Goal: Task Accomplishment & Management: Manage account settings

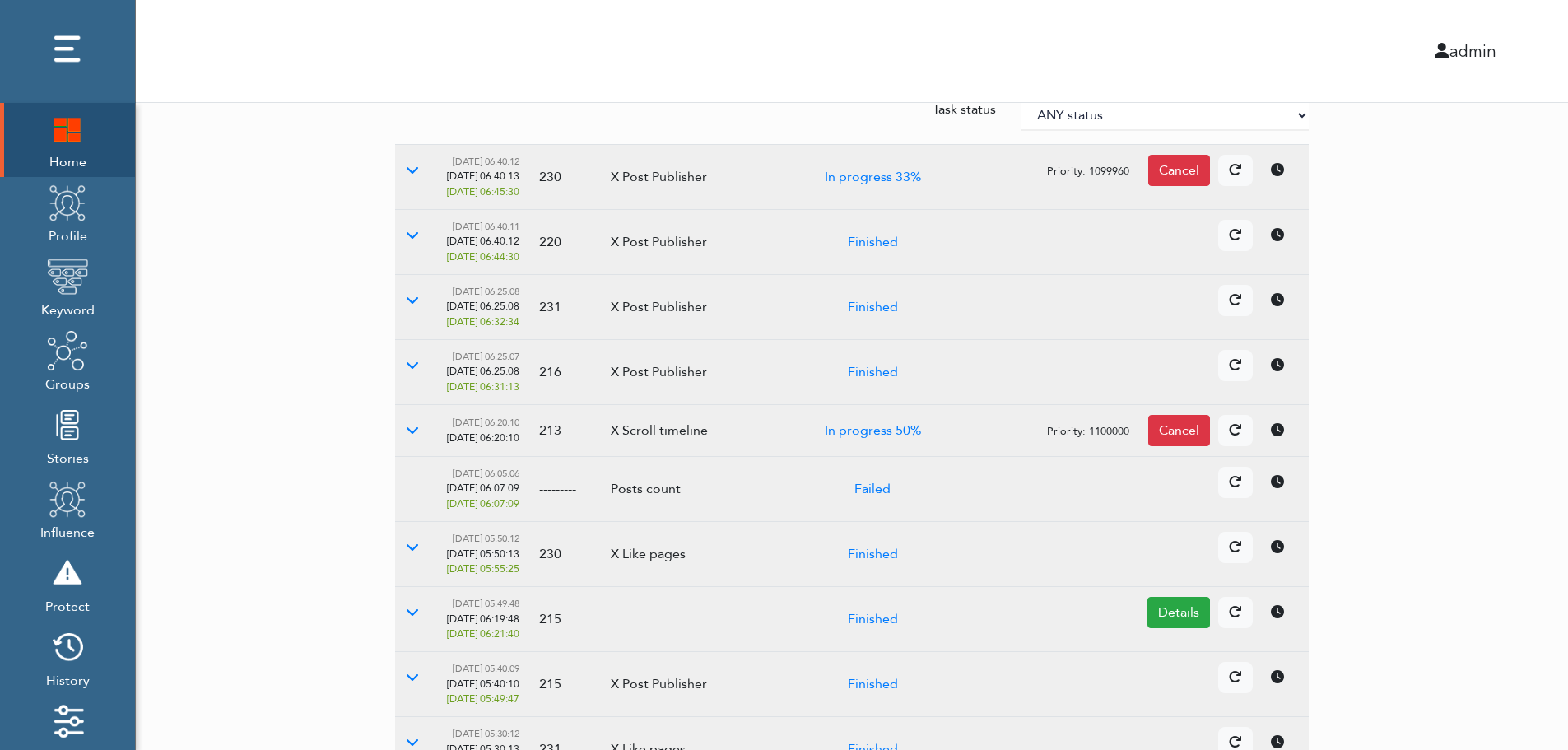
scroll to position [231, 0]
click at [416, 552] on button at bounding box center [412, 544] width 35 height 32
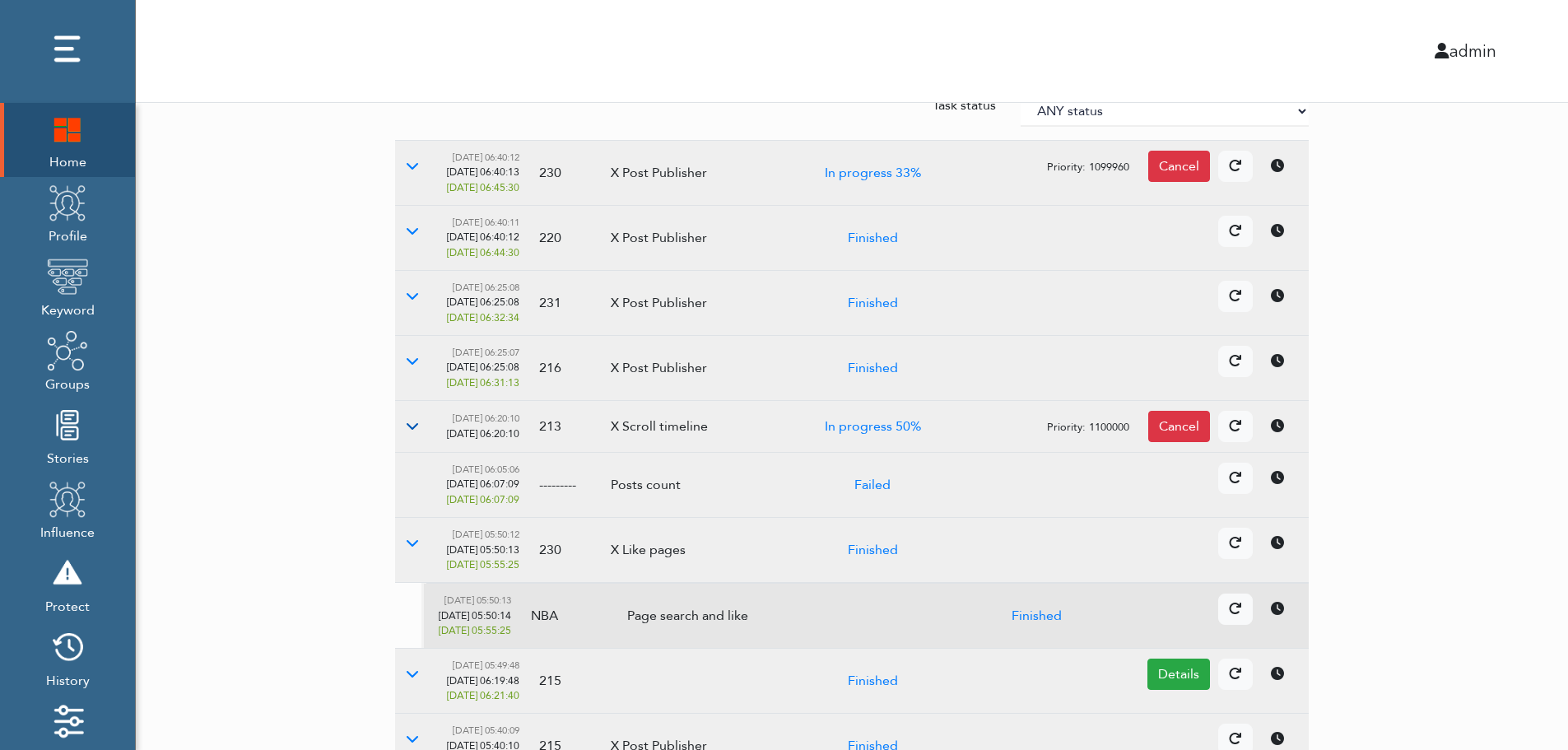
click at [416, 418] on button at bounding box center [412, 427] width 35 height 32
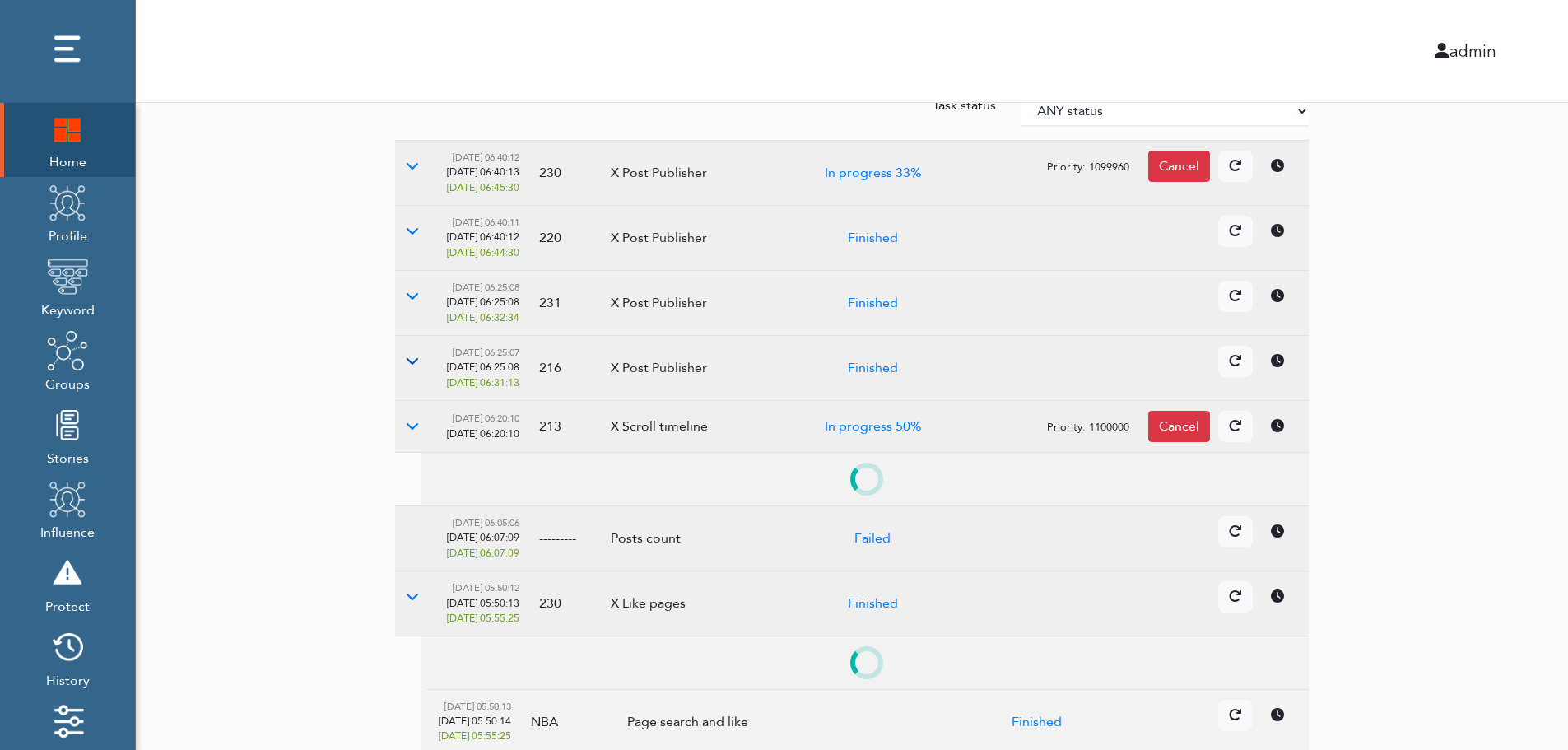
click at [411, 367] on icon at bounding box center [412, 360] width 13 height 13
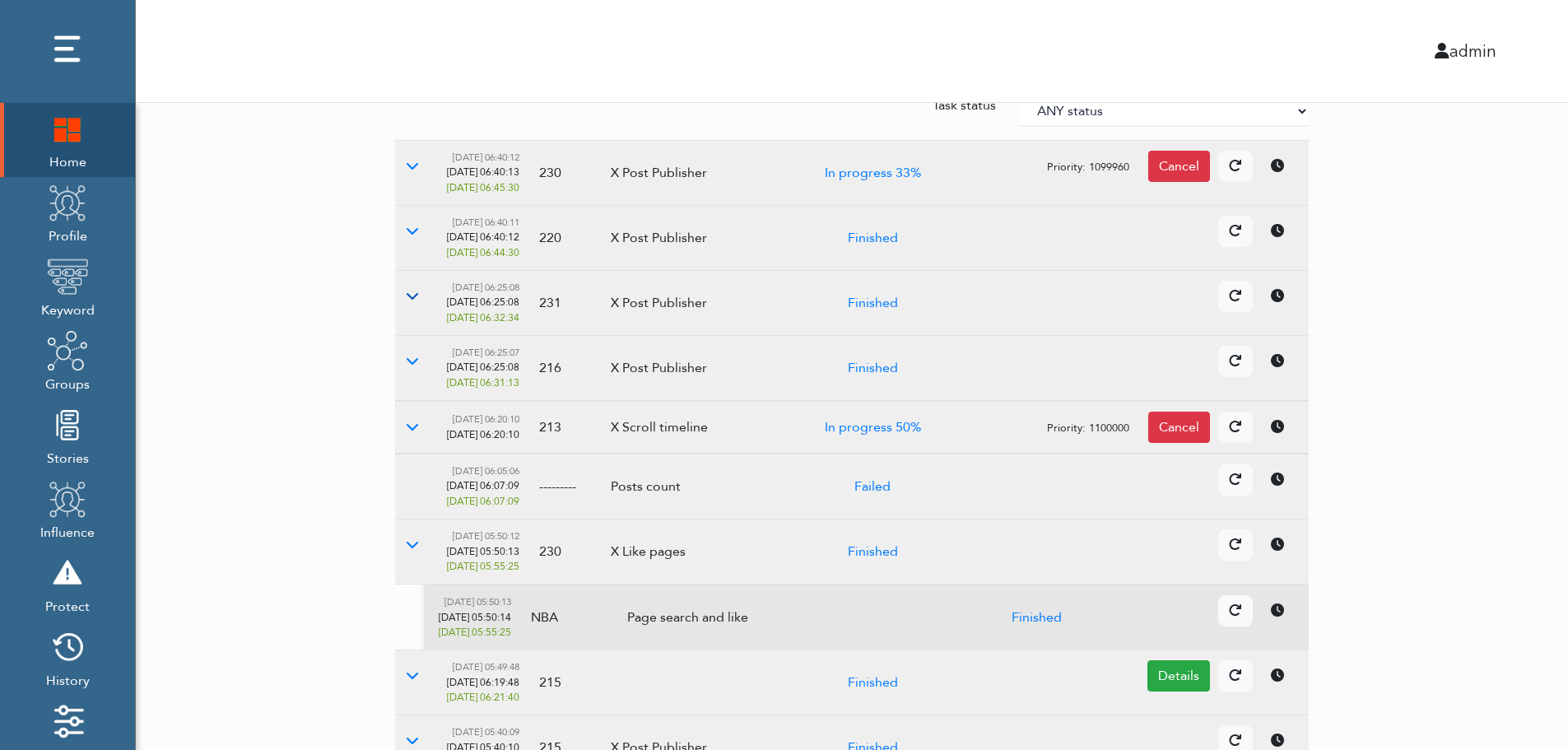
click at [414, 294] on icon at bounding box center [412, 295] width 13 height 13
click at [409, 241] on button at bounding box center [412, 232] width 35 height 32
click at [408, 171] on icon at bounding box center [412, 164] width 13 height 13
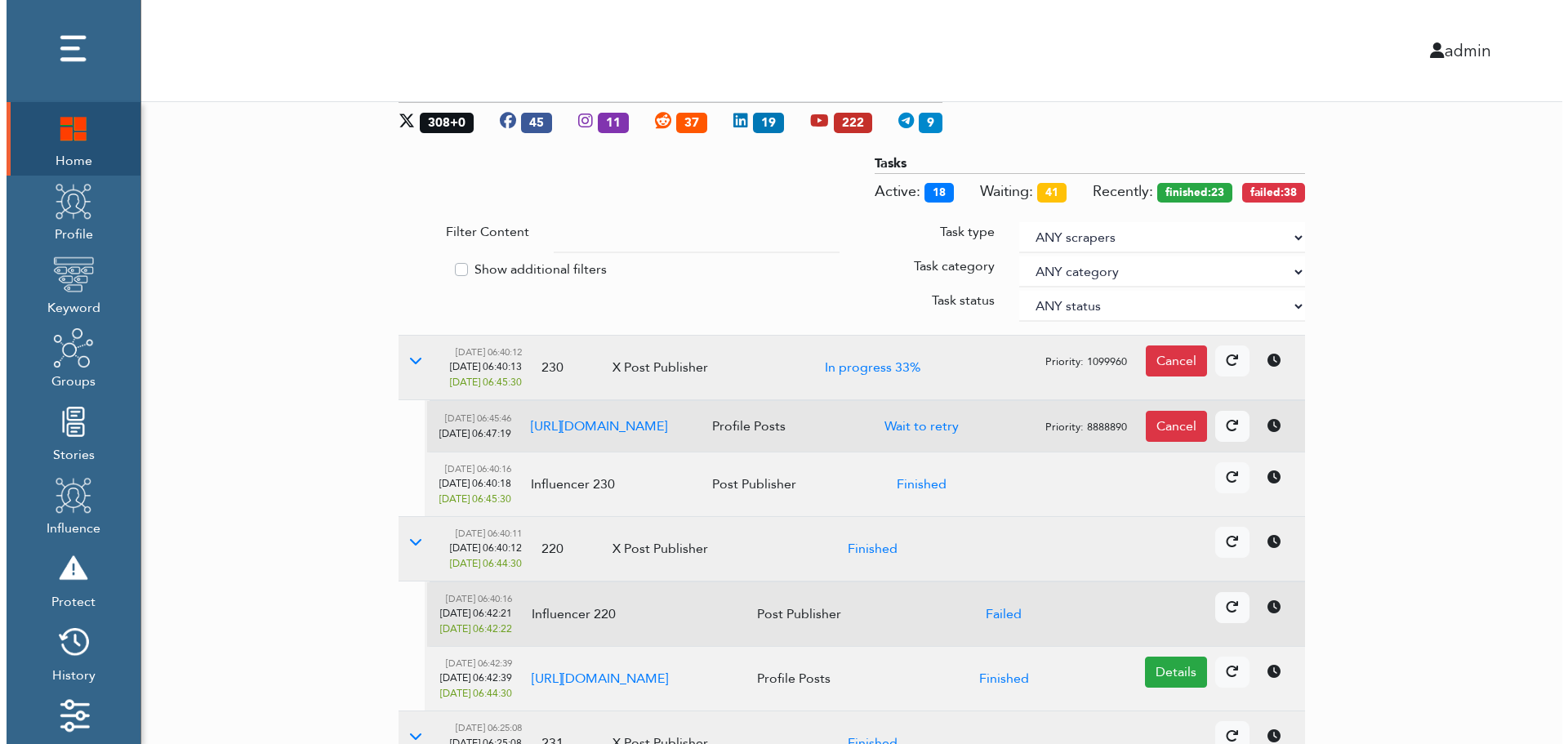
scroll to position [0, 0]
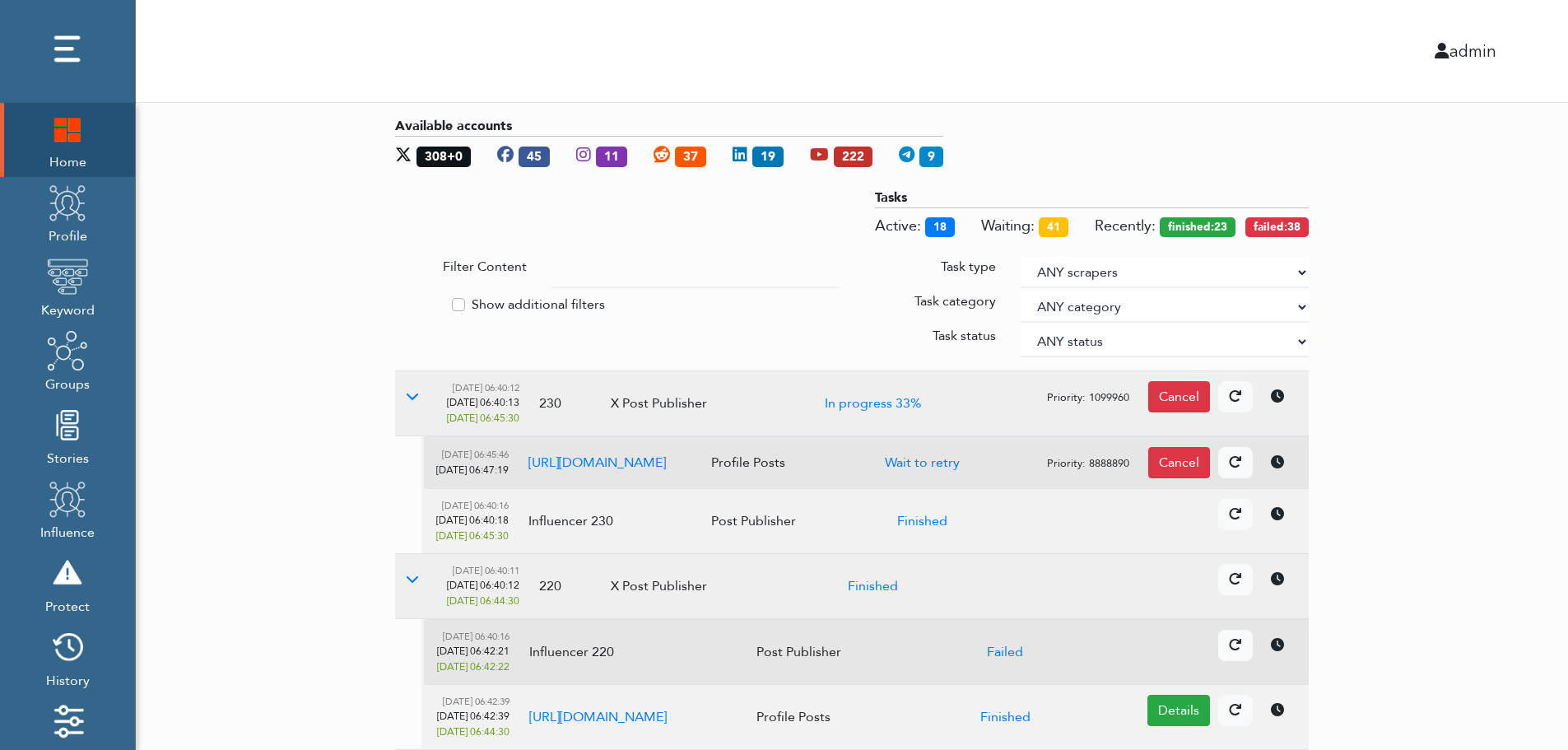
click at [1300, 270] on select "ANY scrapers Facebook profile Facebook keyword X profile X keyword Instagram pr…" at bounding box center [1164, 272] width 288 height 32
click at [538, 300] on label "Show additional filters" at bounding box center [538, 304] width 134 height 20
click at [408, 300] on input "Show additional filters" at bounding box center [401, 302] width 13 height 17
checkbox input "true"
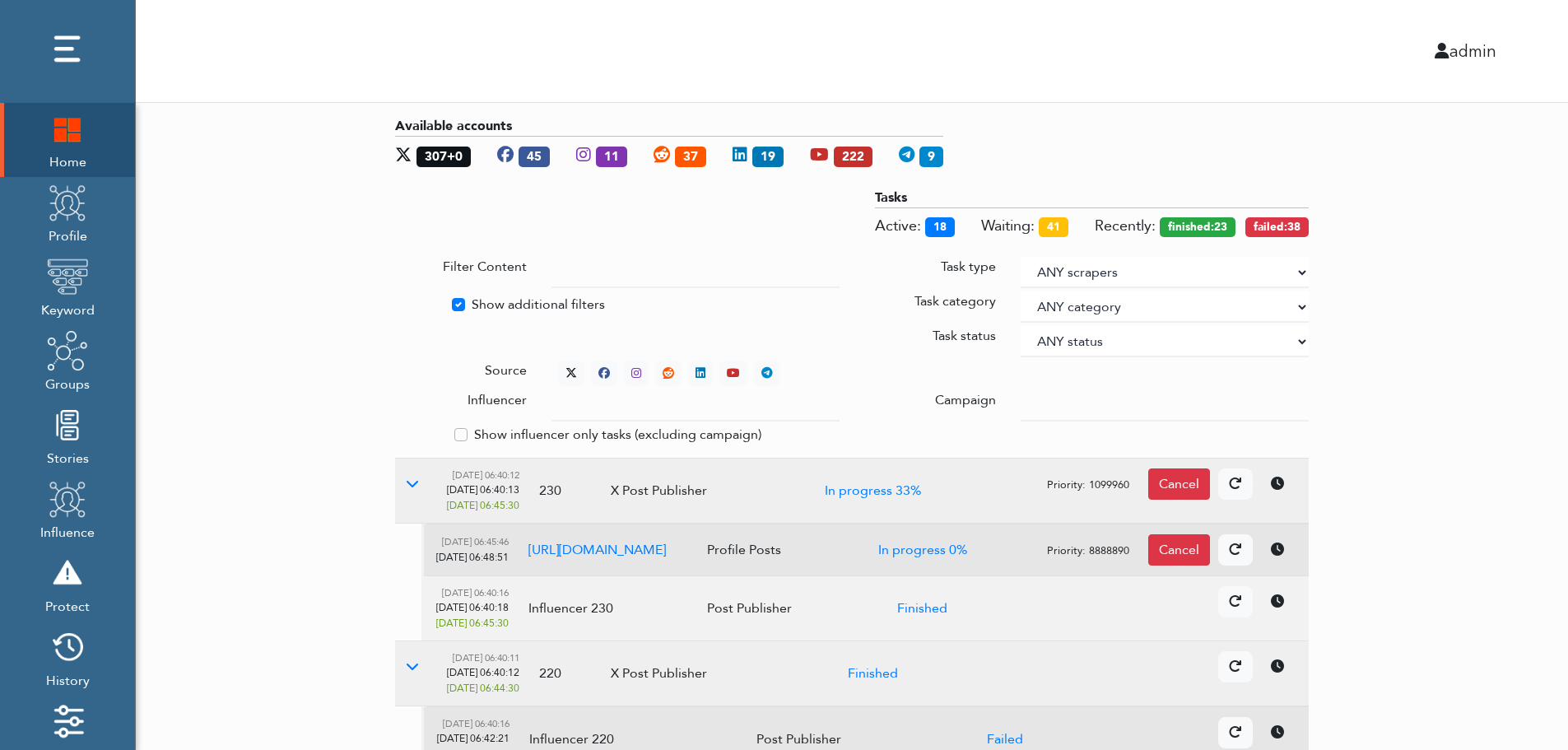
click at [1020, 400] on div at bounding box center [1165, 406] width 313 height 32
click at [679, 408] on input "text" at bounding box center [695, 406] width 288 height 32
click at [1074, 337] on select "ANY status None Created In progress Finished Failed Wait to retry Canceled Skip…" at bounding box center [1164, 342] width 288 height 32
click at [1020, 326] on select "ANY status None Created In progress Finished Failed Wait to retry Canceled Skip…" at bounding box center [1164, 342] width 288 height 32
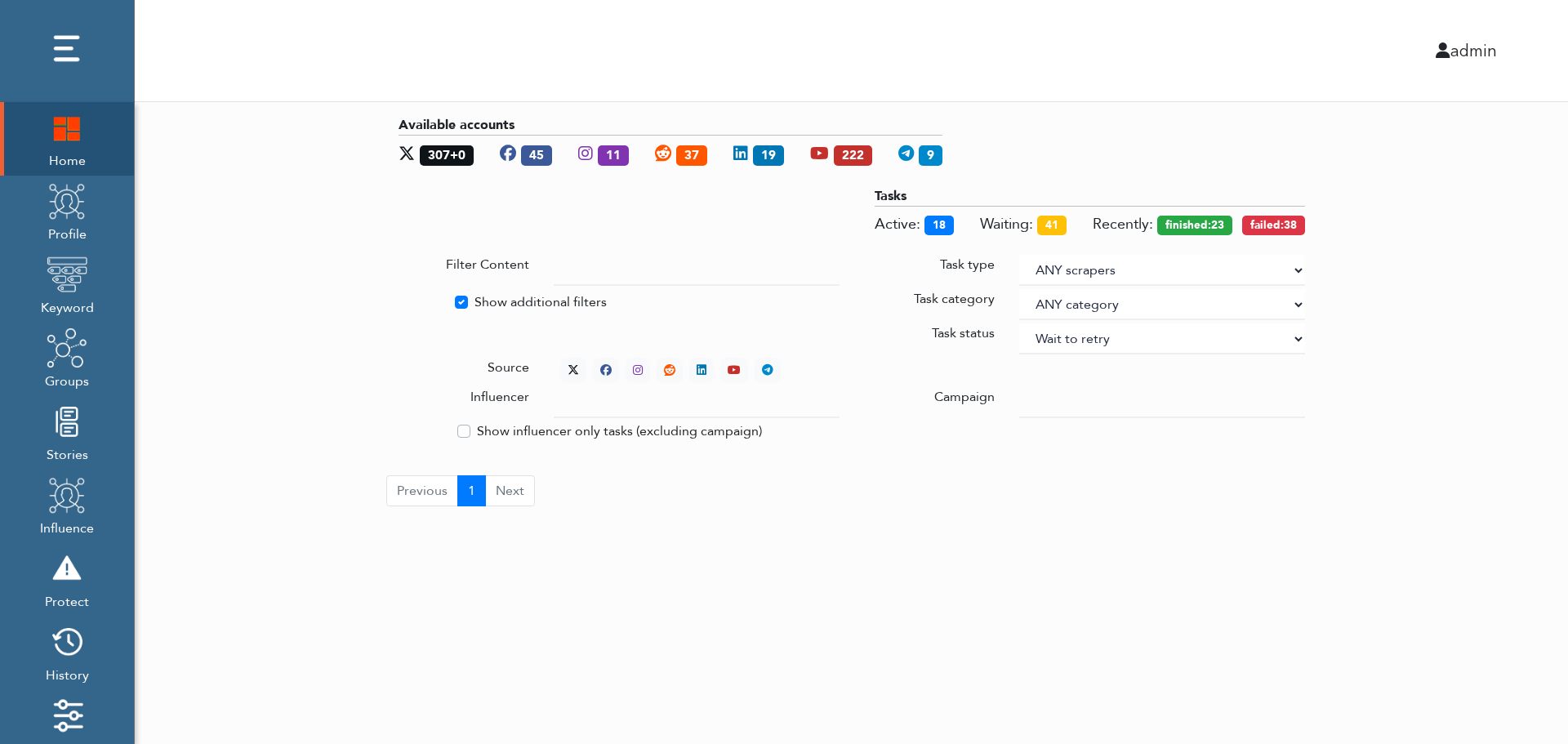
select select "4"
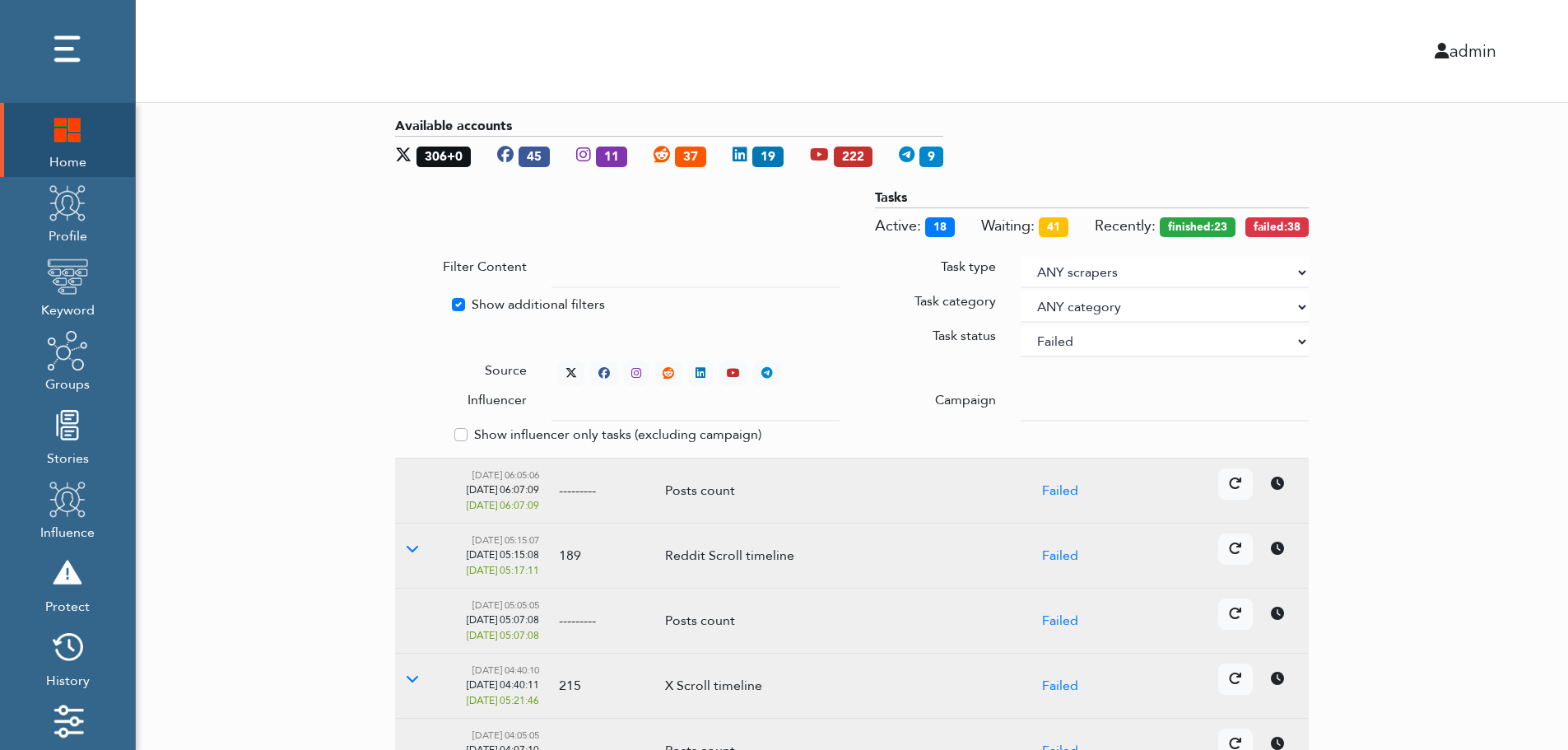
click at [1411, 253] on div "Available accounts 306+0 45 11 37 19 222 9 Tasks Active: 18 Waiting: 41 Recentl…" at bounding box center [852, 638] width 1432 height 1071
click at [1468, 377] on div "Available accounts 306+0 45 11 37 19 222 9 Tasks Active: 18 Waiting: 41 Recentl…" at bounding box center [852, 638] width 1432 height 1071
click at [568, 368] on icon at bounding box center [572, 374] width 12 height 12
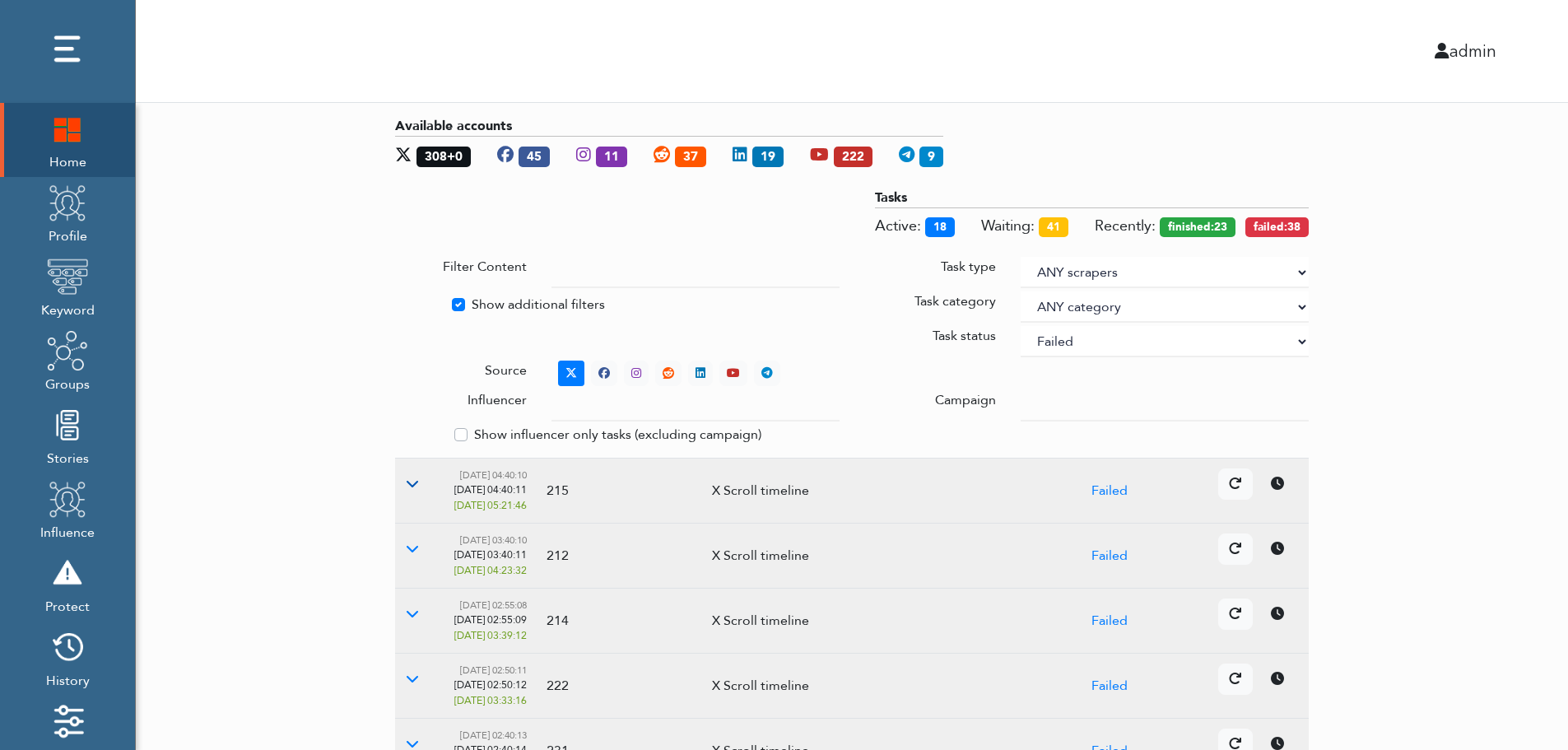
click at [411, 483] on icon at bounding box center [412, 482] width 13 height 13
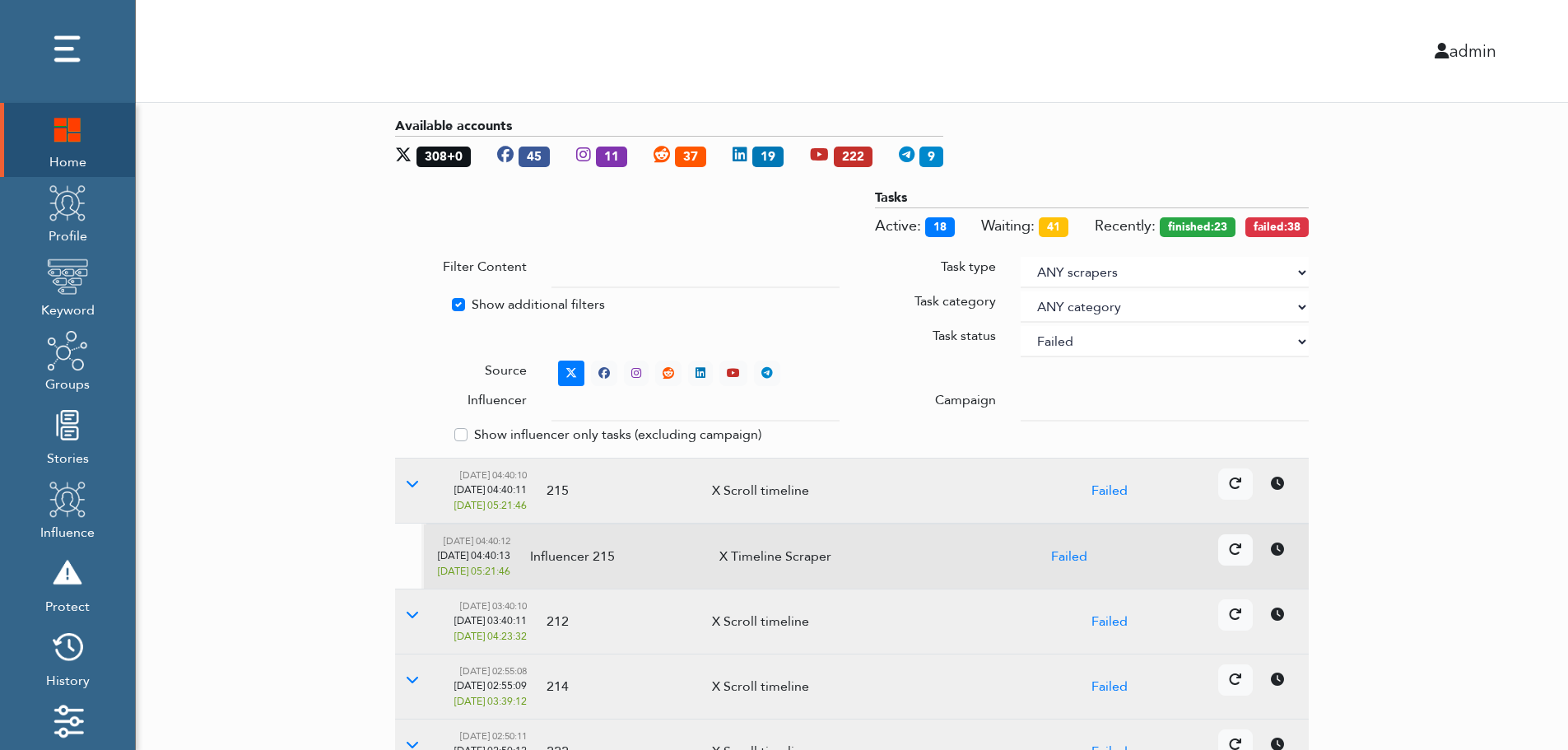
click at [1282, 553] on icon at bounding box center [1277, 549] width 13 height 13
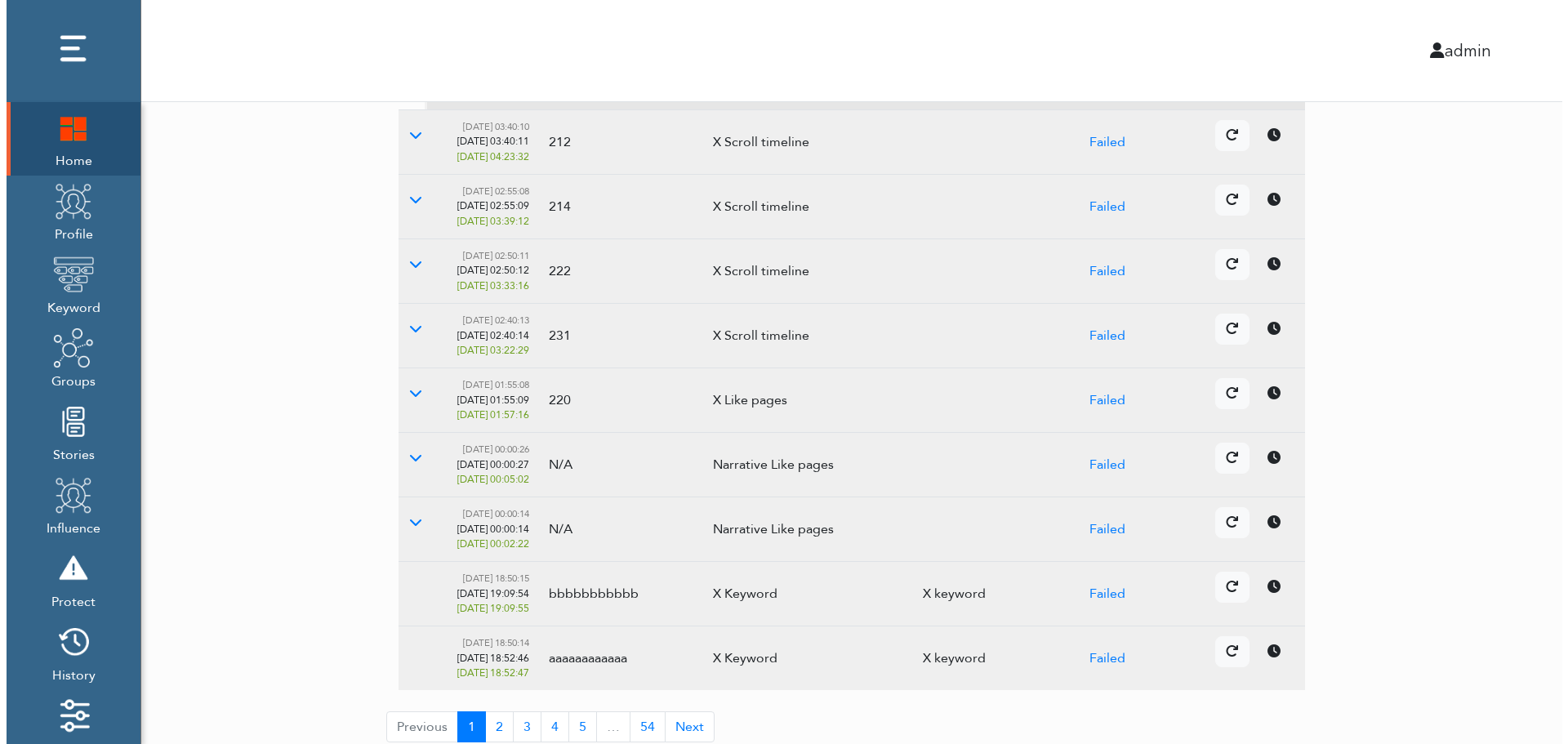
scroll to position [486, 0]
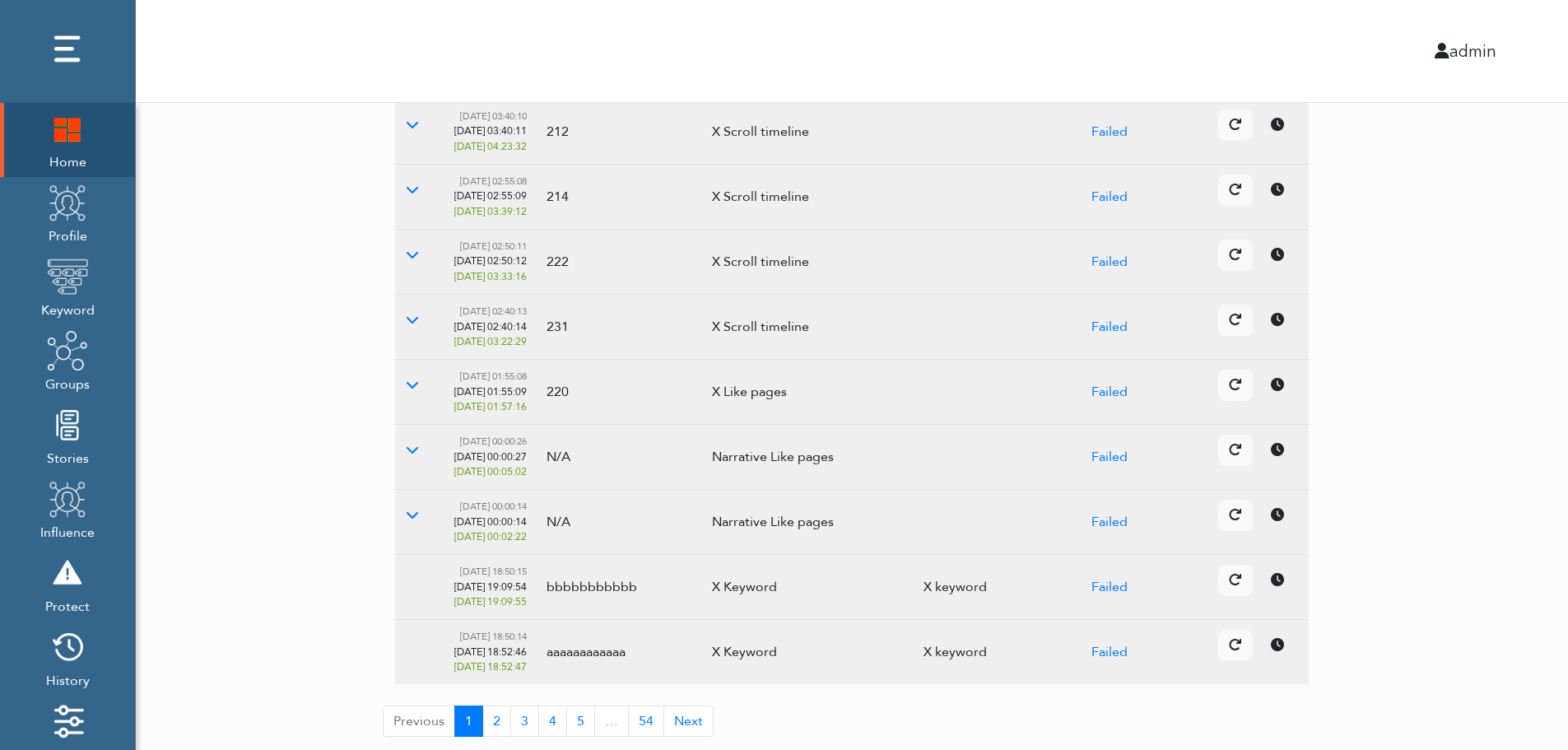
click at [1275, 518] on icon at bounding box center [1277, 514] width 13 height 13
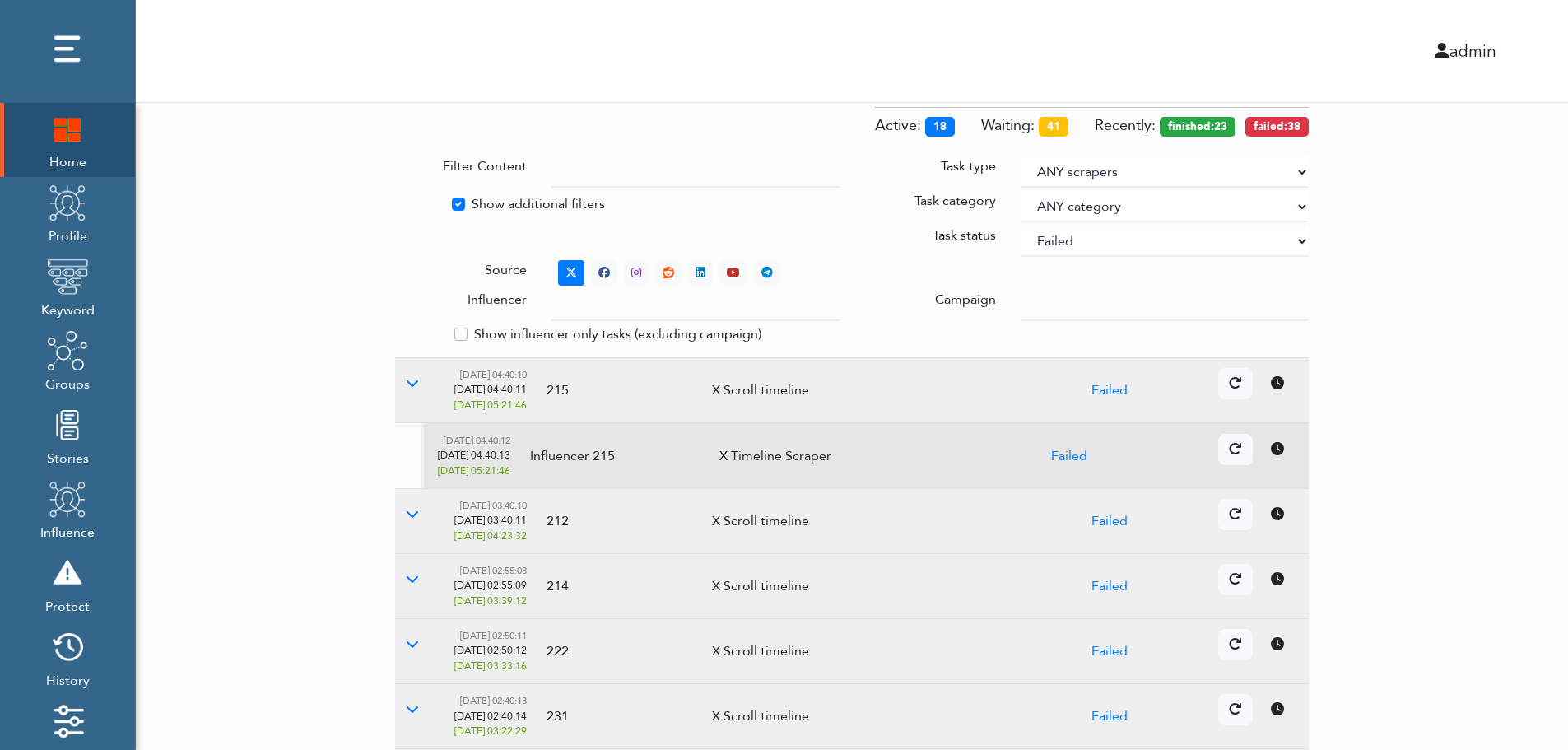
scroll to position [0, 0]
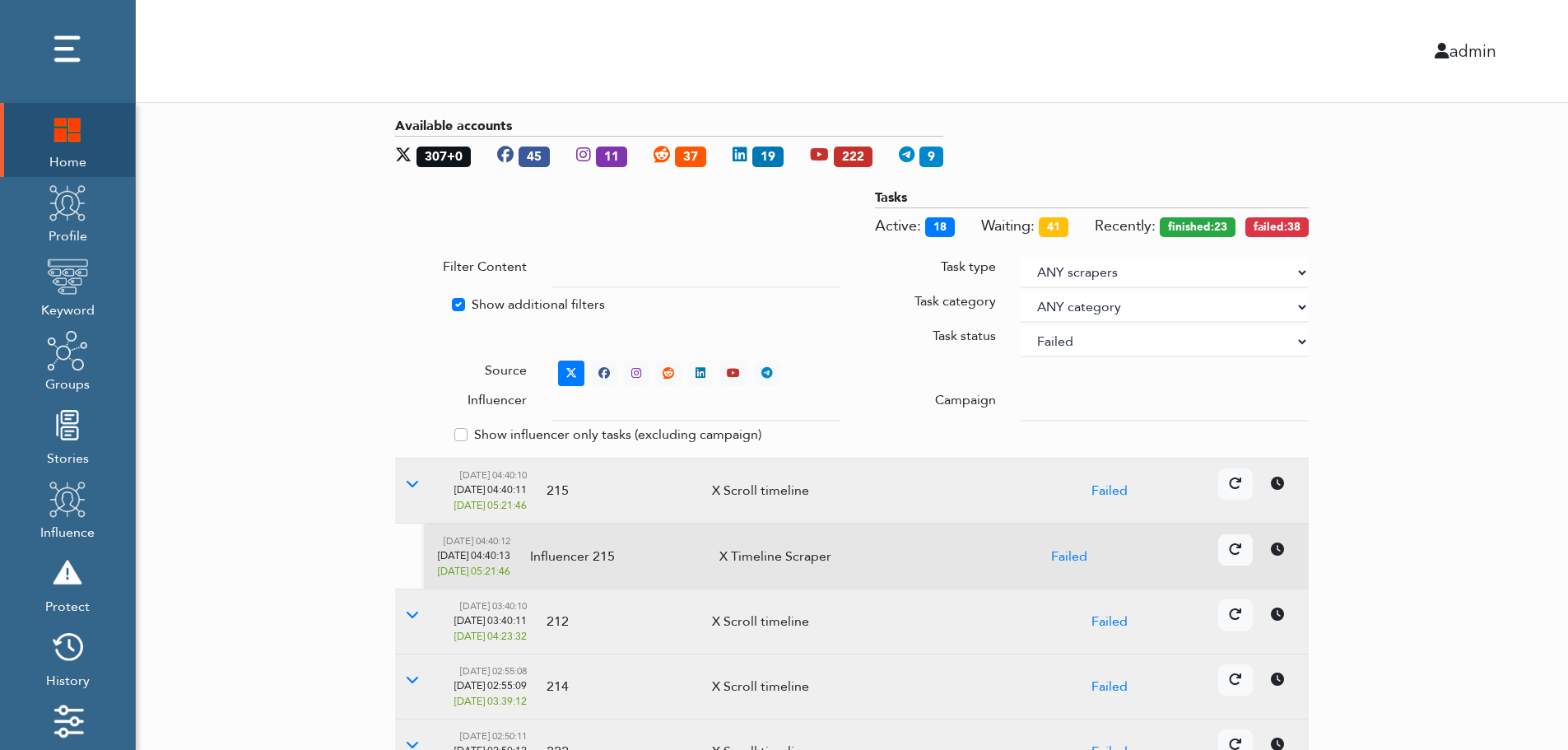
click at [1121, 343] on select "ANY status None Created In progress Finished Failed Wait to retry Canceled Skip…" at bounding box center [1164, 342] width 288 height 32
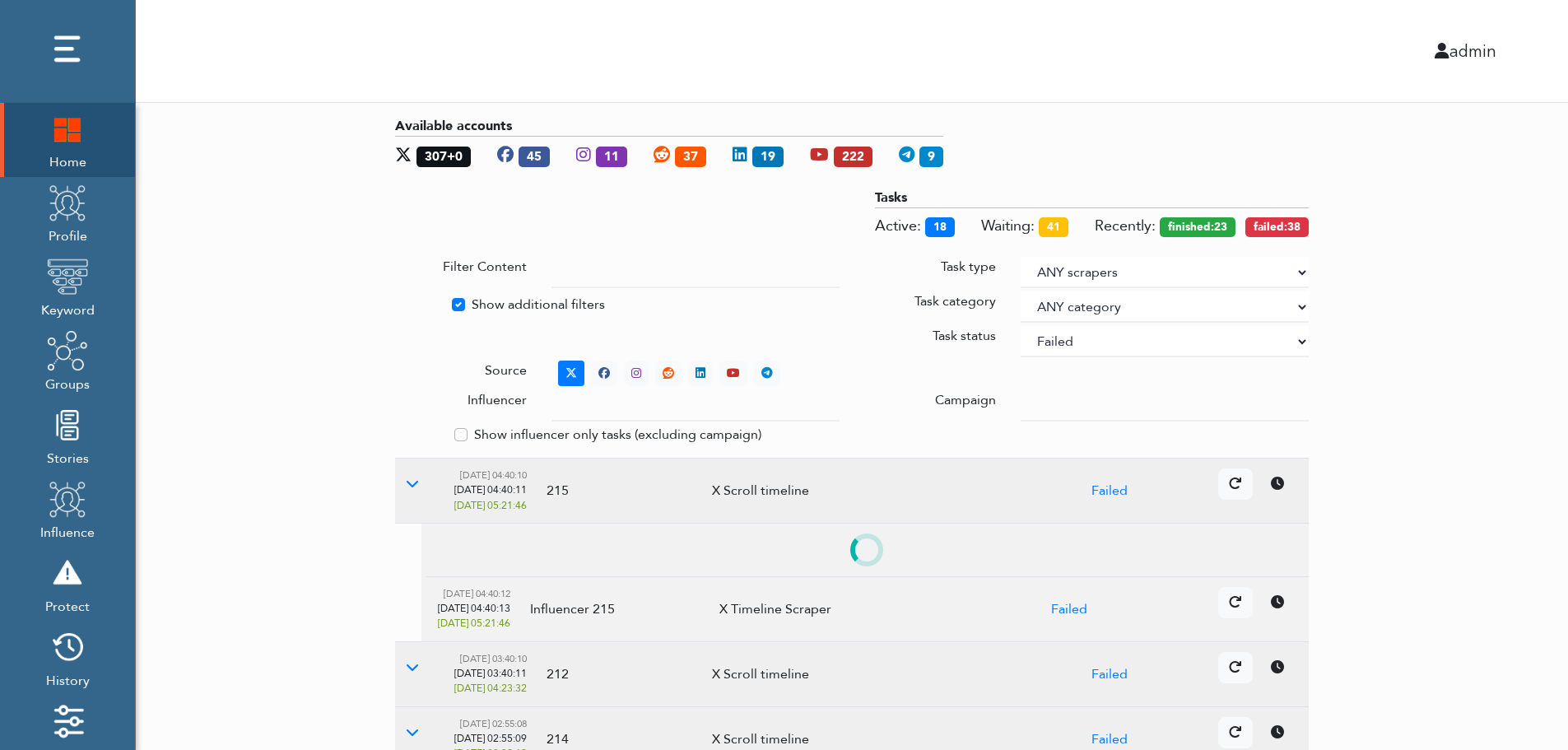
select select
click at [1020, 326] on select "ANY status None Created In progress Finished Failed Wait to retry Canceled Skip…" at bounding box center [1164, 342] width 288 height 32
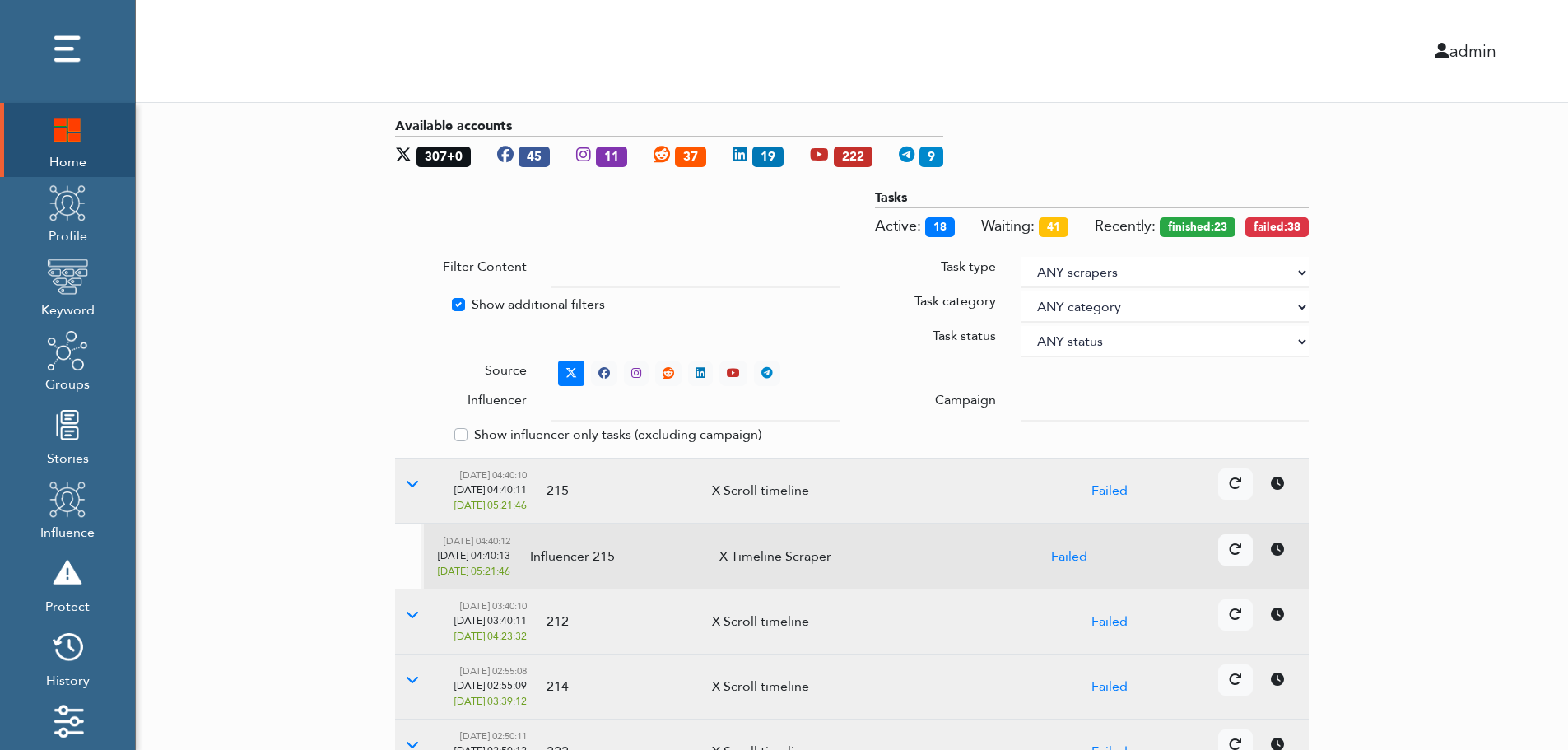
click at [1531, 308] on div "Available accounts 307+0 45 11 37 19 222 9 Tasks Active: 18 Waiting: 41 Recentl…" at bounding box center [852, 672] width 1432 height 1137
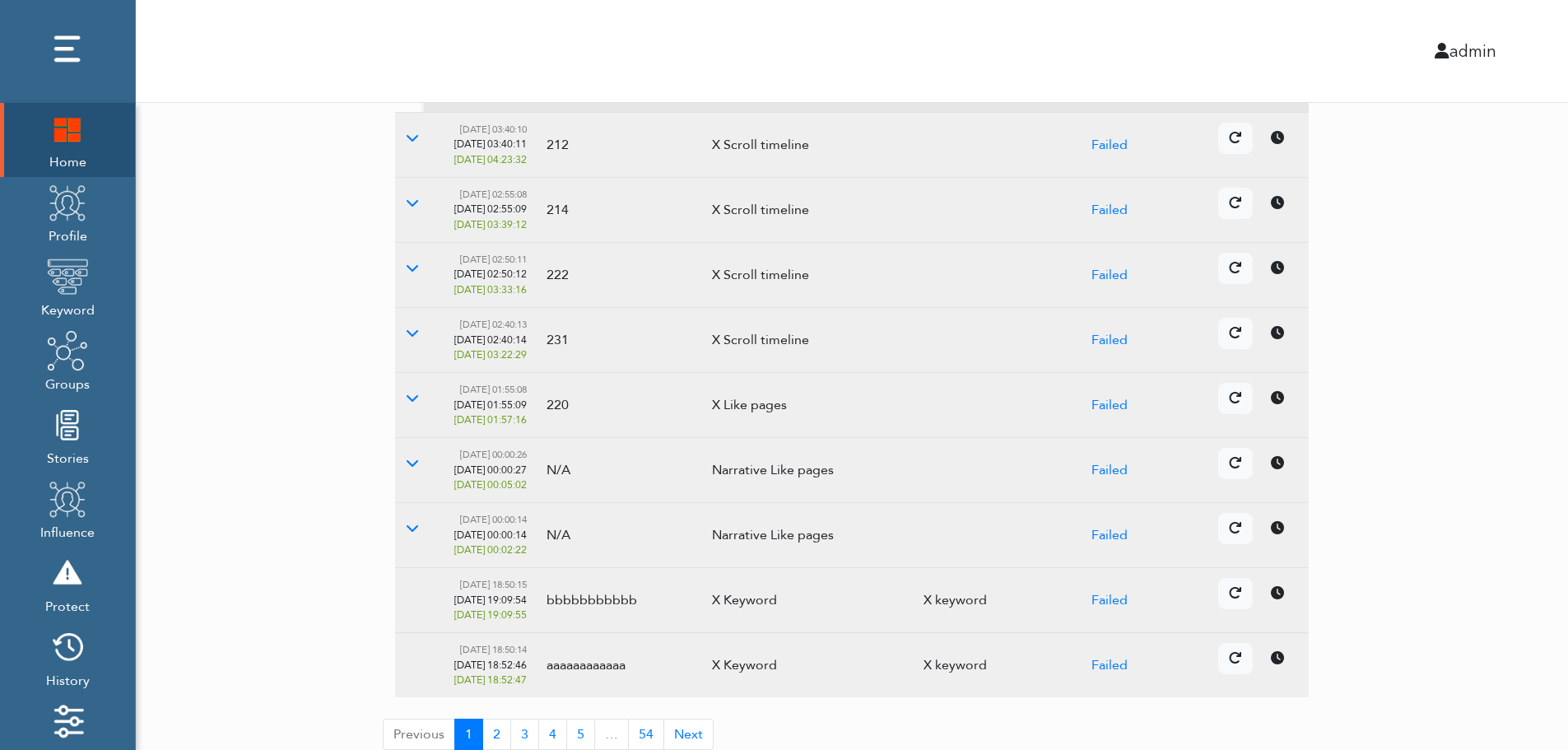
scroll to position [489, 0]
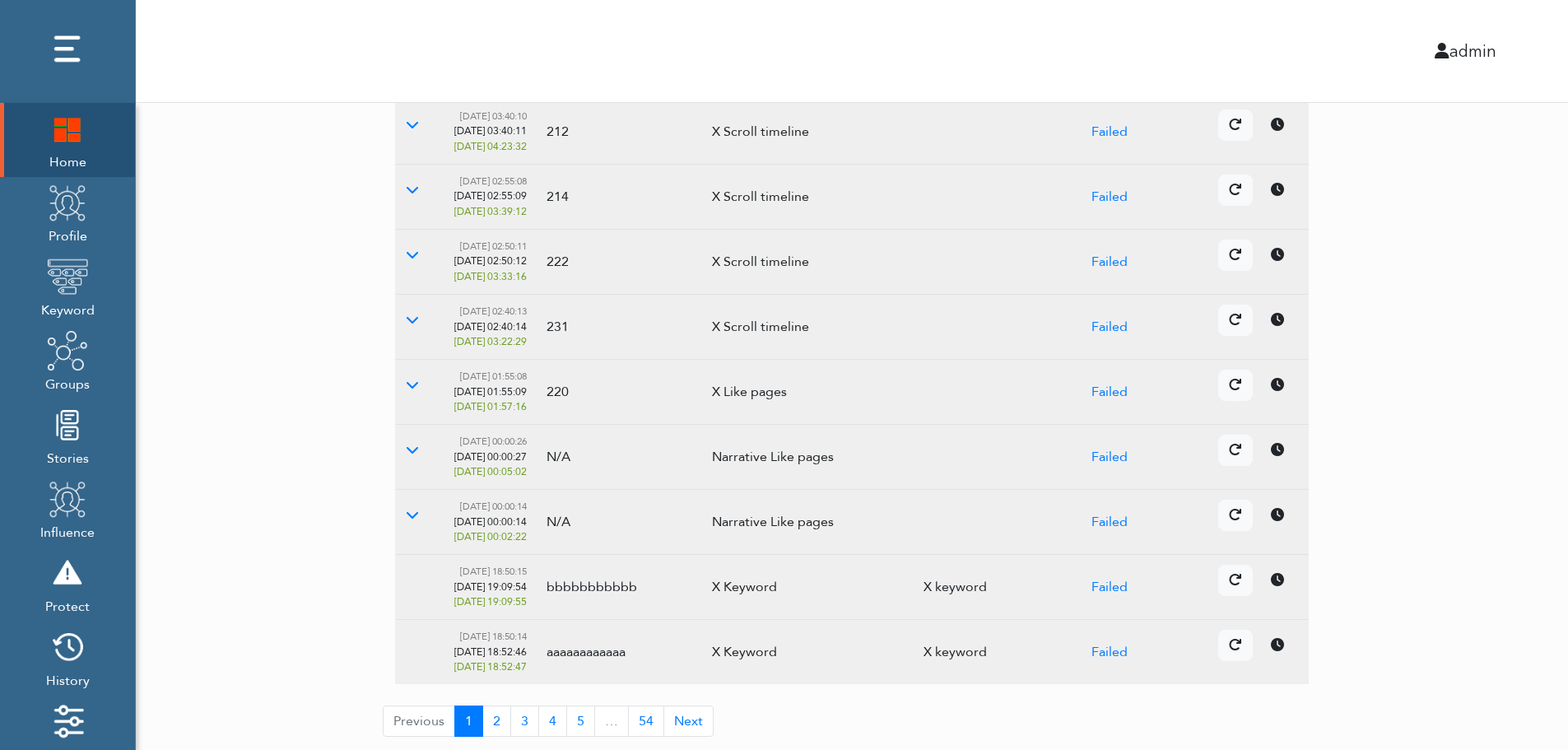
click at [1283, 533] on td "Details Cancel" at bounding box center [1229, 522] width 157 height 65
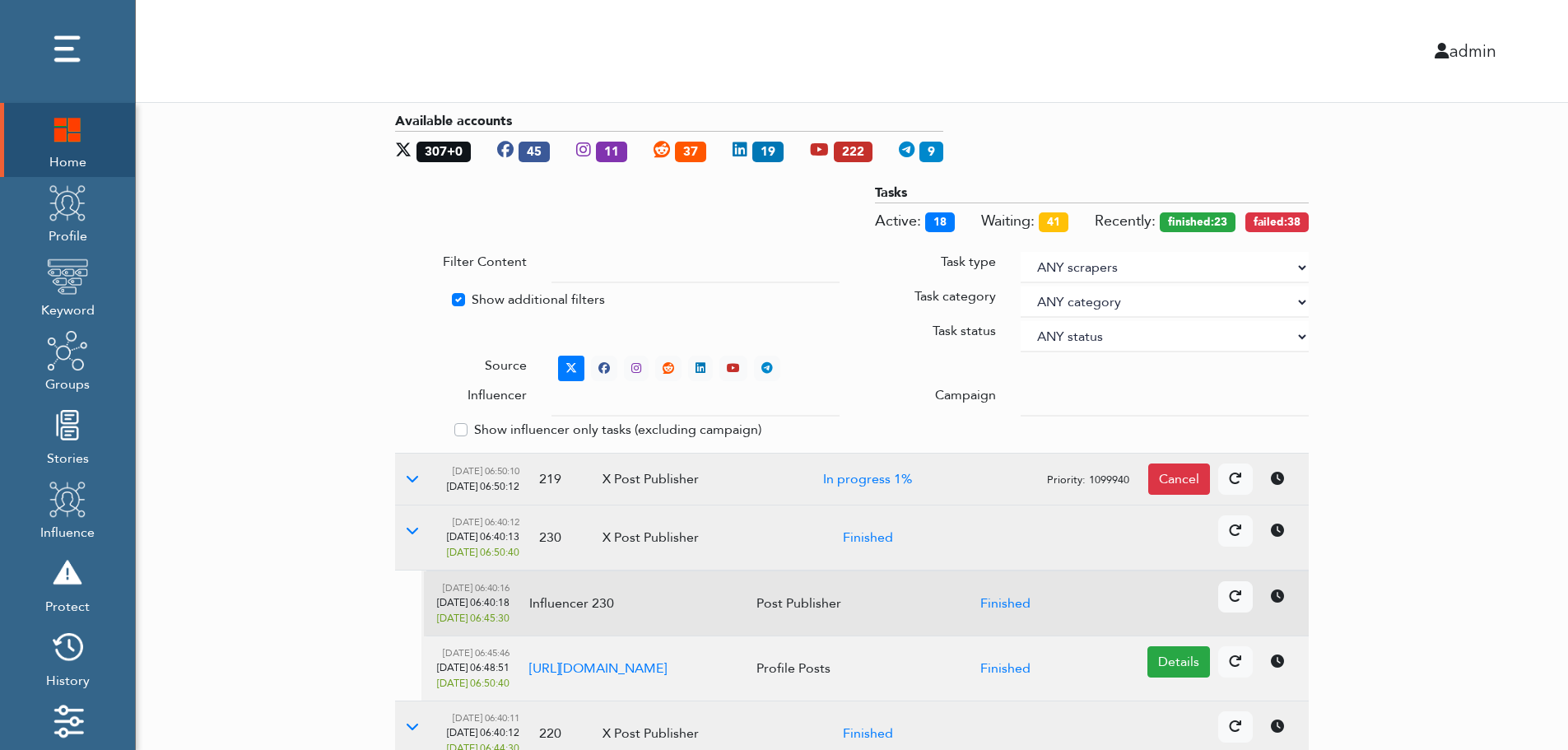
scroll to position [0, 0]
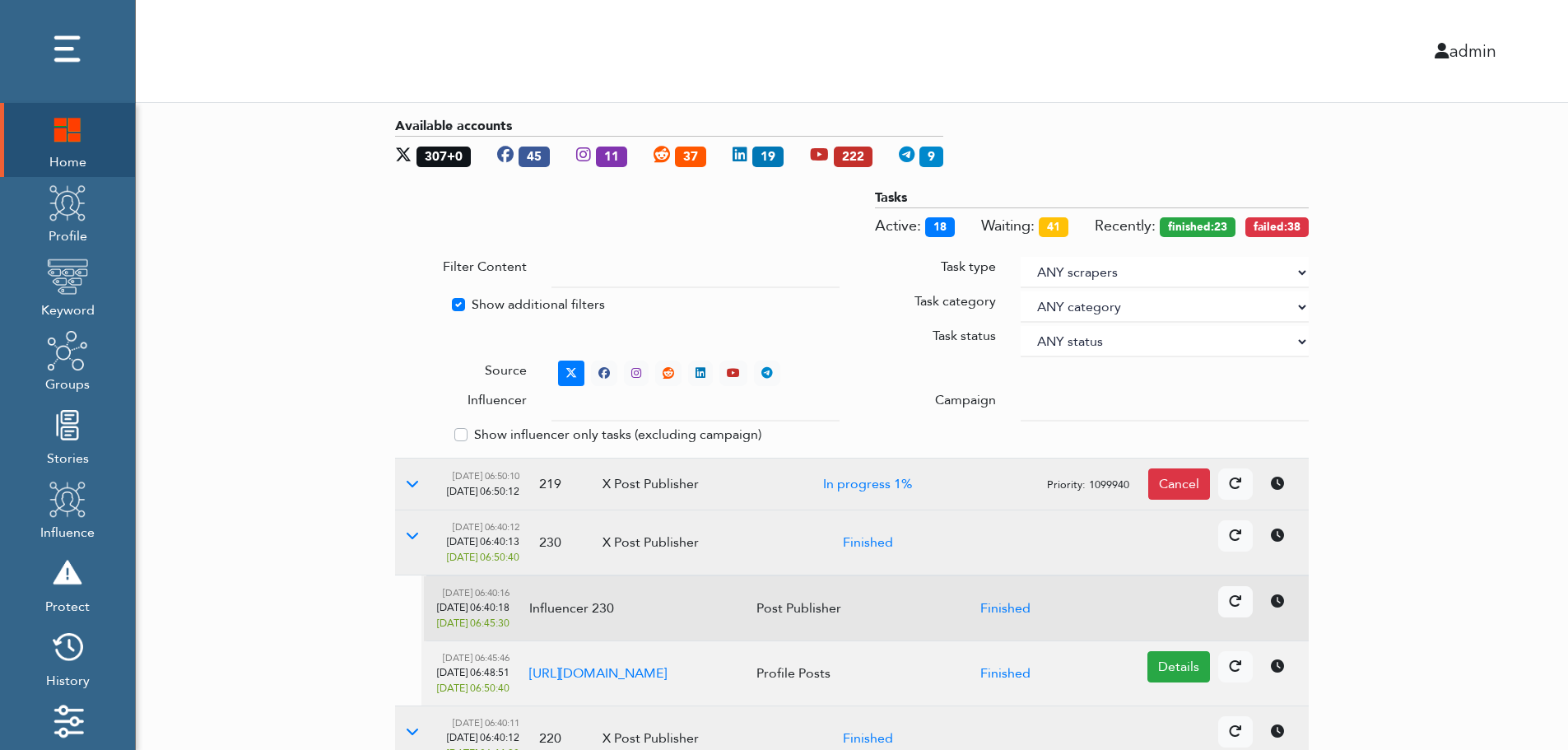
click at [494, 302] on label "Show additional filters" at bounding box center [538, 304] width 134 height 20
click at [408, 302] on input "Show additional filters" at bounding box center [401, 302] width 13 height 17
checkbox input "false"
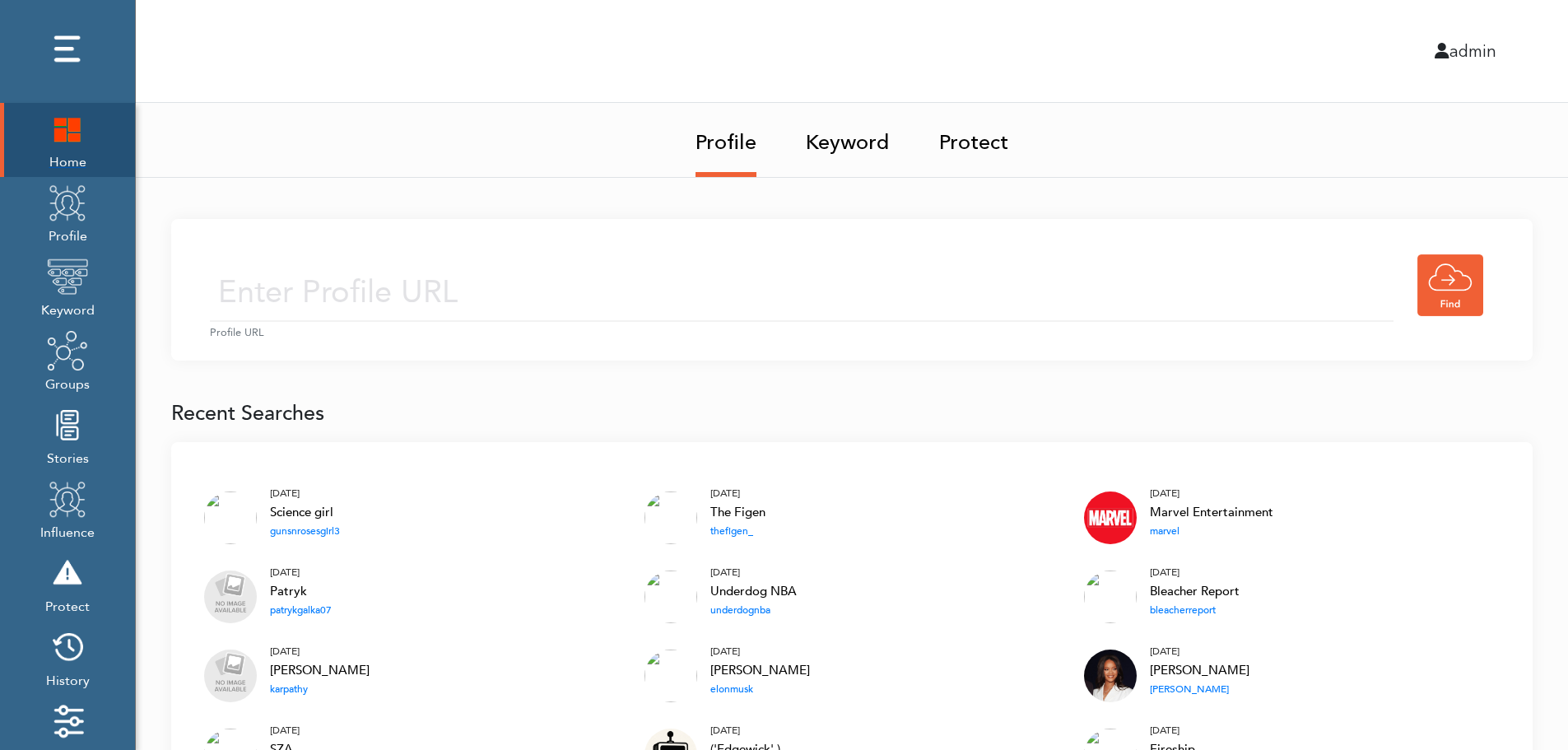
click at [69, 127] on img at bounding box center [67, 129] width 42 height 42
click at [533, 288] on input "text" at bounding box center [801, 292] width 1184 height 58
type input "https://twitter.com/KingJames"
click at [640, 297] on input "https://twitter.com/KingJames" at bounding box center [801, 292] width 1184 height 58
click at [772, 246] on div "https://twitter.com/KingJames Profile URL" at bounding box center [852, 289] width 1361 height 142
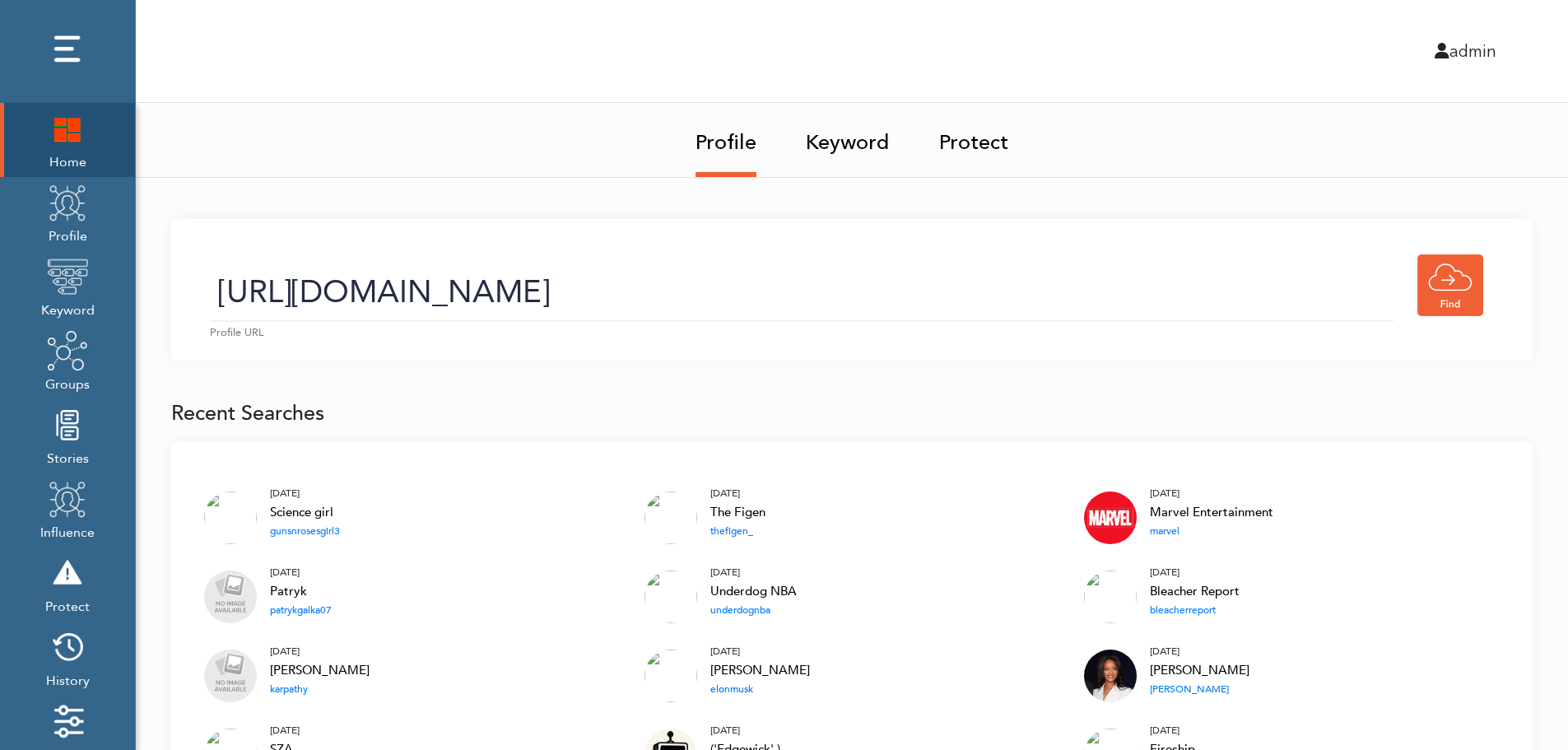
click at [728, 309] on input "https://twitter.com/KingJames" at bounding box center [801, 292] width 1184 height 58
click at [853, 148] on link "Keyword" at bounding box center [847, 138] width 84 height 69
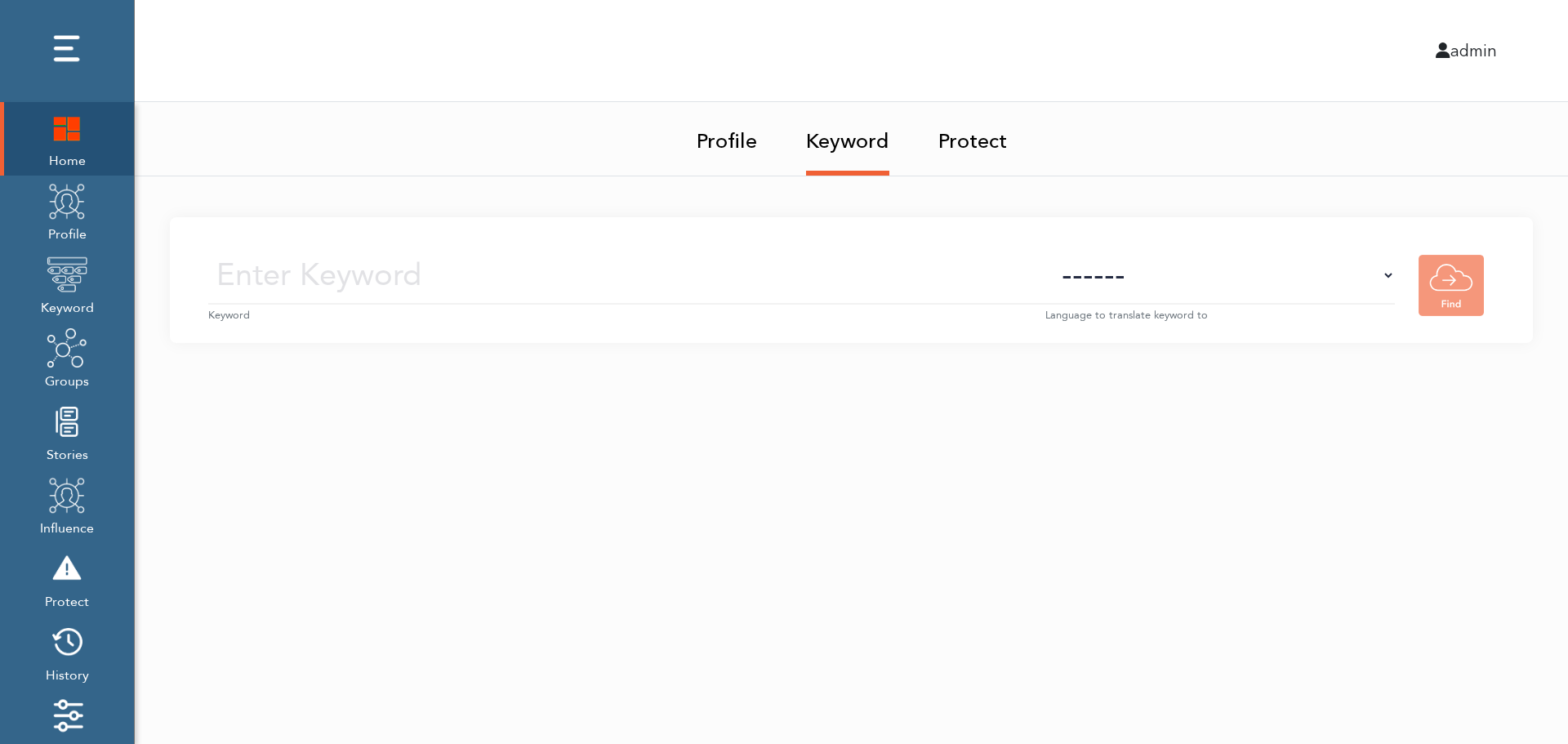
click at [861, 279] on input "text" at bounding box center [627, 275] width 838 height 58
click at [70, 220] on img at bounding box center [67, 201] width 41 height 41
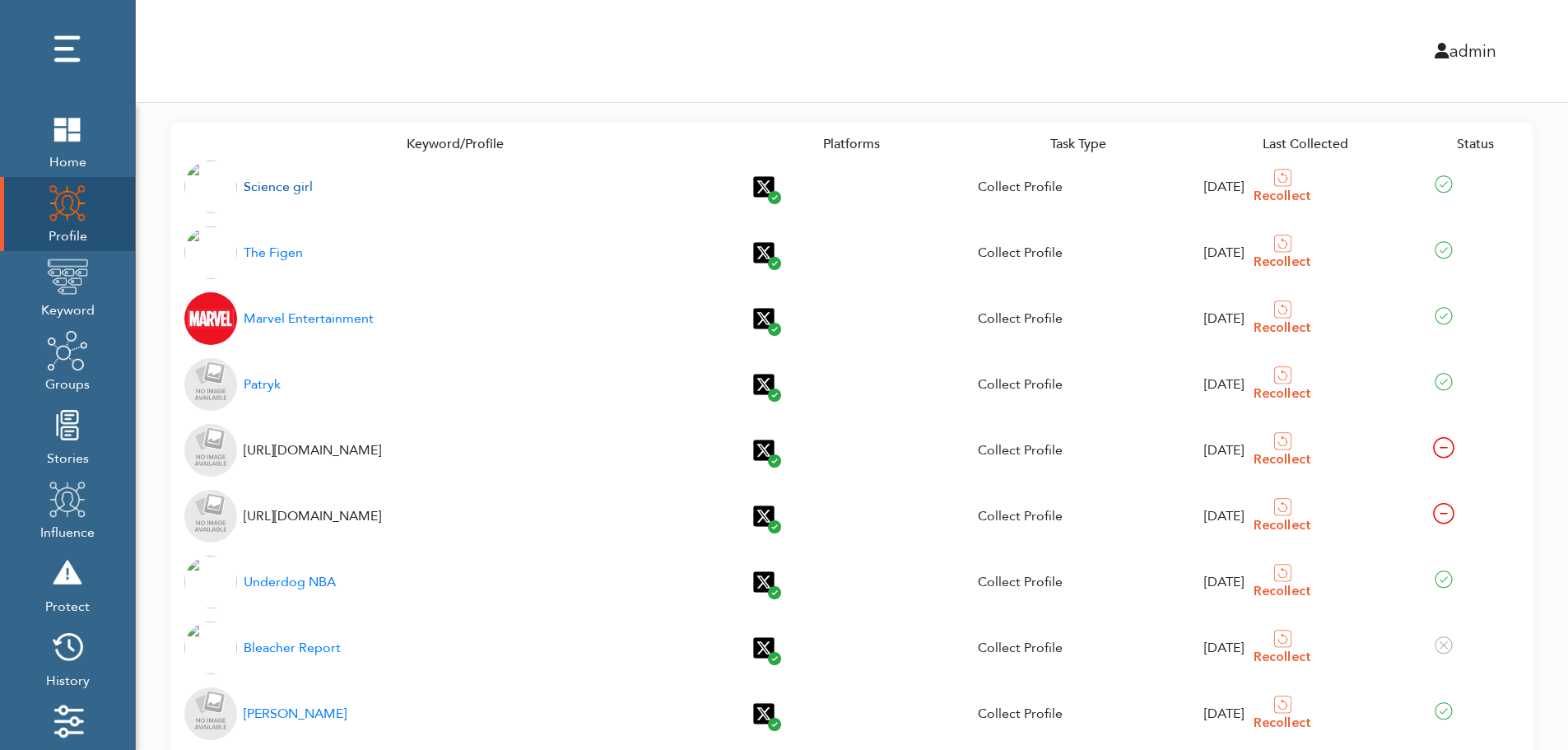
click at [268, 187] on div "Science girl" at bounding box center [278, 187] width 69 height 20
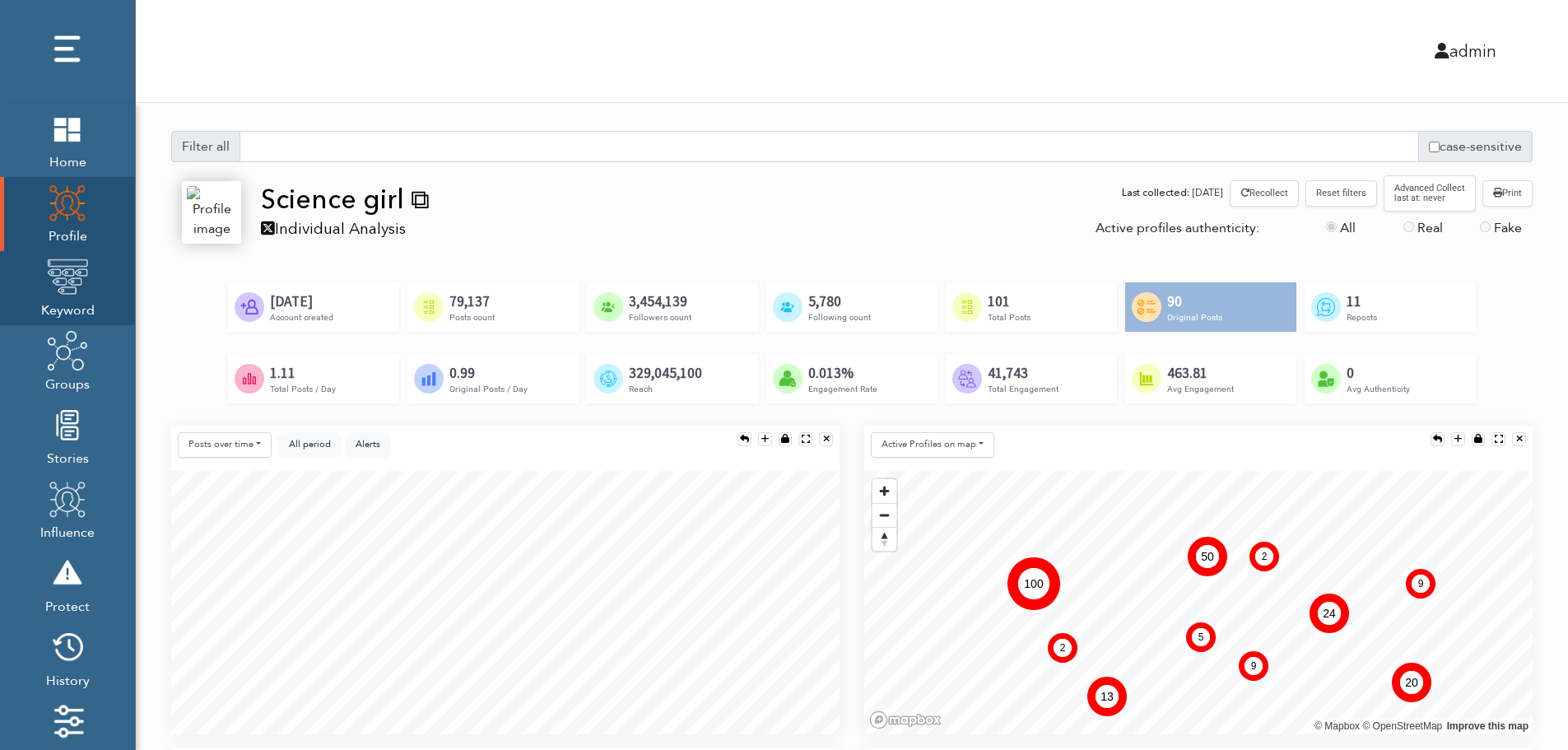
click at [62, 291] on img at bounding box center [67, 276] width 42 height 42
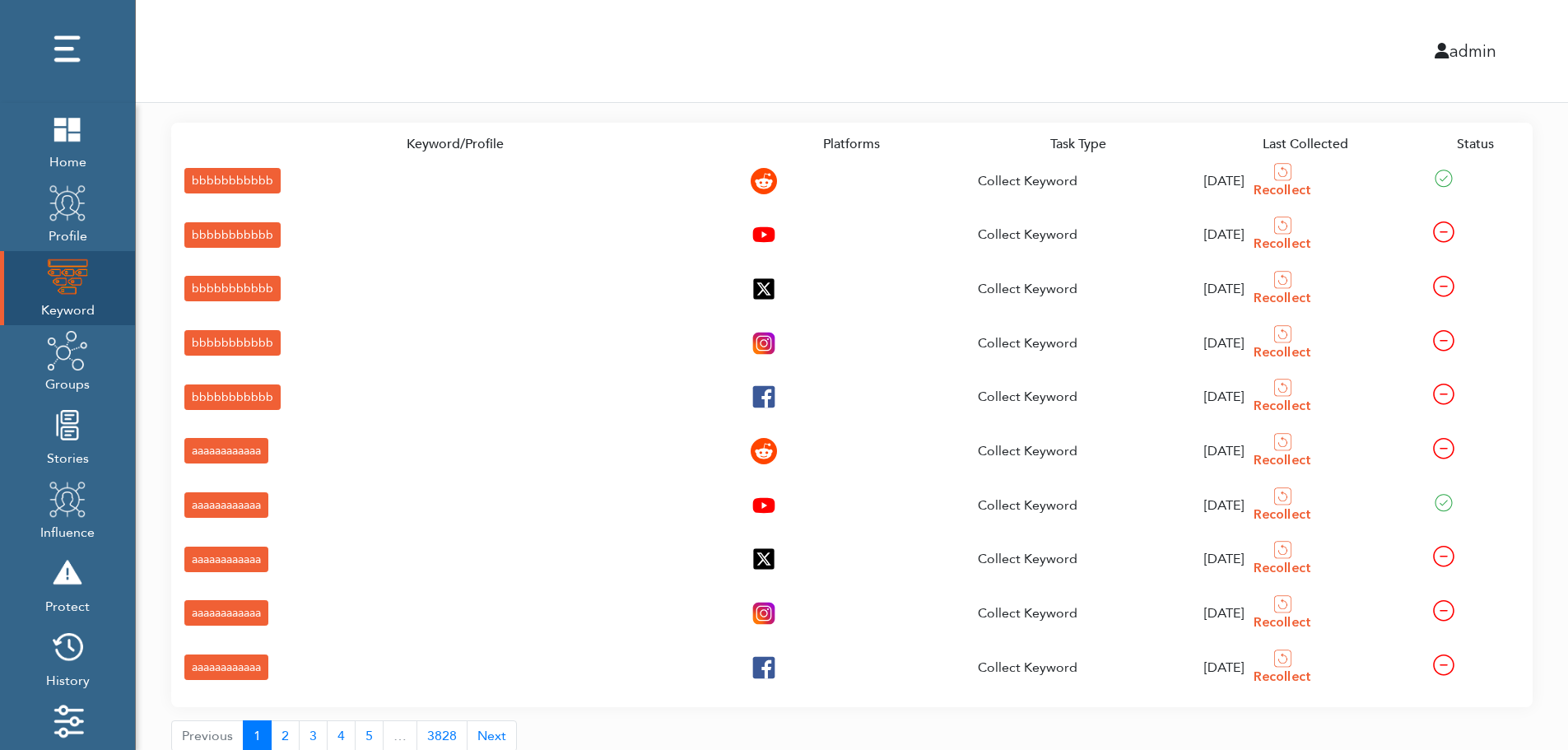
click at [200, 178] on div "bbbbbbbbbbb" at bounding box center [232, 181] width 96 height 26
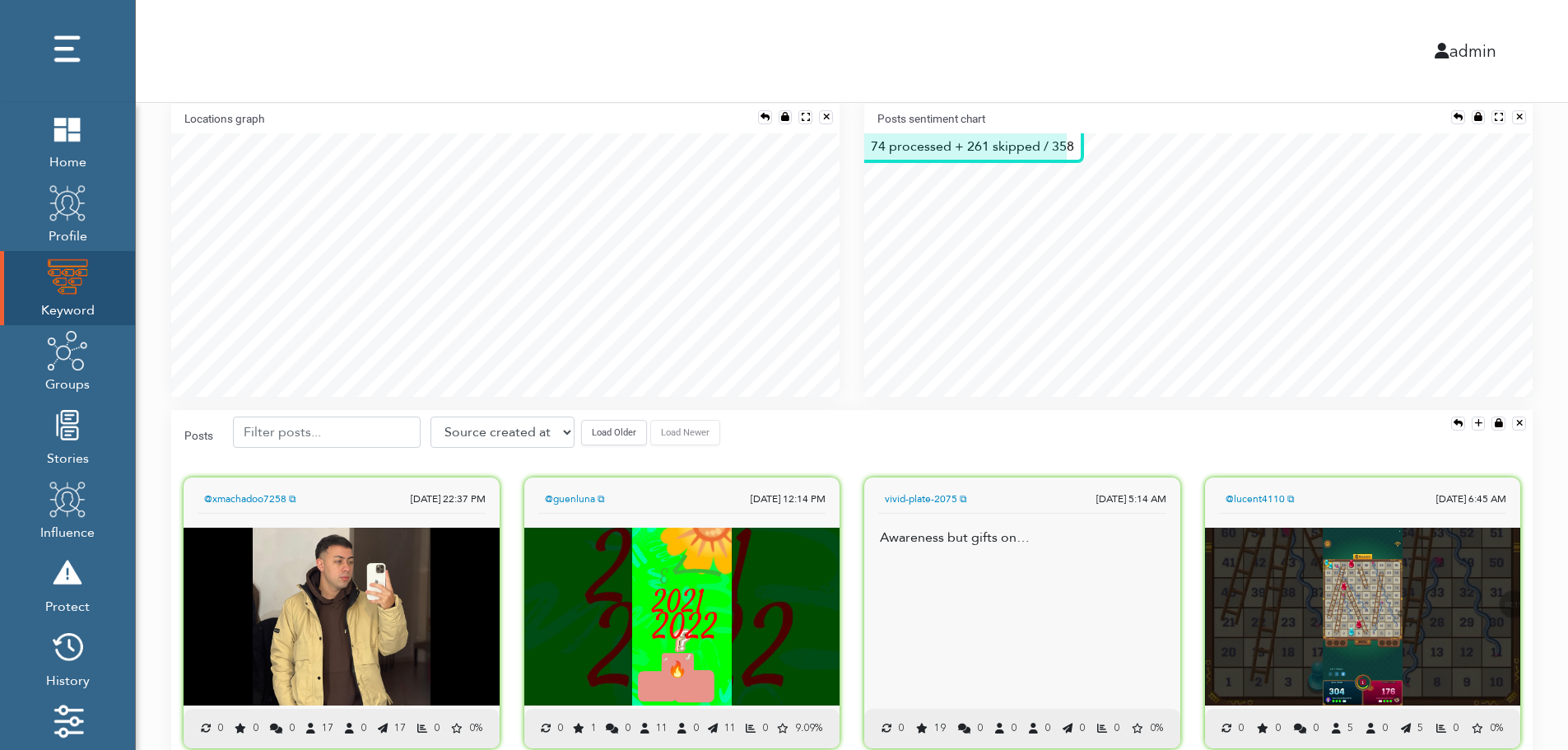
scroll to position [364, 0]
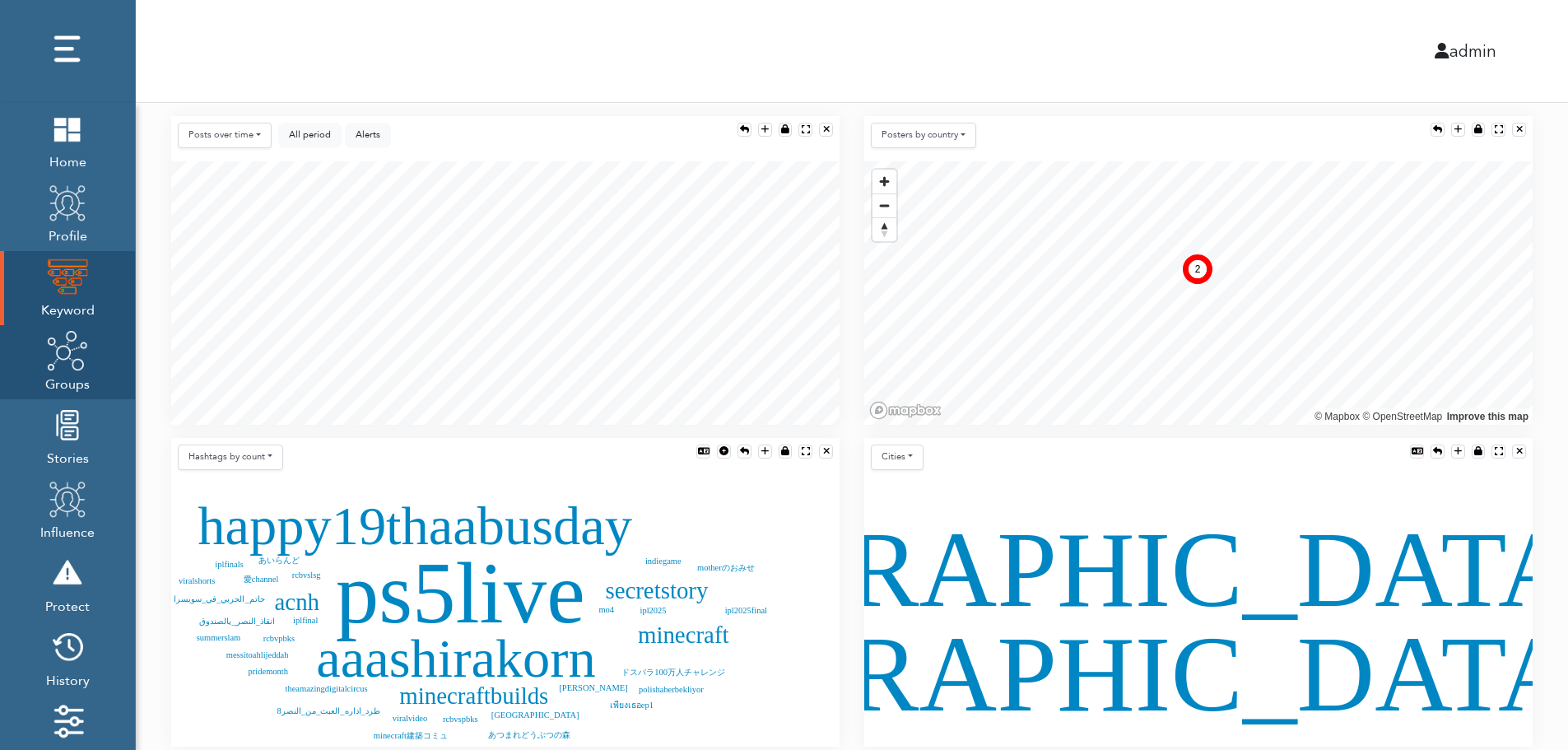
click at [65, 368] on img at bounding box center [67, 351] width 42 height 42
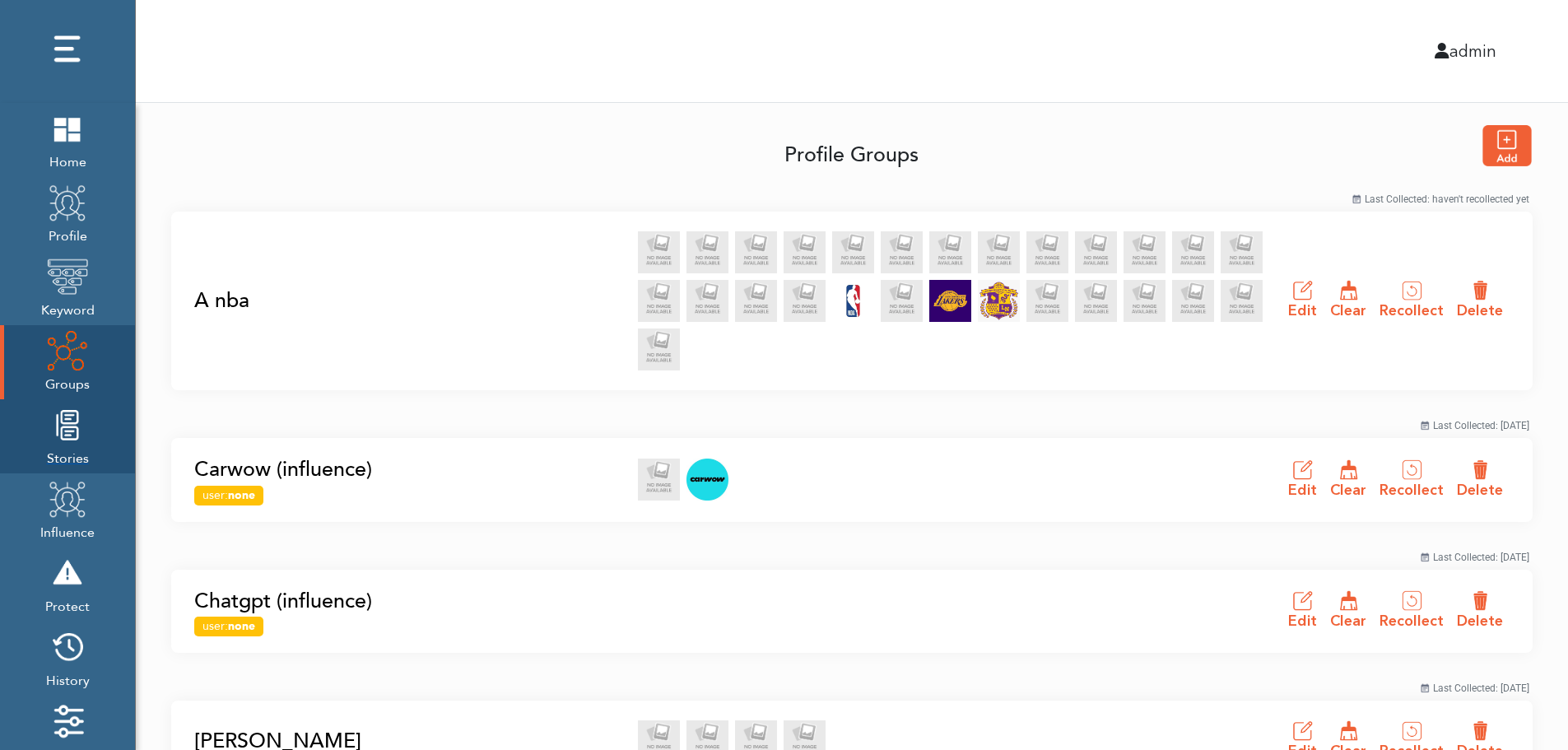
click at [62, 445] on img at bounding box center [67, 425] width 42 height 42
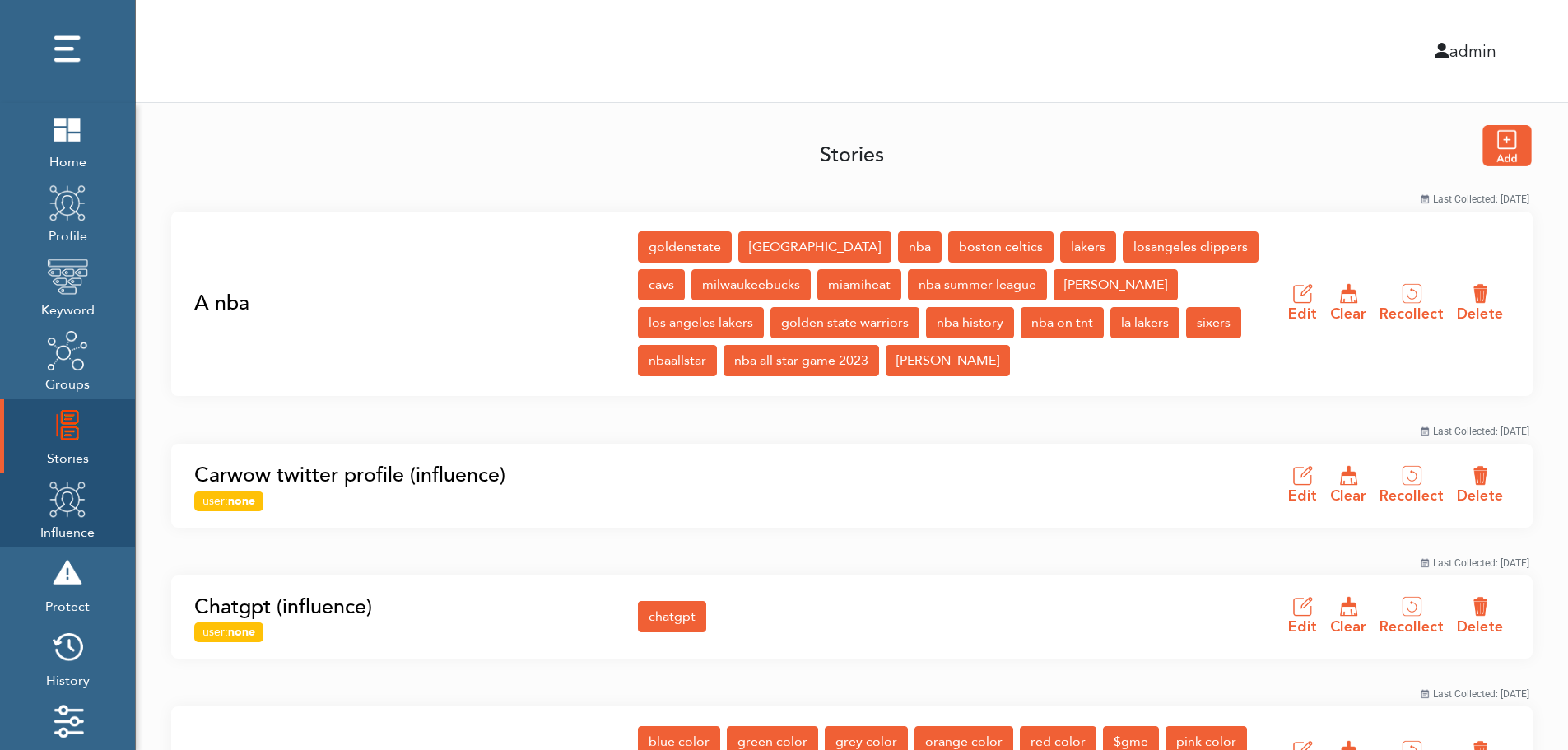
click at [61, 513] on img at bounding box center [67, 499] width 42 height 42
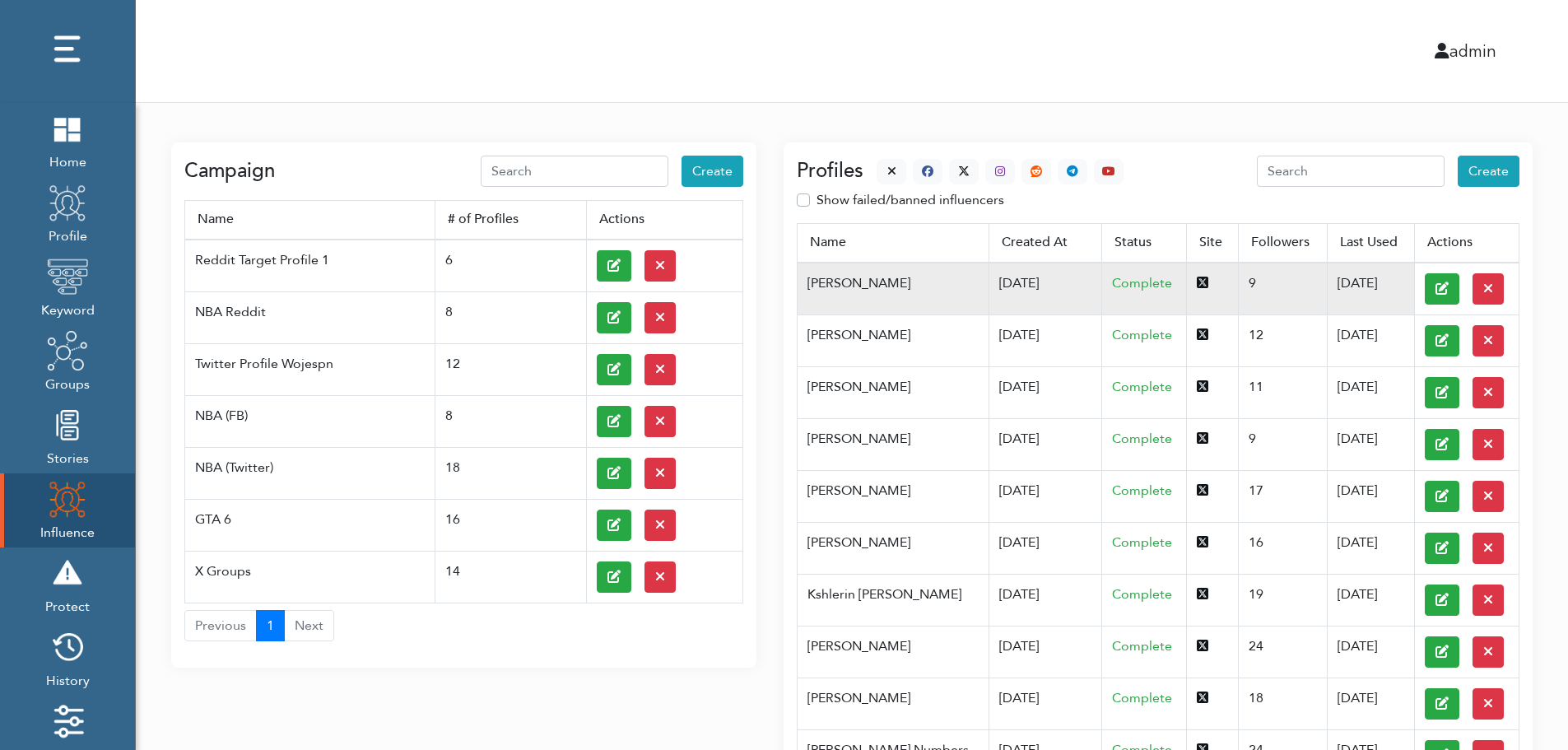
click at [989, 281] on td "[DATE]" at bounding box center [1045, 288] width 114 height 53
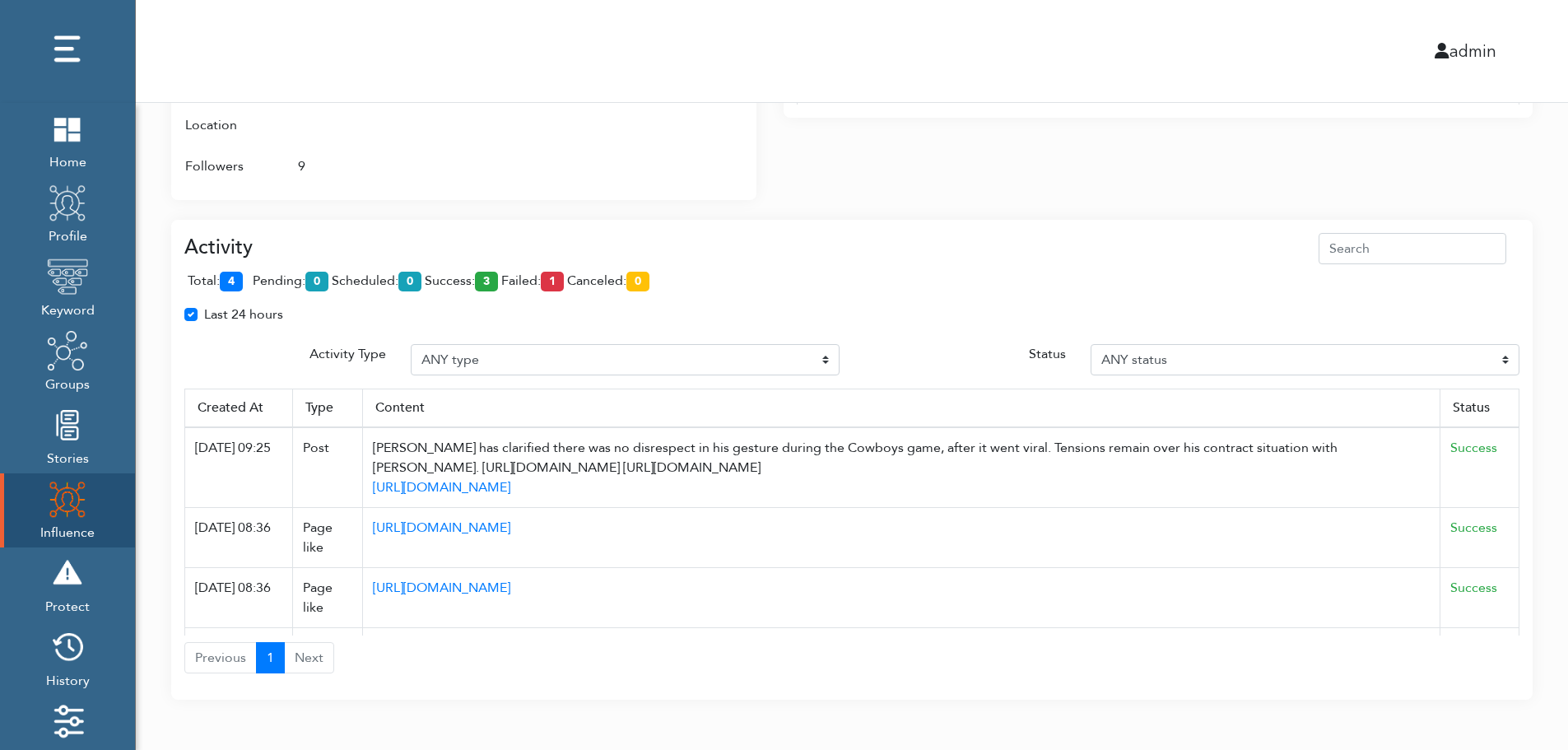
scroll to position [1065, 0]
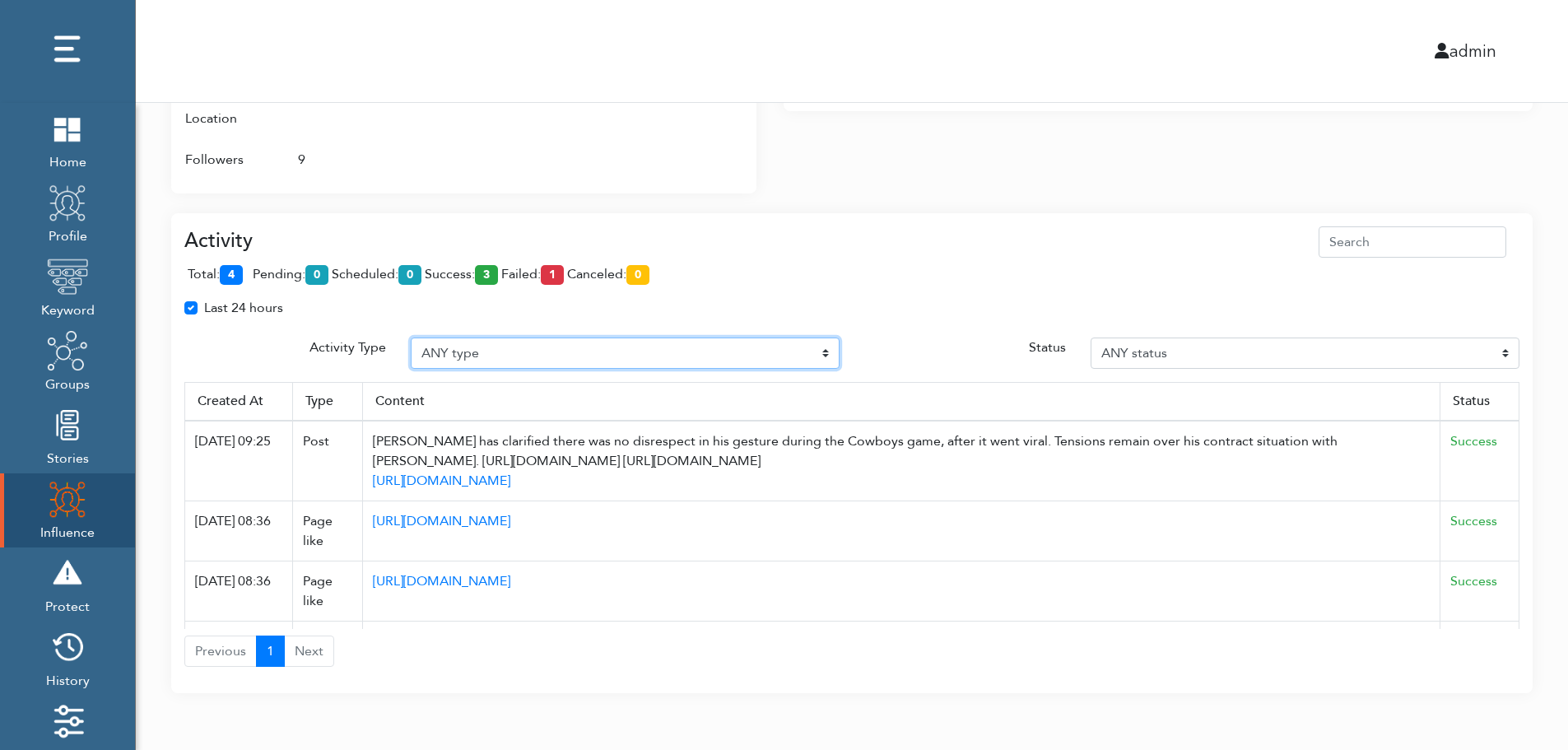
click at [533, 351] on select "ANY type Post Like Post Post comment Comment like Post Share Follow Unfollow Pa…" at bounding box center [625, 354] width 429 height 32
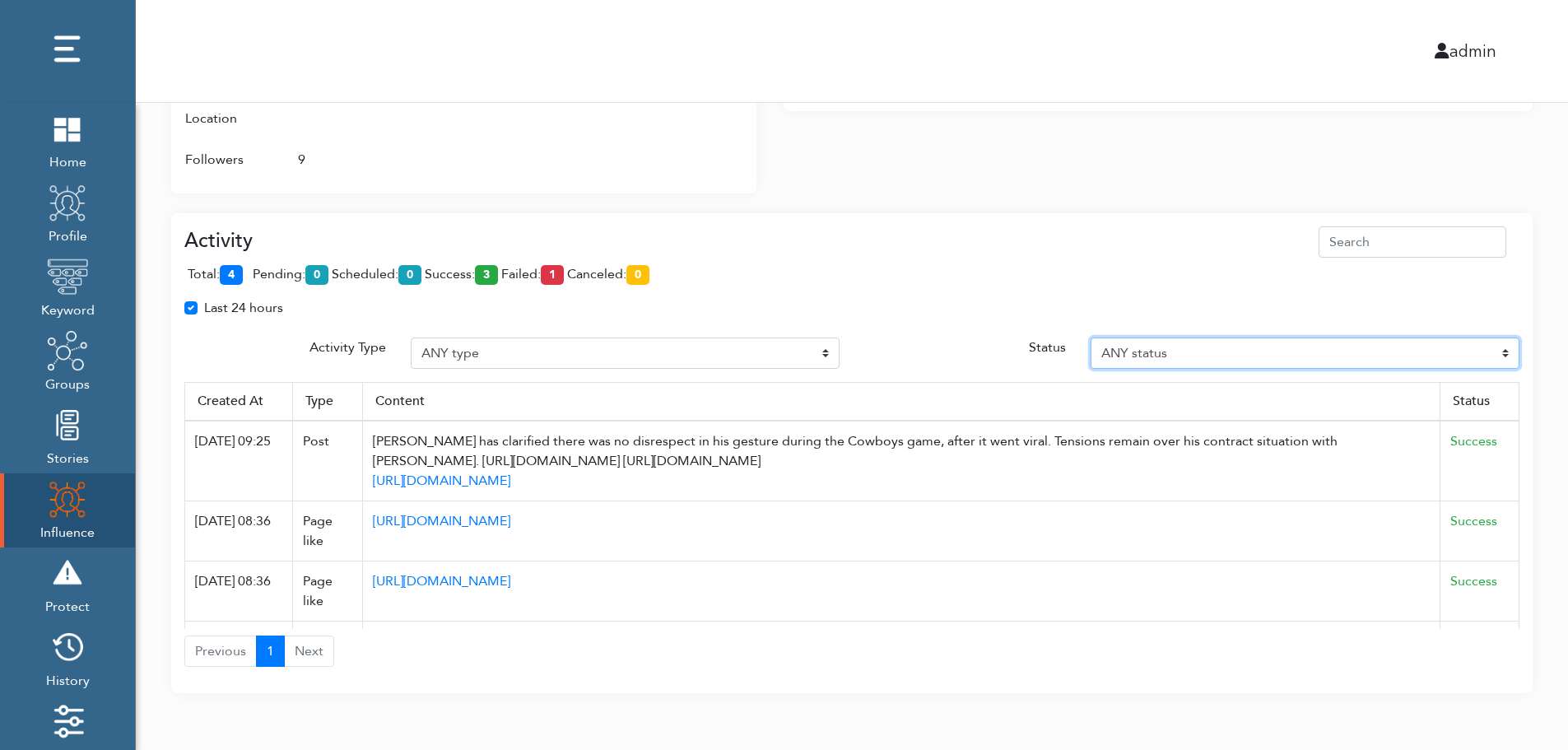
click at [1228, 351] on select "ANY status Pending Scheduled Success Failed Canceled Unknown" at bounding box center [1305, 354] width 429 height 32
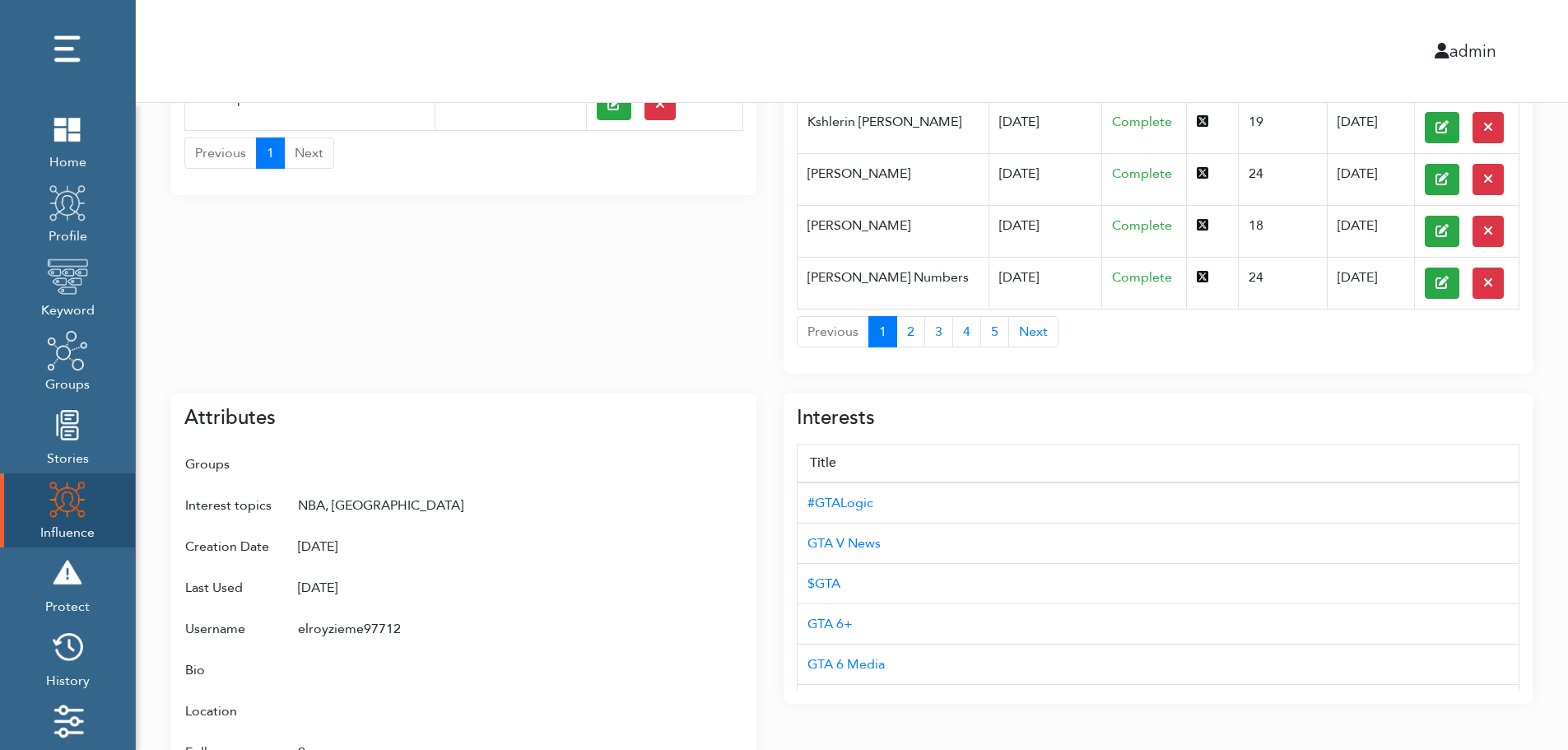
scroll to position [0, 0]
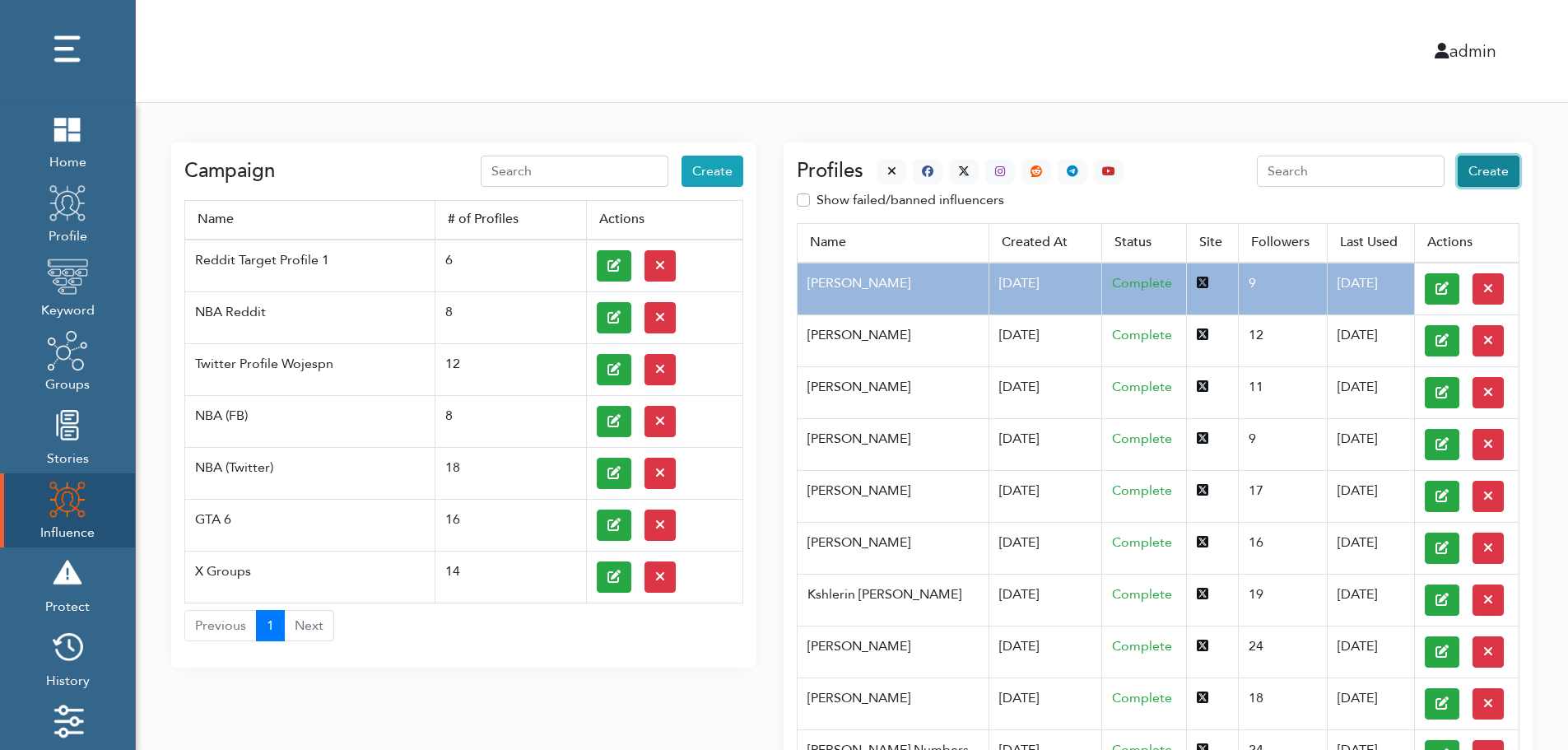
click at [1492, 172] on span "Create" at bounding box center [1488, 171] width 41 height 18
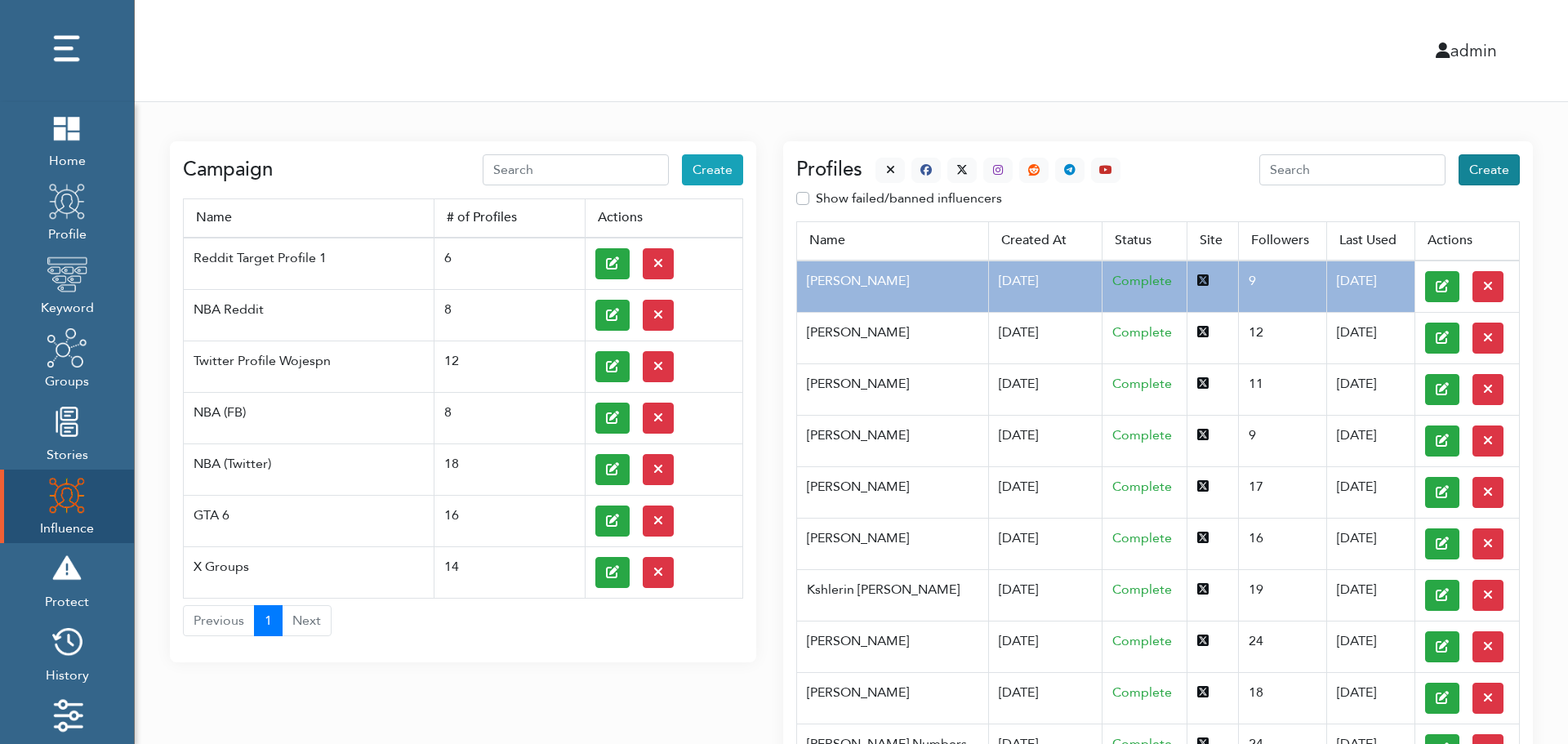
select select "primary"
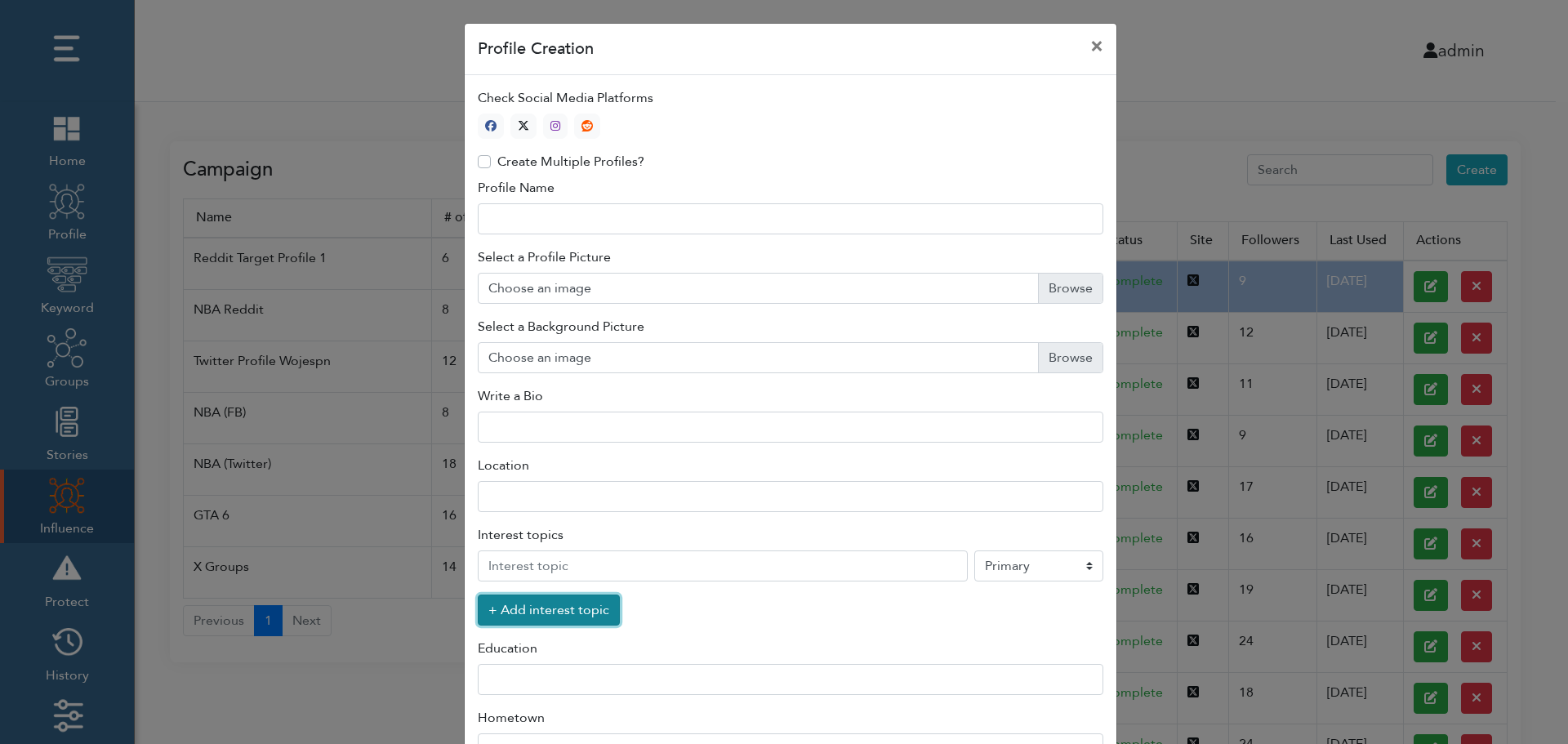
click at [539, 614] on button "+ Add interest topic" at bounding box center [549, 610] width 143 height 31
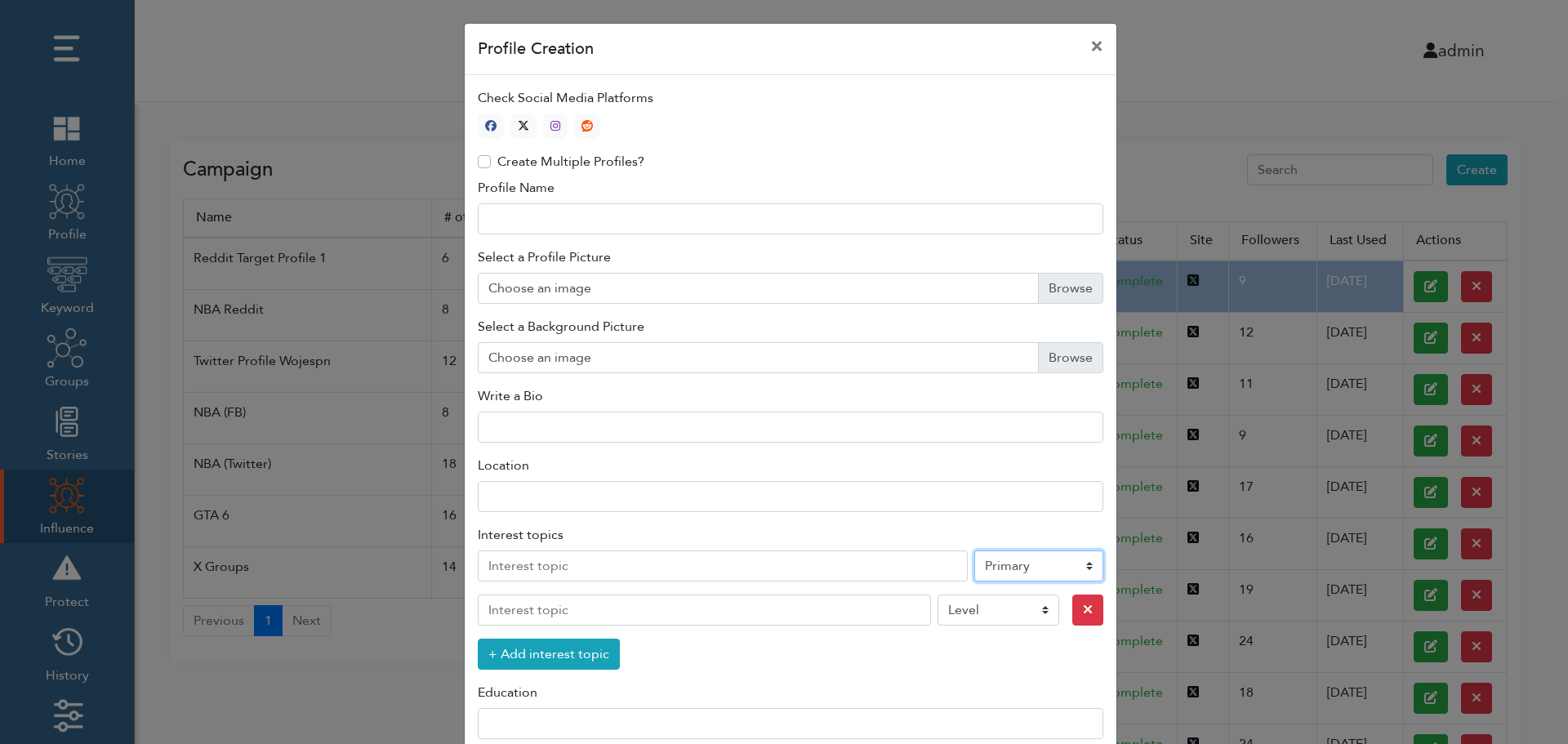
click at [1015, 569] on select "Level Primary Secondary Tertiary" at bounding box center [1038, 566] width 129 height 31
click at [519, 123] on icon "button" at bounding box center [524, 126] width 12 height 12
type input "1"
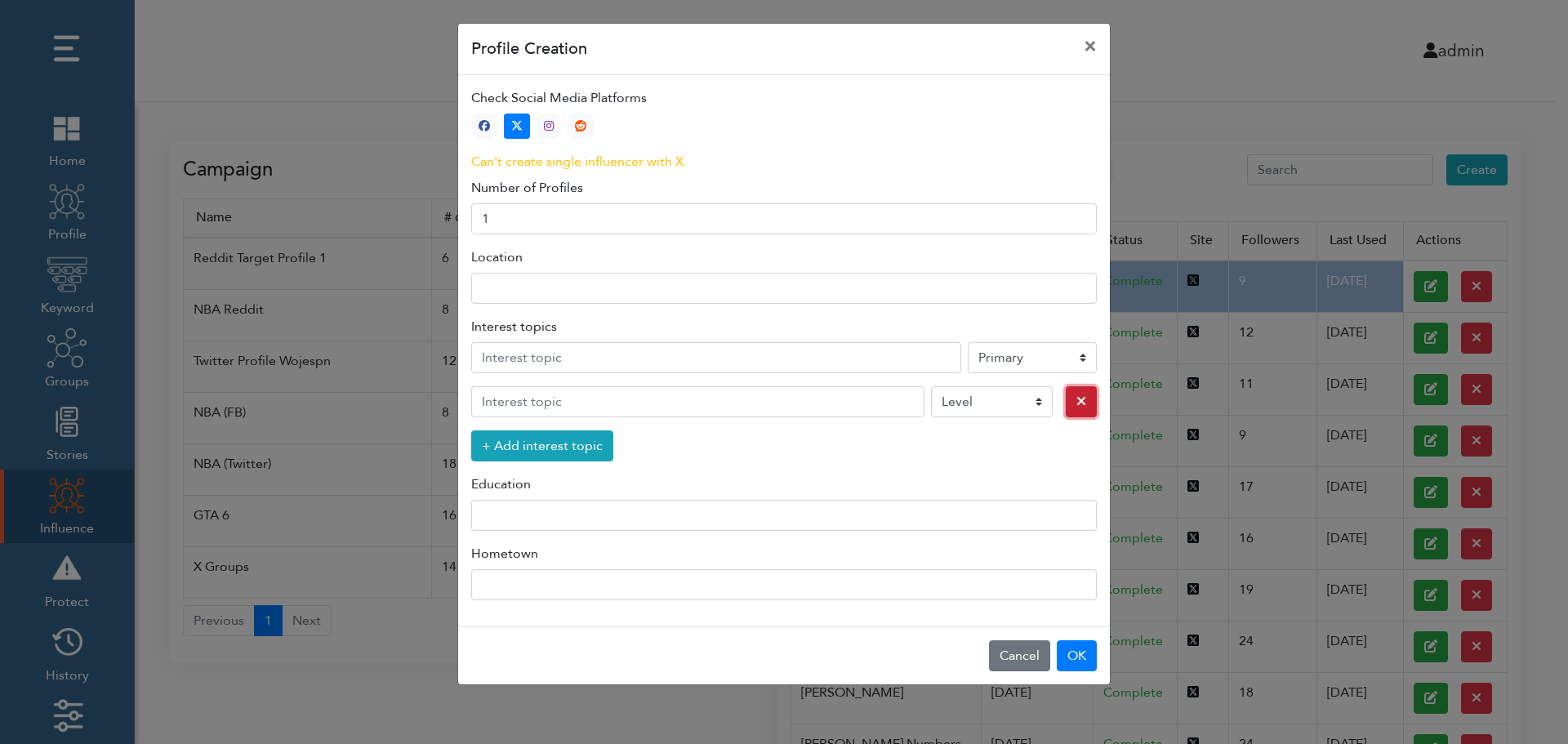
click at [1076, 403] on icon "button" at bounding box center [1081, 400] width 10 height 13
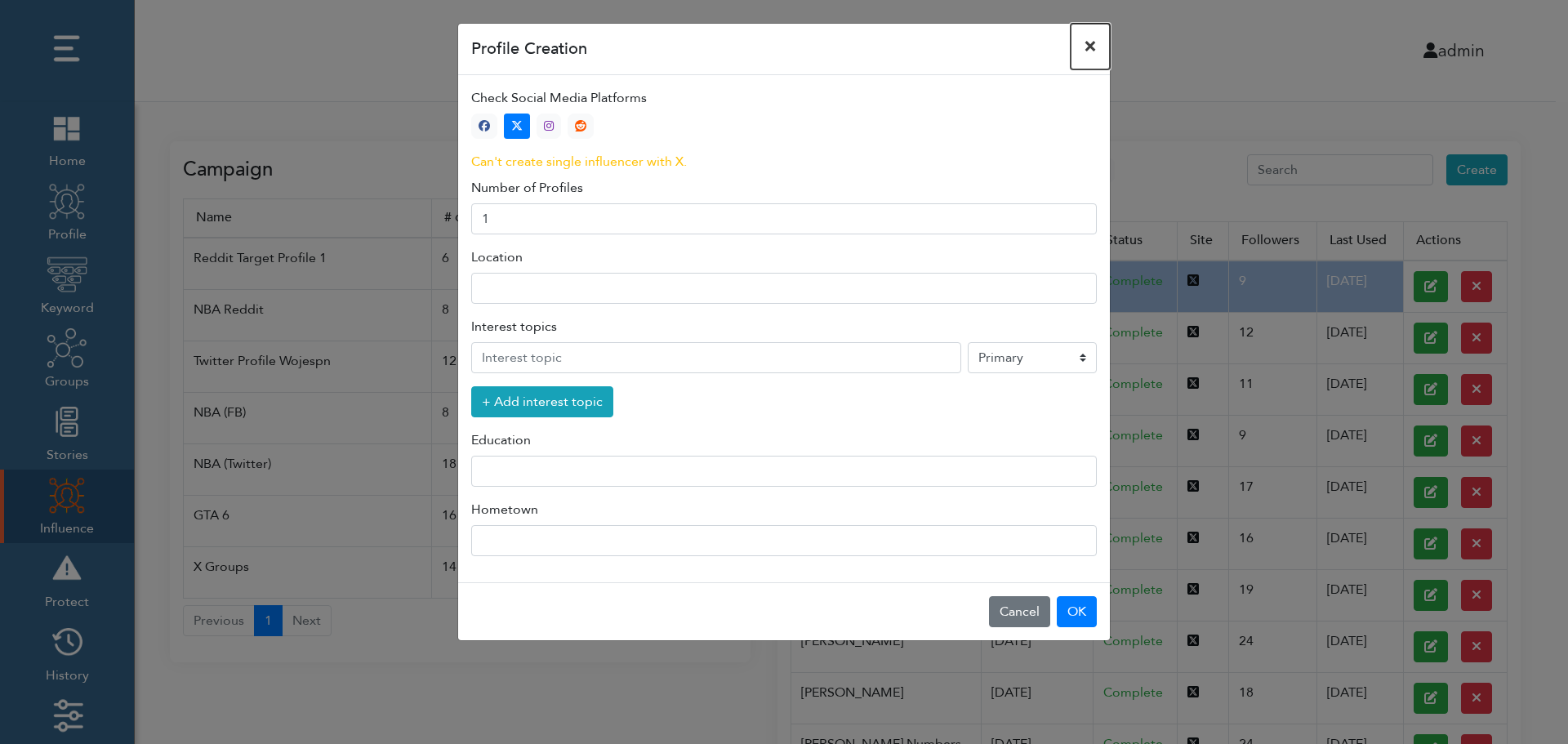
click at [1091, 45] on button "×" at bounding box center [1090, 46] width 39 height 46
select select "primary"
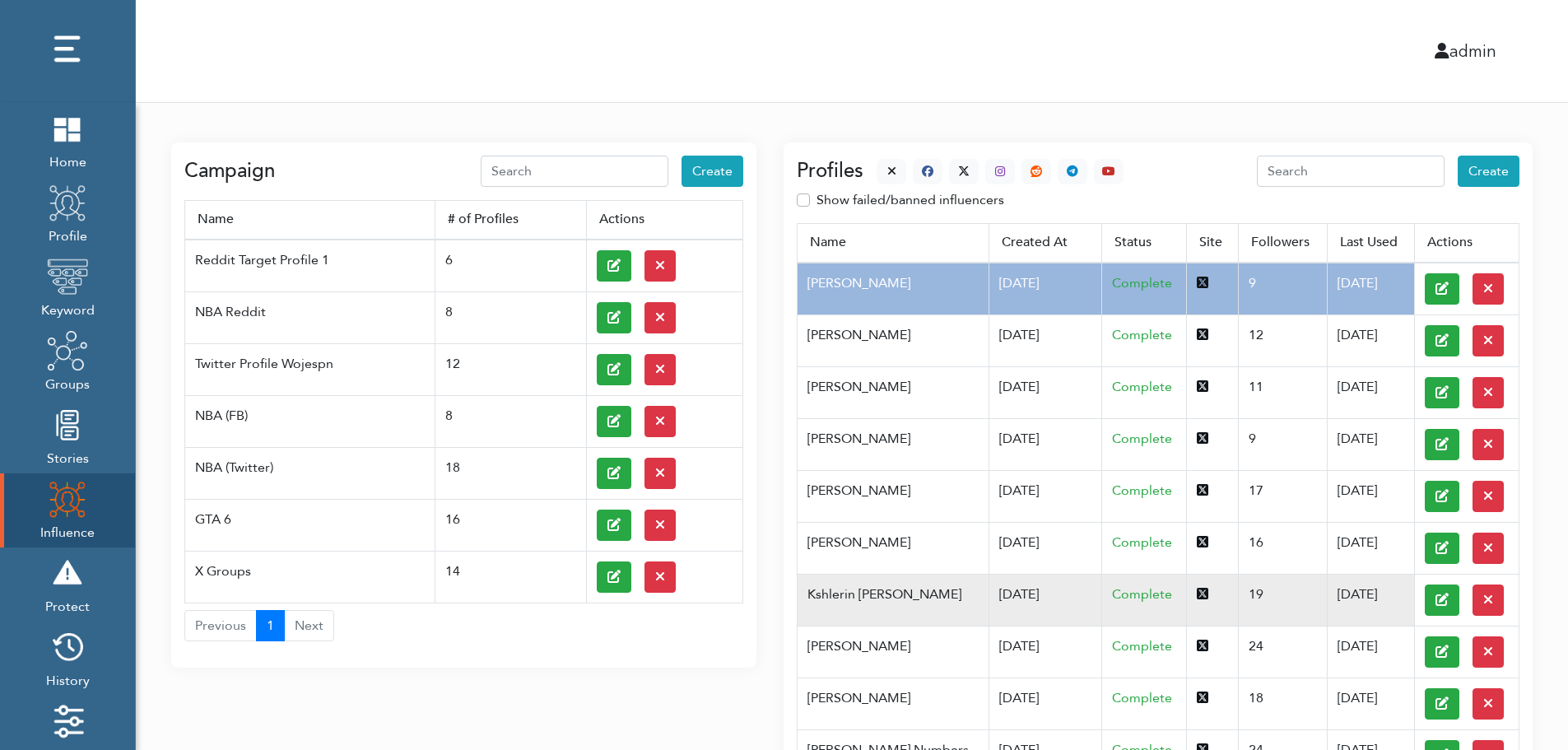
click at [881, 592] on td "Kshlerin Harland" at bounding box center [892, 599] width 191 height 52
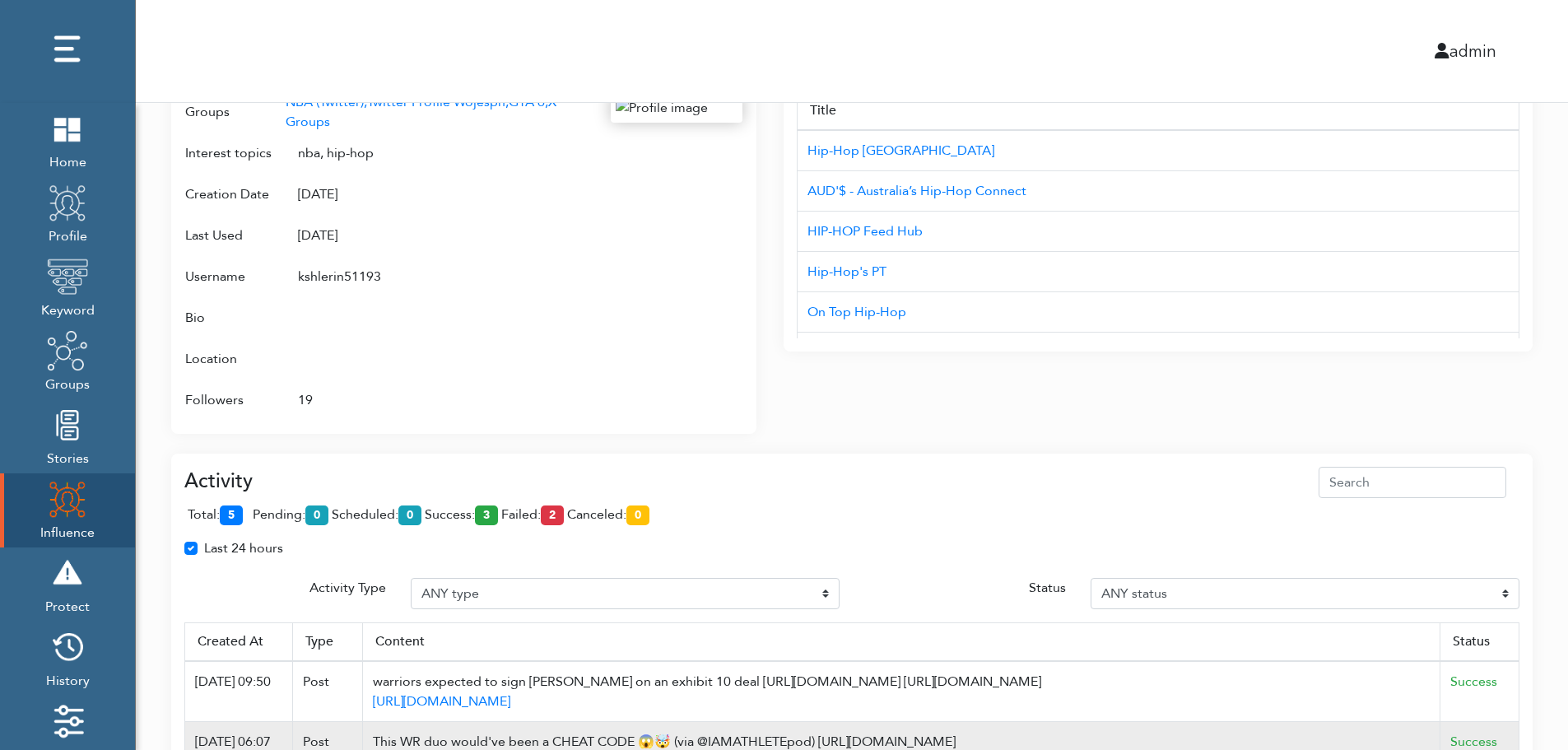
scroll to position [1065, 0]
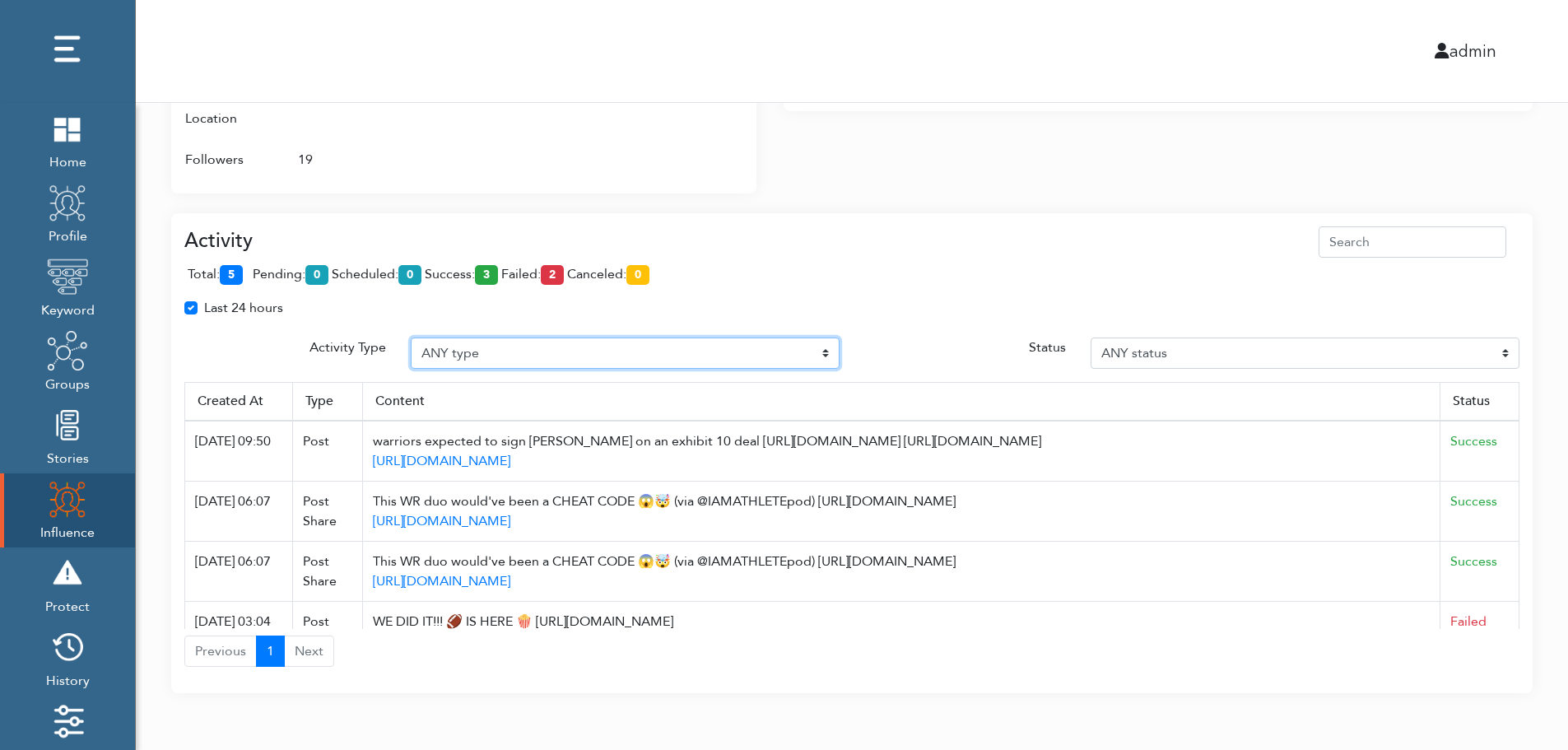
click at [499, 348] on select "ANY type Post Like Post Post comment Comment like Post Share Follow Unfollow Pa…" at bounding box center [625, 354] width 429 height 32
select select "Post"
click at [411, 338] on select "ANY type Post Like Post Post comment Comment like Post Share Follow Unfollow Pa…" at bounding box center [625, 354] width 429 height 32
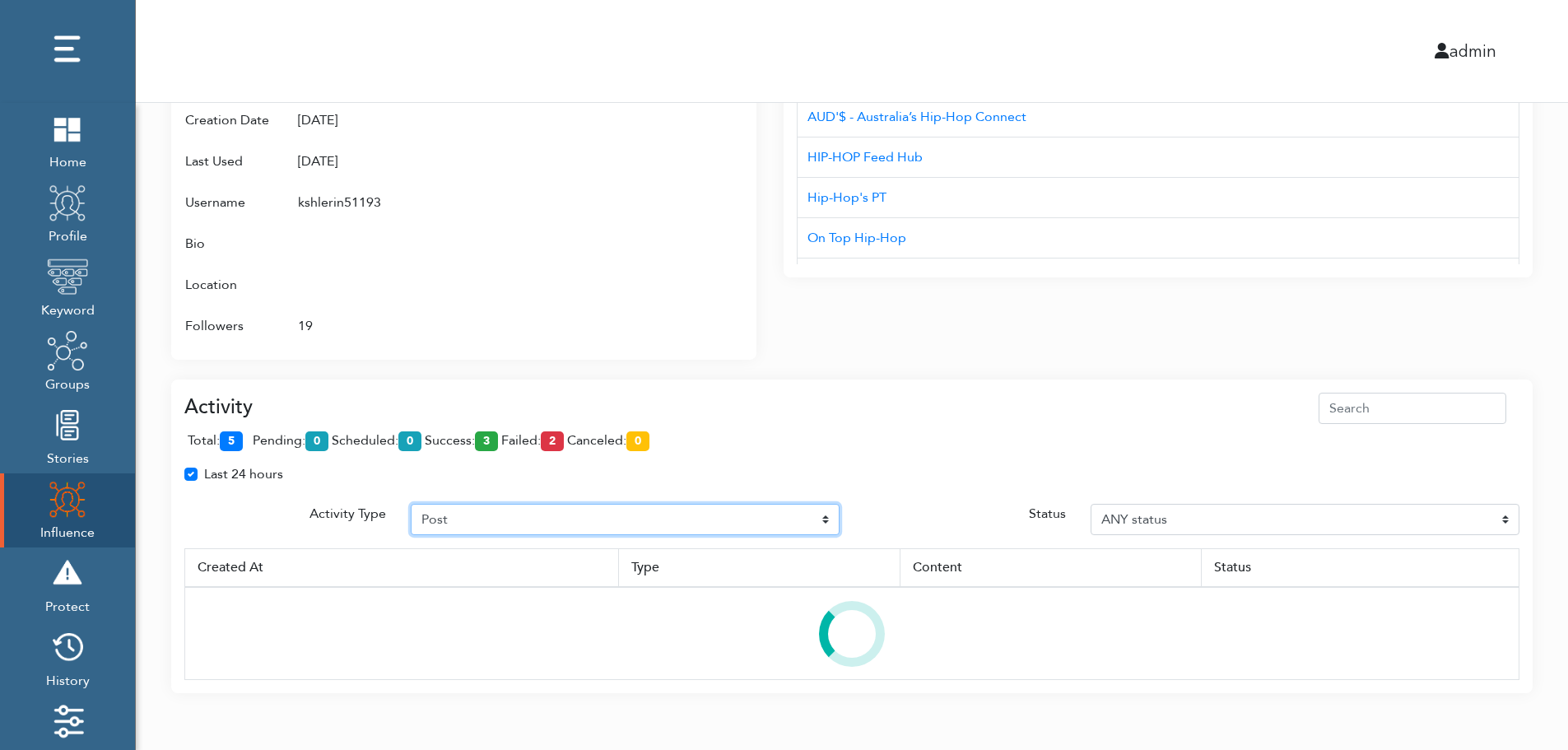
scroll to position [917, 0]
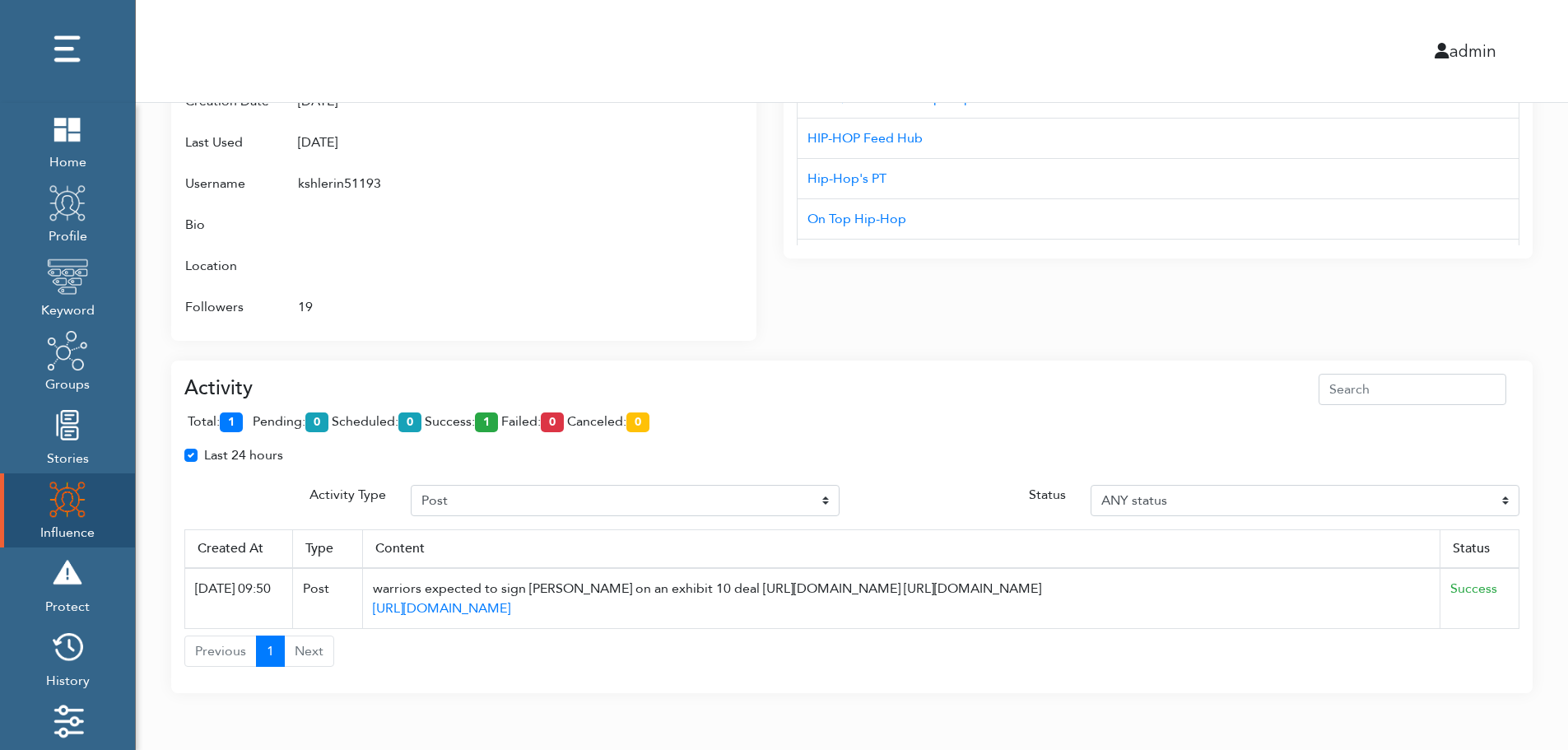
click at [247, 358] on div "Activity total: 1 pending: 0 scheduled: 0 success: 1 failed: 0 canceled: 0 Last…" at bounding box center [852, 517] width 1361 height 353
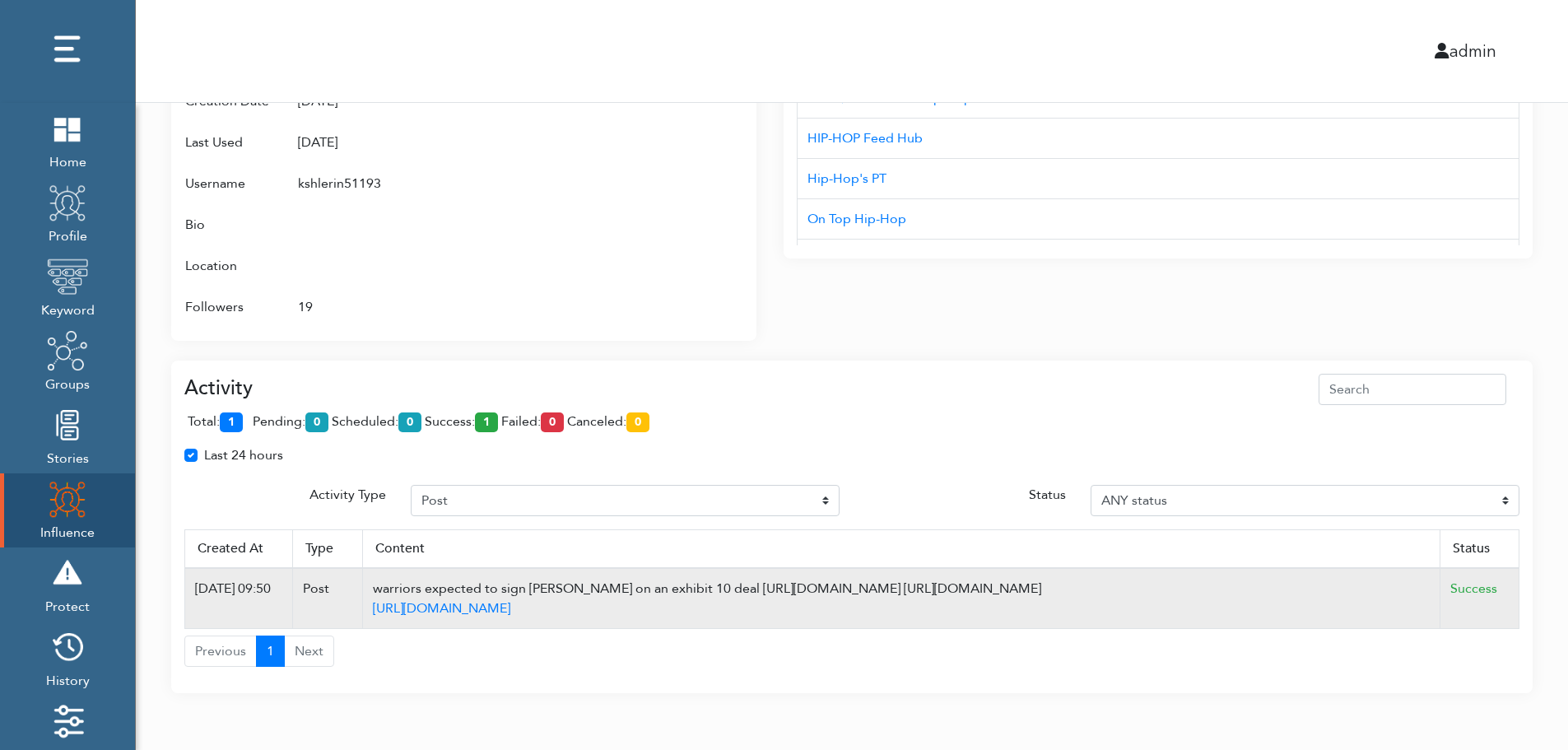
click at [1514, 597] on td "Success" at bounding box center [1480, 597] width 79 height 60
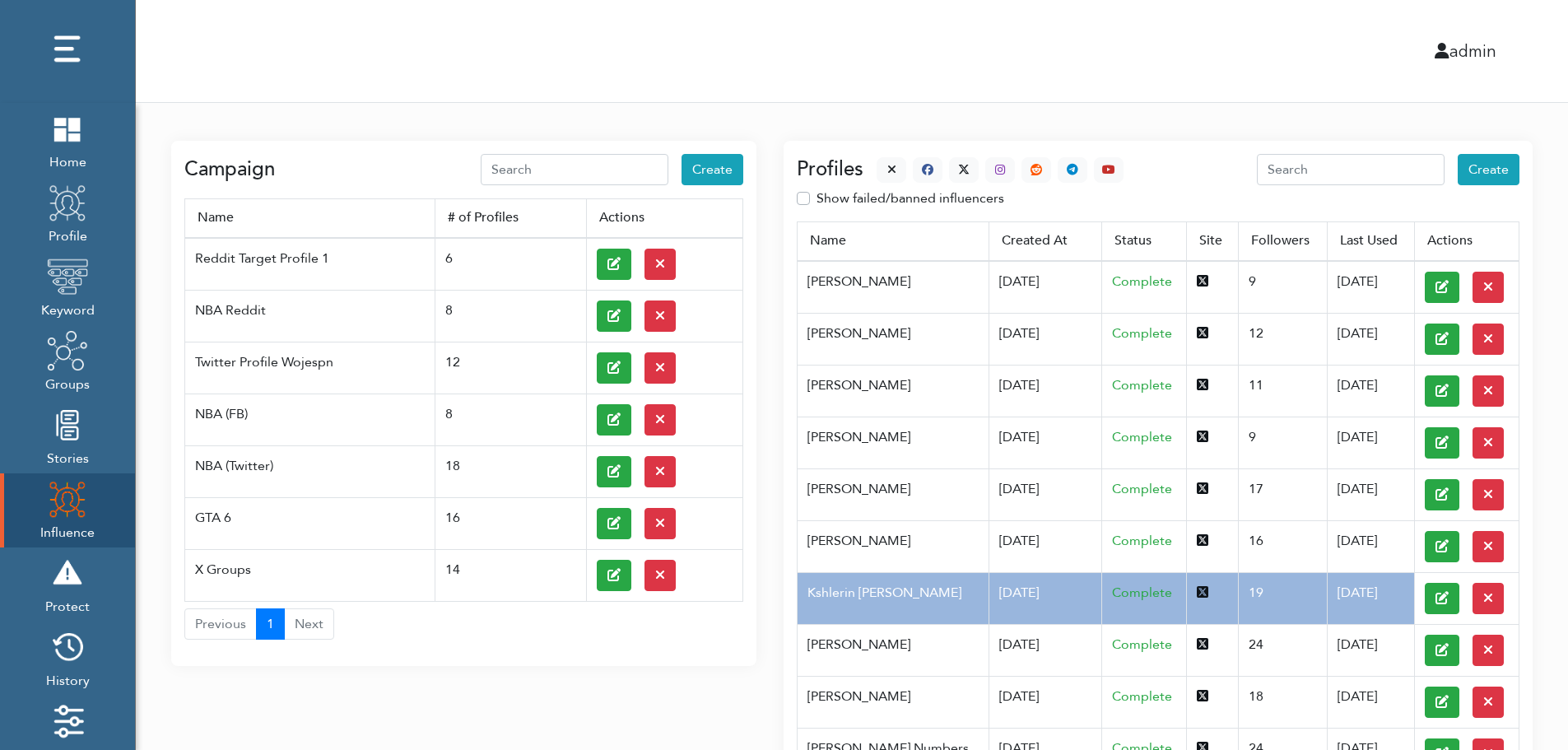
scroll to position [0, 0]
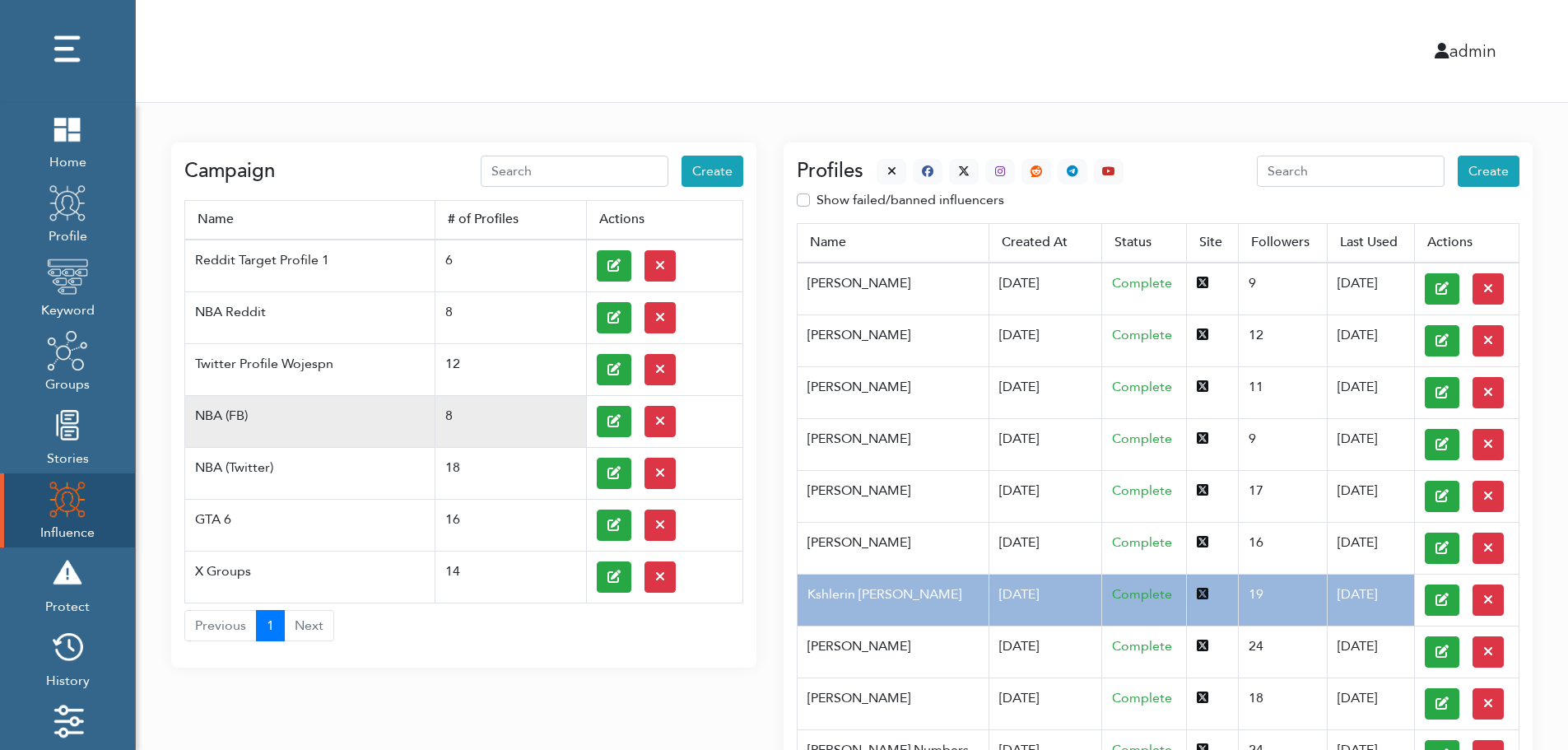
click at [592, 419] on td at bounding box center [665, 421] width 157 height 52
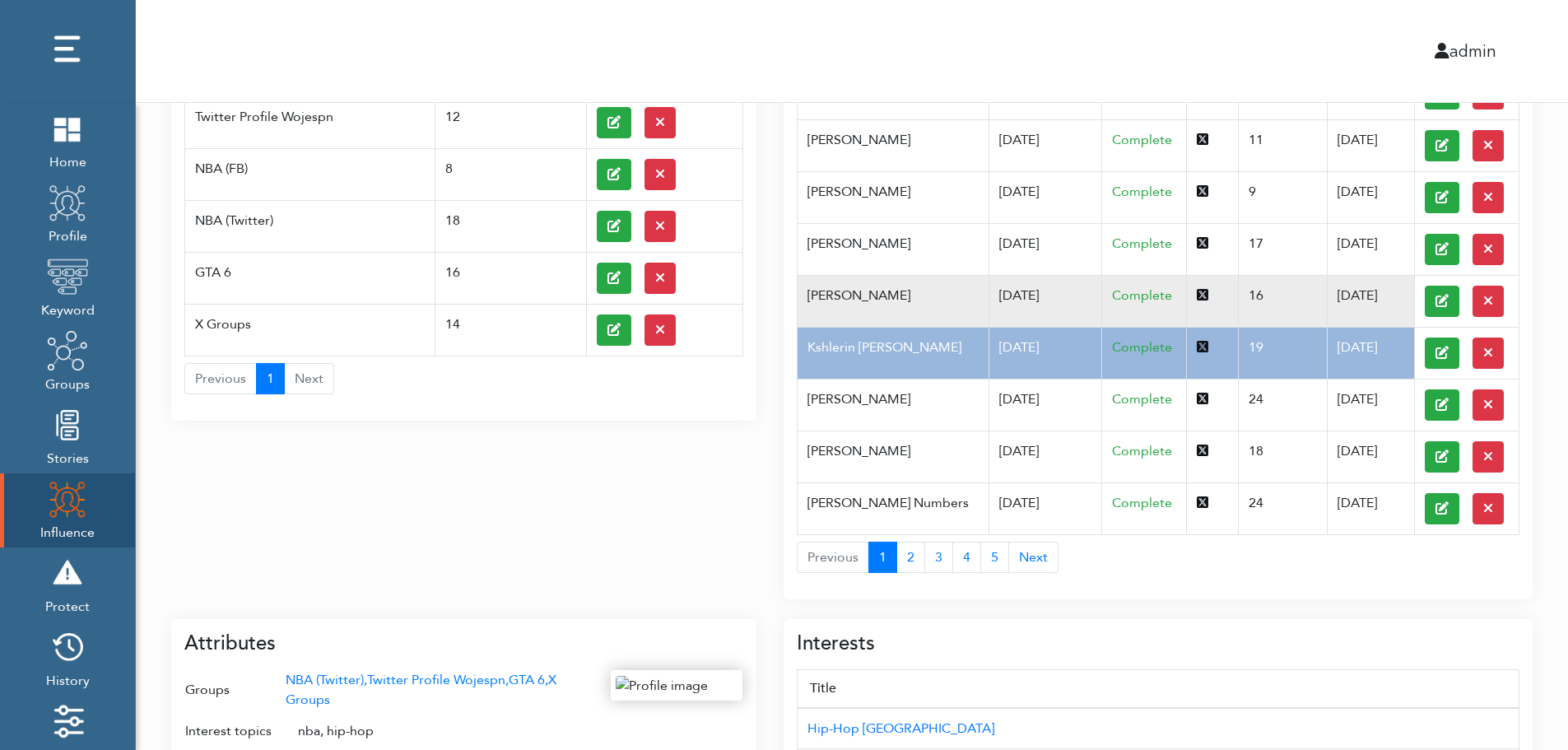
scroll to position [264, 0]
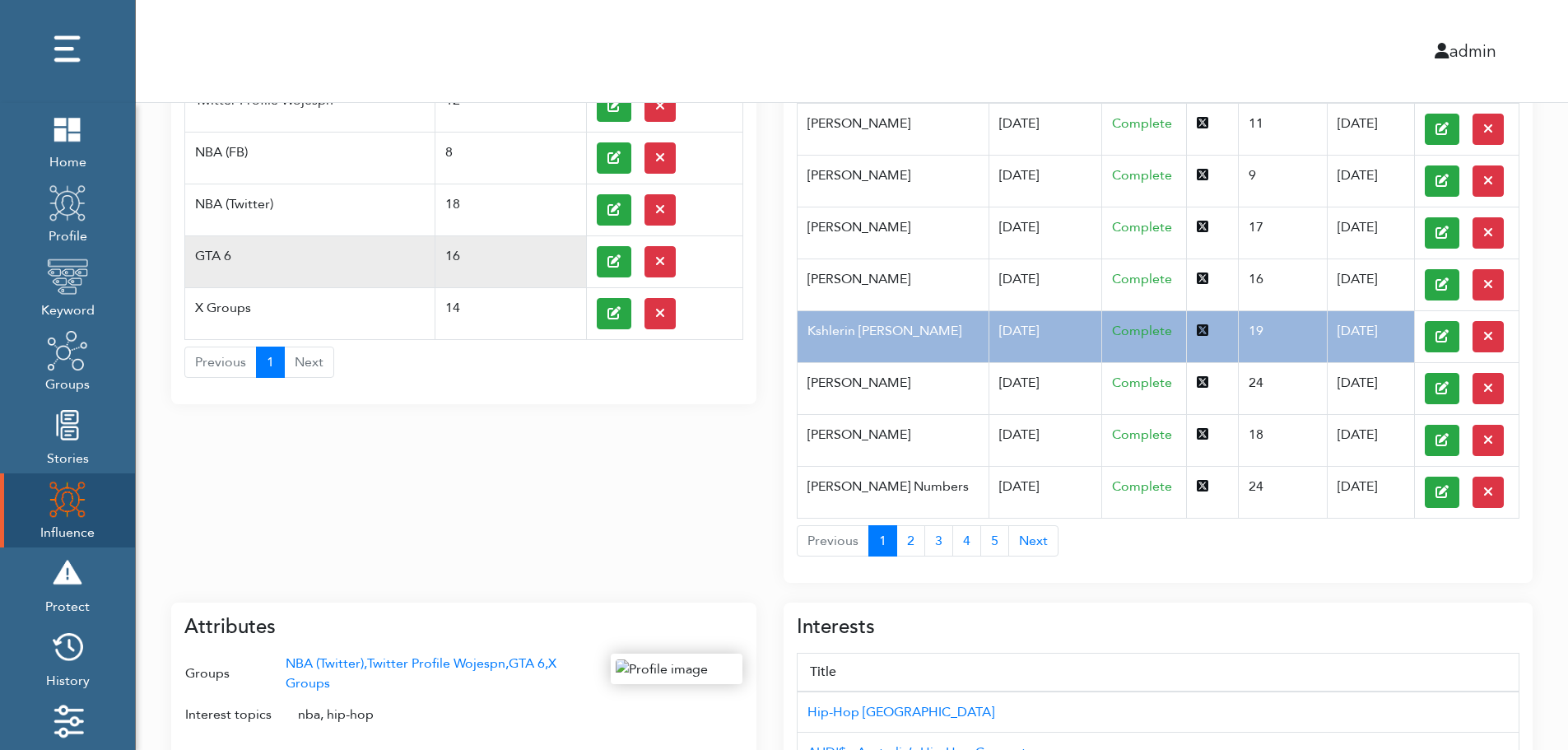
click at [245, 246] on td "GTA 6" at bounding box center [310, 262] width 251 height 52
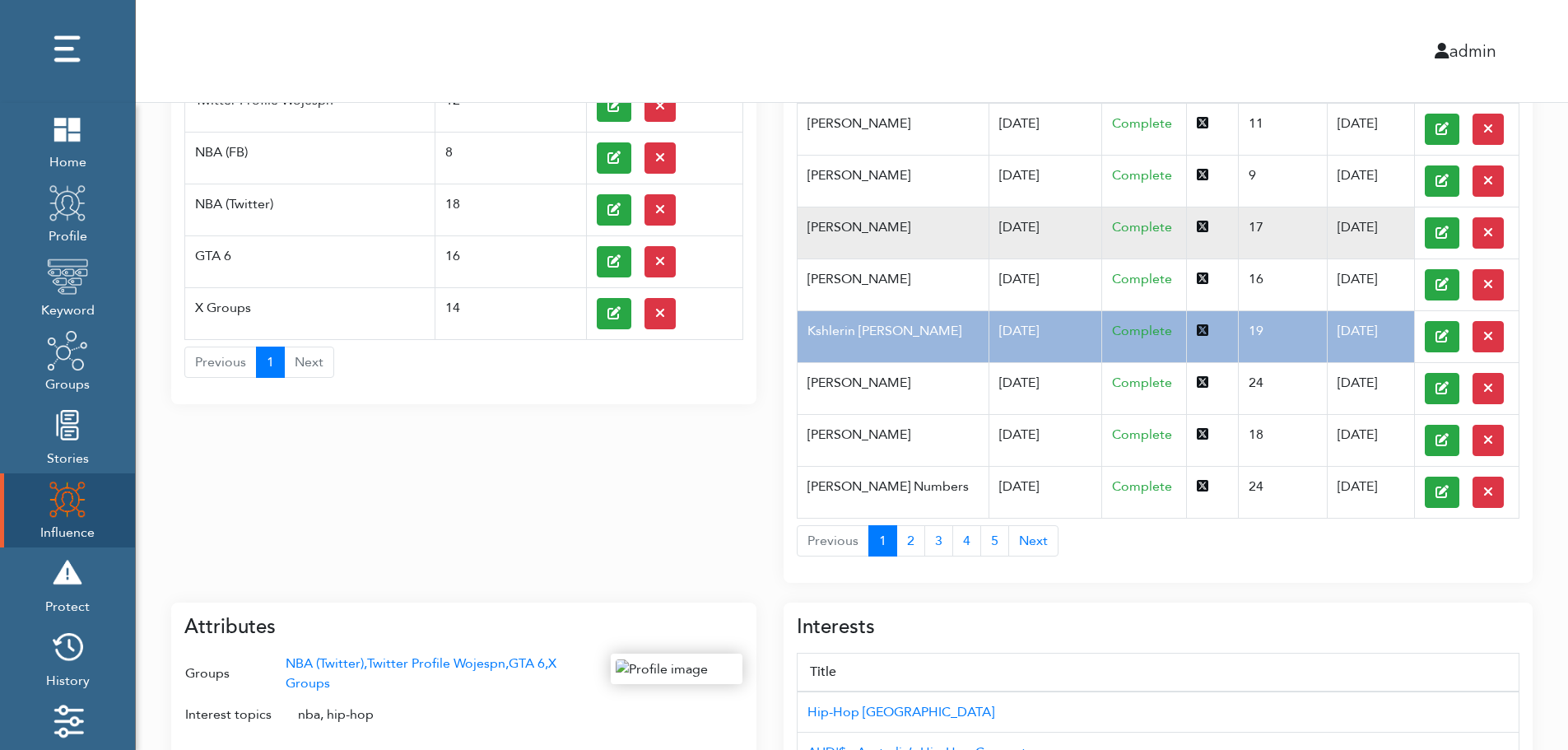
click at [951, 246] on td "Pfannerstill Norene" at bounding box center [892, 233] width 191 height 52
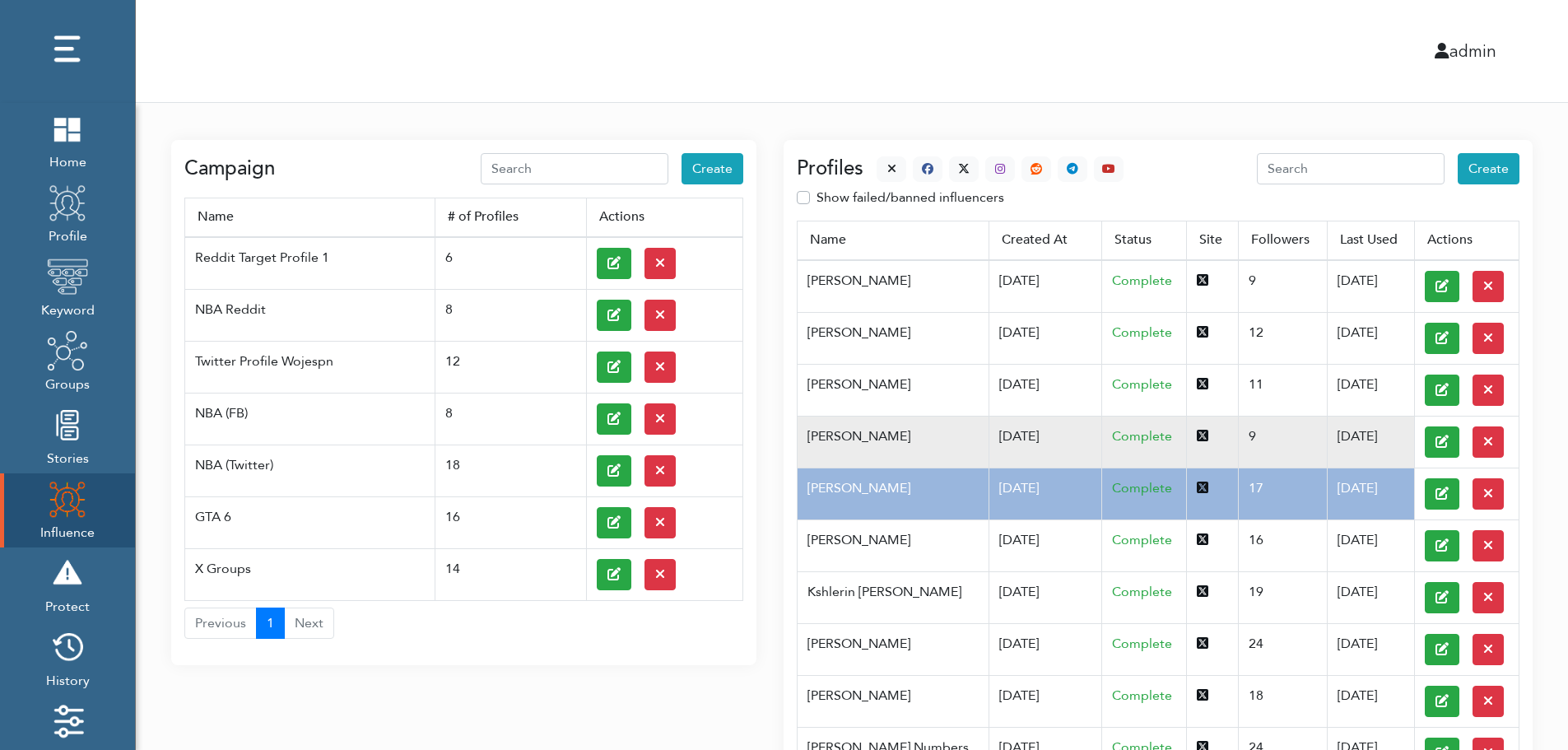
scroll to position [0, 0]
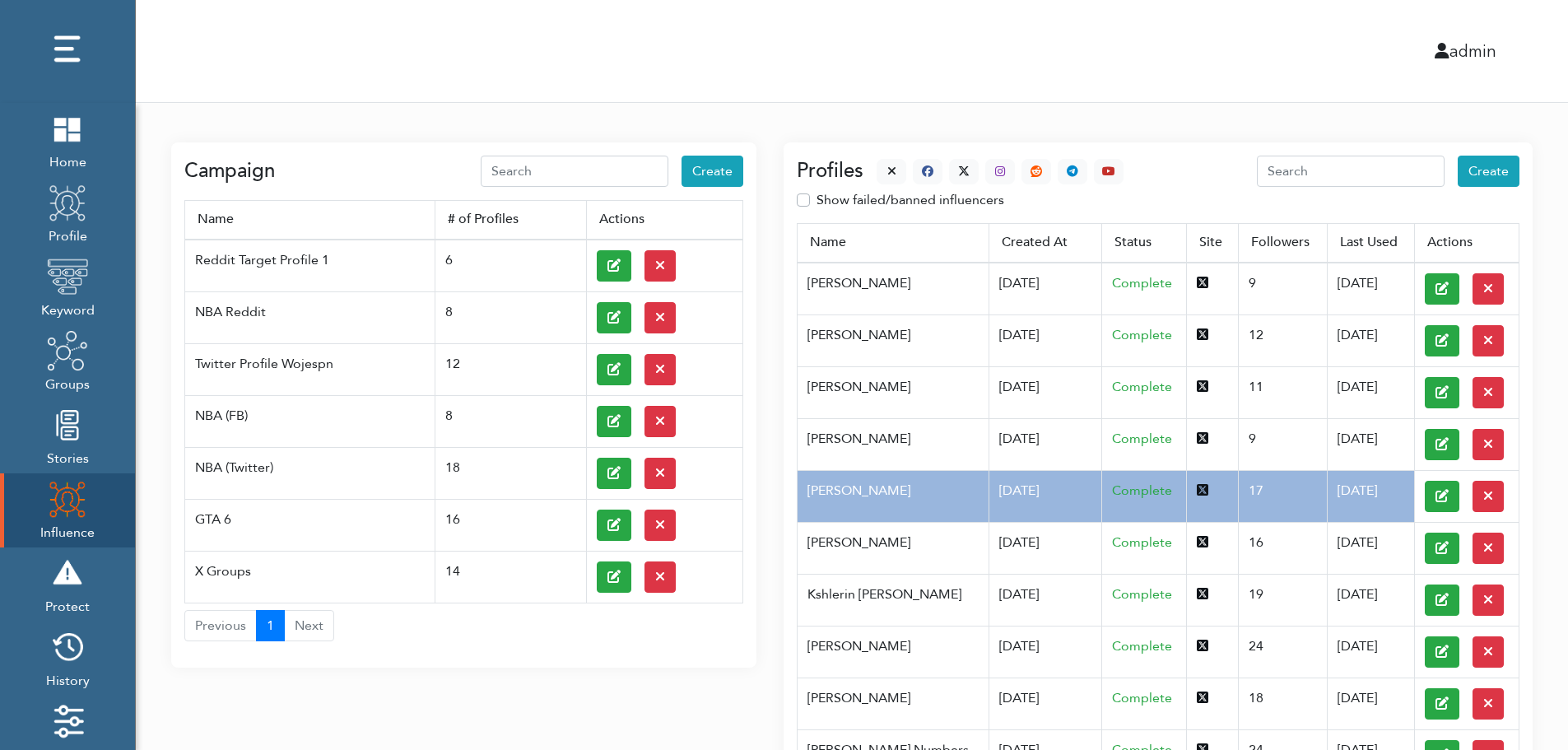
click at [872, 165] on div at bounding box center [993, 171] width 261 height 26
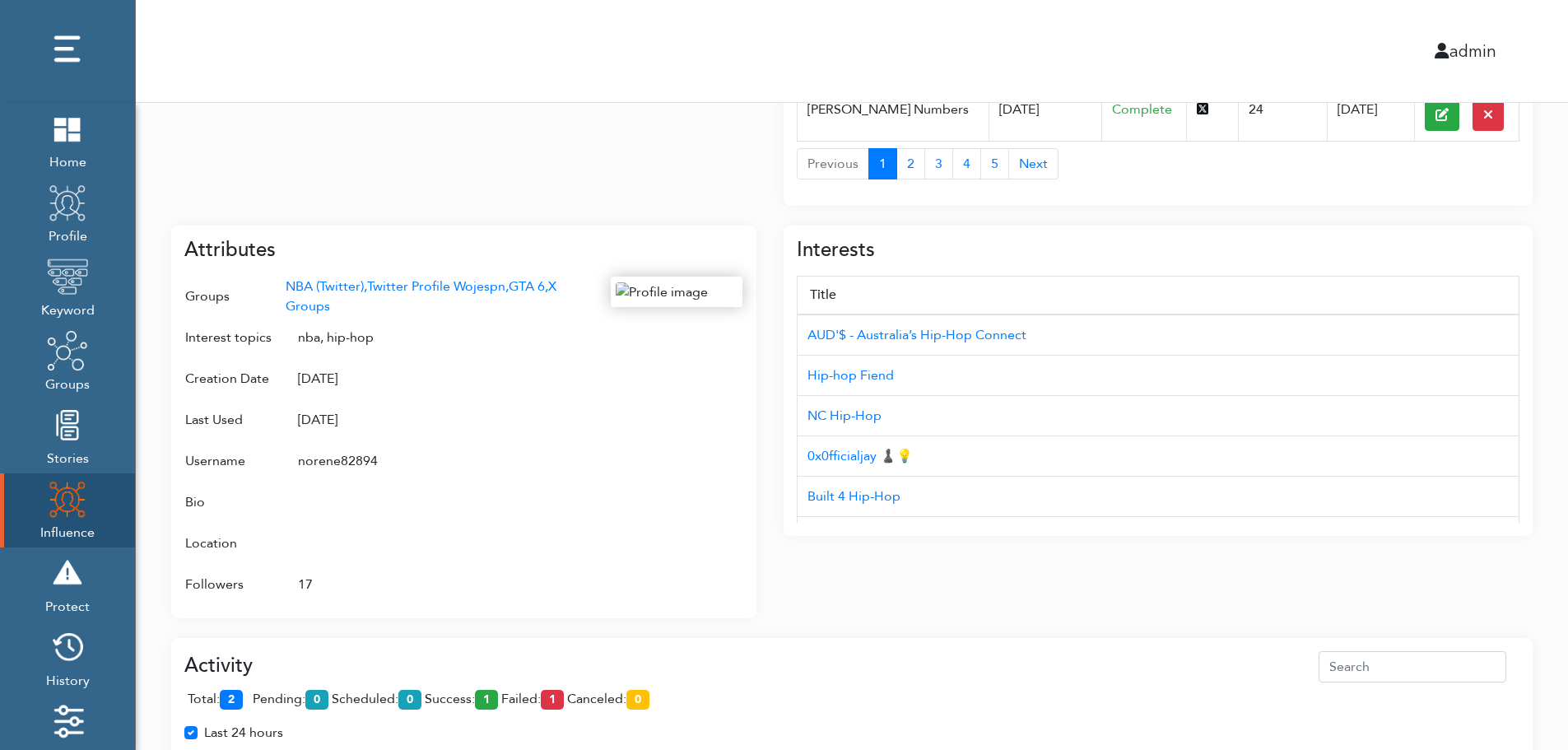
scroll to position [656, 0]
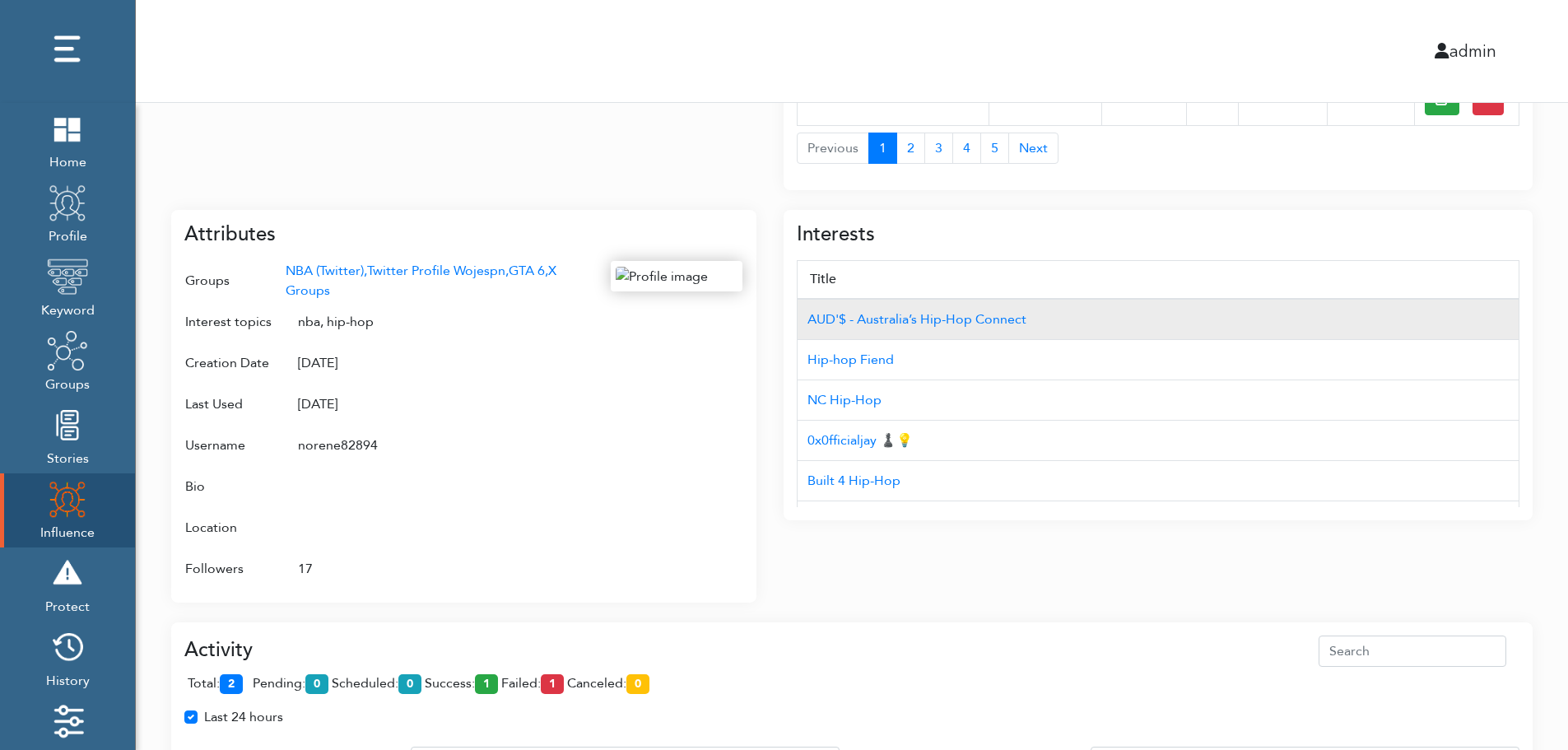
click at [1429, 301] on td "AUD'$ - Australia’s Hip-Hop Connect" at bounding box center [1158, 320] width 722 height 42
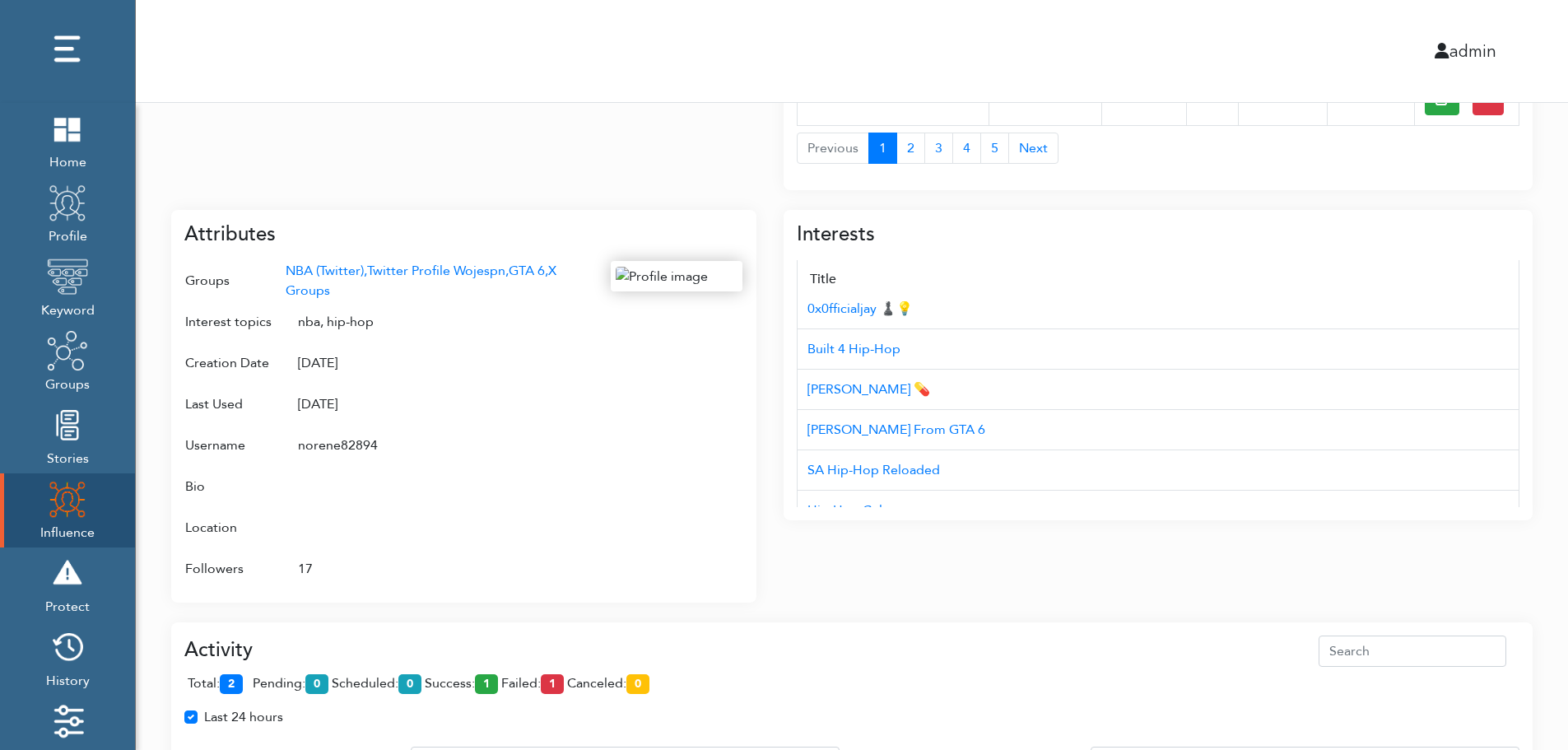
scroll to position [164, 0]
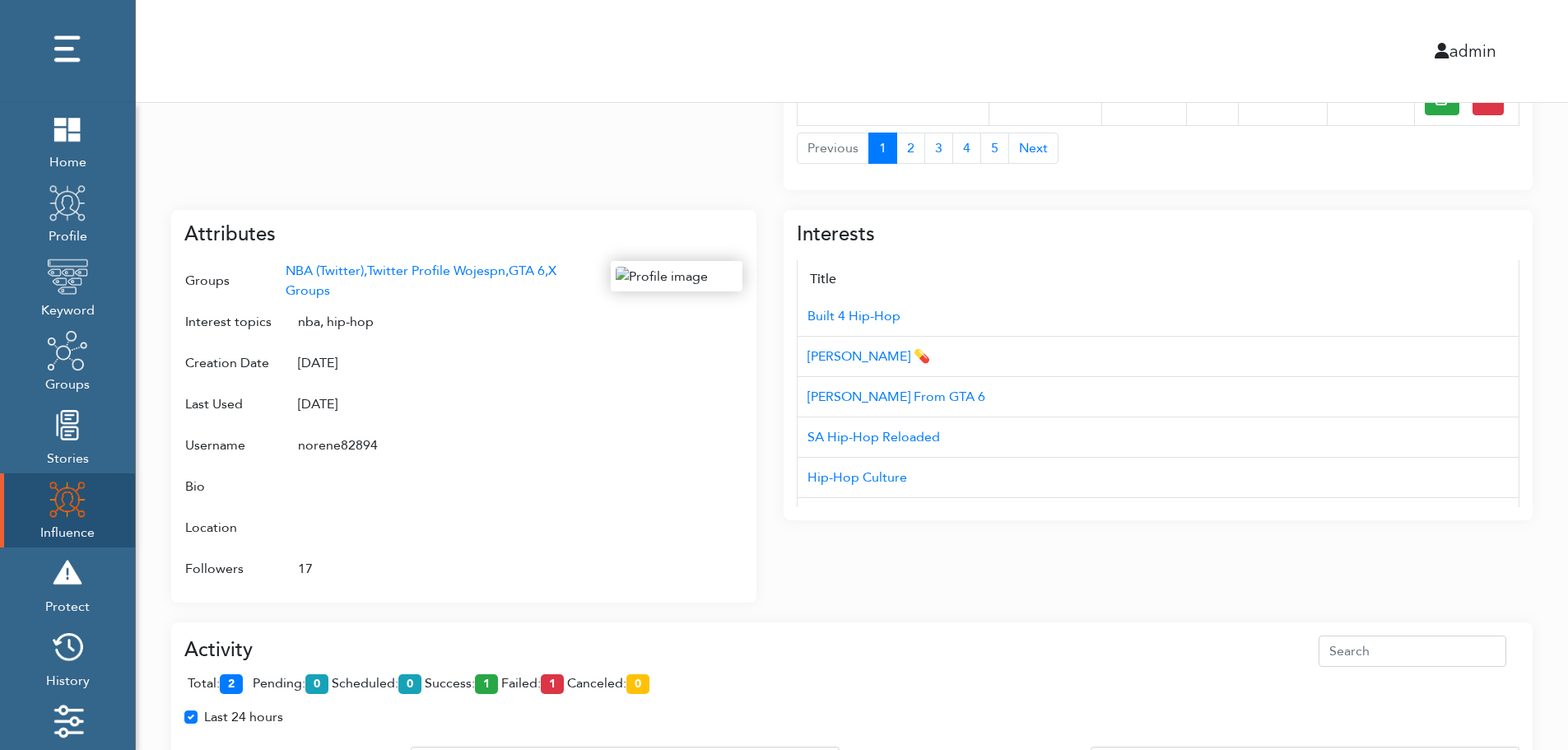
click at [1560, 439] on div "Campaign Create Name # of Profiles Actions Reddit Target Profile 1 6 NBA Reddit…" at bounding box center [852, 241] width 1432 height 1588
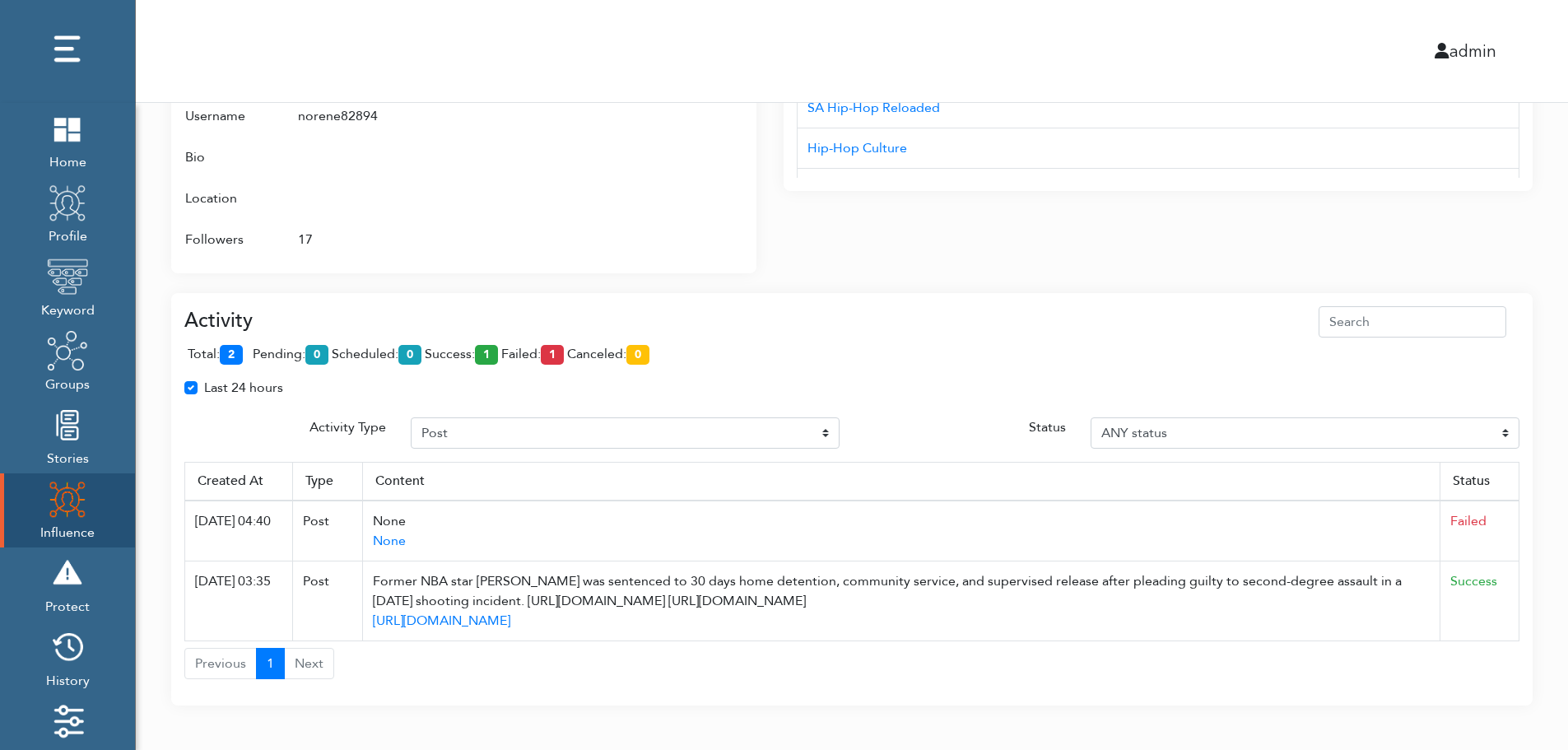
scroll to position [998, 0]
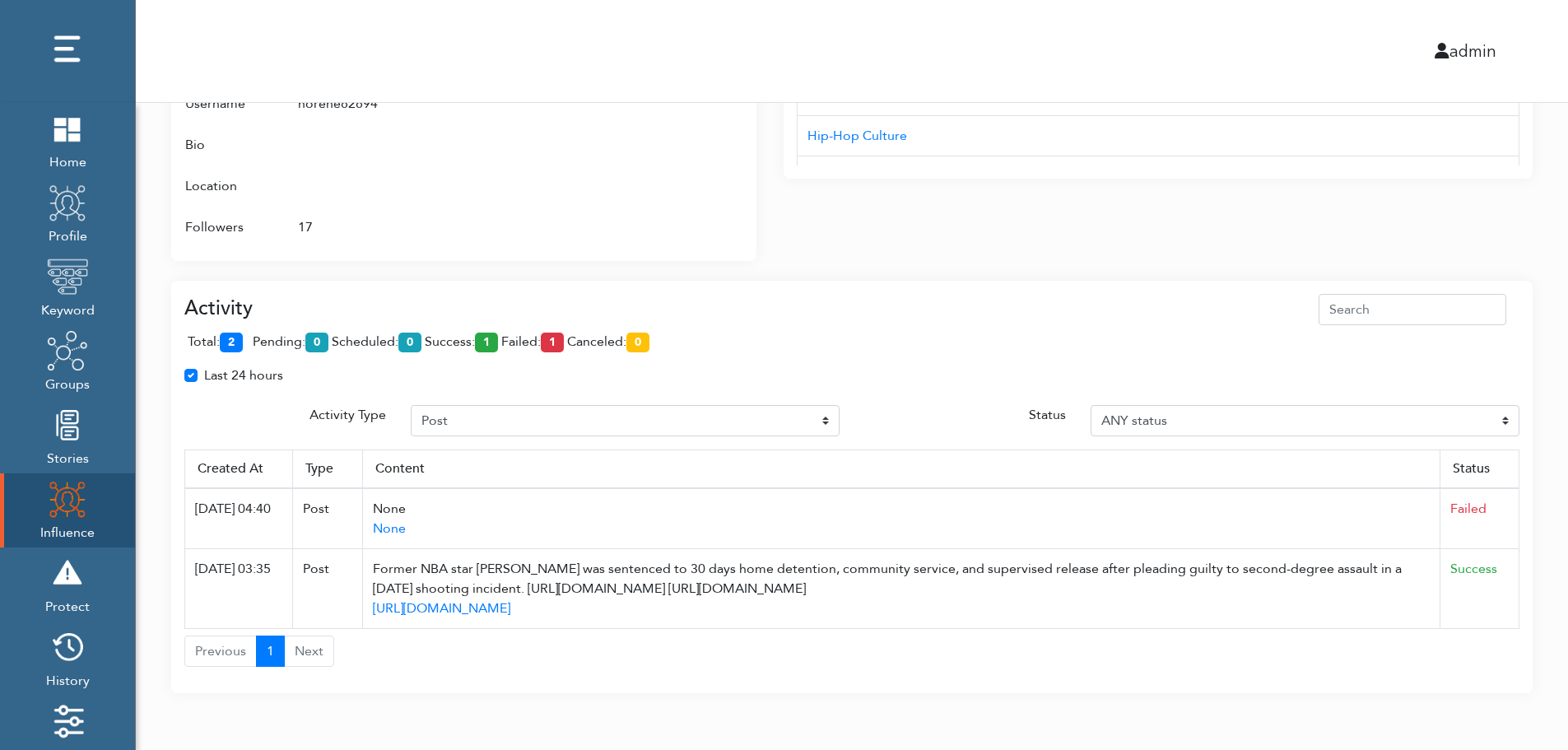
click at [1507, 438] on div "Activity total: 2 pending: 0 scheduled: 0 success: 1 failed: 1 canceled: 0 Last…" at bounding box center [852, 481] width 1335 height 374
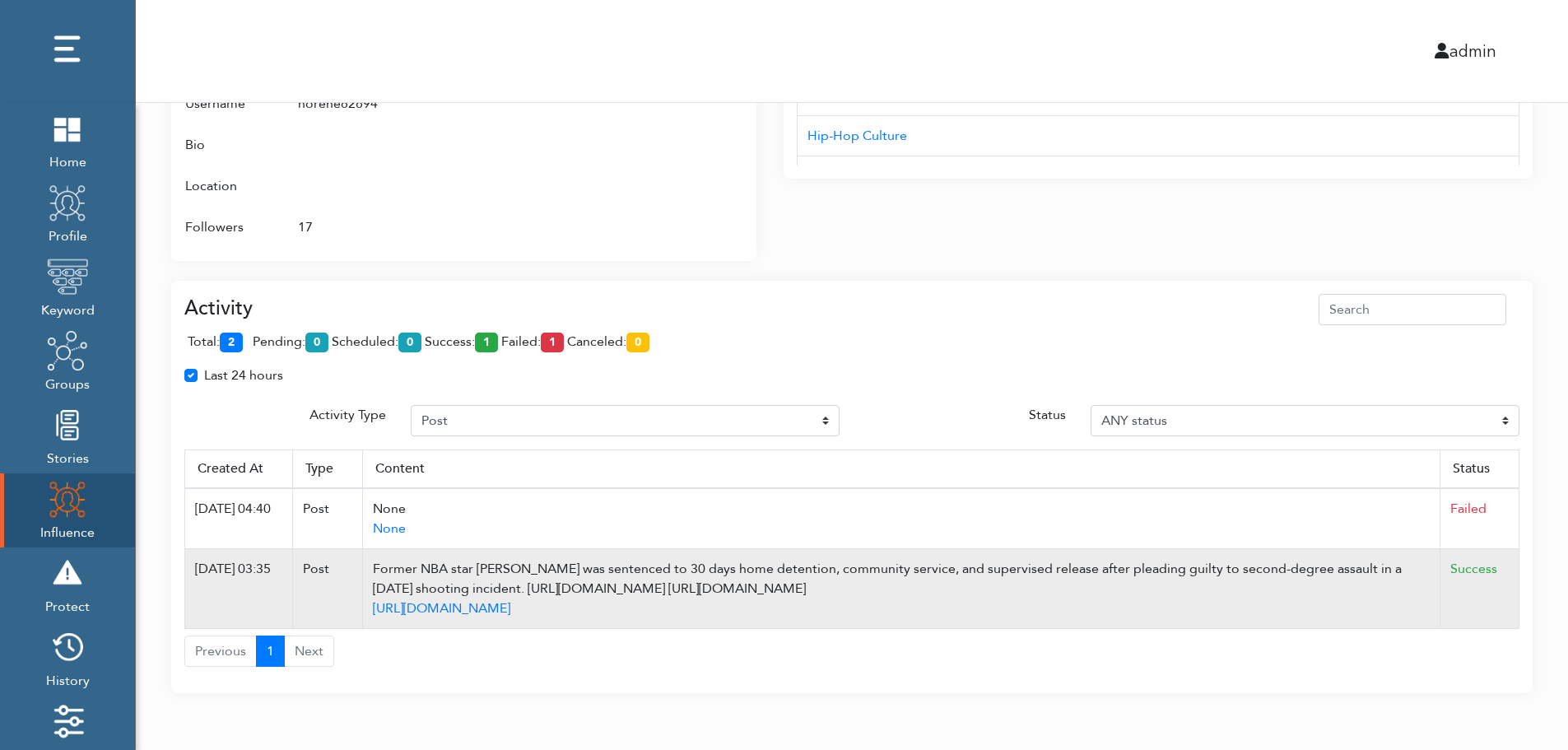
click at [1513, 555] on td "Success" at bounding box center [1480, 589] width 79 height 80
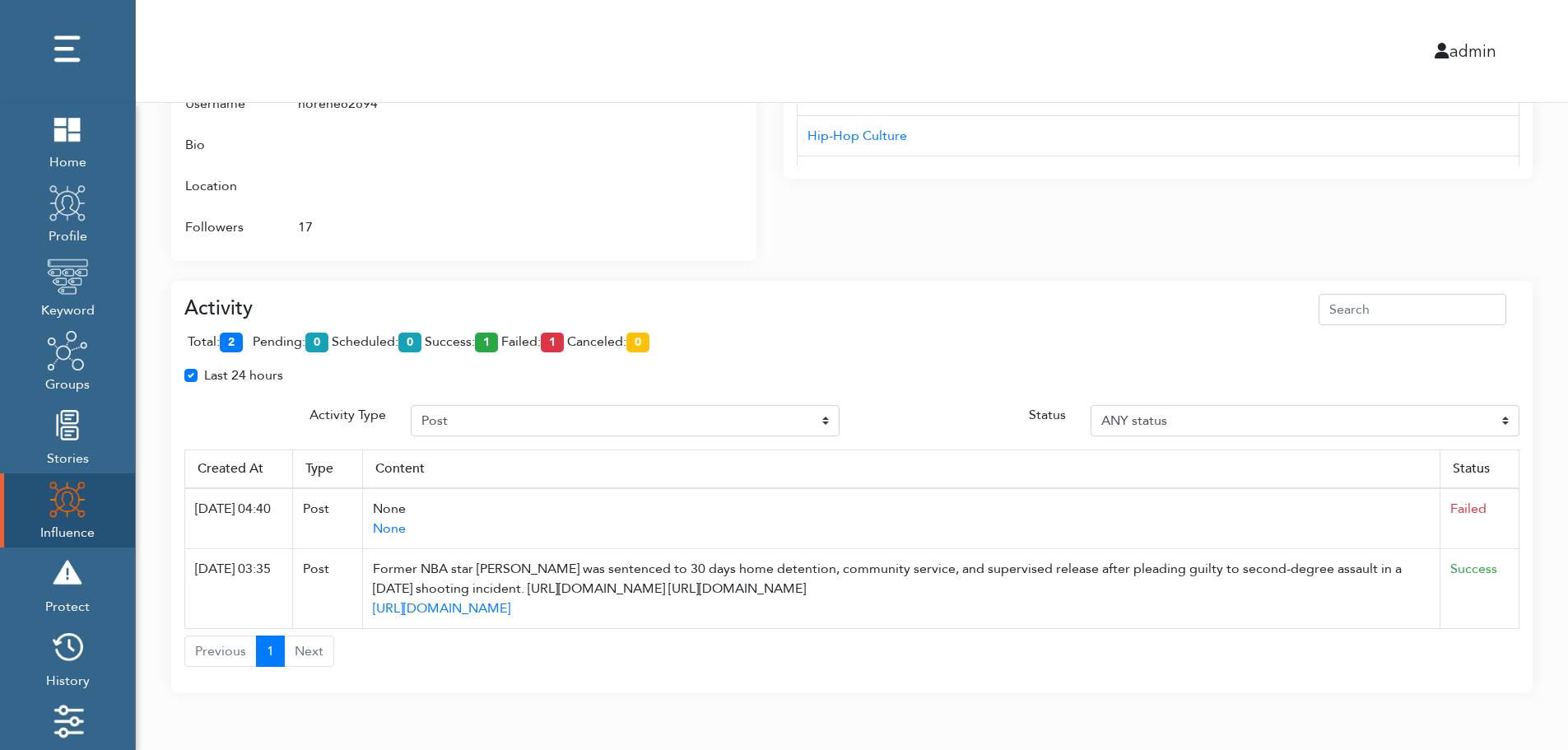
click at [1441, 284] on div "Activity total: 2 pending: 0 scheduled: 0 success: 1 failed: 1 canceled: 0 Last…" at bounding box center [852, 486] width 1361 height 413
click at [747, 140] on div "Attributes Groups NBA (Twitter), Twitter Profile Wojespn, GTA 6, X Groups Inter…" at bounding box center [464, 64] width 585 height 392
click at [671, 170] on div at bounding box center [677, 83] width 132 height 328
click at [665, 192] on div at bounding box center [677, 83] width 132 height 328
click at [1089, 198] on div "Interests Title AUD'$ - Australia’s Hip-Hop Connect Hip-hop Fiend NC Hip-Hop 0x…" at bounding box center [1158, 54] width 749 height 412
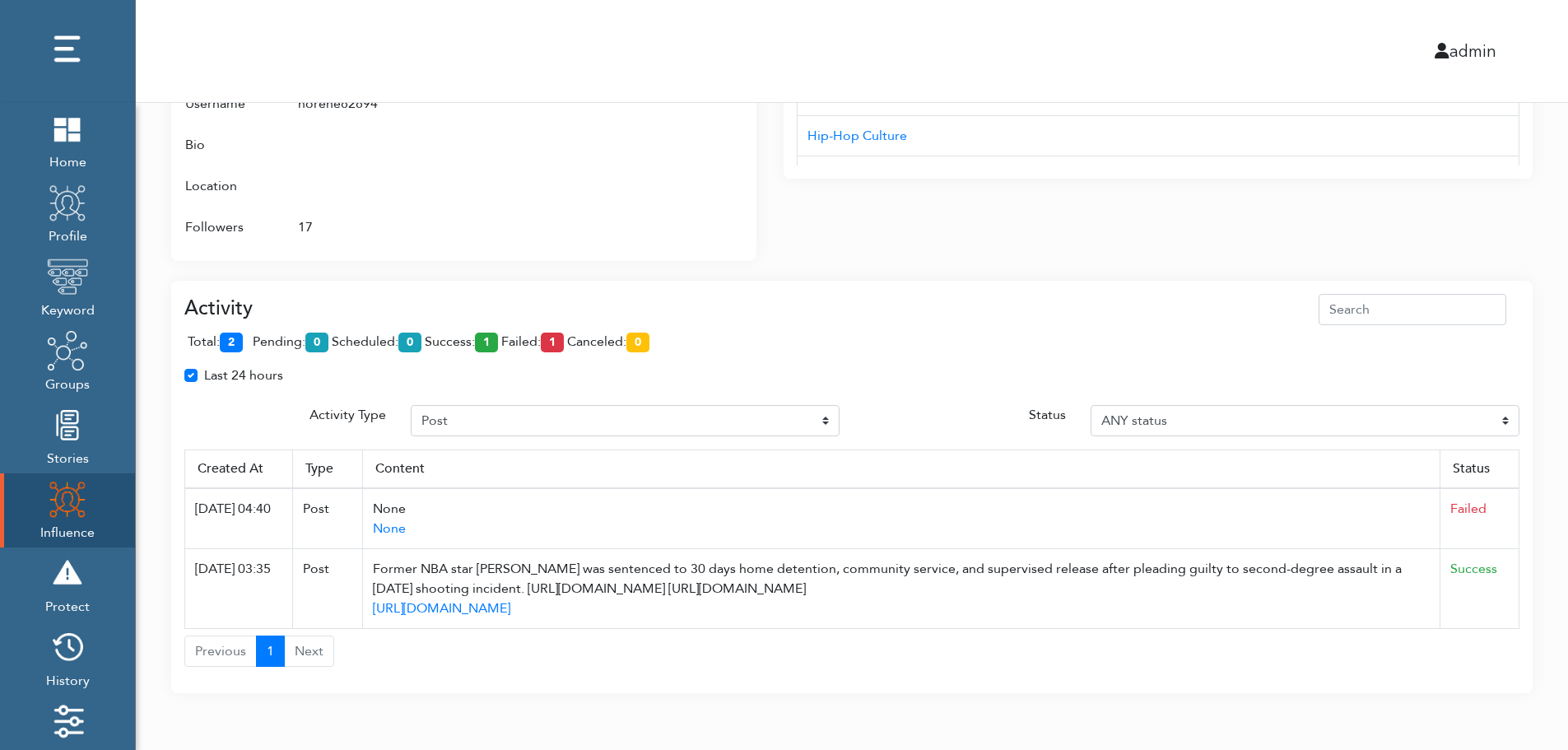
click at [1089, 198] on div "Interests Title AUD'$ - Australia’s Hip-Hop Connect Hip-hop Fiend NC Hip-Hop 0x…" at bounding box center [1158, 54] width 749 height 412
click at [1084, 262] on div "Activity total: 2 pending: 0 scheduled: 0 success: 1 failed: 1 canceled: 0 Last…" at bounding box center [852, 477] width 1361 height 433
click at [1084, 261] on div "Activity total: 2 pending: 0 scheduled: 0 success: 1 failed: 1 canceled: 0 Last…" at bounding box center [852, 477] width 1361 height 433
click at [549, 309] on div "Activity" at bounding box center [852, 310] width 1335 height 32
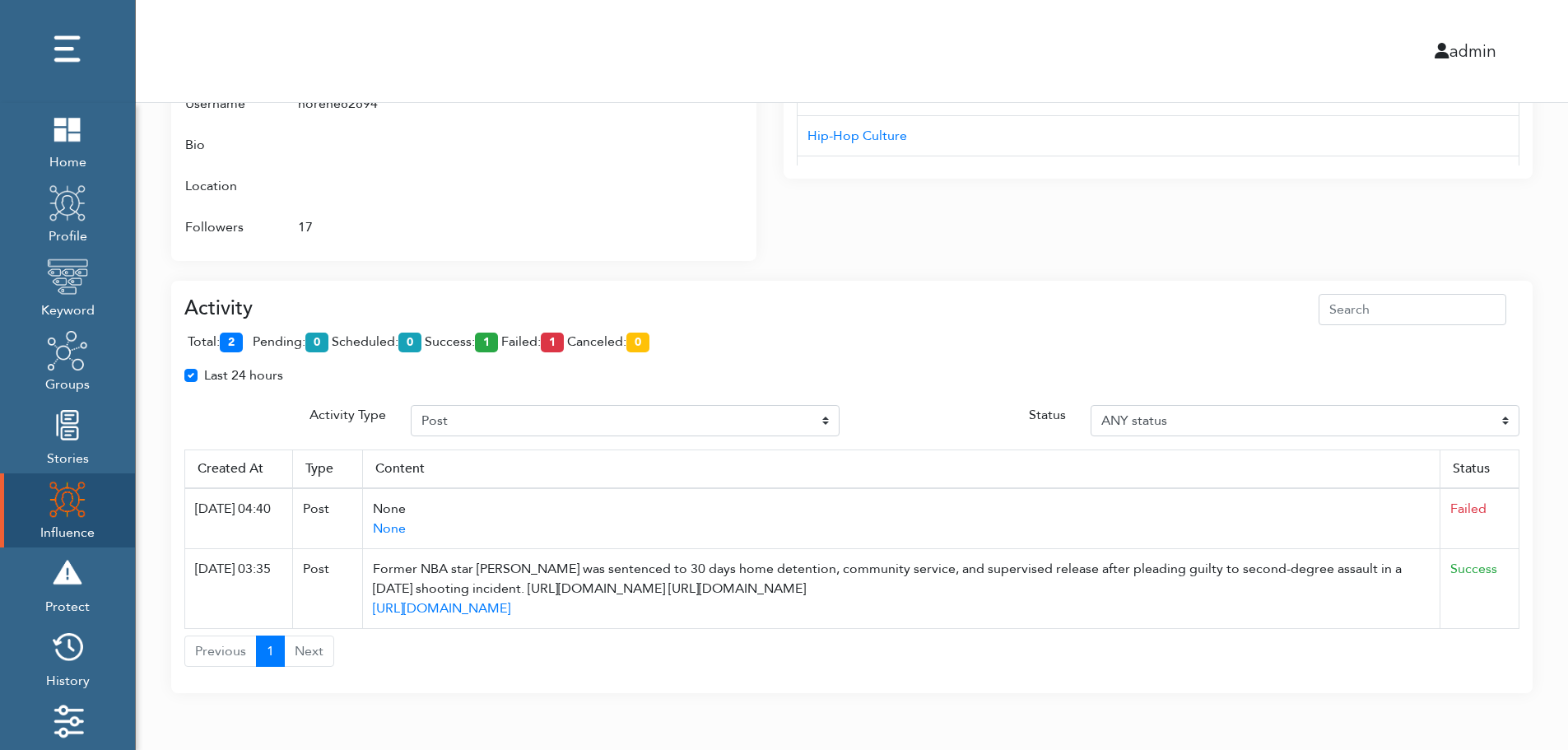
click at [1513, 487] on th "Status" at bounding box center [1480, 469] width 79 height 39
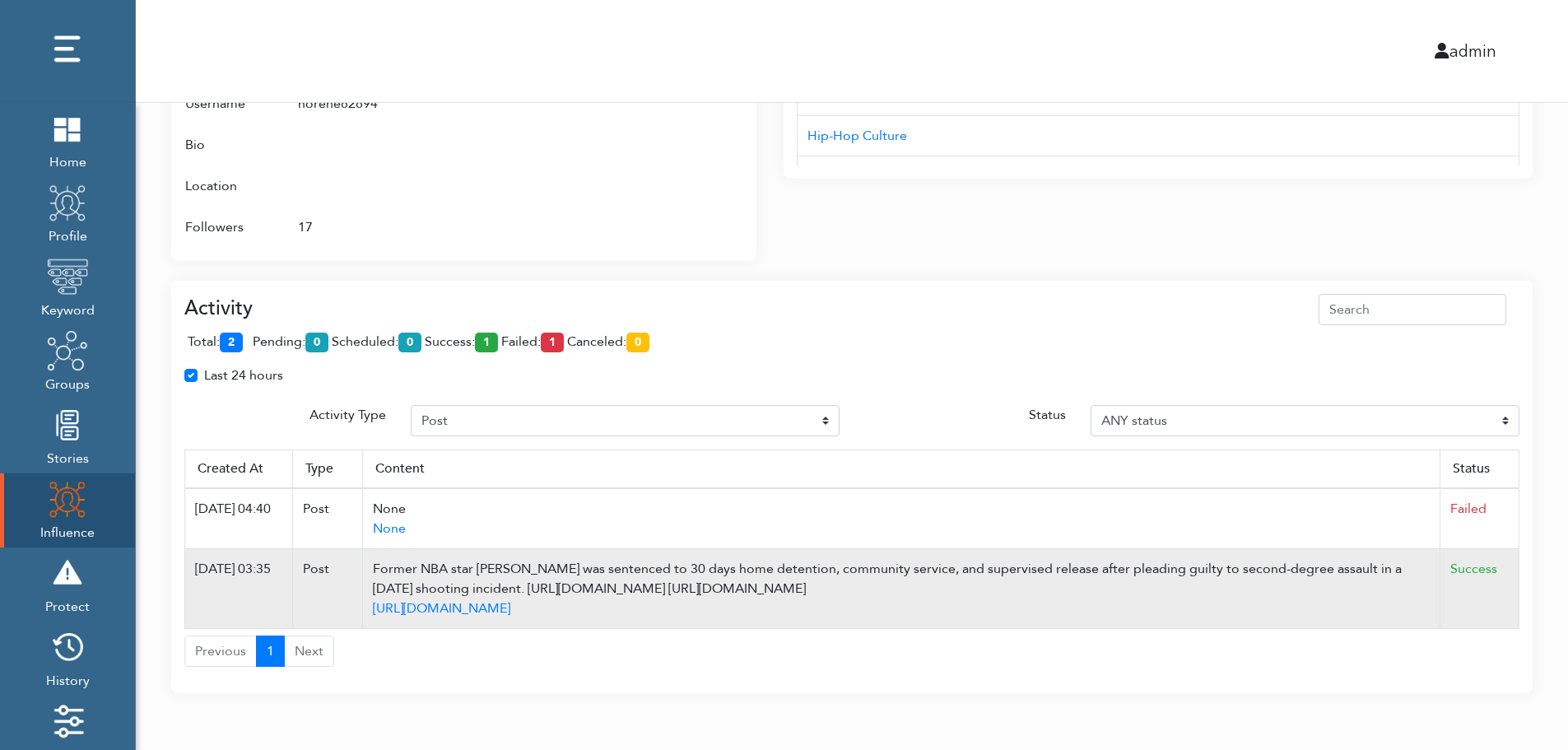
click at [1501, 601] on td "Success" at bounding box center [1480, 589] width 79 height 80
click at [1514, 581] on td "Success" at bounding box center [1480, 589] width 79 height 80
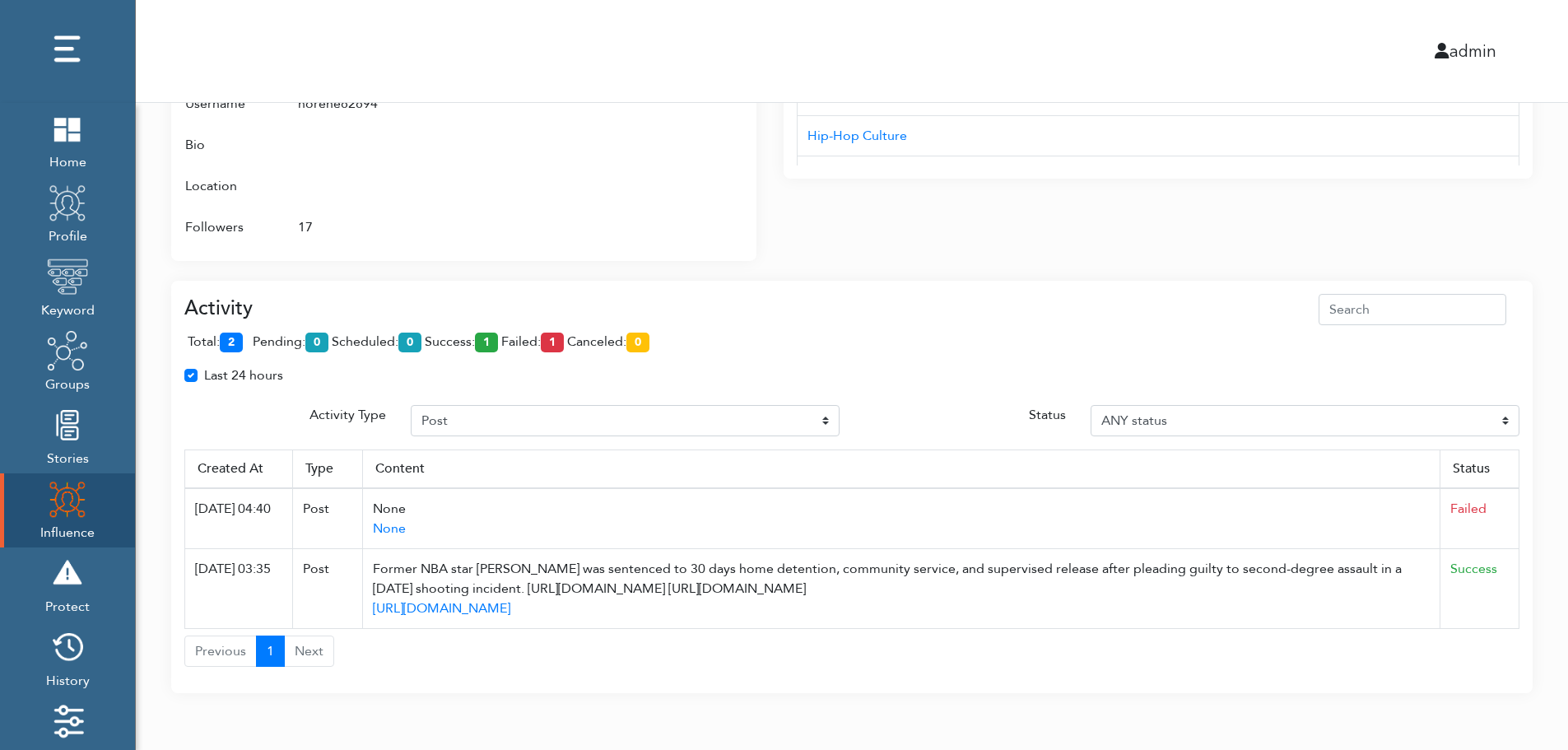
click at [767, 343] on div "total: 2 pending: 0 scheduled: 0 success: 1 failed: 1 canceled: 0" at bounding box center [852, 345] width 1335 height 41
click at [766, 326] on div "total: 2 pending: 0 scheduled: 0 success: 1 failed: 1 canceled: 0" at bounding box center [852, 345] width 1335 height 41
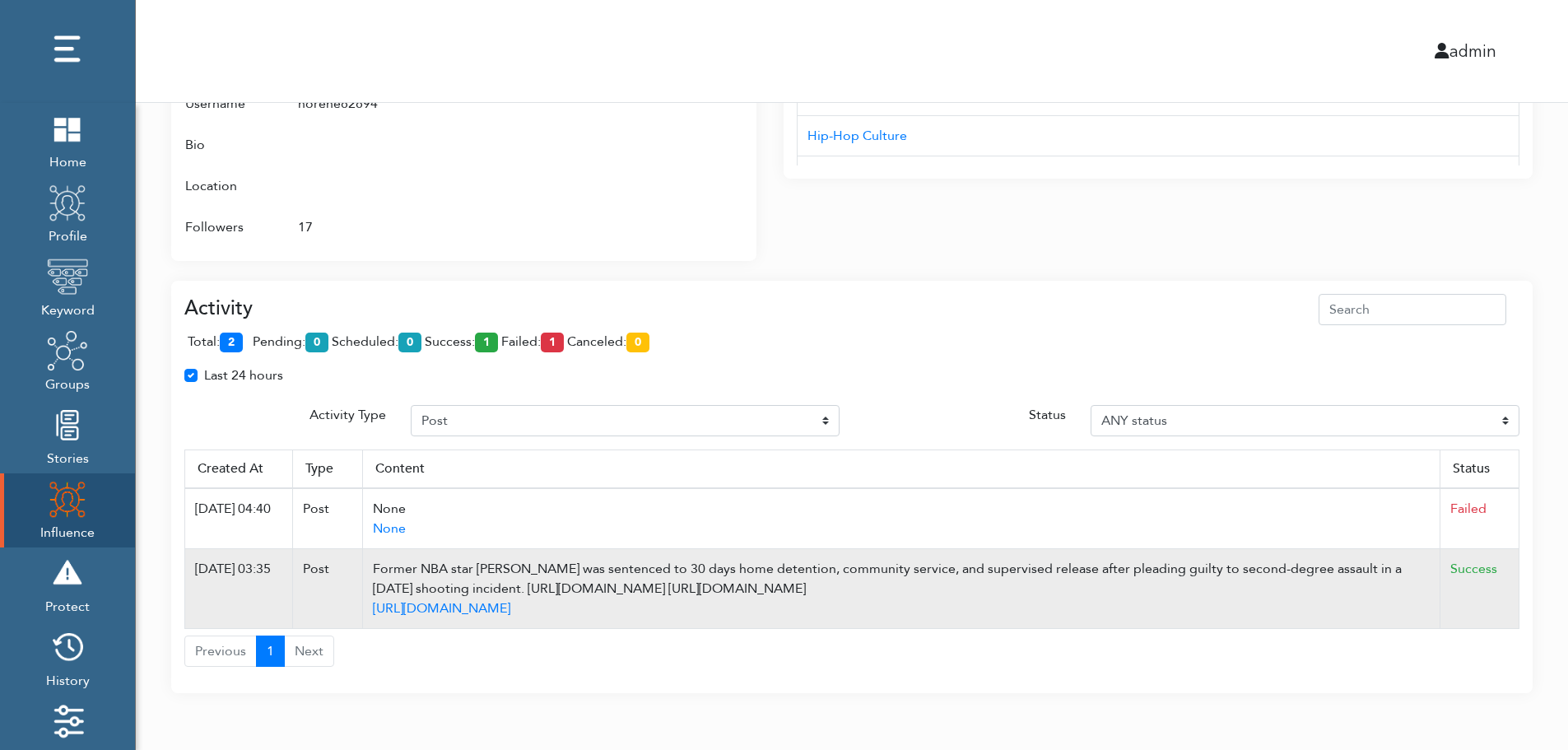
click at [1515, 590] on td "Success" at bounding box center [1480, 589] width 79 height 80
click at [1515, 594] on td "Success" at bounding box center [1480, 589] width 79 height 80
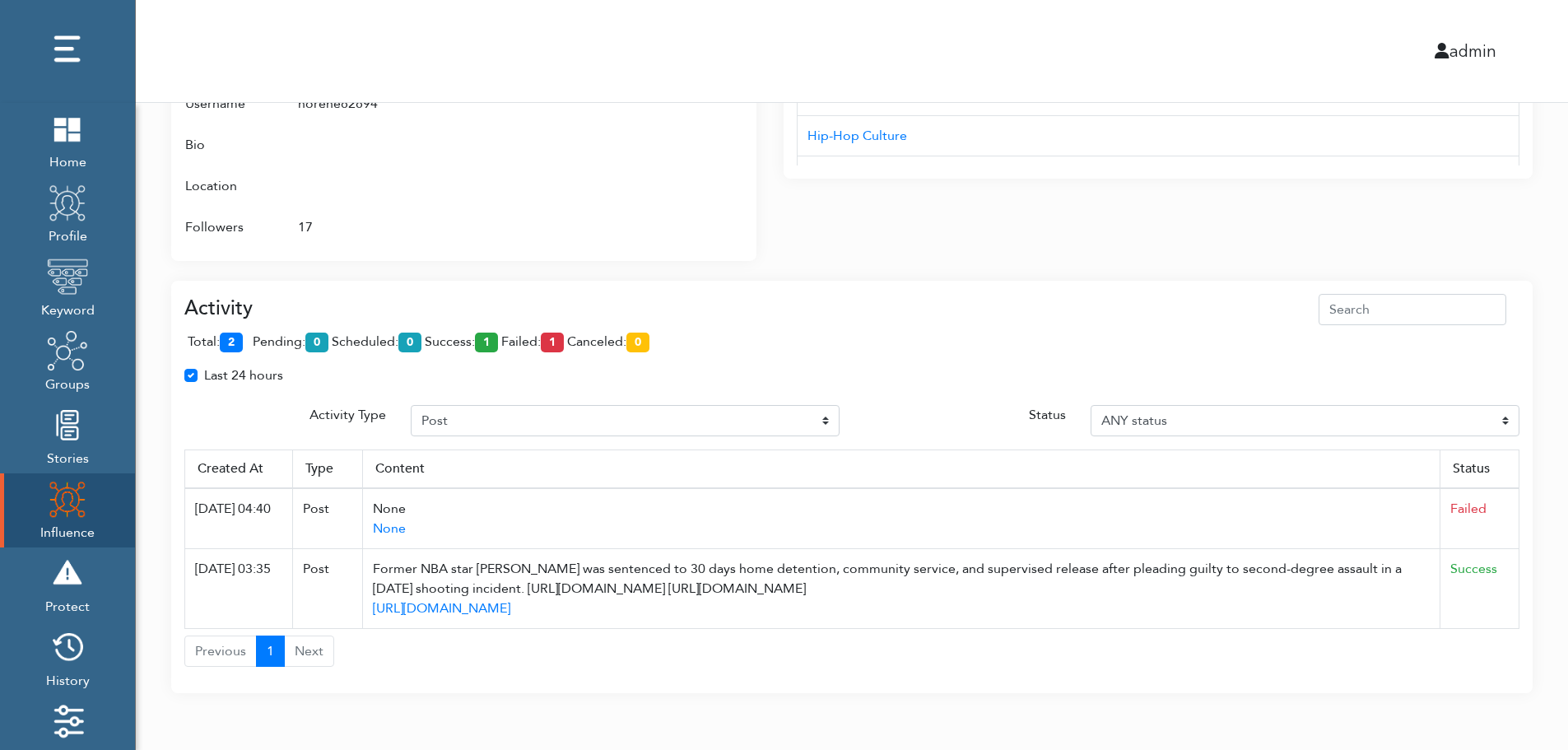
click at [812, 350] on div "total: 2 pending: 0 scheduled: 0 success: 1 failed: 1 canceled: 0" at bounding box center [852, 345] width 1335 height 41
click at [830, 31] on div "admin" at bounding box center [852, 51] width 1457 height 102
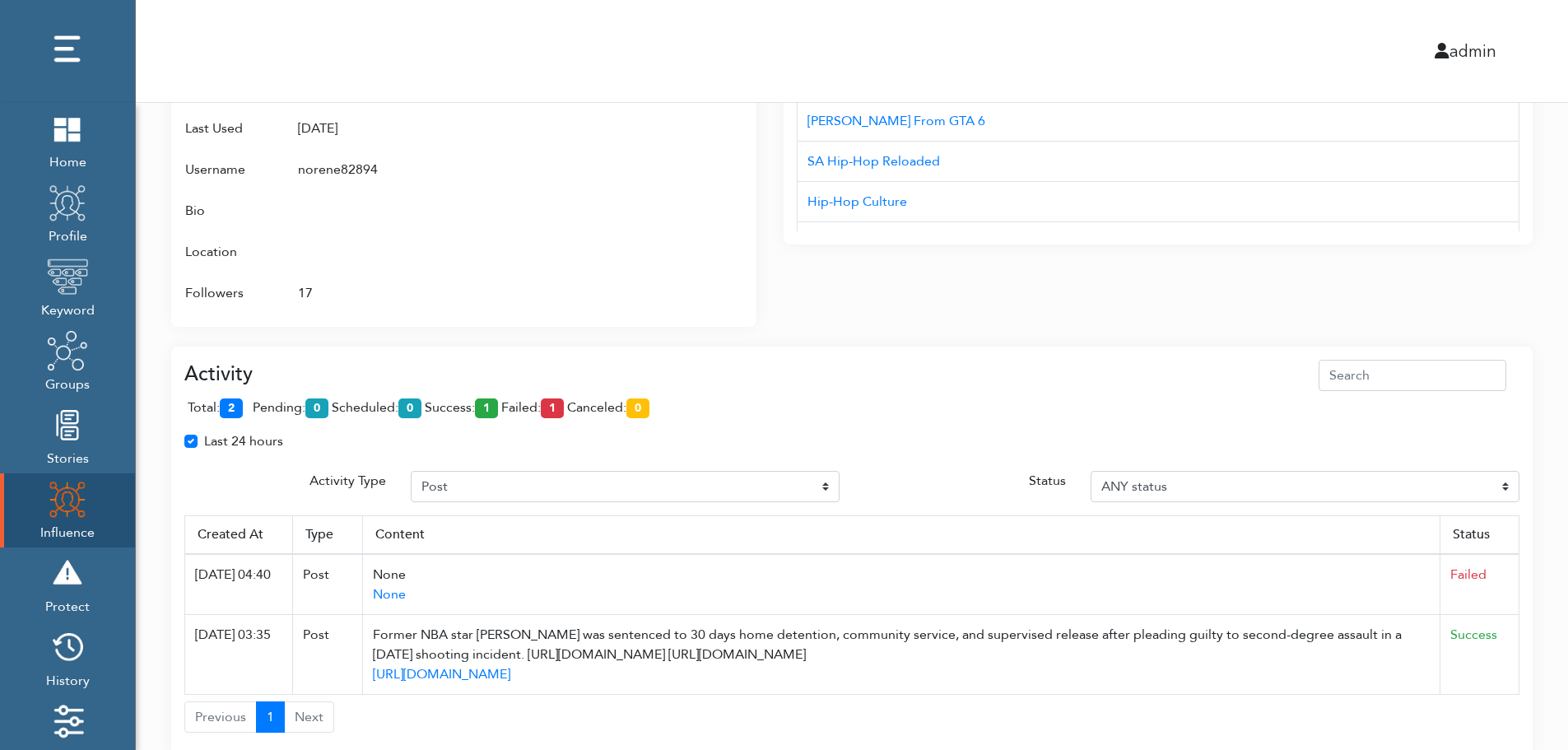
scroll to position [899, 0]
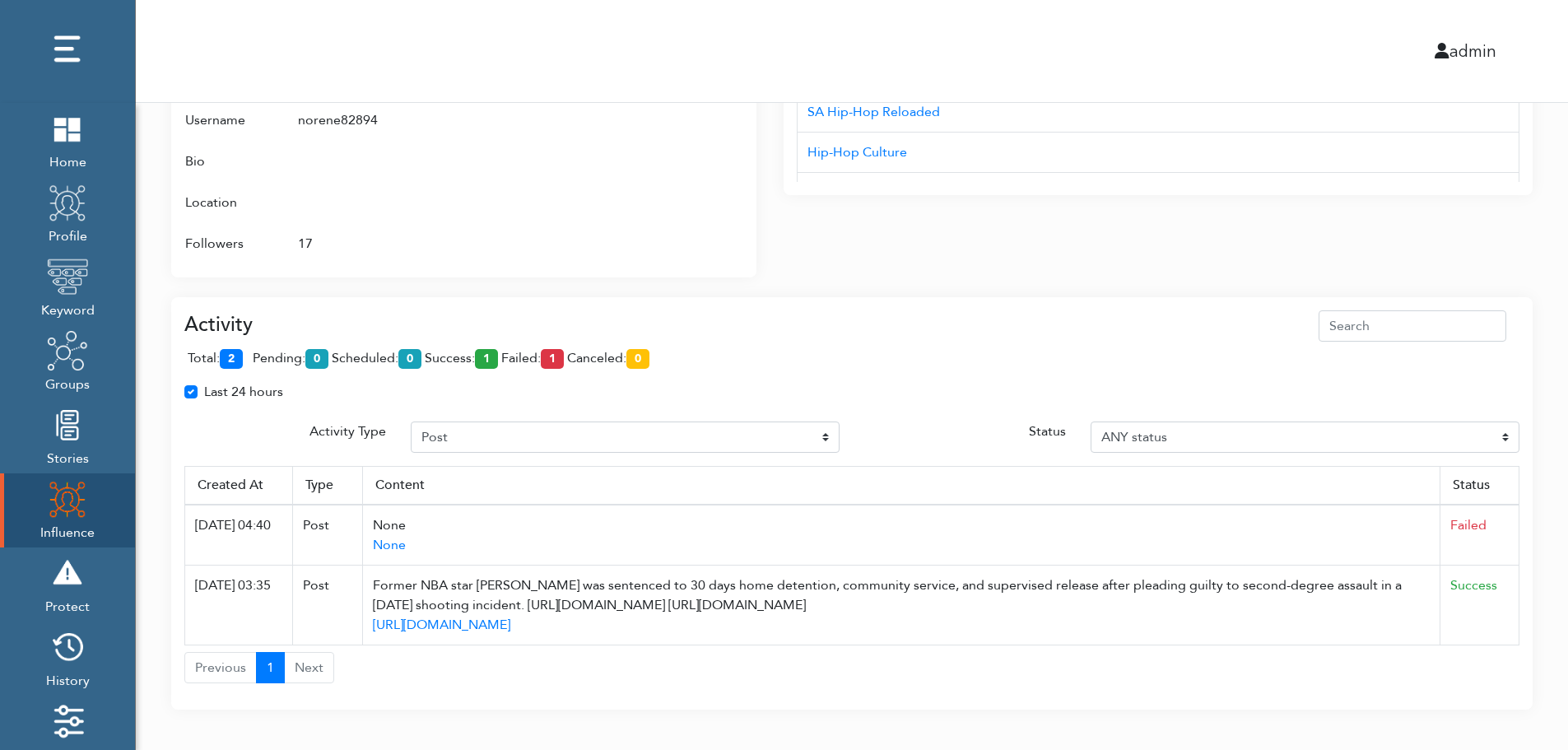
scroll to position [998, 0]
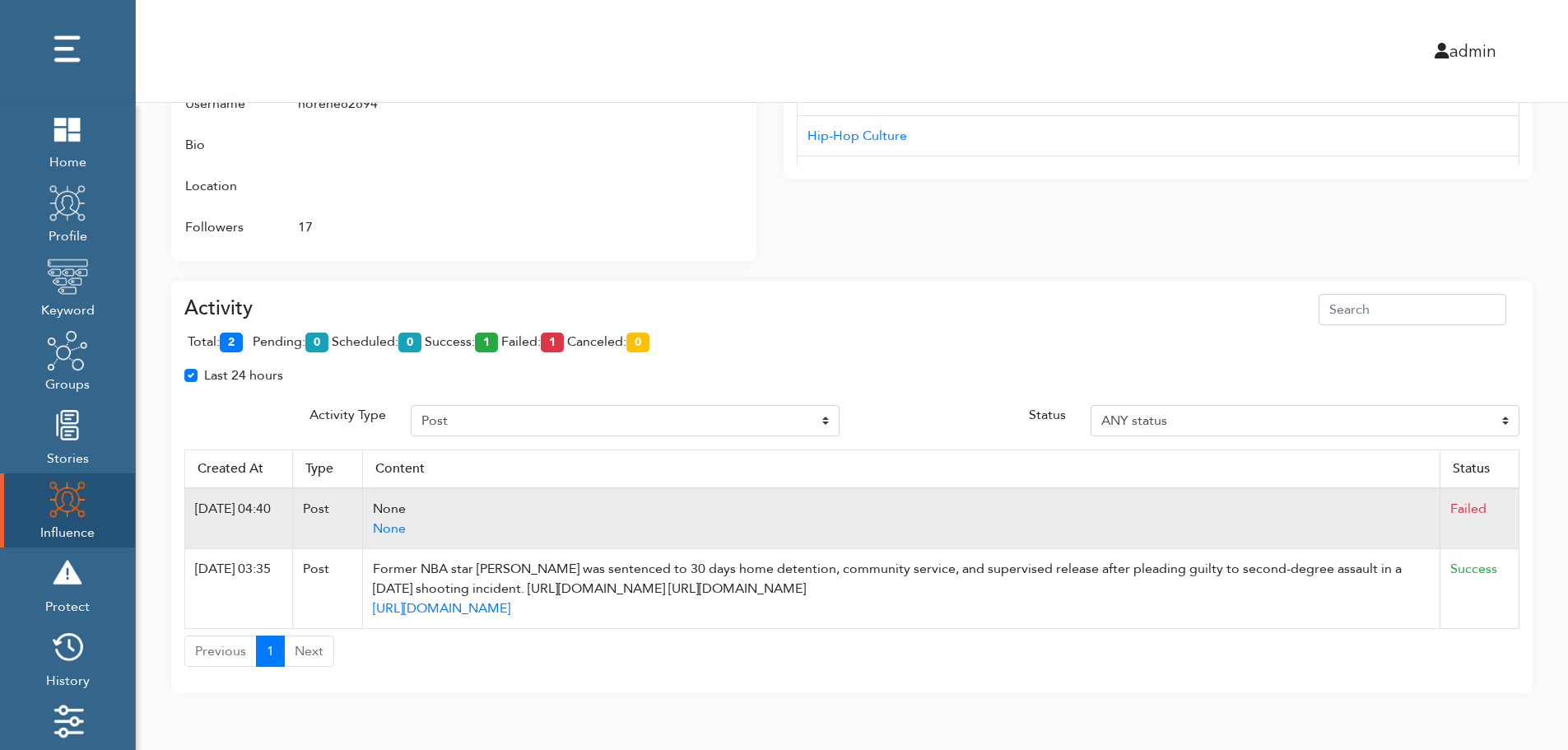
click at [1512, 491] on td "Failed" at bounding box center [1480, 518] width 79 height 60
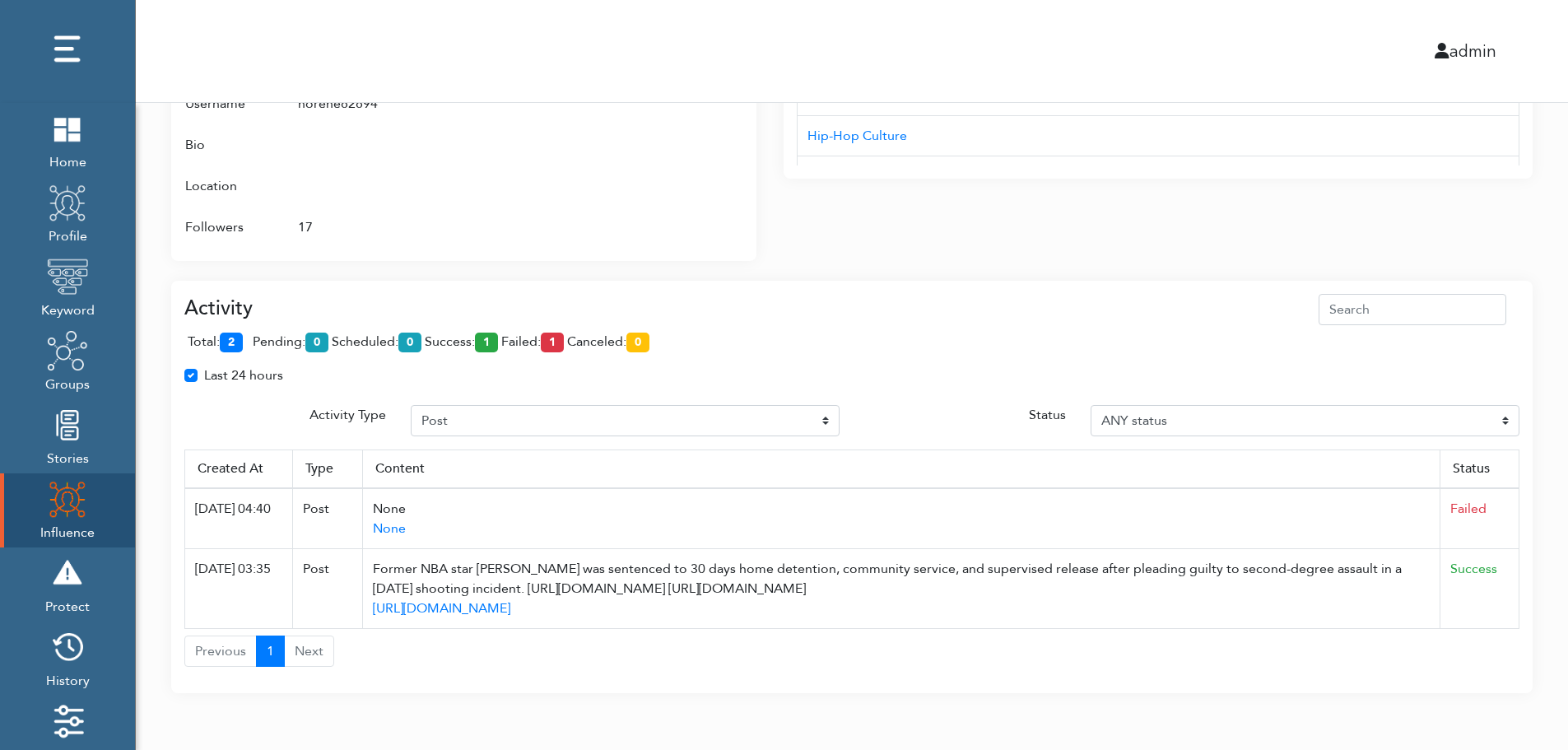
drag, startPoint x: 572, startPoint y: 510, endPoint x: 1534, endPoint y: 360, distance: 973.6
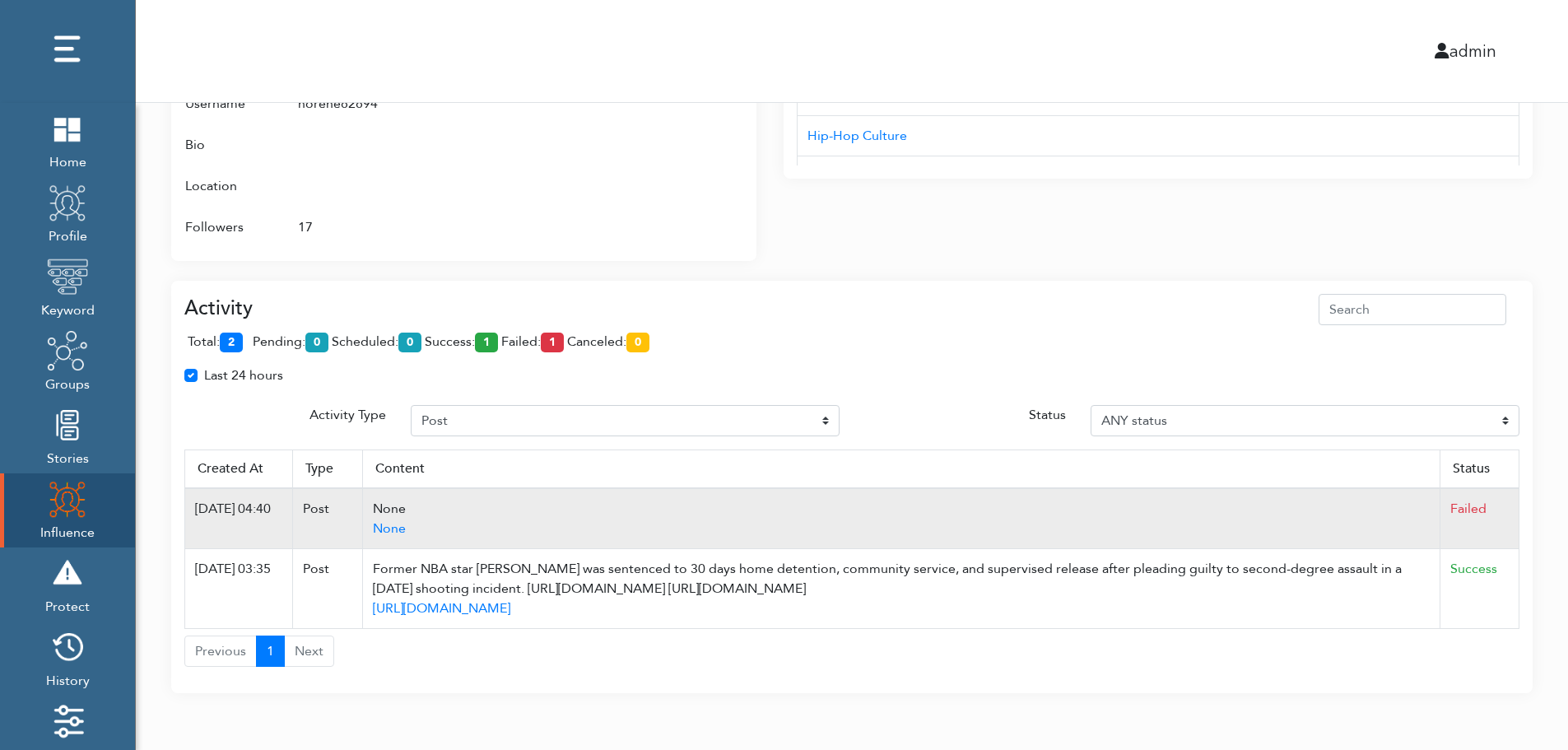
click at [563, 490] on td "None None" at bounding box center [901, 518] width 1078 height 60
click at [942, 496] on td "None None" at bounding box center [901, 518] width 1078 height 60
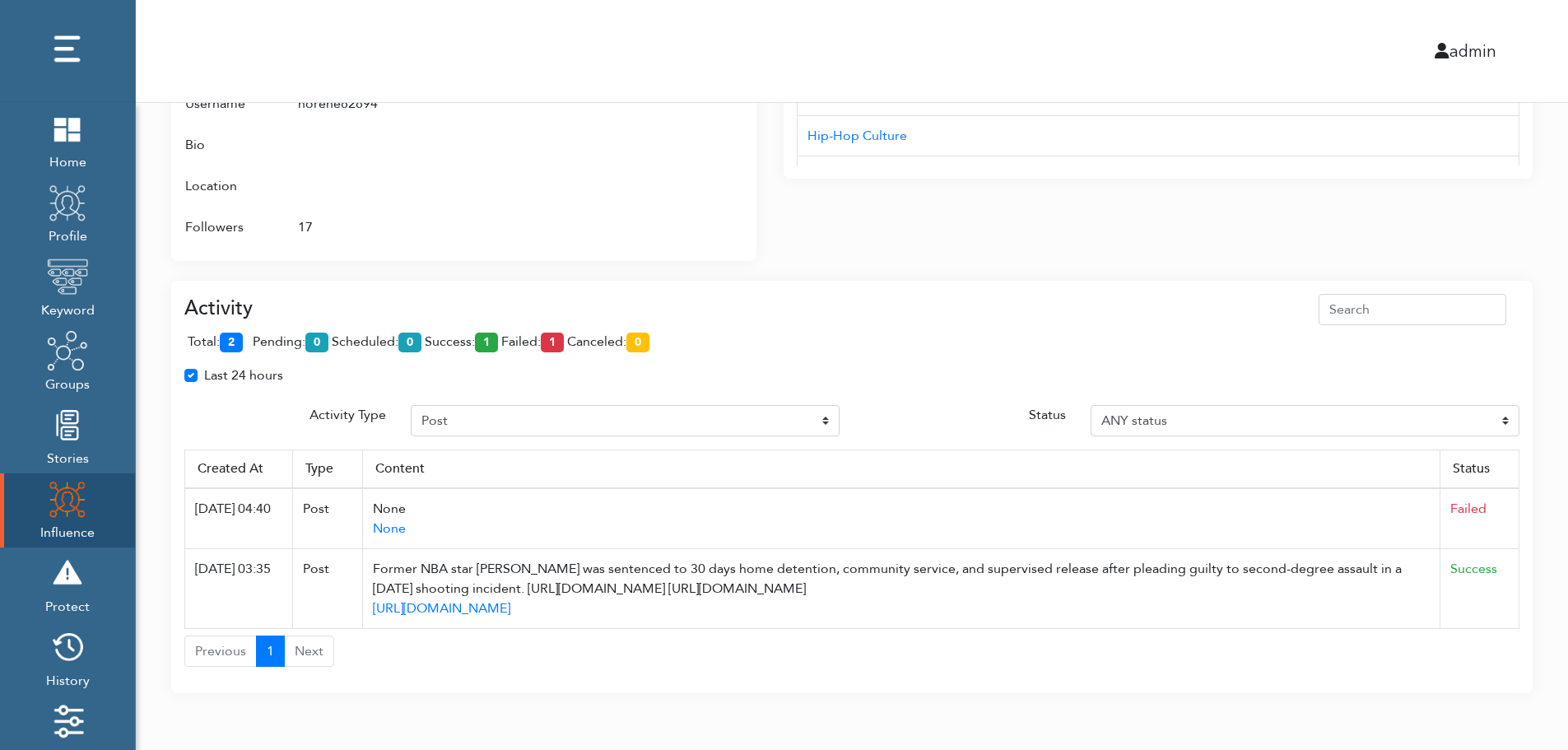
click at [54, 504] on img at bounding box center [67, 499] width 42 height 42
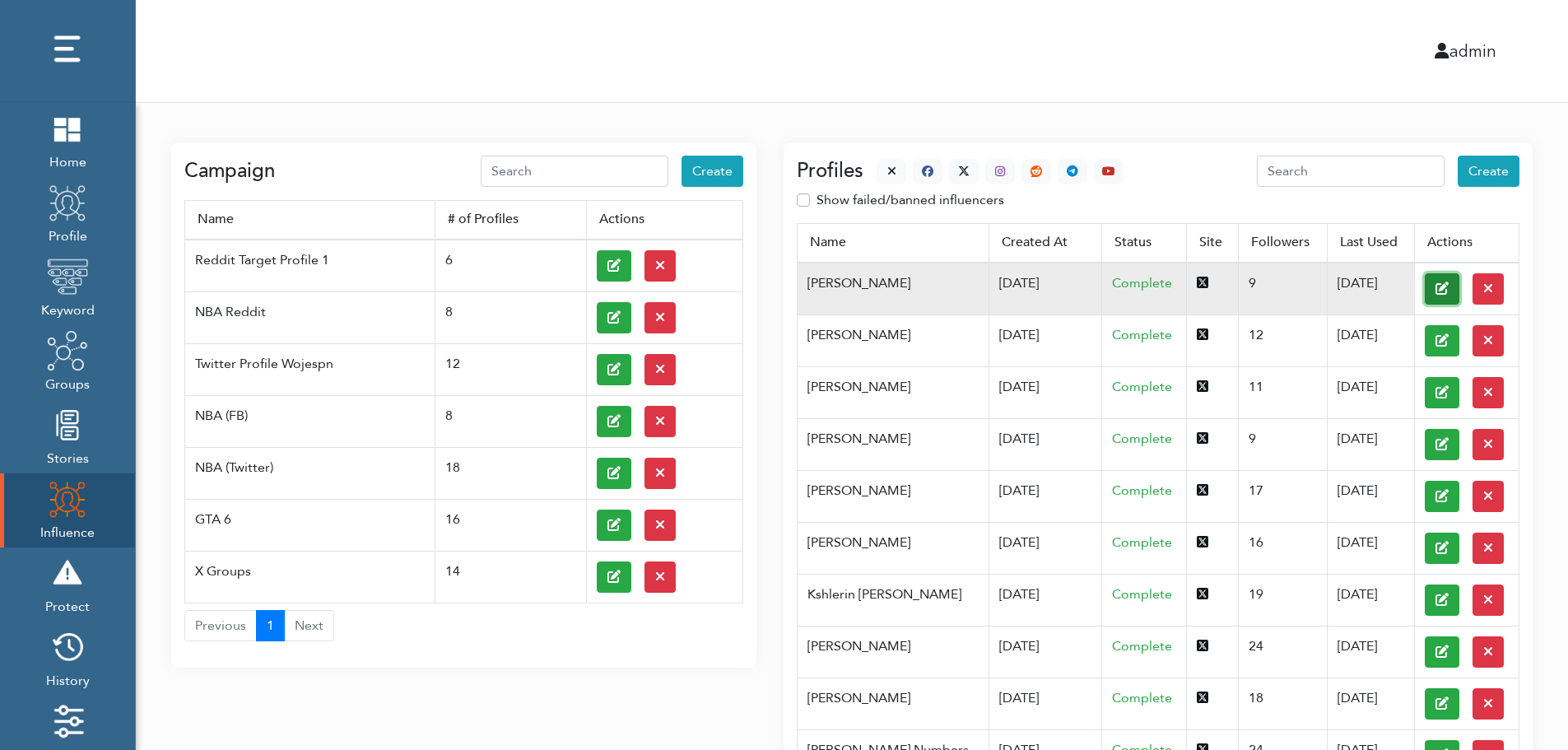
click at [1424, 287] on button at bounding box center [1441, 289] width 35 height 32
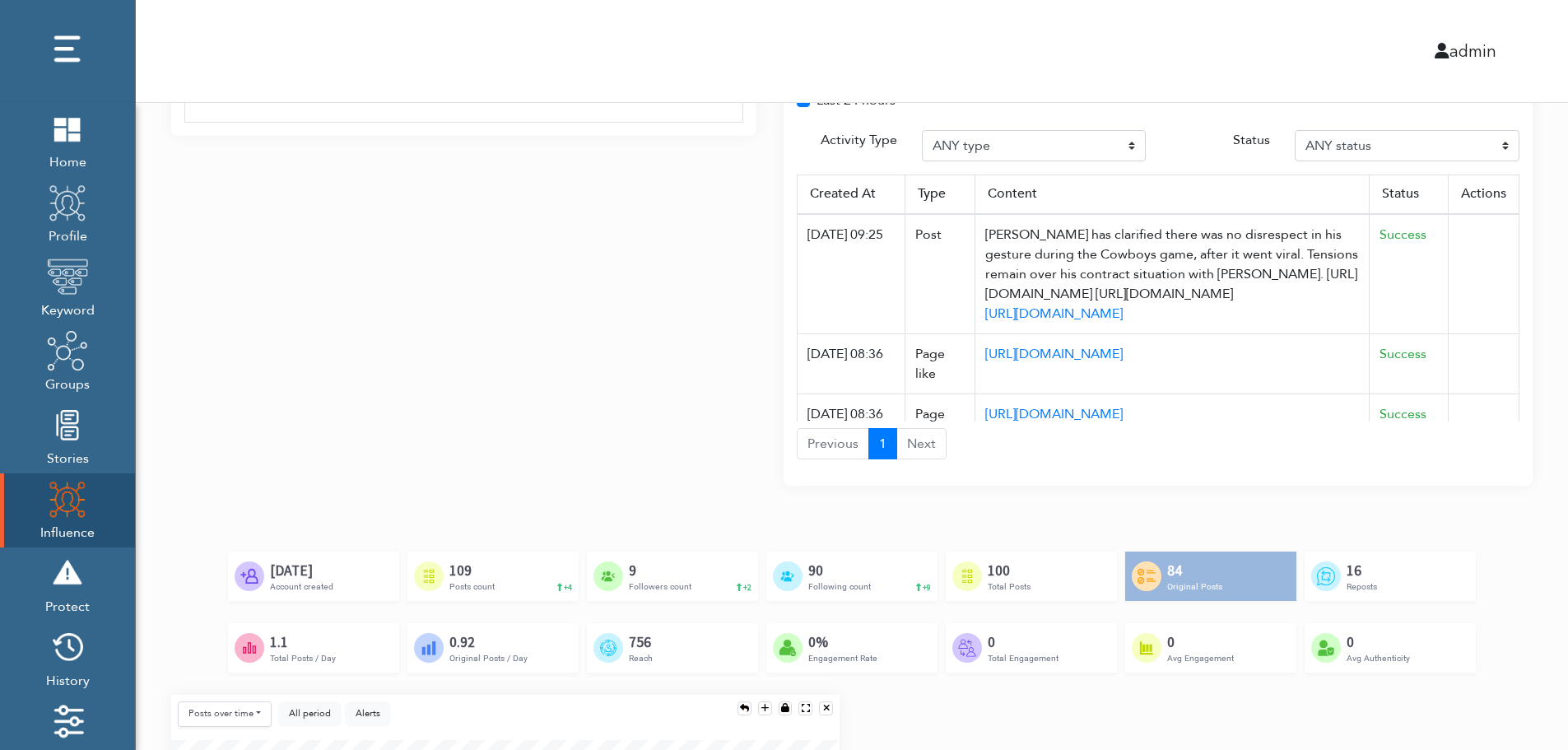
scroll to position [1229, 0]
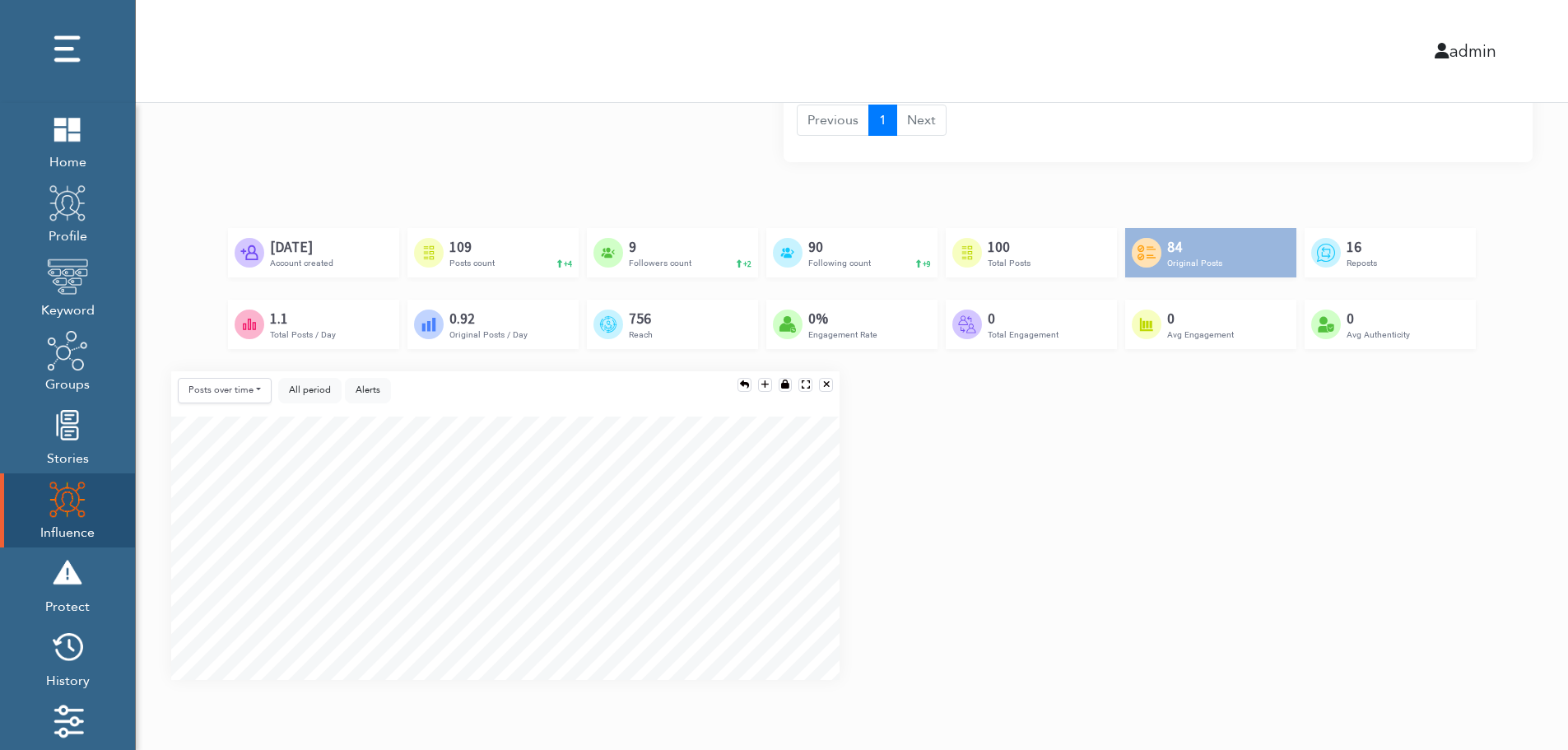
click at [1516, 535] on div "Posts over time Posts over time Posts by hour Reposts over time Reposts by hour…" at bounding box center [851, 532] width 1386 height 322
click at [1519, 596] on div "Posts over time Posts over time Posts by hour Reposts over time Reposts by hour…" at bounding box center [851, 532] width 1386 height 322
click at [1516, 606] on div "Posts over time Posts over time Posts by hour Reposts over time Reposts by hour…" at bounding box center [851, 532] width 1386 height 322
click at [1514, 485] on div "Posts over time Posts over time Posts by hour Reposts over time Reposts by hour…" at bounding box center [851, 532] width 1386 height 322
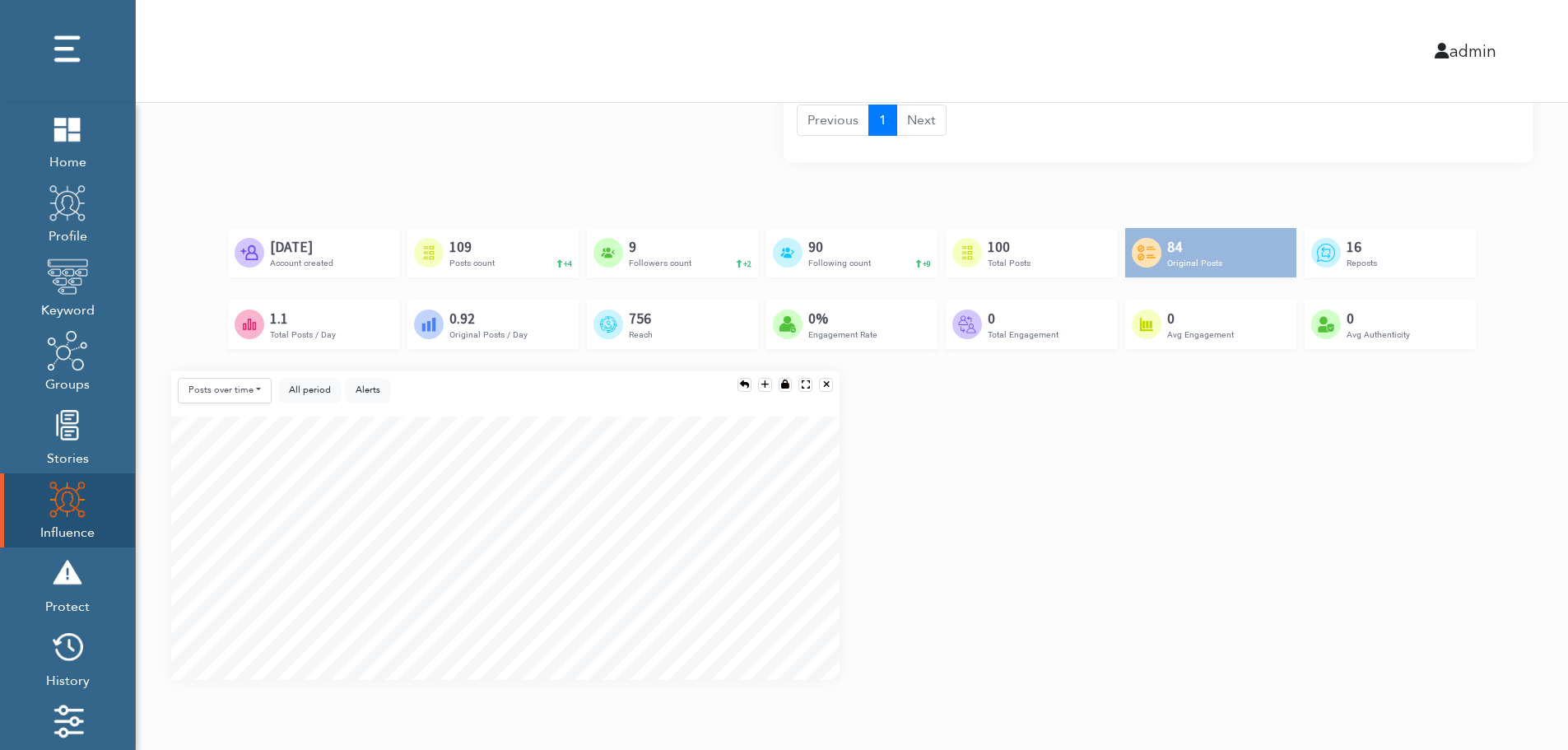
click at [1485, 354] on div "Created by Adrien Coquet from the Noun Project Feb 23rd, 2024 Account created C…" at bounding box center [852, 299] width 1361 height 144
click at [1478, 461] on div "Posts over time Posts over time Posts by hour Reposts over time Reposts by hour…" at bounding box center [851, 532] width 1386 height 322
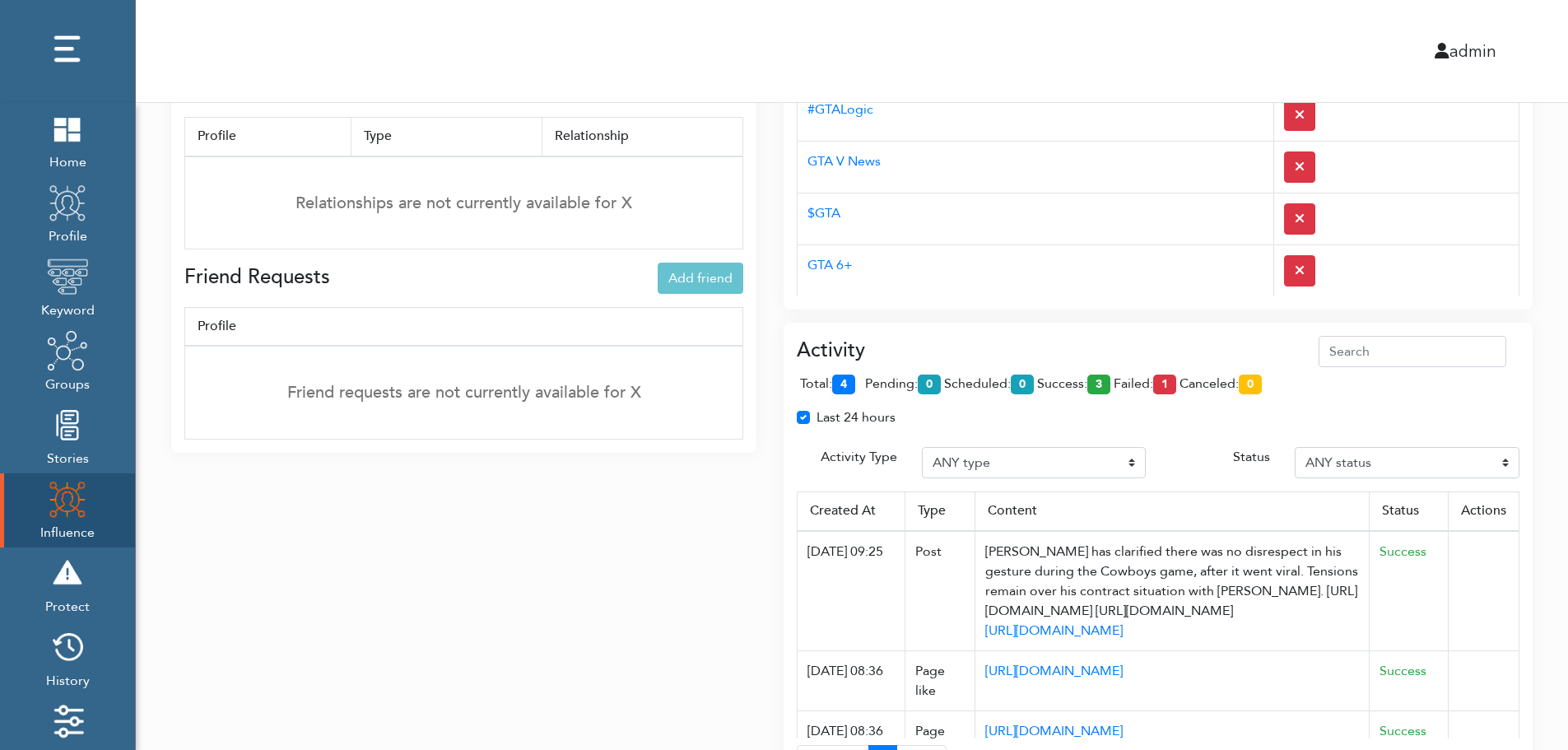
scroll to position [572, 0]
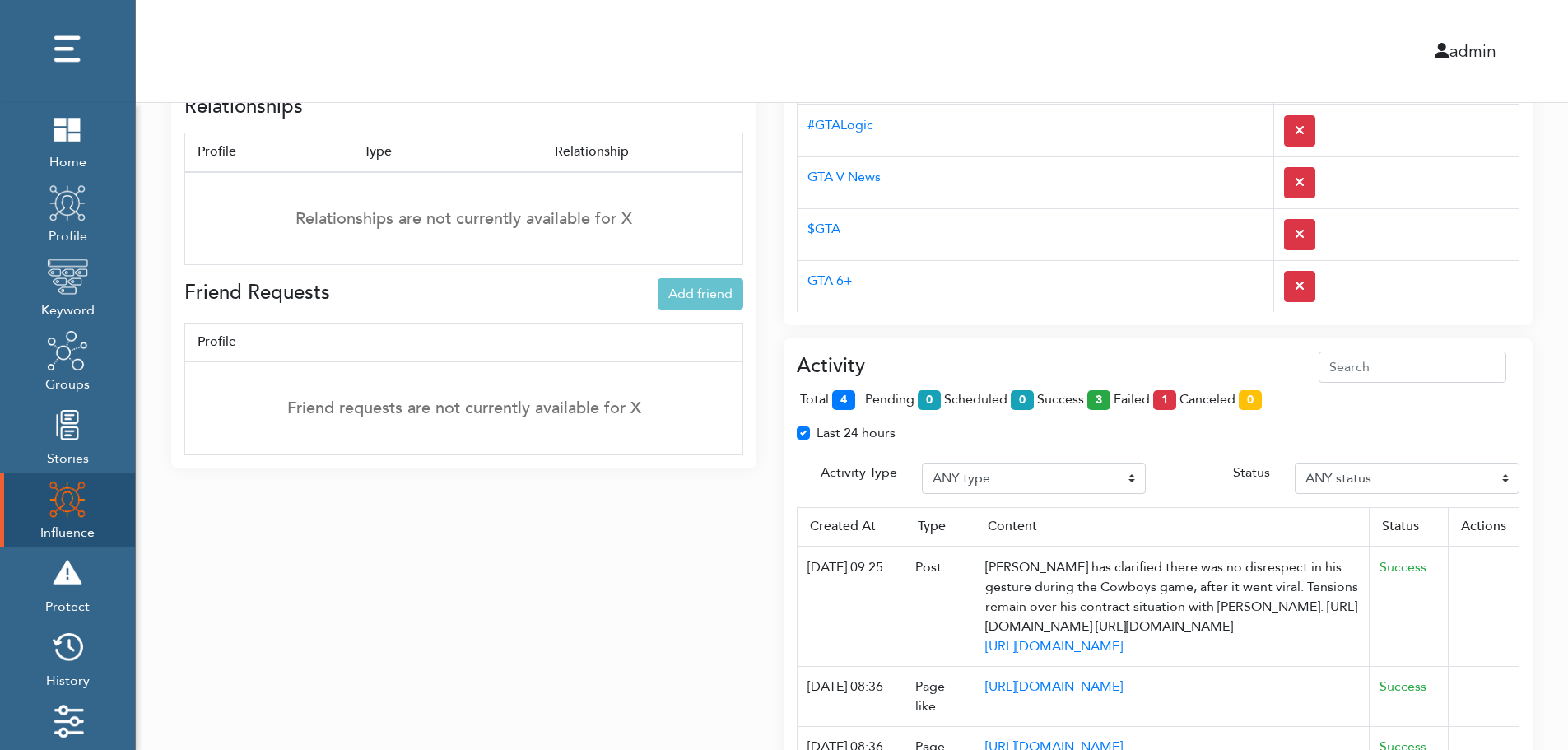
click at [1072, 350] on div "Activity total: 4 pending: 0 scheduled: 0 success: 3 failed: 1 canceled: 0 Last…" at bounding box center [1158, 579] width 749 height 480
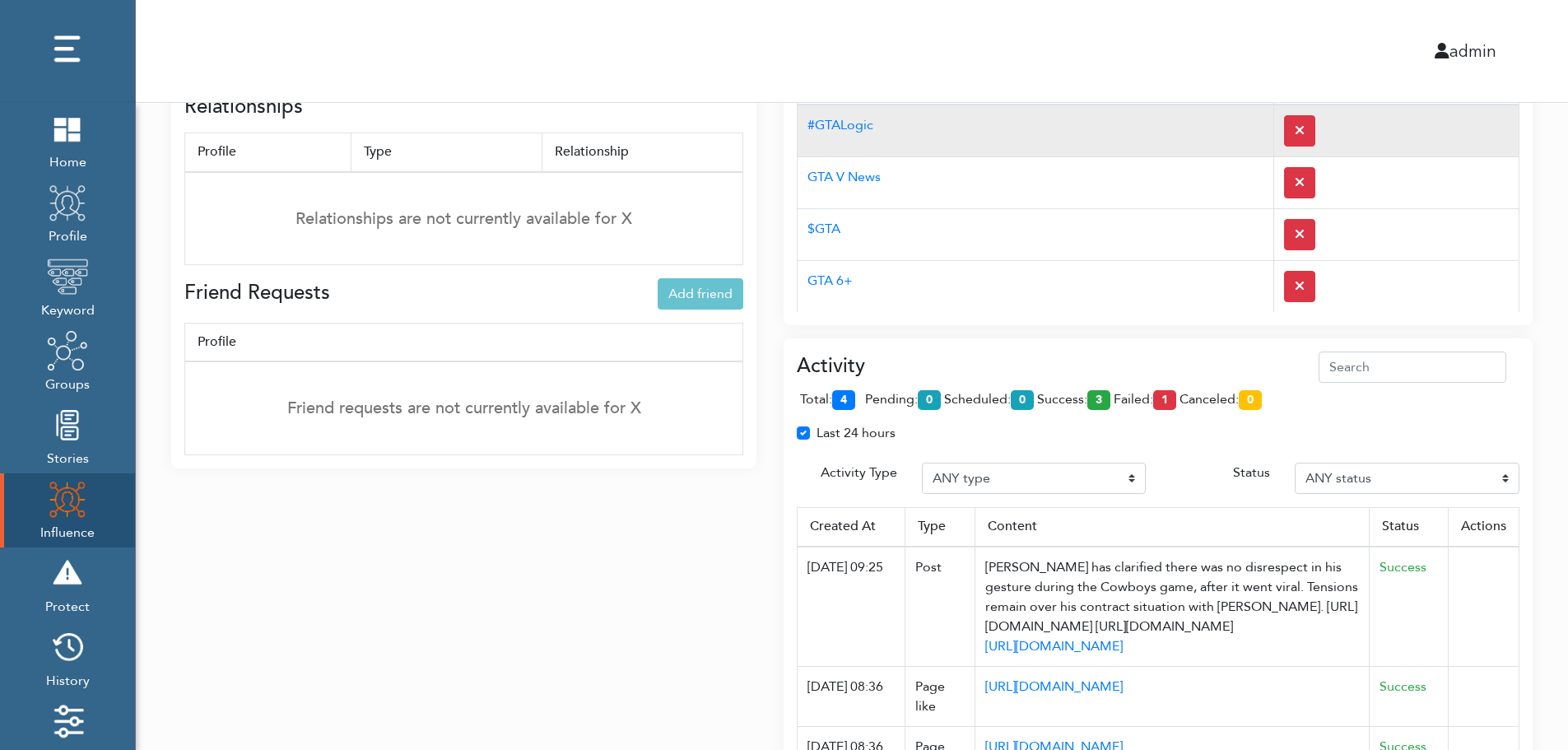
click at [1044, 146] on td "#GTALogic" at bounding box center [1035, 131] width 476 height 53
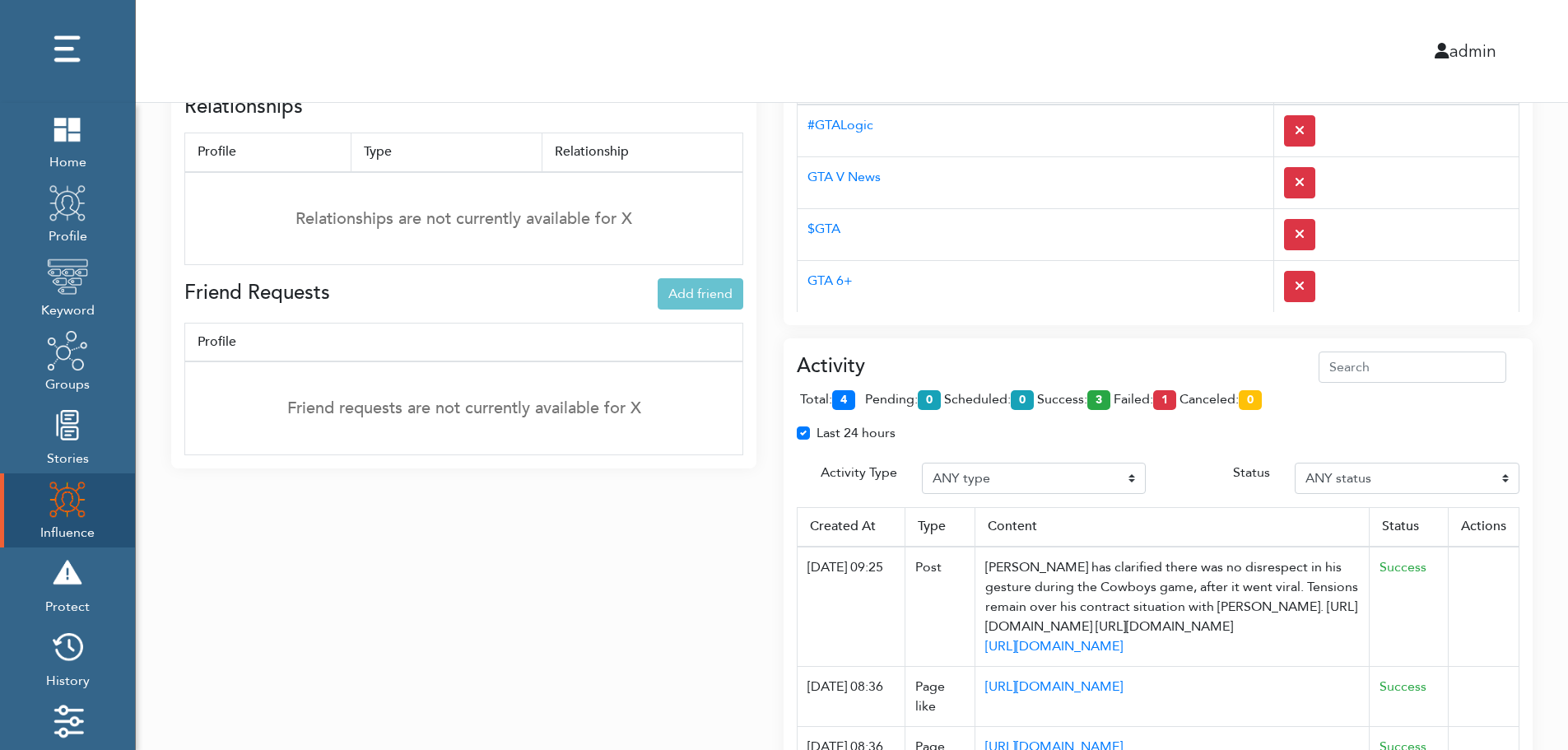
scroll to position [0, 0]
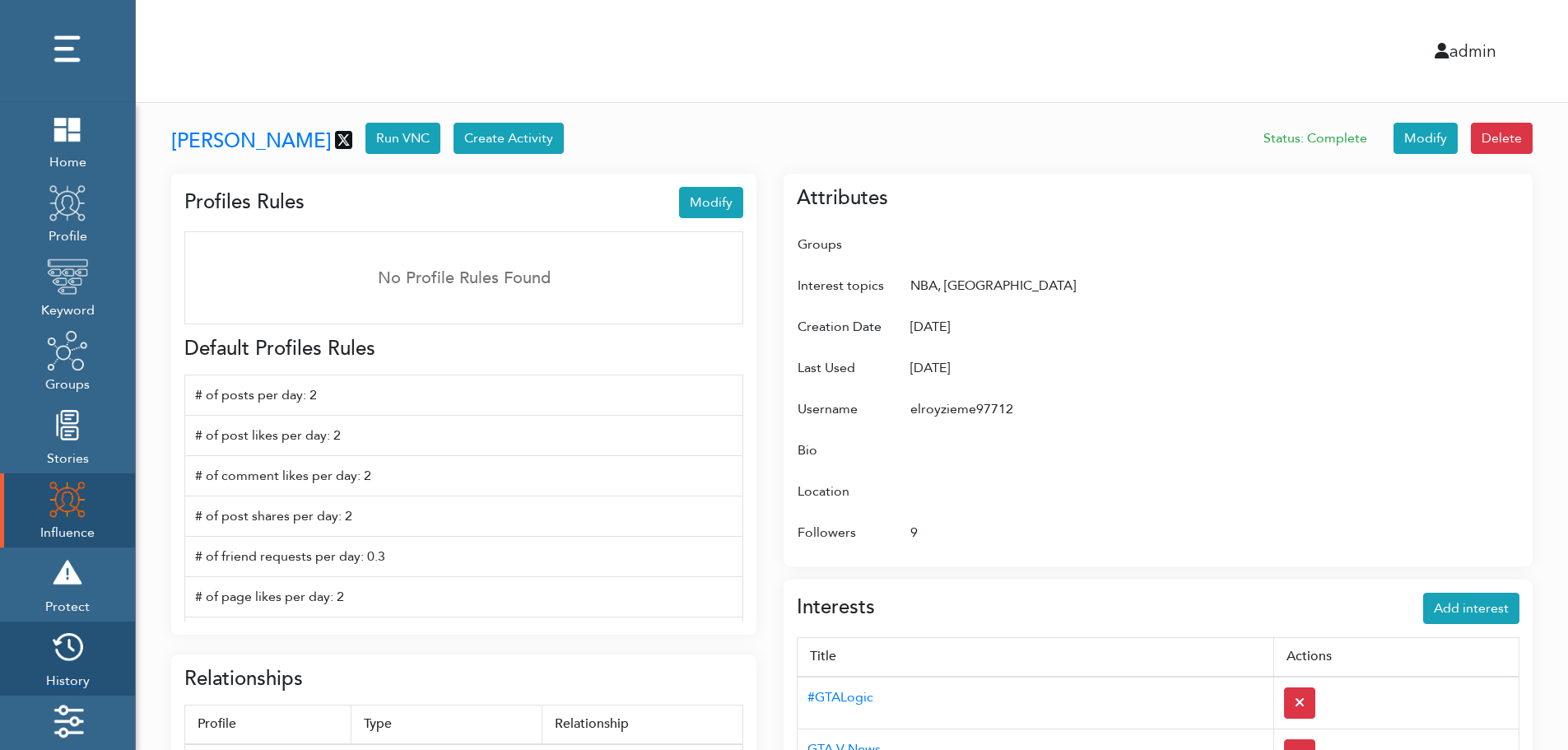
click at [74, 654] on img at bounding box center [67, 647] width 42 height 42
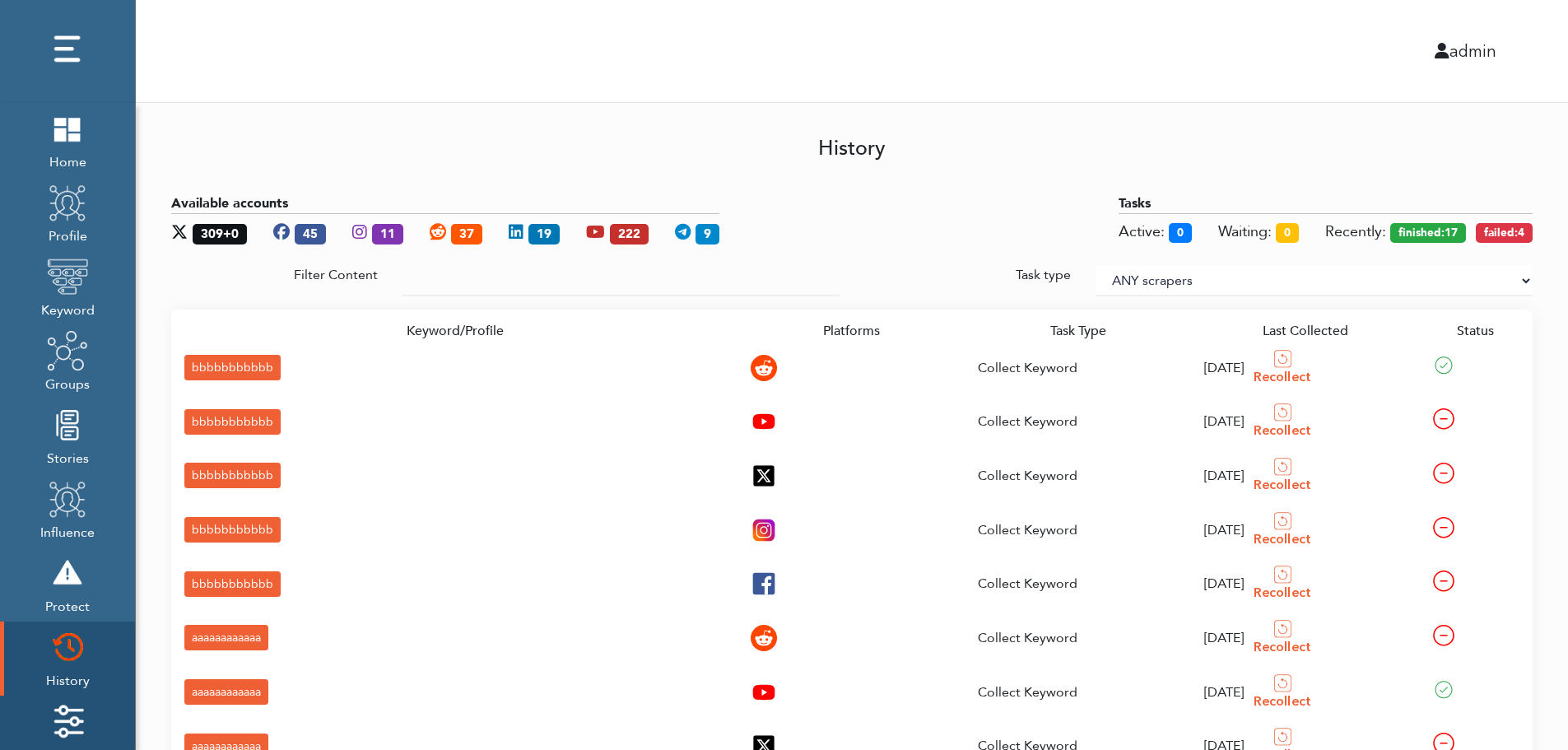
click at [75, 710] on img at bounding box center [67, 721] width 42 height 42
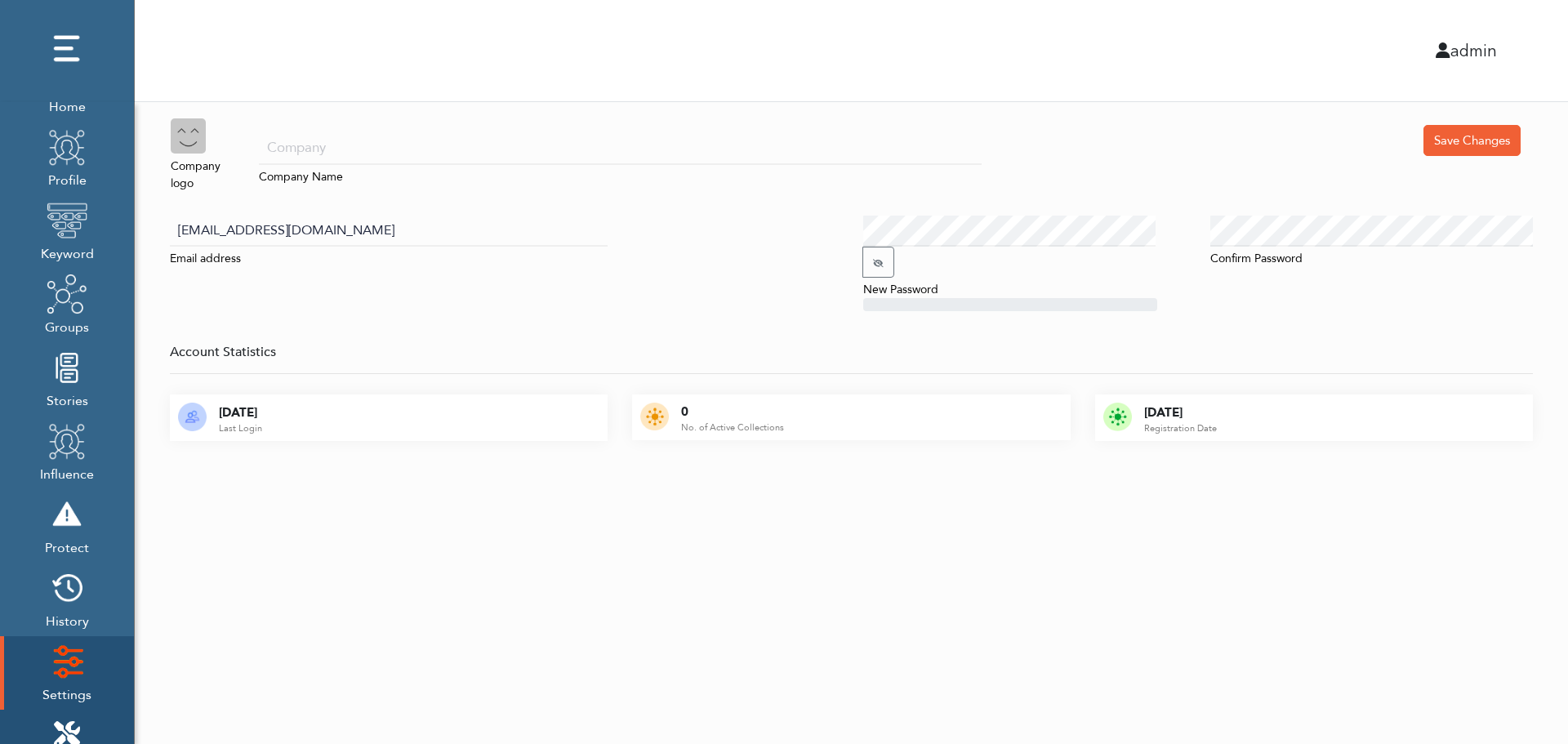
scroll to position [163, 0]
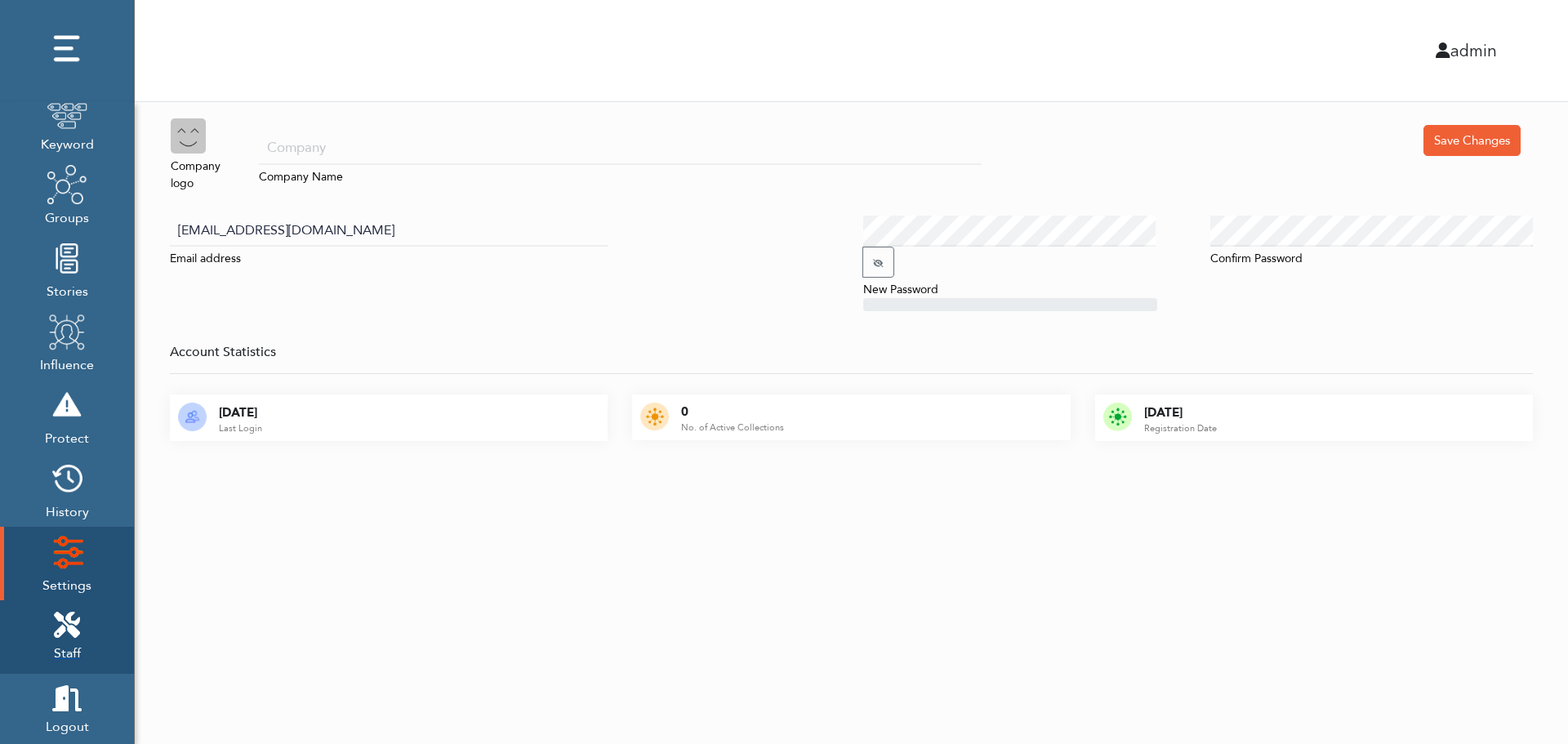
click at [76, 616] on icon at bounding box center [67, 624] width 27 height 27
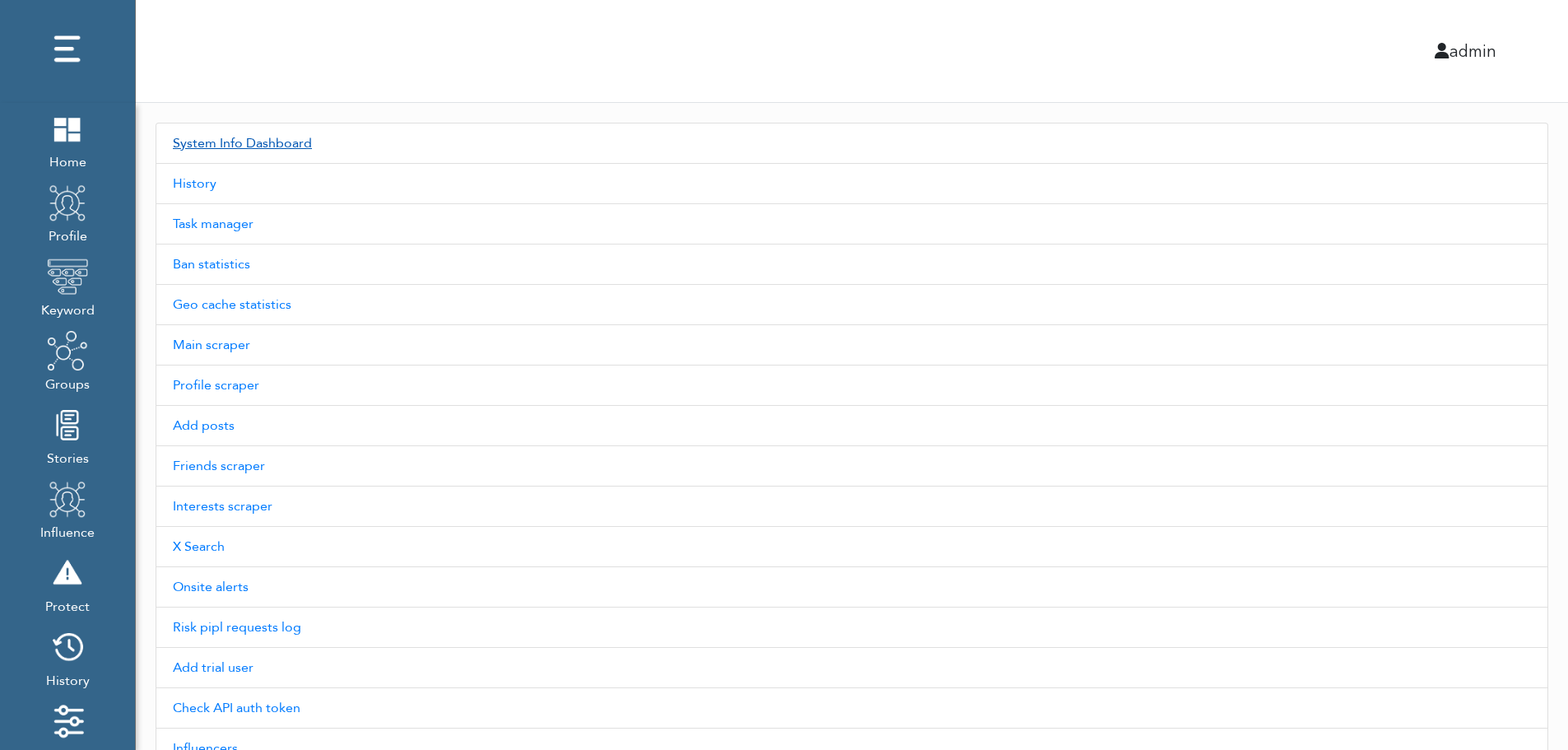
click at [269, 143] on link "System Info Dashboard" at bounding box center [852, 144] width 1393 height 42
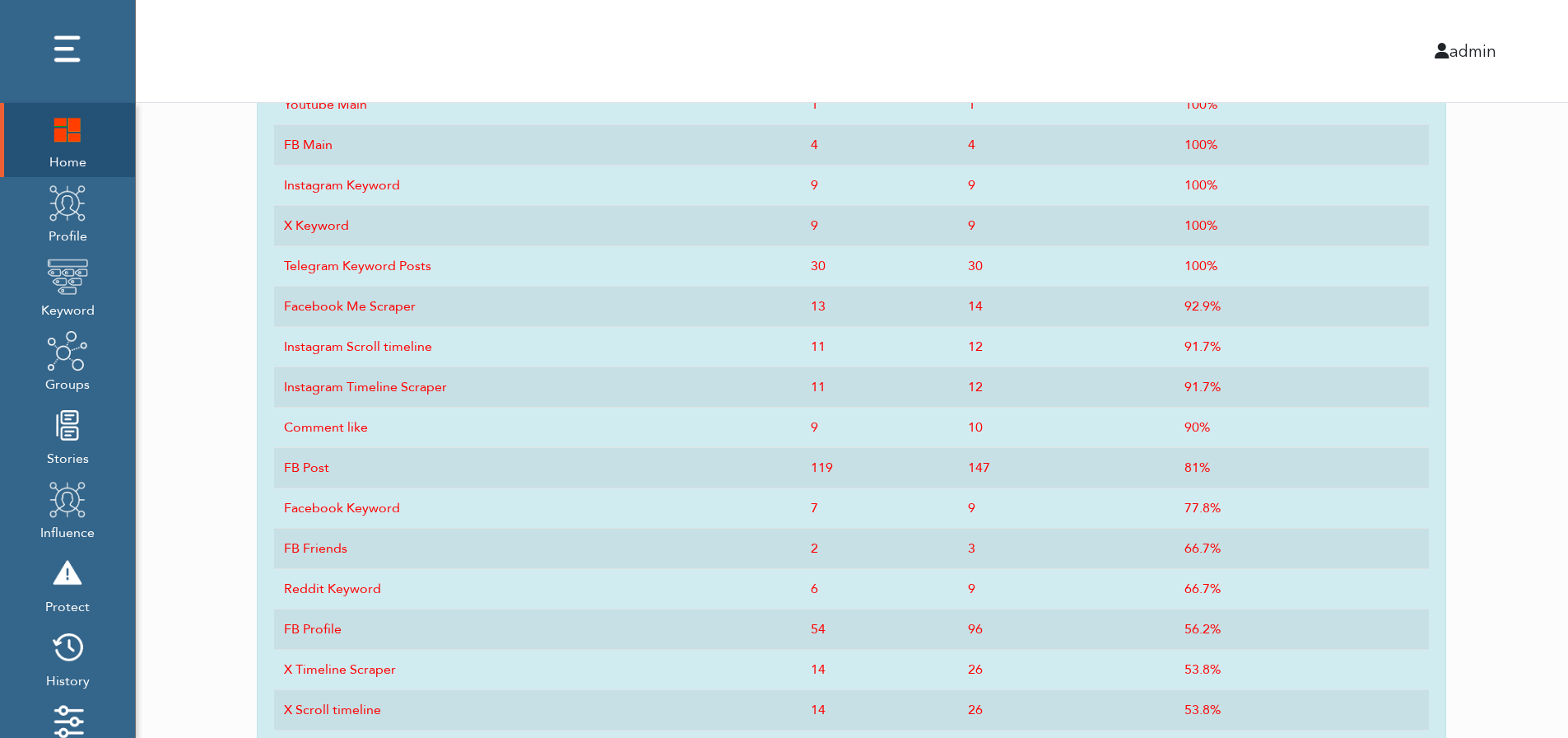
scroll to position [810, 0]
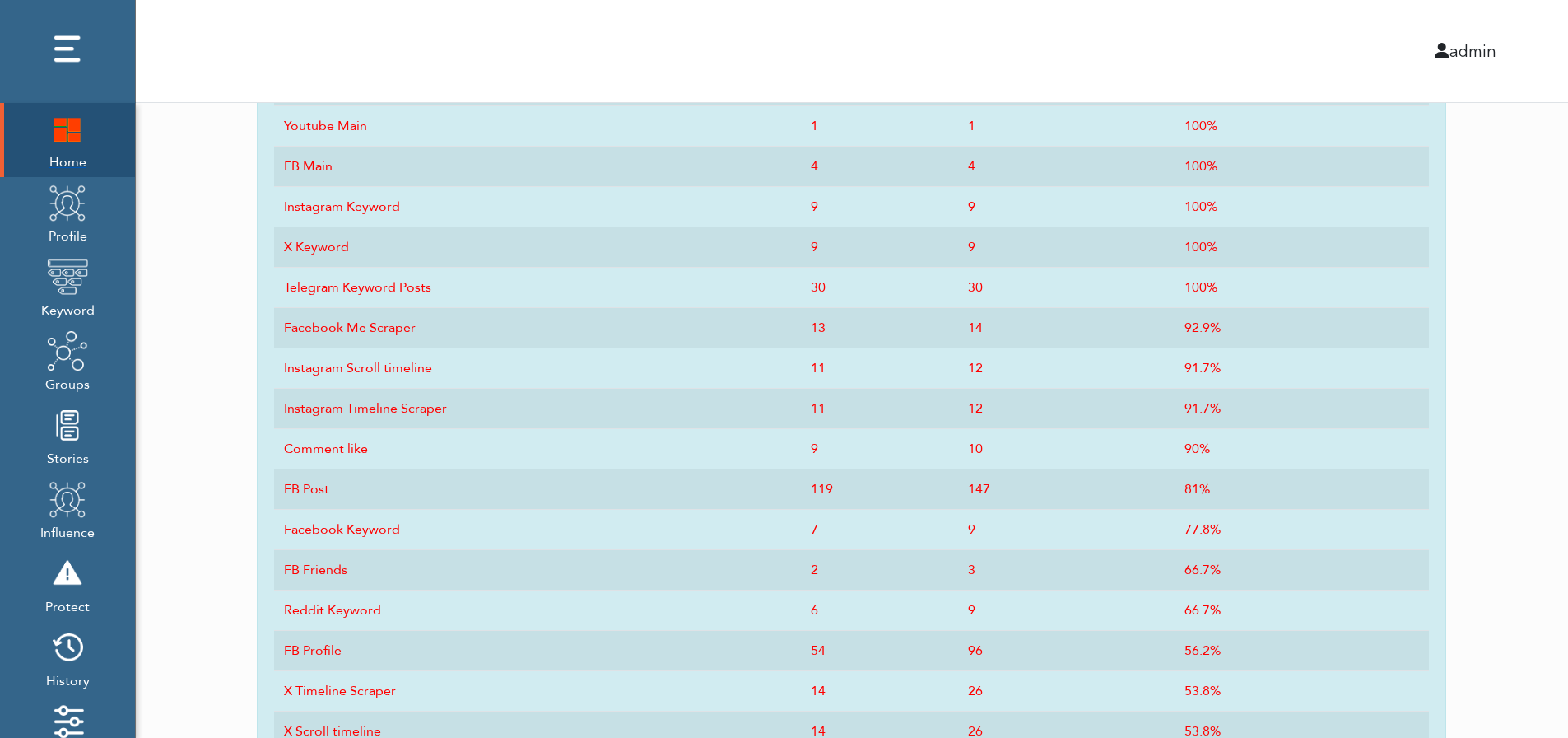
click at [59, 149] on img at bounding box center [67, 129] width 42 height 42
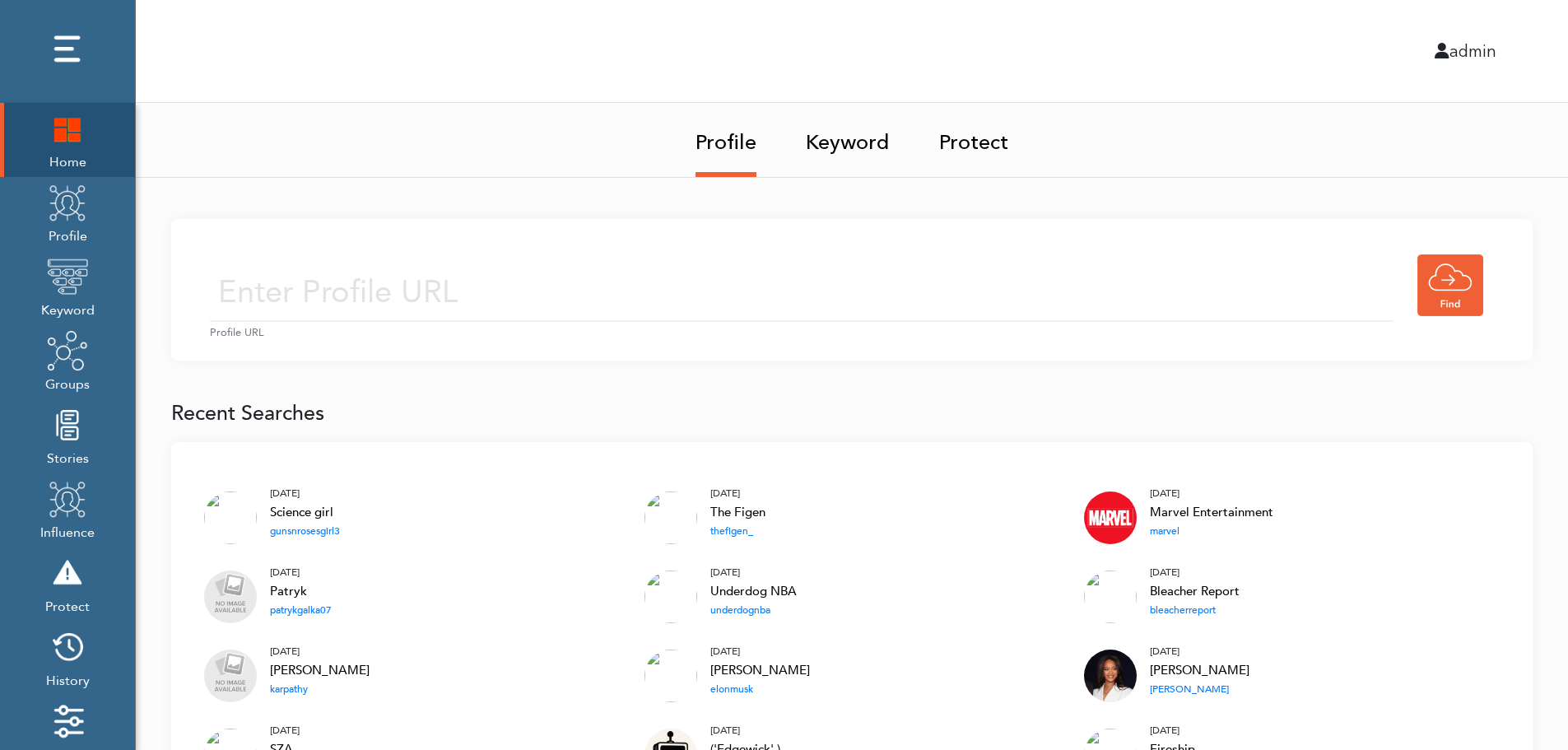
click at [57, 132] on img at bounding box center [67, 129] width 42 height 42
click at [69, 127] on img at bounding box center [67, 129] width 42 height 42
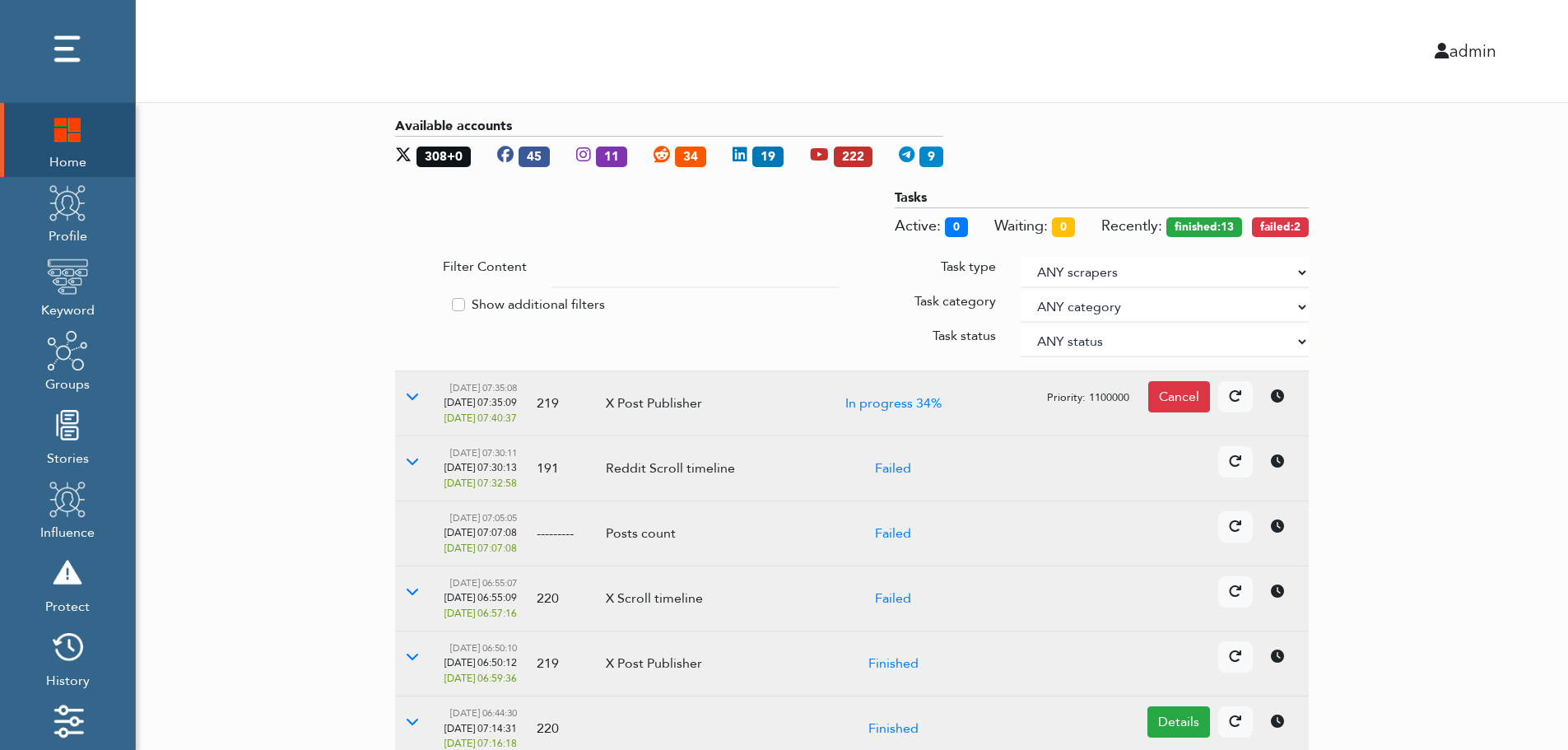
drag, startPoint x: 1470, startPoint y: 343, endPoint x: 1300, endPoint y: 270, distance: 185.0
click at [1300, 270] on select "ANY scrapers Facebook profile Facebook keyword X profile X keyword Instagram pr…" at bounding box center [1164, 272] width 288 height 32
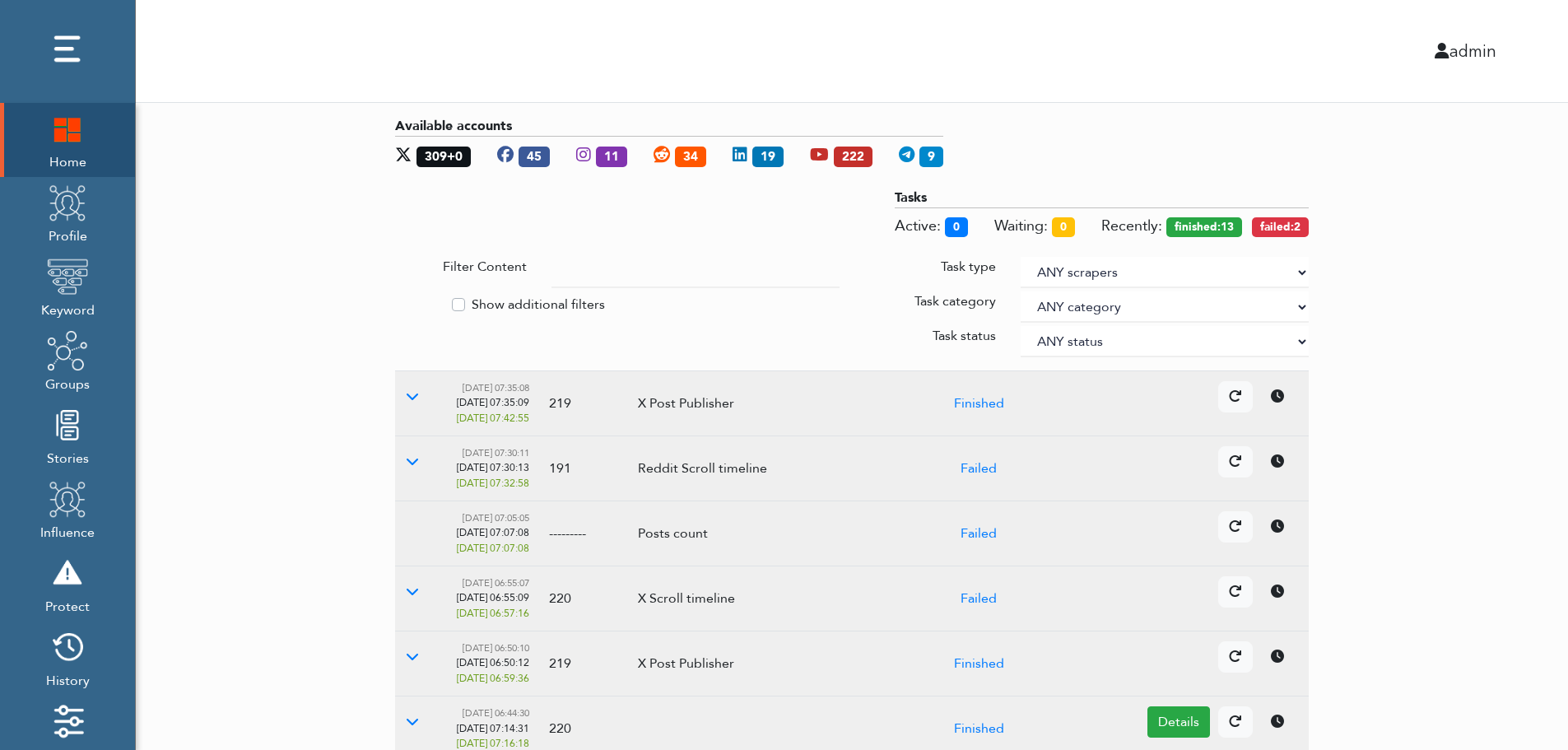
click at [538, 300] on label "Show additional filters" at bounding box center [538, 304] width 134 height 20
click at [408, 300] on input "Show additional filters" at bounding box center [401, 302] width 13 height 17
checkbox input "true"
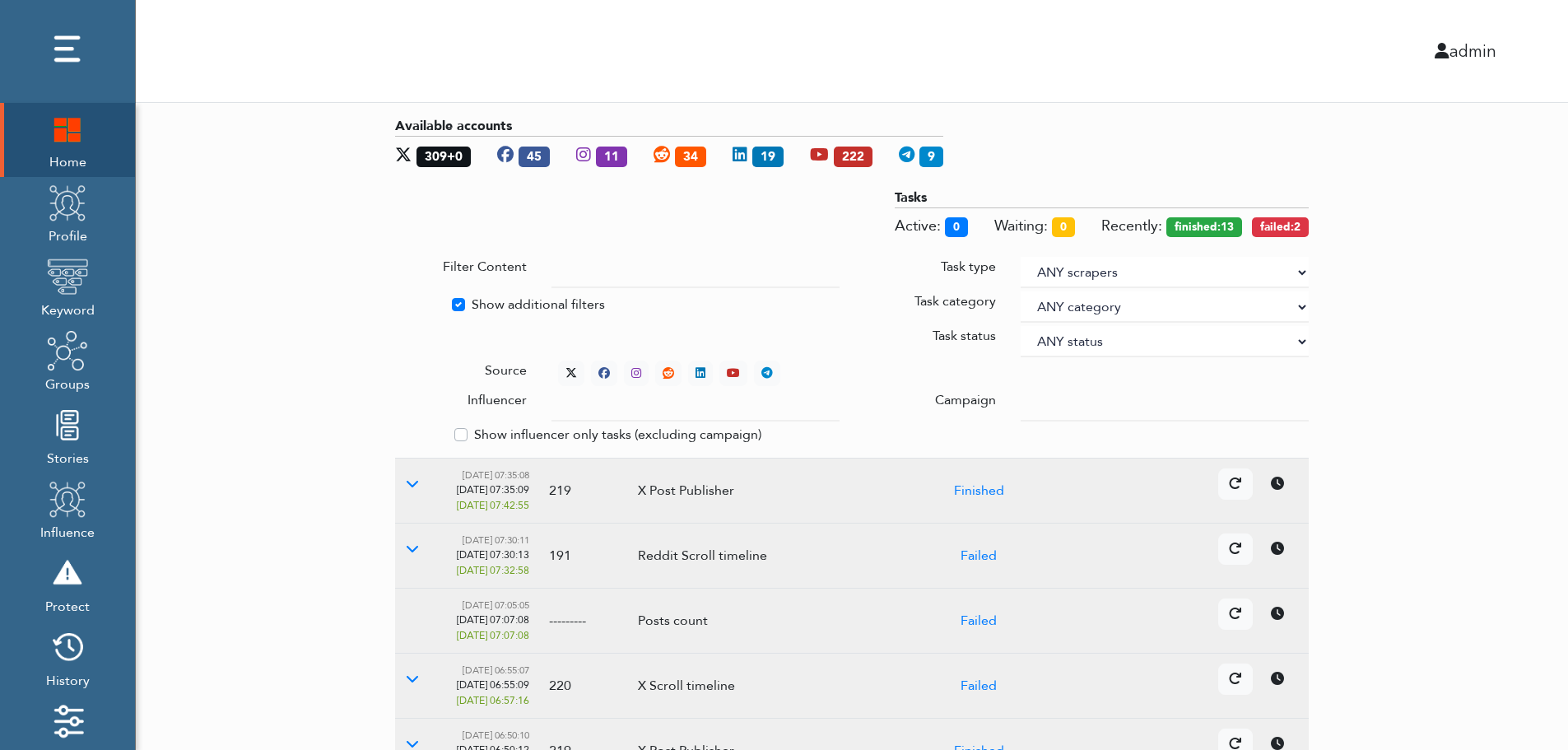
click at [1020, 400] on div at bounding box center [1165, 406] width 313 height 32
click at [679, 408] on input "text" at bounding box center [695, 406] width 288 height 32
click at [1074, 337] on select "ANY status None Created In progress Finished Failed Wait to retry Canceled Skip…" at bounding box center [1164, 342] width 288 height 32
click at [1020, 326] on select "ANY status None Created In progress Finished Failed Wait to retry Canceled Skip…" at bounding box center [1164, 342] width 288 height 32
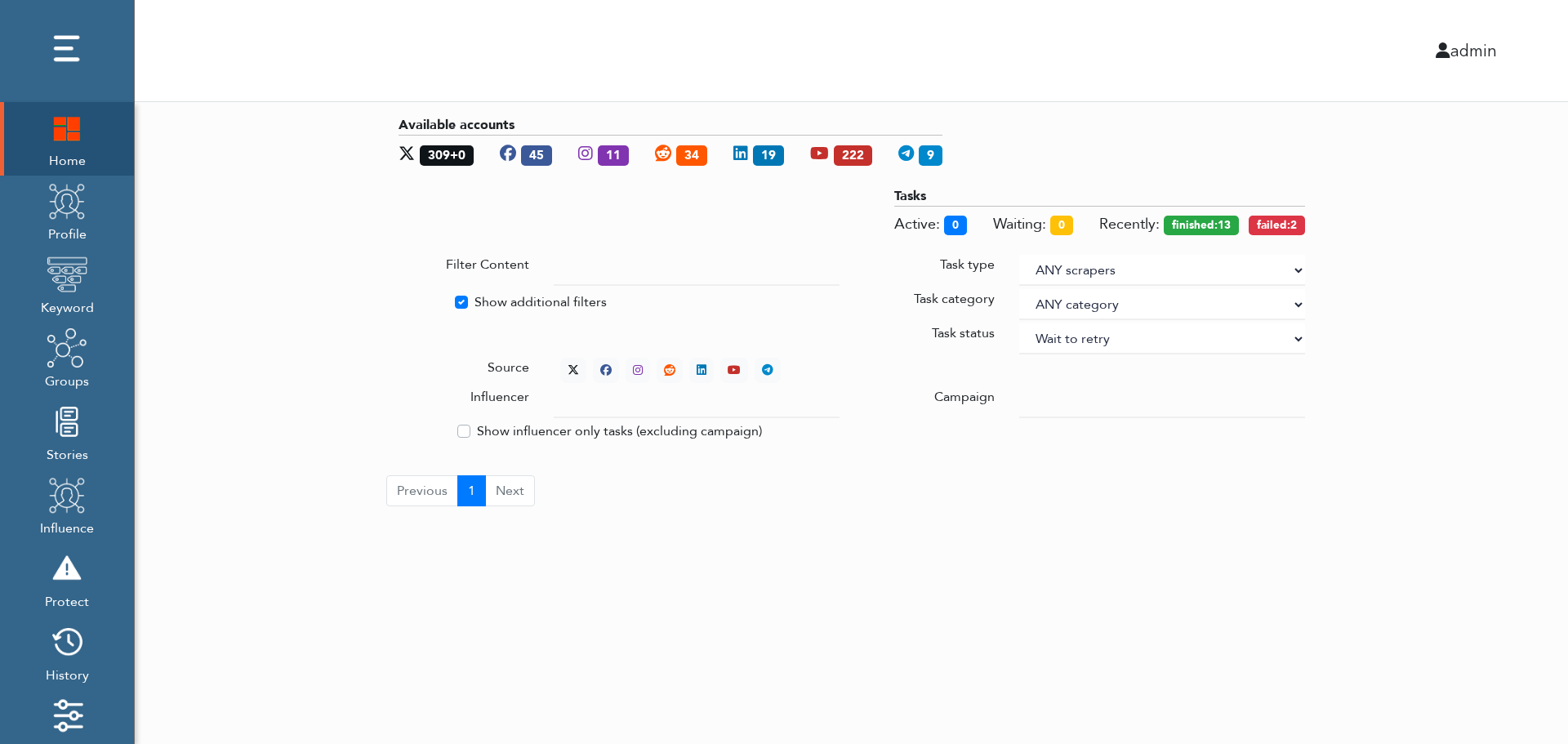
select select "4"
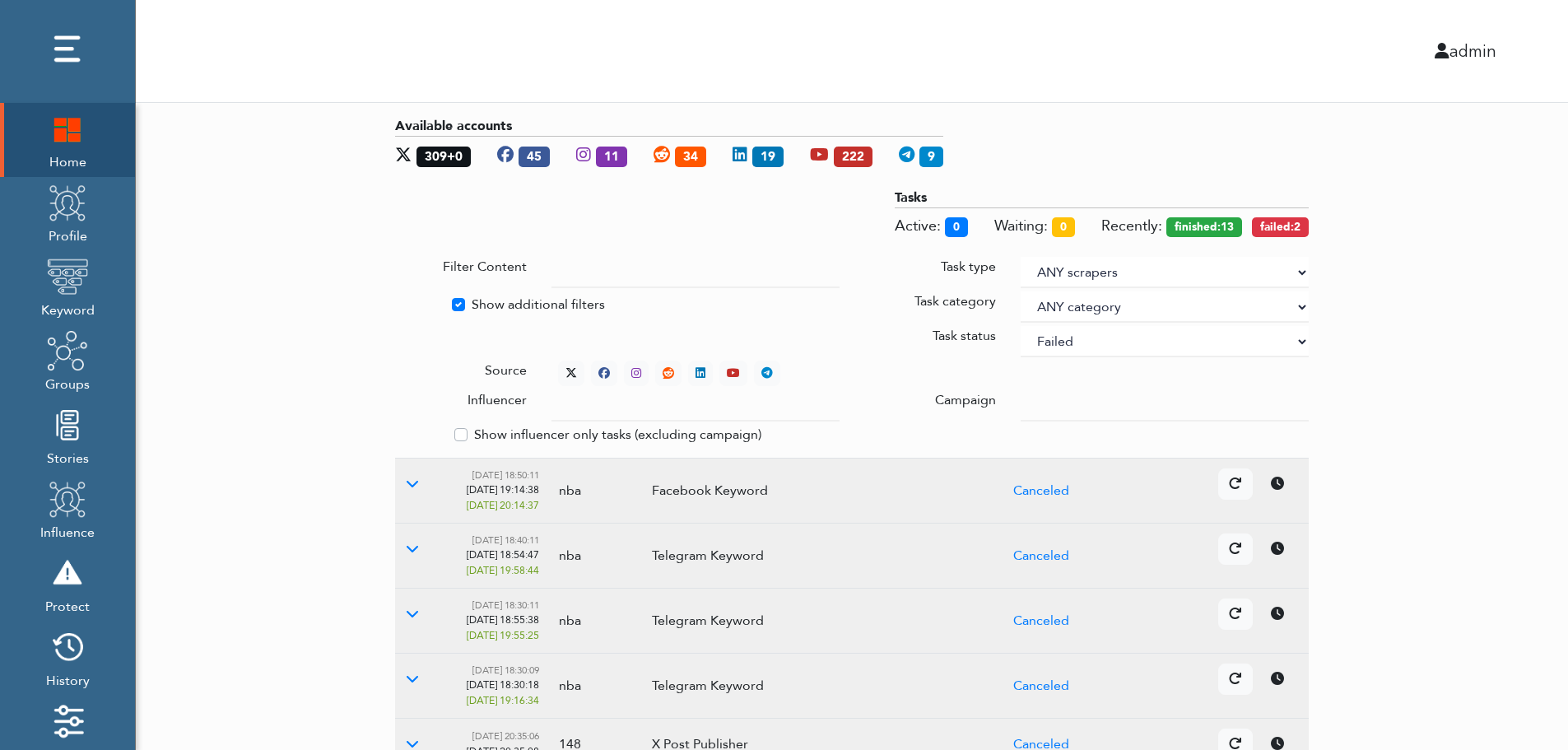
click at [1411, 253] on div "Available accounts 309+0 45 11 34 19 222 9 Tasks Active: 0 Waiting: 0 Recently:…" at bounding box center [852, 625] width 1432 height 1044
click at [1468, 377] on div "Available accounts 309+0 45 11 34 19 222 9 Tasks Active: 0 Waiting: 0 Recently:…" at bounding box center [852, 625] width 1432 height 1044
click at [568, 368] on icon at bounding box center [572, 374] width 12 height 12
click at [411, 483] on icon at bounding box center [412, 482] width 13 height 13
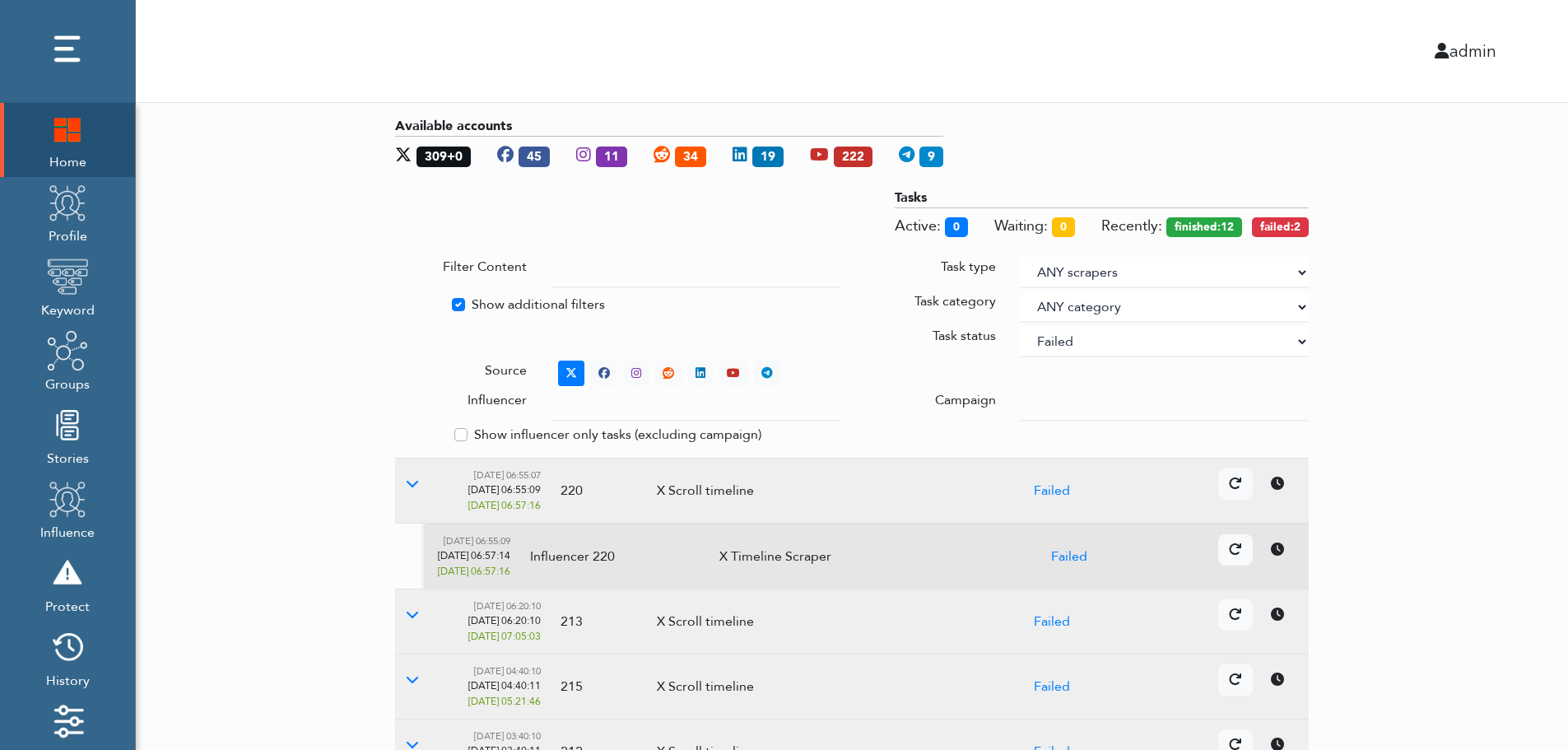
click at [1282, 553] on icon at bounding box center [1277, 549] width 13 height 13
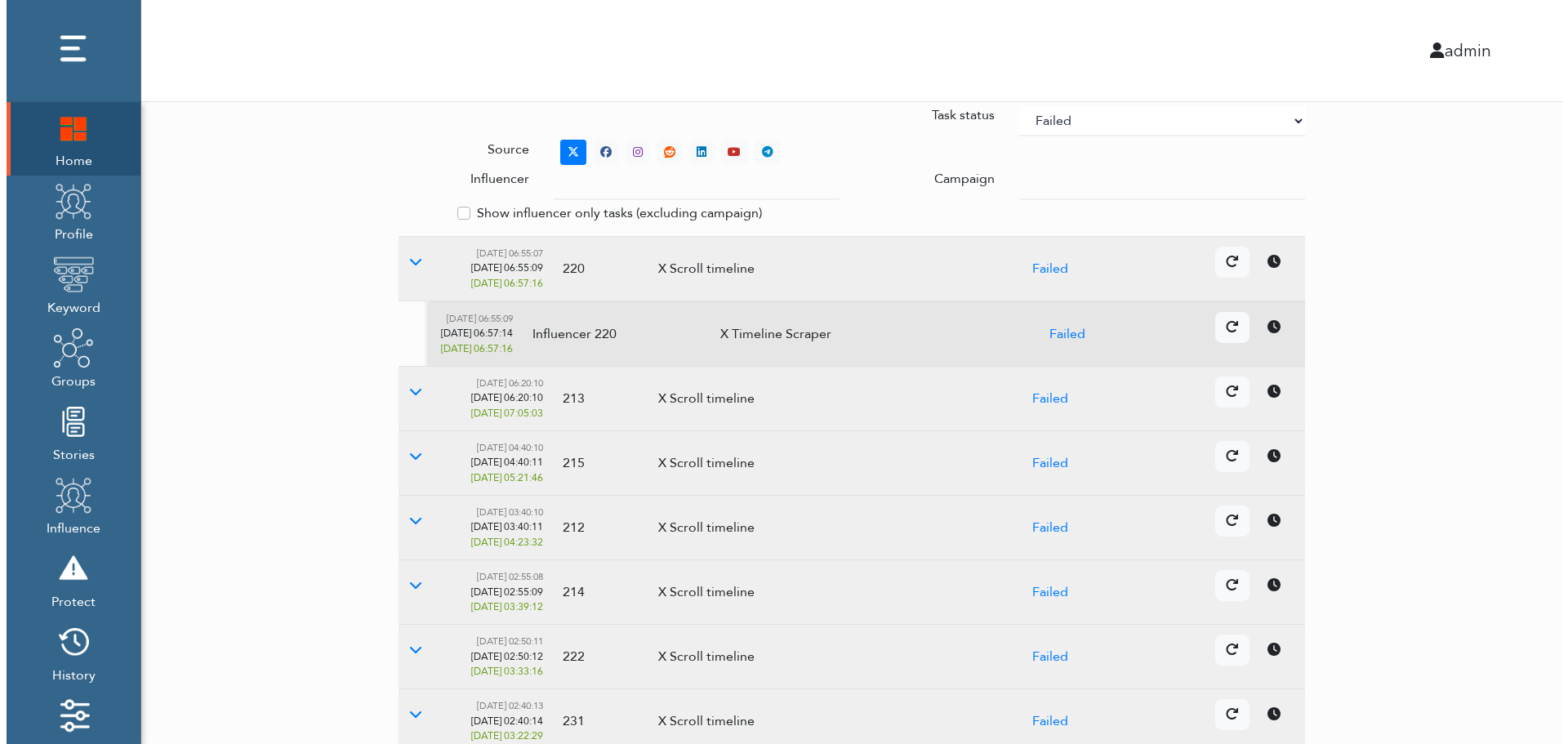
scroll to position [486, 0]
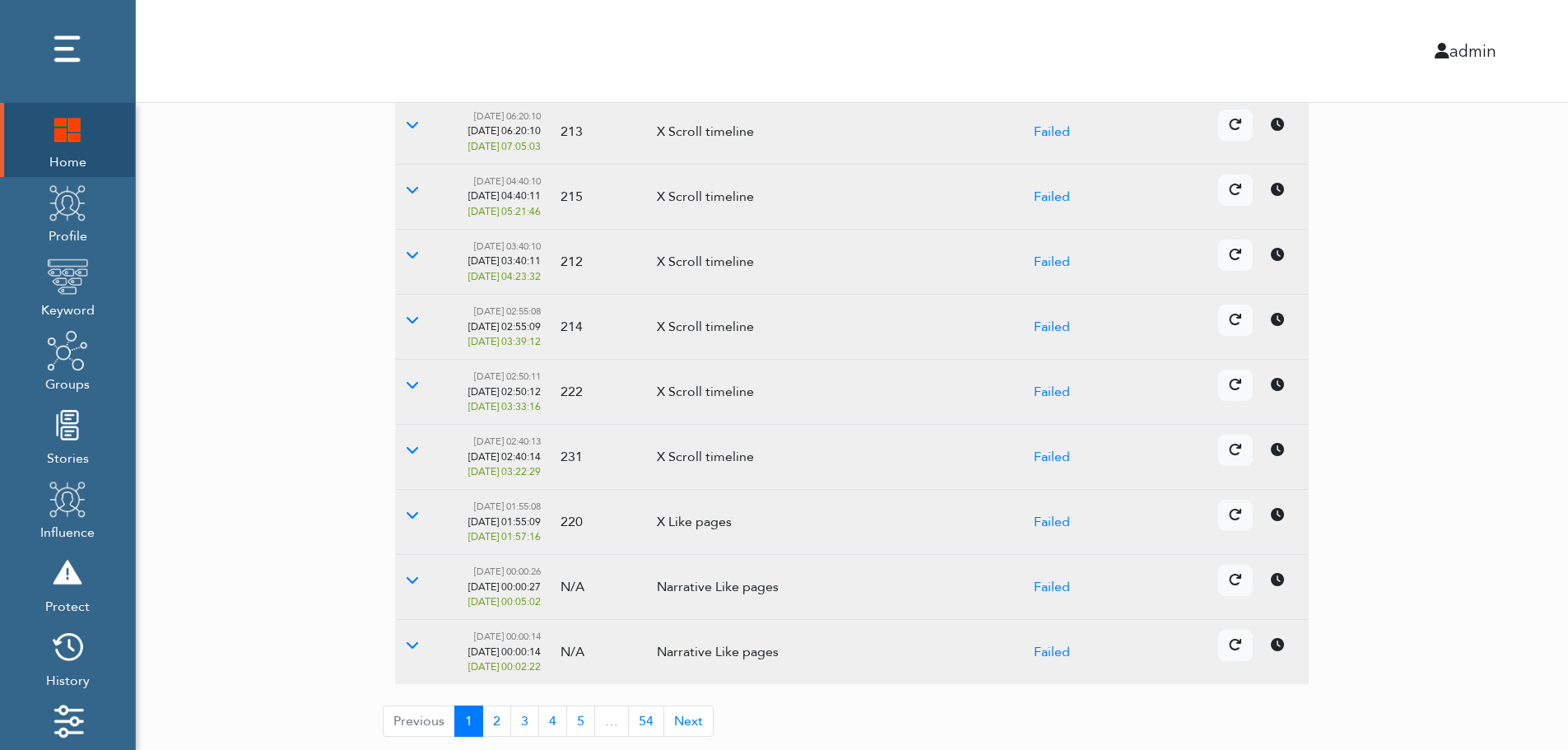
click at [1275, 518] on icon at bounding box center [1277, 514] width 13 height 13
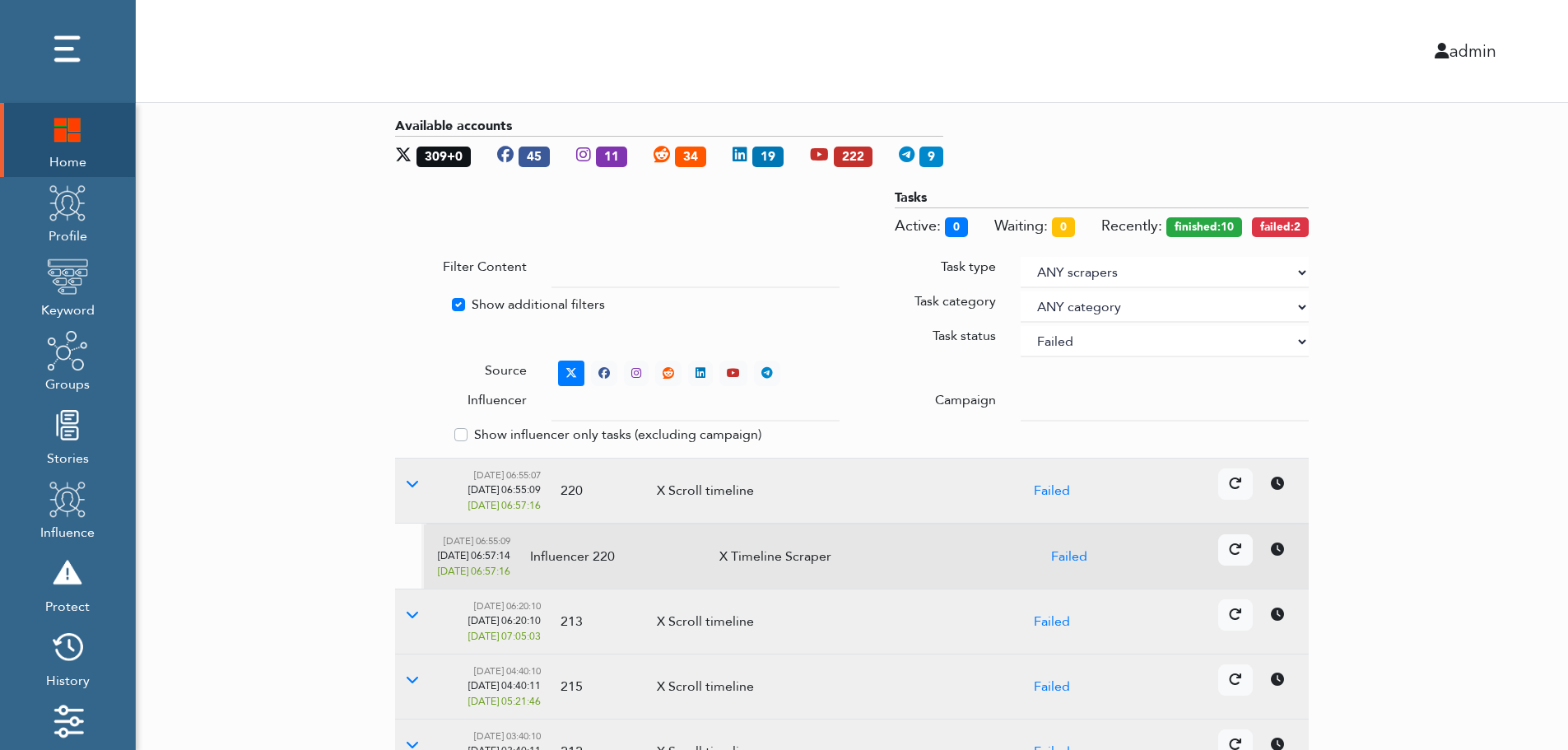
click at [1121, 343] on select "ANY status None Created In progress Finished Failed Wait to retry Canceled Skip…" at bounding box center [1164, 342] width 288 height 32
select select
click at [1020, 326] on select "ANY status None Created In progress Finished Failed Wait to retry Canceled Skip…" at bounding box center [1164, 342] width 288 height 32
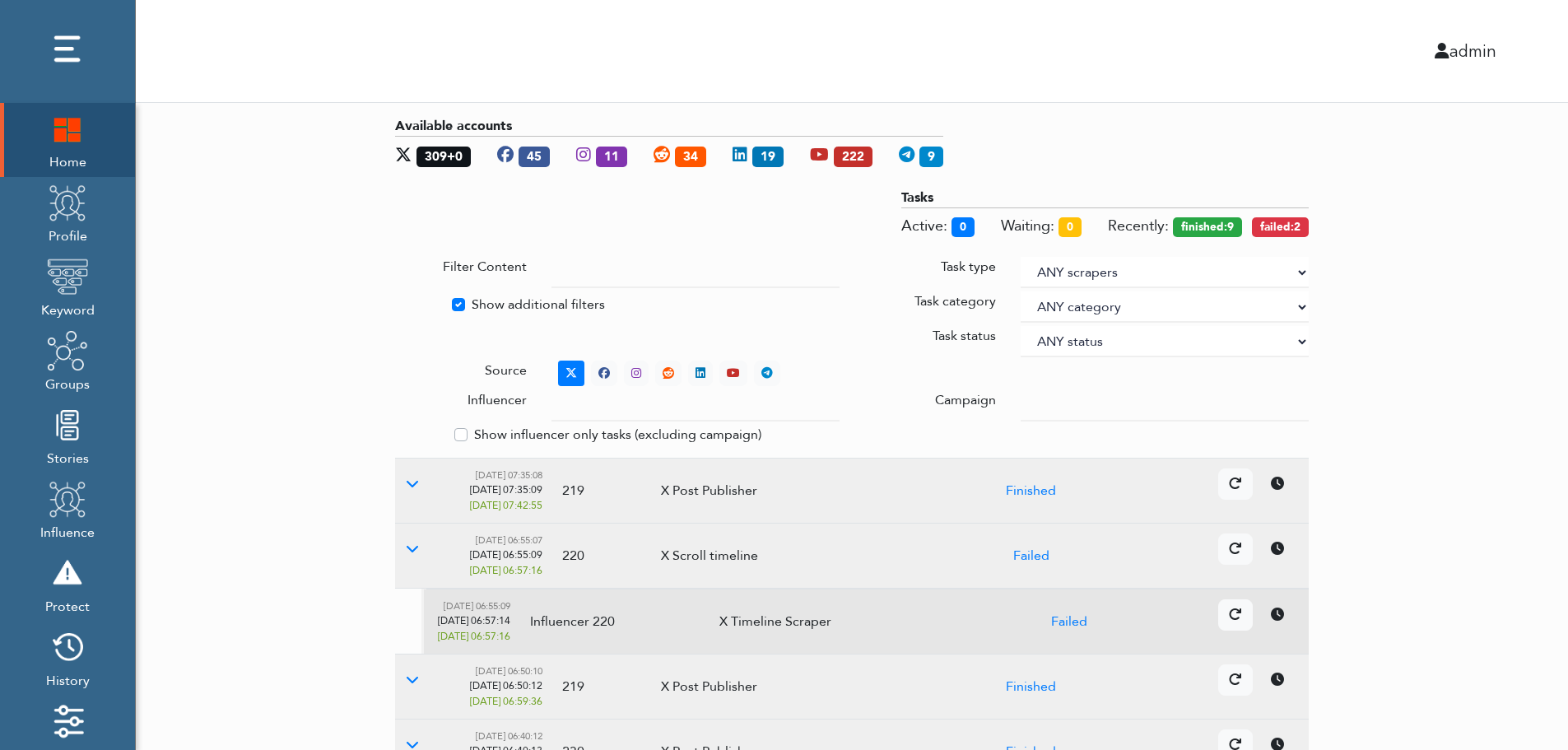
click at [1531, 308] on div "Available accounts 309+0 45 11 34 19 222 9 Tasks Active: 0 Waiting: 0 Recently:…" at bounding box center [852, 672] width 1432 height 1137
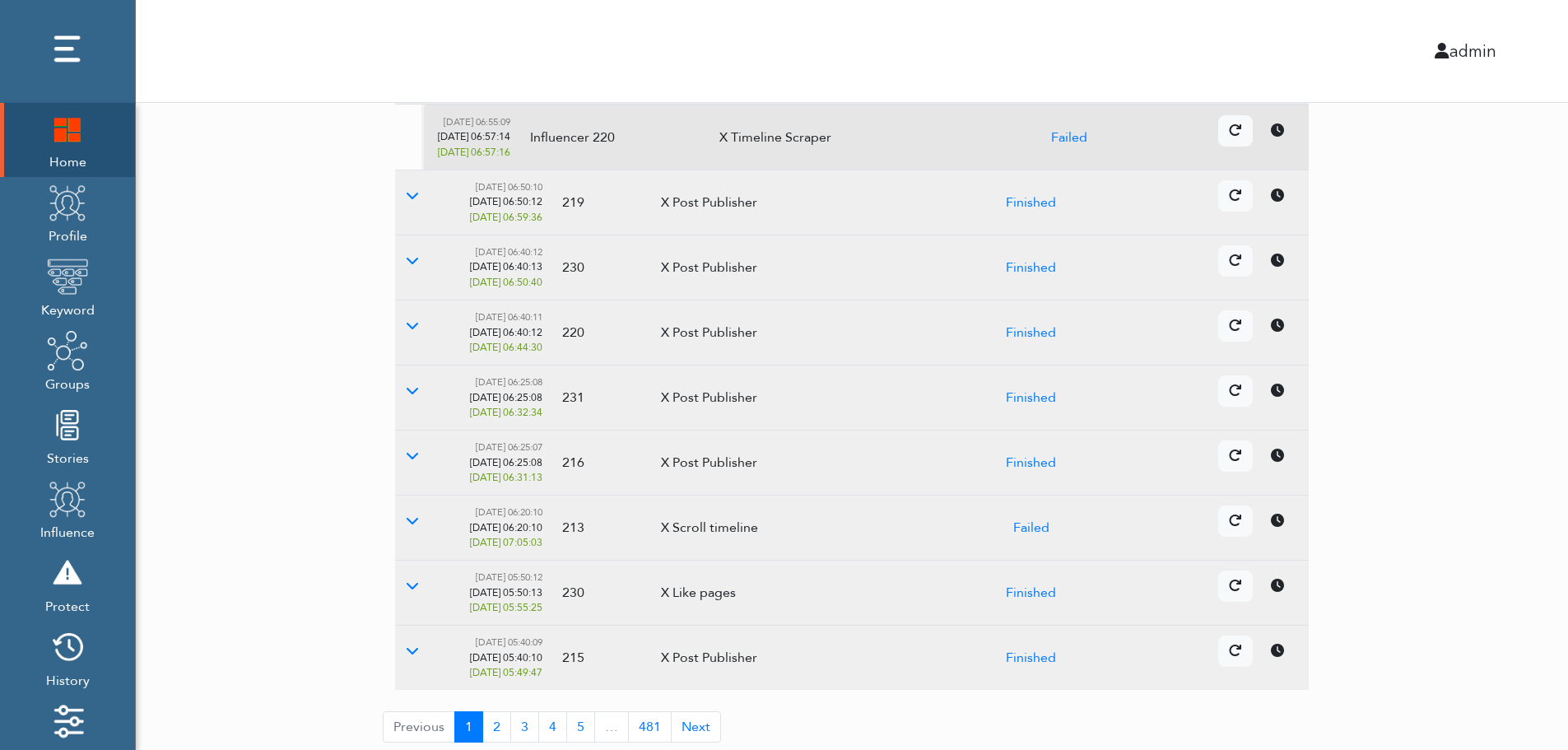
scroll to position [489, 0]
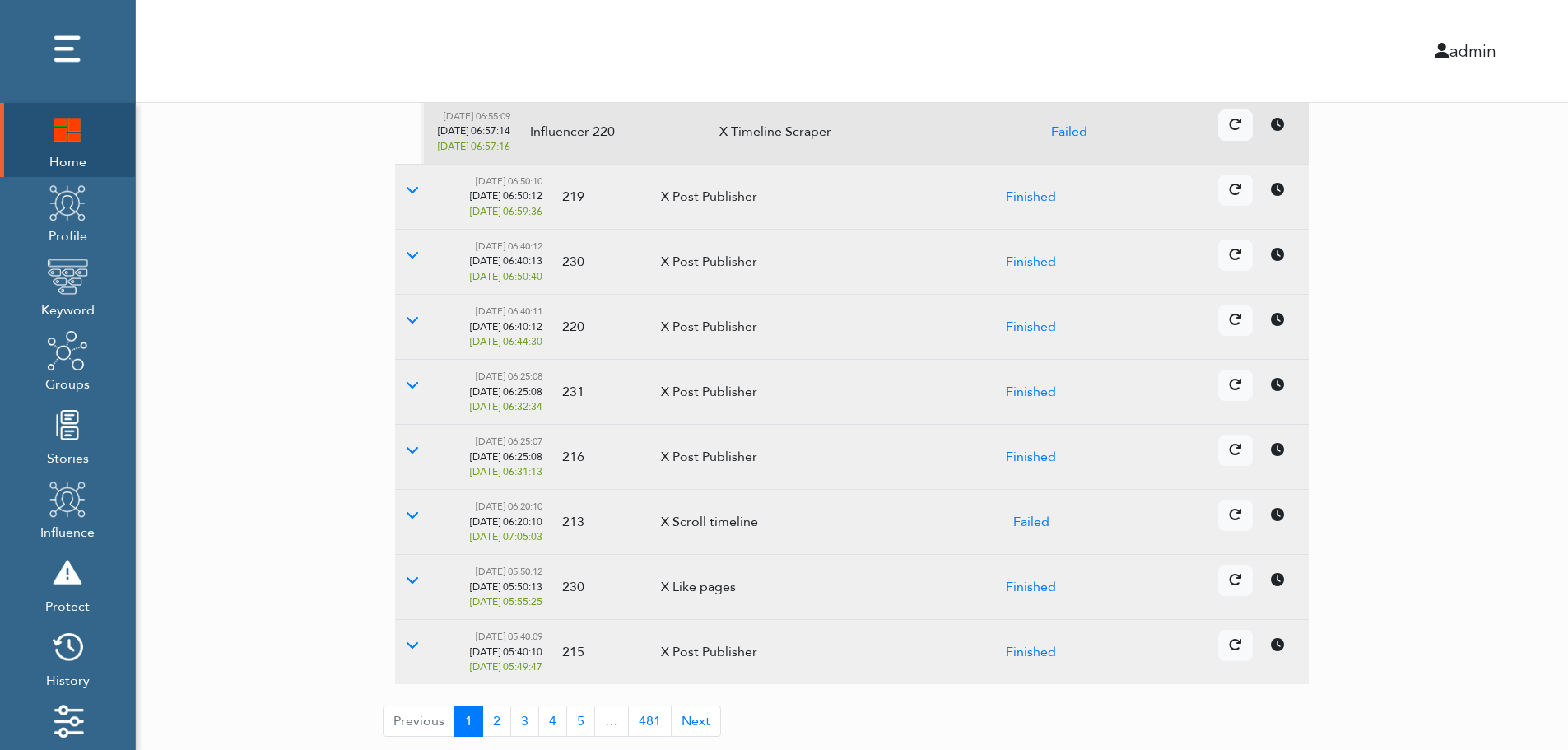
click at [1283, 533] on td "Details Cancel" at bounding box center [1204, 522] width 208 height 65
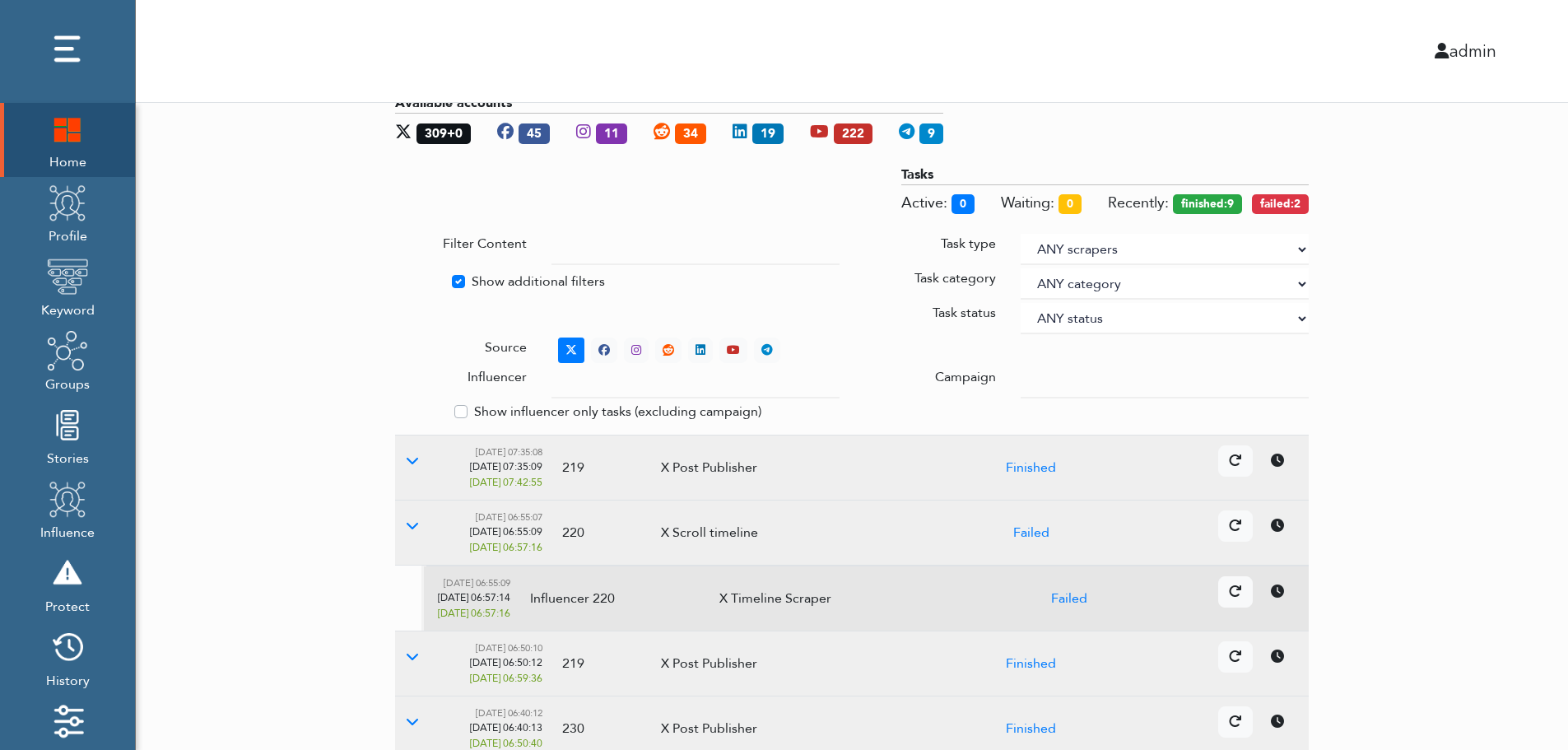
scroll to position [0, 0]
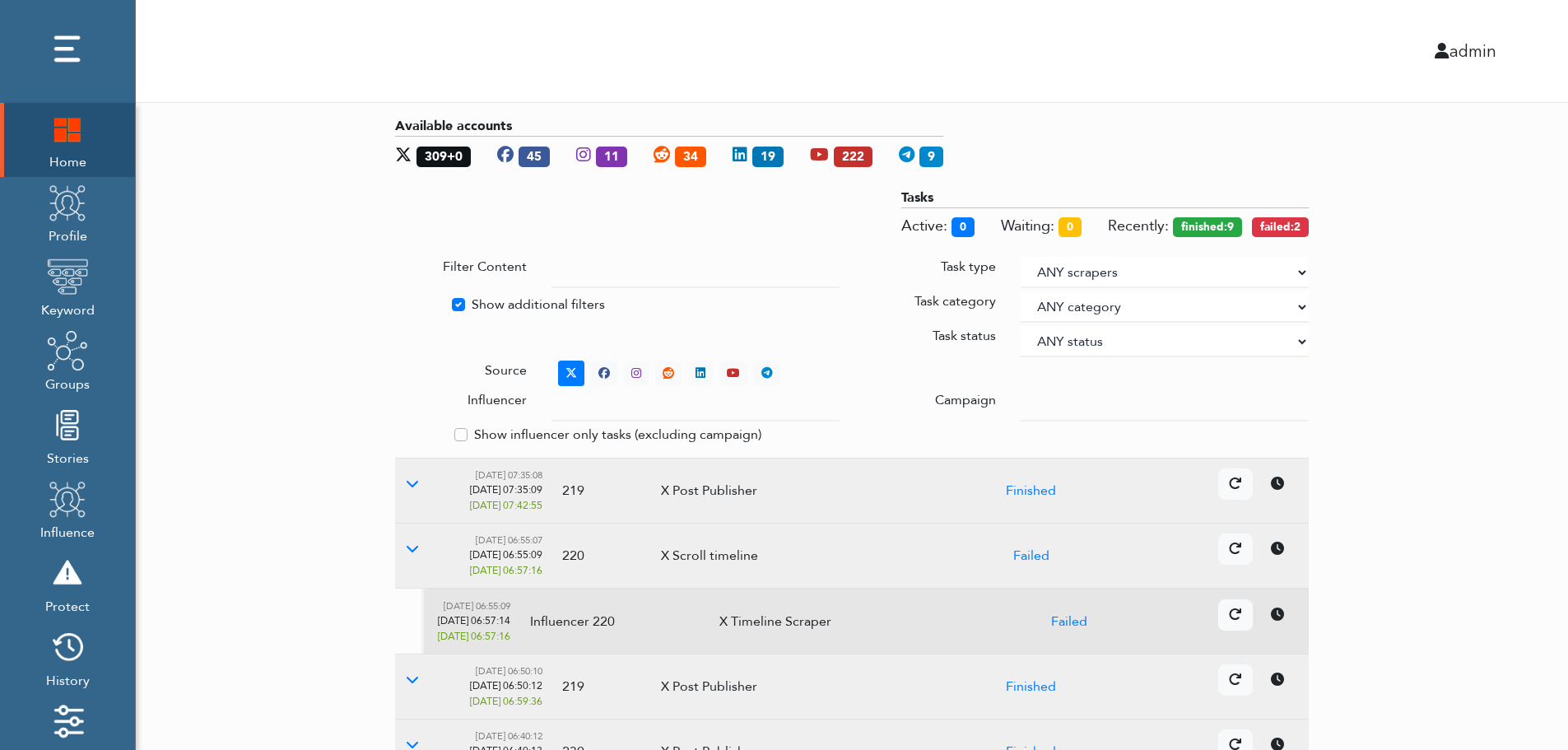
click at [494, 302] on label "Show additional filters" at bounding box center [538, 304] width 134 height 20
click at [408, 302] on input "Show additional filters" at bounding box center [401, 302] width 13 height 17
checkbox input "false"
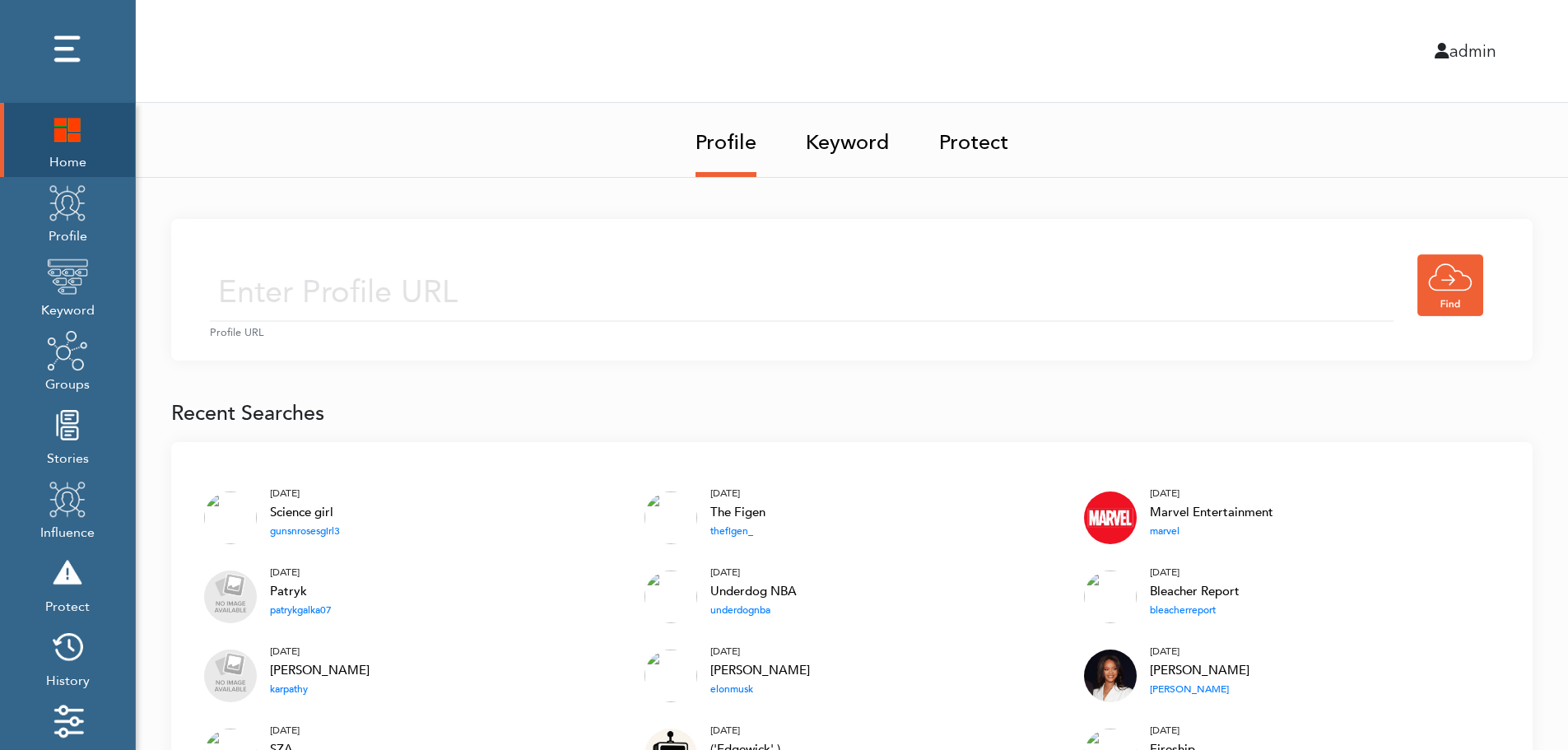
click at [533, 288] on input "text" at bounding box center [801, 292] width 1184 height 58
type input "[URL][DOMAIN_NAME]"
click at [640, 297] on input "[URL][DOMAIN_NAME]" at bounding box center [801, 292] width 1184 height 58
click at [772, 246] on div "[URL][DOMAIN_NAME] Profile URL" at bounding box center [852, 289] width 1361 height 142
click at [728, 309] on input "[URL][DOMAIN_NAME]" at bounding box center [801, 292] width 1184 height 58
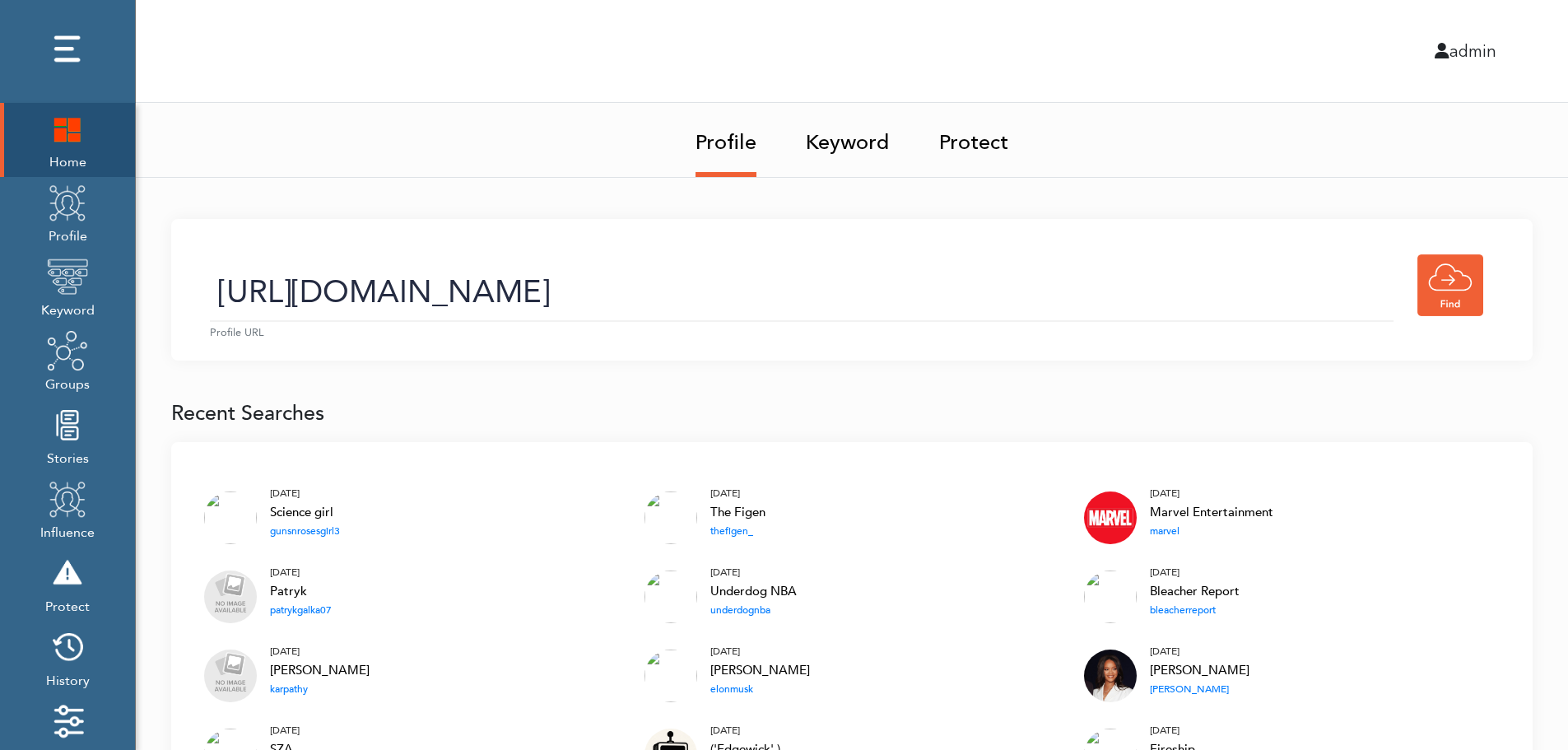
click at [853, 148] on link "Keyword" at bounding box center [847, 138] width 84 height 69
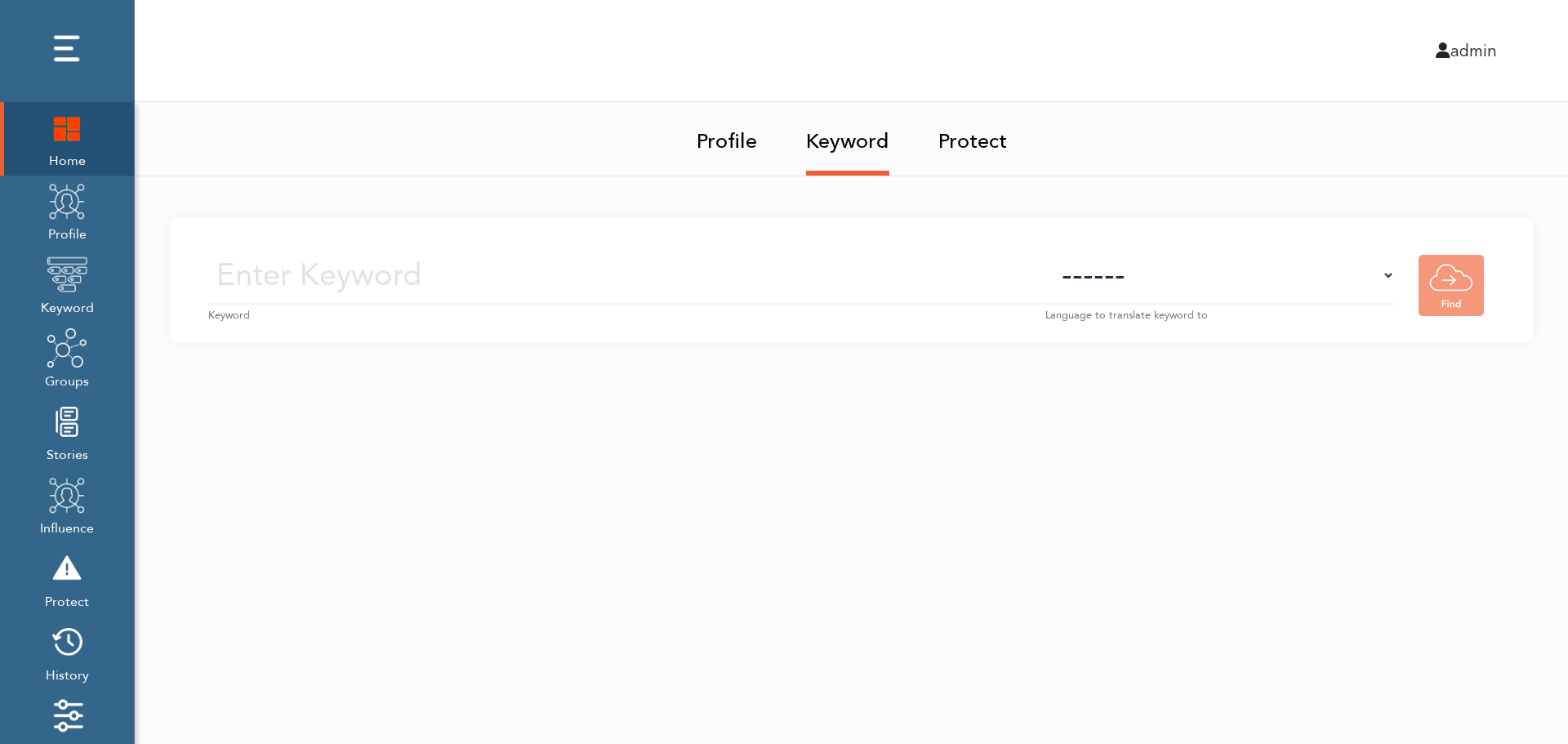
click at [861, 279] on input "text" at bounding box center [627, 275] width 838 height 58
click at [70, 220] on img at bounding box center [67, 201] width 41 height 41
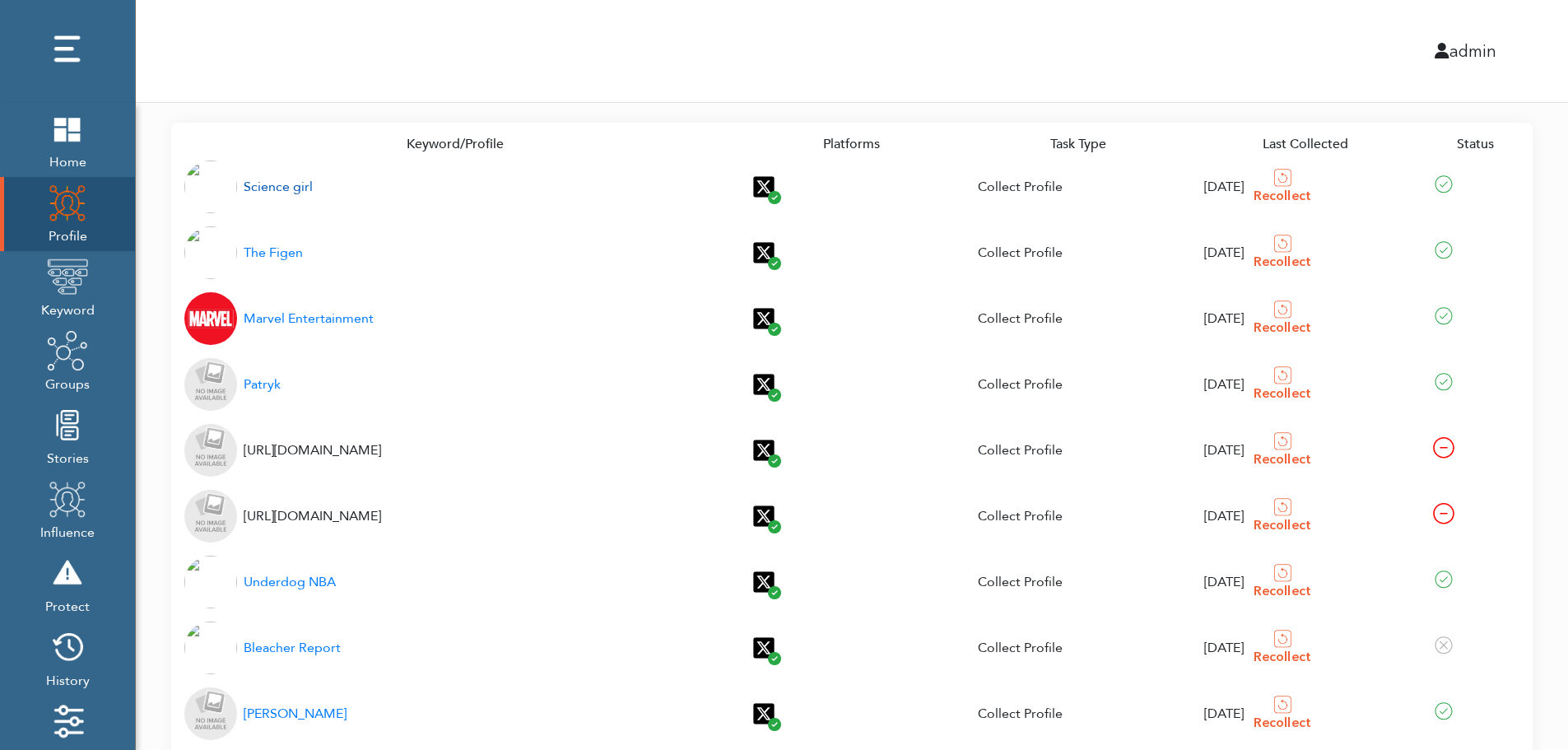
click at [268, 187] on div "Science girl" at bounding box center [278, 187] width 69 height 20
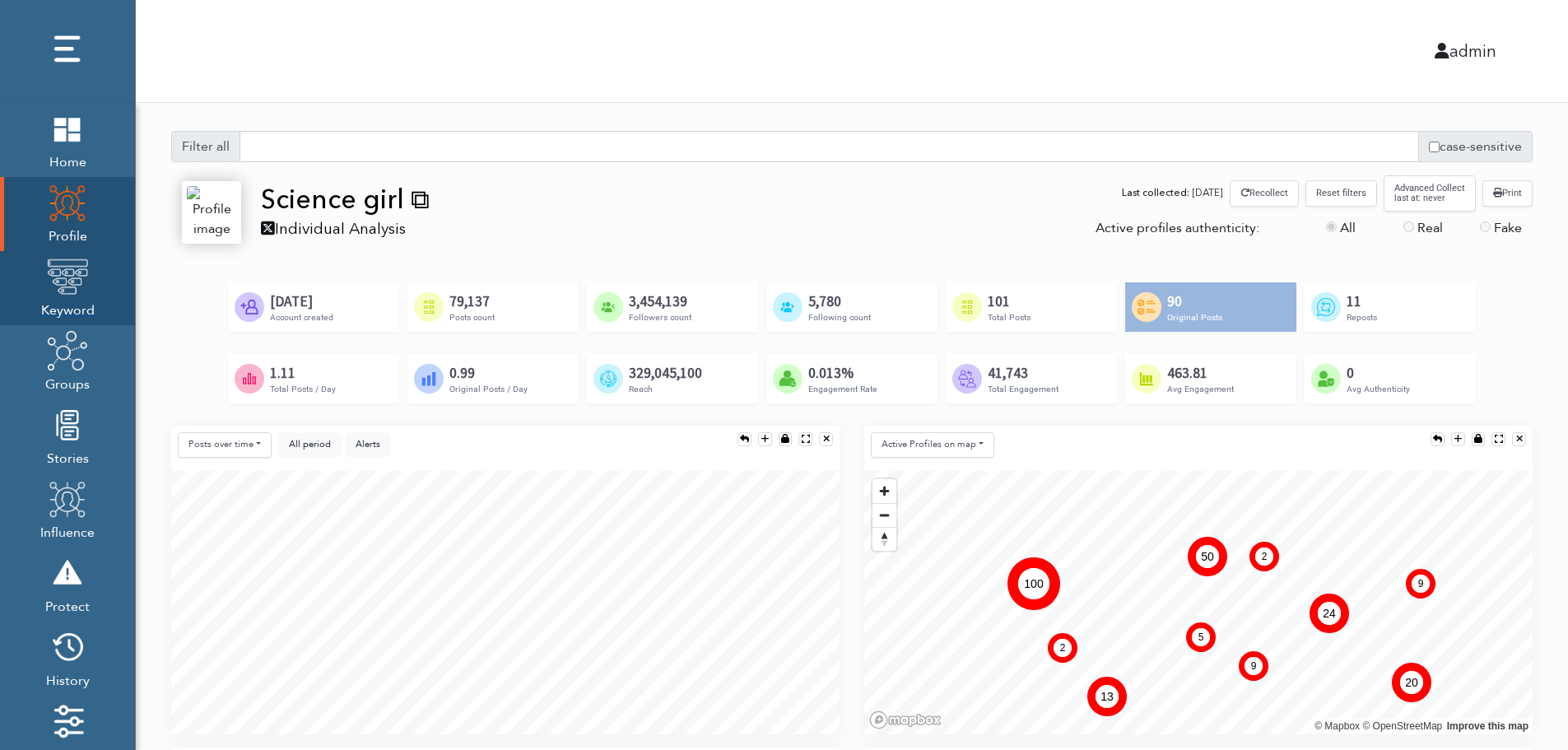
click at [62, 291] on img at bounding box center [67, 276] width 42 height 42
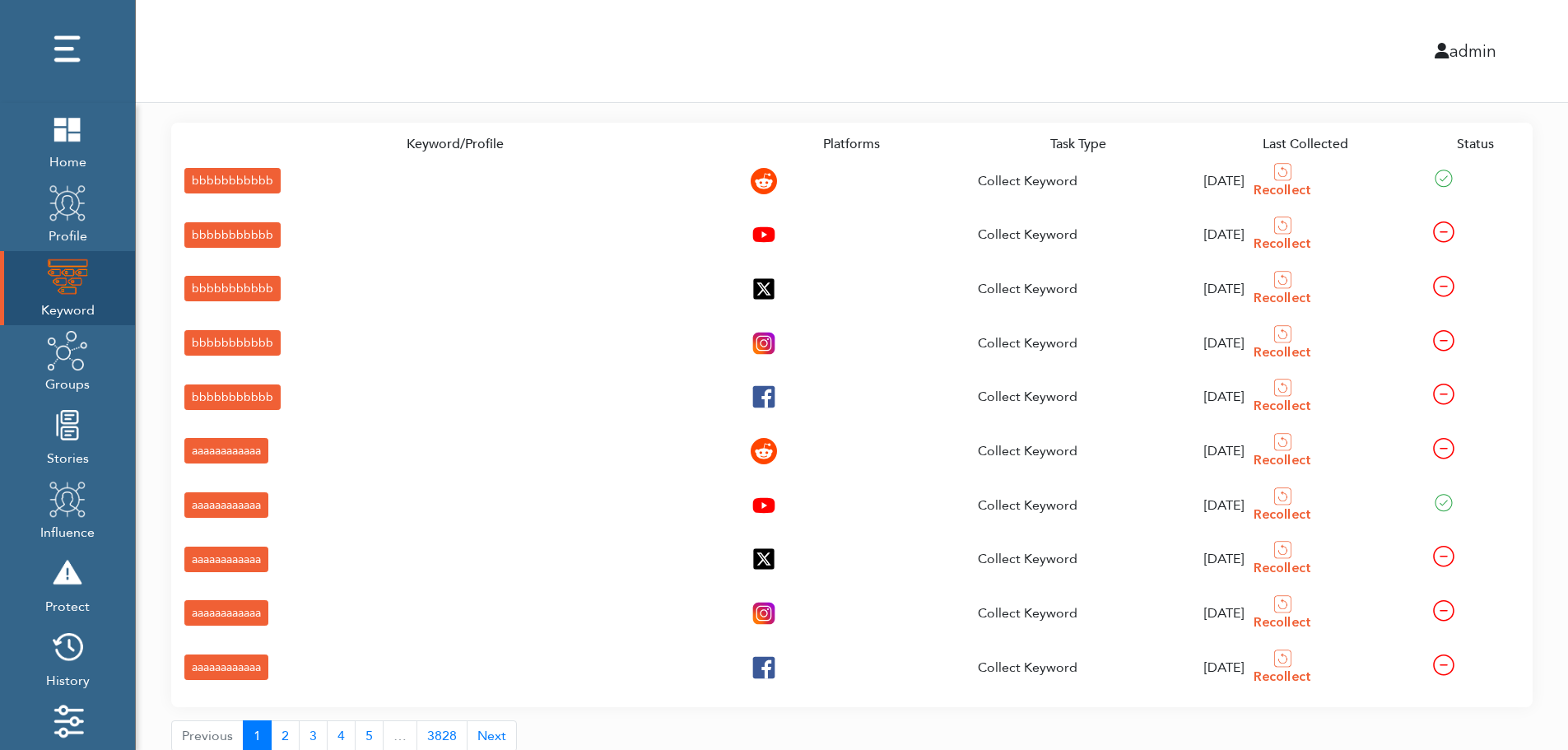
click at [200, 178] on div "bbbbbbbbbbb" at bounding box center [232, 181] width 96 height 26
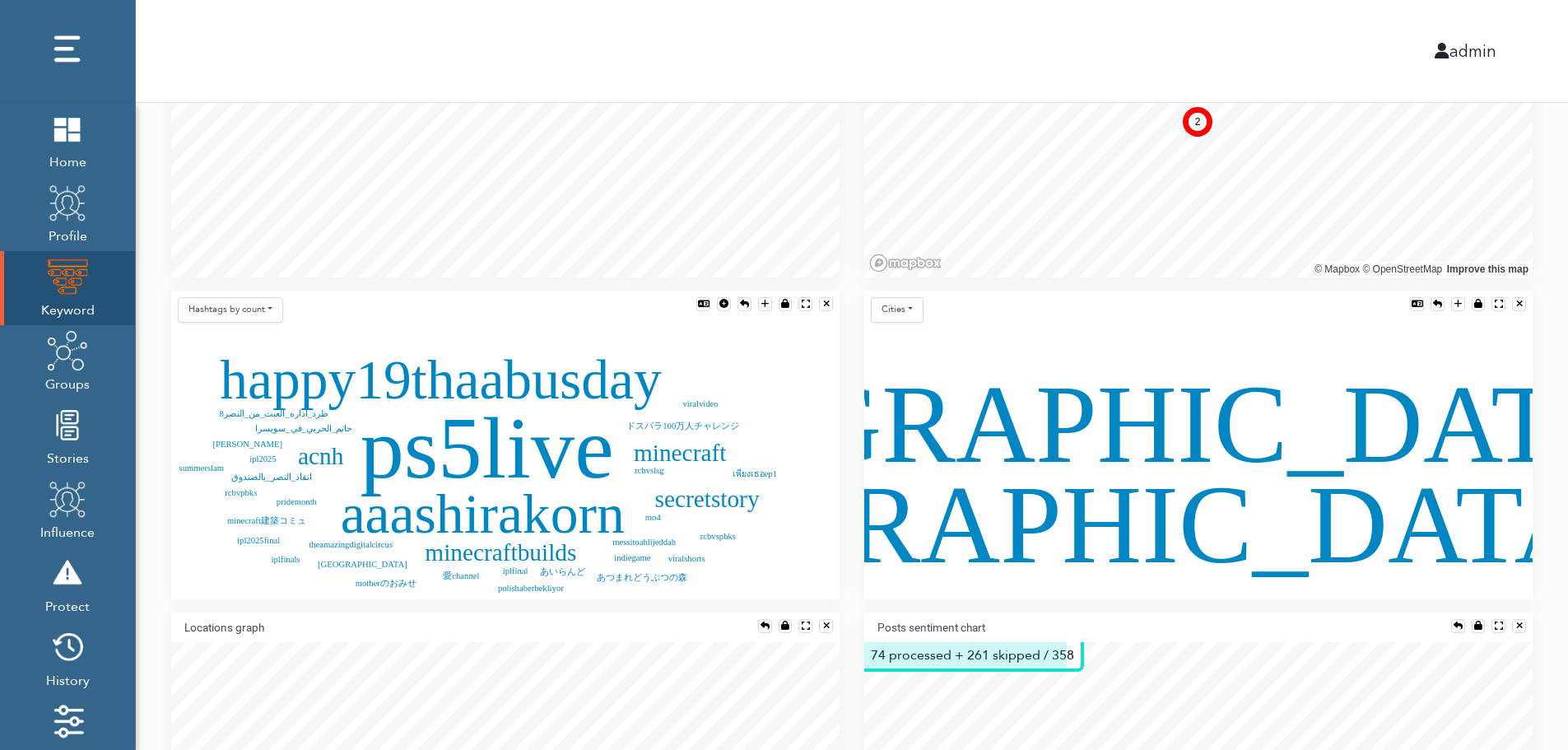
scroll to position [364, 0]
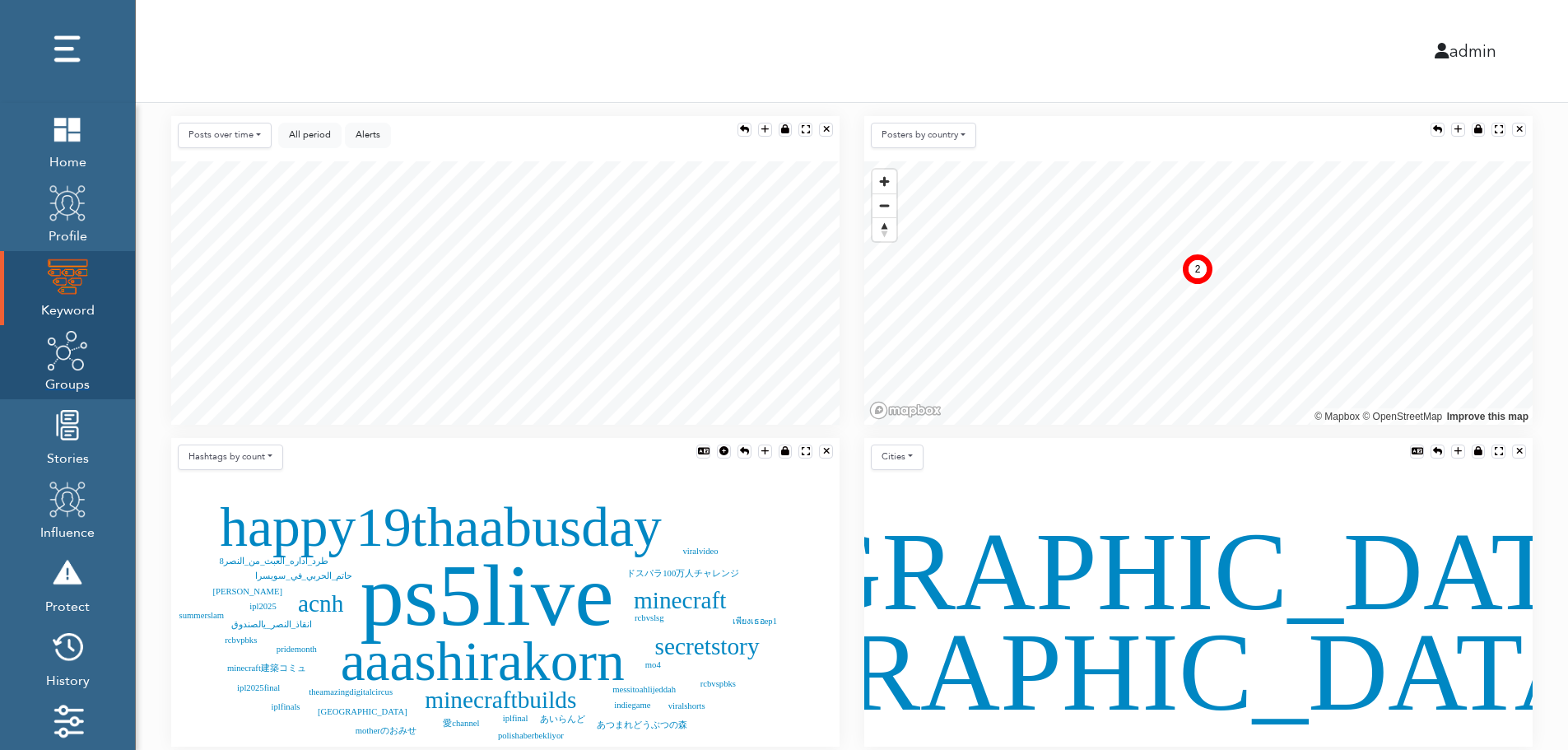
click at [65, 368] on img at bounding box center [67, 351] width 42 height 42
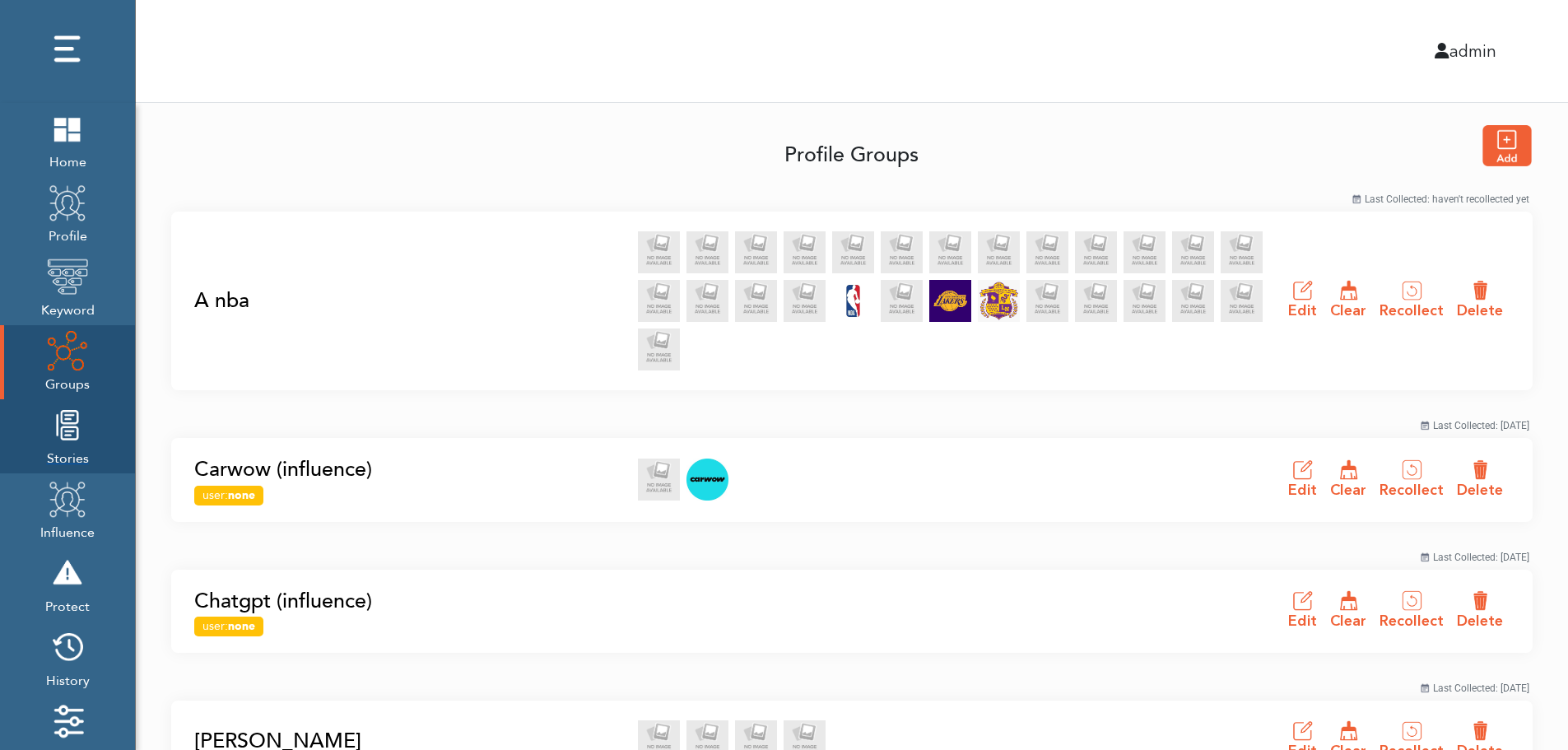
click at [62, 445] on img at bounding box center [67, 425] width 42 height 42
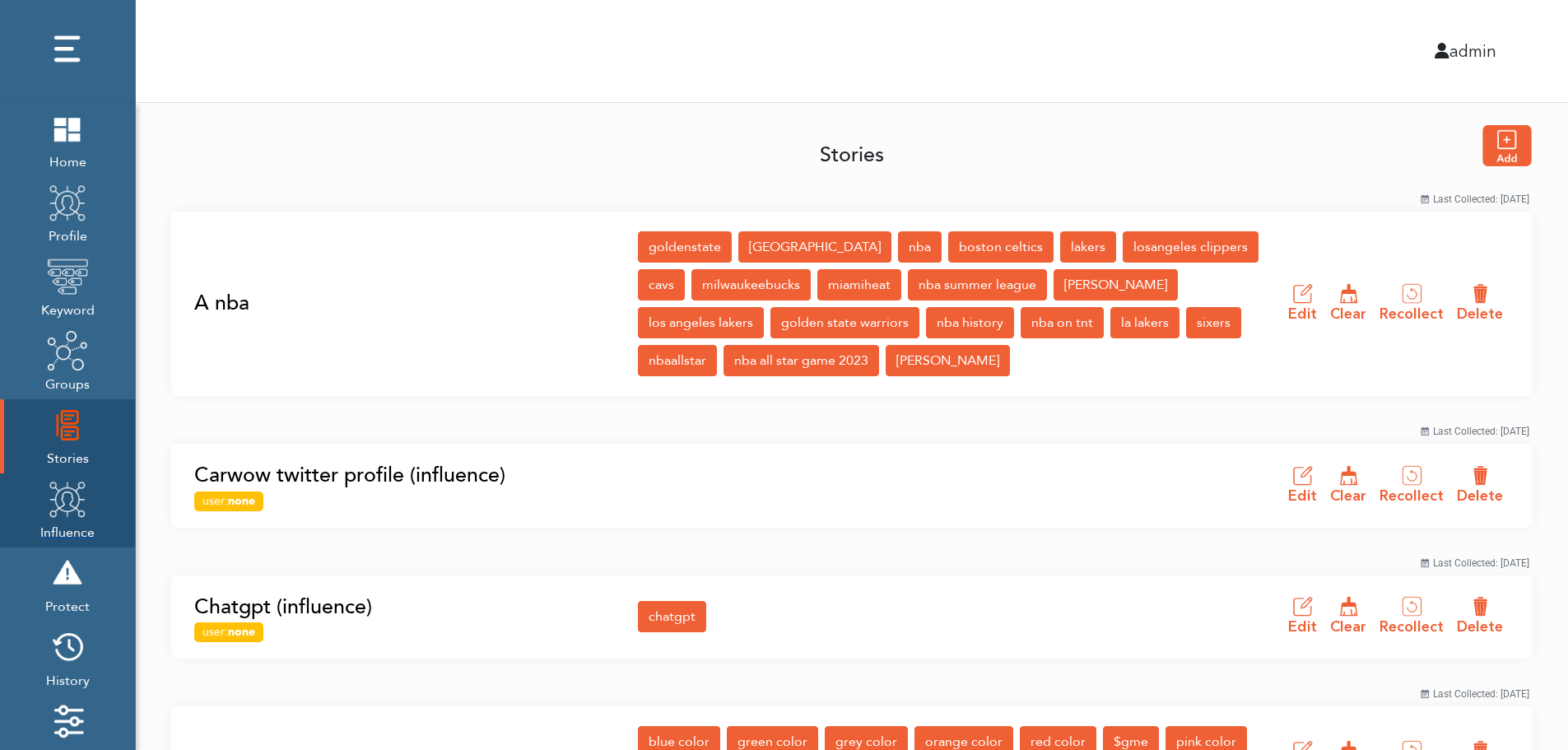
click at [61, 513] on img at bounding box center [67, 499] width 42 height 42
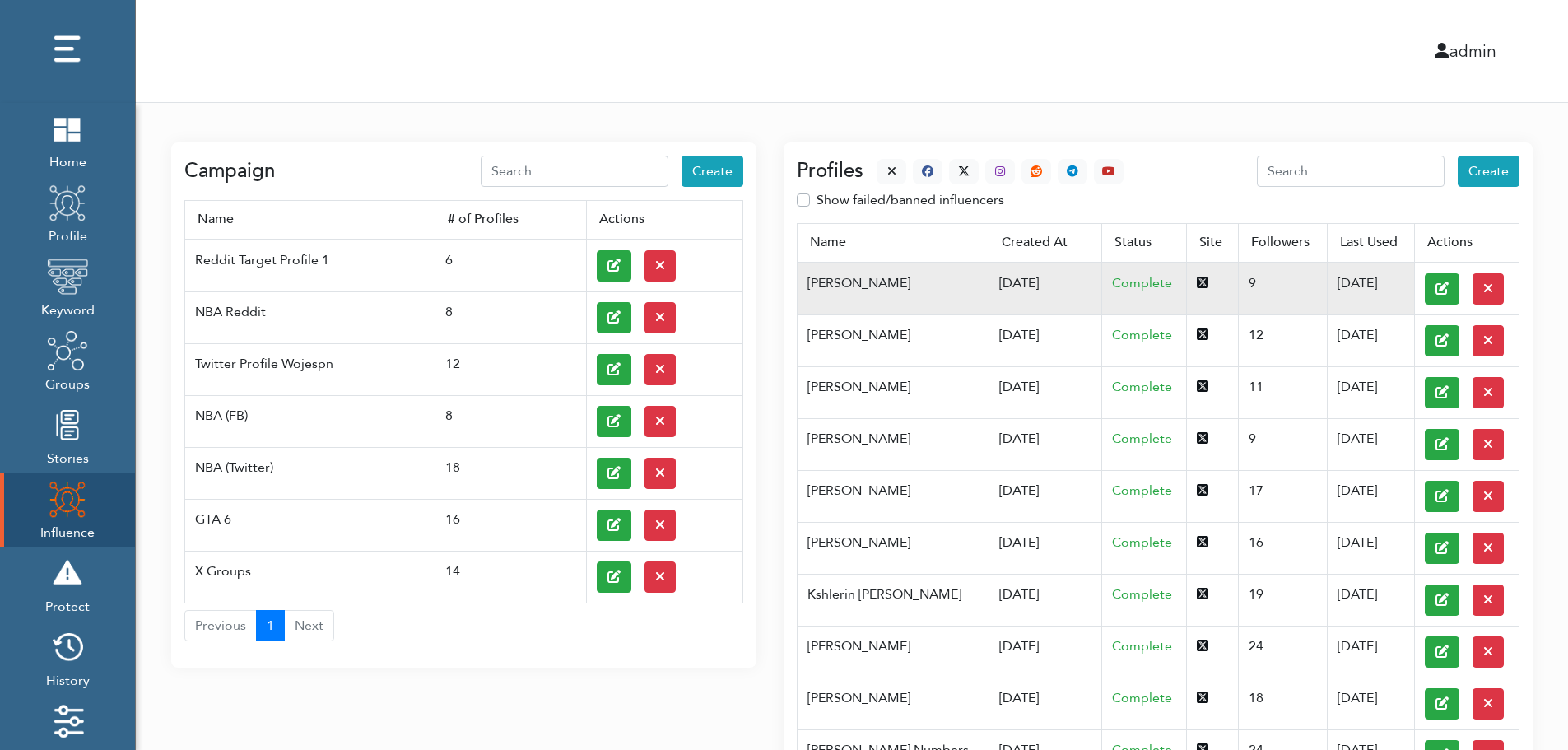
click at [989, 281] on td "07/03/2025" at bounding box center [1045, 288] width 114 height 53
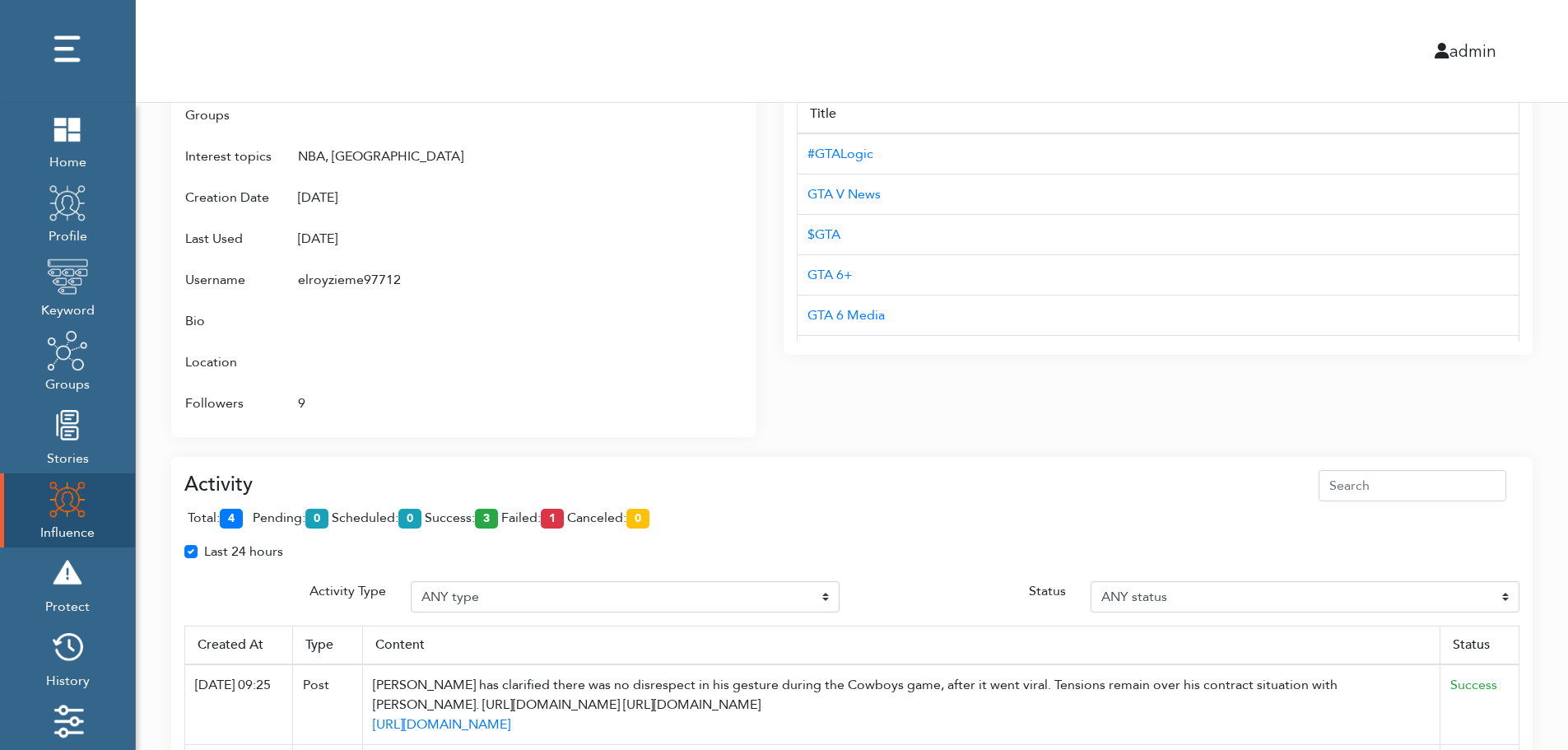
scroll to position [1065, 0]
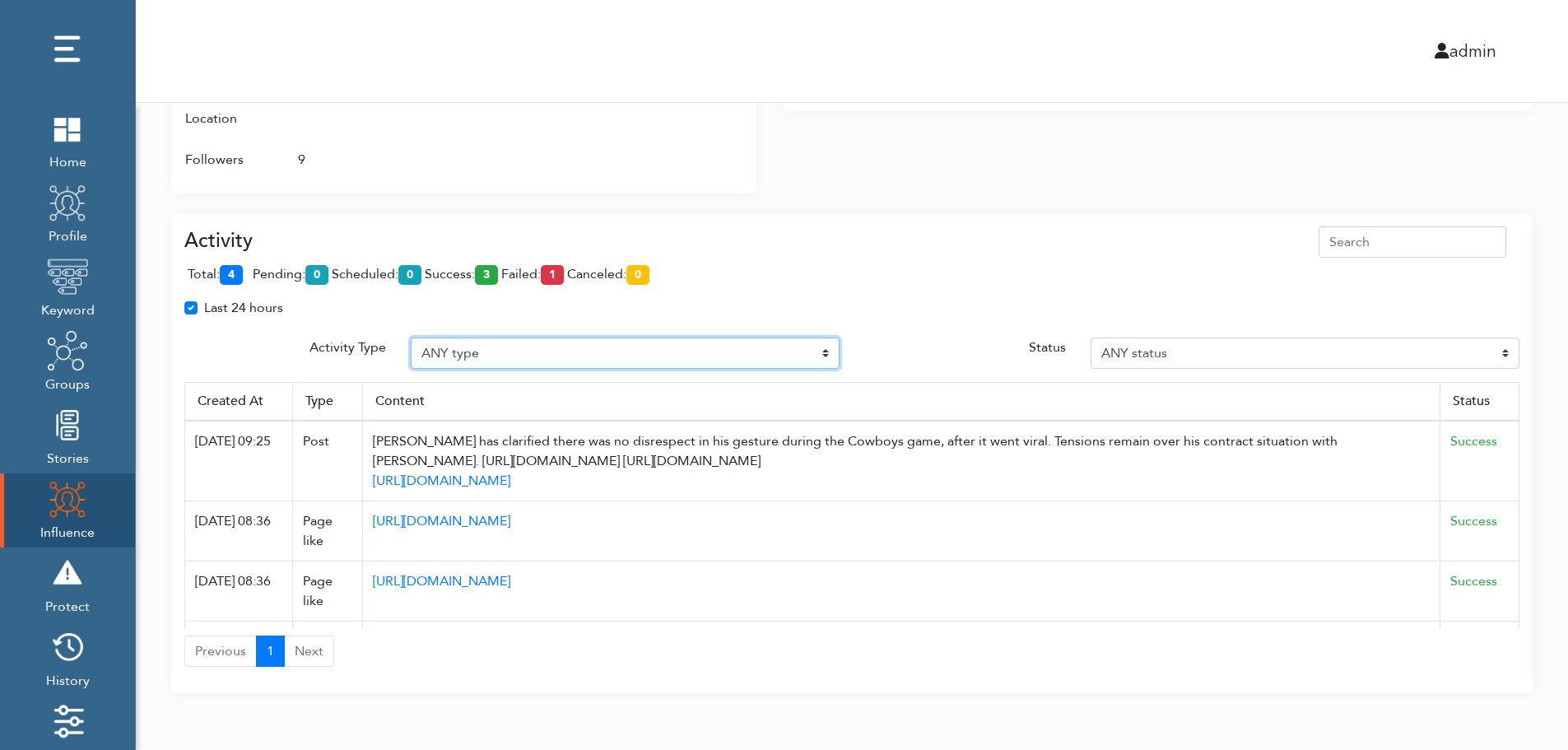
click at [533, 351] on select "ANY type Post Like Post Post comment Comment like Post Share Follow Unfollow Pa…" at bounding box center [625, 354] width 429 height 32
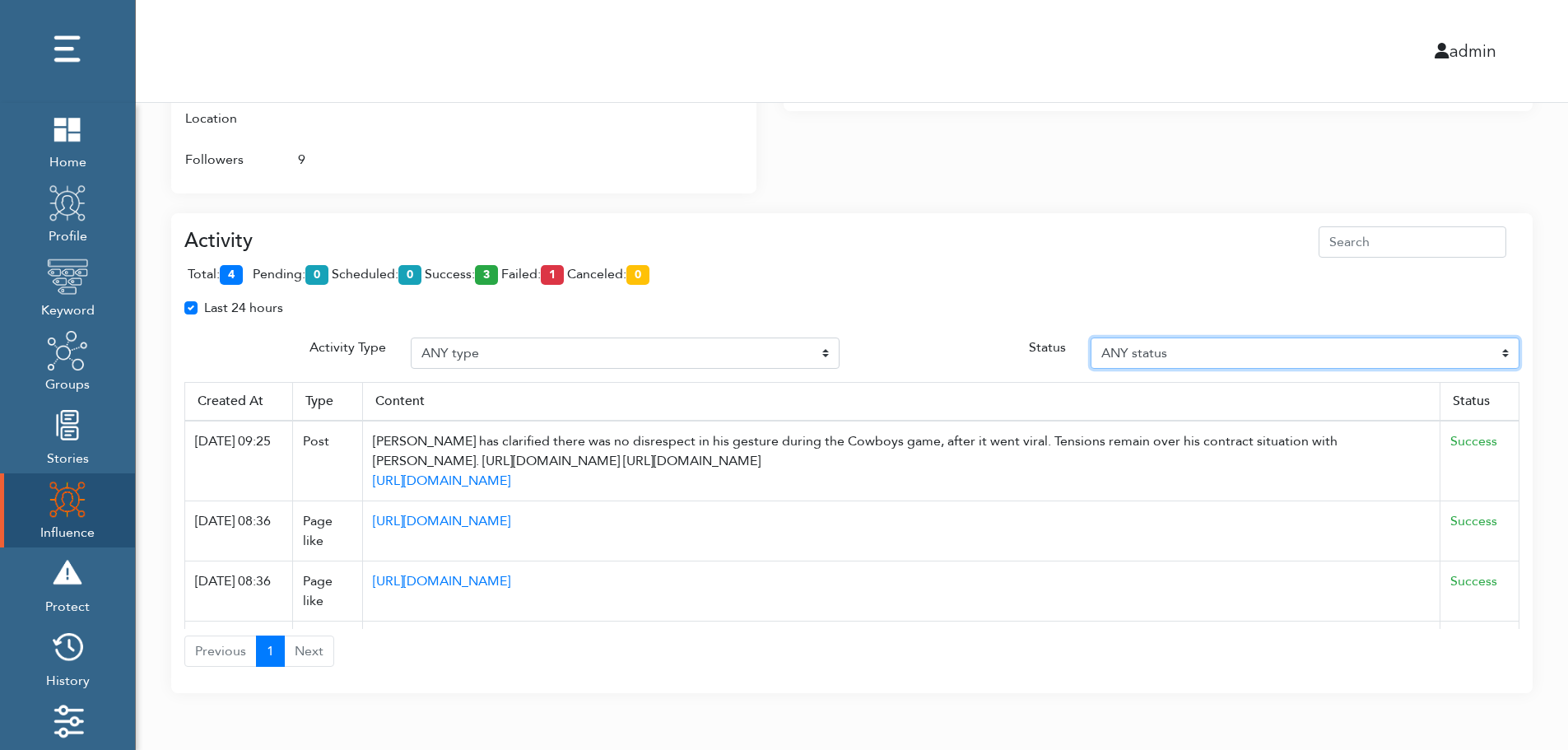
click at [1228, 351] on select "ANY status Pending Scheduled Success Failed Canceled Unknown" at bounding box center [1305, 354] width 429 height 32
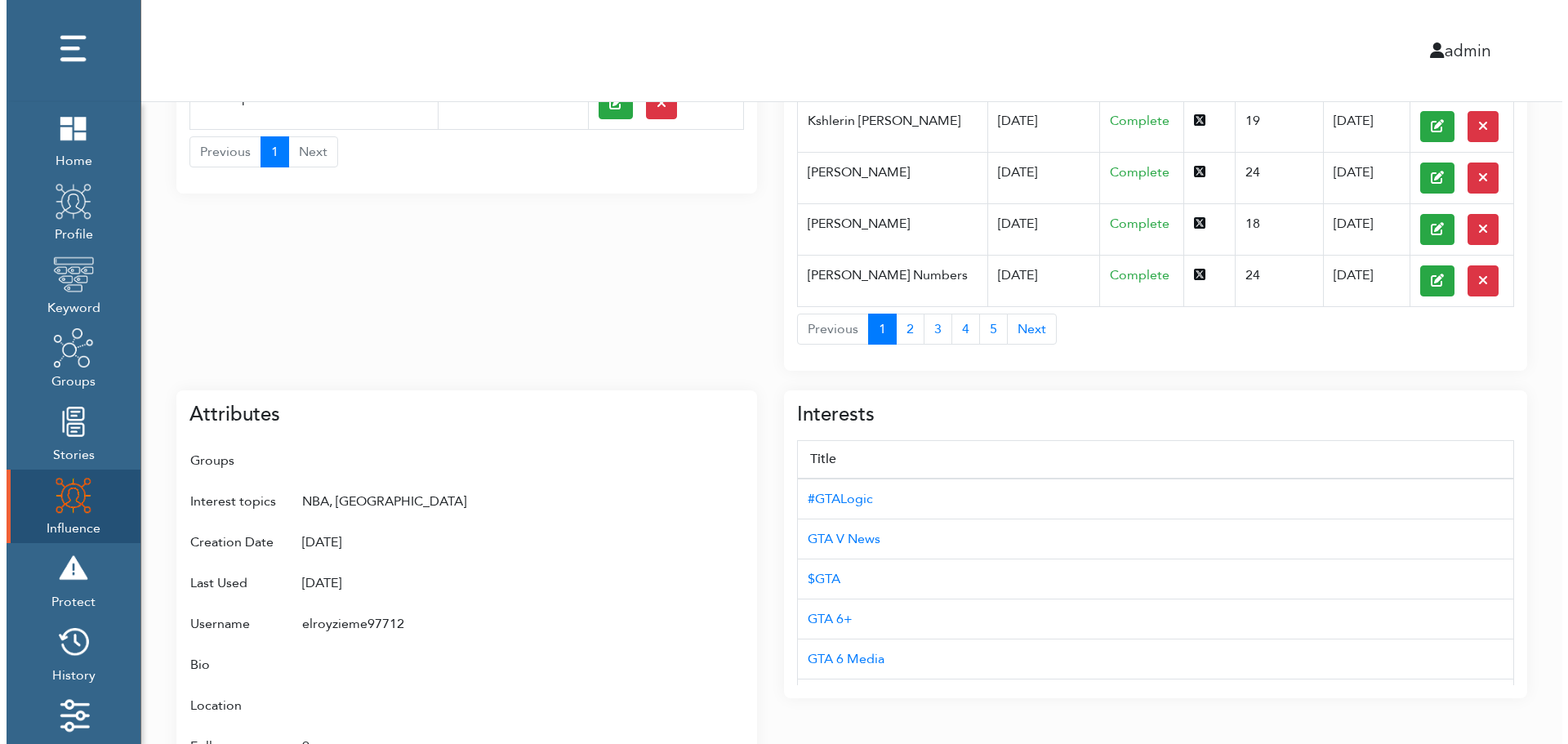
scroll to position [0, 0]
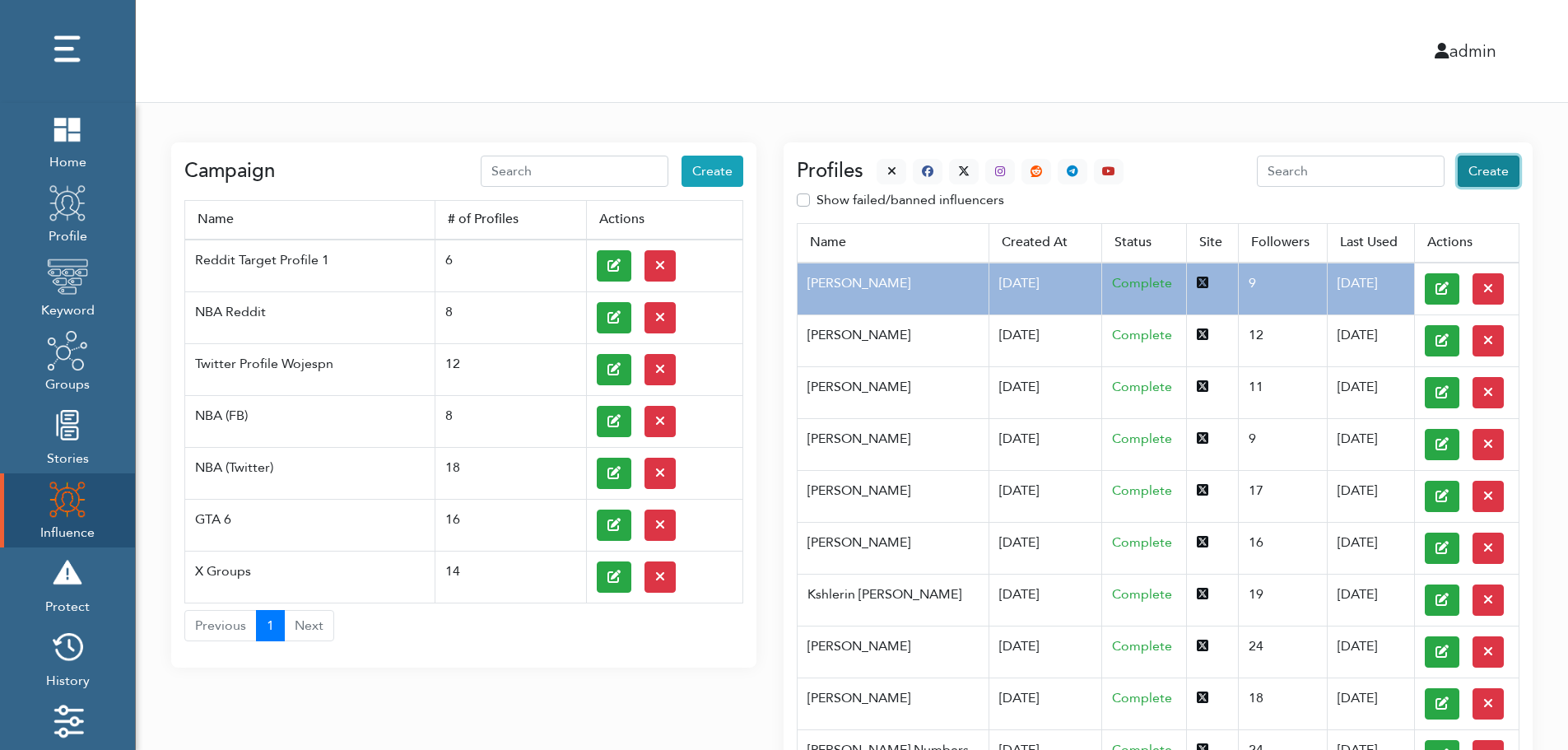
click at [1492, 172] on span "Create" at bounding box center [1488, 171] width 41 height 18
select select "primary"
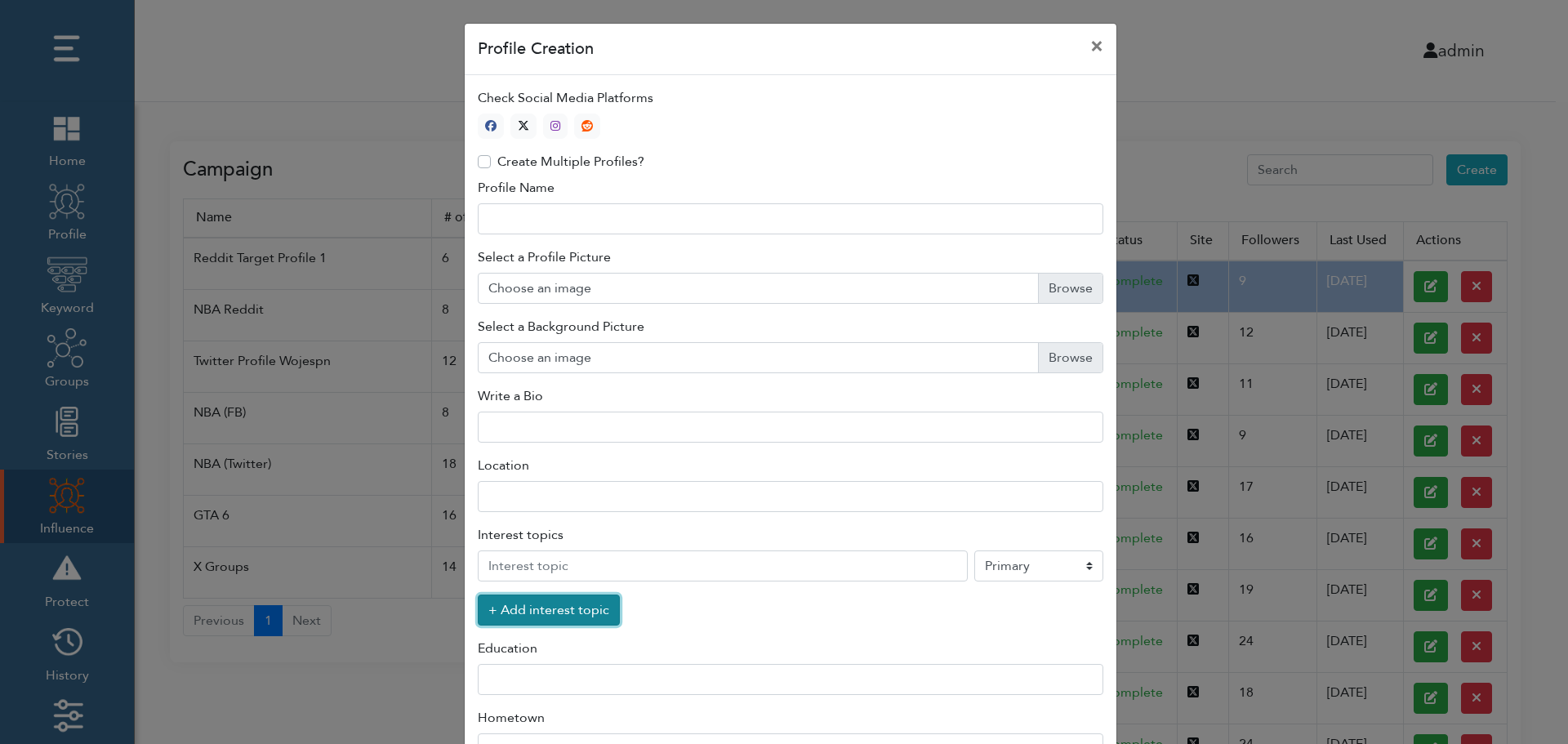
click at [539, 614] on button "+ Add interest topic" at bounding box center [549, 610] width 143 height 31
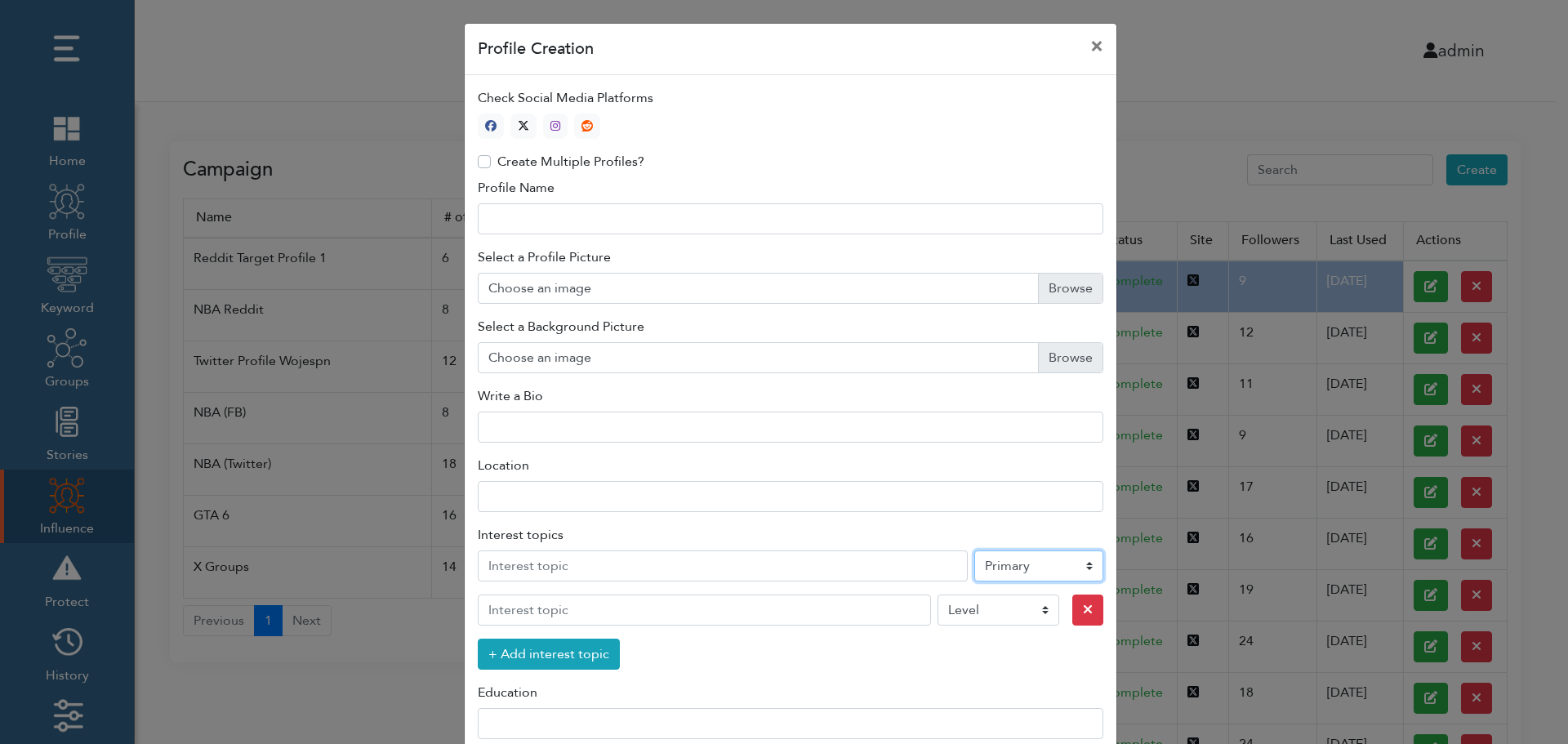
click at [1015, 569] on select "Level Primary Secondary Tertiary" at bounding box center [1038, 566] width 129 height 31
click at [519, 123] on icon "button" at bounding box center [524, 126] width 12 height 12
type input "1"
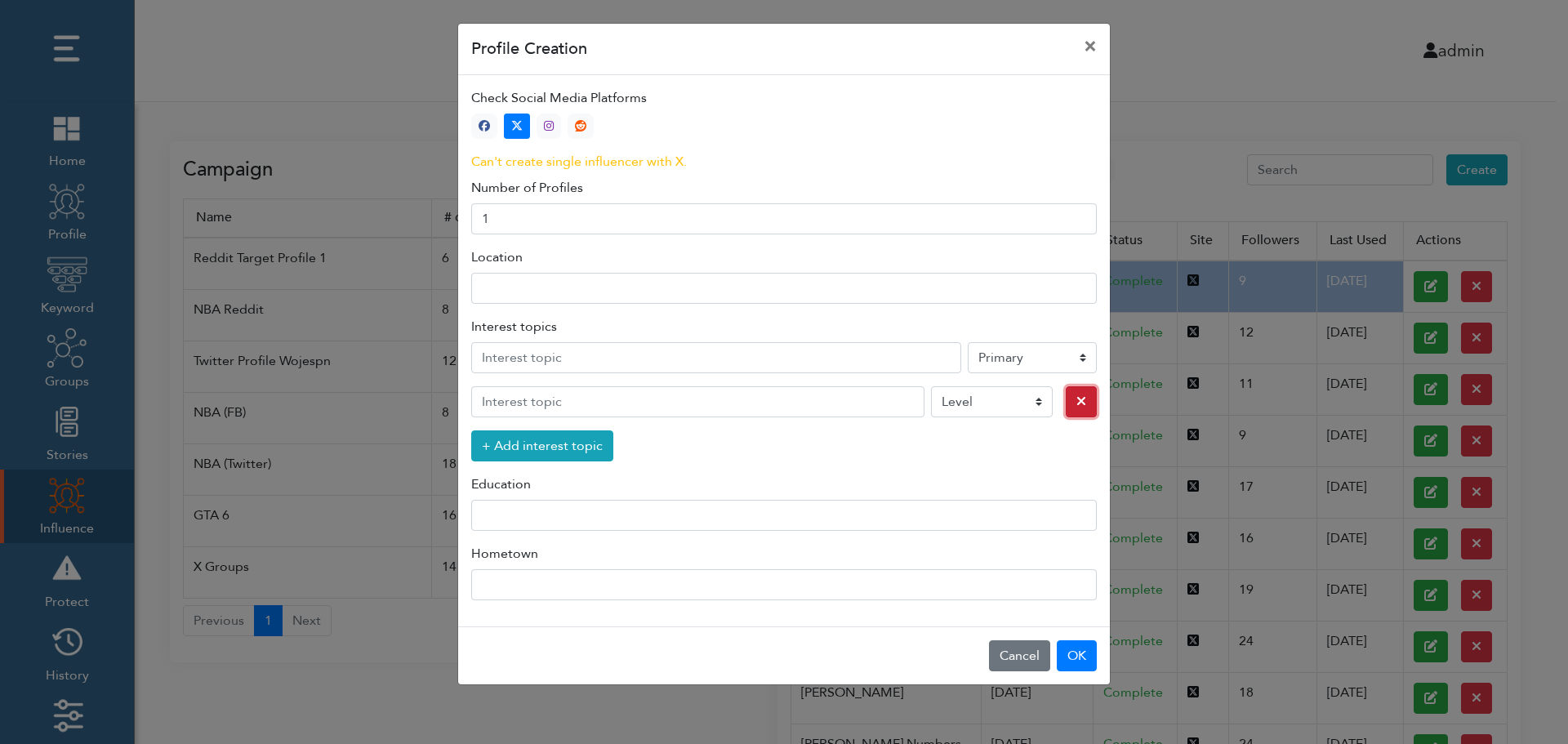
click at [1076, 403] on icon "button" at bounding box center [1081, 400] width 10 height 13
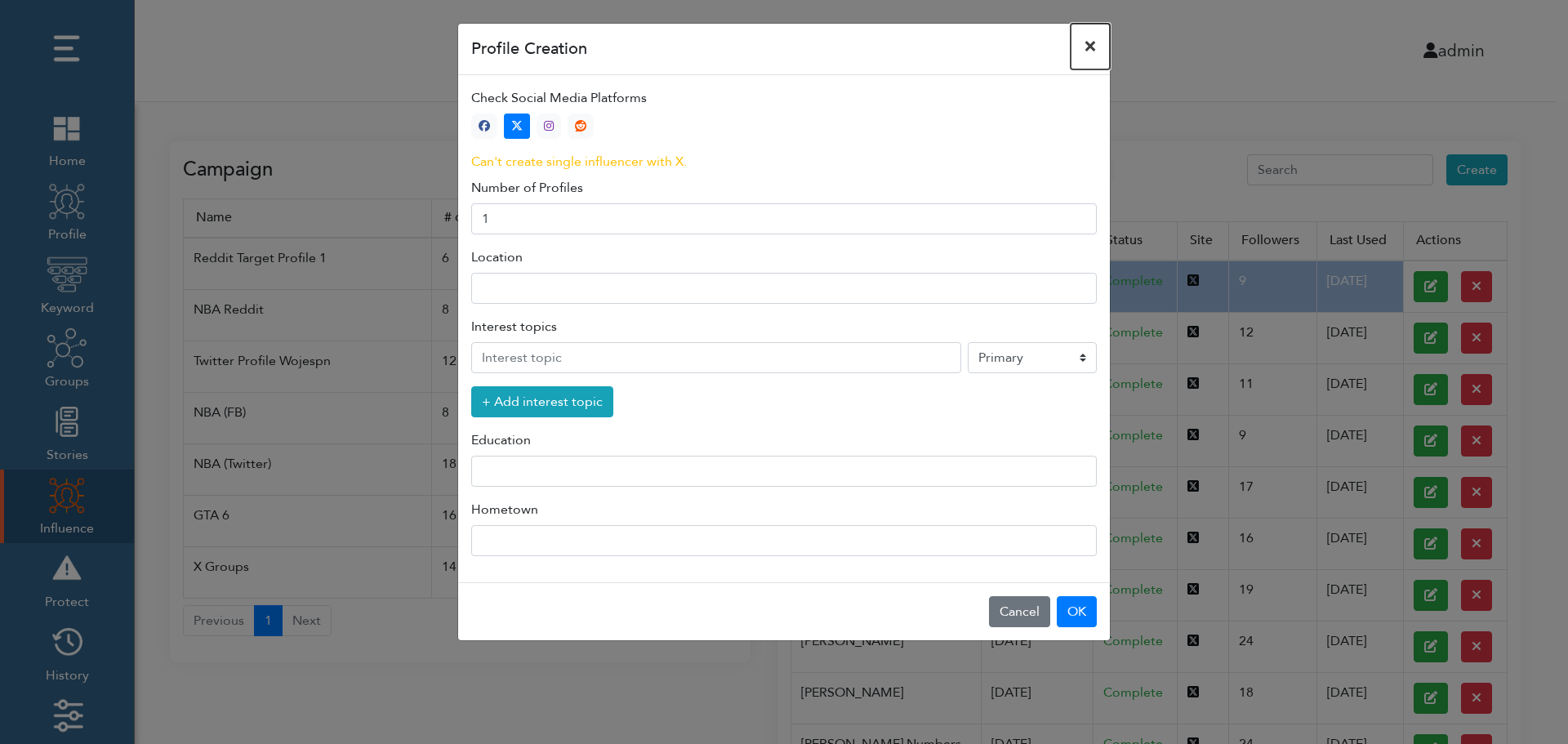
click at [1091, 45] on button "×" at bounding box center [1090, 46] width 39 height 46
select select "primary"
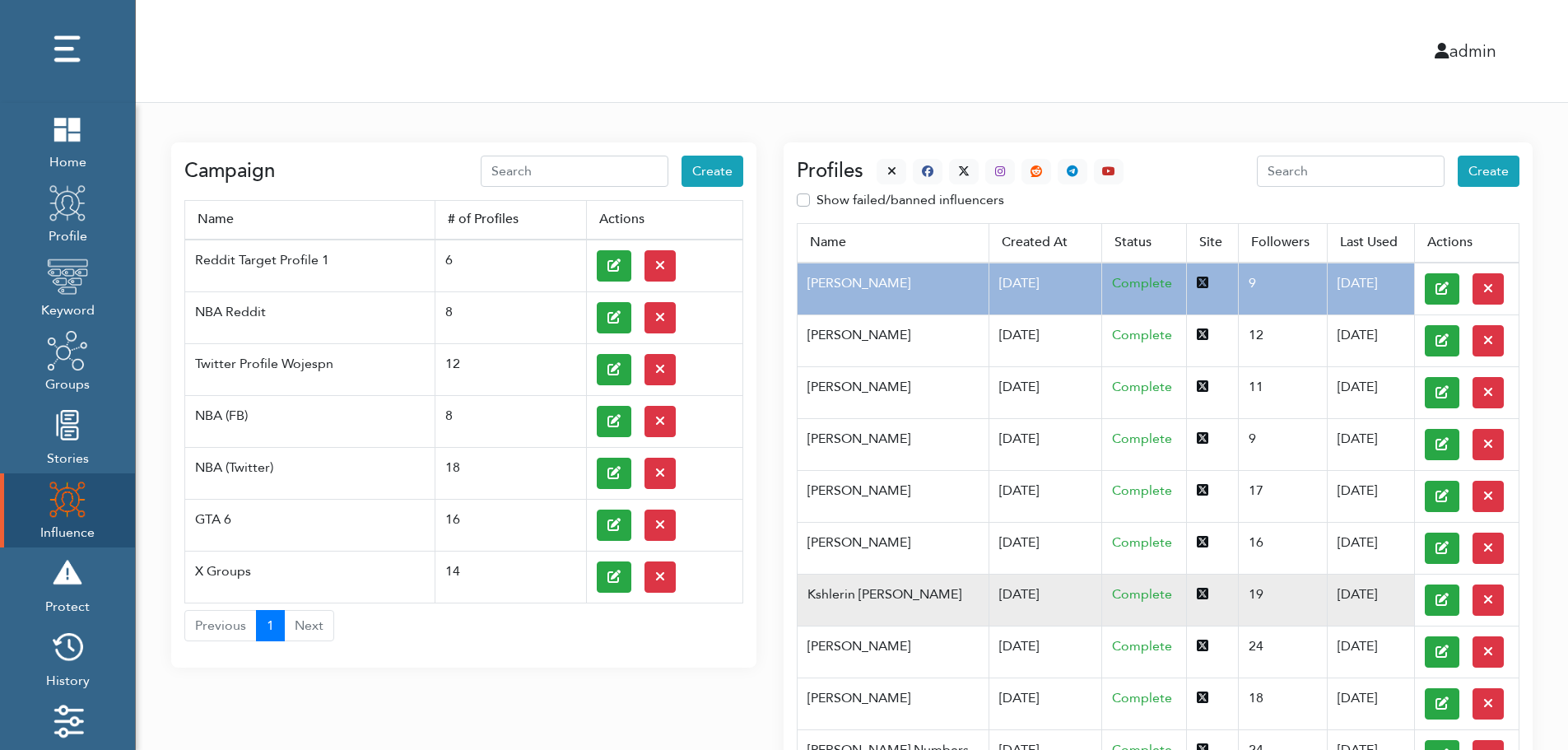
click at [881, 592] on td "Kshlerin Harland" at bounding box center [892, 599] width 191 height 52
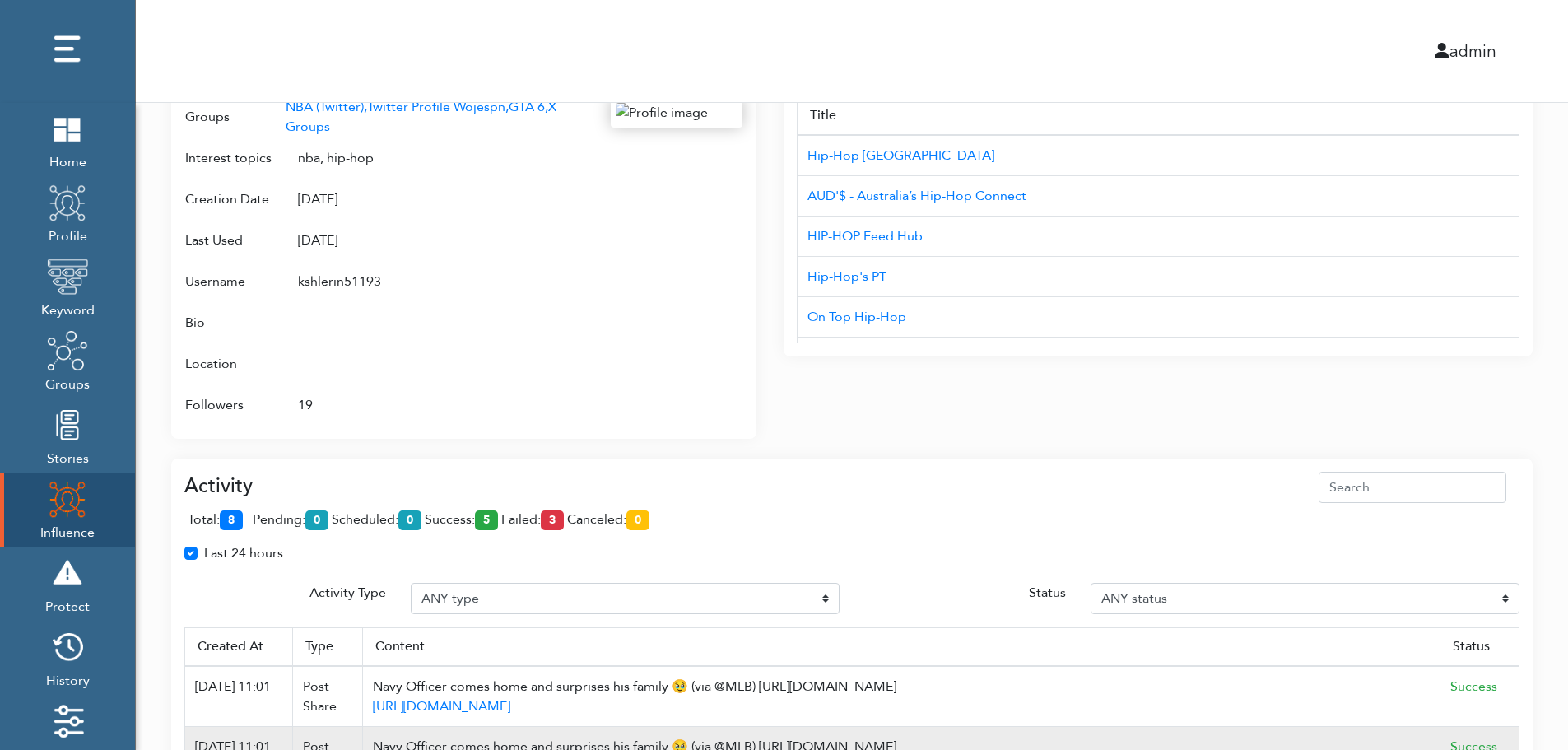
scroll to position [1065, 0]
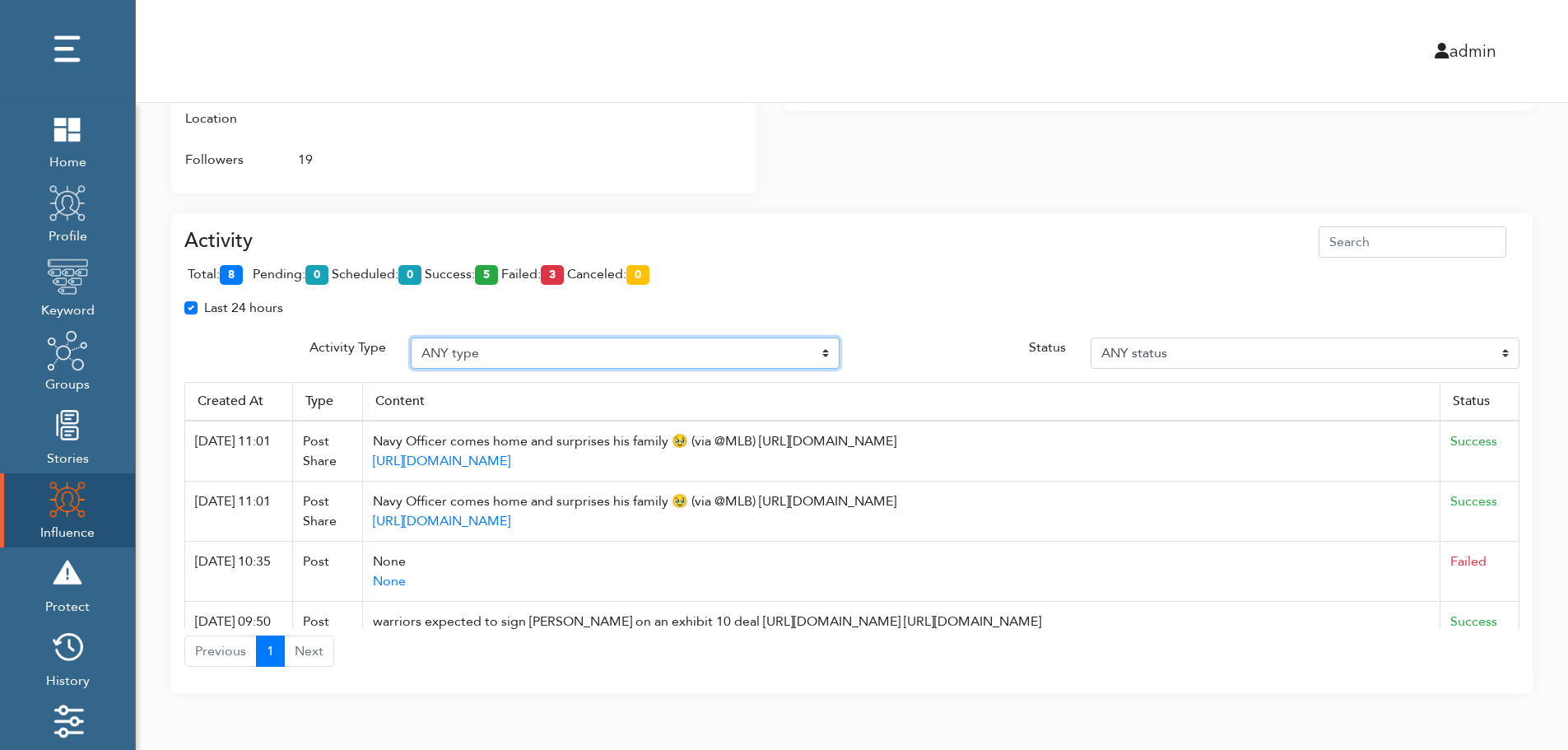
click at [499, 348] on select "ANY type Post Like Post Post comment Comment like Post Share Follow Unfollow Pa…" at bounding box center [625, 354] width 429 height 32
select select "Post"
click at [411, 338] on select "ANY type Post Like Post Post comment Comment like Post Share Follow Unfollow Pa…" at bounding box center [625, 354] width 429 height 32
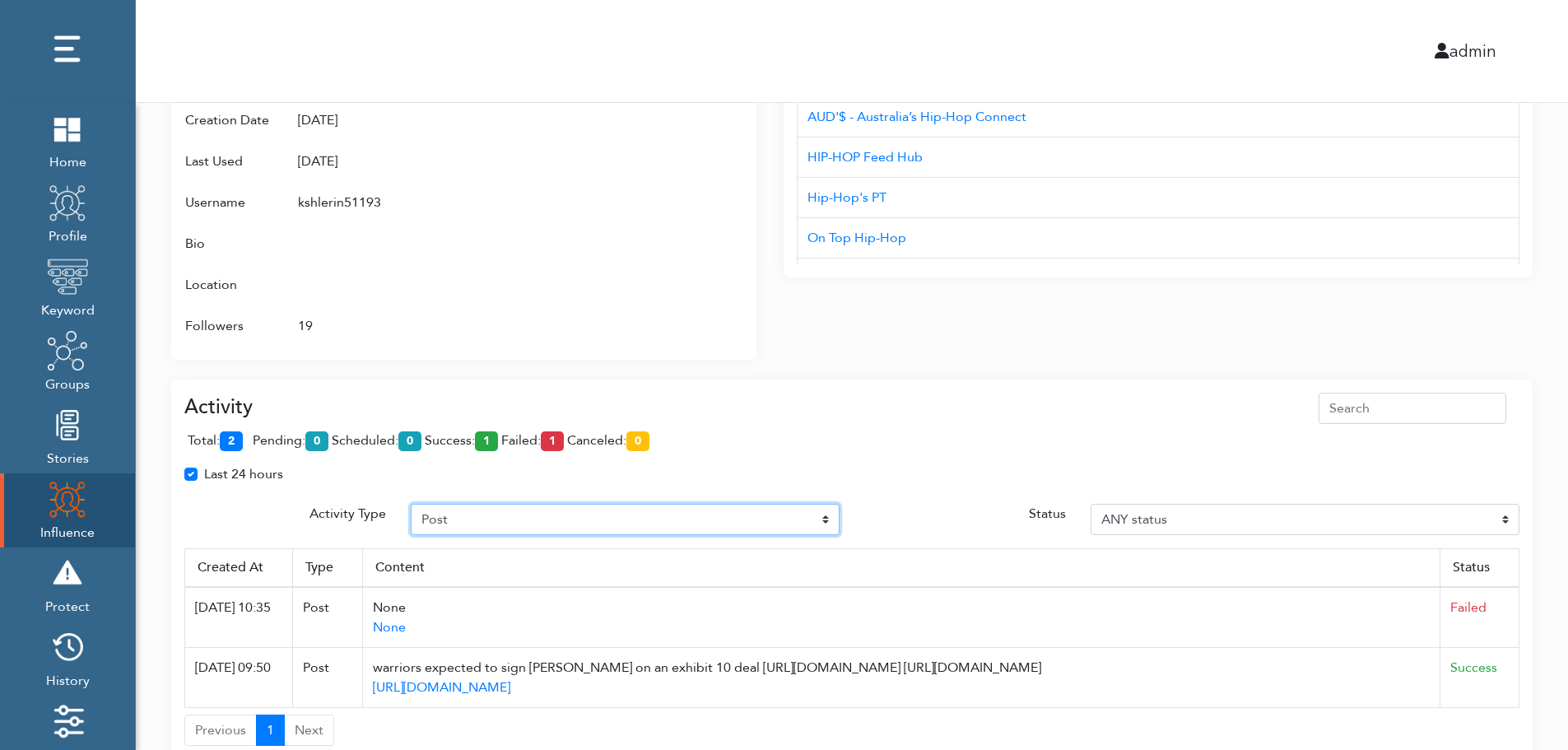
scroll to position [978, 0]
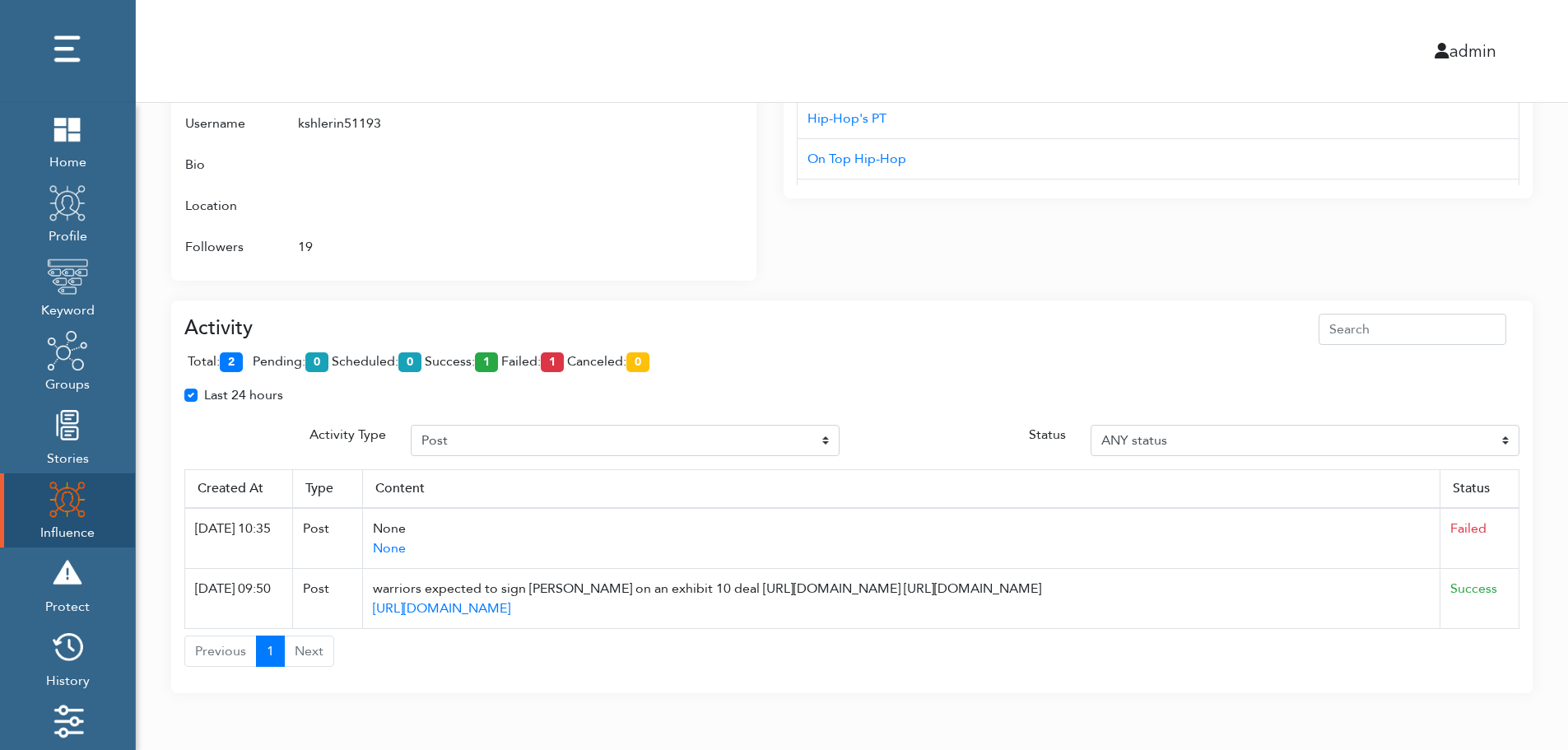
click at [247, 358] on span "total: 2" at bounding box center [218, 362] width 61 height 18
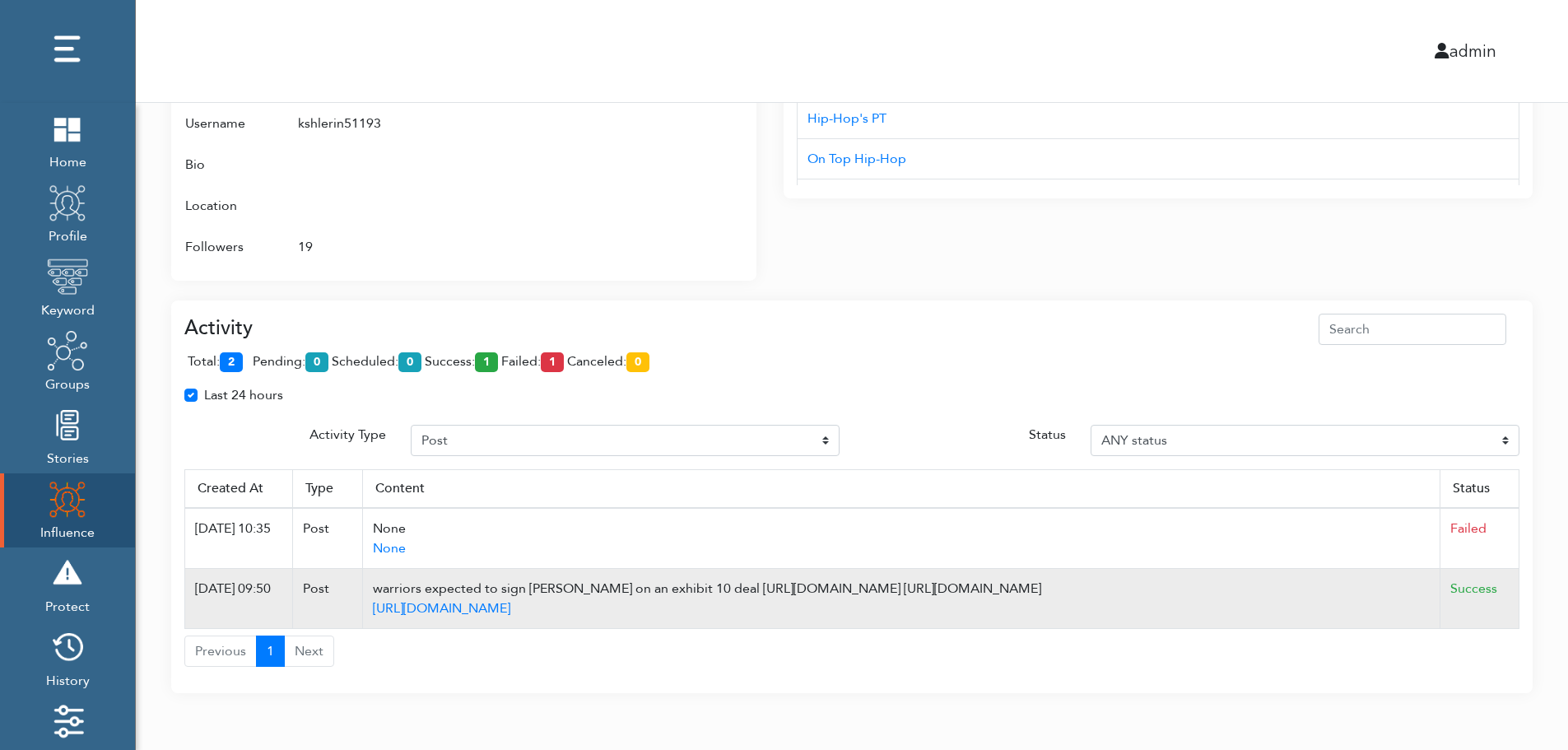
click at [1514, 597] on td "Success" at bounding box center [1480, 598] width 79 height 60
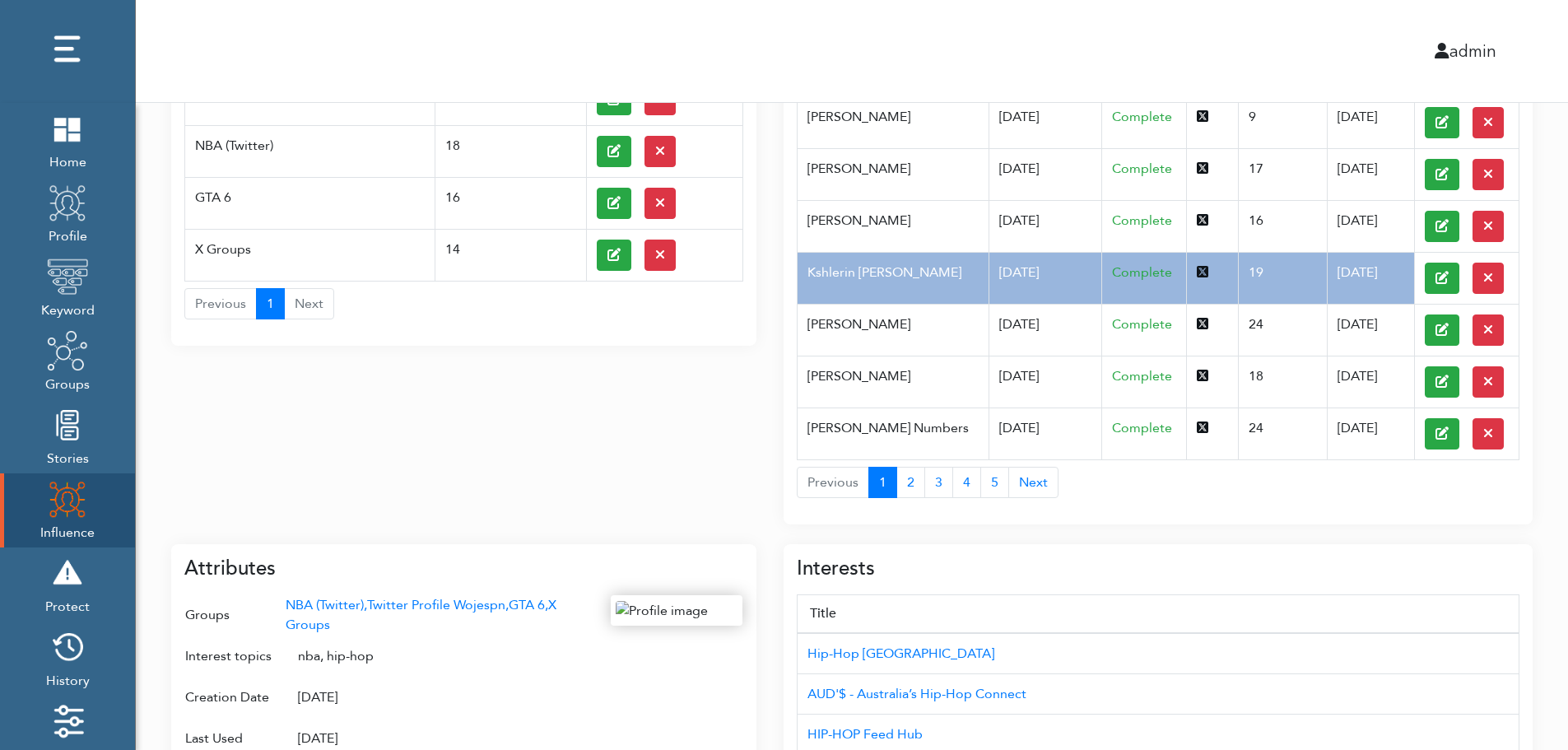
scroll to position [0, 0]
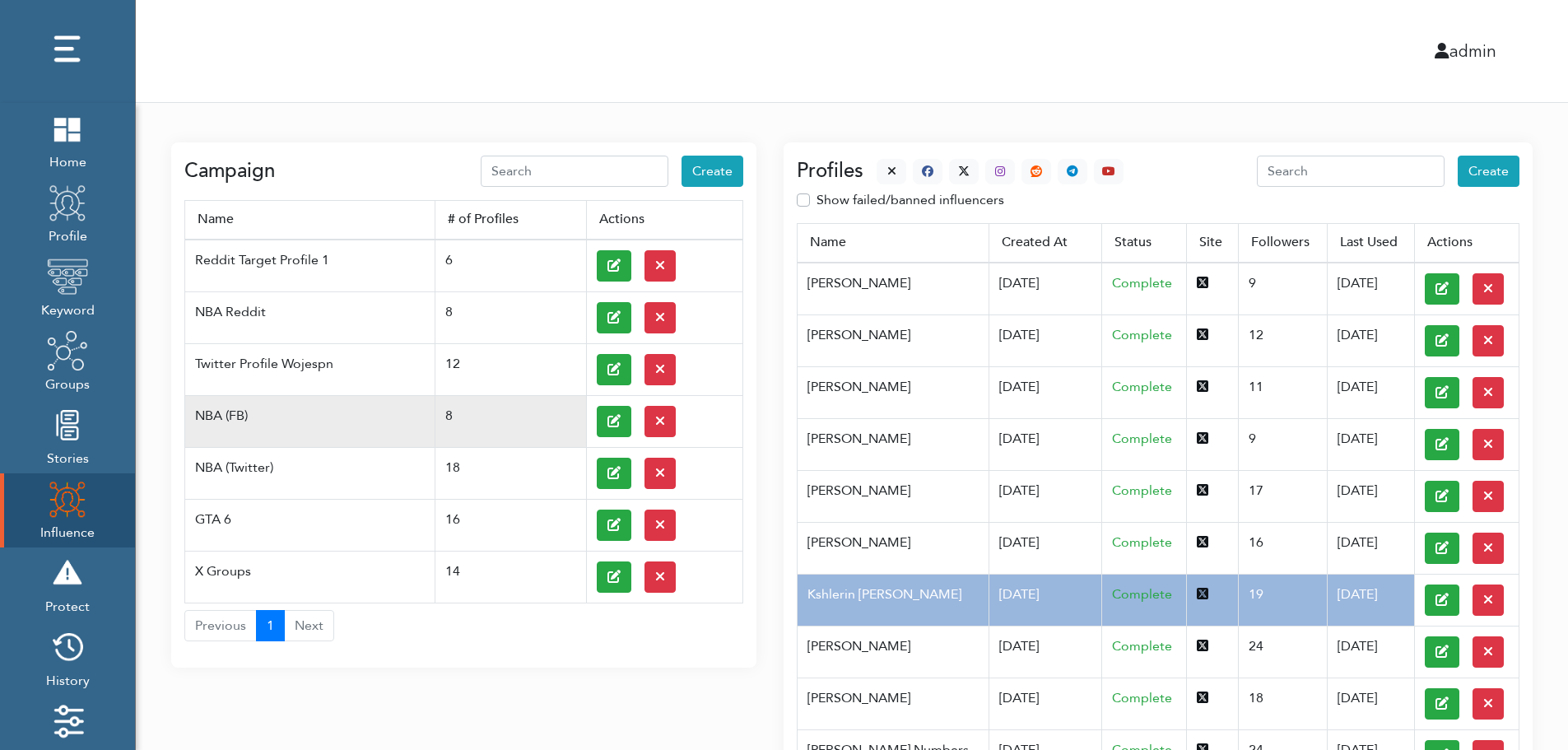
click at [592, 419] on td at bounding box center [665, 421] width 157 height 52
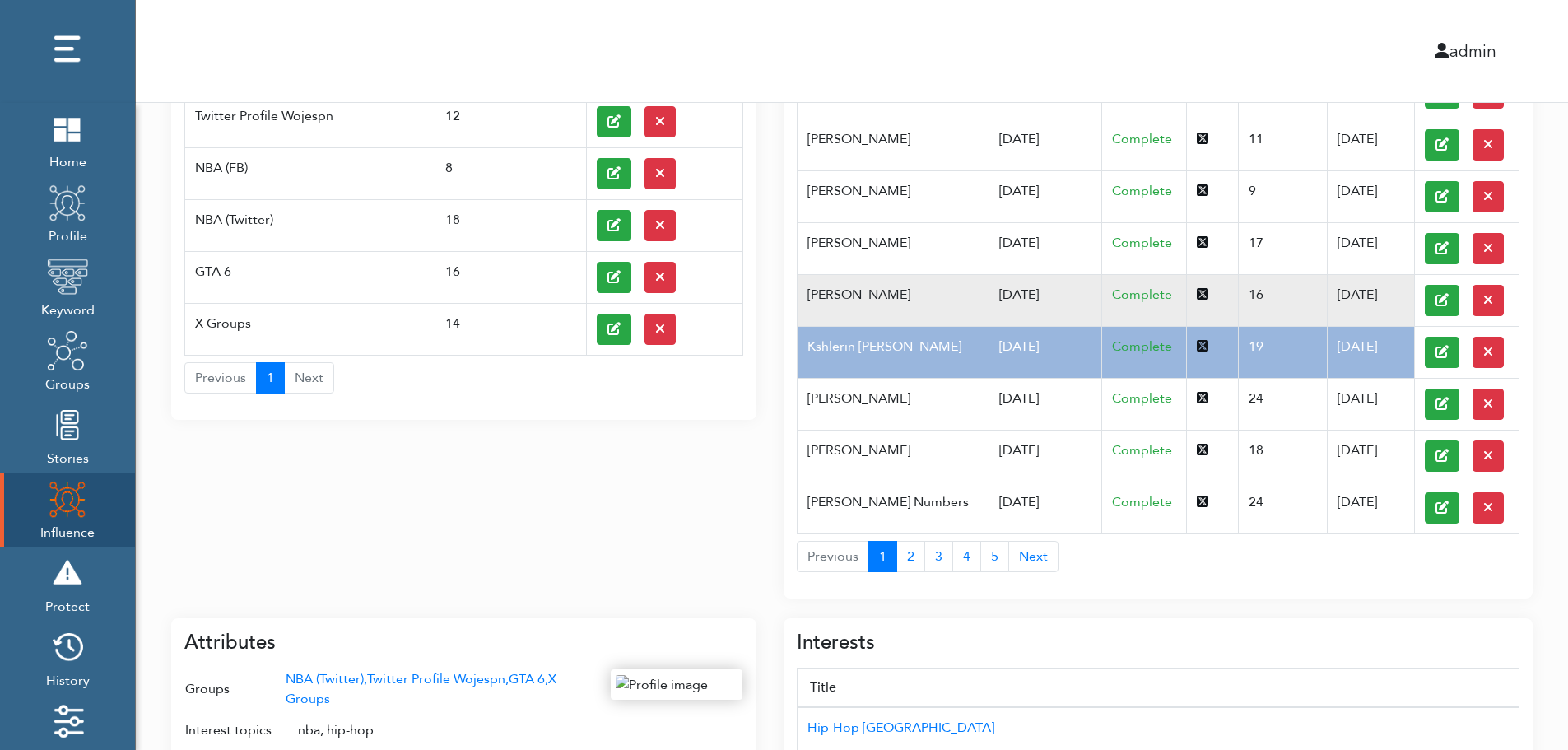
scroll to position [264, 0]
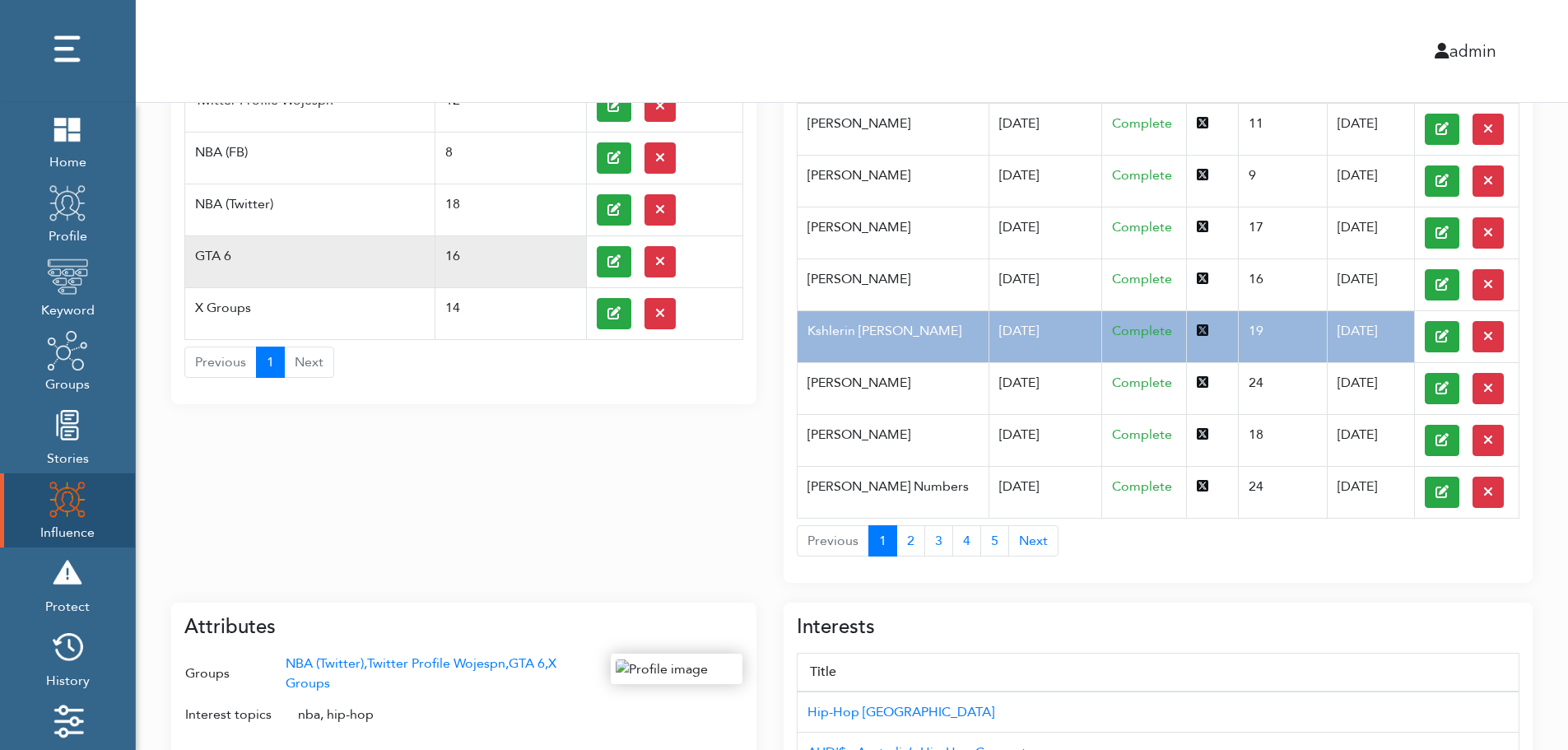
click at [245, 246] on td "GTA 6" at bounding box center [310, 262] width 251 height 52
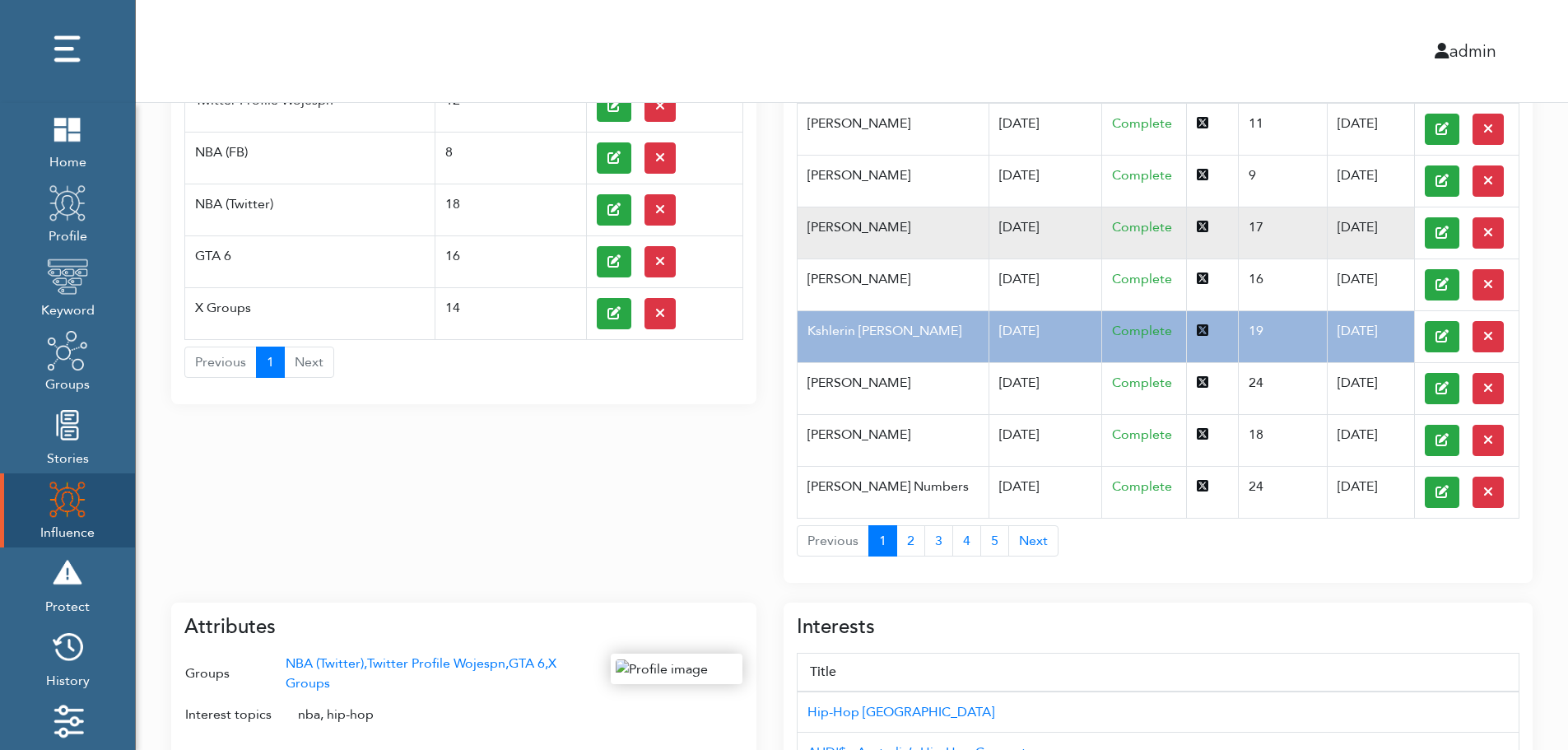
click at [951, 246] on td "[PERSON_NAME]" at bounding box center [892, 233] width 191 height 52
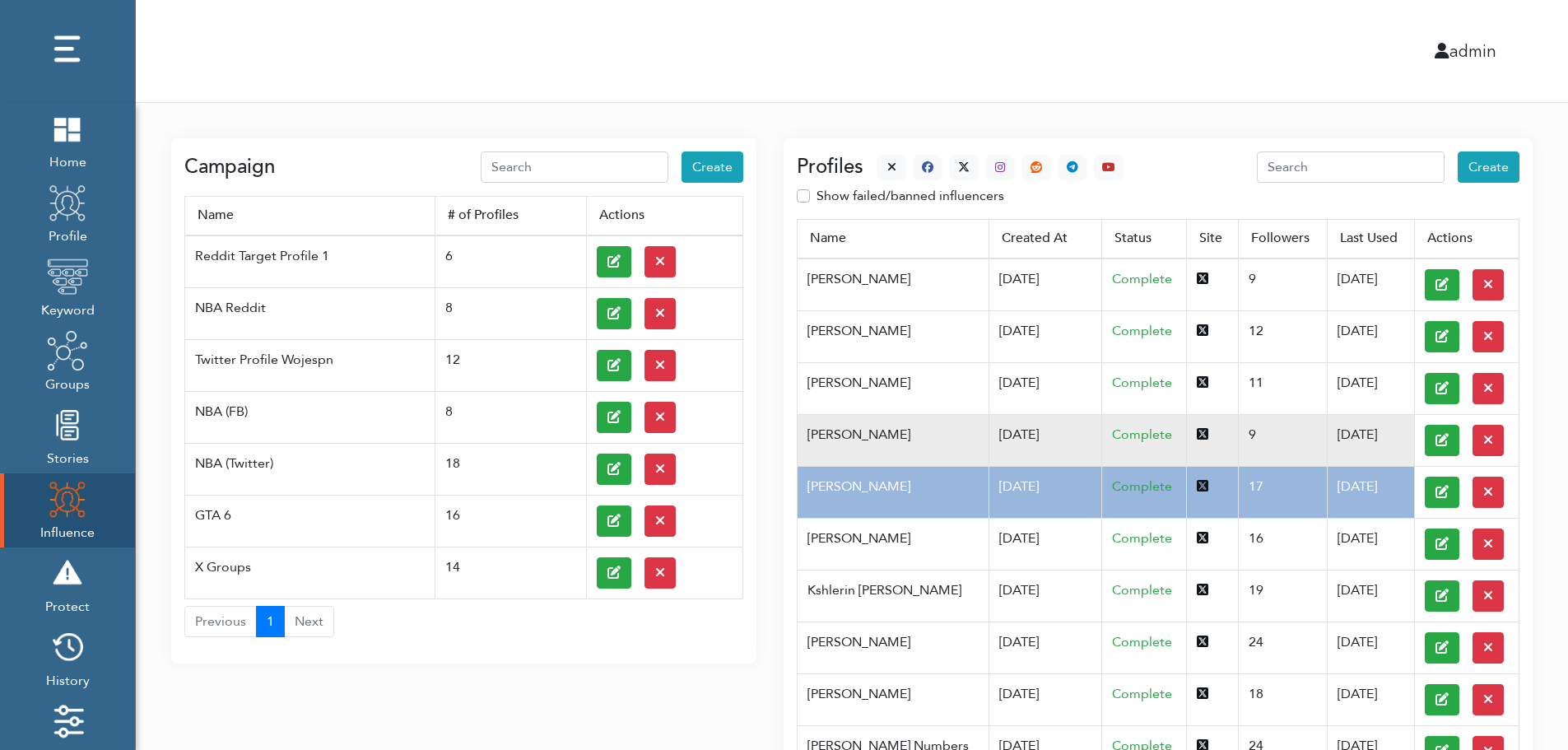
scroll to position [0, 0]
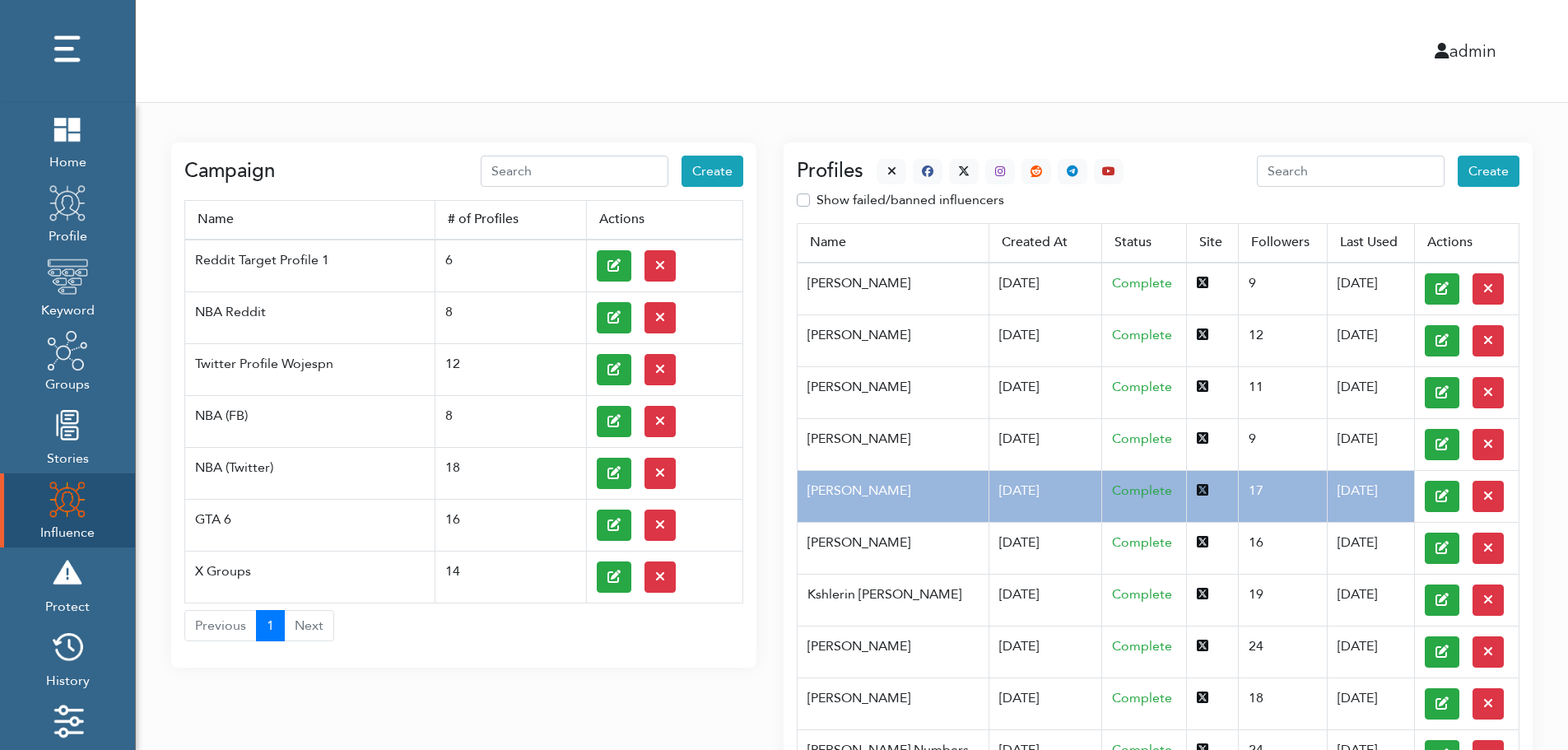
click at [872, 165] on div at bounding box center [993, 171] width 261 height 26
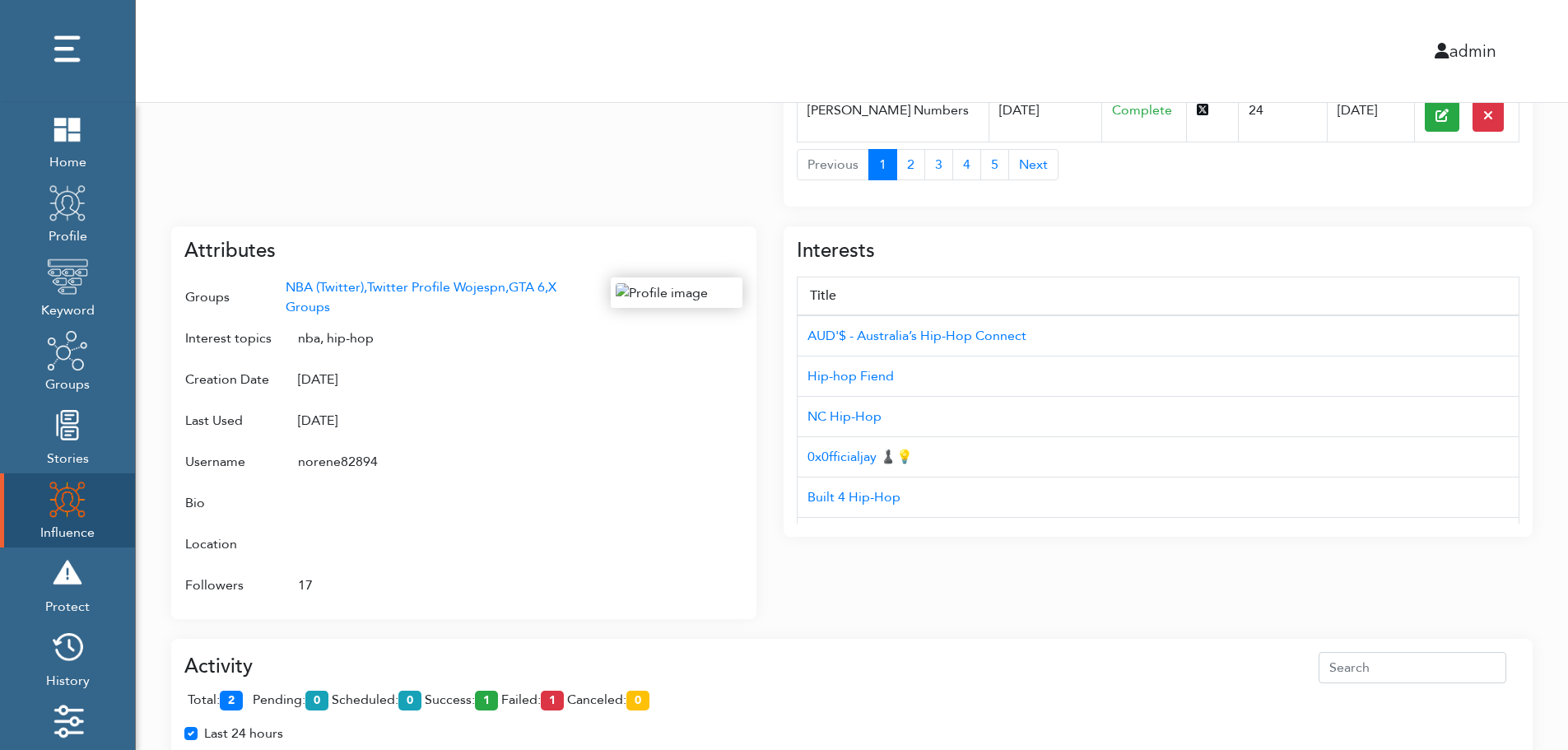
scroll to position [656, 0]
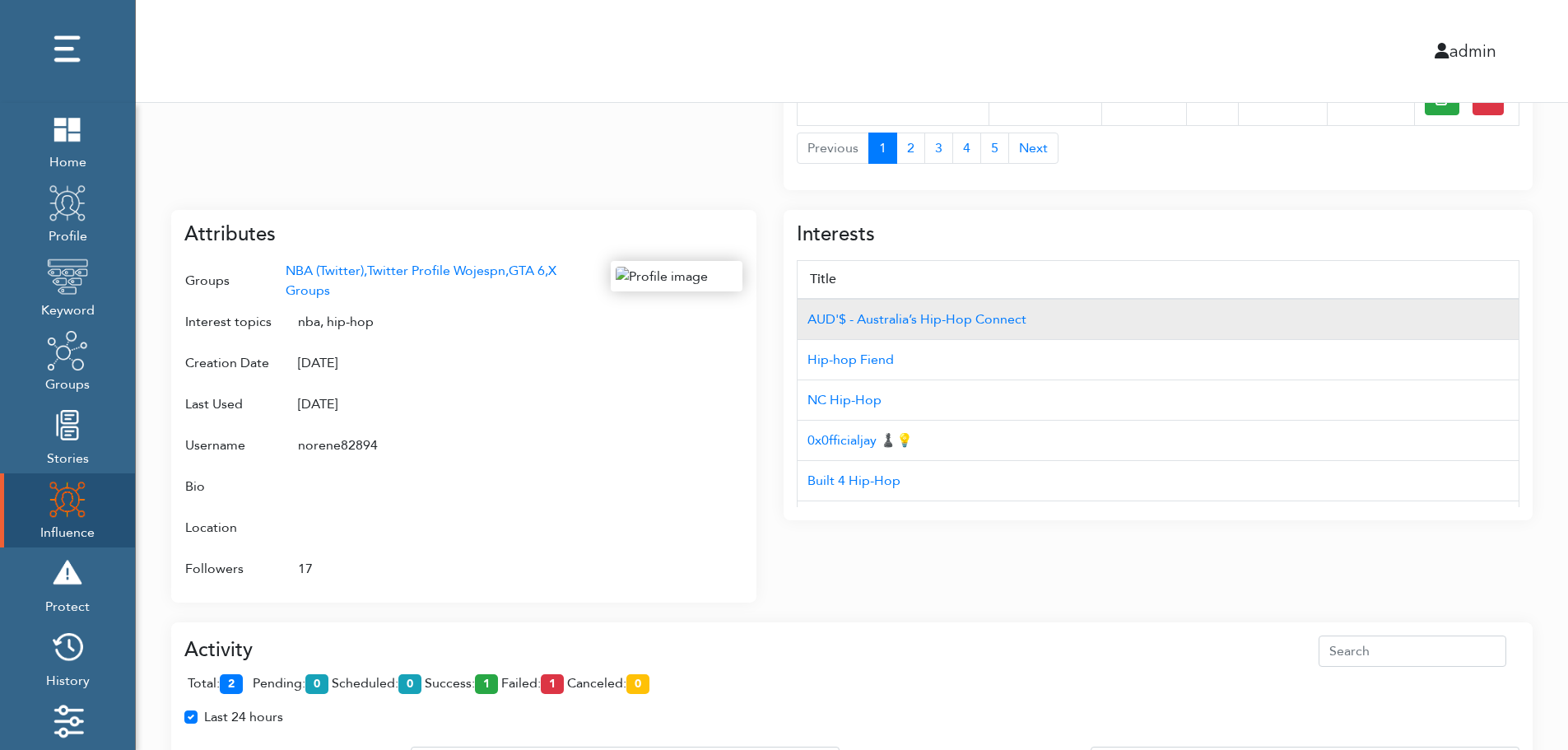
click at [1429, 301] on td "AUD'$ - Australia’s Hip-Hop Connect" at bounding box center [1158, 320] width 722 height 42
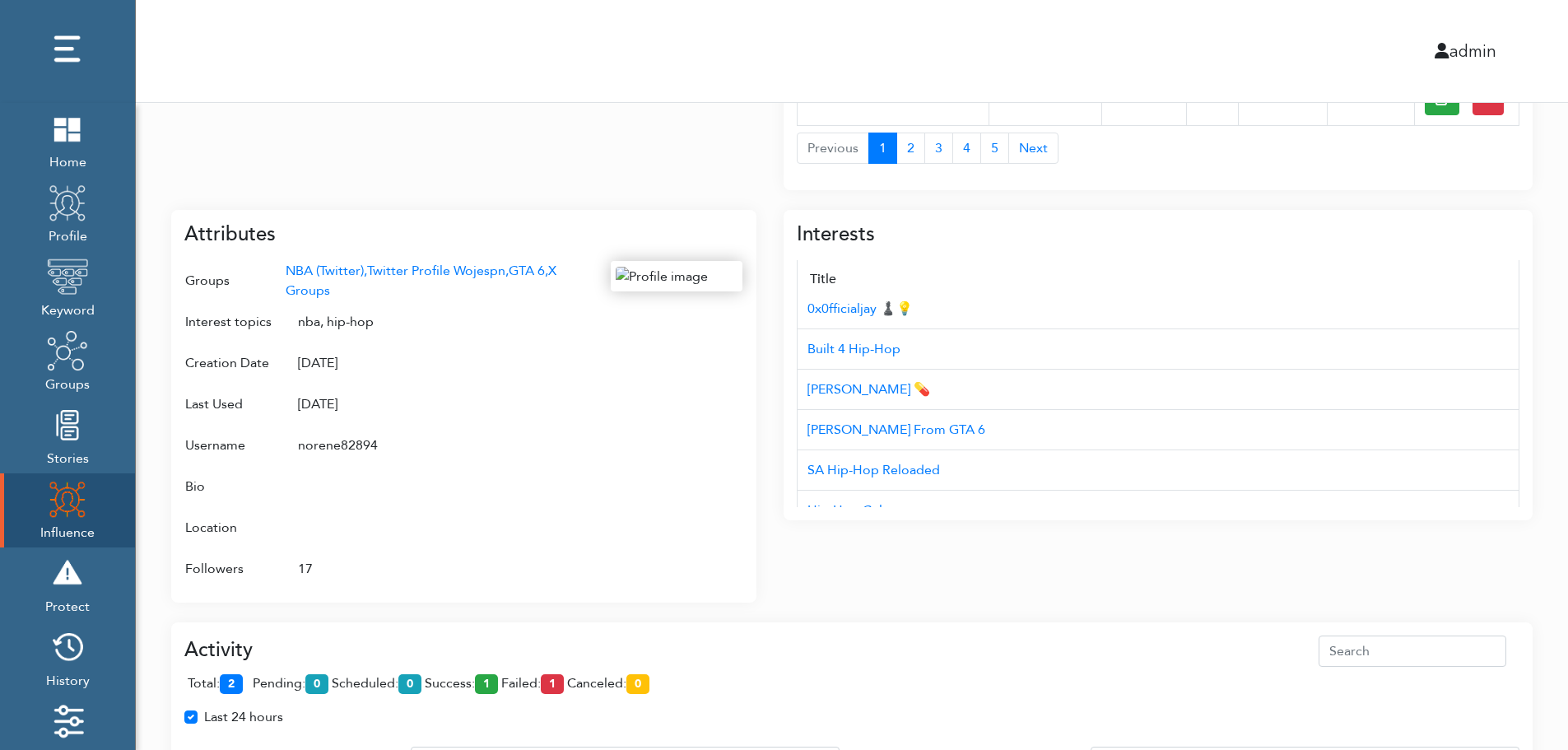
scroll to position [164, 0]
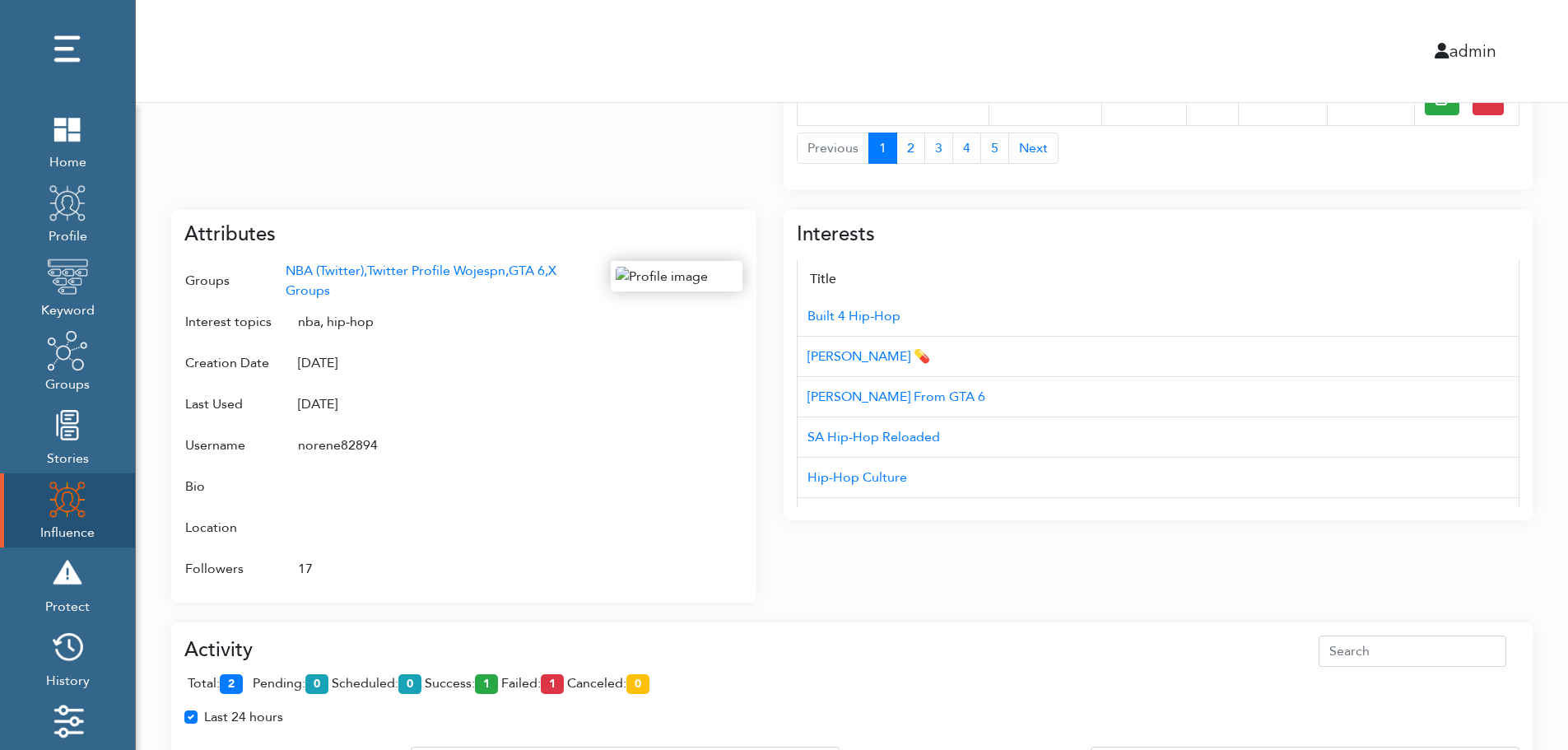
click at [1560, 439] on div "Campaign Create Name # of Profiles Actions Reddit Target Profile 1 6 NBA Reddit…" at bounding box center [852, 241] width 1432 height 1588
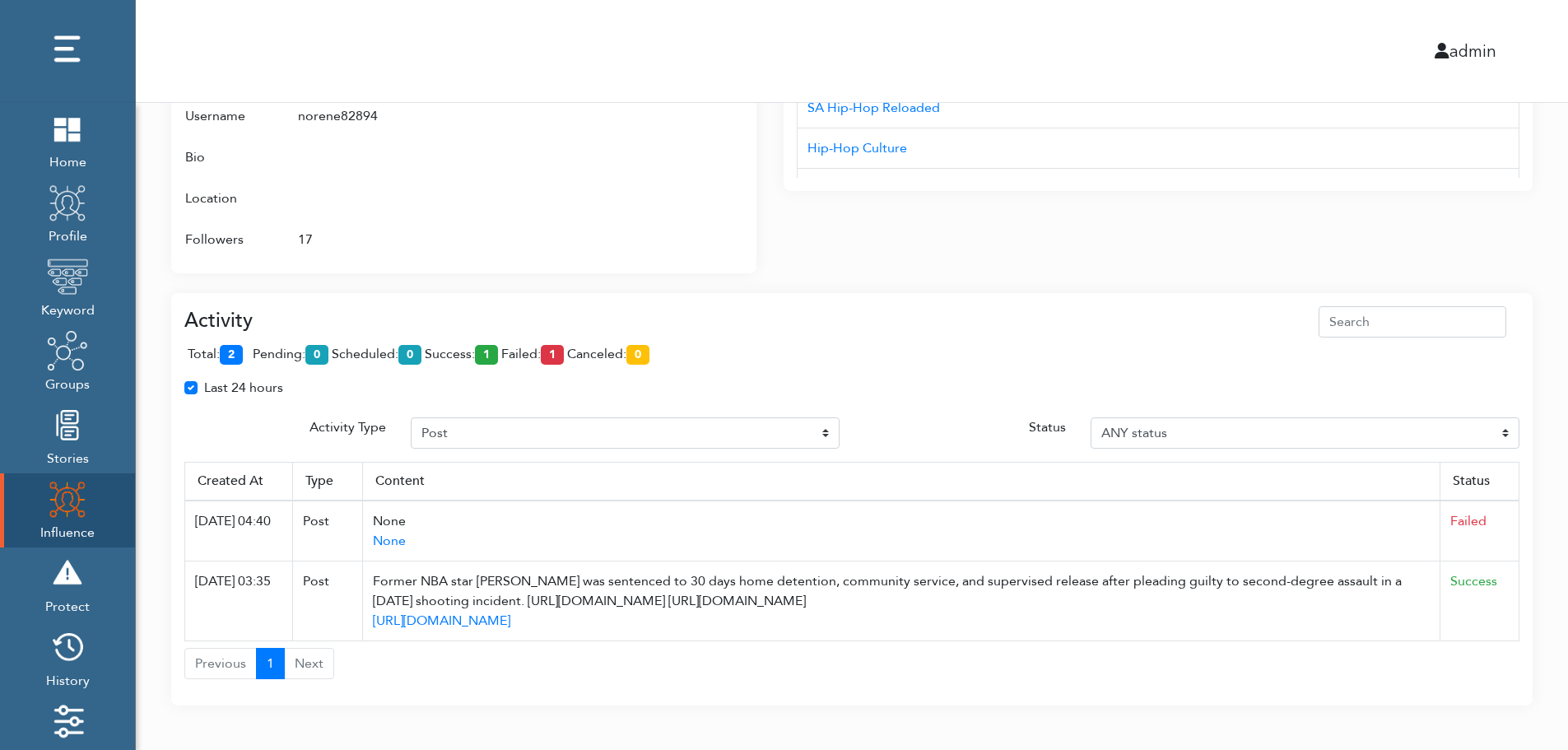
scroll to position [998, 0]
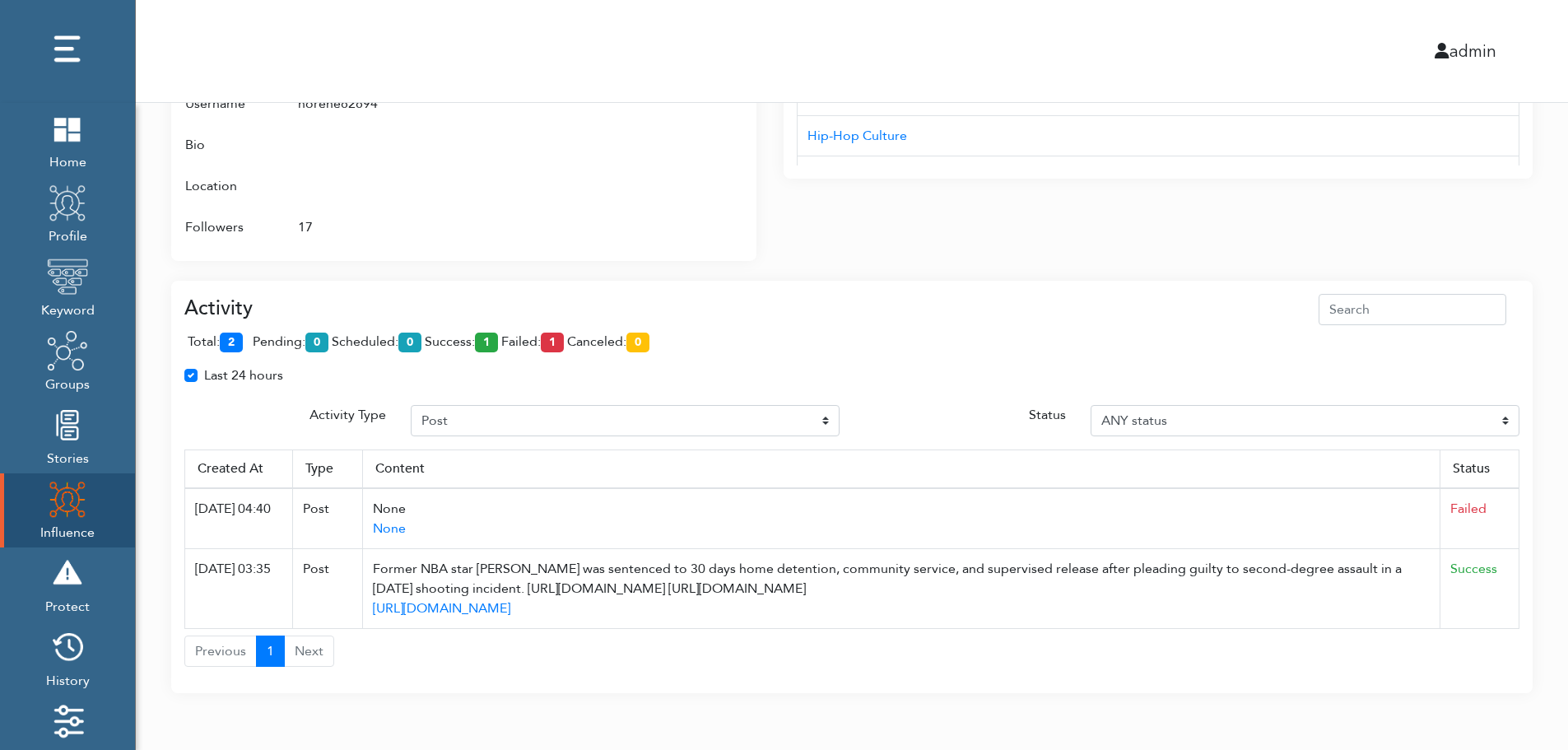
click at [1507, 438] on div "Activity total: 2 pending: 0 scheduled: 0 success: 1 failed: 1 canceled: 0 Last…" at bounding box center [852, 481] width 1335 height 374
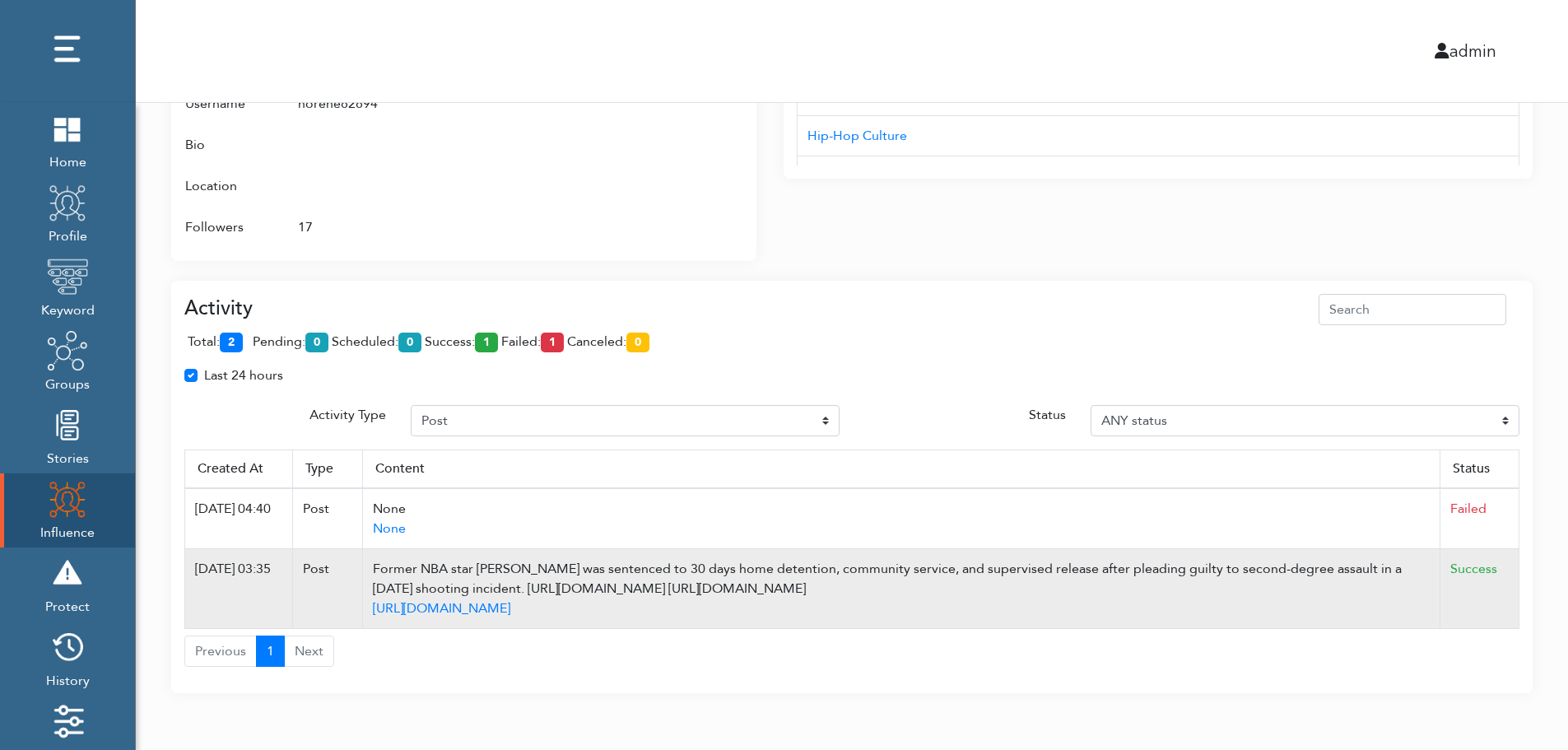
click at [1513, 555] on td "Success" at bounding box center [1480, 589] width 79 height 80
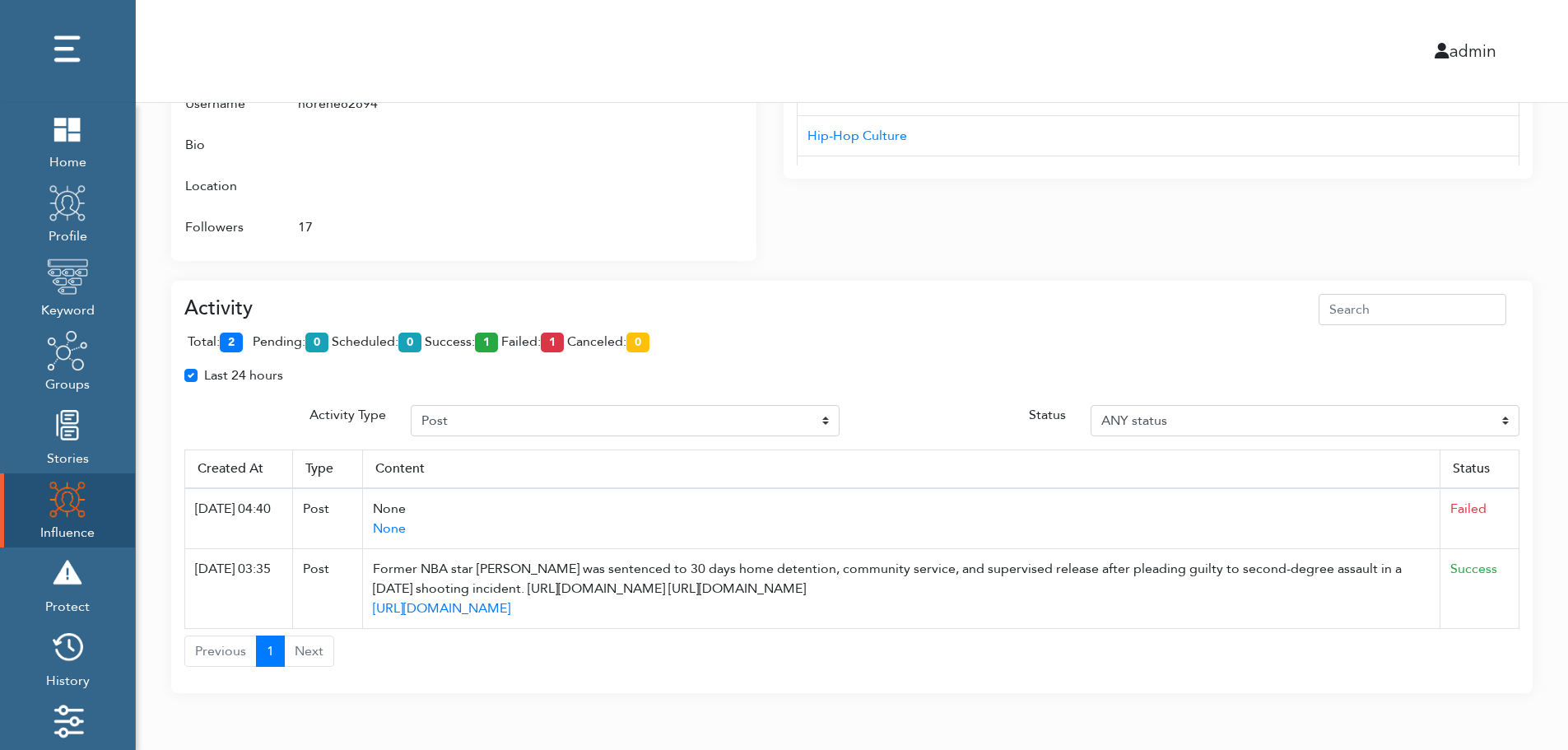
click at [1441, 284] on div "Activity total: 2 pending: 0 scheduled: 0 success: 1 failed: 1 canceled: 0 Last…" at bounding box center [852, 486] width 1361 height 413
click at [747, 140] on div "Attributes Groups NBA (Twitter), Twitter Profile Wojespn, GTA 6, X Groups Inter…" at bounding box center [464, 64] width 585 height 392
click at [671, 170] on div at bounding box center [677, 83] width 132 height 328
click at [665, 192] on div at bounding box center [677, 83] width 132 height 328
click at [1089, 198] on div "Interests Title AUD'$ - Australia’s Hip-Hop Connect Hip-hop Fiend NC Hip-Hop 0x…" at bounding box center [1158, 54] width 749 height 412
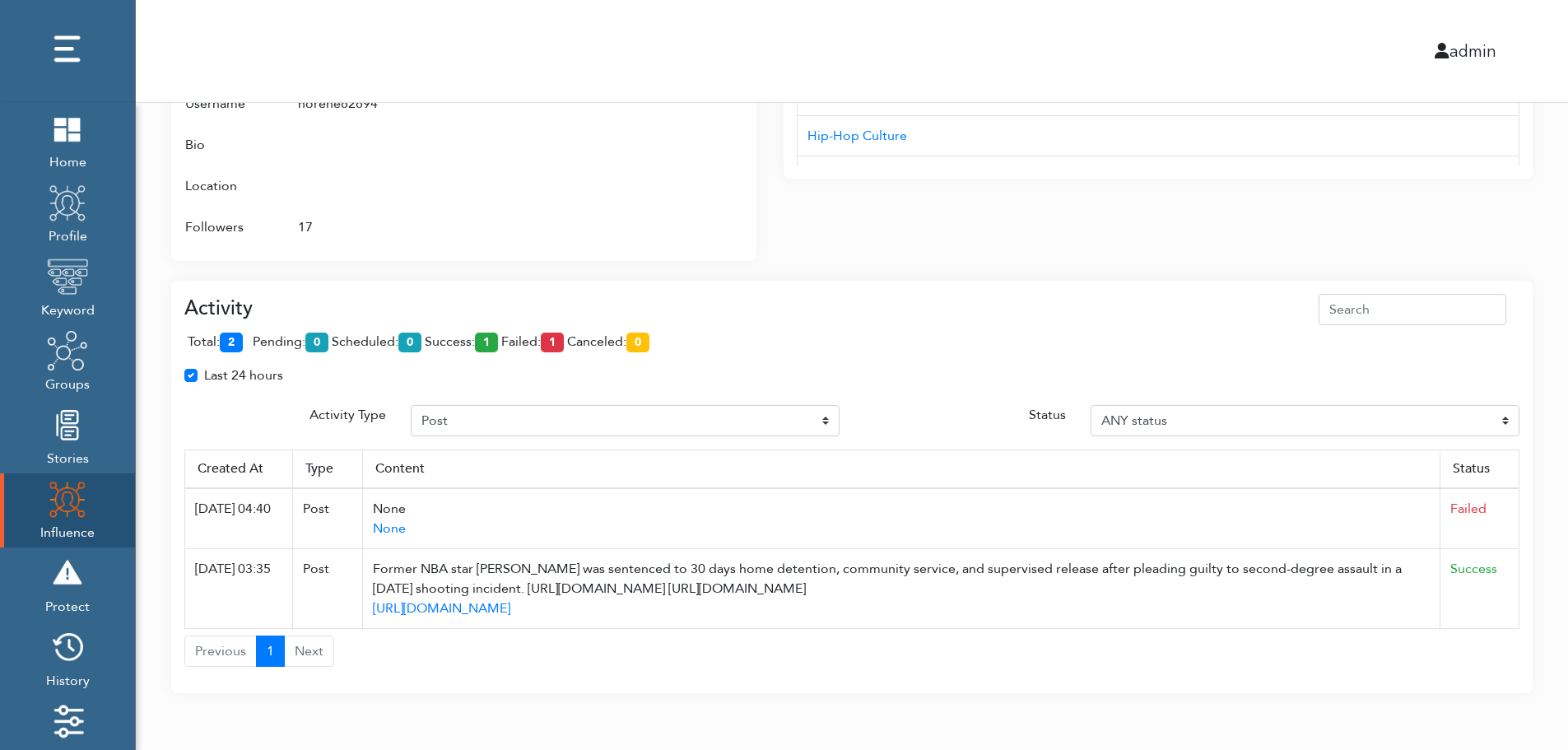
click at [1089, 198] on div "Interests Title AUD'$ - Australia’s Hip-Hop Connect Hip-hop Fiend NC Hip-Hop 0x…" at bounding box center [1158, 54] width 749 height 412
click at [1084, 262] on div "Activity total: 2 pending: 0 scheduled: 0 success: 1 failed: 1 canceled: 0 Last…" at bounding box center [852, 477] width 1361 height 433
click at [1084, 261] on div "Activity total: 2 pending: 0 scheduled: 0 success: 1 failed: 1 canceled: 0 Last…" at bounding box center [852, 477] width 1361 height 433
click at [549, 309] on div "Activity" at bounding box center [852, 310] width 1335 height 32
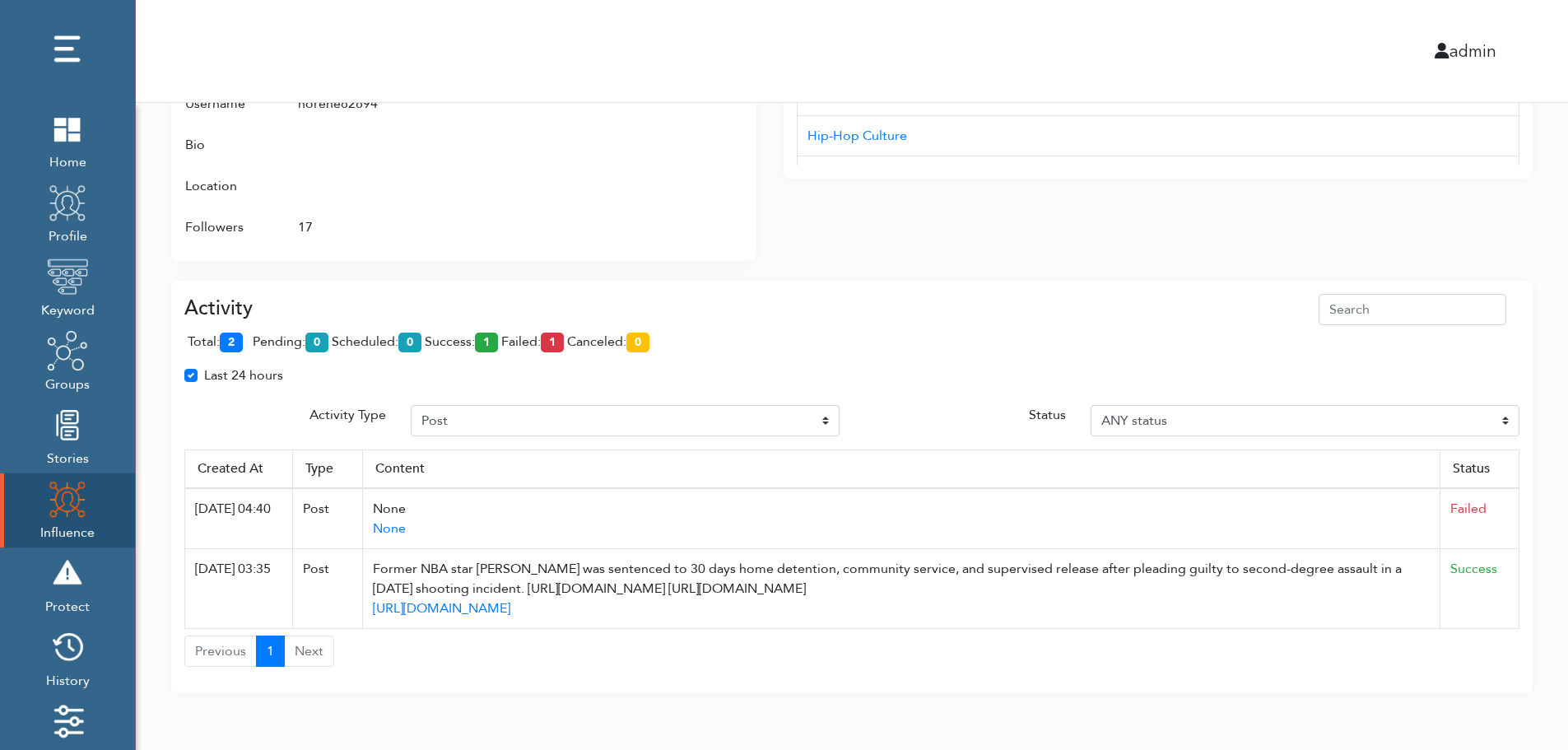
click at [1513, 487] on th "Status" at bounding box center [1480, 469] width 79 height 39
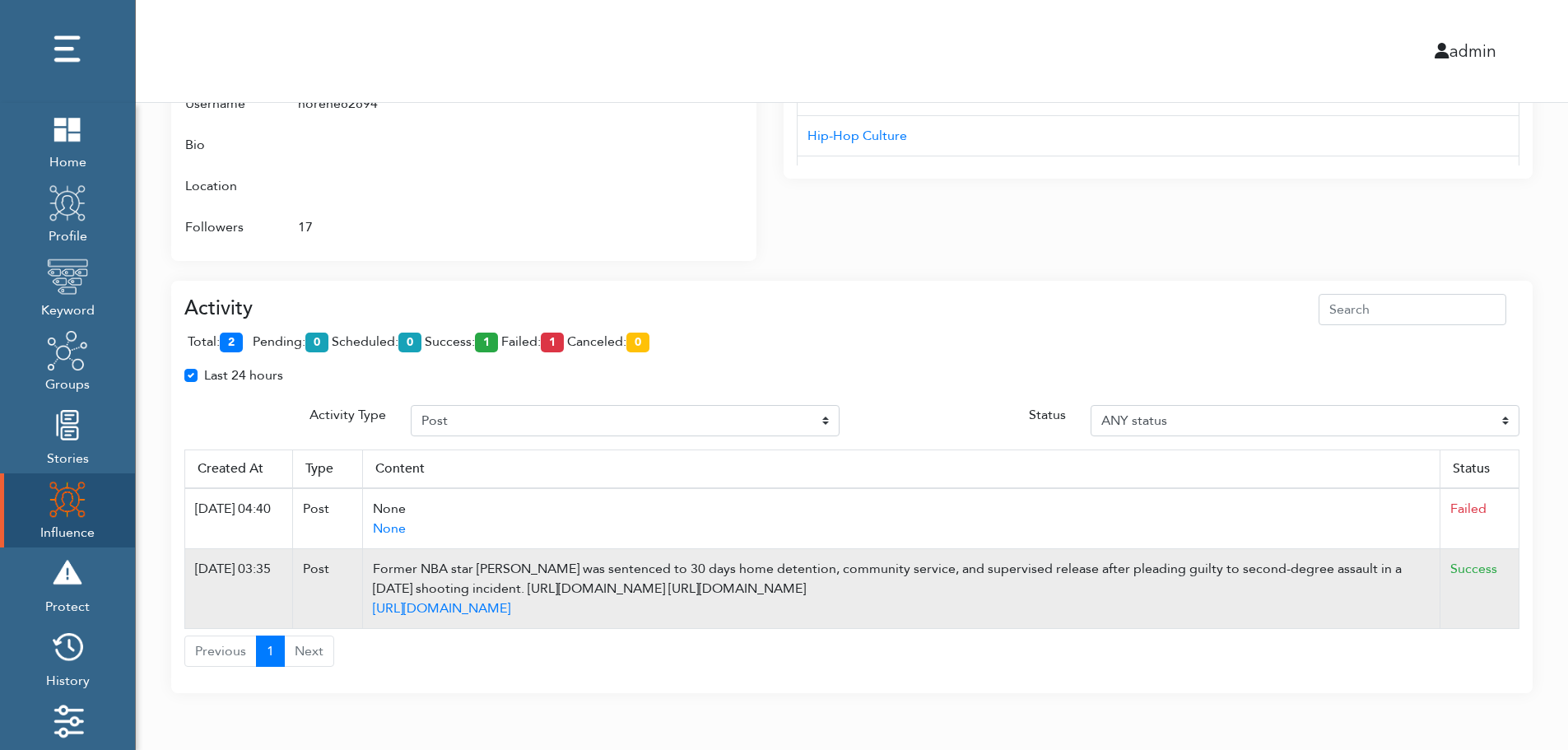
click at [1501, 601] on td "Success" at bounding box center [1480, 589] width 79 height 80
click at [1514, 581] on td "Success" at bounding box center [1480, 589] width 79 height 80
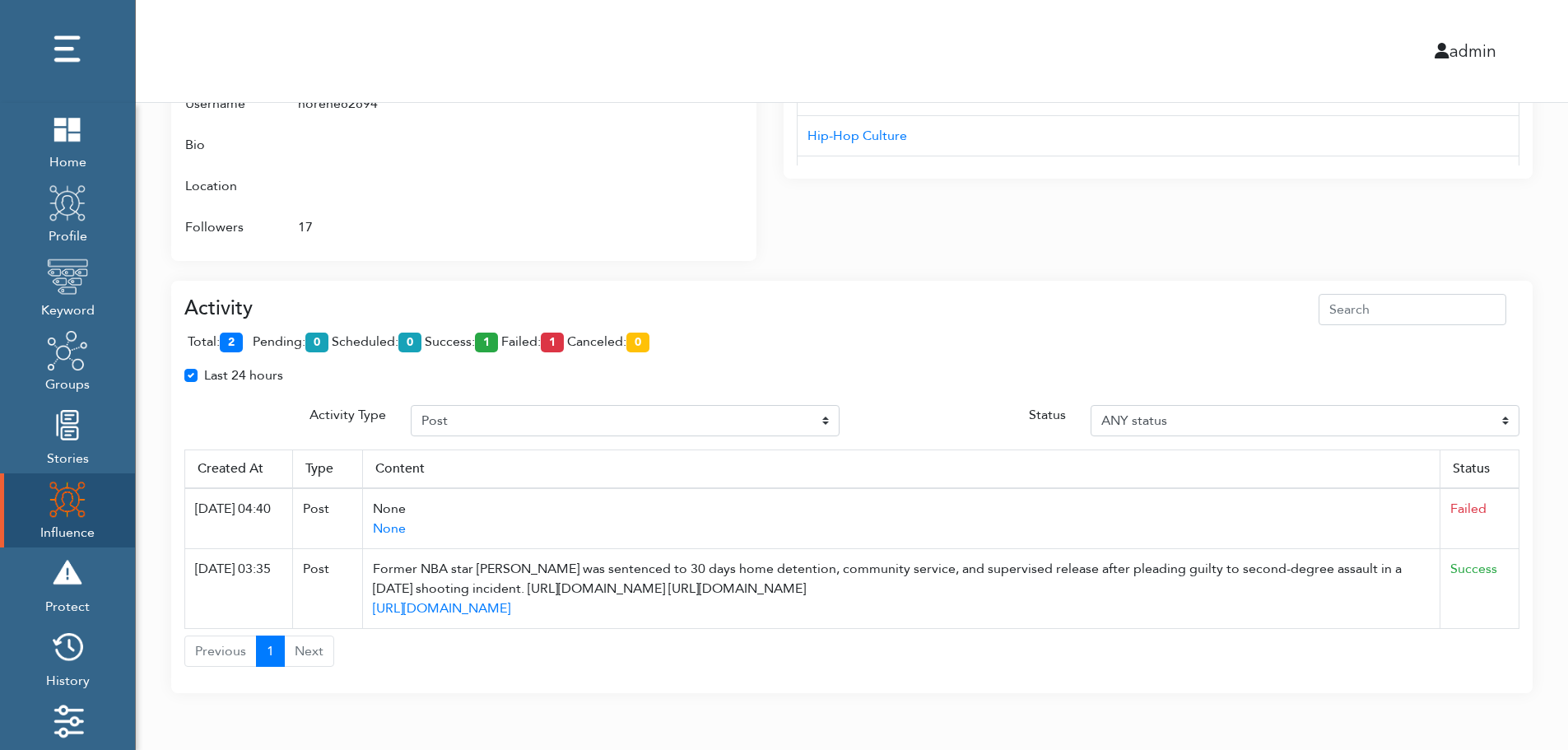
click at [767, 343] on div "total: 2 pending: 0 scheduled: 0 success: 1 failed: 1 canceled: 0" at bounding box center [852, 345] width 1335 height 41
click at [766, 326] on div "total: 2 pending: 0 scheduled: 0 success: 1 failed: 1 canceled: 0" at bounding box center [852, 345] width 1335 height 41
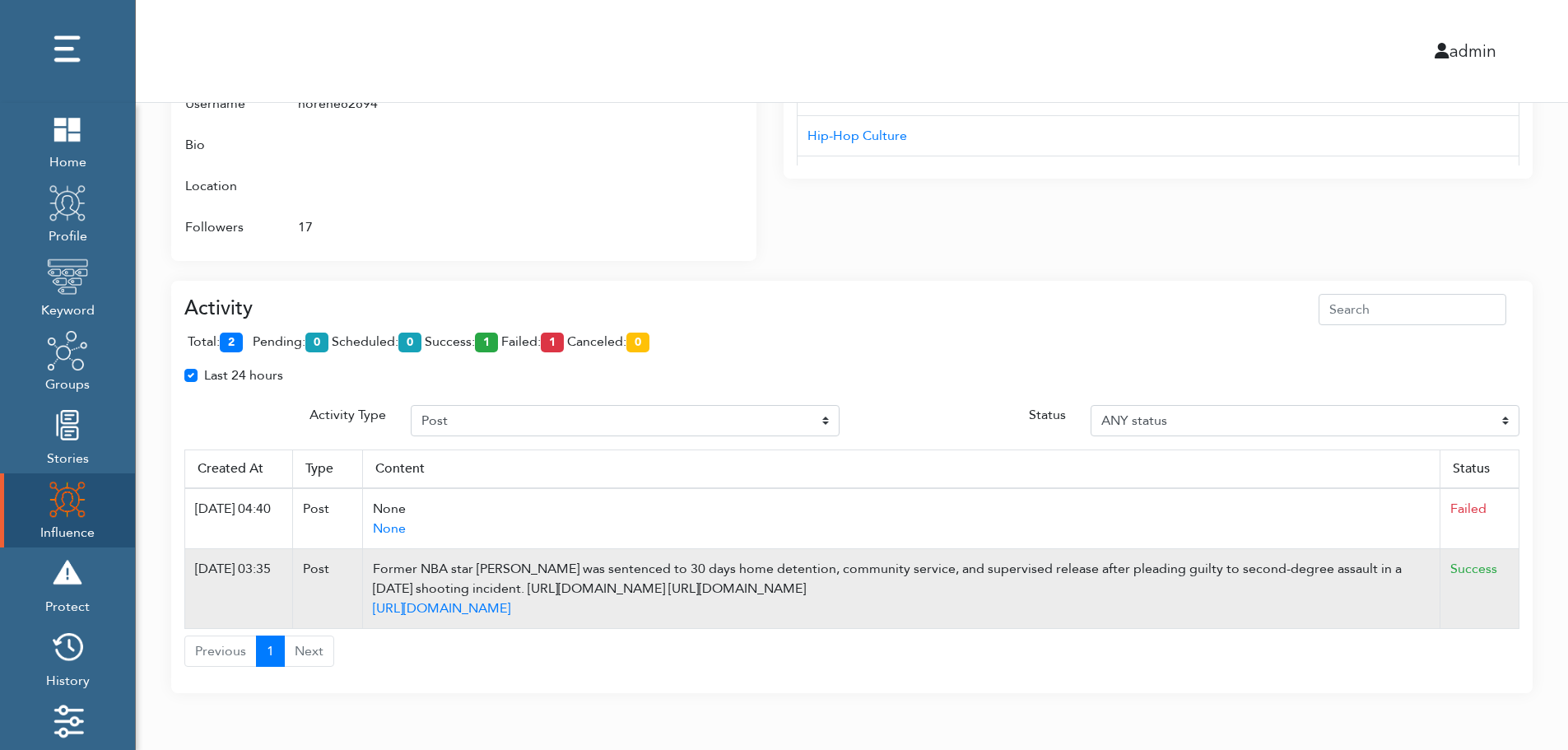
click at [1515, 590] on td "Success" at bounding box center [1480, 589] width 79 height 80
click at [1515, 594] on td "Success" at bounding box center [1480, 589] width 79 height 80
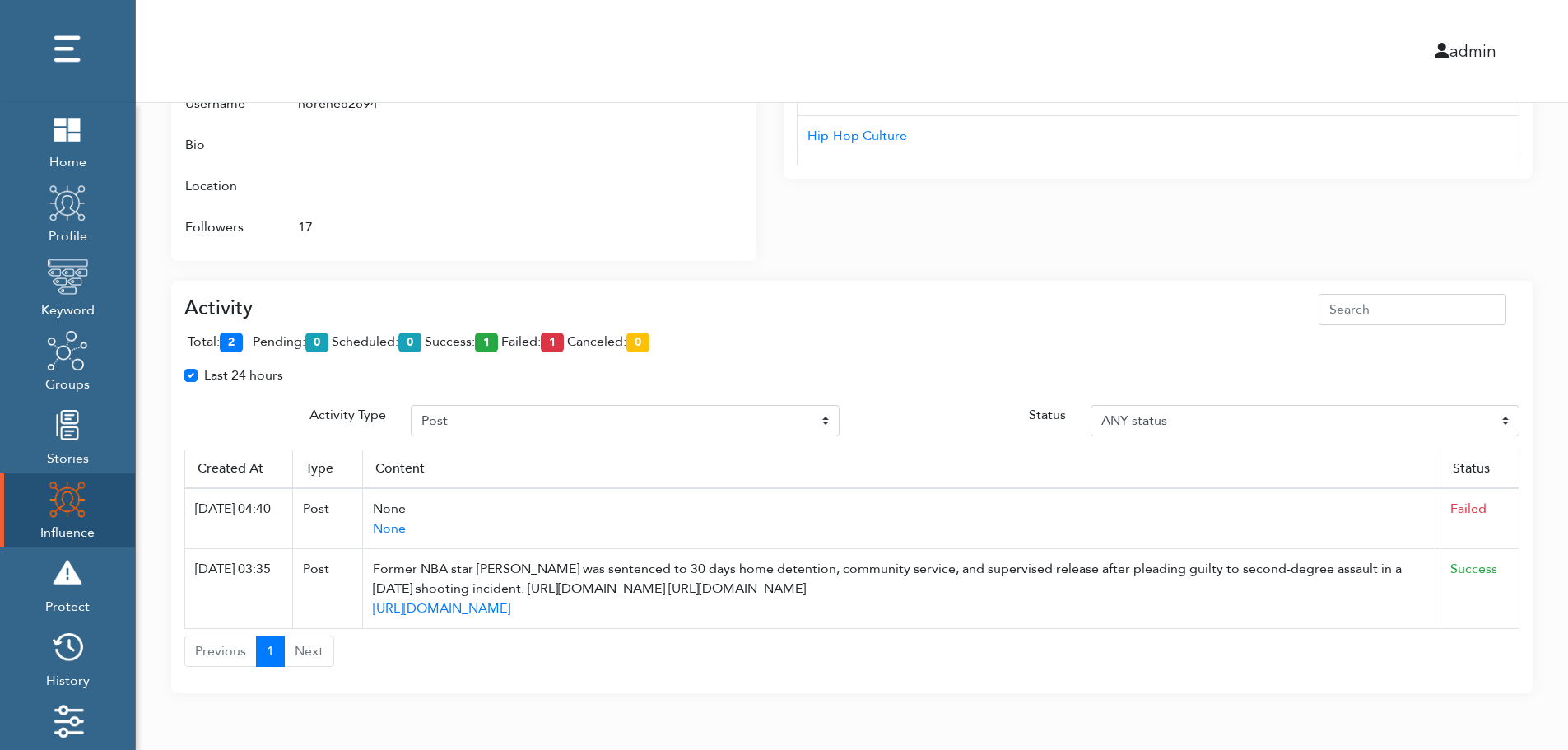
click at [812, 350] on div "total: 2 pending: 0 scheduled: 0 success: 1 failed: 1 canceled: 0" at bounding box center [852, 345] width 1335 height 41
click at [830, 31] on div "admin" at bounding box center [852, 51] width 1457 height 102
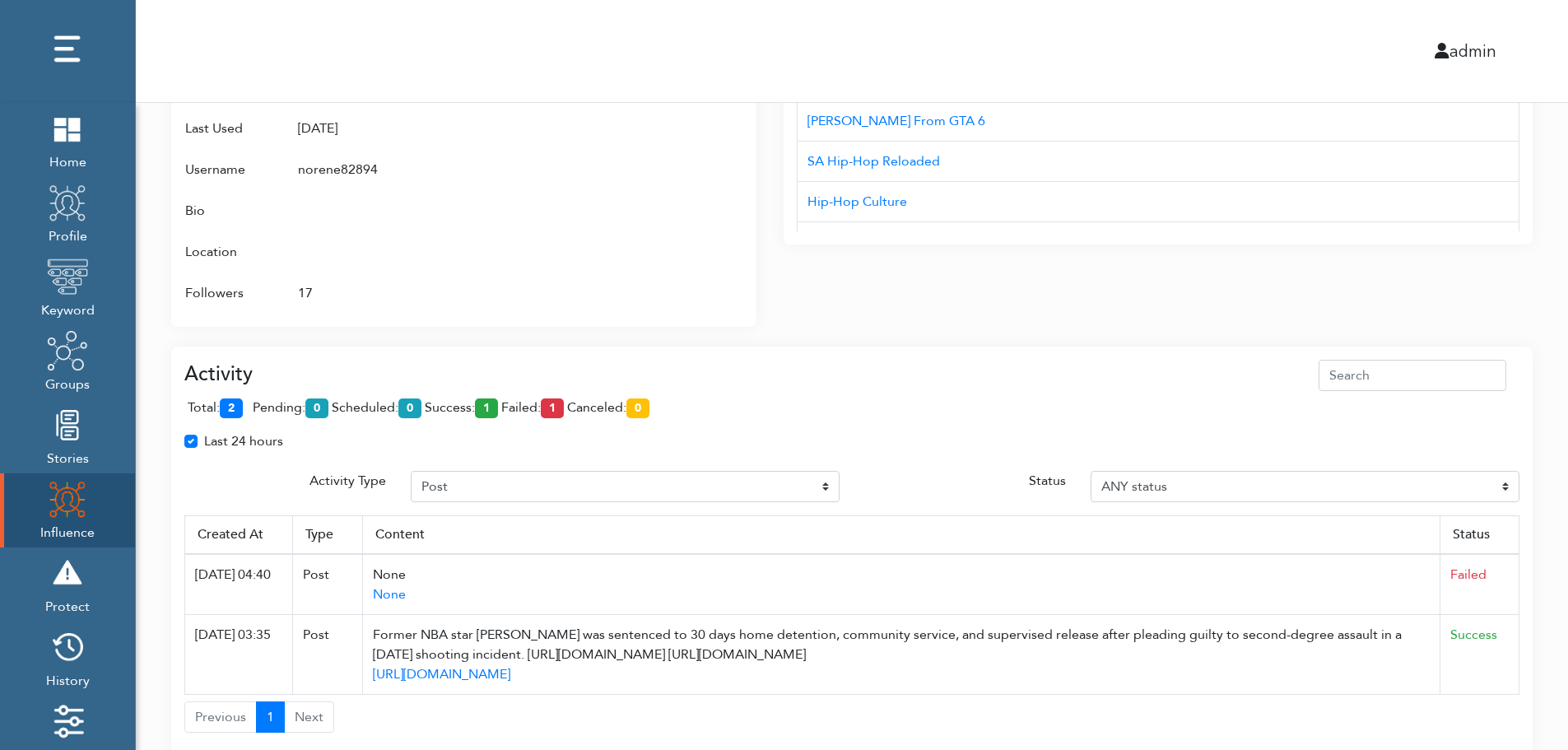
scroll to position [899, 0]
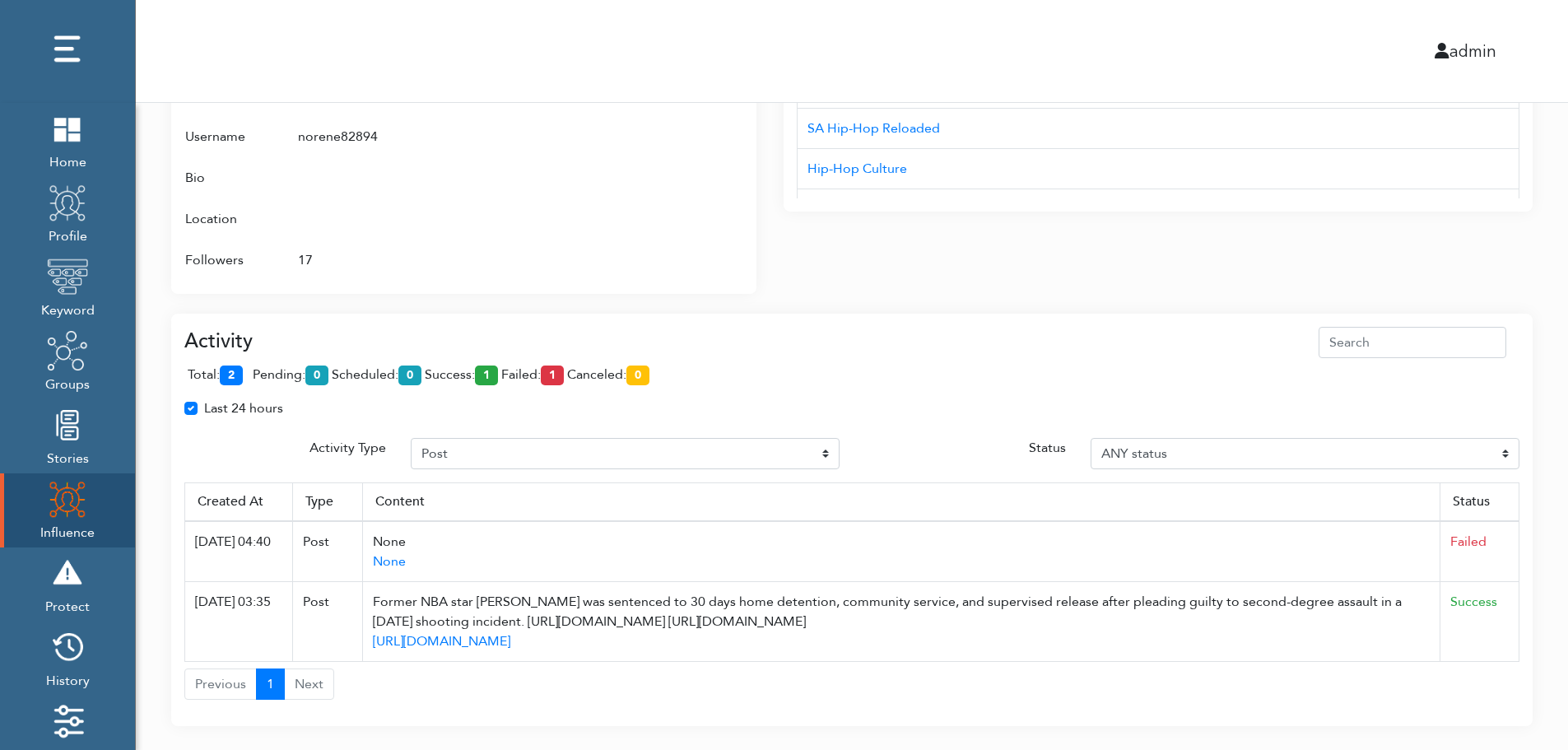
scroll to position [998, 0]
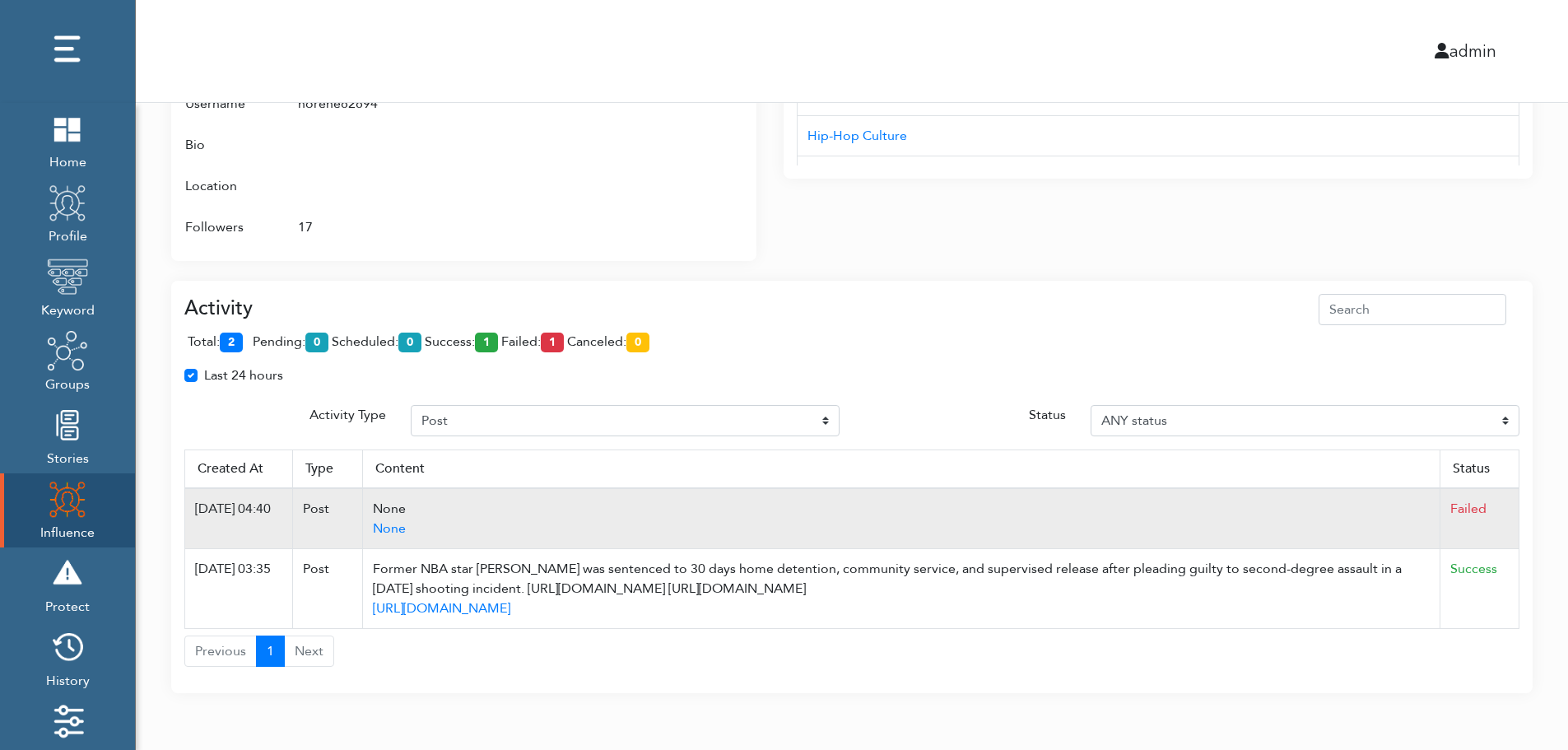
click at [1512, 491] on td "Failed" at bounding box center [1480, 518] width 79 height 60
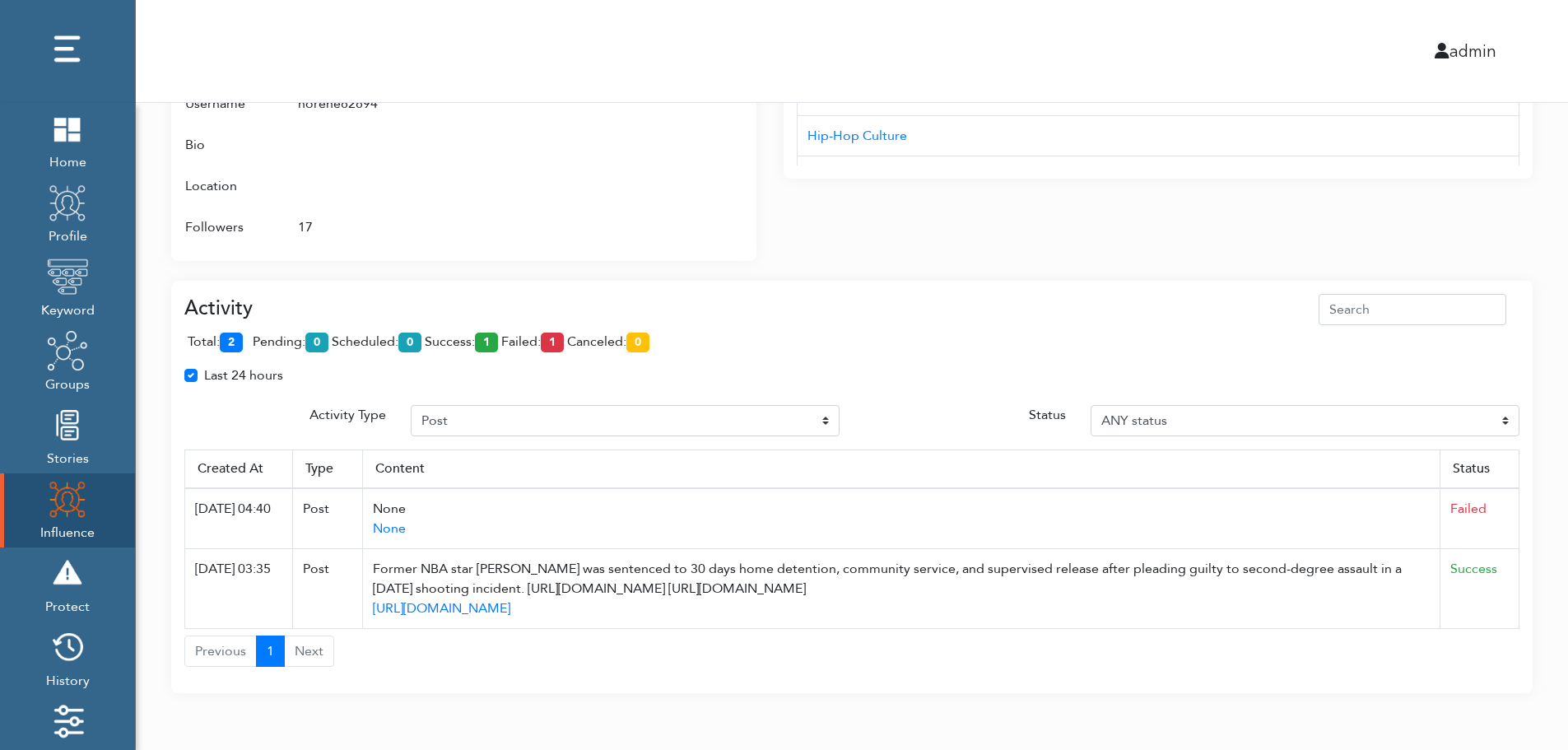
drag, startPoint x: 572, startPoint y: 510, endPoint x: 1534, endPoint y: 360, distance: 973.6
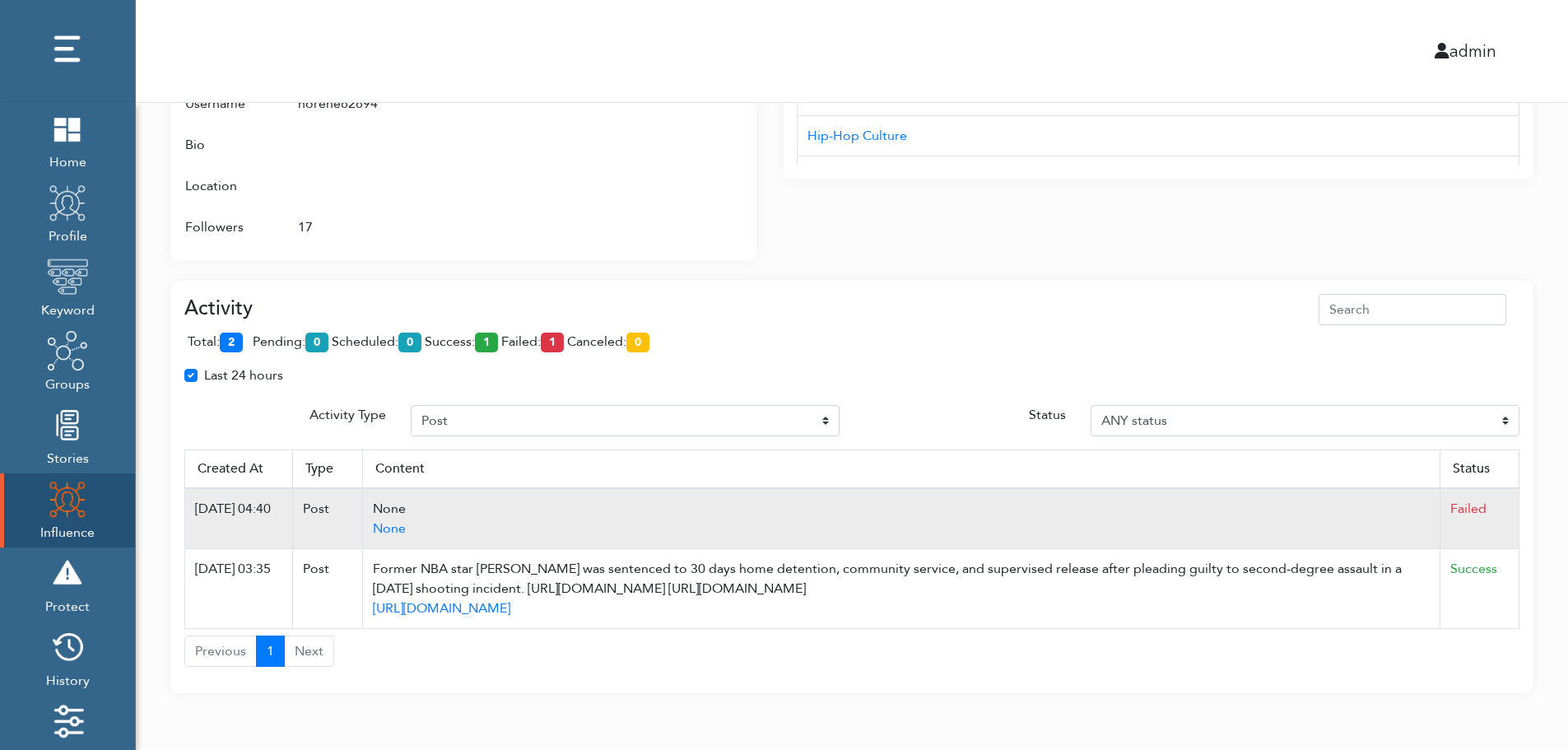
click at [563, 490] on td "None None" at bounding box center [901, 518] width 1078 height 60
click at [942, 496] on td "None None" at bounding box center [901, 518] width 1078 height 60
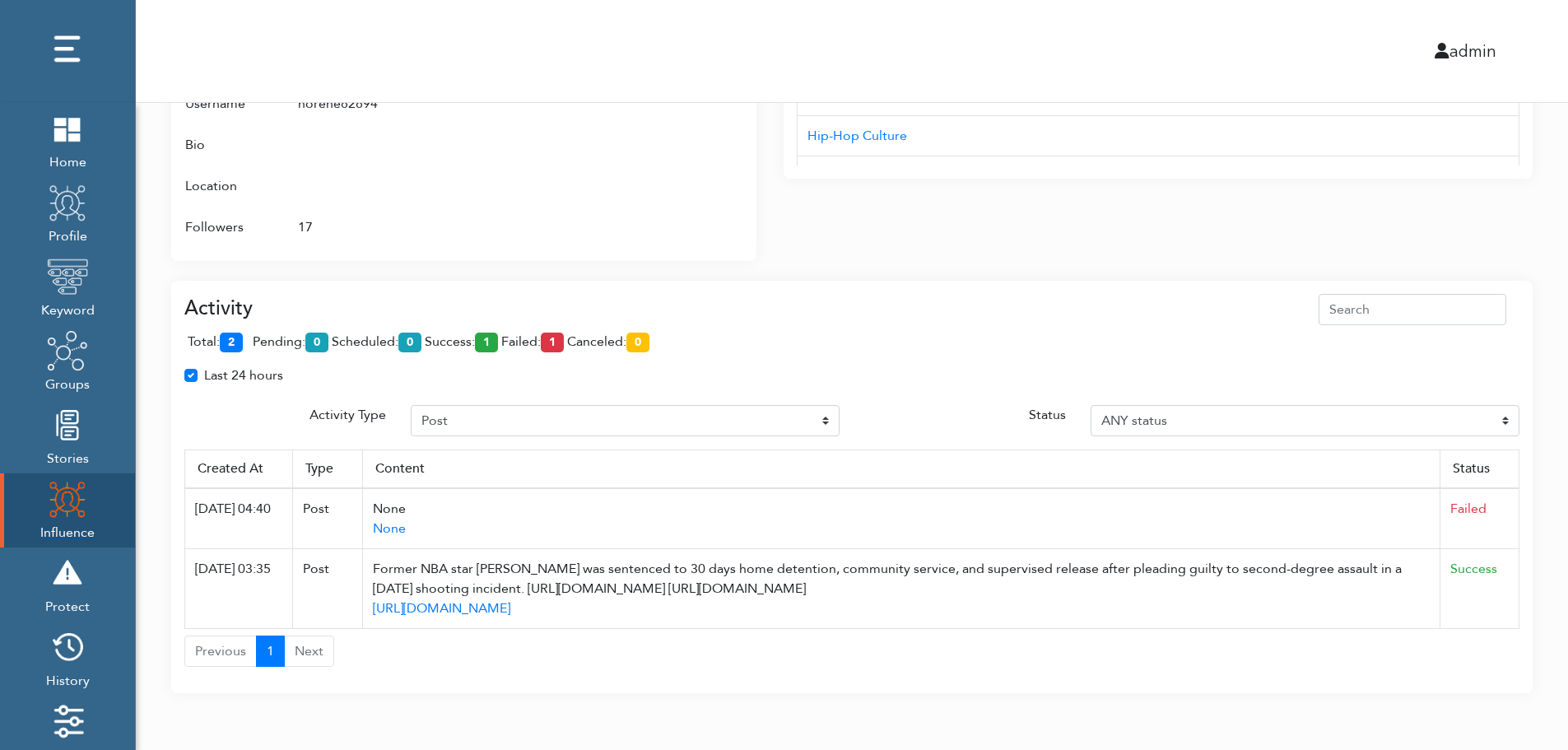
click at [54, 504] on img at bounding box center [67, 499] width 42 height 42
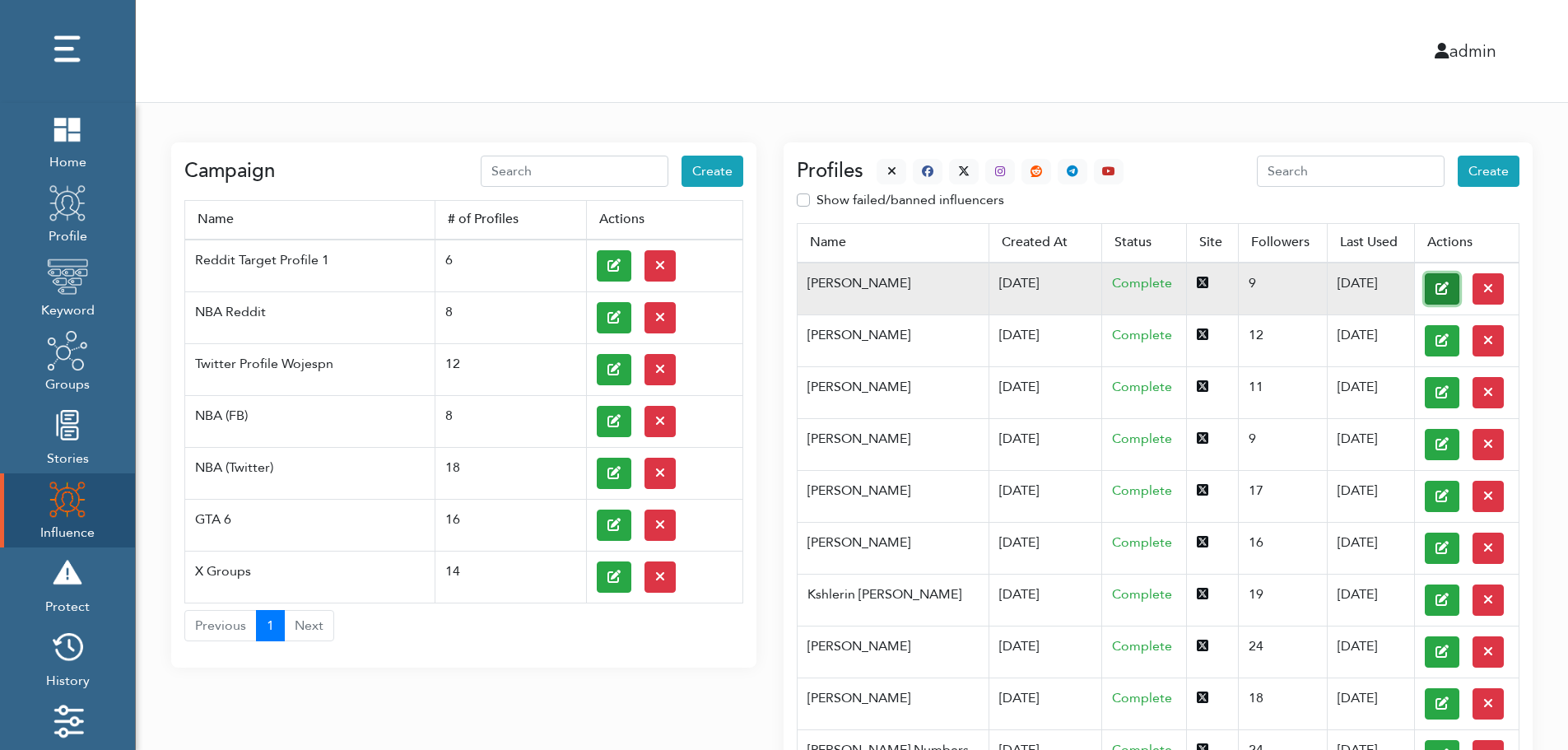
click at [1424, 287] on button at bounding box center [1441, 289] width 35 height 32
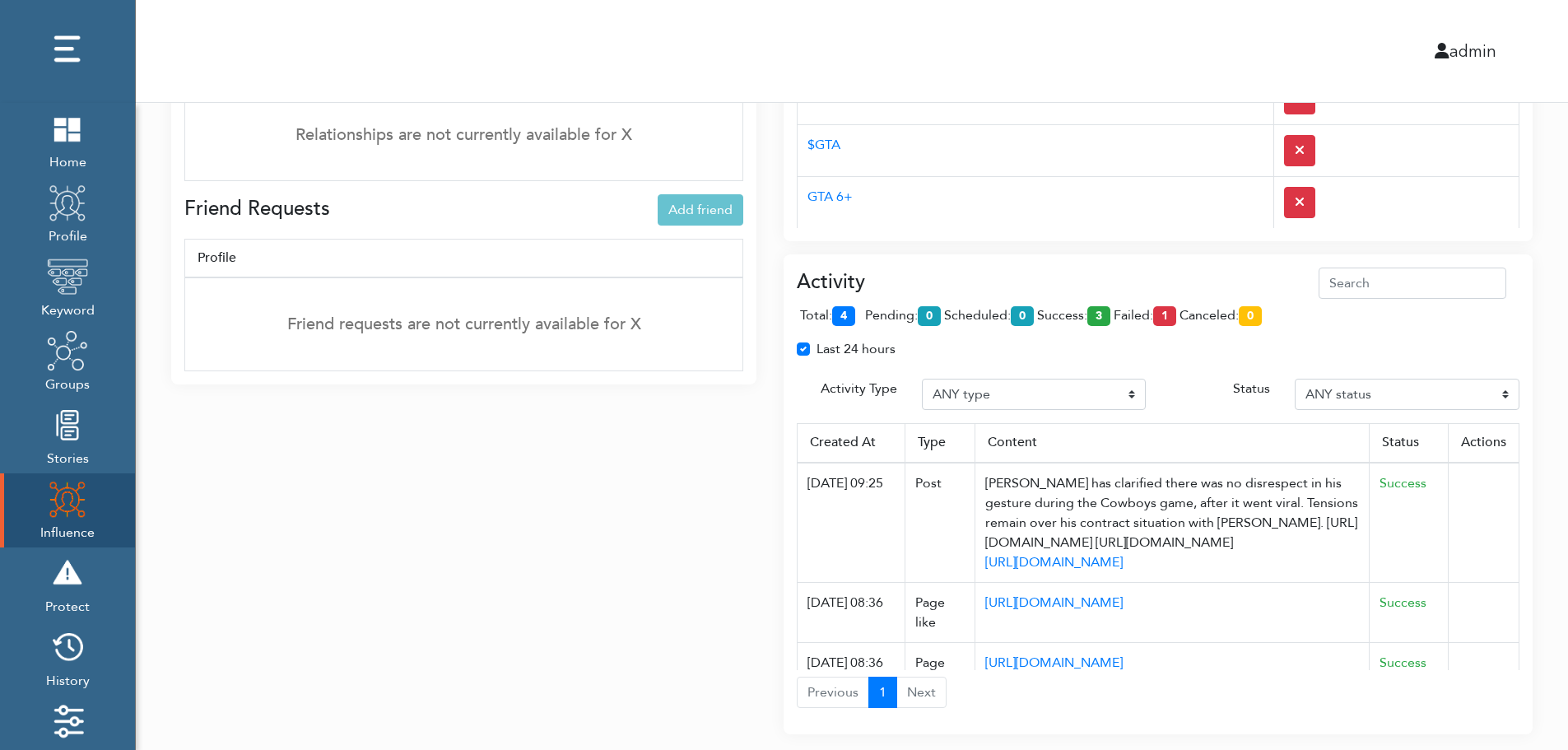
scroll to position [1229, 0]
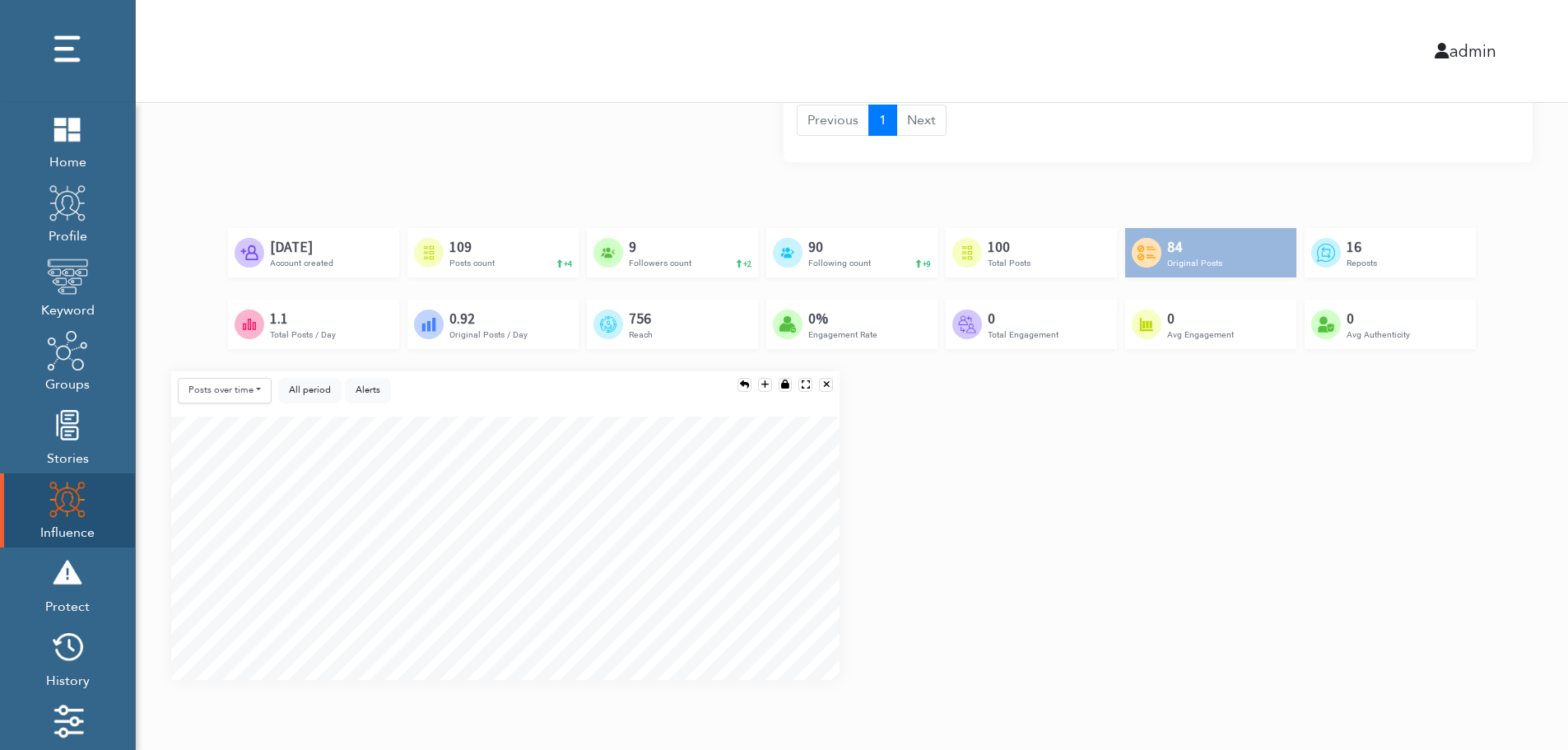
click at [1516, 535] on div "Posts over time Posts over time Posts by hour Reposts over time Reposts by hour…" at bounding box center [851, 532] width 1386 height 322
click at [1519, 596] on div "Posts over time Posts over time Posts by hour Reposts over time Reposts by hour…" at bounding box center [851, 532] width 1386 height 322
click at [1516, 606] on div "Posts over time Posts over time Posts by hour Reposts over time Reposts by hour…" at bounding box center [851, 532] width 1386 height 322
click at [1514, 485] on div "Posts over time Posts over time Posts by hour Reposts over time Reposts by hour…" at bounding box center [851, 532] width 1386 height 322
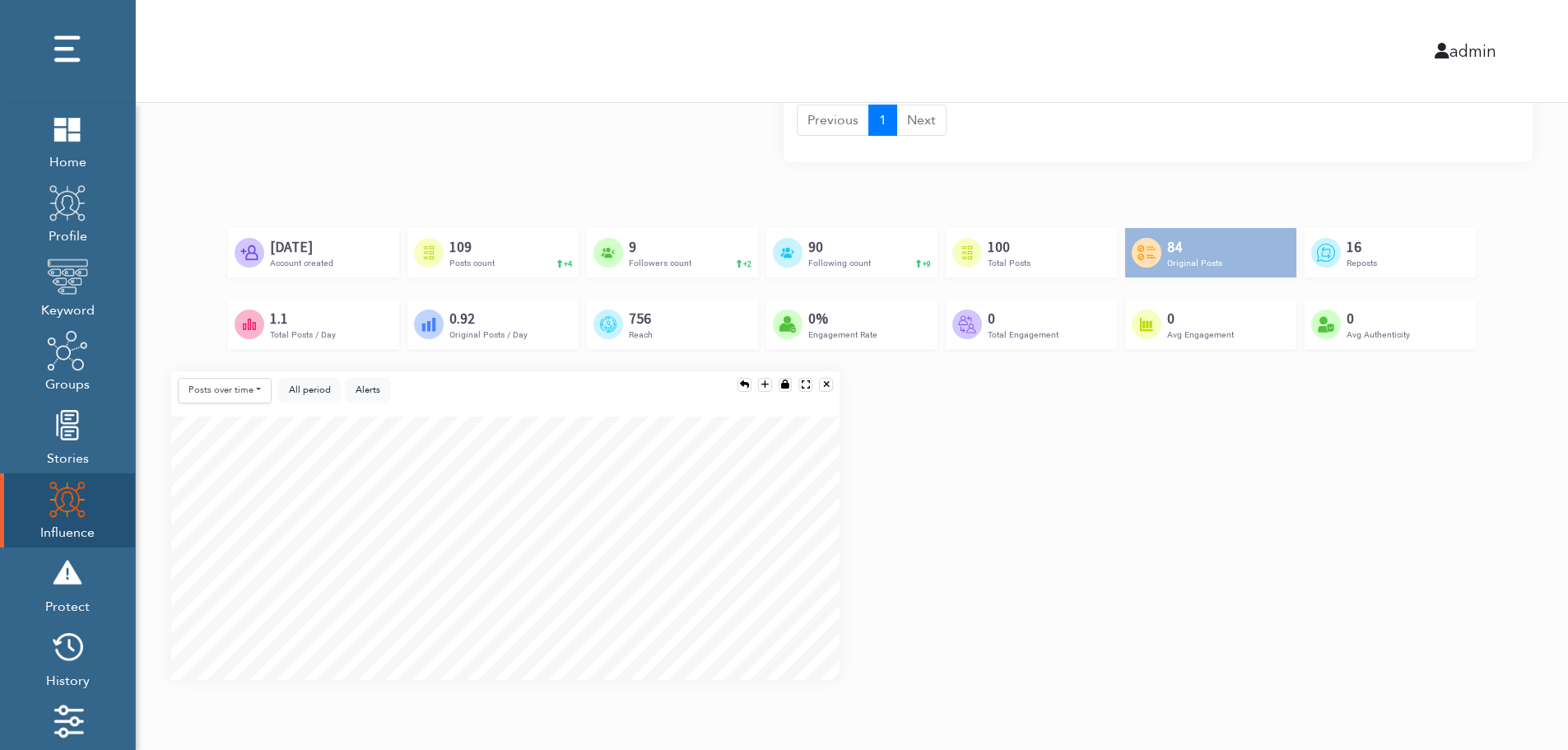
click at [1485, 354] on div "Created by Adrien Coquet from the Noun Project Feb 23rd, 2024 Account created C…" at bounding box center [852, 299] width 1361 height 144
click at [1478, 461] on div "Posts over time Posts over time Posts by hour Reposts over time Reposts by hour…" at bounding box center [851, 532] width 1386 height 322
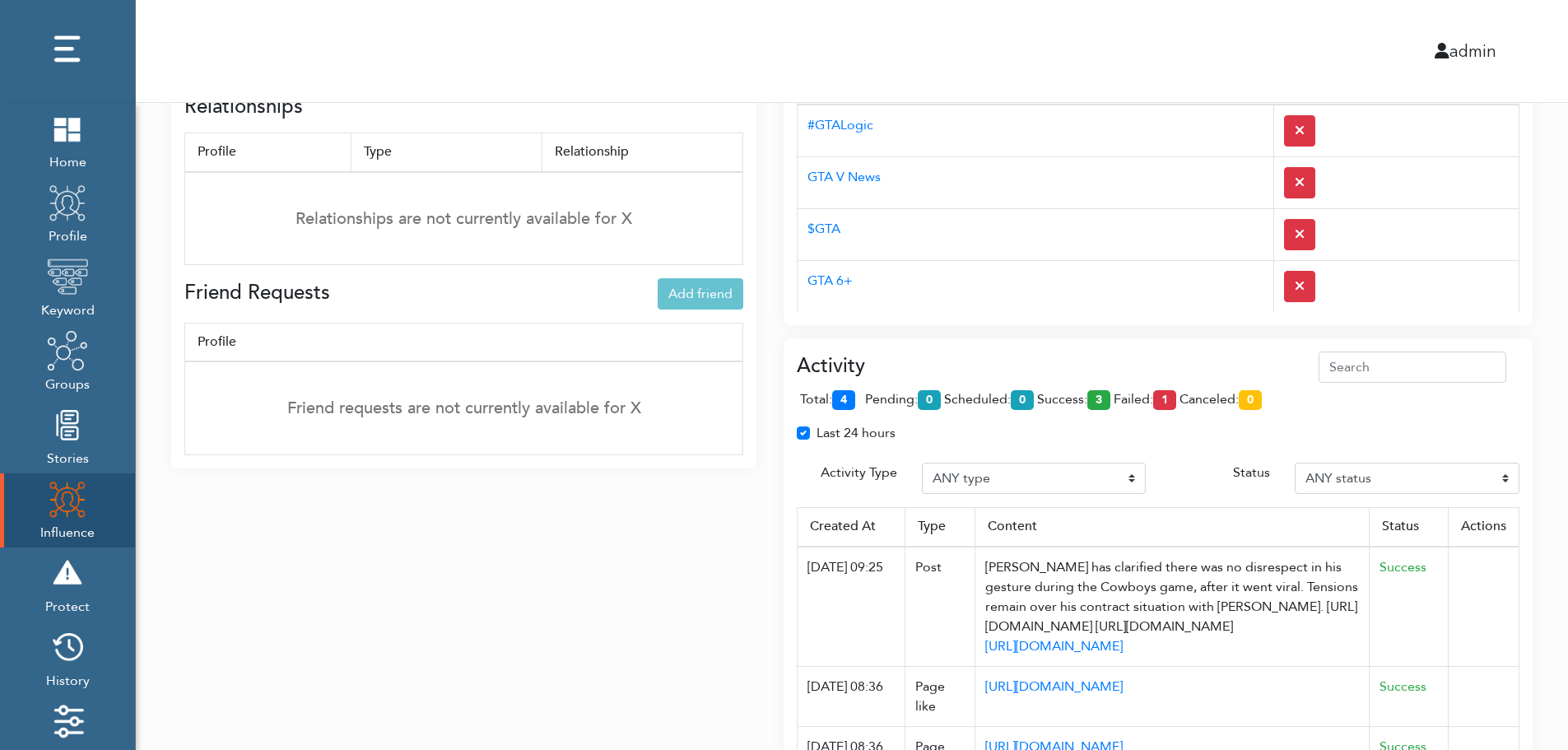
click at [1072, 350] on div "Activity total: 4 pending: 0 scheduled: 0 success: 3 failed: 1 canceled: 0 Last…" at bounding box center [1158, 579] width 749 height 480
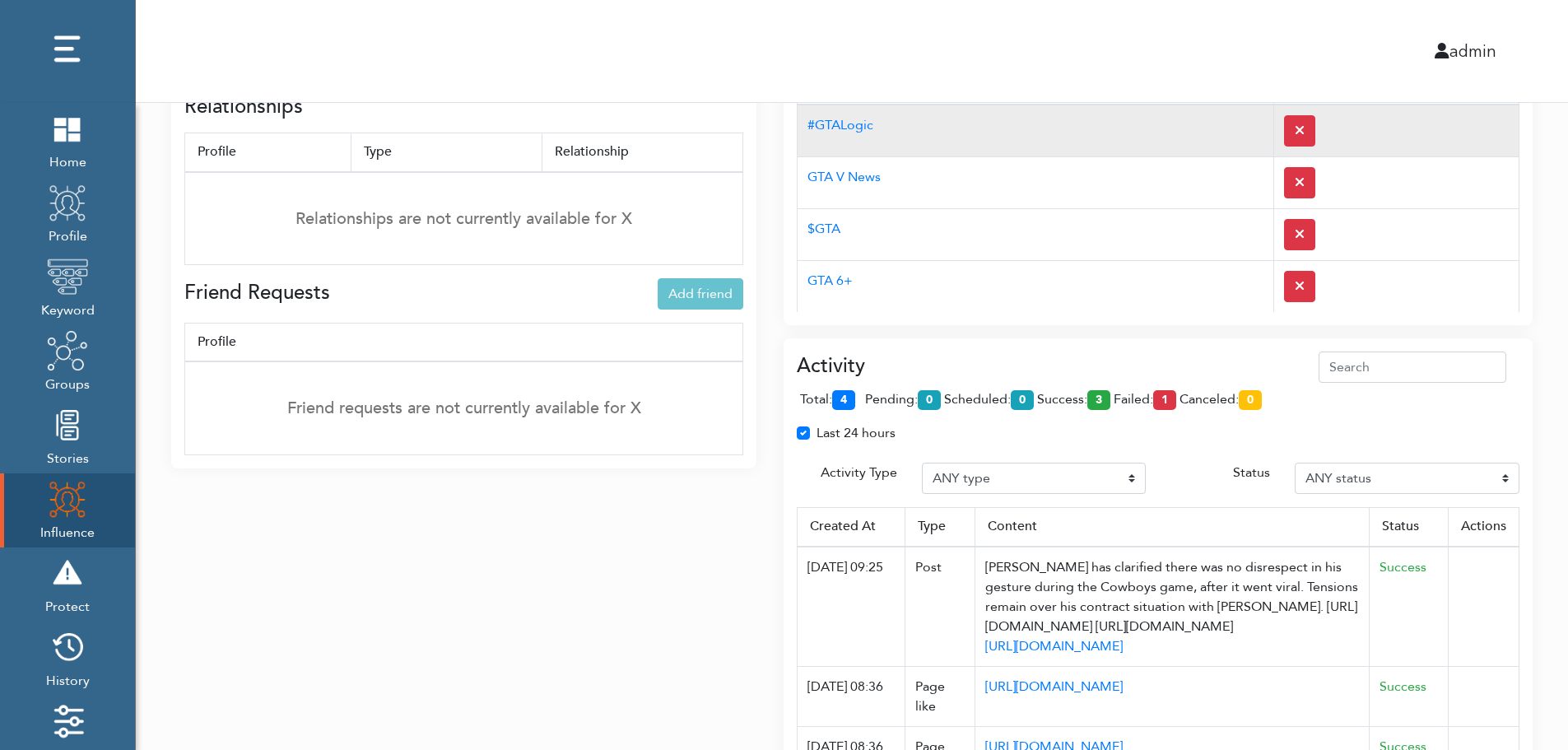
click at [1044, 146] on td "#GTALogic" at bounding box center [1035, 131] width 476 height 53
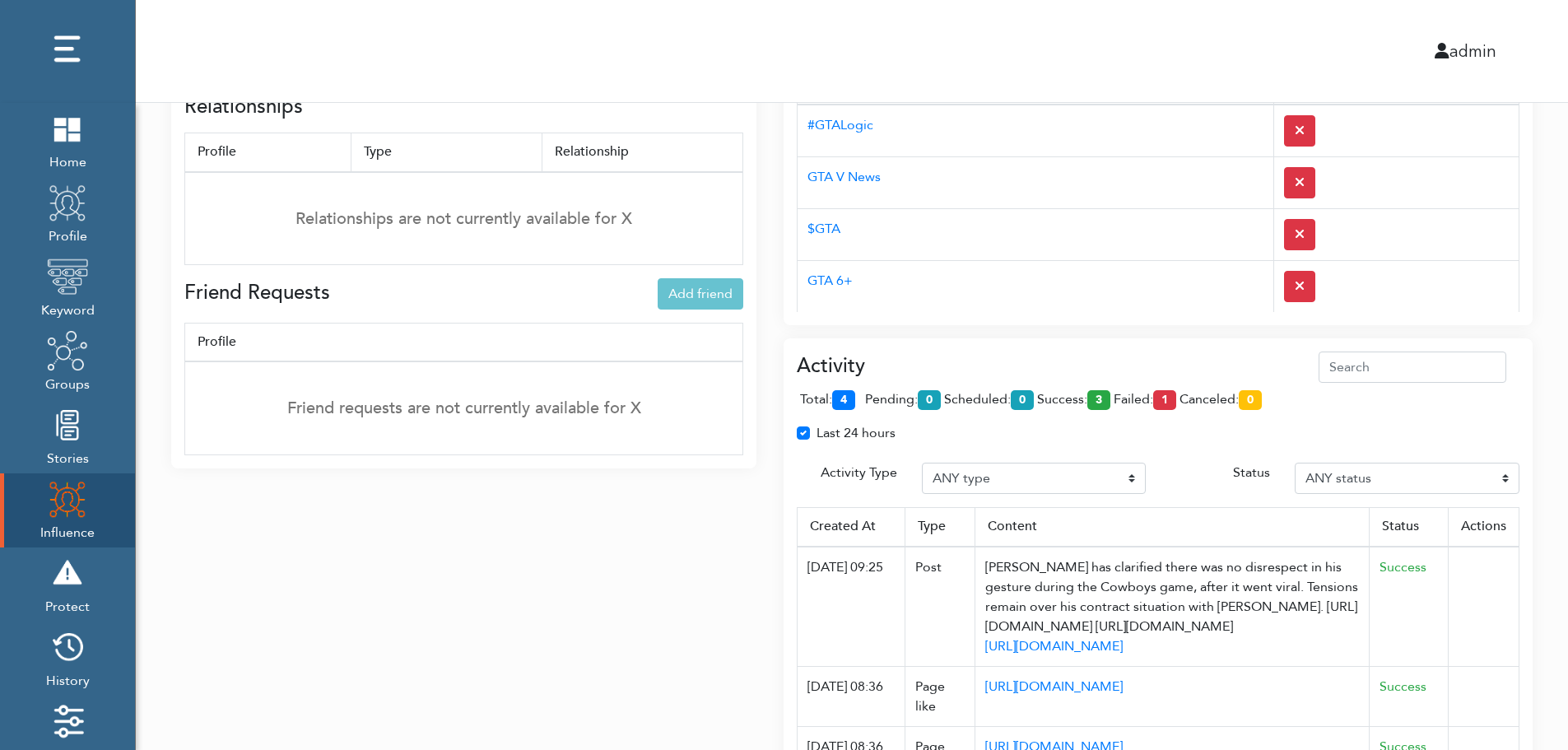
scroll to position [0, 0]
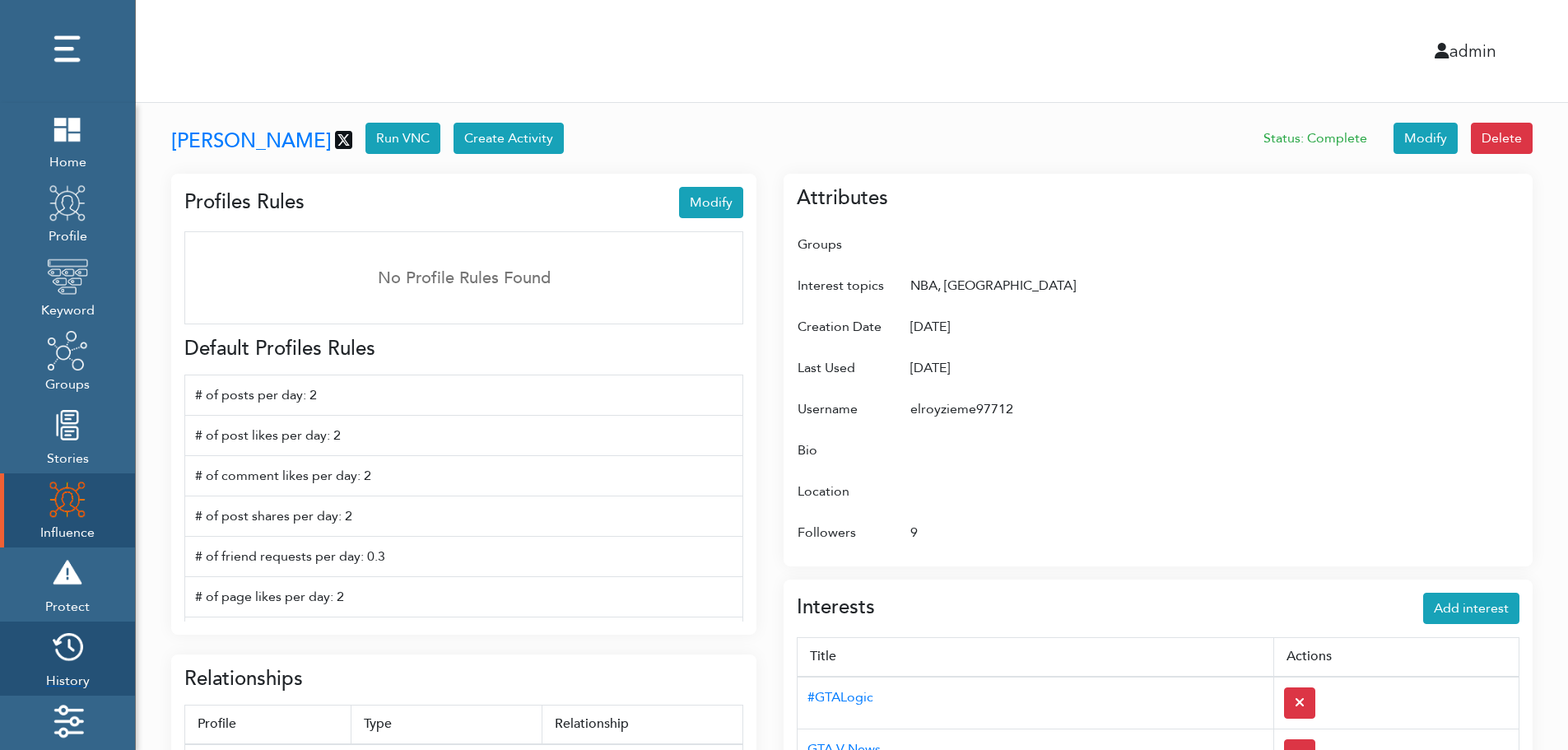
click at [74, 654] on img at bounding box center [67, 647] width 42 height 42
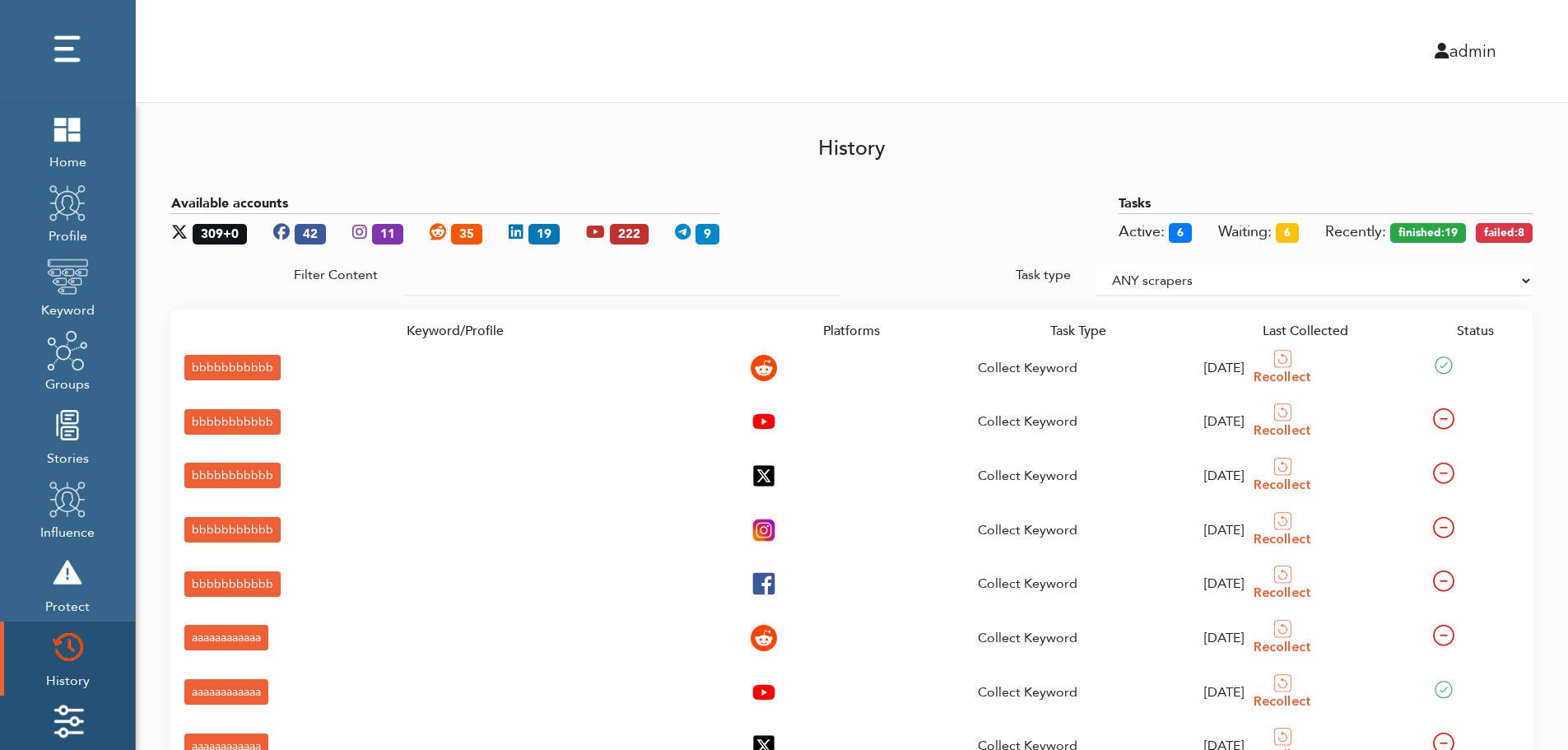
click at [75, 710] on img at bounding box center [67, 721] width 42 height 42
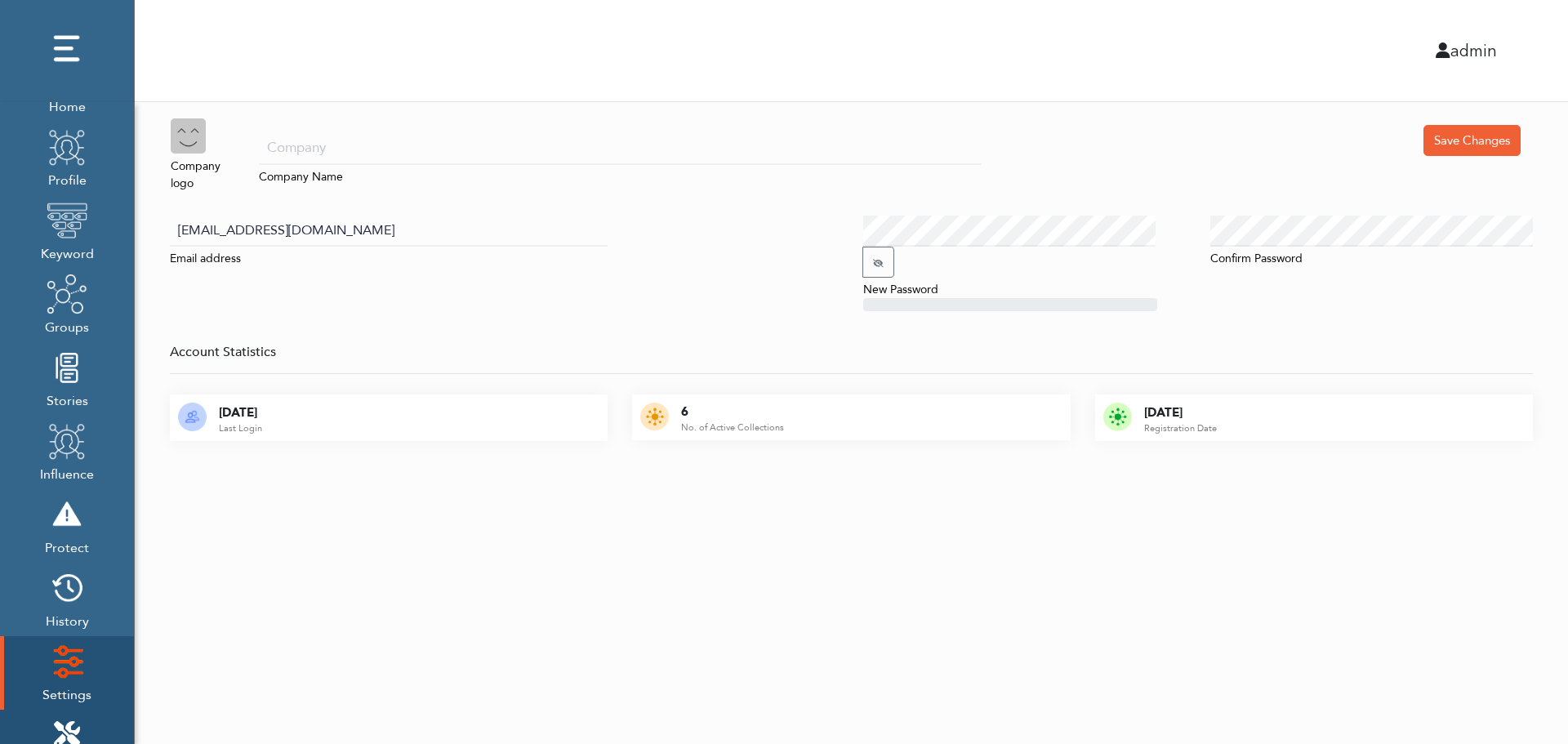
scroll to position [163, 0]
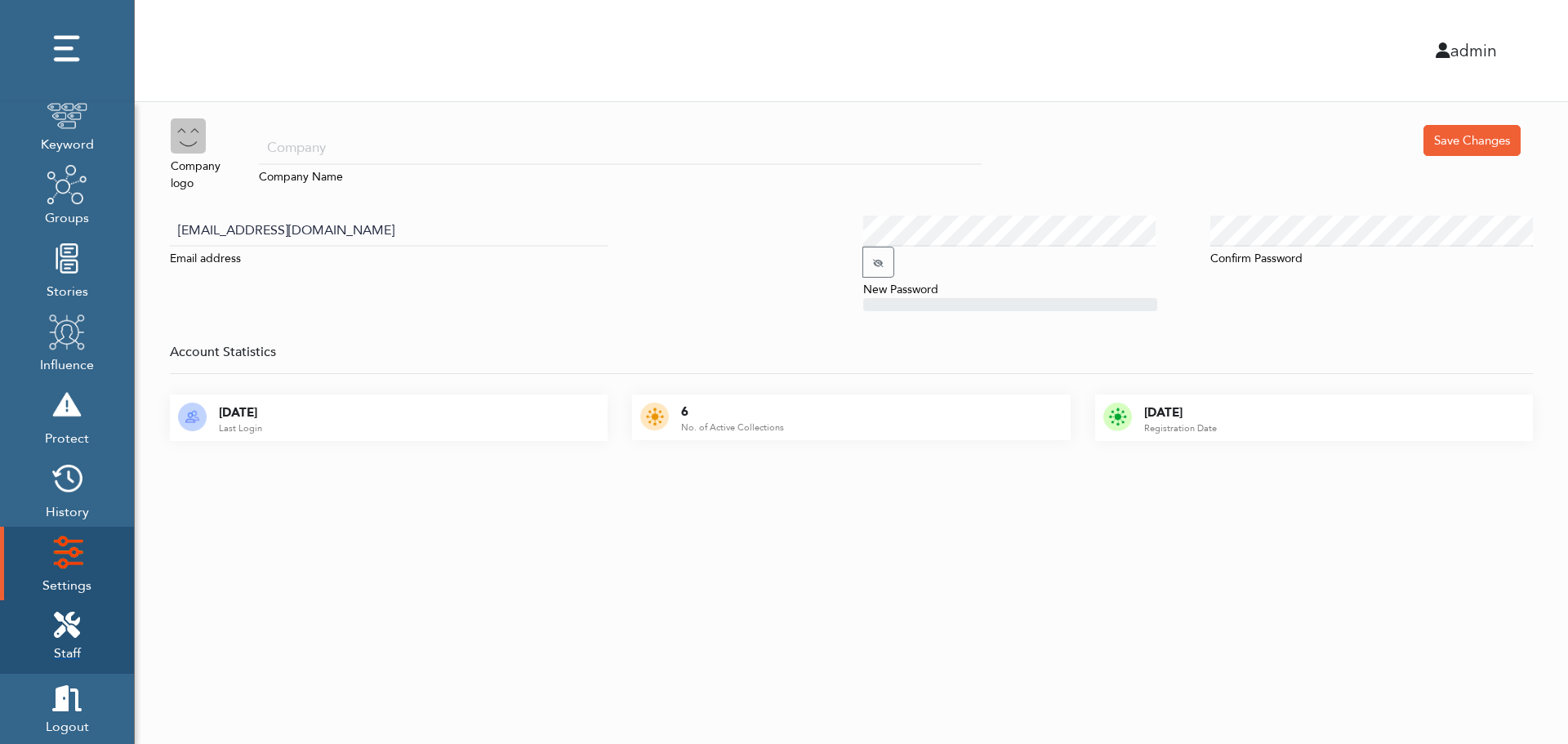
click at [76, 616] on icon at bounding box center [67, 624] width 27 height 27
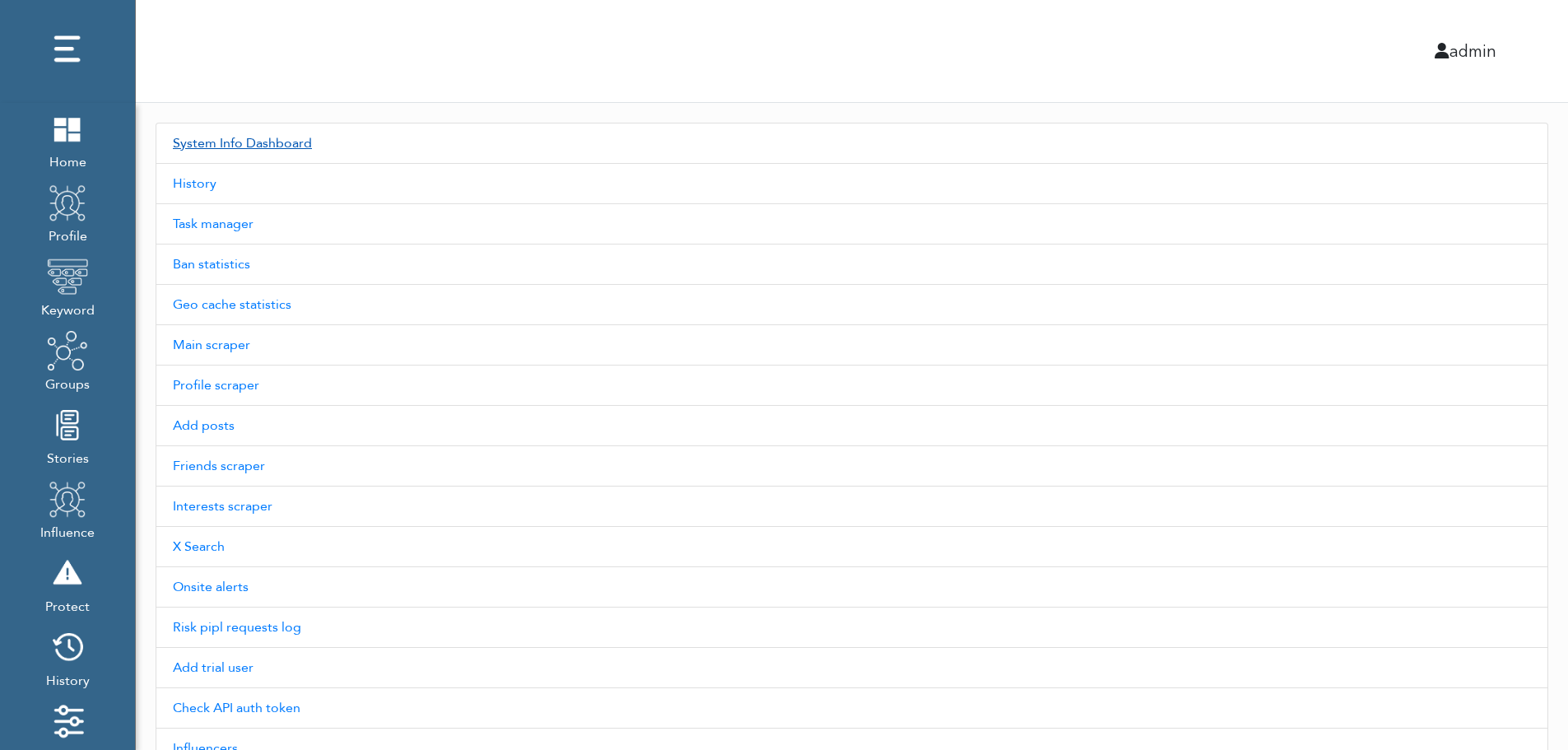
click at [269, 143] on link "System Info Dashboard" at bounding box center [852, 144] width 1393 height 42
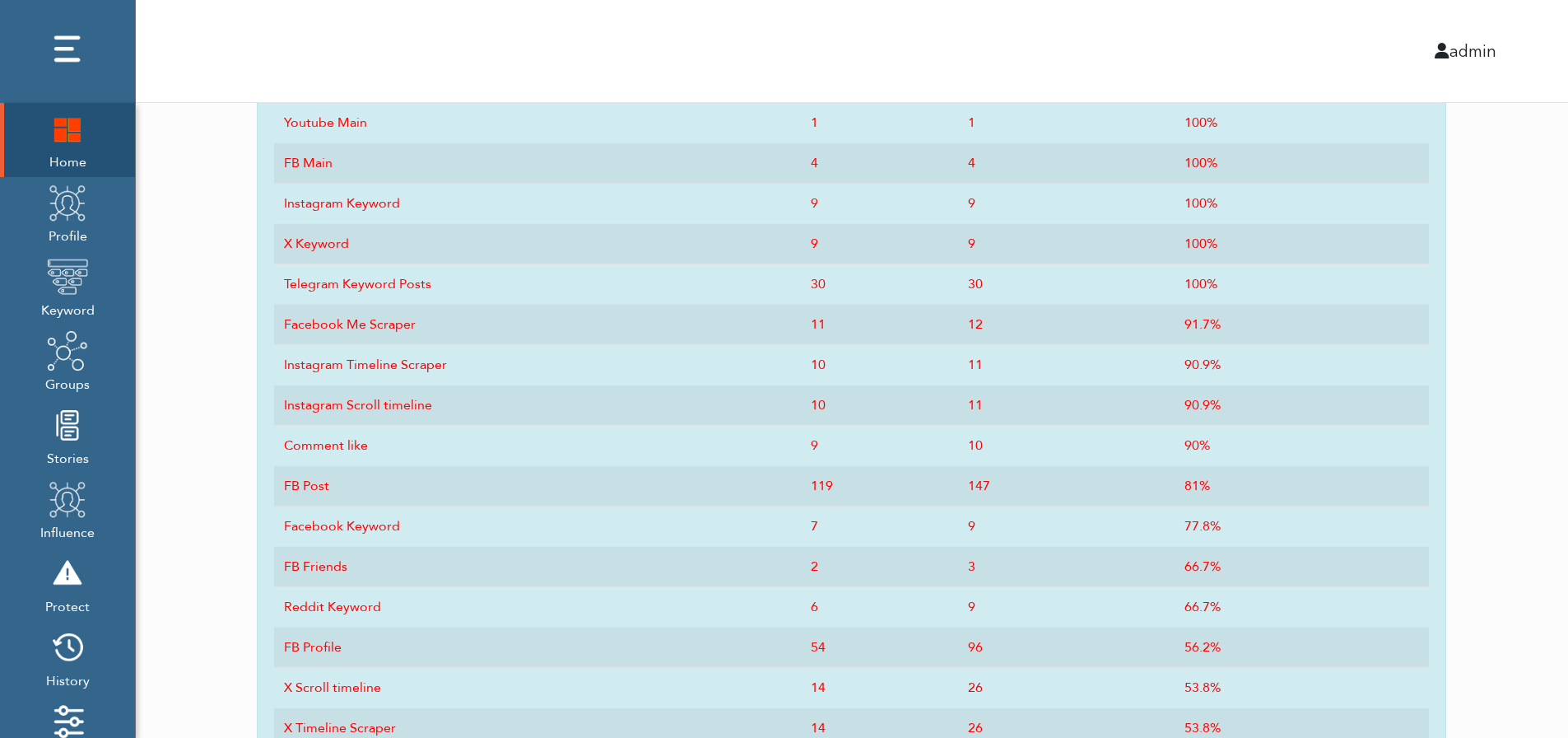
scroll to position [810, 0]
click at [59, 149] on img at bounding box center [67, 129] width 42 height 42
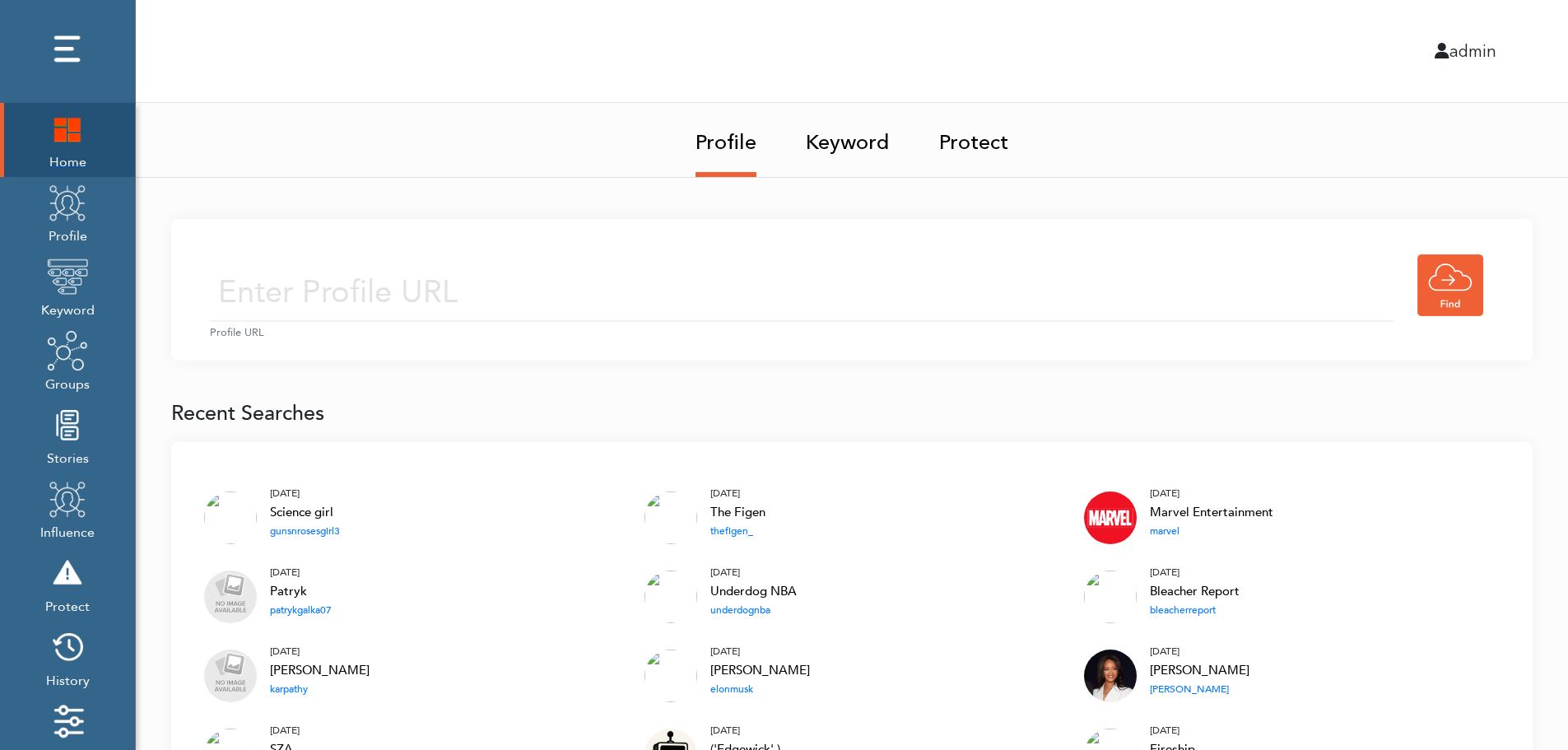
click at [57, 132] on img at bounding box center [67, 129] width 42 height 42
click at [69, 127] on img at bounding box center [67, 129] width 42 height 42
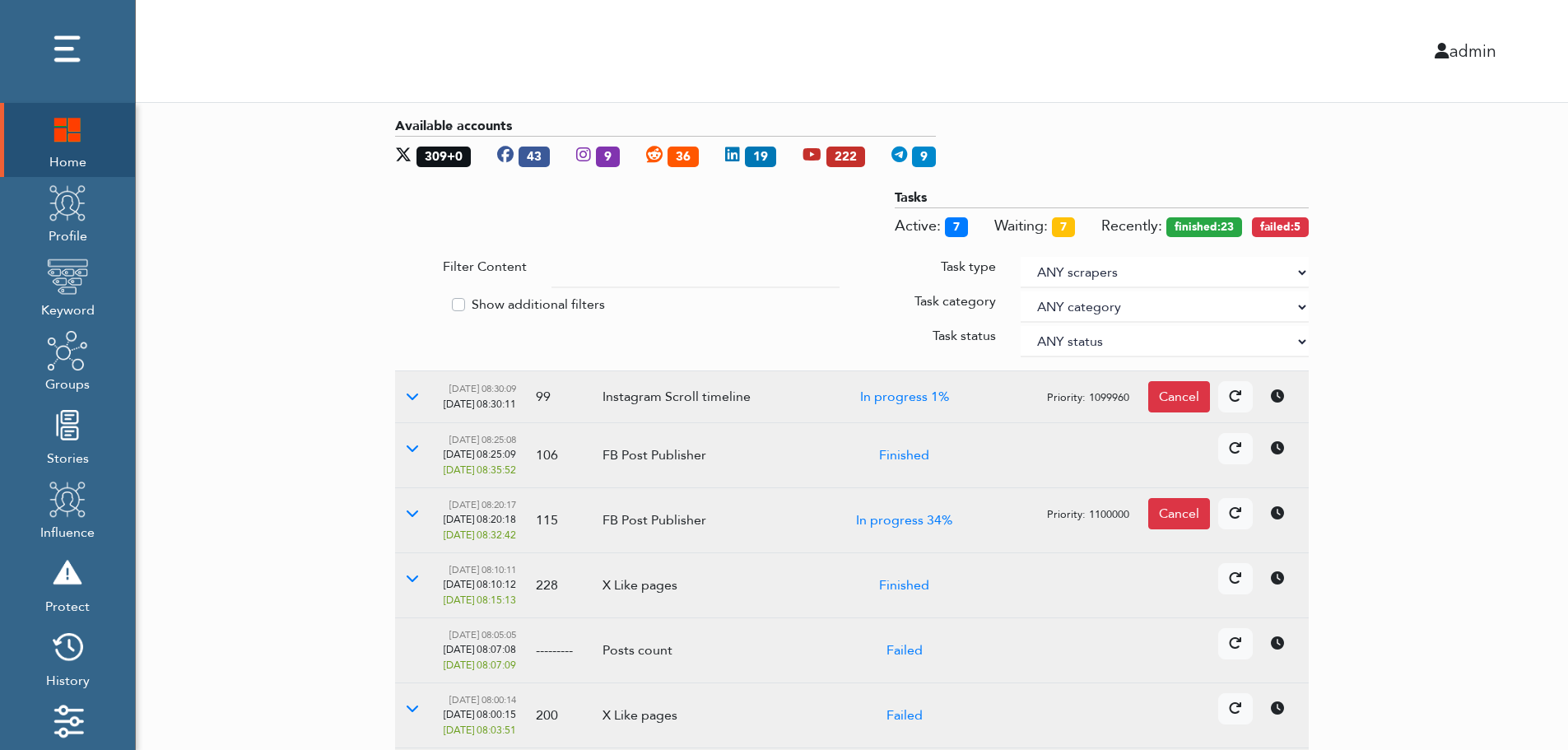
drag, startPoint x: 1470, startPoint y: 343, endPoint x: 1300, endPoint y: 270, distance: 185.0
click at [1300, 270] on select "ANY scrapers Facebook profile Facebook keyword X profile X keyword Instagram pr…" at bounding box center [1164, 272] width 288 height 32
click at [538, 300] on label "Show additional filters" at bounding box center [538, 304] width 134 height 20
click at [408, 300] on input "Show additional filters" at bounding box center [401, 302] width 13 height 17
checkbox input "true"
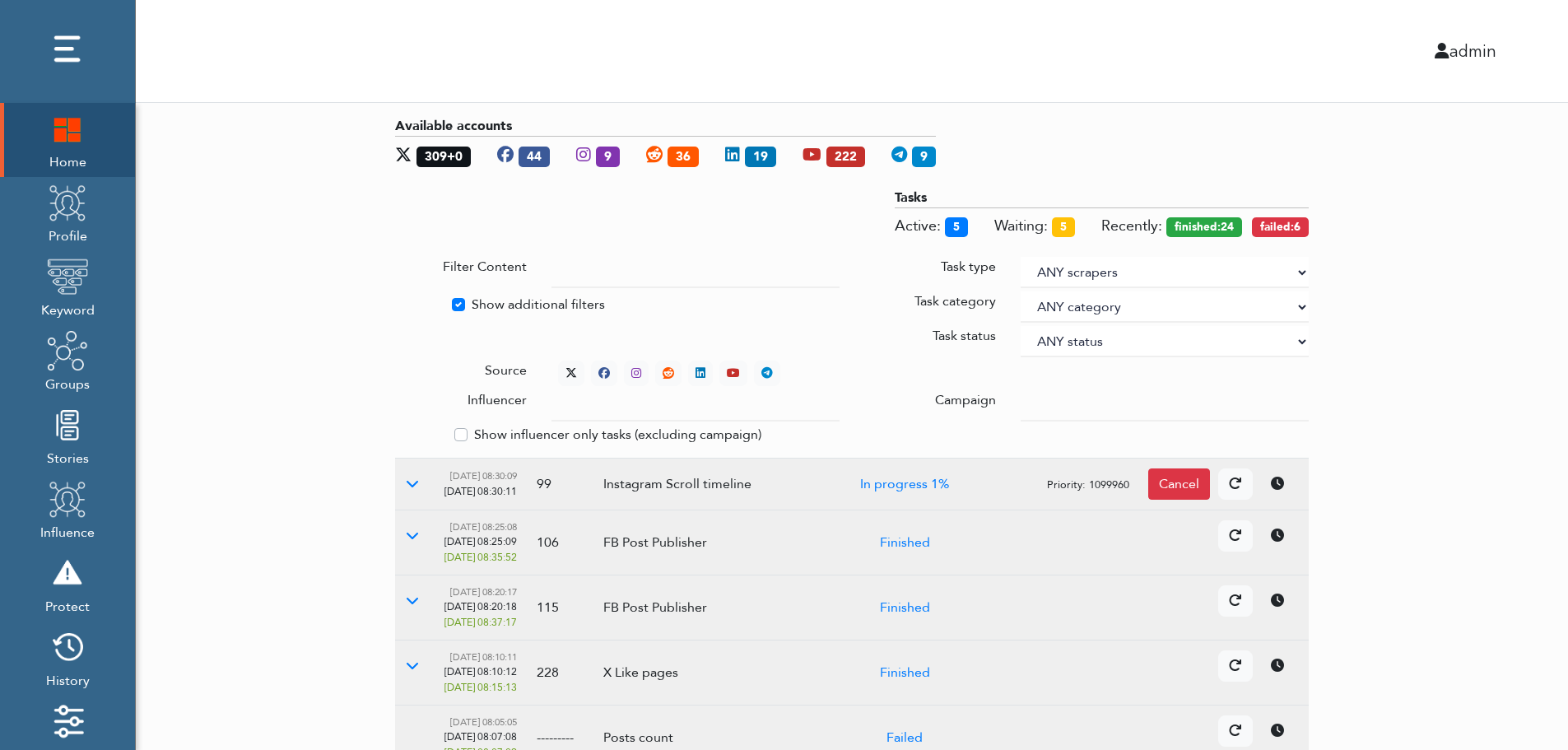
click at [1020, 400] on div at bounding box center [1165, 406] width 313 height 32
click at [679, 408] on input "text" at bounding box center [695, 406] width 288 height 32
click at [1074, 337] on select "ANY status None Created In progress Finished Failed Wait to retry Canceled Skip…" at bounding box center [1164, 342] width 288 height 32
click at [1020, 326] on select "ANY status None Created In progress Finished Failed Wait to retry Canceled Skip…" at bounding box center [1164, 342] width 288 height 32
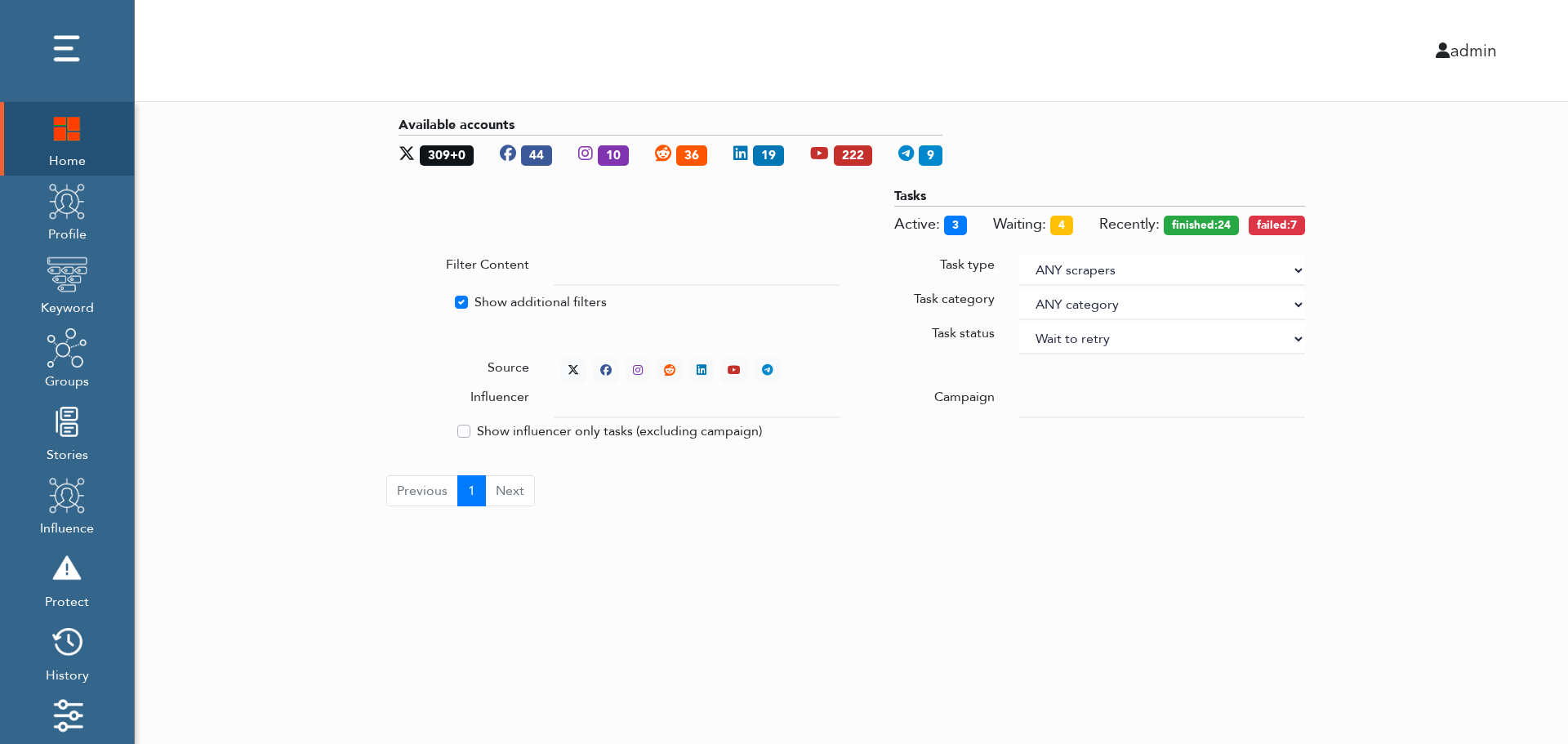
select select "4"
click at [1400, 251] on div "Available accounts 309+0 45 10 36 19 222 9 Tasks Active: 2 Waiting: 3 Recently:…" at bounding box center [851, 311] width 1433 height 418
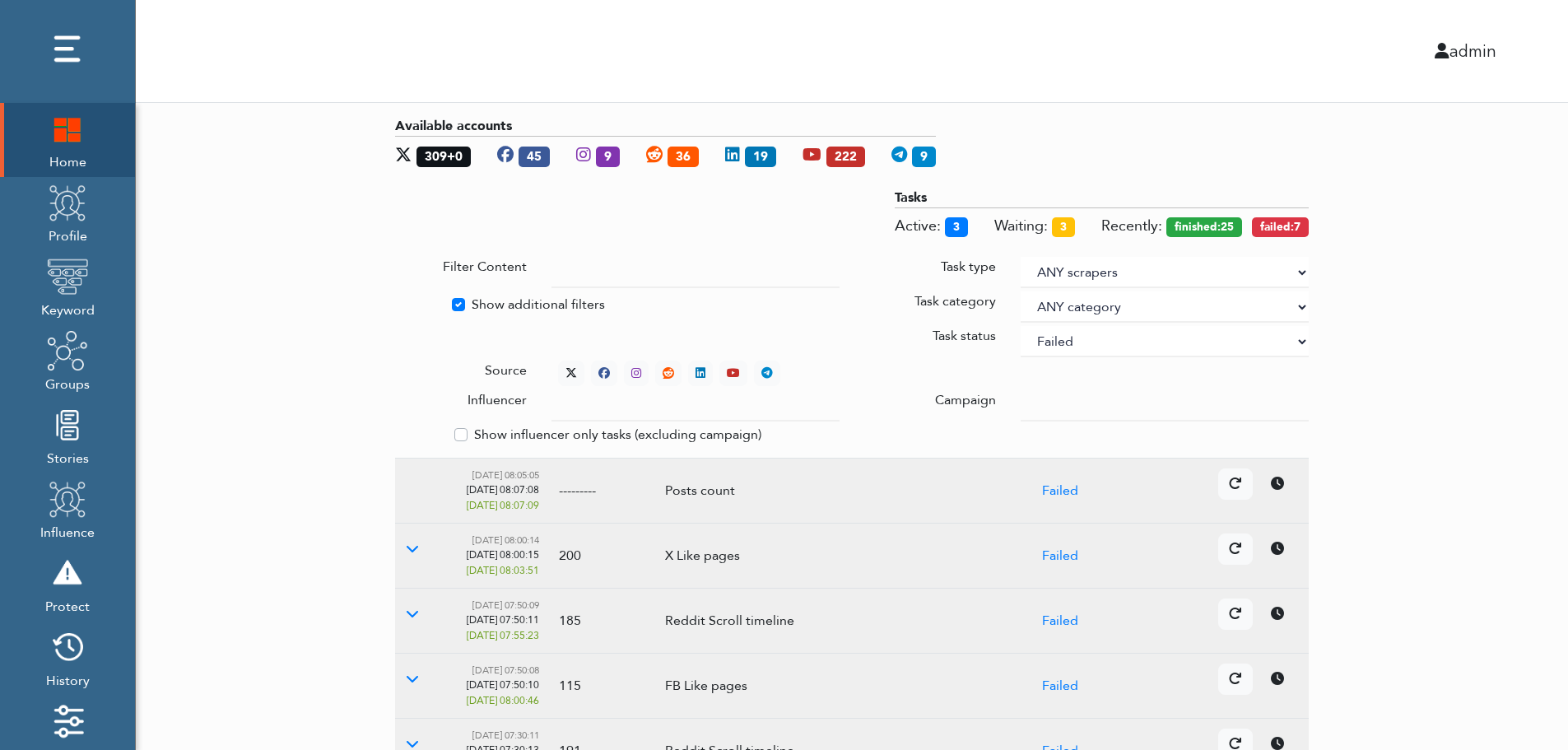
click at [1468, 377] on div "Available accounts 309+0 45 9 36 19 222 9 Tasks Active: 3 Waiting: 3 Recently: …" at bounding box center [852, 638] width 1432 height 1071
click at [568, 368] on icon at bounding box center [572, 374] width 12 height 12
click at [411, 483] on icon at bounding box center [412, 482] width 13 height 13
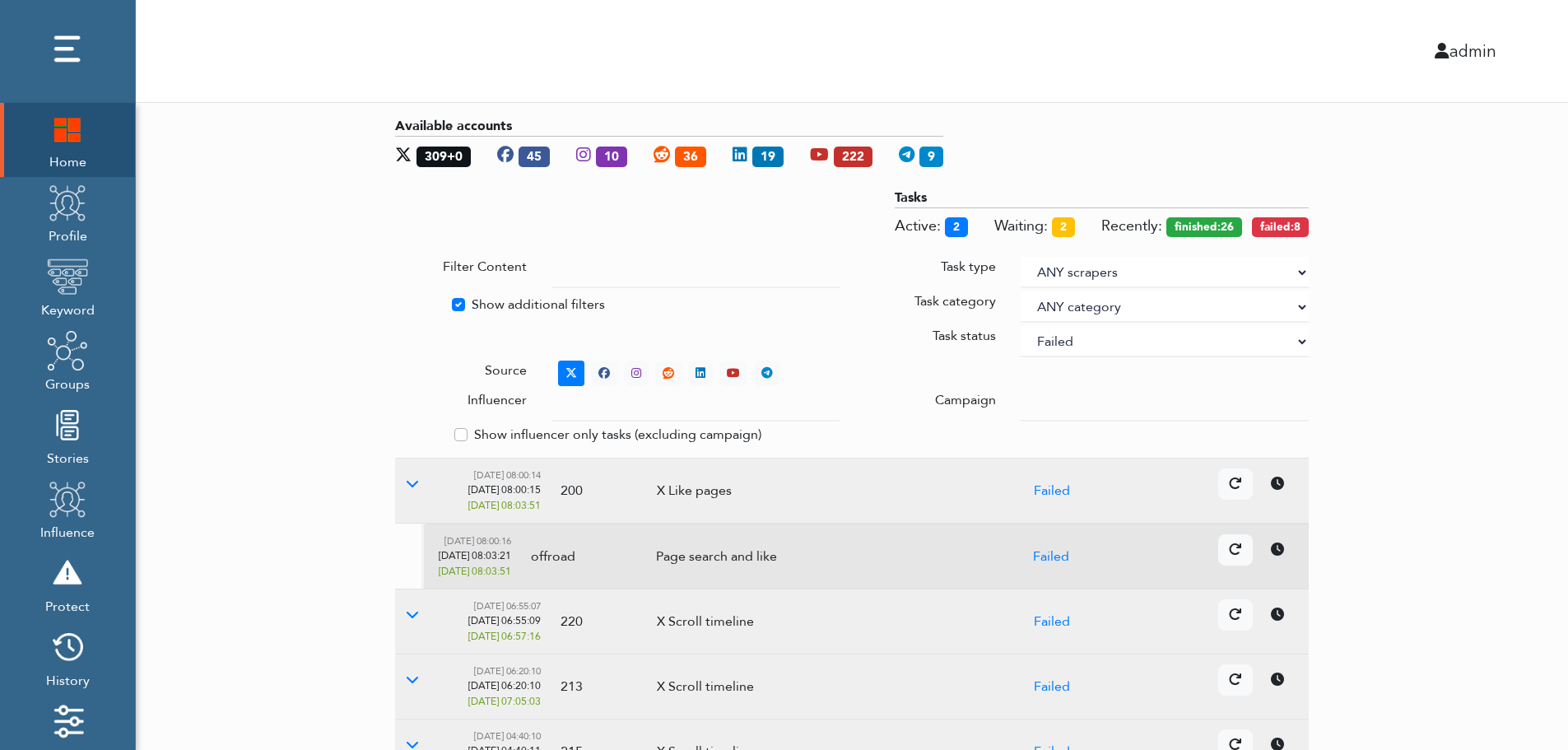
click at [1282, 553] on icon at bounding box center [1277, 549] width 13 height 13
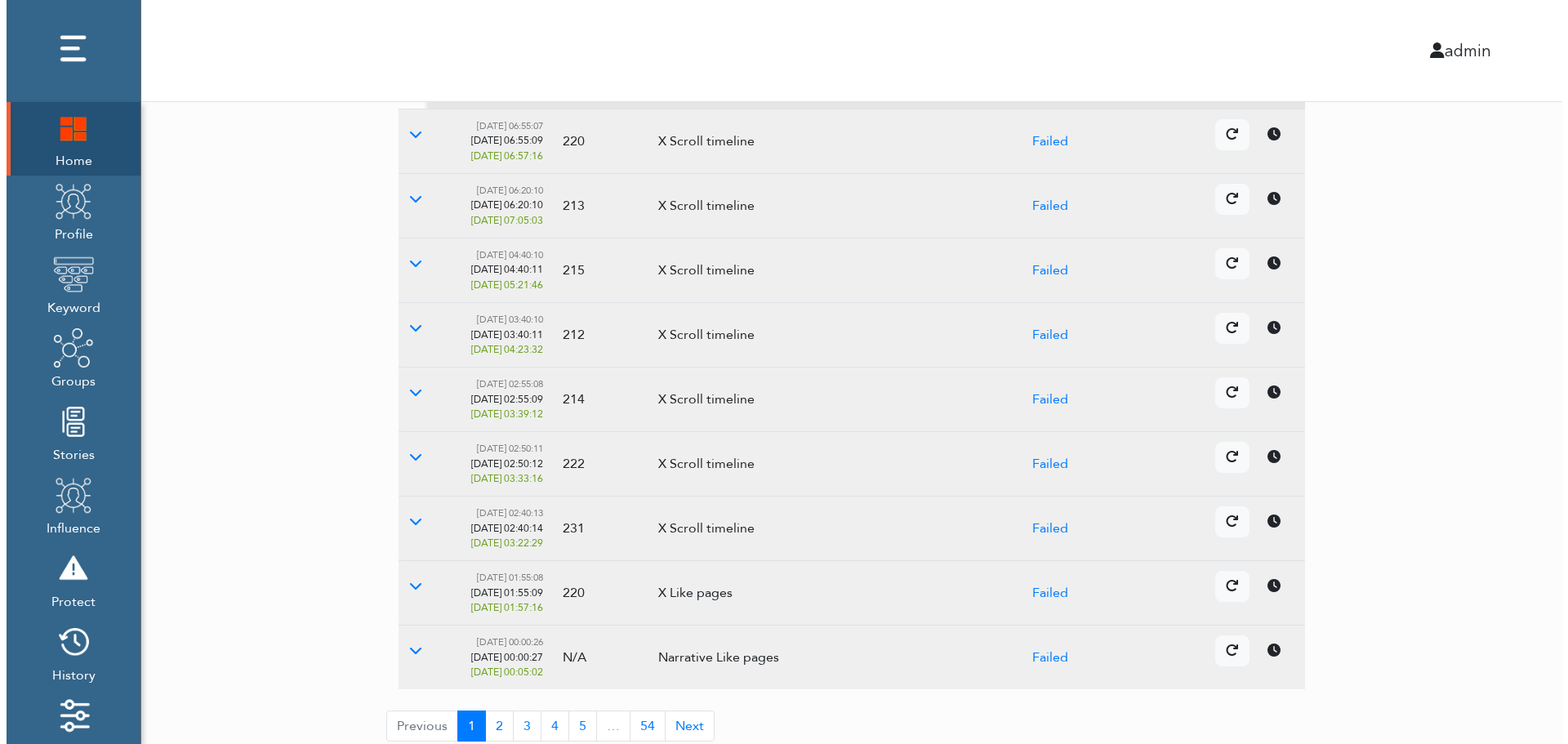
scroll to position [486, 0]
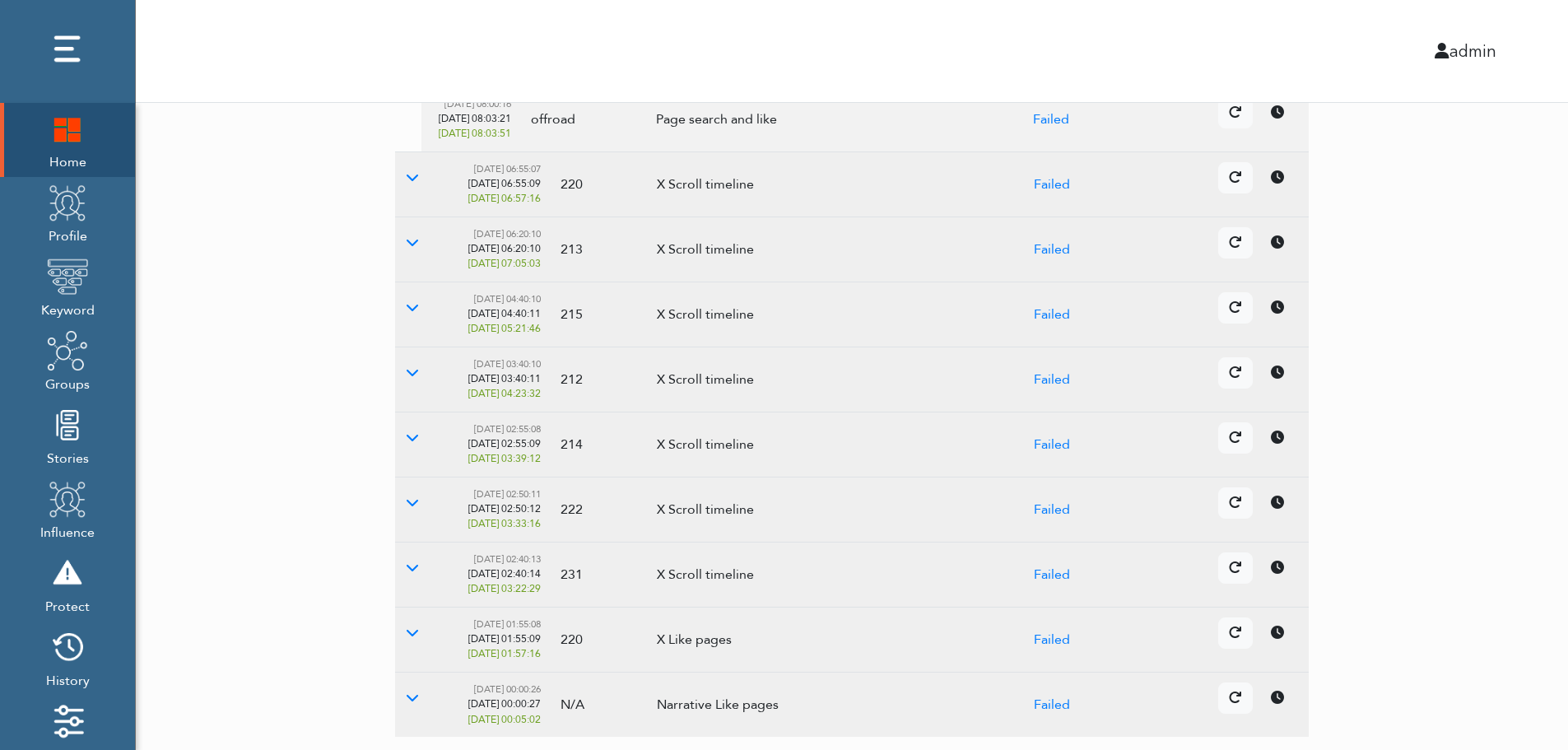
click at [1275, 518] on link at bounding box center [1277, 503] width 35 height 32
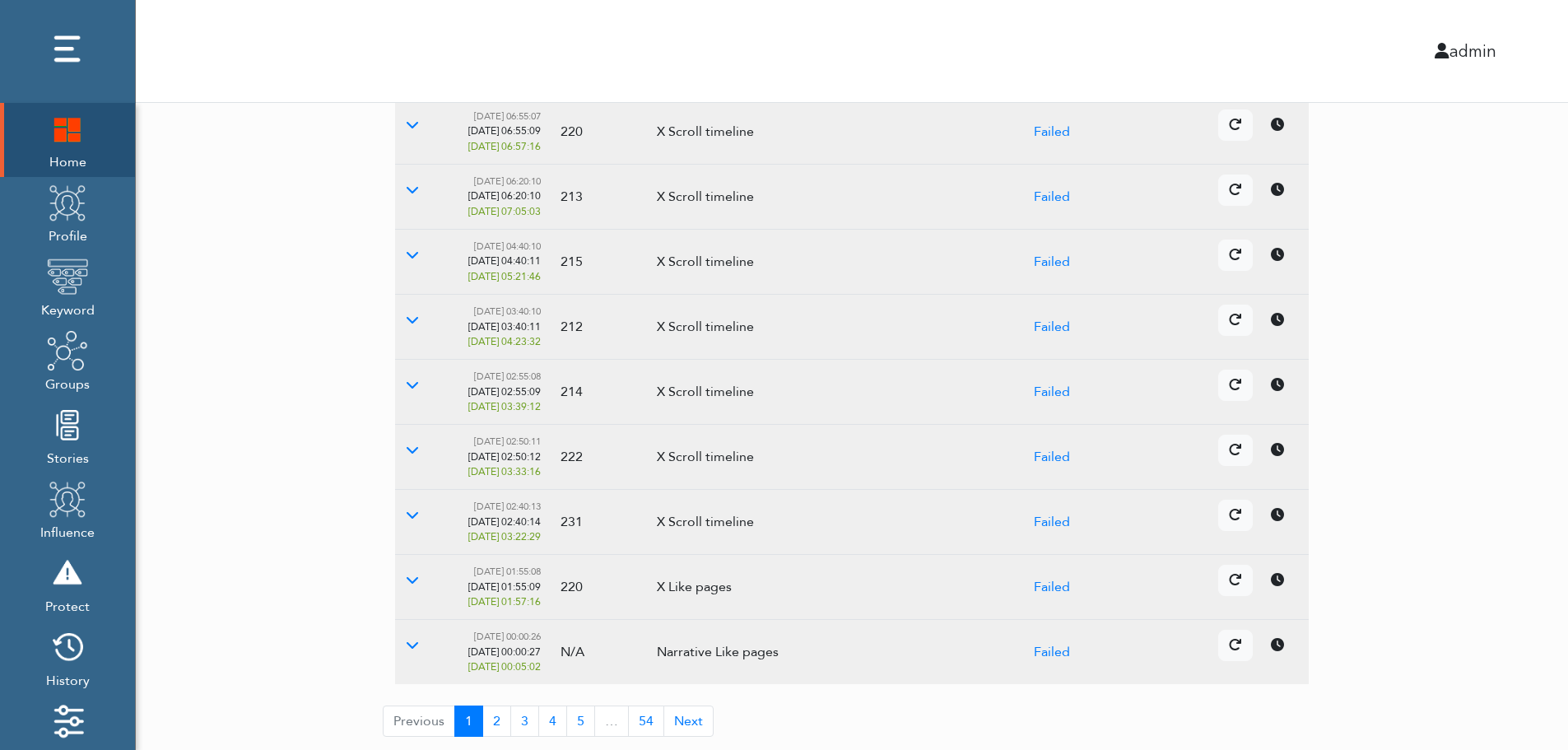
scroll to position [0, 0]
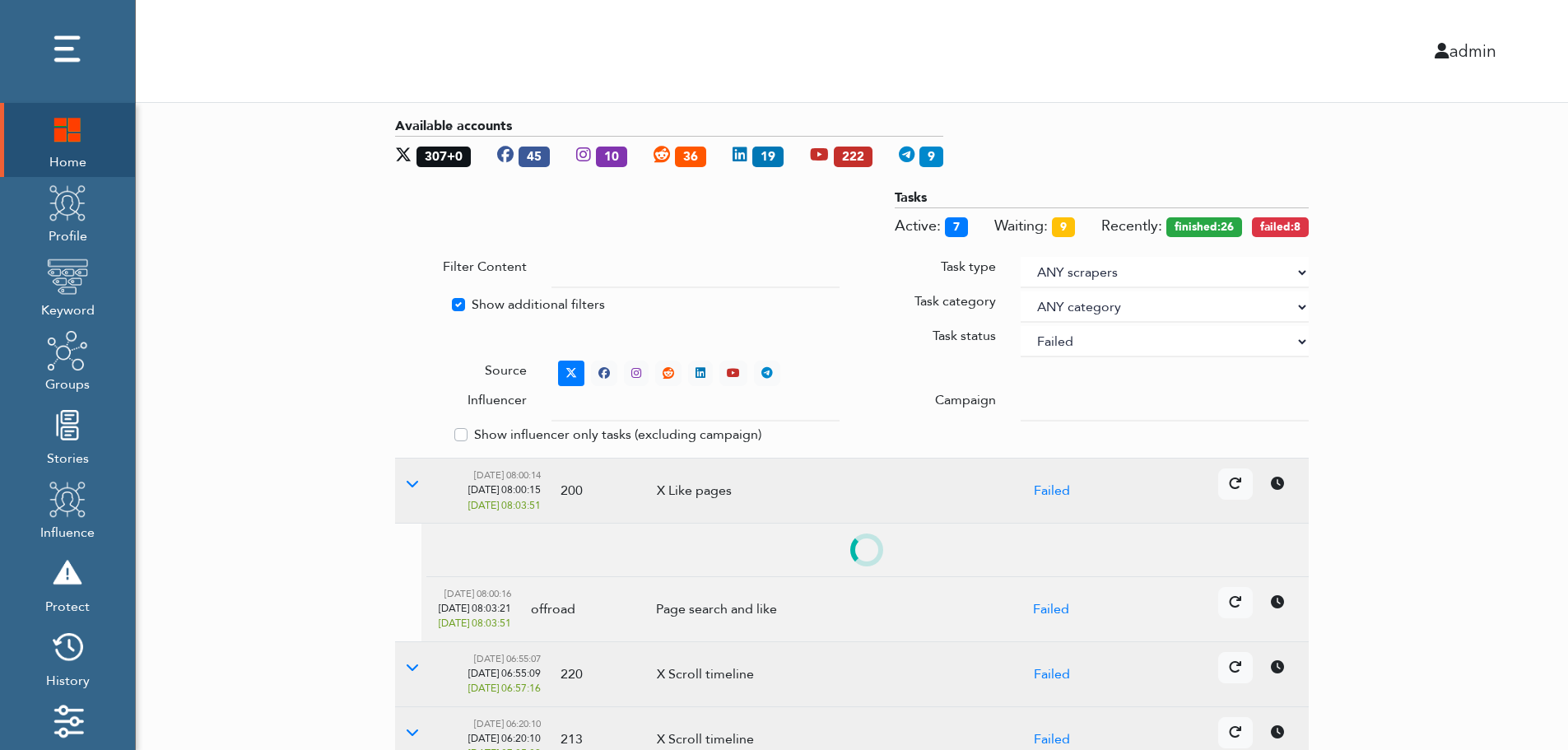
click at [1121, 343] on select "ANY status None Created In progress Finished Failed Wait to retry Canceled Skip…" at bounding box center [1164, 342] width 288 height 32
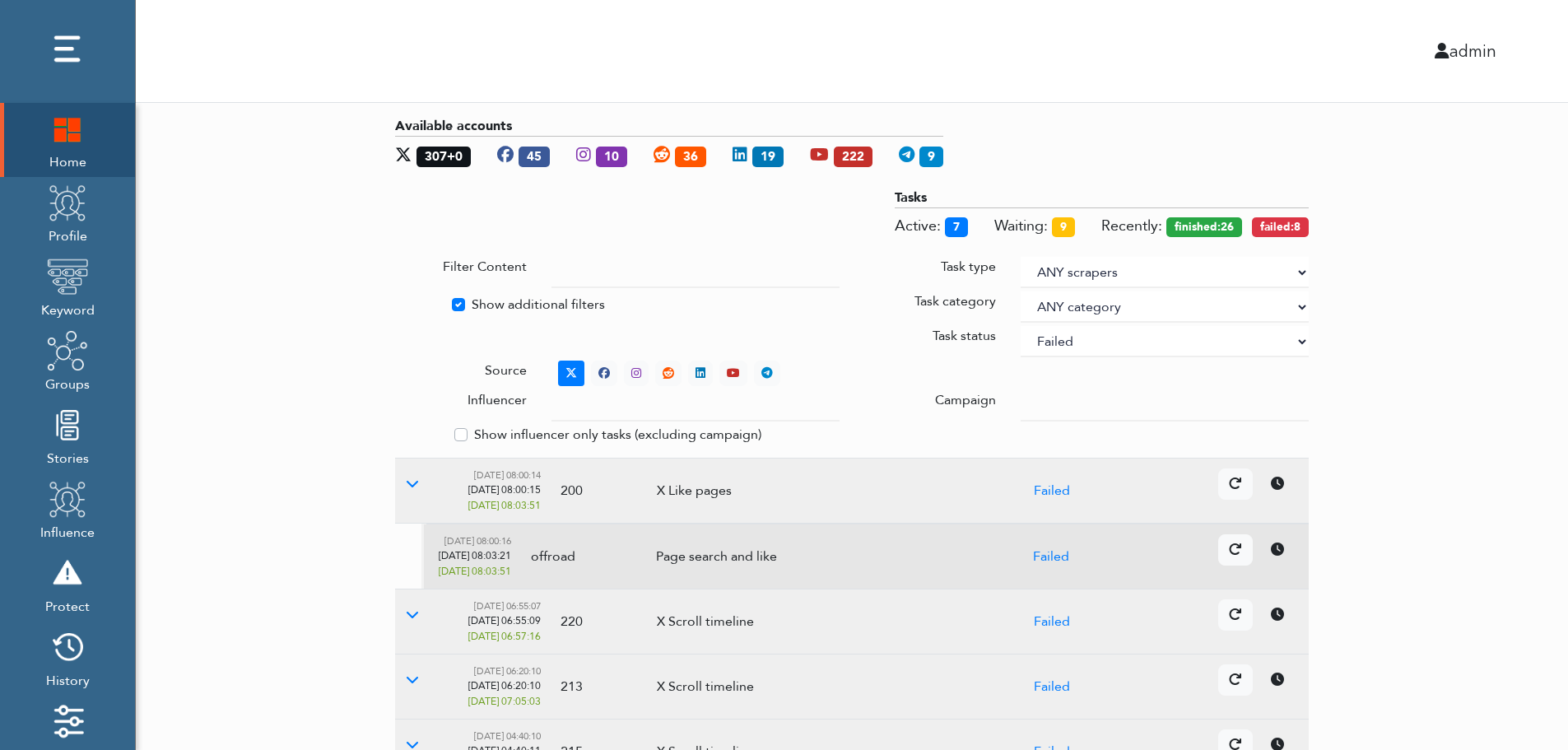
select select
click at [1020, 326] on select "ANY status None Created In progress Finished Failed Wait to retry Canceled Skip…" at bounding box center [1164, 342] width 288 height 32
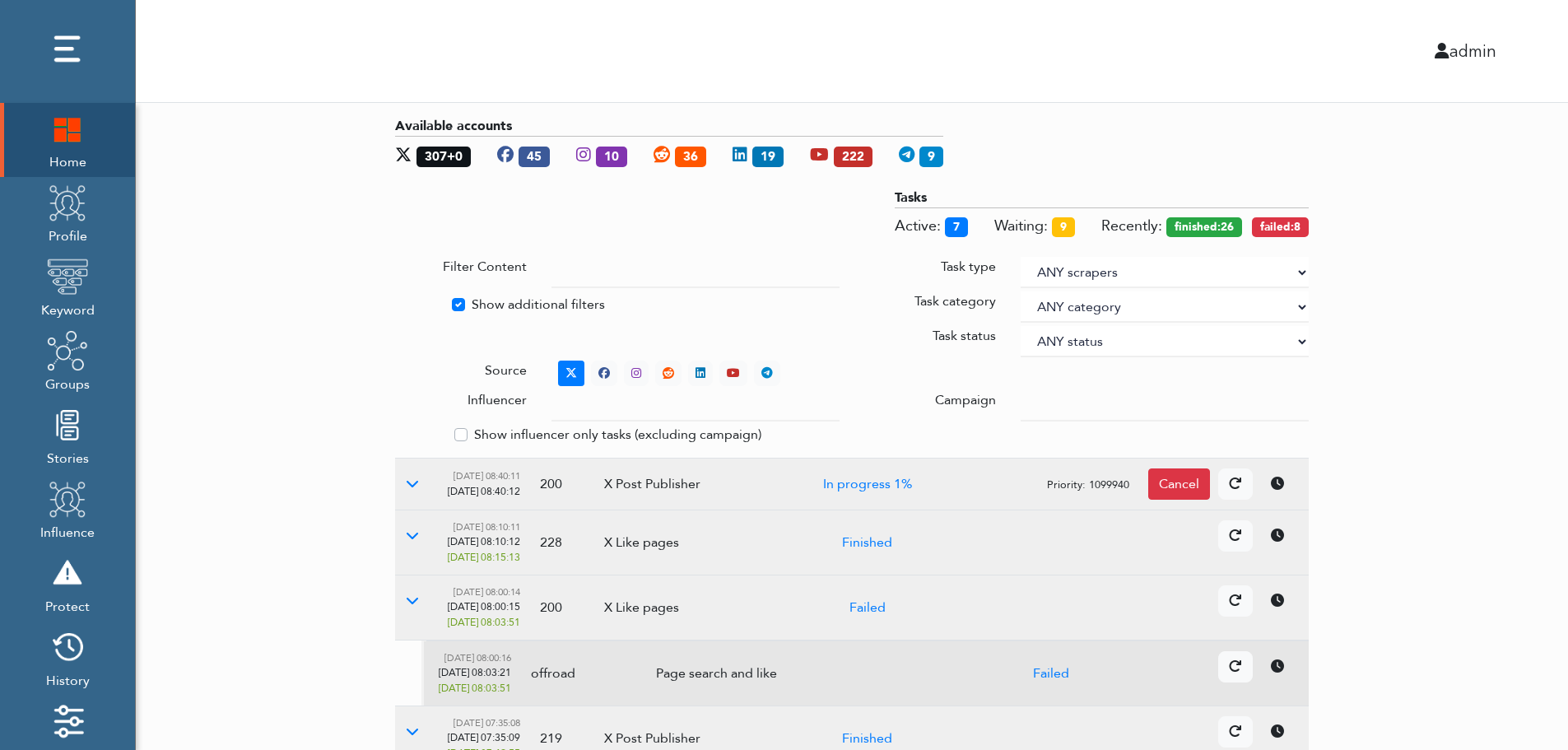
click at [1531, 308] on div "Available accounts 307+0 45 10 36 19 222 9 Tasks Active: 7 Waiting: 9 Recently:…" at bounding box center [852, 665] width 1432 height 1124
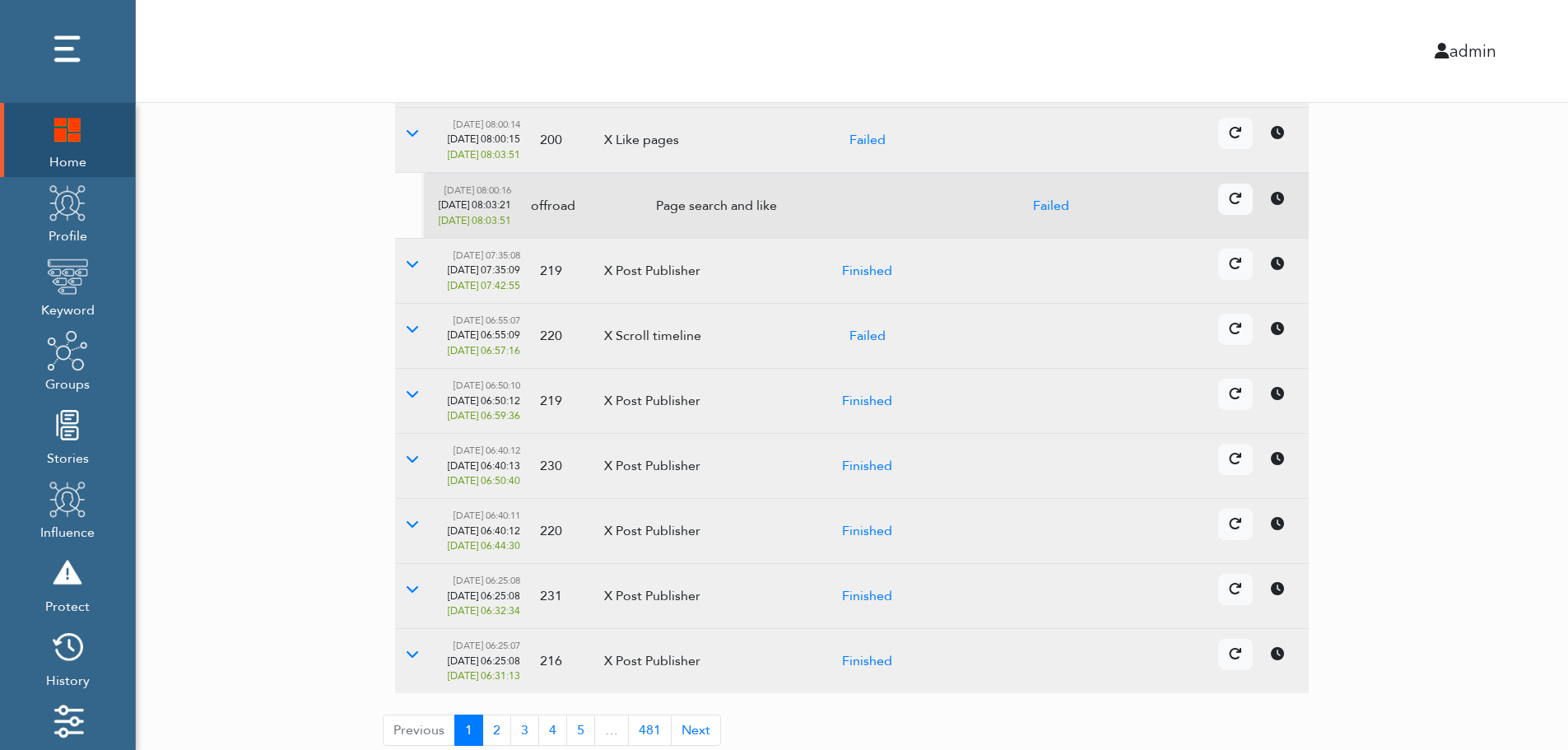
scroll to position [477, 0]
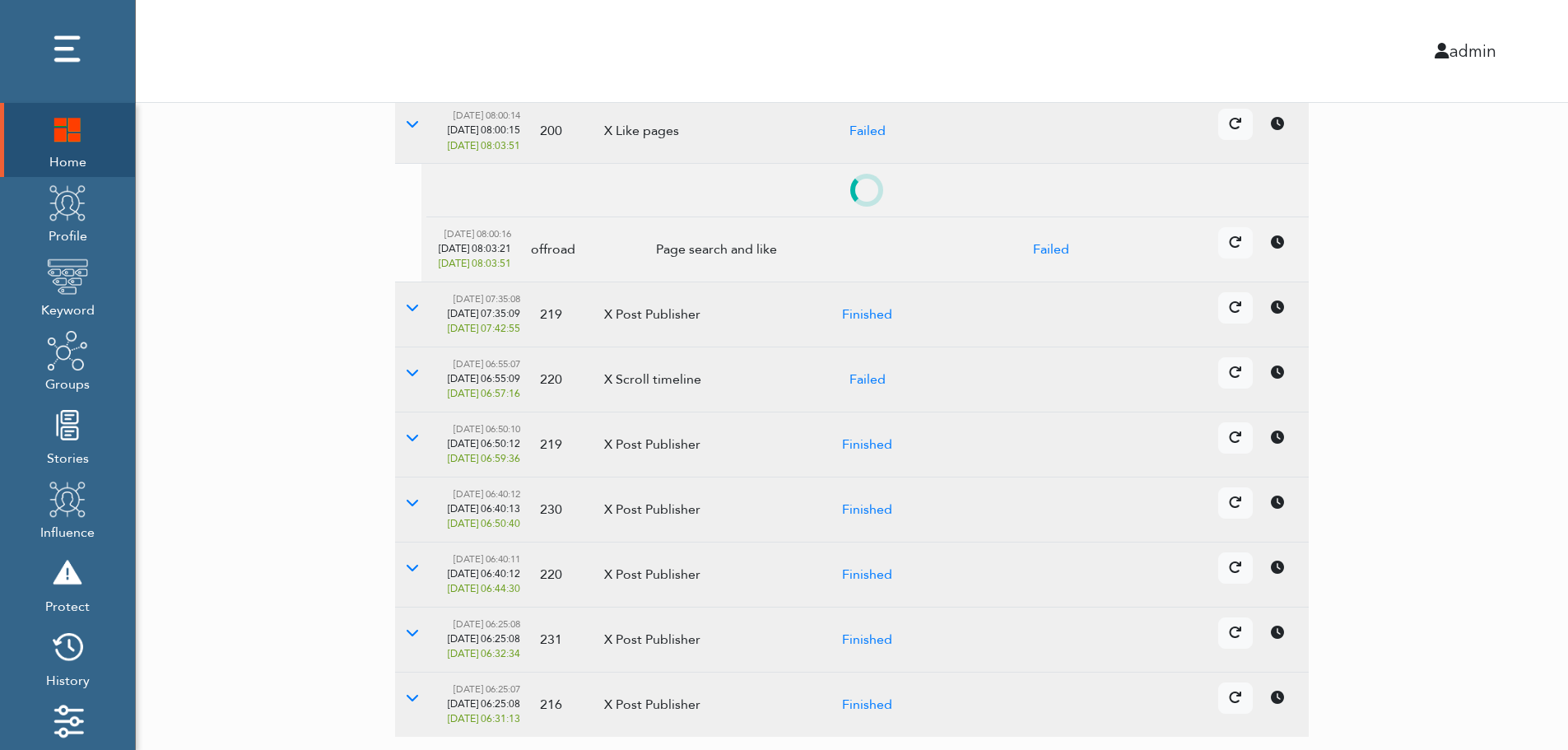
click at [1283, 533] on td "Details Cancel" at bounding box center [1122, 509] width 371 height 65
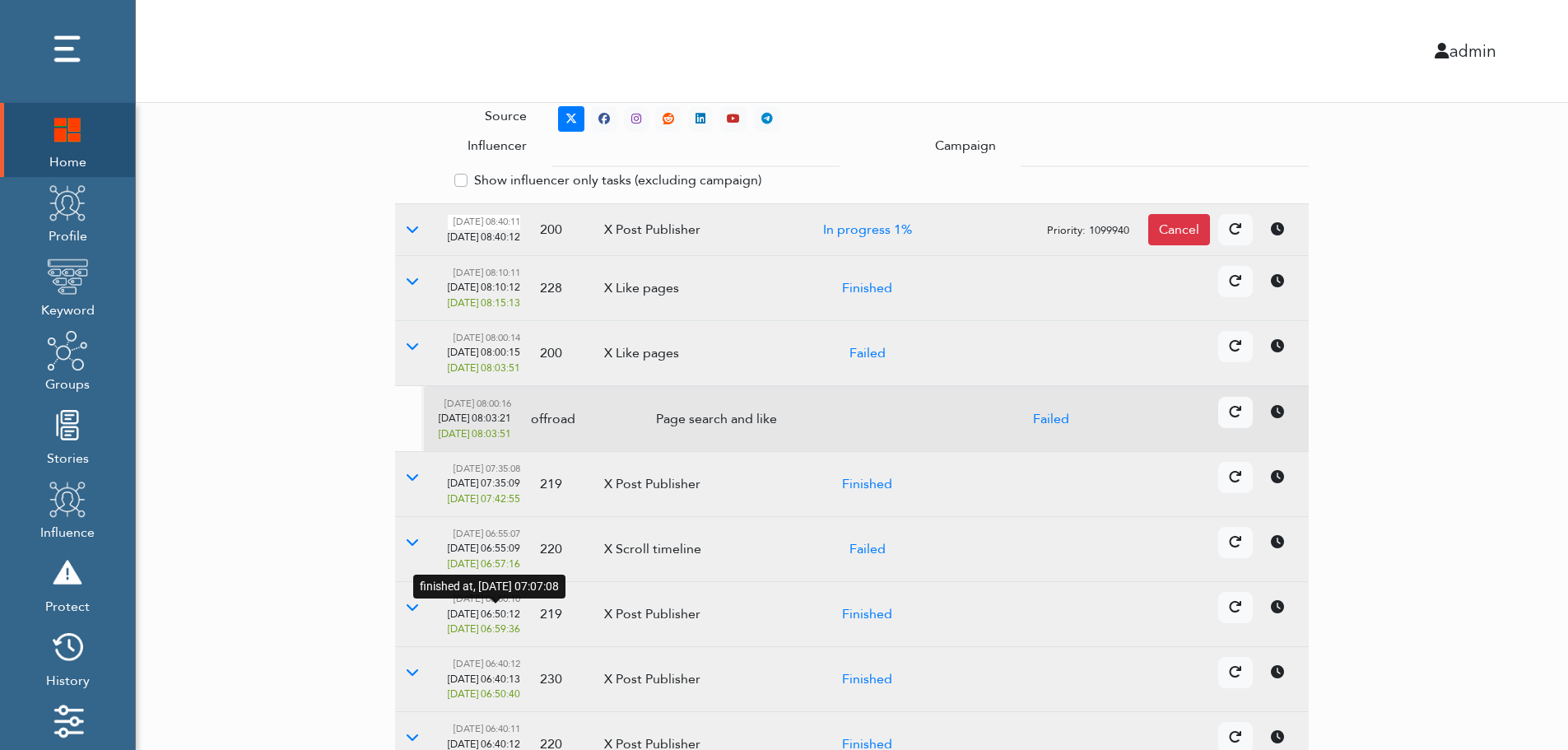
scroll to position [0, 0]
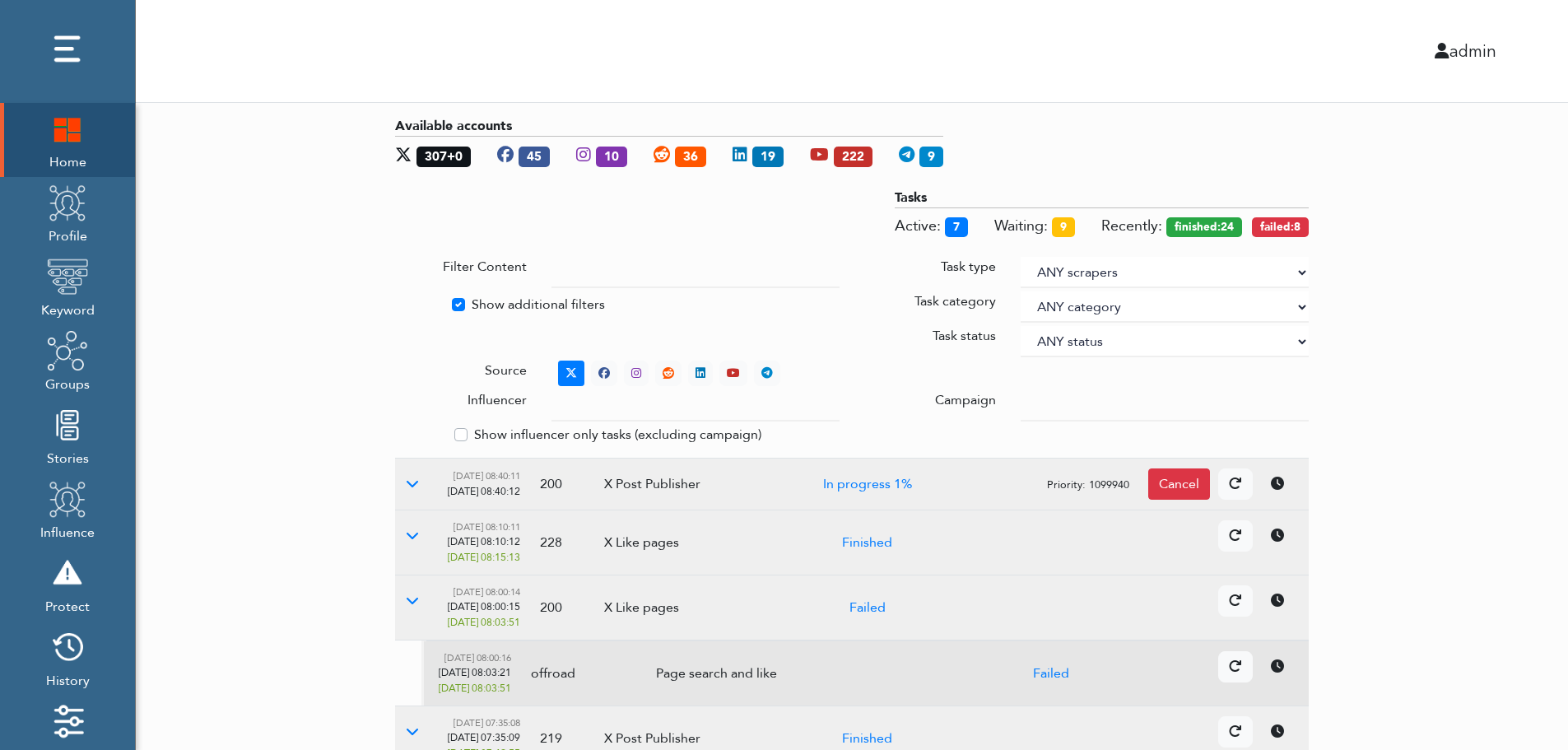
click at [494, 302] on label "Show additional filters" at bounding box center [538, 304] width 134 height 20
click at [408, 302] on input "Show additional filters" at bounding box center [401, 302] width 13 height 17
checkbox input "false"
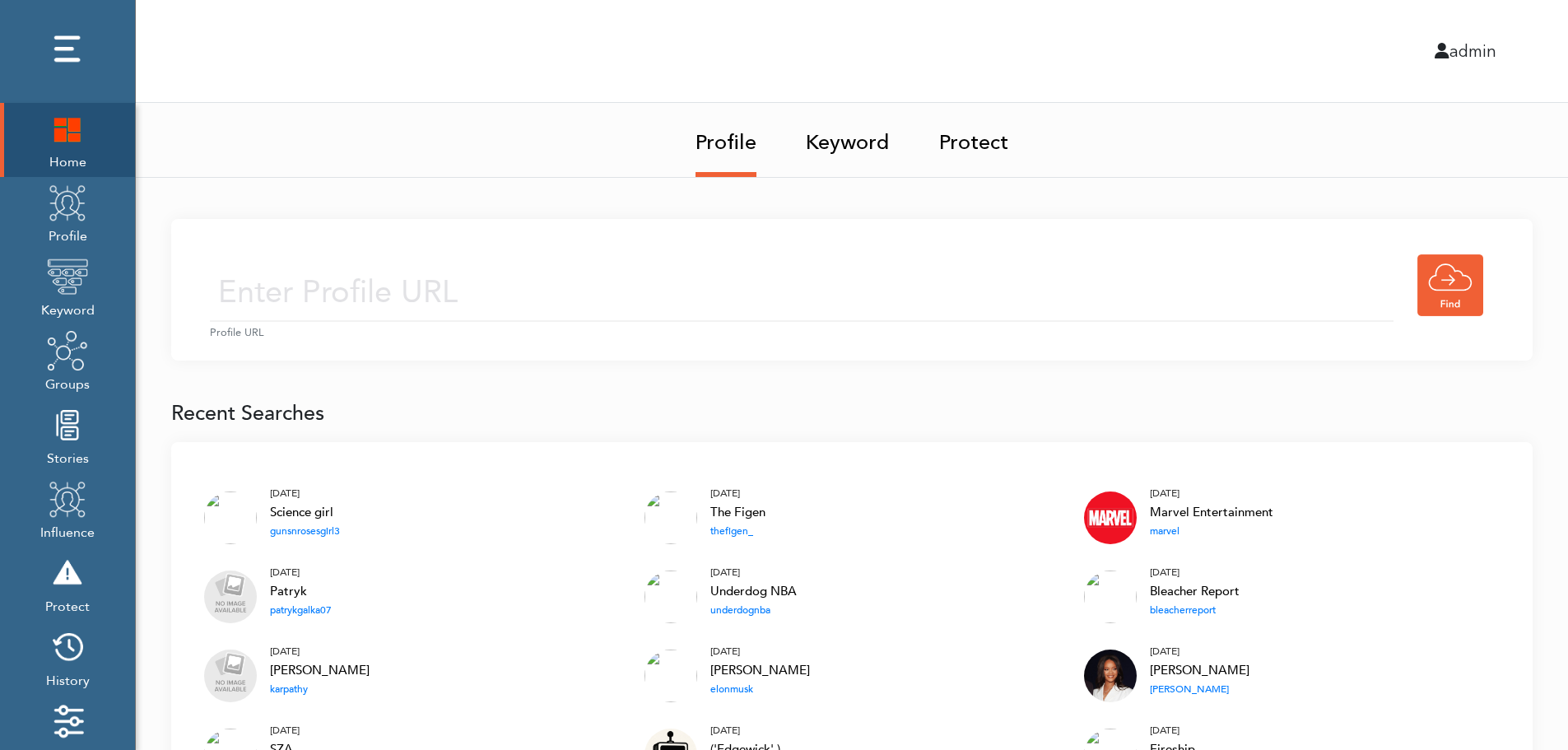
click at [533, 288] on input "text" at bounding box center [801, 292] width 1184 height 58
type input "[URL][DOMAIN_NAME]"
click at [640, 297] on input "[URL][DOMAIN_NAME]" at bounding box center [801, 292] width 1184 height 58
click at [772, 246] on div "[URL][DOMAIN_NAME] Profile URL" at bounding box center [852, 289] width 1361 height 142
click at [728, 309] on input "[URL][DOMAIN_NAME]" at bounding box center [801, 292] width 1184 height 58
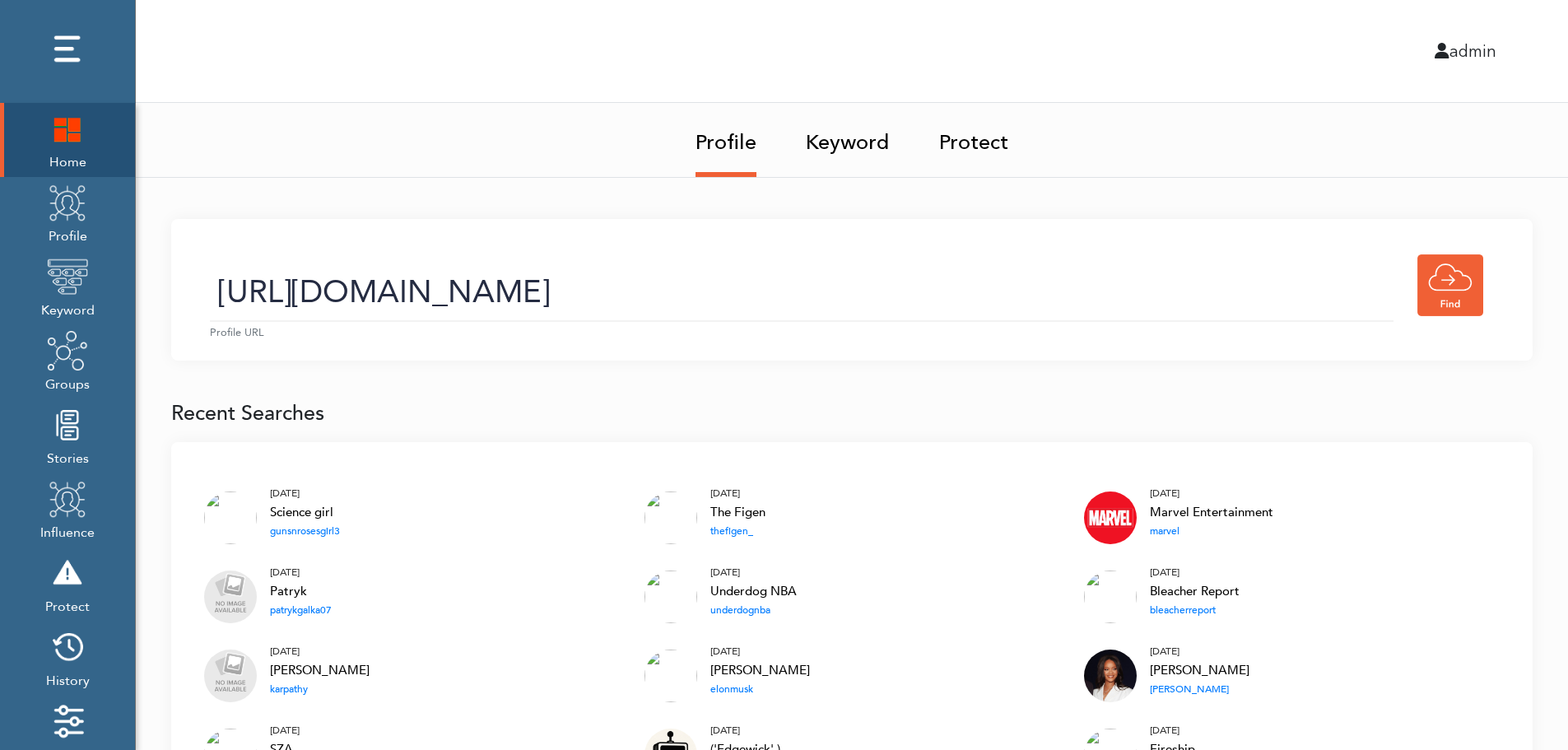
click at [853, 148] on link "Keyword" at bounding box center [847, 138] width 84 height 69
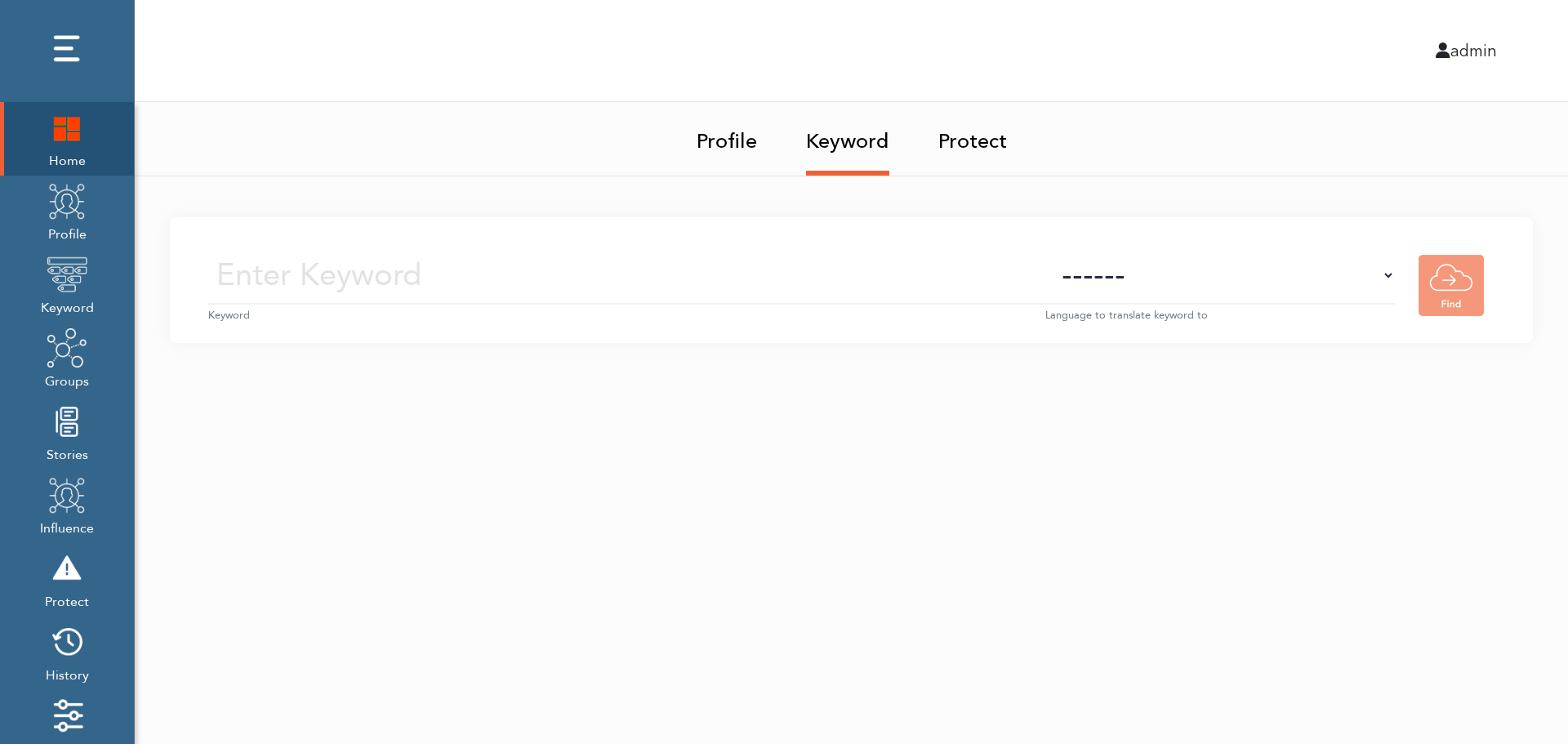
click at [861, 279] on input "text" at bounding box center [627, 275] width 838 height 58
click at [70, 220] on img at bounding box center [67, 201] width 41 height 41
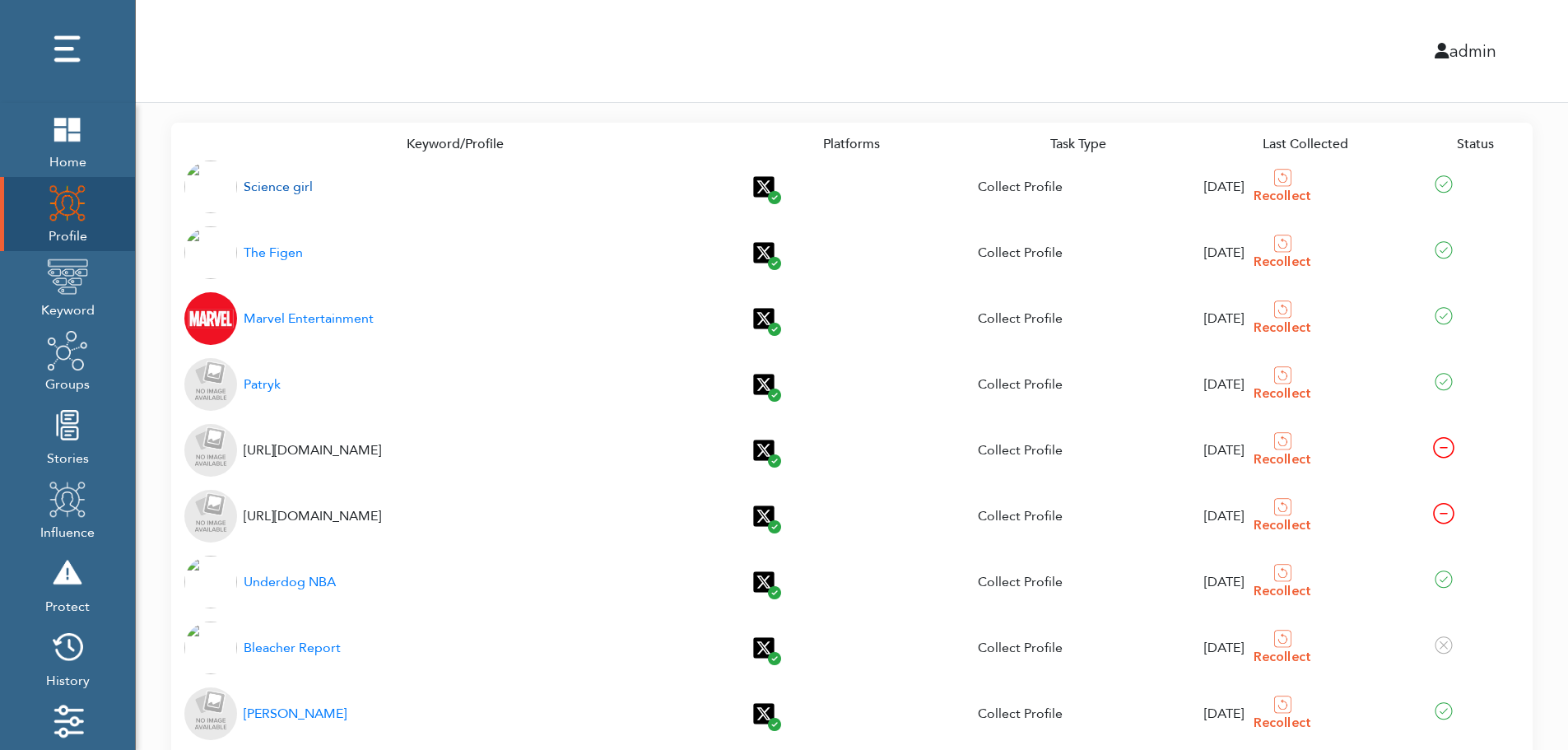
click at [268, 187] on div "Science girl" at bounding box center [278, 187] width 69 height 20
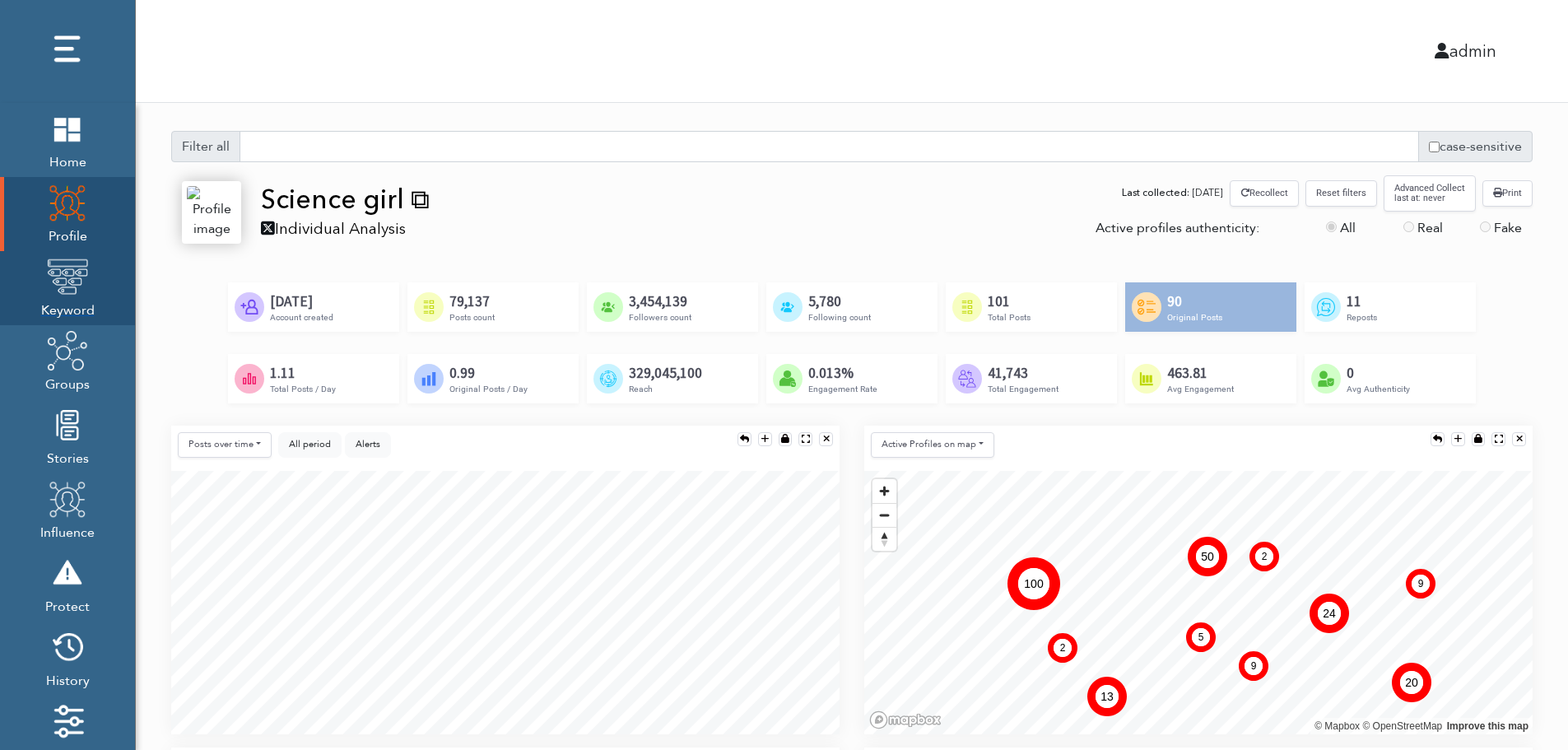
click at [62, 291] on img at bounding box center [67, 276] width 42 height 42
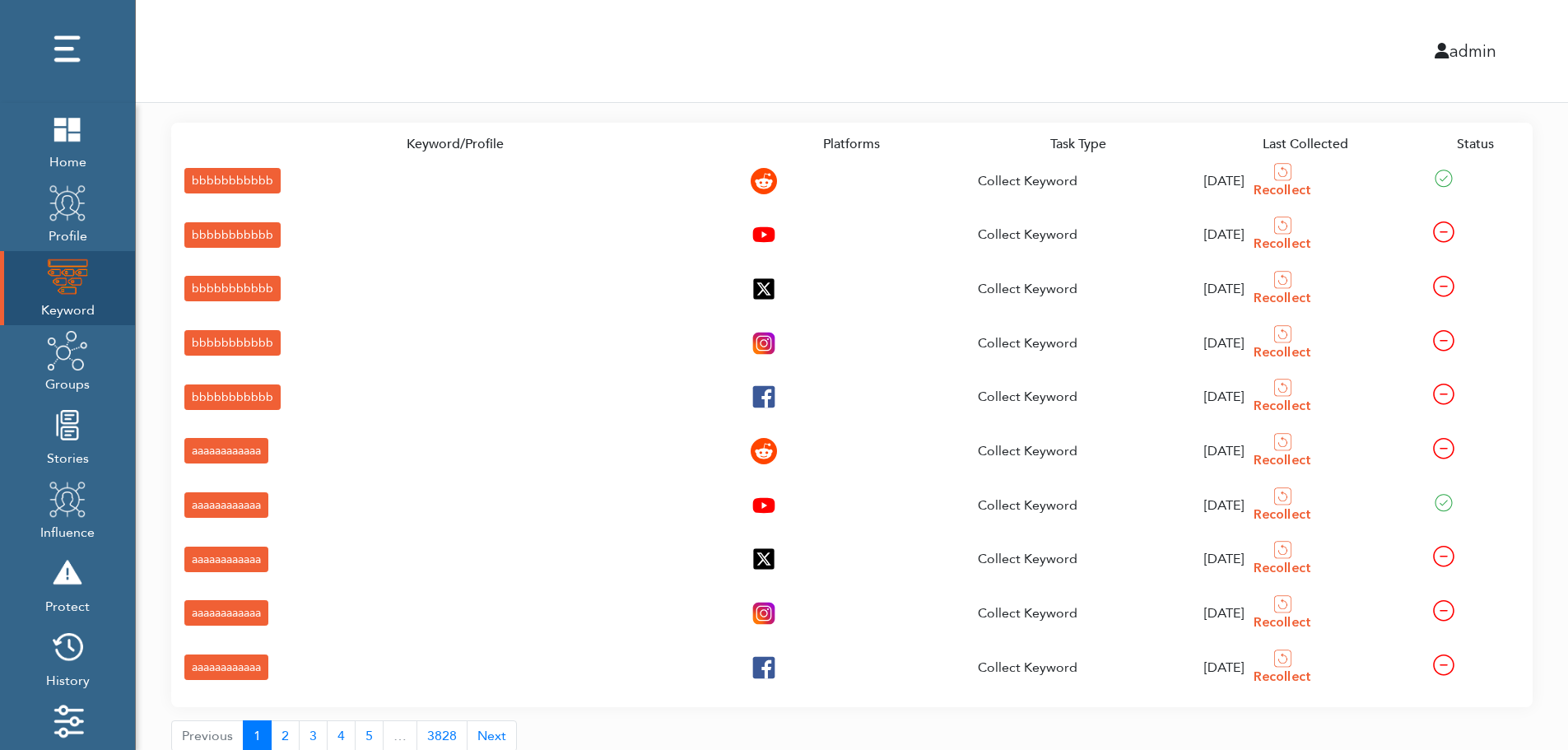
click at [200, 178] on div "bbbbbbbbbbb" at bounding box center [232, 181] width 96 height 26
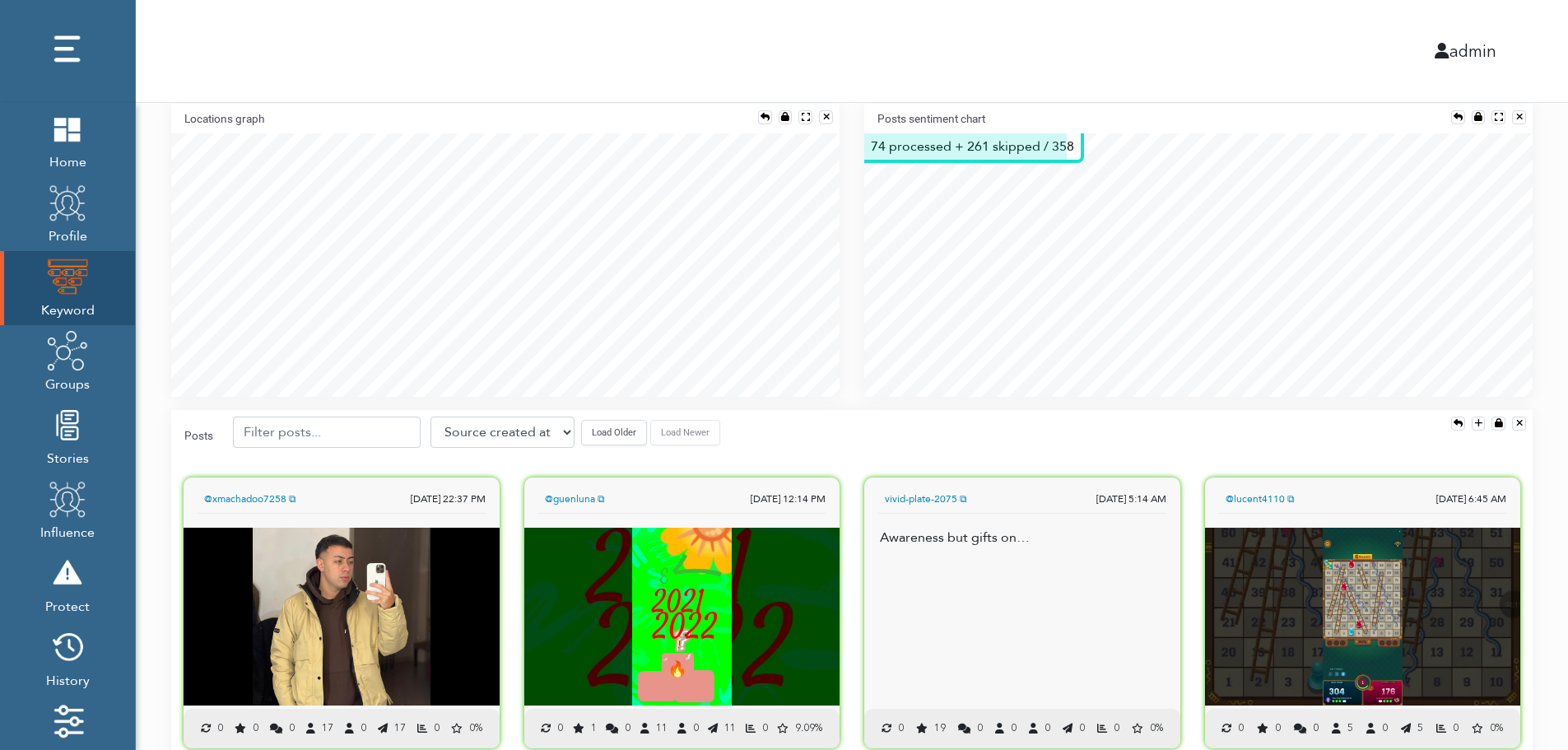
scroll to position [364, 0]
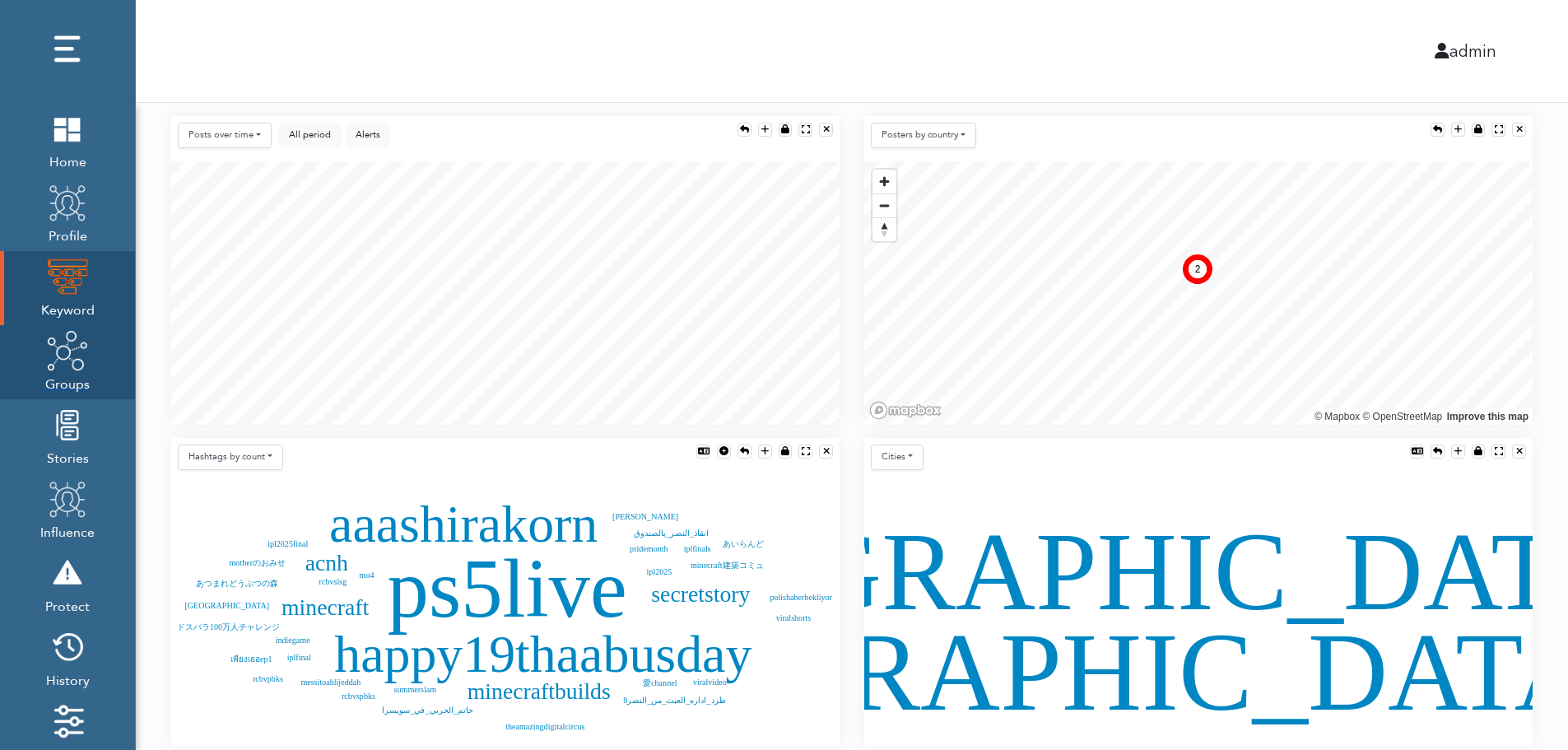
click at [65, 368] on img at bounding box center [67, 351] width 42 height 42
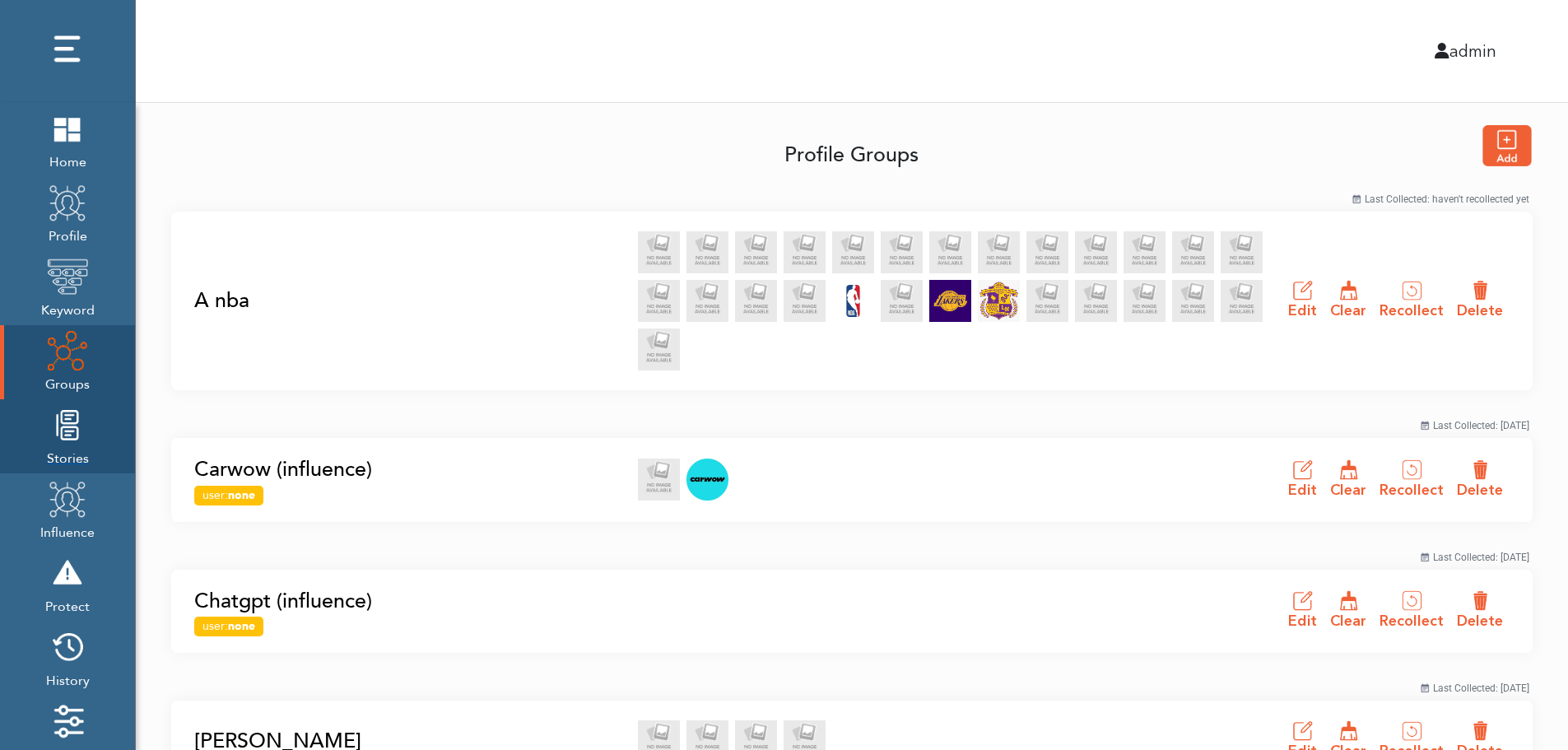
click at [62, 445] on img at bounding box center [67, 425] width 42 height 42
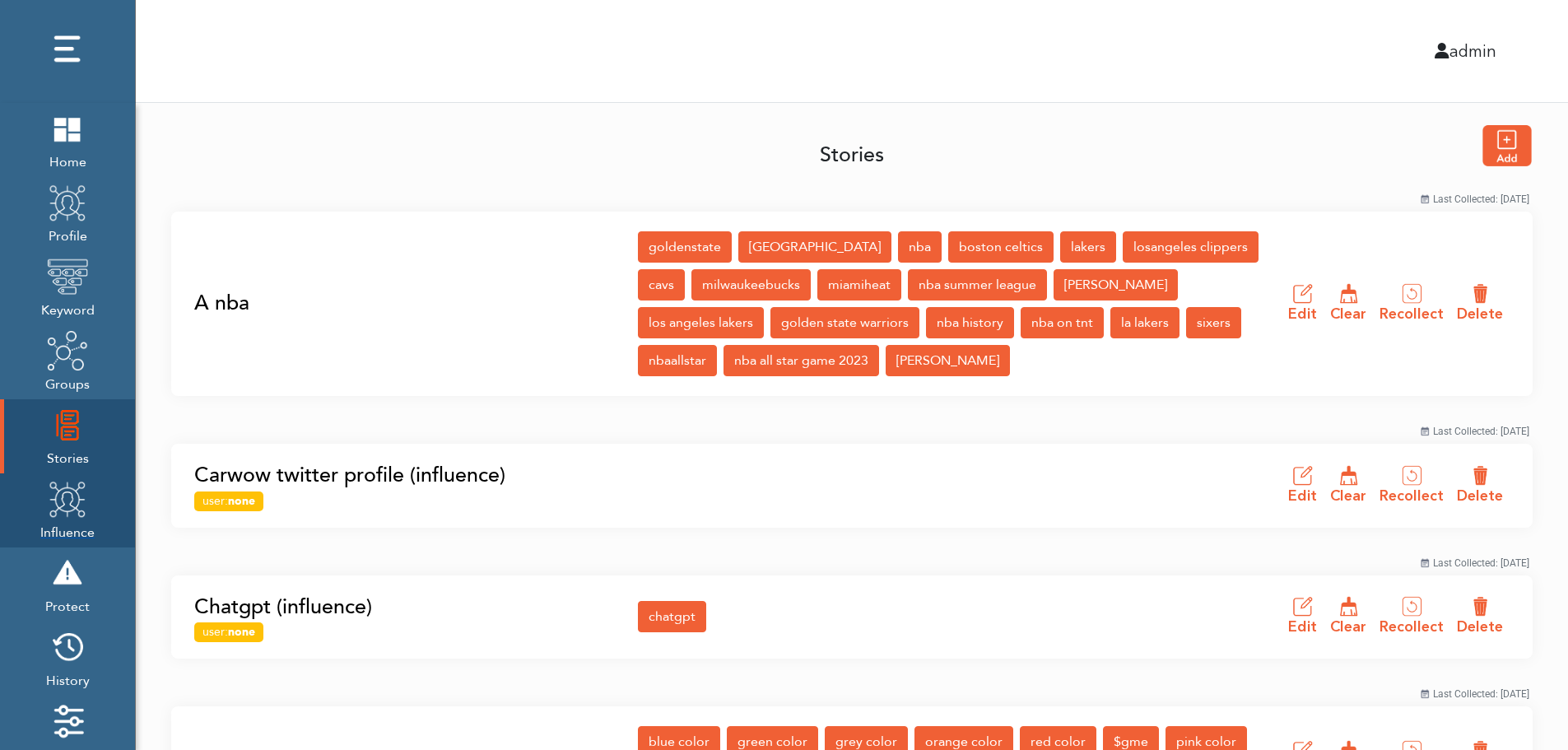
click at [61, 513] on img at bounding box center [67, 499] width 42 height 42
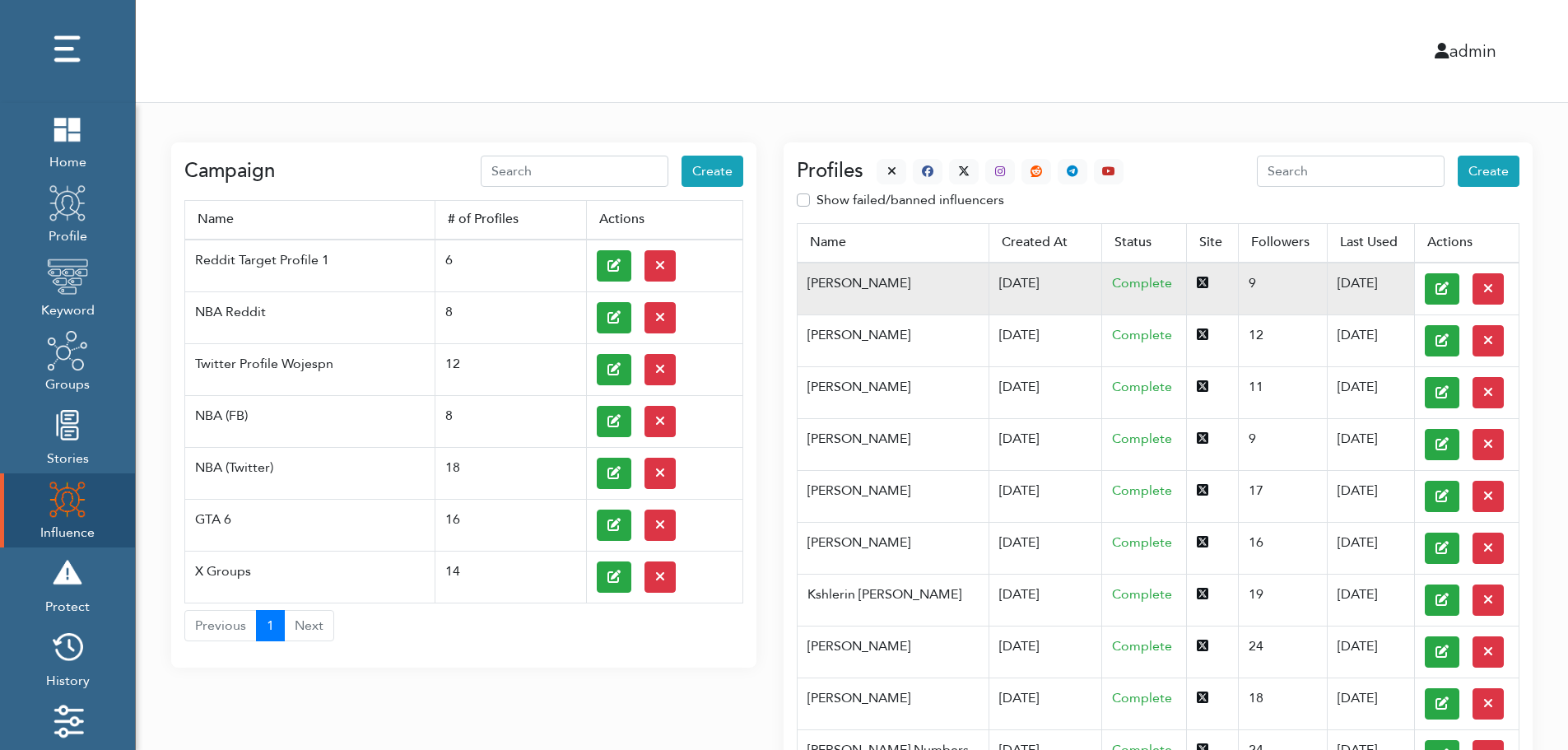
click at [989, 281] on td "07/03/2025" at bounding box center [1045, 288] width 114 height 53
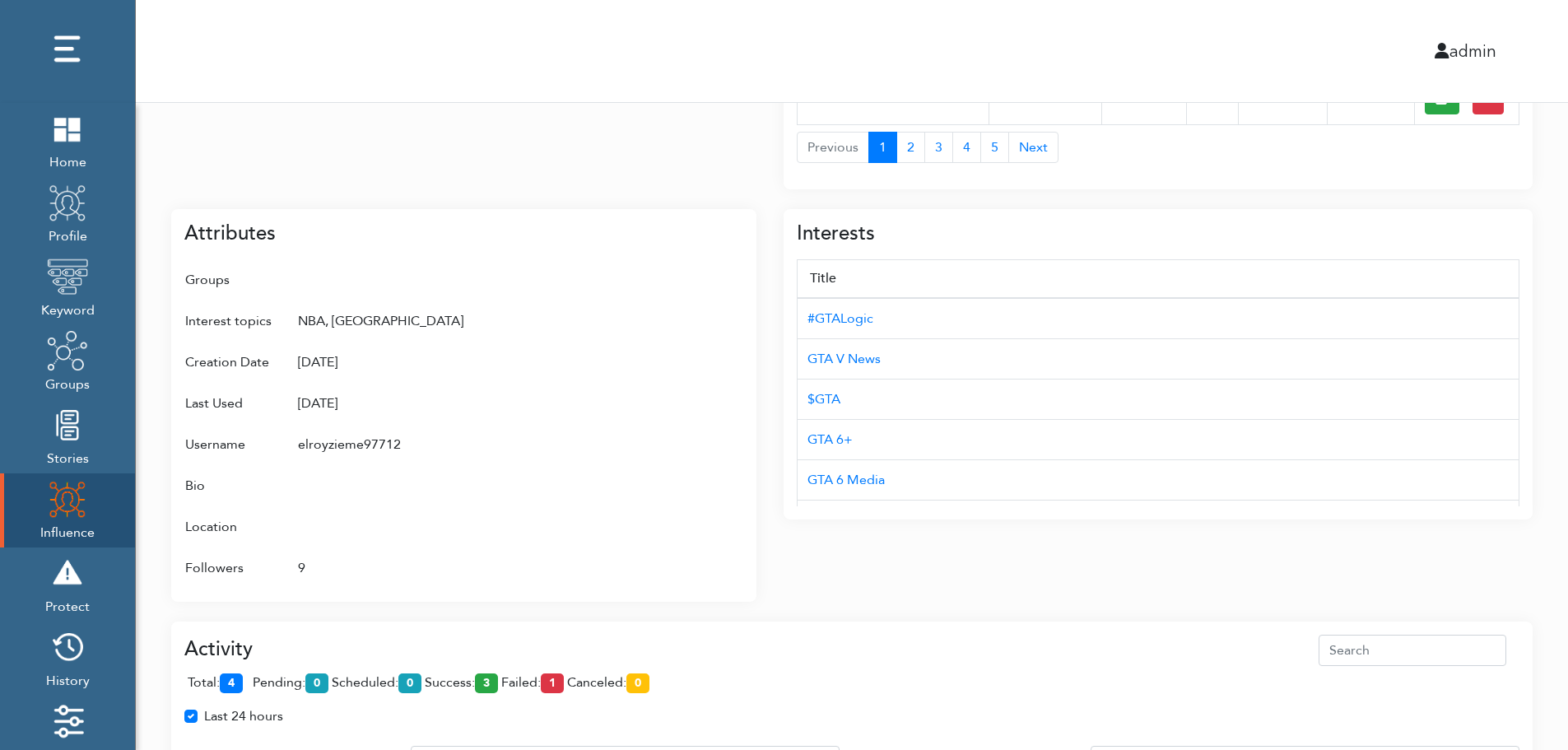
scroll to position [1065, 0]
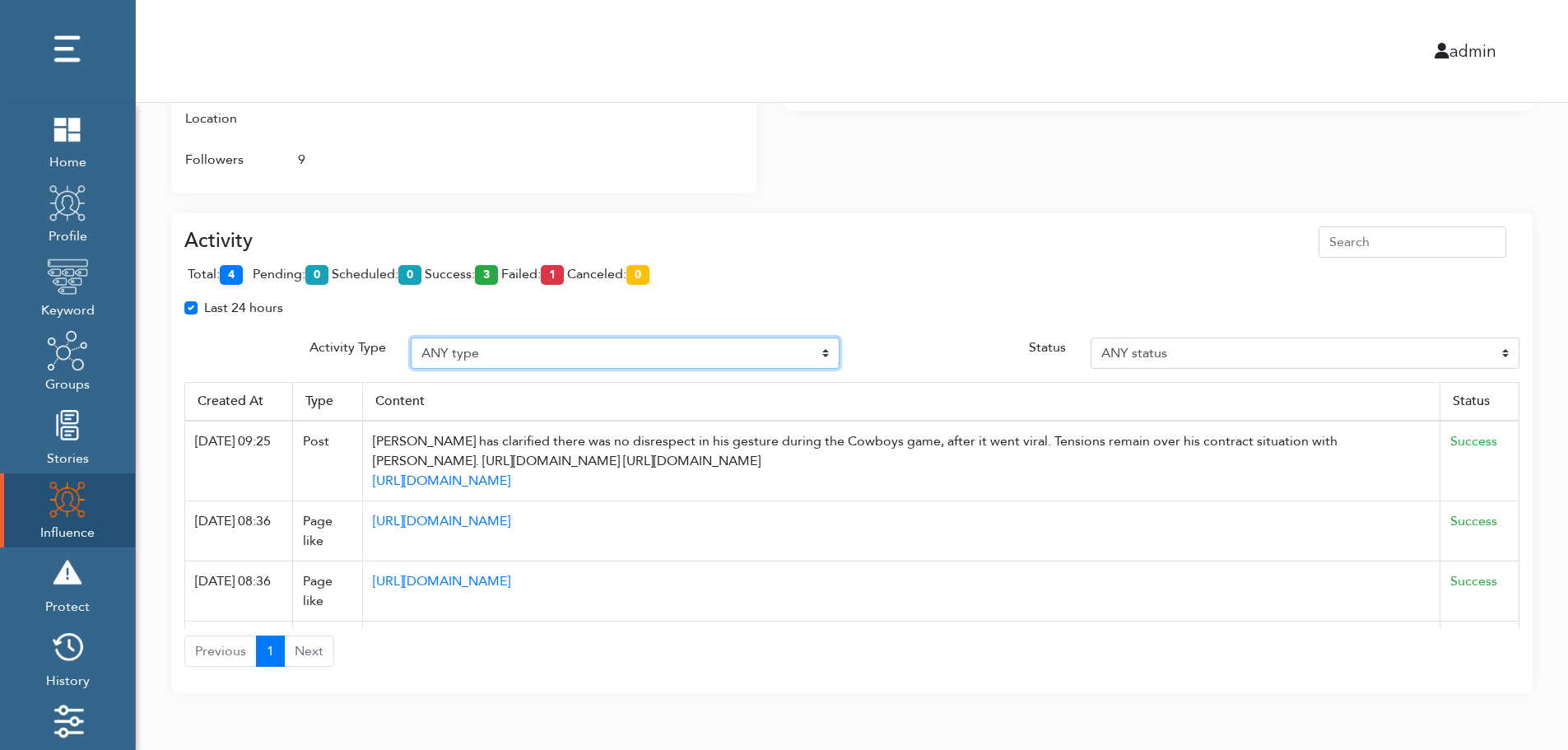
click at [533, 351] on select "ANY type Post Like Post Post comment Comment like Post Share Follow Unfollow Pa…" at bounding box center [625, 354] width 429 height 32
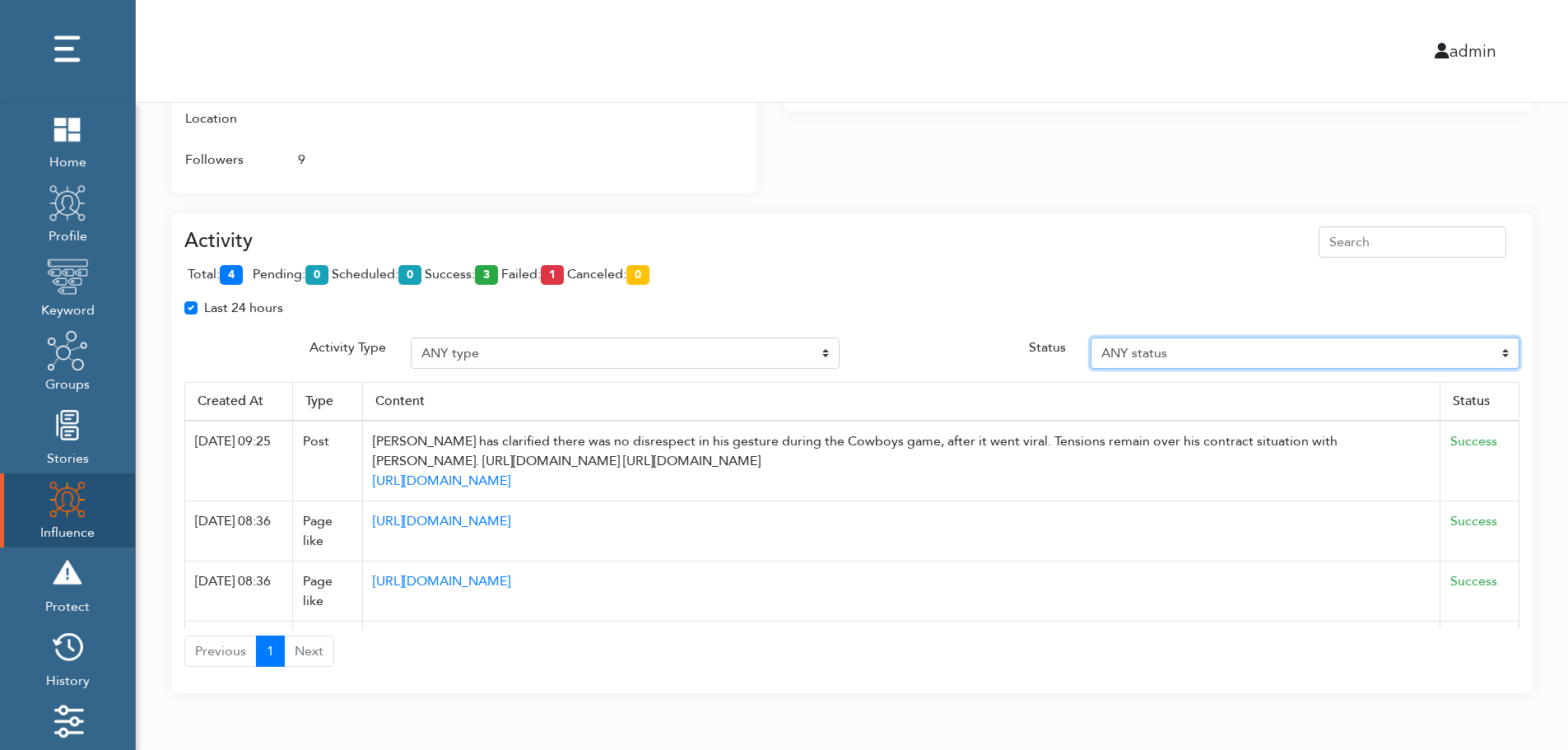
click at [1228, 351] on select "ANY status Pending Scheduled Success Failed Canceled Unknown" at bounding box center [1305, 354] width 429 height 32
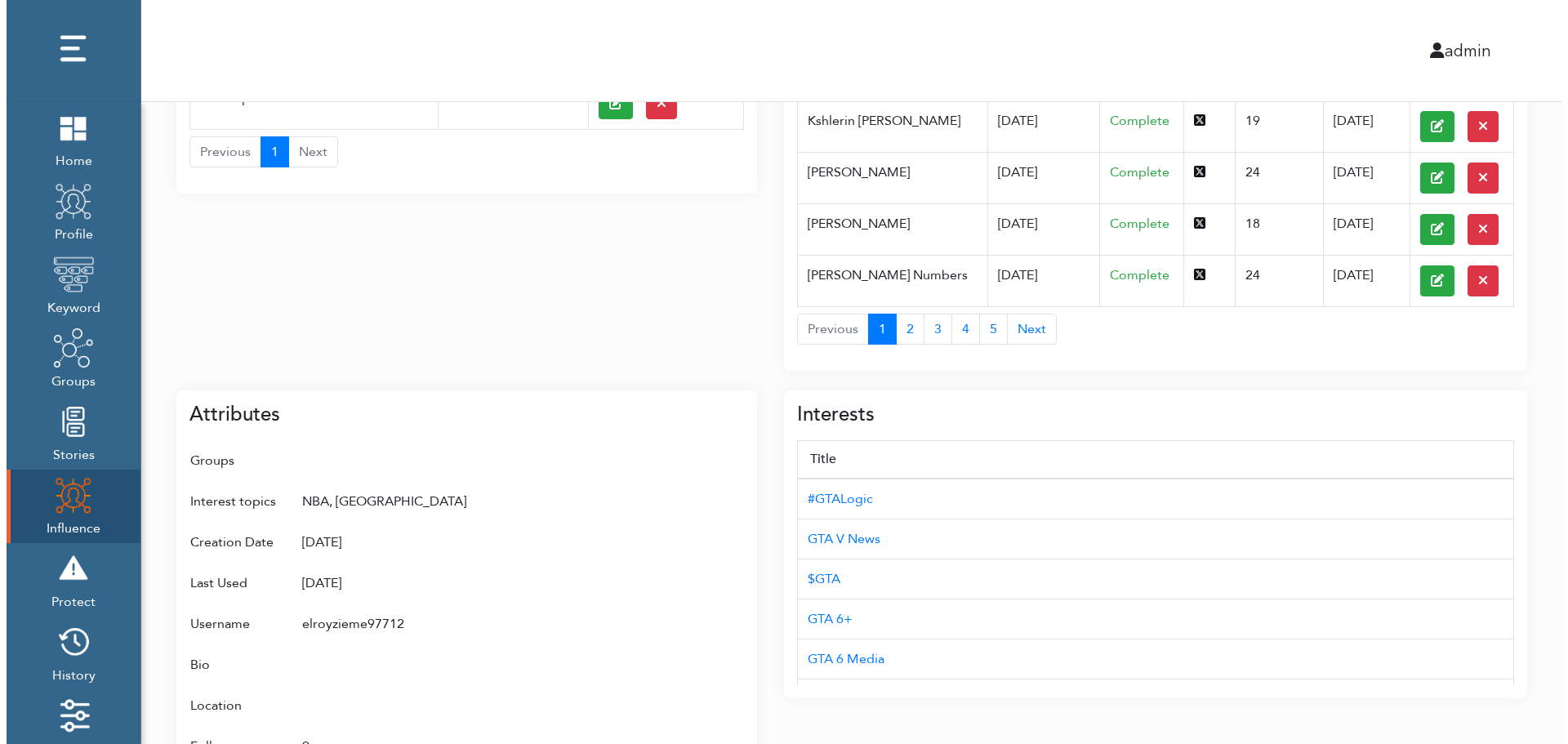
scroll to position [0, 0]
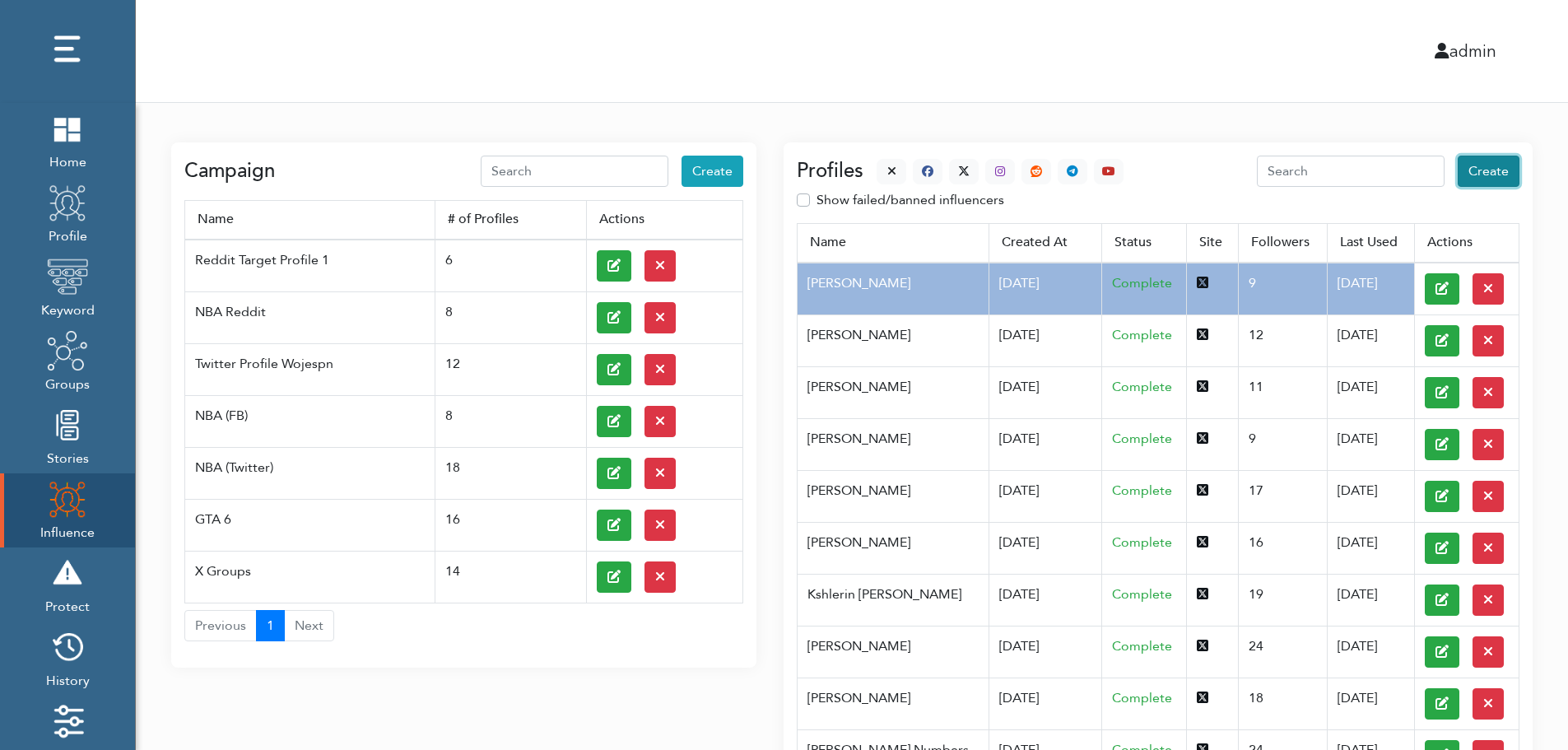
click at [1492, 172] on span "Create" at bounding box center [1488, 171] width 41 height 18
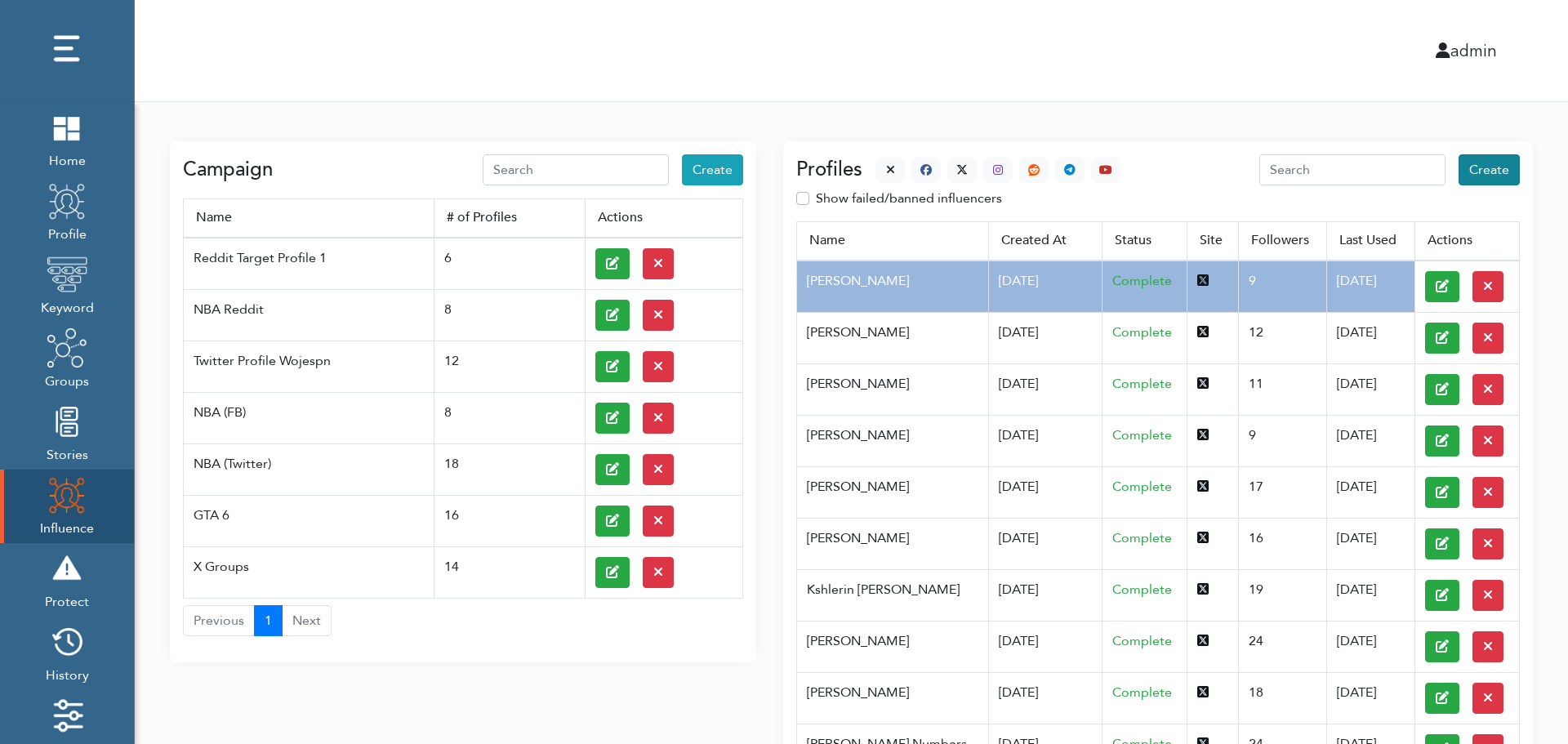
select select "primary"
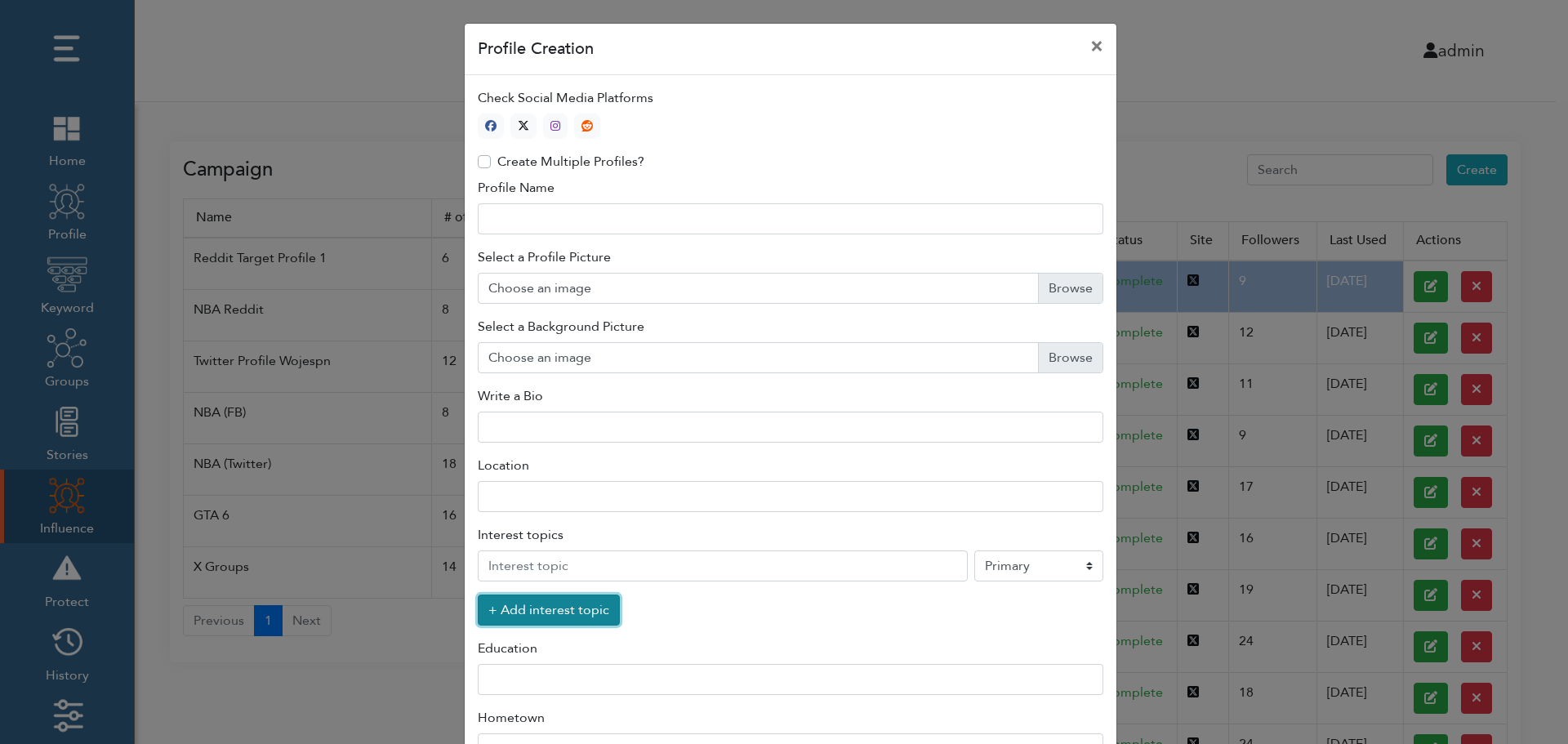
click at [539, 614] on button "+ Add interest topic" at bounding box center [549, 610] width 143 height 31
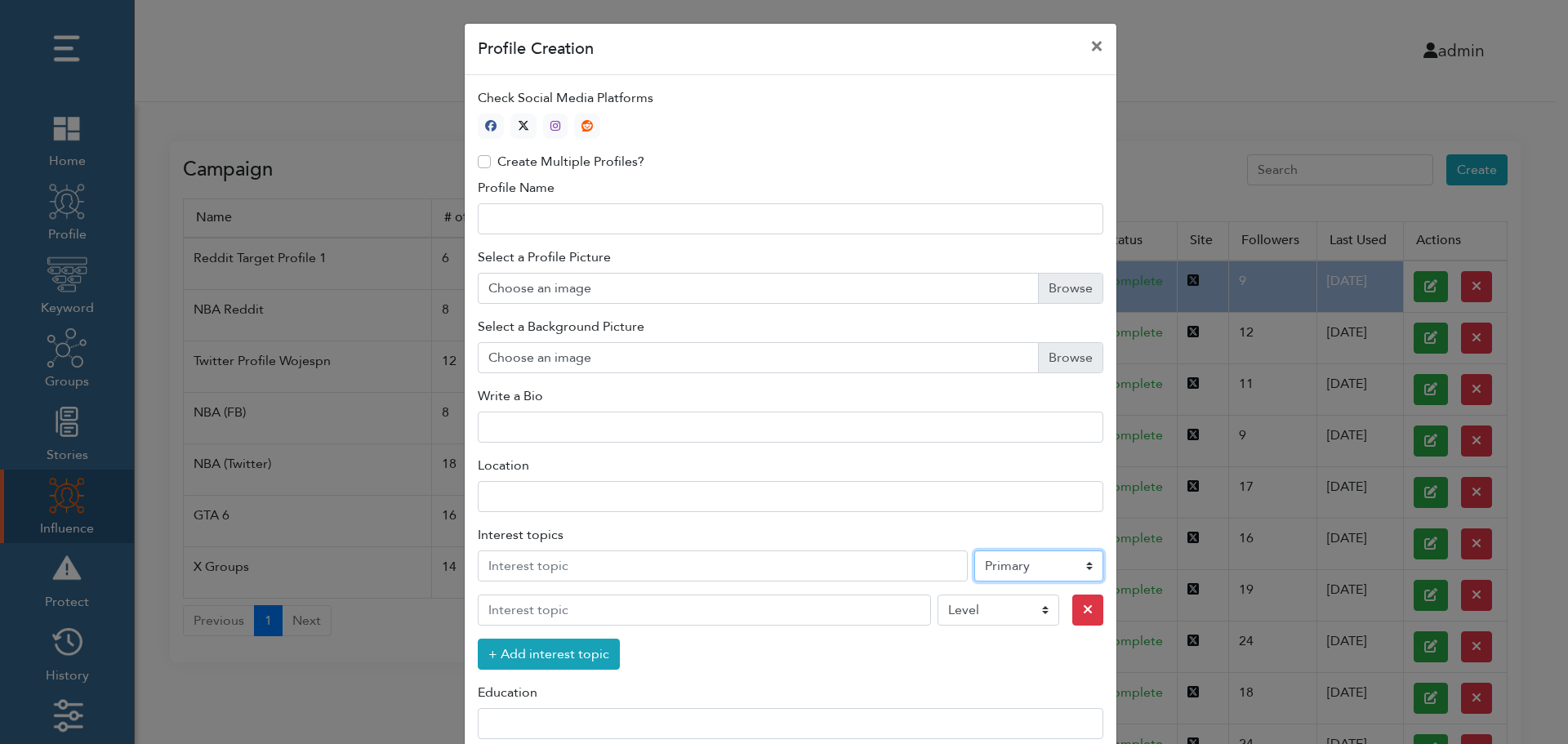
click at [1015, 569] on select "Level Primary Secondary Tertiary" at bounding box center [1038, 566] width 129 height 31
click at [519, 123] on icon "button" at bounding box center [524, 126] width 12 height 12
type input "1"
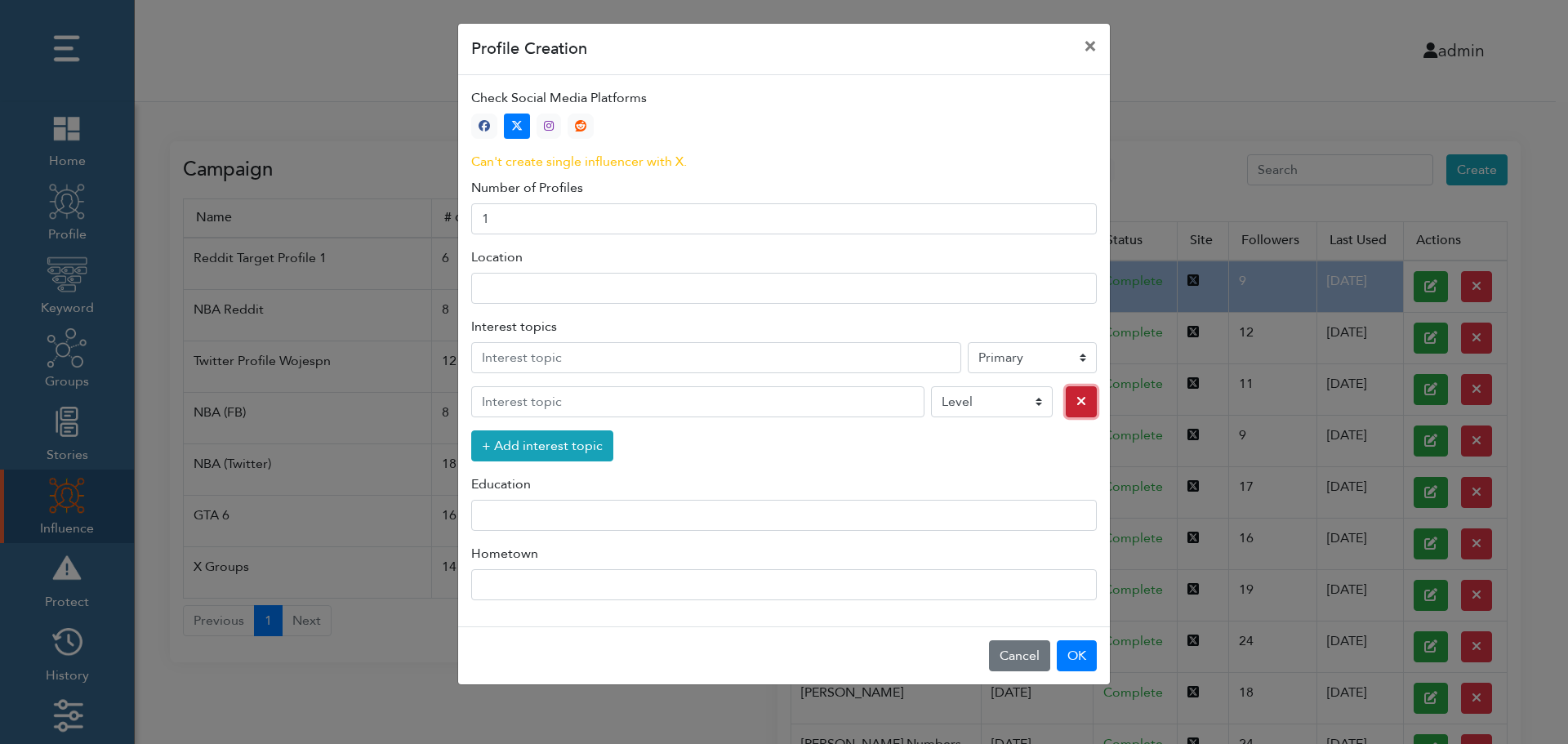
click at [1076, 403] on icon "button" at bounding box center [1081, 400] width 10 height 13
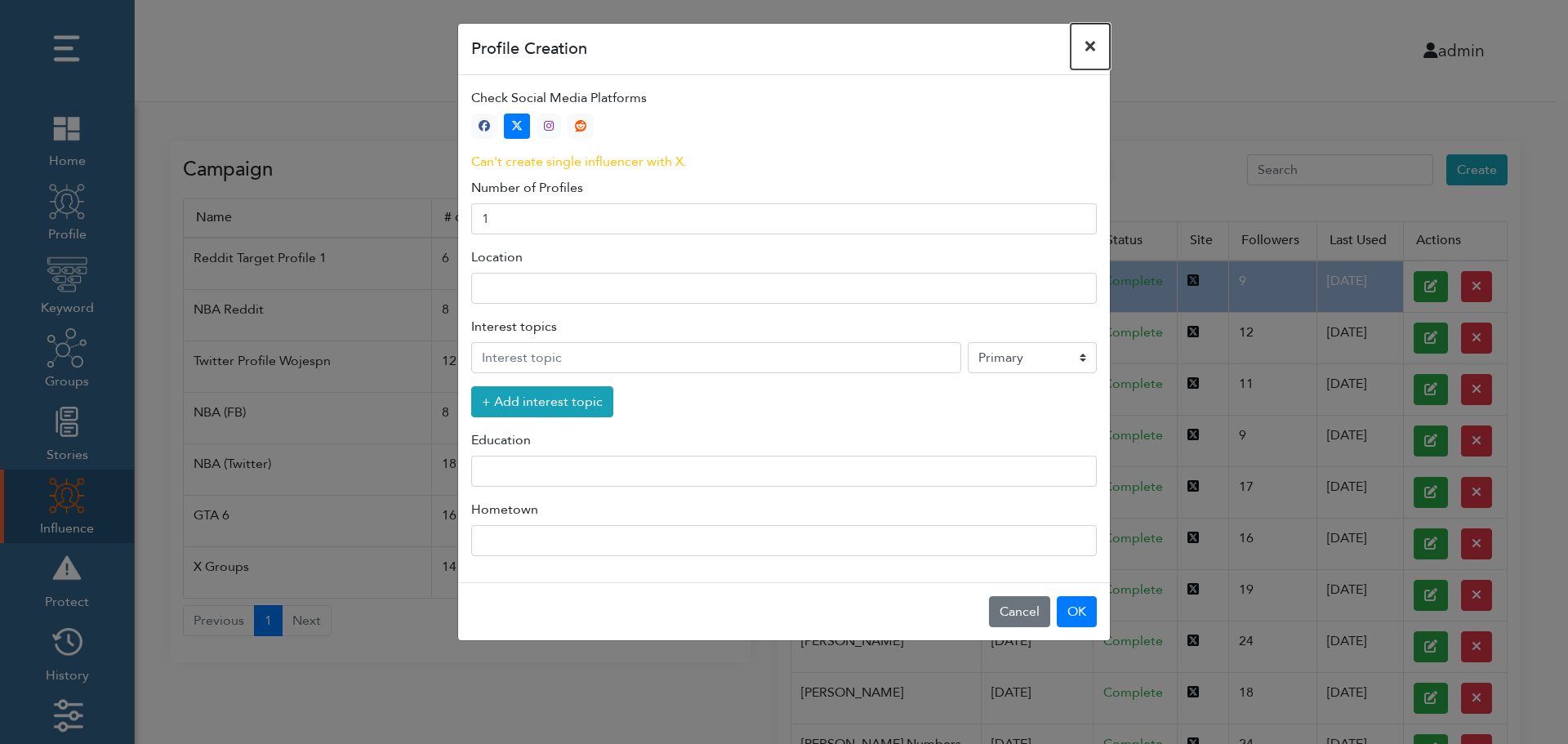
click at [1091, 45] on button "×" at bounding box center [1090, 46] width 39 height 46
select select "primary"
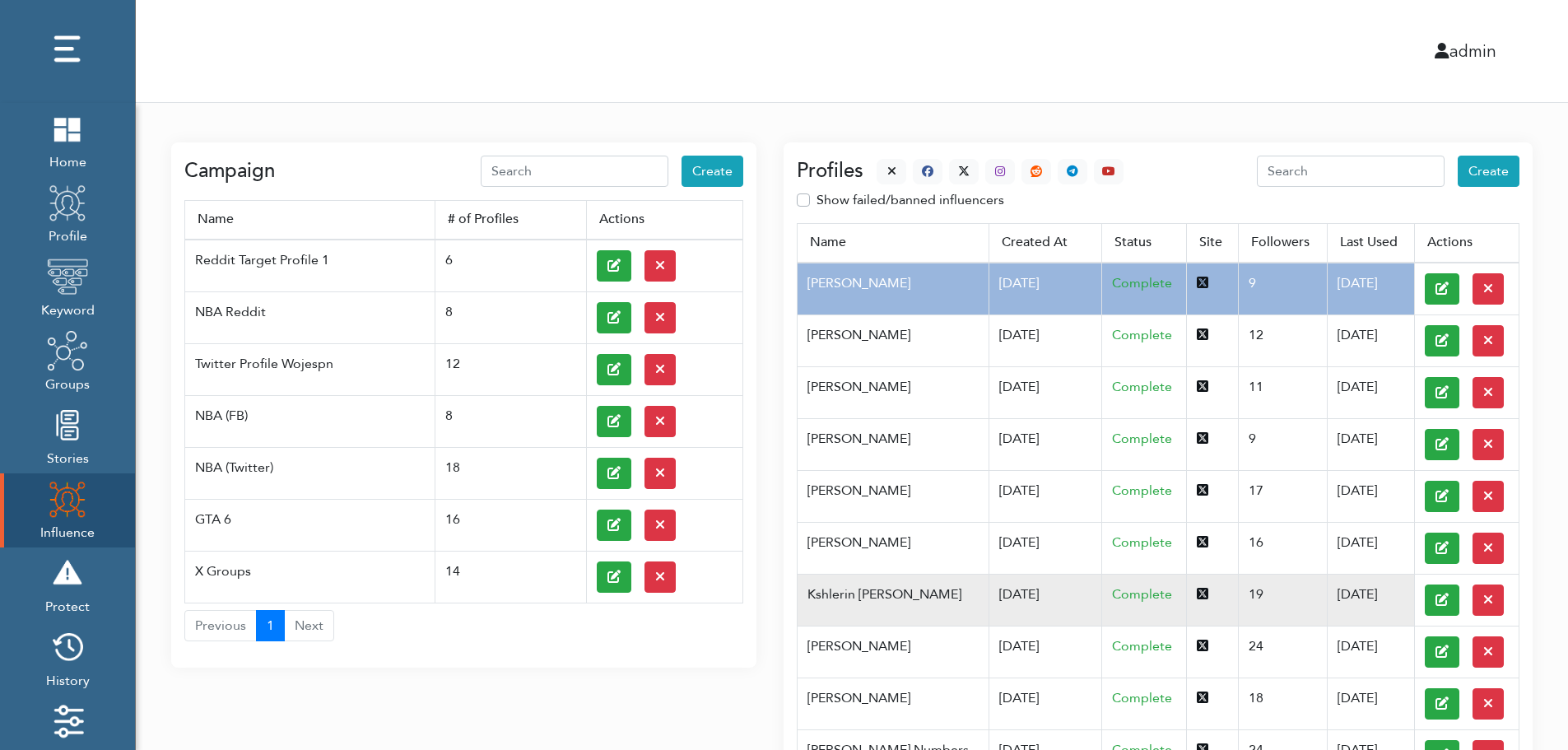
click at [881, 592] on td "Kshlerin Harland" at bounding box center [892, 599] width 191 height 52
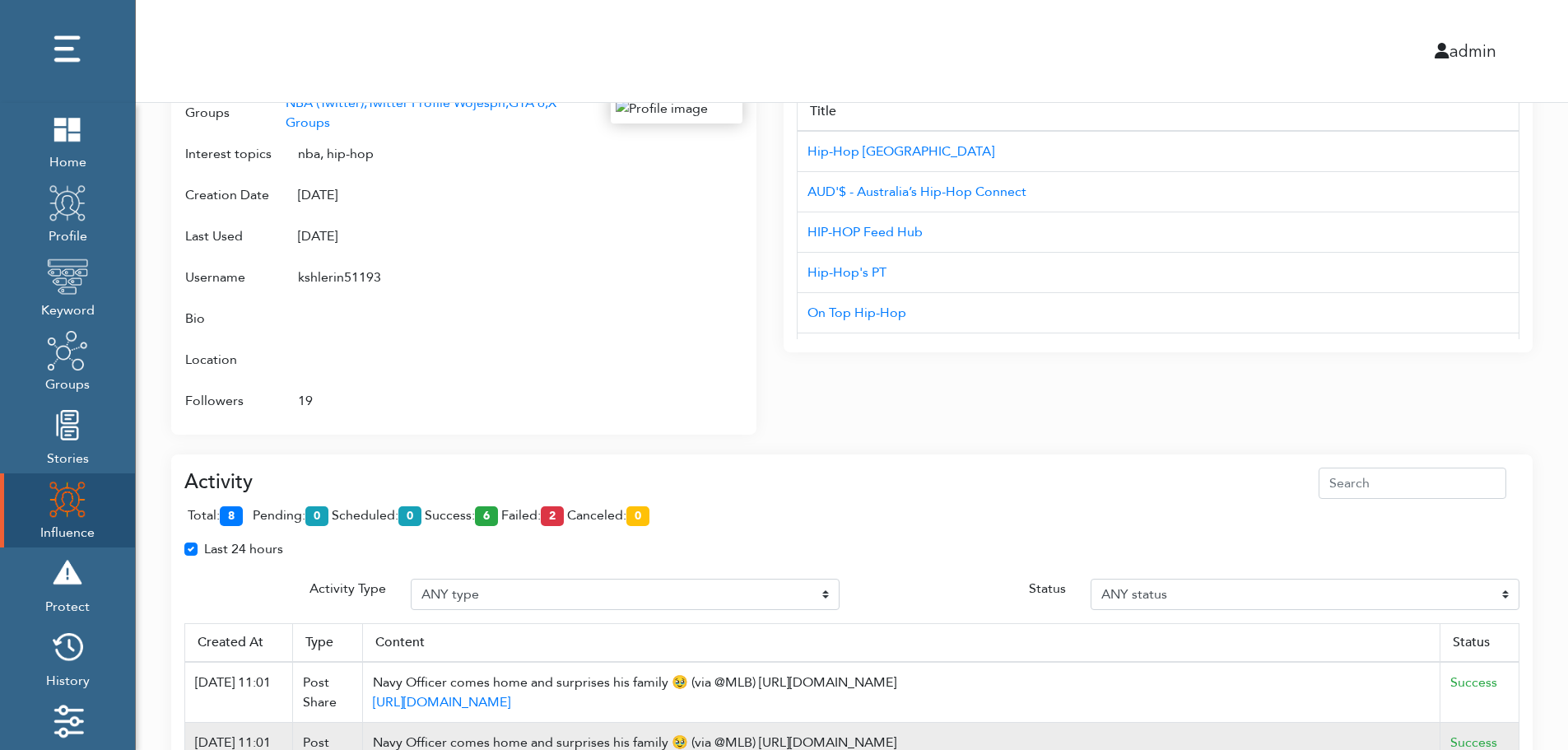
scroll to position [1065, 0]
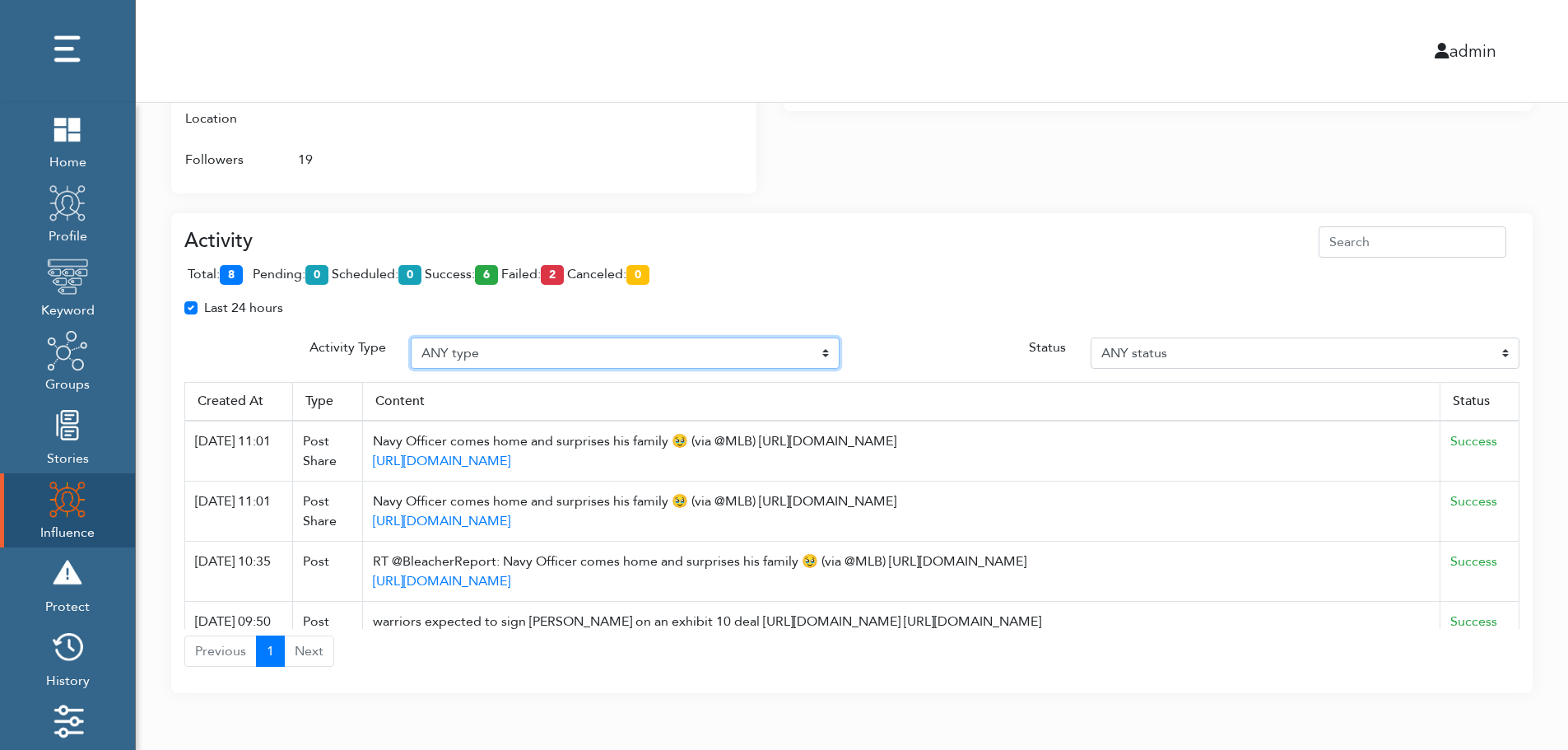
click at [499, 348] on select "ANY type Post Like Post Post comment Comment like Post Share Follow Unfollow Pa…" at bounding box center [625, 354] width 429 height 32
select select "Post"
click at [411, 338] on select "ANY type Post Like Post Post comment Comment like Post Share Follow Unfollow Pa…" at bounding box center [625, 354] width 429 height 32
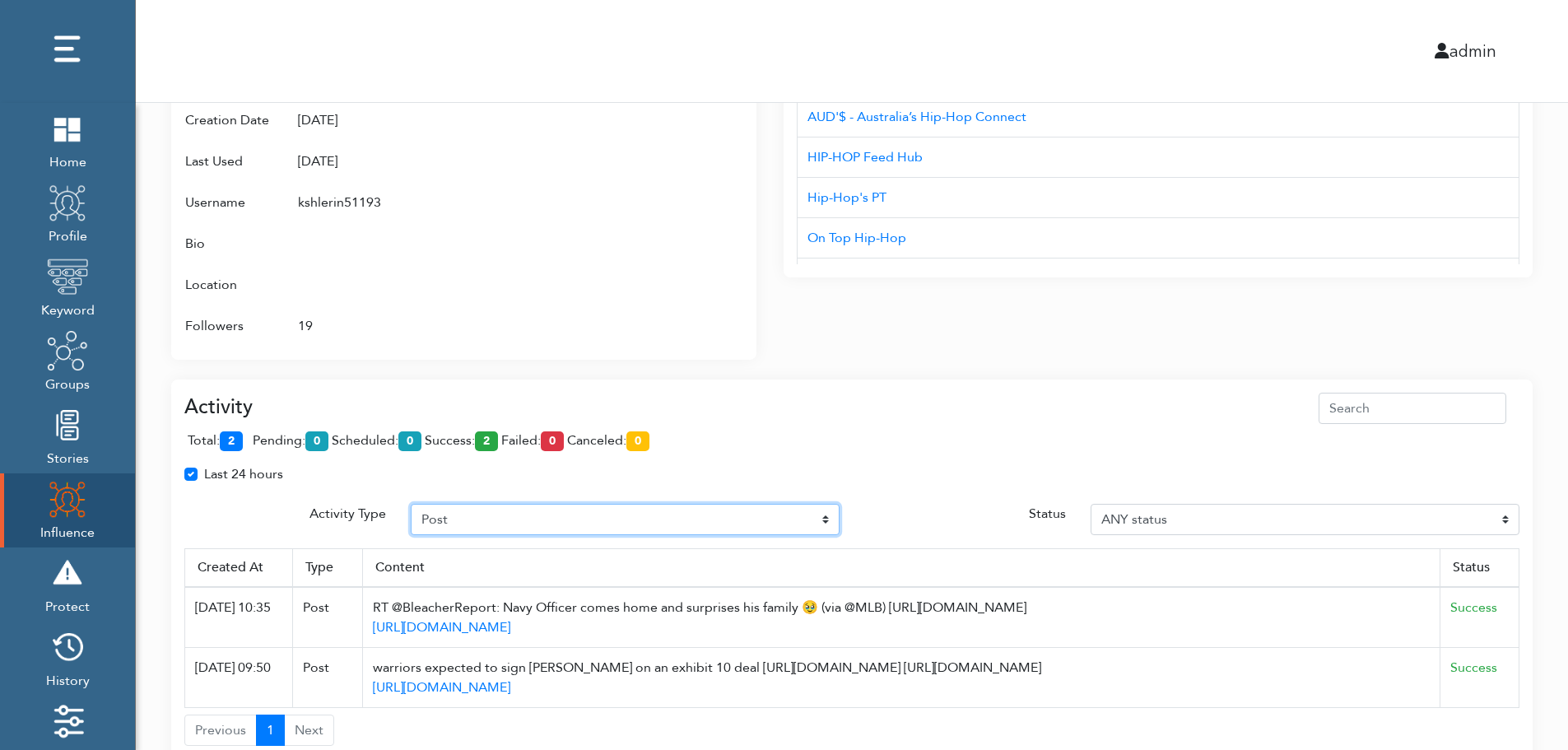
scroll to position [978, 0]
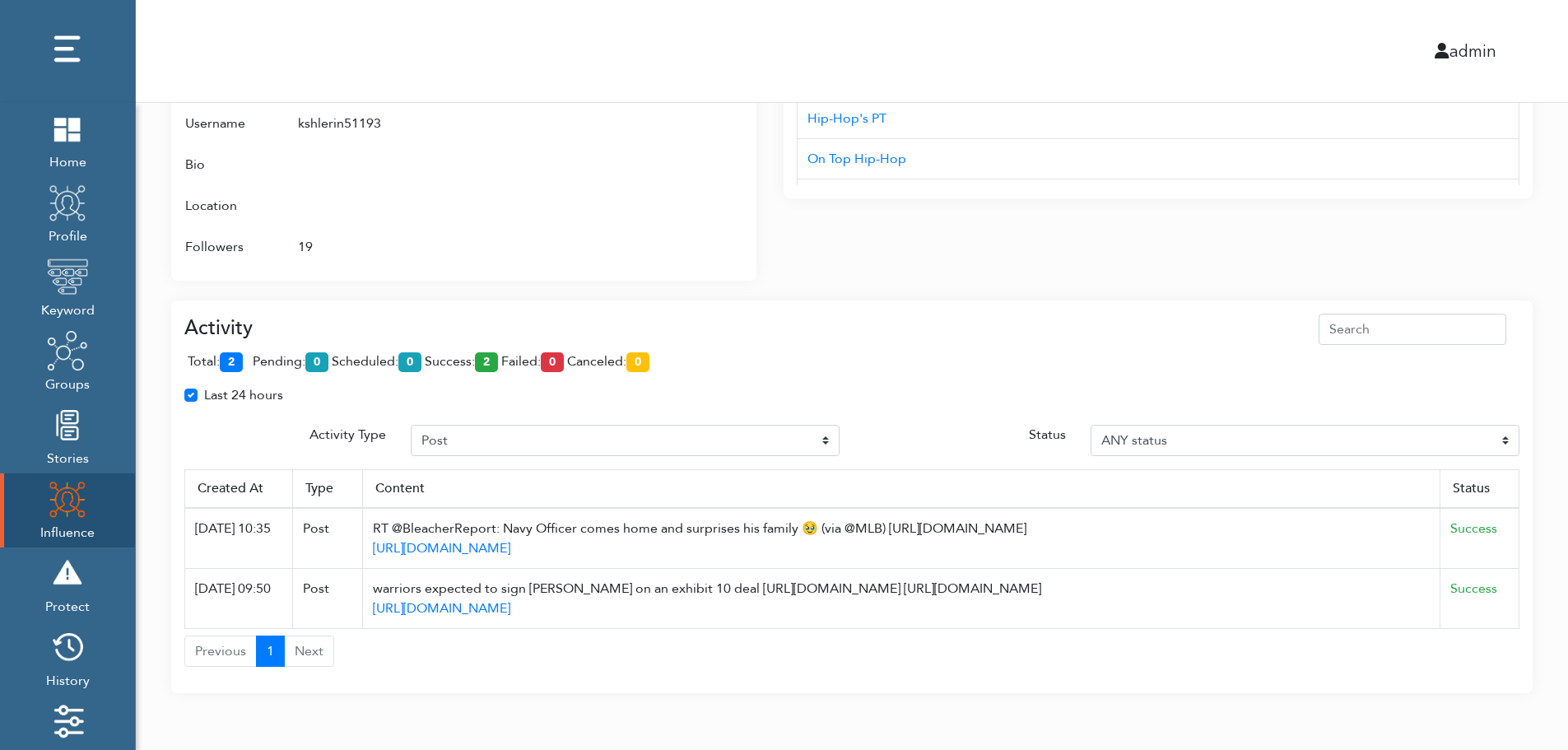
click at [247, 358] on span "total: 2" at bounding box center [218, 362] width 61 height 18
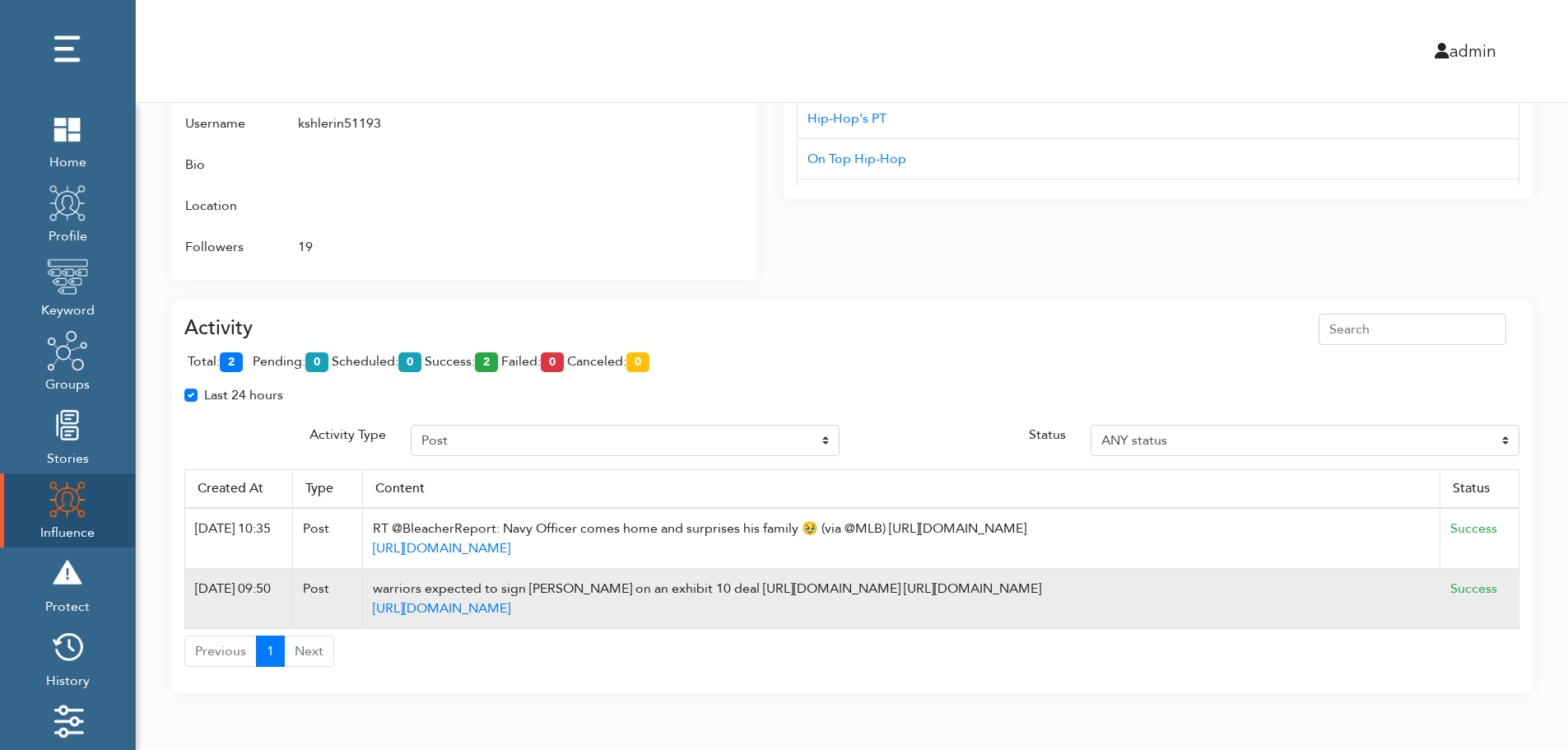
click at [1514, 597] on td "Success" at bounding box center [1480, 598] width 79 height 60
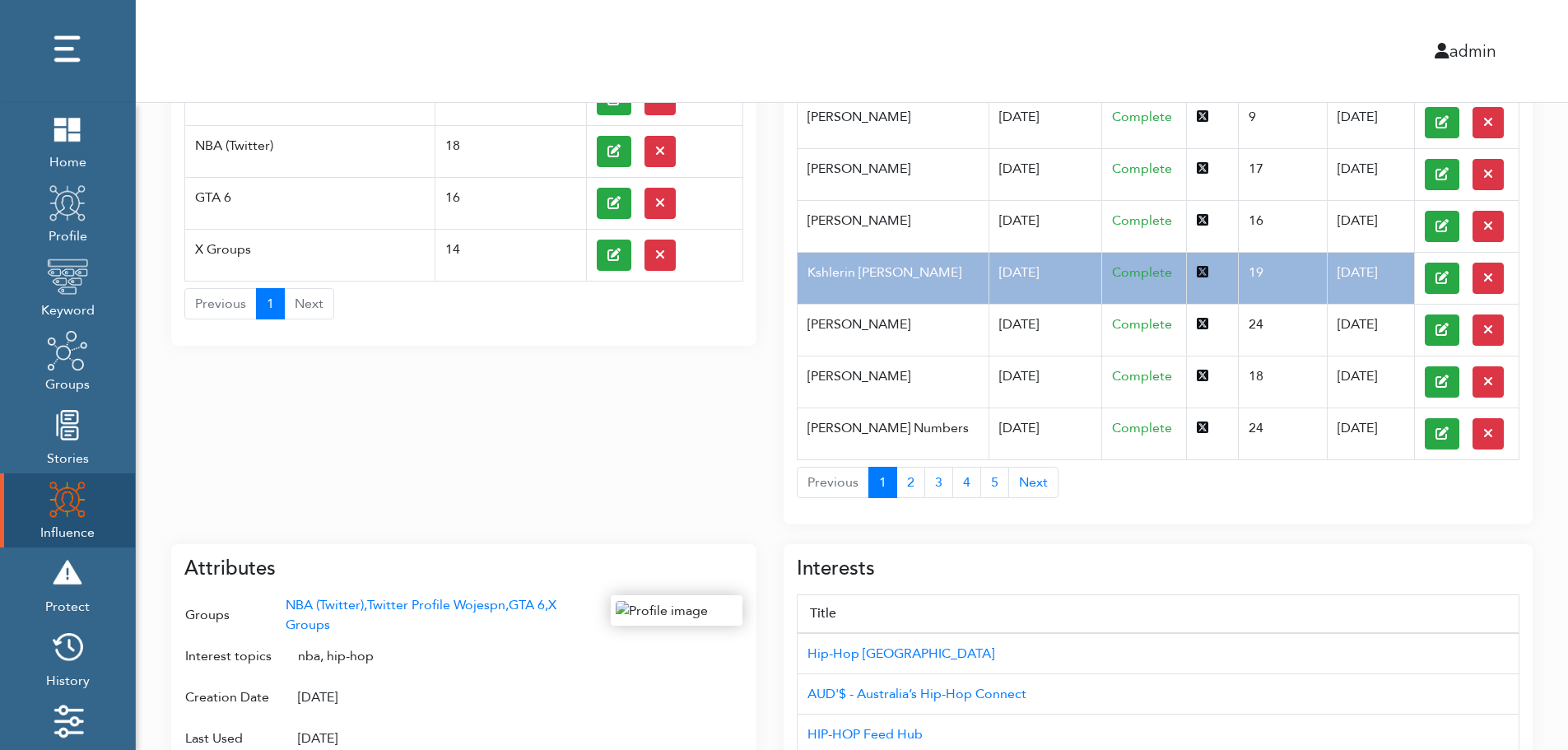
scroll to position [0, 0]
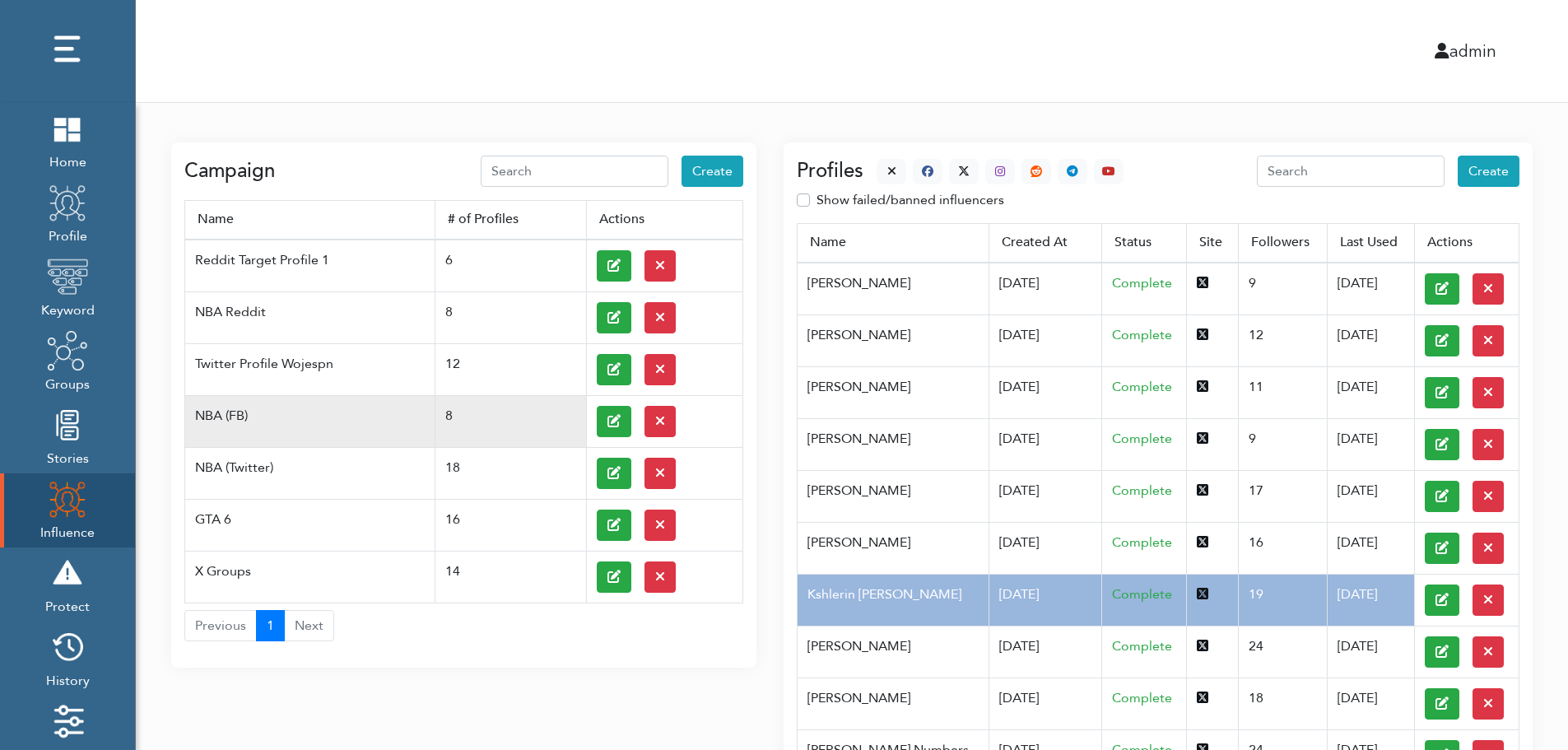
click at [592, 419] on td at bounding box center [665, 421] width 157 height 52
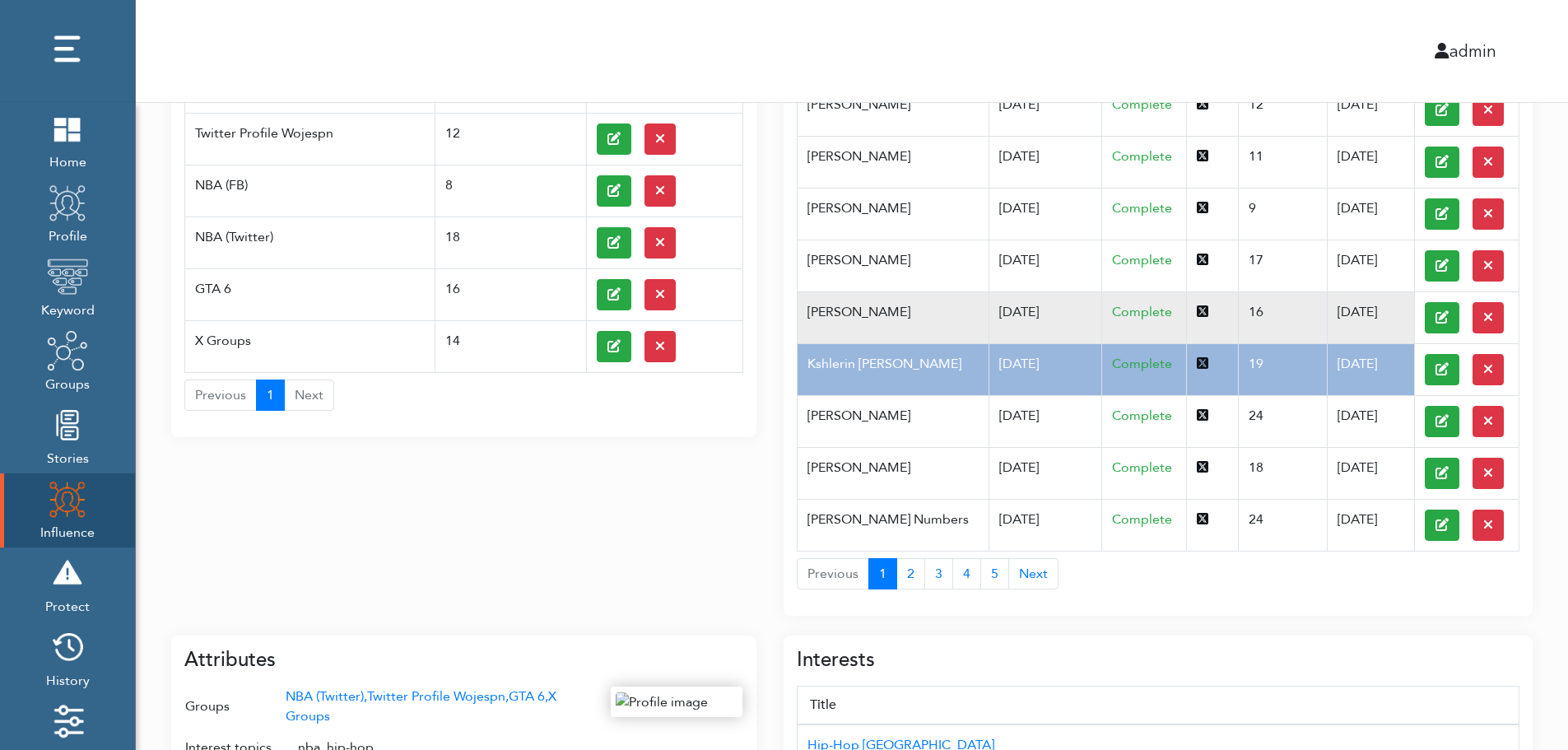
scroll to position [264, 0]
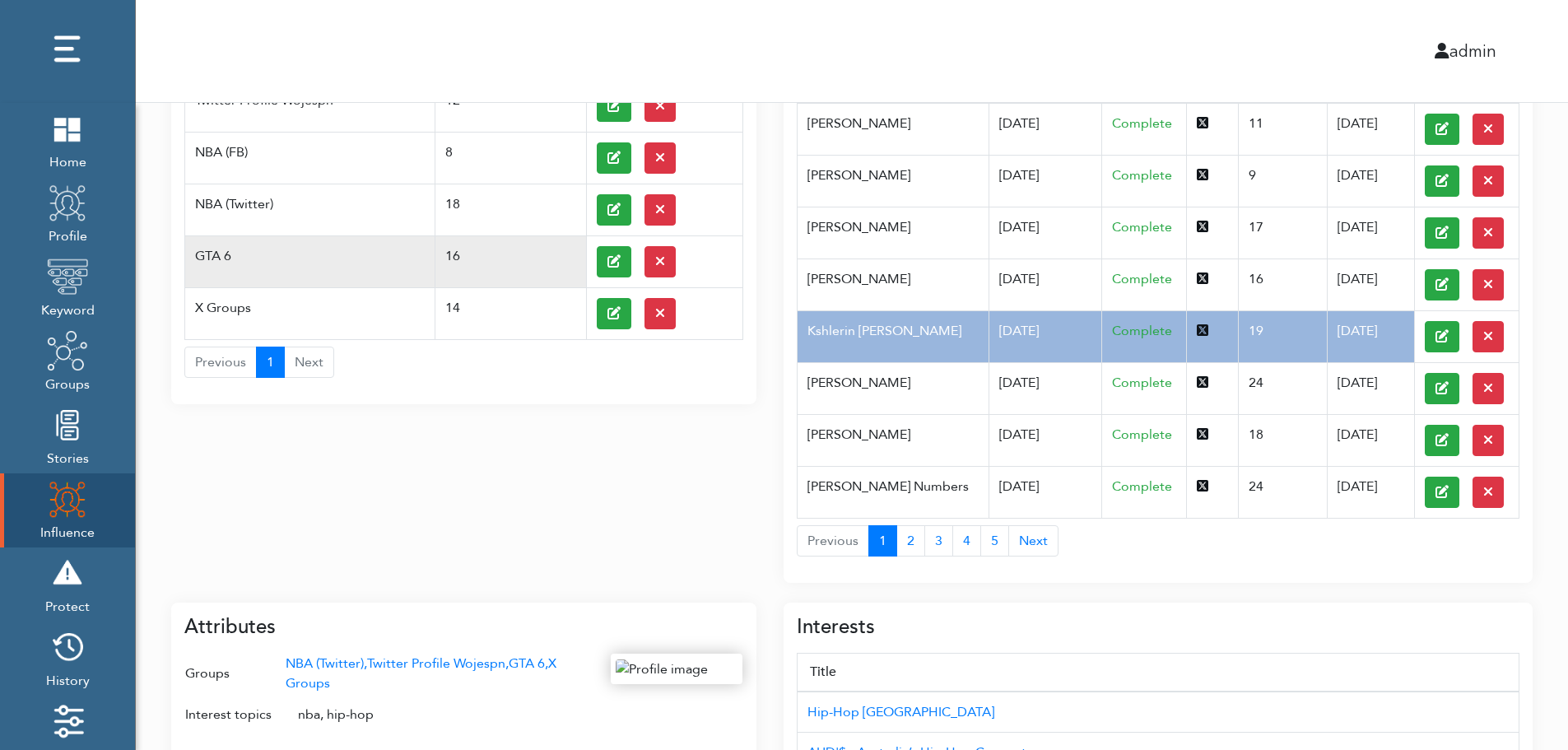
click at [245, 246] on td "GTA 6" at bounding box center [310, 262] width 251 height 52
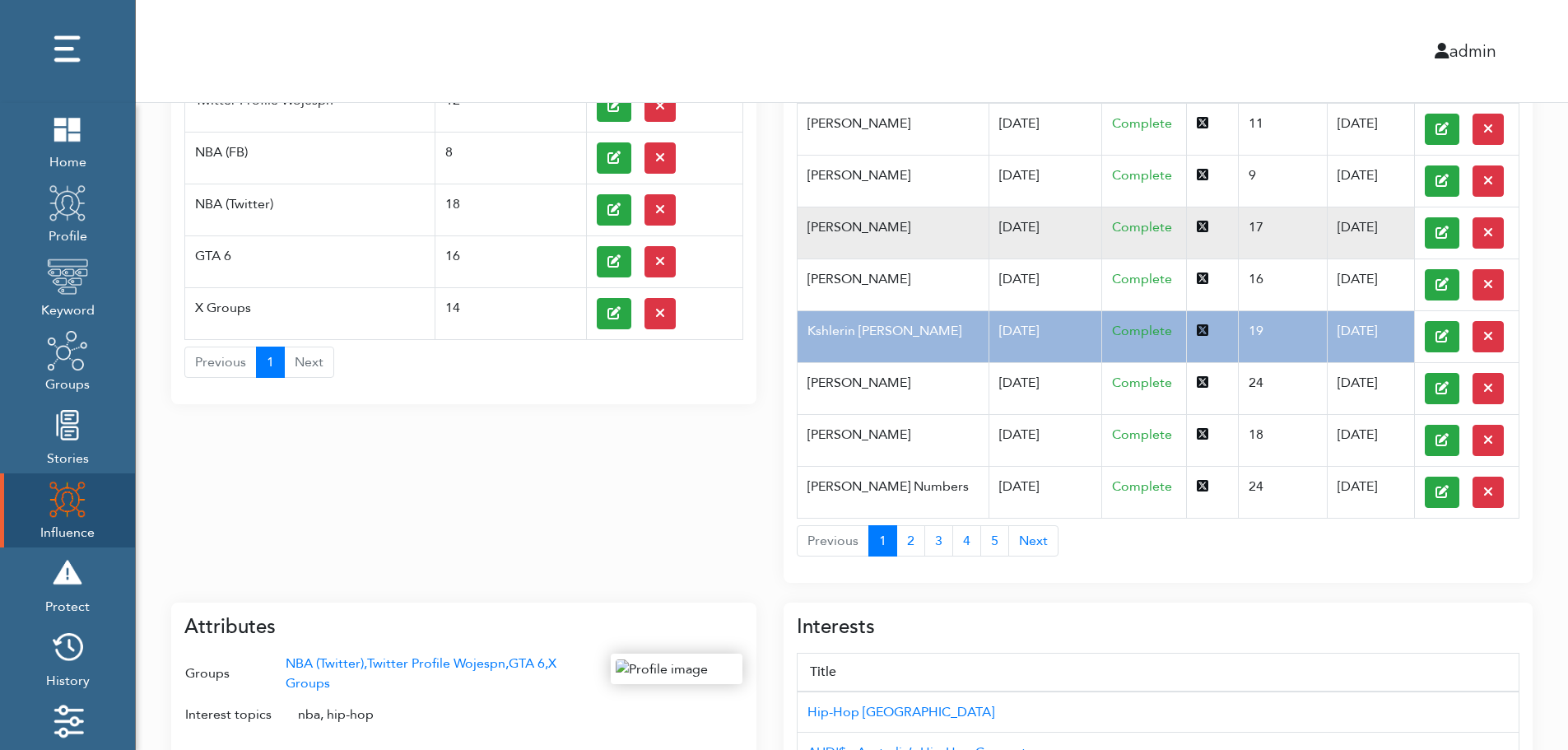
click at [951, 246] on td "Pfannerstill Norene" at bounding box center [892, 233] width 191 height 52
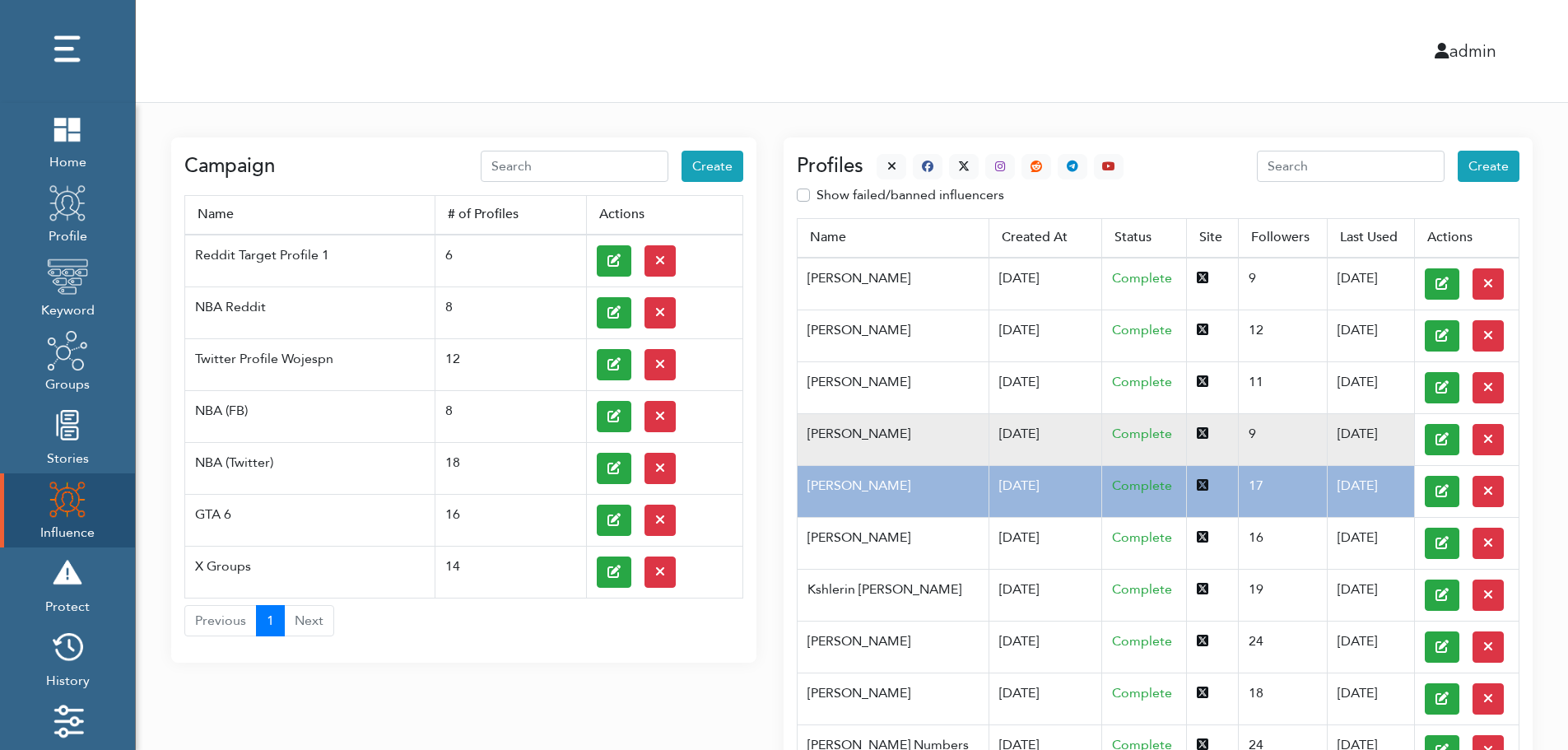
scroll to position [0, 0]
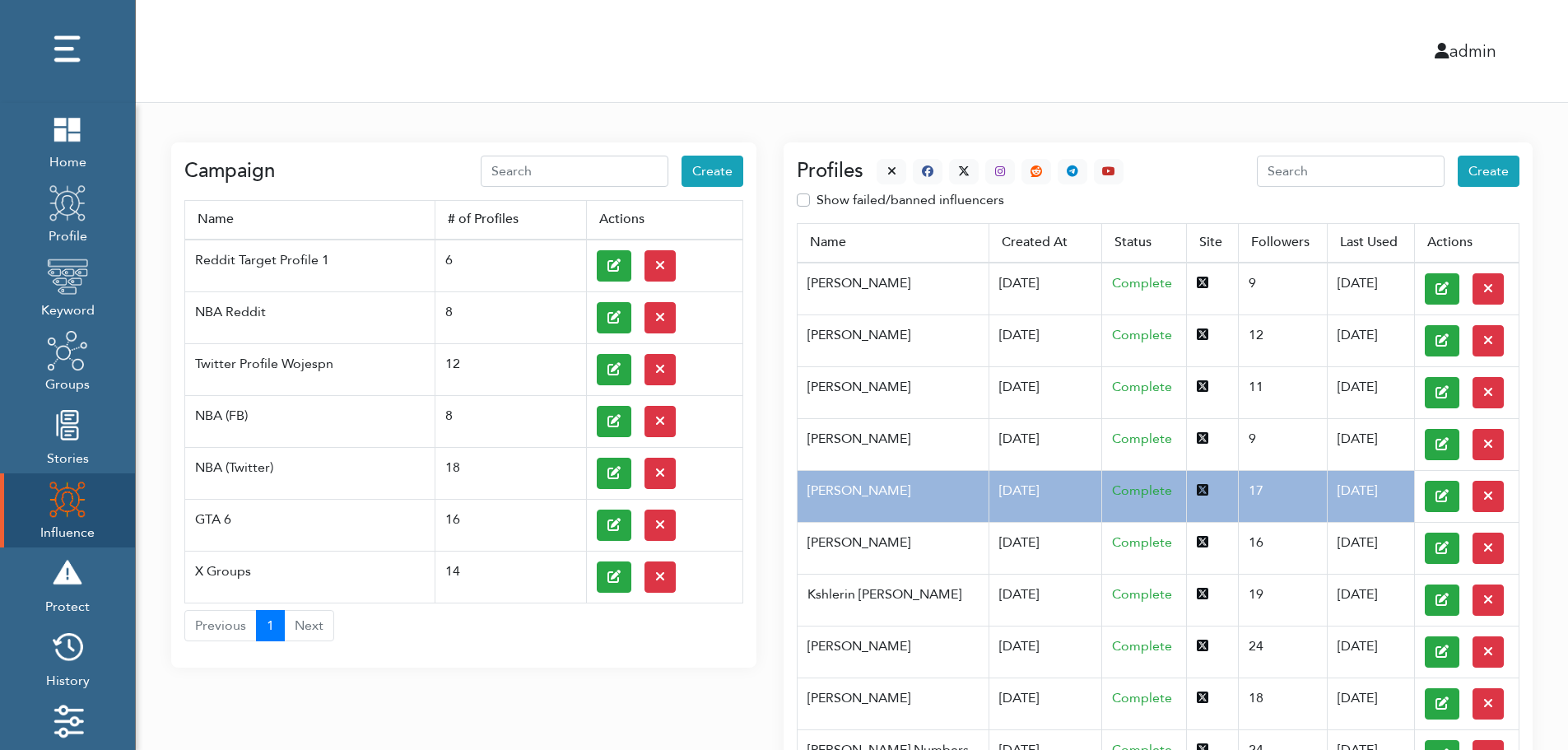
click at [872, 165] on div at bounding box center [993, 171] width 261 height 26
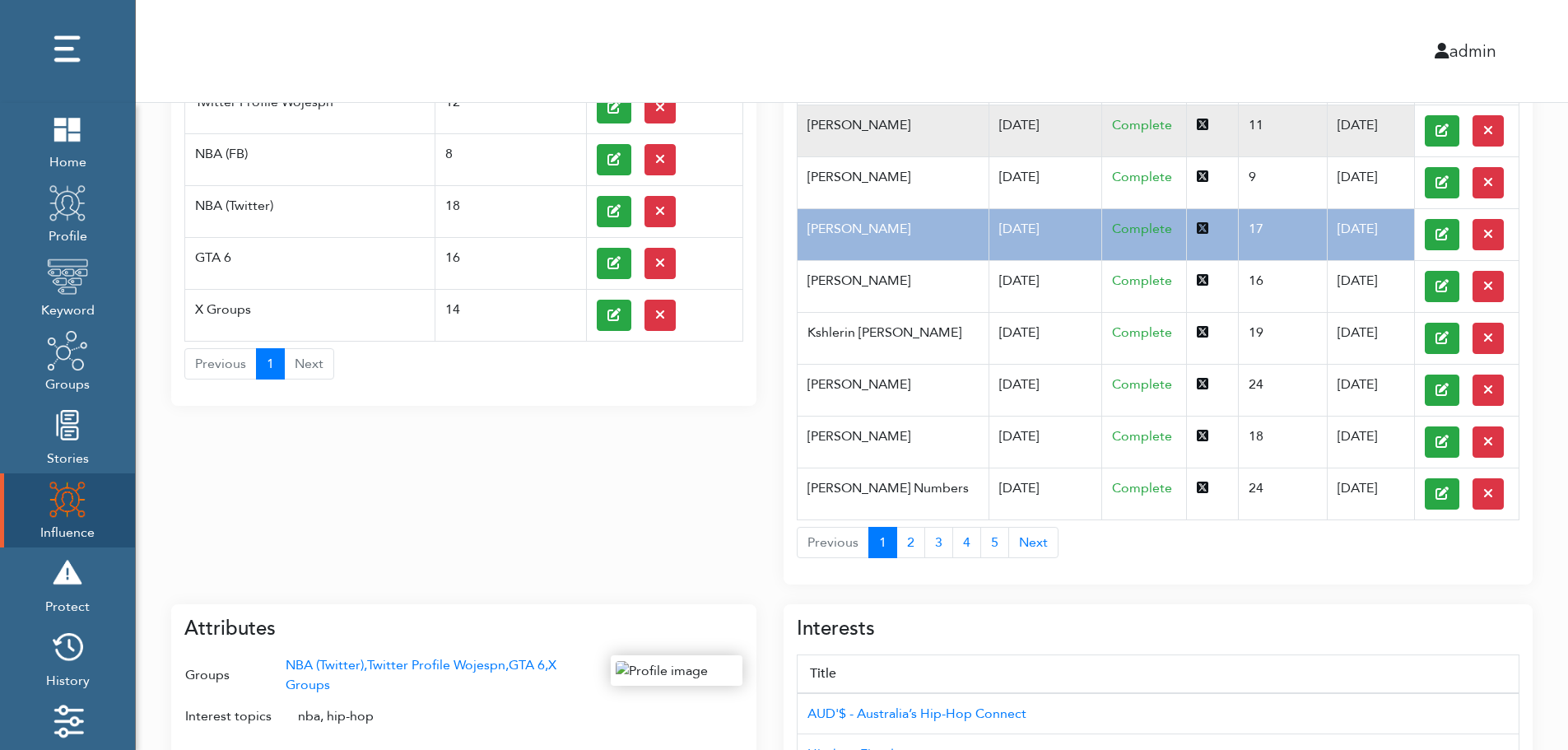
scroll to position [656, 0]
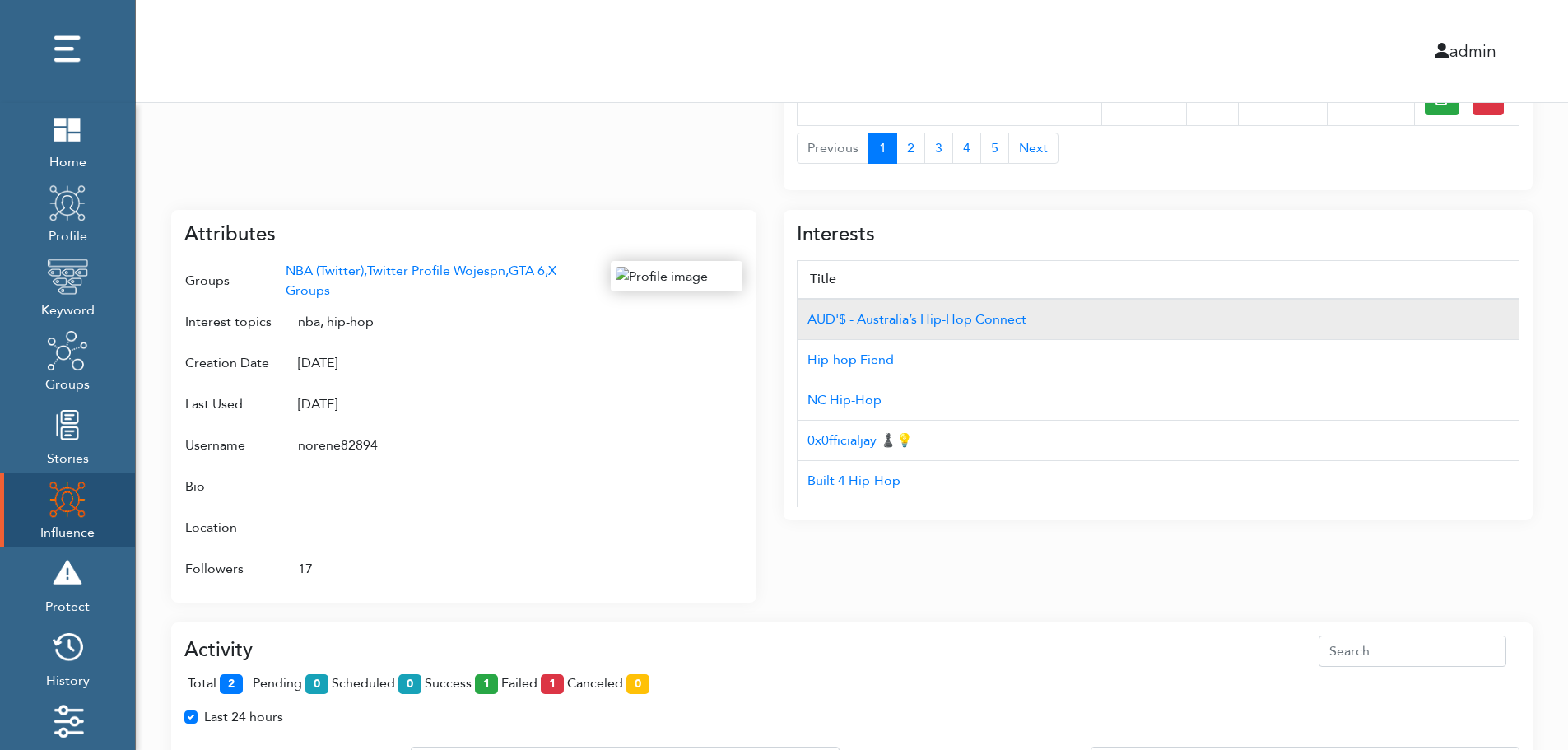
click at [1429, 301] on td "AUD'$ - Australia’s Hip-Hop Connect" at bounding box center [1158, 320] width 722 height 42
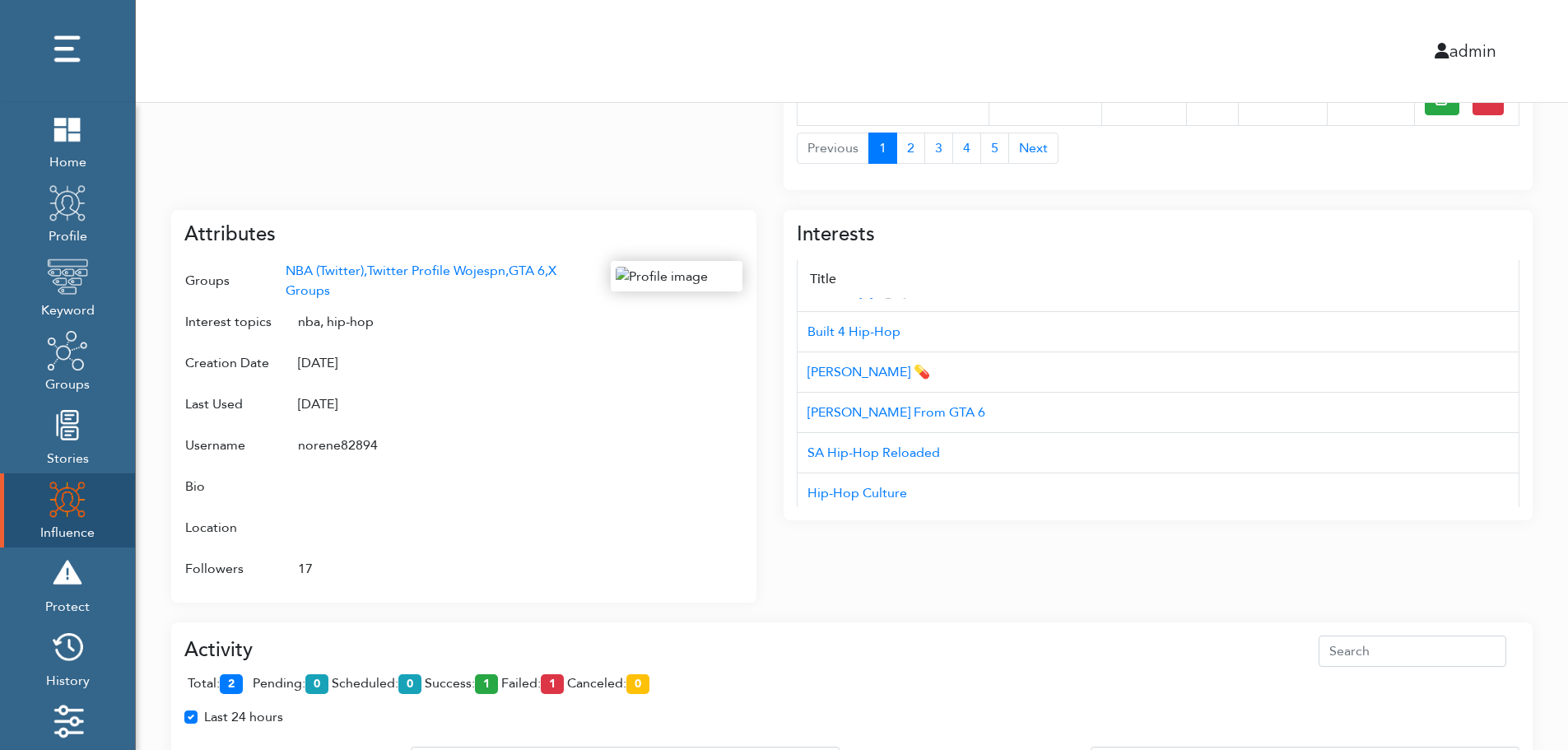
scroll to position [164, 0]
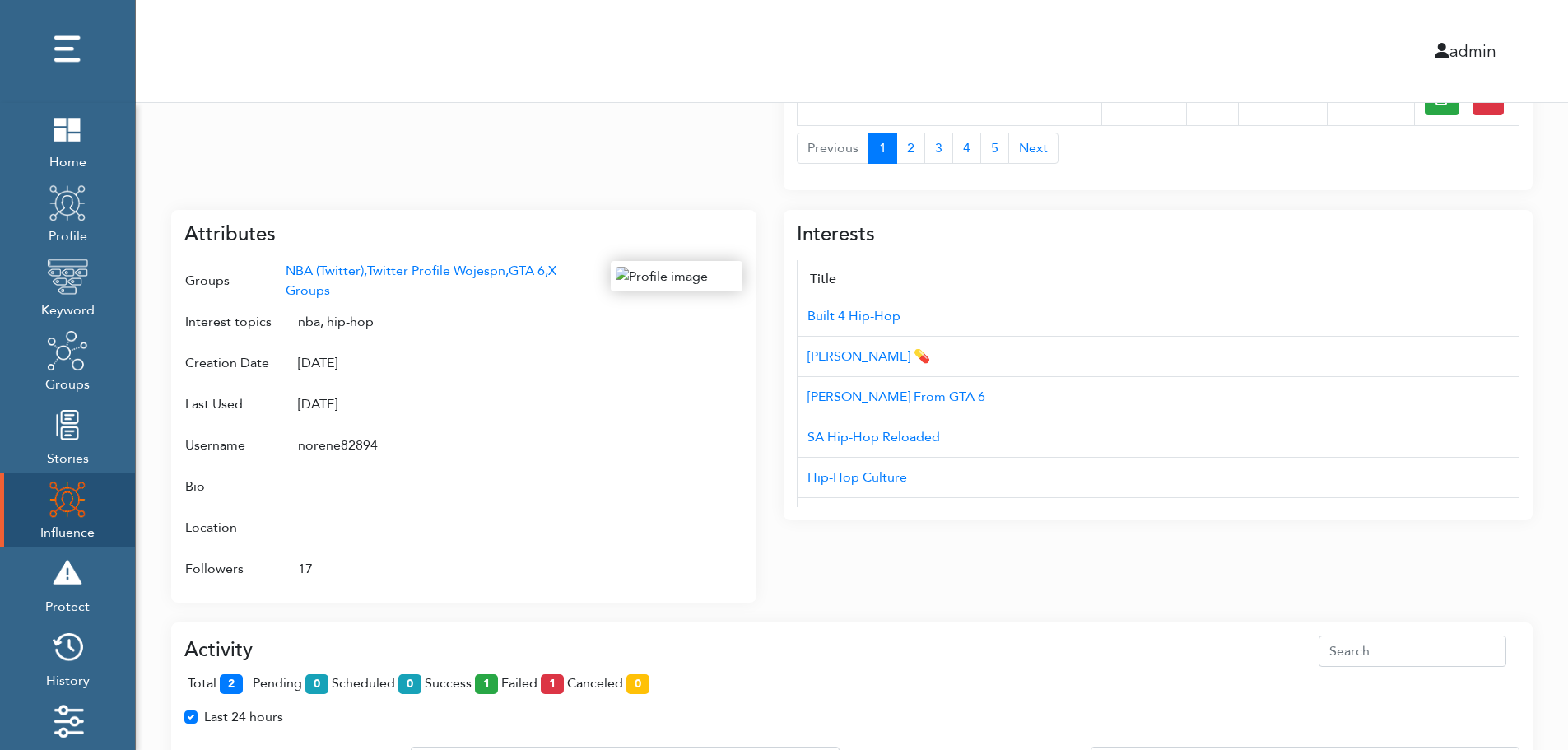
click at [1560, 439] on div "Campaign Create Name # of Profiles Actions Reddit Target Profile 1 6 NBA Reddit…" at bounding box center [852, 241] width 1432 height 1588
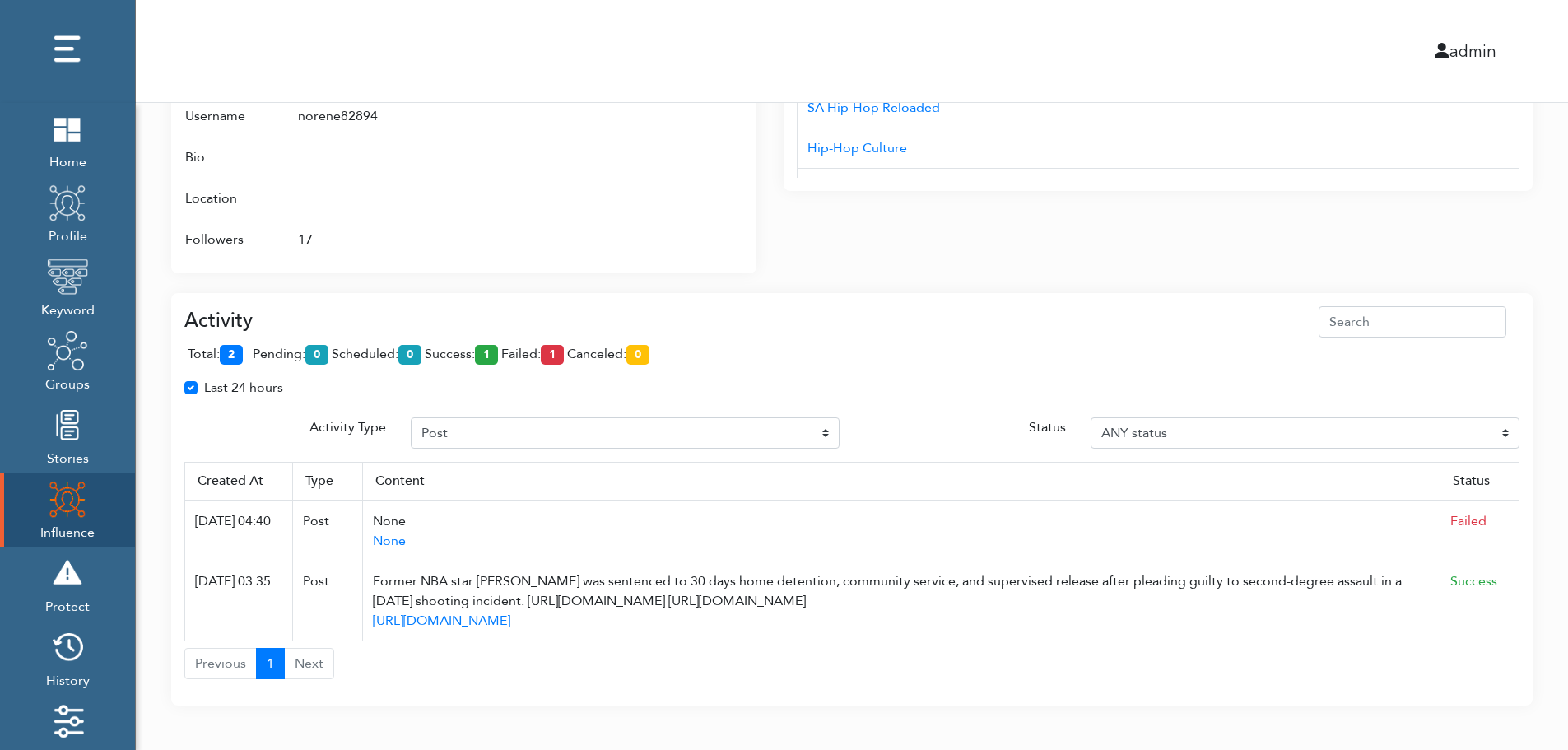
scroll to position [998, 0]
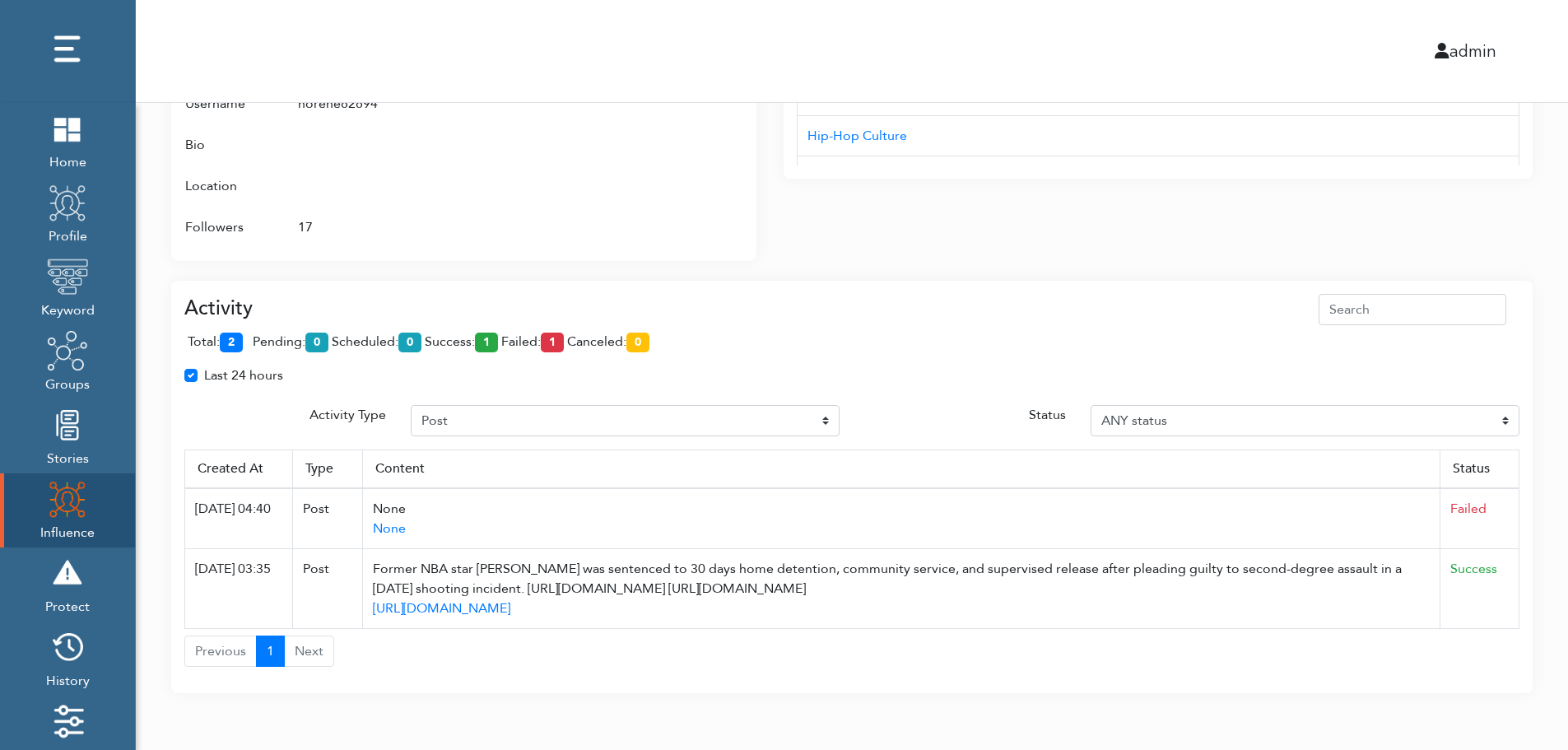
click at [1507, 438] on div "Activity total: 2 pending: 0 scheduled: 0 success: 1 failed: 1 canceled: 0 Last…" at bounding box center [852, 481] width 1335 height 374
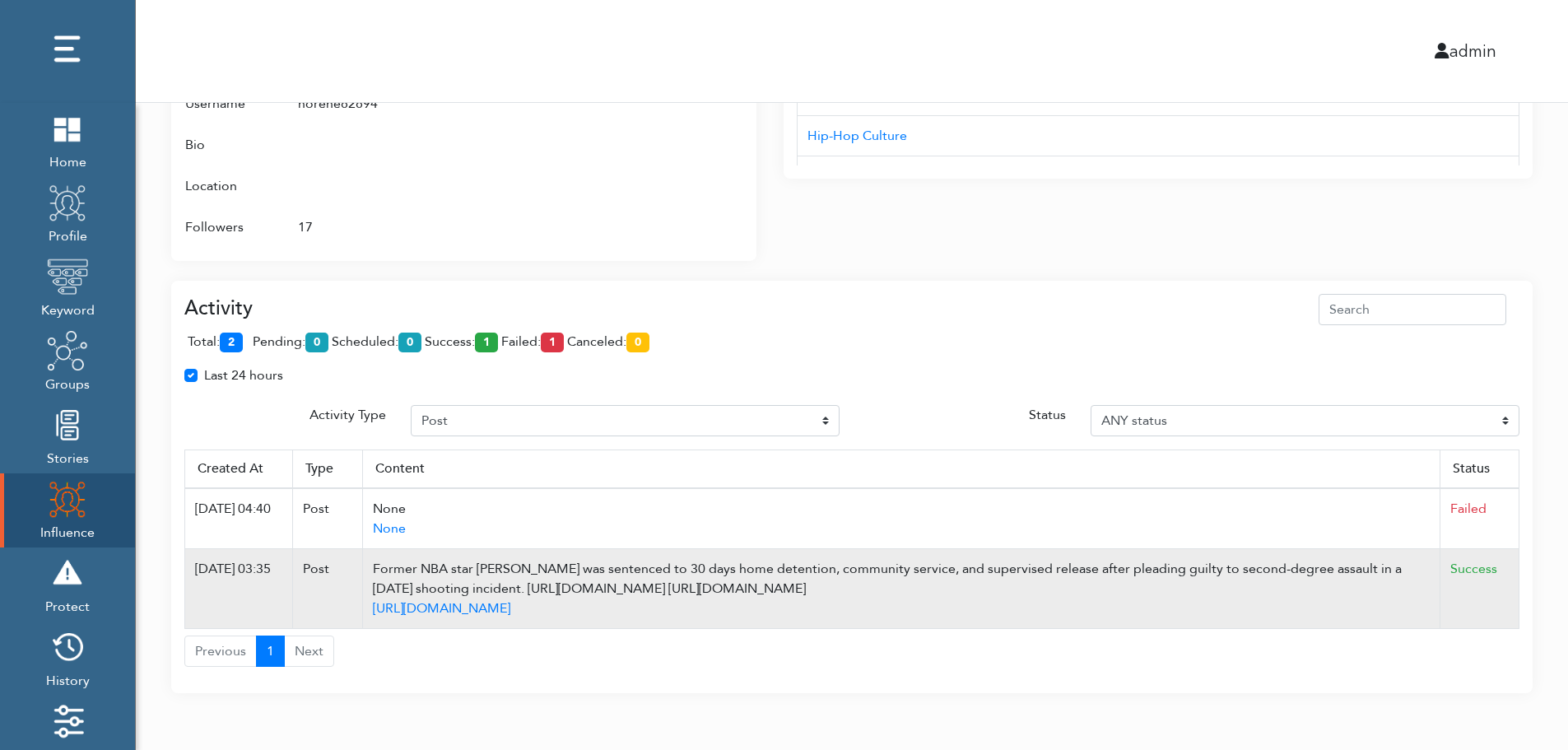
click at [1513, 555] on td "Success" at bounding box center [1480, 589] width 79 height 80
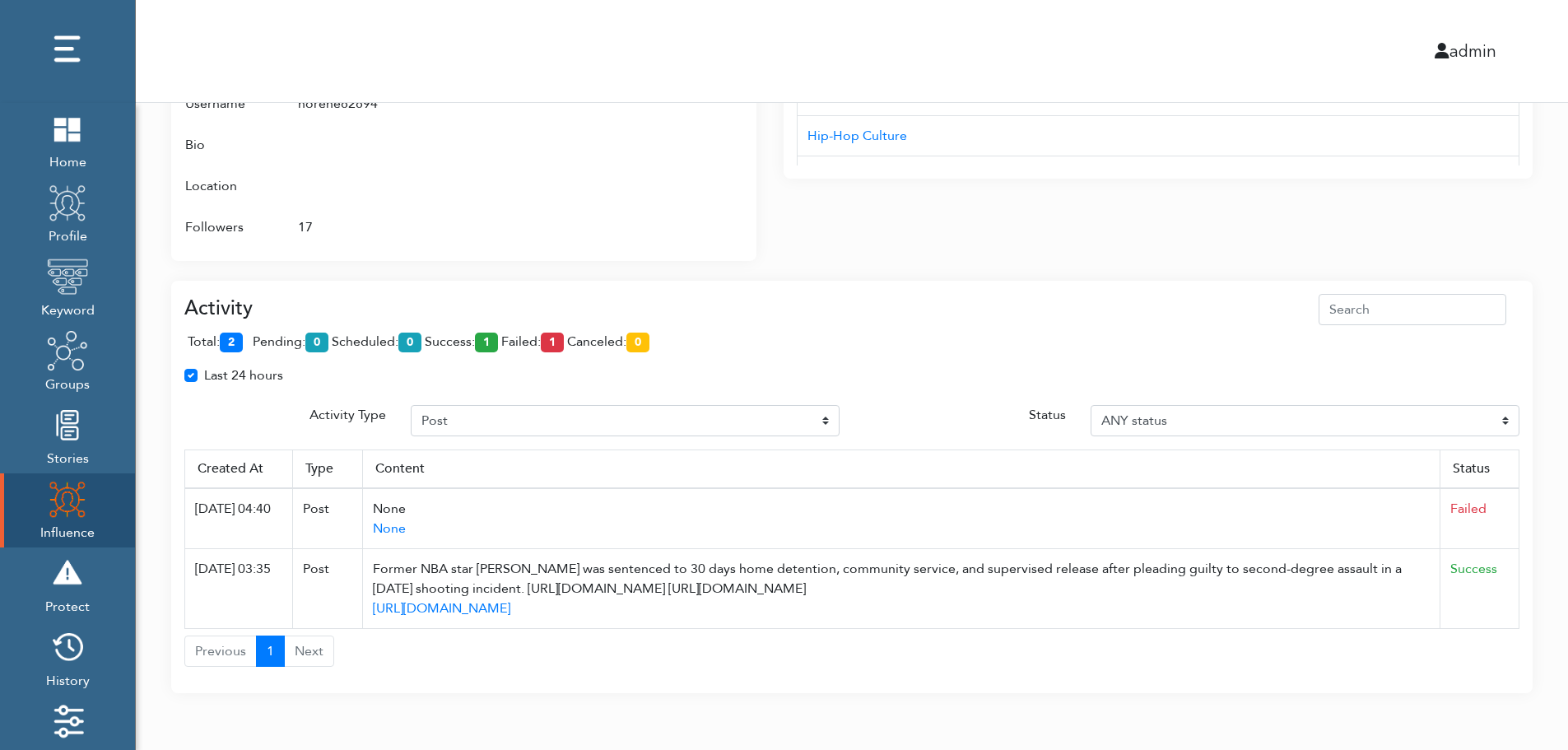
click at [1441, 284] on div "Activity total: 2 pending: 0 scheduled: 0 success: 1 failed: 1 canceled: 0 Last…" at bounding box center [852, 486] width 1361 height 413
click at [747, 140] on div "Attributes Groups NBA (Twitter), Twitter Profile Wojespn, GTA 6, X Groups Inter…" at bounding box center [464, 64] width 585 height 392
click at [671, 170] on div at bounding box center [677, 83] width 132 height 328
click at [665, 192] on div at bounding box center [677, 83] width 132 height 328
click at [1089, 198] on div "Interests Title AUD'$ - Australia’s Hip-Hop Connect Hip-hop Fiend NC Hip-Hop 0x…" at bounding box center [1158, 54] width 749 height 412
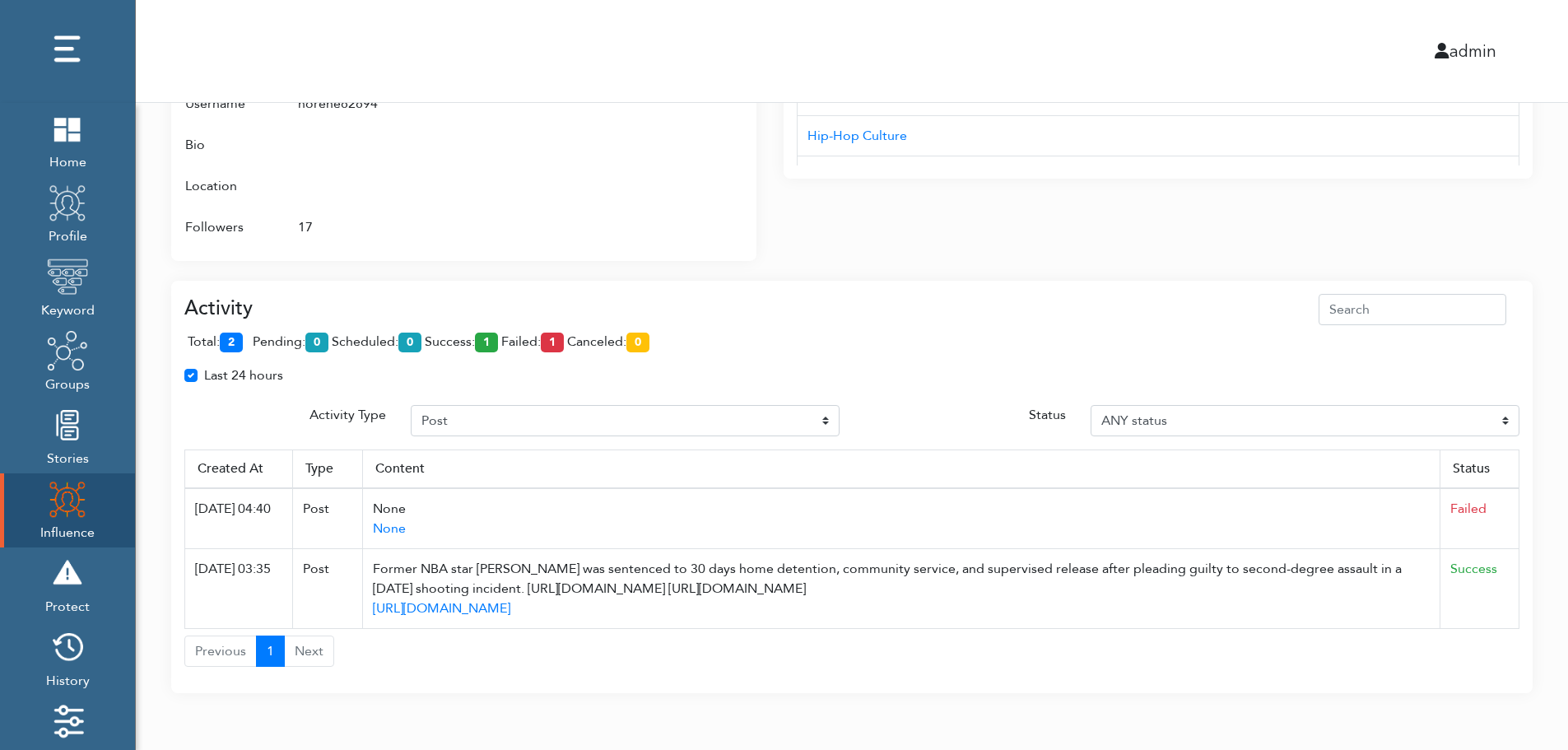
click at [1089, 198] on div "Interests Title AUD'$ - Australia’s Hip-Hop Connect Hip-hop Fiend NC Hip-Hop 0x…" at bounding box center [1158, 54] width 749 height 412
click at [1084, 262] on div "Activity total: 2 pending: 0 scheduled: 0 success: 1 failed: 1 canceled: 0 Last…" at bounding box center [852, 477] width 1361 height 433
click at [1084, 261] on div "Activity total: 2 pending: 0 scheduled: 0 success: 1 failed: 1 canceled: 0 Last…" at bounding box center [852, 477] width 1361 height 433
click at [549, 309] on div "Activity" at bounding box center [852, 310] width 1335 height 32
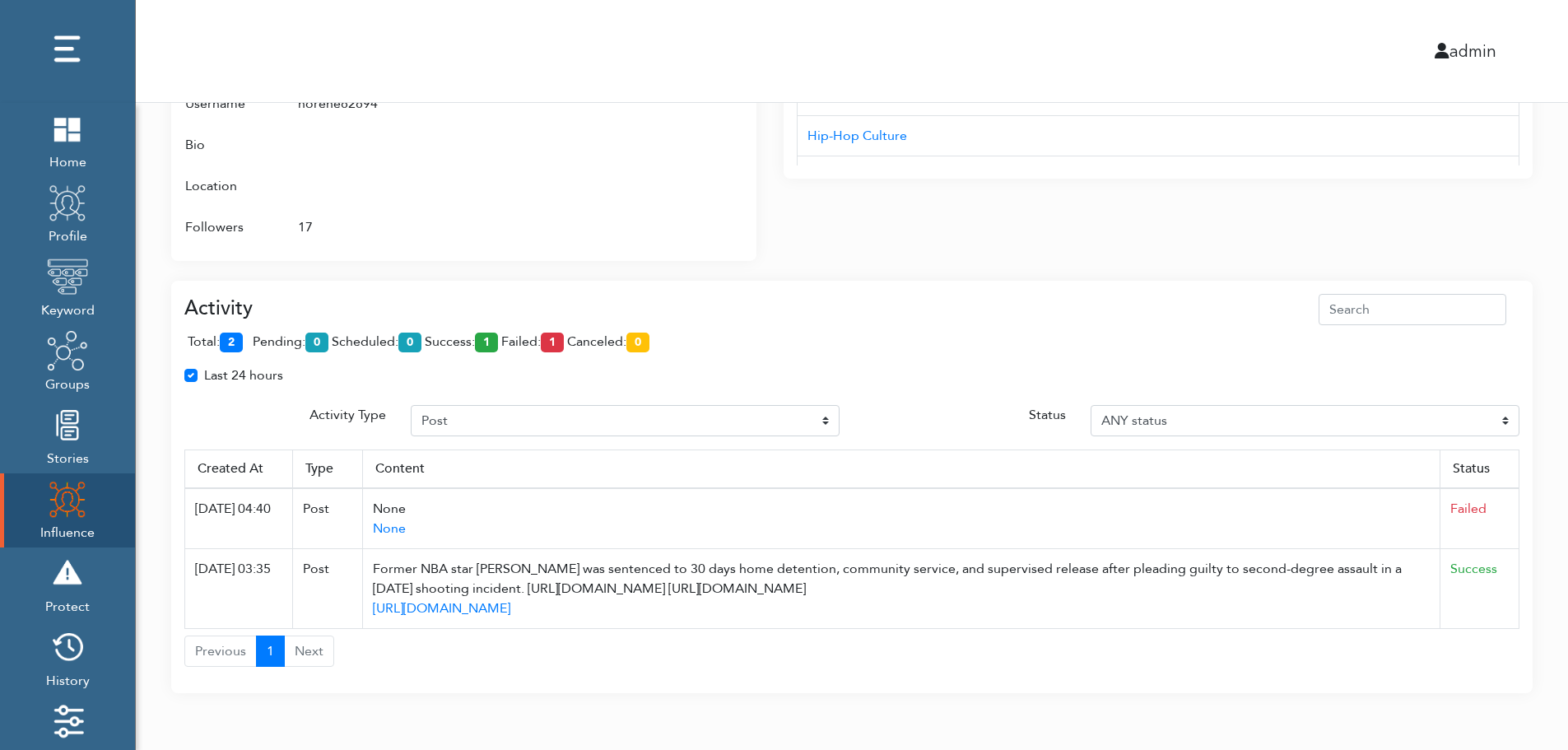
click at [1513, 487] on th "Status" at bounding box center [1480, 469] width 79 height 39
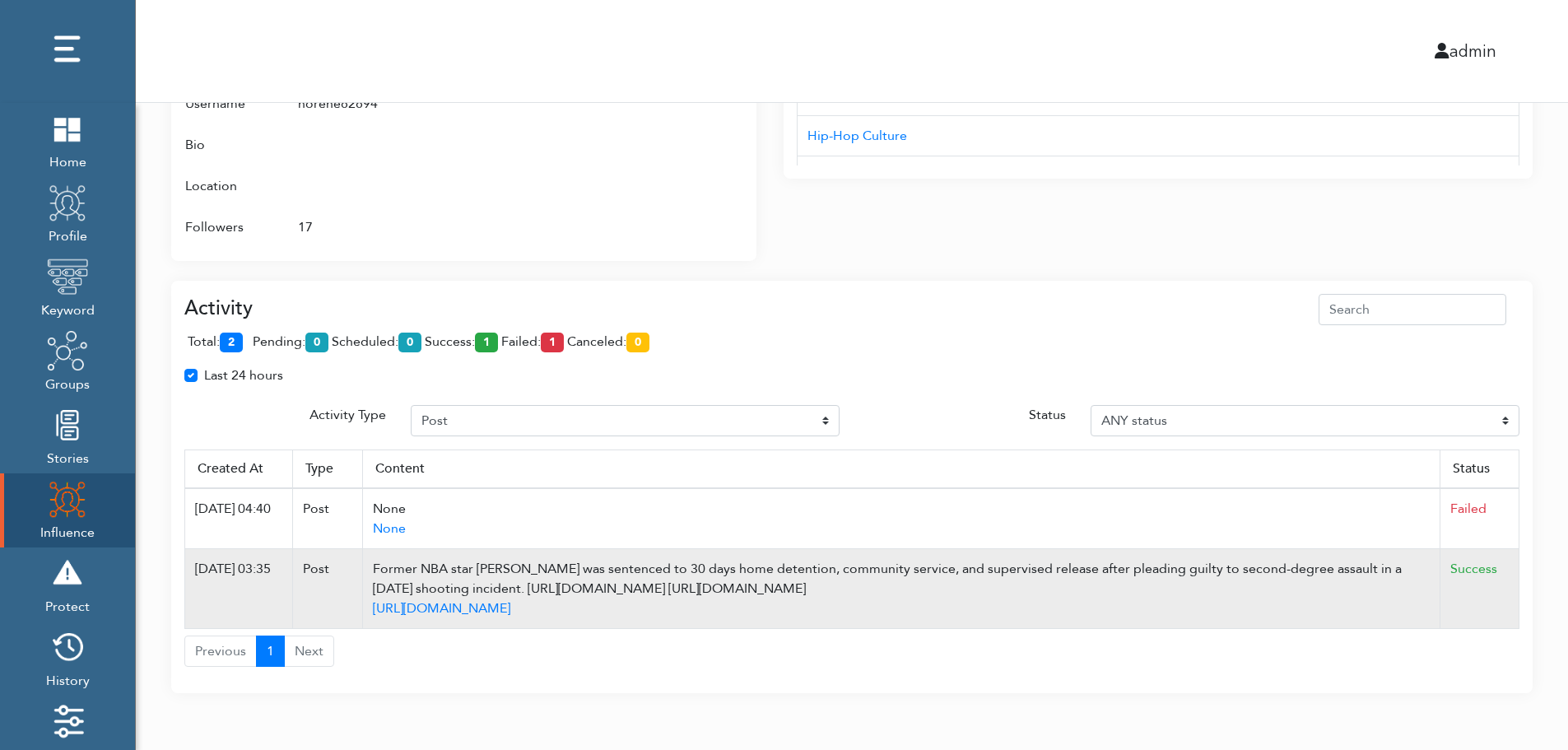
click at [1501, 601] on td "Success" at bounding box center [1480, 589] width 79 height 80
click at [1514, 581] on td "Success" at bounding box center [1480, 589] width 79 height 80
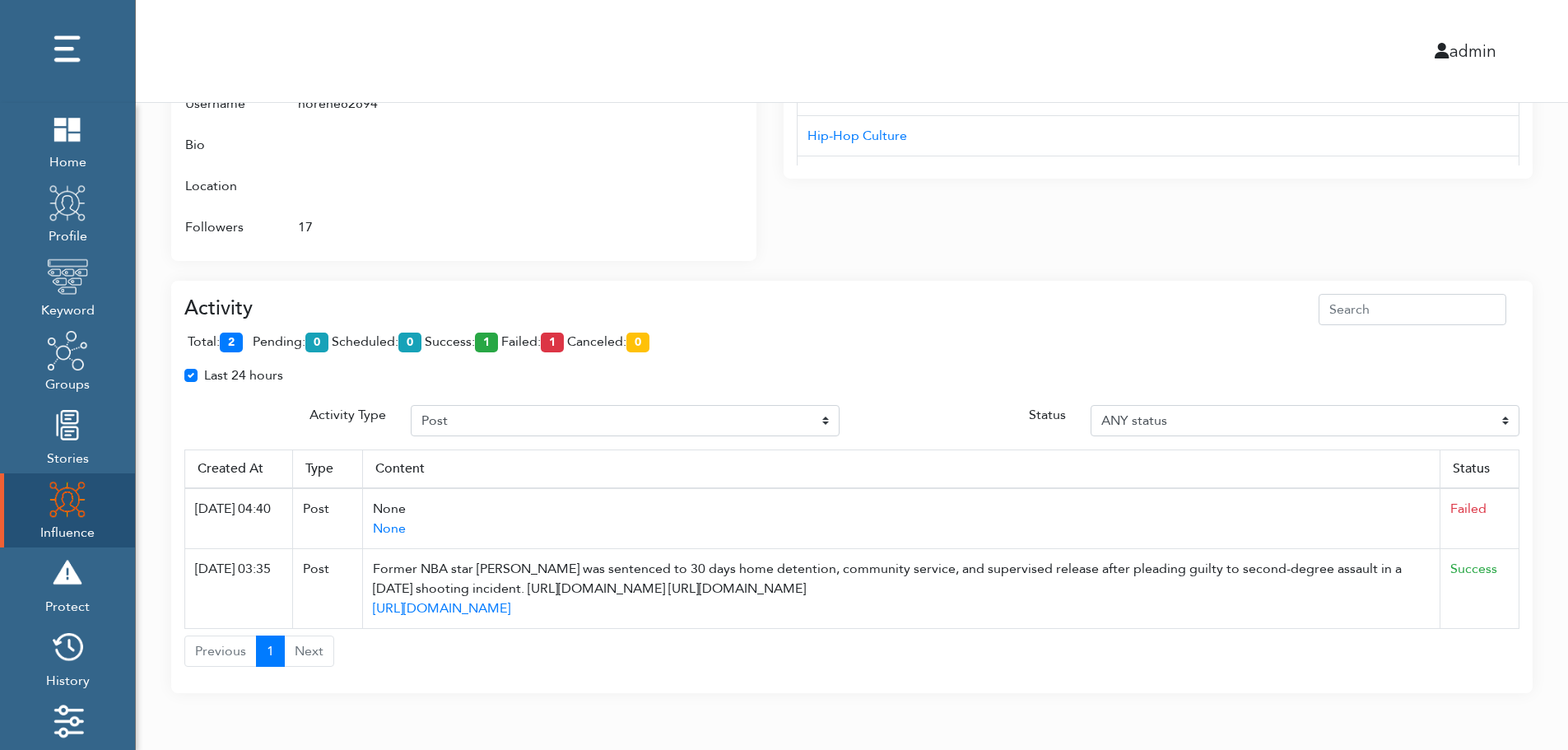
click at [767, 343] on div "total: 2 pending: 0 scheduled: 0 success: 1 failed: 1 canceled: 0" at bounding box center [852, 345] width 1335 height 41
click at [766, 326] on div "total: 2 pending: 0 scheduled: 0 success: 1 failed: 1 canceled: 0" at bounding box center [852, 345] width 1335 height 41
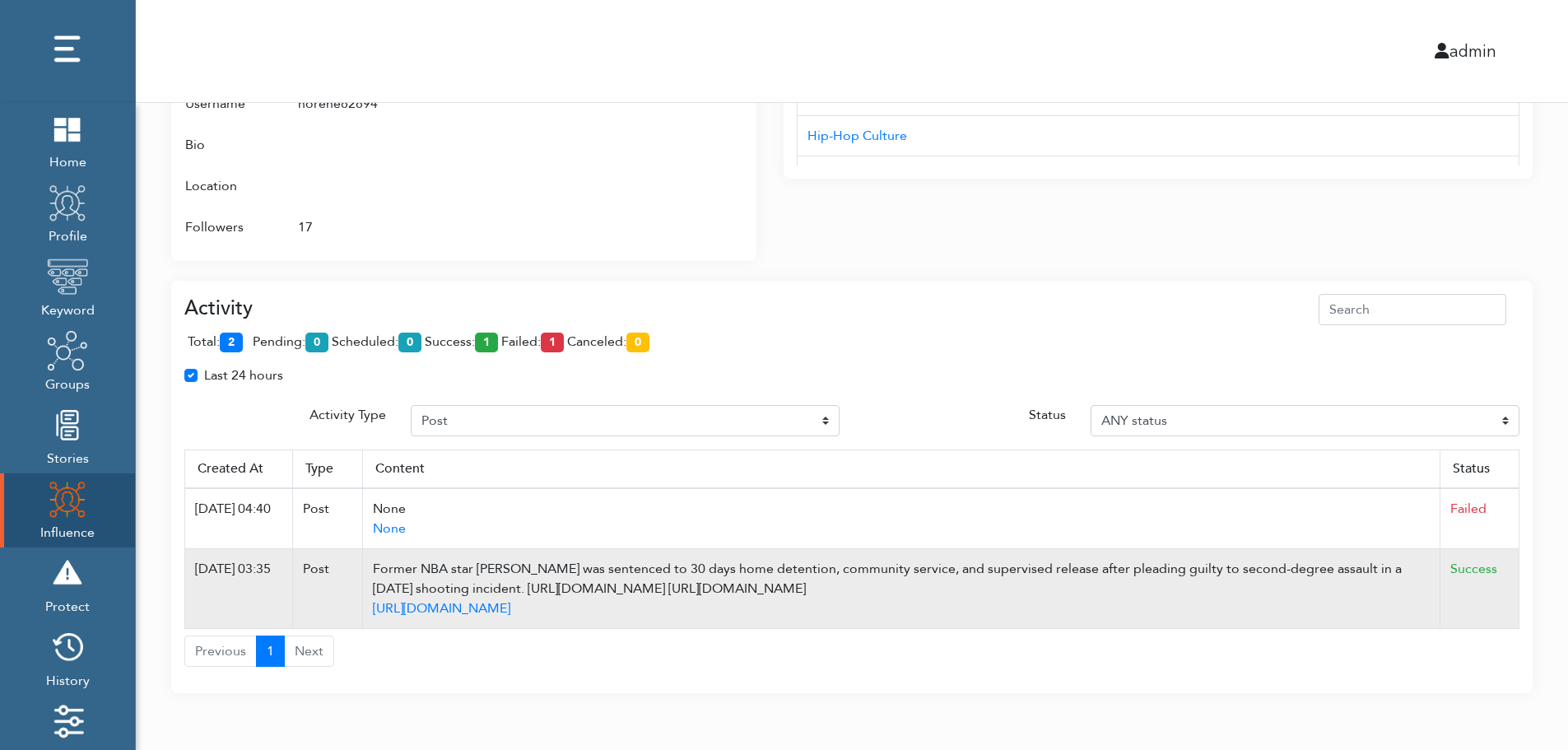
click at [1515, 590] on td "Success" at bounding box center [1480, 589] width 79 height 80
click at [1515, 594] on td "Success" at bounding box center [1480, 589] width 79 height 80
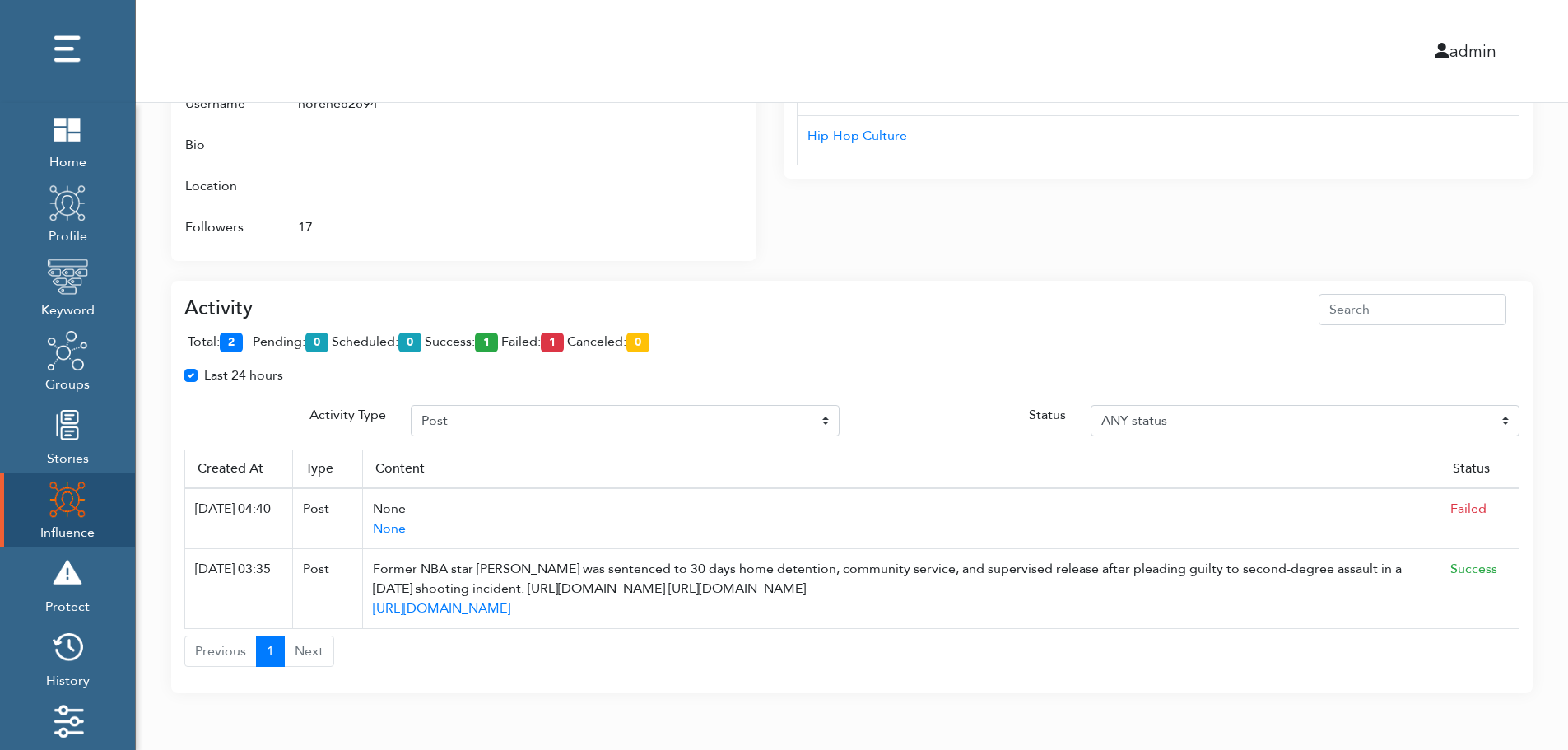
click at [812, 350] on div "total: 2 pending: 0 scheduled: 0 success: 1 failed: 1 canceled: 0" at bounding box center [852, 345] width 1335 height 41
click at [830, 31] on div "admin" at bounding box center [852, 51] width 1457 height 102
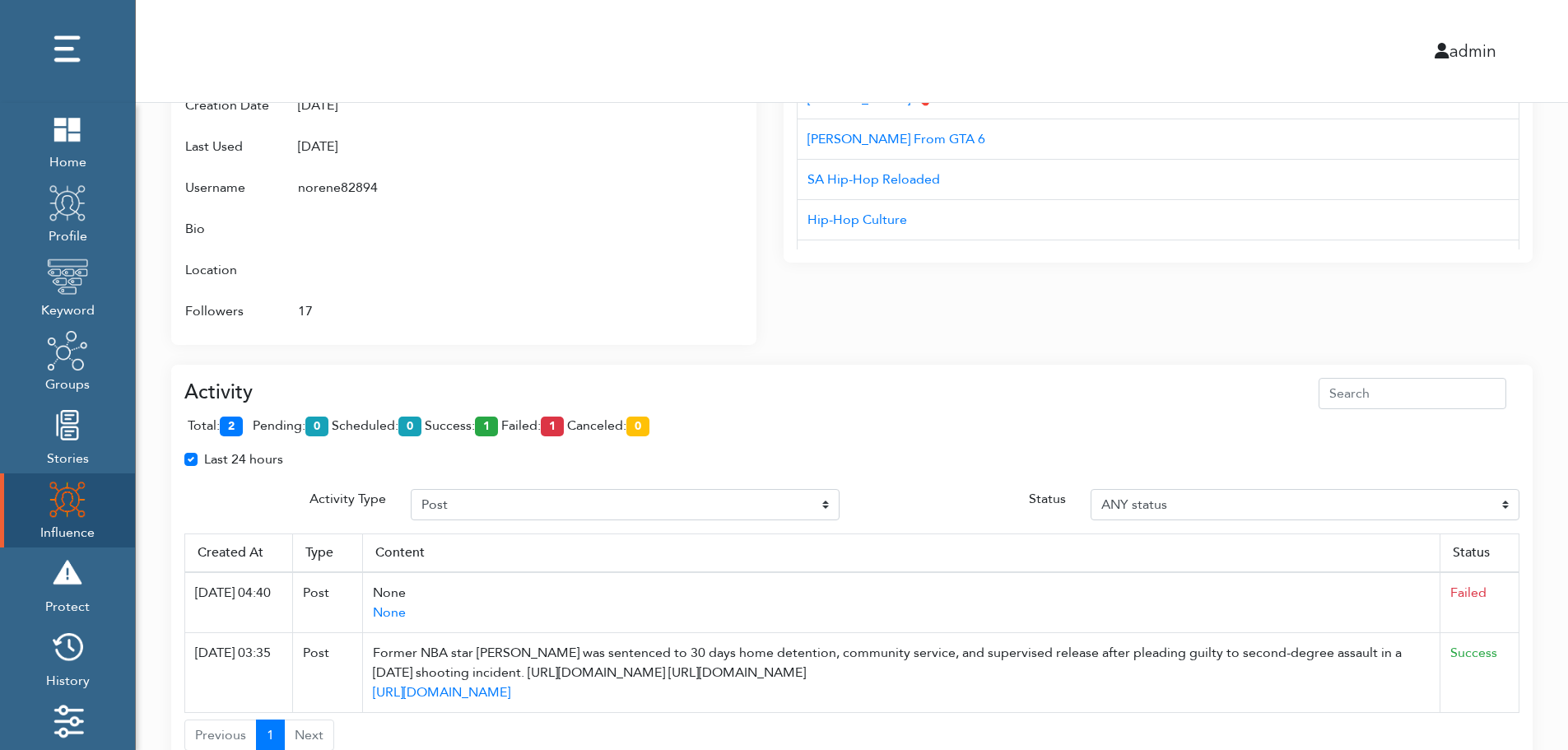
scroll to position [899, 0]
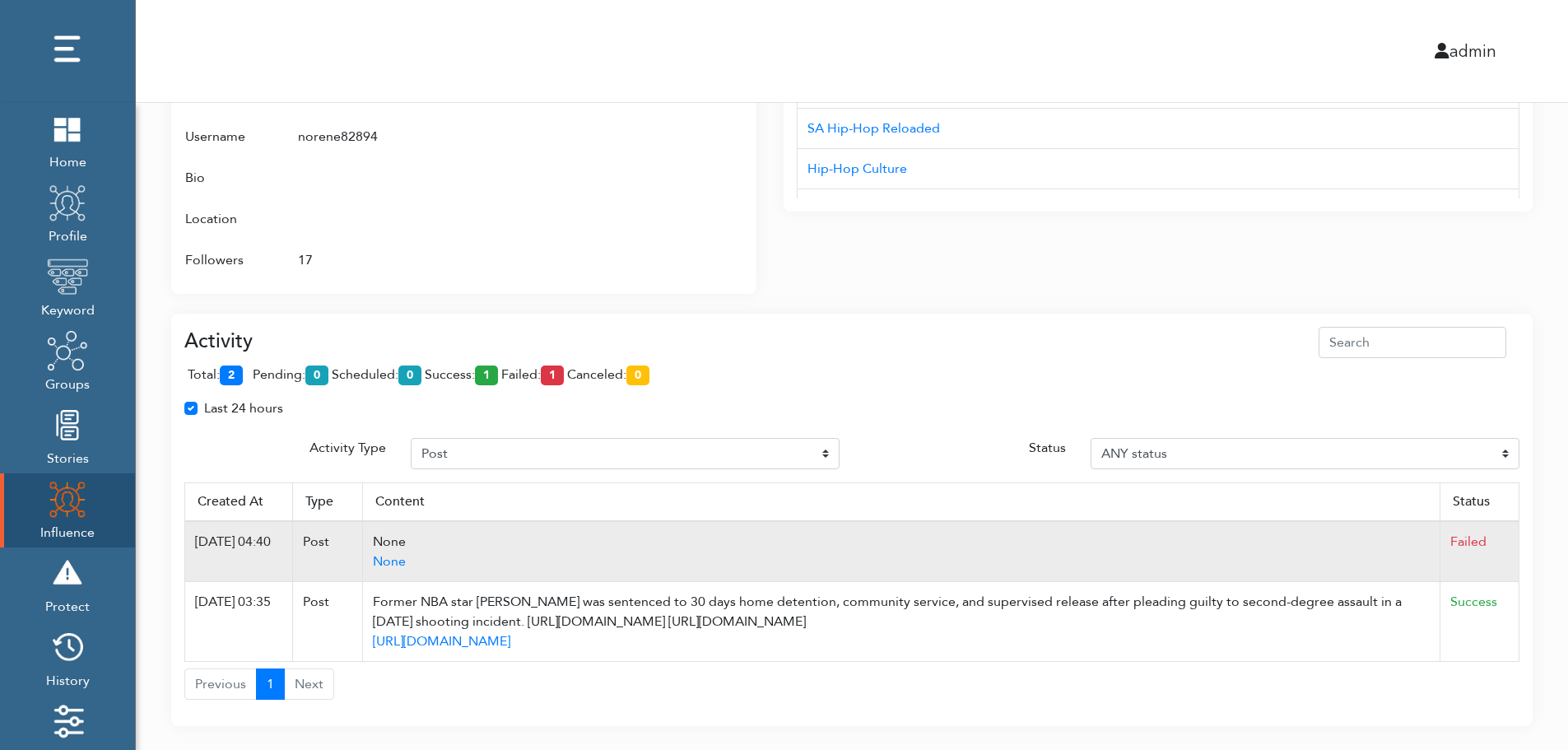
scroll to position [998, 0]
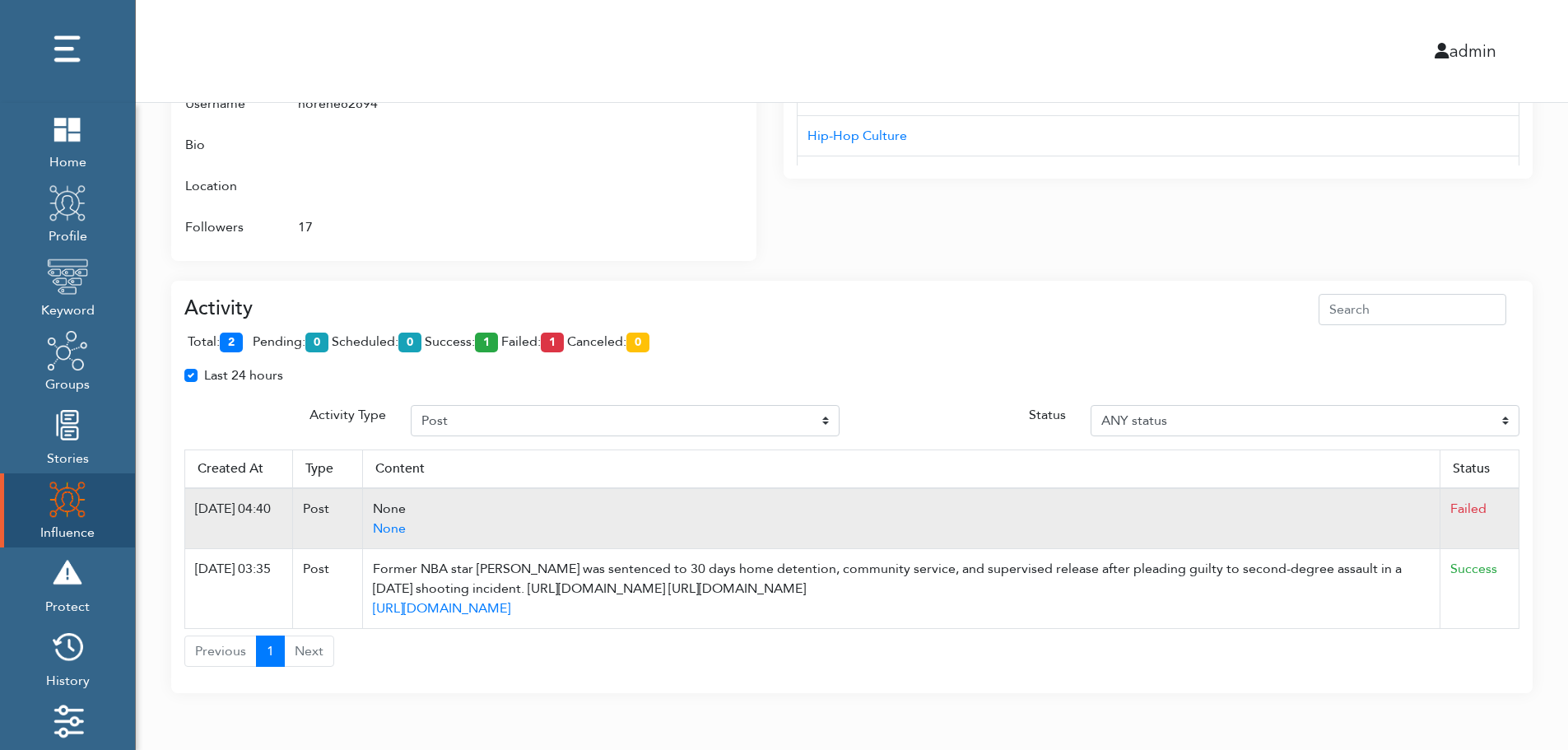
click at [1512, 491] on td "Failed" at bounding box center [1480, 518] width 79 height 60
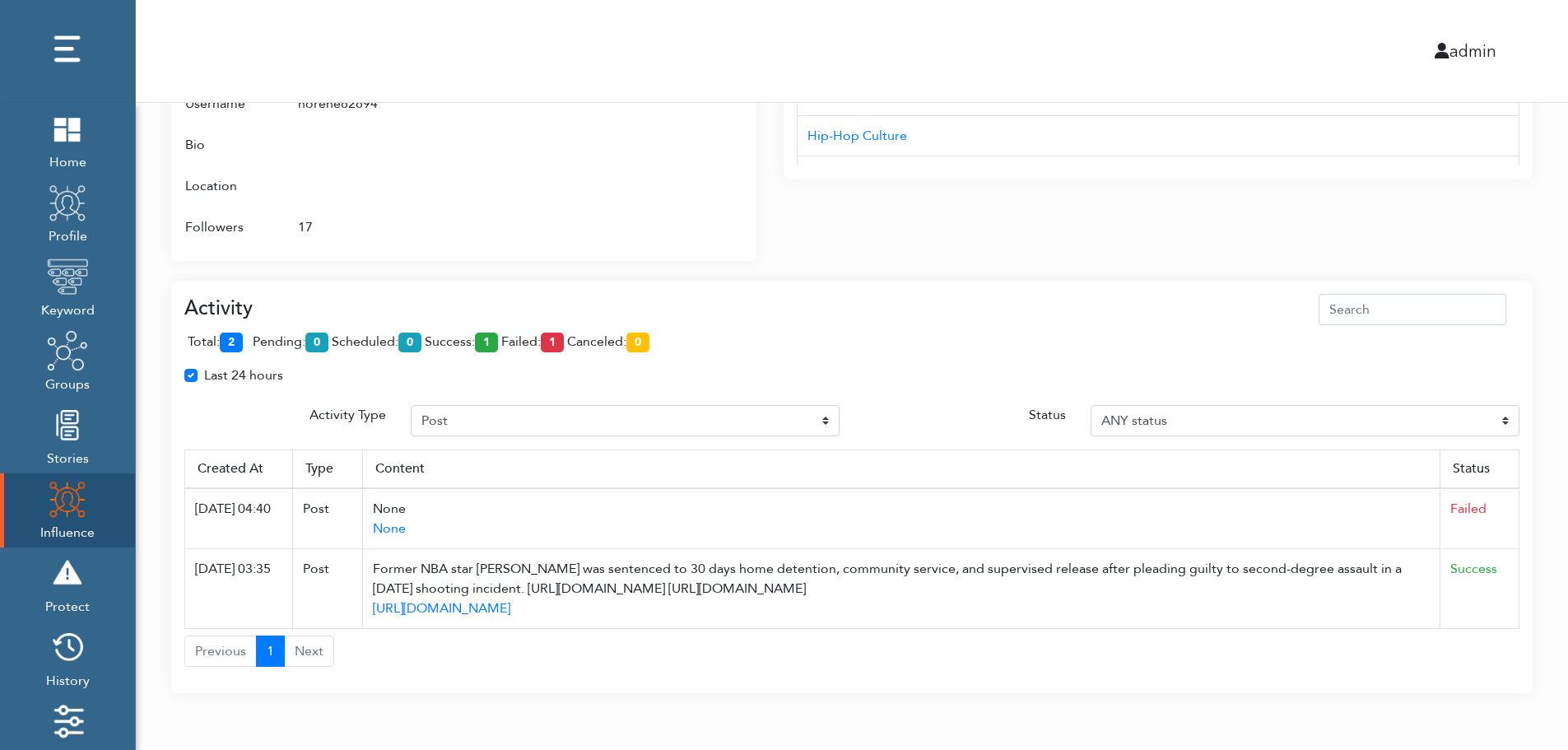
drag, startPoint x: 572, startPoint y: 510, endPoint x: 1534, endPoint y: 360, distance: 973.6
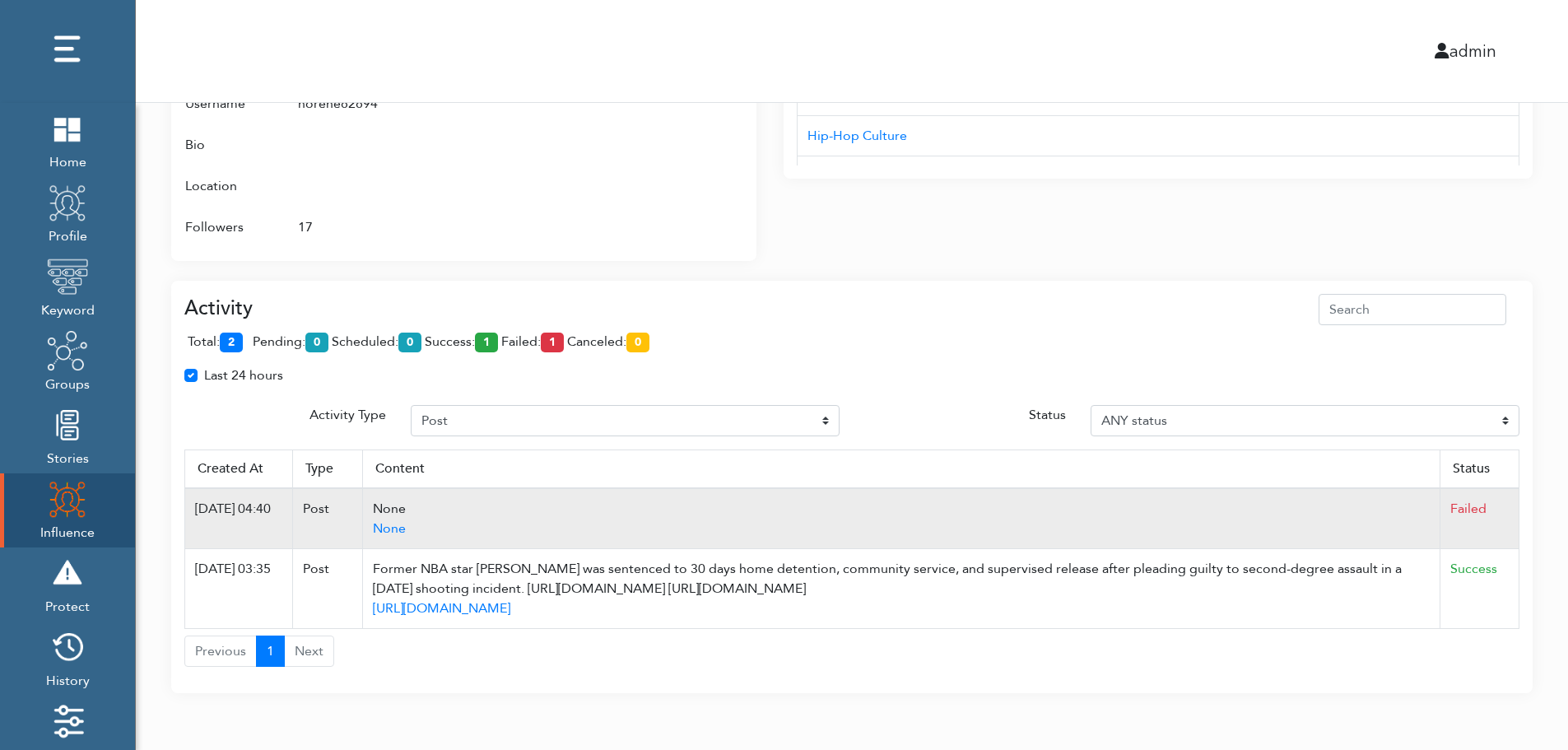
click at [563, 490] on td "None None" at bounding box center [901, 518] width 1078 height 60
click at [942, 496] on td "None None" at bounding box center [901, 518] width 1078 height 60
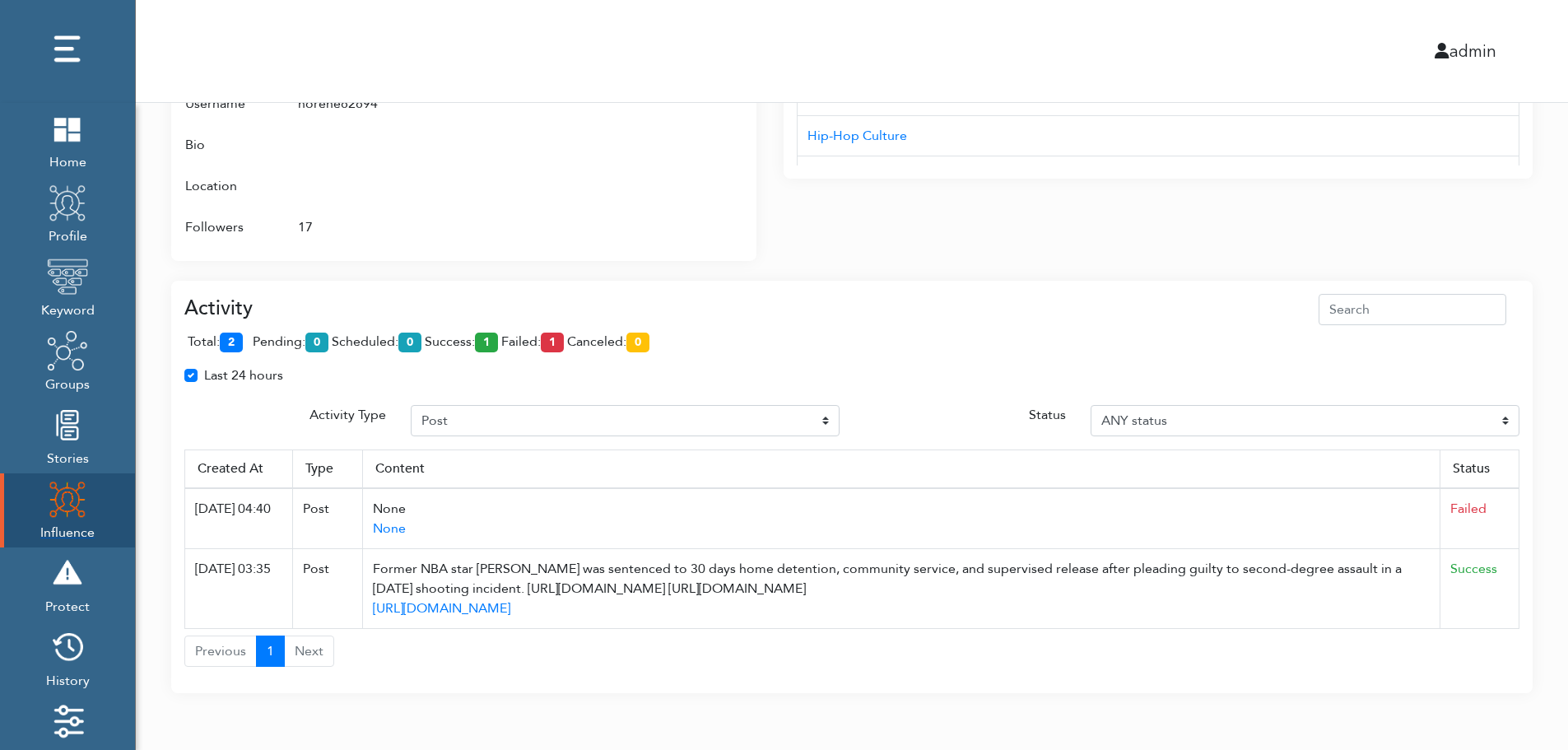
click at [54, 504] on img at bounding box center [67, 499] width 42 height 42
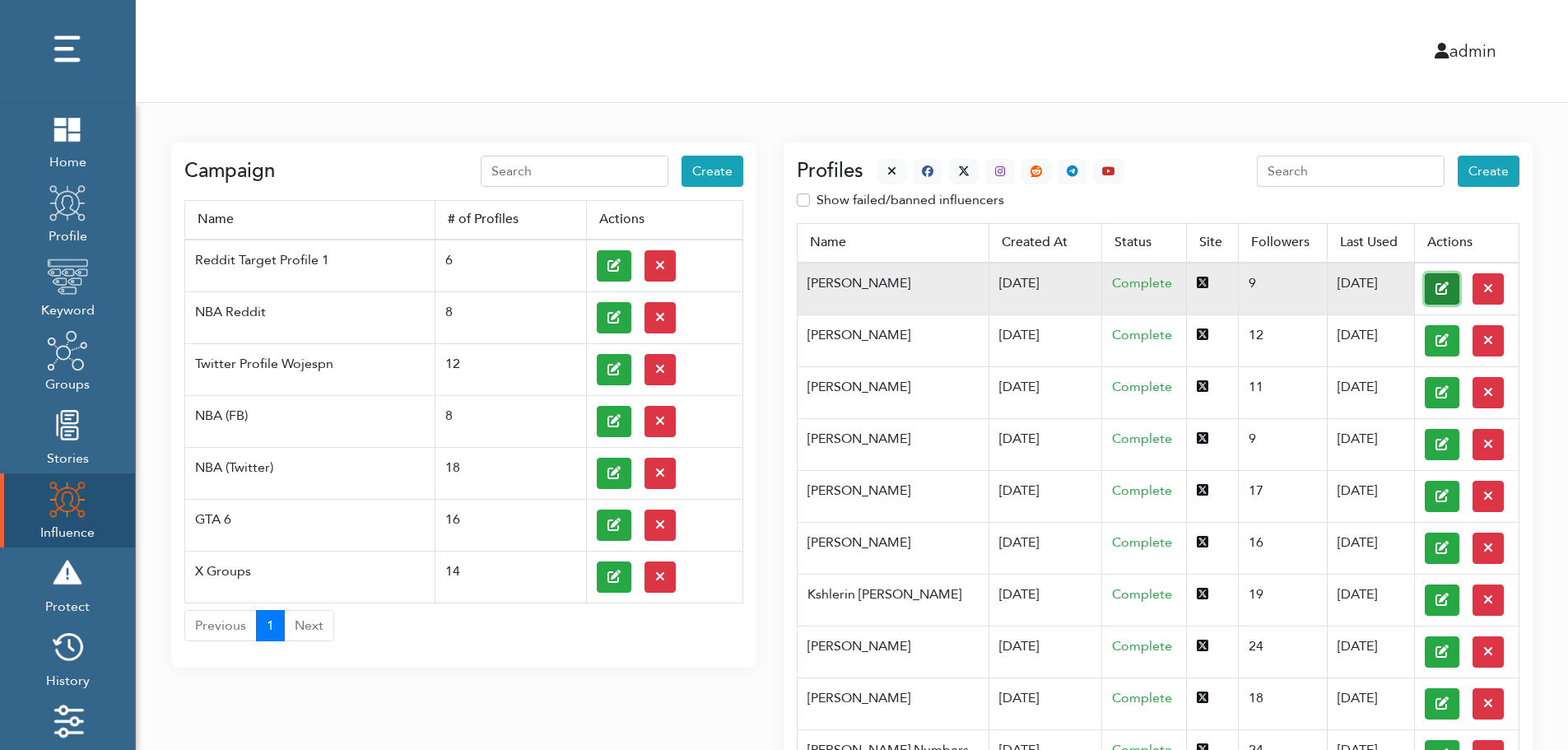
click at [1424, 287] on button at bounding box center [1441, 289] width 35 height 32
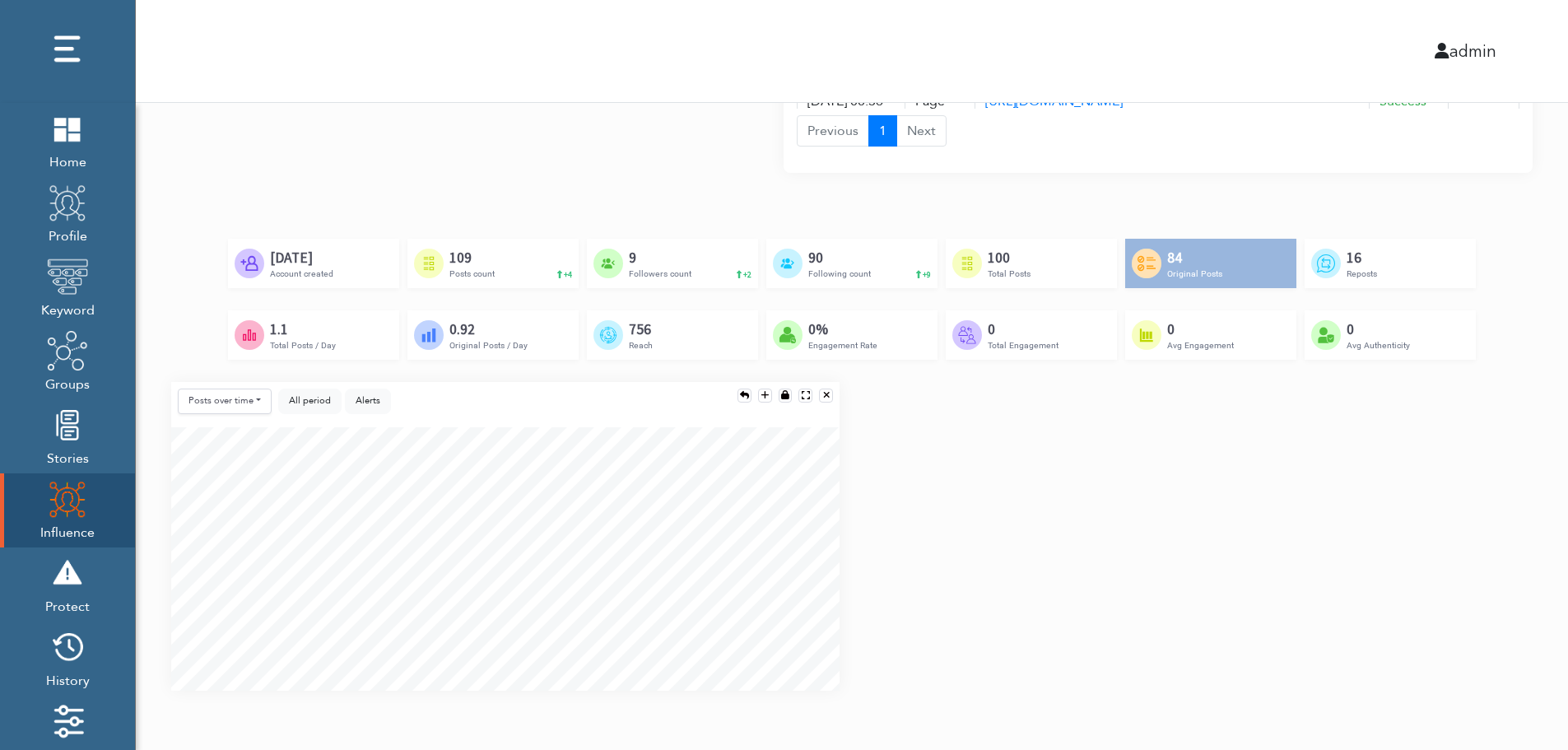
scroll to position [1229, 0]
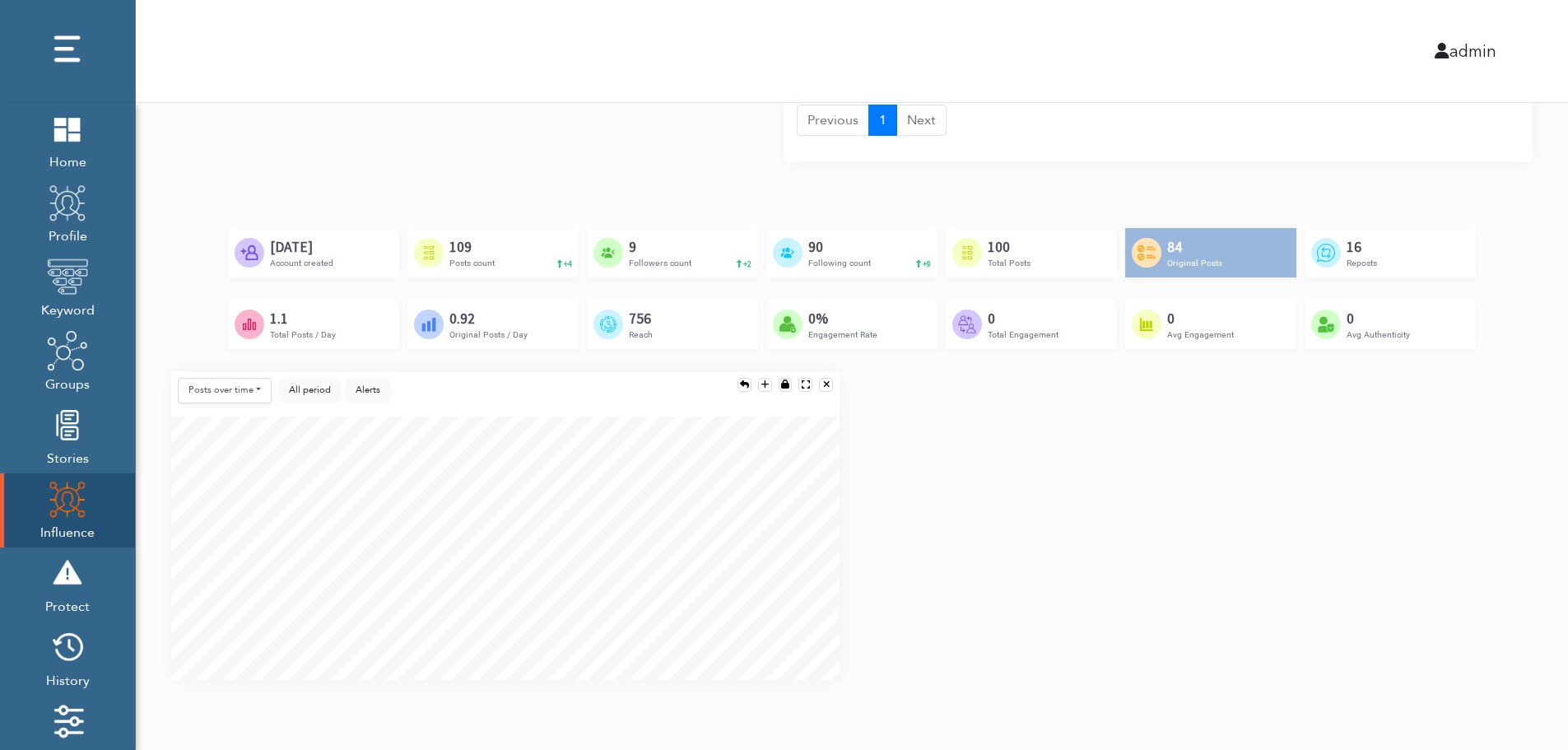
click at [1516, 535] on div "Posts over time Posts over time Posts by hour Reposts over time Reposts by hour…" at bounding box center [851, 532] width 1386 height 322
click at [1519, 596] on div "Posts over time Posts over time Posts by hour Reposts over time Reposts by hour…" at bounding box center [851, 532] width 1386 height 322
click at [1516, 606] on div "Posts over time Posts over time Posts by hour Reposts over time Reposts by hour…" at bounding box center [851, 532] width 1386 height 322
click at [1514, 485] on div "Posts over time Posts over time Posts by hour Reposts over time Reposts by hour…" at bounding box center [851, 532] width 1386 height 322
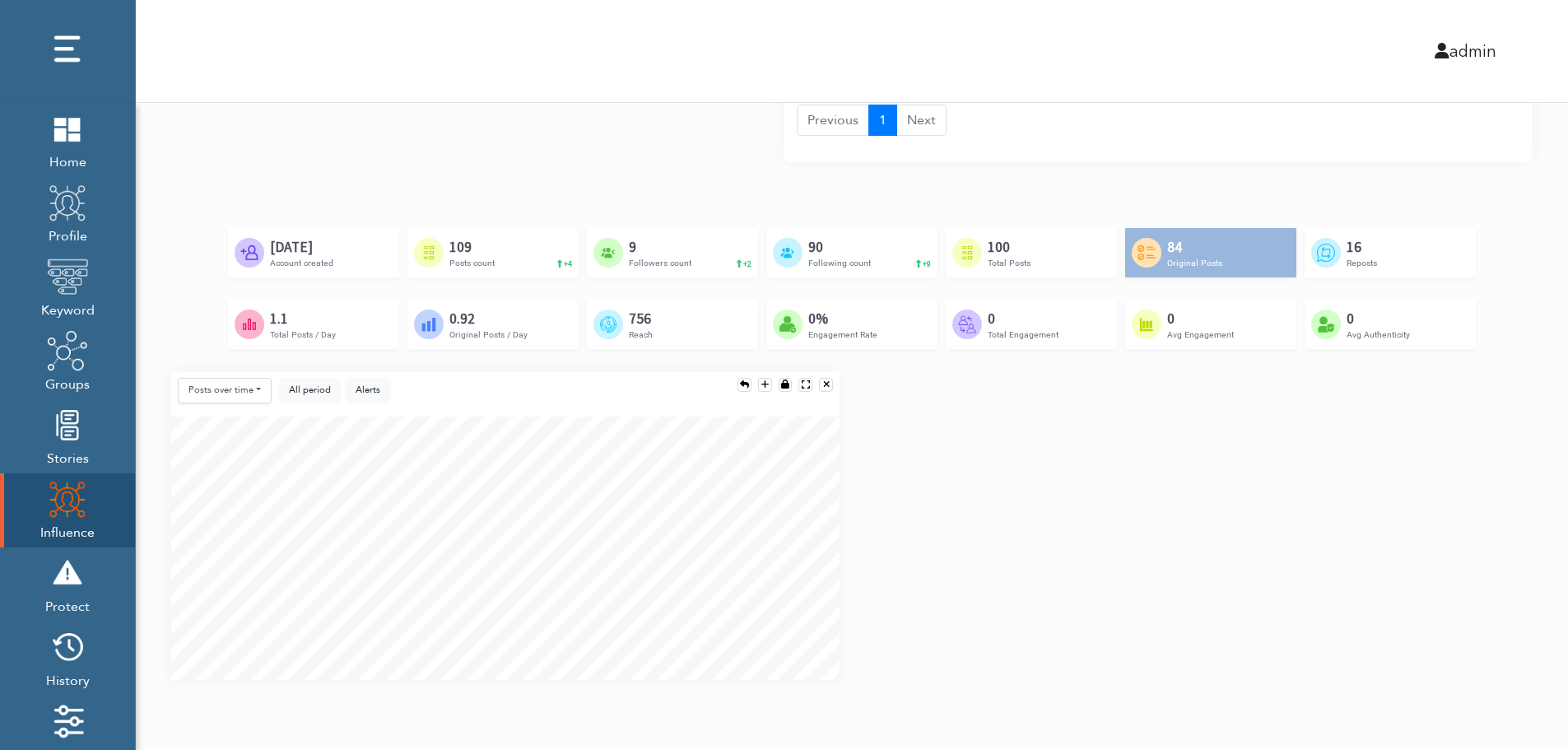
click at [1485, 354] on div "Created by Adrien Coquet from the Noun Project Feb 23rd, 2024 Account created C…" at bounding box center [852, 299] width 1361 height 144
click at [1478, 461] on div "Posts over time Posts over time Posts by hour Reposts over time Reposts by hour…" at bounding box center [851, 532] width 1386 height 322
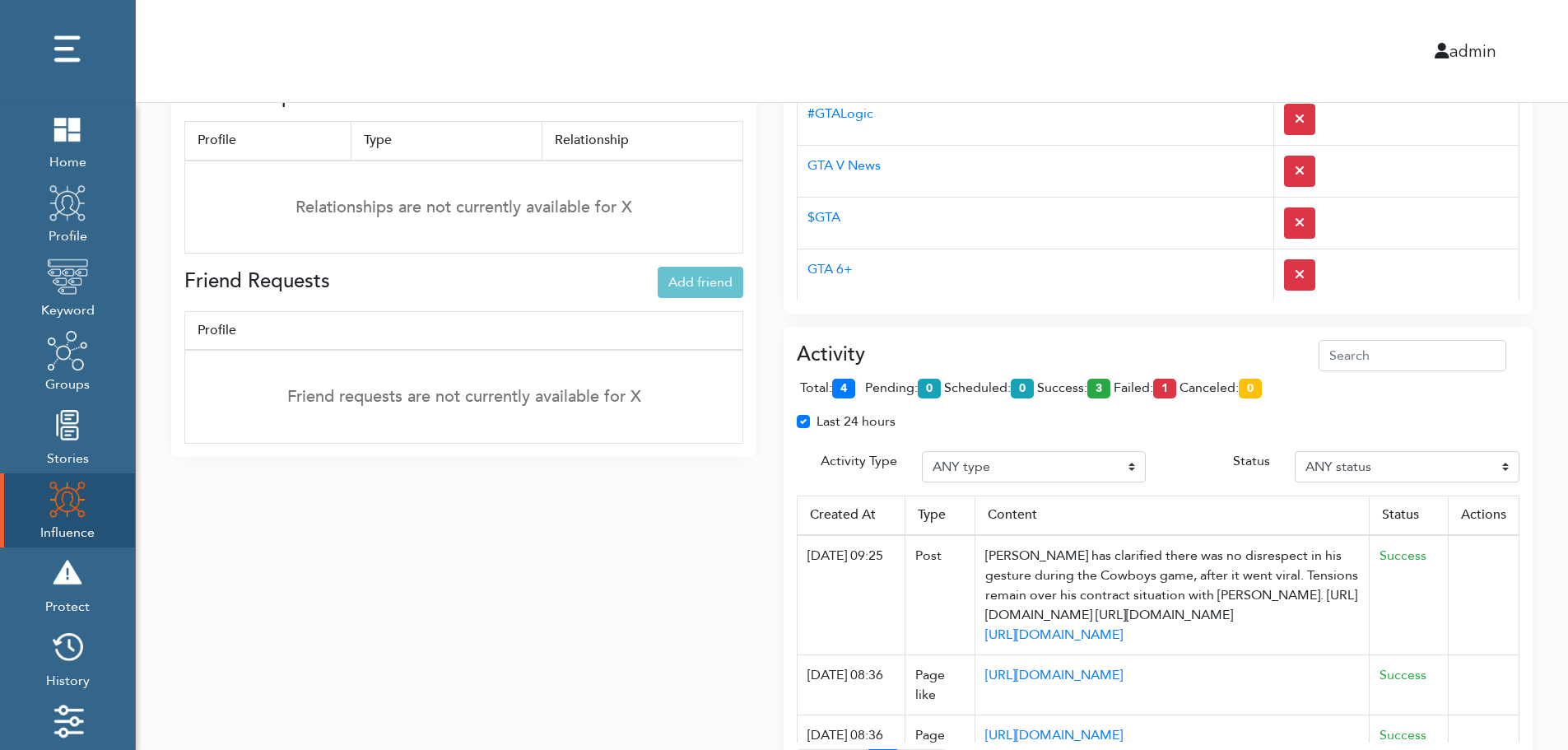
scroll to position [572, 0]
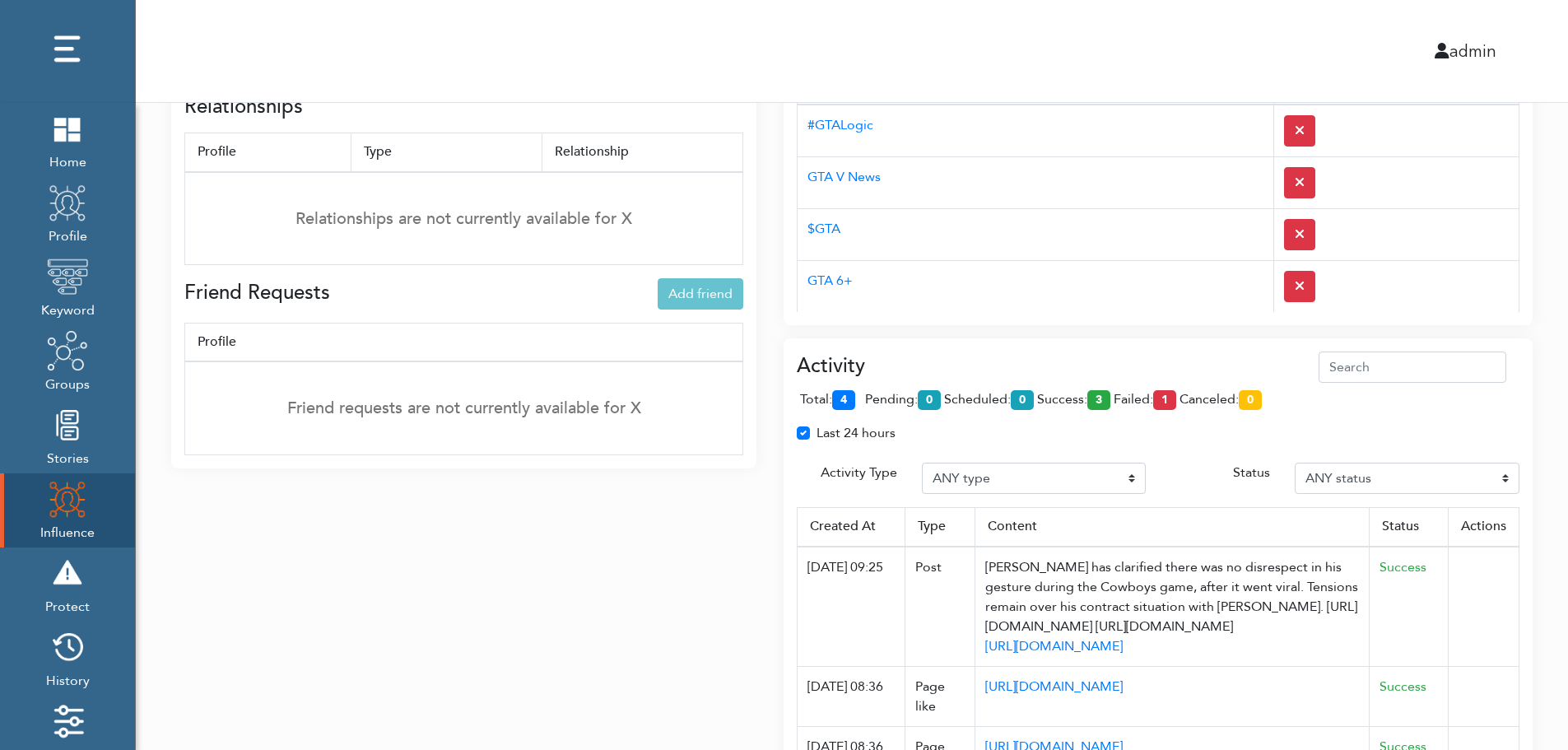
click at [1072, 350] on div "Activity total: 4 pending: 0 scheduled: 0 success: 3 failed: 1 canceled: 0 Last…" at bounding box center [1158, 579] width 749 height 480
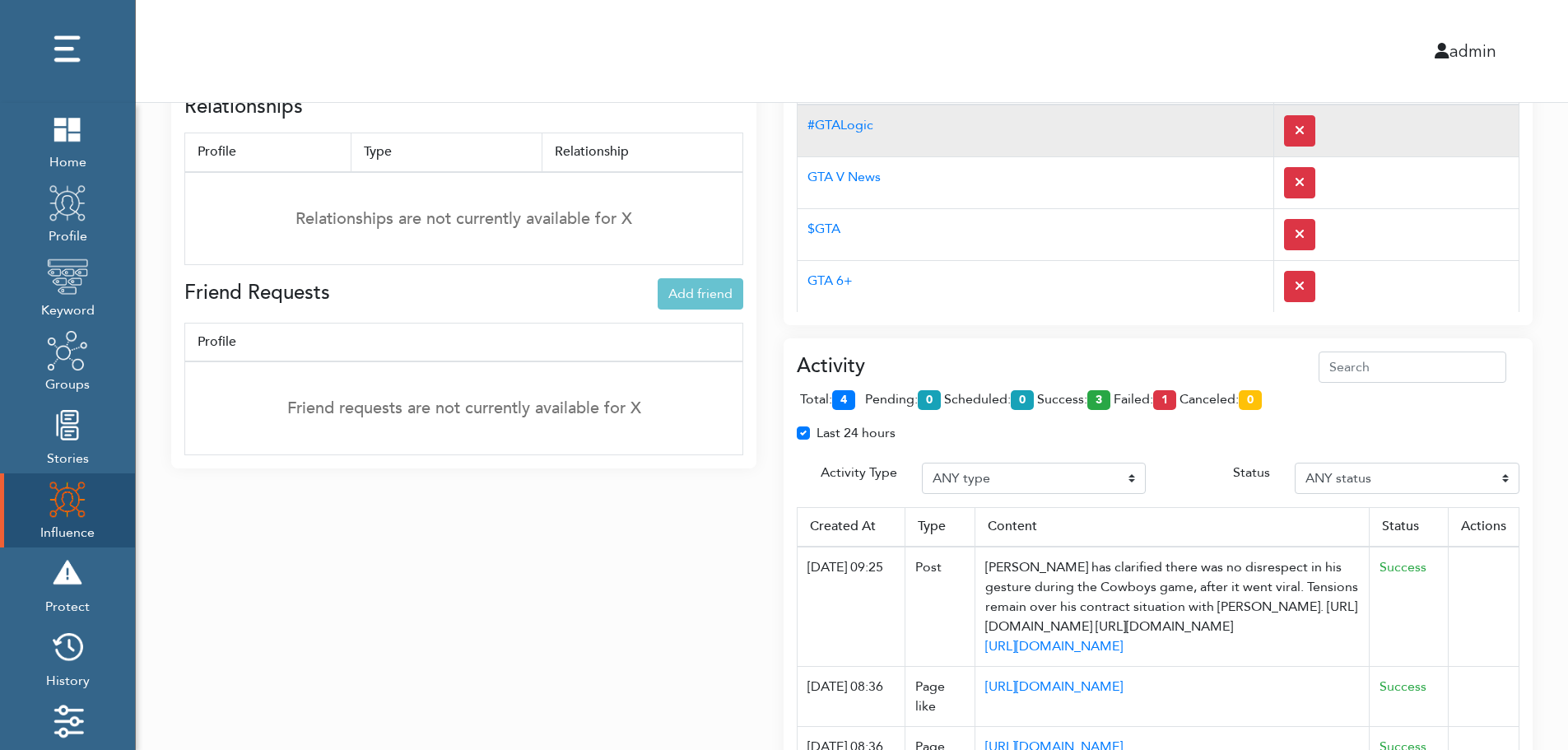
click at [1044, 146] on td "#GTALogic" at bounding box center [1035, 131] width 476 height 53
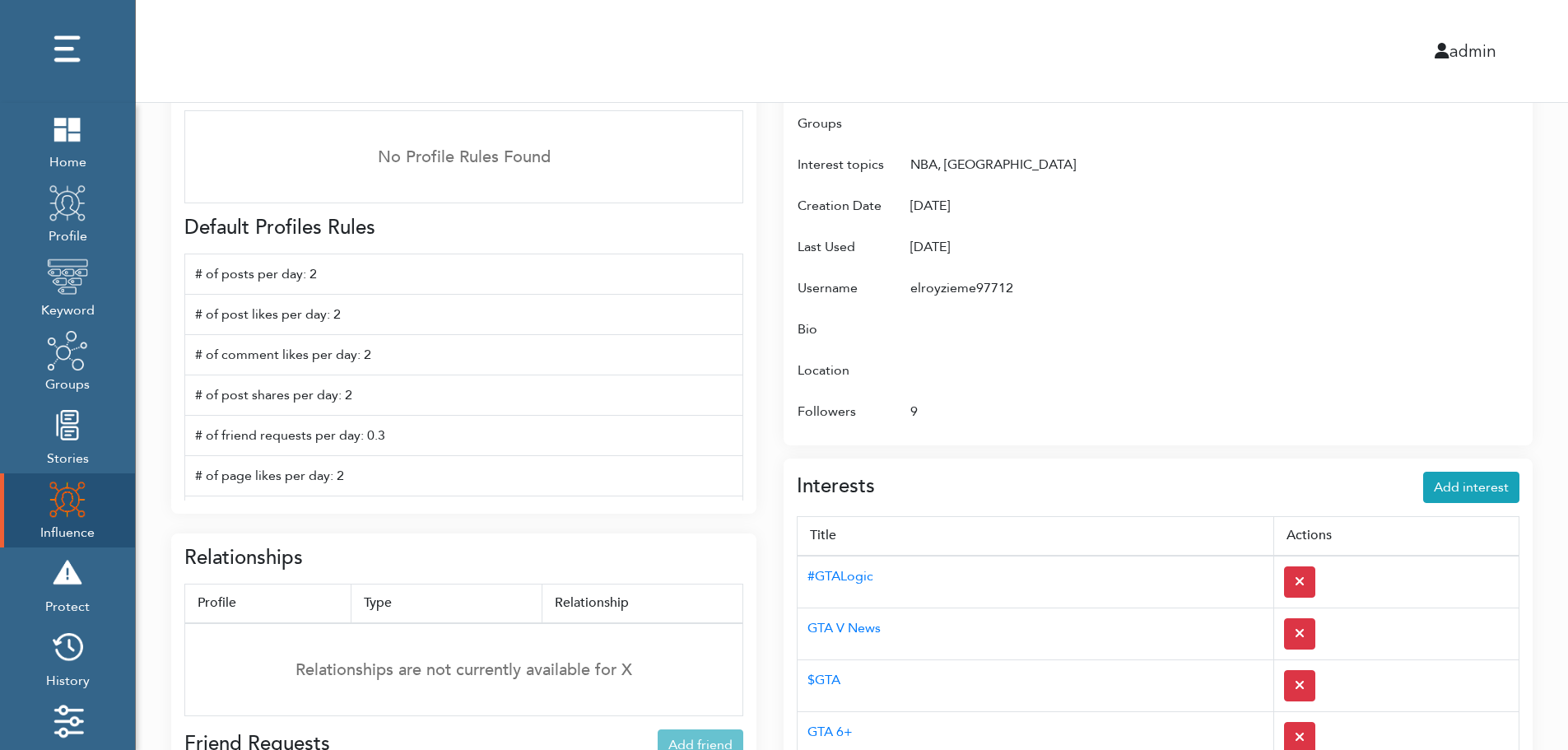
scroll to position [0, 0]
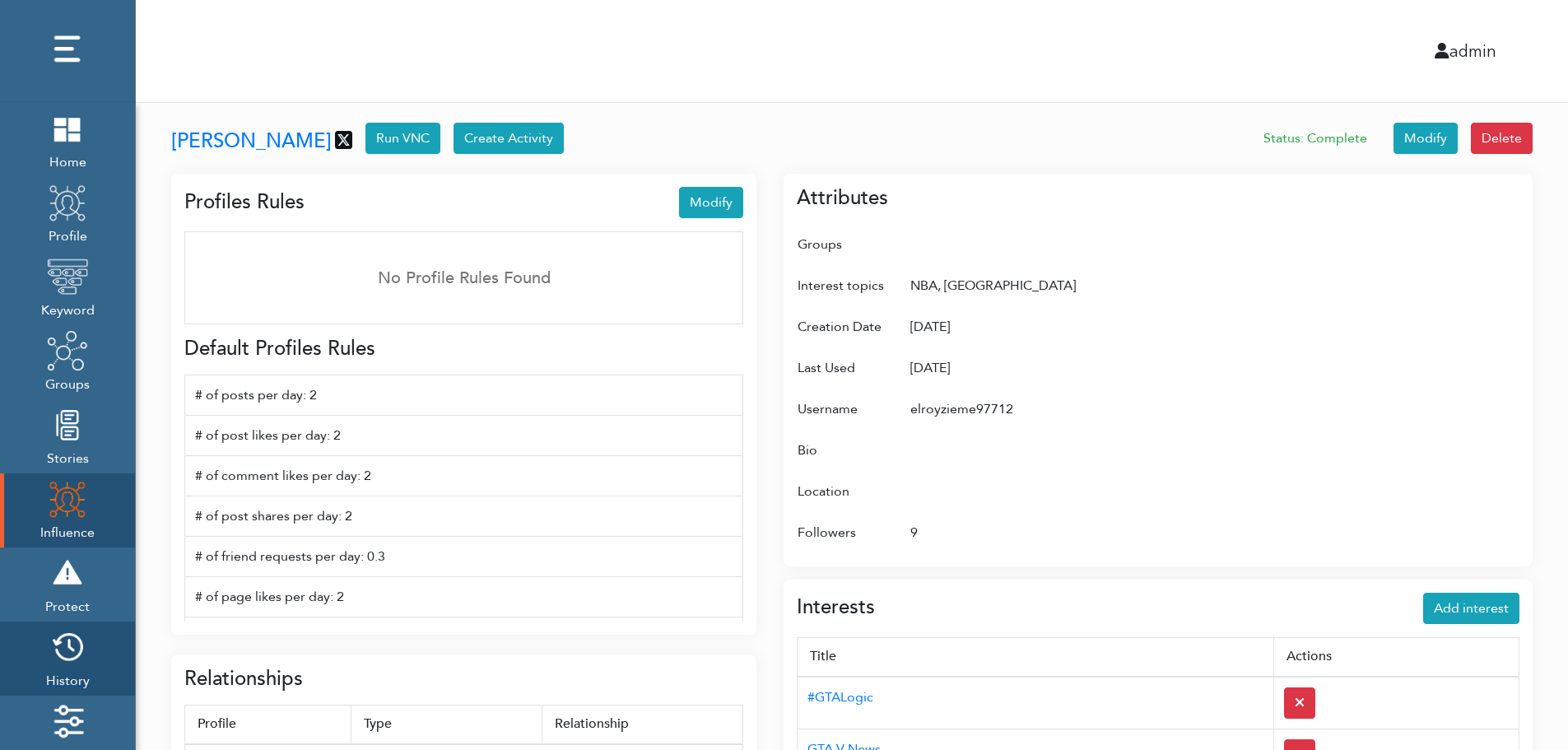
click at [74, 654] on img at bounding box center [67, 647] width 42 height 42
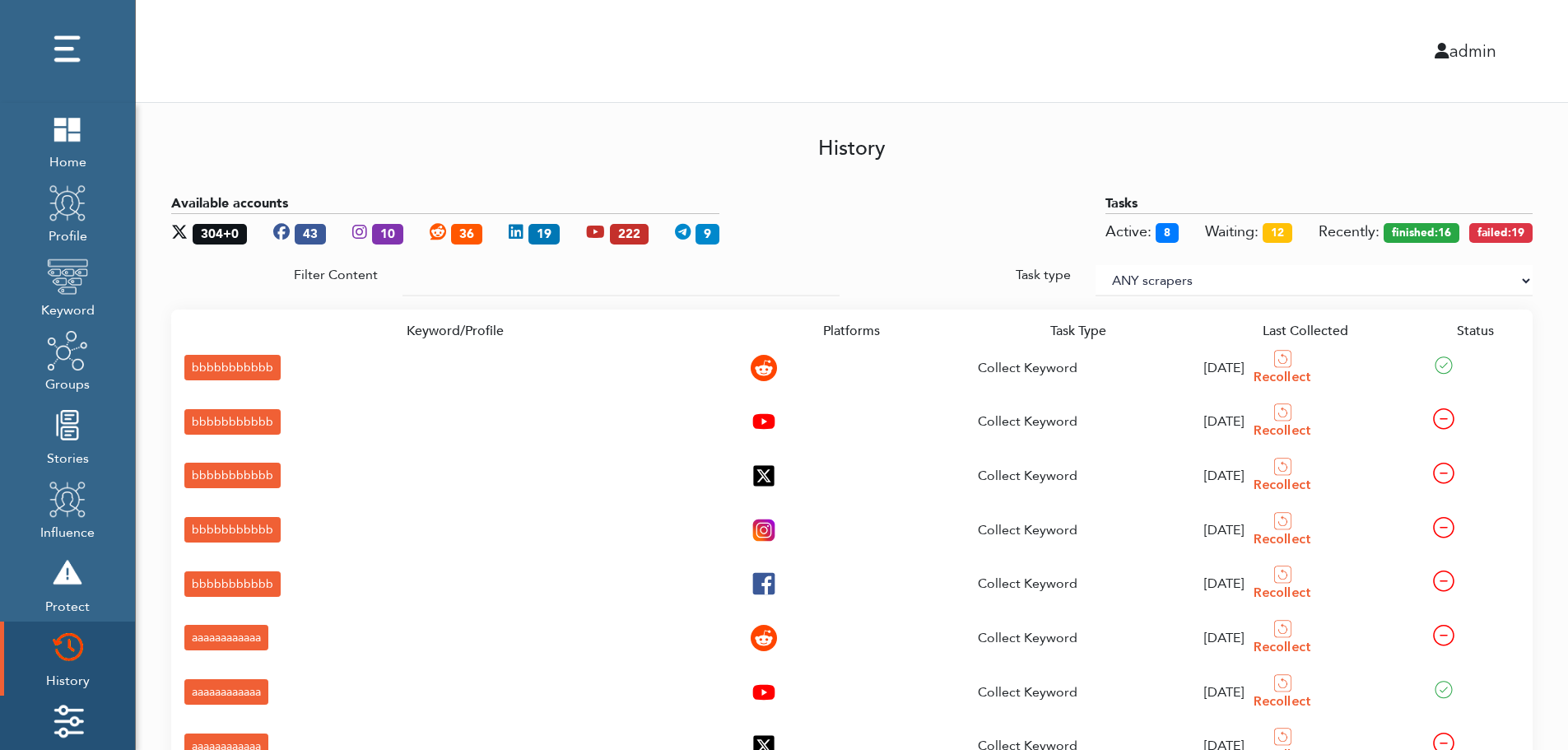
click at [75, 710] on img at bounding box center [67, 721] width 42 height 42
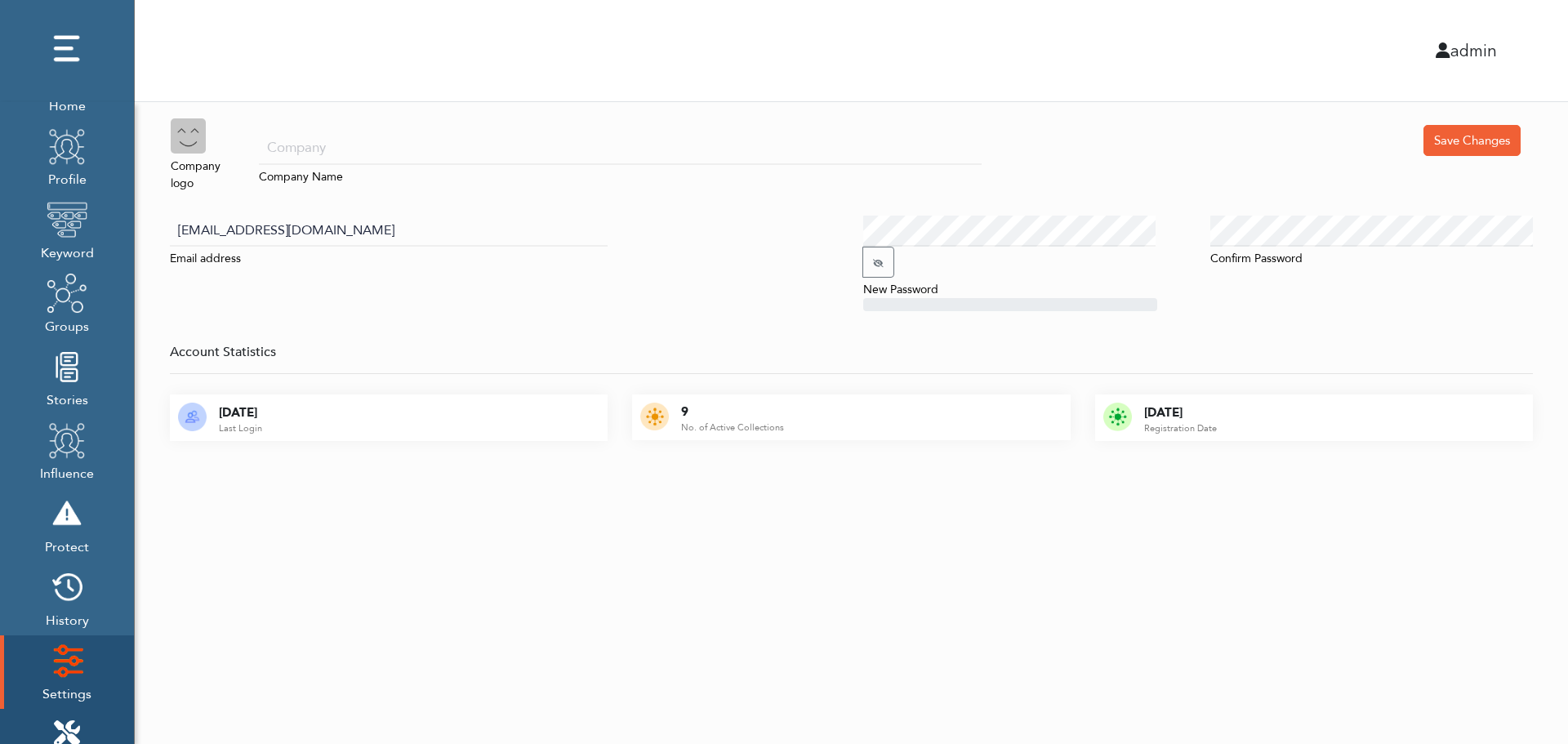
scroll to position [163, 0]
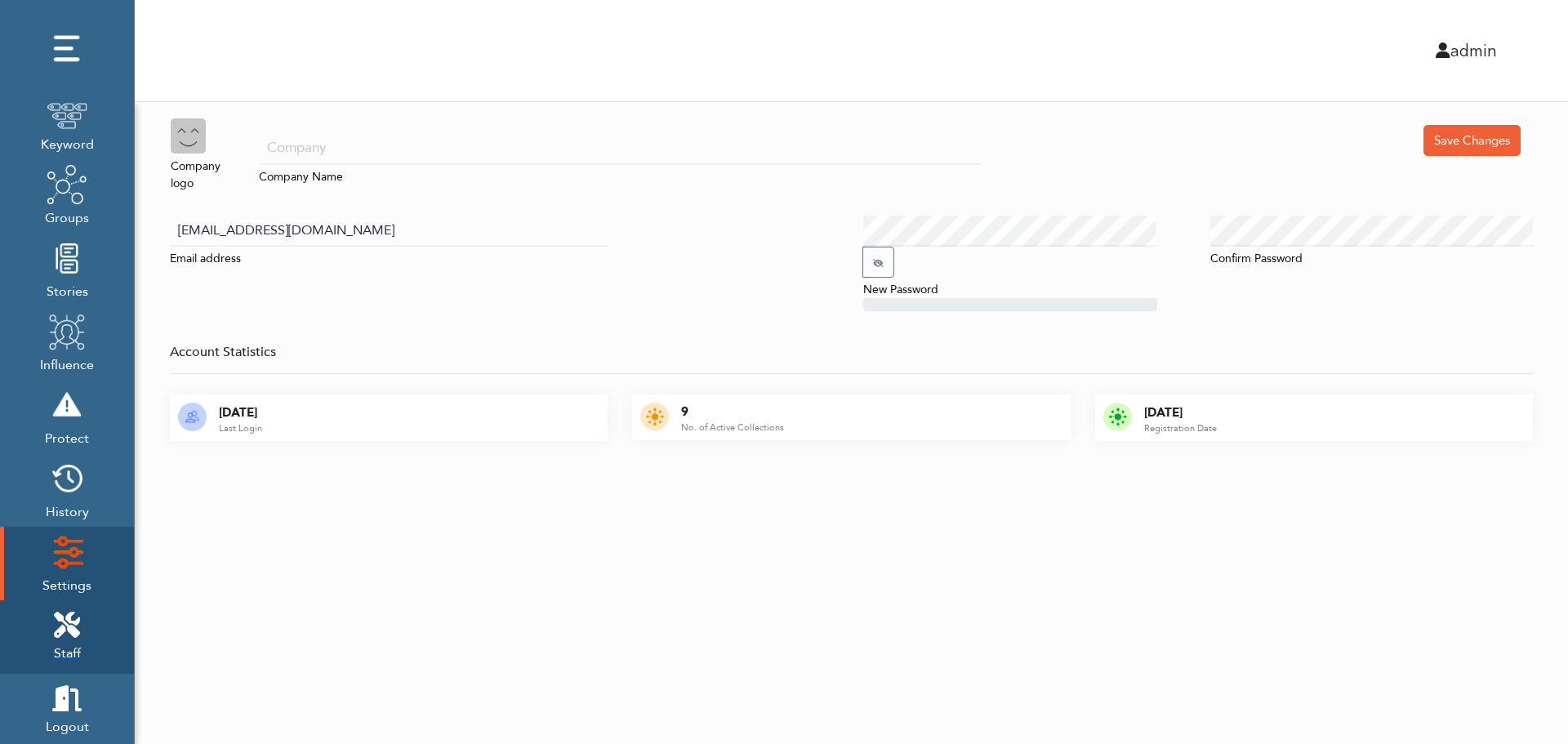
click at [76, 616] on icon at bounding box center [67, 624] width 27 height 27
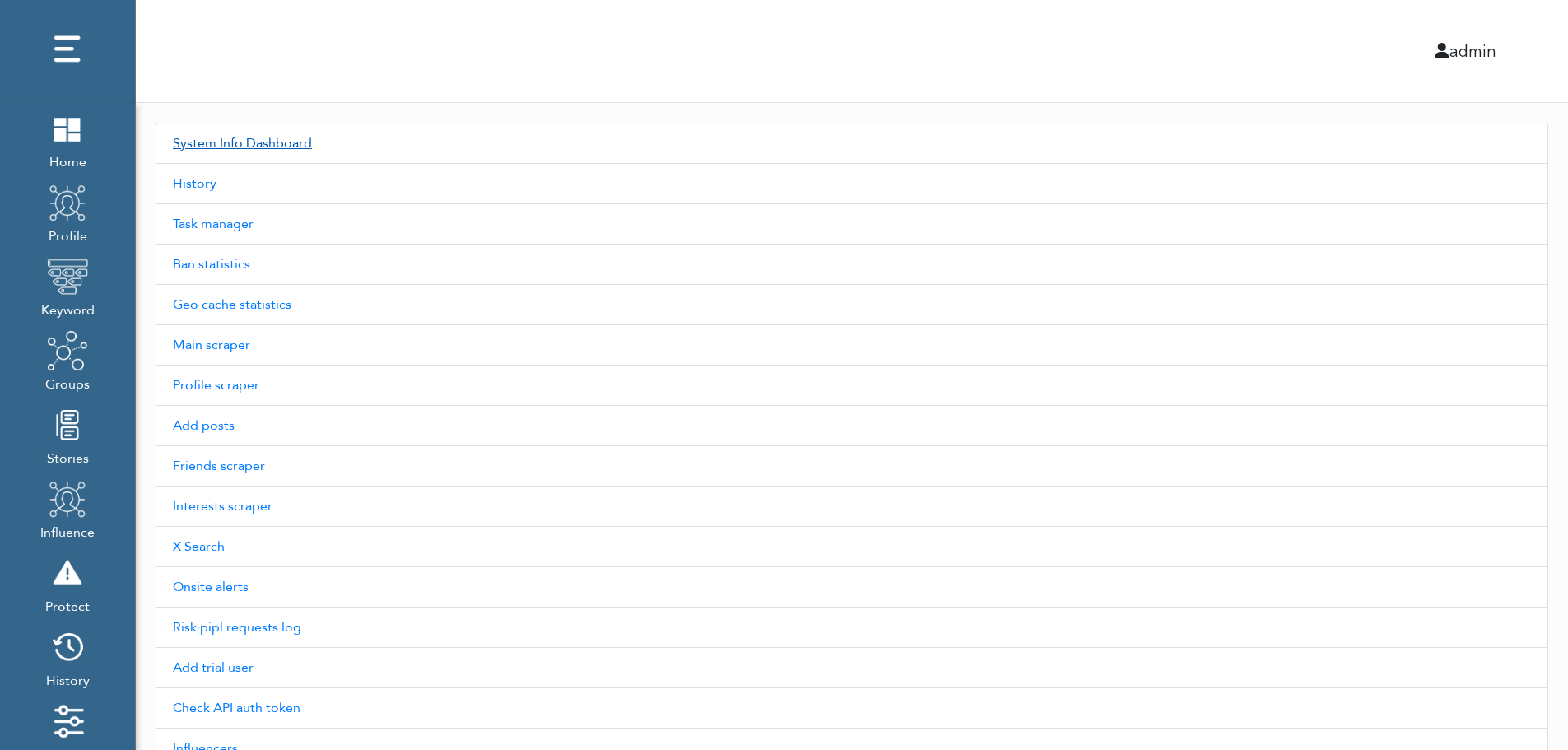
click at [269, 143] on link "System Info Dashboard" at bounding box center [852, 144] width 1393 height 42
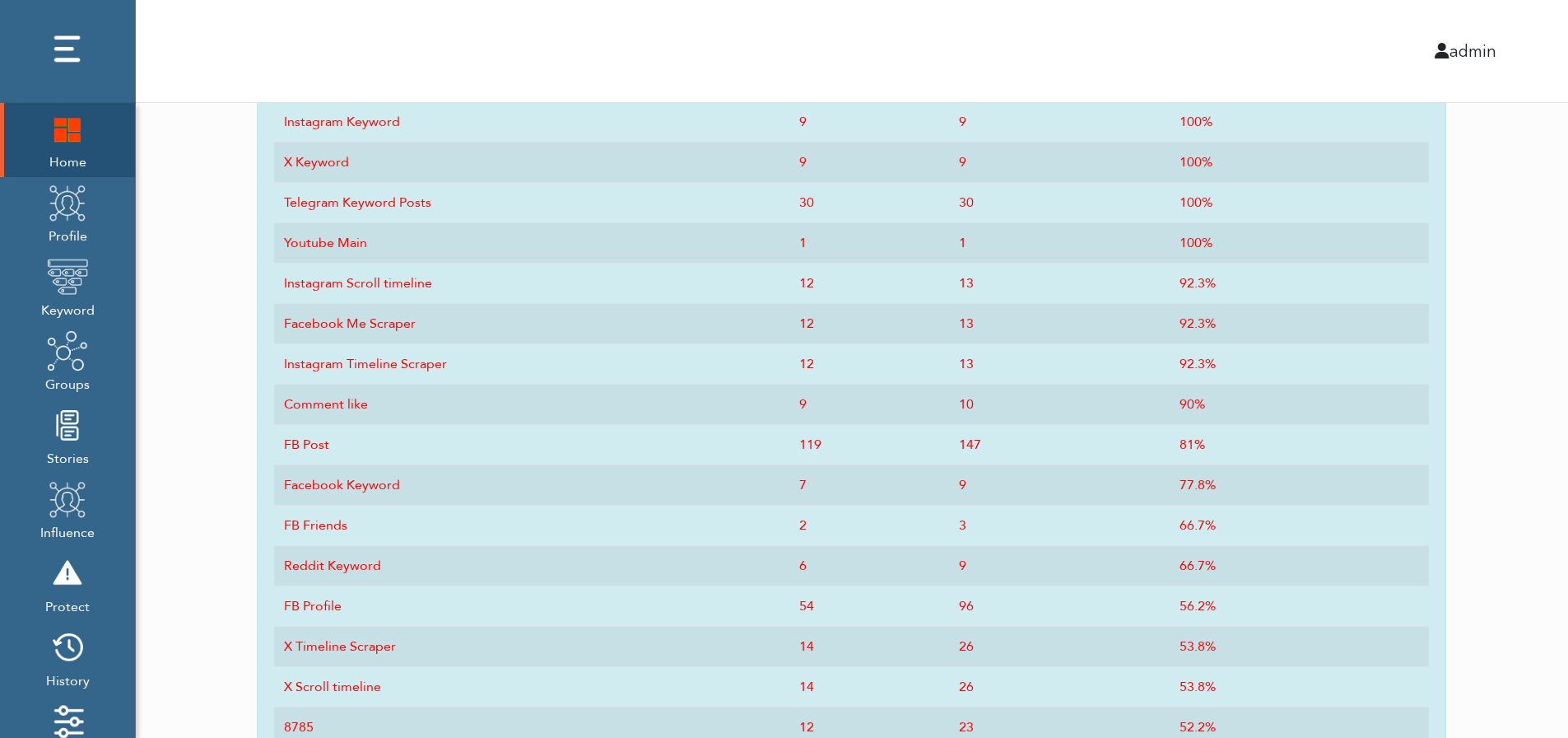
scroll to position [810, 0]
click at [59, 149] on img at bounding box center [67, 129] width 42 height 42
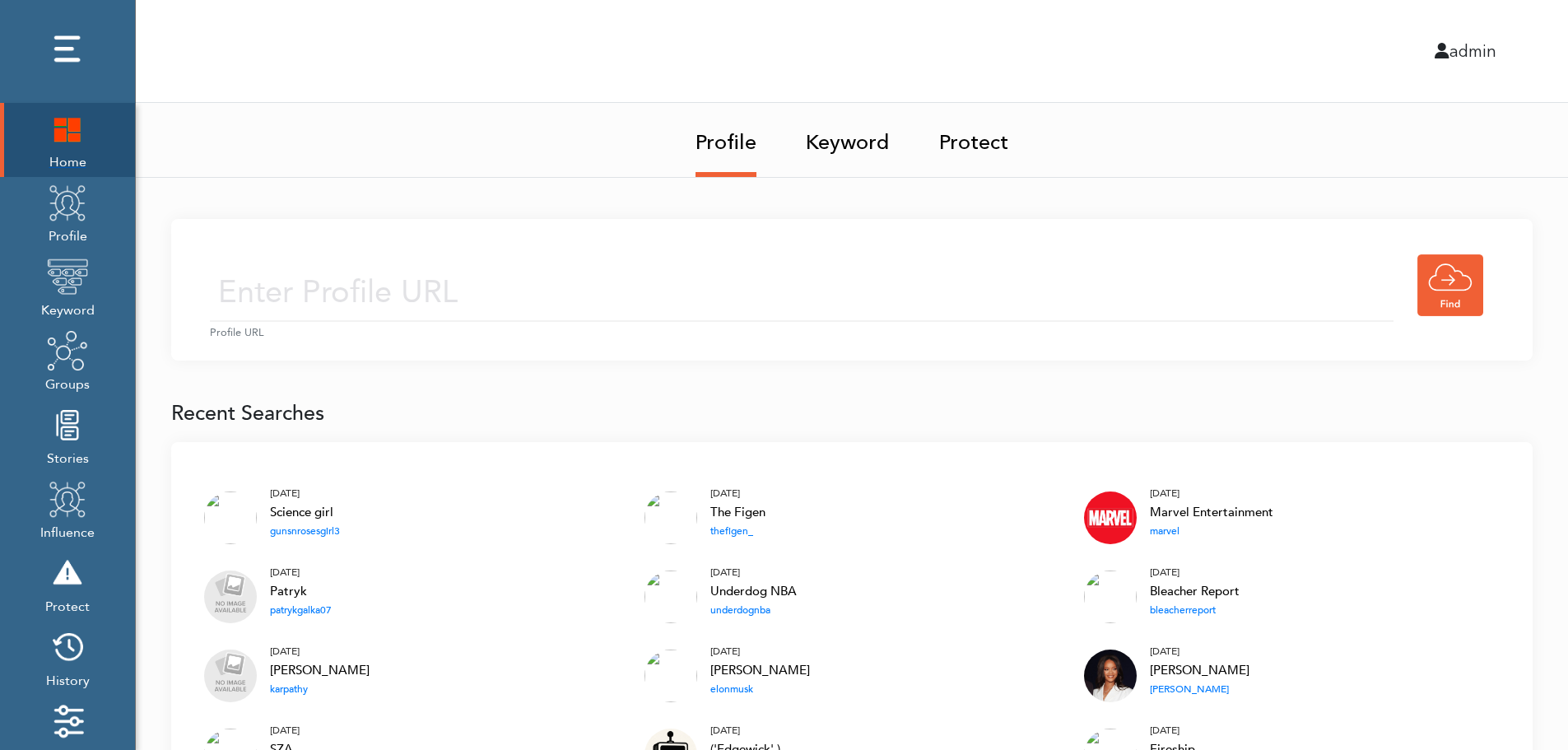
click at [57, 132] on img at bounding box center [67, 129] width 42 height 42
click at [69, 127] on img at bounding box center [67, 129] width 42 height 42
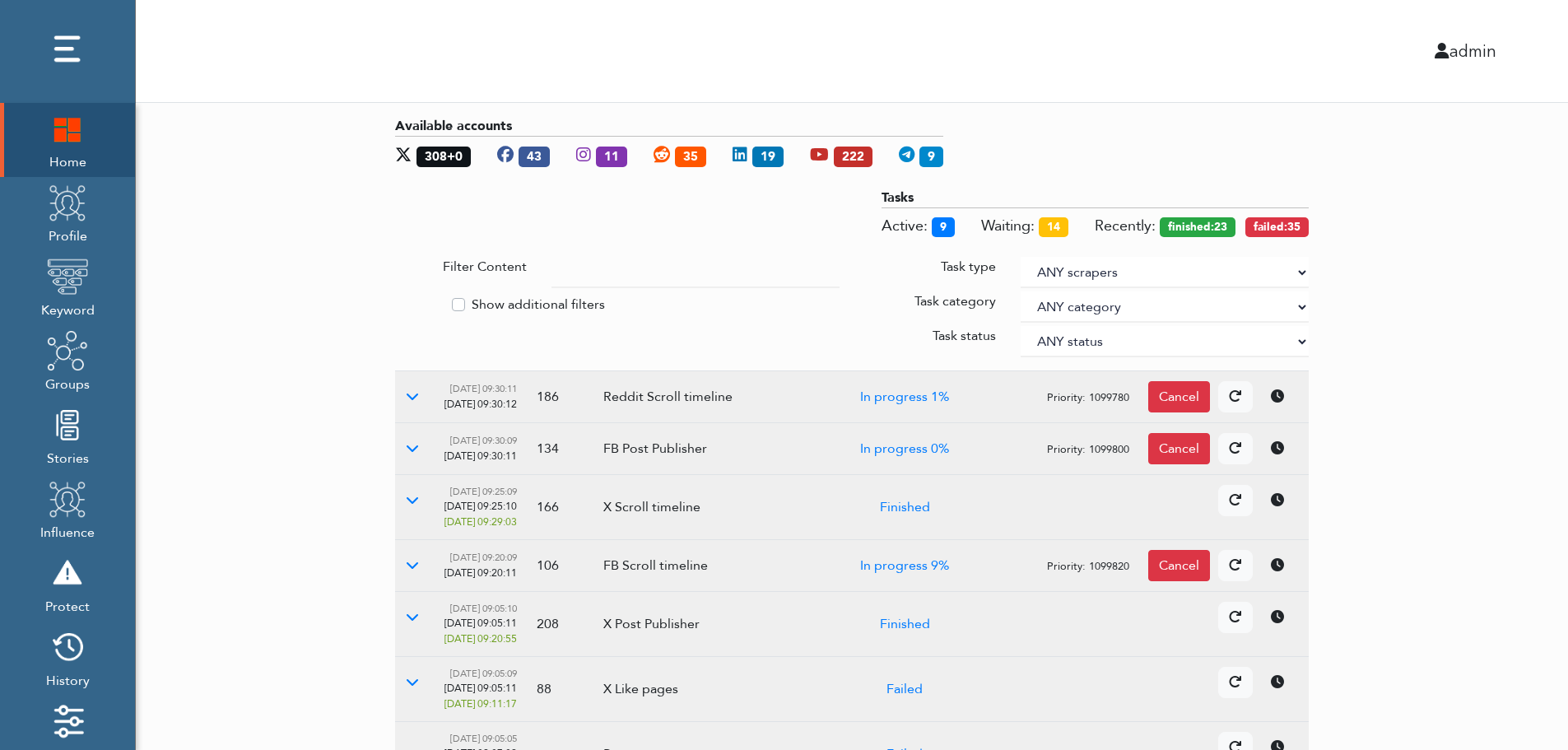
drag, startPoint x: 1470, startPoint y: 343, endPoint x: 1300, endPoint y: 270, distance: 185.0
click at [1300, 270] on select "ANY scrapers Facebook profile Facebook keyword X profile X keyword Instagram pr…" at bounding box center [1164, 272] width 288 height 32
click at [538, 300] on label "Show additional filters" at bounding box center [538, 304] width 134 height 20
click at [408, 300] on input "Show additional filters" at bounding box center [401, 302] width 13 height 17
checkbox input "true"
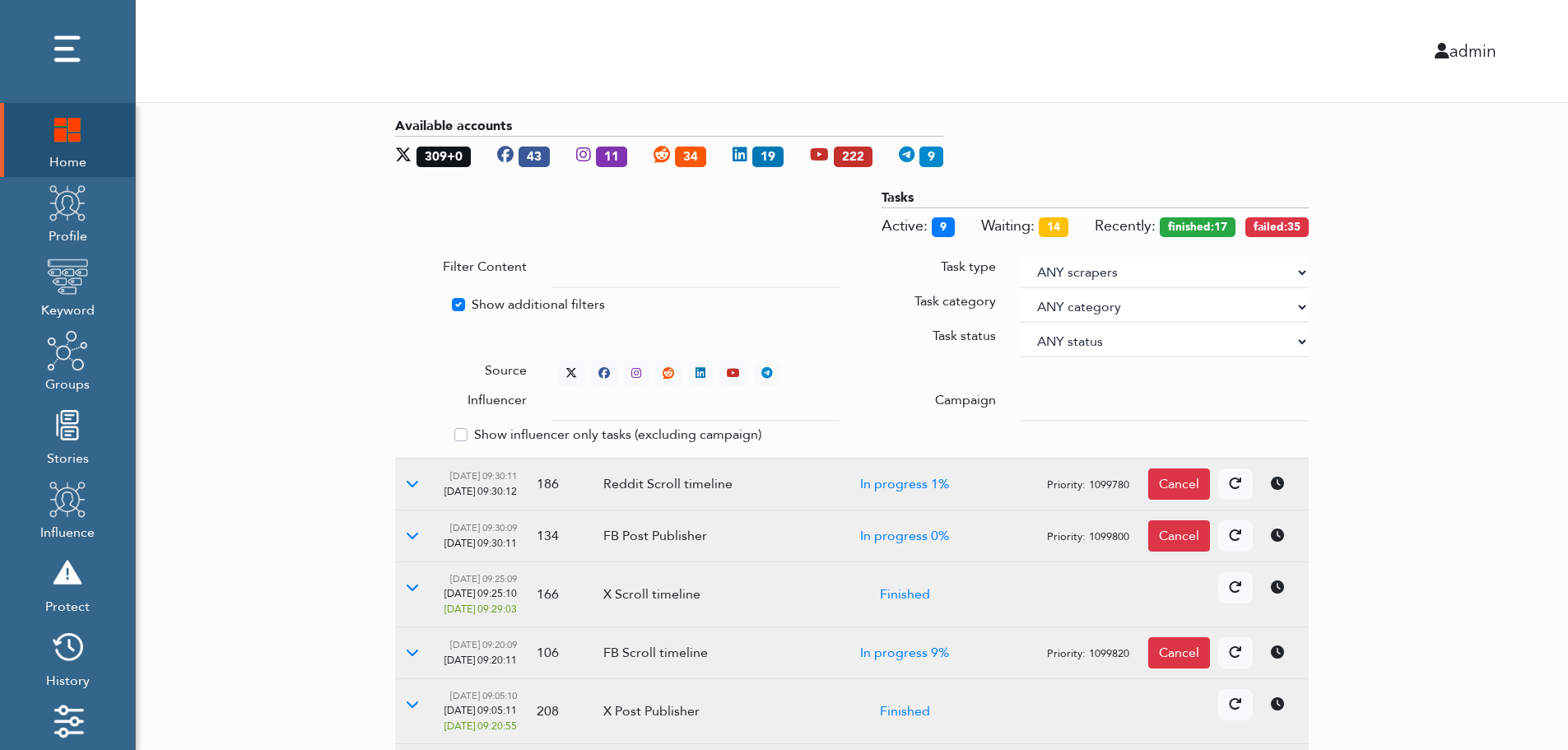
click at [1020, 400] on div at bounding box center [1165, 406] width 313 height 32
click at [679, 408] on input "text" at bounding box center [695, 406] width 288 height 32
click at [1074, 337] on select "ANY status None Created In progress Finished Failed Wait to retry Canceled Skip…" at bounding box center [1164, 342] width 288 height 32
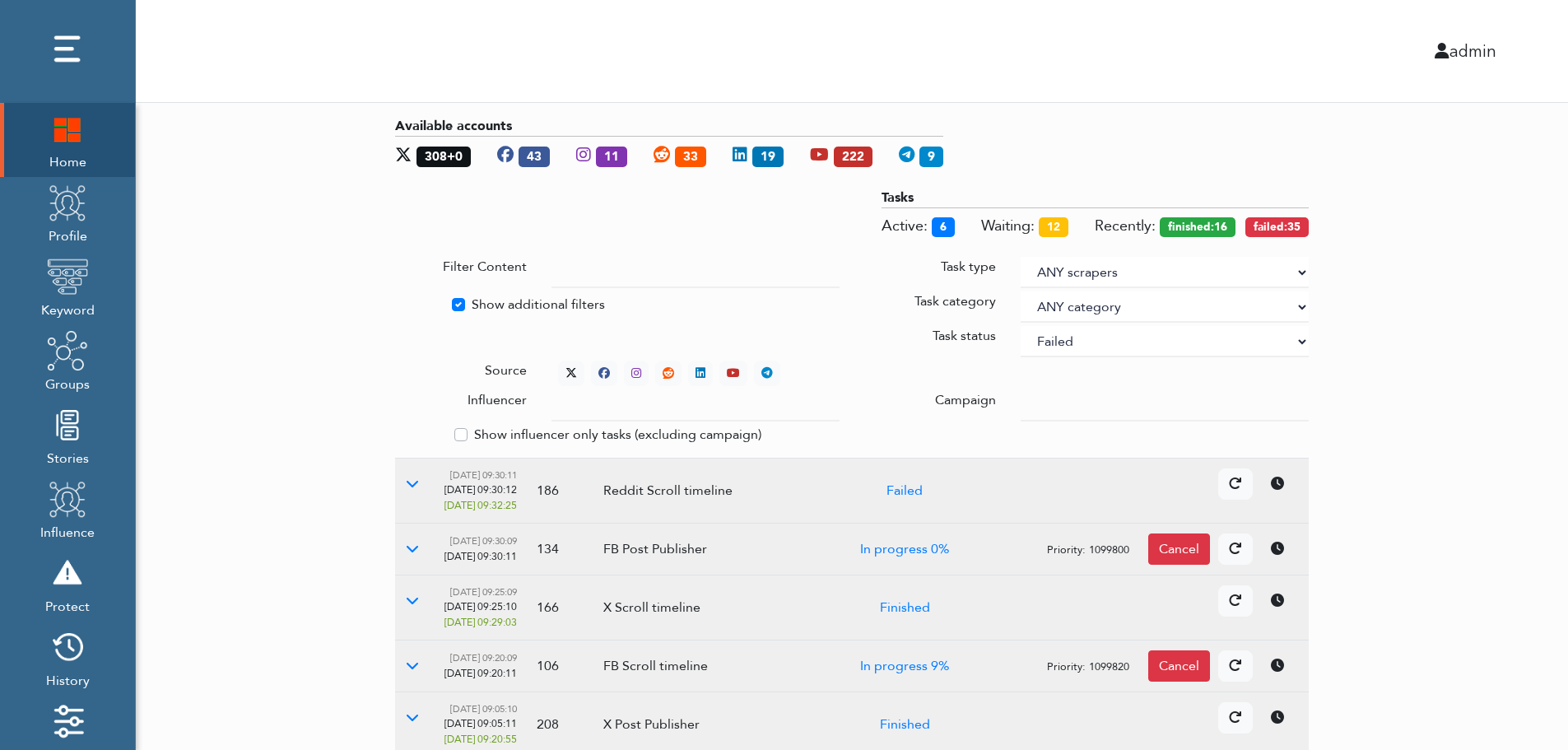
click at [1020, 326] on select "ANY status None Created In progress Finished Failed Wait to retry Canceled Skip…" at bounding box center [1164, 342] width 288 height 32
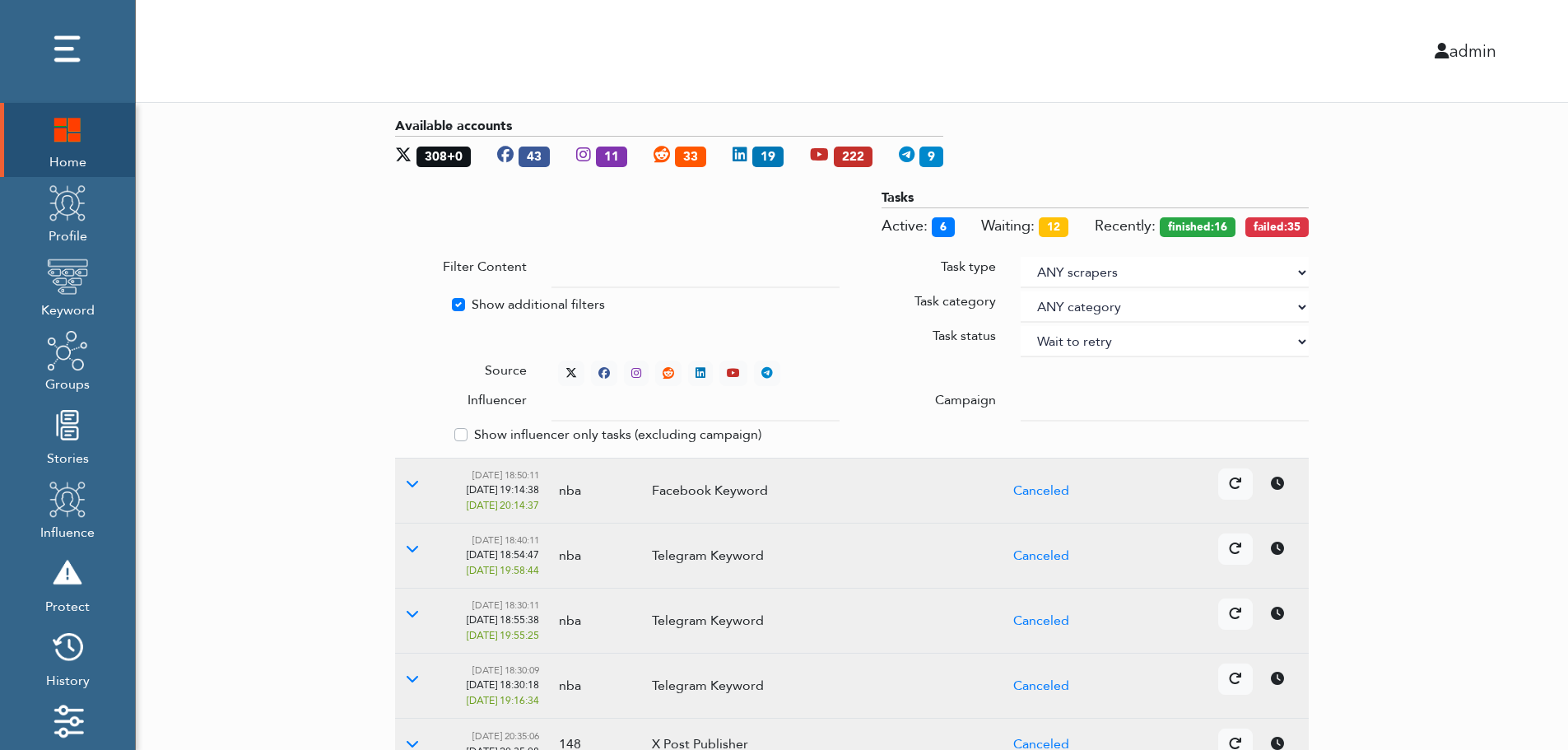
select select "4"
click at [1411, 253] on div "Available accounts 308+0 43 11 33 19 222 9 Tasks Active: 6 Waiting: 12 Recently…" at bounding box center [852, 638] width 1432 height 1071
click at [1468, 377] on div "Available accounts 308+0 43 11 33 19 222 9 Tasks Active: 7 Waiting: 12 Recently…" at bounding box center [852, 638] width 1432 height 1071
click at [568, 368] on icon at bounding box center [572, 374] width 12 height 12
click at [411, 483] on icon at bounding box center [412, 482] width 13 height 13
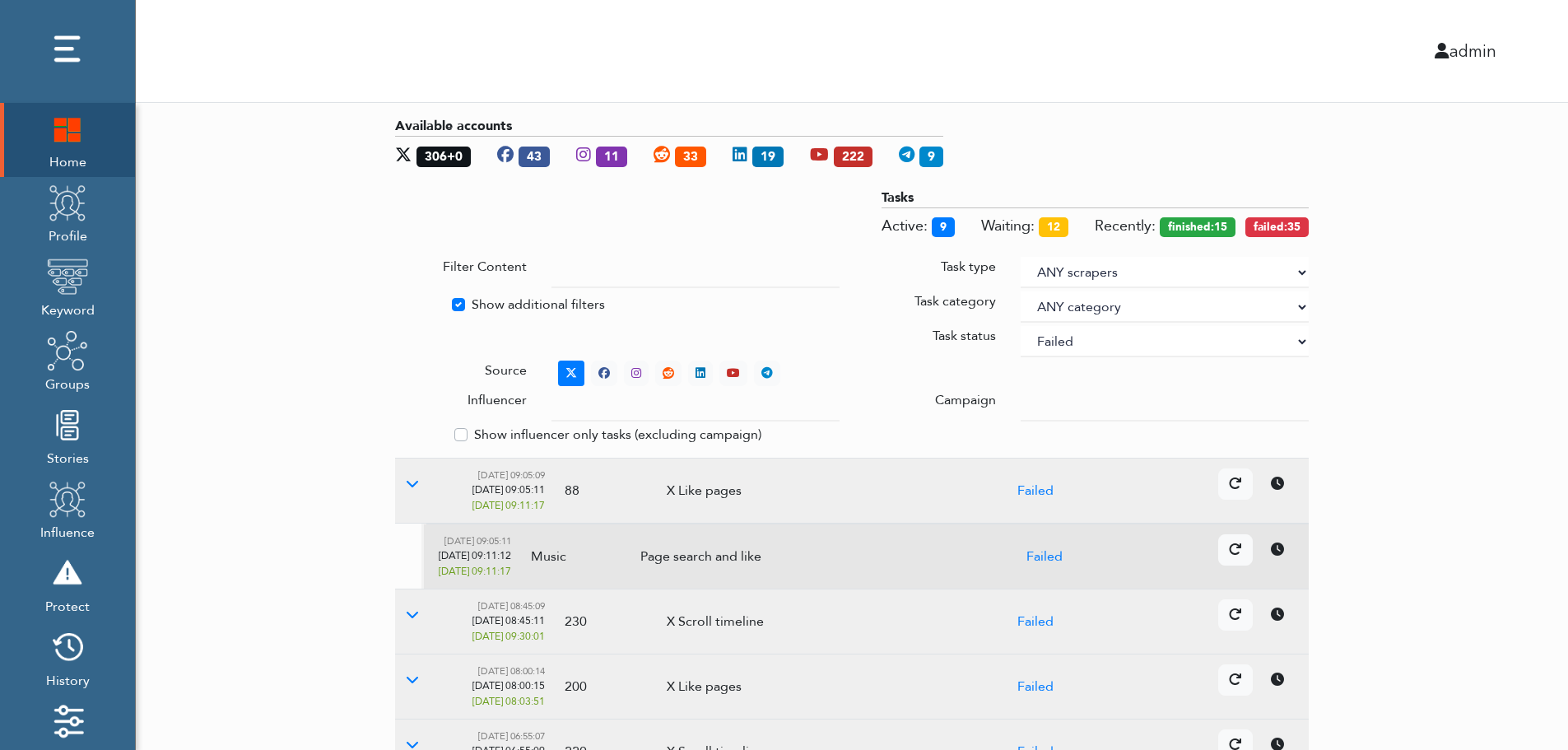
click at [1282, 553] on icon at bounding box center [1277, 549] width 13 height 13
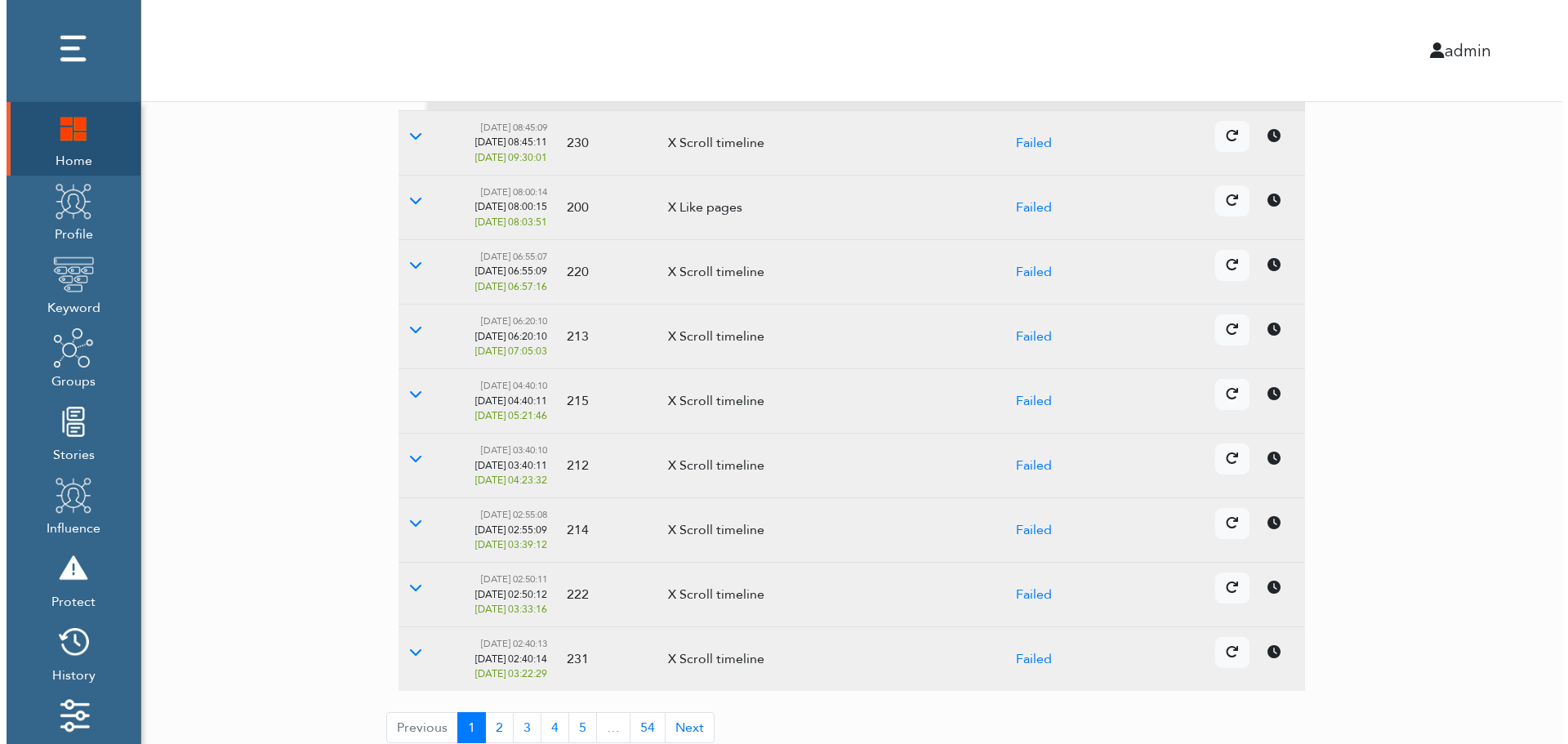
scroll to position [486, 0]
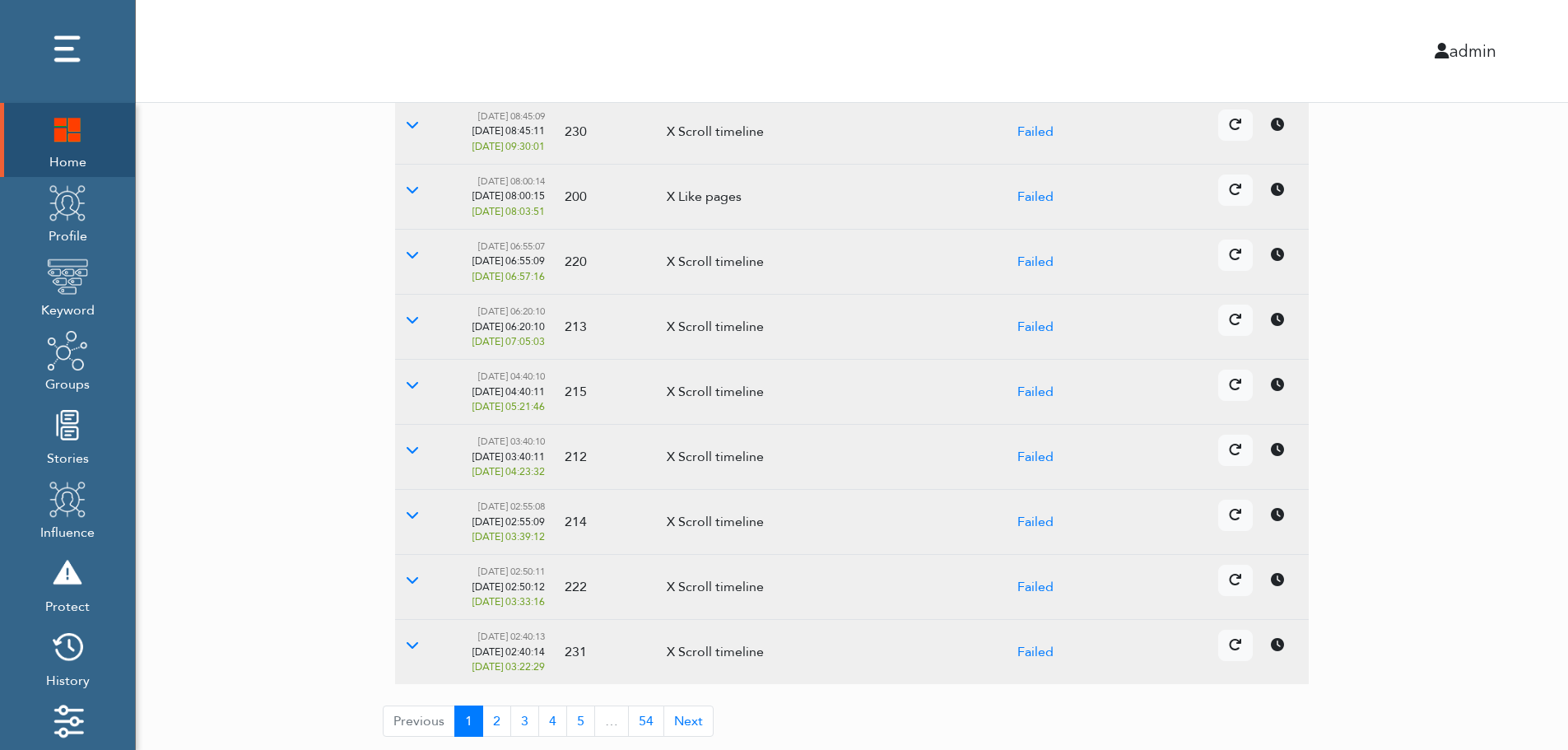
click at [1275, 518] on icon at bounding box center [1277, 514] width 13 height 13
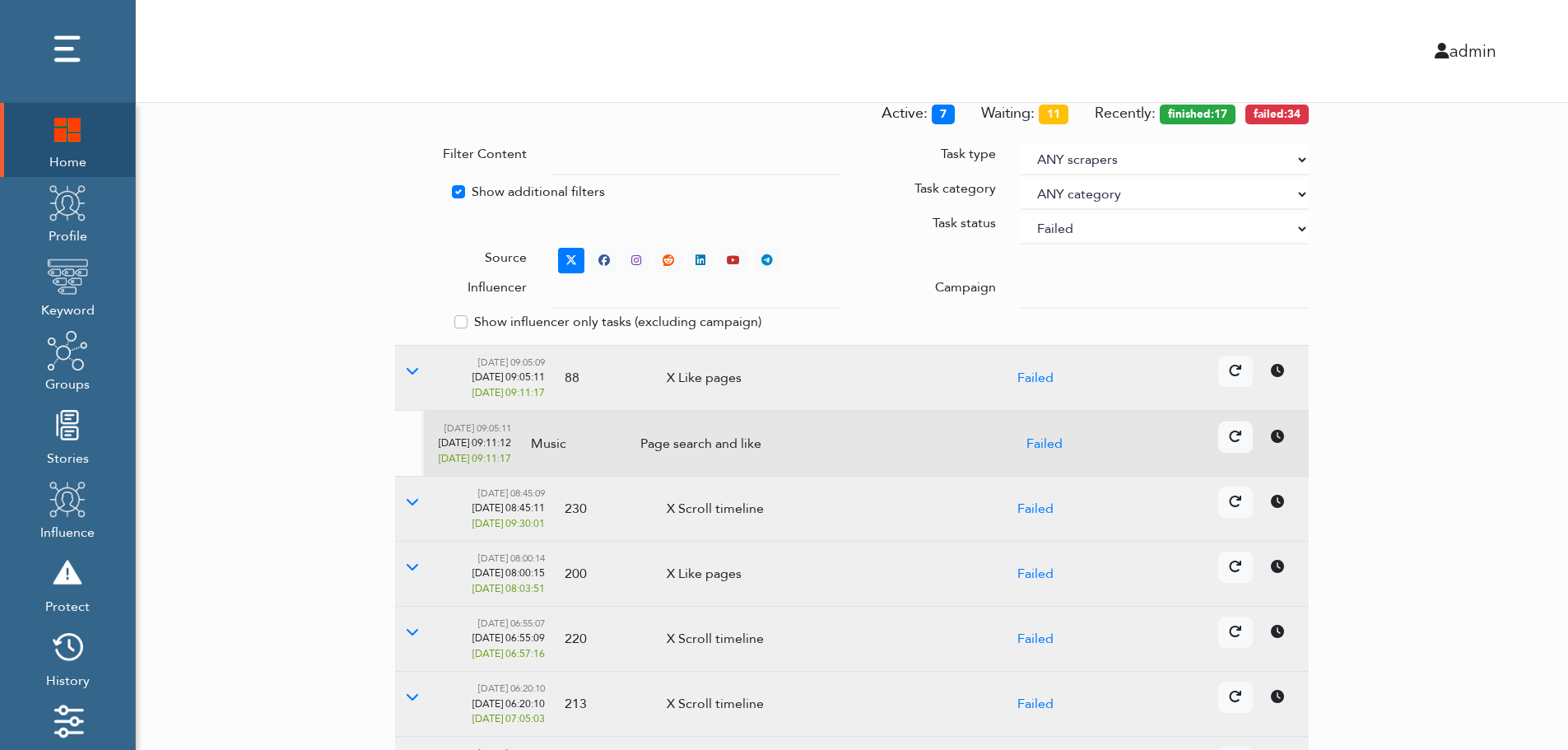
scroll to position [0, 0]
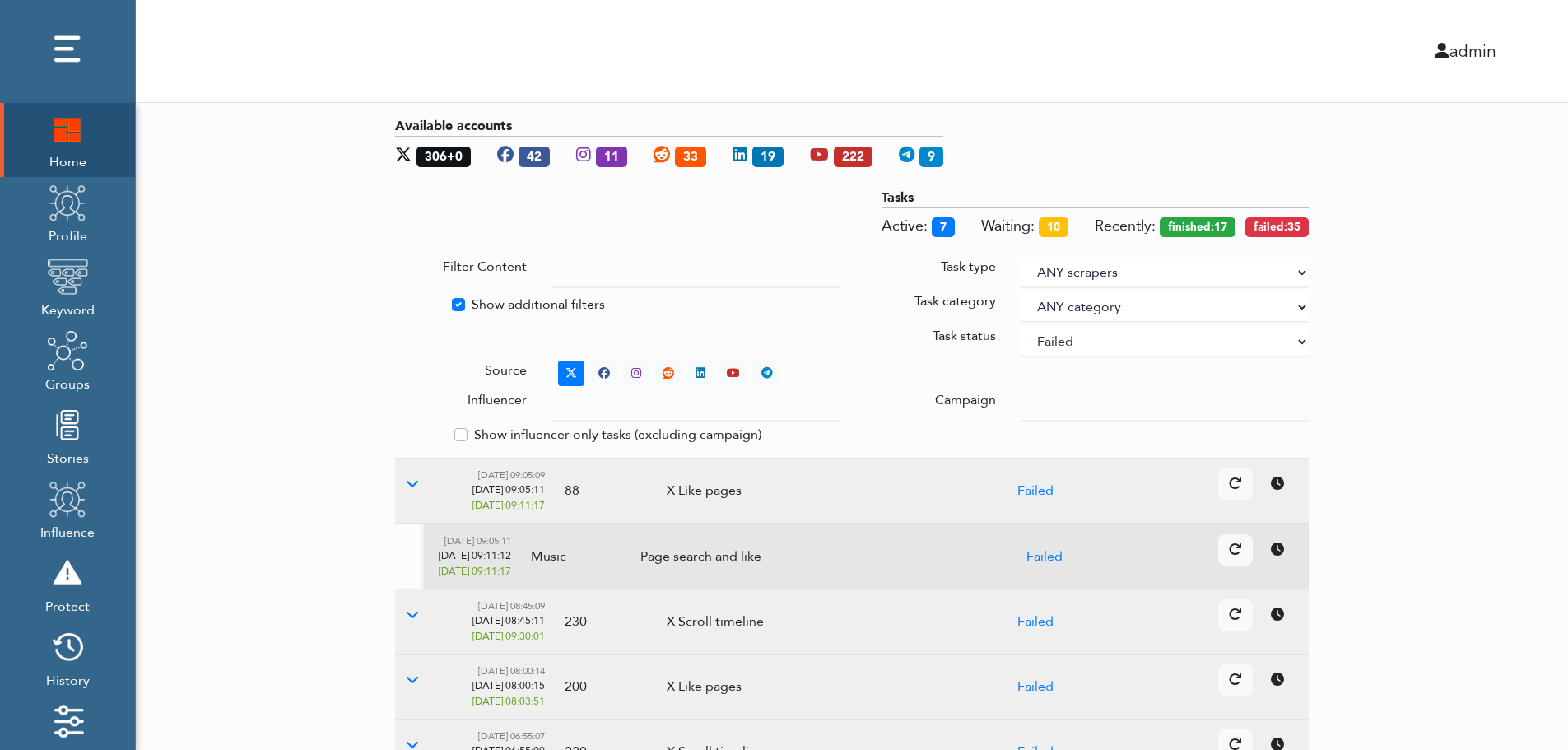
click at [1121, 343] on select "ANY status None Created In progress Finished Failed Wait to retry Canceled Skip…" at bounding box center [1164, 342] width 288 height 32
select select
click at [1020, 326] on select "ANY status None Created In progress Finished Failed Wait to retry Canceled Skip…" at bounding box center [1164, 342] width 288 height 32
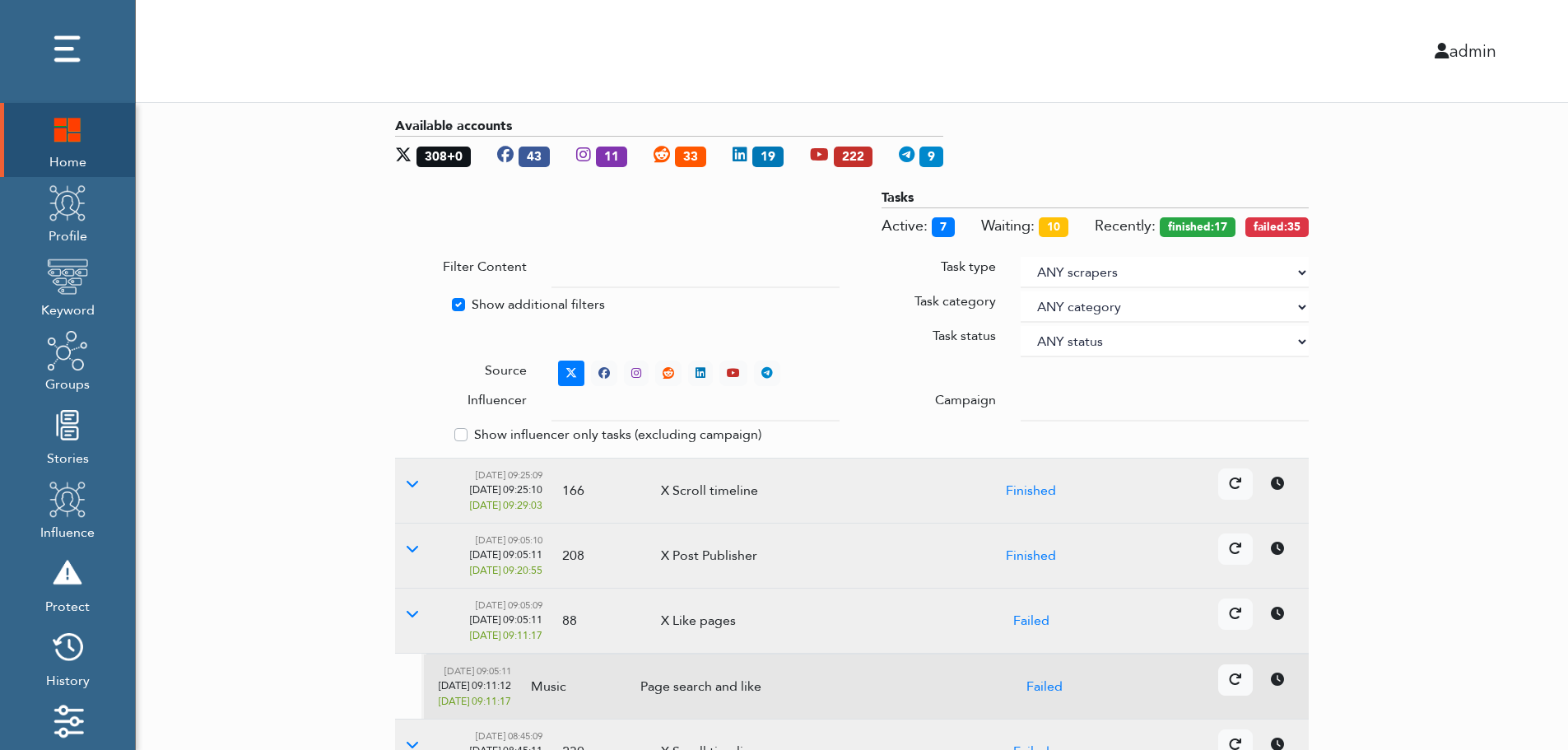
click at [1531, 308] on div "Available accounts 308+0 43 11 33 19 222 9 Tasks Active: 7 Waiting: 10 Recently…" at bounding box center [852, 672] width 1432 height 1137
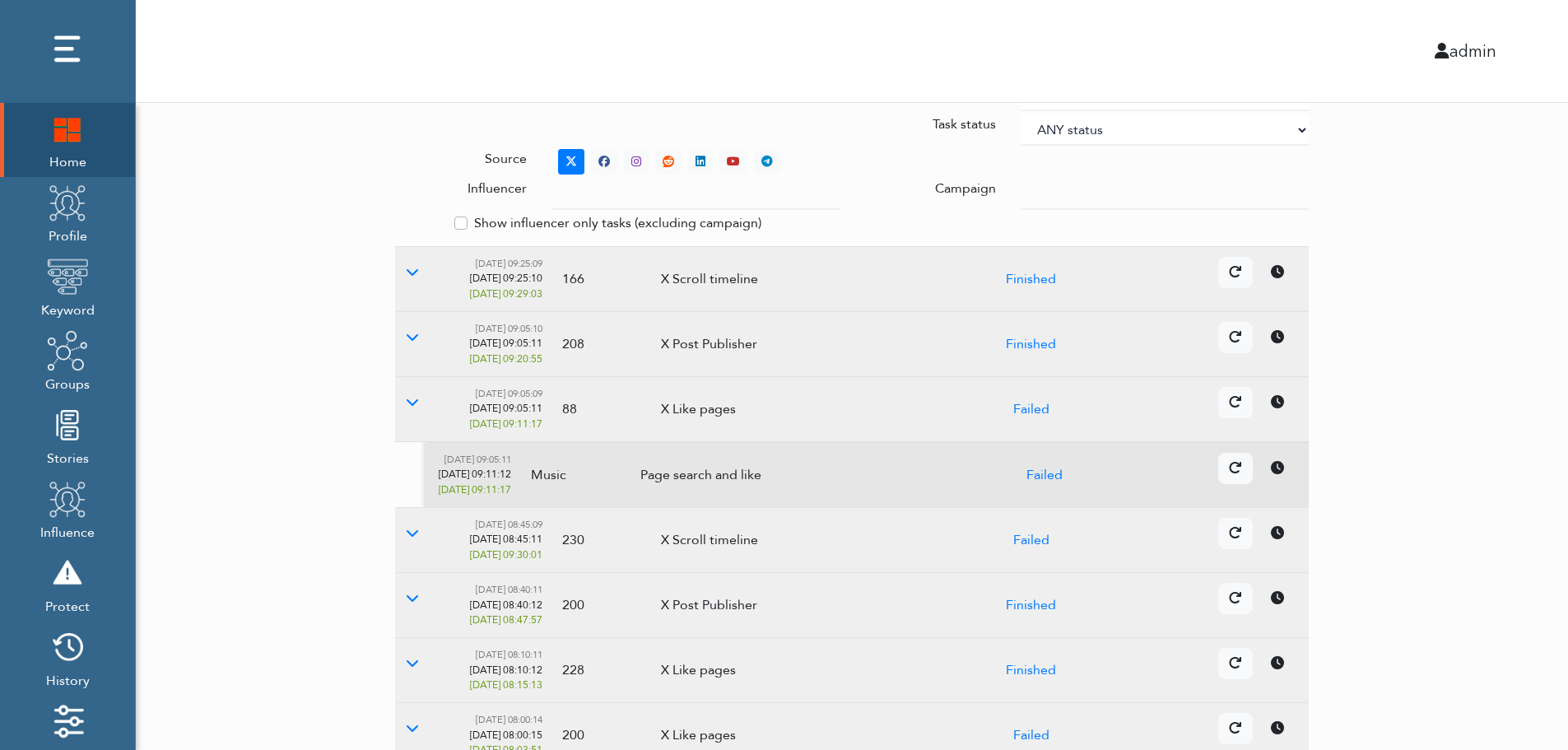
scroll to position [489, 0]
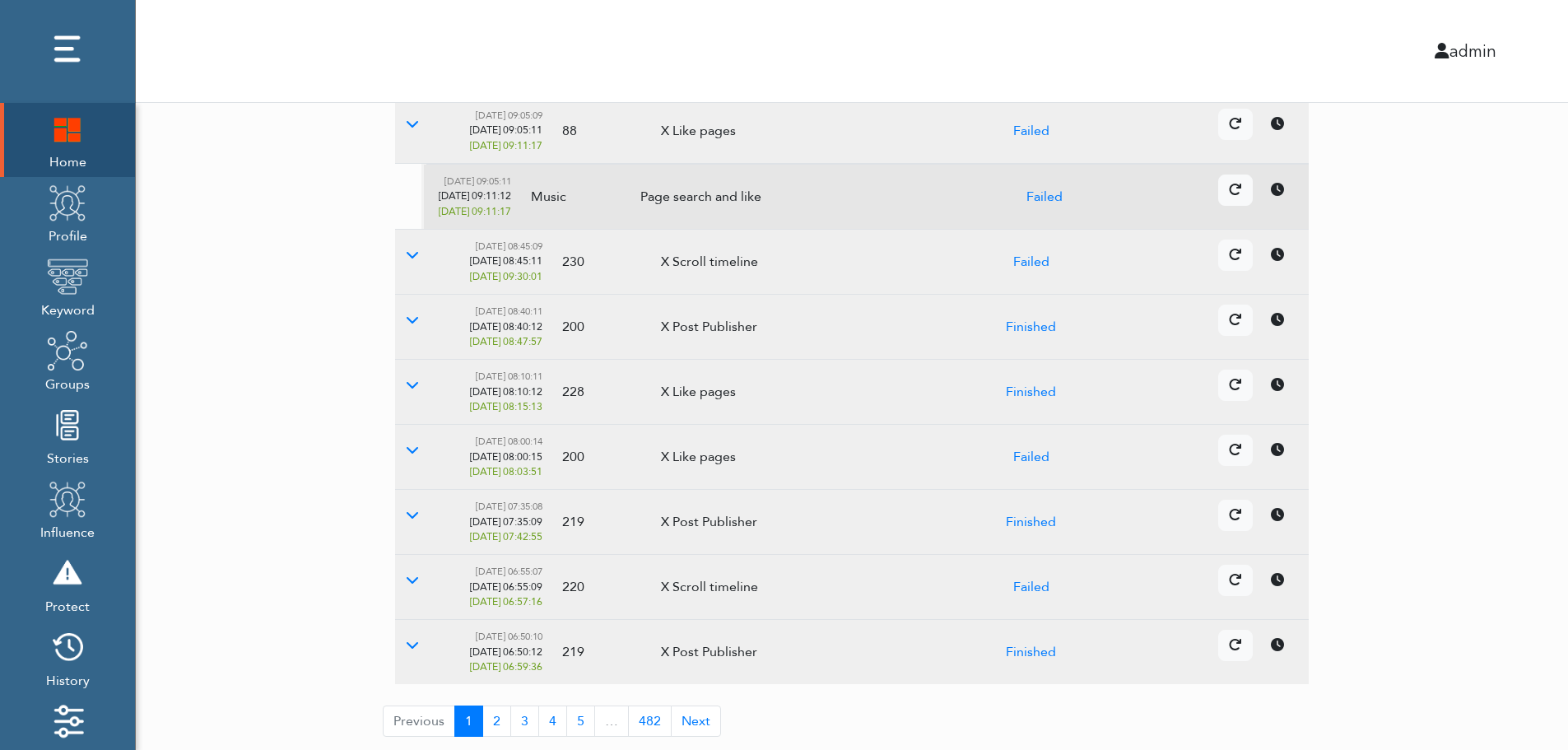
click at [1283, 533] on td "Details Cancel" at bounding box center [1204, 522] width 208 height 65
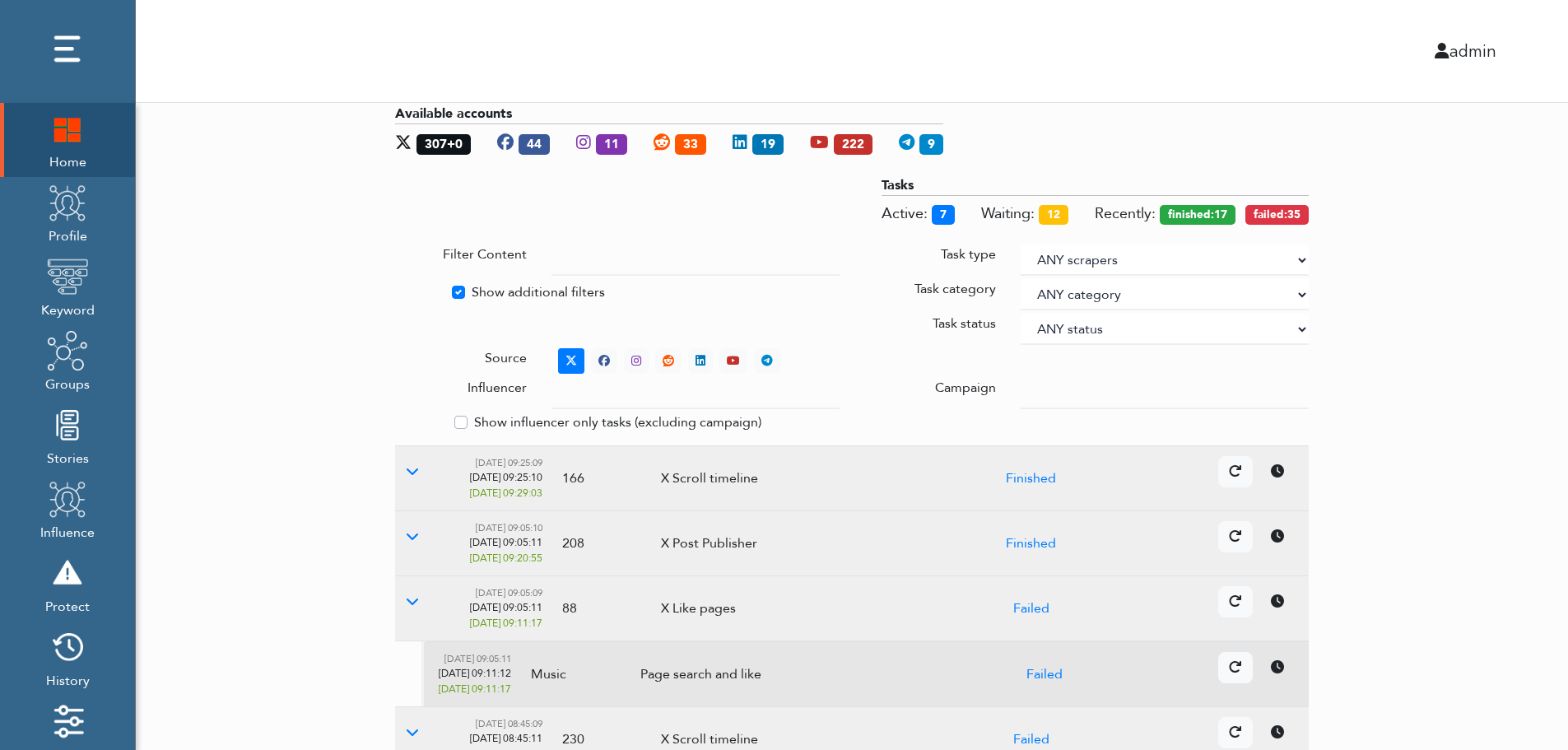
scroll to position [0, 0]
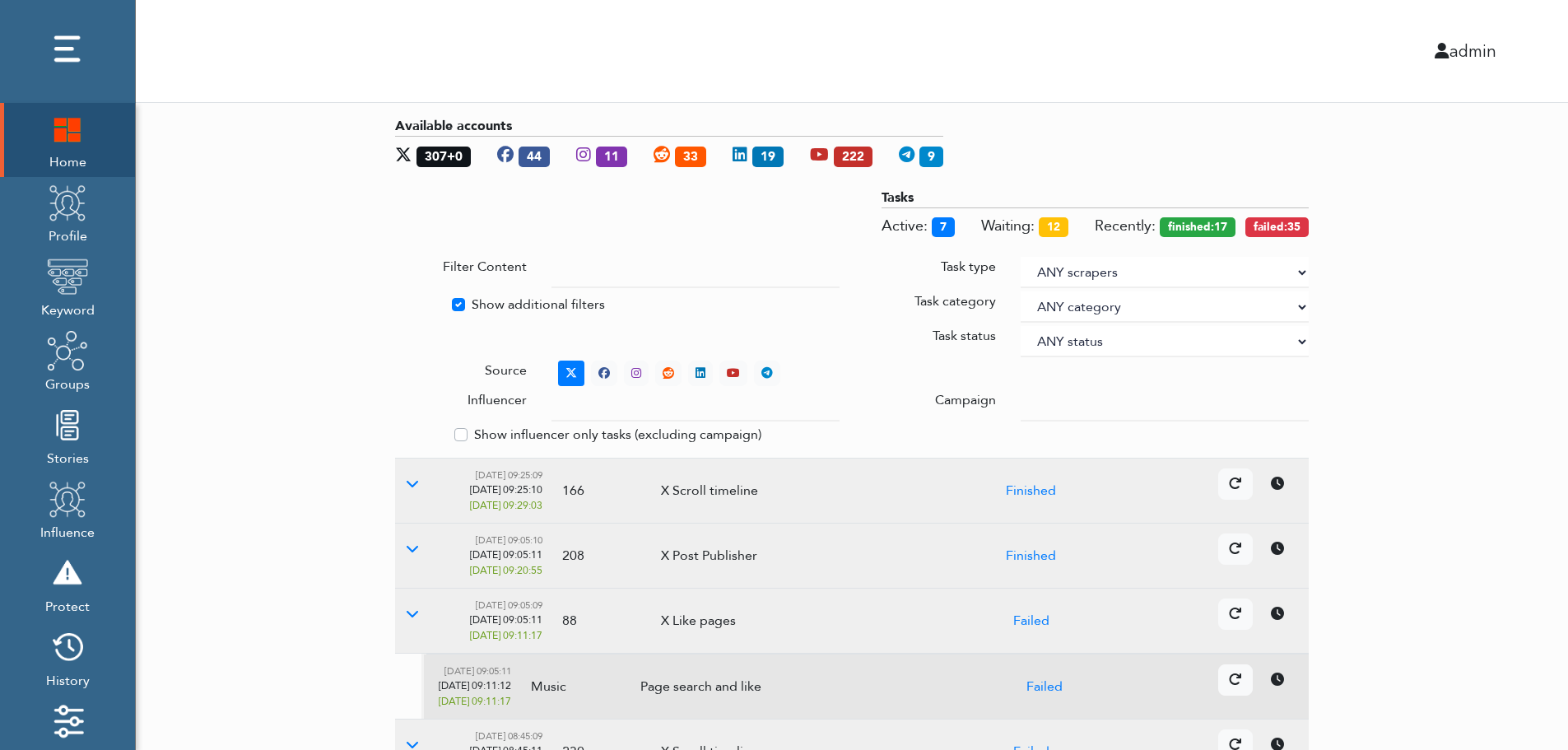
click at [494, 302] on label "Show additional filters" at bounding box center [538, 304] width 134 height 20
click at [408, 302] on input "Show additional filters" at bounding box center [401, 302] width 13 height 17
checkbox input "false"
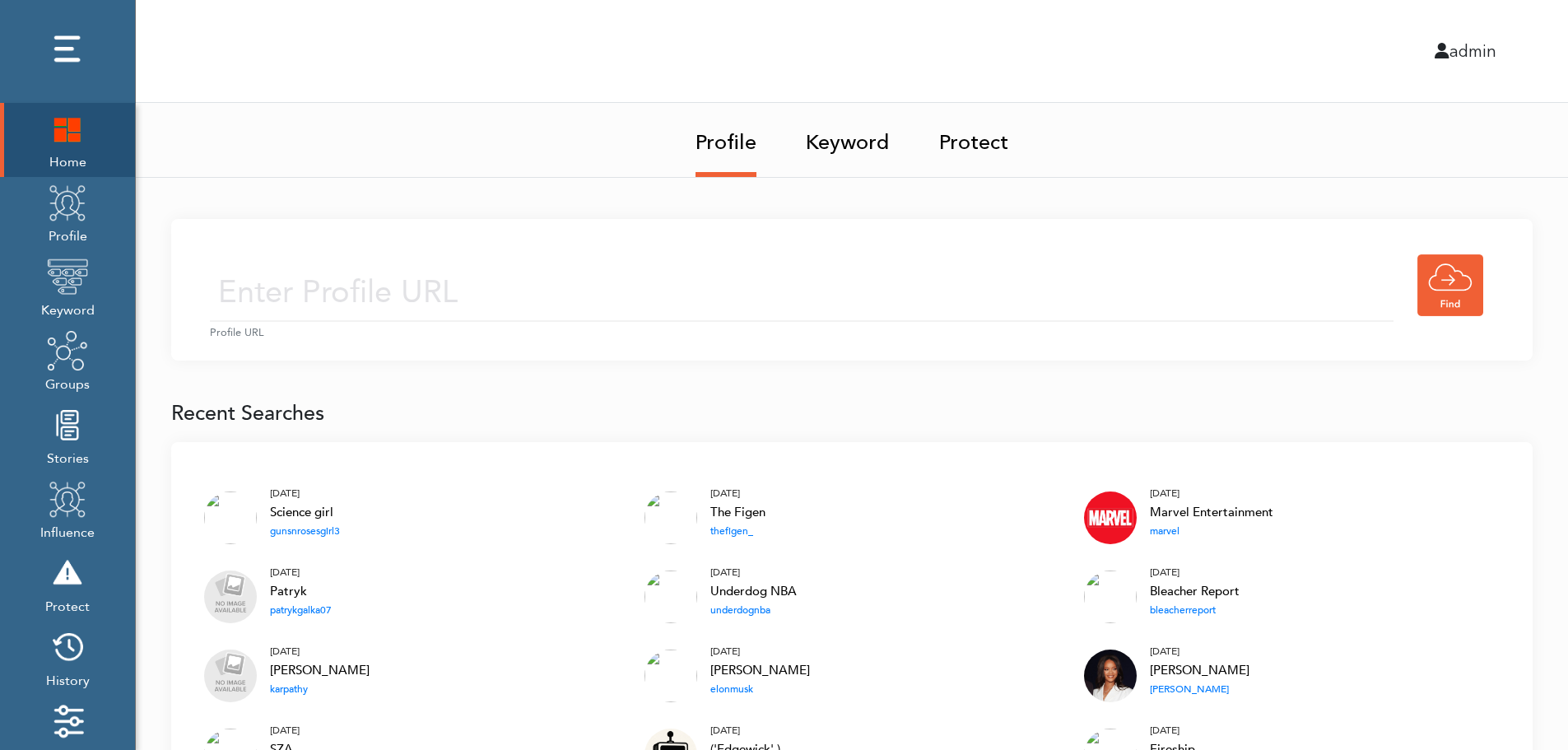
click at [533, 288] on input "text" at bounding box center [801, 292] width 1184 height 58
type input "[URL][DOMAIN_NAME]"
click at [640, 297] on input "[URL][DOMAIN_NAME]" at bounding box center [801, 292] width 1184 height 58
click at [772, 246] on div "[URL][DOMAIN_NAME] Profile URL" at bounding box center [852, 289] width 1361 height 142
click at [728, 309] on input "[URL][DOMAIN_NAME]" at bounding box center [801, 292] width 1184 height 58
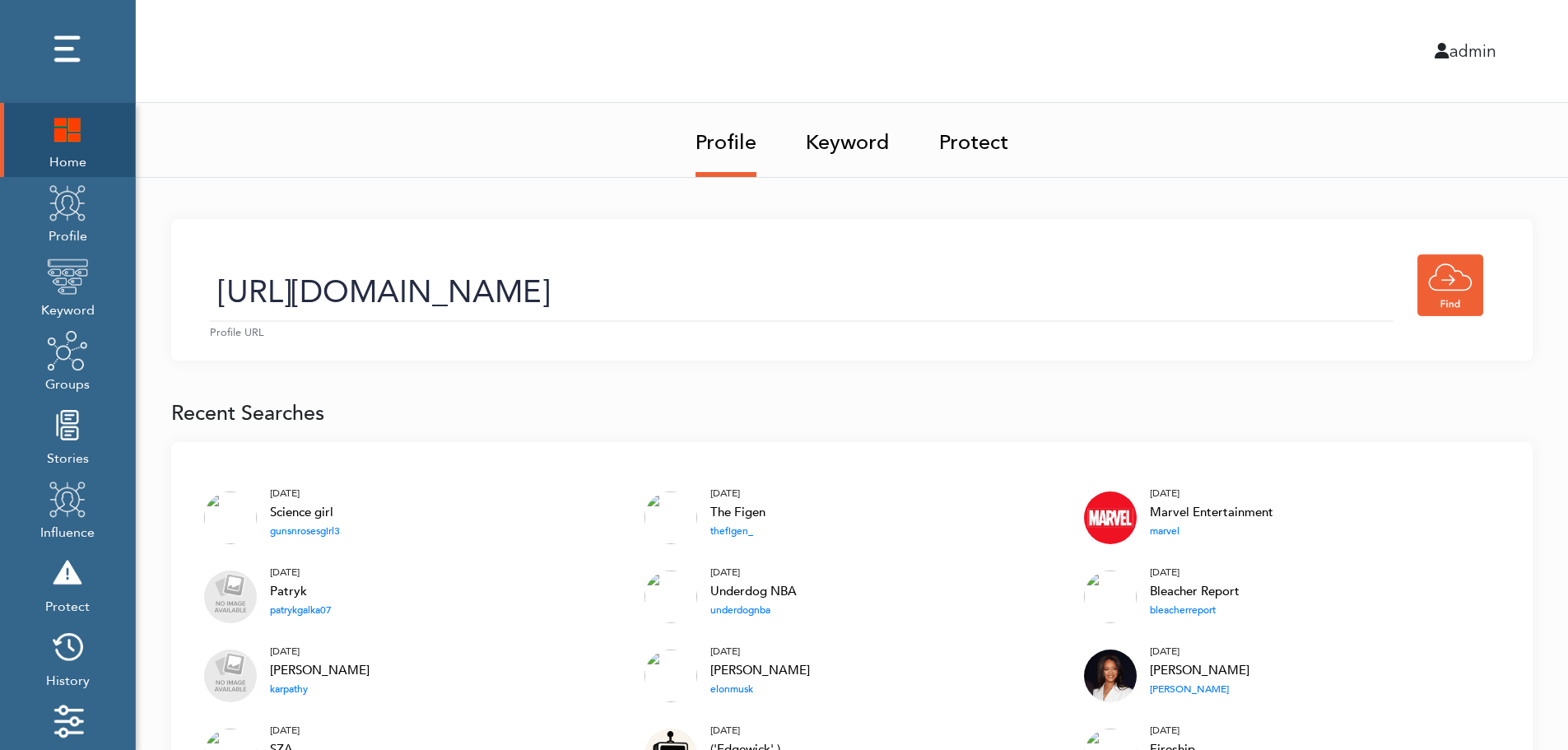
click at [853, 148] on link "Keyword" at bounding box center [847, 138] width 84 height 69
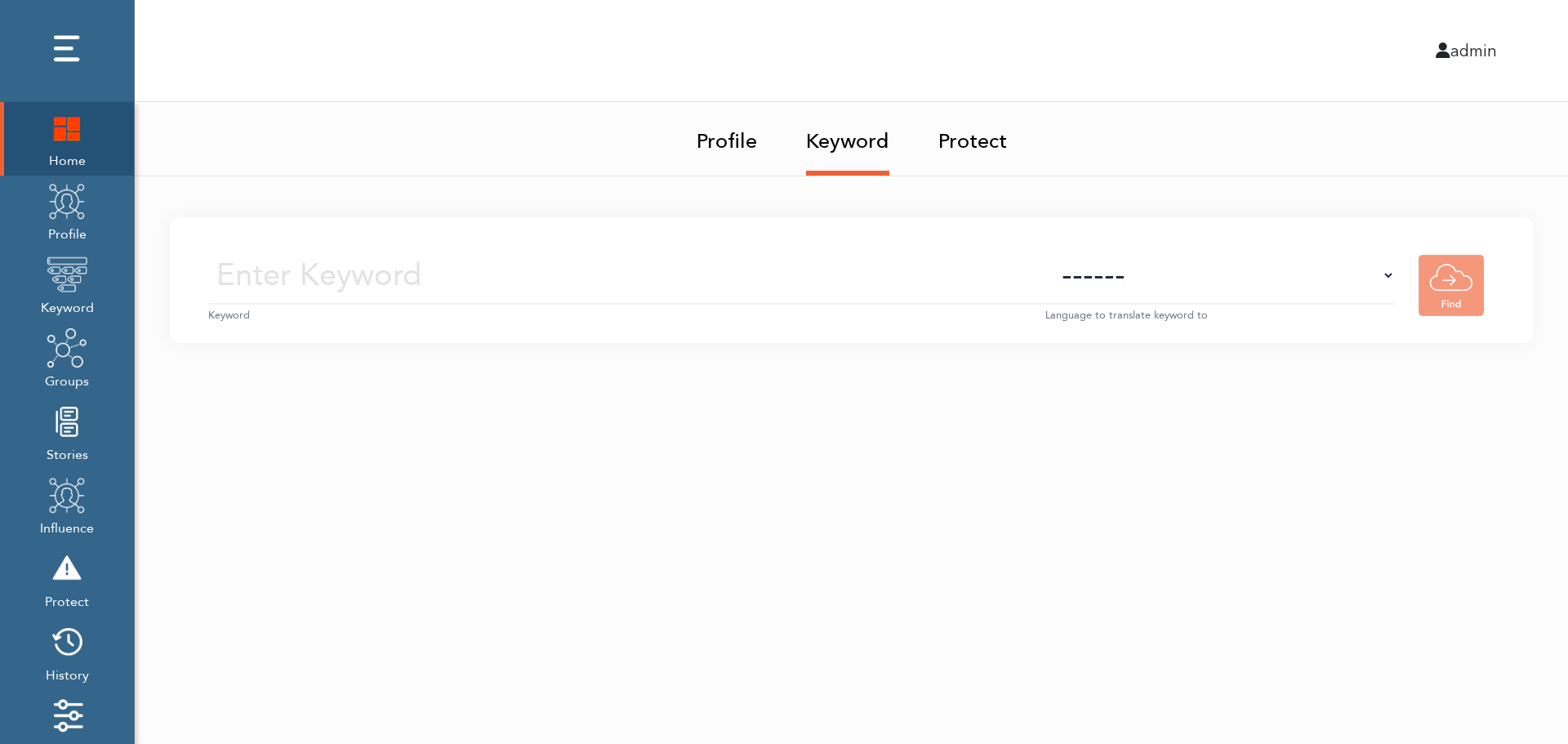
click at [861, 279] on input "text" at bounding box center [627, 275] width 838 height 58
click at [70, 220] on img at bounding box center [67, 201] width 41 height 41
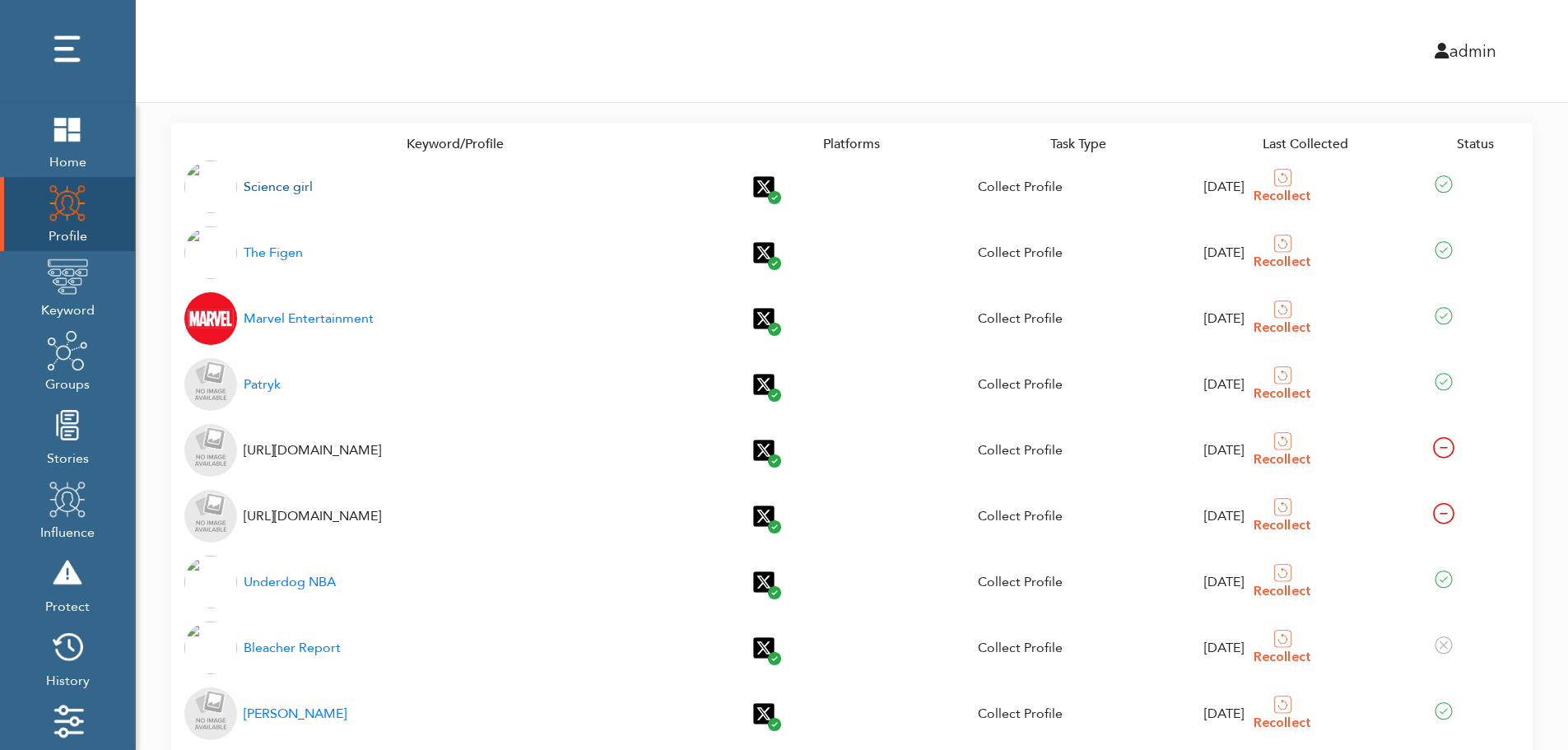
click at [268, 187] on div "Science girl" at bounding box center [278, 187] width 69 height 20
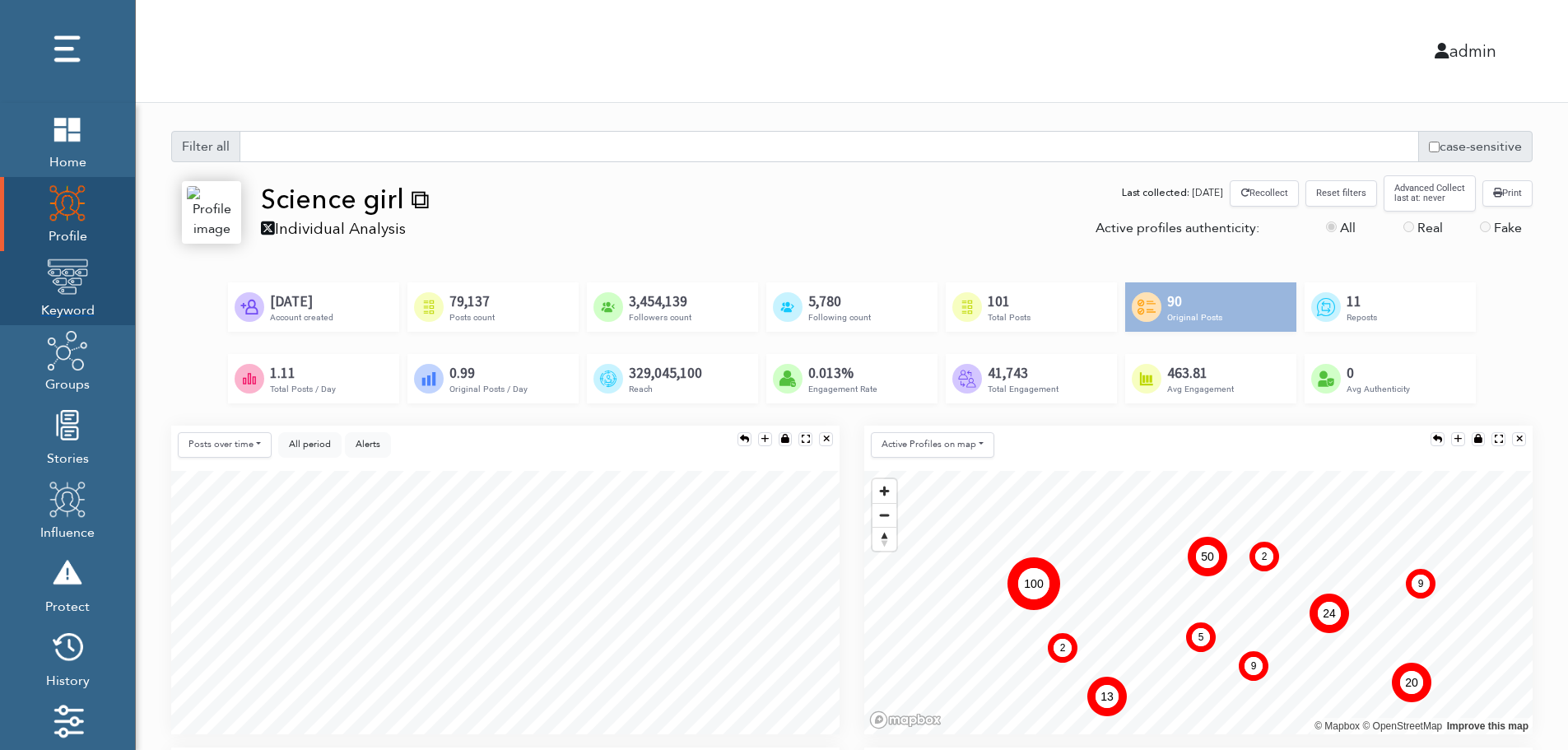
click at [62, 291] on img at bounding box center [67, 276] width 42 height 42
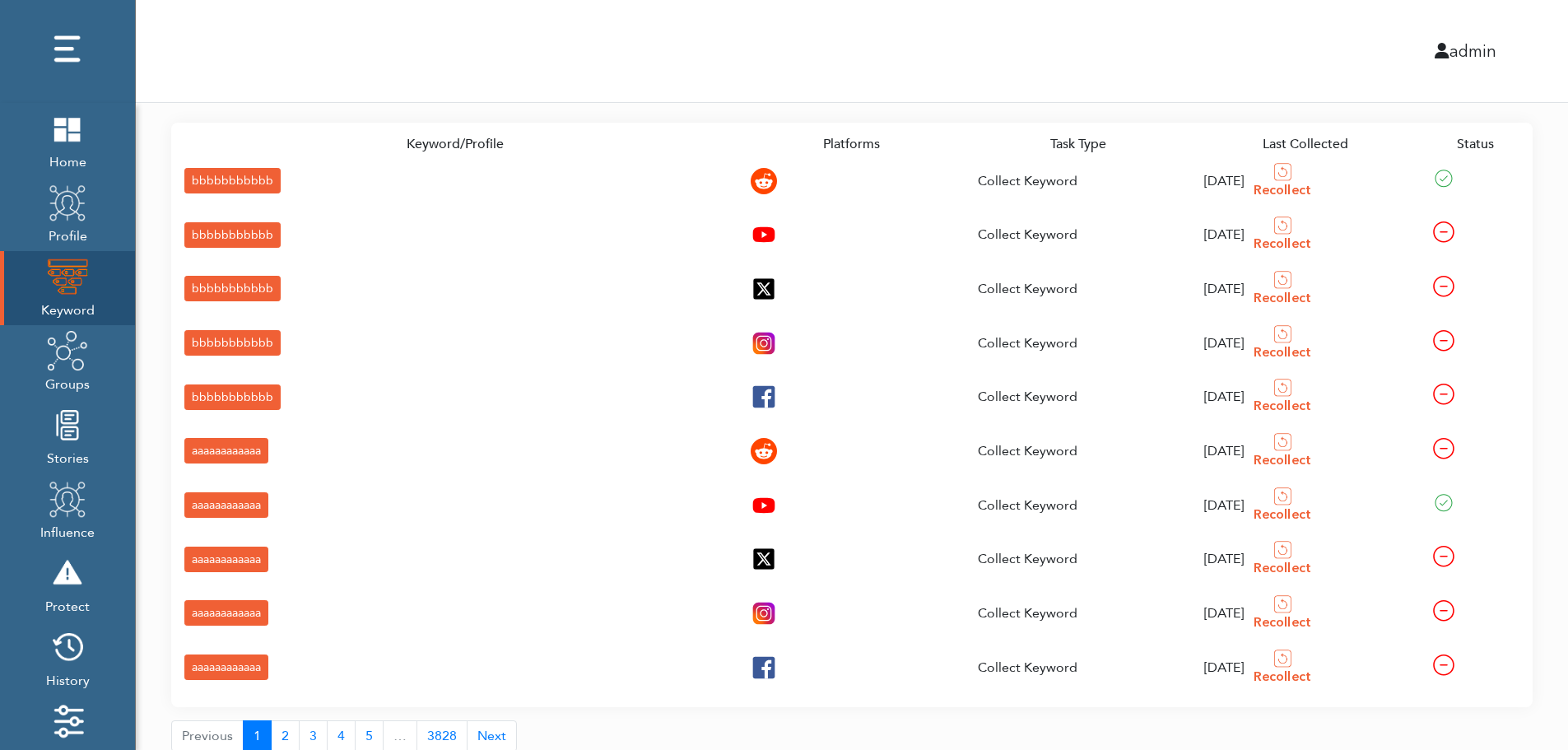
click at [200, 178] on div "bbbbbbbbbbb" at bounding box center [232, 181] width 96 height 26
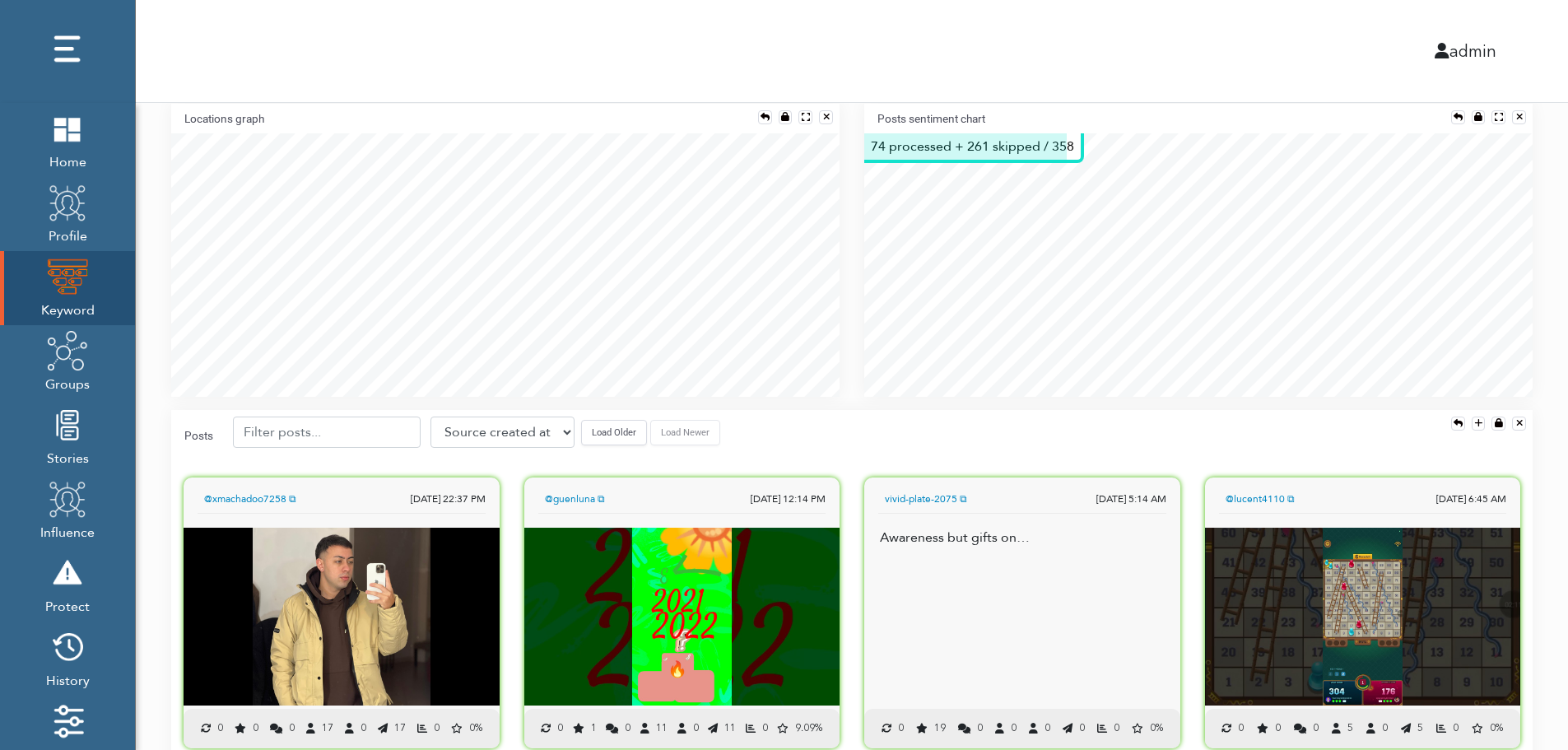
scroll to position [364, 0]
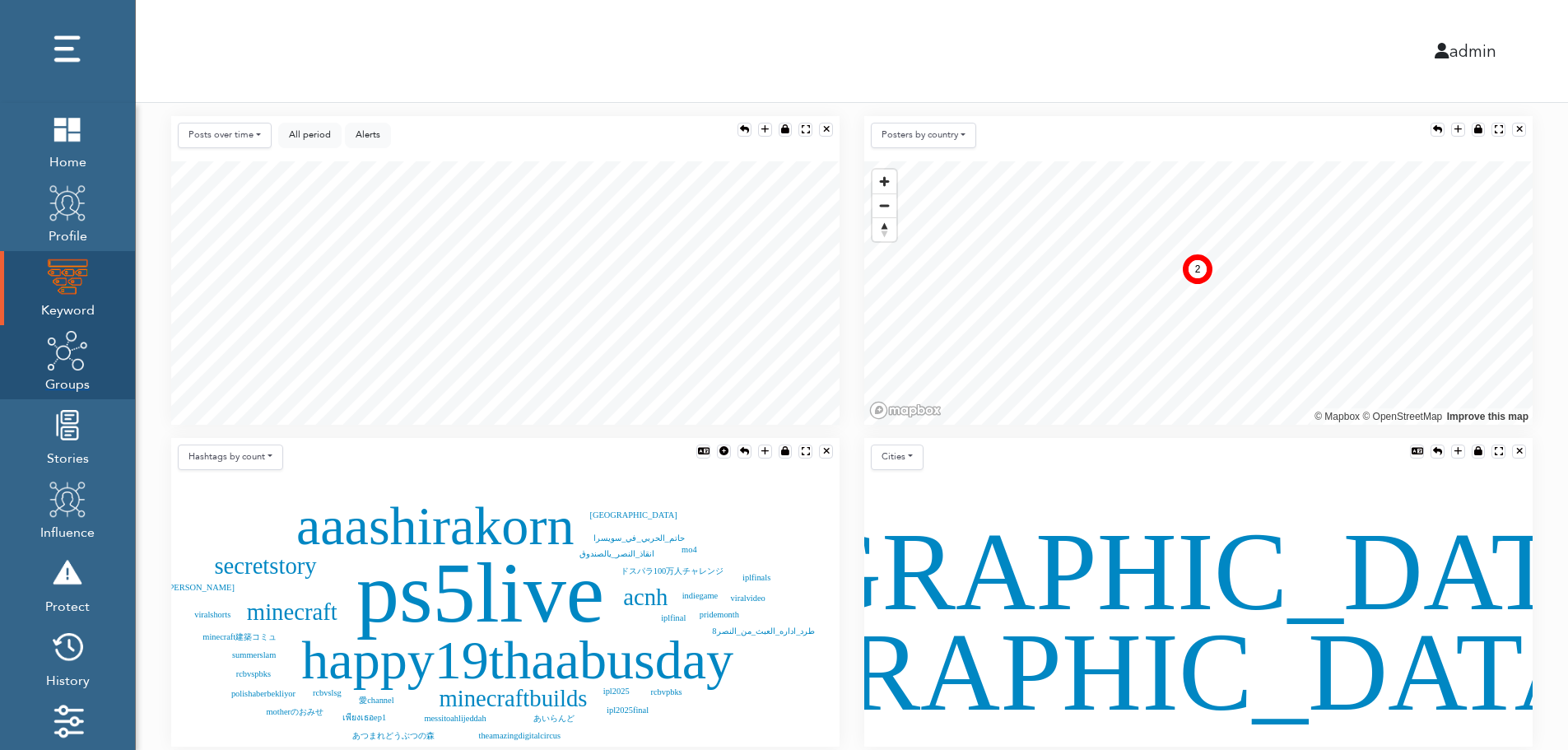
click at [65, 368] on img at bounding box center [67, 351] width 42 height 42
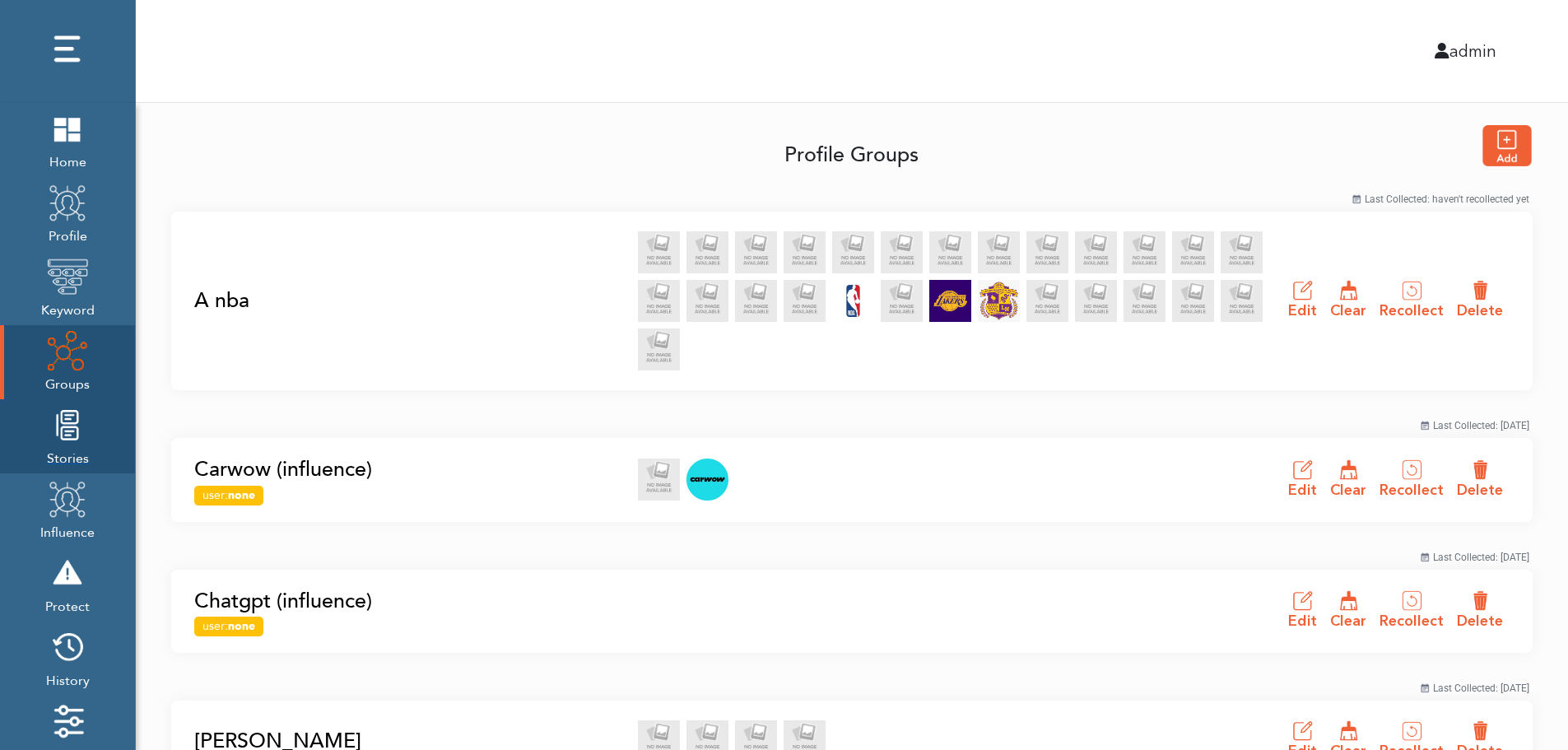
click at [62, 445] on img at bounding box center [67, 425] width 42 height 42
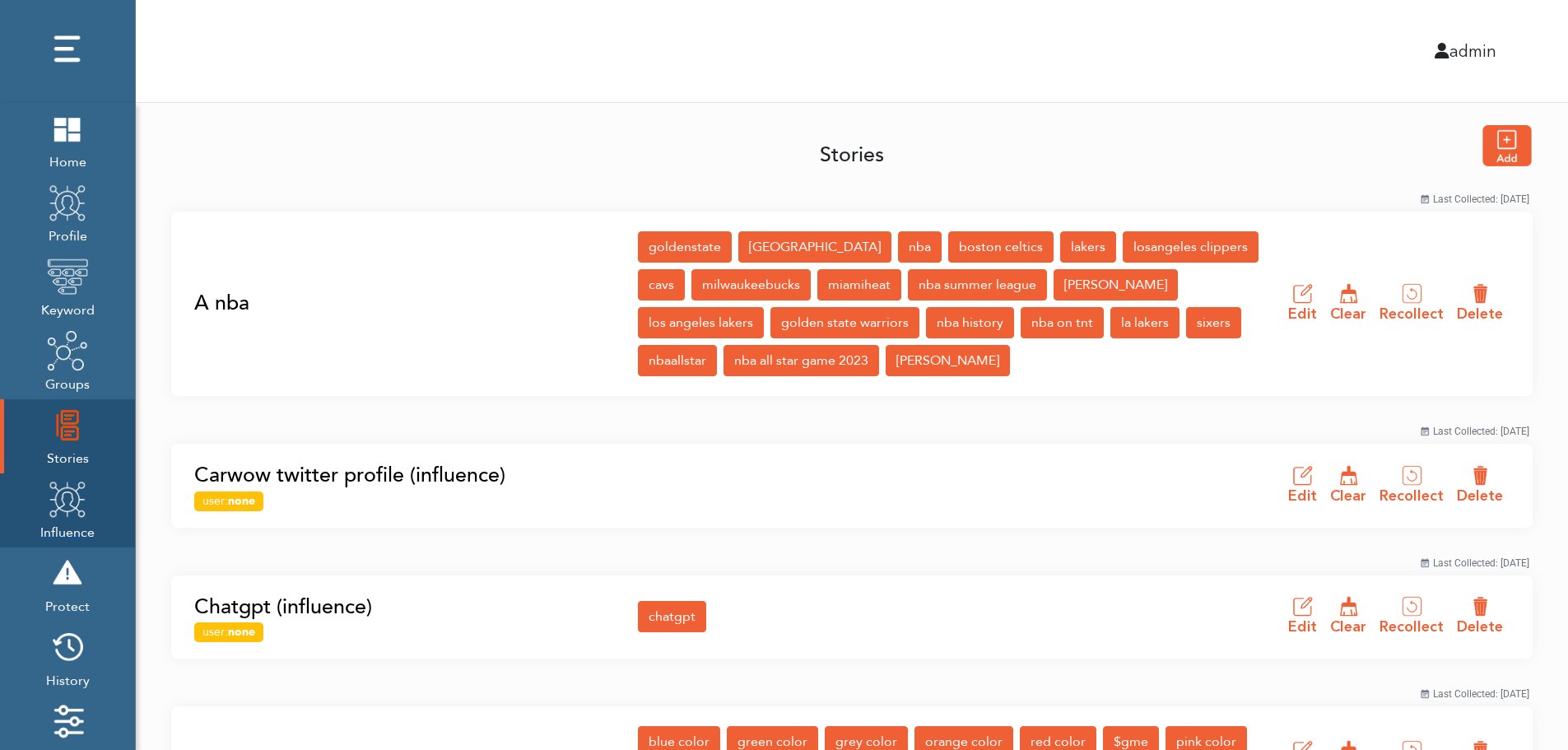
click at [61, 513] on img at bounding box center [67, 499] width 42 height 42
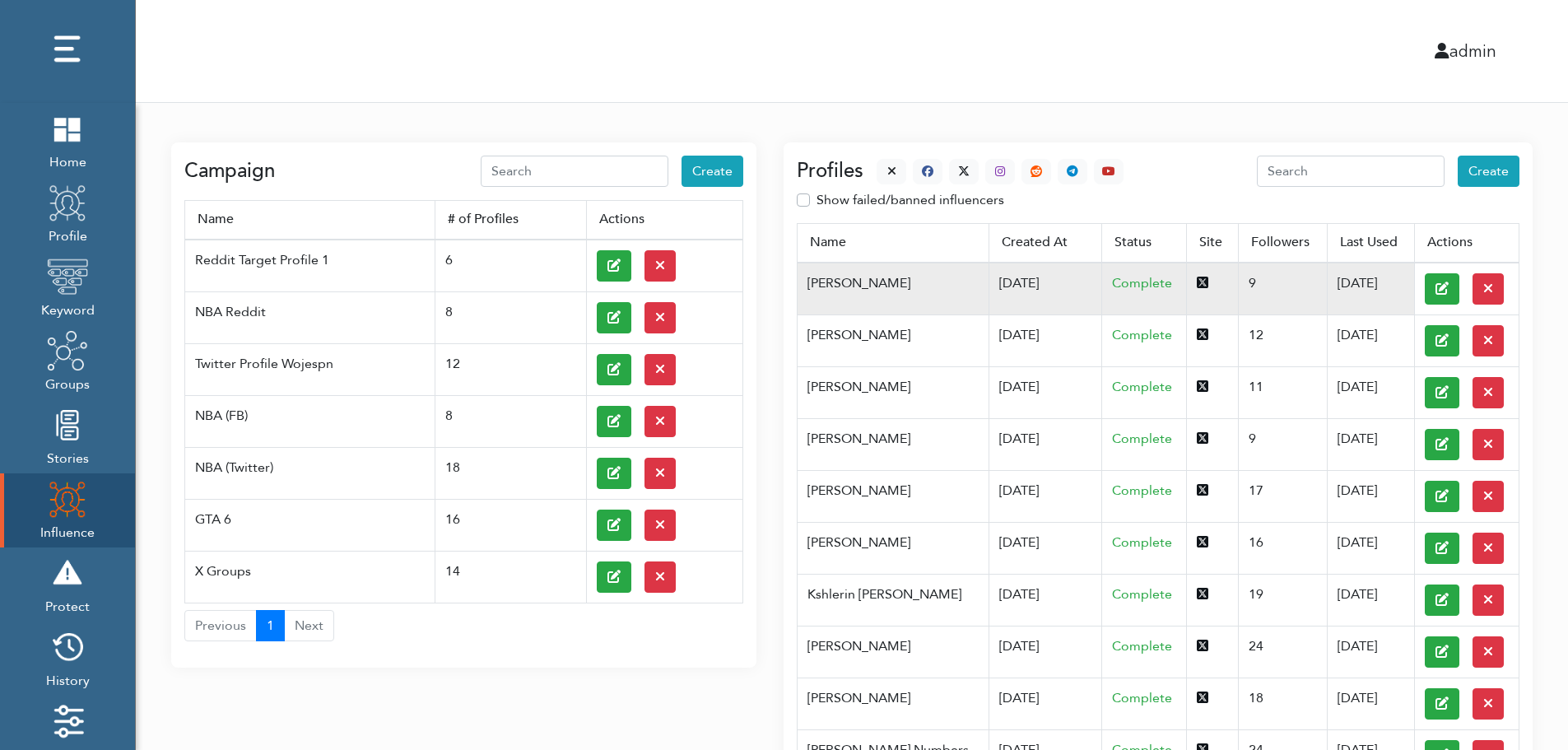
click at [989, 281] on td "07/03/2025" at bounding box center [1045, 288] width 114 height 53
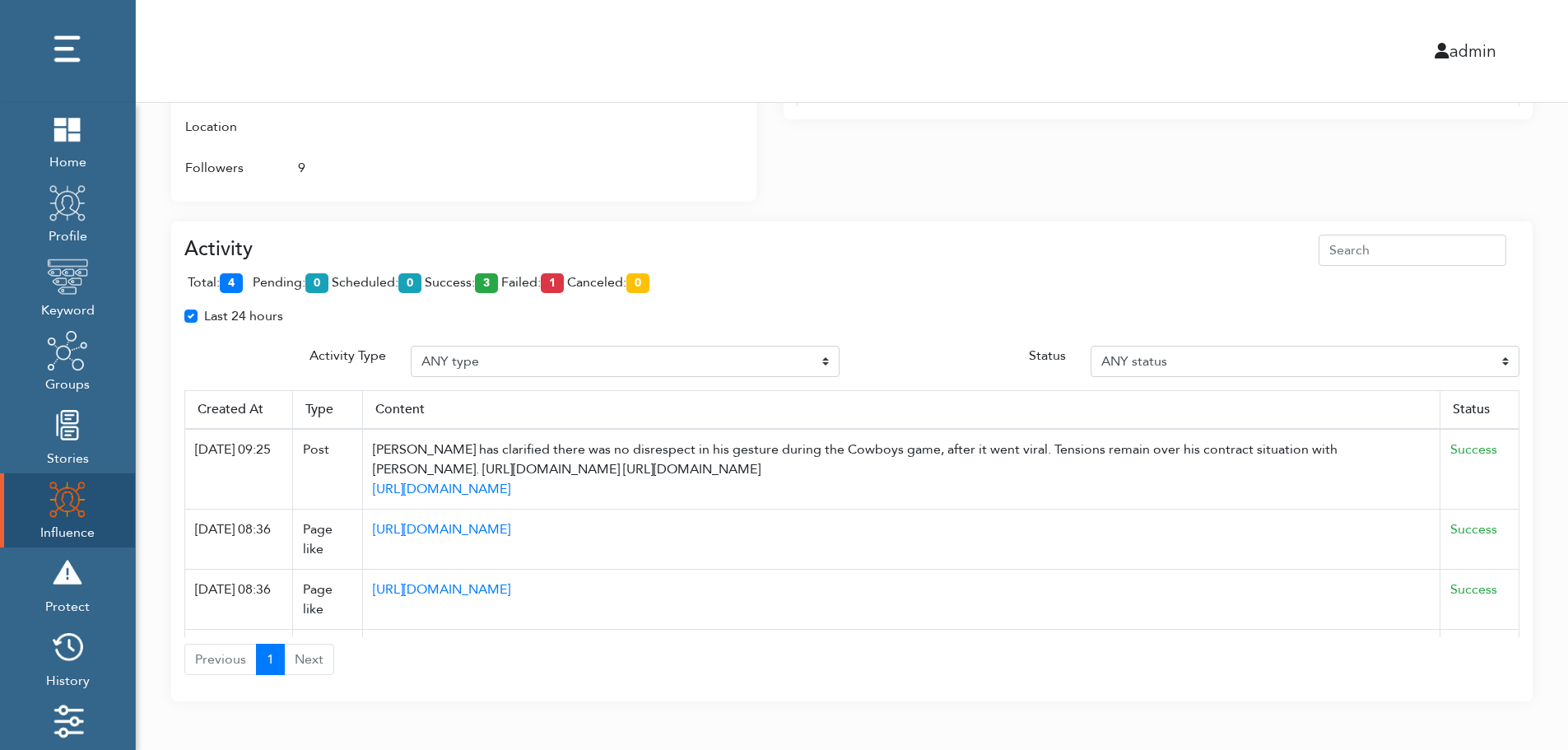
scroll to position [1065, 0]
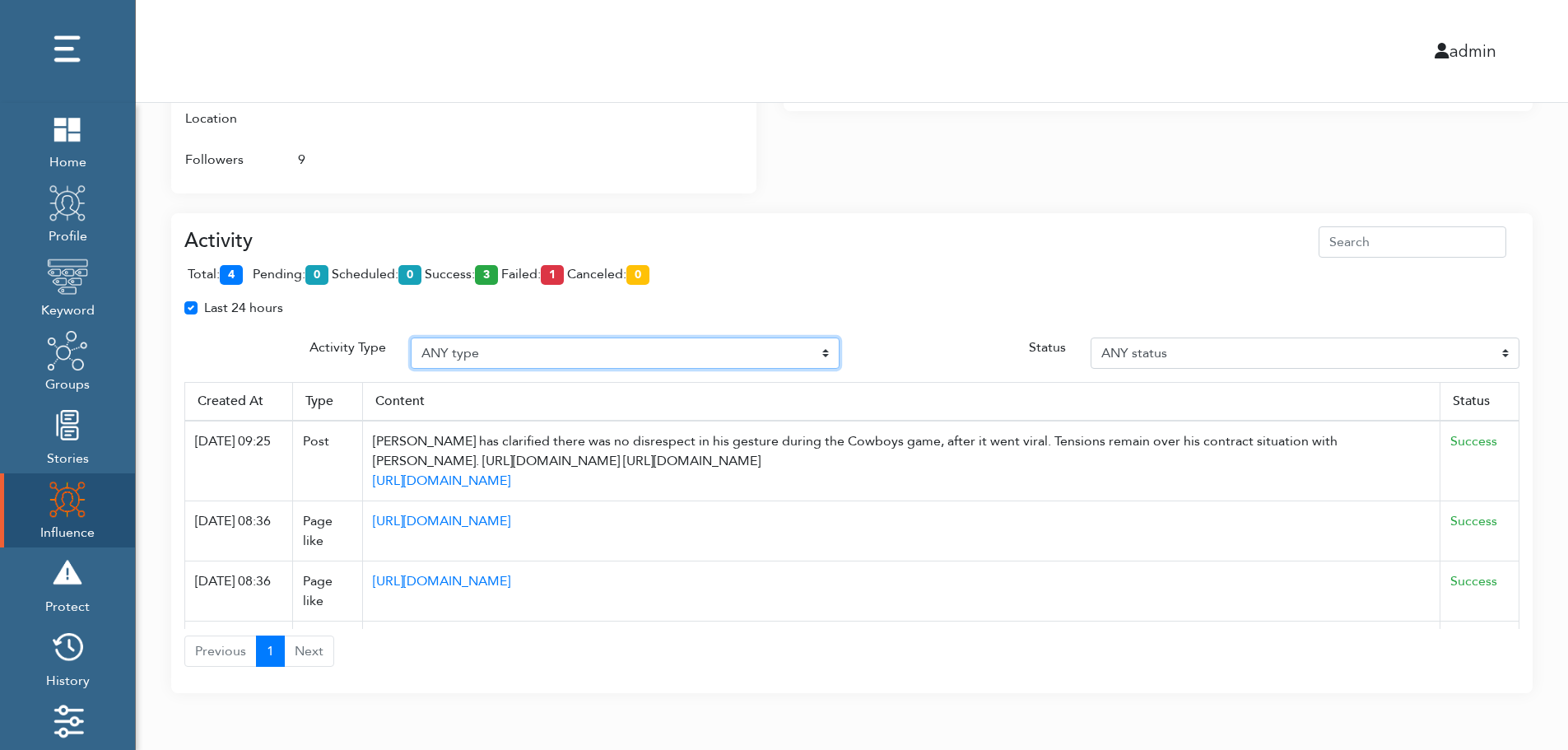
click at [533, 351] on select "ANY type Post Like Post Post comment Comment like Post Share Follow Unfollow Pa…" at bounding box center [625, 354] width 429 height 32
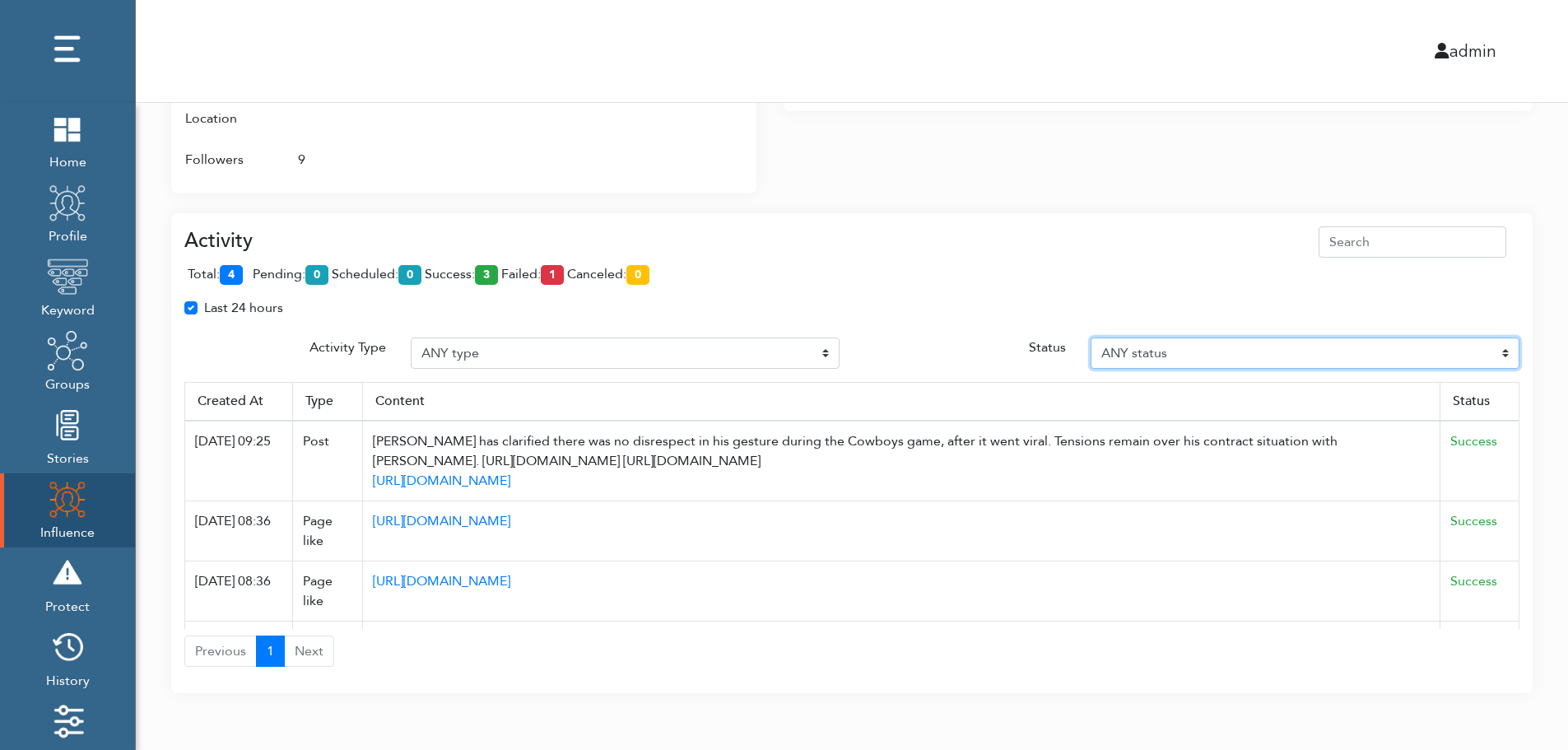
click at [1228, 351] on select "ANY status Pending Scheduled Success Failed Canceled Unknown" at bounding box center [1305, 354] width 429 height 32
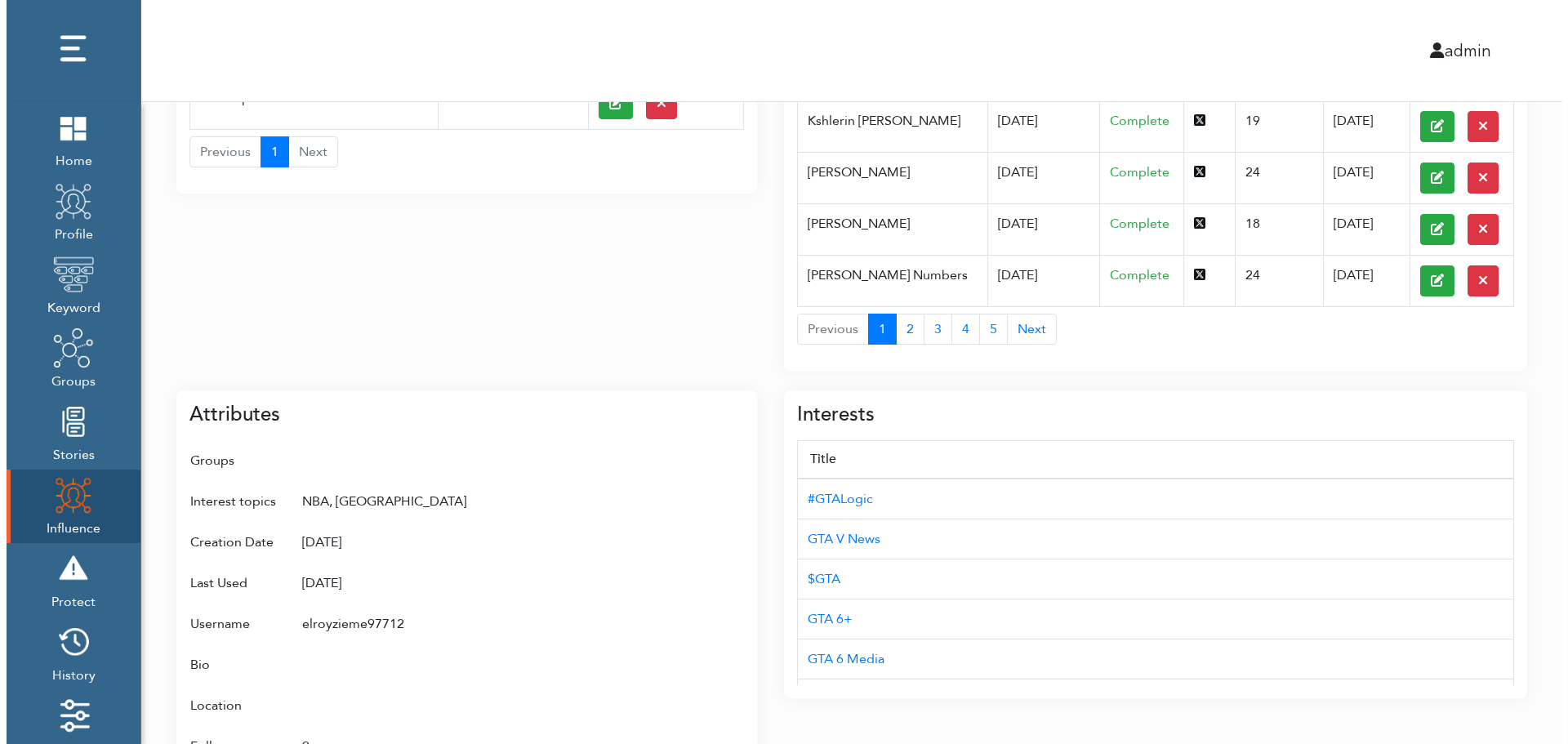
scroll to position [0, 0]
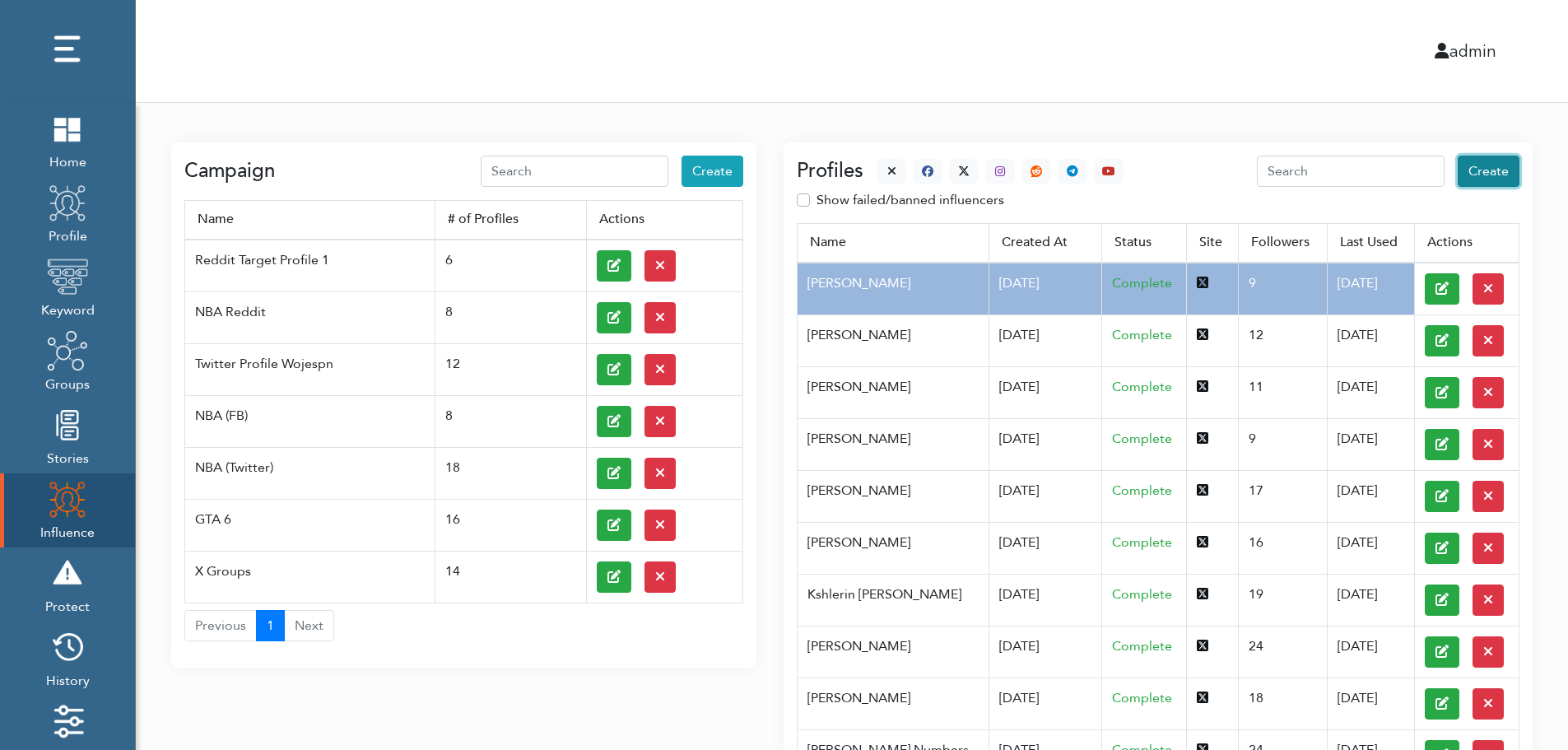
click at [1492, 172] on span "Create" at bounding box center [1488, 171] width 41 height 18
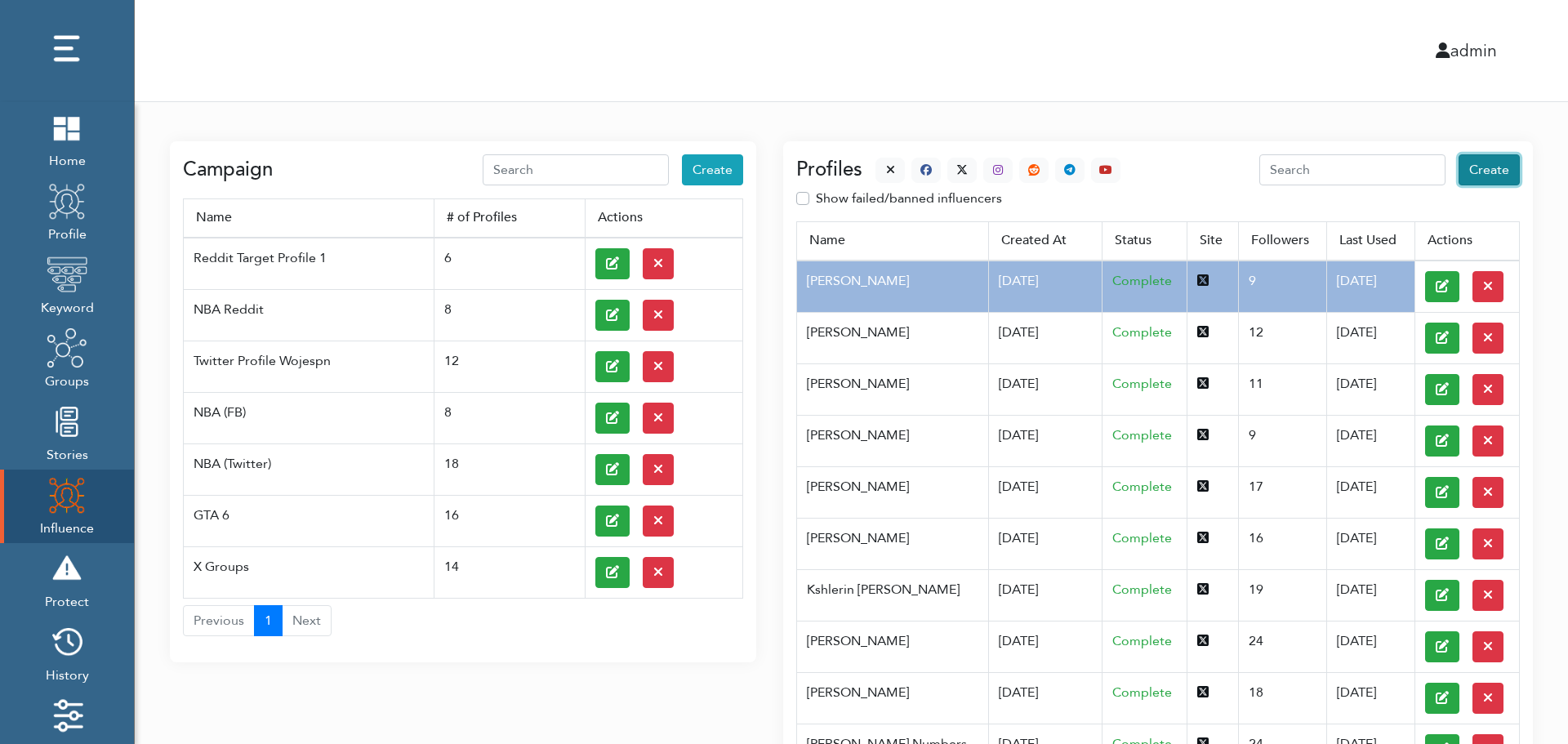
select select "primary"
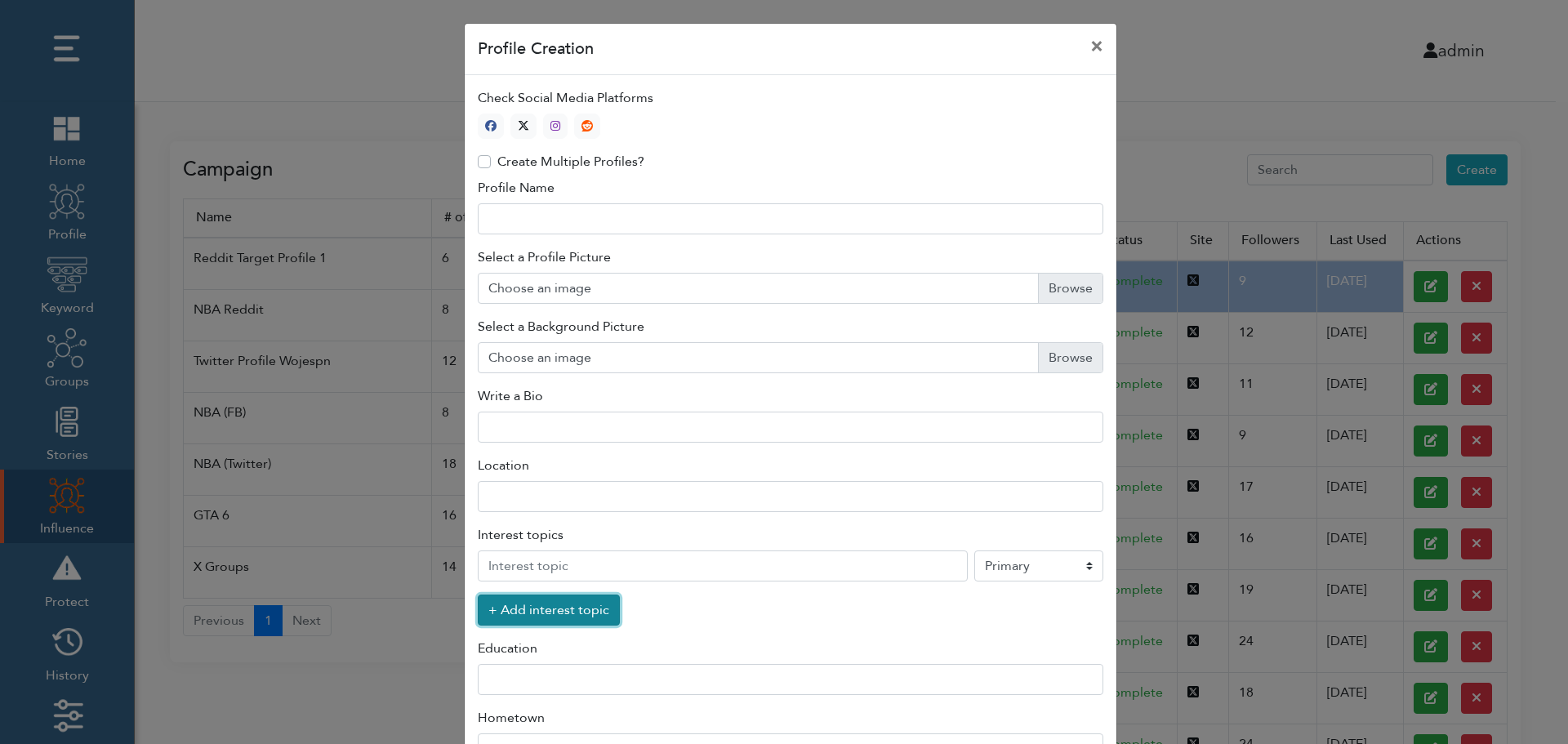
click at [539, 614] on button "+ Add interest topic" at bounding box center [549, 610] width 143 height 31
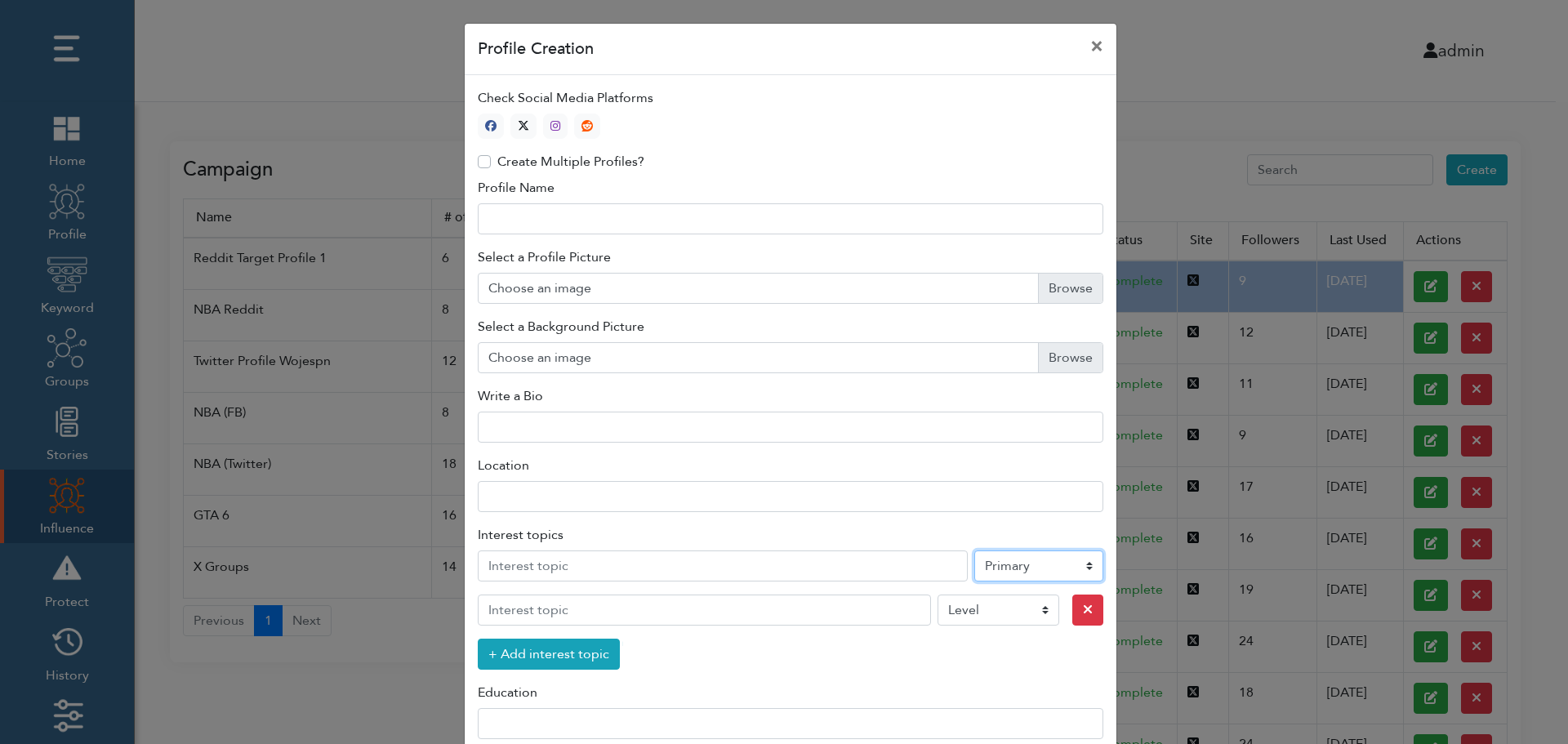
click at [1015, 569] on select "Level Primary Secondary Tertiary" at bounding box center [1038, 566] width 129 height 31
click at [519, 123] on icon "button" at bounding box center [524, 126] width 12 height 12
type input "1"
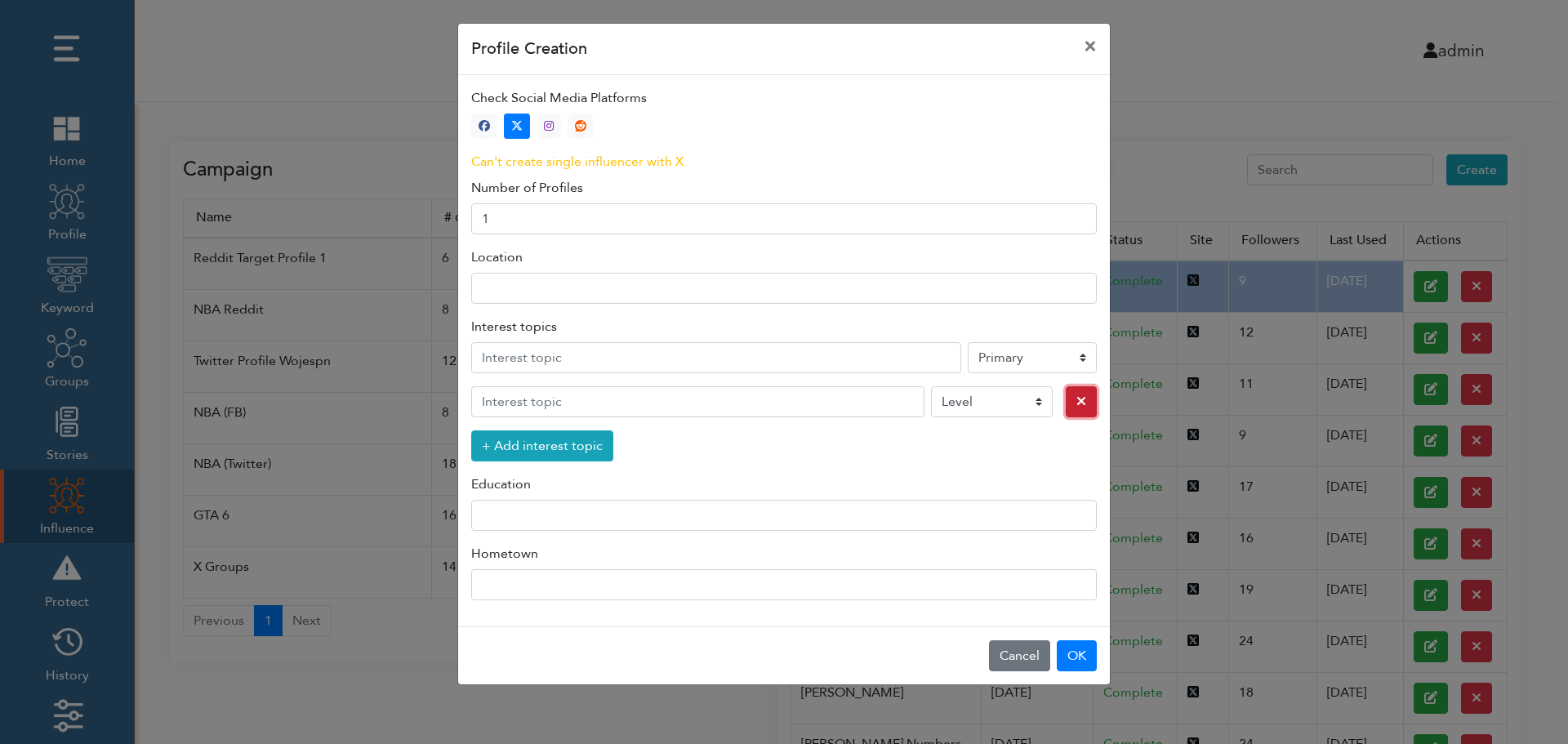
click at [1076, 403] on icon "button" at bounding box center [1081, 400] width 10 height 13
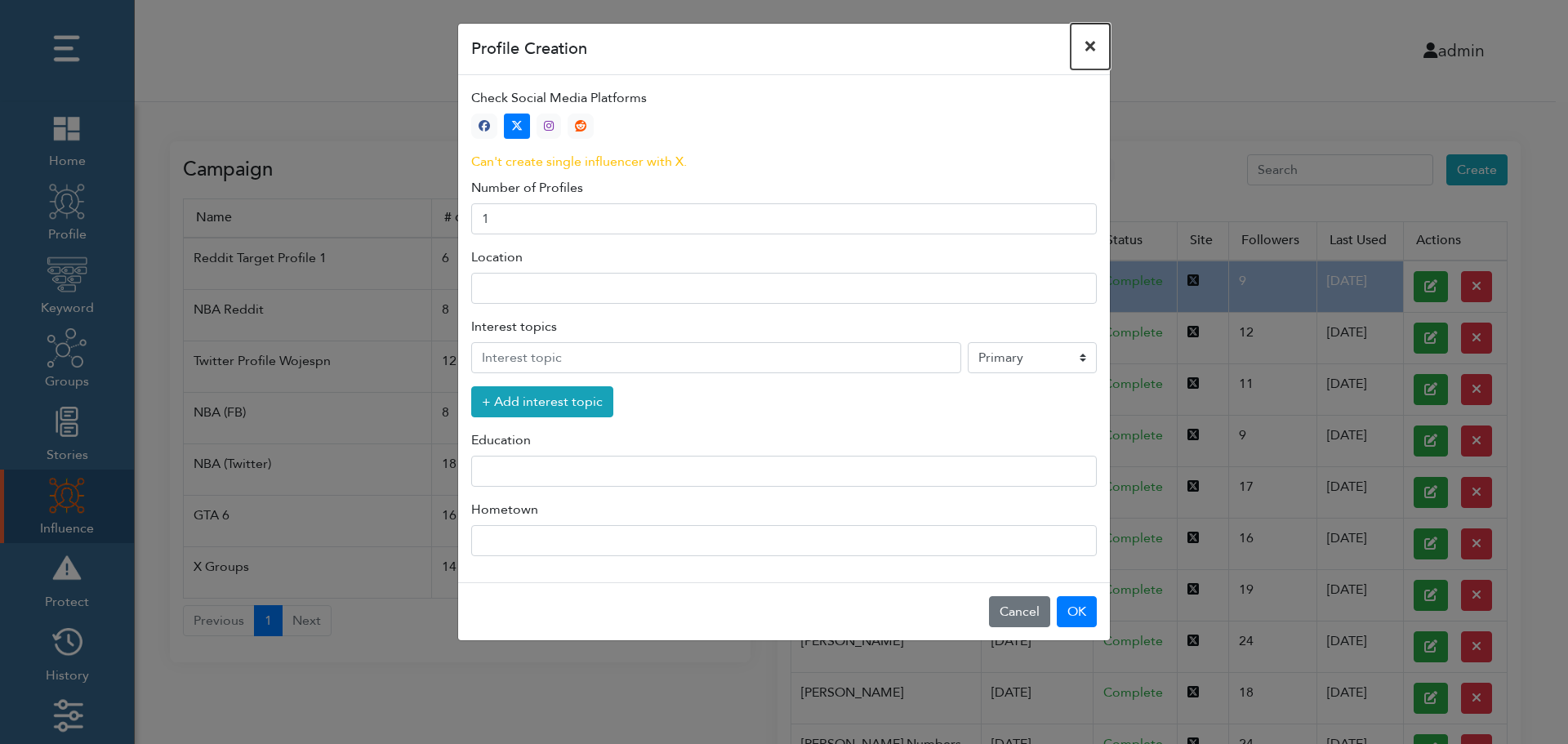
click at [1091, 45] on button "×" at bounding box center [1090, 46] width 39 height 46
select select "primary"
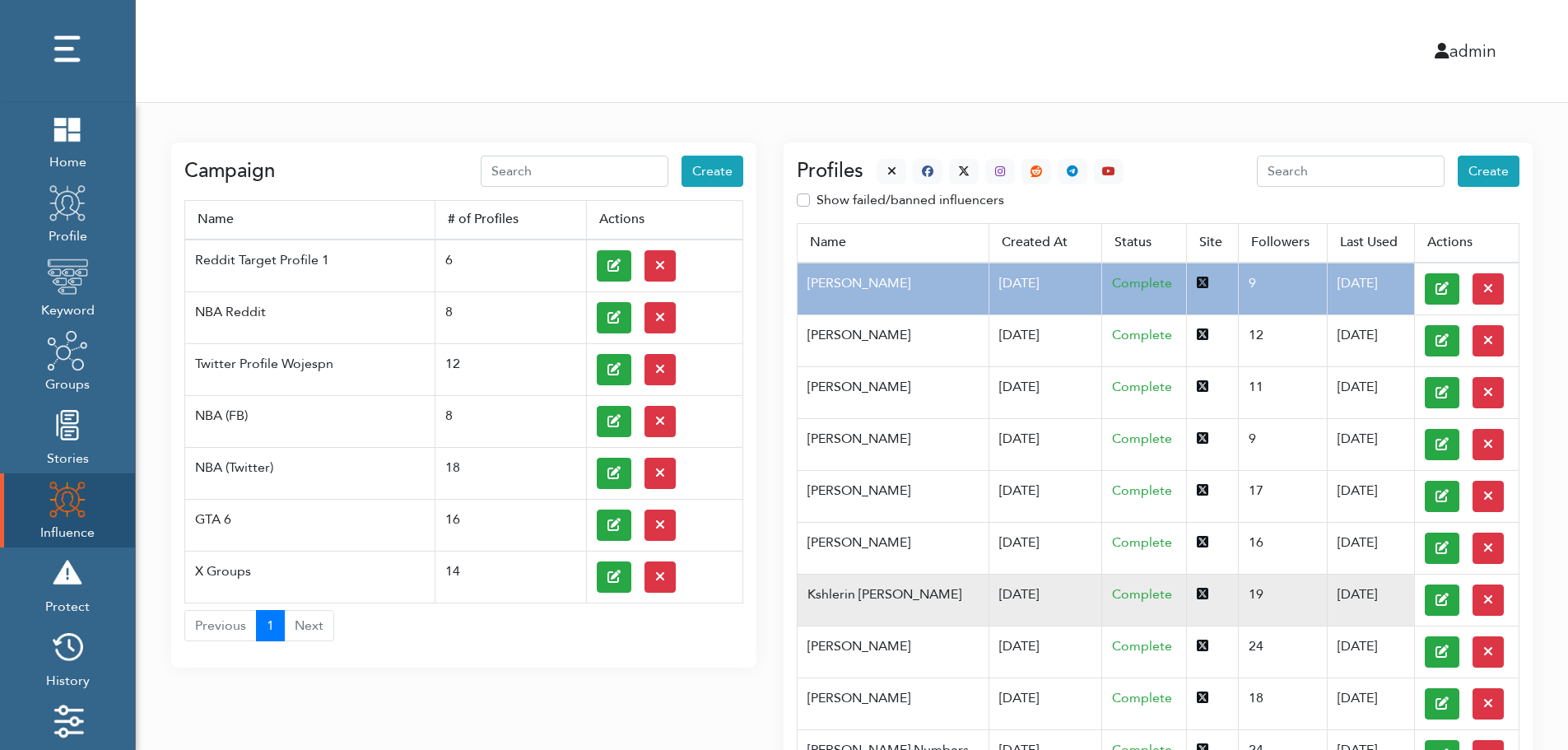
click at [881, 592] on td "Kshlerin Harland" at bounding box center [892, 599] width 191 height 52
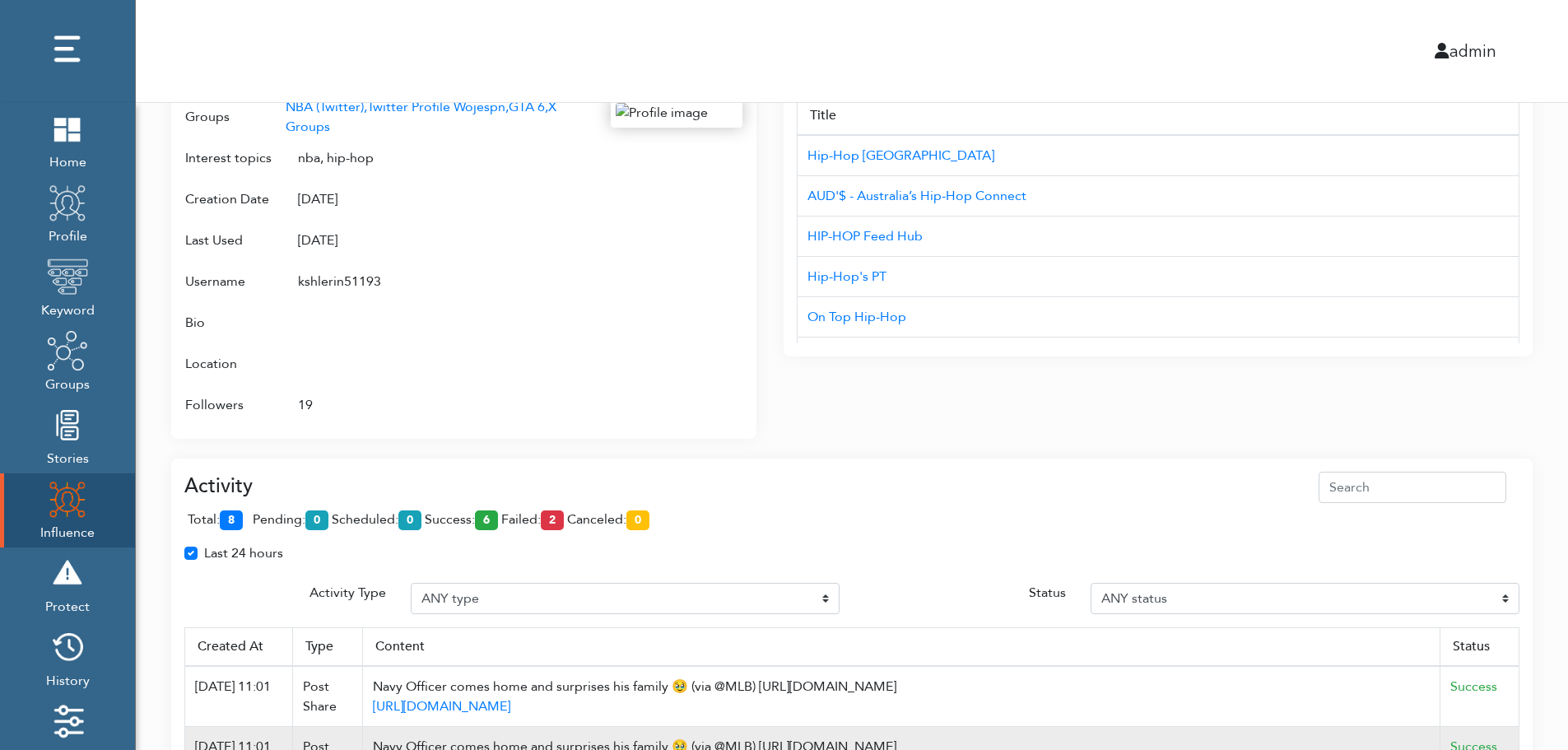
scroll to position [1065, 0]
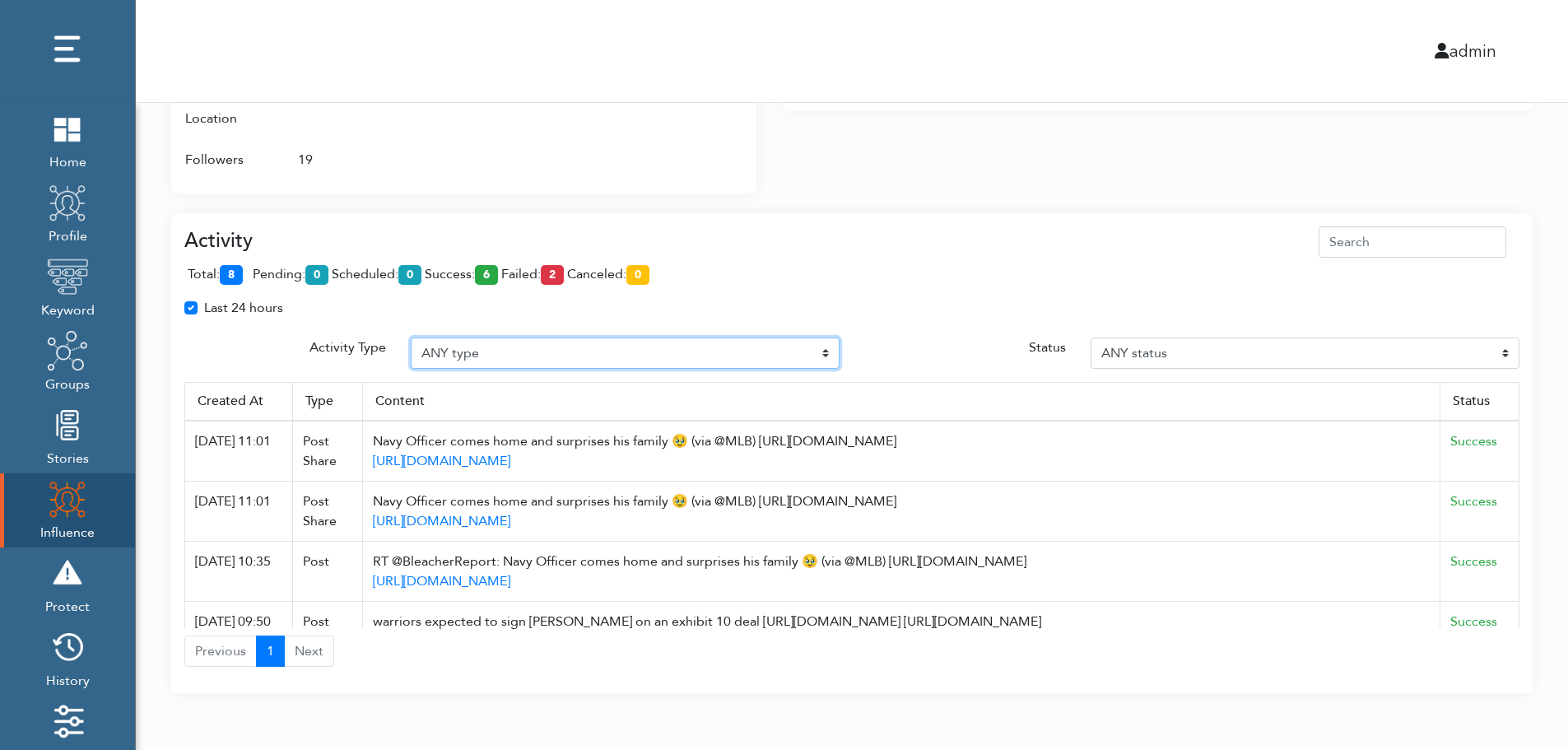
click at [499, 348] on select "ANY type Post Like Post Post comment Comment like Post Share Follow Unfollow Pa…" at bounding box center [625, 354] width 429 height 32
select select "Post"
click at [411, 338] on select "ANY type Post Like Post Post comment Comment like Post Share Follow Unfollow Pa…" at bounding box center [625, 354] width 429 height 32
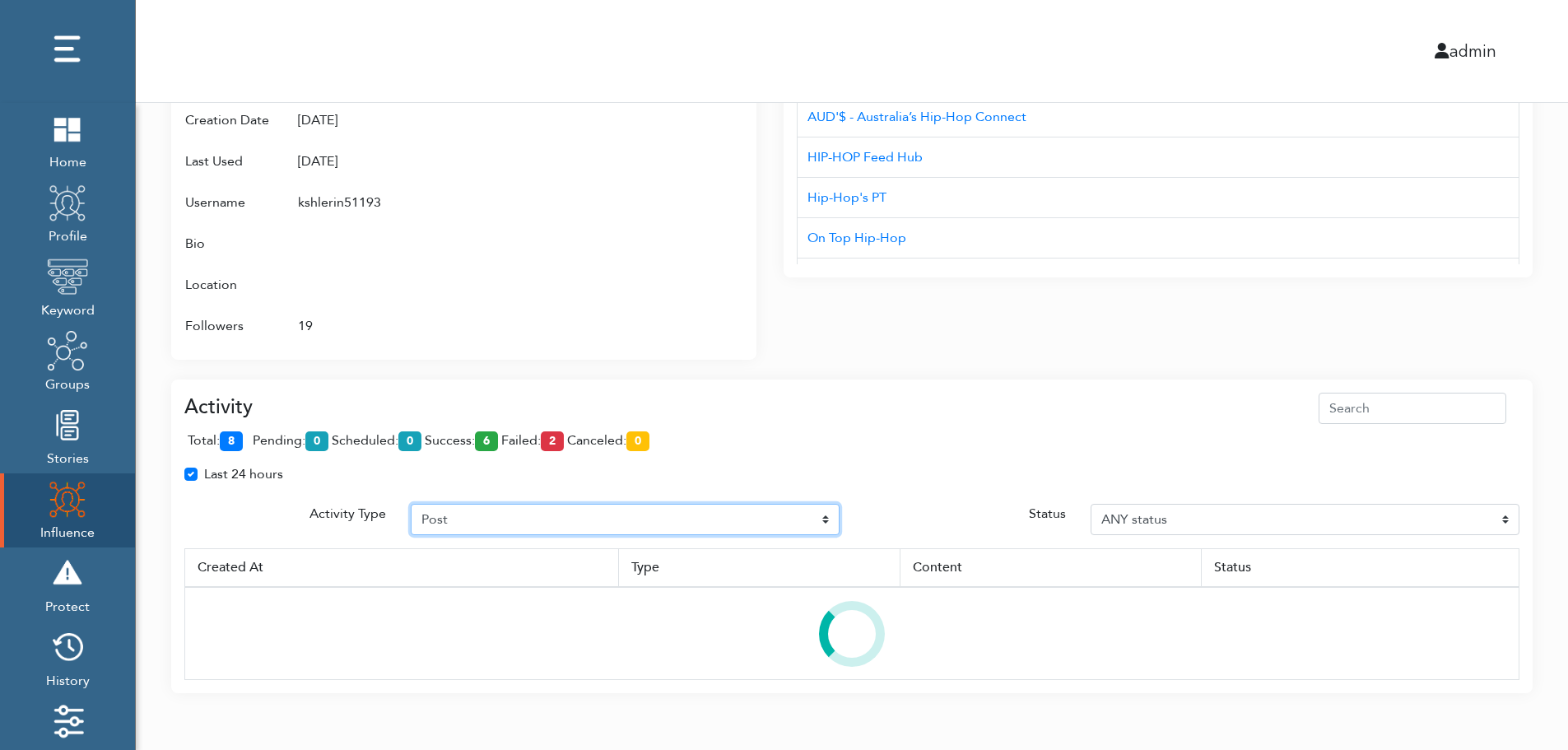
scroll to position [978, 0]
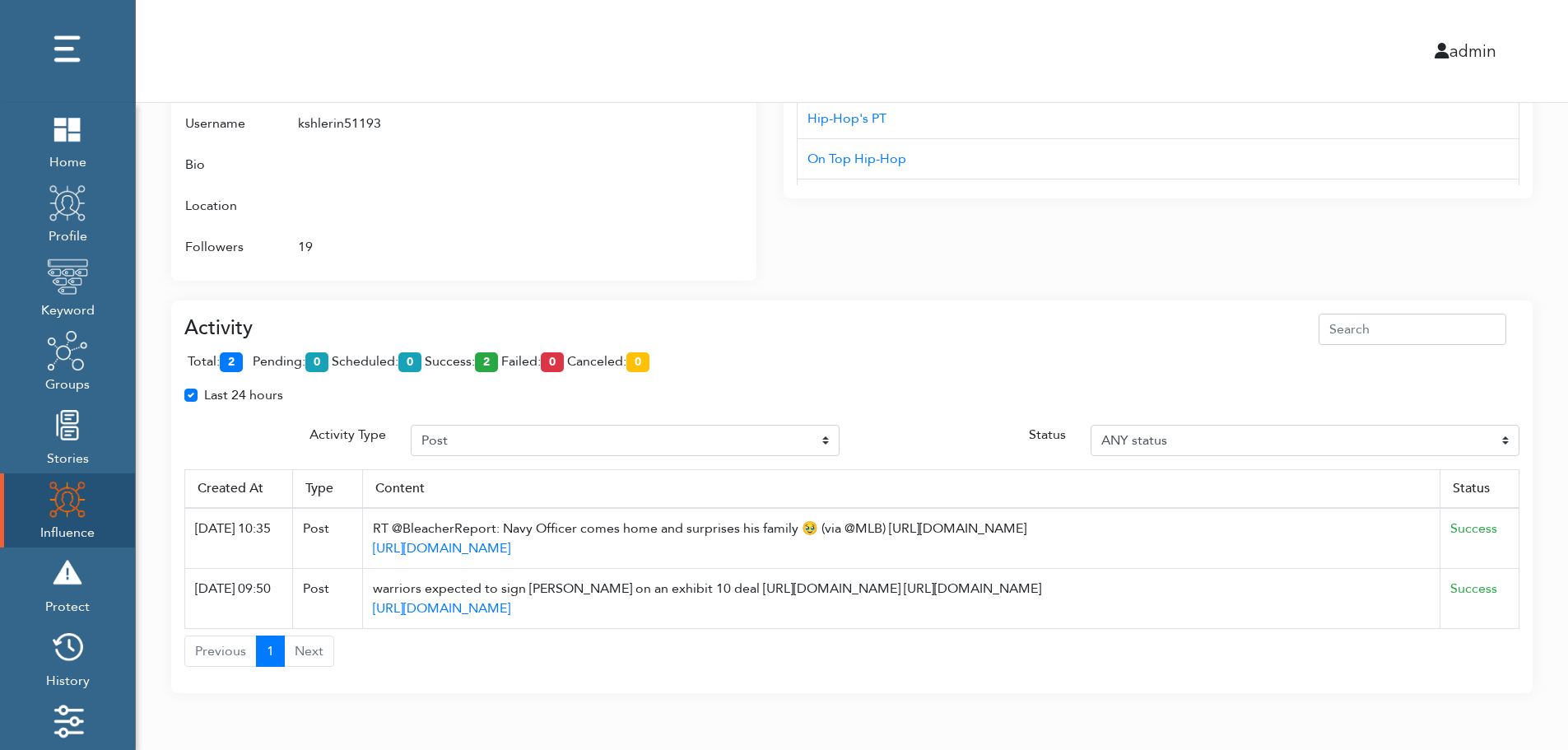
click at [247, 358] on span "total: 2" at bounding box center [218, 362] width 61 height 18
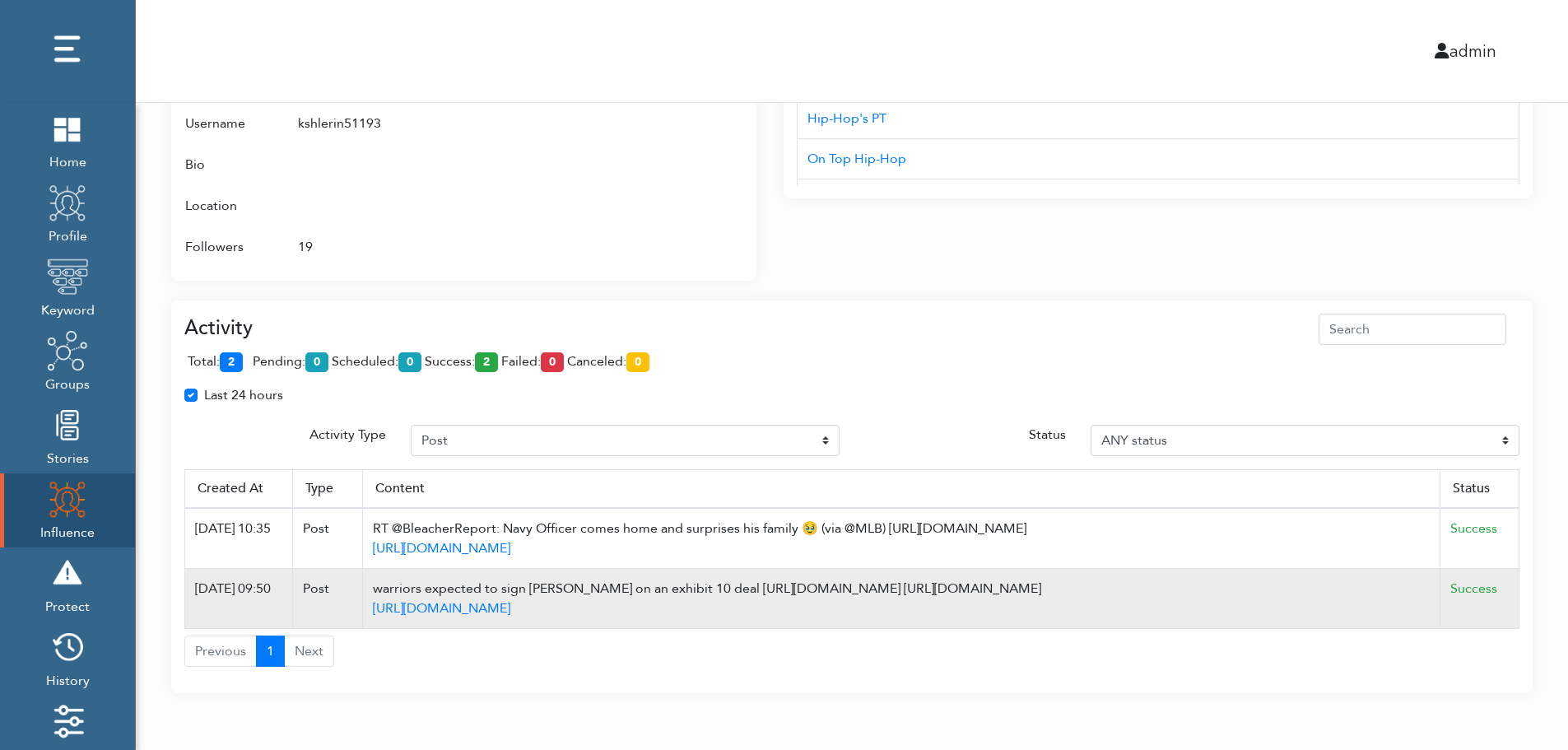
click at [1514, 597] on td "Success" at bounding box center [1480, 598] width 79 height 60
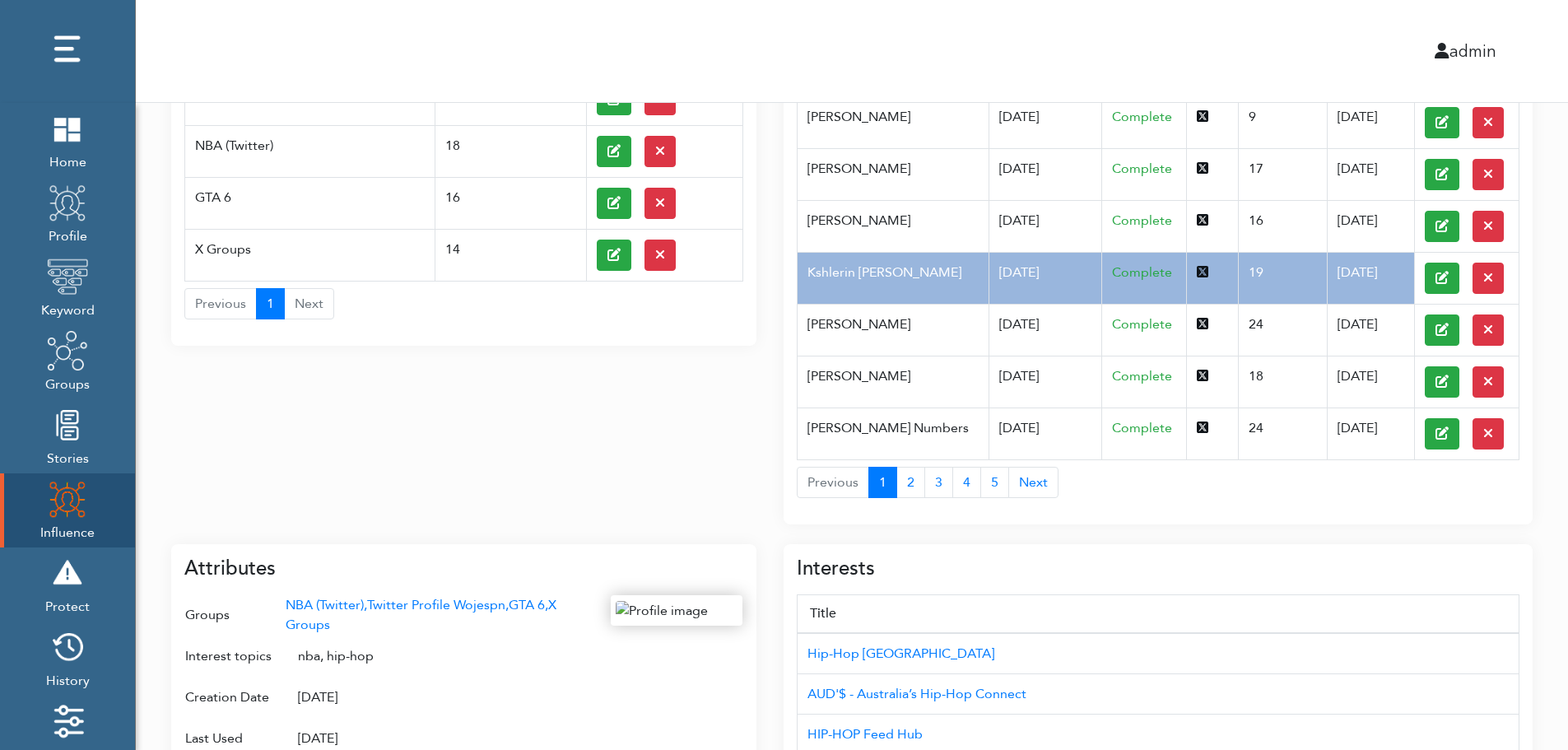
scroll to position [0, 0]
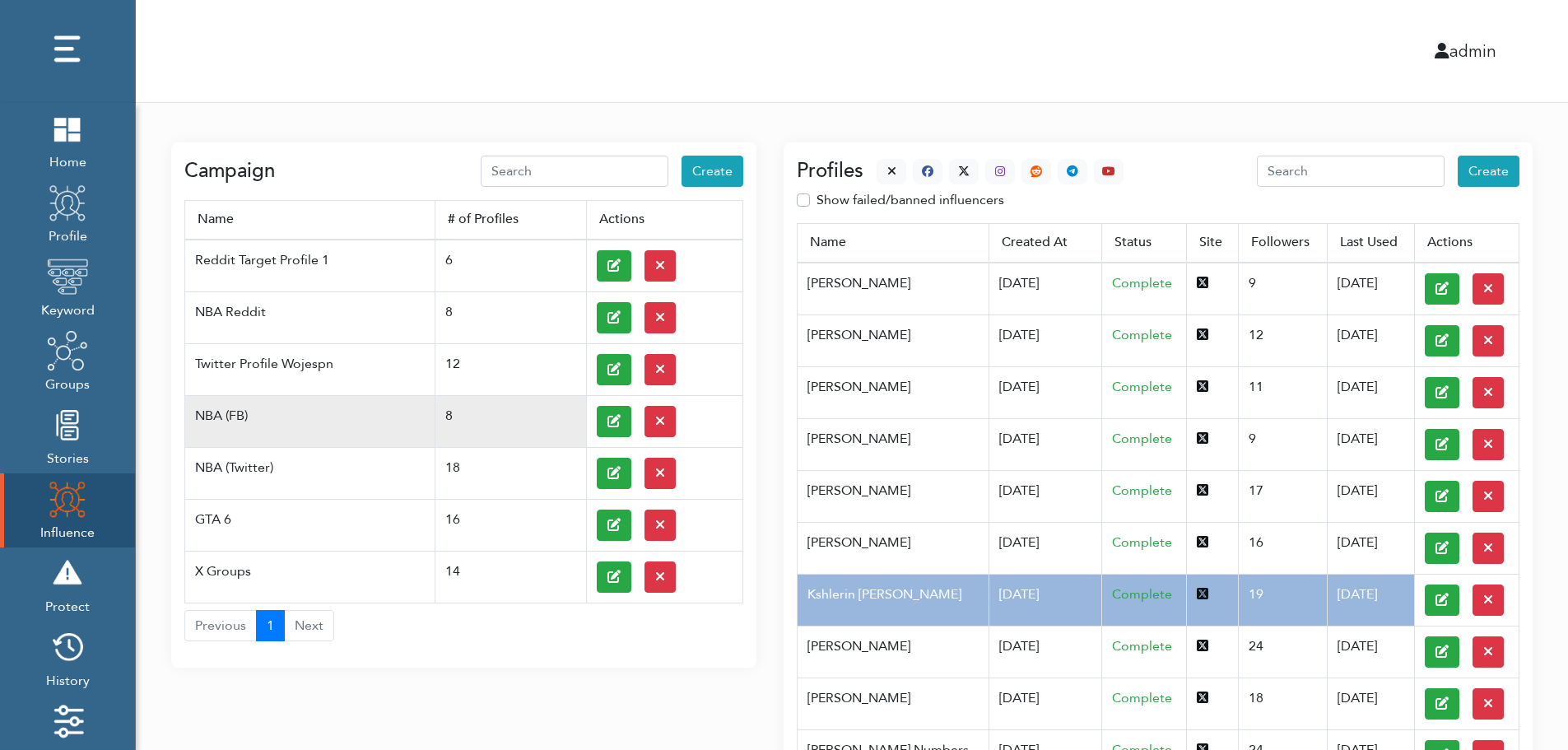
click at [592, 419] on td at bounding box center [665, 421] width 157 height 52
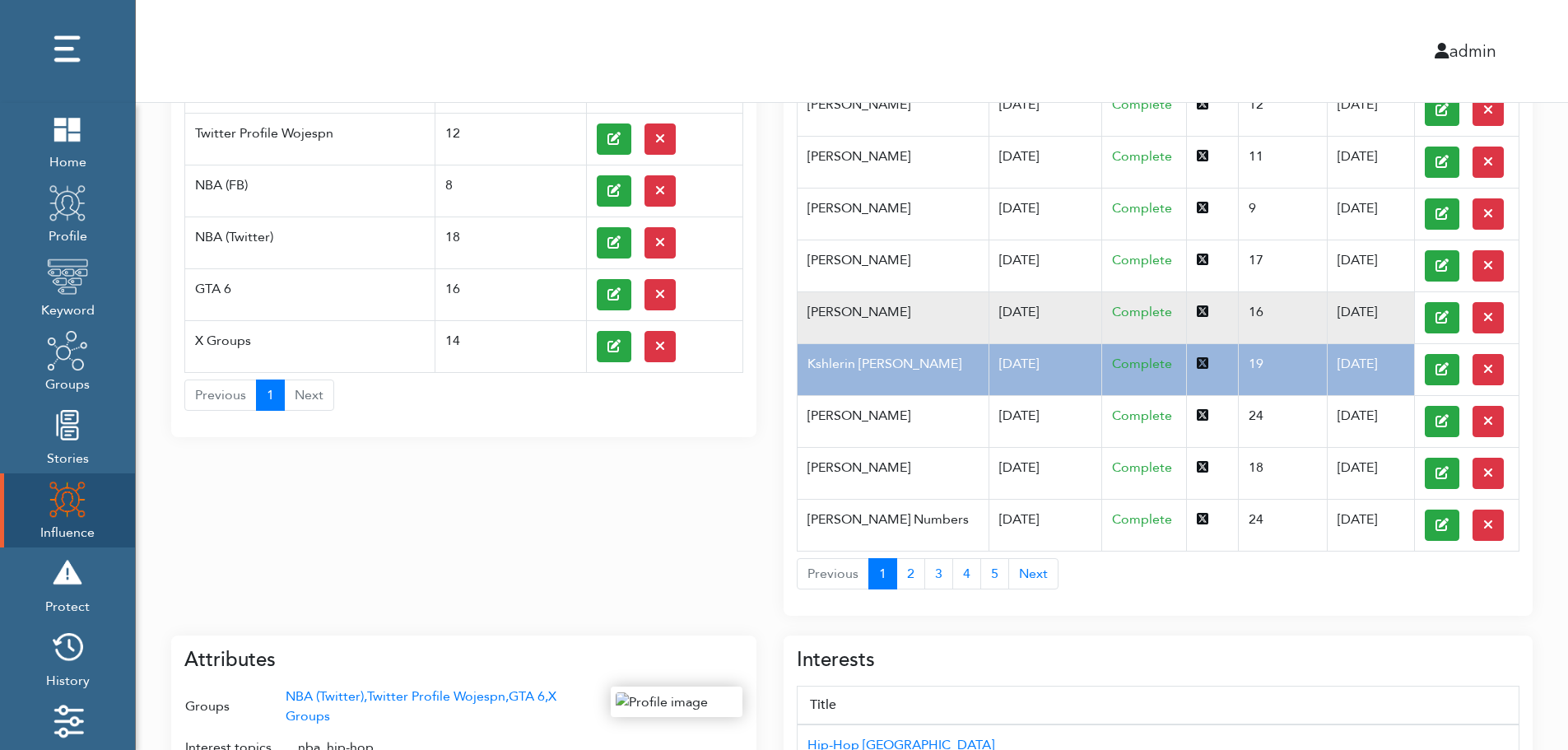
scroll to position [264, 0]
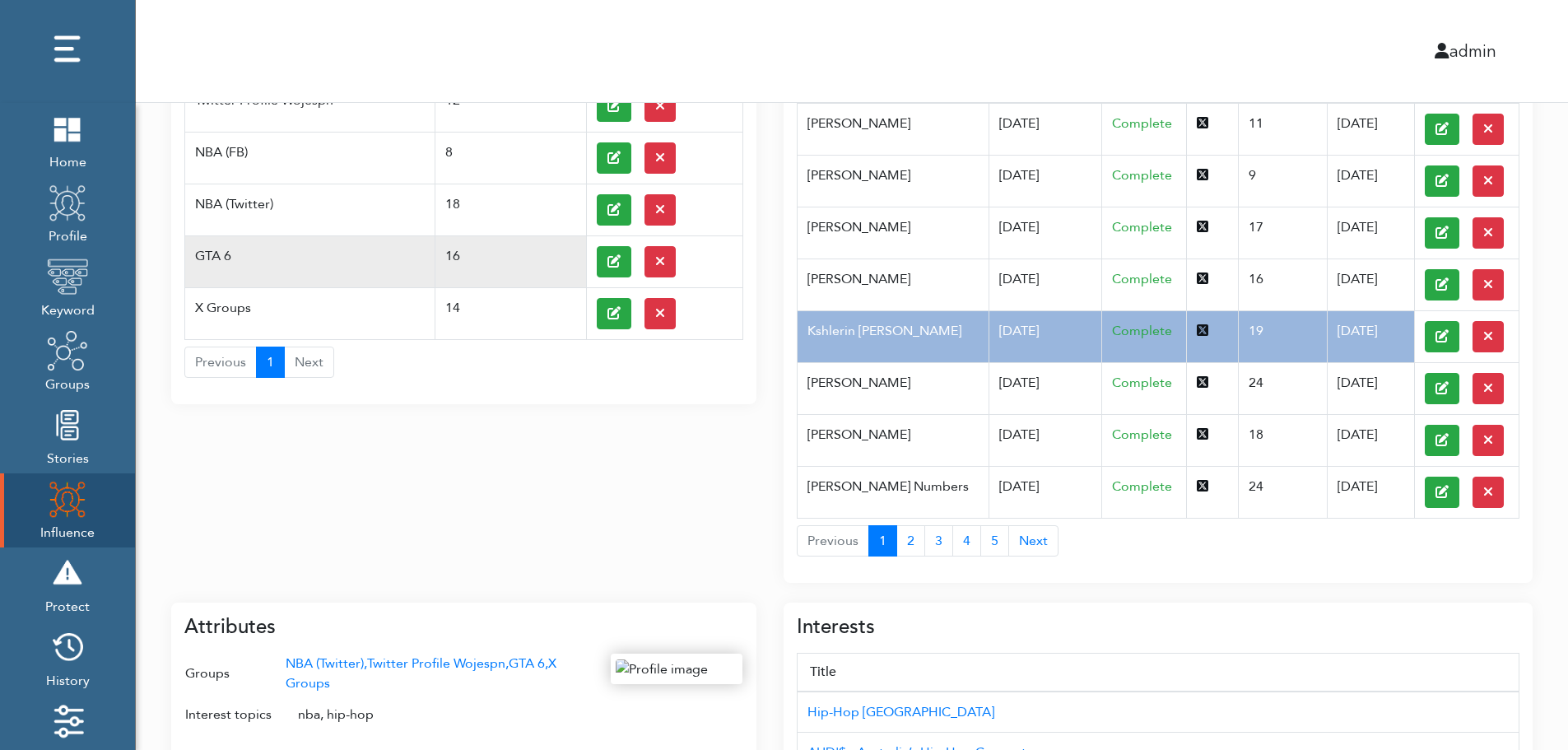
click at [245, 246] on td "GTA 6" at bounding box center [310, 262] width 251 height 52
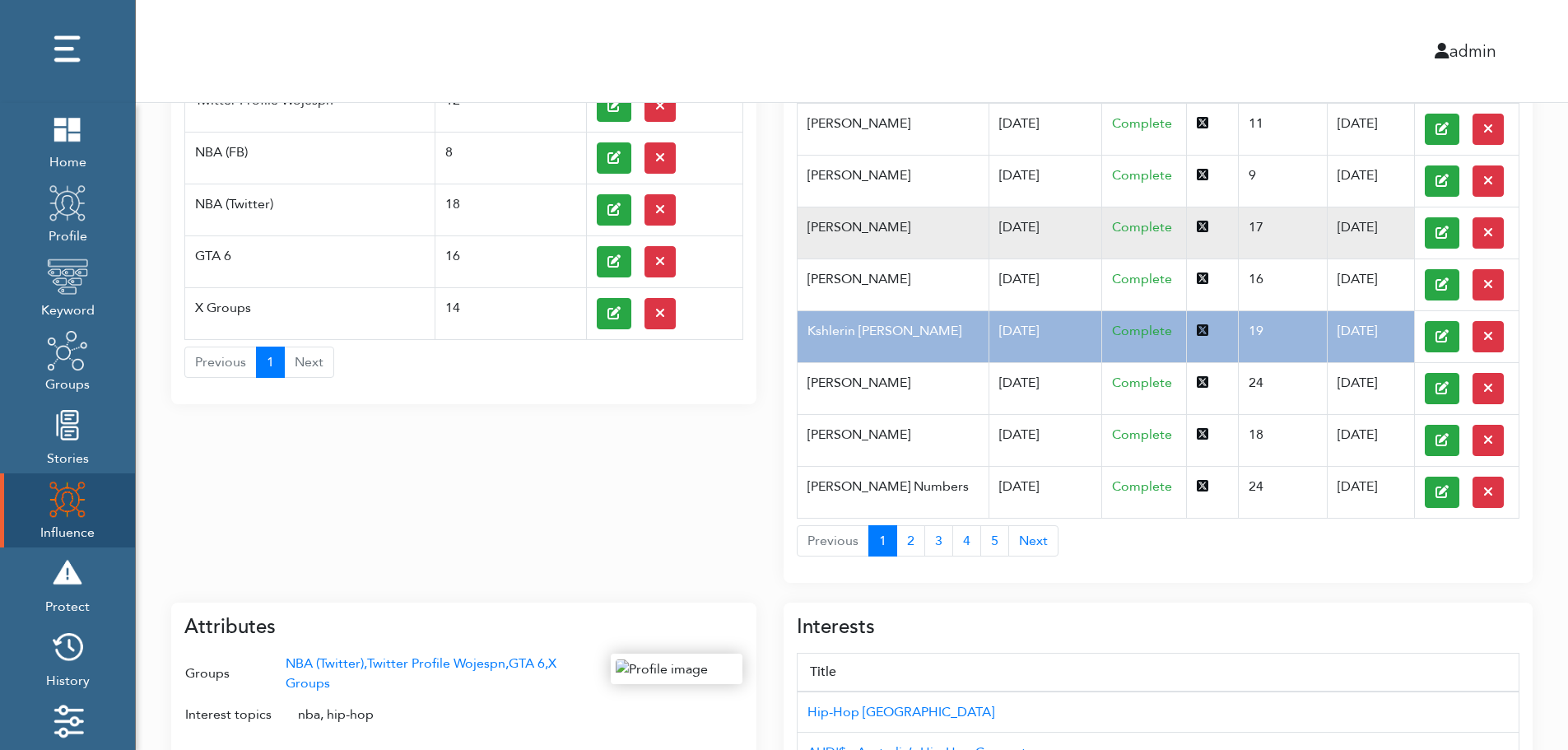
click at [951, 246] on td "Pfannerstill Norene" at bounding box center [892, 233] width 191 height 52
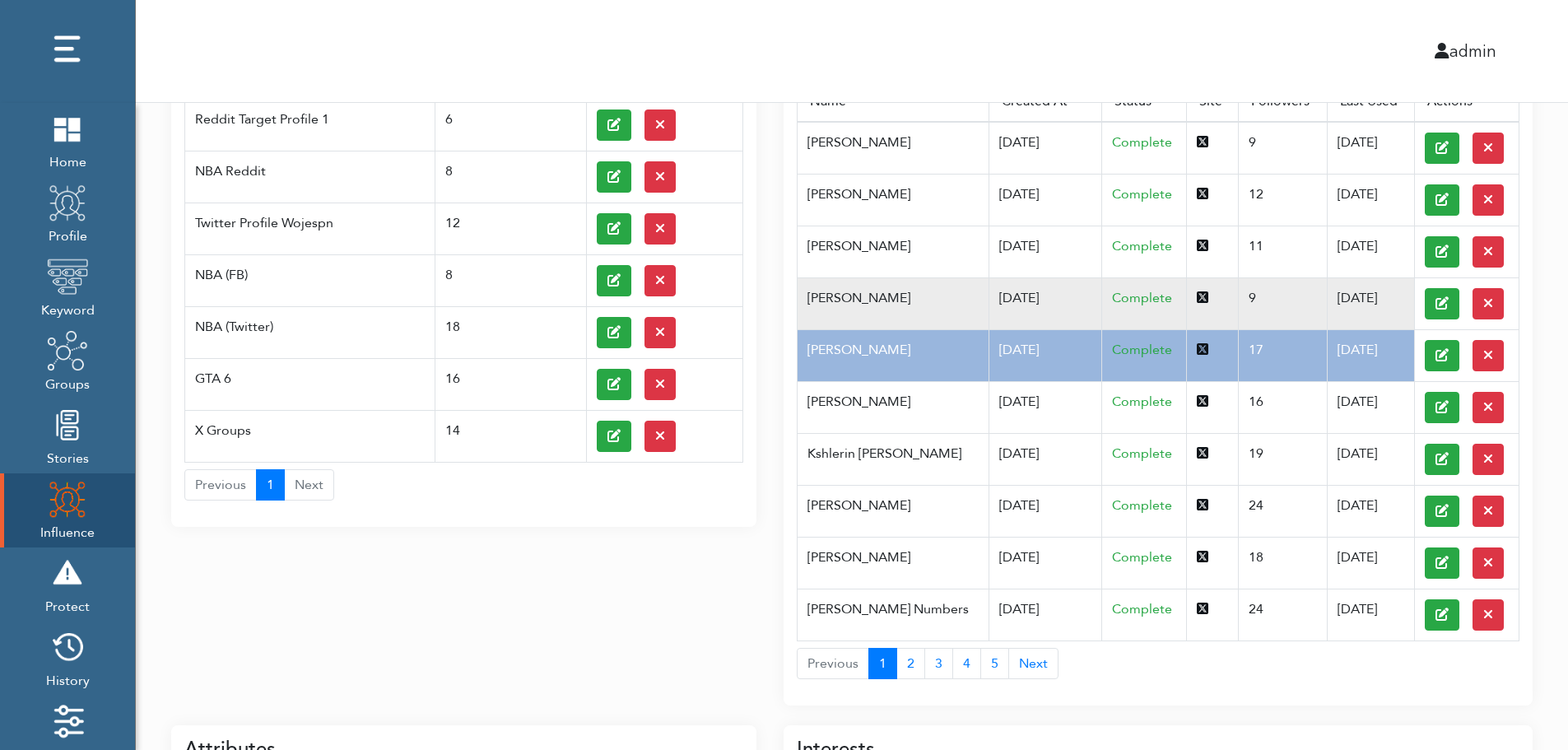
scroll to position [0, 0]
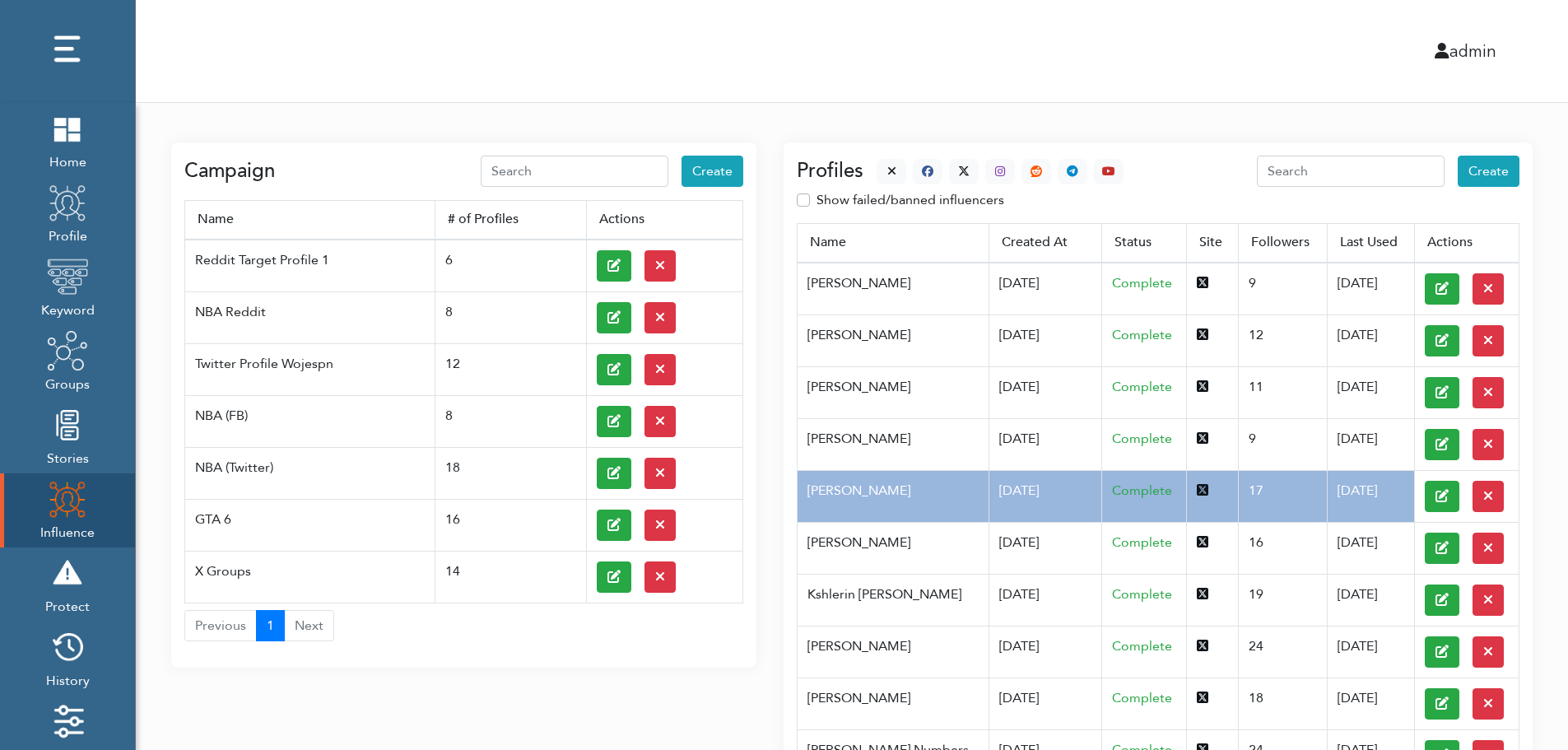
click at [872, 165] on div at bounding box center [993, 171] width 261 height 26
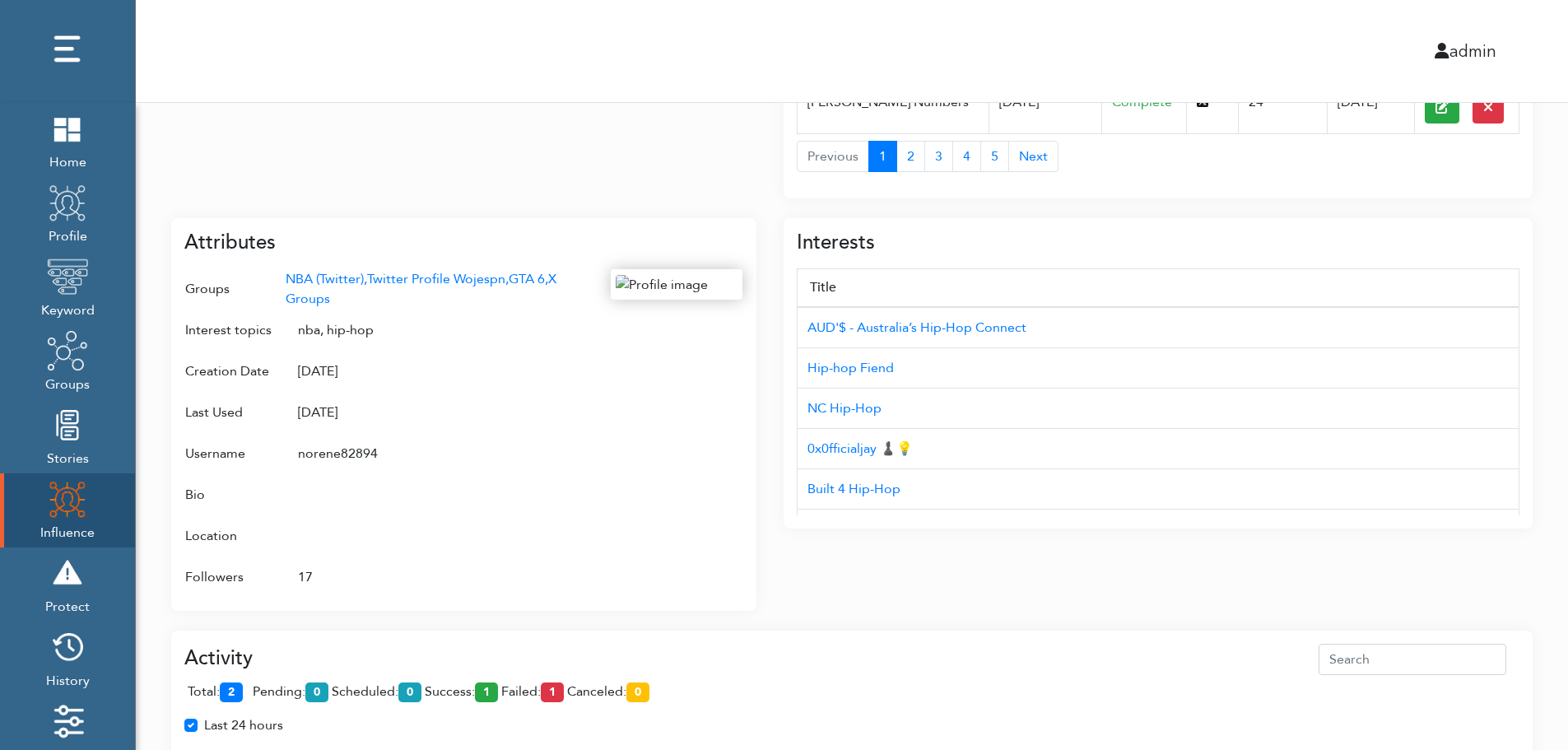
scroll to position [656, 0]
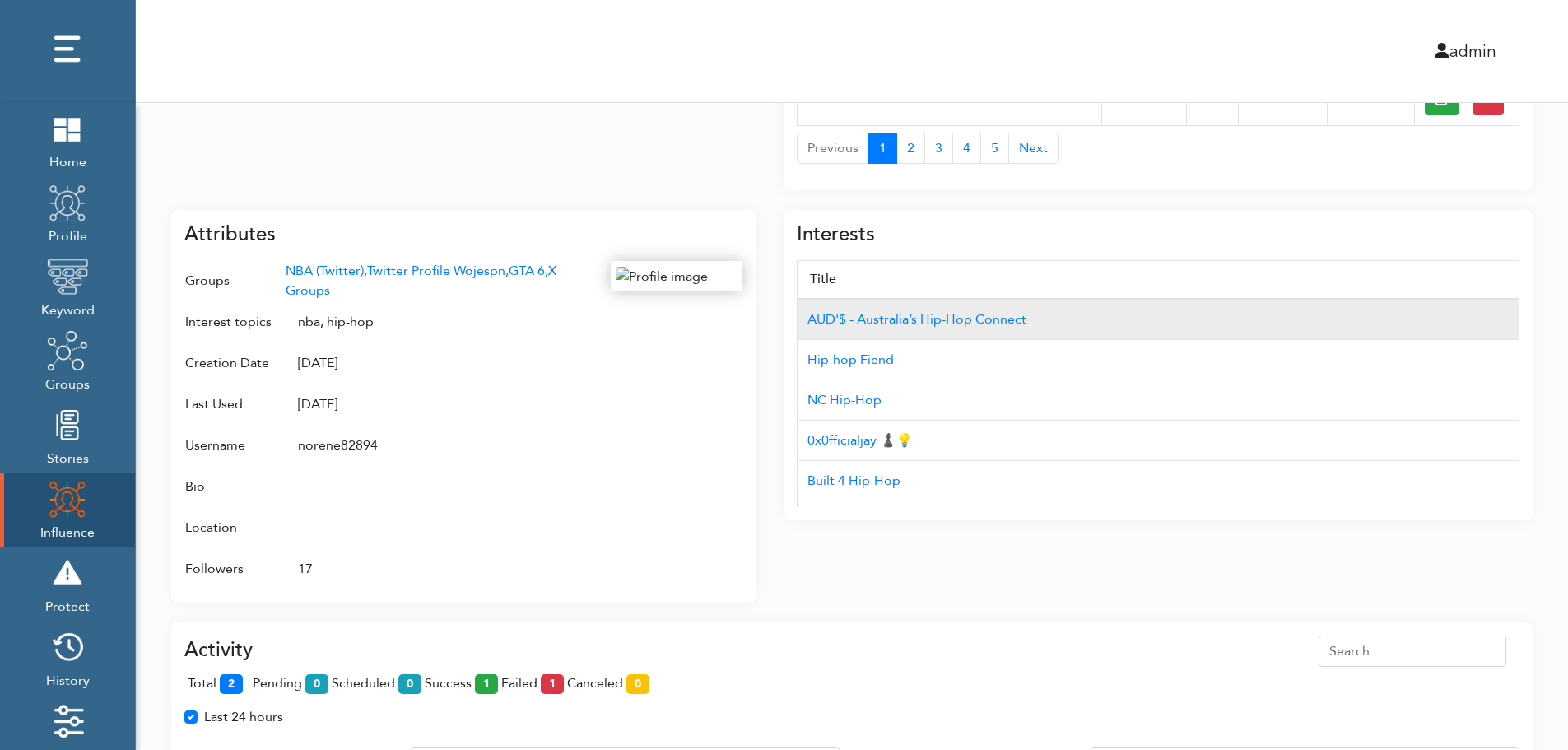
click at [1429, 301] on td "AUD'$ - Australia’s Hip-Hop Connect" at bounding box center [1158, 320] width 722 height 42
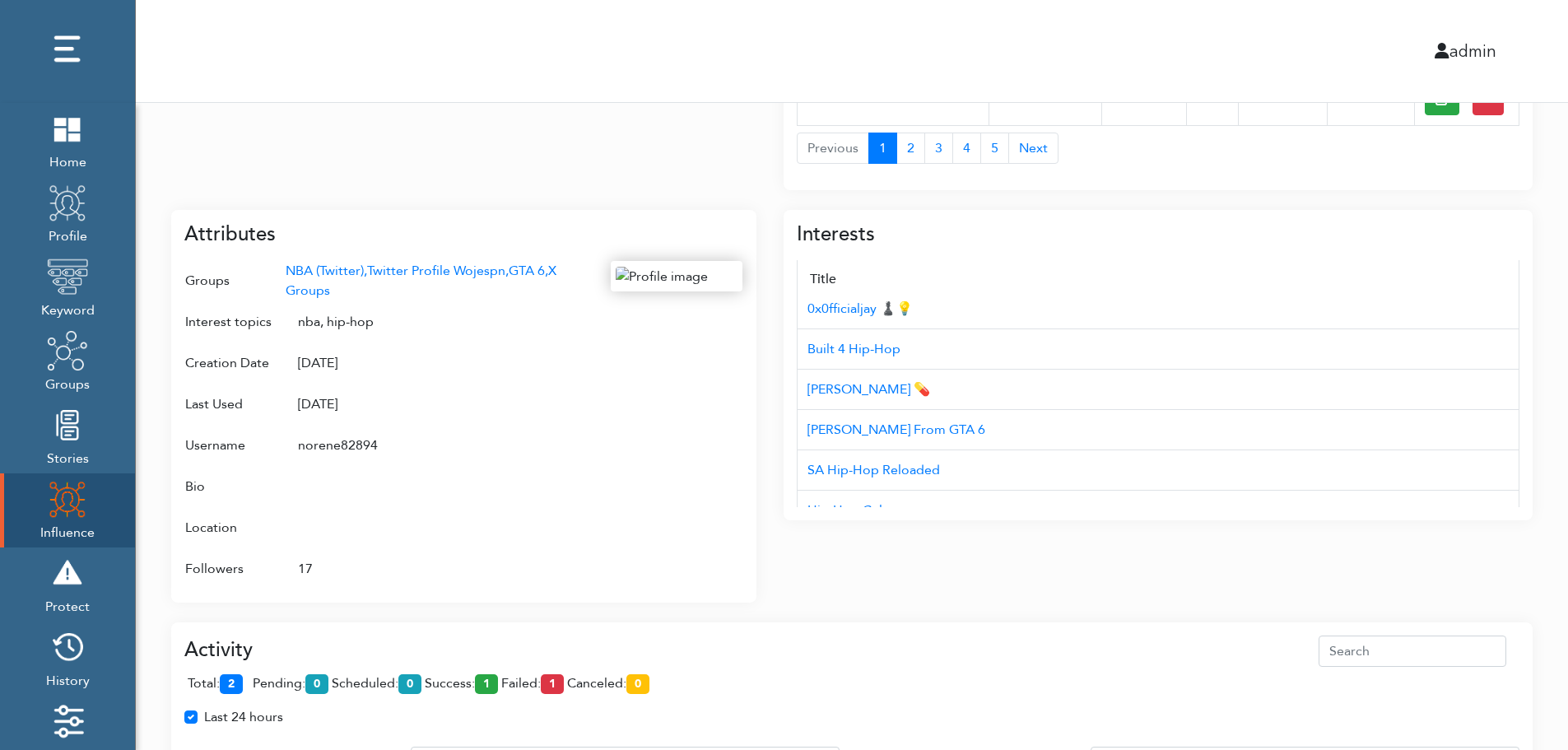
scroll to position [164, 0]
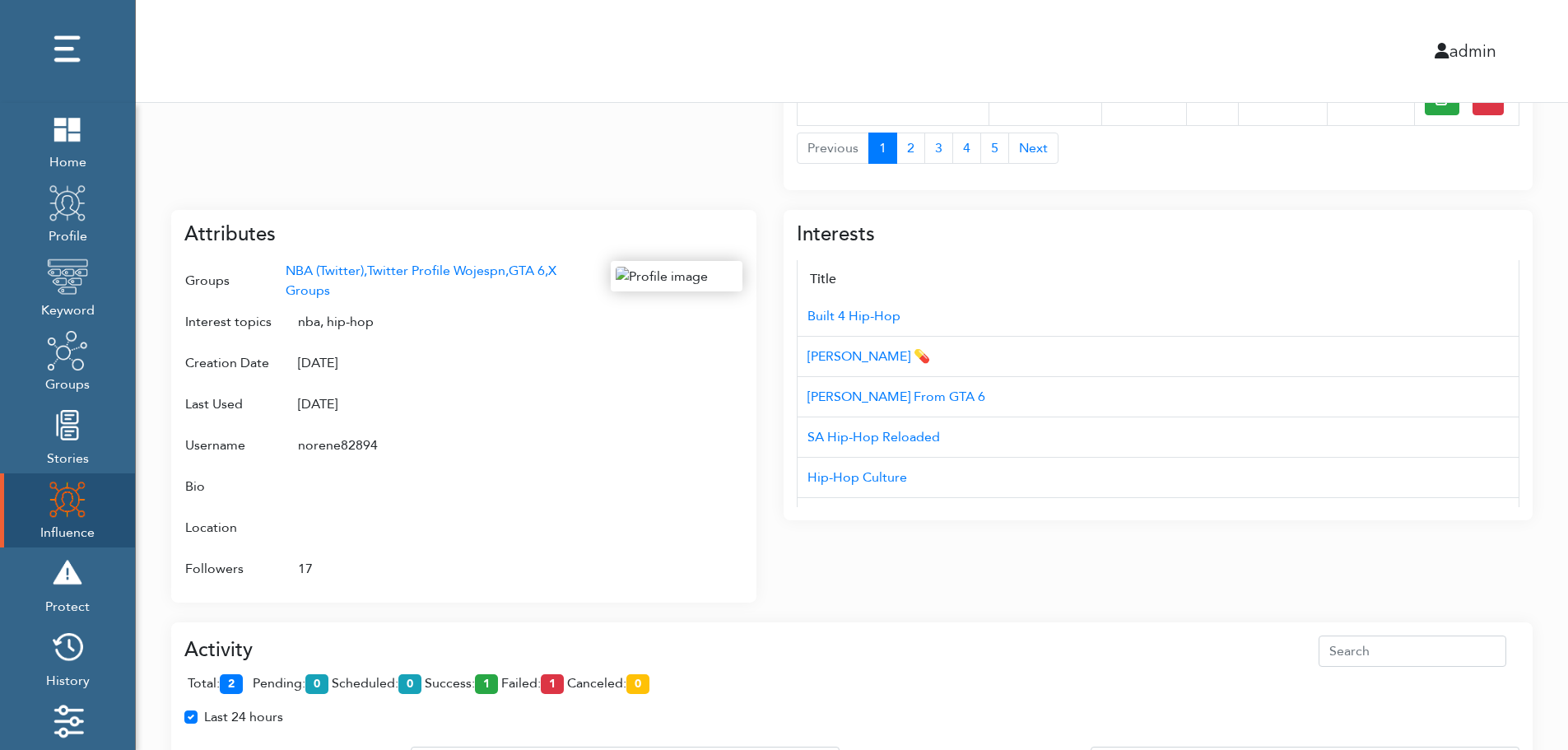
click at [1560, 439] on div "Campaign Create Name # of Profiles Actions Reddit Target Profile 1 6 NBA Reddit…" at bounding box center [852, 241] width 1432 height 1588
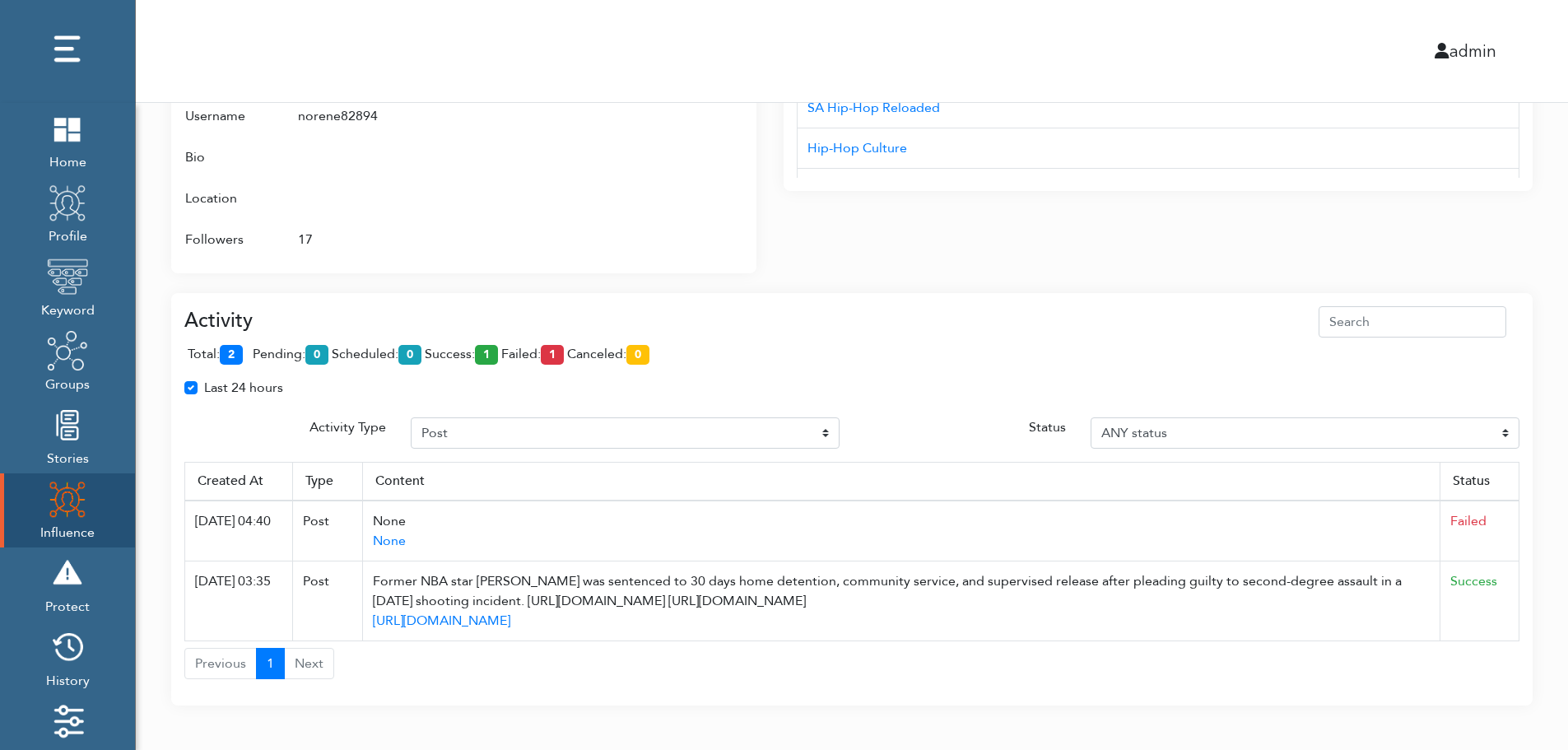
scroll to position [998, 0]
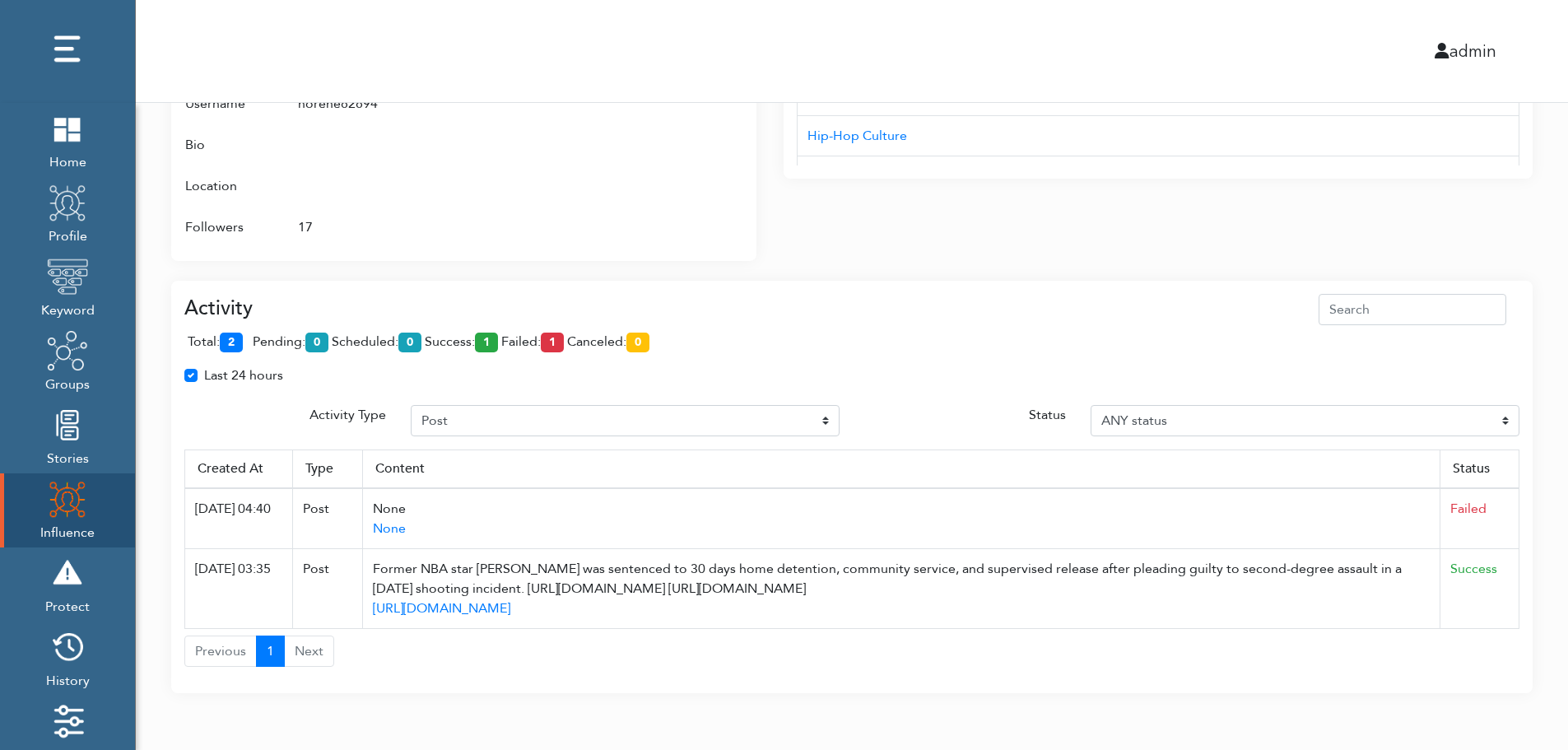
click at [1507, 438] on div "Activity total: 2 pending: 0 scheduled: 0 success: 1 failed: 1 canceled: 0 Last…" at bounding box center [852, 481] width 1335 height 374
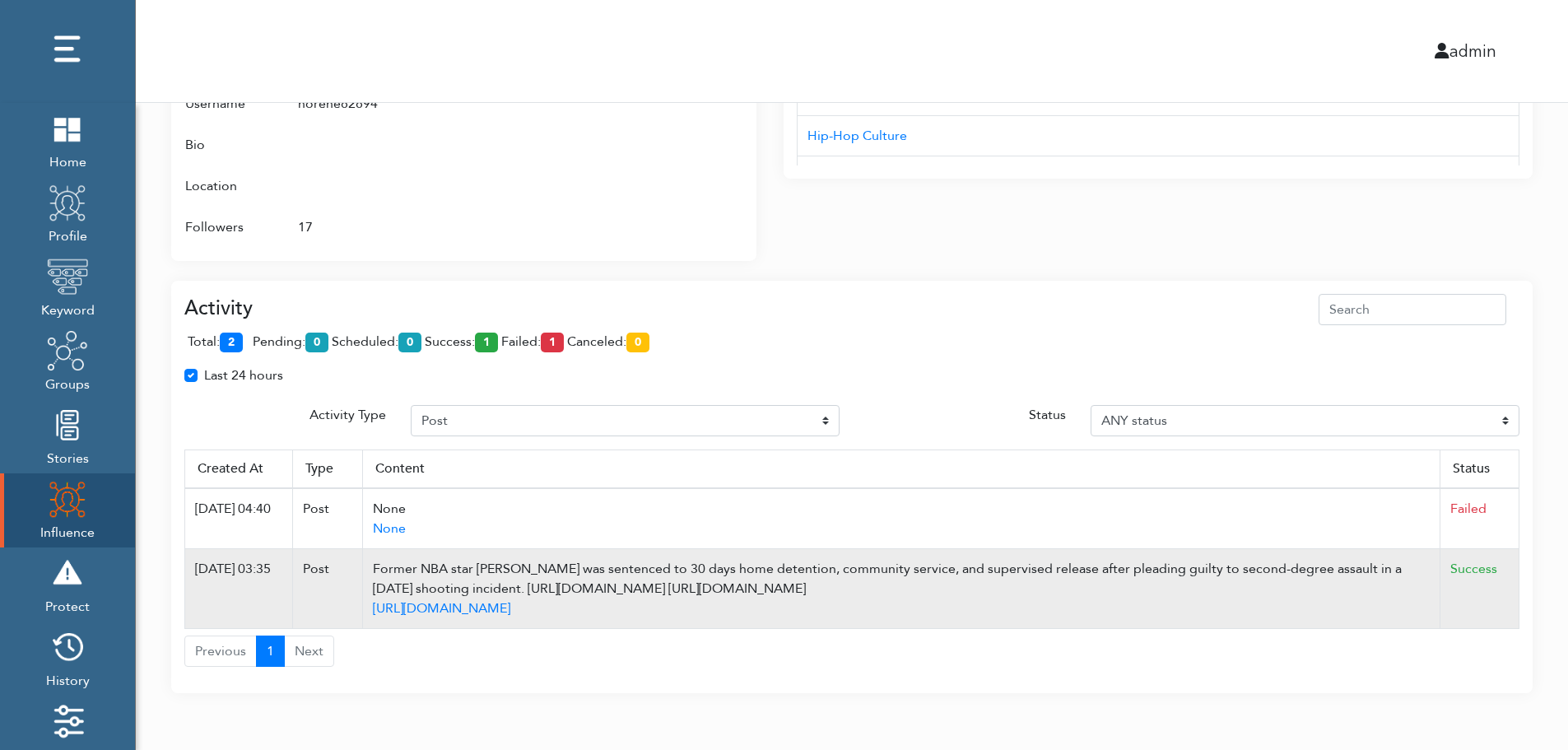
click at [1513, 555] on td "Success" at bounding box center [1480, 589] width 79 height 80
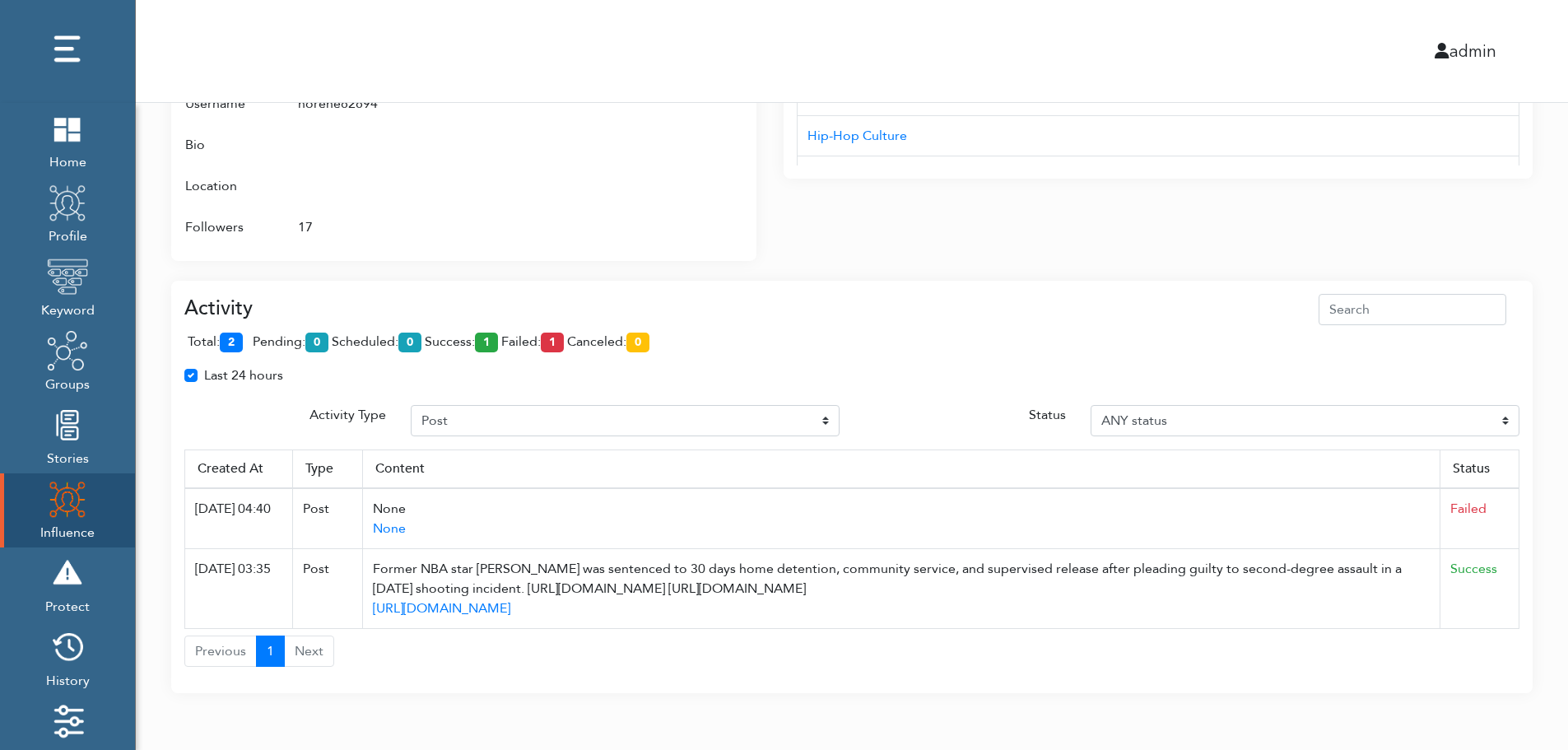
click at [1441, 284] on div "Activity total: 2 pending: 0 scheduled: 0 success: 1 failed: 1 canceled: 0 Last…" at bounding box center [852, 486] width 1361 height 413
click at [747, 140] on div "Attributes Groups NBA (Twitter), Twitter Profile Wojespn, GTA 6, X Groups Inter…" at bounding box center [464, 64] width 585 height 392
click at [671, 170] on div at bounding box center [677, 83] width 132 height 328
click at [665, 192] on div at bounding box center [677, 83] width 132 height 328
click at [1089, 198] on div "Interests Title AUD'$ - Australia’s Hip-Hop Connect Hip-hop Fiend NC Hip-Hop 0x…" at bounding box center [1158, 54] width 749 height 412
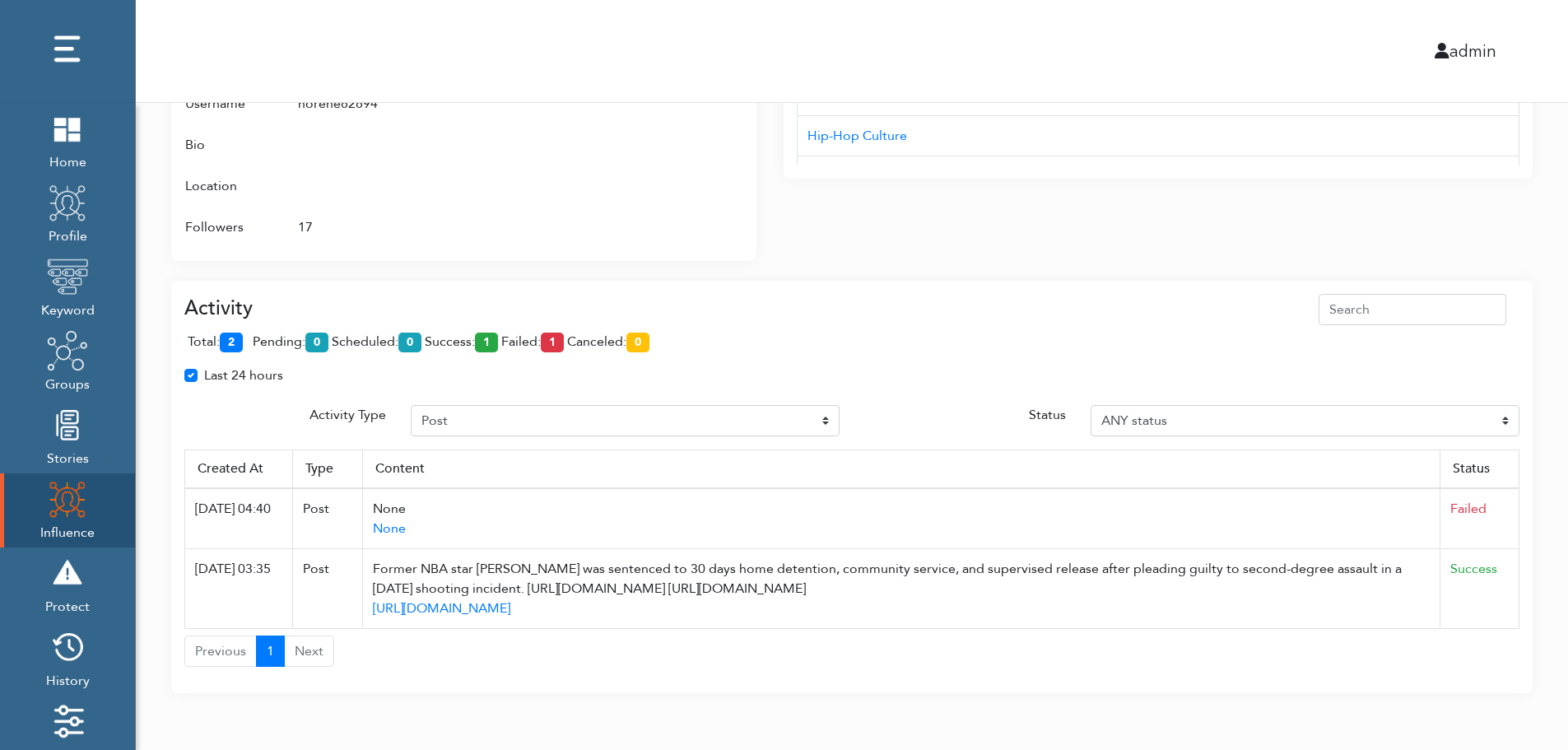
click at [1089, 198] on div "Interests Title AUD'$ - Australia’s Hip-Hop Connect Hip-hop Fiend NC Hip-Hop 0x…" at bounding box center [1158, 54] width 749 height 412
click at [1084, 262] on div "Activity total: 2 pending: 0 scheduled: 0 success: 1 failed: 1 canceled: 0 Last…" at bounding box center [852, 477] width 1361 height 433
click at [1084, 261] on div "Activity total: 2 pending: 0 scheduled: 0 success: 1 failed: 1 canceled: 0 Last…" at bounding box center [852, 477] width 1361 height 433
click at [549, 309] on div "Activity" at bounding box center [852, 310] width 1335 height 32
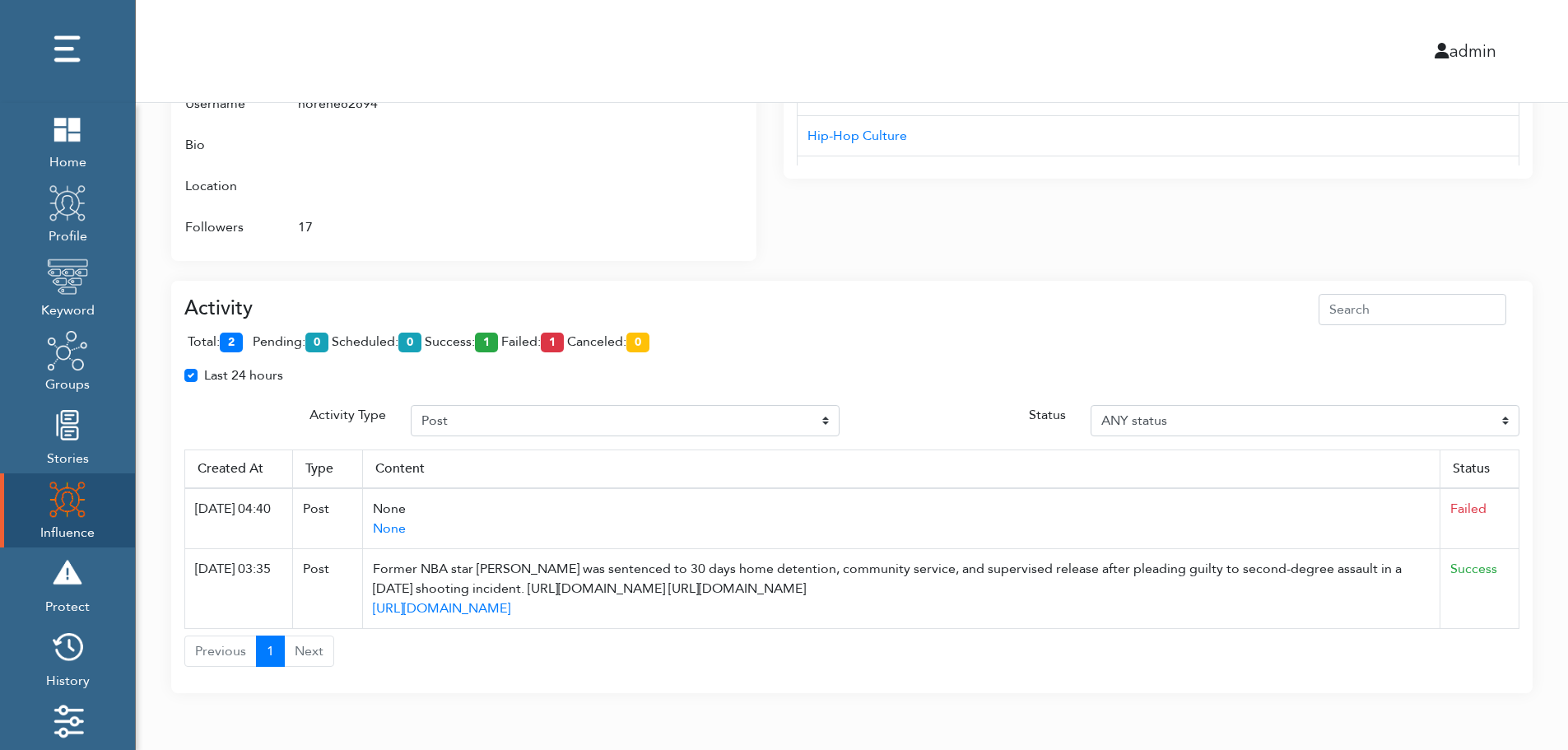
click at [1513, 487] on th "Status" at bounding box center [1480, 469] width 79 height 39
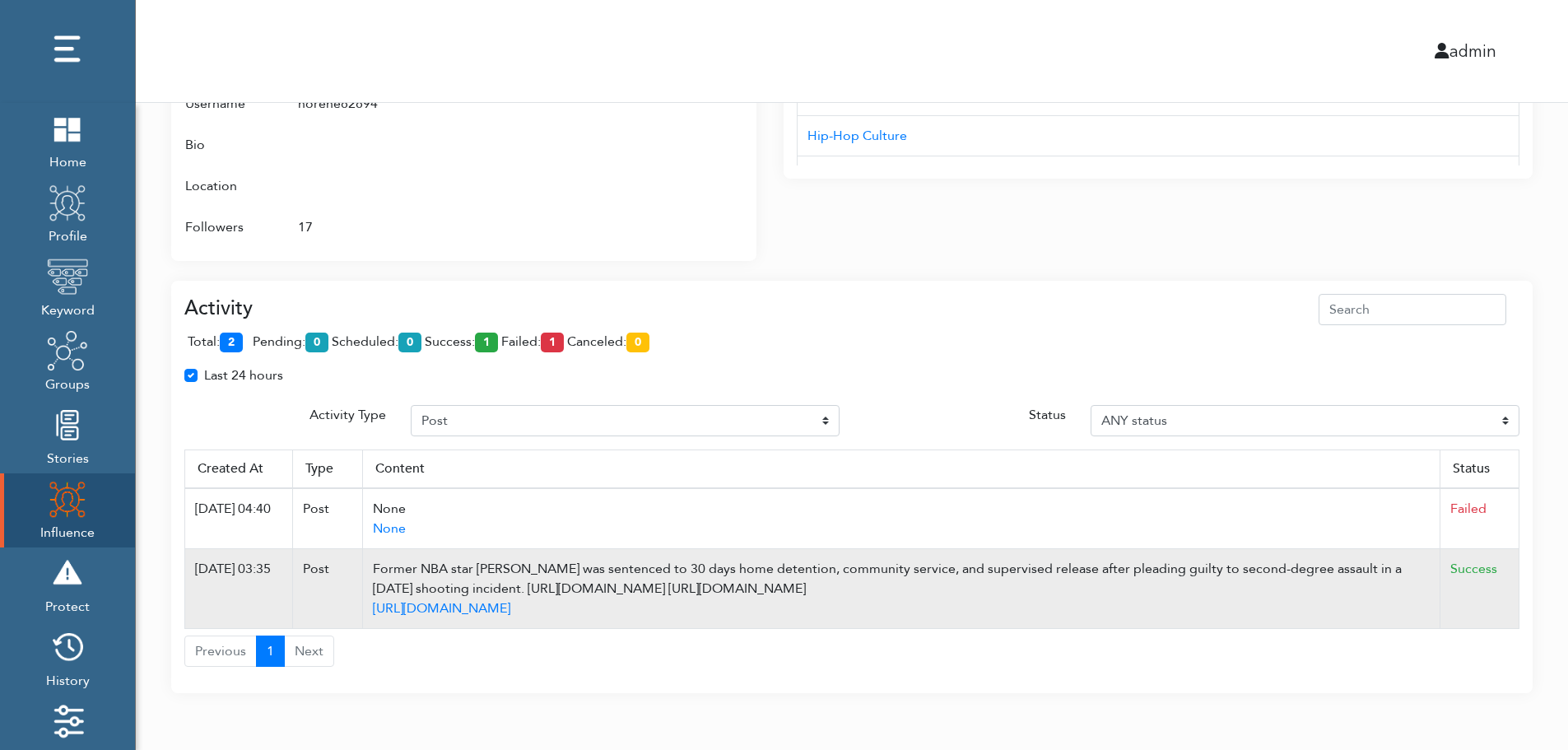
click at [1501, 601] on td "Success" at bounding box center [1480, 589] width 79 height 80
click at [1514, 581] on td "Success" at bounding box center [1480, 589] width 79 height 80
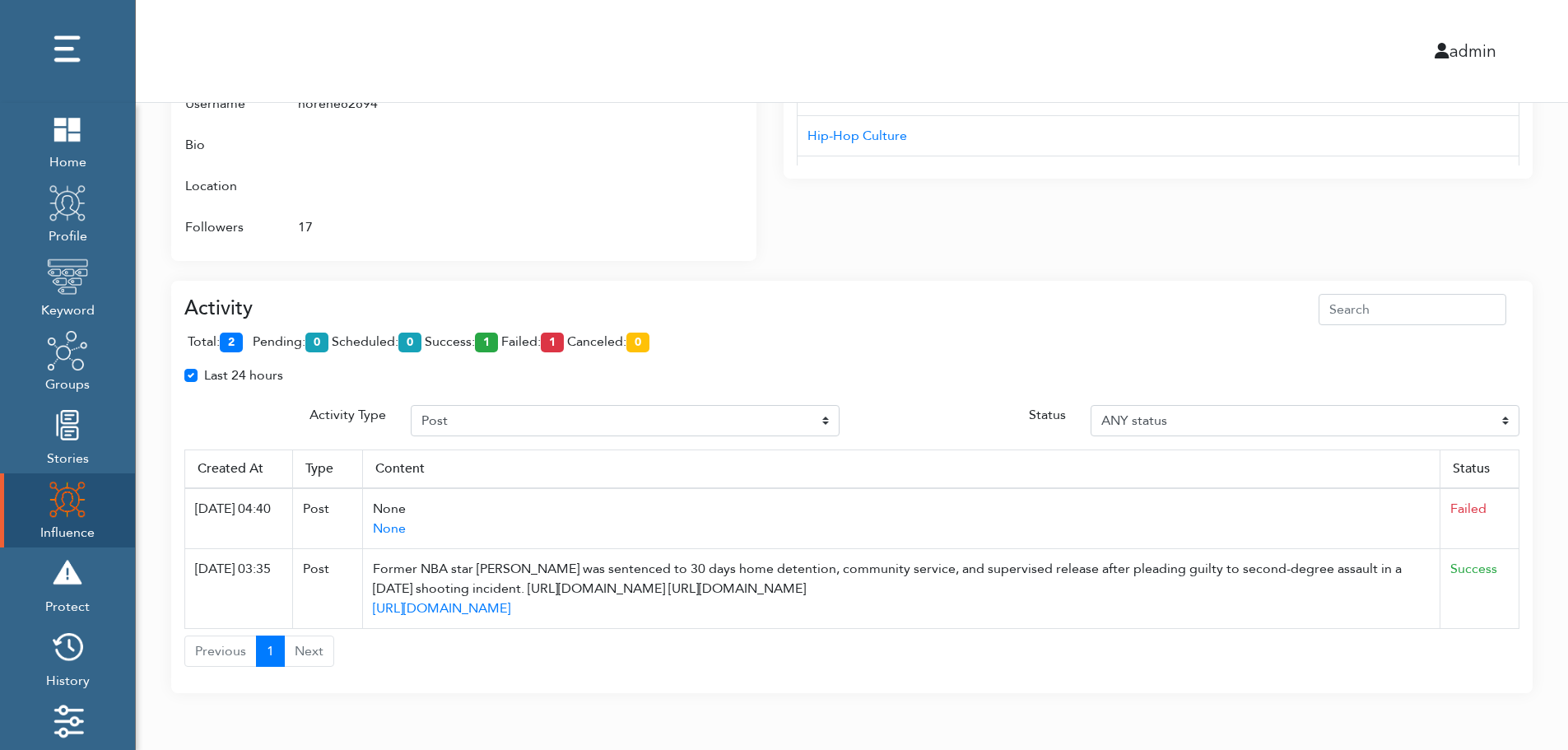
click at [767, 343] on div "total: 2 pending: 0 scheduled: 0 success: 1 failed: 1 canceled: 0" at bounding box center [852, 345] width 1335 height 41
click at [766, 326] on div "total: 2 pending: 0 scheduled: 0 success: 1 failed: 1 canceled: 0" at bounding box center [852, 345] width 1335 height 41
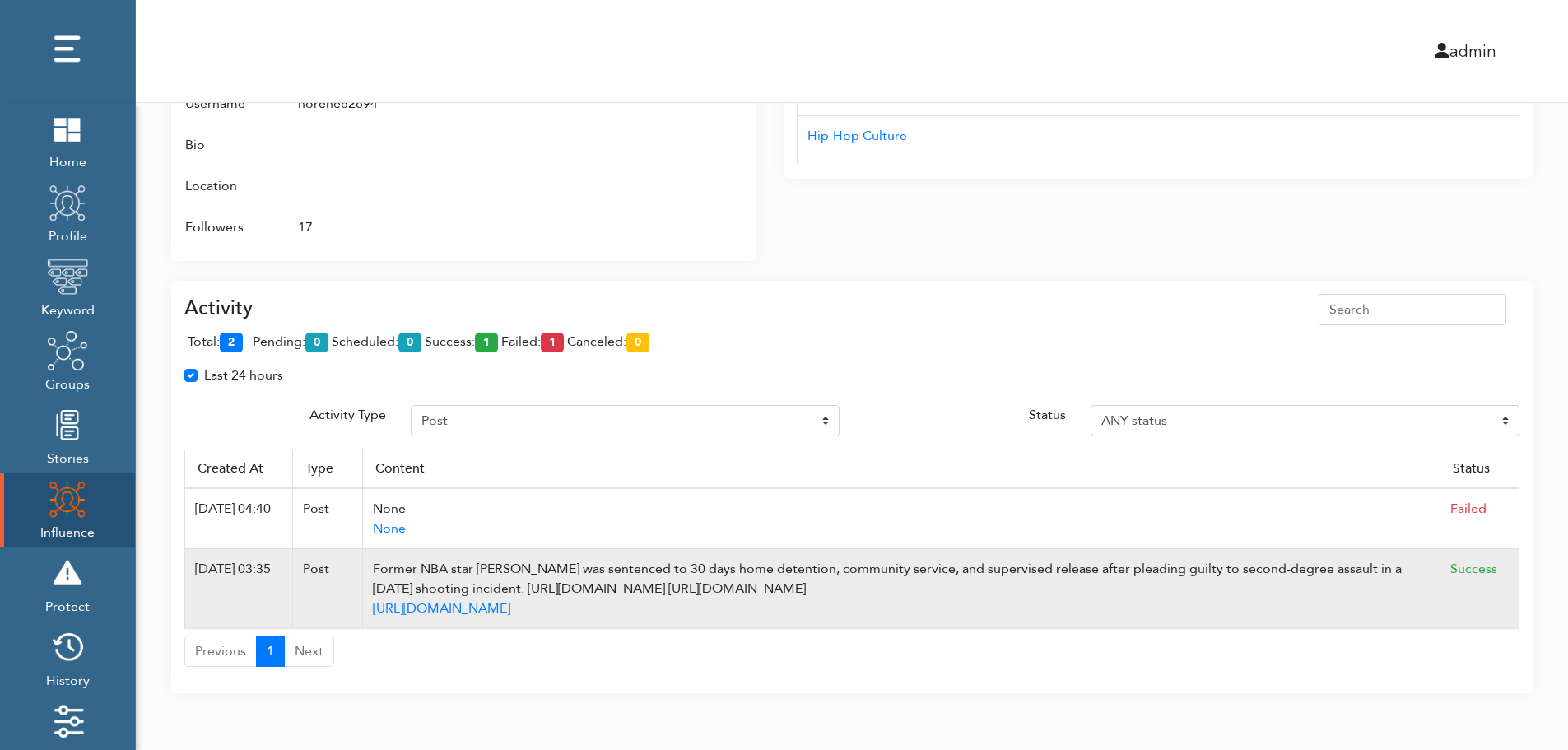
click at [1515, 590] on td "Success" at bounding box center [1480, 589] width 79 height 80
click at [1515, 594] on td "Success" at bounding box center [1480, 589] width 79 height 80
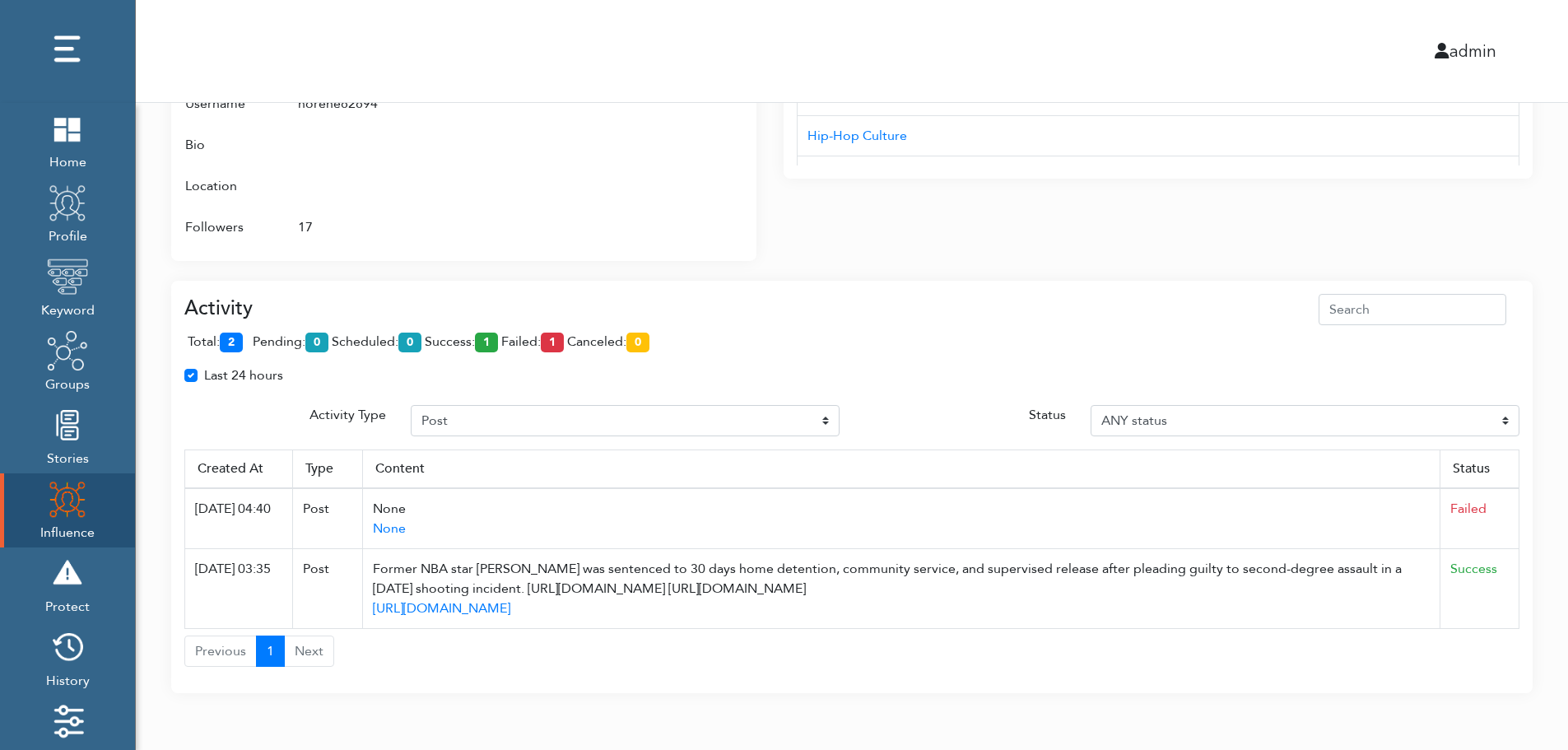
click at [812, 350] on div "total: 2 pending: 0 scheduled: 0 success: 1 failed: 1 canceled: 0" at bounding box center [852, 345] width 1335 height 41
click at [830, 31] on div "admin" at bounding box center [852, 51] width 1457 height 102
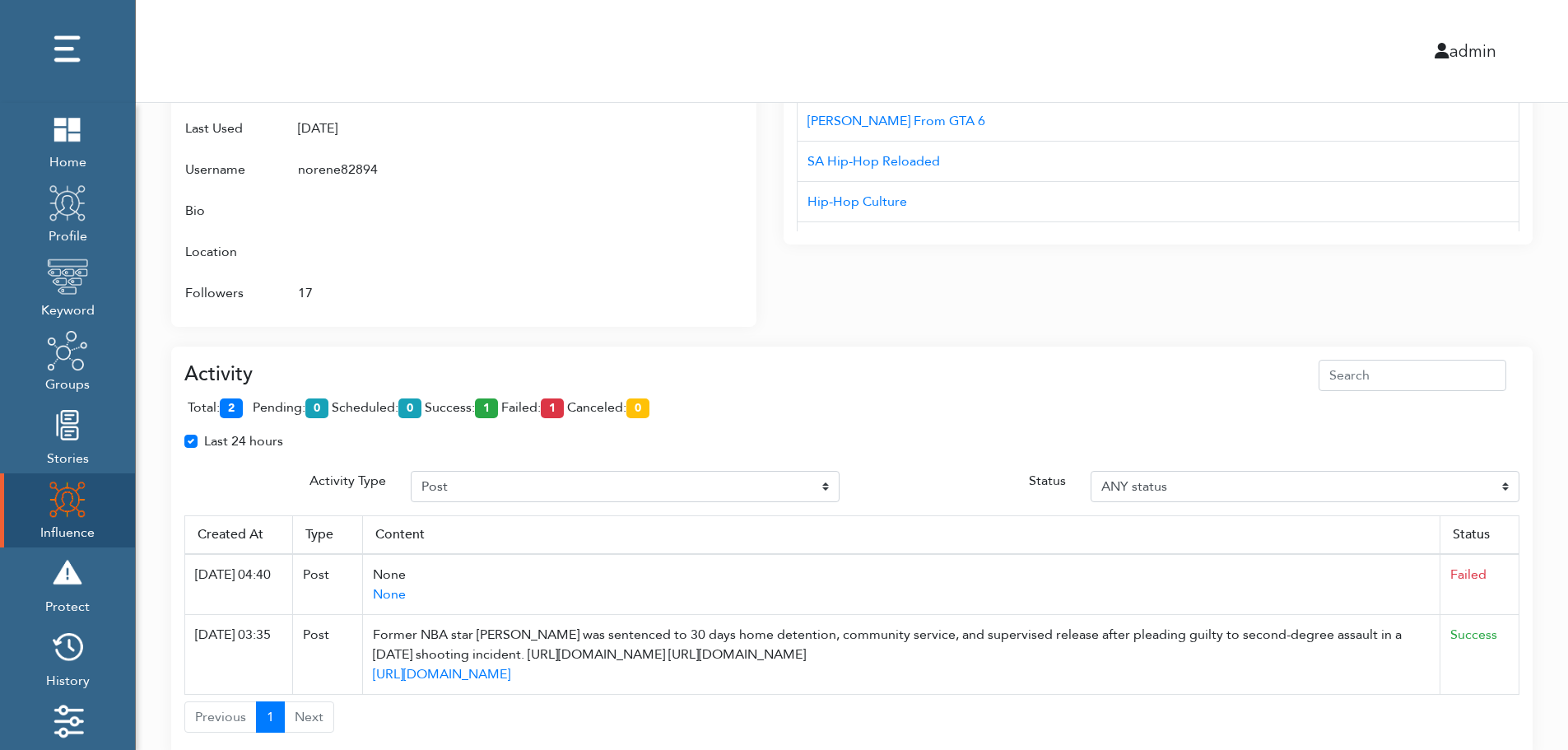
scroll to position [899, 0]
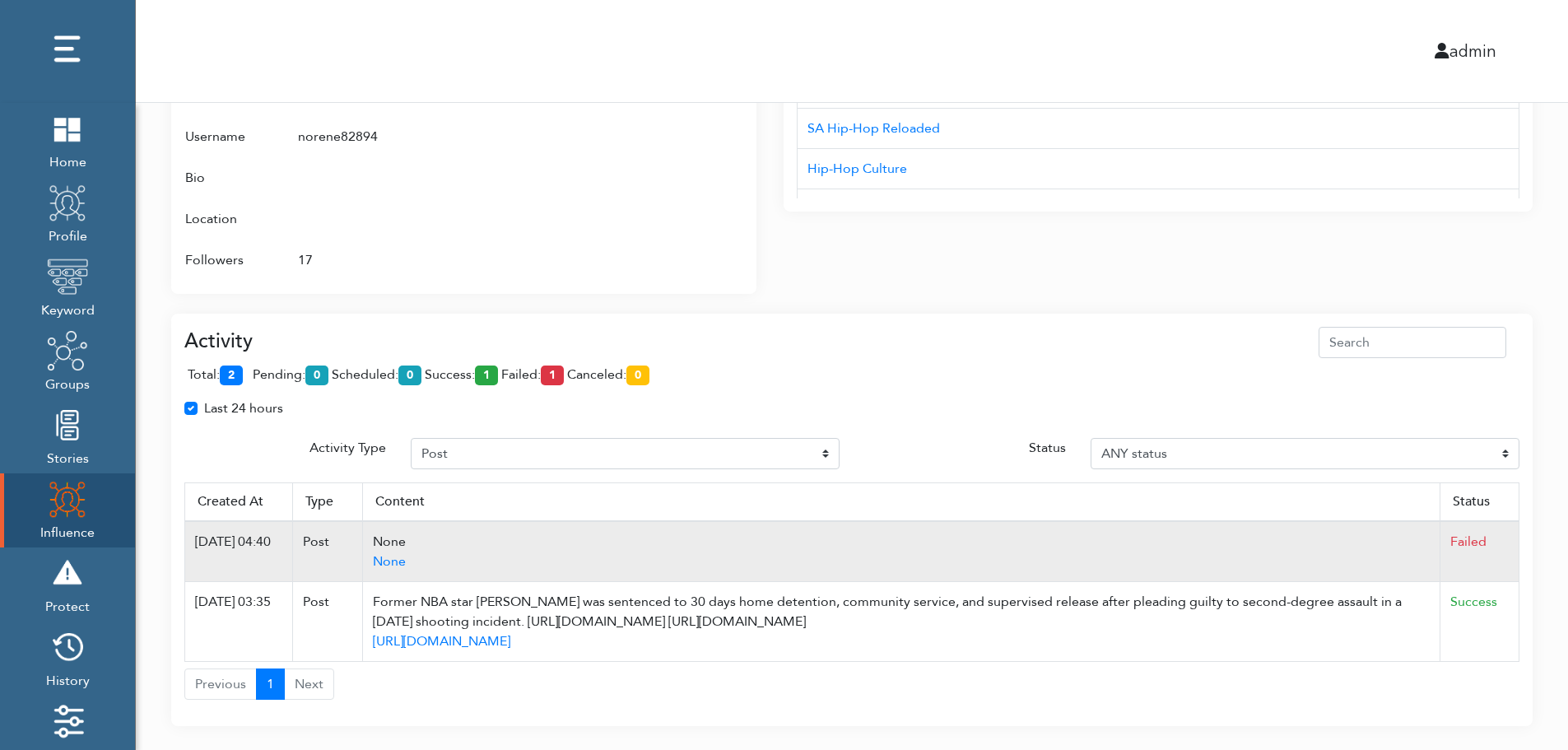
scroll to position [998, 0]
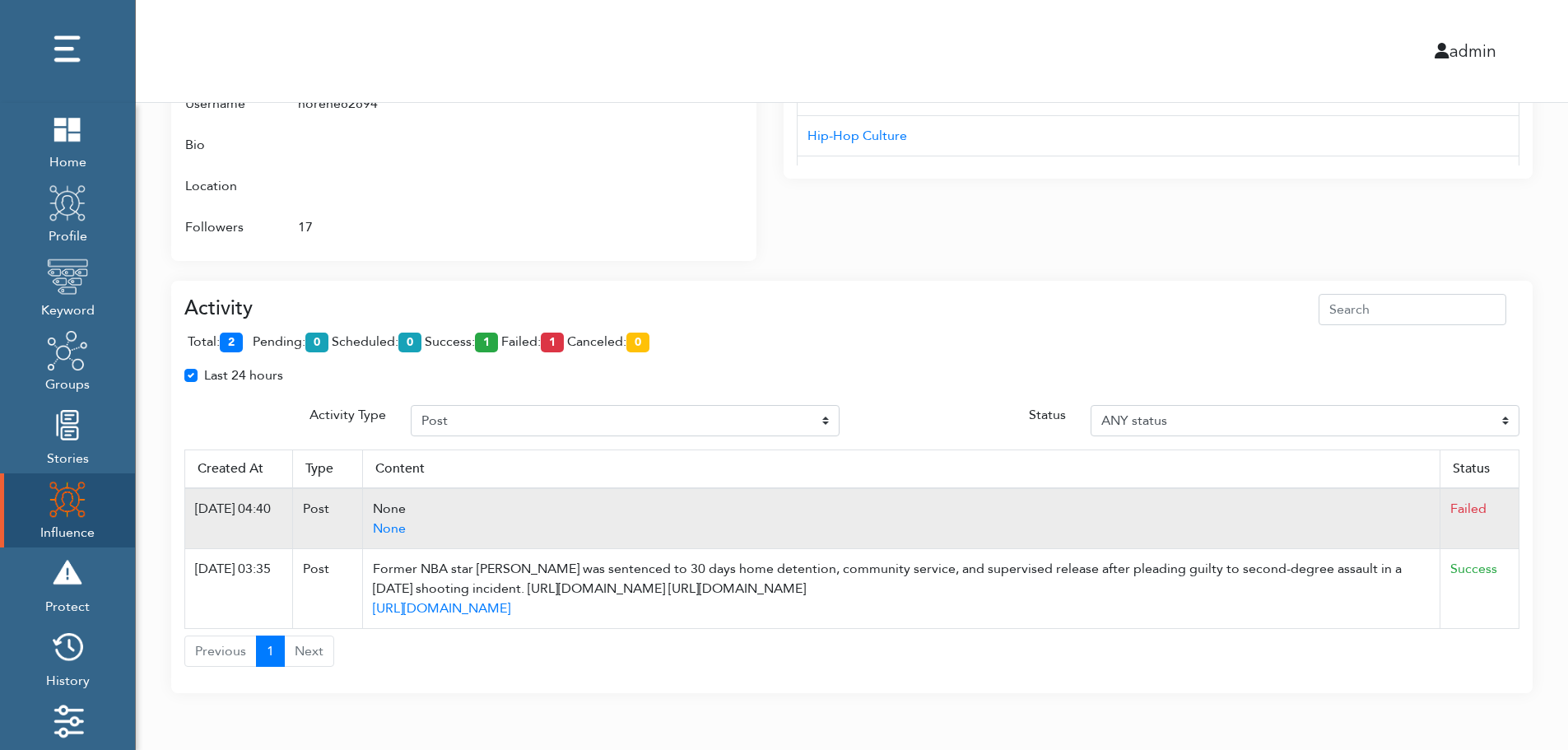
click at [1512, 491] on td "Failed" at bounding box center [1480, 518] width 79 height 60
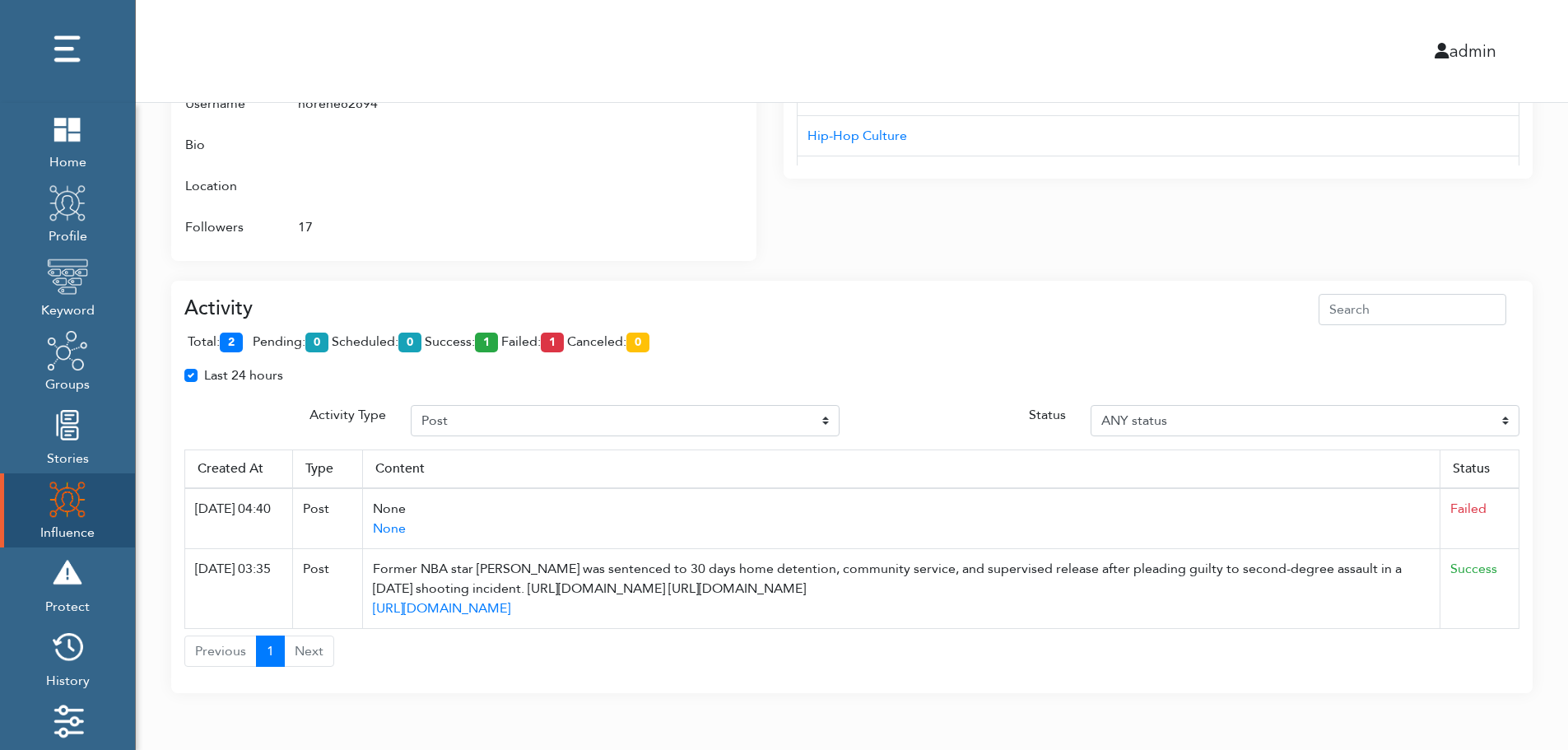
drag, startPoint x: 572, startPoint y: 510, endPoint x: 1534, endPoint y: 360, distance: 973.6
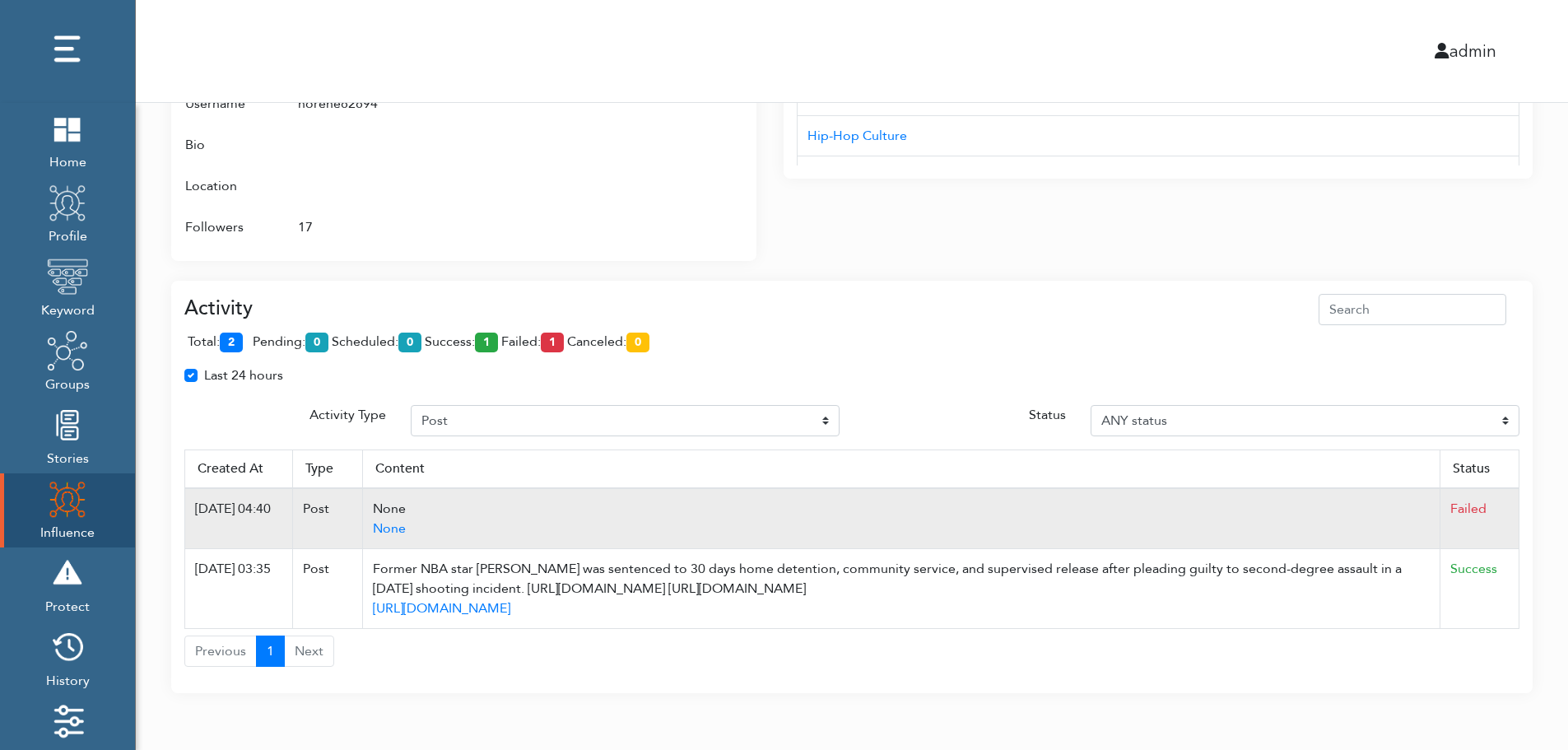
click at [563, 490] on td "None None" at bounding box center [901, 518] width 1078 height 60
click at [942, 496] on td "None None" at bounding box center [901, 518] width 1078 height 60
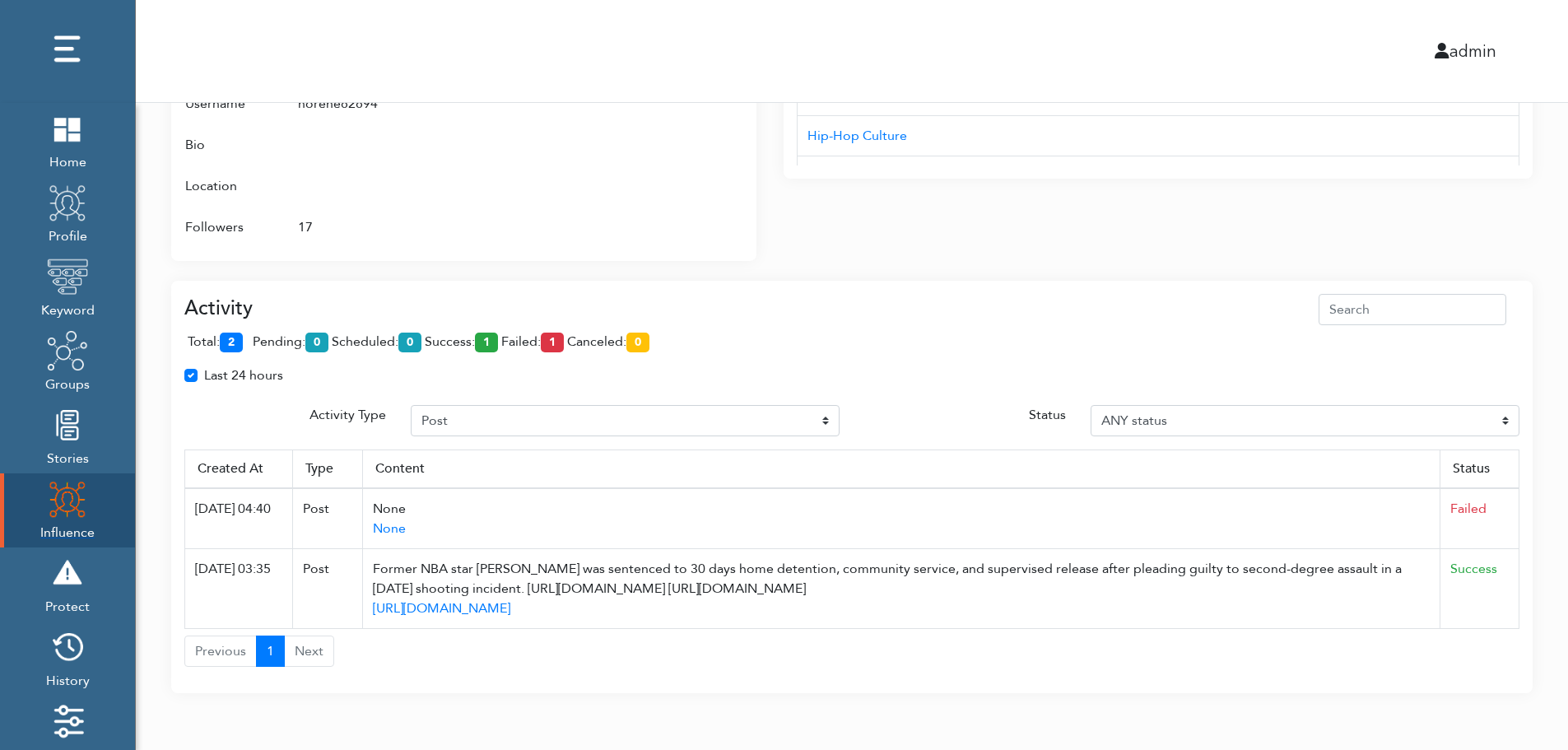
click at [54, 504] on img at bounding box center [67, 499] width 42 height 42
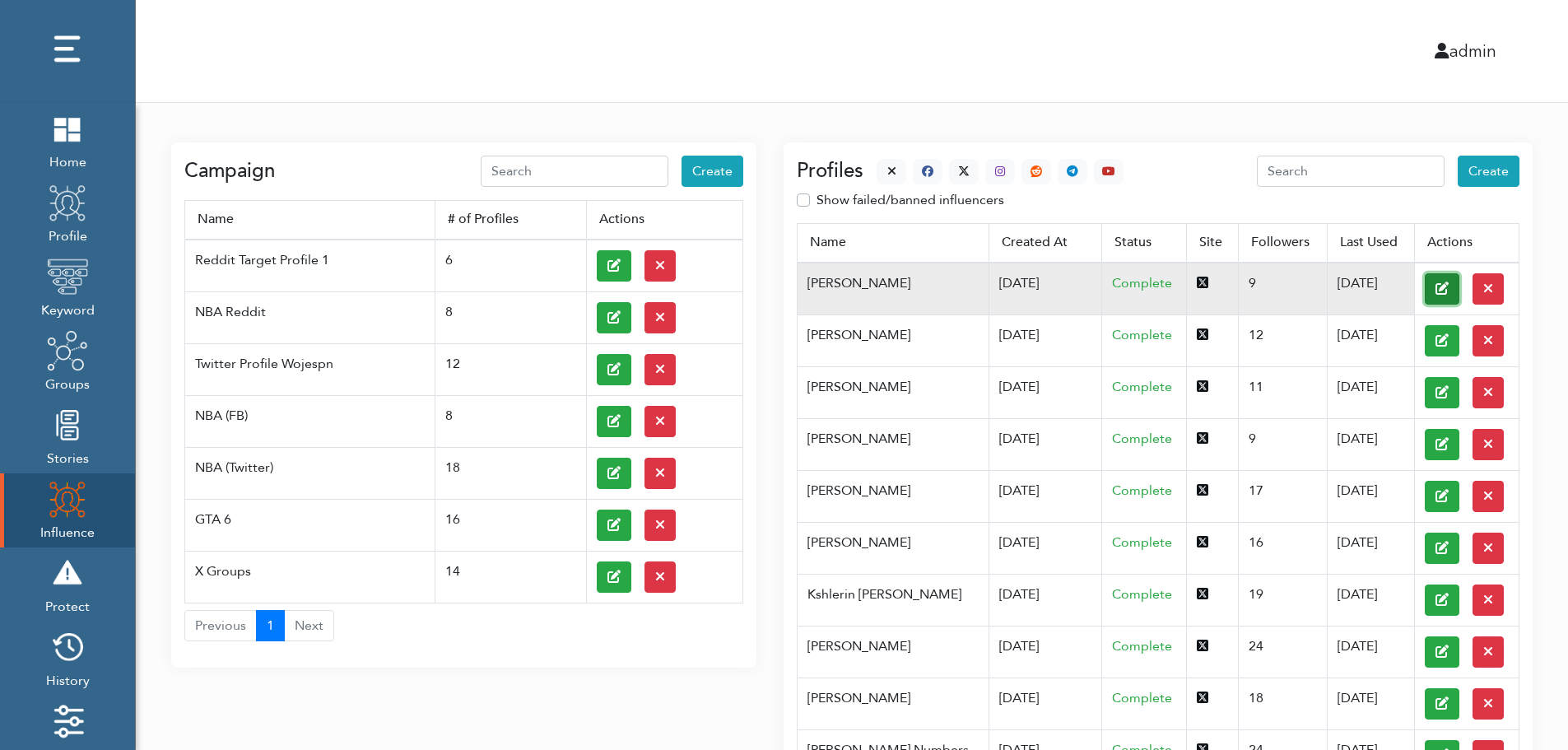
click at [1424, 287] on button at bounding box center [1441, 289] width 35 height 32
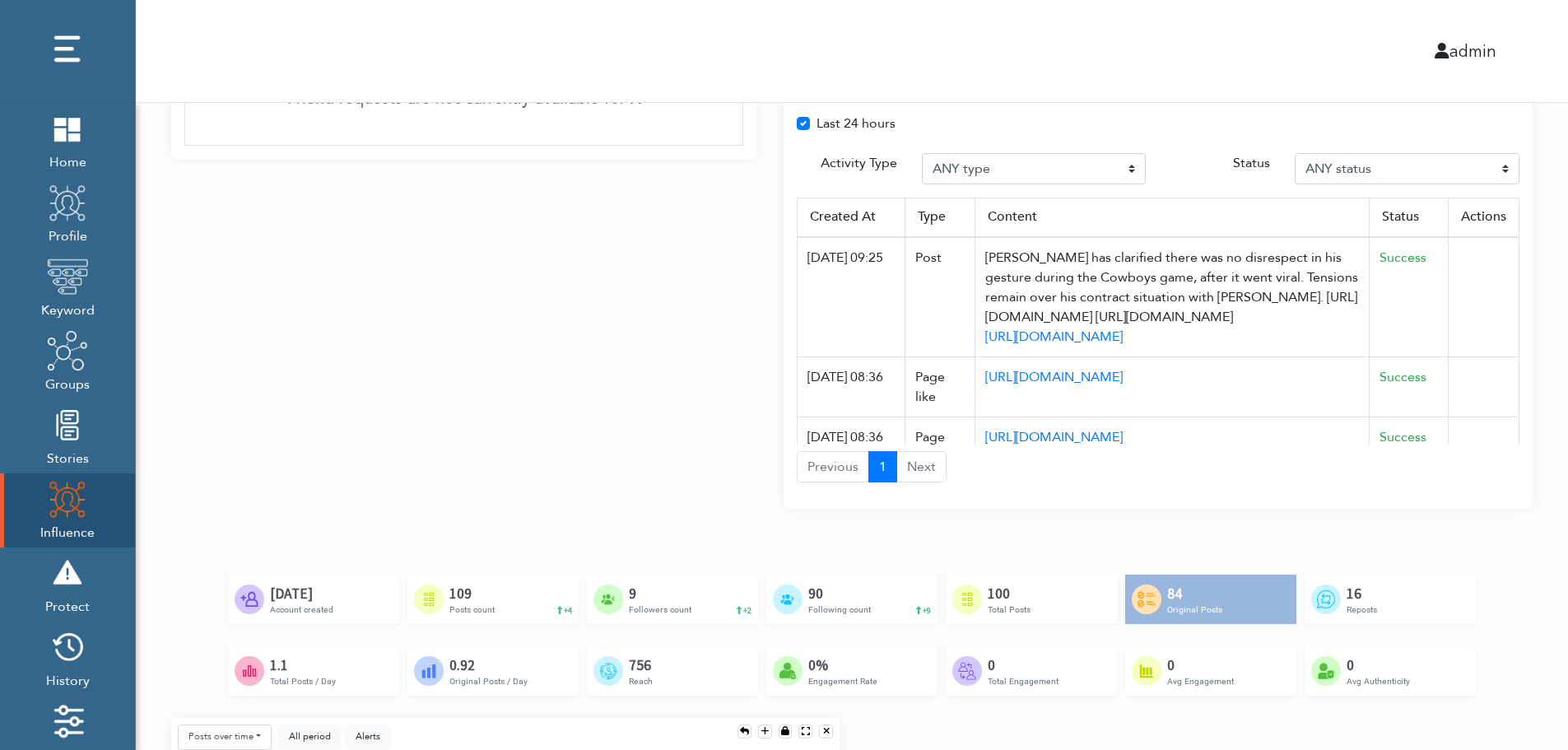
scroll to position [1229, 0]
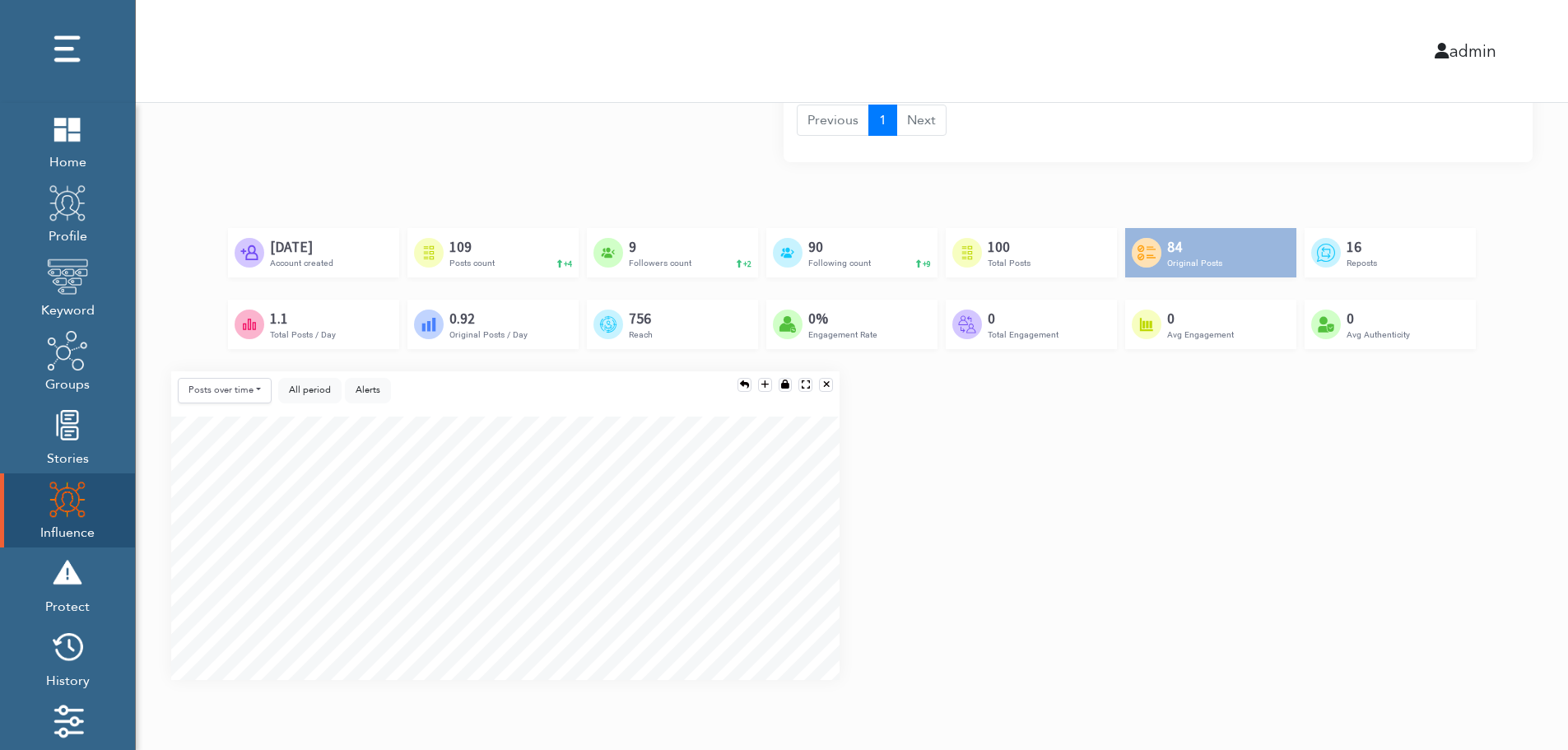
click at [1516, 535] on div "Posts over time Posts over time Posts by hour Reposts over time Reposts by hour…" at bounding box center [851, 532] width 1386 height 322
click at [1519, 596] on div "Posts over time Posts over time Posts by hour Reposts over time Reposts by hour…" at bounding box center [851, 532] width 1386 height 322
click at [1516, 606] on div "Posts over time Posts over time Posts by hour Reposts over time Reposts by hour…" at bounding box center [851, 532] width 1386 height 322
click at [1514, 485] on div "Posts over time Posts over time Posts by hour Reposts over time Reposts by hour…" at bounding box center [851, 532] width 1386 height 322
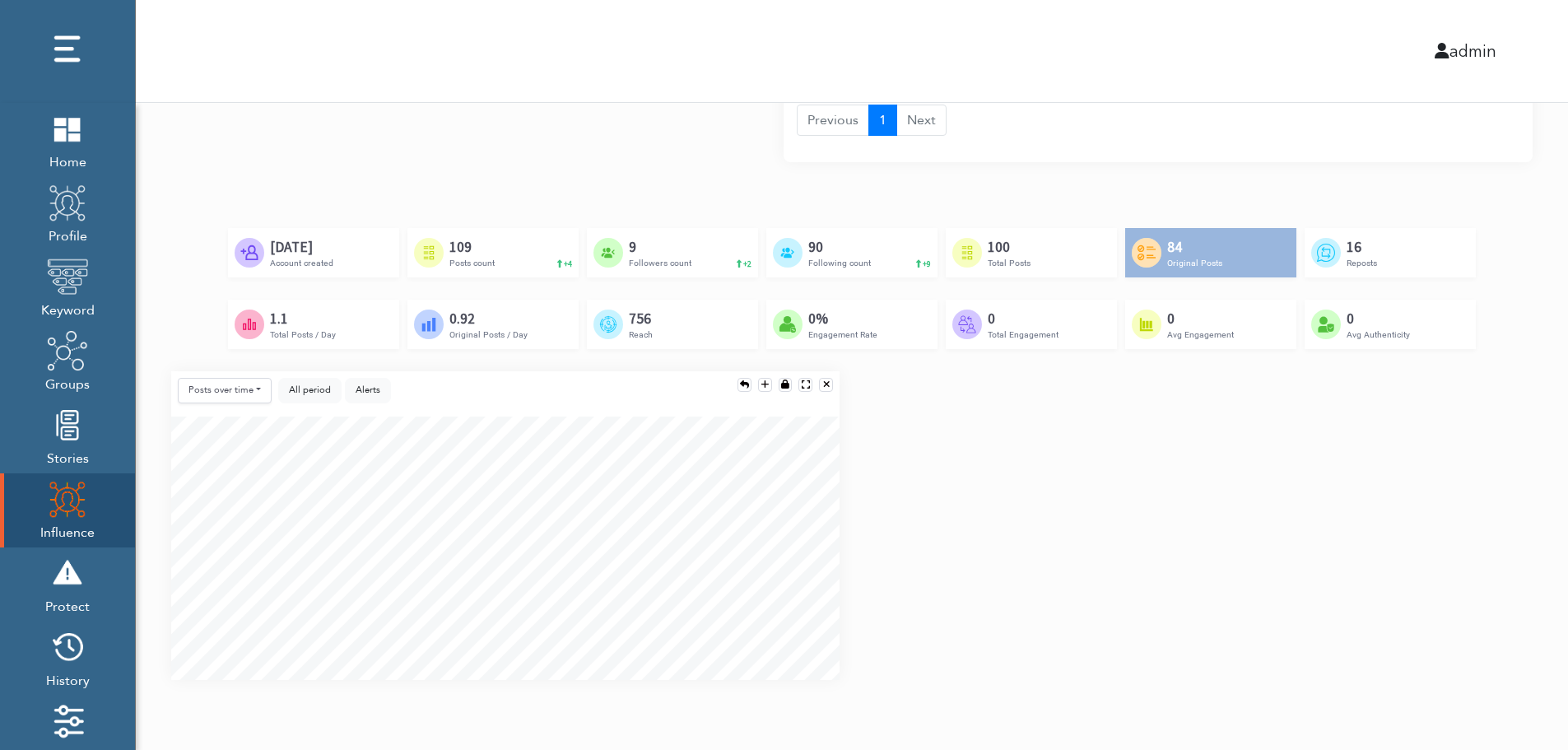
click at [1485, 354] on div "Created by Adrien Coquet from the Noun Project Feb 23rd, 2024 Account created C…" at bounding box center [852, 299] width 1361 height 144
click at [1478, 461] on div "Posts over time Posts over time Posts by hour Reposts over time Reposts by hour…" at bounding box center [851, 532] width 1386 height 322
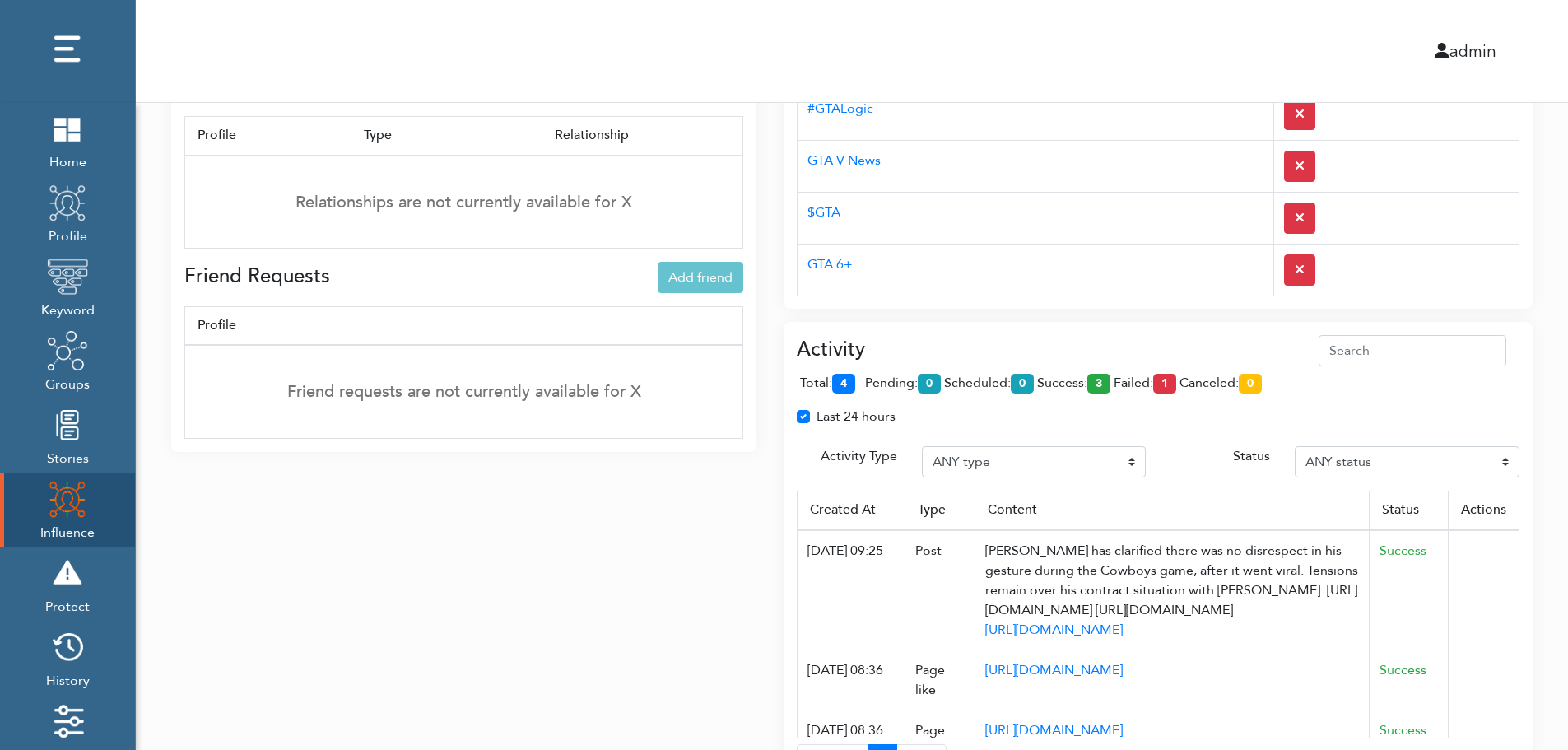
scroll to position [572, 0]
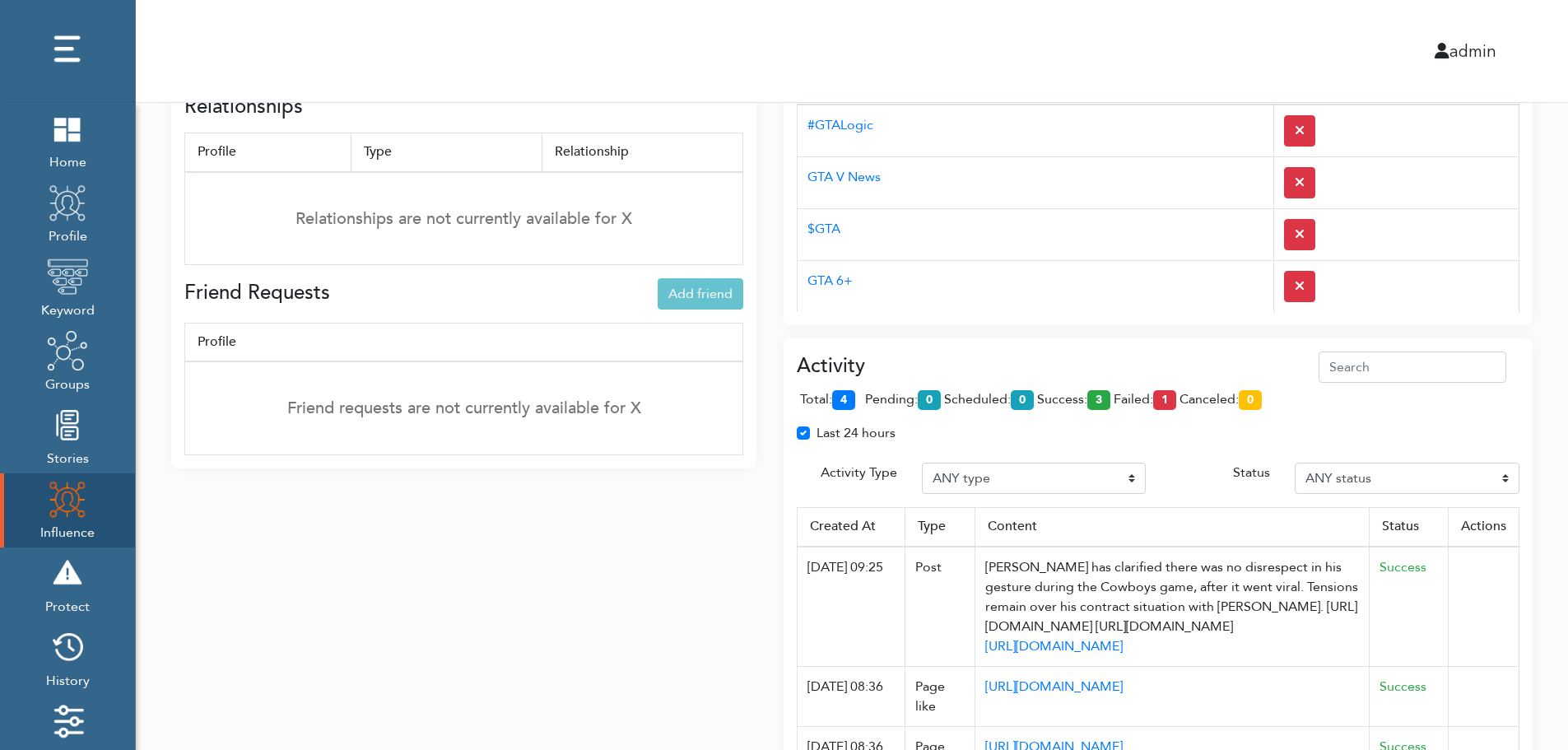
click at [1072, 350] on div "Activity total: 4 pending: 0 scheduled: 0 success: 3 failed: 1 canceled: 0 Last…" at bounding box center [1158, 579] width 749 height 480
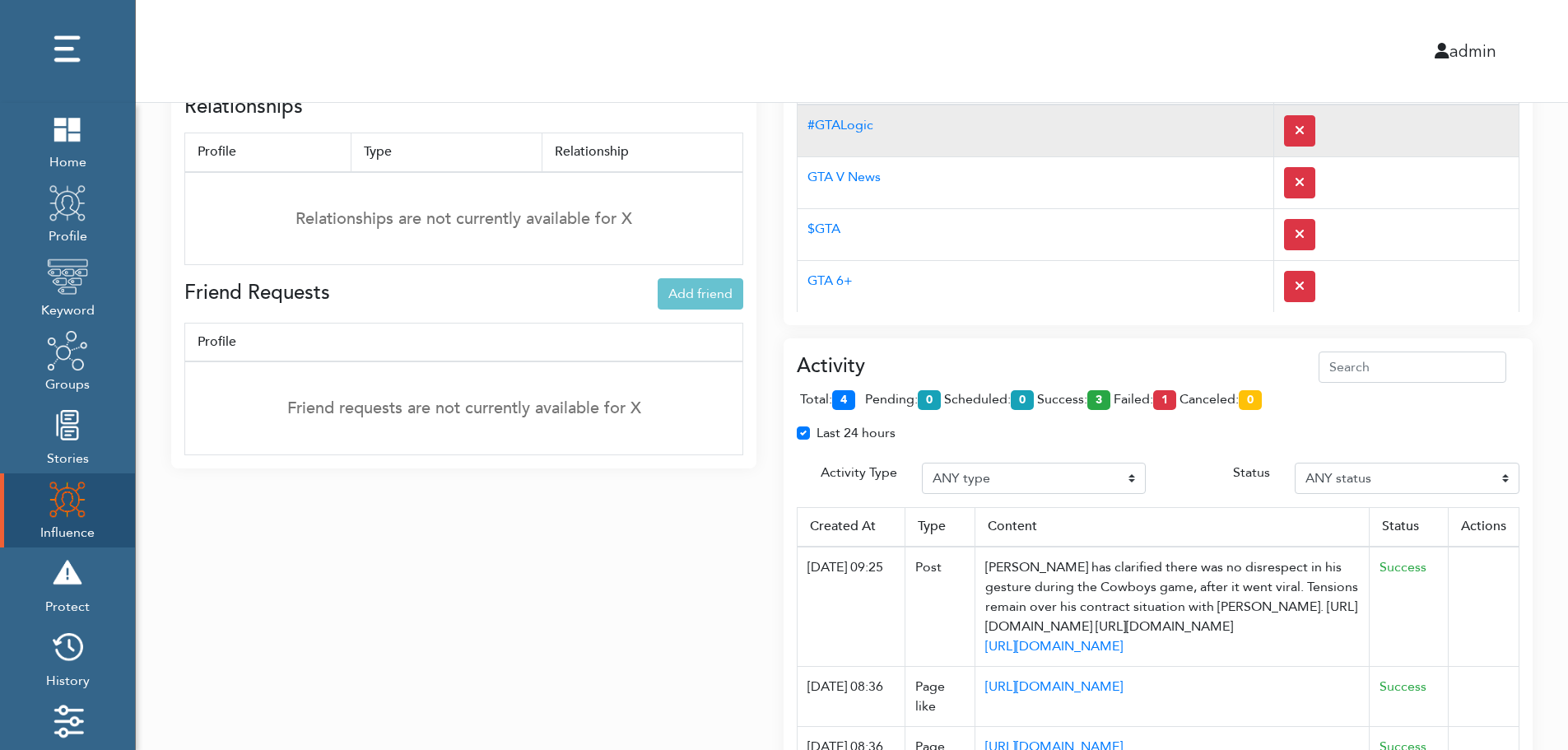
click at [1044, 146] on td "#GTALogic" at bounding box center [1035, 131] width 476 height 53
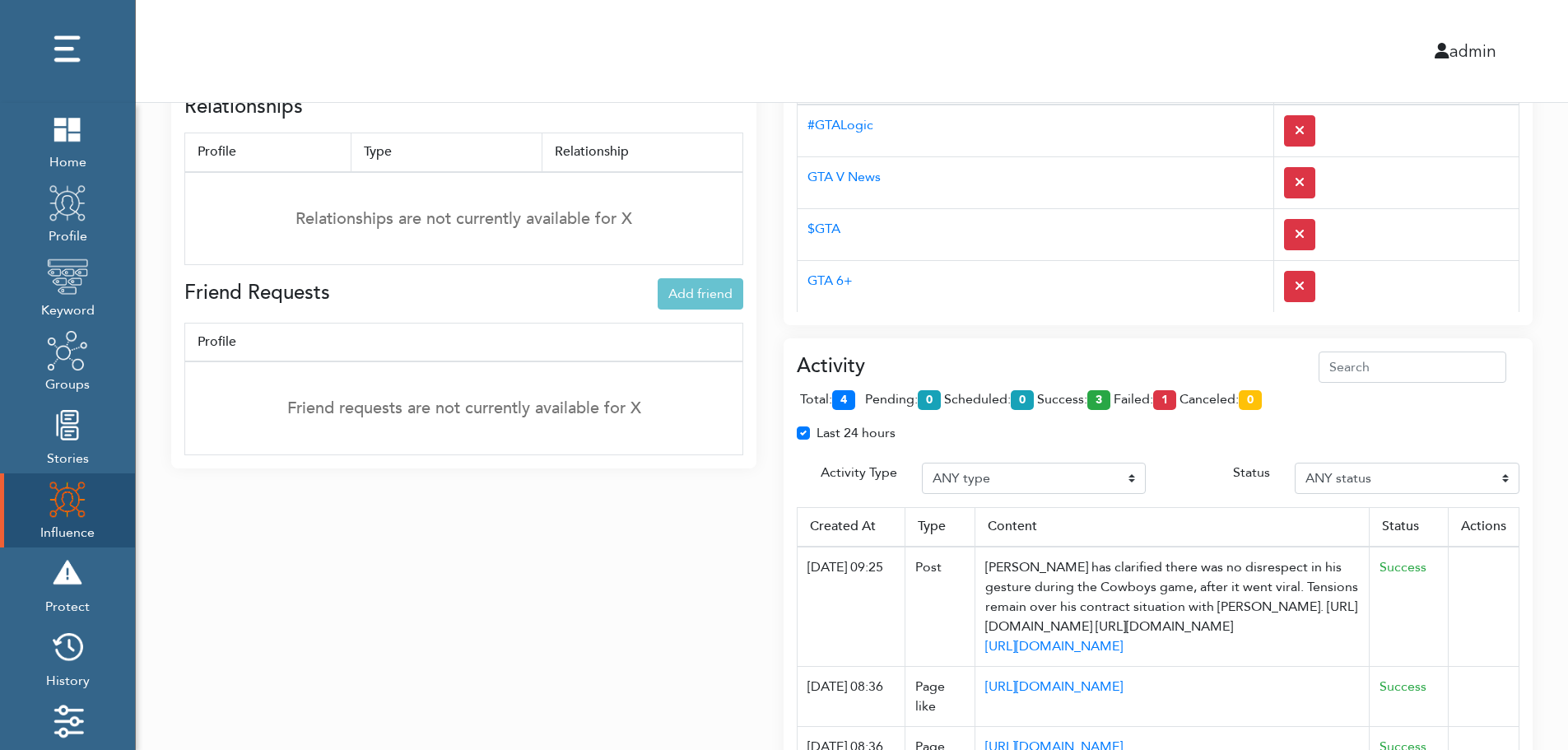
scroll to position [0, 0]
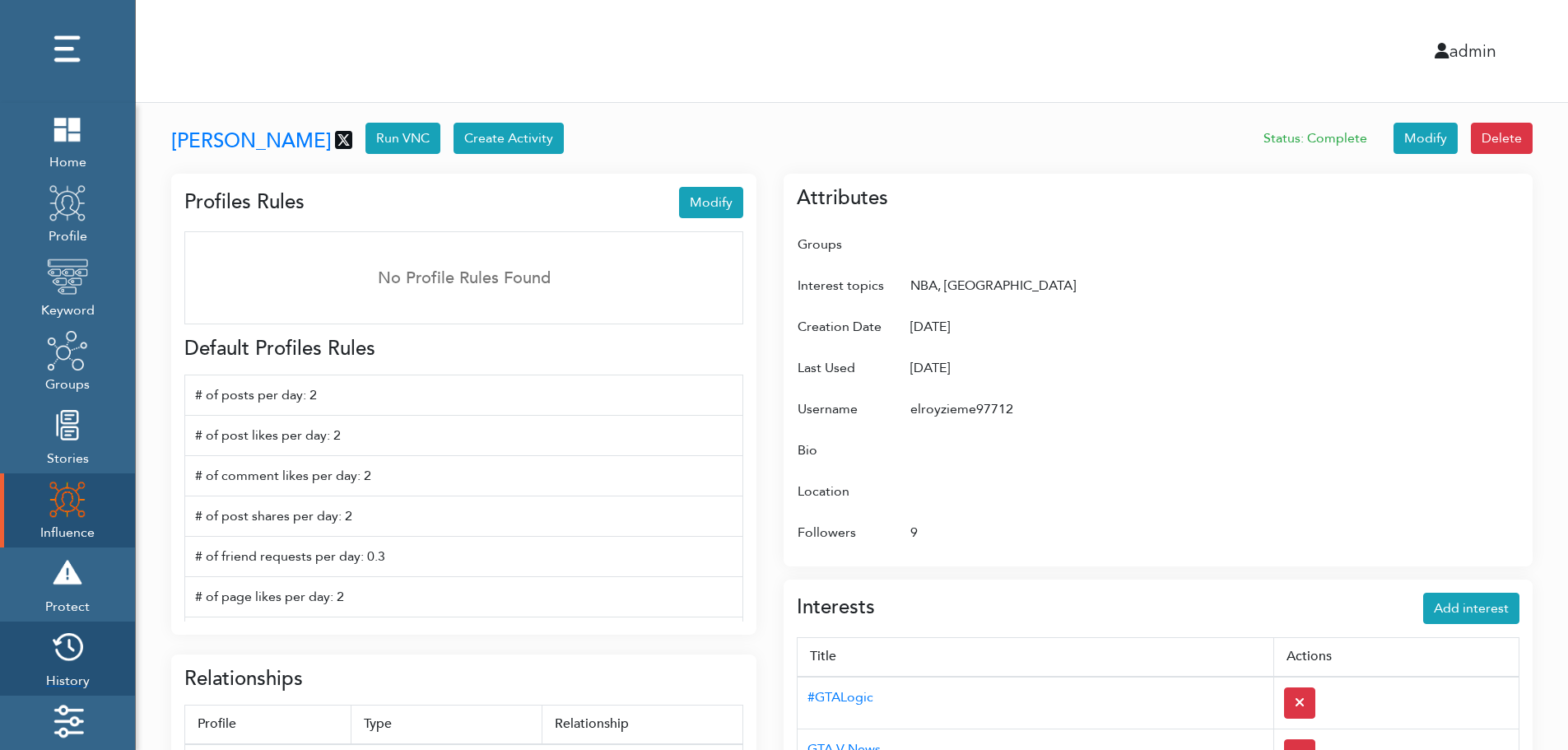
click at [74, 654] on img at bounding box center [67, 647] width 42 height 42
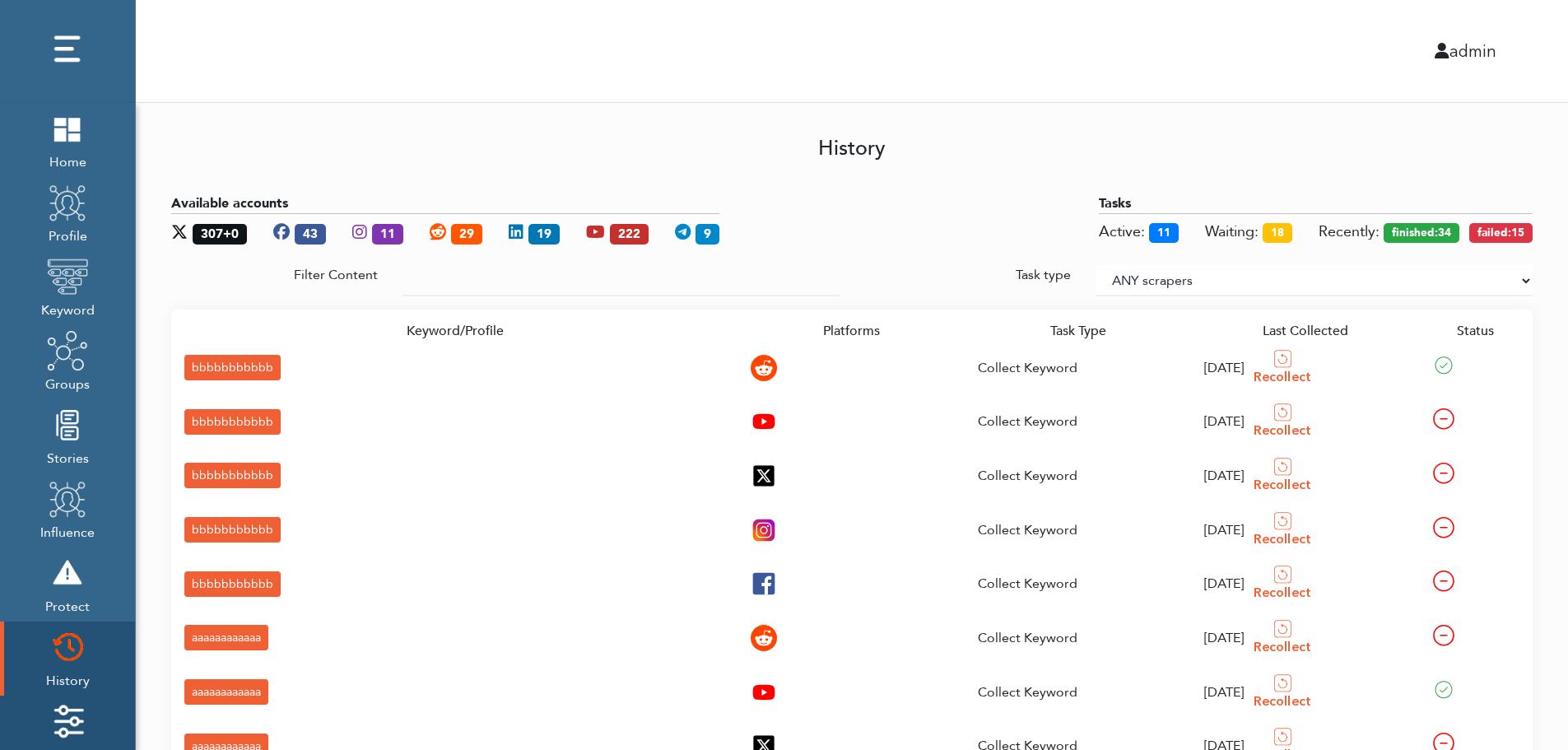
click at [75, 710] on img at bounding box center [67, 721] width 42 height 42
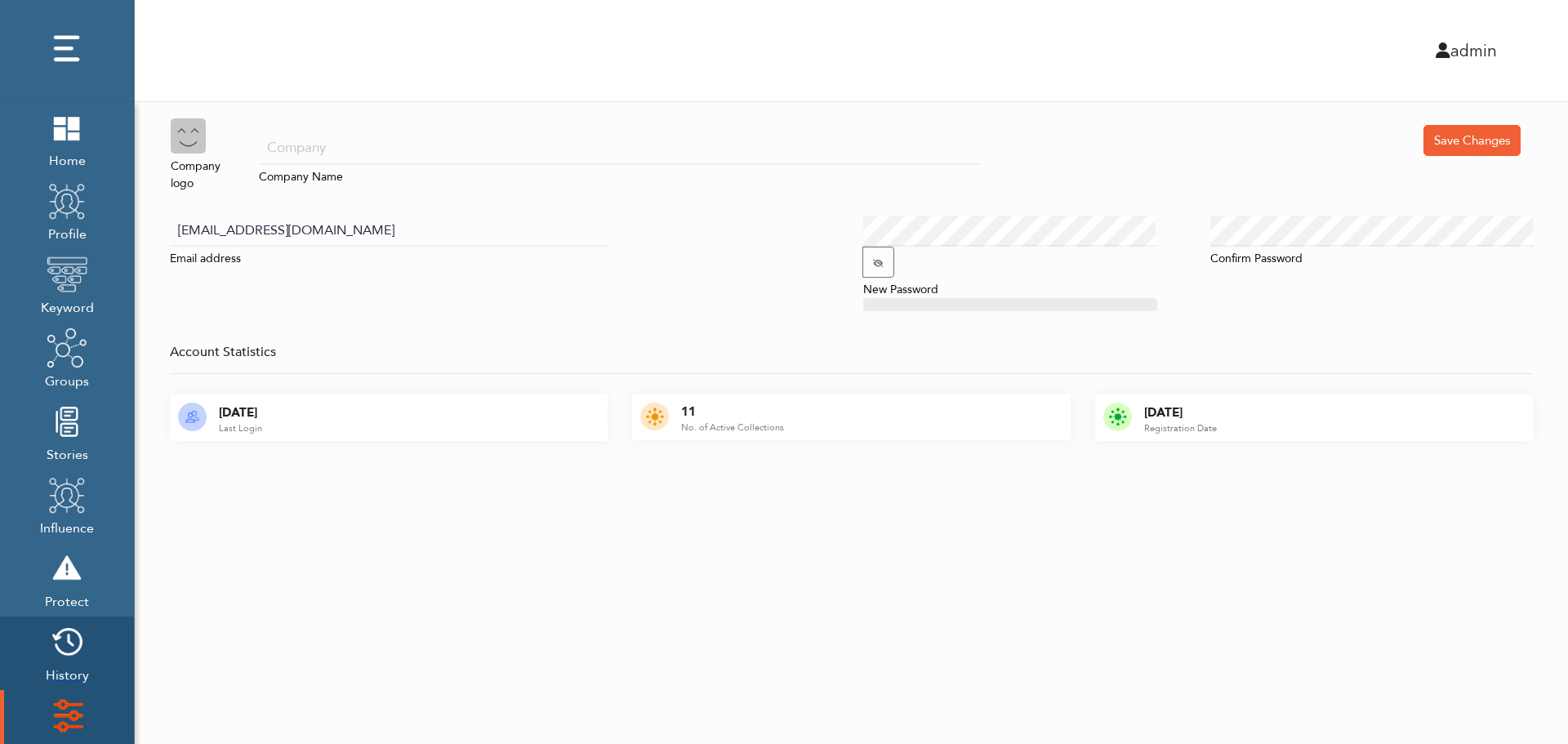
scroll to position [163, 0]
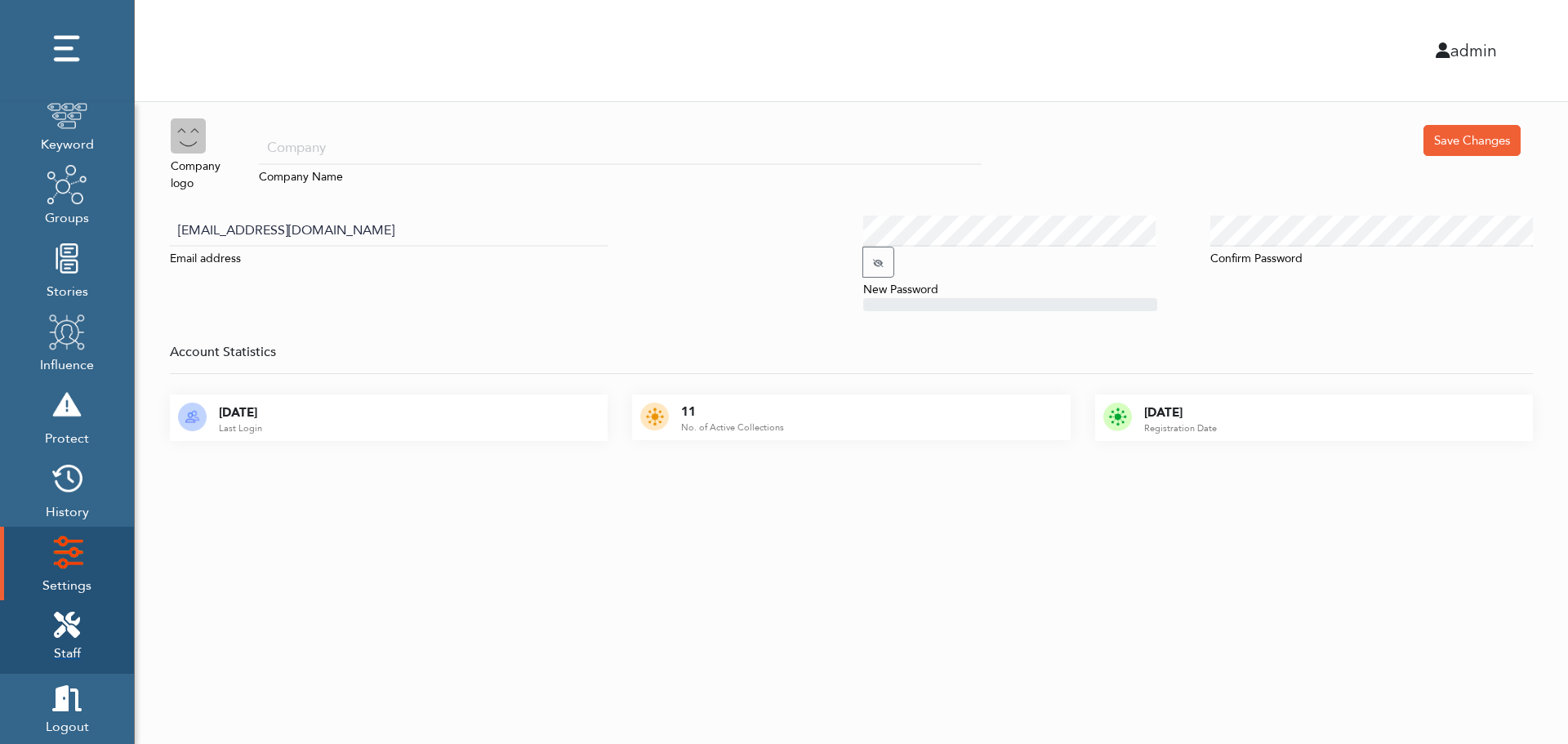
click at [76, 616] on icon at bounding box center [67, 624] width 27 height 27
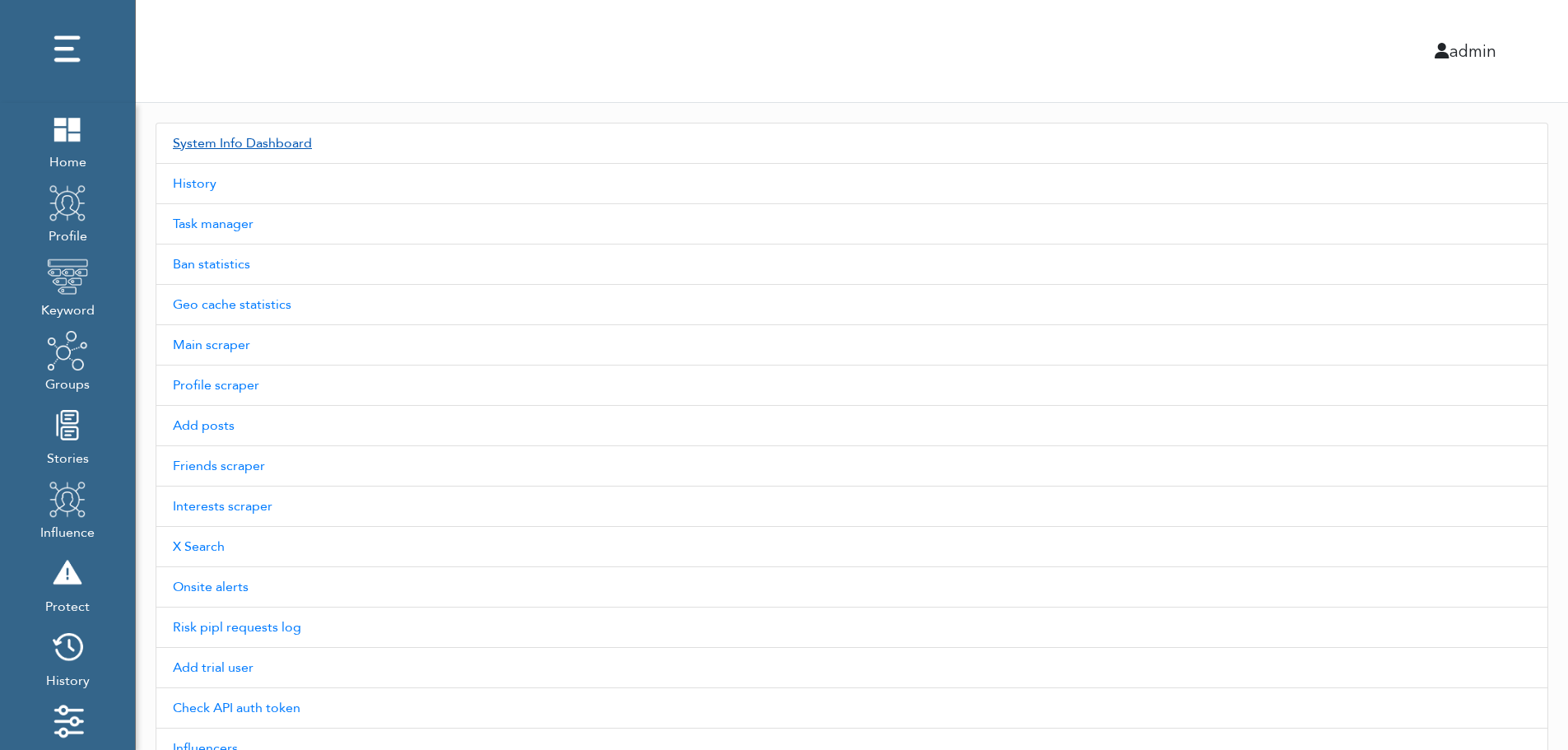
click at [269, 143] on link "System Info Dashboard" at bounding box center [852, 144] width 1393 height 42
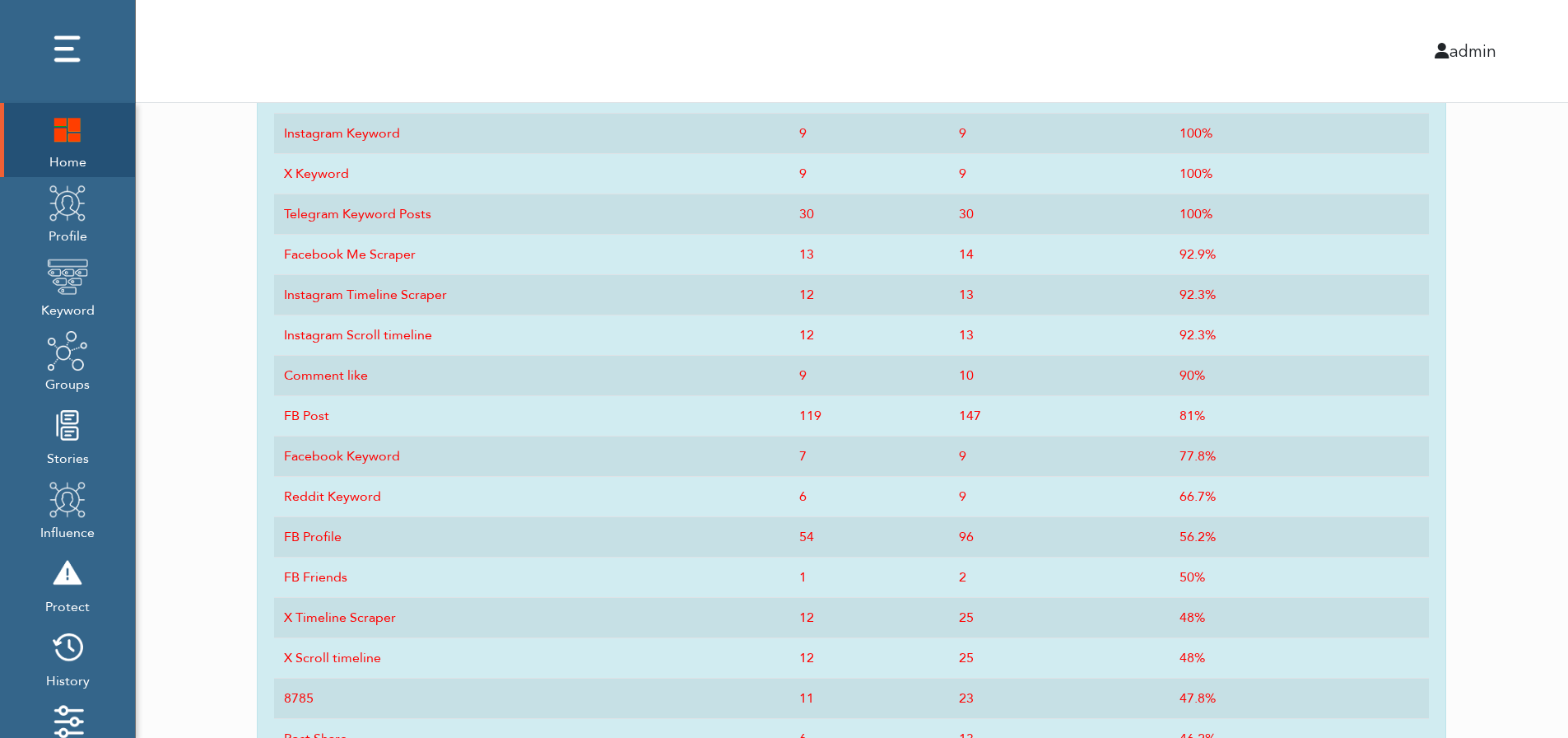
scroll to position [810, 0]
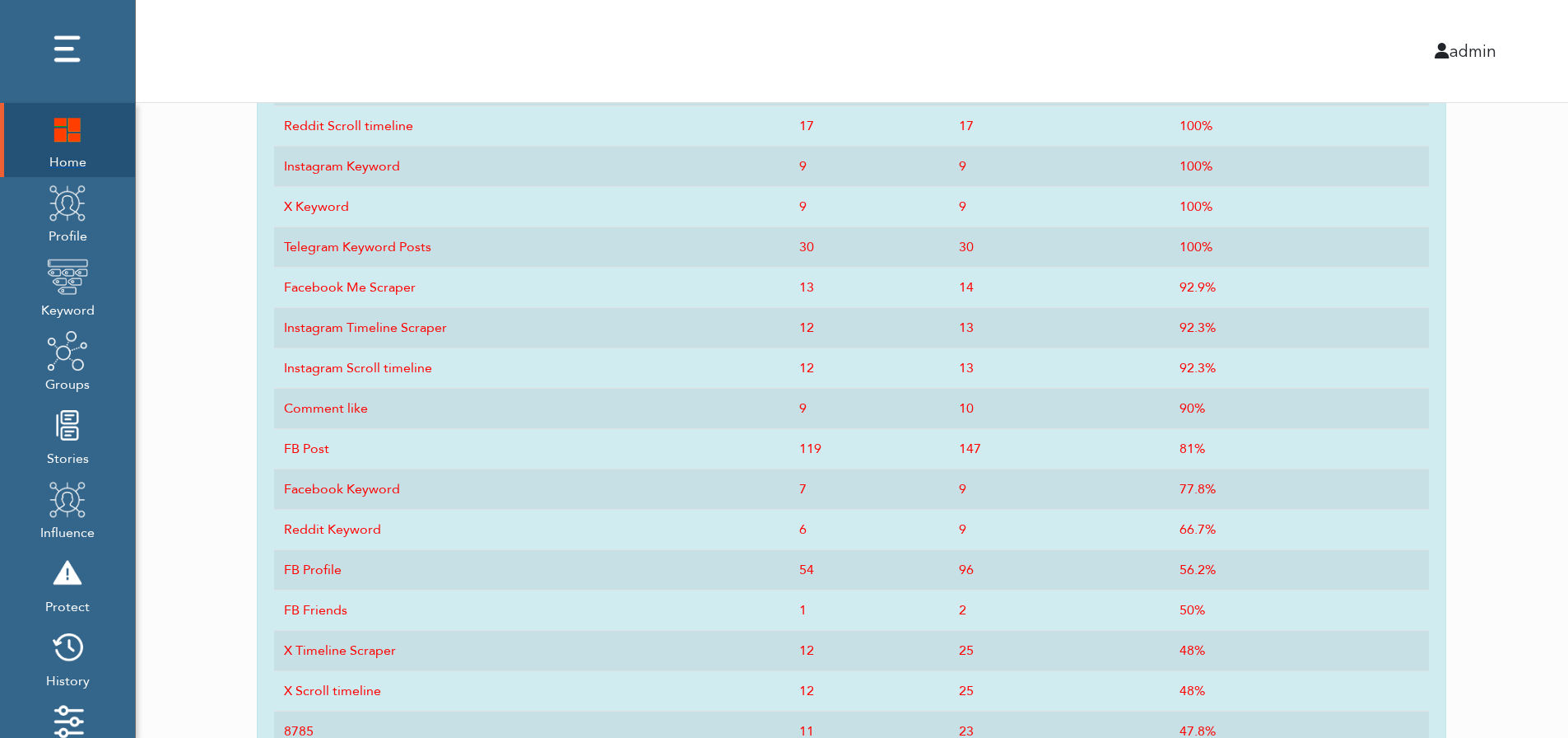
click at [59, 149] on img at bounding box center [67, 129] width 42 height 42
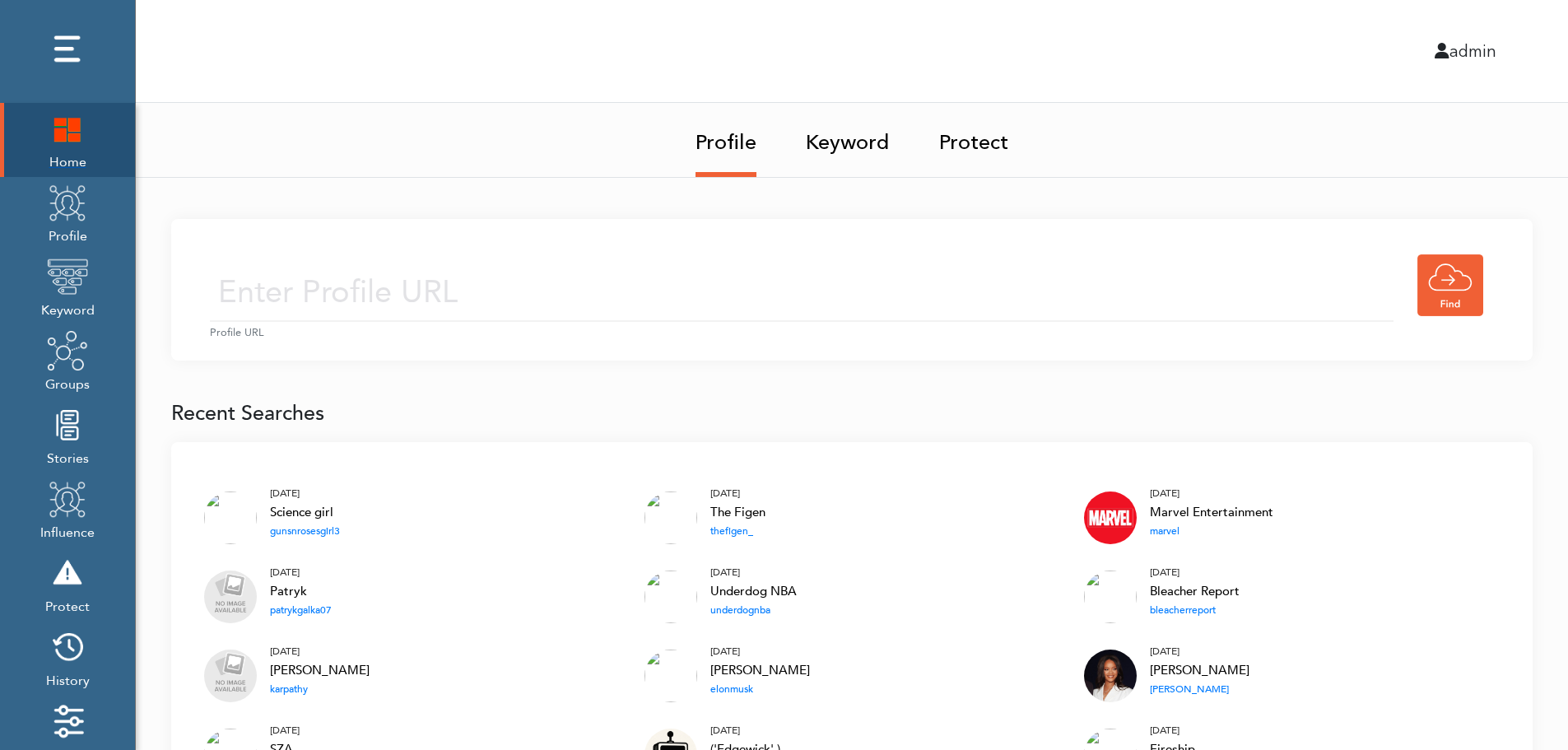
click at [57, 132] on img at bounding box center [67, 129] width 42 height 42
click at [69, 127] on img at bounding box center [67, 129] width 42 height 42
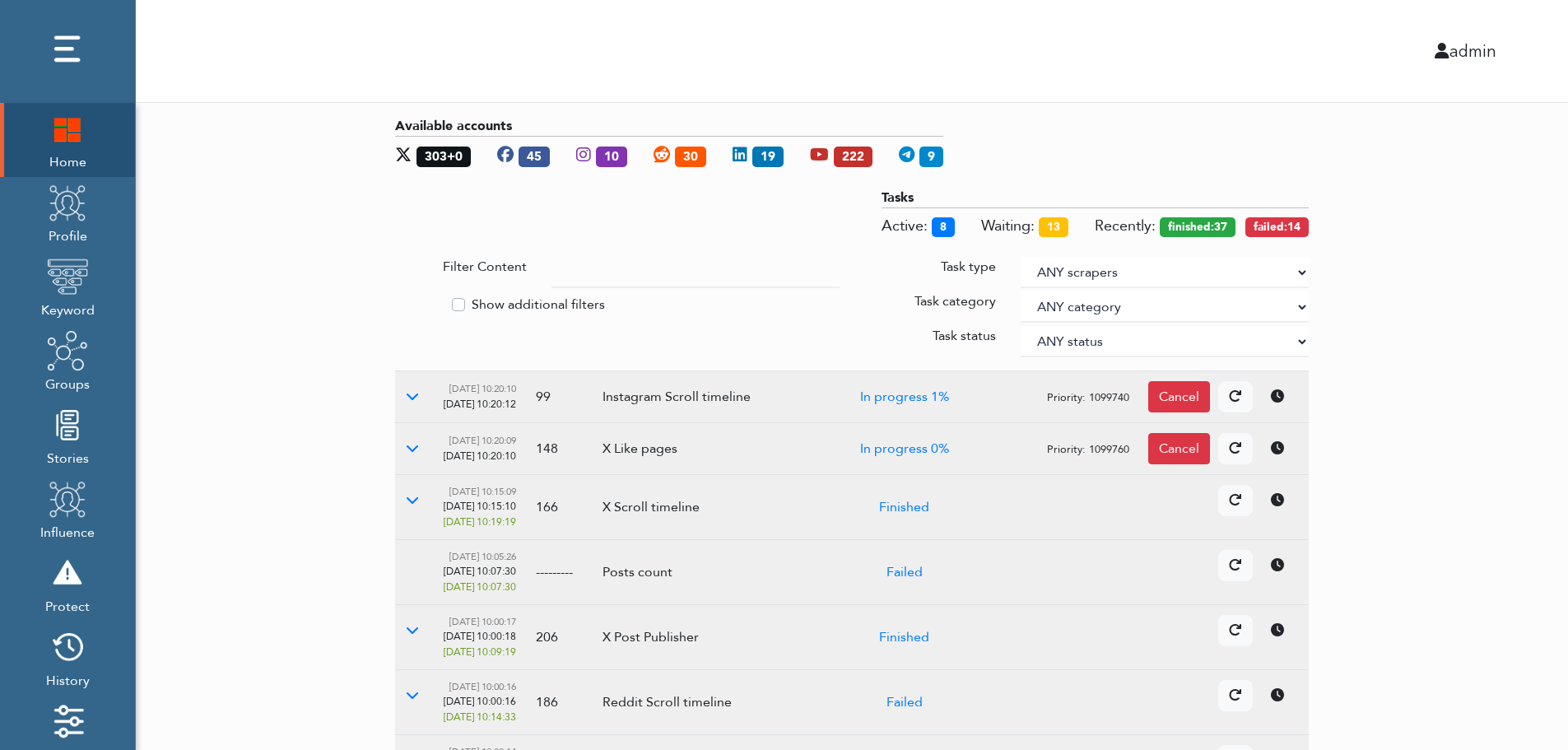
drag, startPoint x: 1470, startPoint y: 343, endPoint x: 1300, endPoint y: 270, distance: 185.0
click at [1300, 270] on select "ANY scrapers Facebook profile Facebook keyword X profile X keyword Instagram pr…" at bounding box center [1164, 272] width 288 height 32
click at [538, 300] on label "Show additional filters" at bounding box center [538, 304] width 134 height 20
click at [408, 300] on input "Show additional filters" at bounding box center [401, 302] width 13 height 17
checkbox input "true"
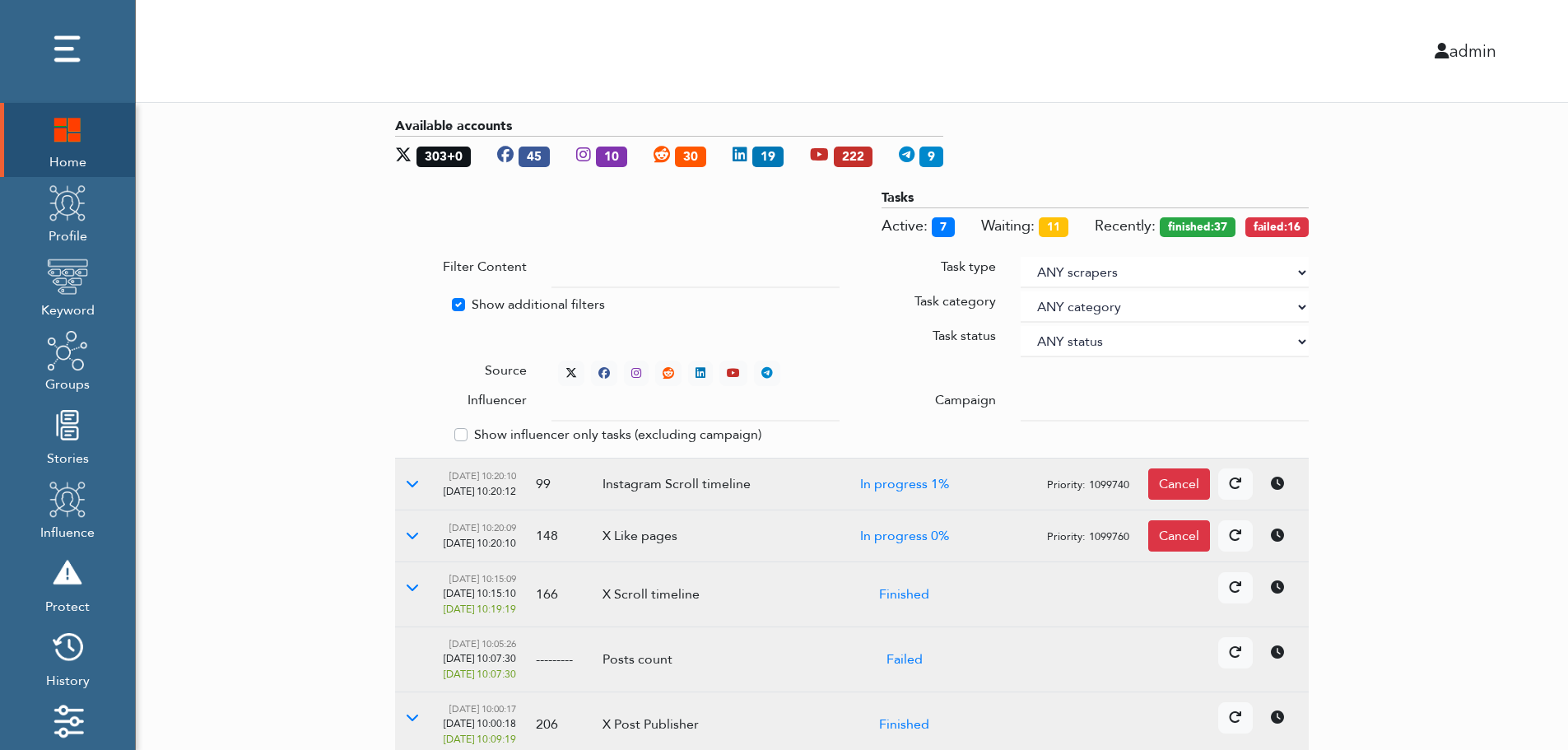
click at [1020, 400] on div at bounding box center [1165, 406] width 313 height 32
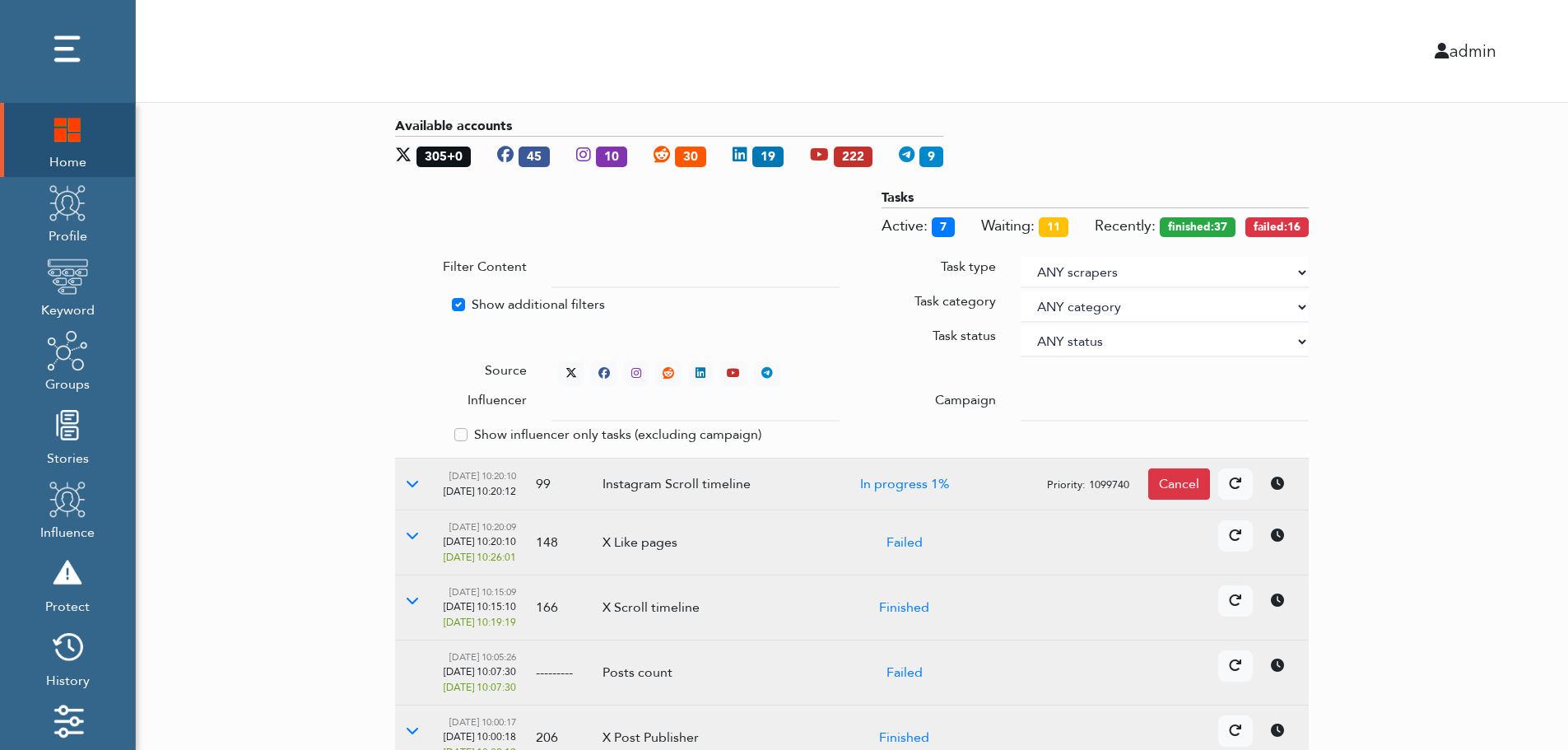
click at [679, 408] on input "text" at bounding box center [695, 406] width 288 height 32
click at [1074, 337] on select "ANY status None Created In progress Finished Failed Wait to retry Canceled Skip…" at bounding box center [1164, 342] width 288 height 32
click at [1020, 326] on select "ANY status None Created In progress Finished Failed Wait to retry Canceled Skip…" at bounding box center [1164, 342] width 288 height 32
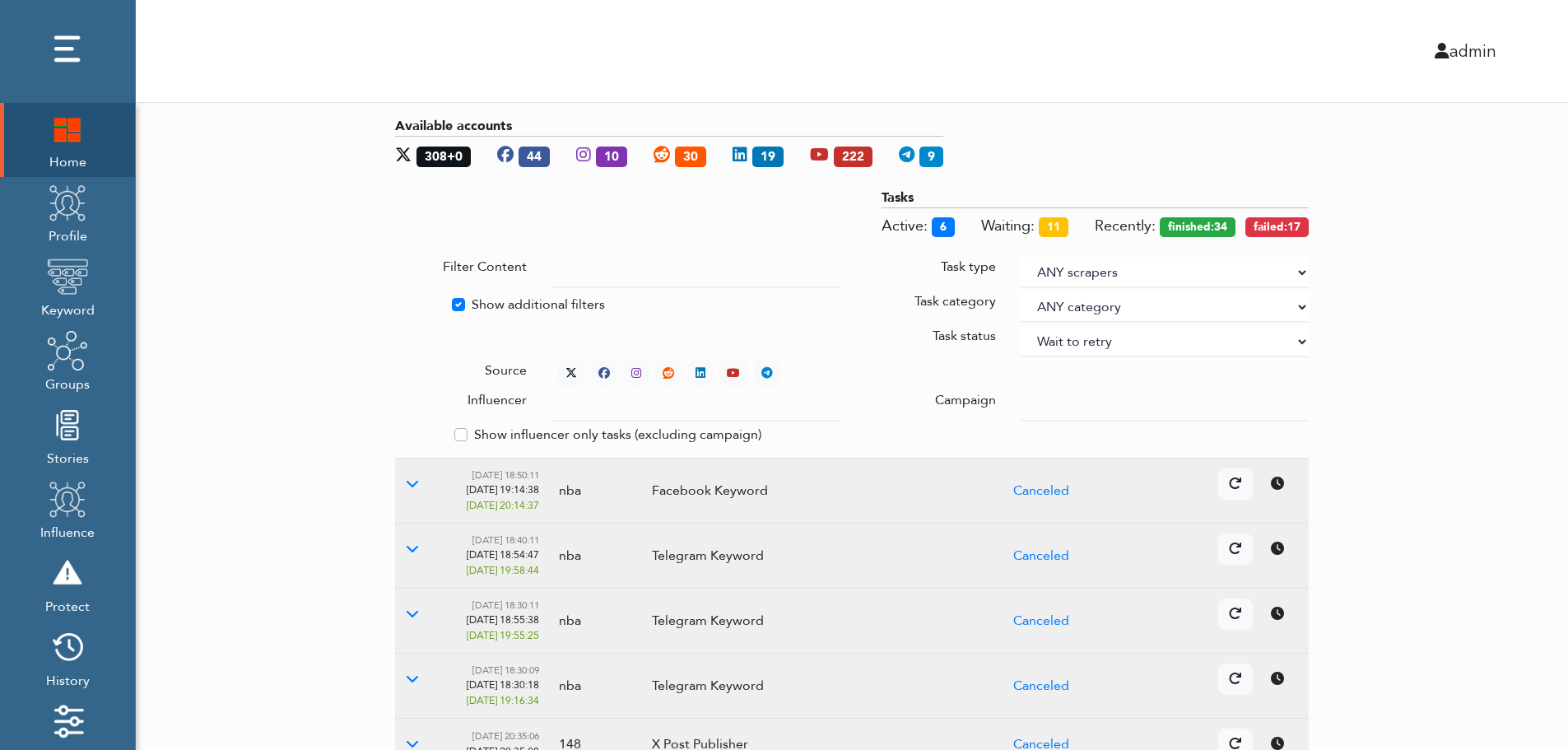
select select "4"
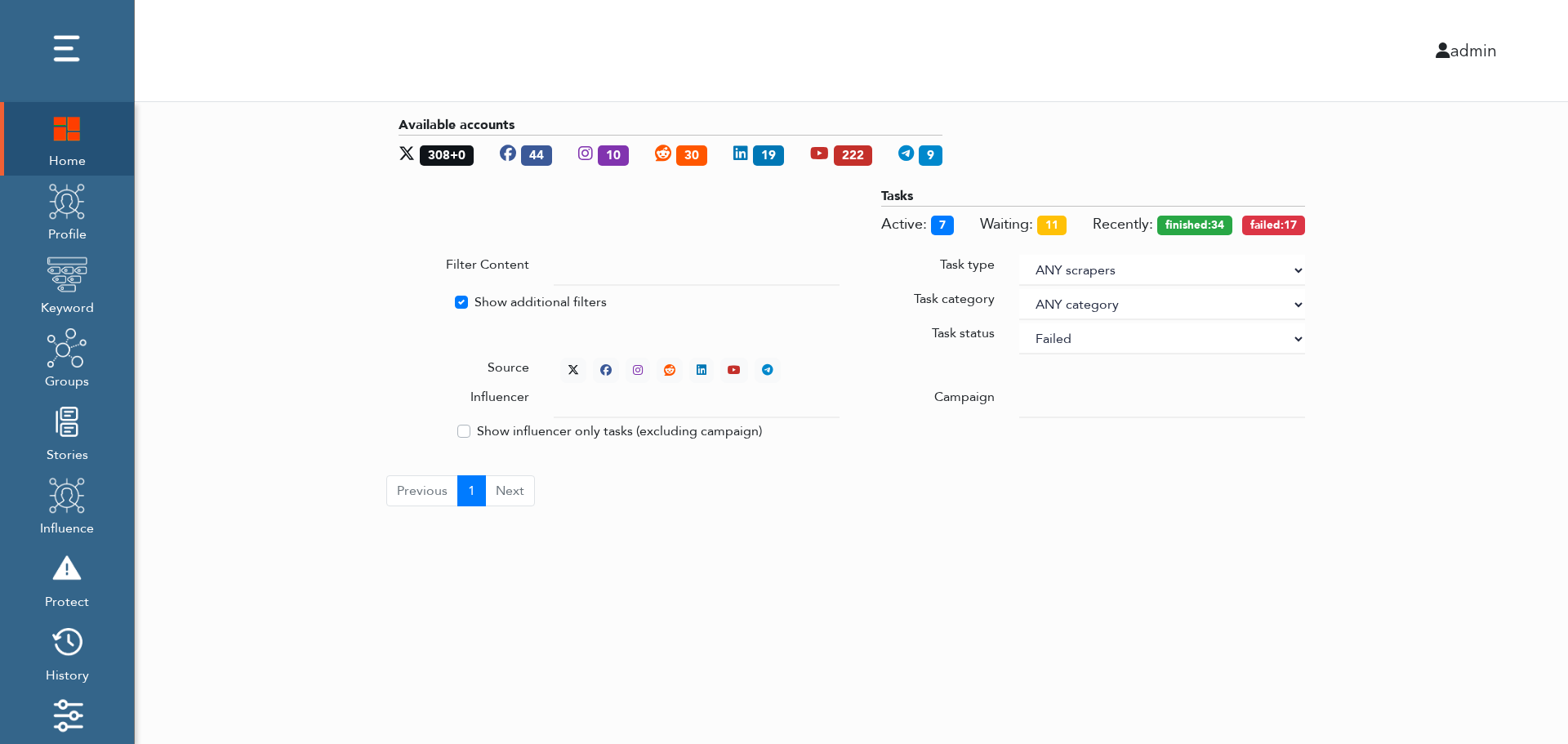
click at [1400, 251] on div "Available accounts 308+0 44 10 30 19 222 9 Tasks Active: 7 Waiting: 11 Recently…" at bounding box center [851, 311] width 1433 height 418
click at [1457, 374] on div "Available accounts 308+0 44 10 30 19 222 9 Tasks Active: 7 Waiting: 11 Recently…" at bounding box center [851, 311] width 1433 height 418
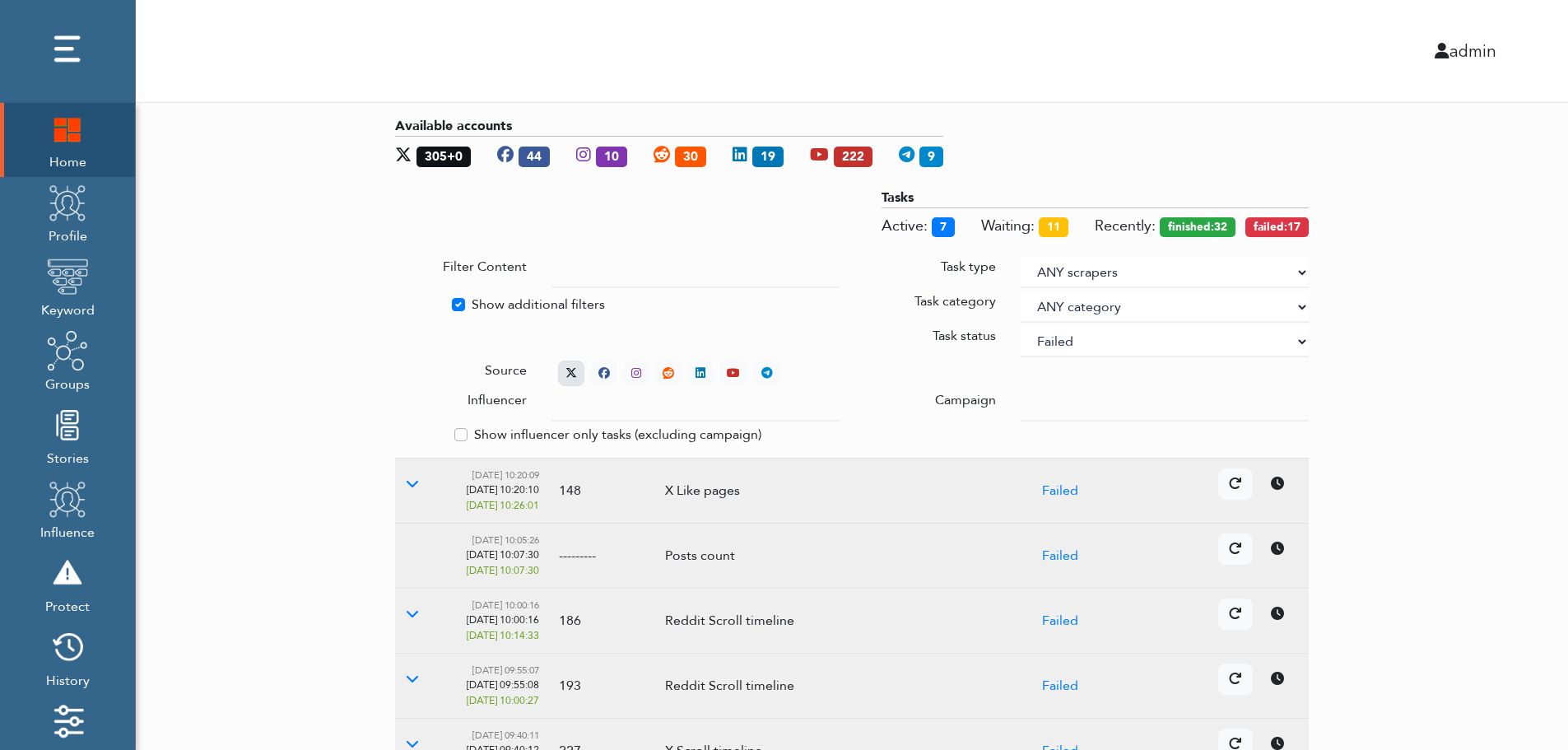
click at [568, 368] on icon at bounding box center [572, 374] width 12 height 12
click at [411, 483] on icon at bounding box center [412, 482] width 13 height 13
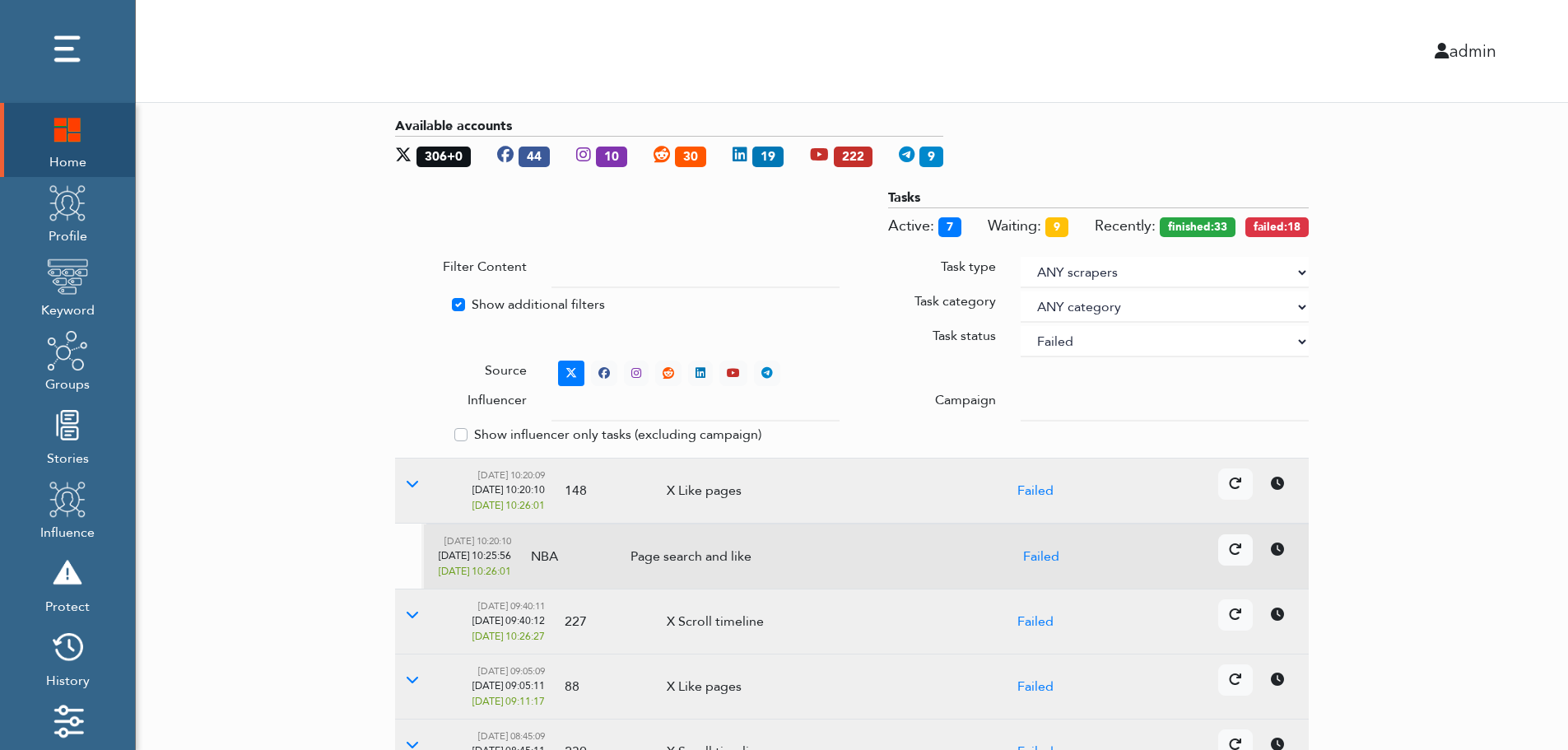
click at [1282, 553] on icon at bounding box center [1277, 549] width 13 height 13
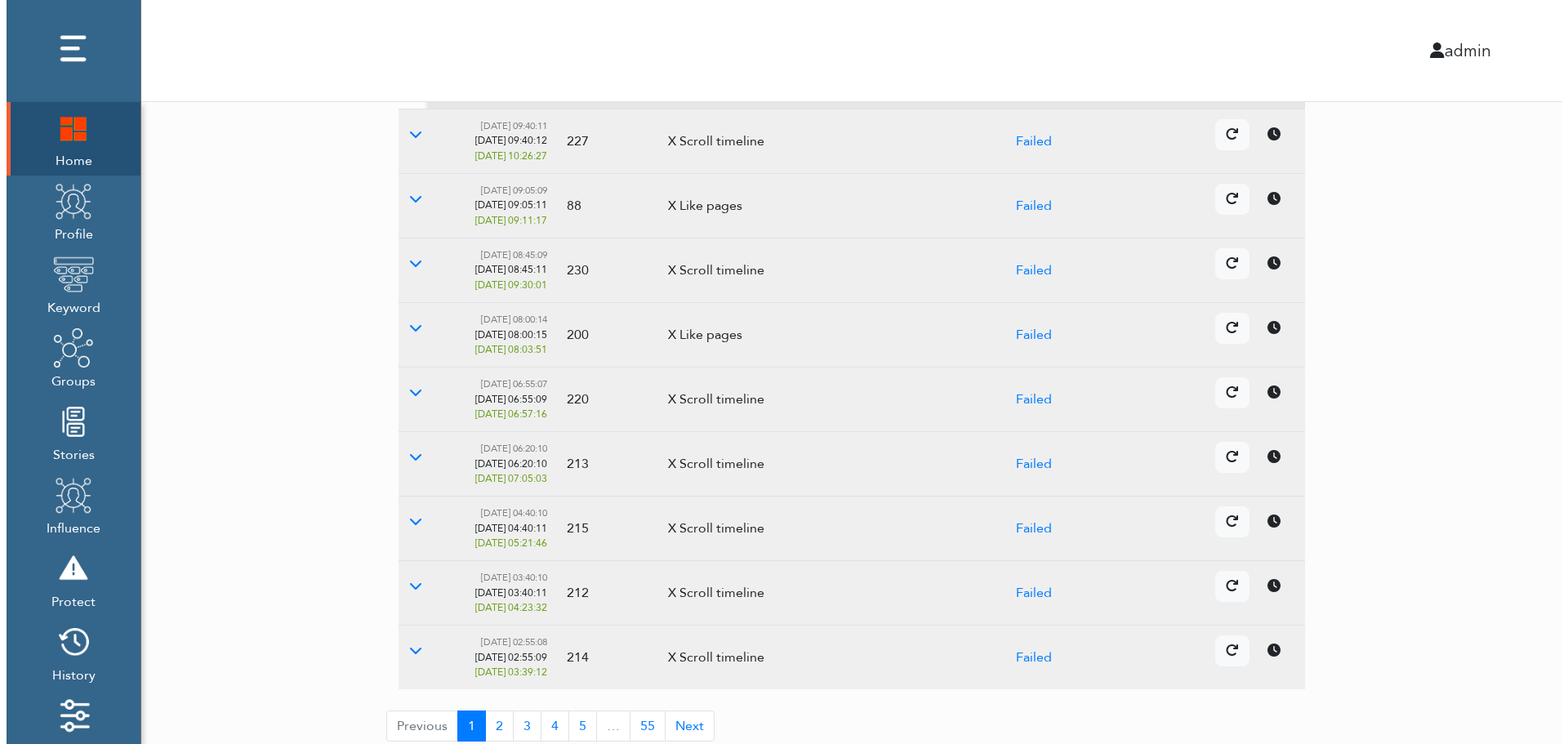
scroll to position [486, 0]
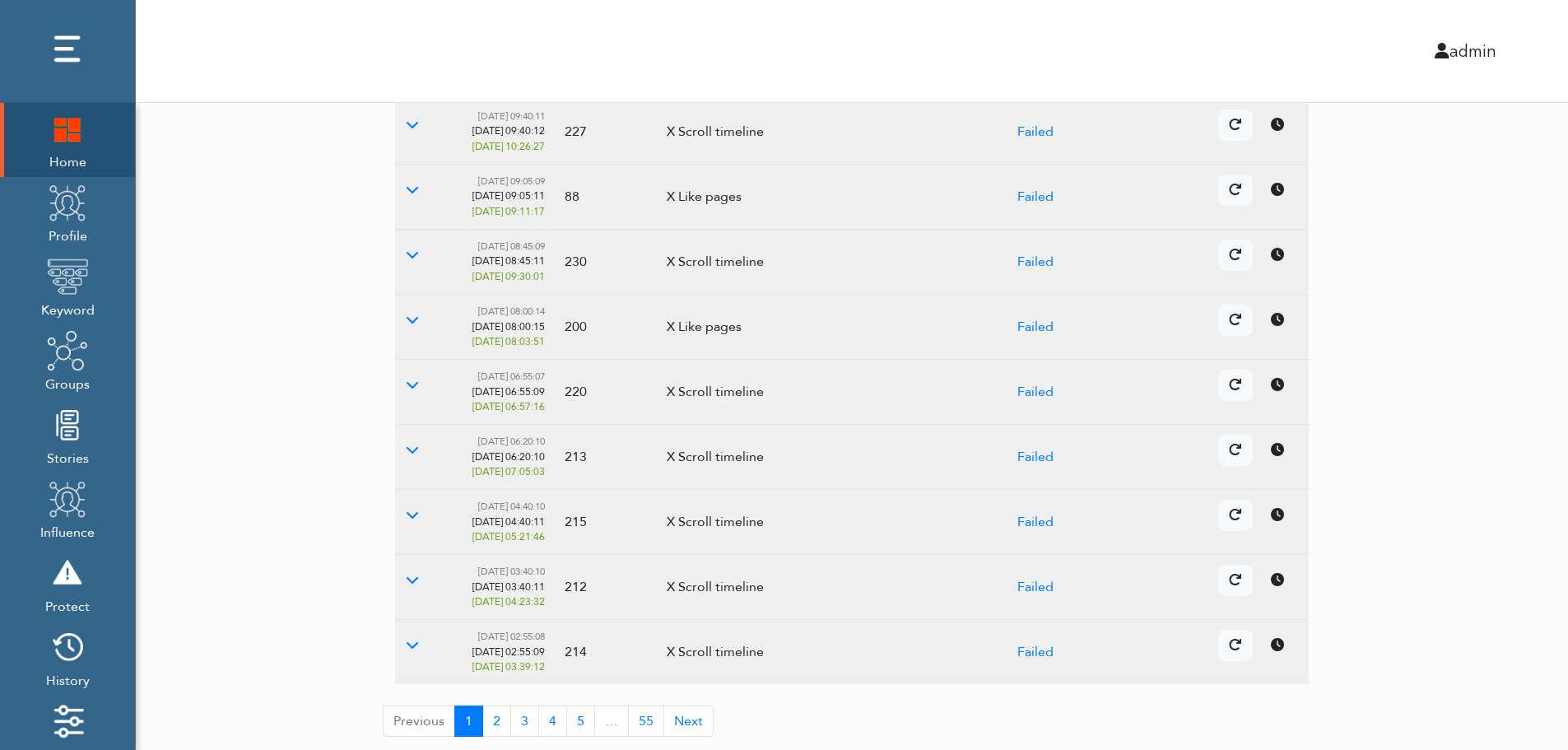
click at [1275, 518] on icon at bounding box center [1277, 514] width 13 height 13
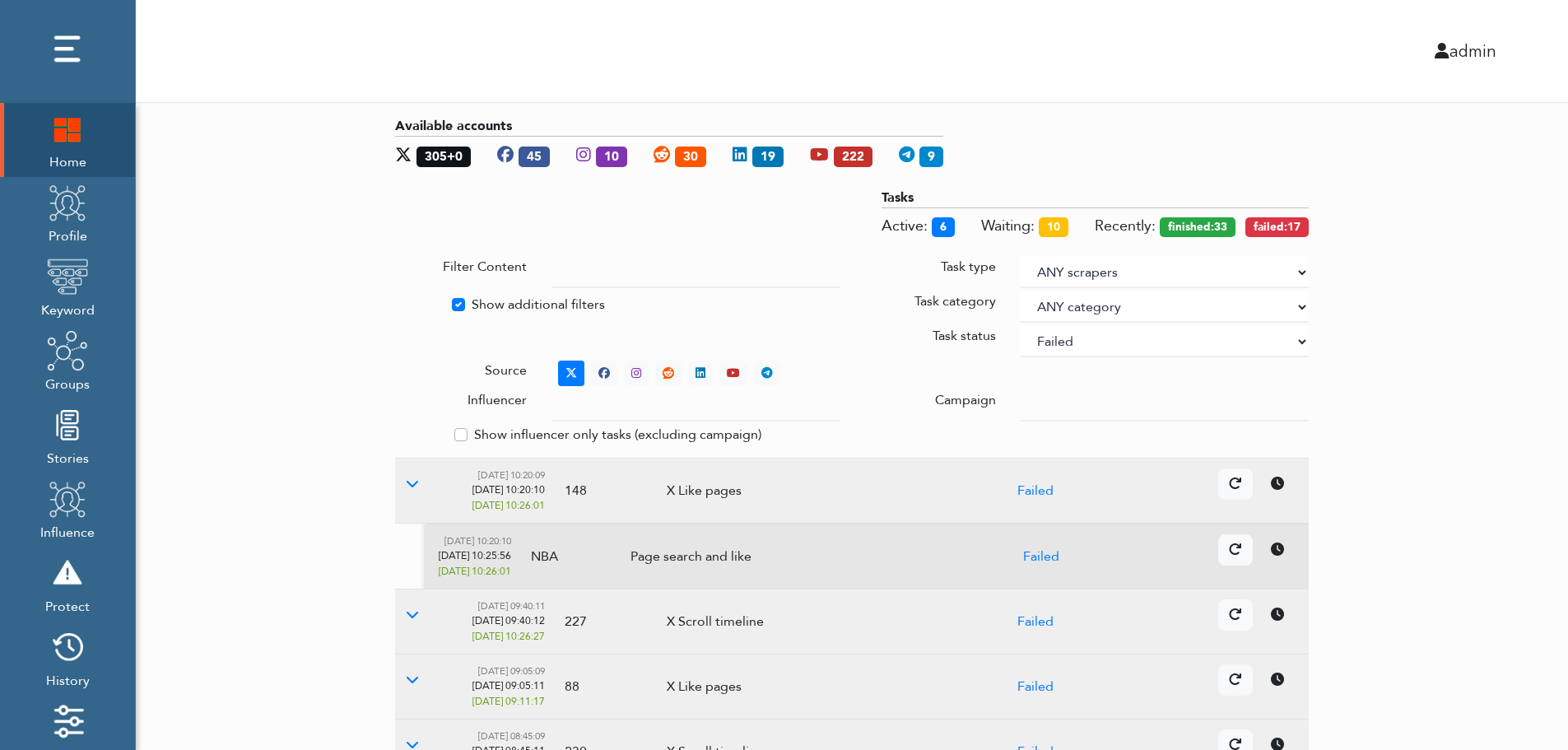
click at [1121, 343] on select "ANY status None Created In progress Finished Failed Wait to retry Canceled Skip…" at bounding box center [1164, 342] width 288 height 32
select select
click at [1020, 326] on select "ANY status None Created In progress Finished Failed Wait to retry Canceled Skip…" at bounding box center [1164, 342] width 288 height 32
click at [1531, 308] on div "Available accounts 304+0 45 10 30 19 222 9 Tasks Active: 7 Waiting: 10 Recently…" at bounding box center [852, 672] width 1432 height 1137
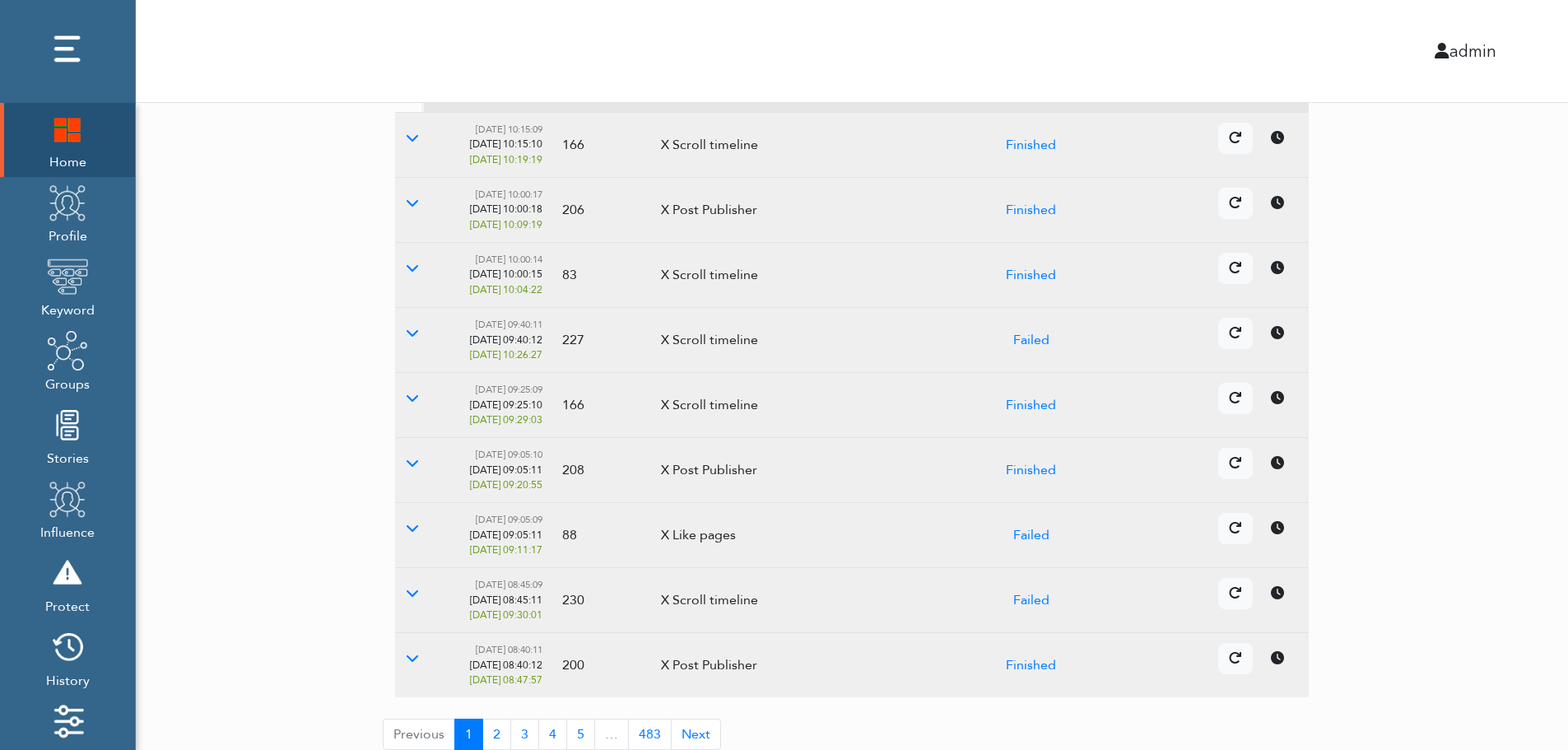
scroll to position [489, 0]
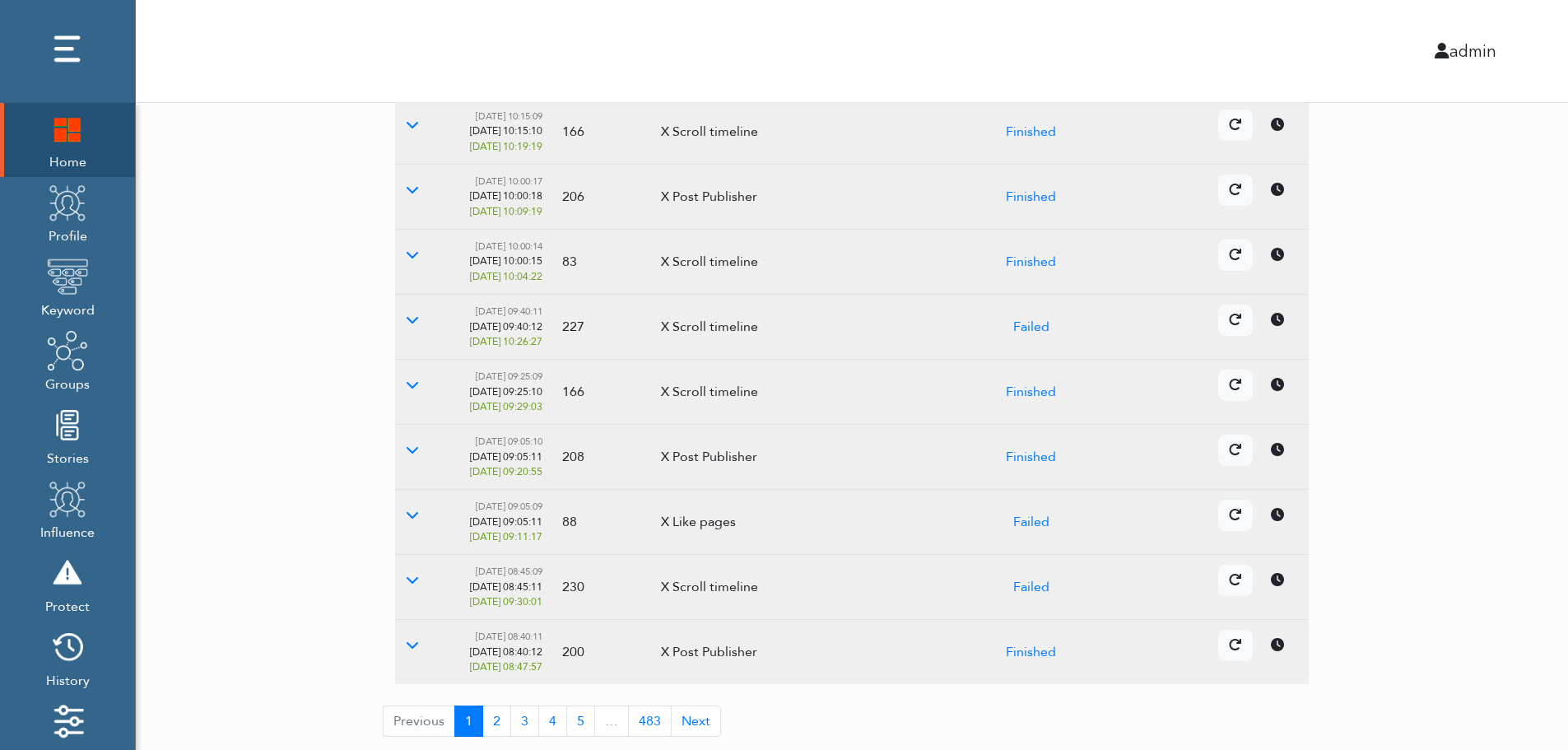
click at [1283, 533] on td "Details Cancel" at bounding box center [1204, 522] width 208 height 65
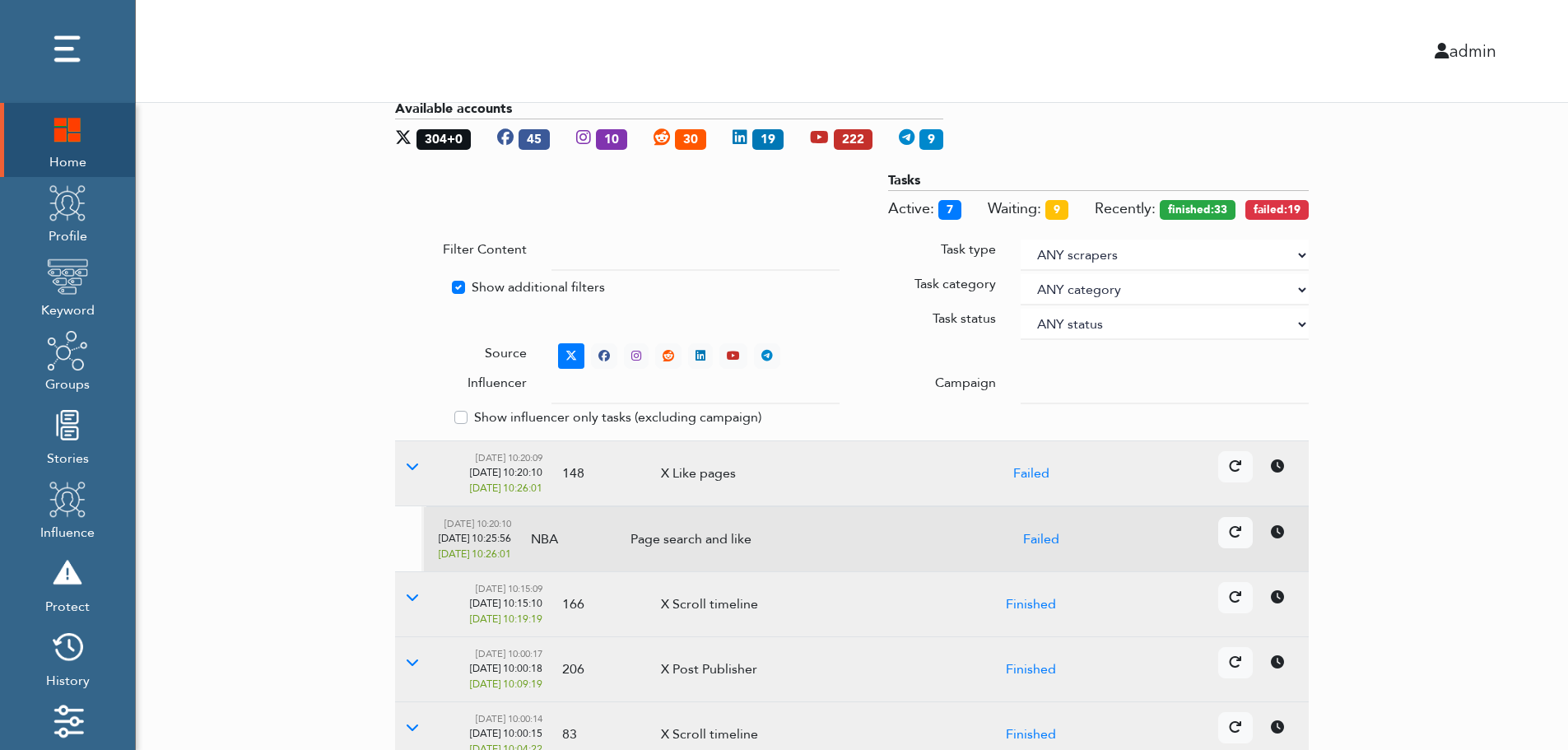
scroll to position [0, 0]
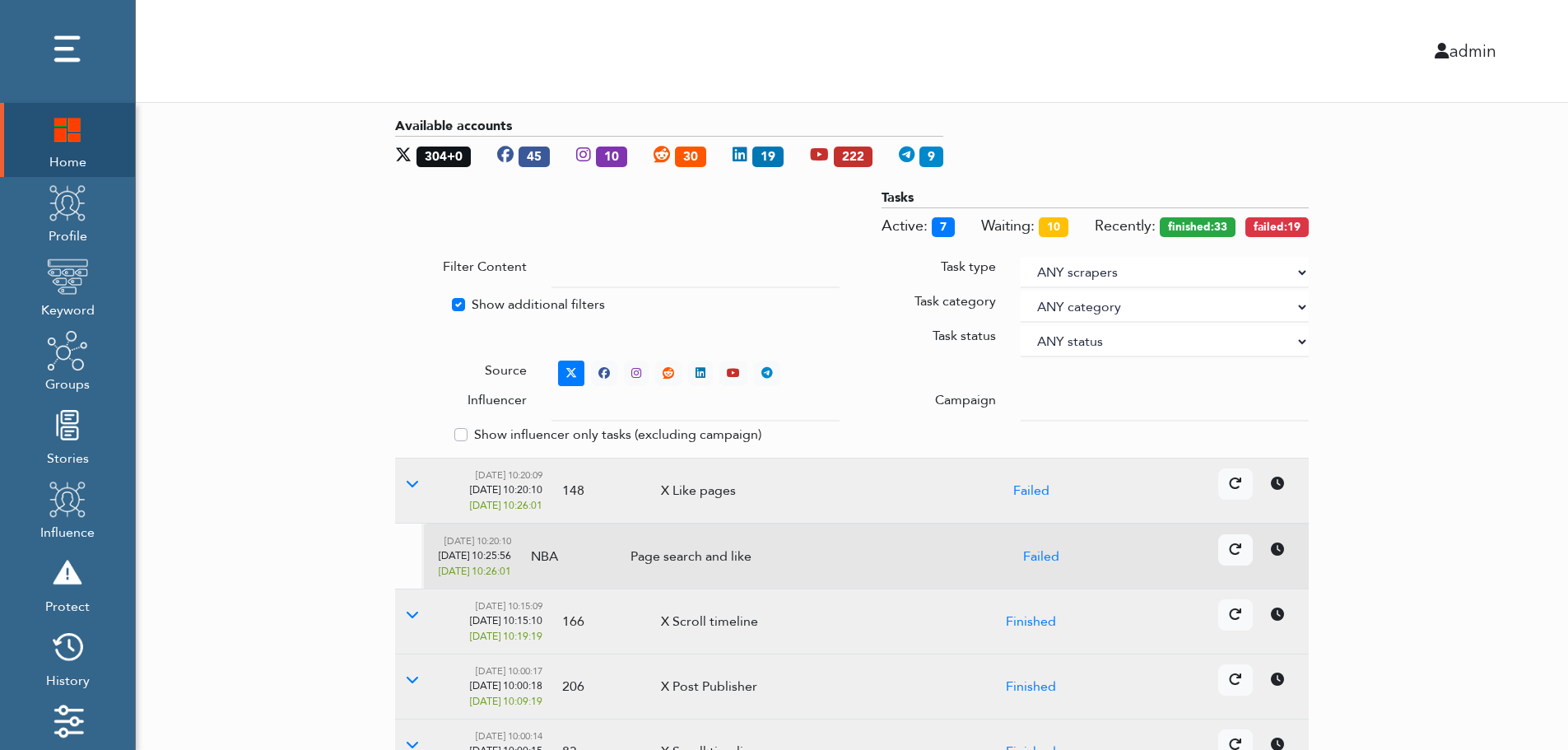
click at [494, 302] on label "Show additional filters" at bounding box center [538, 304] width 134 height 20
click at [408, 302] on input "Show additional filters" at bounding box center [401, 302] width 13 height 17
checkbox input "false"
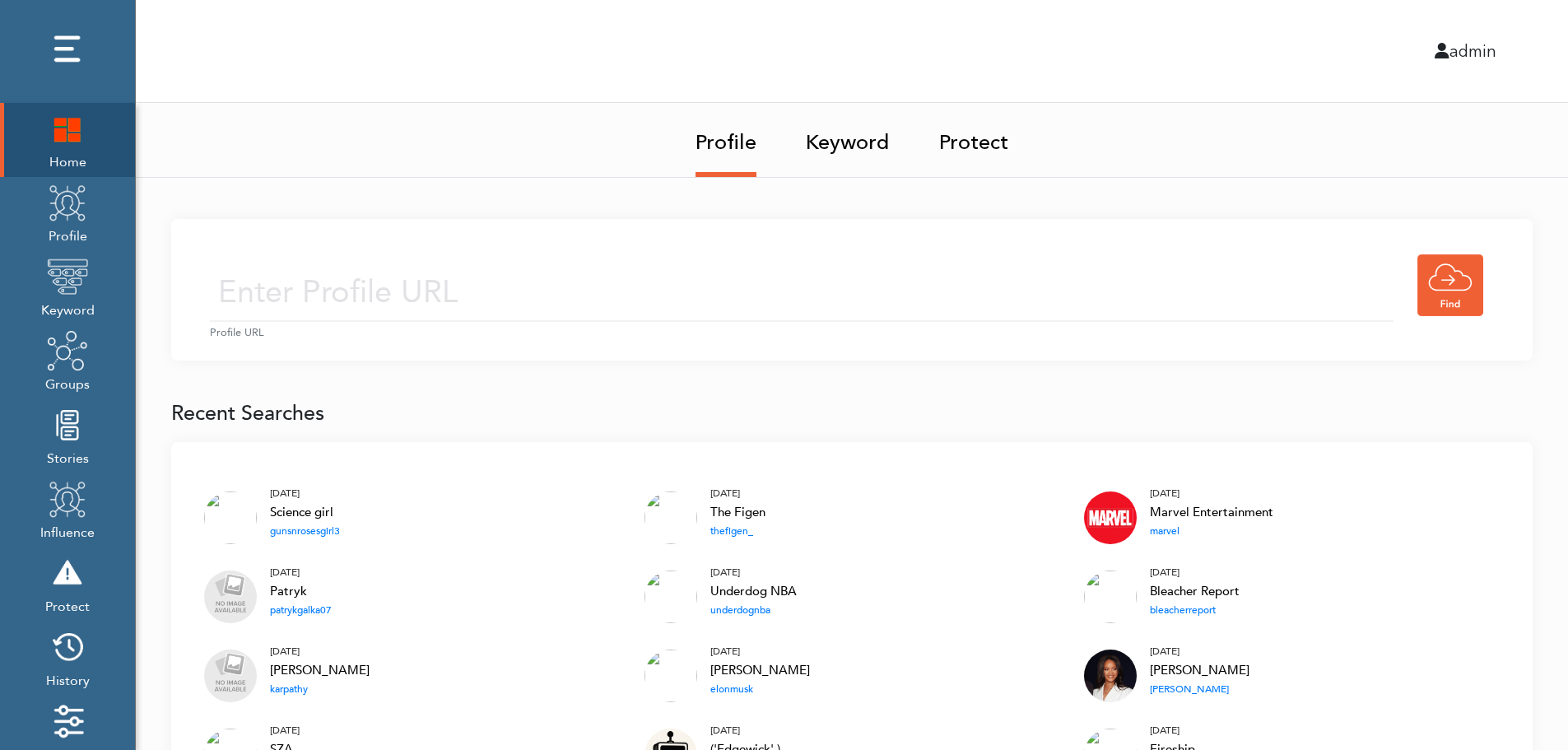
click at [533, 288] on input "text" at bounding box center [801, 292] width 1184 height 58
type input "https://twitter.com/KingJames"
click at [640, 297] on input "https://twitter.com/KingJames" at bounding box center [801, 292] width 1184 height 58
click at [772, 246] on div "https://twitter.com/KingJames Profile URL" at bounding box center [852, 289] width 1361 height 142
click at [728, 309] on input "https://twitter.com/KingJames" at bounding box center [801, 292] width 1184 height 58
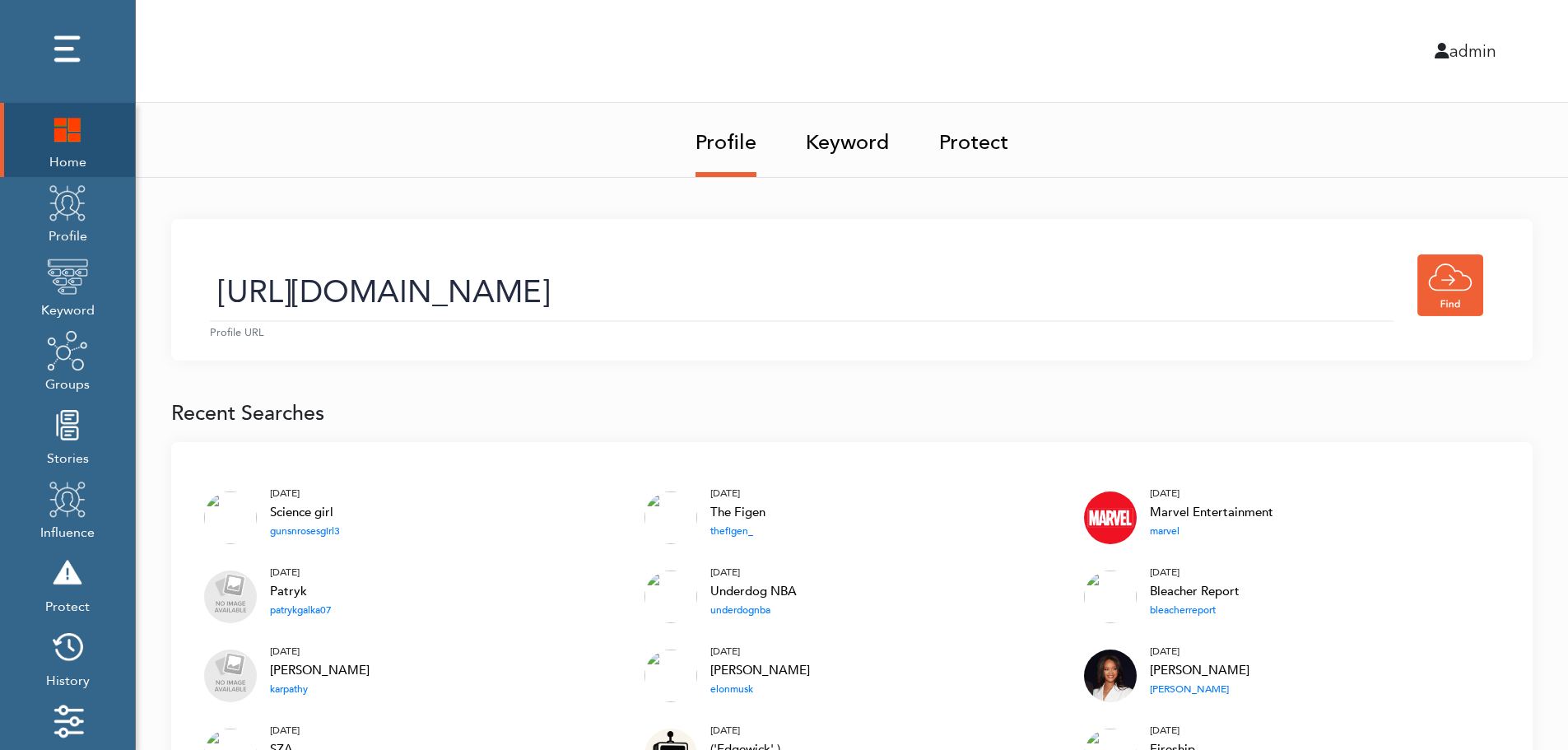
click at [853, 148] on link "Keyword" at bounding box center [847, 138] width 84 height 69
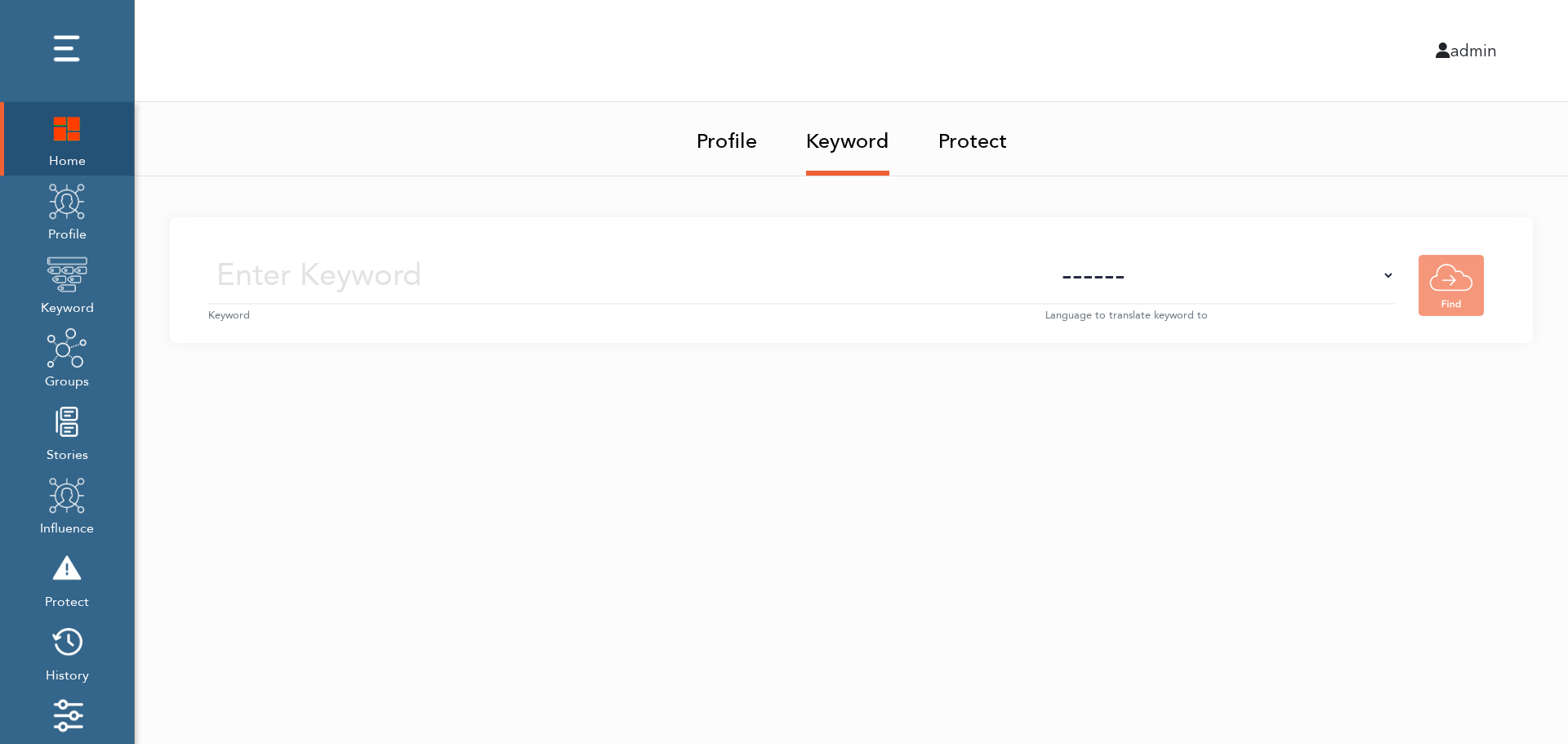
click at [861, 279] on input "text" at bounding box center [627, 275] width 838 height 58
click at [70, 220] on img at bounding box center [67, 201] width 41 height 41
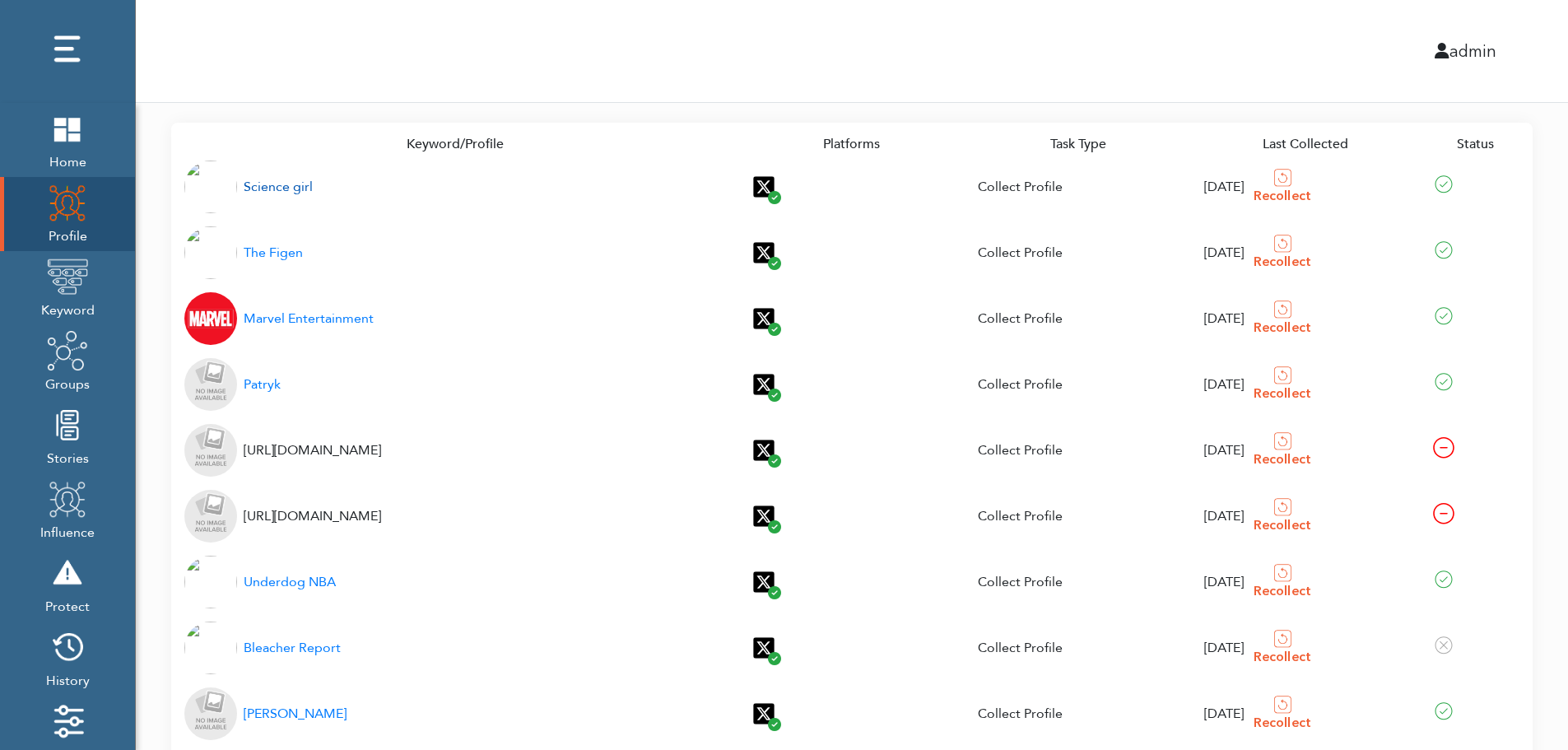
click at [268, 187] on div "Science girl" at bounding box center [278, 187] width 69 height 20
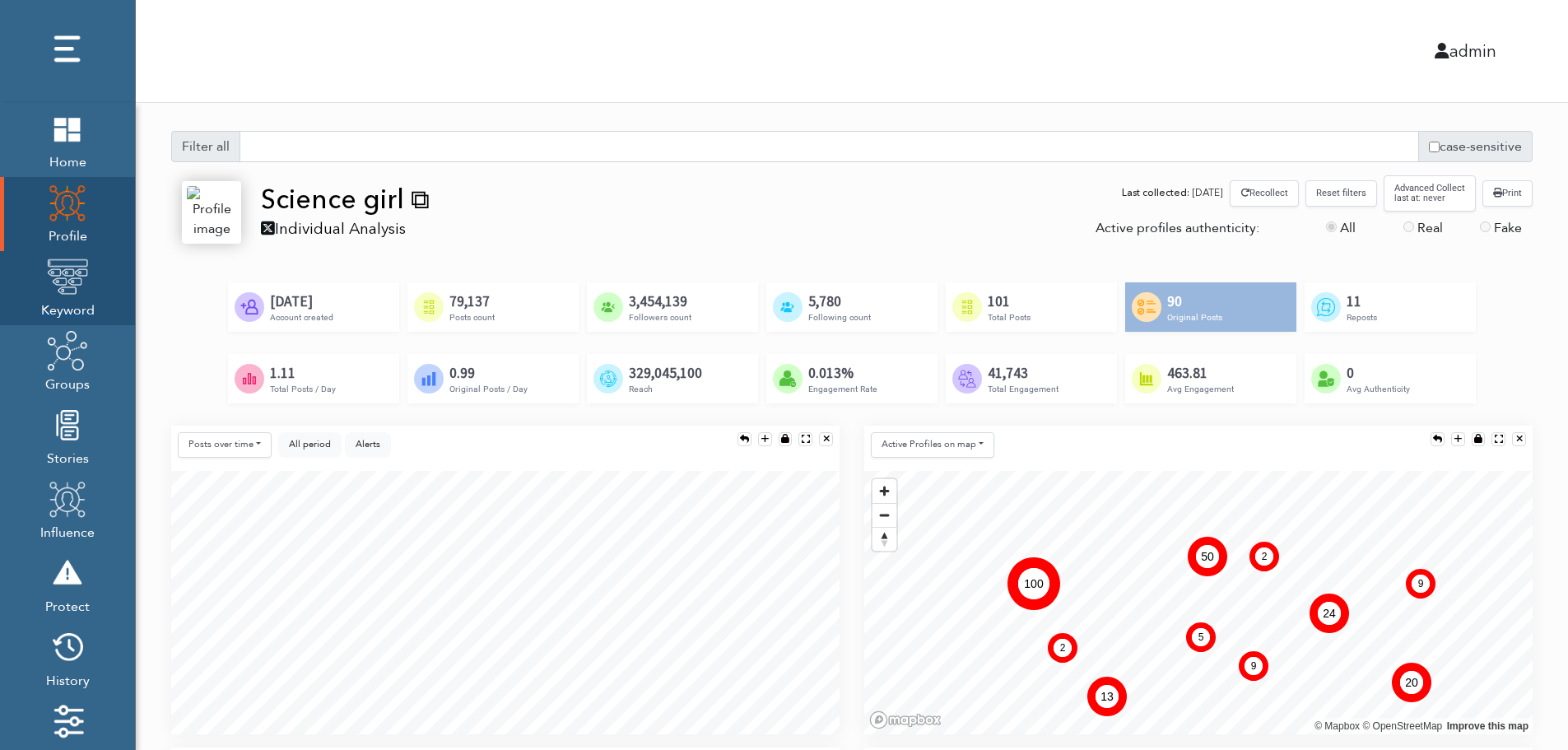
click at [62, 291] on img at bounding box center [67, 276] width 42 height 42
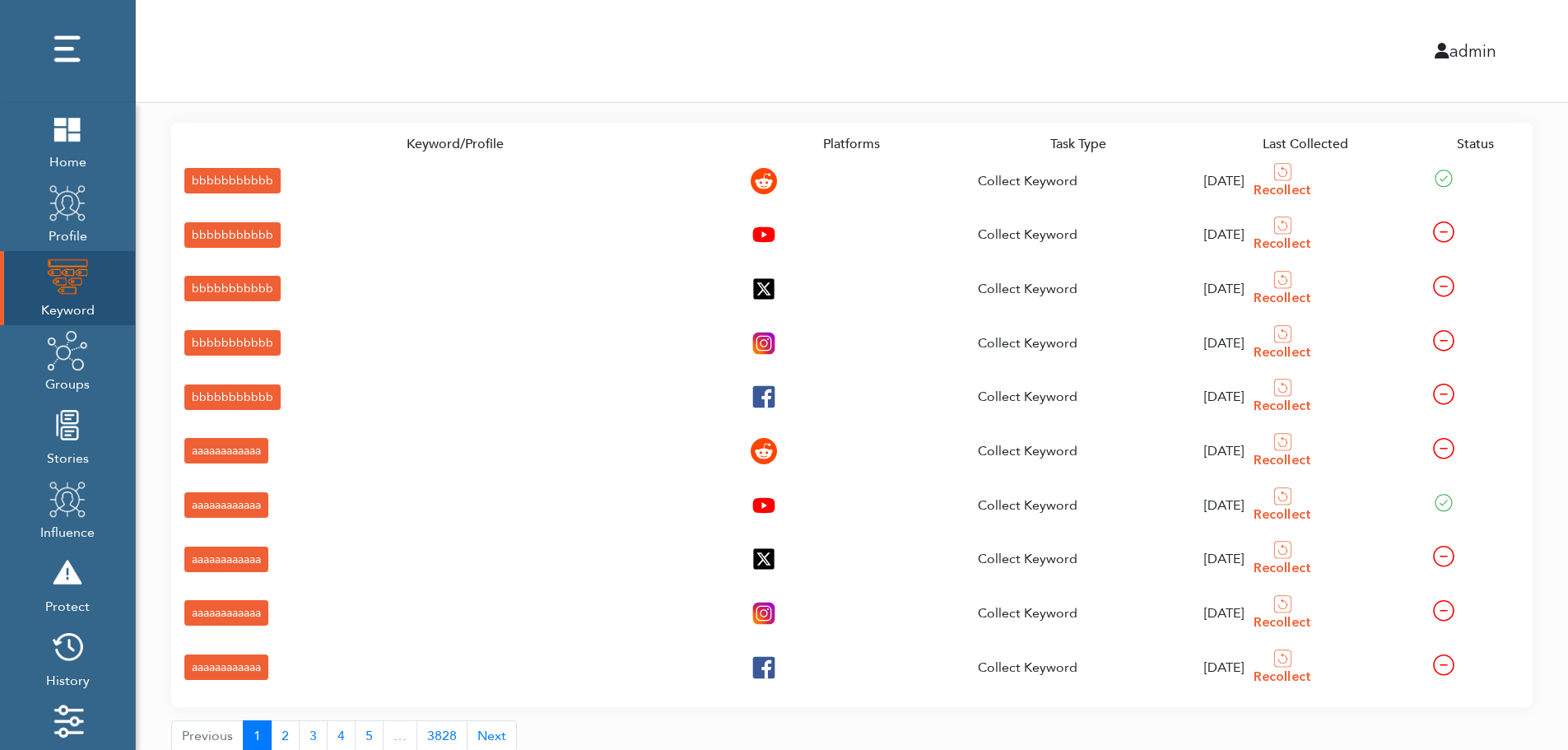
click at [200, 178] on div "bbbbbbbbbbb" at bounding box center [232, 181] width 96 height 26
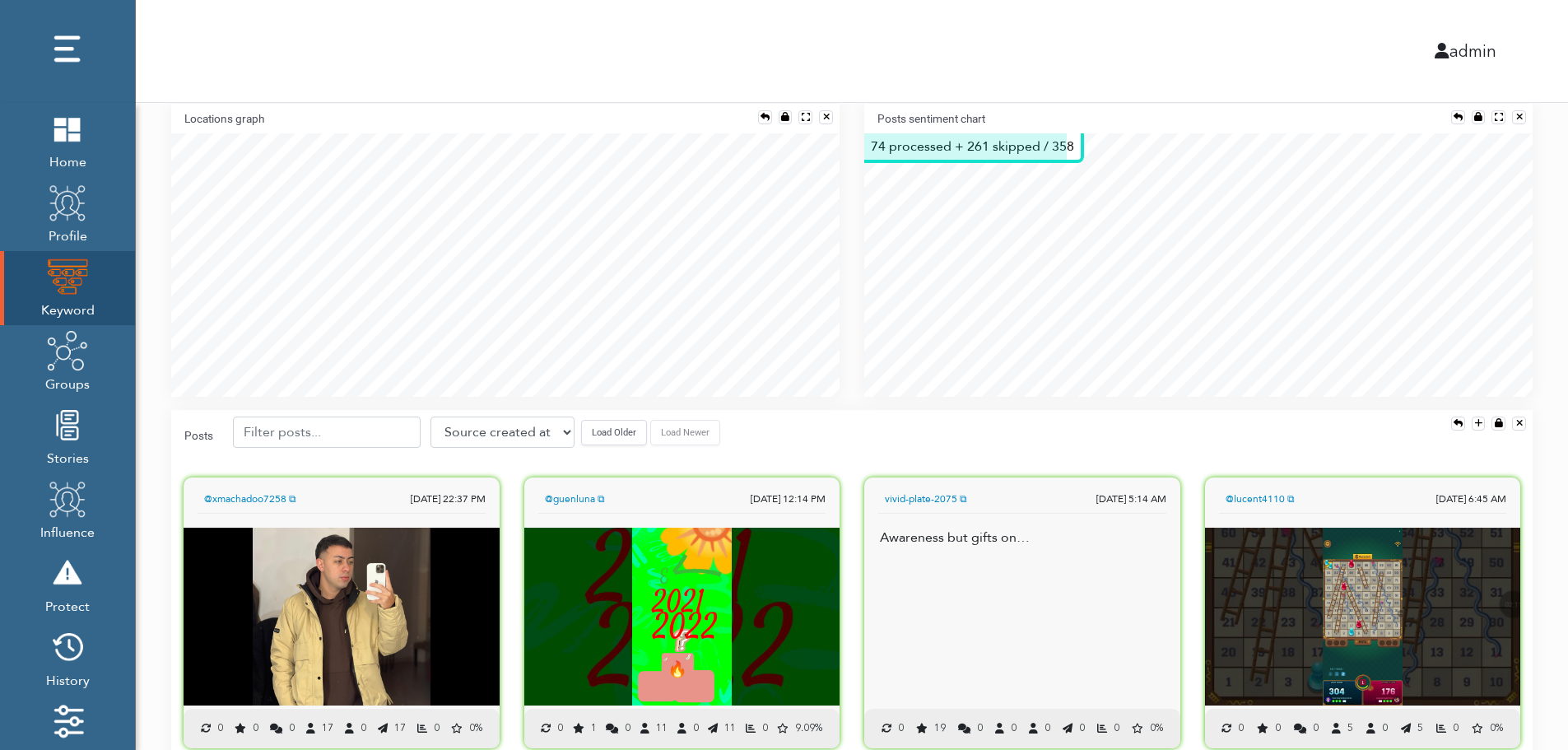
scroll to position [364, 0]
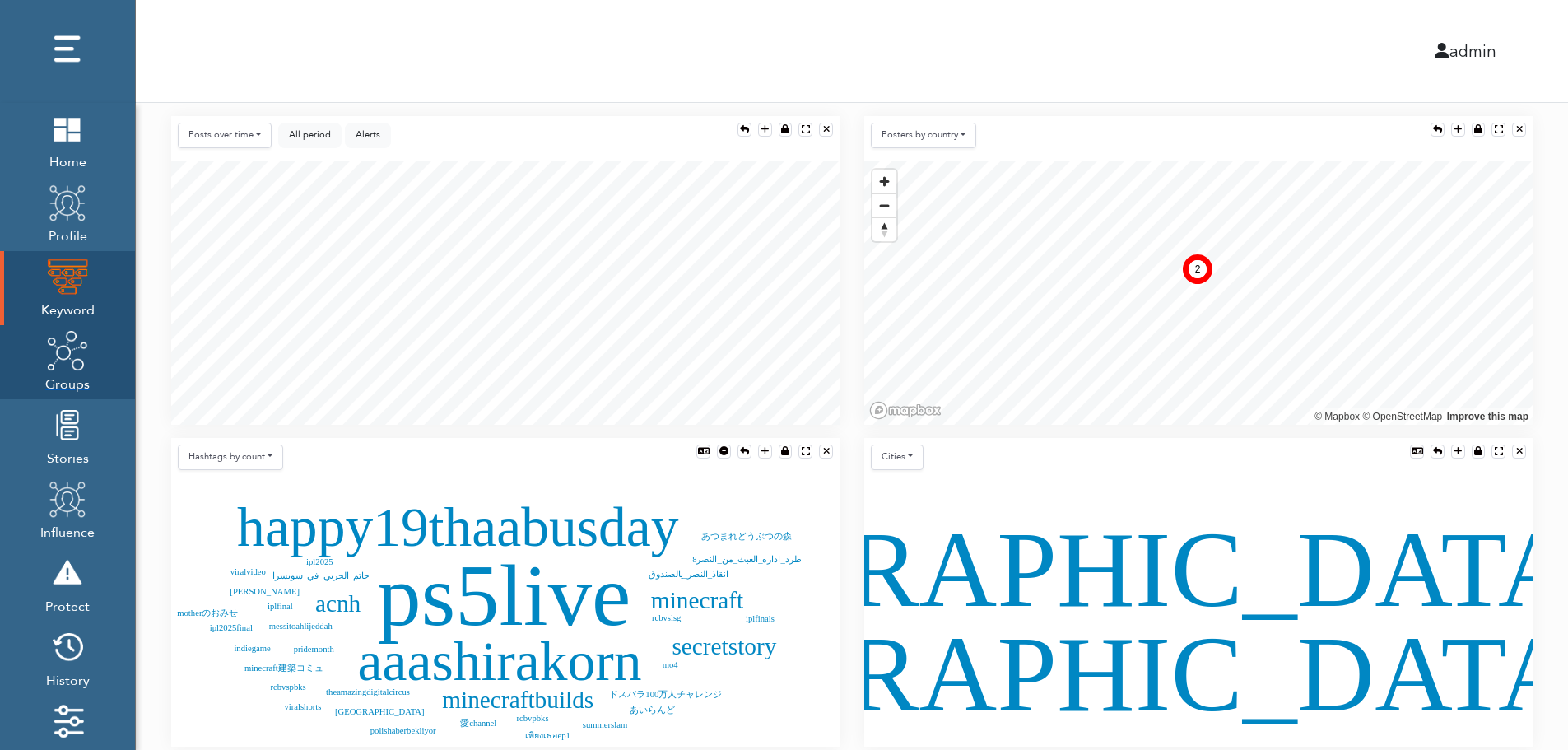
click at [65, 368] on img at bounding box center [67, 351] width 42 height 42
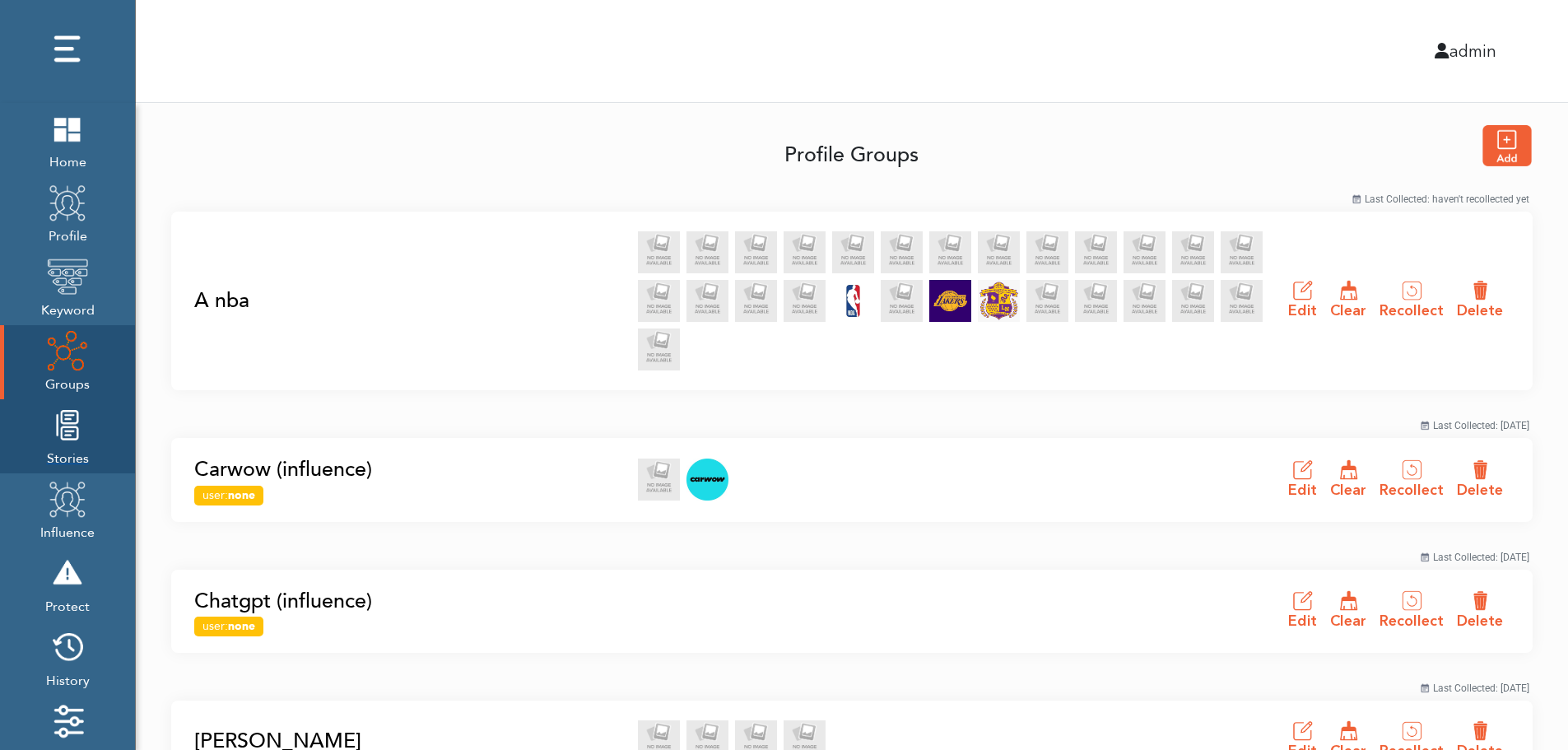
click at [62, 445] on img at bounding box center [67, 425] width 42 height 42
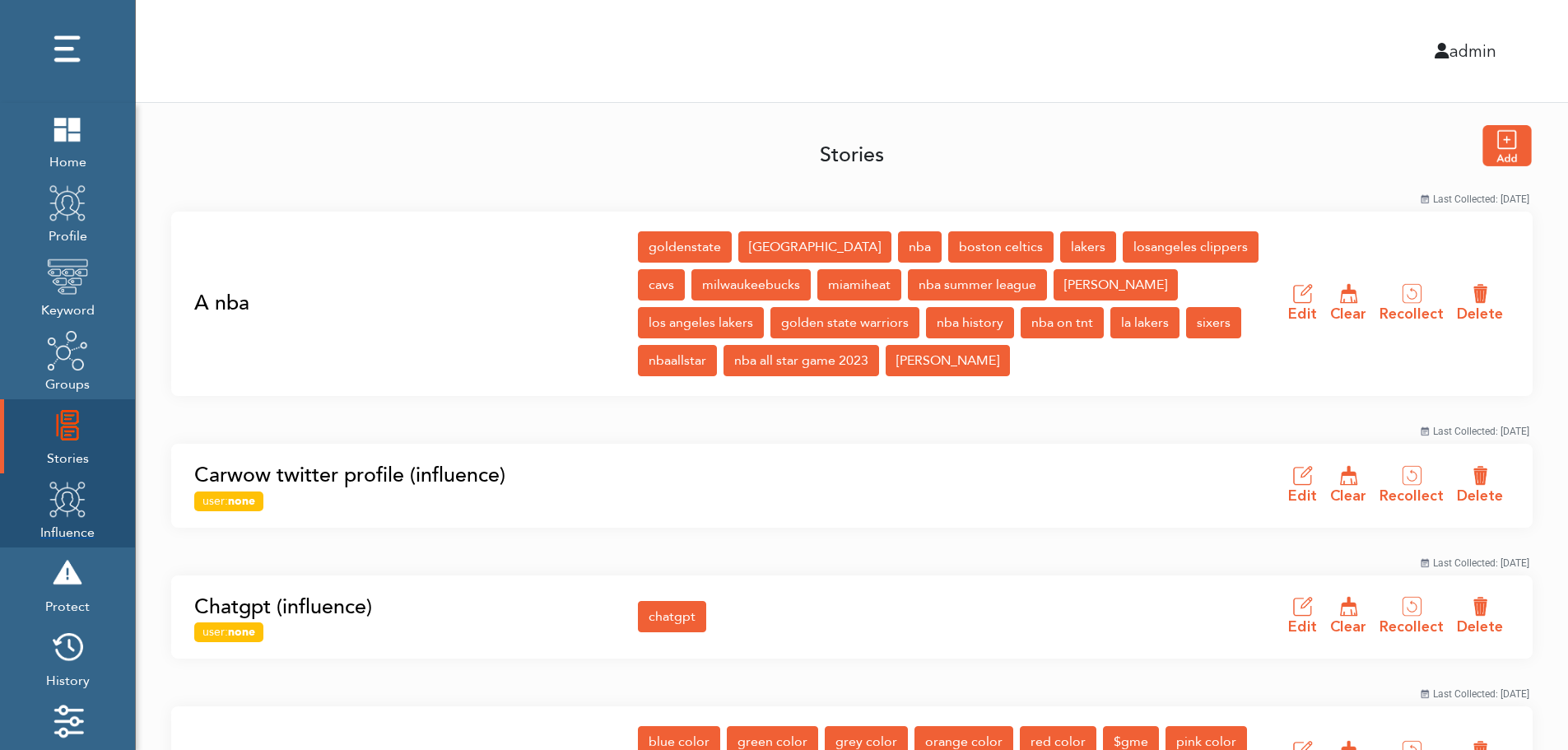
click at [61, 513] on img at bounding box center [67, 499] width 42 height 42
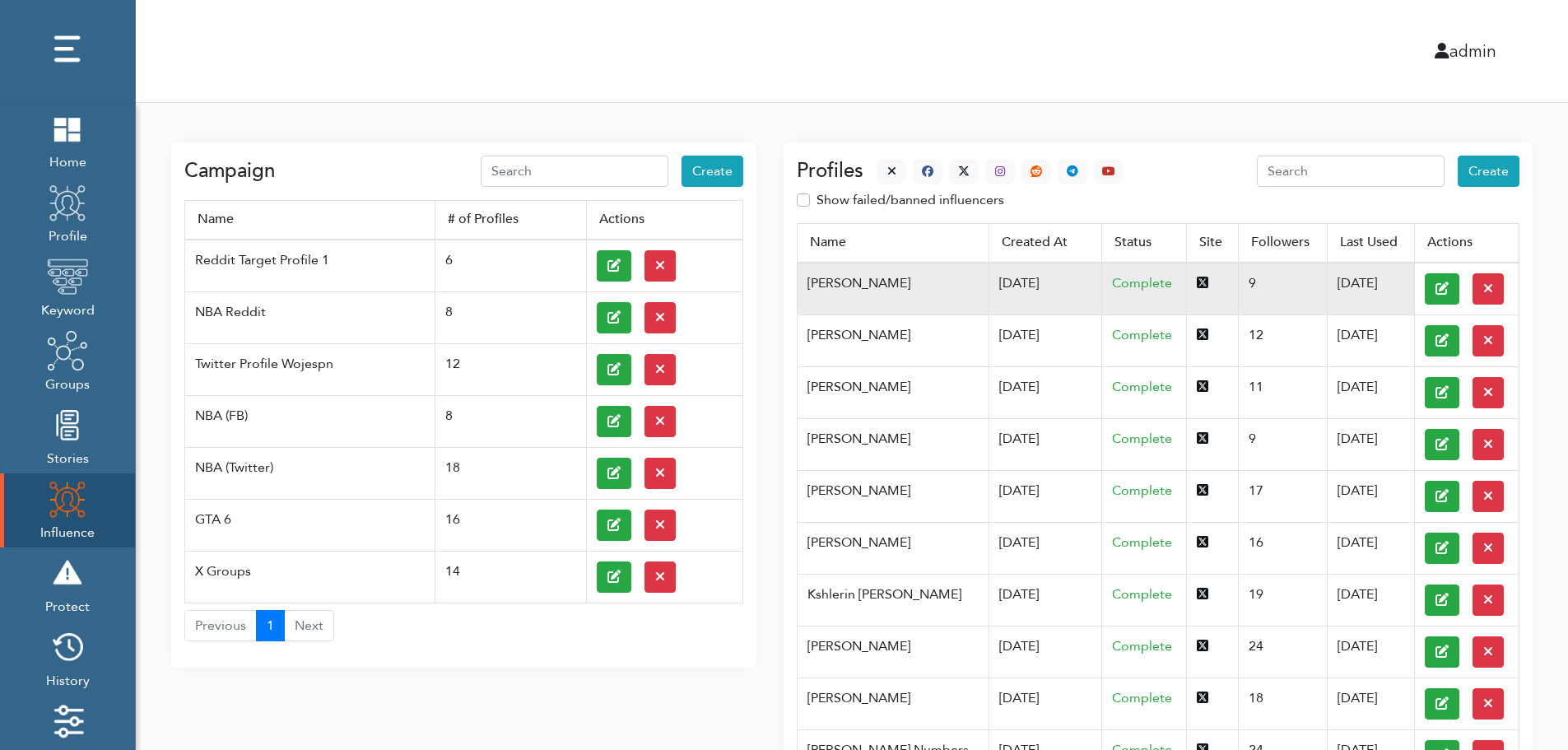
click at [989, 281] on td "07/03/2025" at bounding box center [1045, 288] width 114 height 53
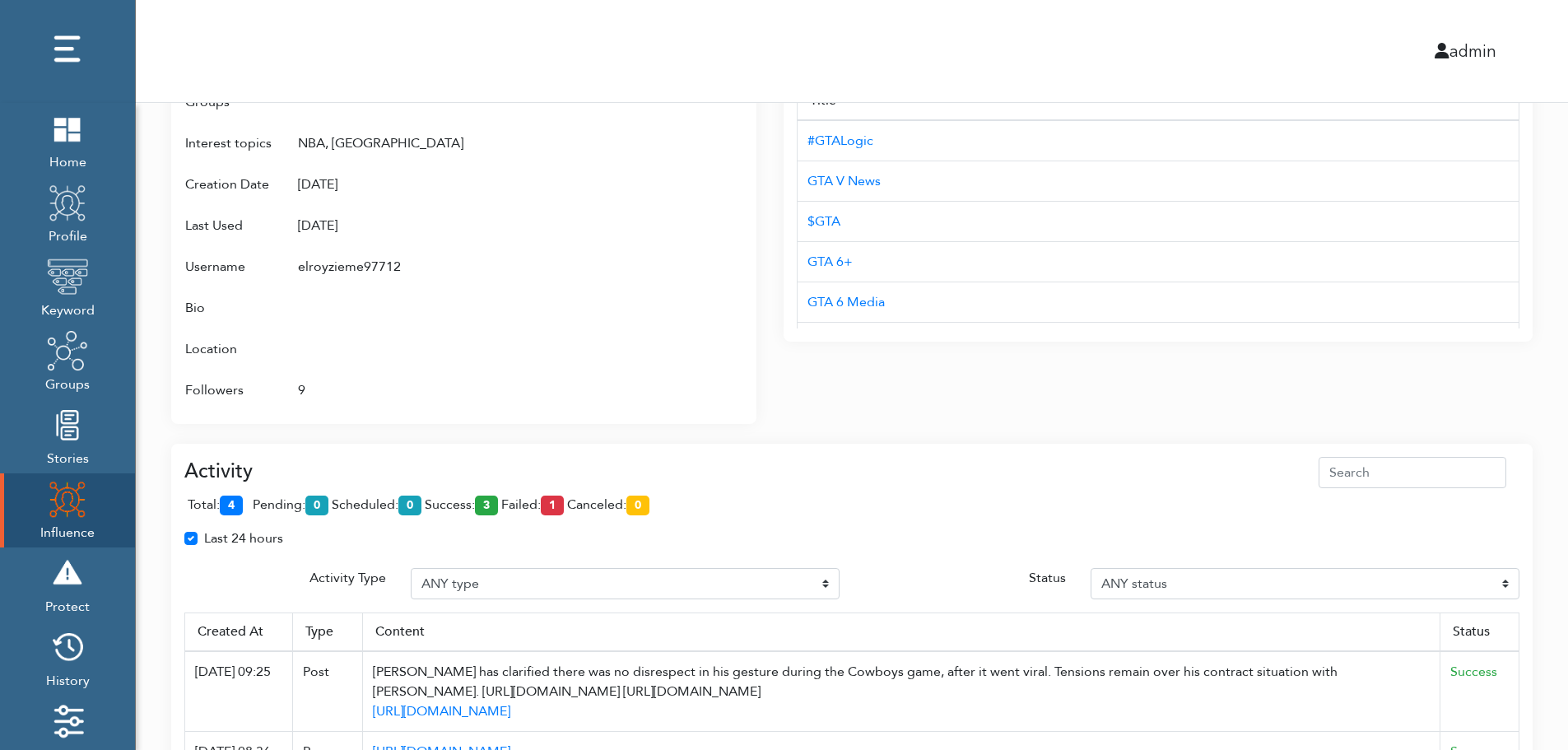
scroll to position [1065, 0]
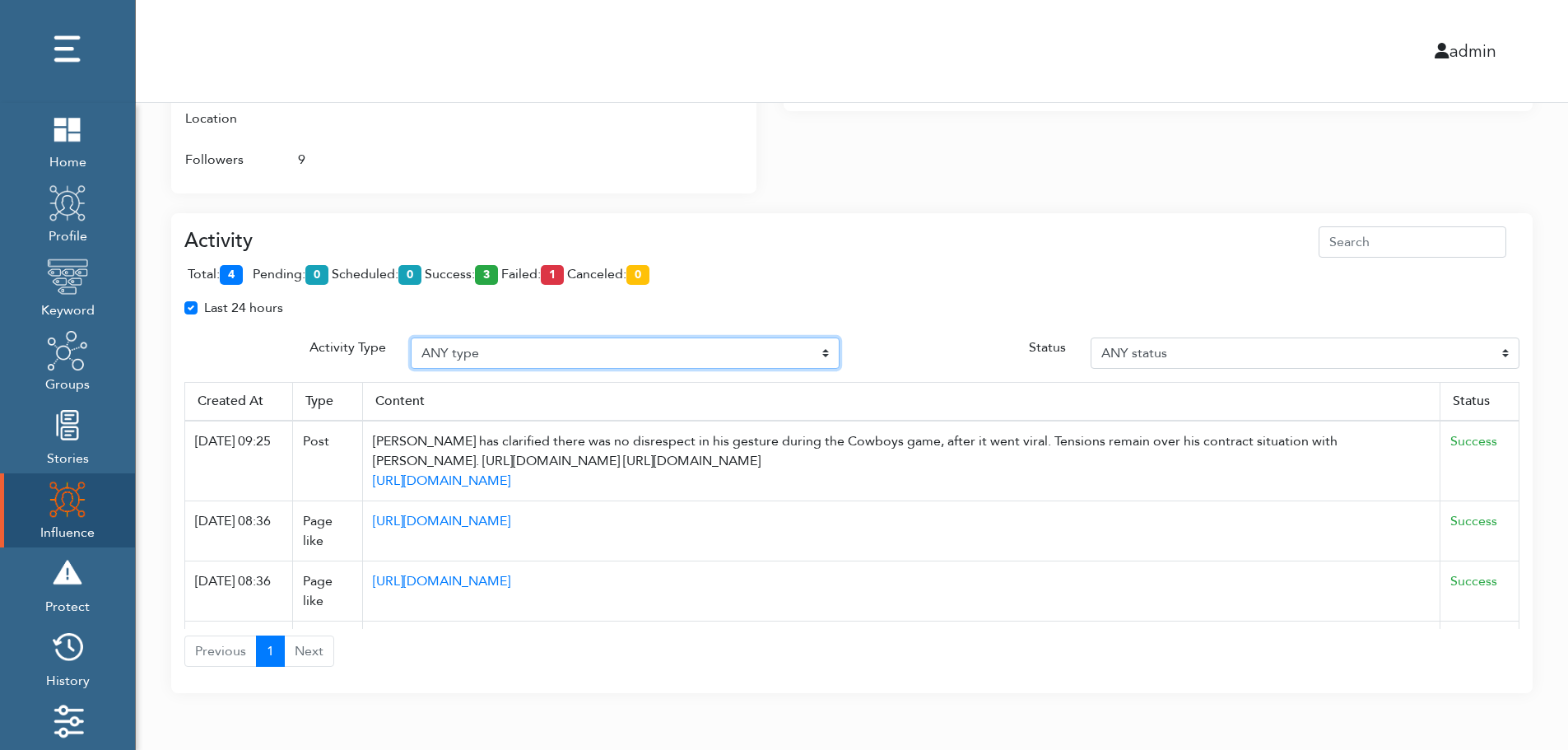
click at [533, 351] on select "ANY type Post Like Post Post comment Comment like Post Share Follow Unfollow Pa…" at bounding box center [625, 354] width 429 height 32
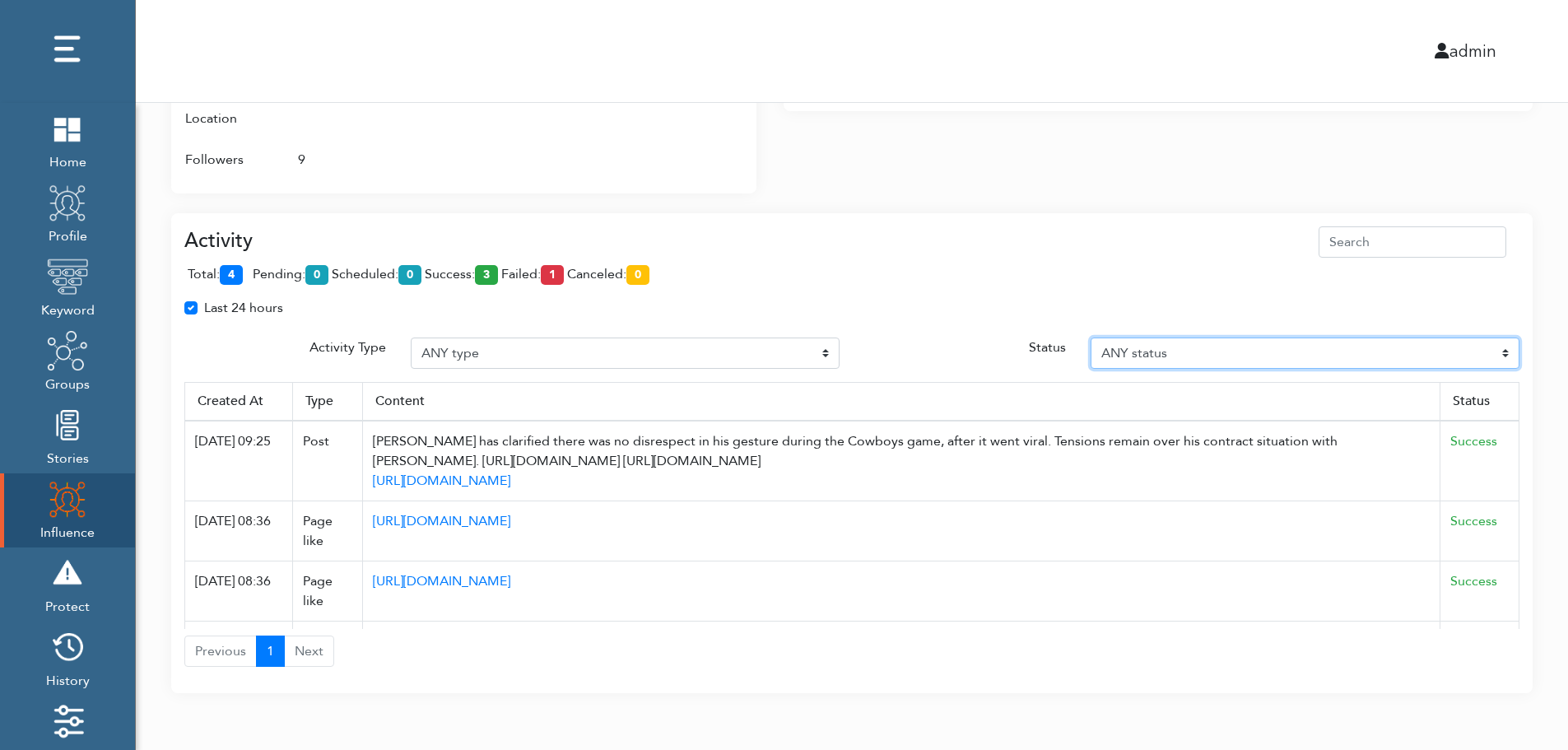
click at [1228, 351] on select "ANY status Pending Scheduled Success Failed Canceled Unknown" at bounding box center [1305, 354] width 429 height 32
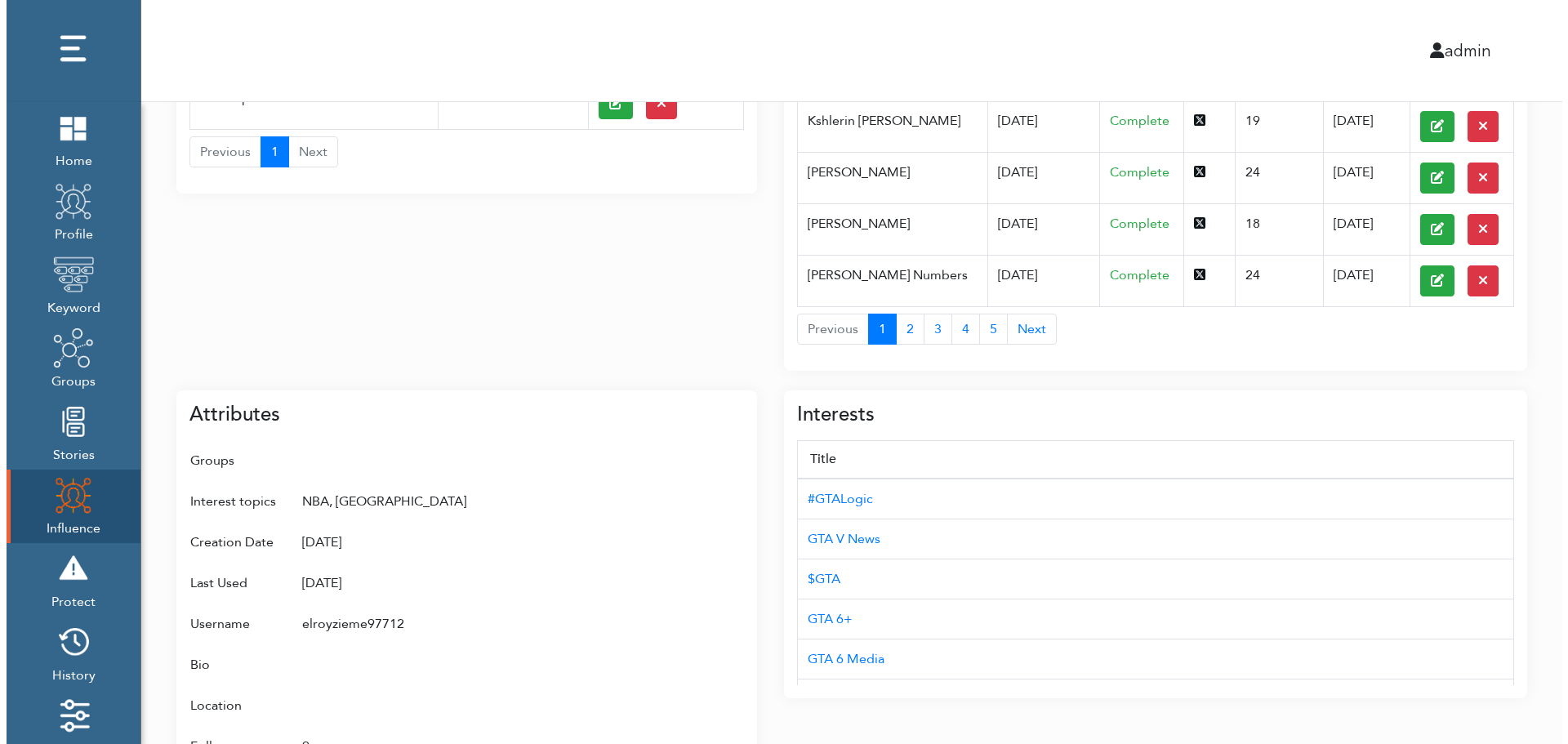
scroll to position [0, 0]
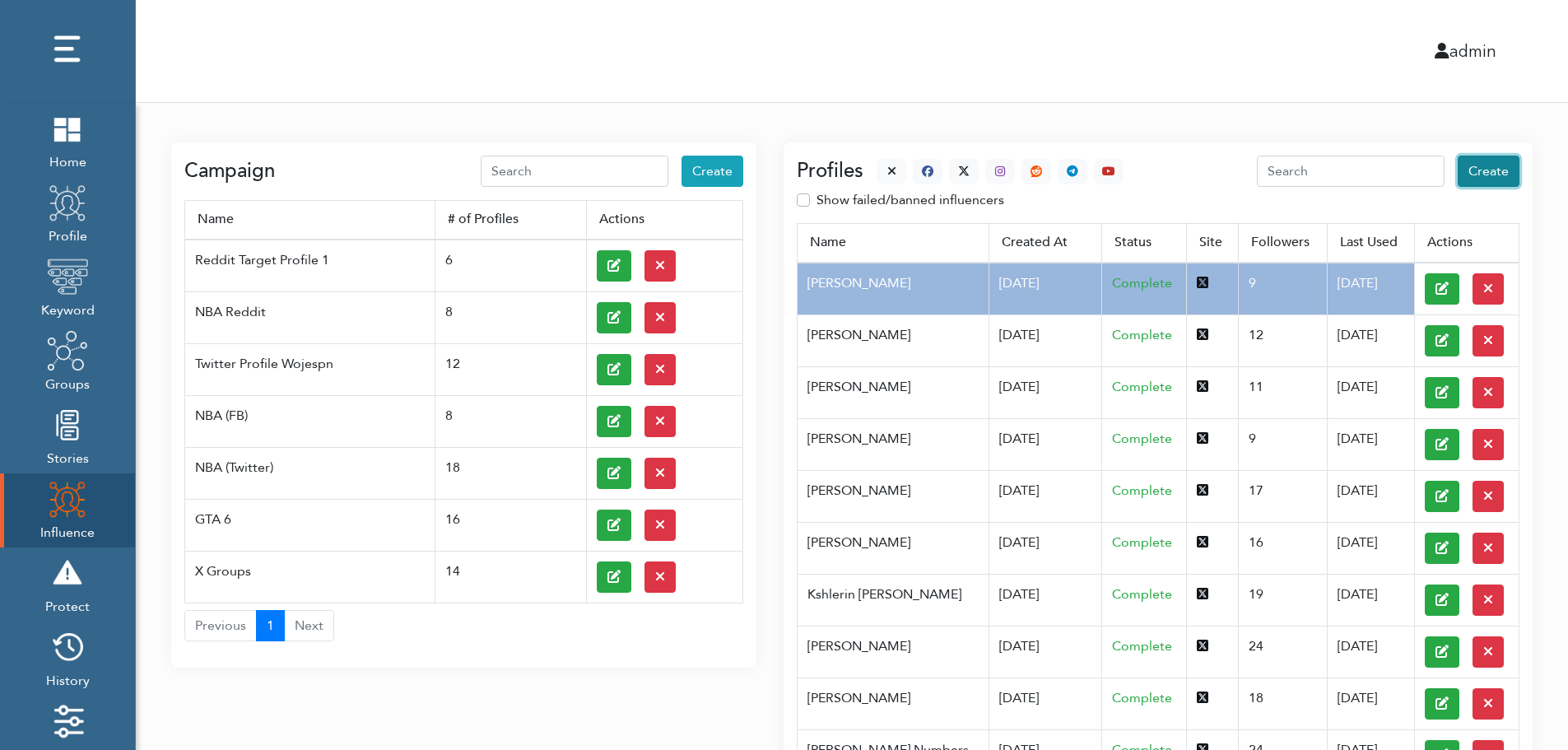
click at [1492, 172] on span "Create" at bounding box center [1488, 171] width 41 height 18
select select "primary"
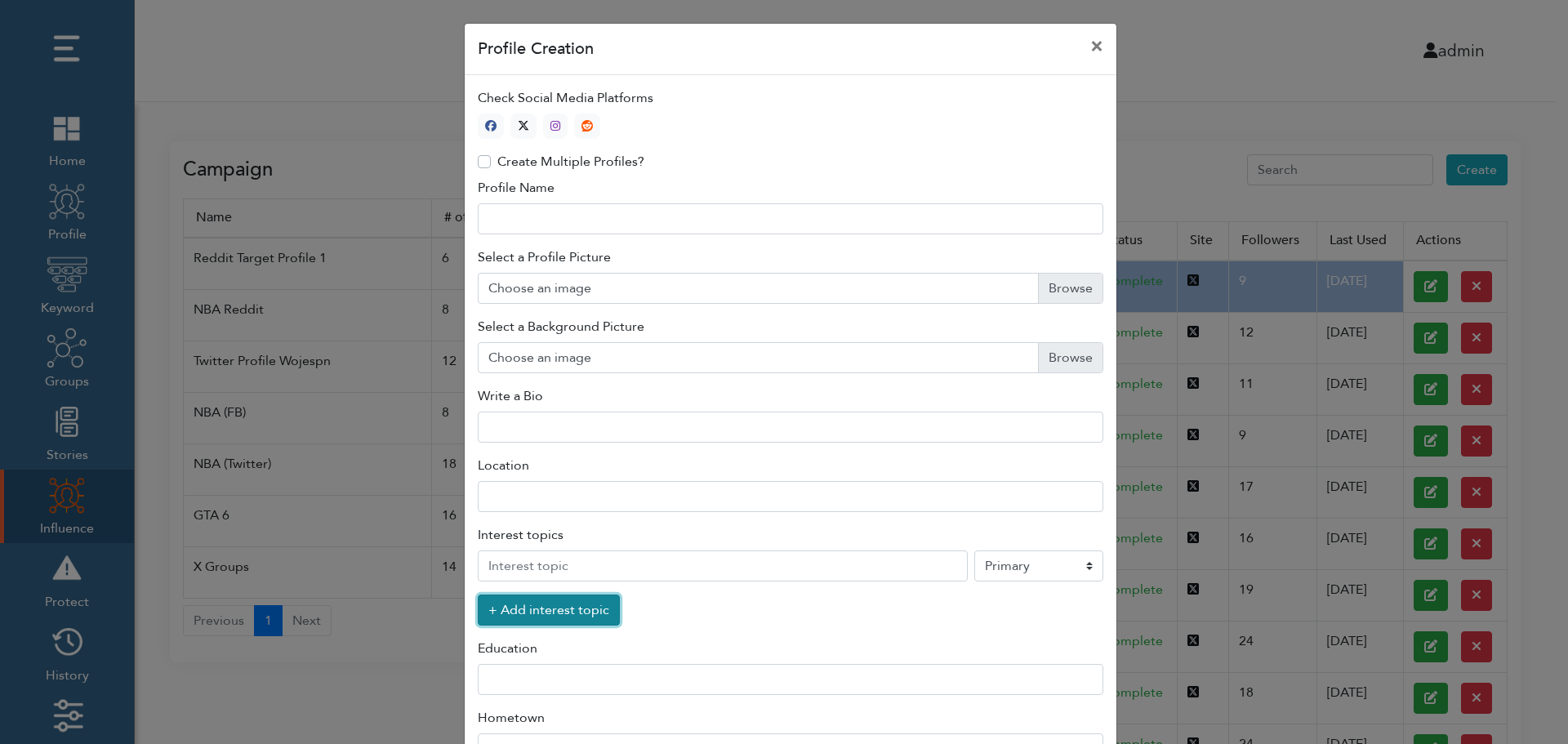
click at [539, 614] on button "+ Add interest topic" at bounding box center [549, 610] width 143 height 31
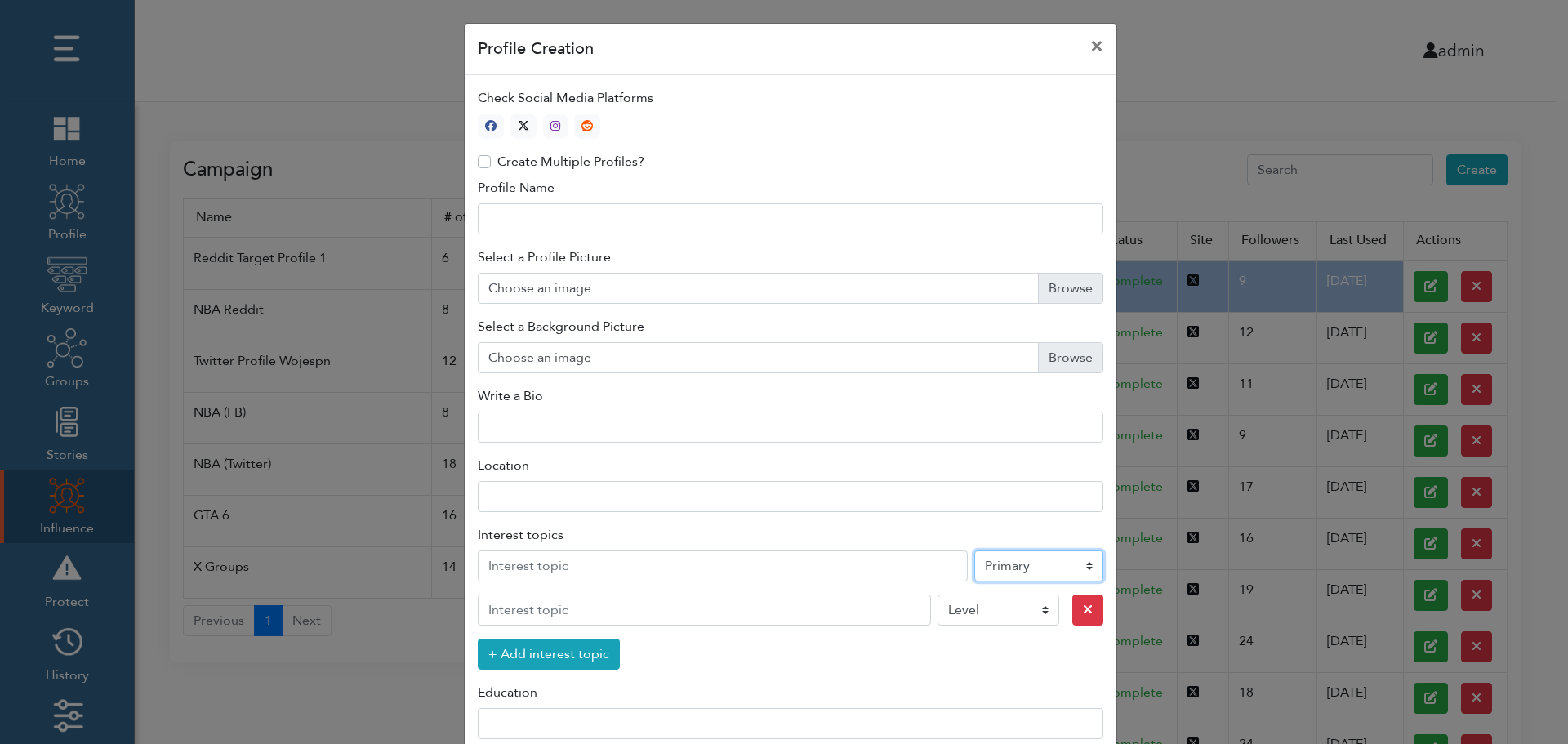
click at [1015, 569] on select "Level Primary Secondary Tertiary" at bounding box center [1038, 566] width 129 height 31
click at [519, 123] on icon "button" at bounding box center [524, 126] width 12 height 12
type input "1"
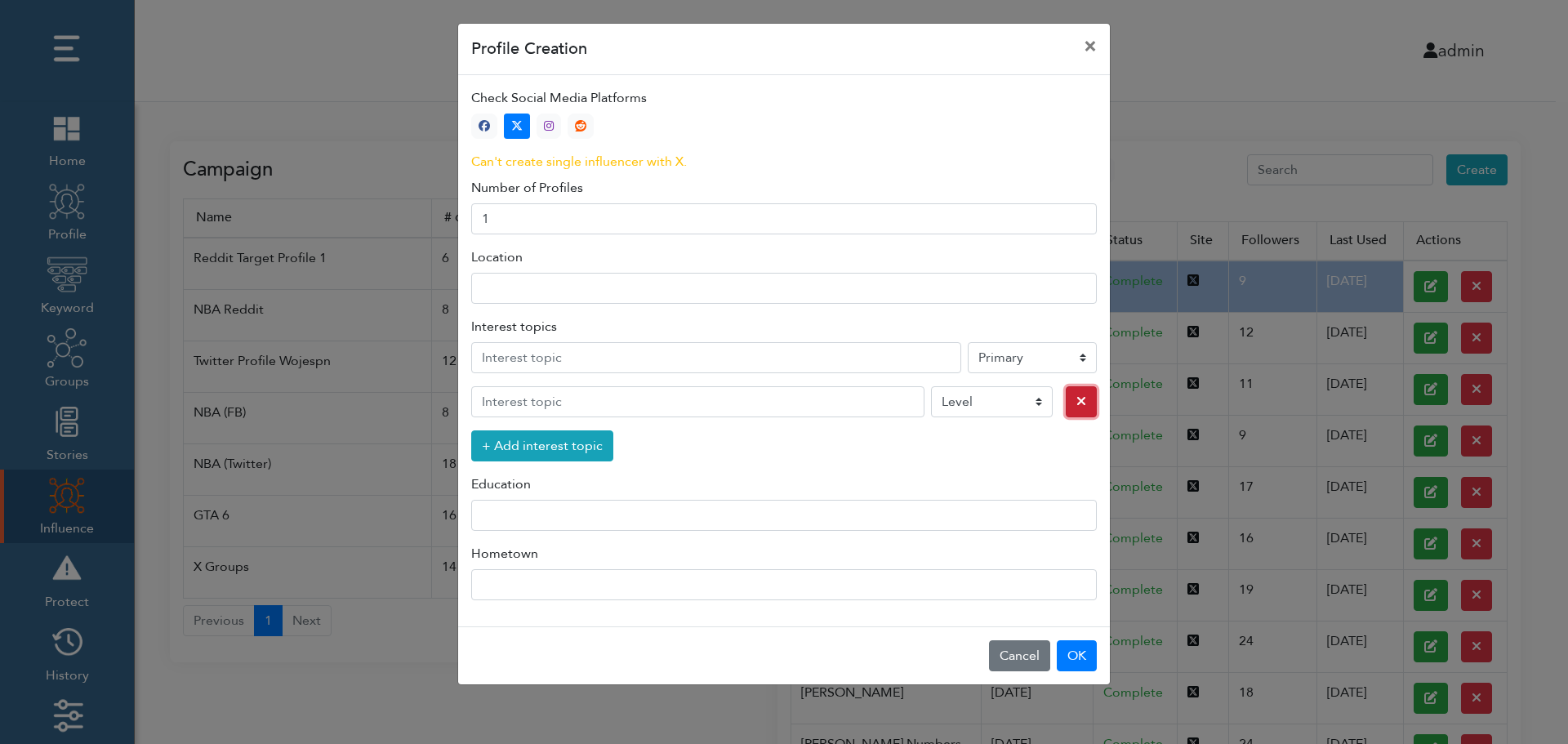
click at [1076, 403] on icon "button" at bounding box center [1081, 400] width 10 height 13
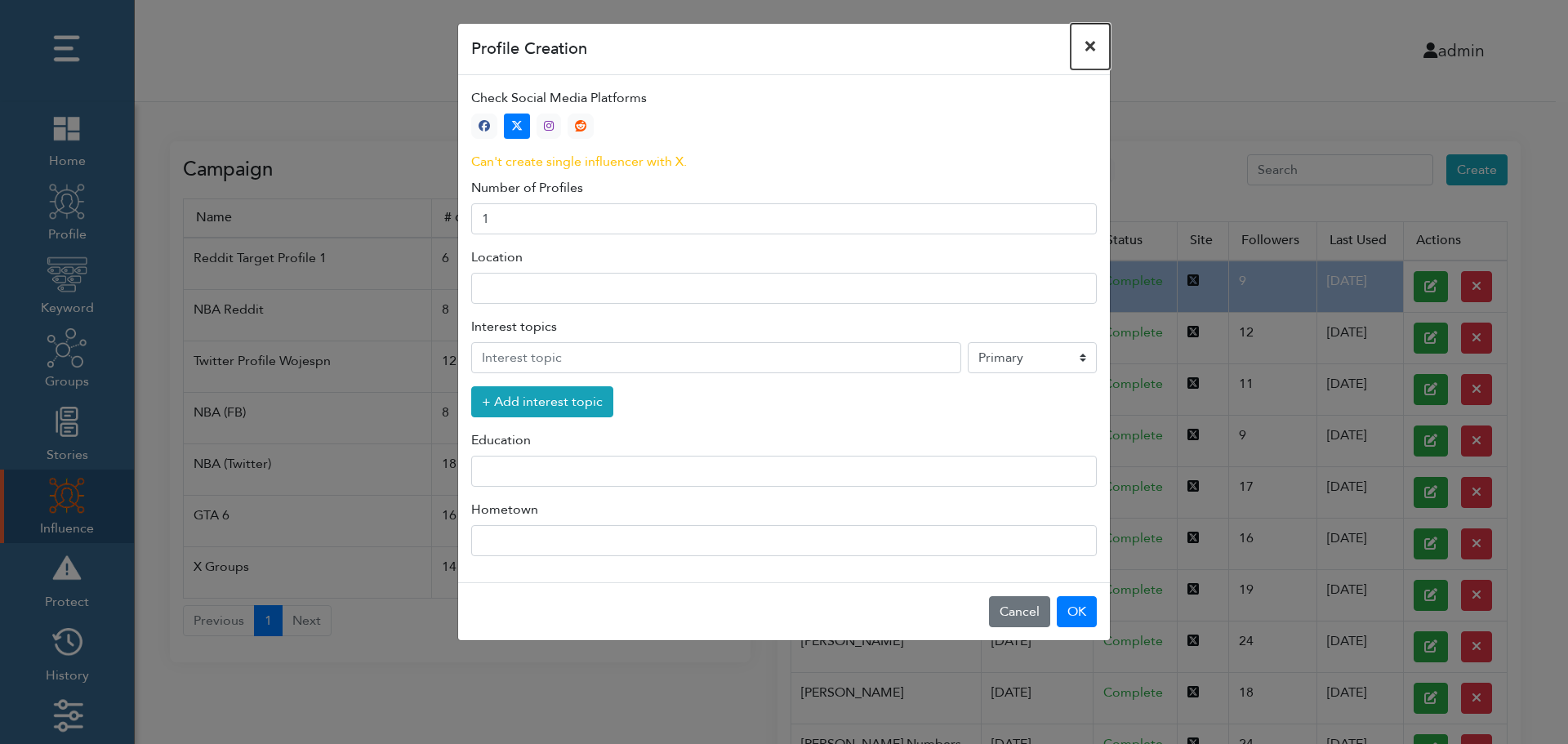
click at [1091, 45] on button "×" at bounding box center [1090, 46] width 39 height 46
select select "primary"
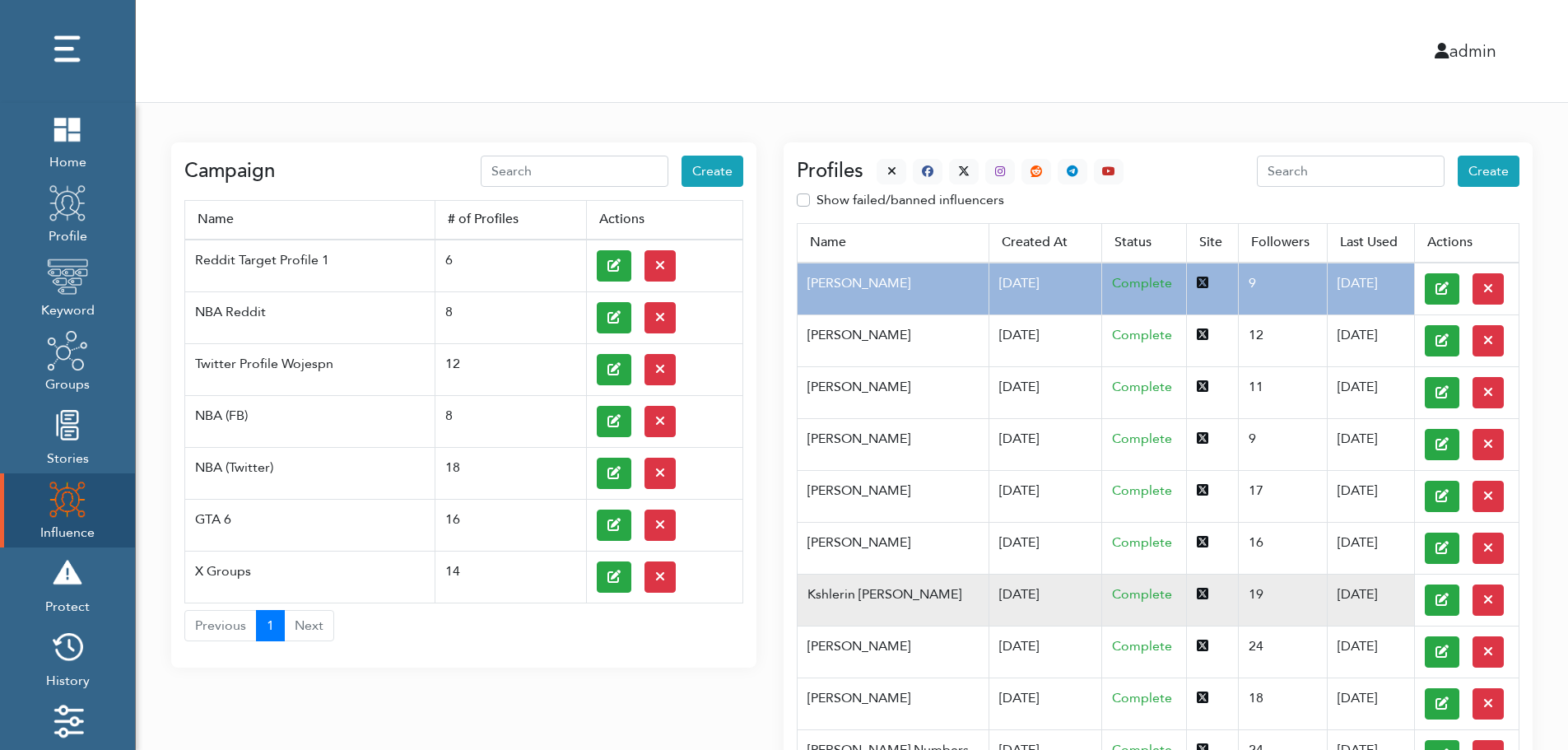
click at [881, 592] on td "Kshlerin Harland" at bounding box center [892, 599] width 191 height 52
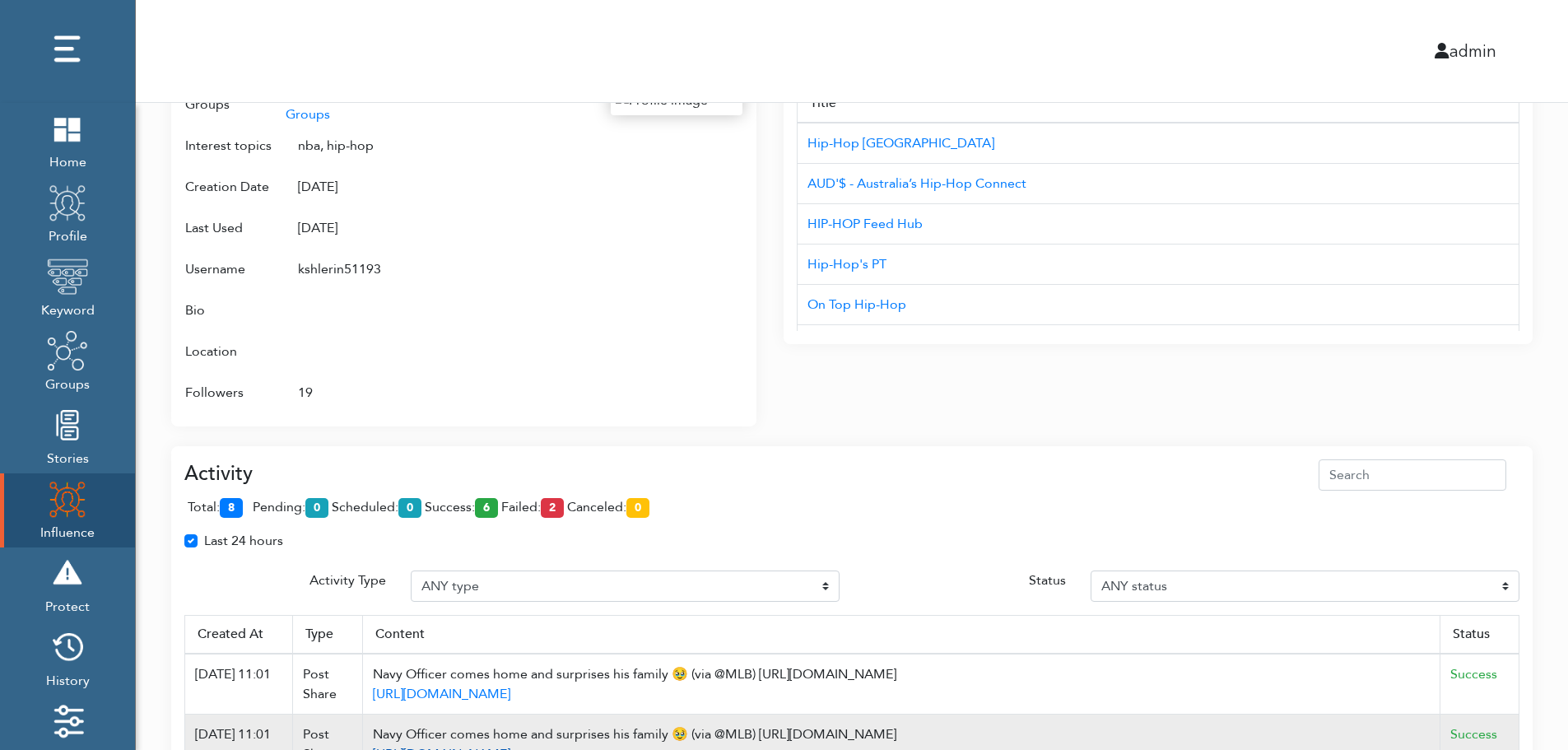
scroll to position [1065, 0]
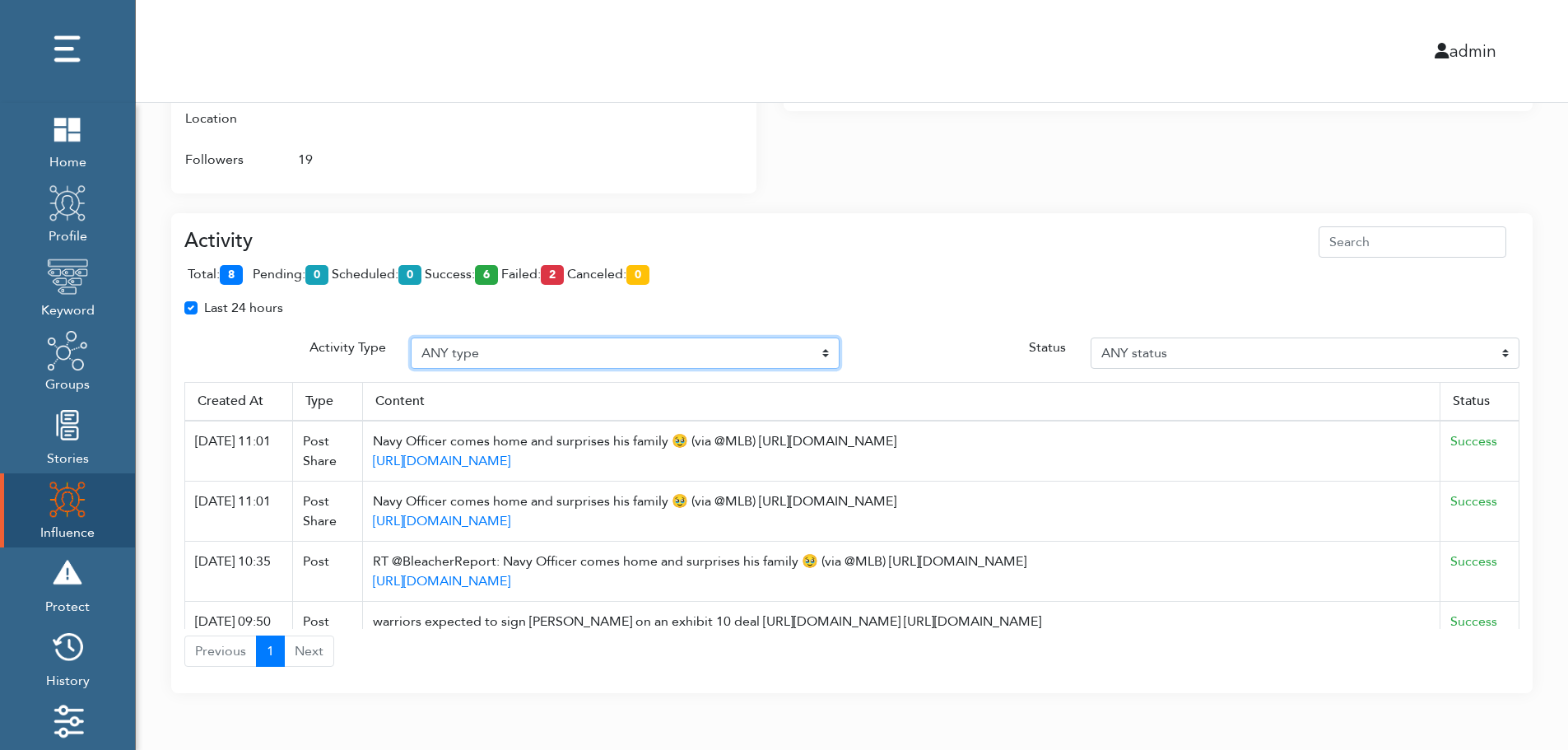
click at [499, 348] on select "ANY type Post Like Post Post comment Comment like Post Share Follow Unfollow Pa…" at bounding box center [625, 354] width 429 height 32
select select "Post"
click at [411, 338] on select "ANY type Post Like Post Post comment Comment like Post Share Follow Unfollow Pa…" at bounding box center [625, 354] width 429 height 32
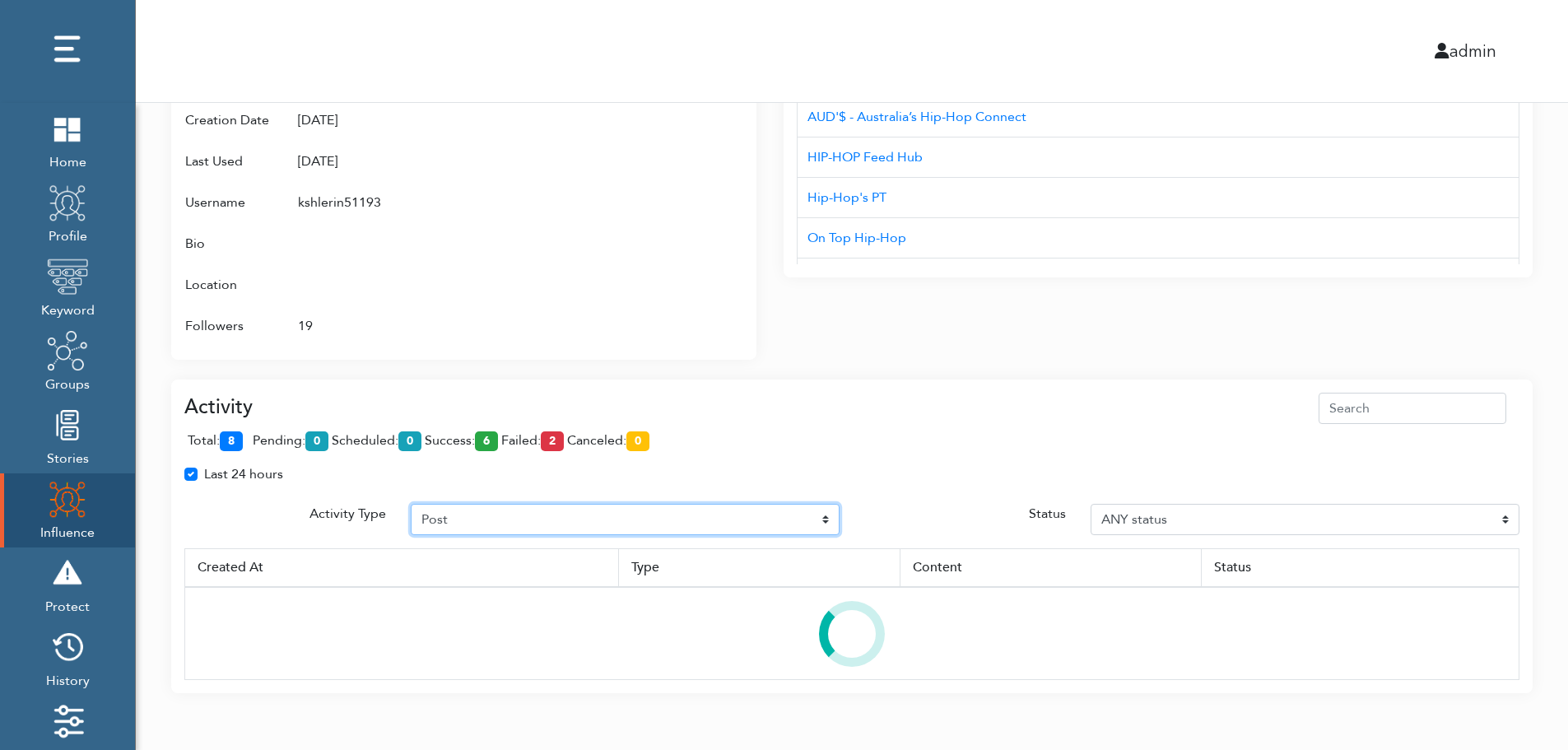
scroll to position [978, 0]
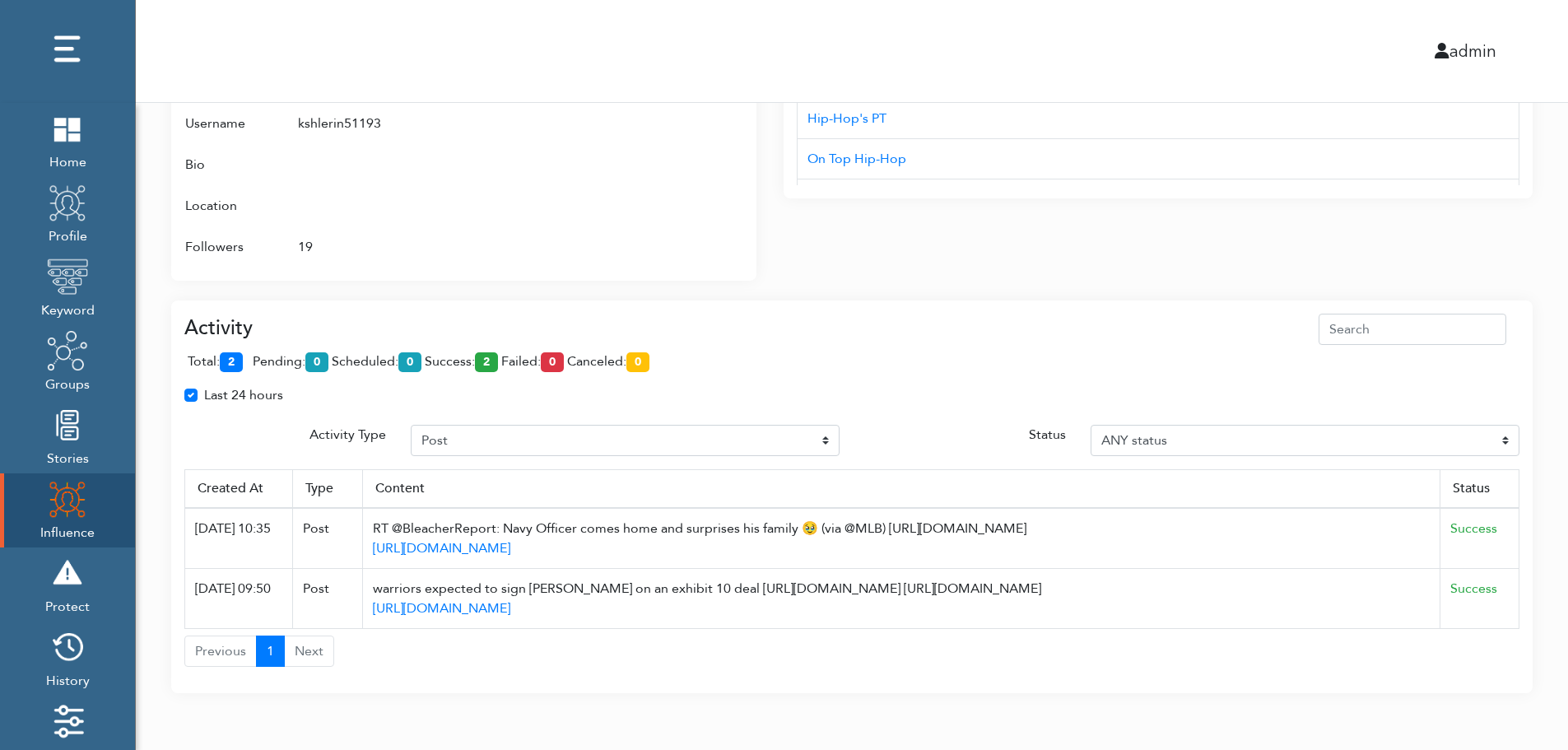
click at [247, 358] on span "total: 2" at bounding box center [218, 362] width 61 height 18
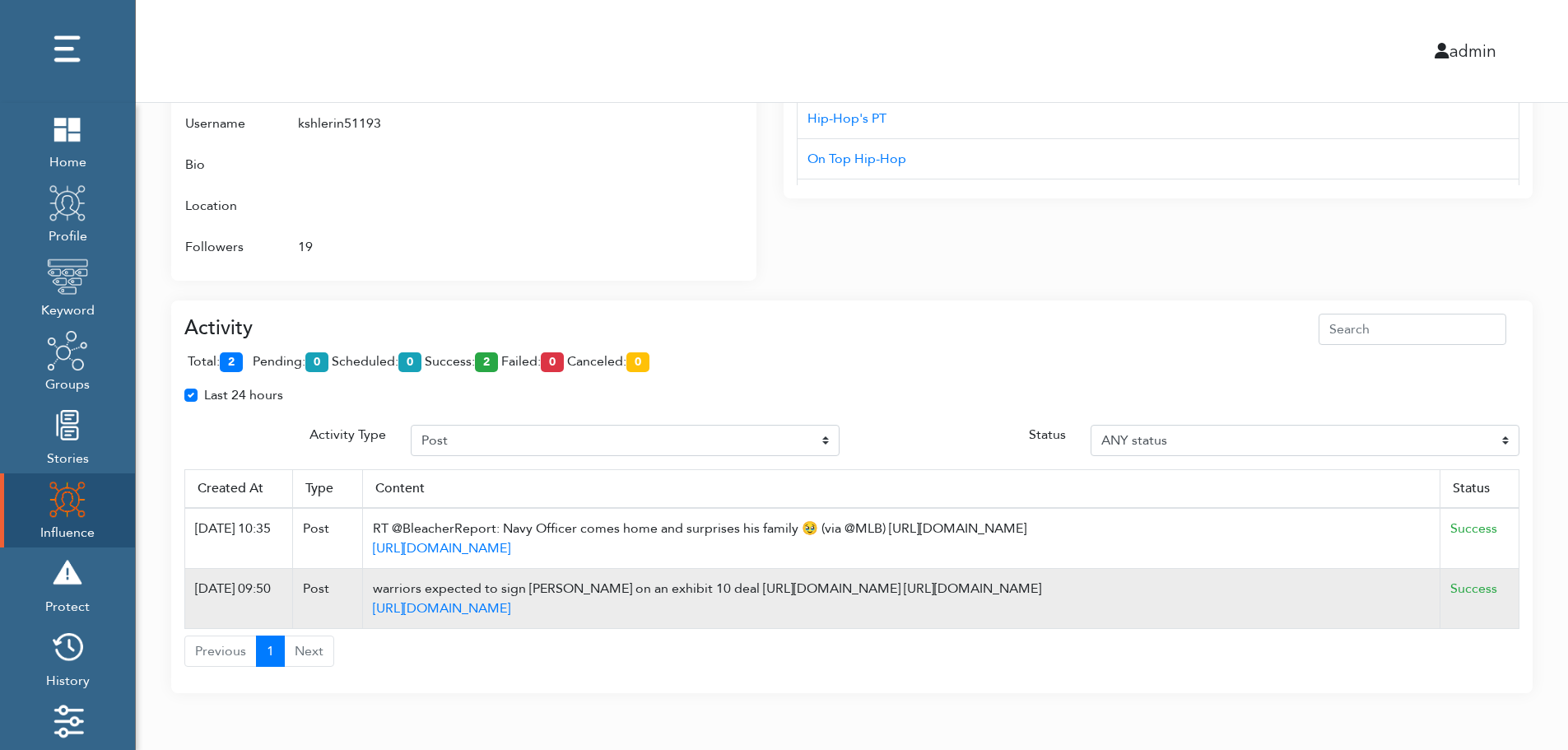
click at [1514, 597] on td "Success" at bounding box center [1480, 598] width 79 height 60
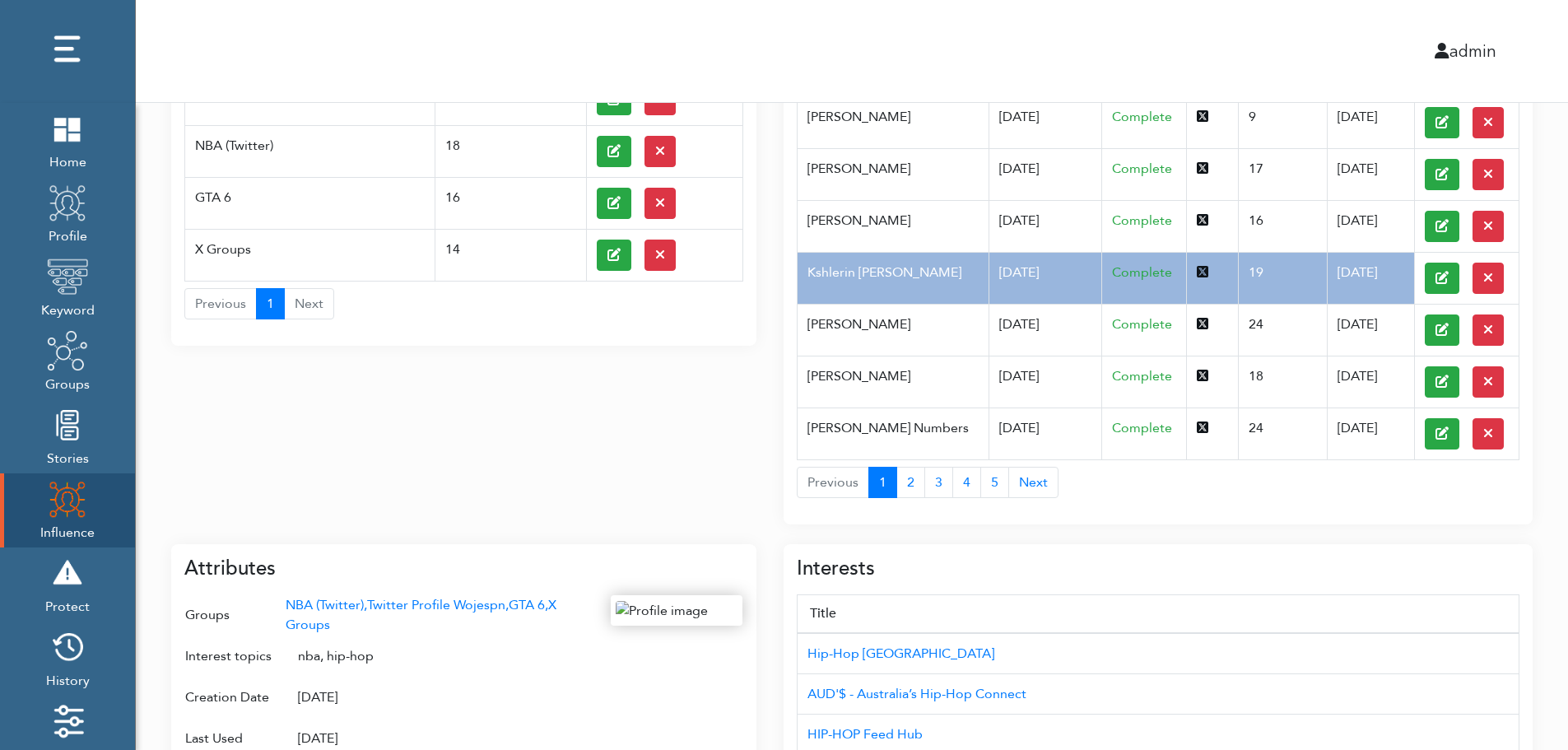
scroll to position [0, 0]
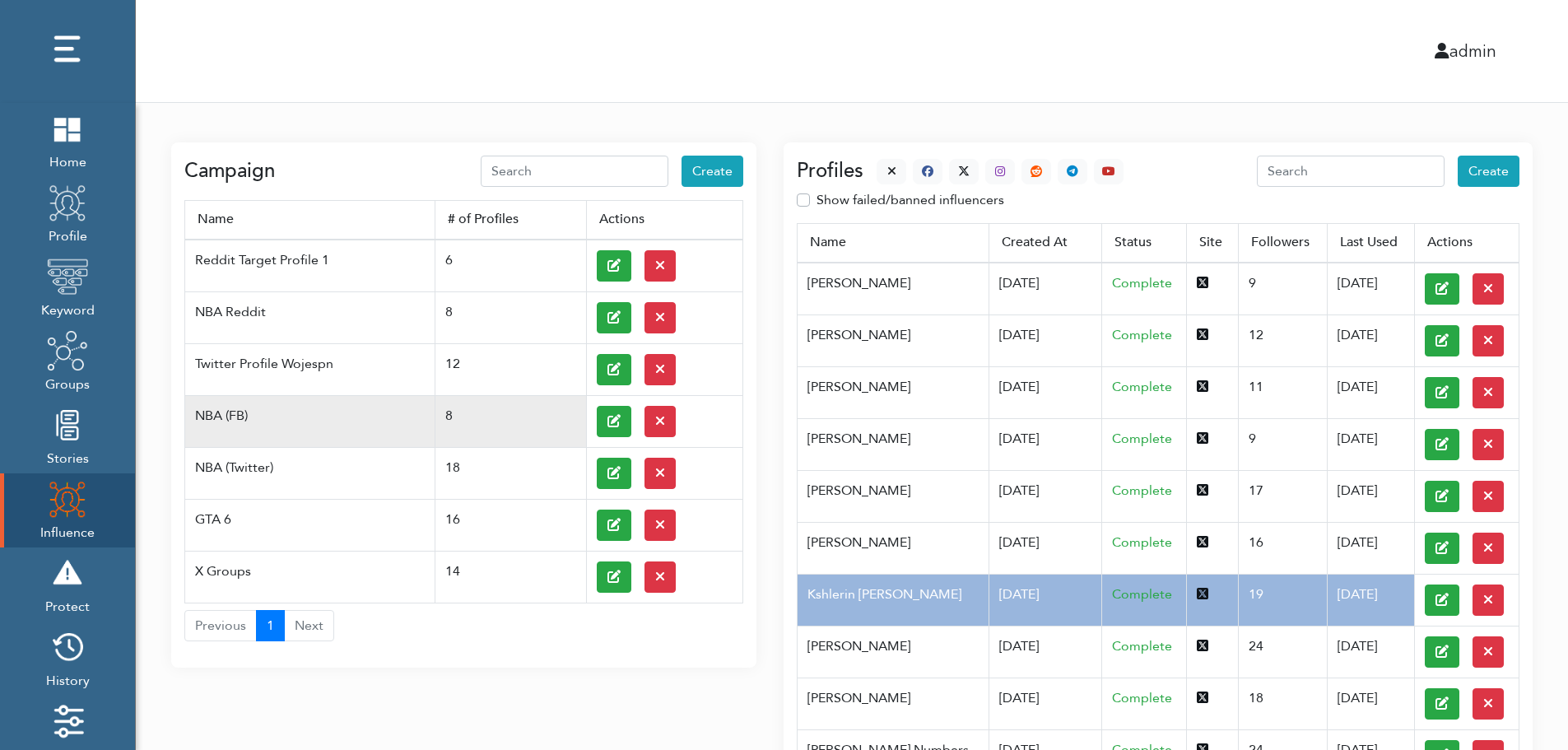
click at [592, 419] on td at bounding box center [665, 421] width 157 height 52
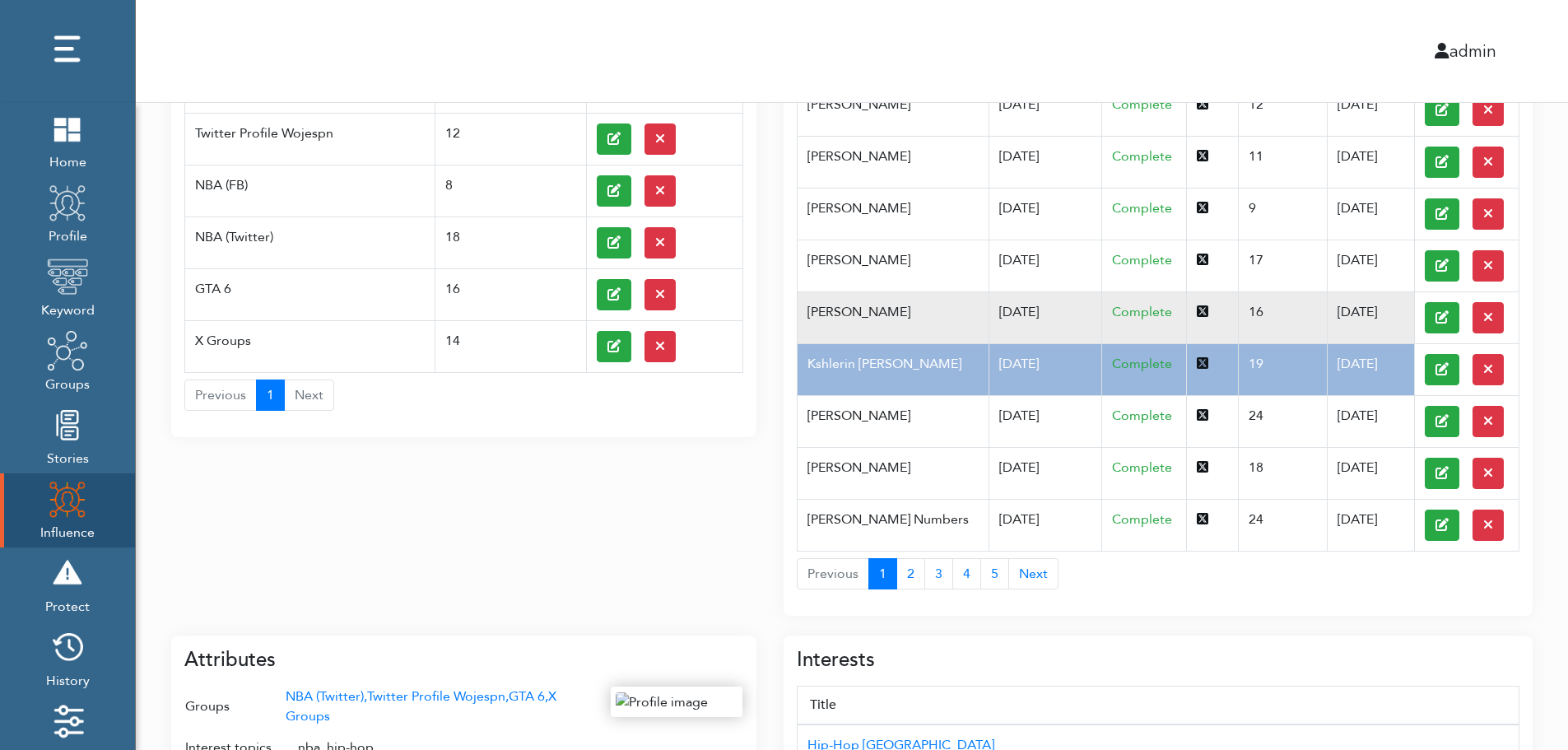
scroll to position [264, 0]
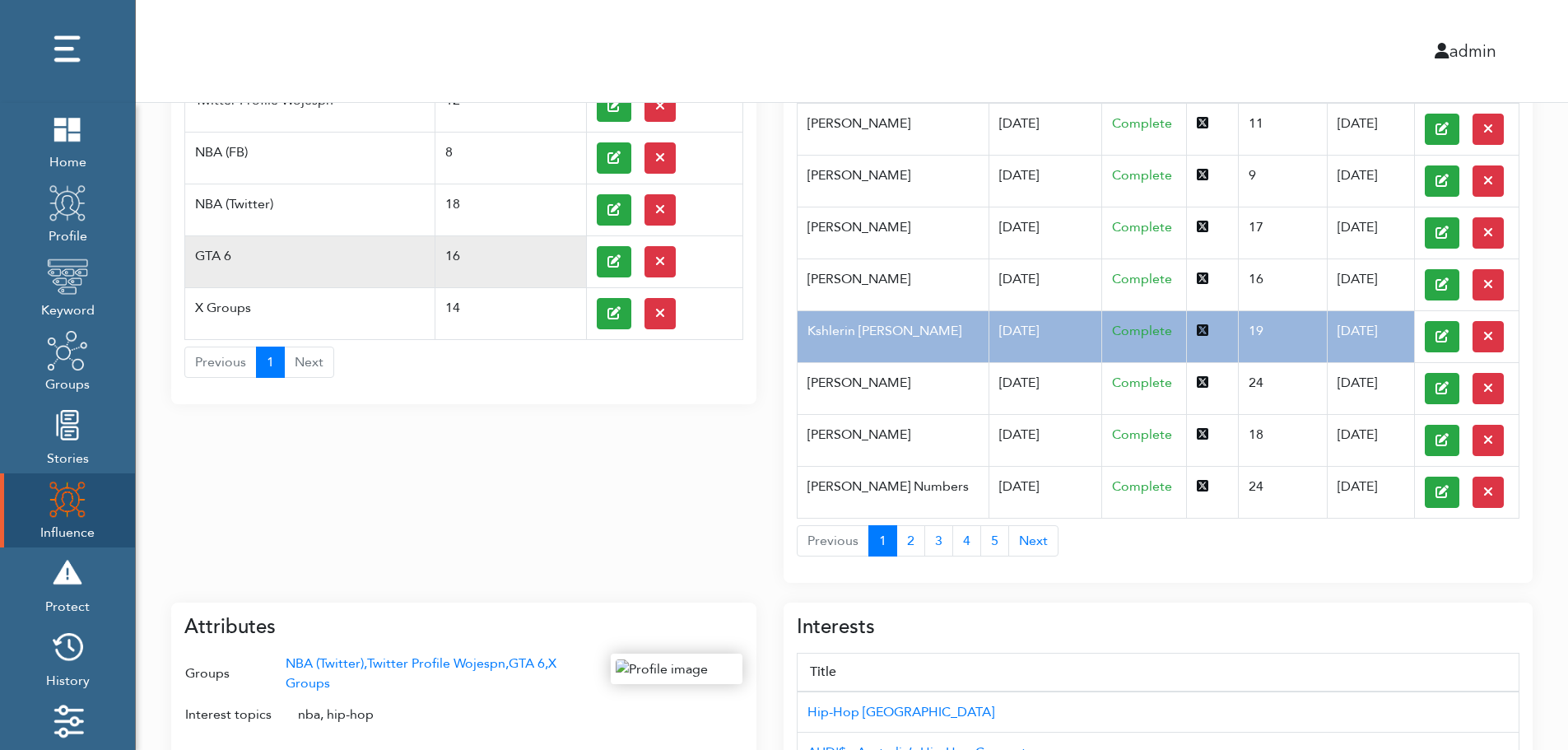
click at [245, 246] on td "GTA 6" at bounding box center [310, 262] width 251 height 52
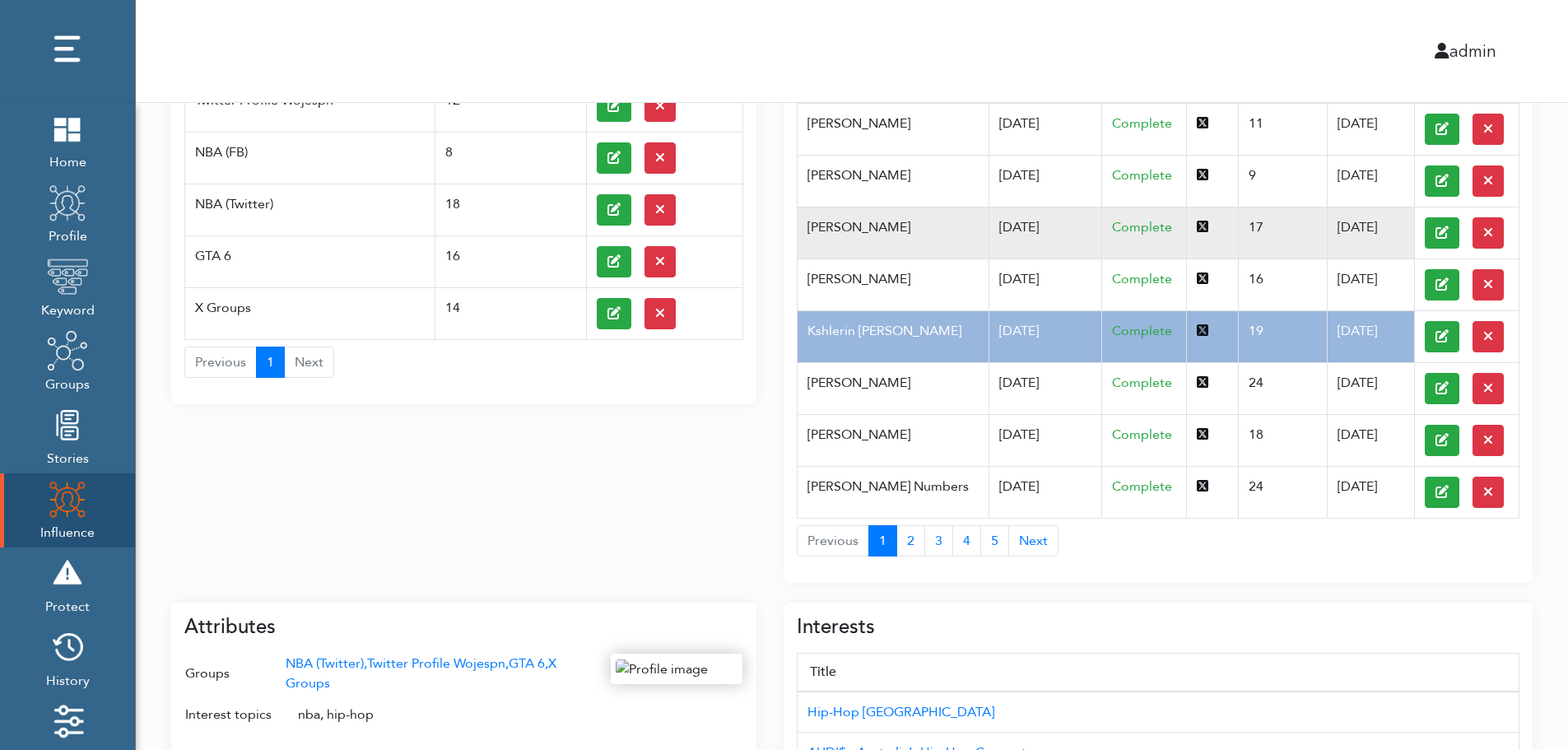
click at [951, 246] on td "Pfannerstill Norene" at bounding box center [892, 233] width 191 height 52
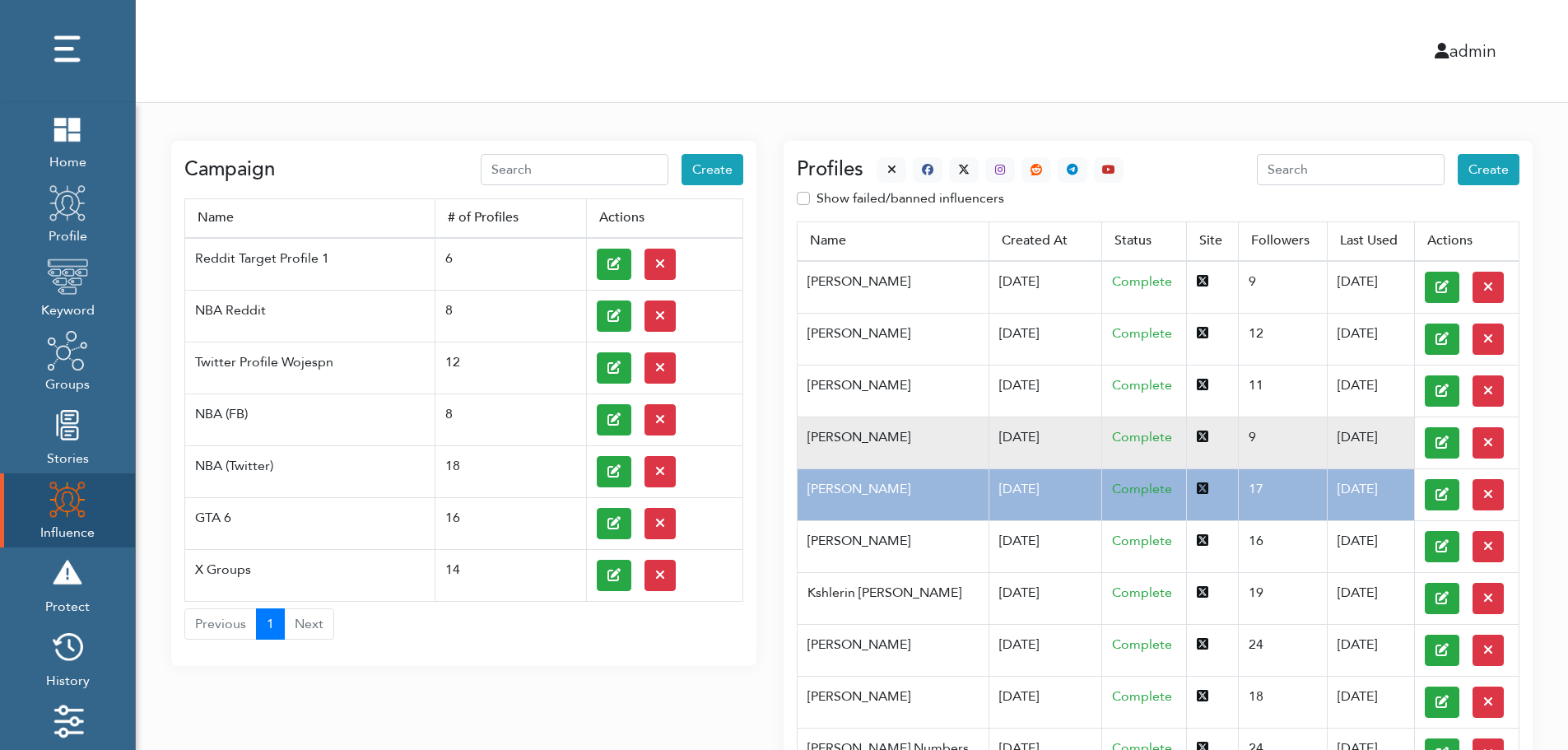
scroll to position [0, 0]
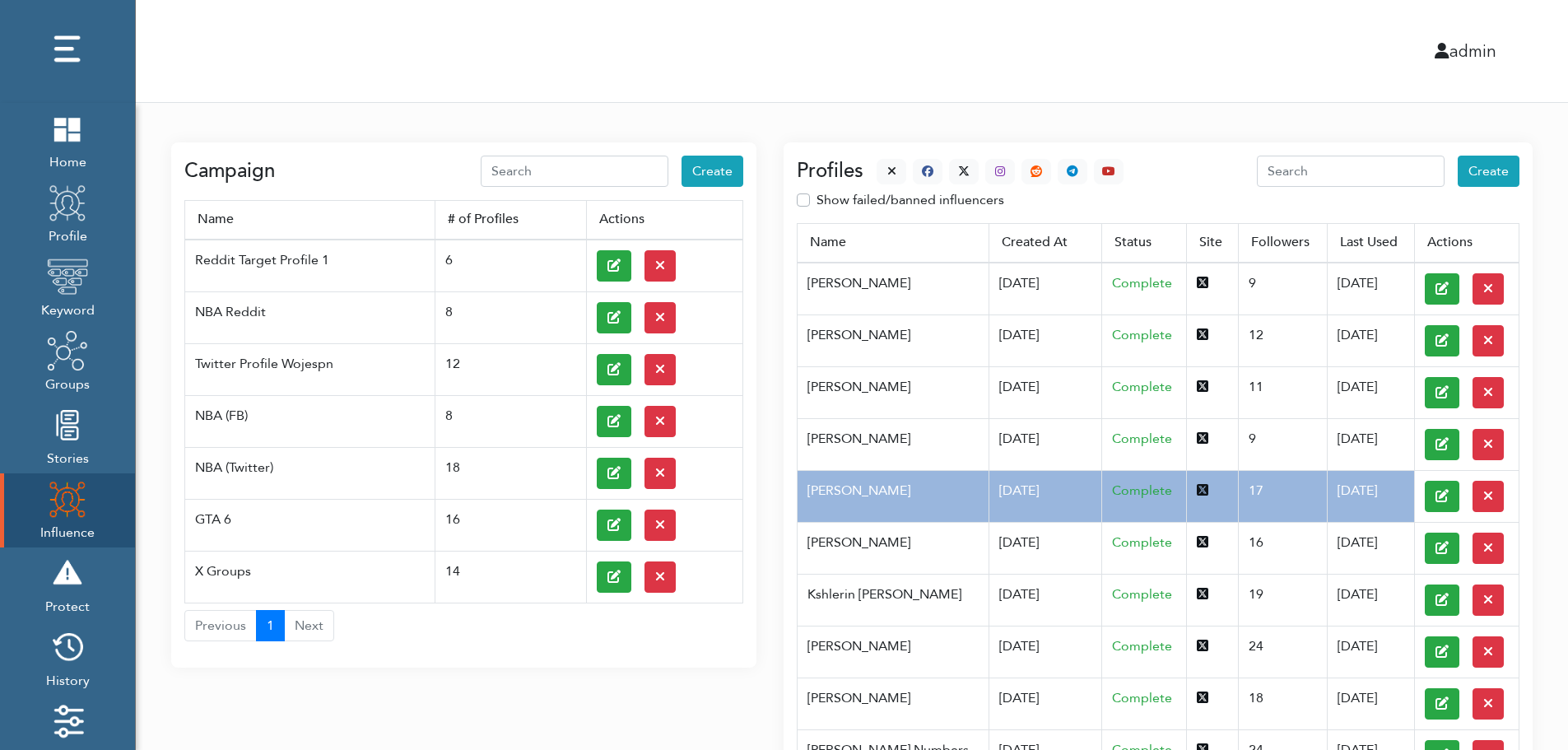
click at [872, 165] on div at bounding box center [993, 171] width 261 height 26
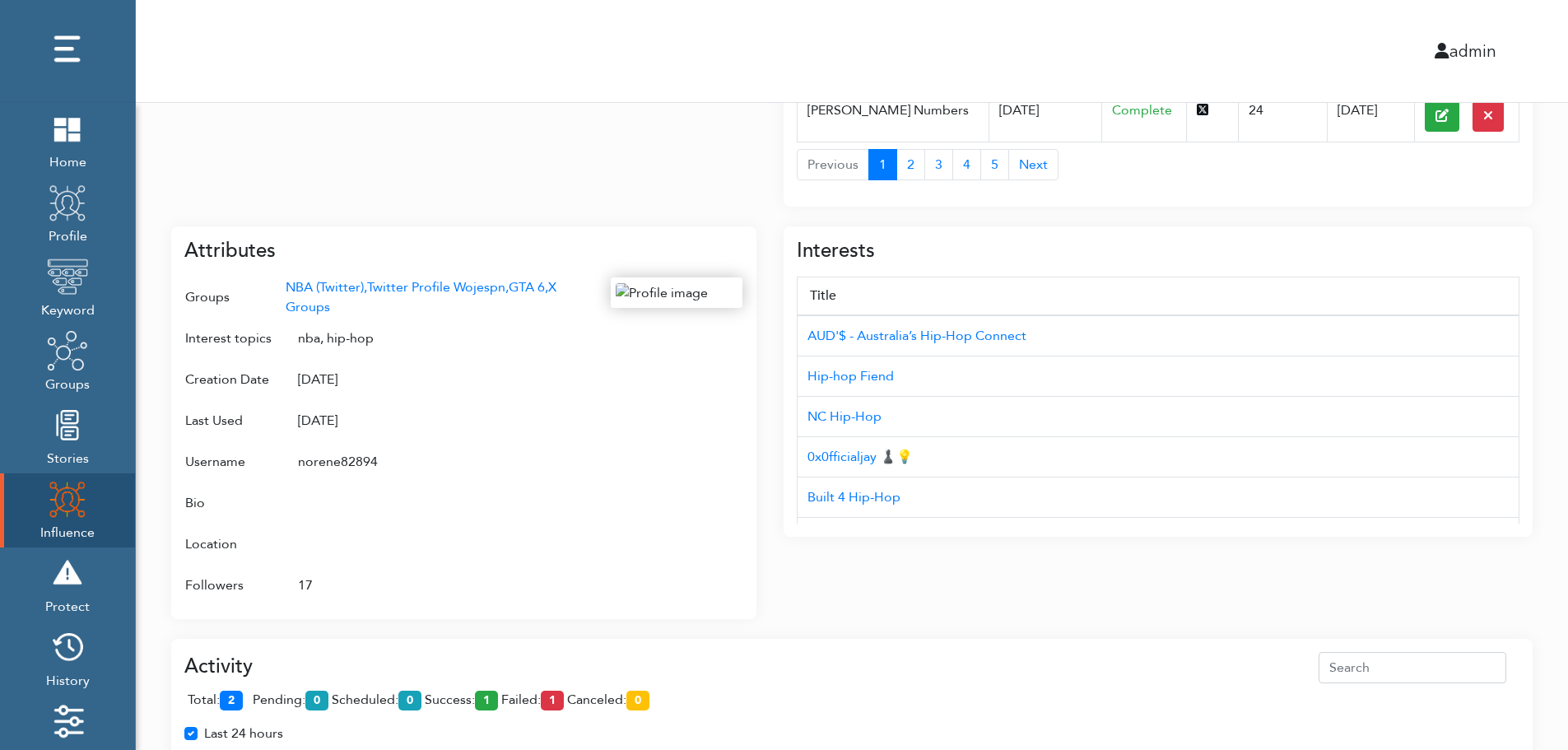
scroll to position [656, 0]
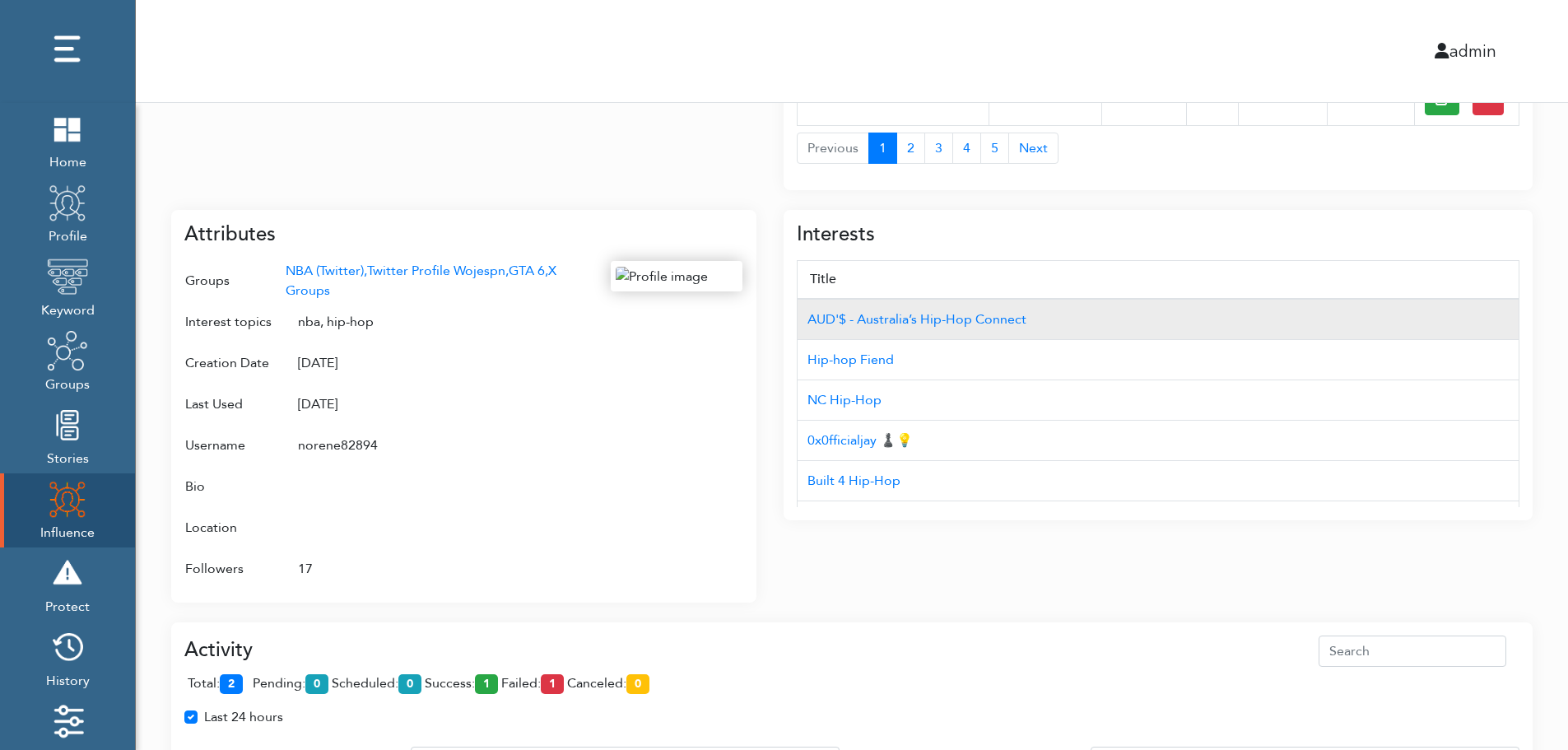
click at [1429, 301] on td "AUD'$ - Australia’s Hip-Hop Connect" at bounding box center [1158, 320] width 722 height 42
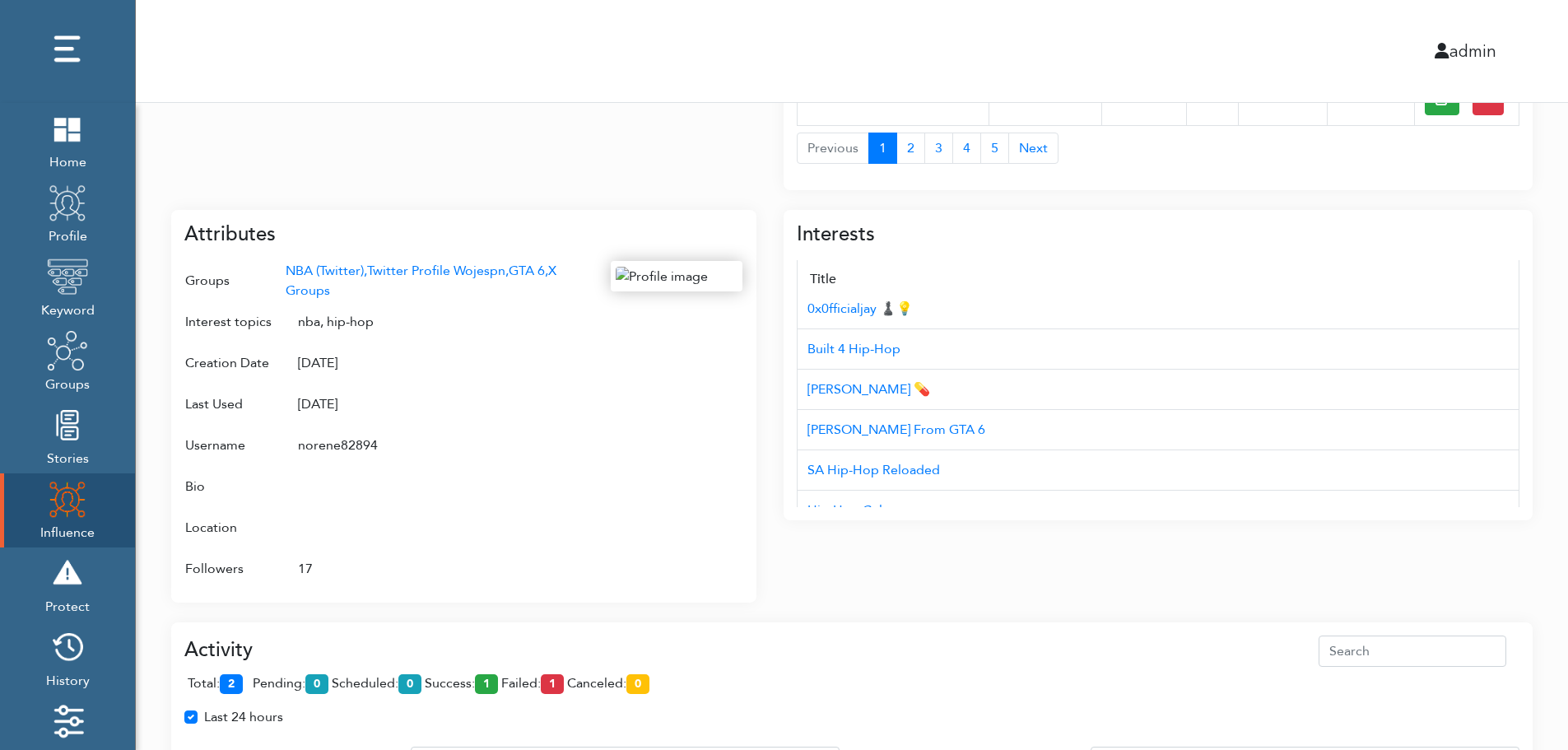
scroll to position [164, 0]
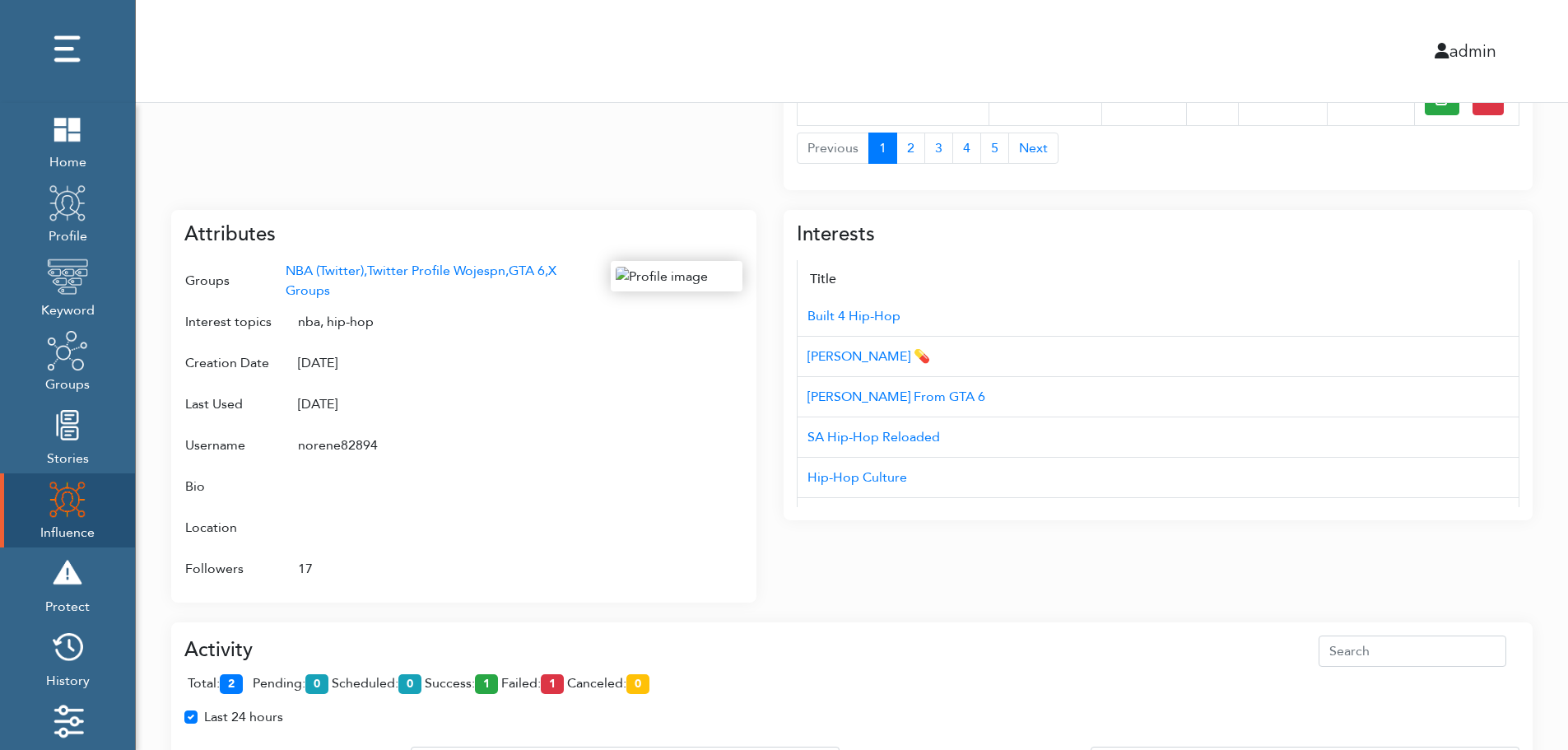
click at [1560, 439] on div "Campaign Create Name # of Profiles Actions Reddit Target Profile 1 6 NBA Reddit…" at bounding box center [852, 241] width 1432 height 1588
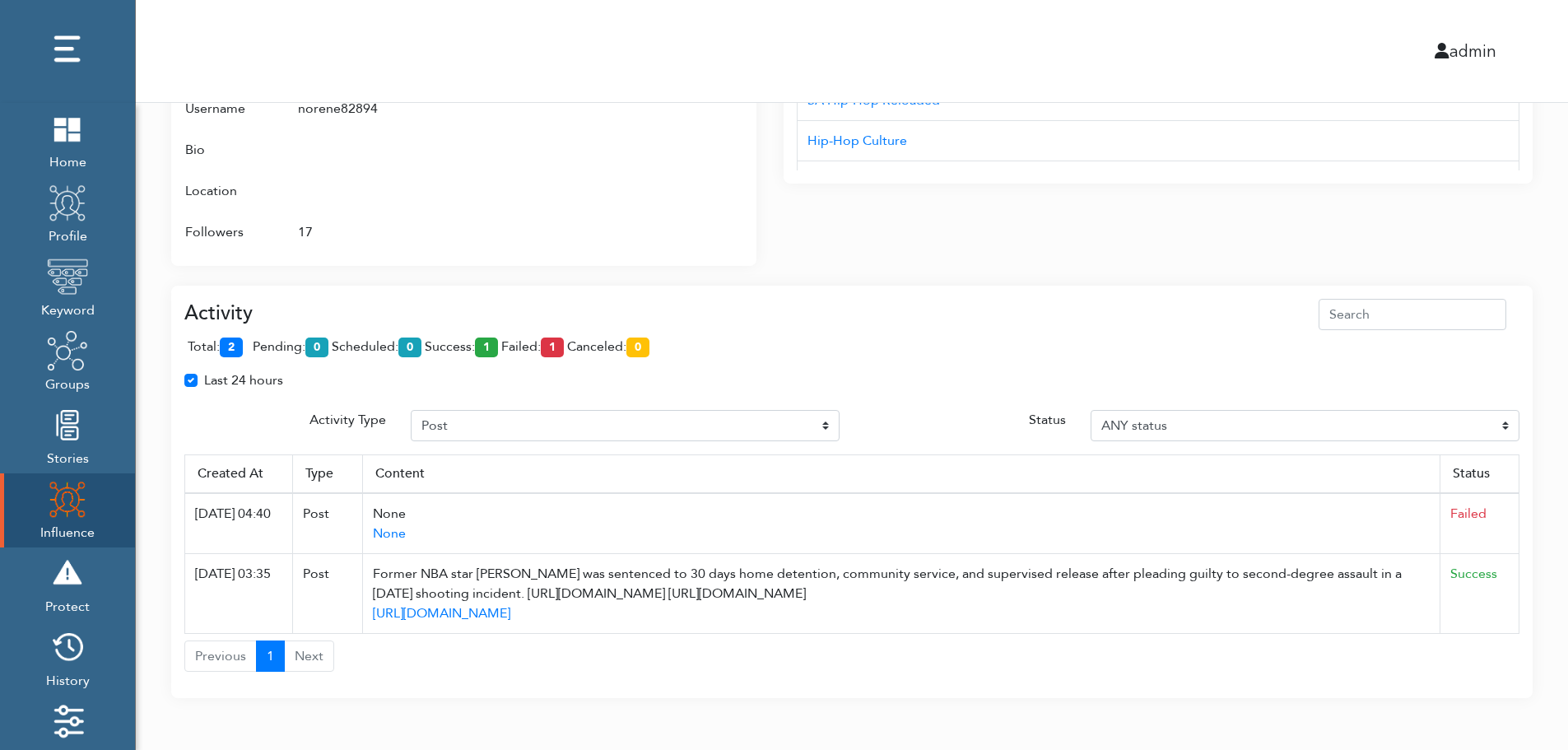
scroll to position [998, 0]
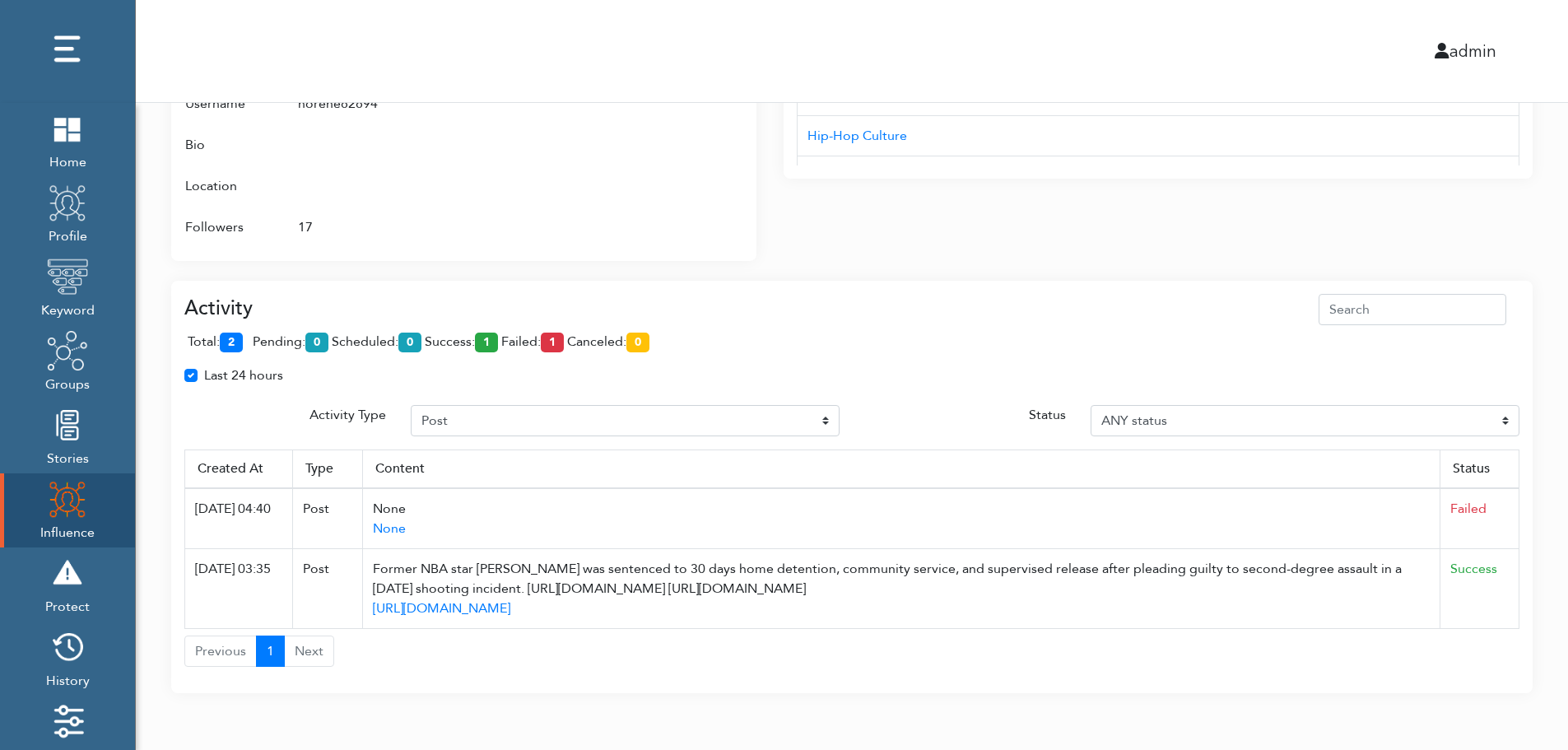
click at [1507, 438] on div "Activity total: 2 pending: 0 scheduled: 0 success: 1 failed: 1 canceled: 0 Last…" at bounding box center [852, 481] width 1335 height 374
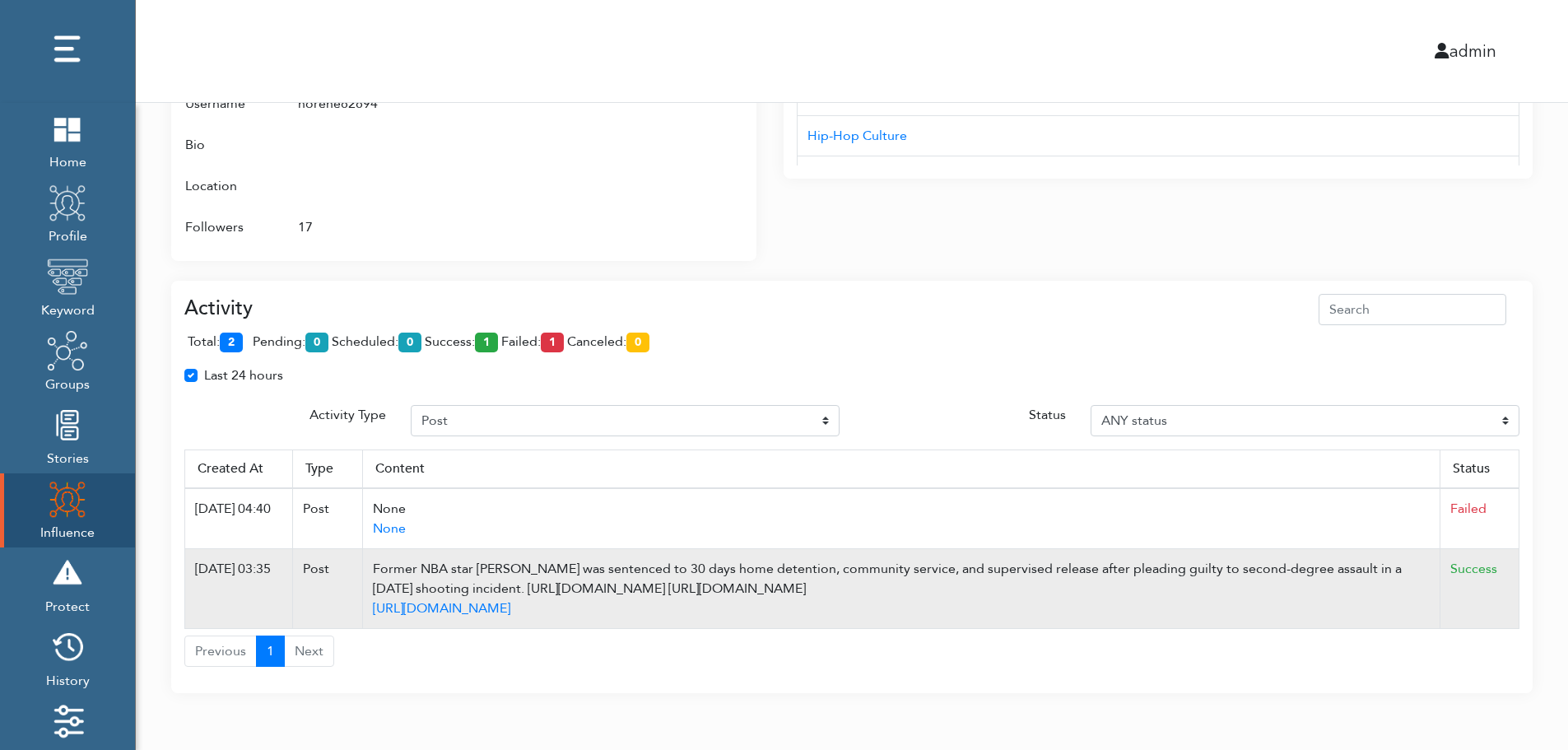
click at [1513, 555] on td "Success" at bounding box center [1480, 589] width 79 height 80
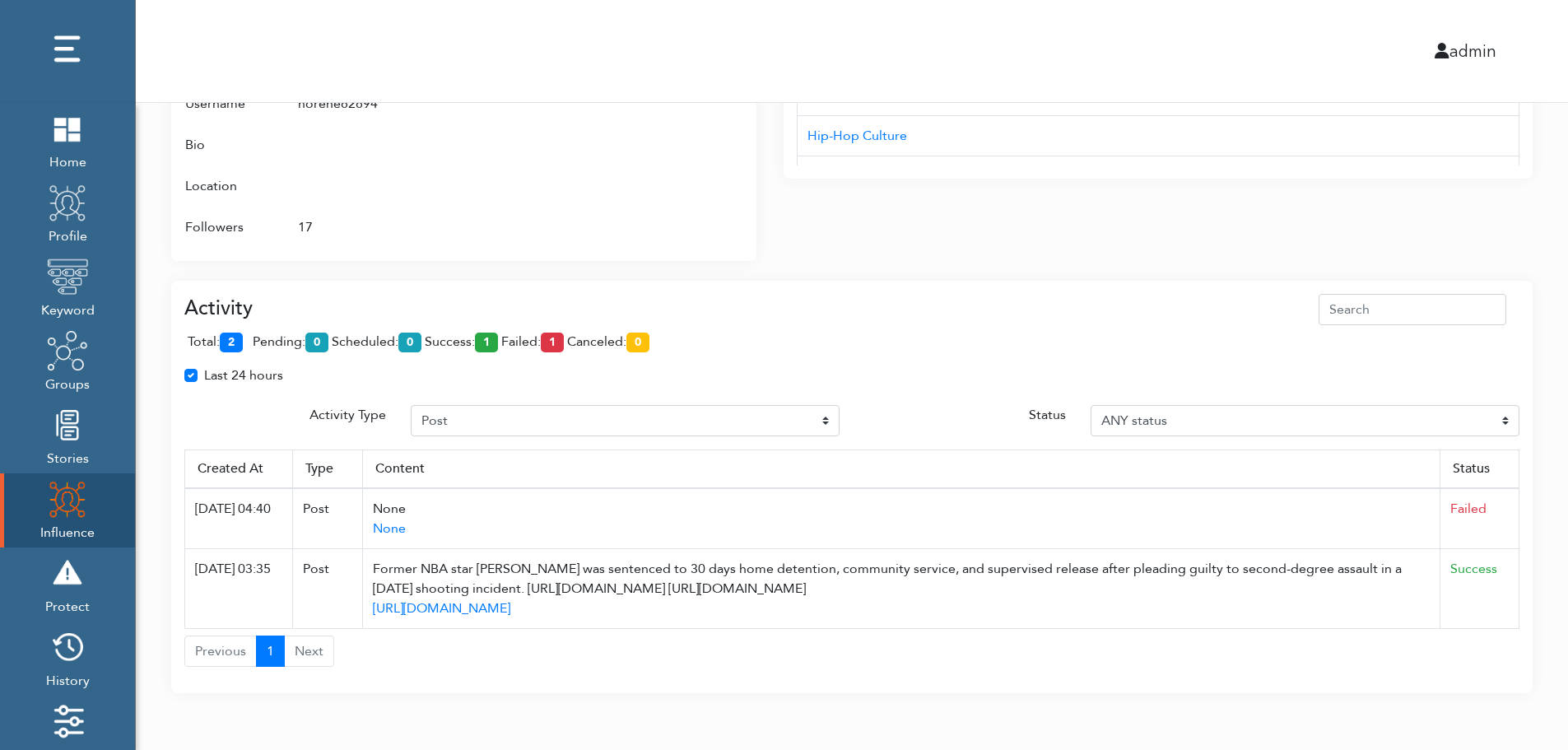
click at [1441, 284] on div "Activity total: 2 pending: 0 scheduled: 0 success: 1 failed: 1 canceled: 0 Last…" at bounding box center [852, 486] width 1361 height 413
click at [747, 140] on div "Attributes Groups NBA (Twitter), Twitter Profile Wojespn, GTA 6, X Groups Inter…" at bounding box center [464, 64] width 585 height 392
click at [671, 170] on div at bounding box center [677, 83] width 132 height 328
click at [665, 192] on div at bounding box center [677, 83] width 132 height 328
click at [1089, 198] on div "Interests Title AUD'$ - Australia’s Hip-Hop Connect Hip-hop Fiend NC Hip-Hop 0x…" at bounding box center [1158, 54] width 749 height 412
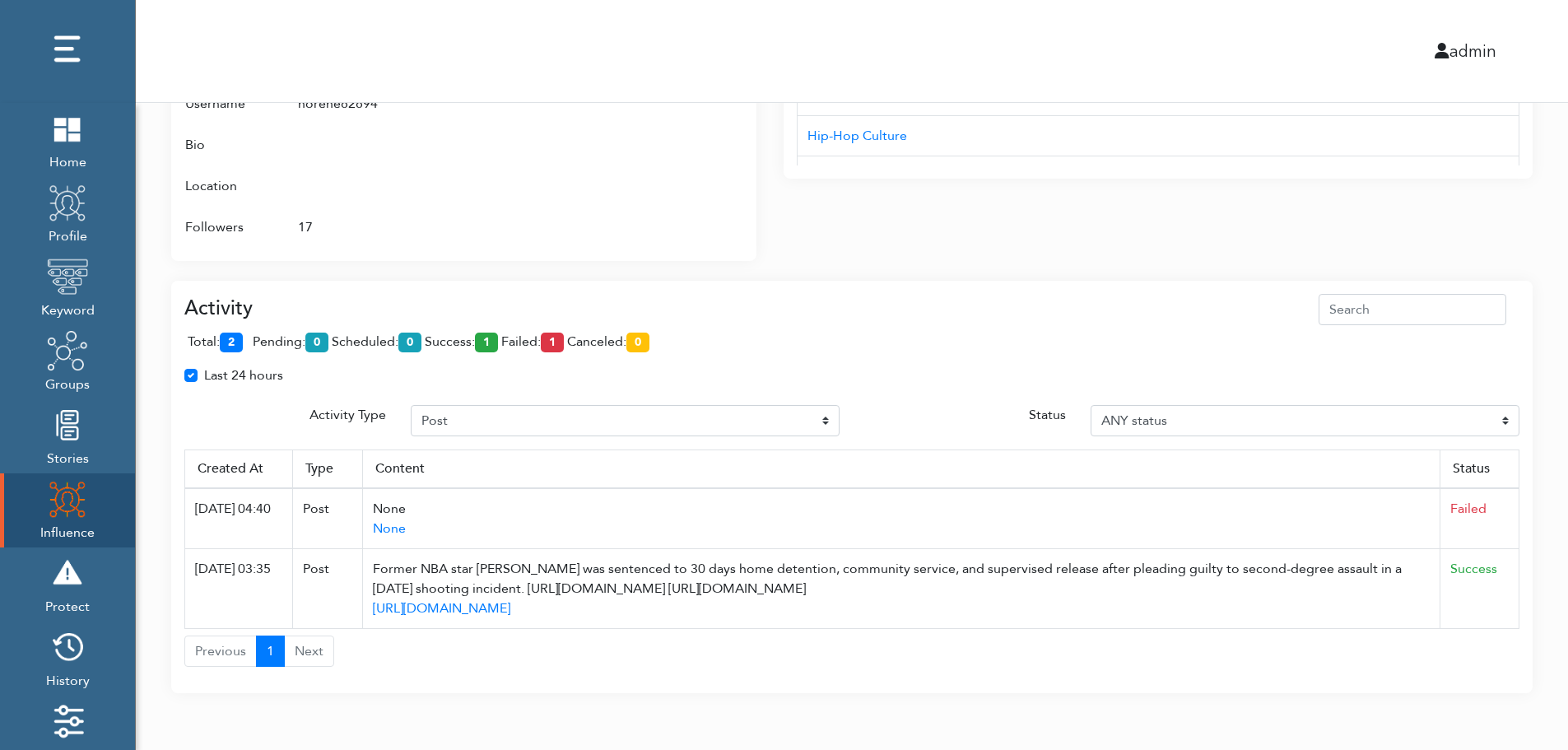
click at [1089, 198] on div "Interests Title AUD'$ - Australia’s Hip-Hop Connect Hip-hop Fiend NC Hip-Hop 0x…" at bounding box center [1158, 54] width 749 height 412
click at [1084, 262] on div "Activity total: 2 pending: 0 scheduled: 0 success: 1 failed: 1 canceled: 0 Last…" at bounding box center [852, 477] width 1361 height 433
click at [1084, 261] on div "Activity total: 2 pending: 0 scheduled: 0 success: 1 failed: 1 canceled: 0 Last…" at bounding box center [852, 477] width 1361 height 433
click at [549, 309] on div "Activity" at bounding box center [852, 310] width 1335 height 32
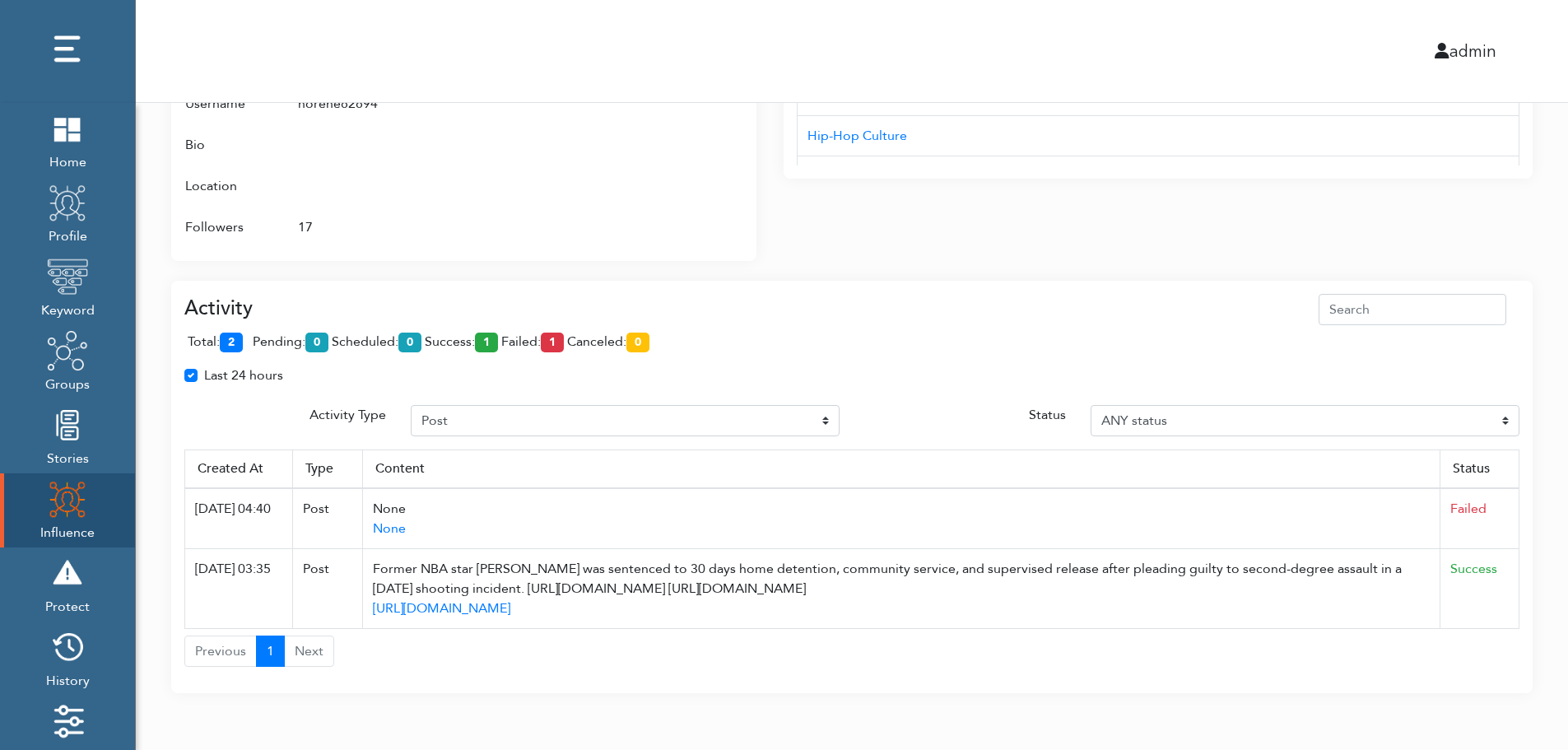
click at [1513, 487] on th "Status" at bounding box center [1480, 469] width 79 height 39
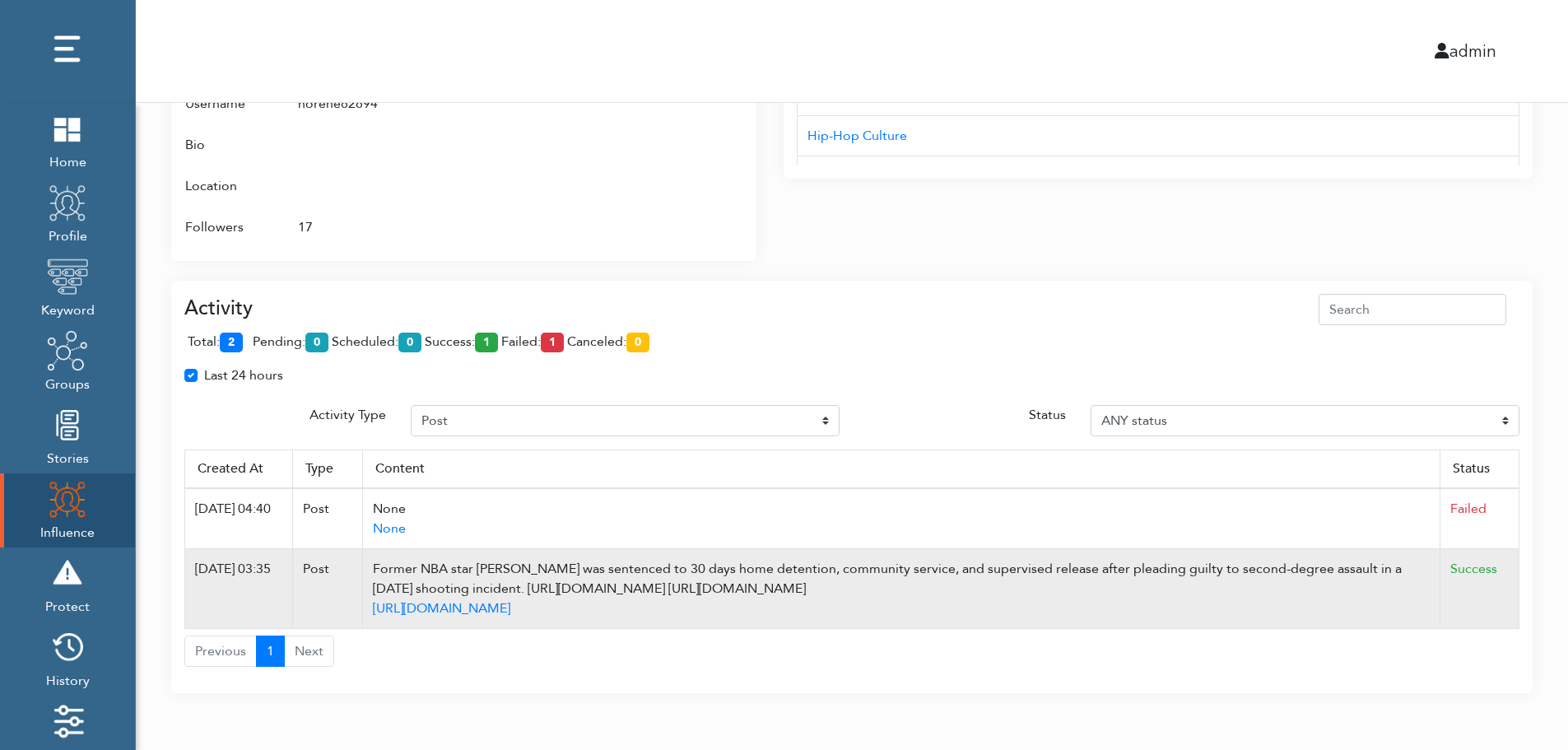
click at [1501, 601] on td "Success" at bounding box center [1480, 589] width 79 height 80
click at [1514, 581] on td "Success" at bounding box center [1480, 589] width 79 height 80
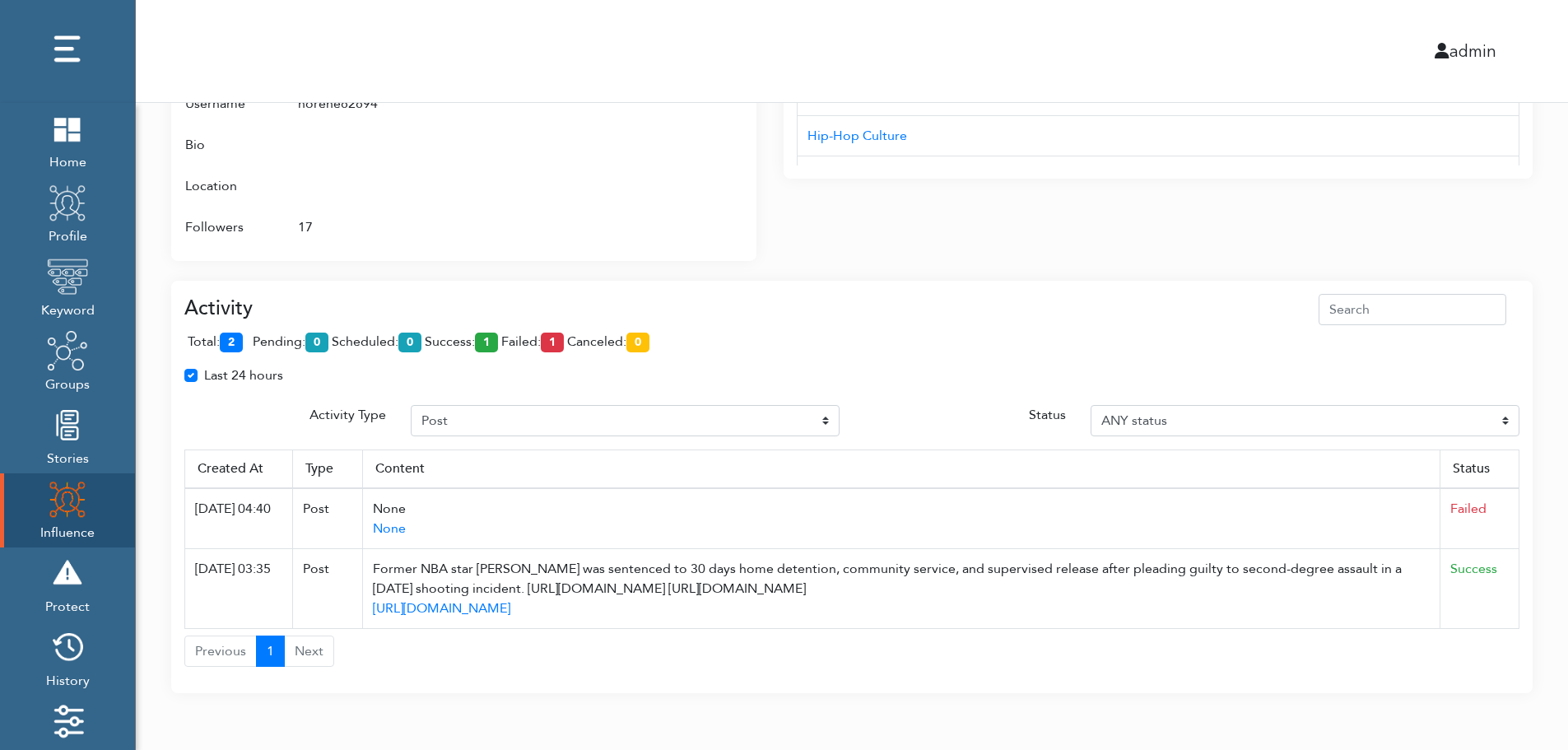
click at [767, 343] on div "total: 2 pending: 0 scheduled: 0 success: 1 failed: 1 canceled: 0" at bounding box center [852, 345] width 1335 height 41
click at [766, 326] on div "total: 2 pending: 0 scheduled: 0 success: 1 failed: 1 canceled: 0" at bounding box center [852, 345] width 1335 height 41
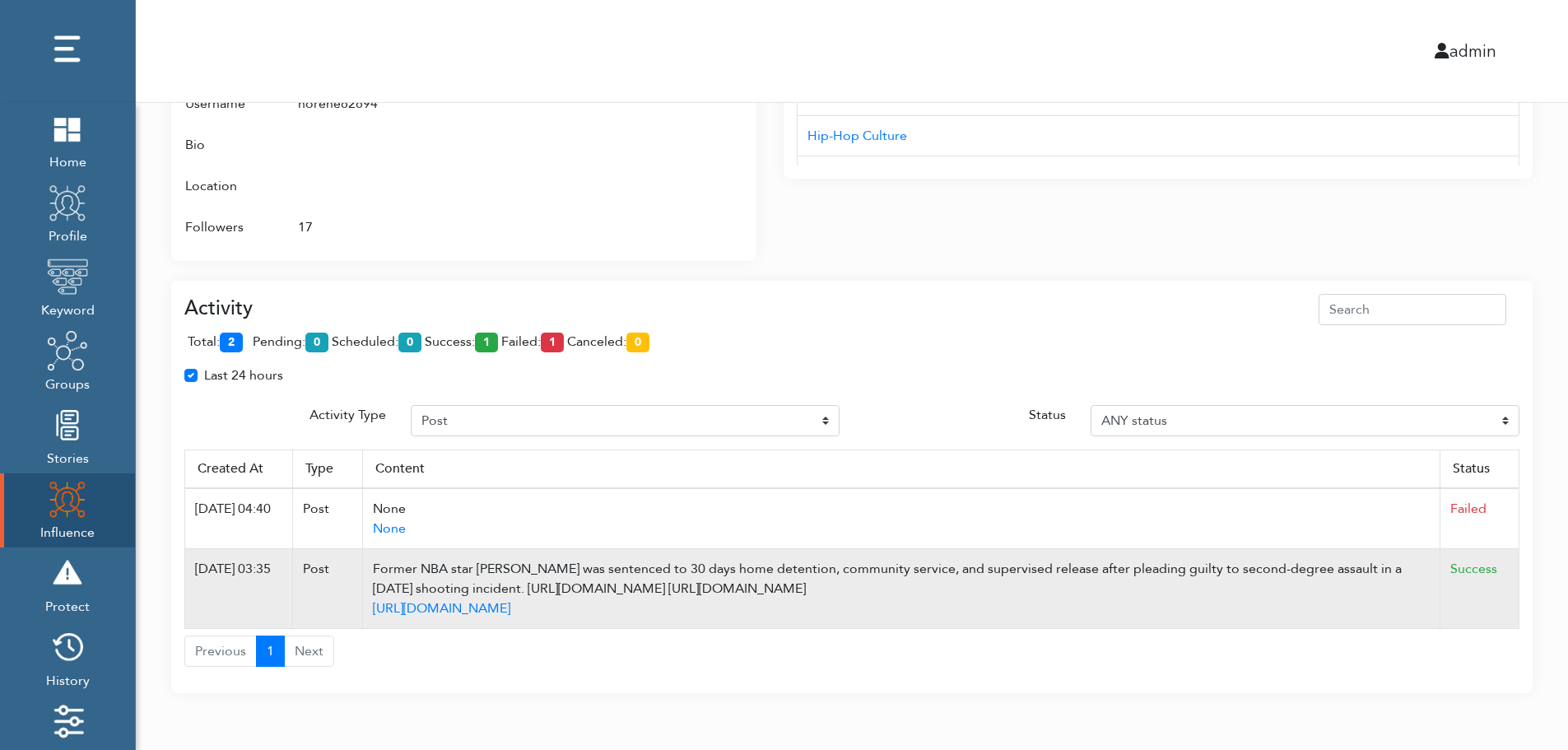
click at [1515, 590] on td "Success" at bounding box center [1480, 589] width 79 height 80
click at [1515, 594] on td "Success" at bounding box center [1480, 589] width 79 height 80
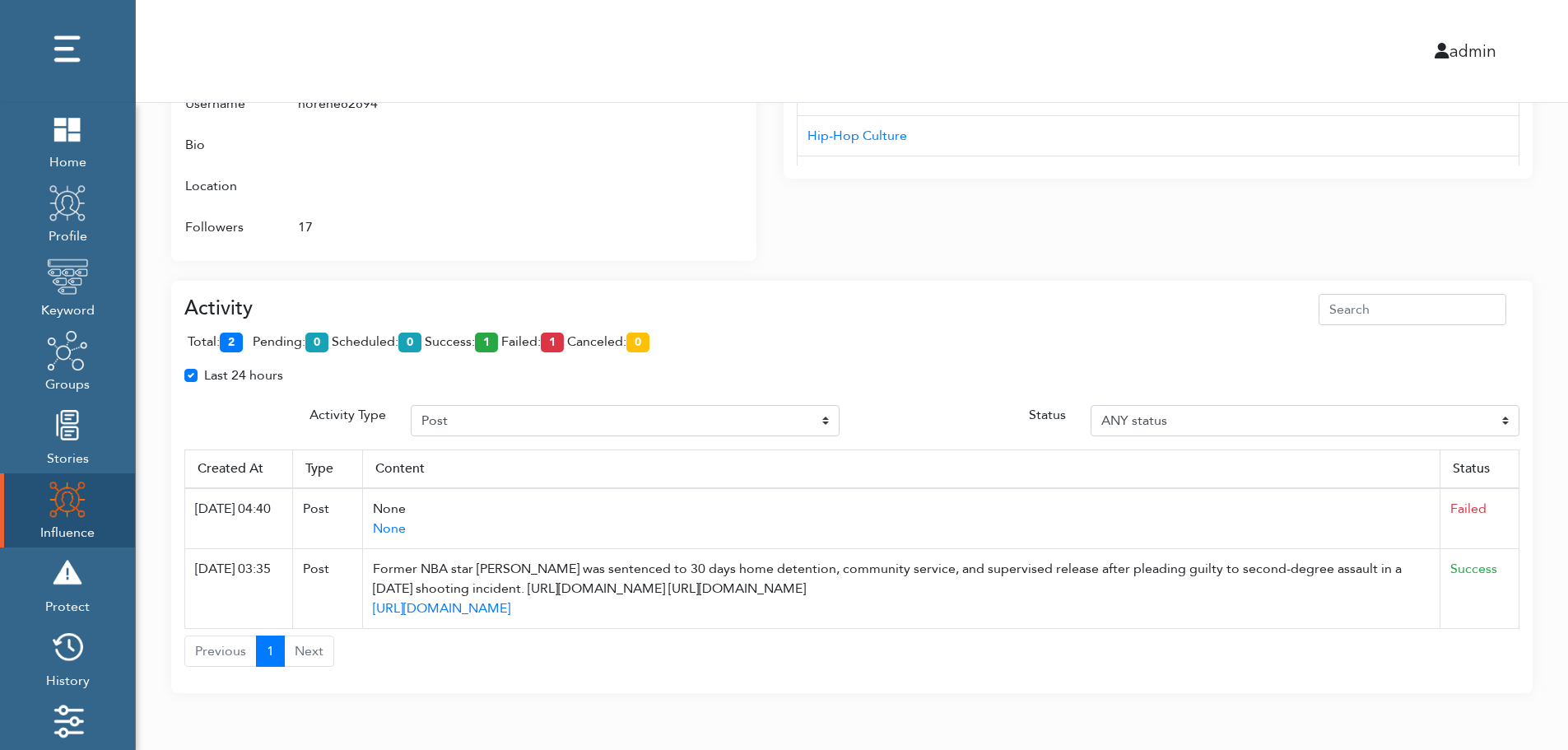
click at [812, 350] on div "total: 2 pending: 0 scheduled: 0 success: 1 failed: 1 canceled: 0" at bounding box center [852, 345] width 1335 height 41
click at [830, 31] on div "admin" at bounding box center [852, 51] width 1457 height 102
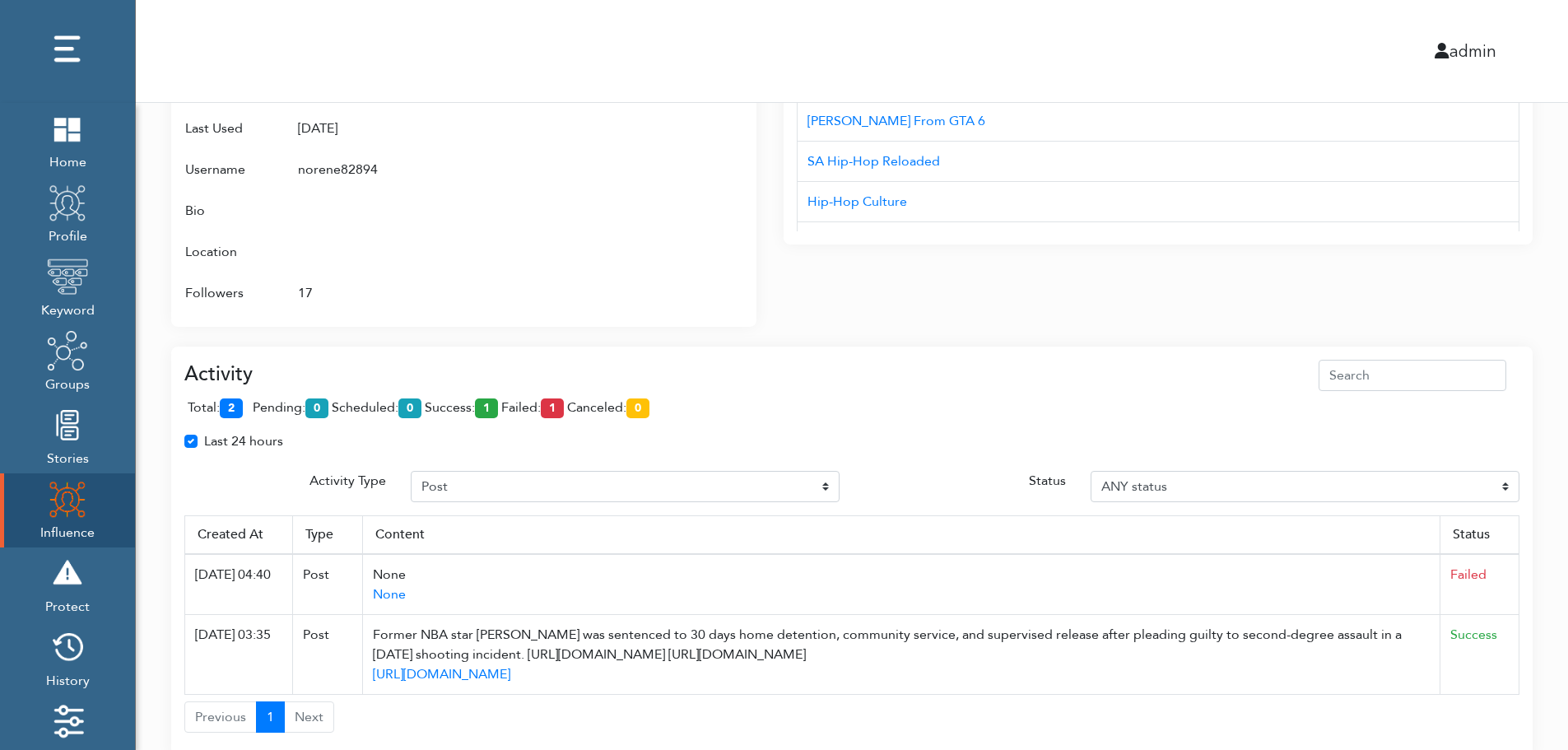
scroll to position [899, 0]
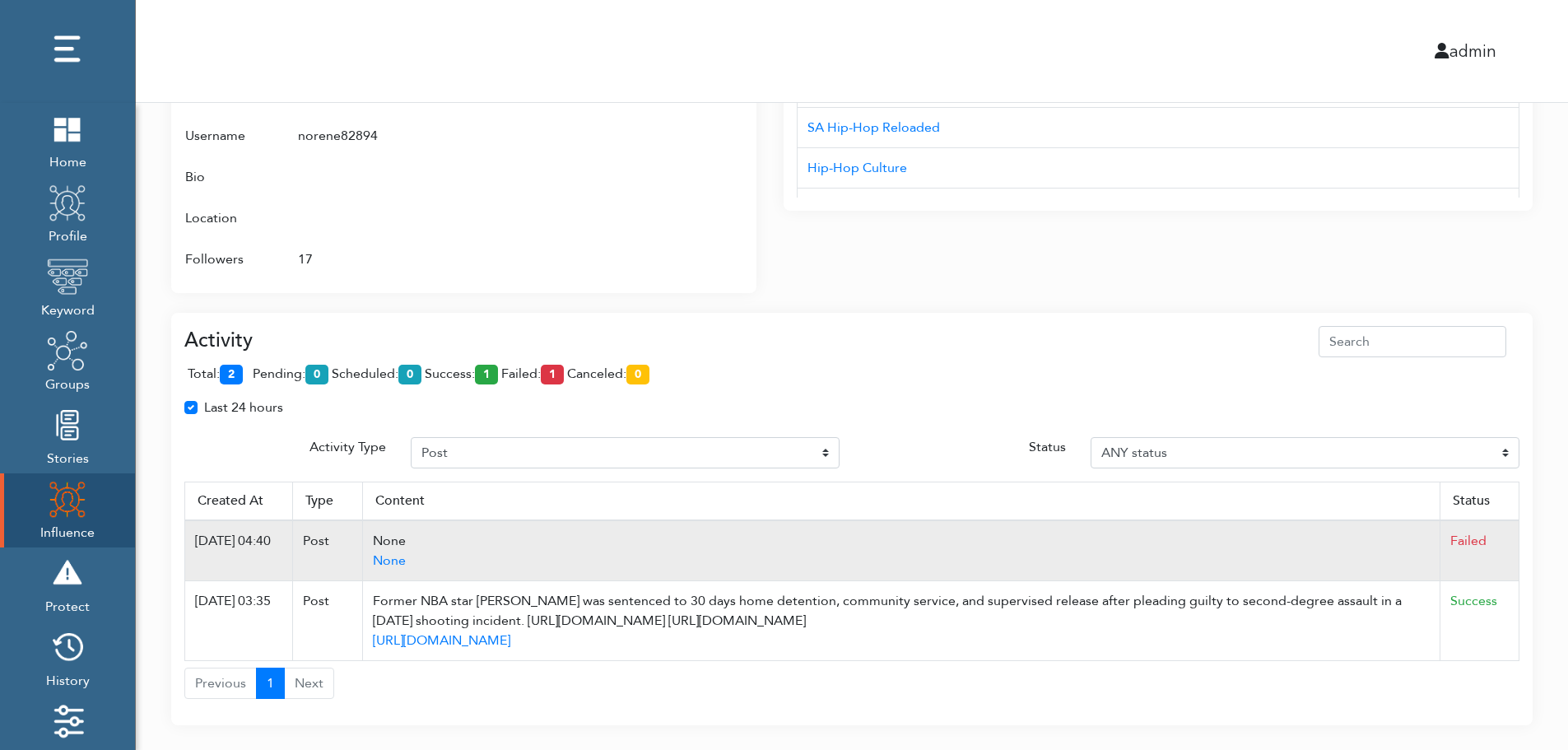
scroll to position [998, 0]
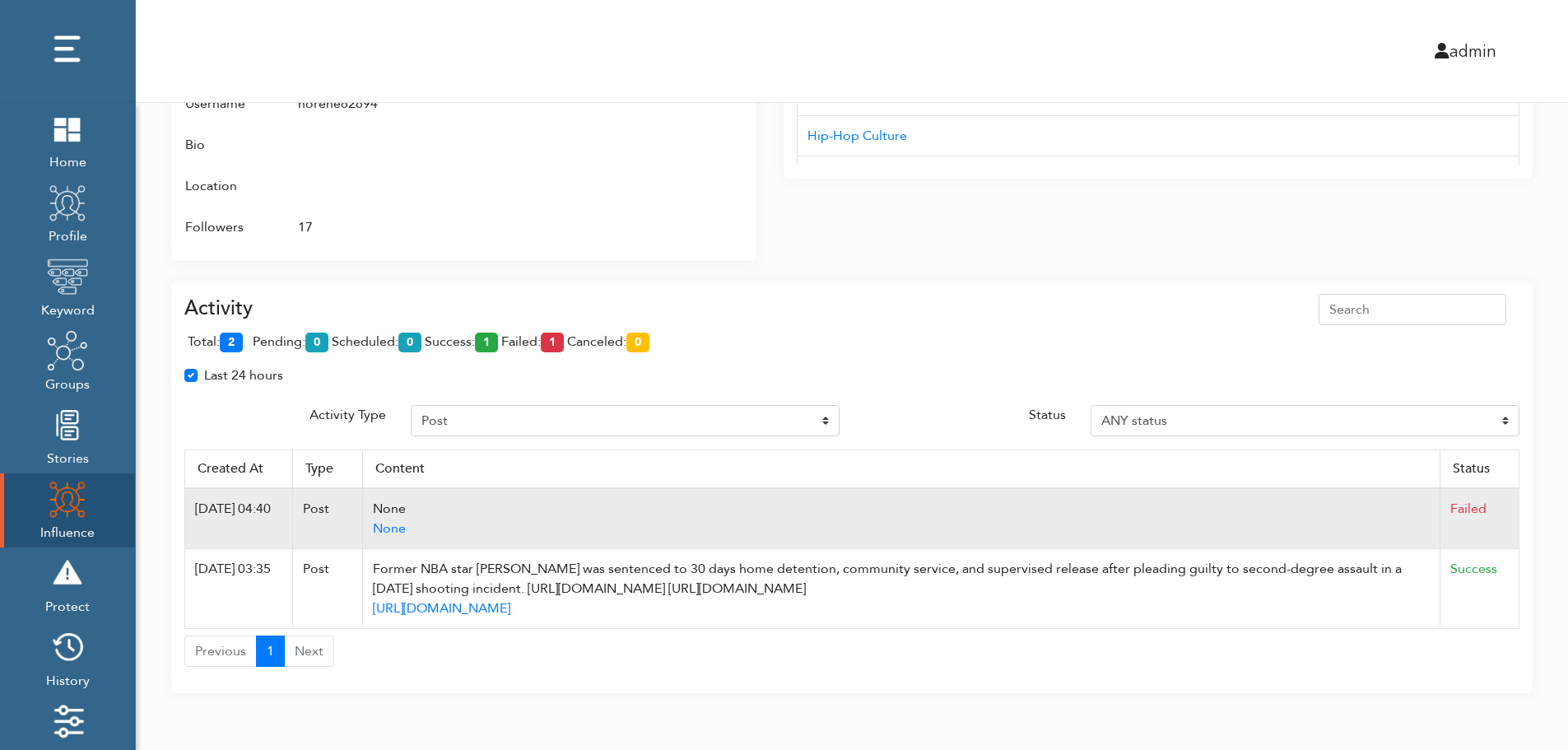
click at [1512, 491] on td "Failed" at bounding box center [1480, 518] width 79 height 60
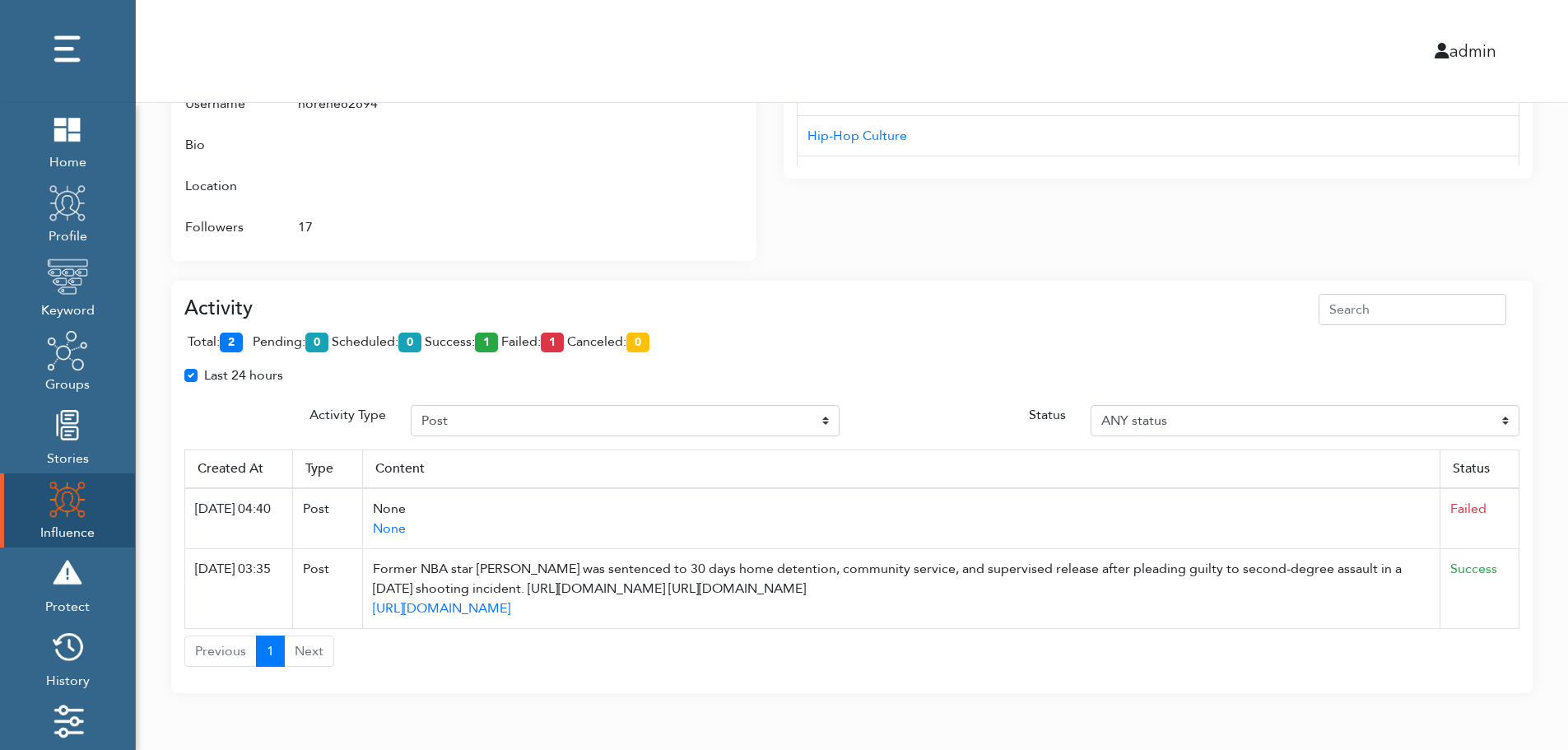
drag, startPoint x: 572, startPoint y: 510, endPoint x: 1534, endPoint y: 360, distance: 973.6
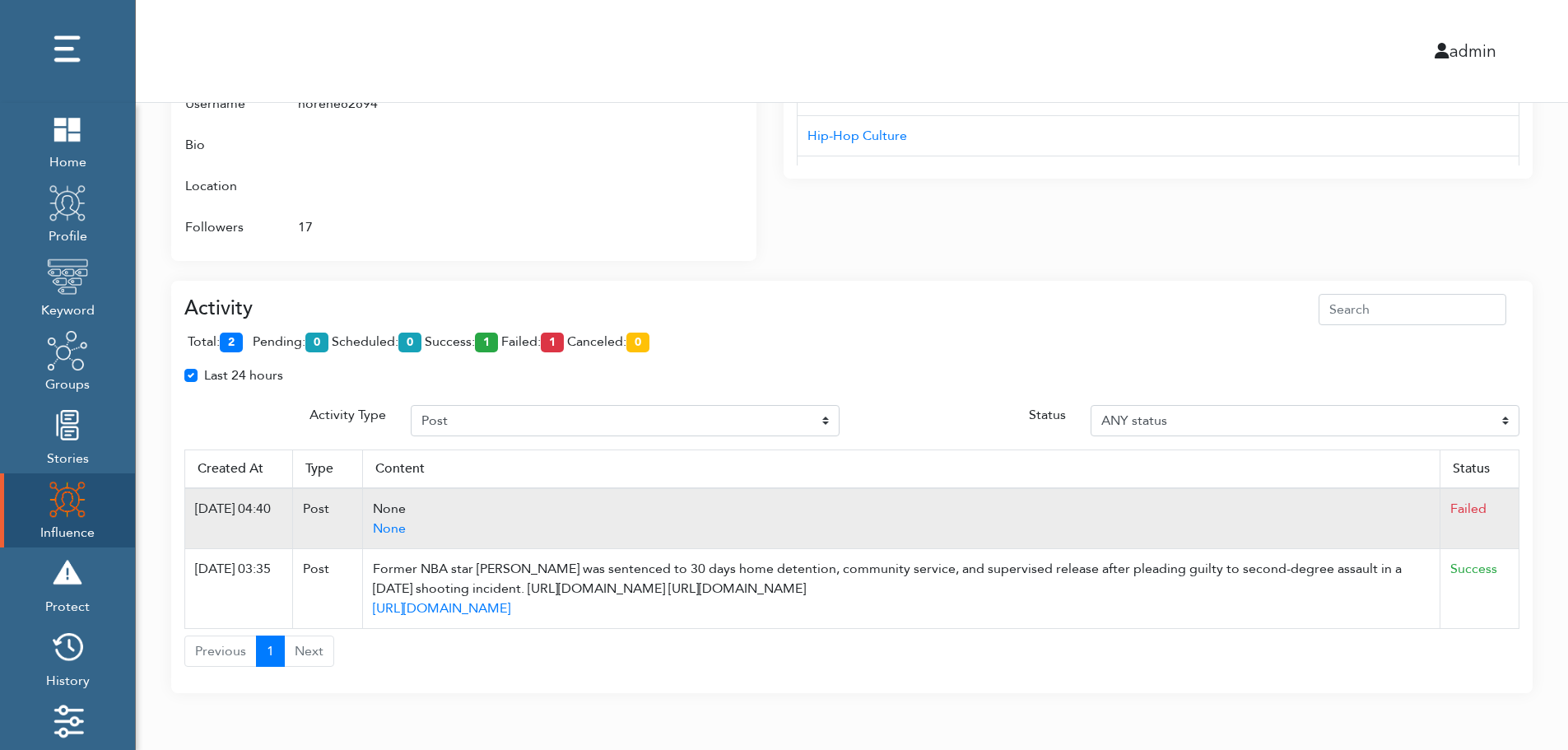
click at [563, 490] on td "None None" at bounding box center [901, 518] width 1078 height 60
click at [942, 496] on td "None None" at bounding box center [901, 518] width 1078 height 60
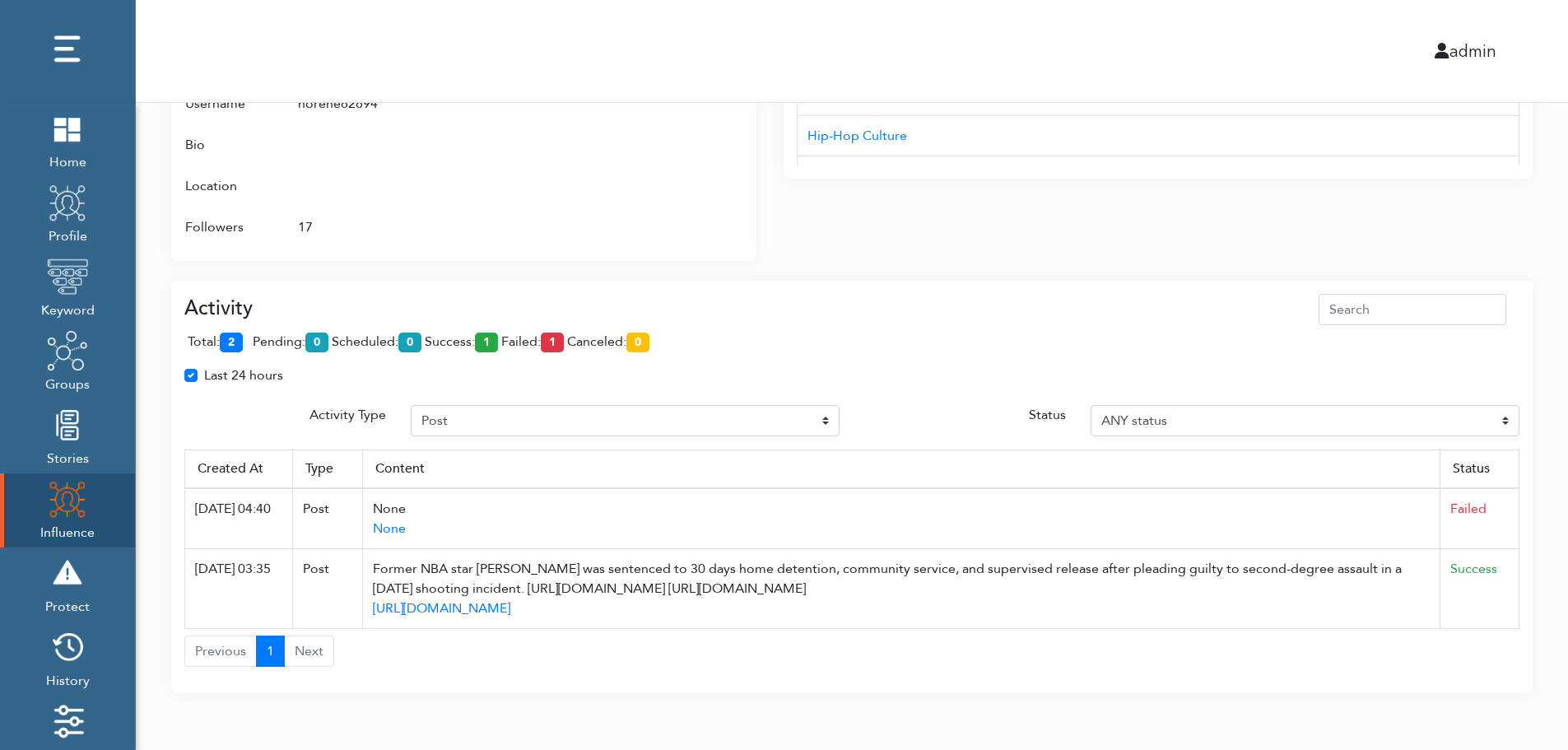
click at [54, 504] on img at bounding box center [67, 499] width 42 height 42
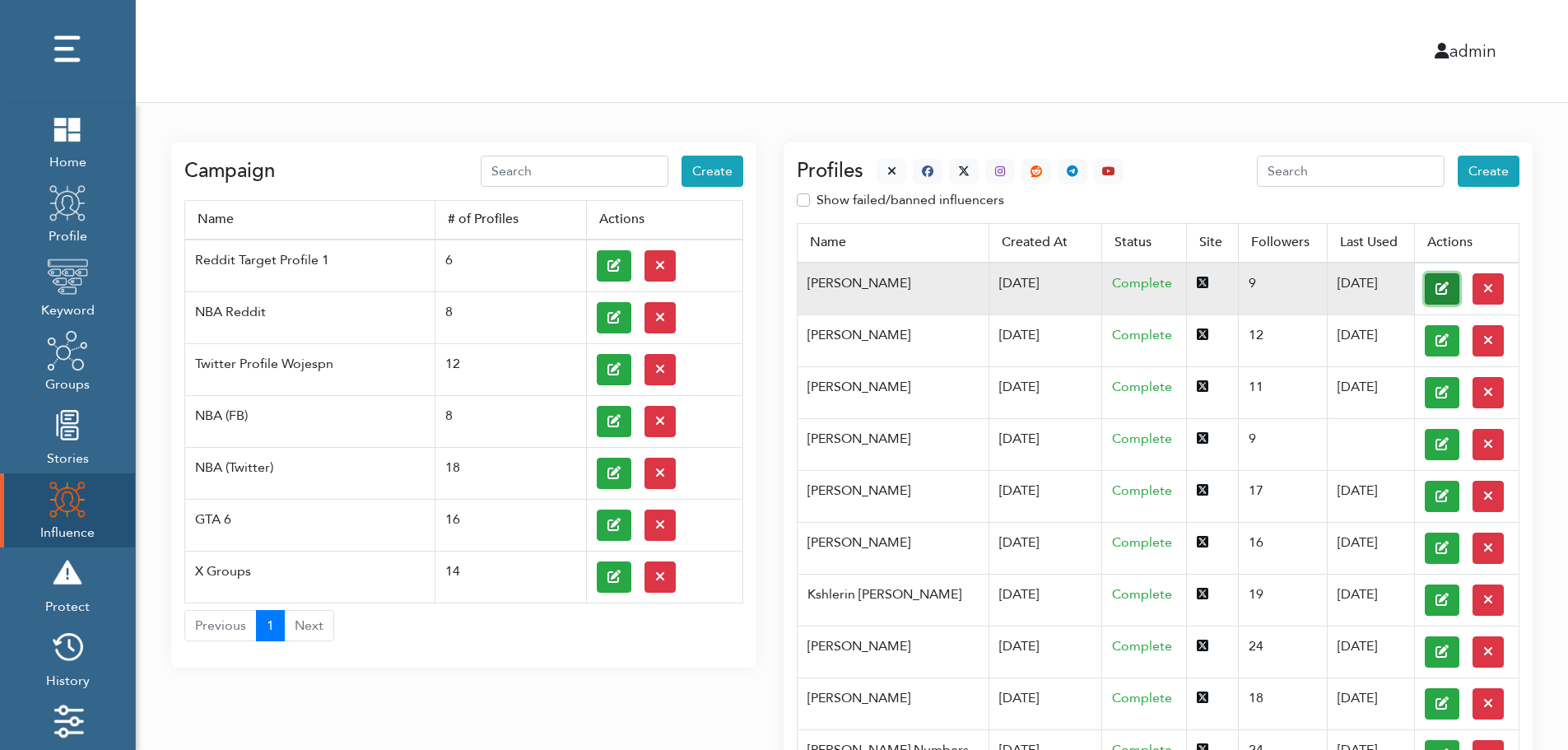
click at [1424, 287] on button at bounding box center [1441, 289] width 35 height 32
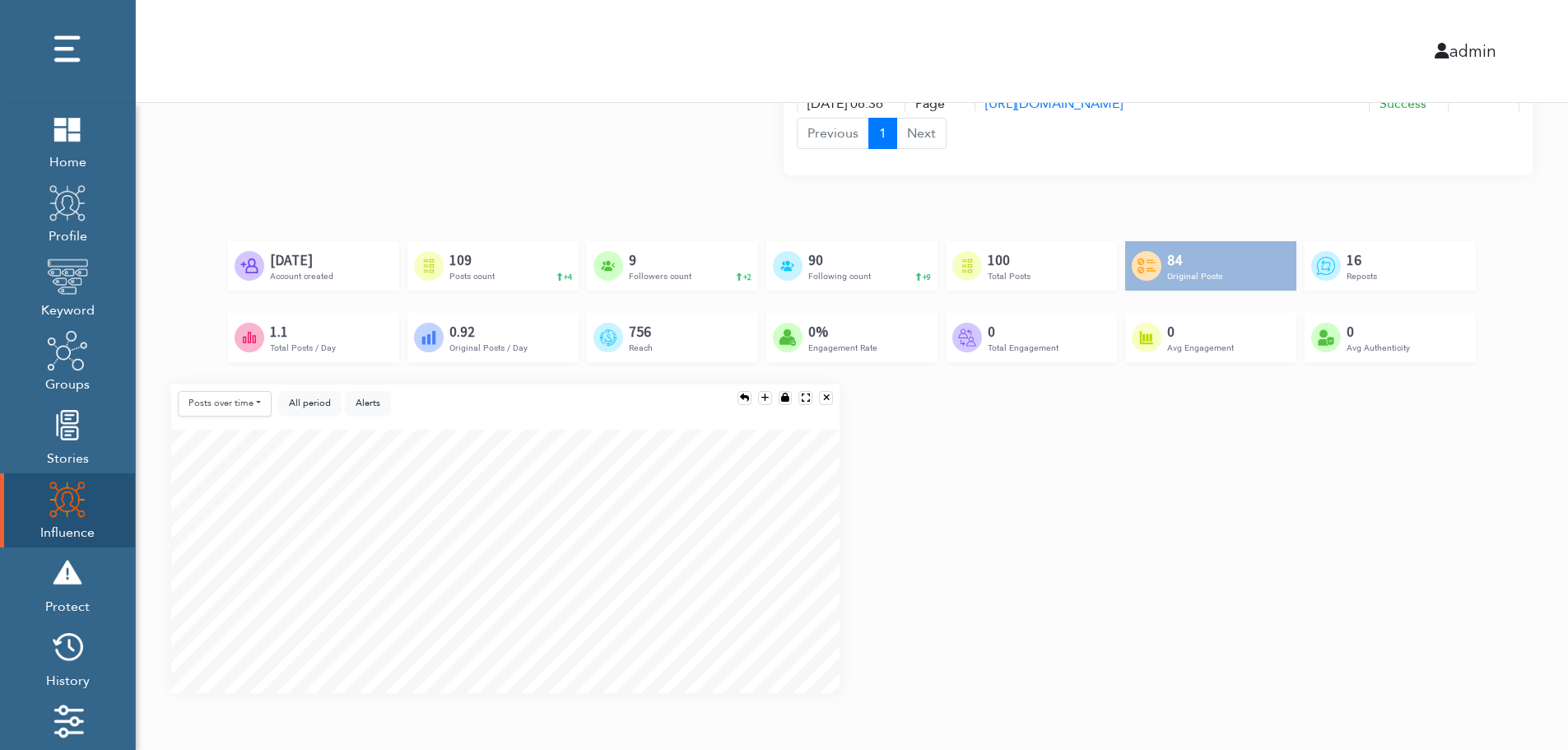
scroll to position [1229, 0]
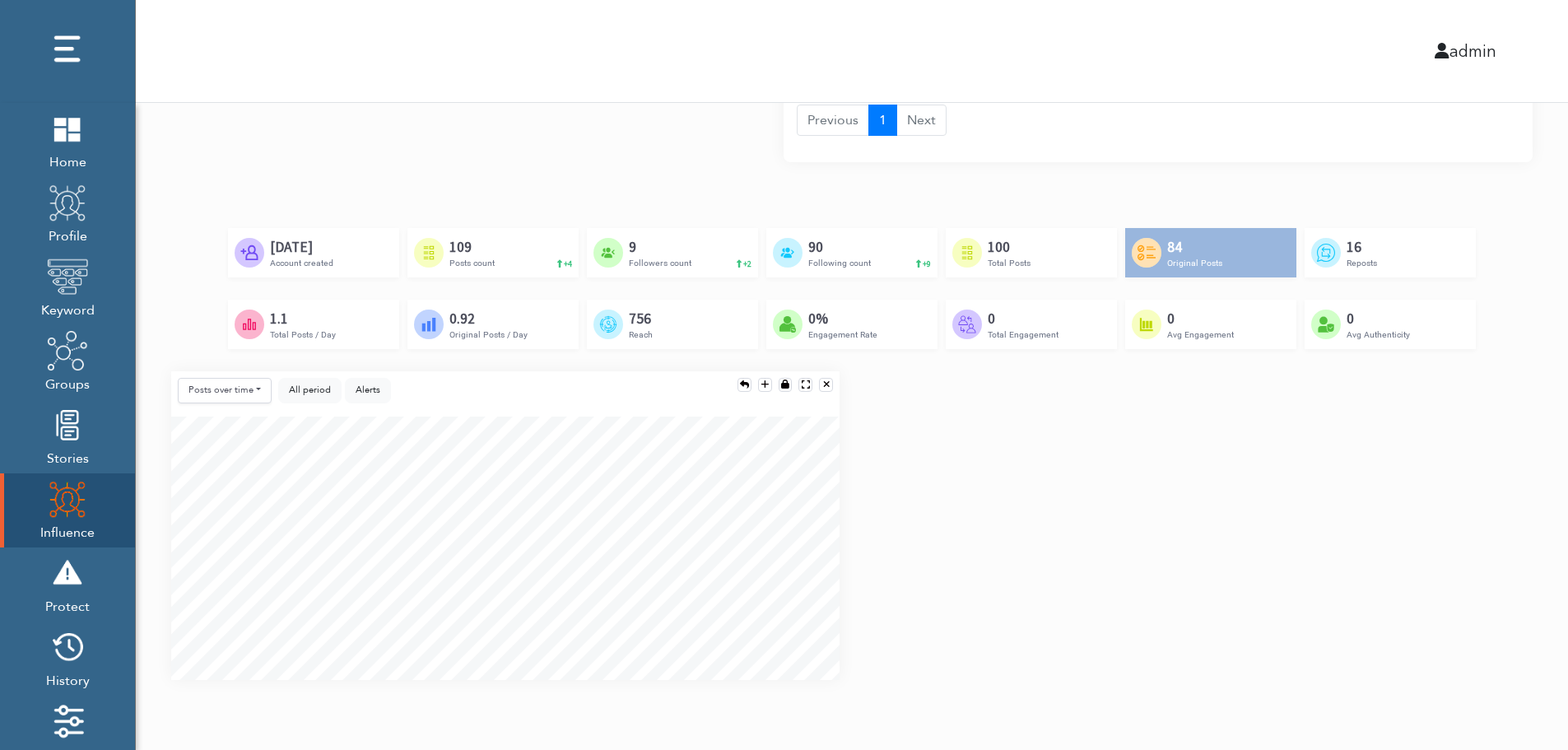
click at [1516, 535] on div "Posts over time Posts over time Posts by hour Reposts over time Reposts by hour…" at bounding box center [851, 532] width 1386 height 322
click at [1519, 596] on div "Posts over time Posts over time Posts by hour Reposts over time Reposts by hour…" at bounding box center [851, 532] width 1386 height 322
click at [1516, 606] on div "Posts over time Posts over time Posts by hour Reposts over time Reposts by hour…" at bounding box center [851, 532] width 1386 height 322
click at [1514, 485] on div "Posts over time Posts over time Posts by hour Reposts over time Reposts by hour…" at bounding box center [851, 532] width 1386 height 322
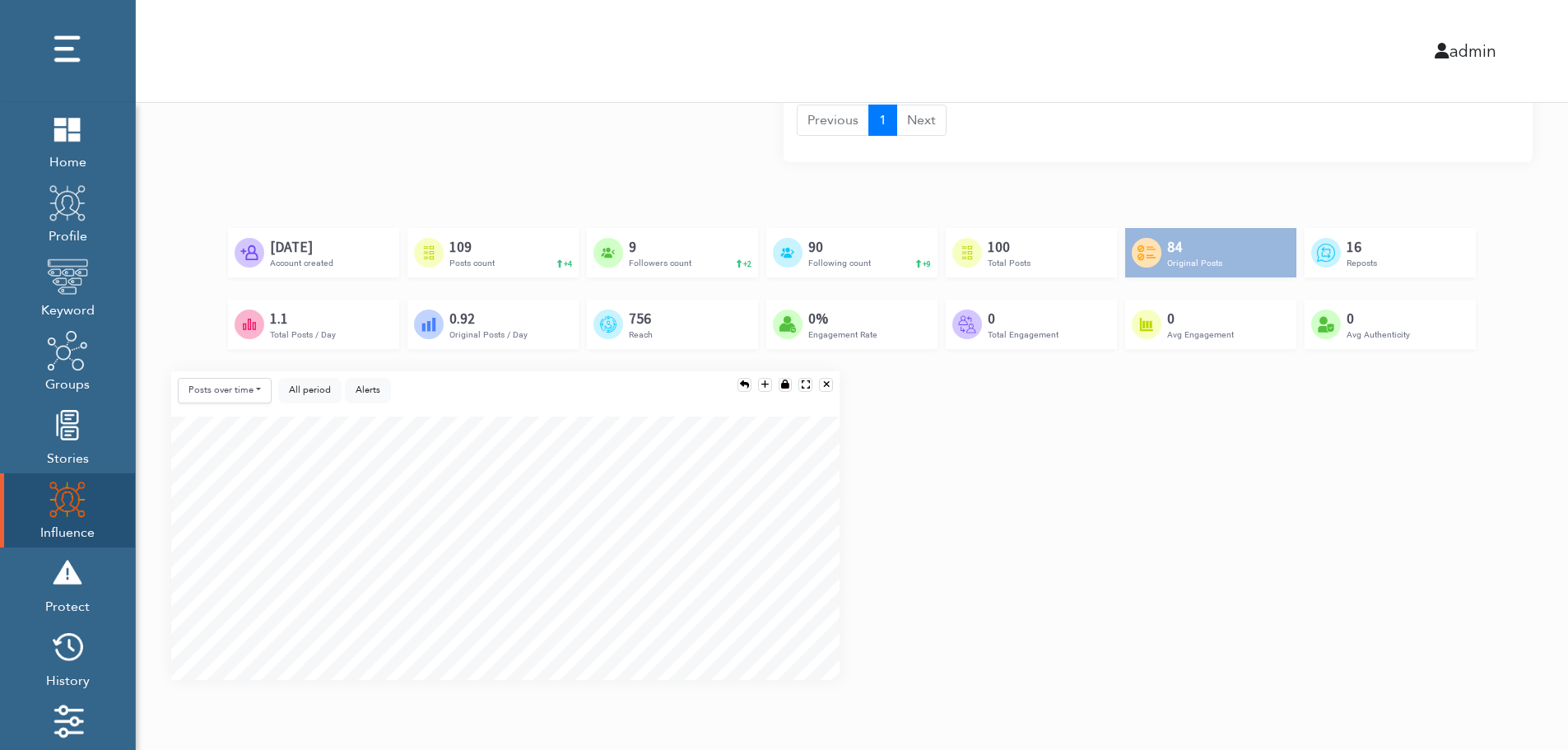
click at [1485, 354] on div "Created by Adrien Coquet from the Noun Project Feb 23rd, 2024 Account created C…" at bounding box center [852, 299] width 1361 height 144
click at [1478, 461] on div "Posts over time Posts over time Posts by hour Reposts over time Reposts by hour…" at bounding box center [851, 532] width 1386 height 322
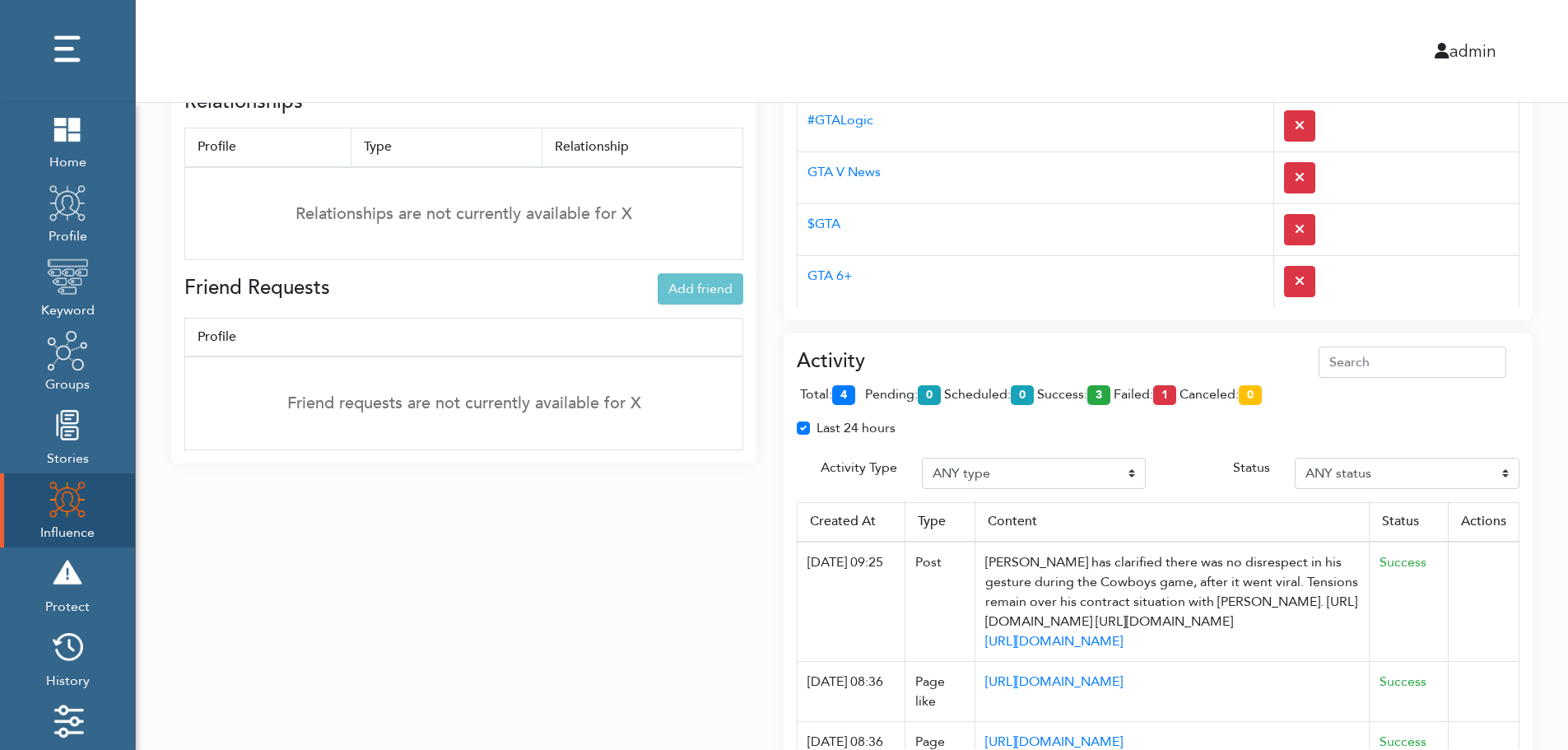
scroll to position [572, 0]
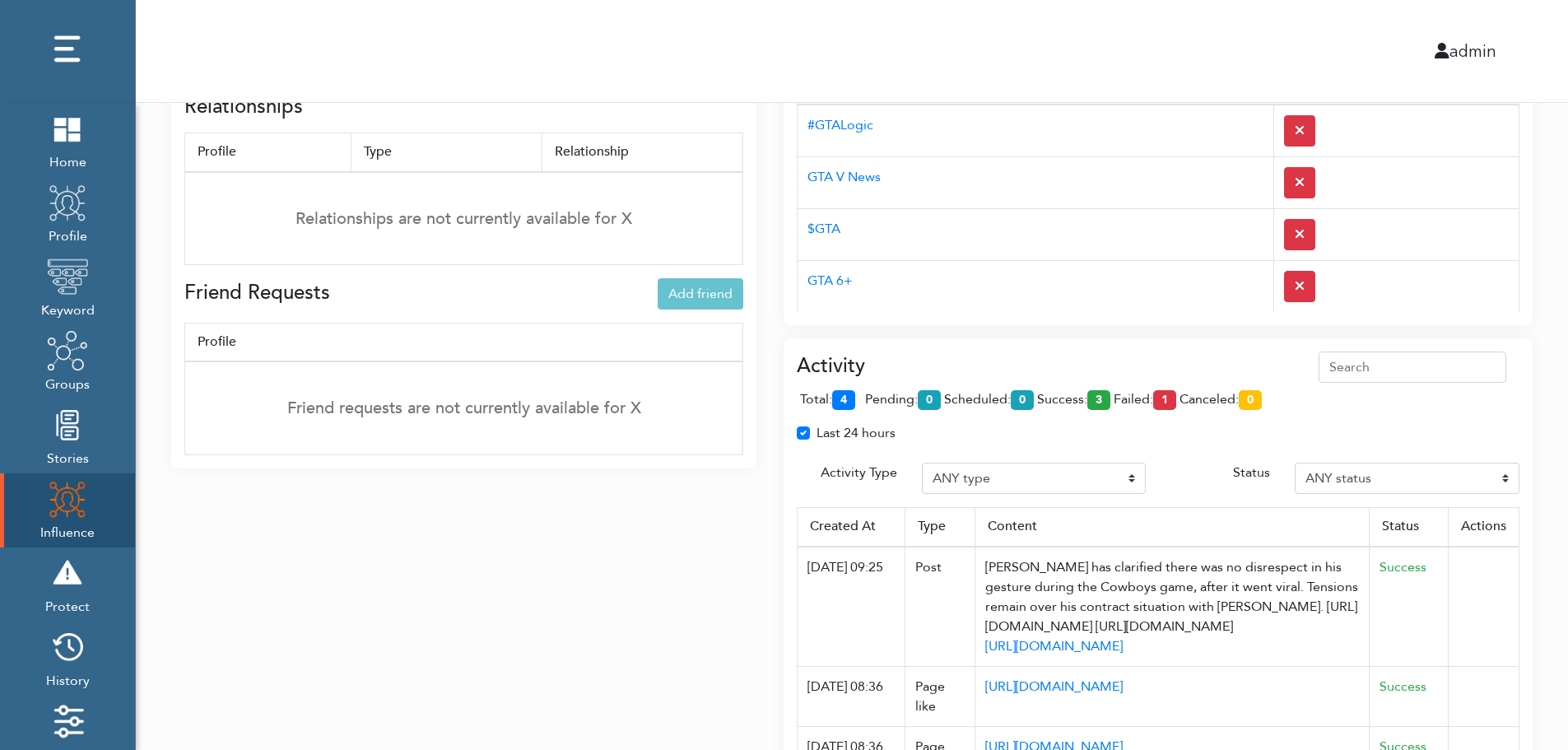
click at [1072, 350] on div "Activity total: 4 pending: 0 scheduled: 0 success: 3 failed: 1 canceled: 0 Last…" at bounding box center [1158, 579] width 749 height 480
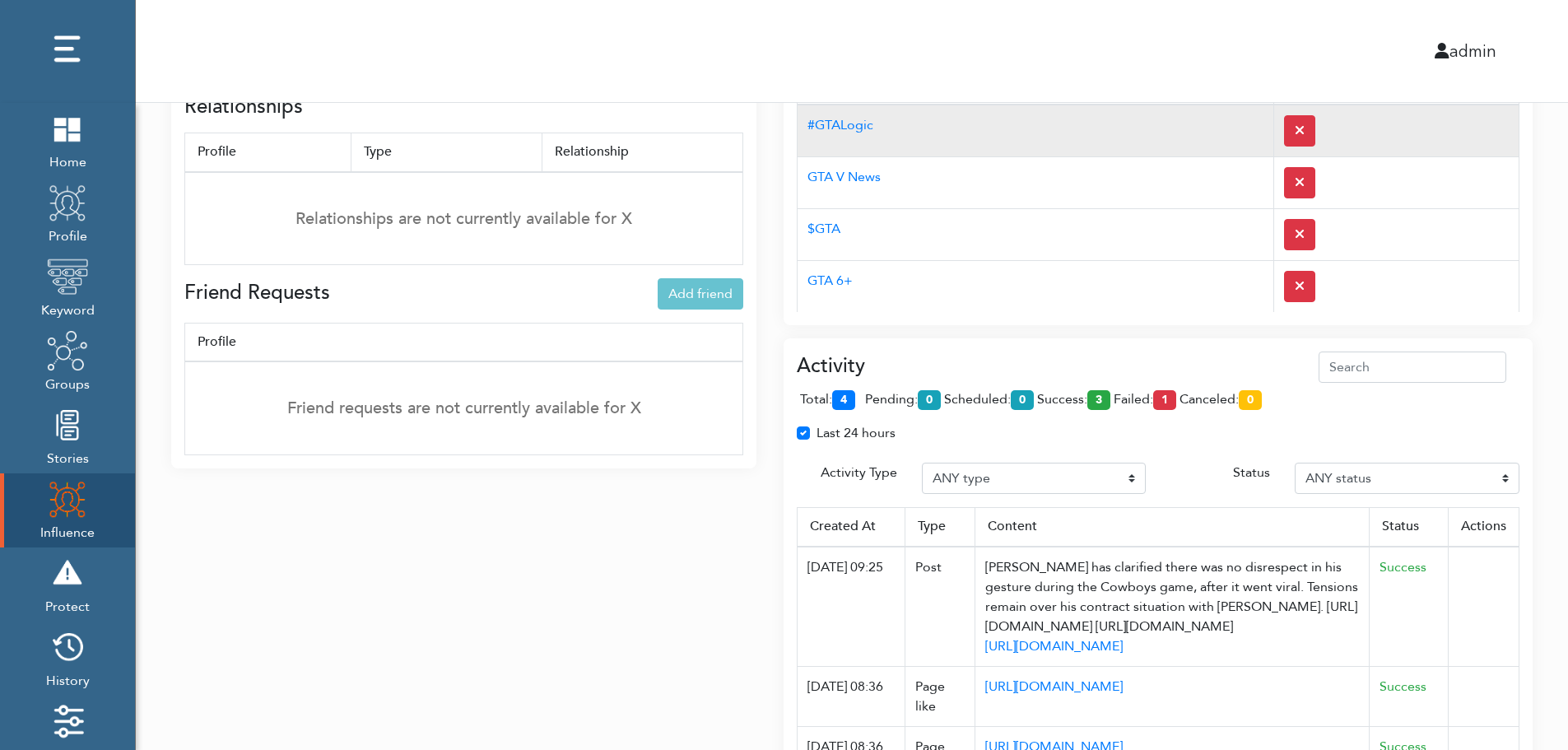
click at [1044, 146] on td "#GTALogic" at bounding box center [1035, 131] width 476 height 53
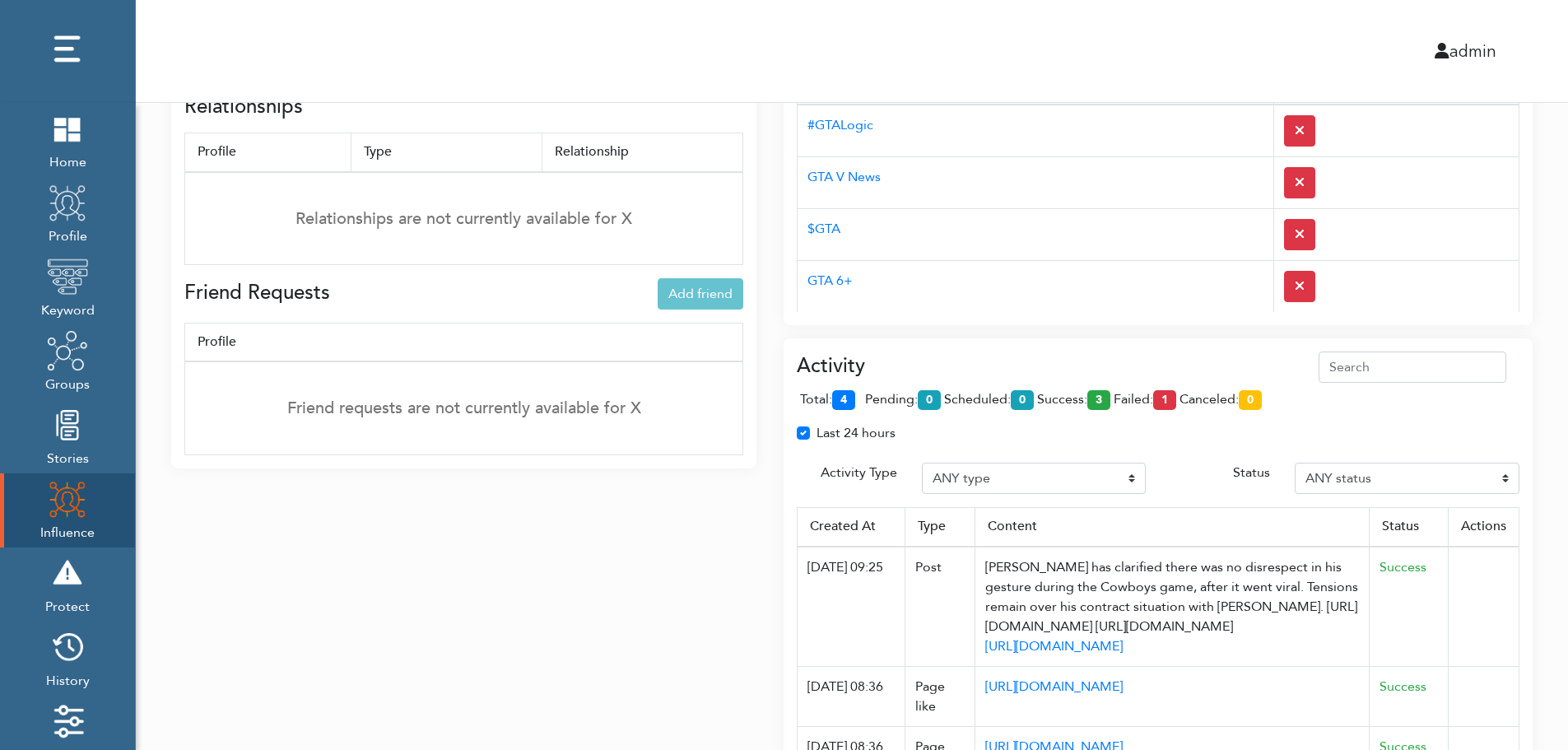
scroll to position [0, 0]
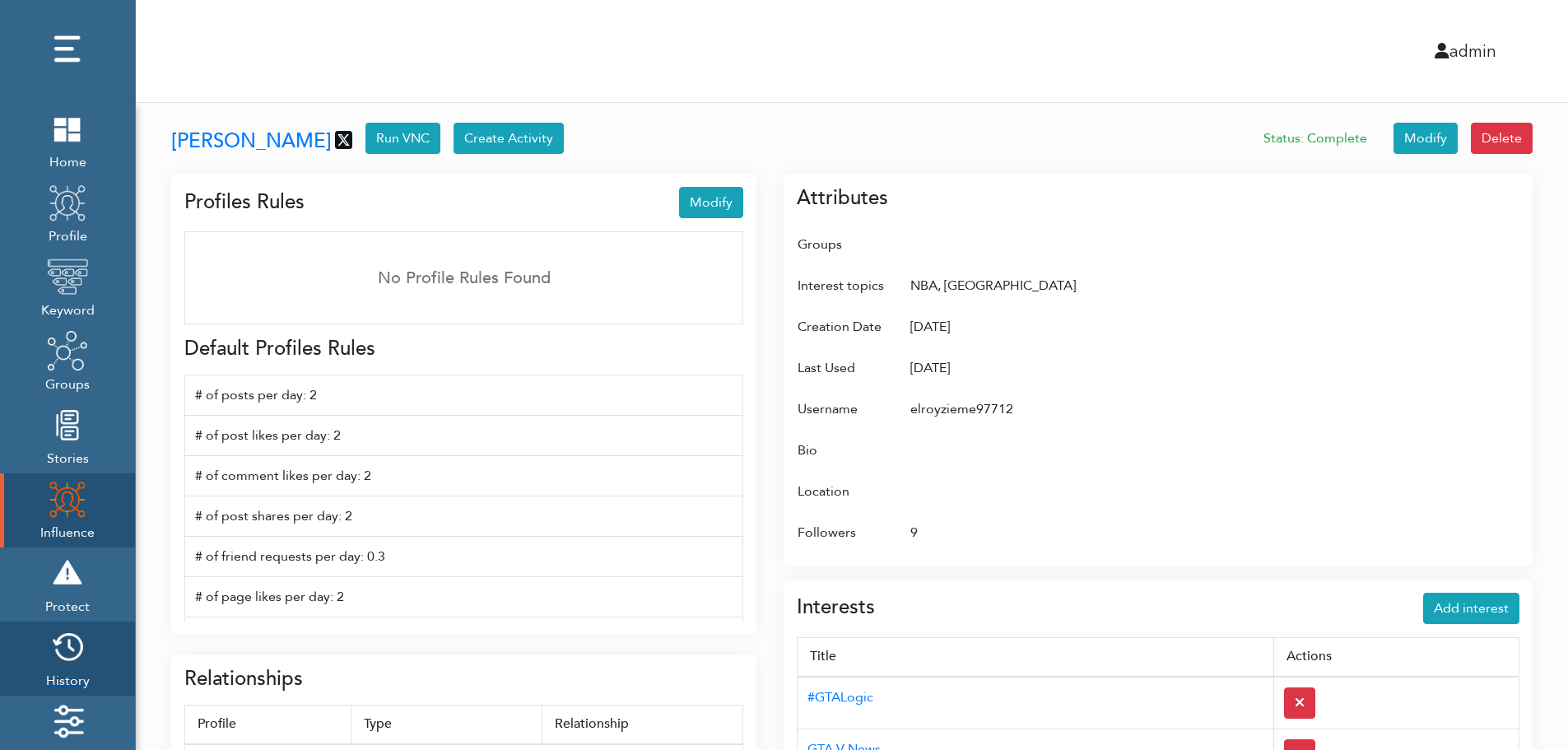
click at [74, 654] on img at bounding box center [67, 647] width 42 height 42
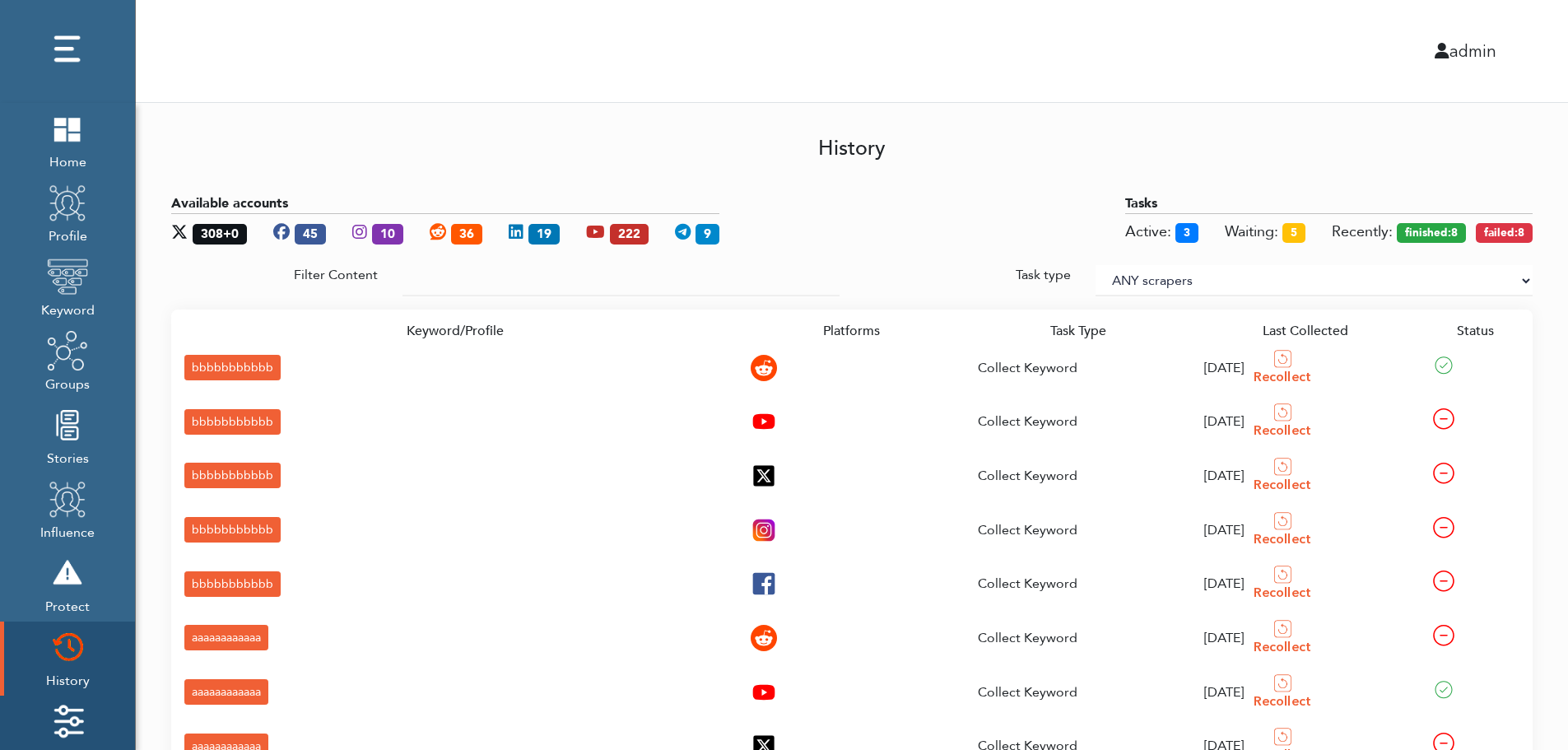
click at [75, 710] on img at bounding box center [67, 721] width 42 height 42
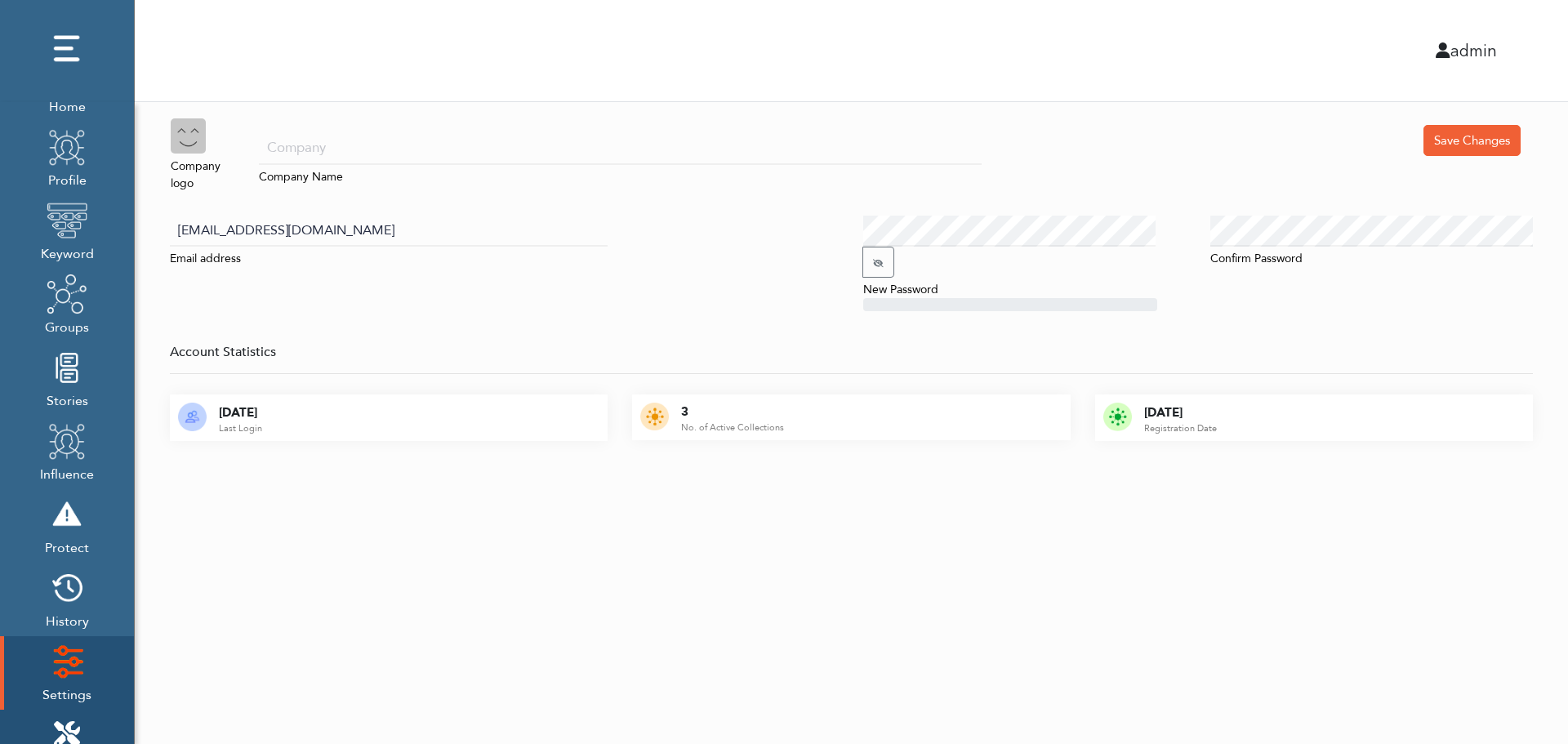
scroll to position [163, 0]
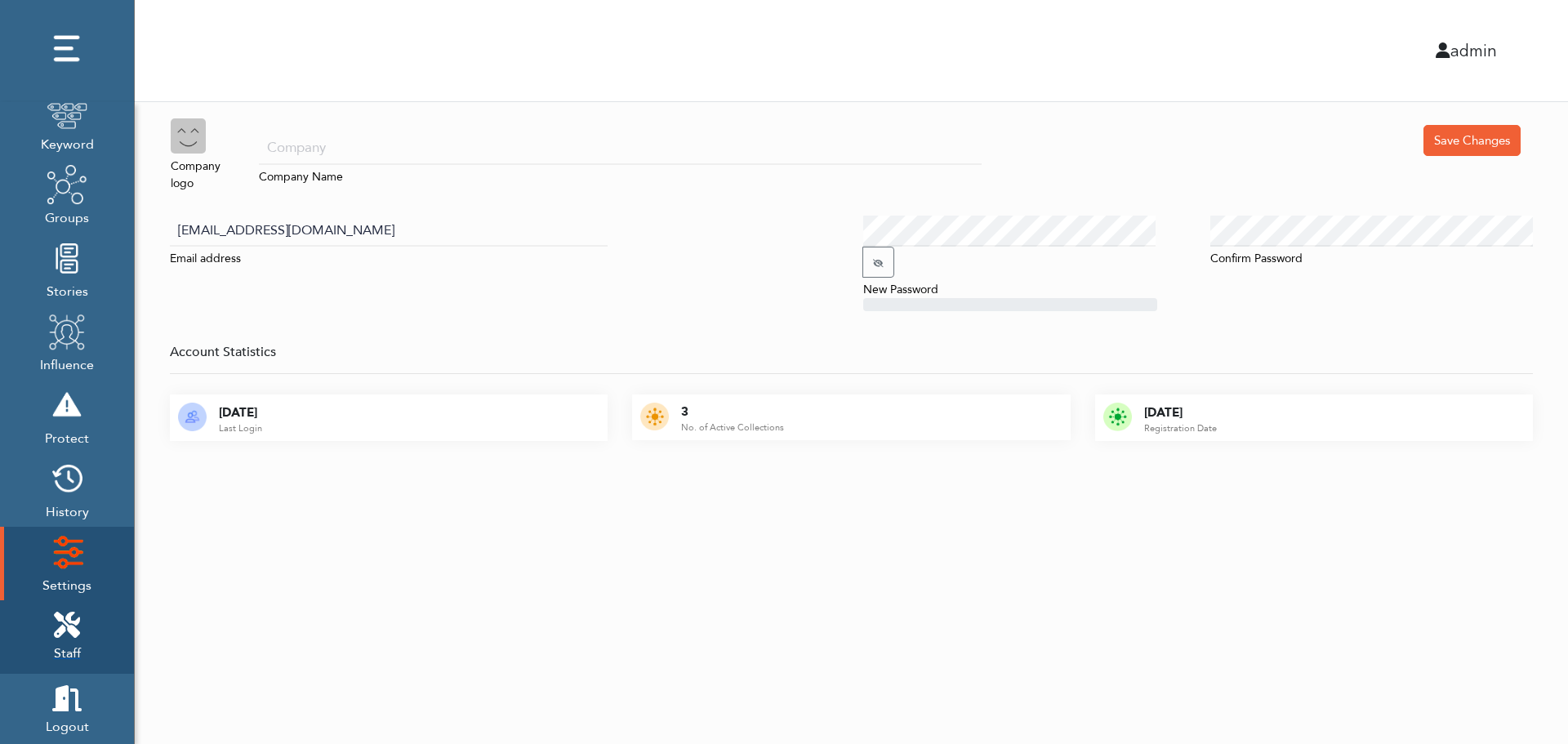
click at [76, 616] on icon at bounding box center [67, 624] width 27 height 27
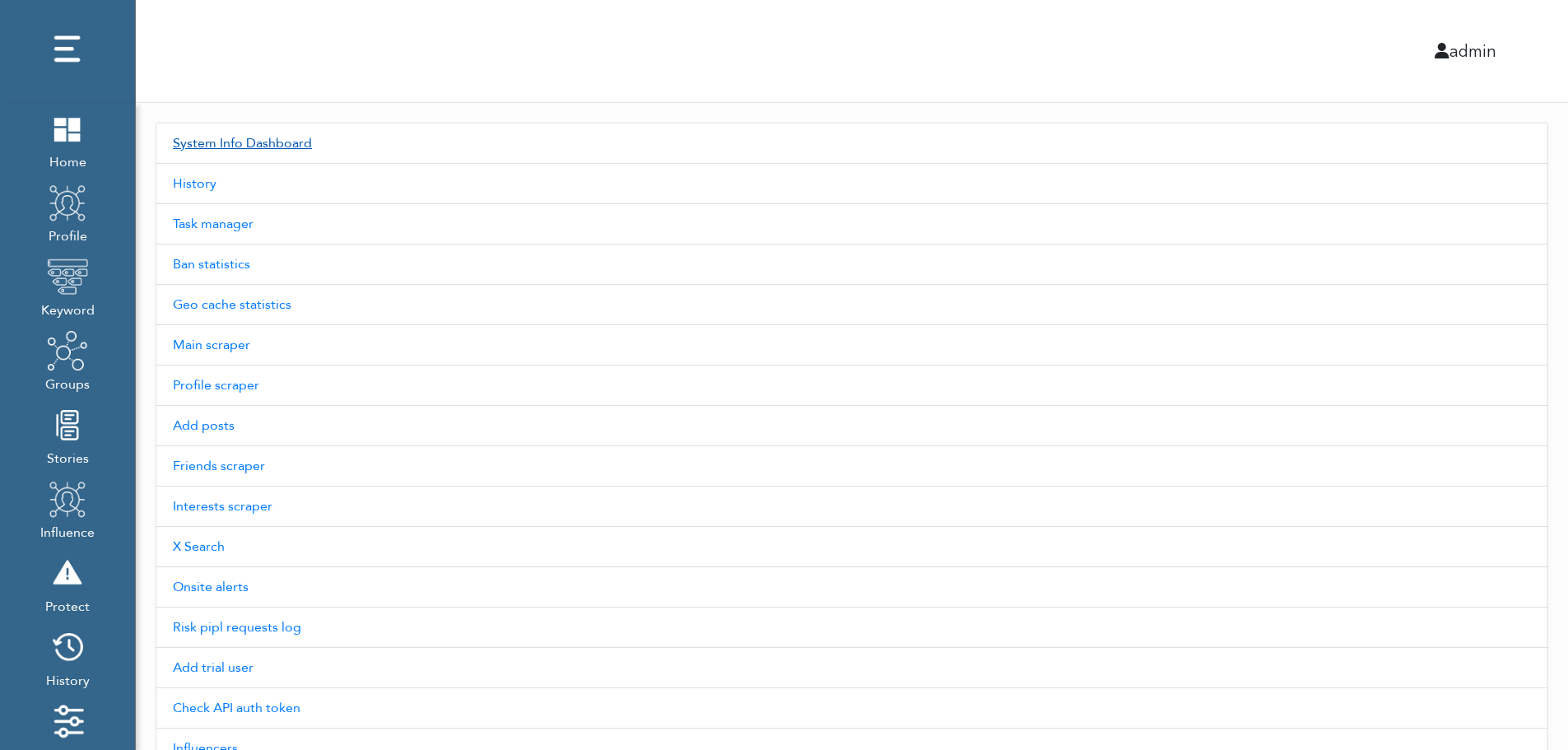
click at [269, 143] on link "System Info Dashboard" at bounding box center [852, 144] width 1393 height 42
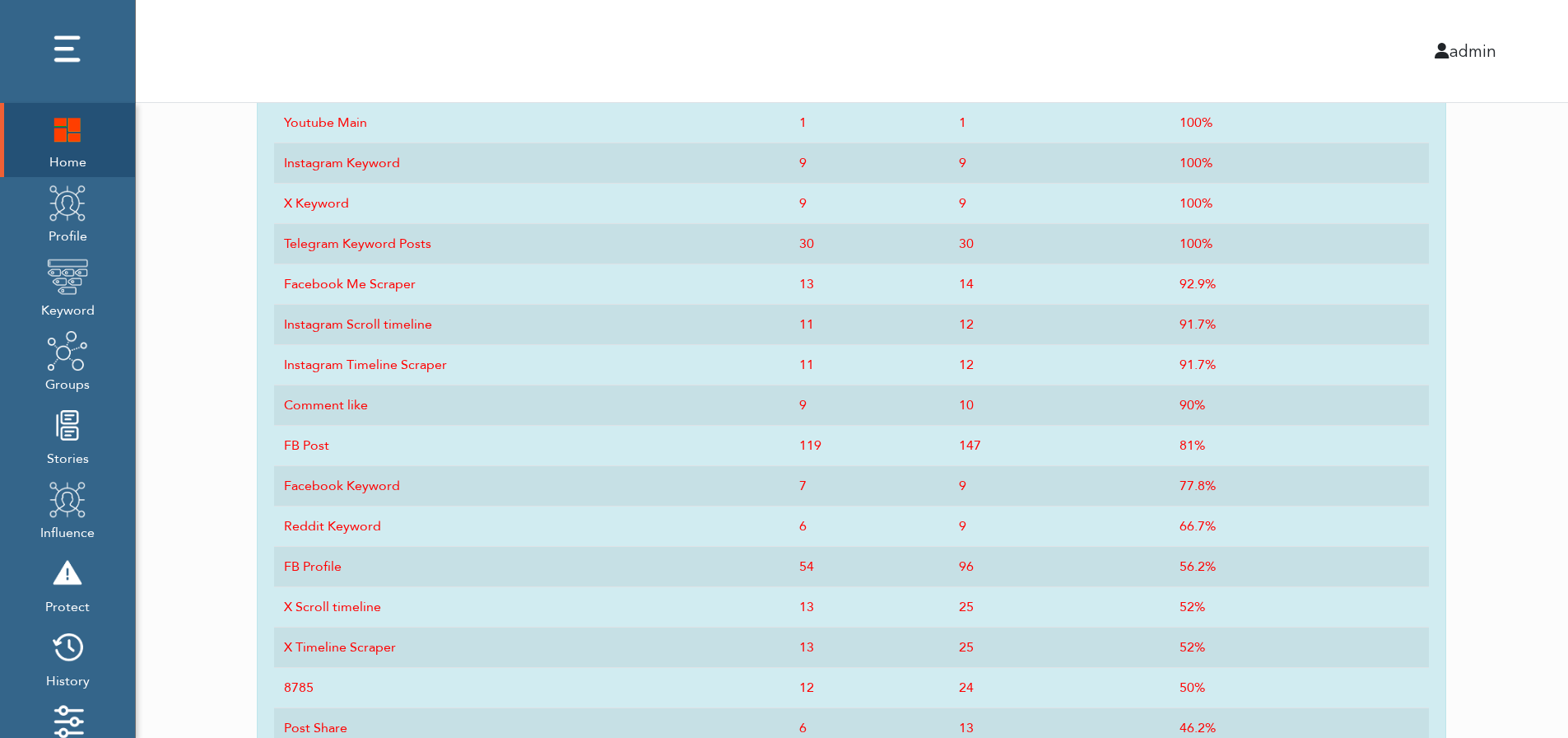
scroll to position [810, 0]
click at [59, 149] on img at bounding box center [67, 129] width 42 height 42
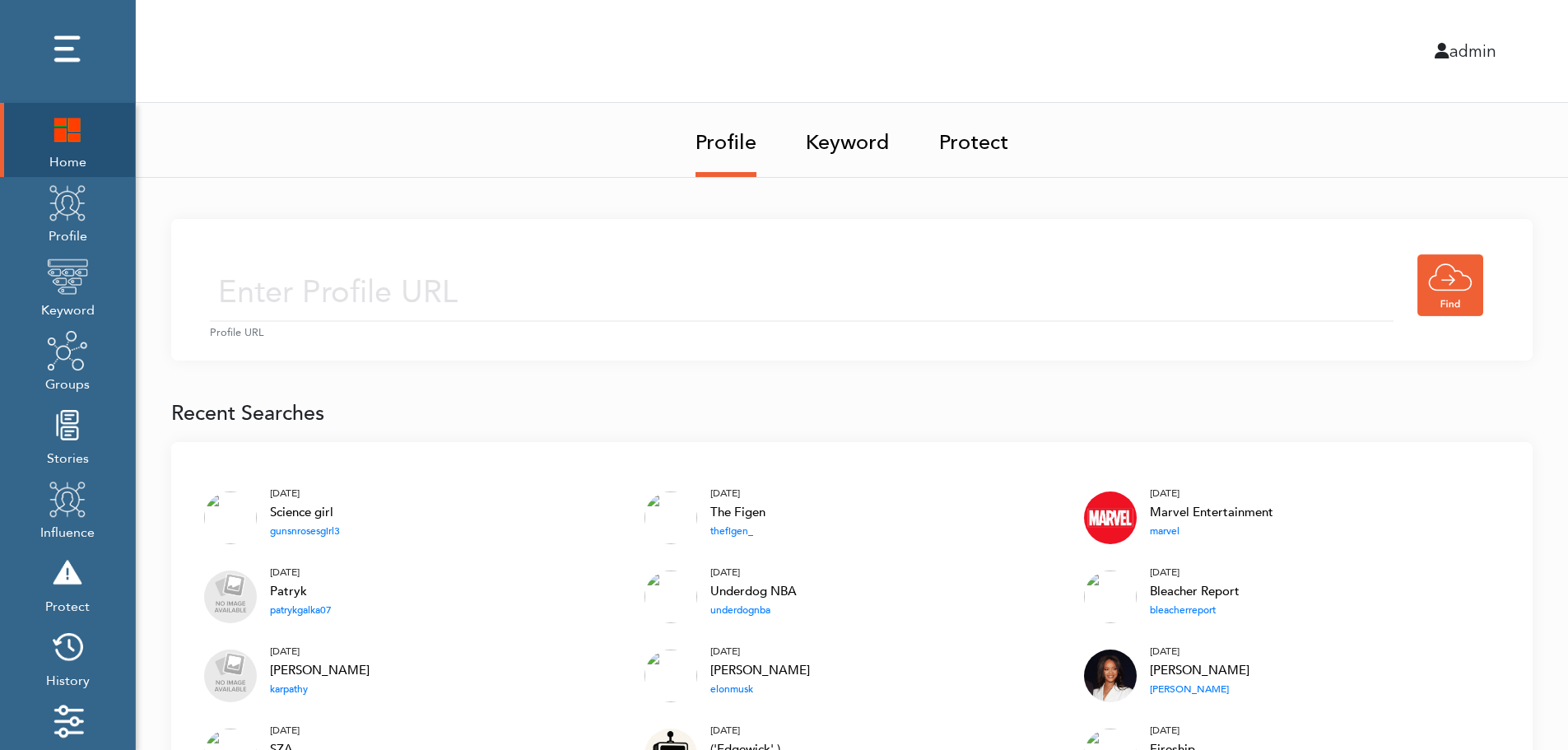
click at [57, 132] on img at bounding box center [67, 129] width 42 height 42
click at [69, 127] on img at bounding box center [67, 129] width 42 height 42
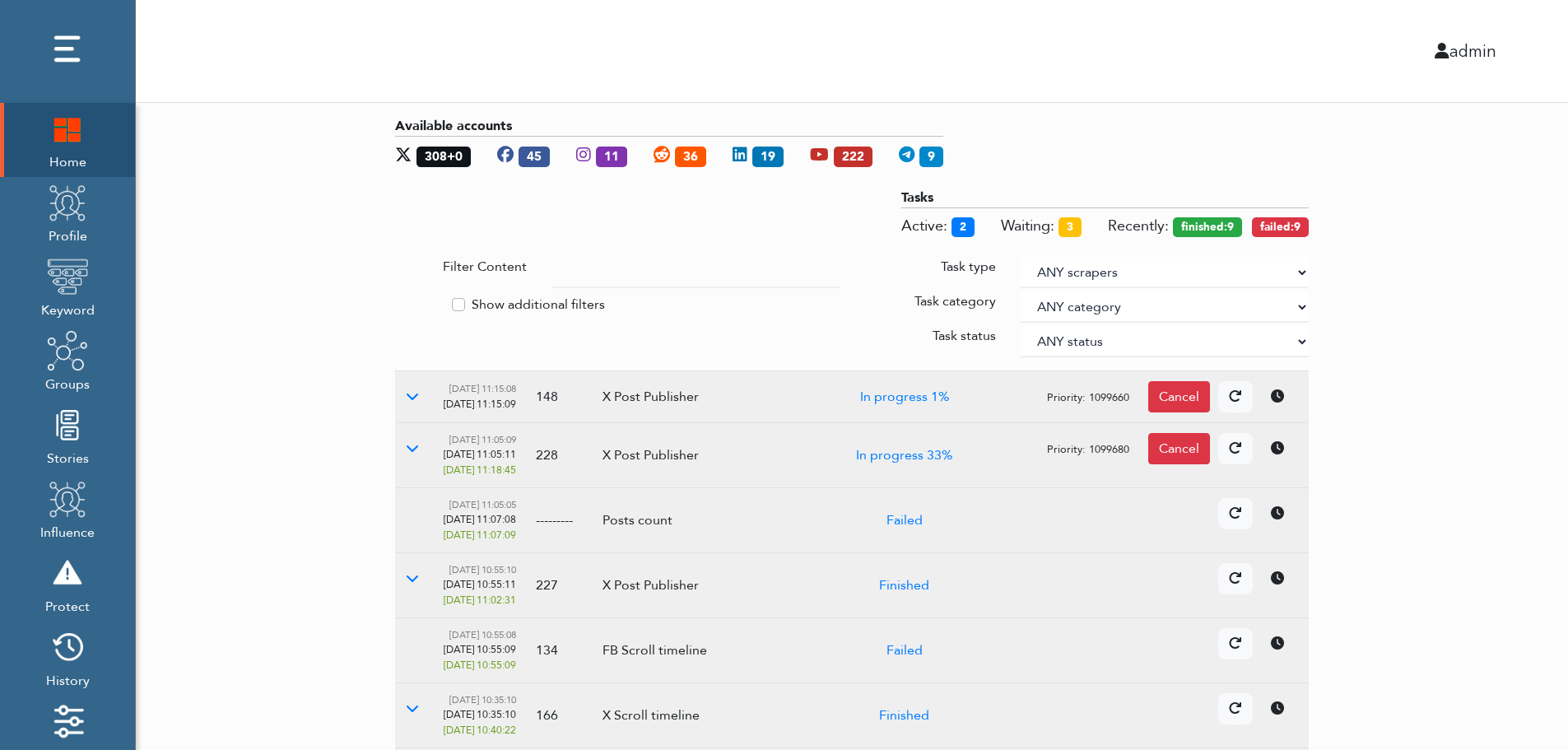
drag, startPoint x: 1470, startPoint y: 343, endPoint x: 1300, endPoint y: 270, distance: 185.0
click at [1300, 270] on select "ANY scrapers Facebook profile Facebook keyword X profile X keyword Instagram pr…" at bounding box center [1164, 272] width 288 height 32
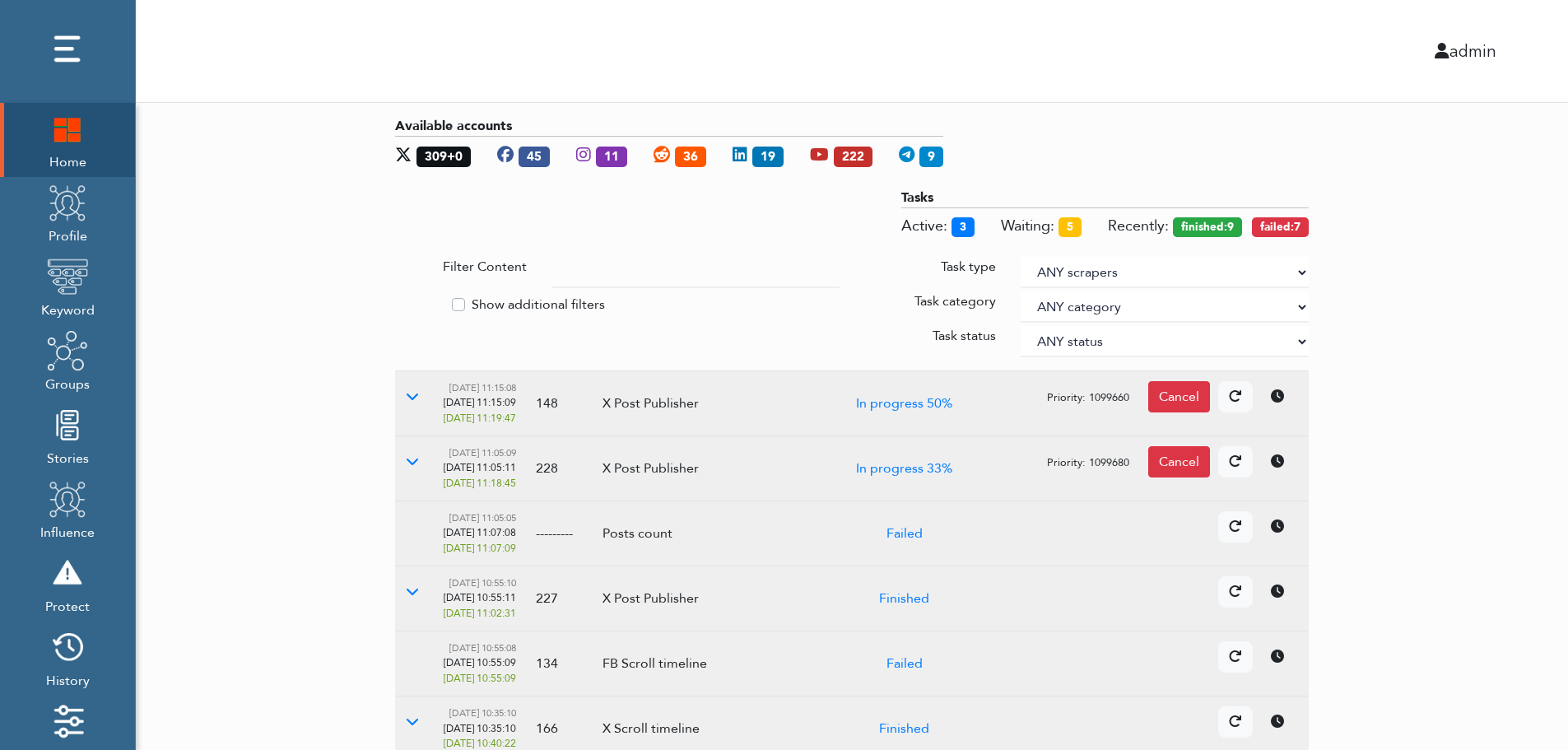
click at [538, 300] on label "Show additional filters" at bounding box center [538, 304] width 134 height 20
click at [408, 300] on input "Show additional filters" at bounding box center [401, 302] width 13 height 17
checkbox input "true"
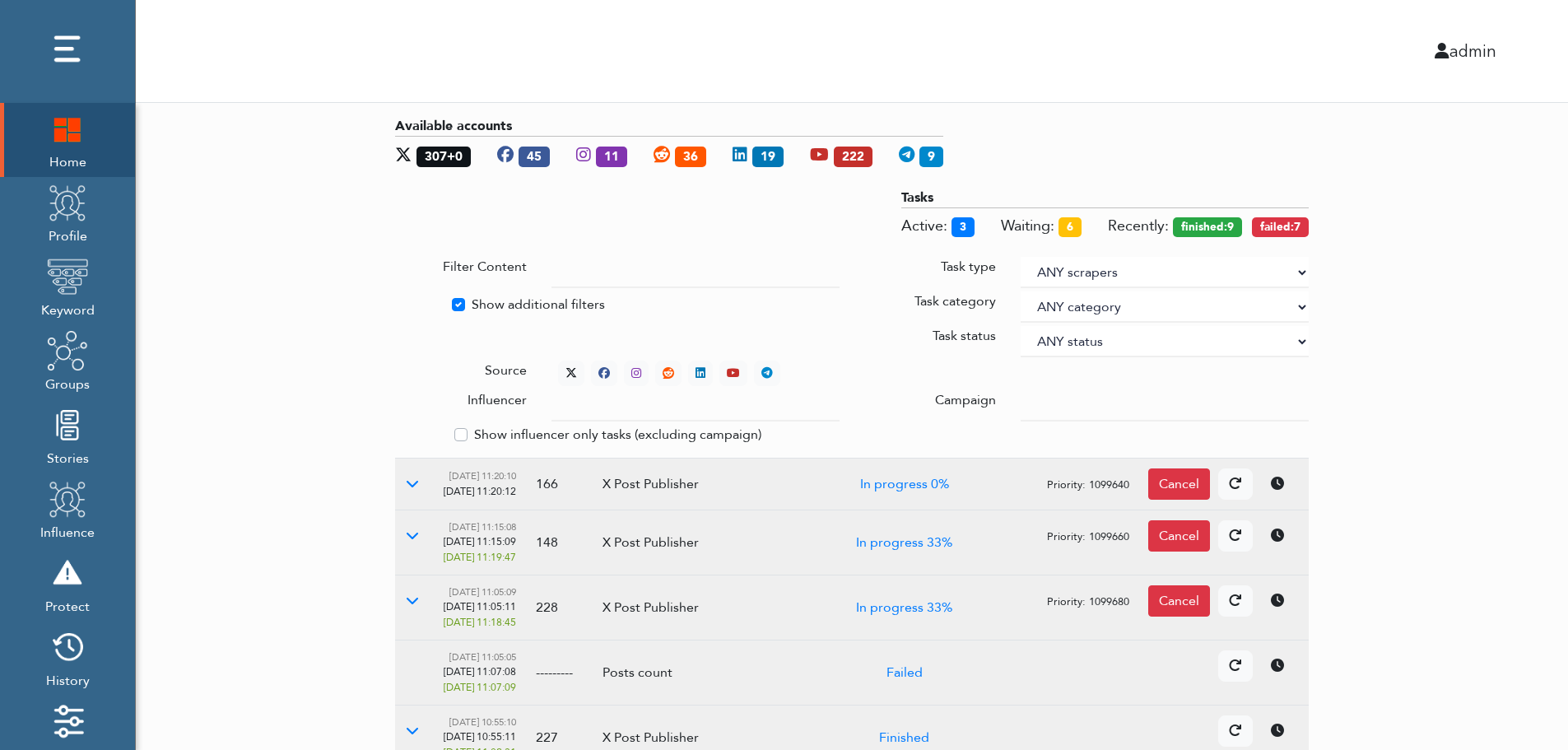
click at [1020, 400] on div at bounding box center [1165, 406] width 313 height 32
click at [679, 408] on input "text" at bounding box center [695, 406] width 288 height 32
click at [1074, 337] on select "ANY status None Created In progress Finished Failed Wait to retry Canceled Skip…" at bounding box center [1164, 342] width 288 height 32
click at [1020, 326] on select "ANY status None Created In progress Finished Failed Wait to retry Canceled Skip…" at bounding box center [1164, 342] width 288 height 32
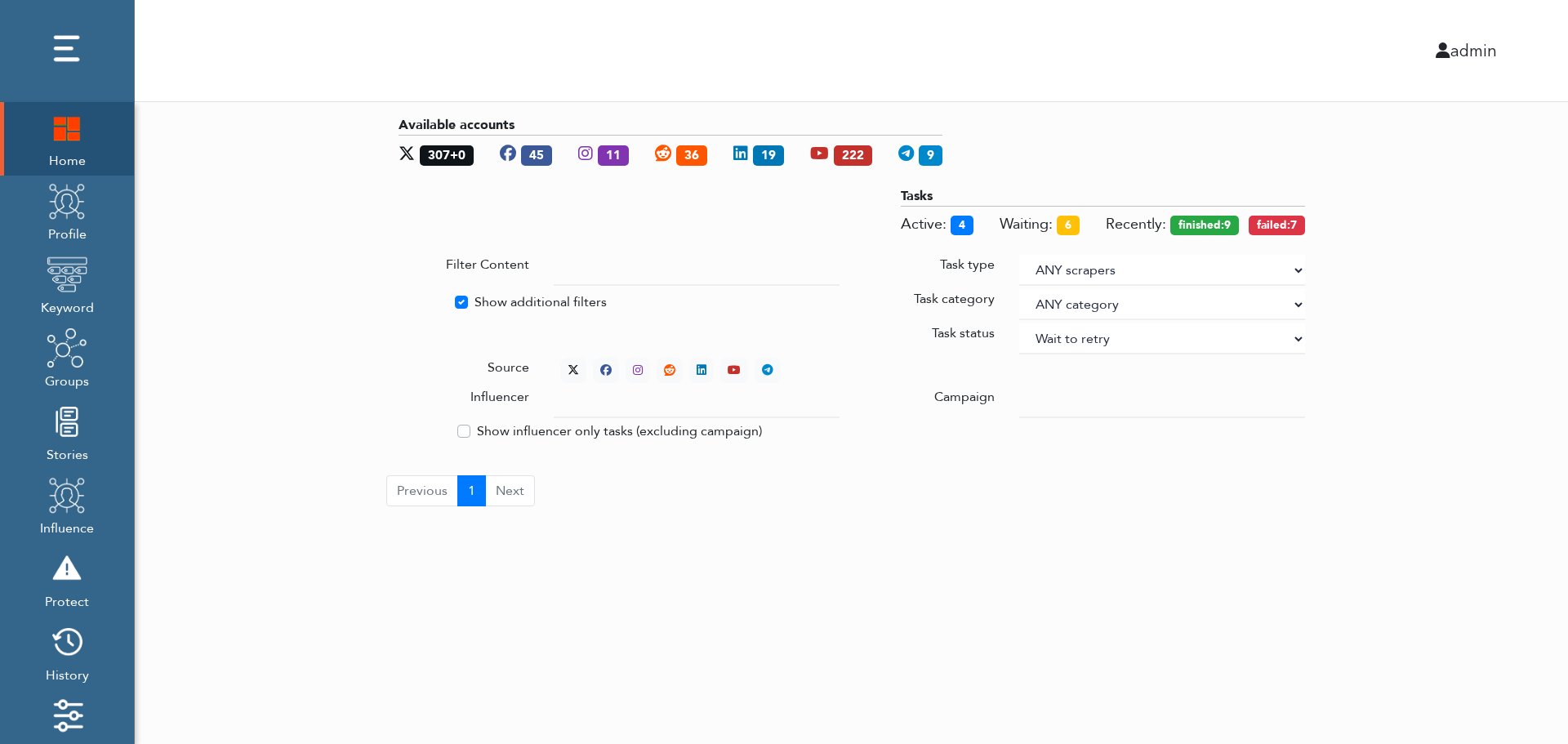
select select "4"
click at [1400, 251] on div "Available accounts 308+0 45 11 36 19 222 9 Tasks Active: 4 Waiting: 6 Recently:…" at bounding box center [851, 311] width 1433 height 418
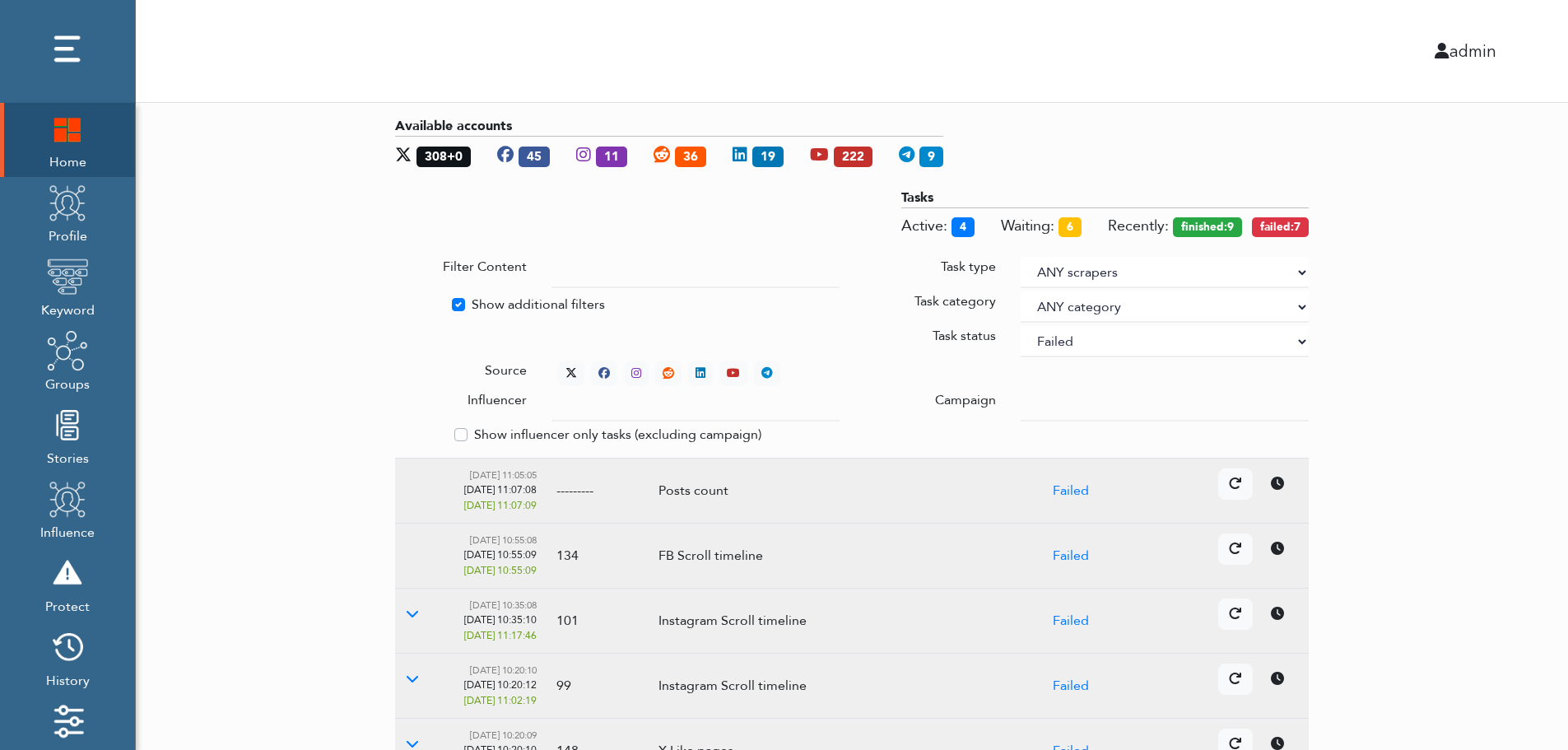
click at [1468, 377] on div "Available accounts 308+0 45 11 36 19 222 9 Tasks Active: 4 Waiting: 6 Recently:…" at bounding box center [852, 638] width 1432 height 1071
click at [568, 368] on icon at bounding box center [572, 374] width 12 height 12
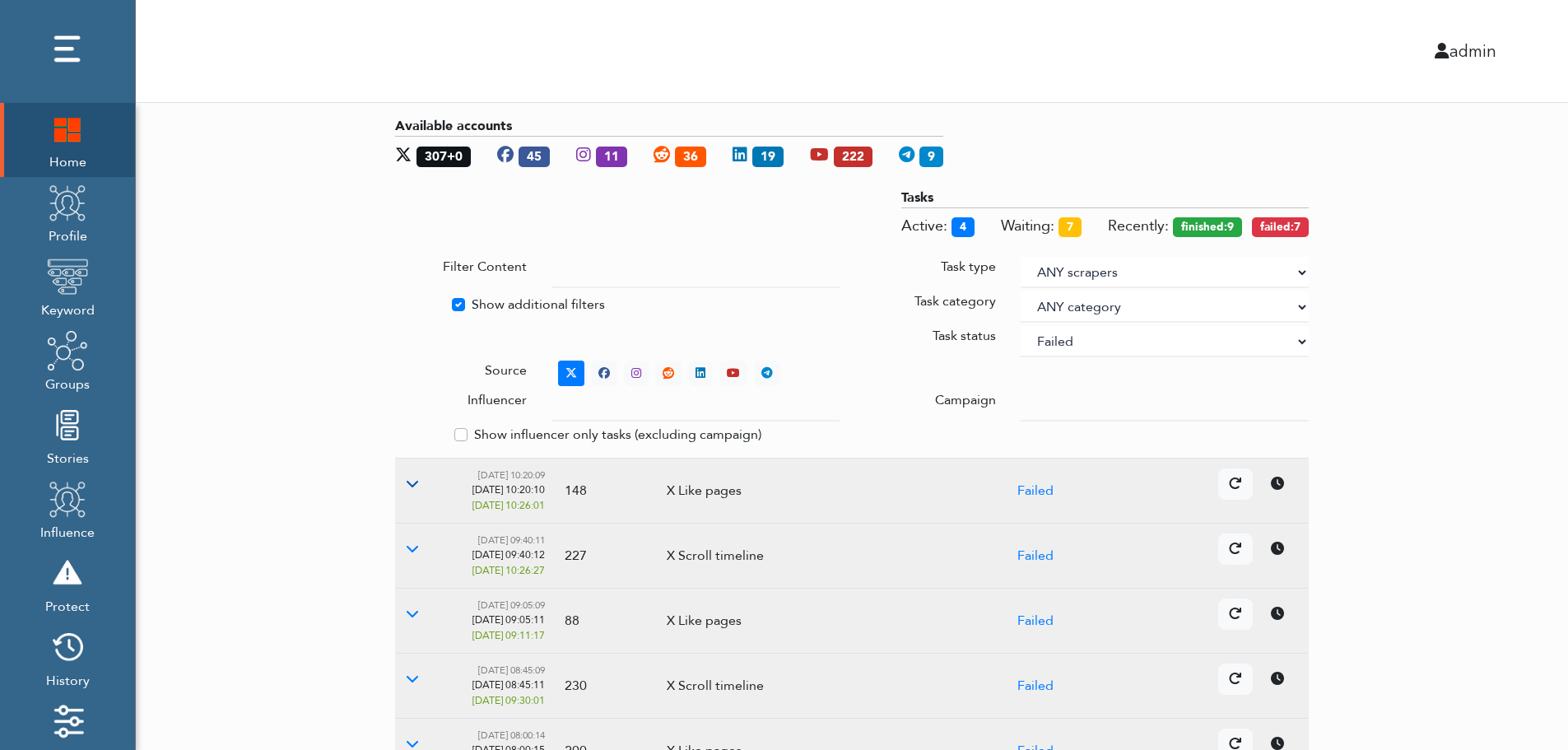
click at [411, 483] on icon at bounding box center [412, 482] width 13 height 13
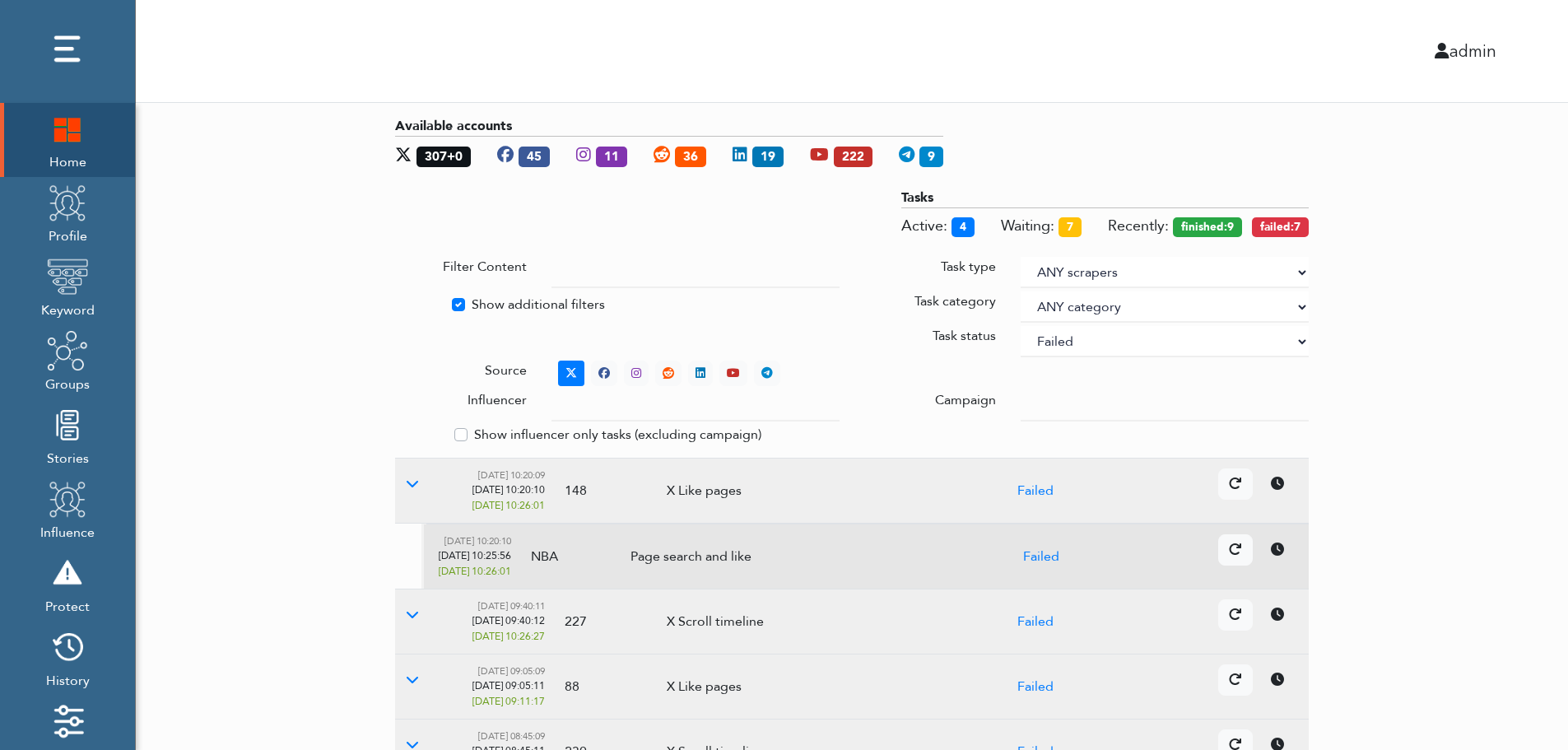
click at [1282, 553] on icon at bounding box center [1277, 549] width 13 height 13
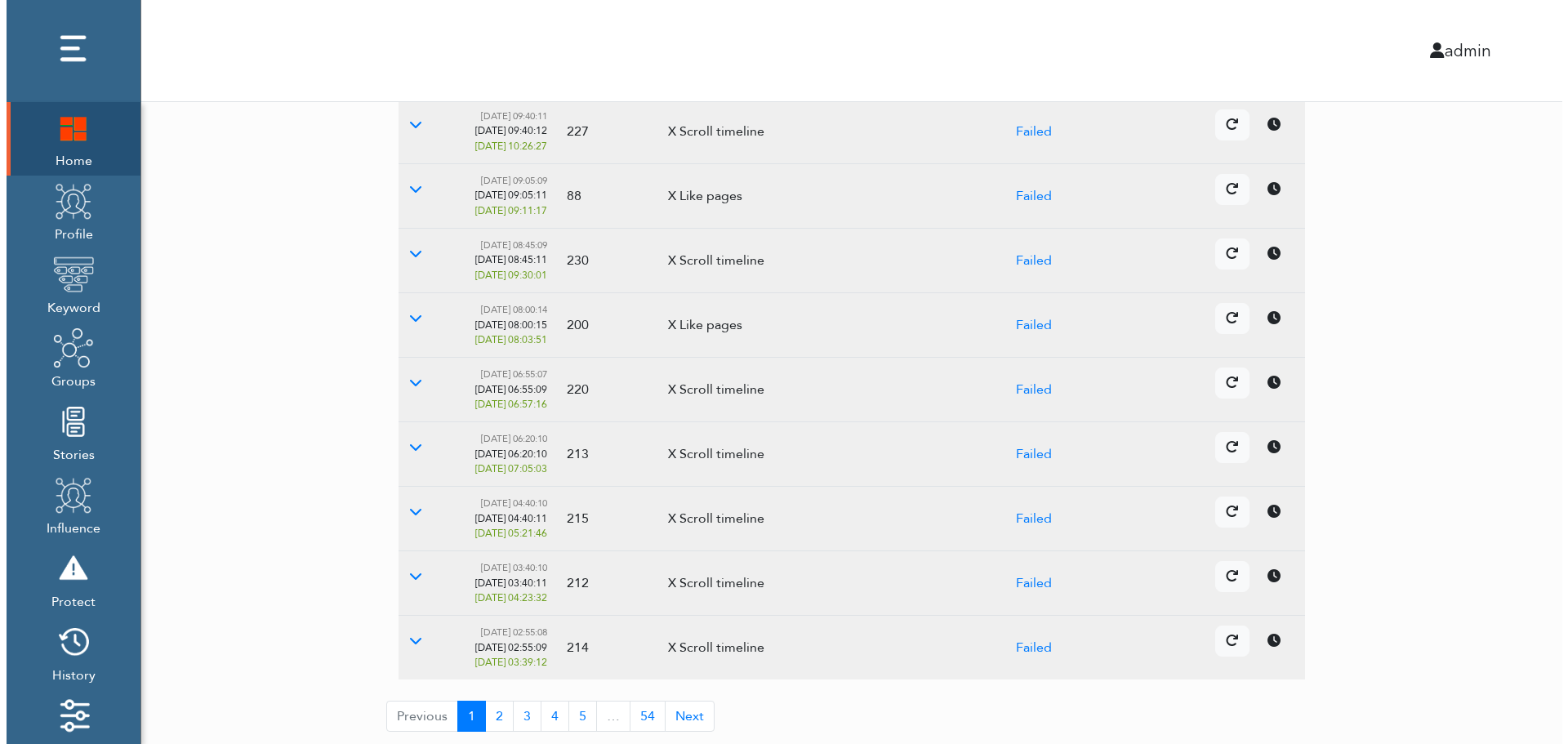
scroll to position [486, 0]
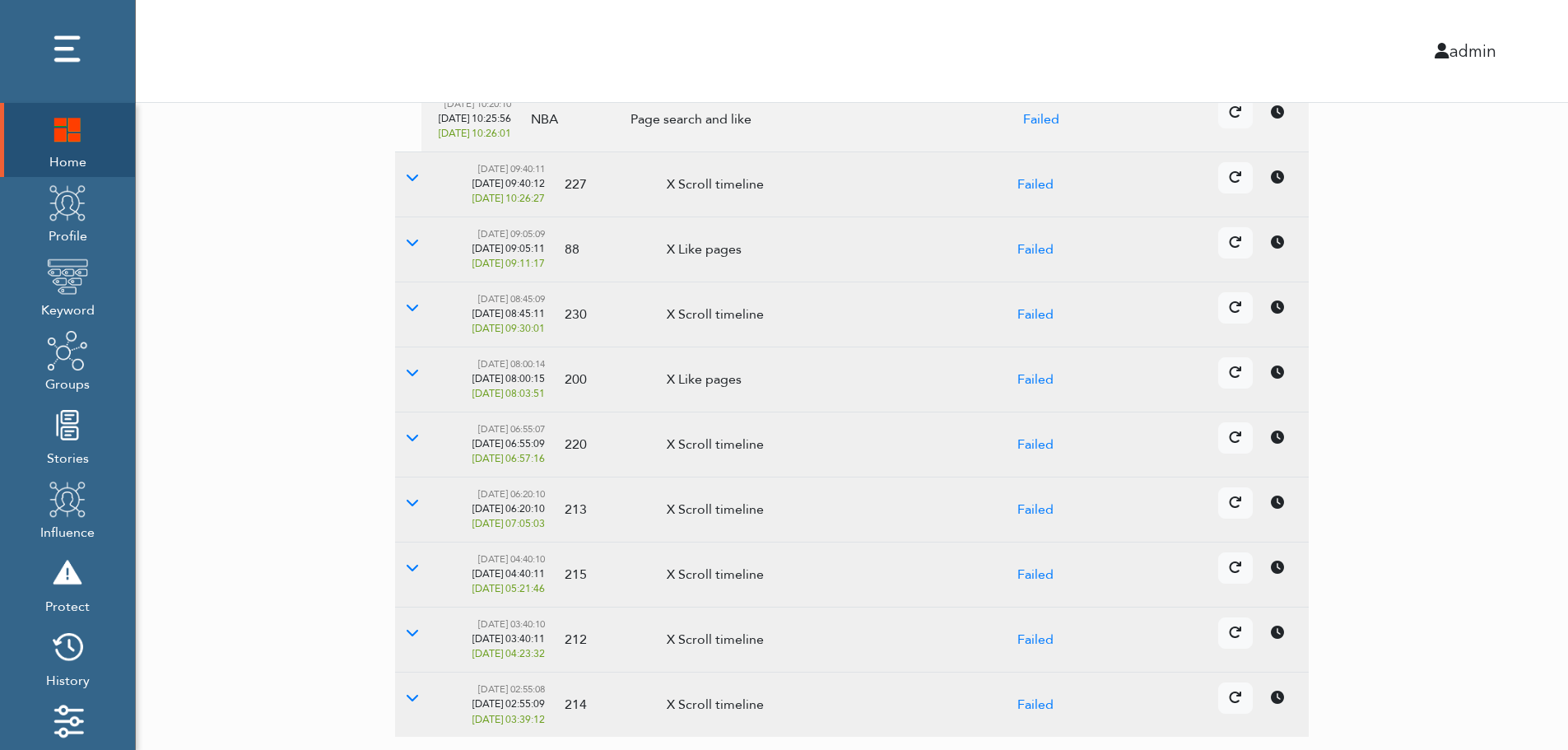
click at [1275, 518] on link at bounding box center [1277, 503] width 35 height 32
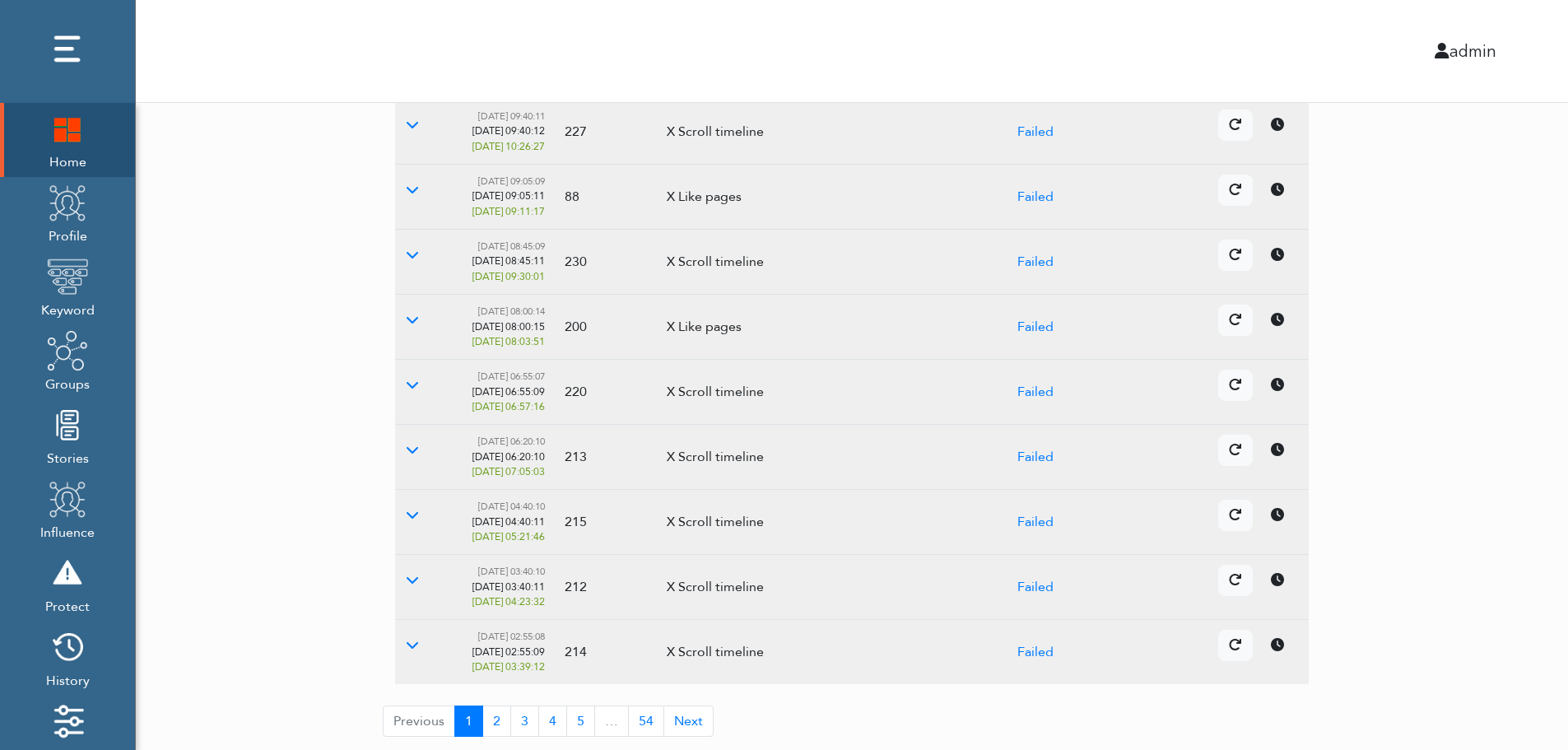
scroll to position [0, 0]
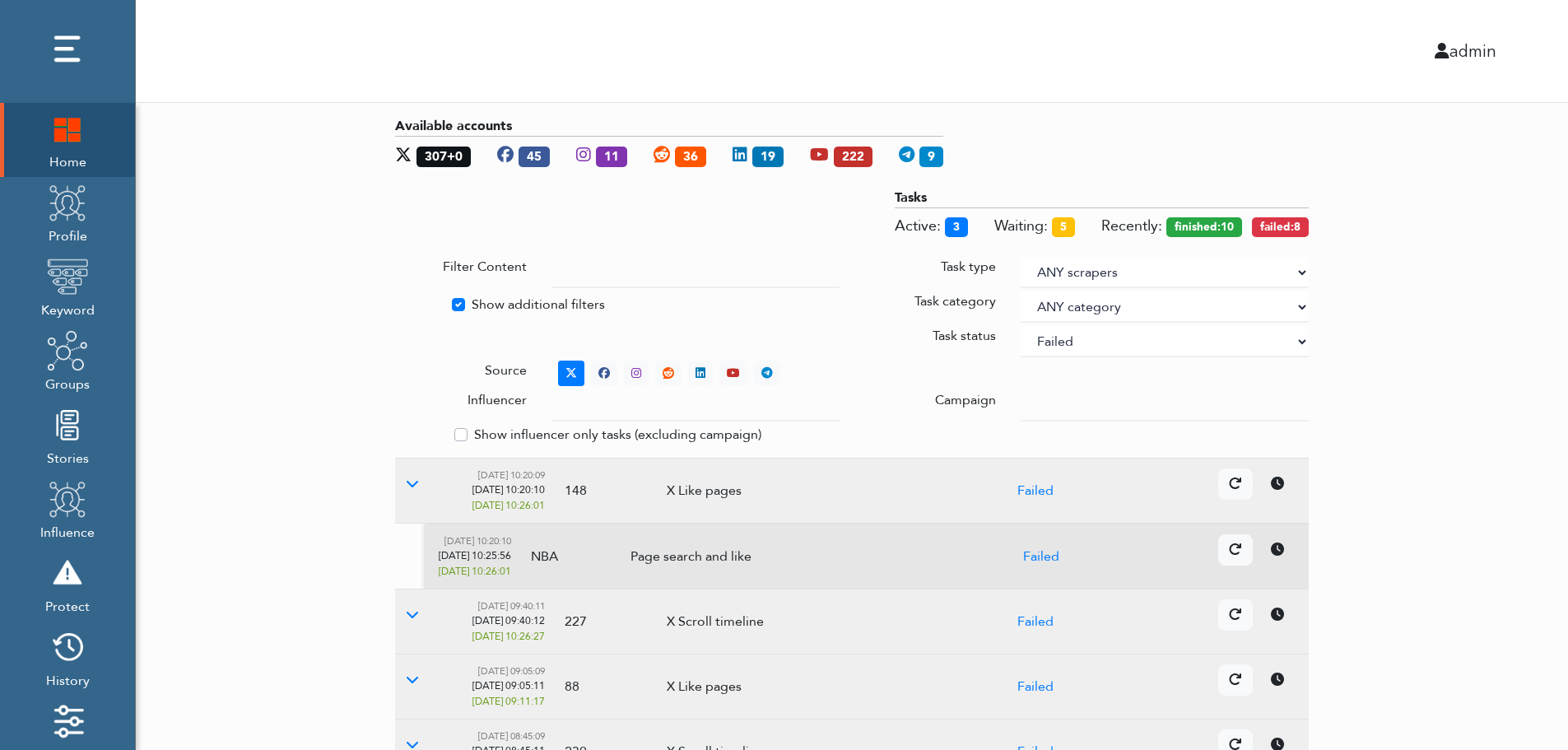
click at [1121, 343] on select "ANY status None Created In progress Finished Failed Wait to retry Canceled Skip…" at bounding box center [1164, 342] width 288 height 32
select select
click at [1020, 326] on select "ANY status None Created In progress Finished Failed Wait to retry Canceled Skip…" at bounding box center [1164, 342] width 288 height 32
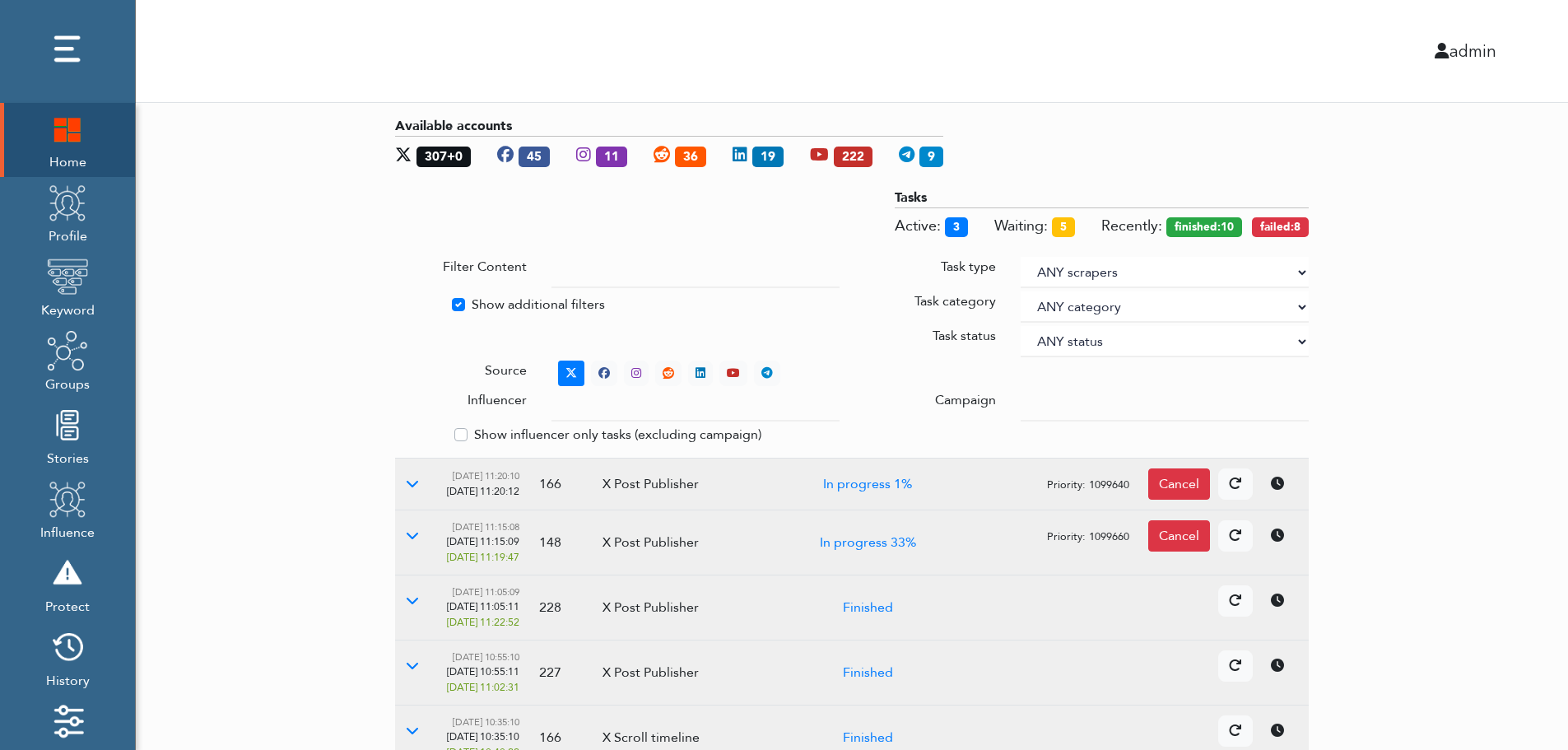
click at [1531, 308] on div "Available accounts 307+0 45 11 36 19 222 9 Tasks Active: 3 Waiting: 5 Recently:…" at bounding box center [852, 665] width 1432 height 1124
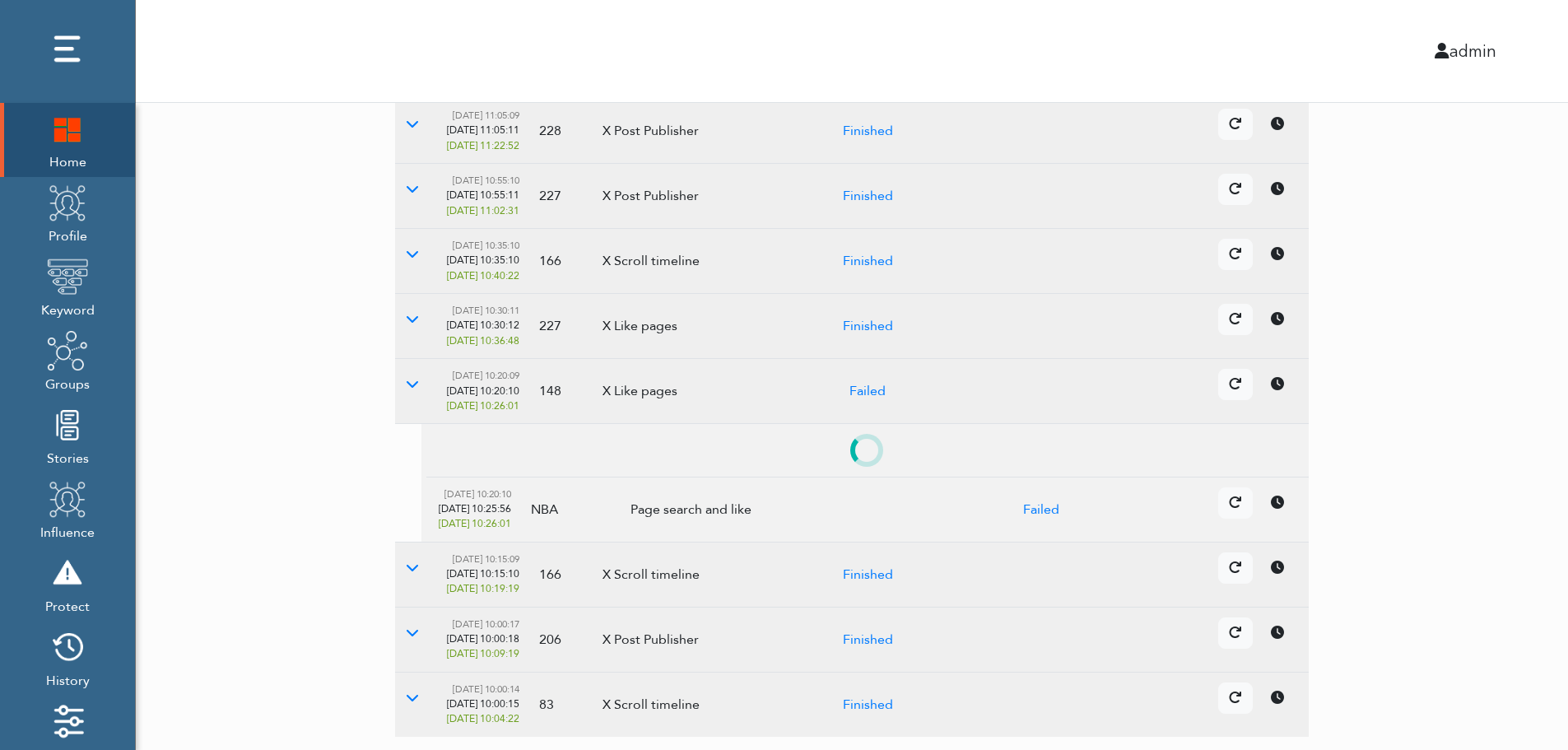
click at [1283, 533] on td "Details Cancel" at bounding box center [1203, 509] width 212 height 65
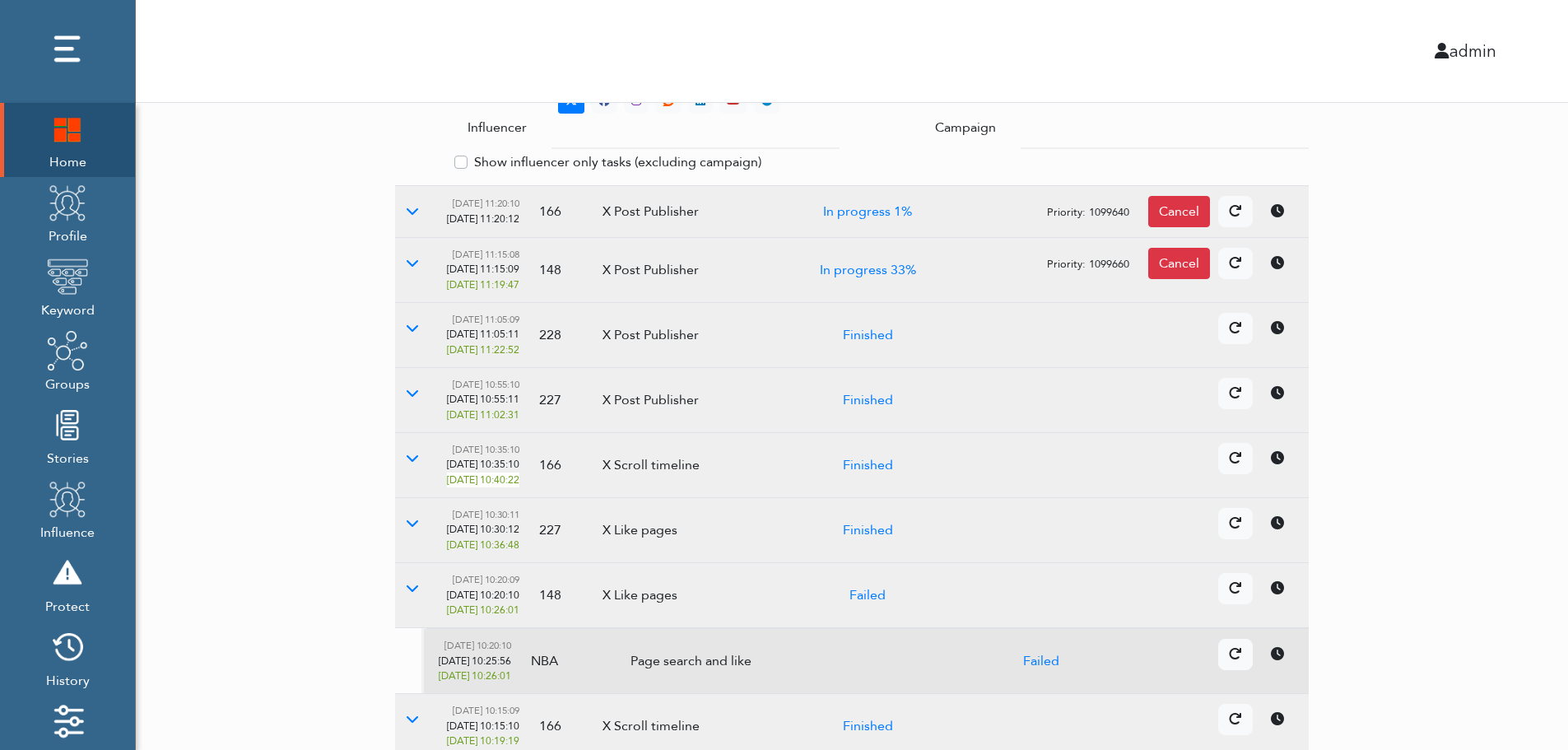
scroll to position [0, 0]
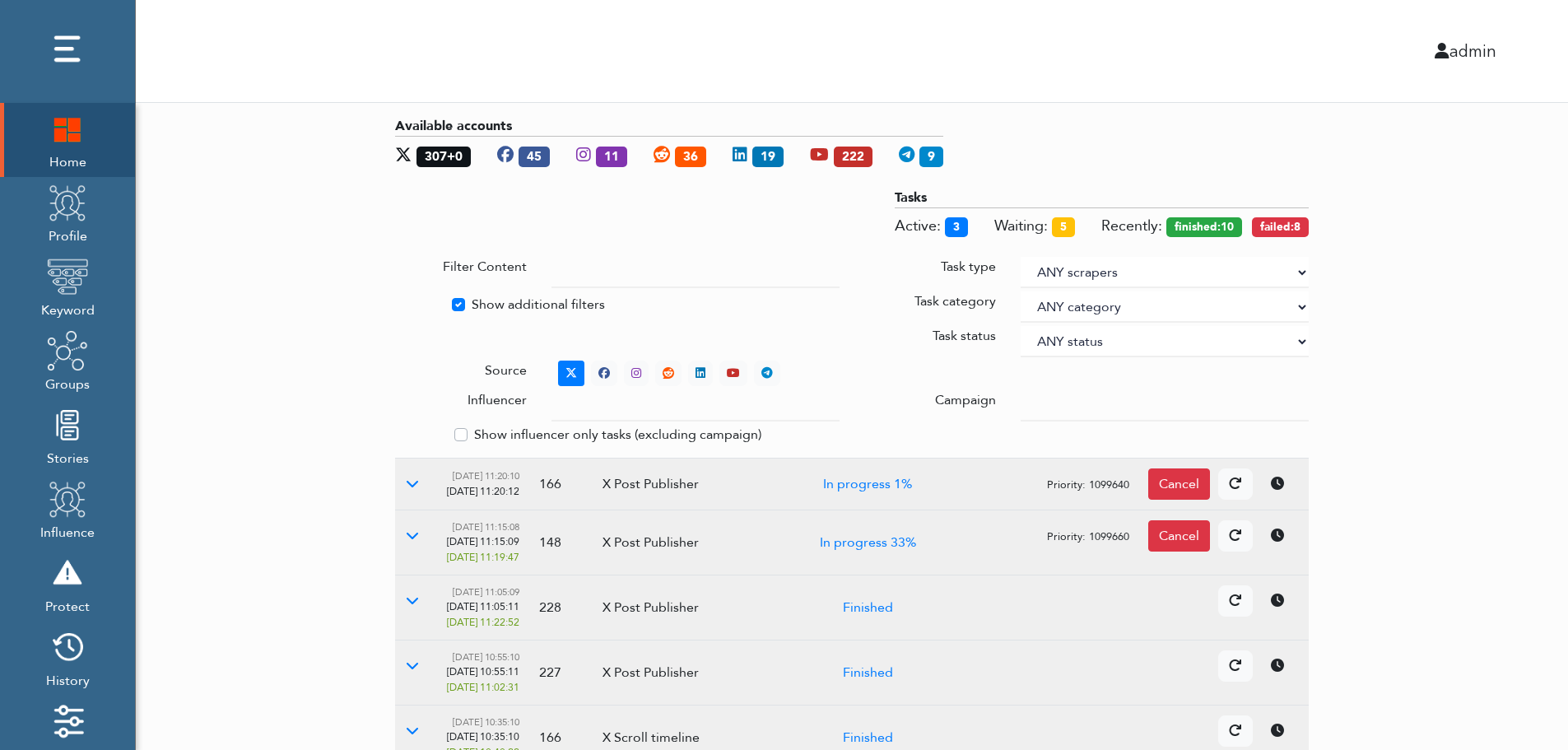
click at [494, 302] on label "Show additional filters" at bounding box center [538, 304] width 134 height 20
click at [408, 302] on input "Show additional filters" at bounding box center [401, 302] width 13 height 17
checkbox input "false"
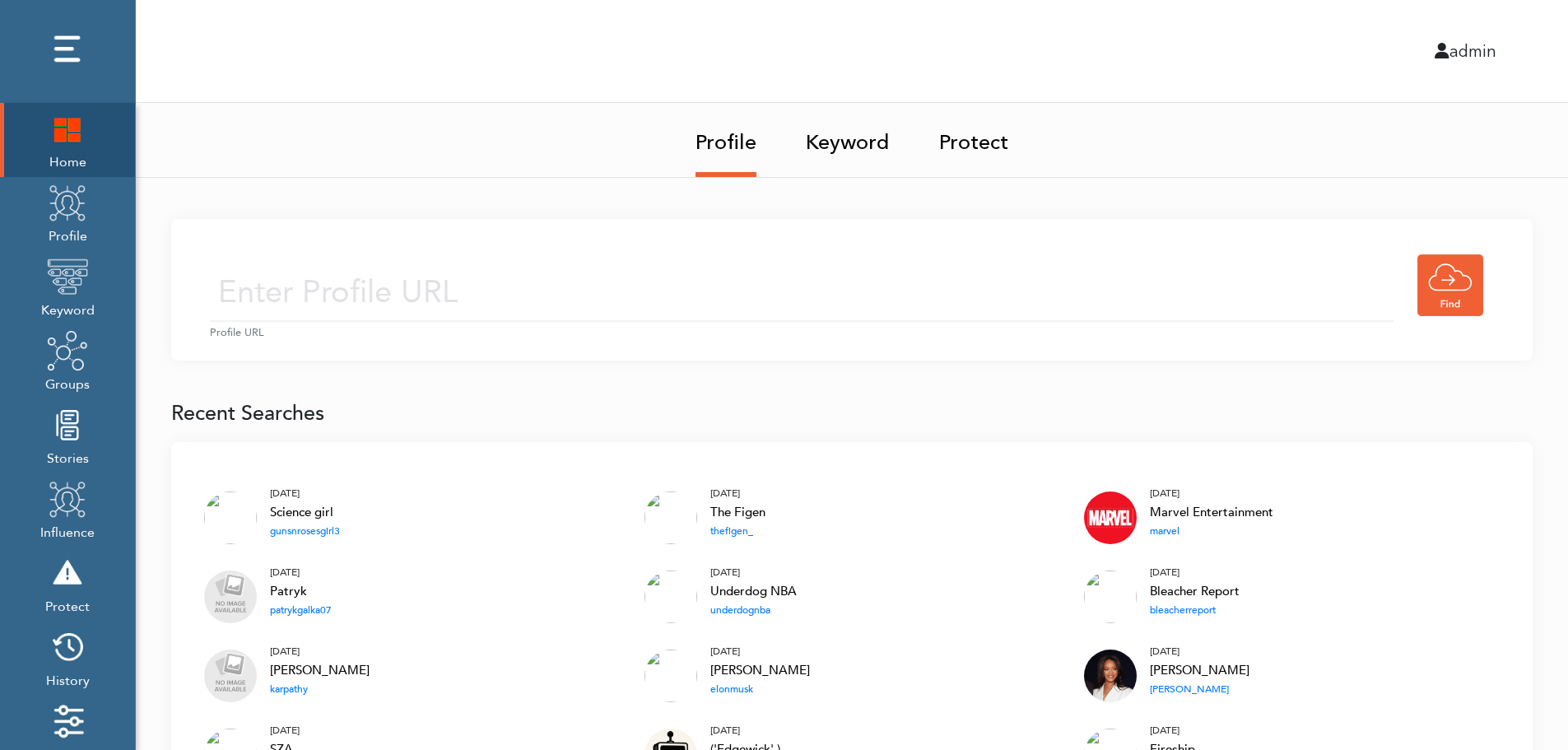
click at [533, 288] on input "text" at bounding box center [801, 292] width 1184 height 58
type input "[URL][DOMAIN_NAME]"
click at [640, 297] on input "https://twitter.com/KingJames" at bounding box center [801, 292] width 1184 height 58
click at [772, 246] on div "https://twitter.com/KingJames Profile URL" at bounding box center [852, 289] width 1361 height 142
click at [728, 309] on input "https://twitter.com/KingJames" at bounding box center [801, 292] width 1184 height 58
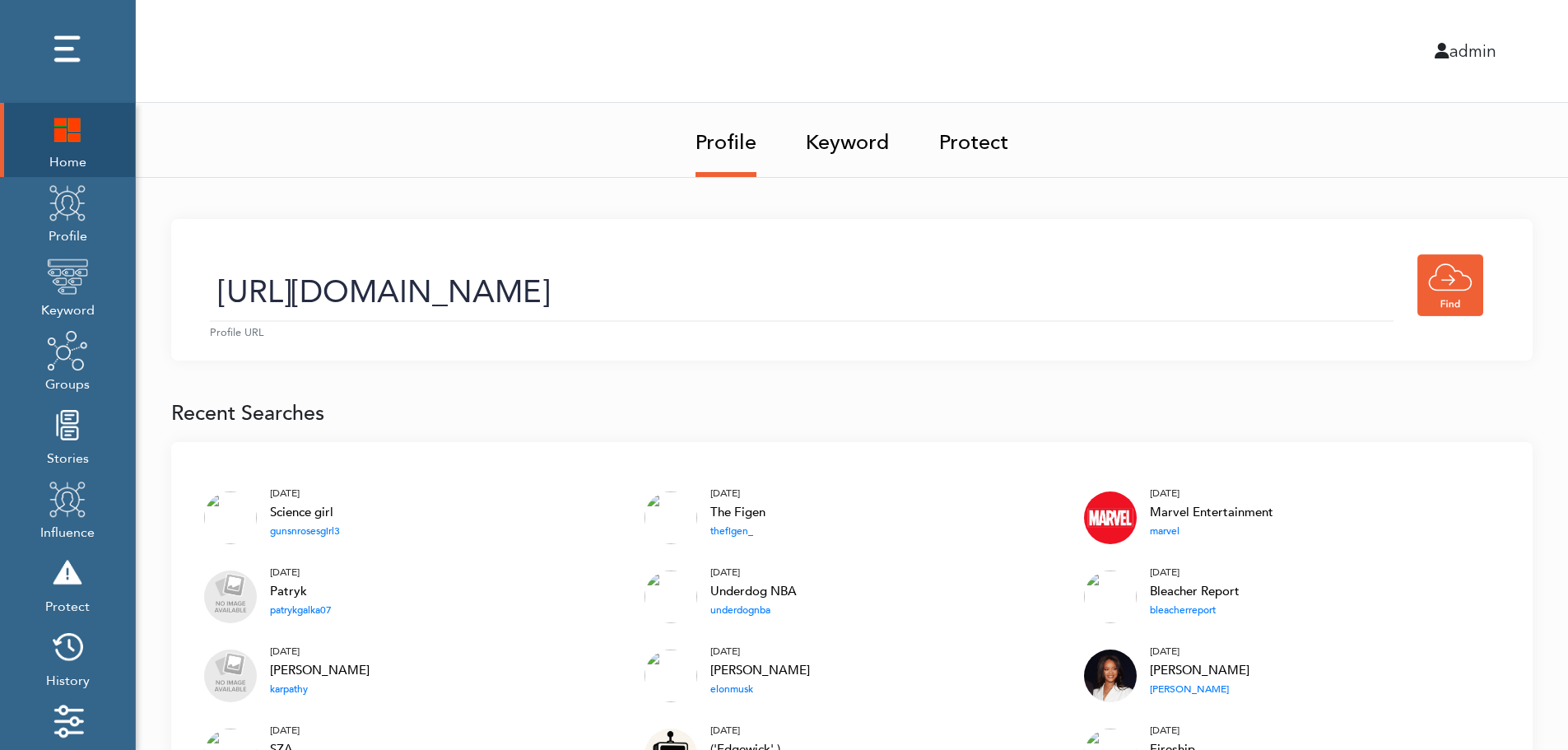
click at [853, 148] on link "Keyword" at bounding box center [847, 138] width 84 height 69
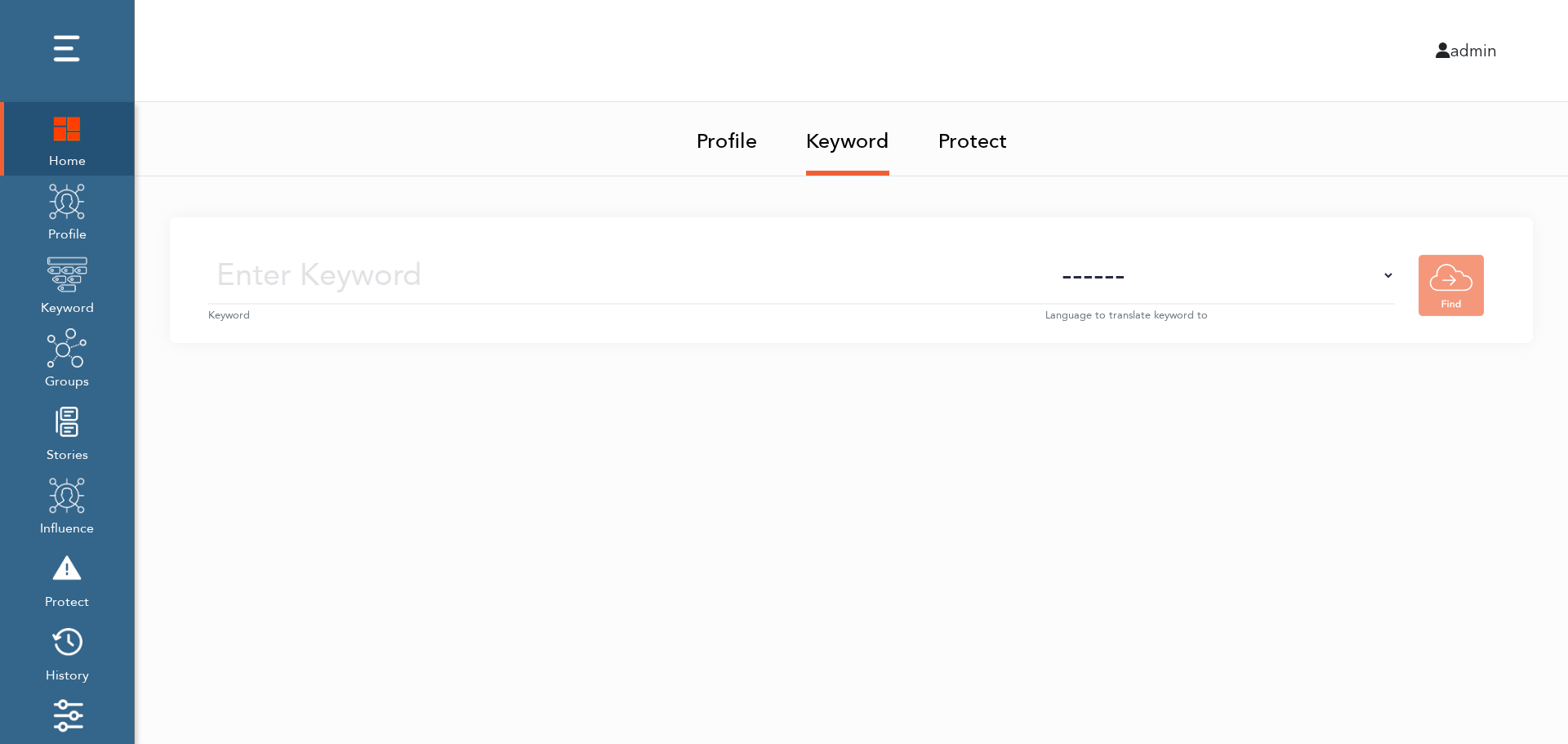
click at [861, 279] on input "text" at bounding box center [627, 275] width 838 height 58
click at [70, 220] on img at bounding box center [67, 201] width 41 height 41
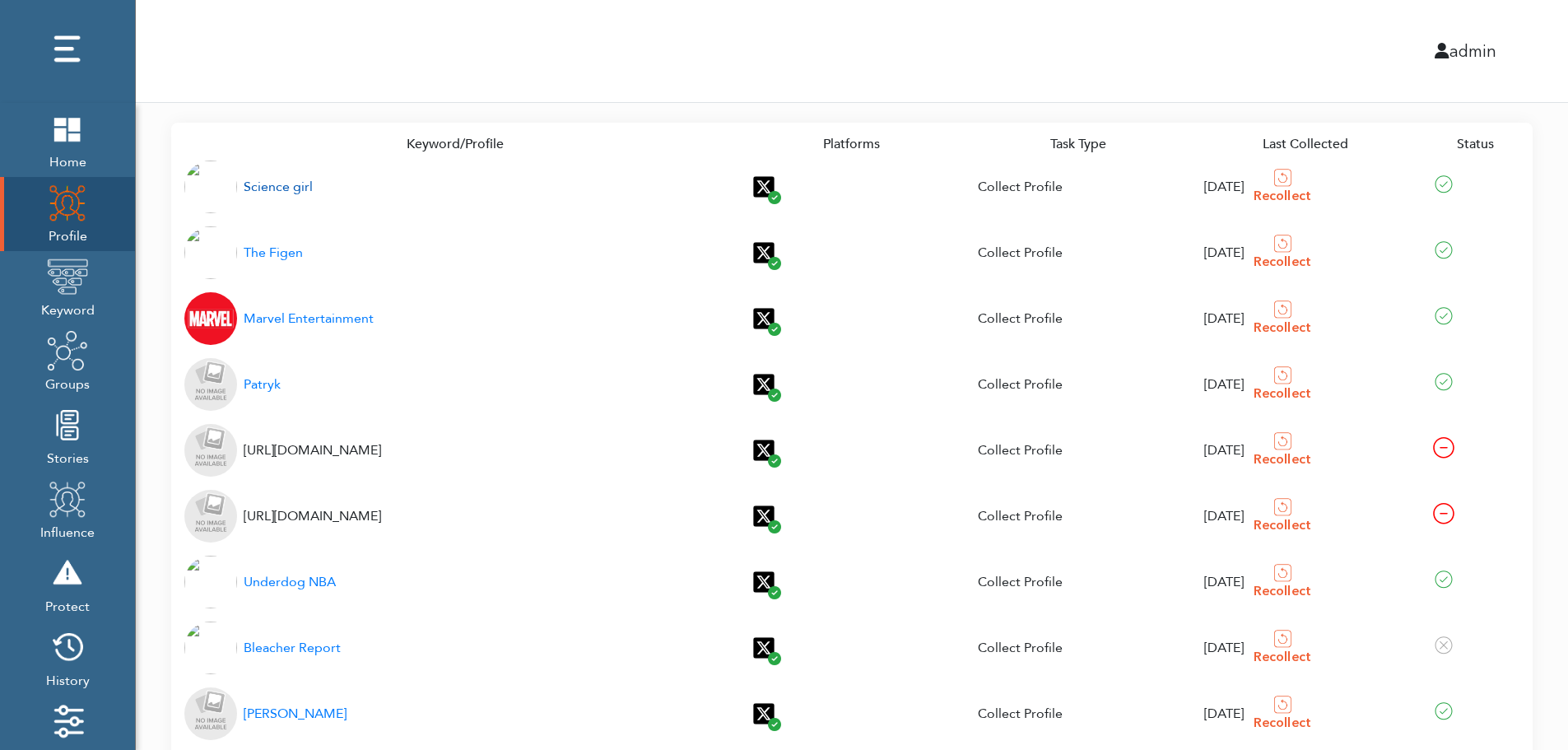
click at [268, 187] on div "Science girl" at bounding box center [278, 187] width 69 height 20
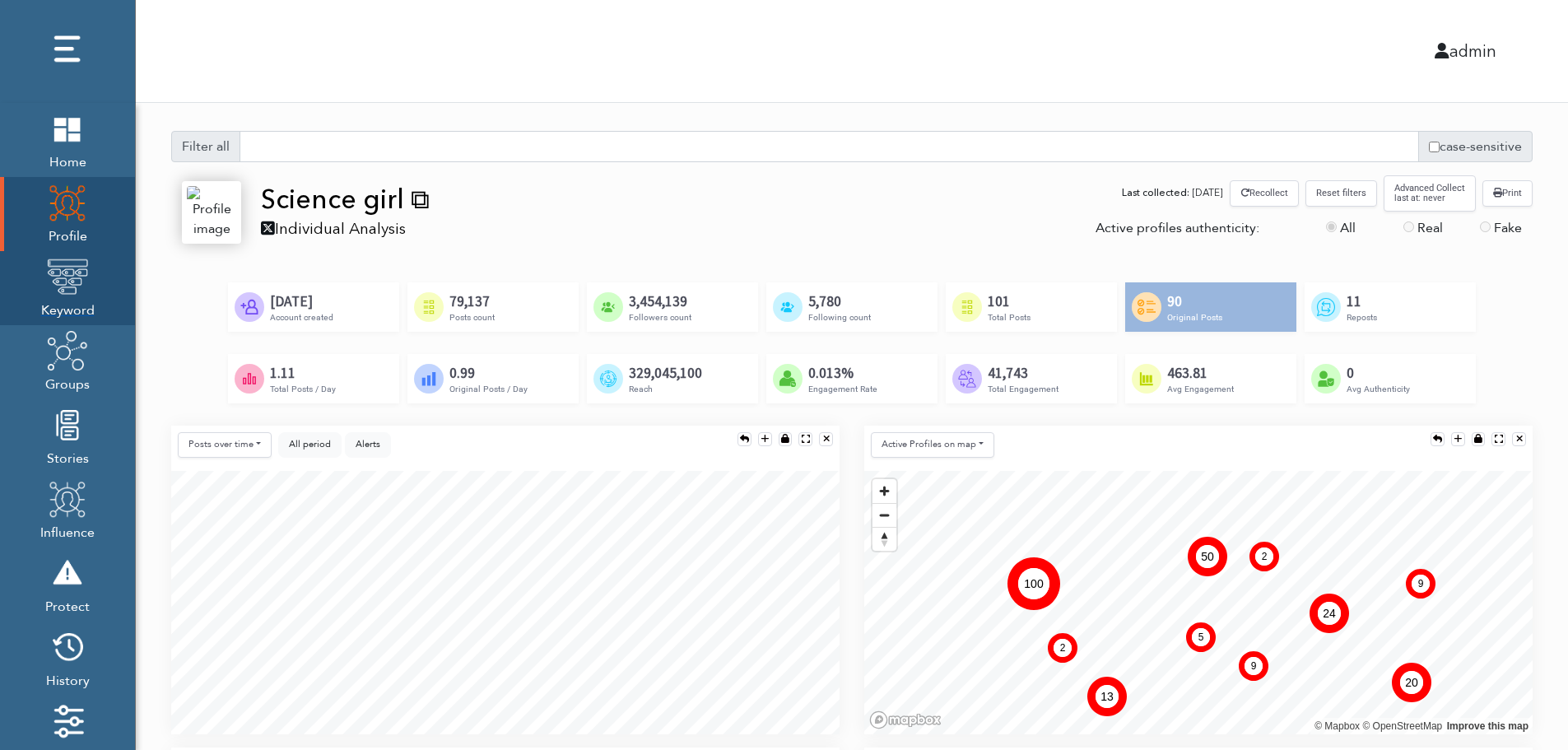
click at [62, 291] on img at bounding box center [67, 276] width 42 height 42
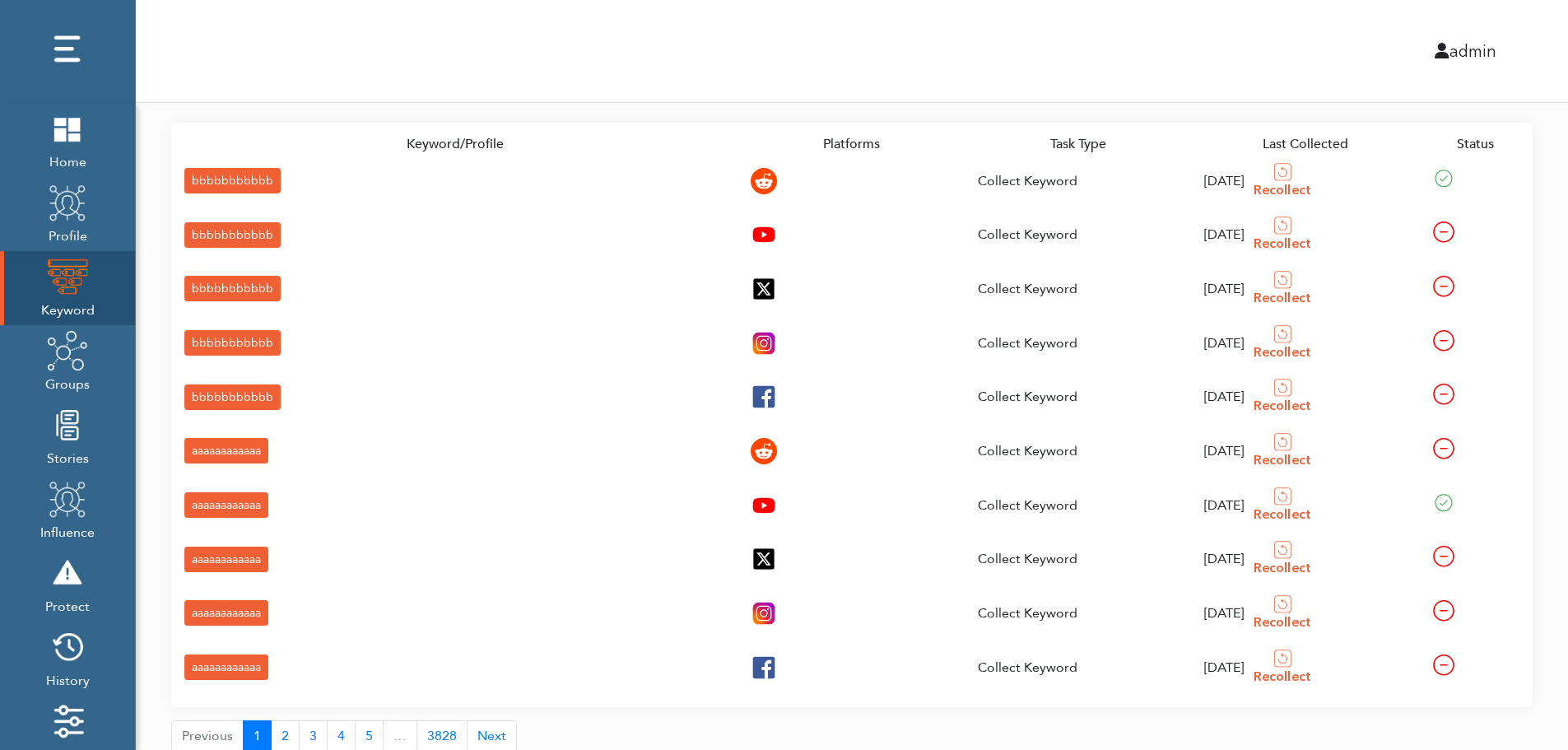
click at [200, 178] on div "bbbbbbbbbbb" at bounding box center [232, 181] width 96 height 26
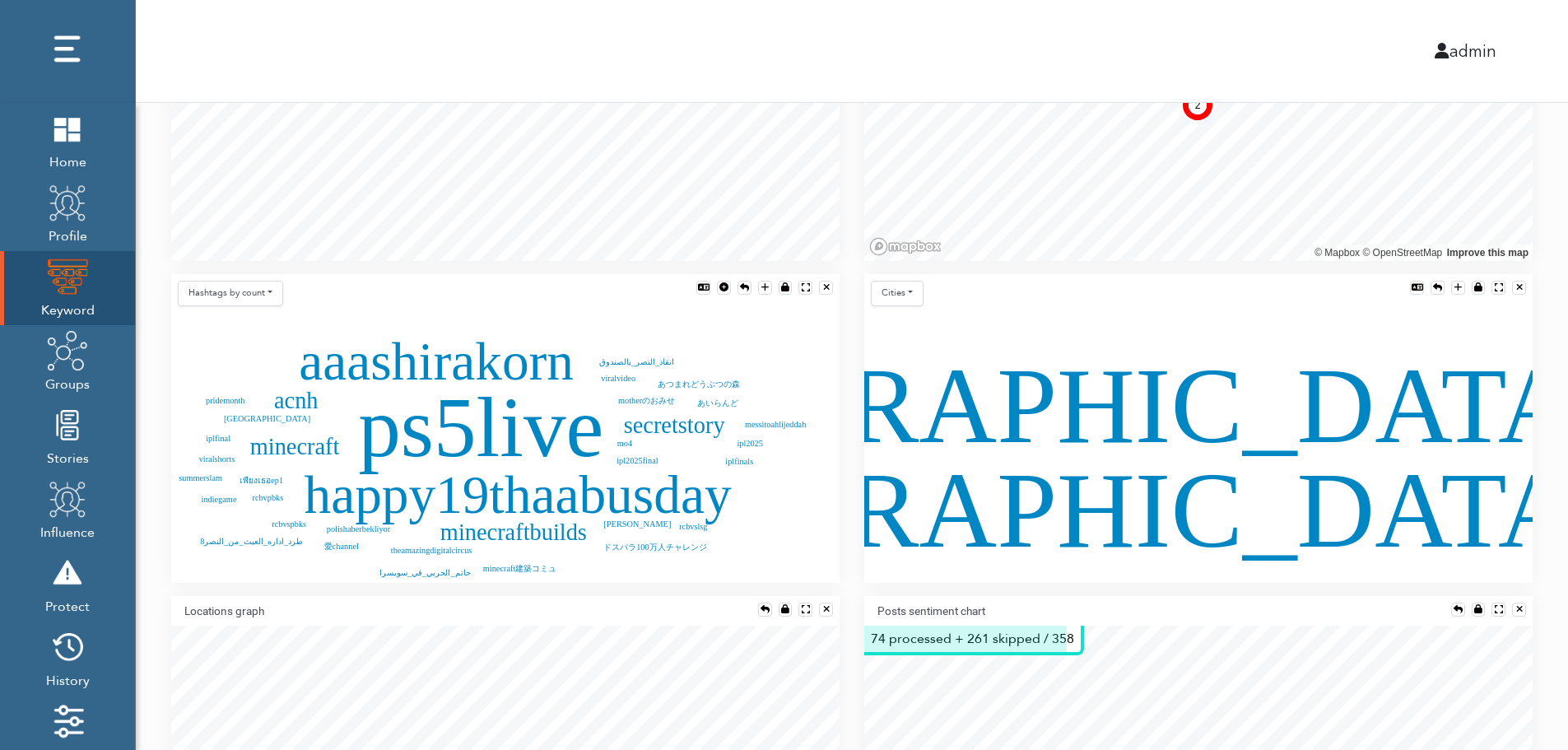
scroll to position [364, 0]
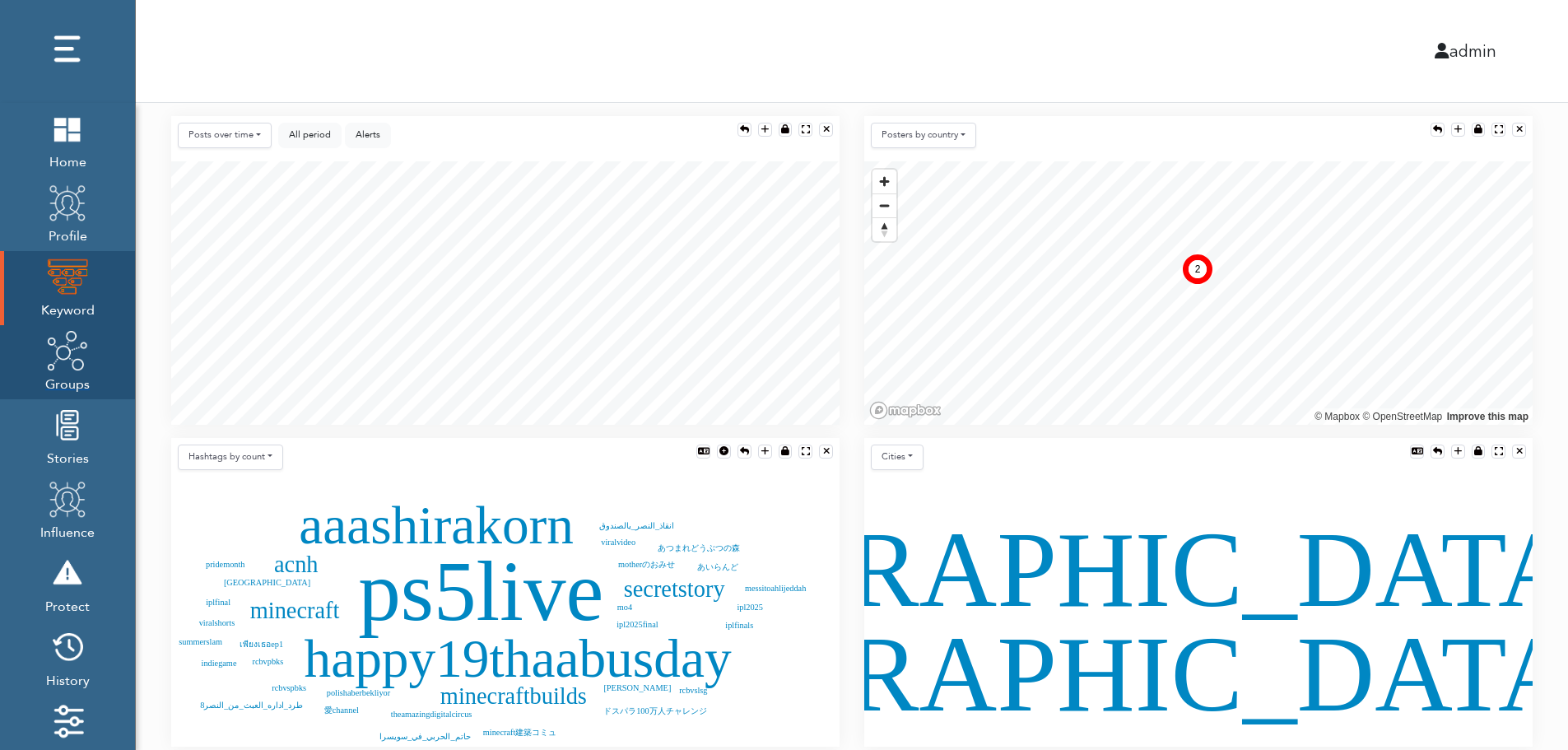
click at [65, 368] on img at bounding box center [67, 351] width 42 height 42
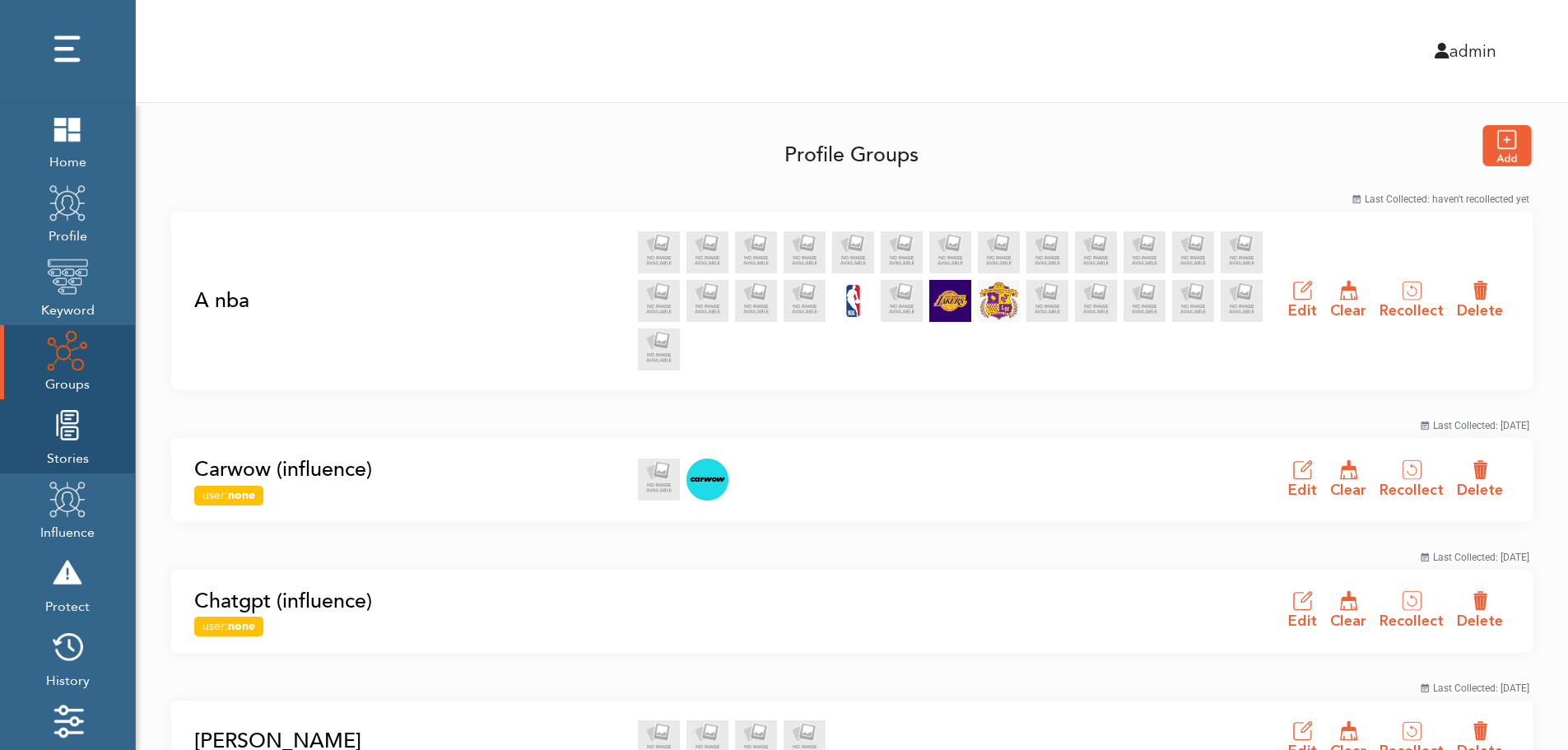
click at [62, 445] on img at bounding box center [67, 425] width 42 height 42
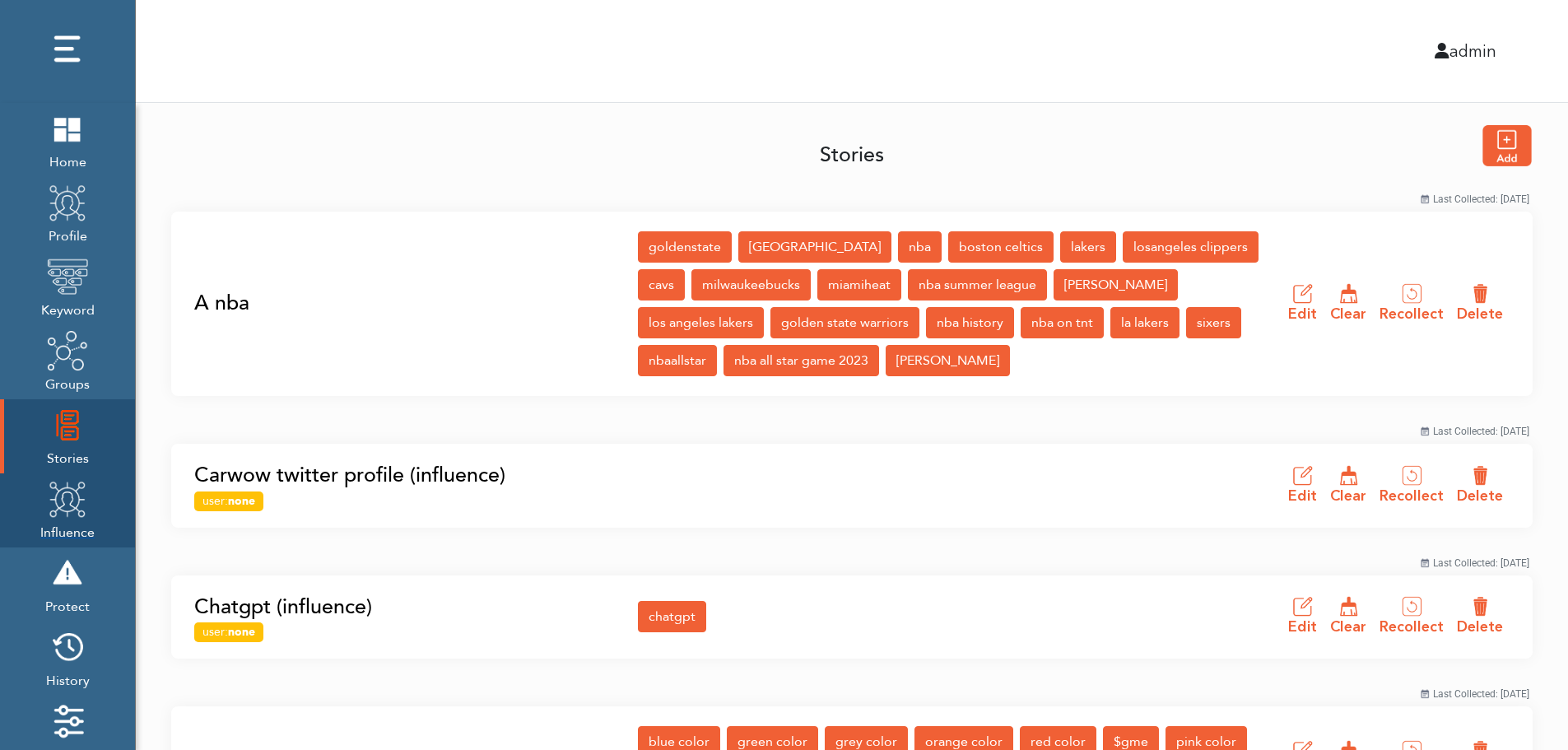
click at [61, 513] on img at bounding box center [67, 499] width 42 height 42
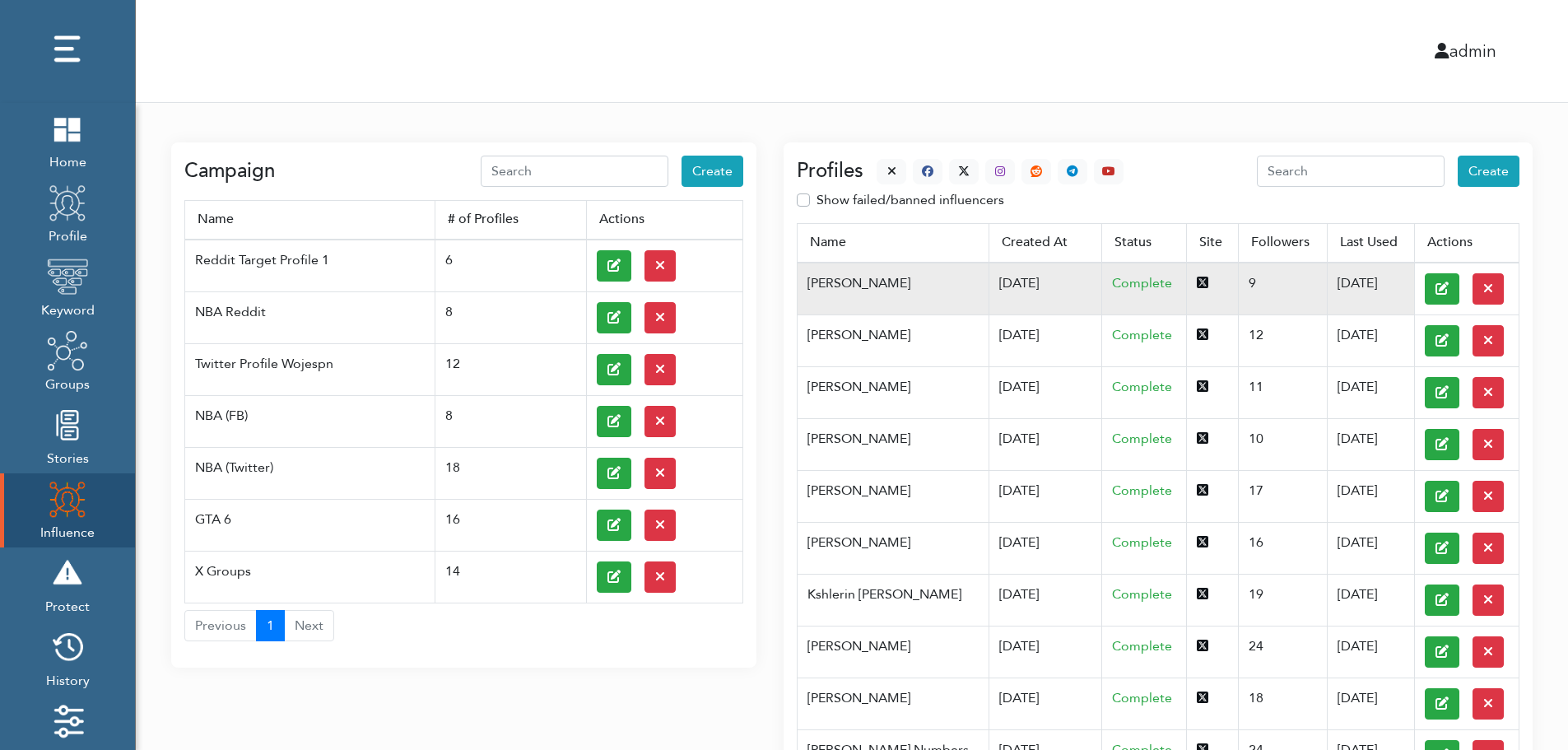
click at [989, 281] on td "07/03/2025" at bounding box center [1045, 288] width 114 height 53
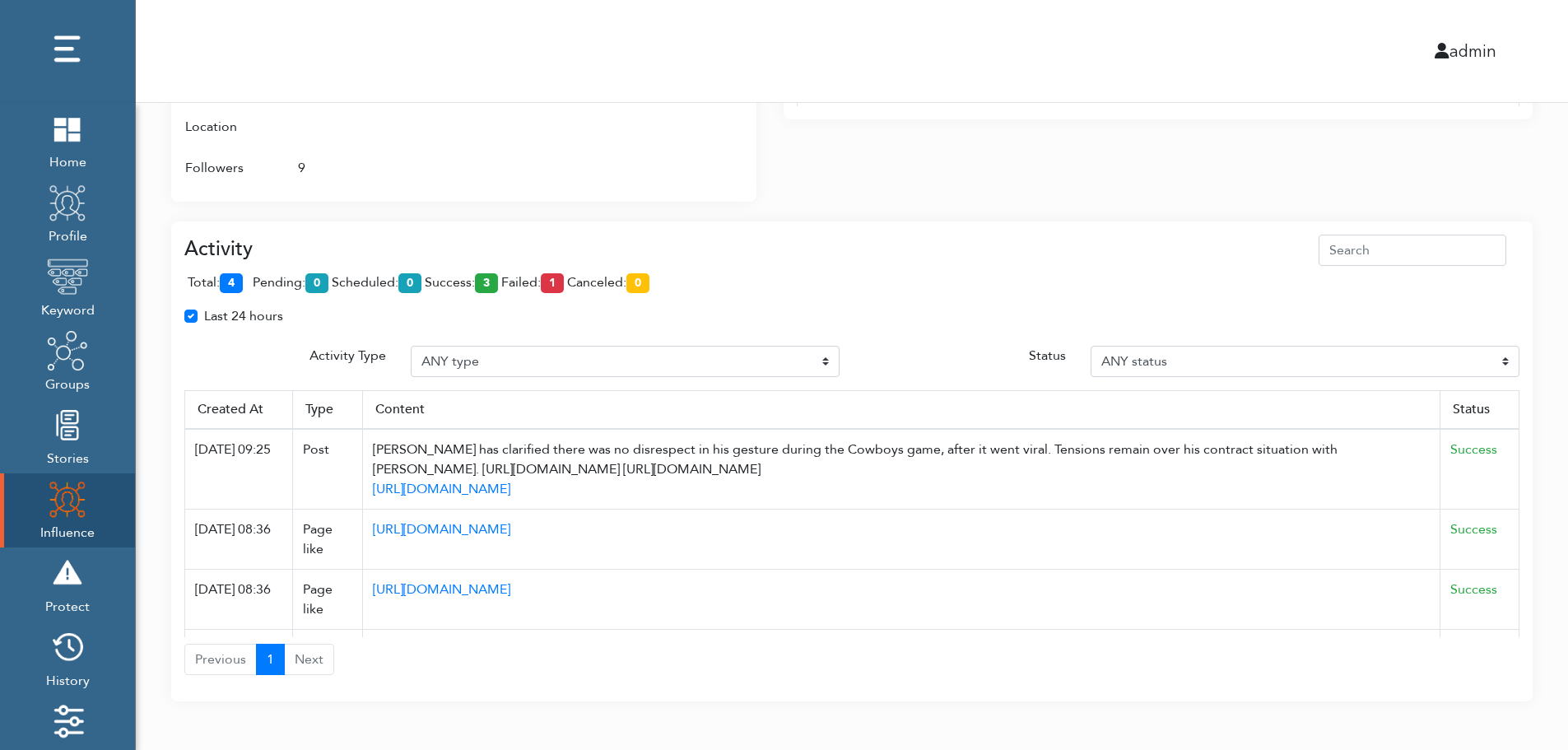
scroll to position [1065, 0]
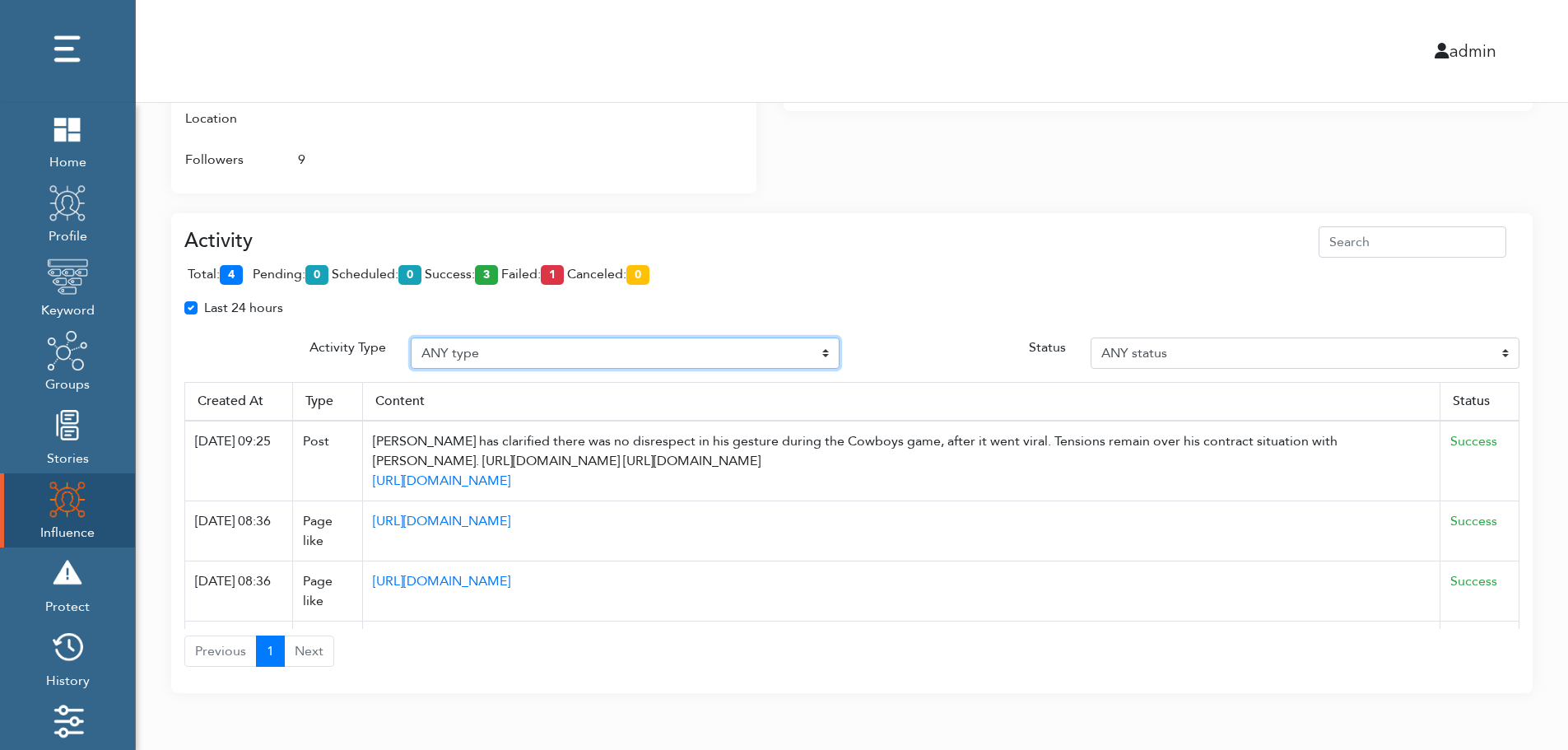
click at [533, 351] on select "ANY type Post Like Post Post comment Comment like Post Share Follow Unfollow Pa…" at bounding box center [625, 354] width 429 height 32
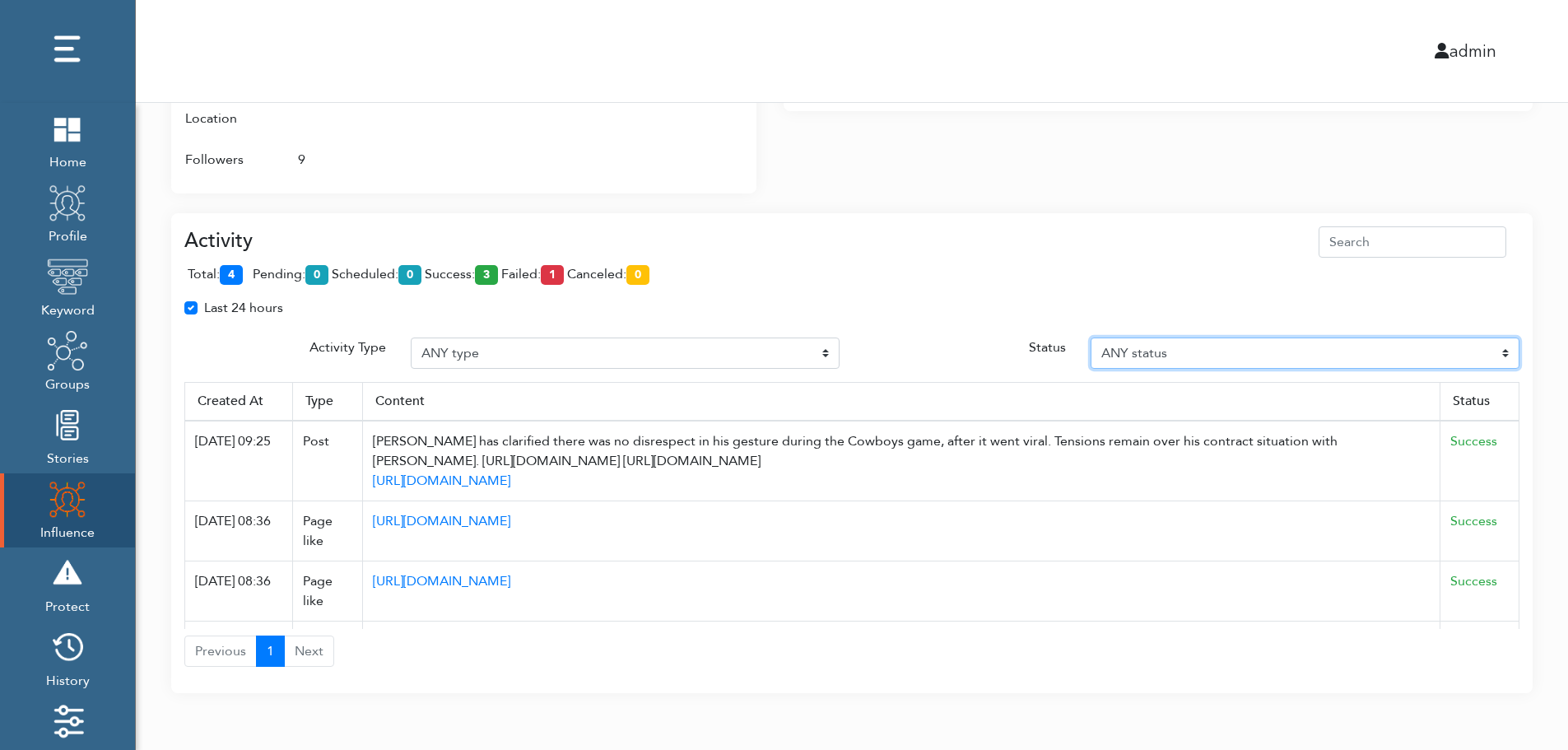
click at [1228, 351] on select "ANY status Pending Scheduled Success Failed Canceled Unknown" at bounding box center [1305, 354] width 429 height 32
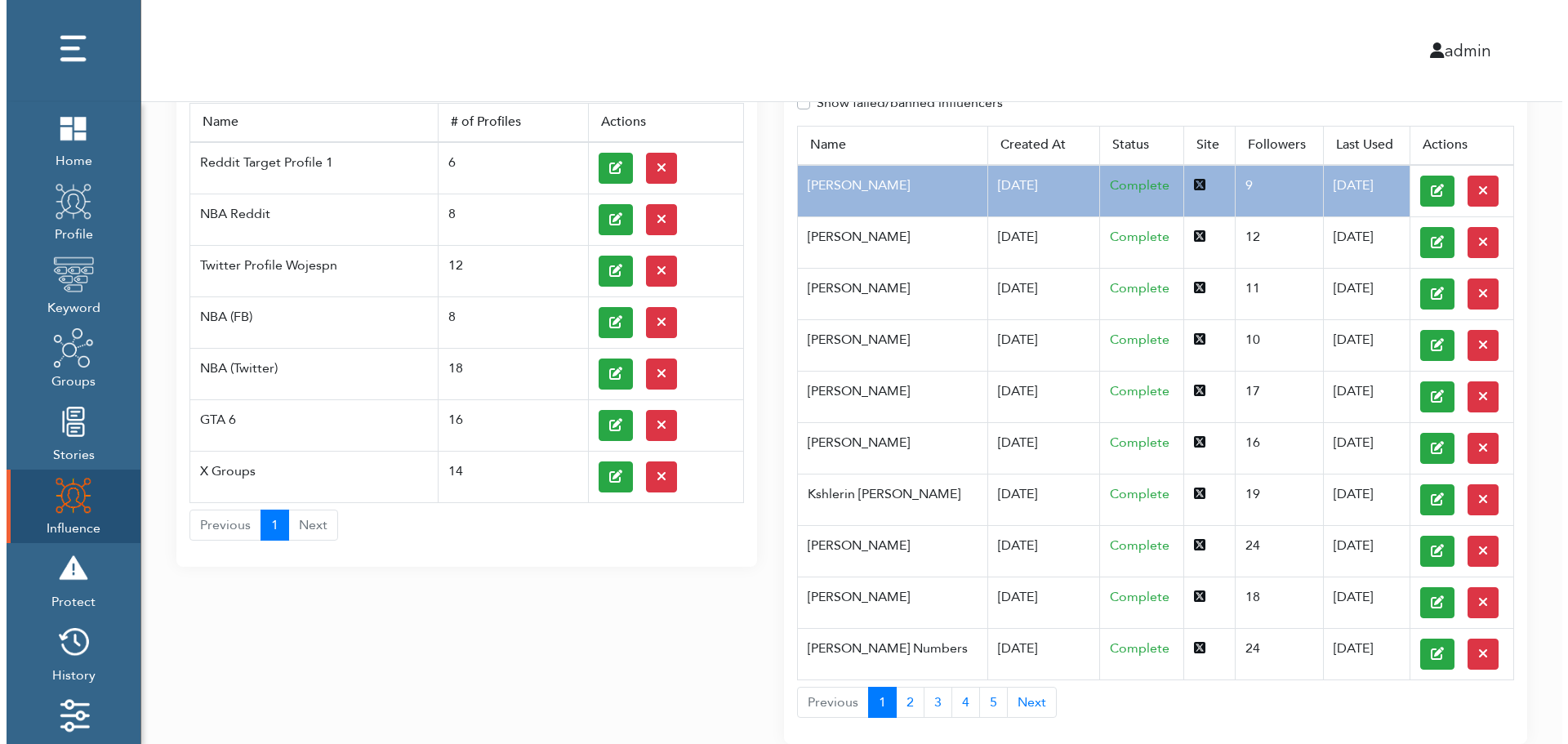
scroll to position [0, 0]
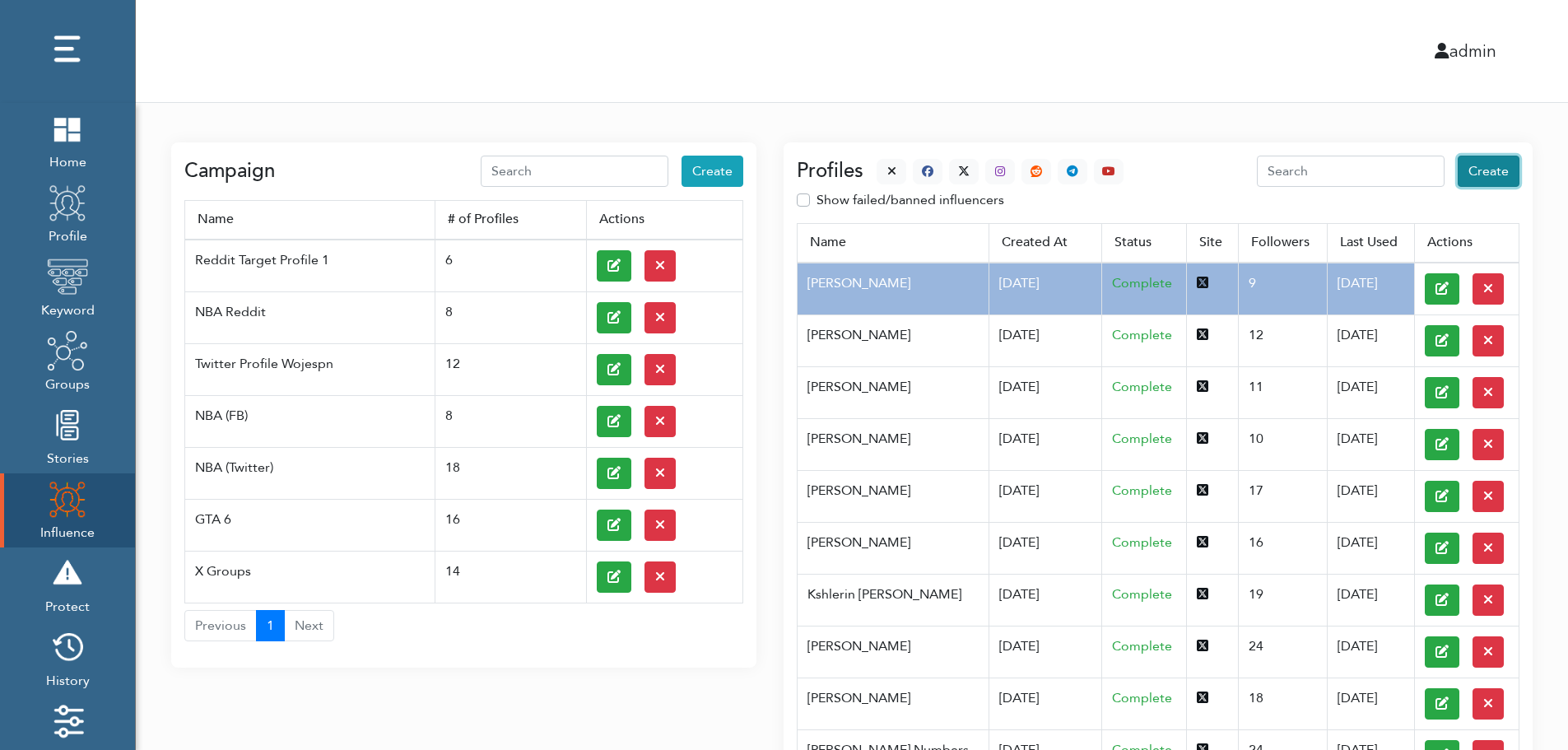
click at [1492, 172] on span "Create" at bounding box center [1488, 171] width 41 height 18
select select "primary"
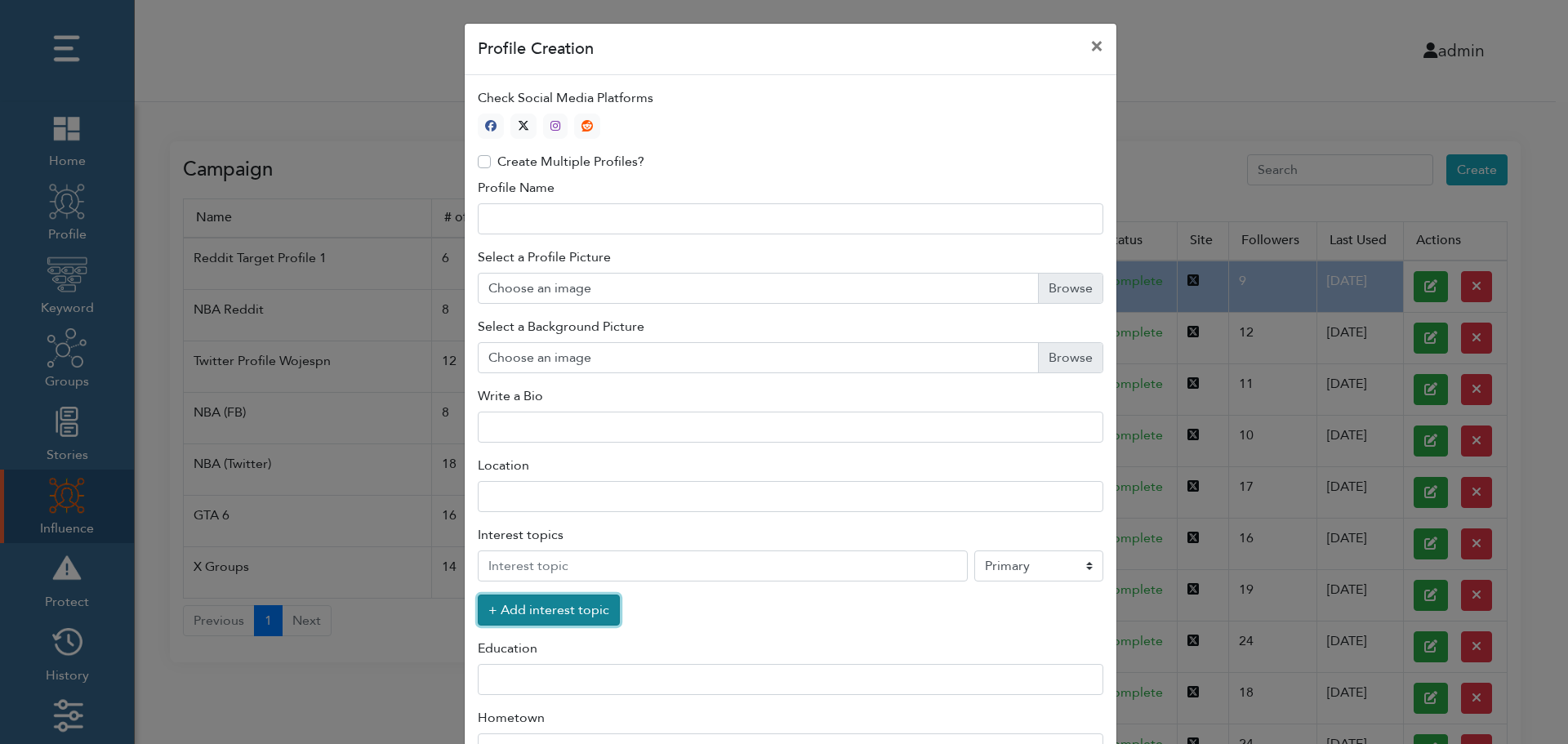
click at [539, 614] on button "+ Add interest topic" at bounding box center [549, 610] width 143 height 31
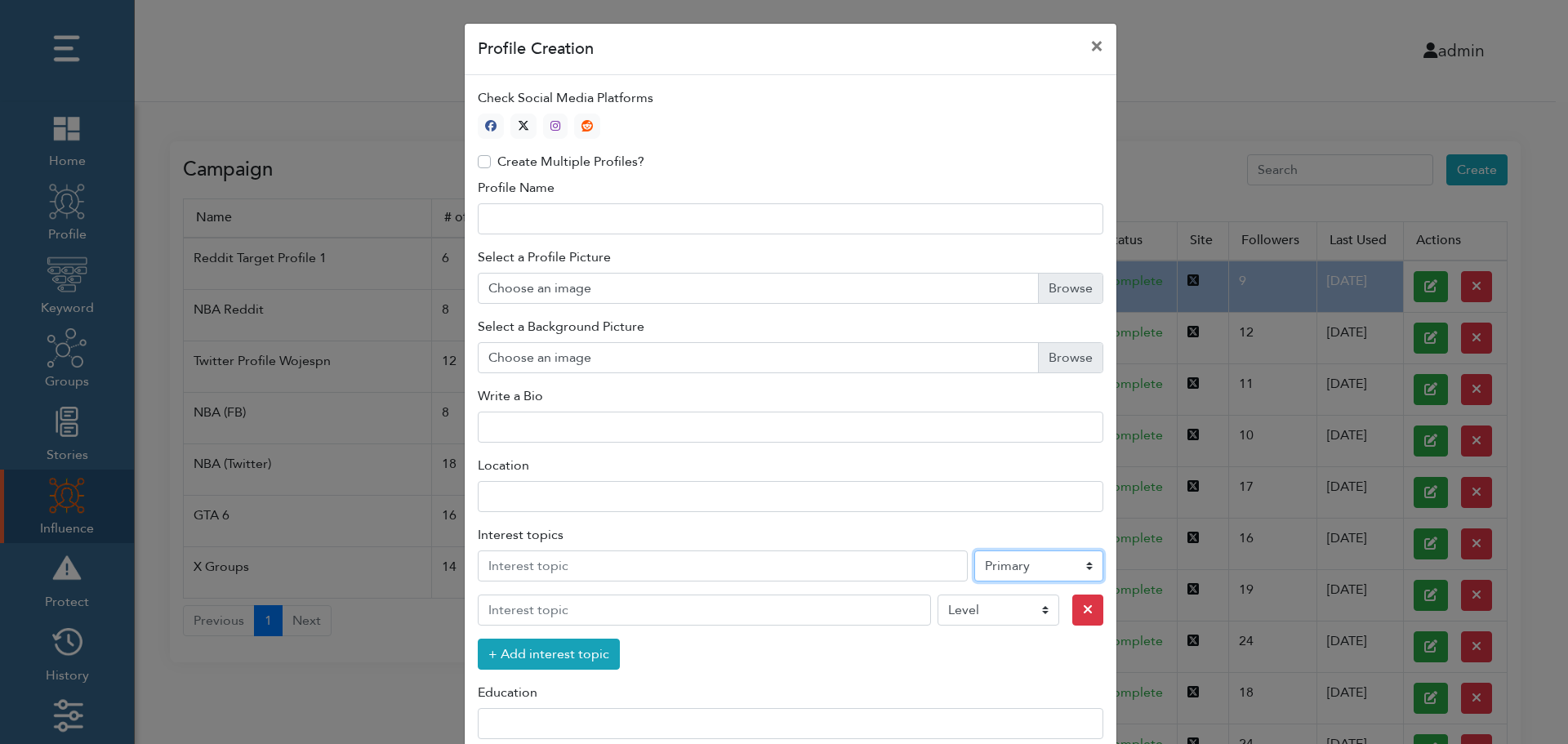
click at [1015, 569] on select "Level Primary Secondary Tertiary" at bounding box center [1038, 566] width 129 height 31
click at [519, 123] on icon "button" at bounding box center [524, 126] width 12 height 12
type input "1"
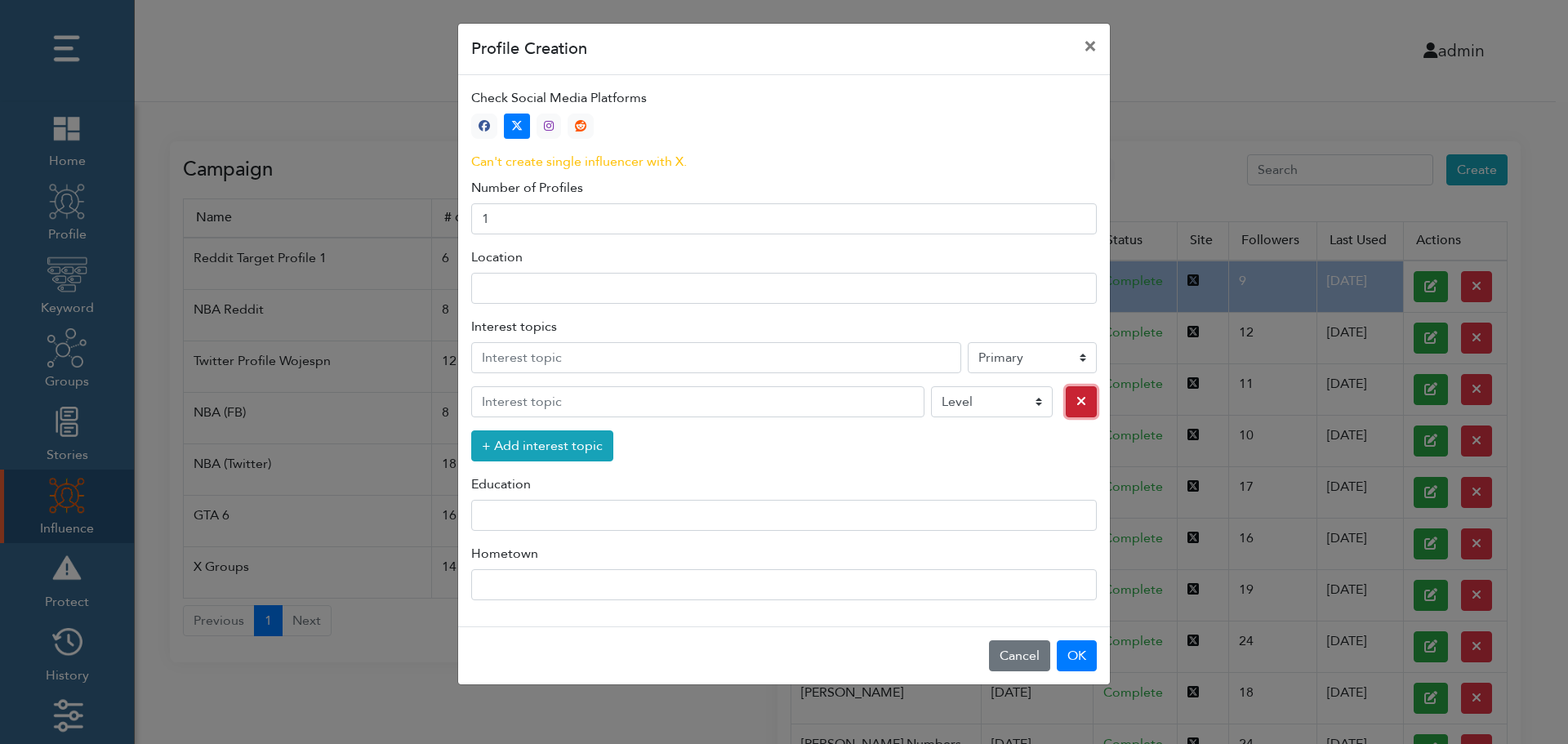
click at [1076, 403] on icon "button" at bounding box center [1081, 400] width 10 height 13
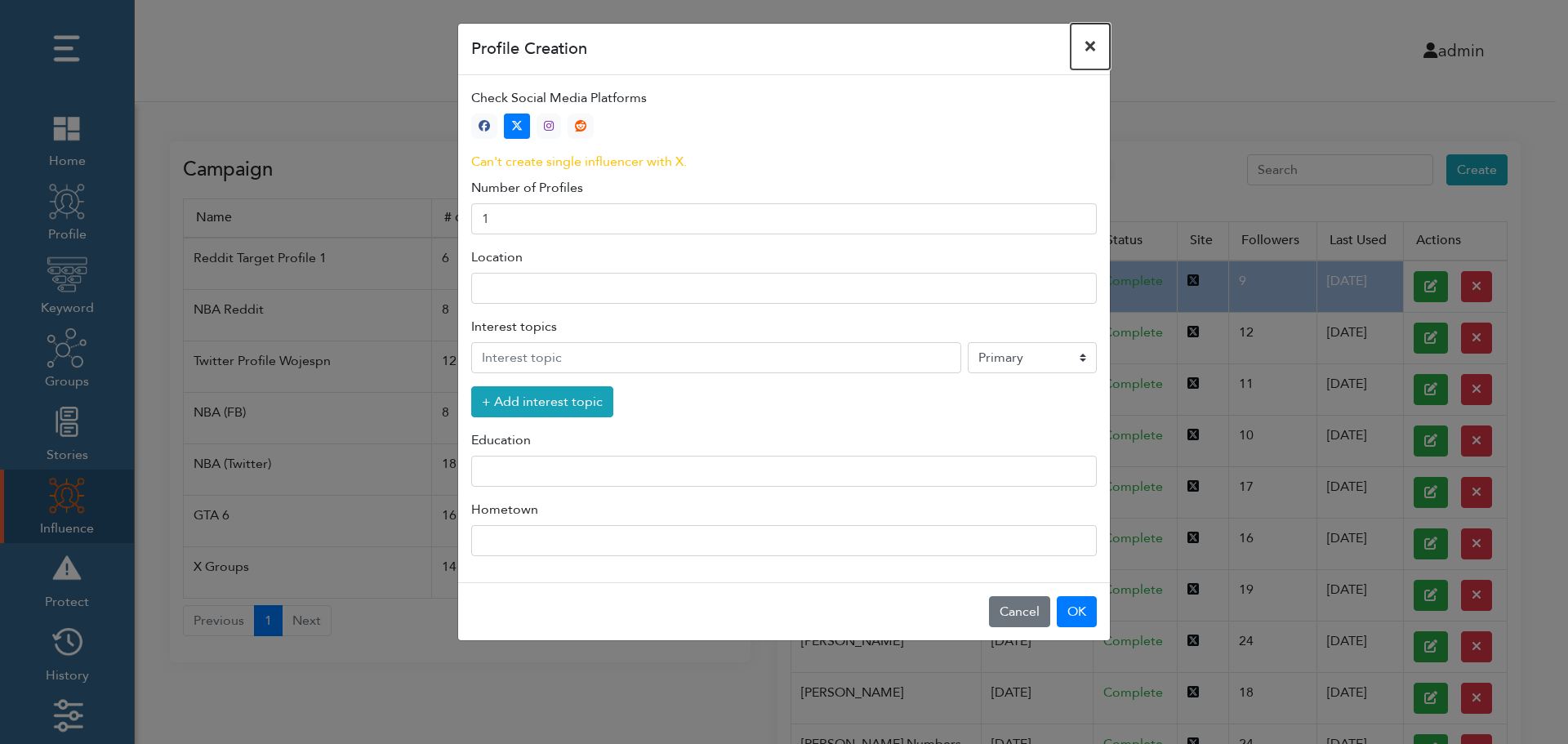
click at [1091, 45] on button "×" at bounding box center [1090, 46] width 39 height 46
select select "primary"
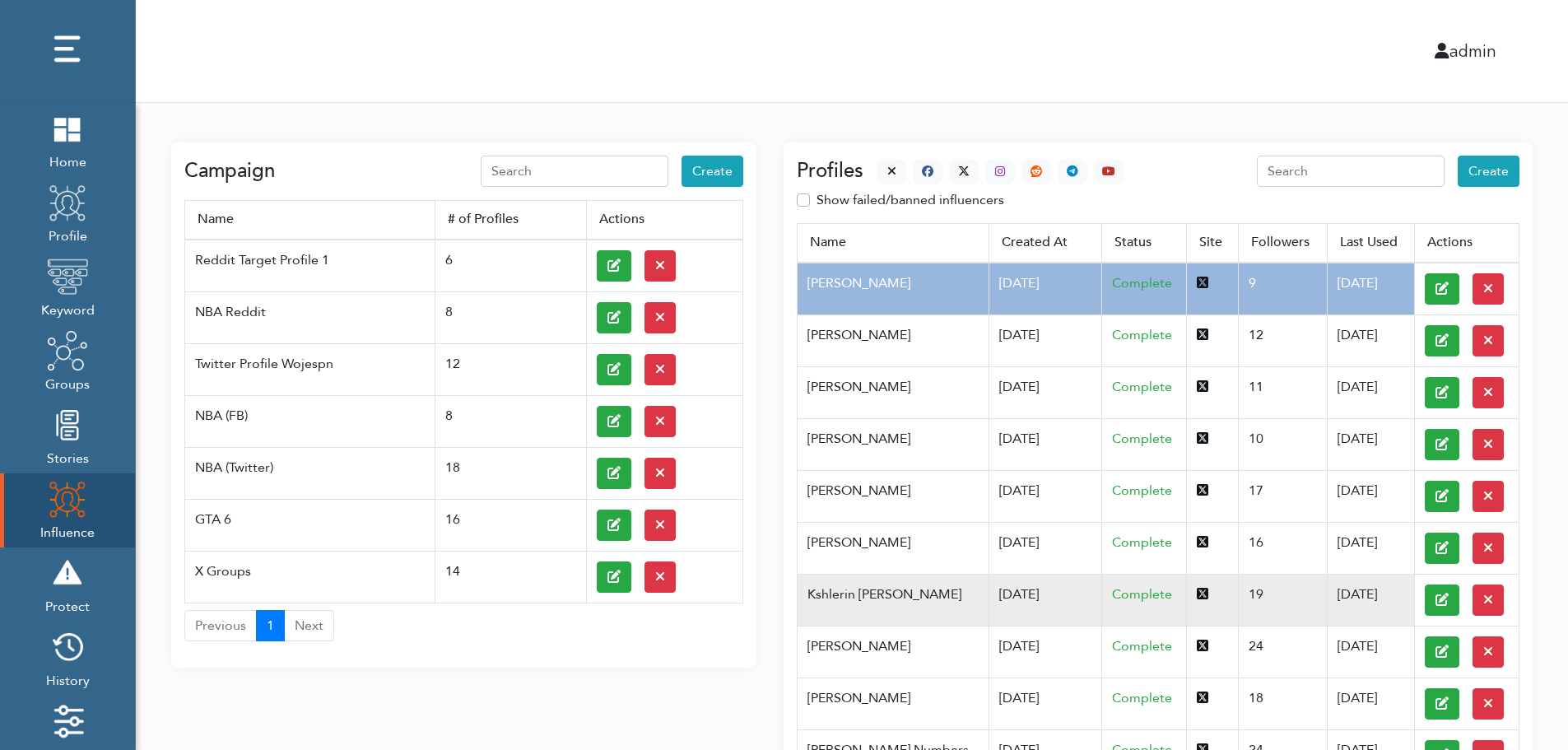
click at [881, 592] on td "Kshlerin Harland" at bounding box center [892, 599] width 191 height 52
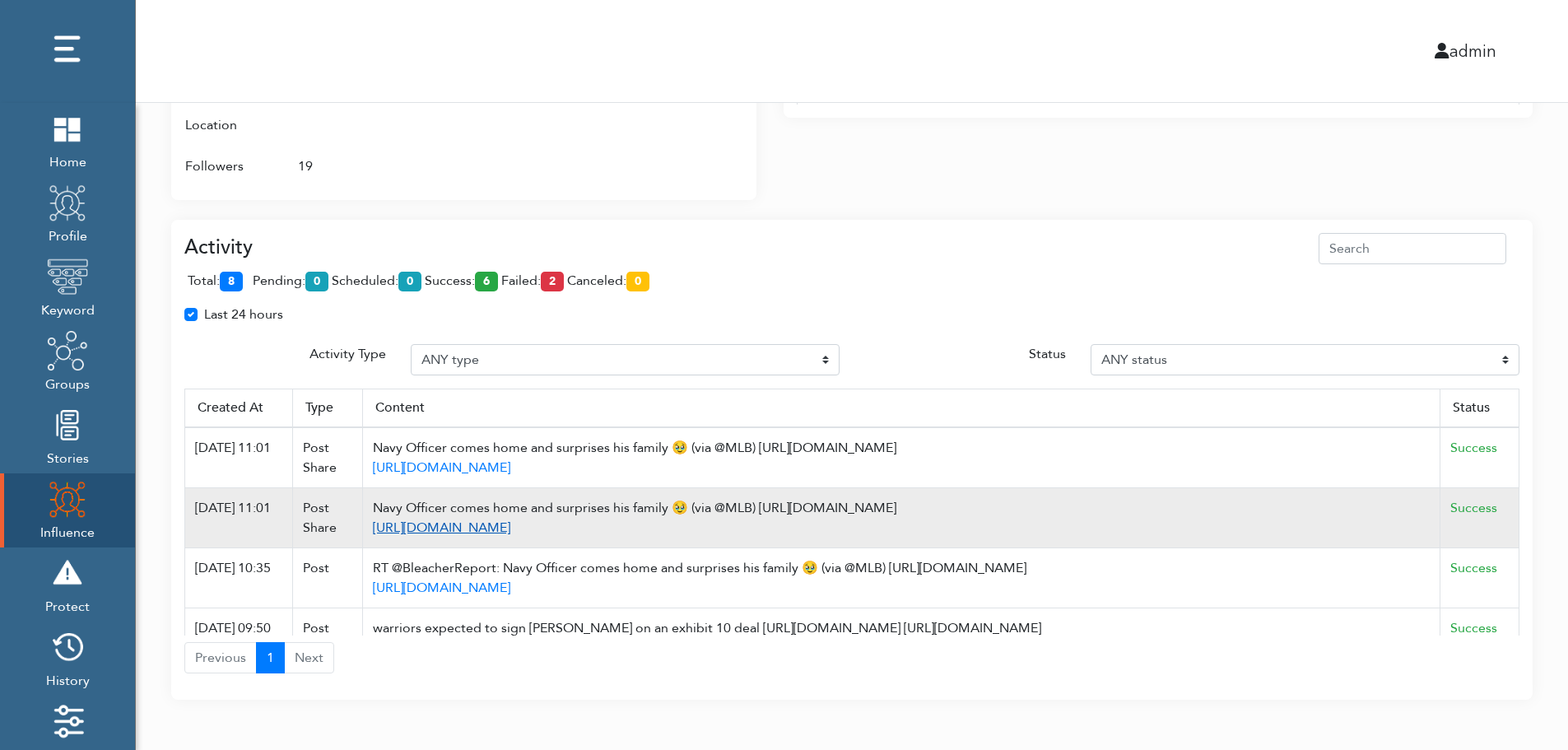
scroll to position [1065, 0]
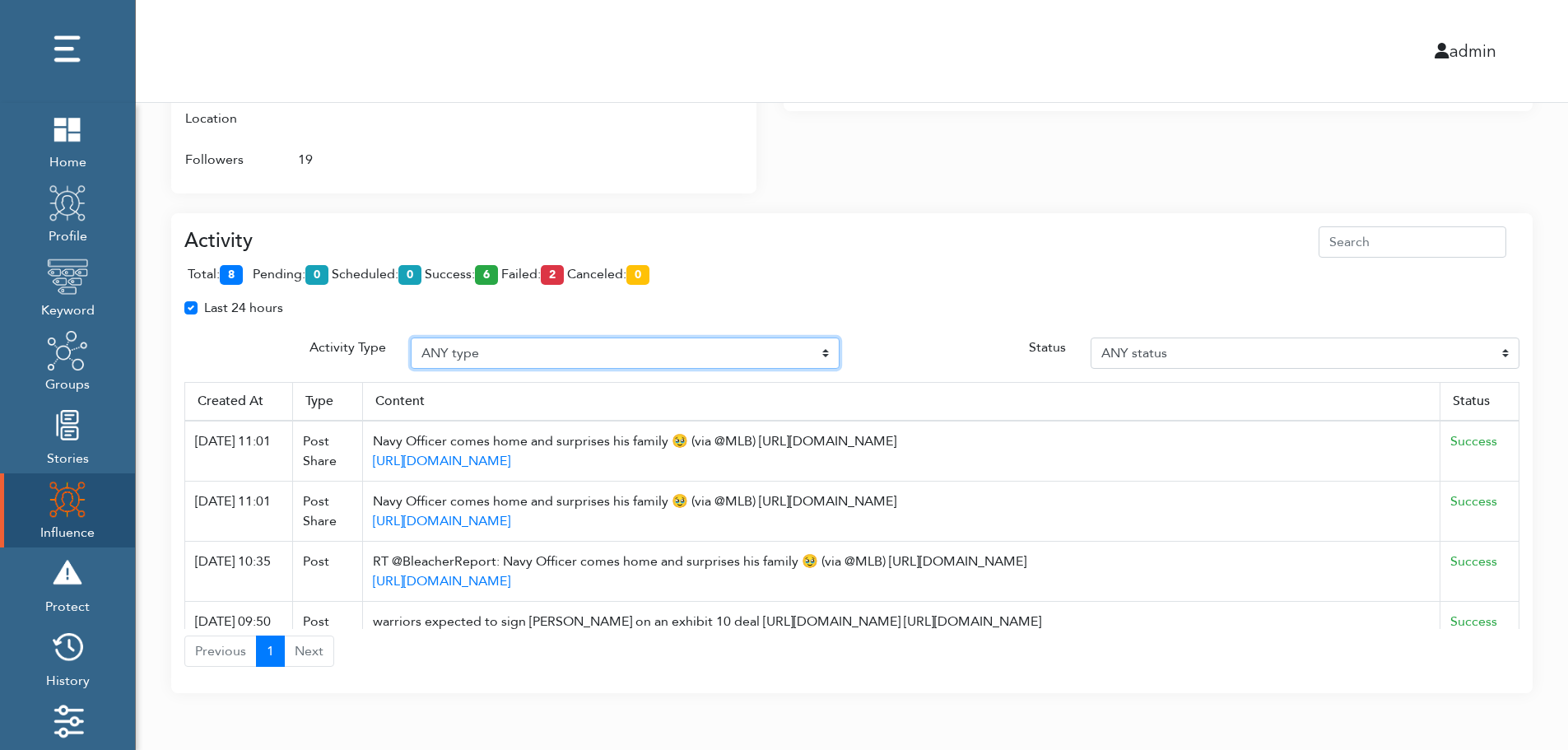
click at [499, 348] on select "ANY type Post Like Post Post comment Comment like Post Share Follow Unfollow Pa…" at bounding box center [625, 354] width 429 height 32
select select "Post"
click at [411, 338] on select "ANY type Post Like Post Post comment Comment like Post Share Follow Unfollow Pa…" at bounding box center [625, 354] width 429 height 32
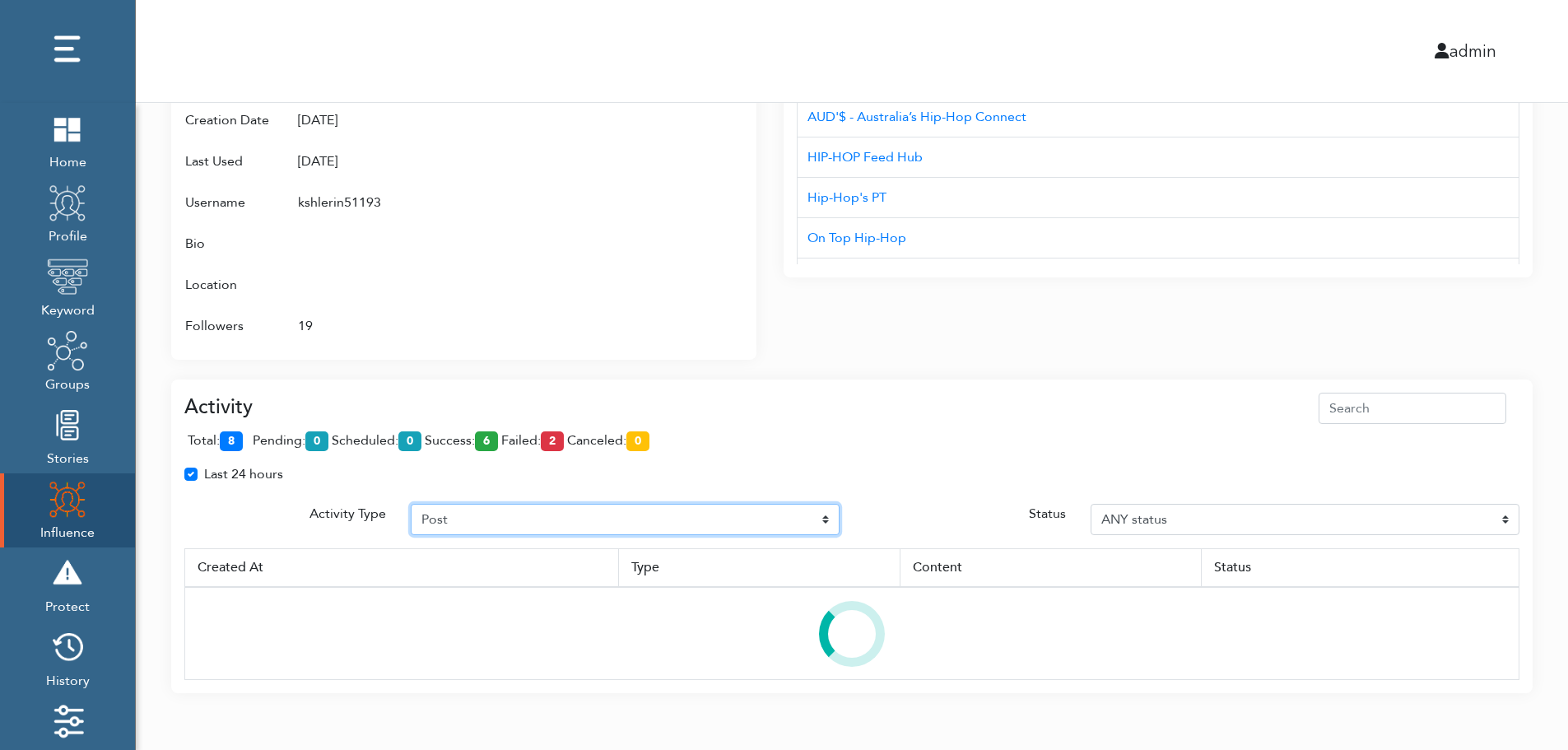
scroll to position [978, 0]
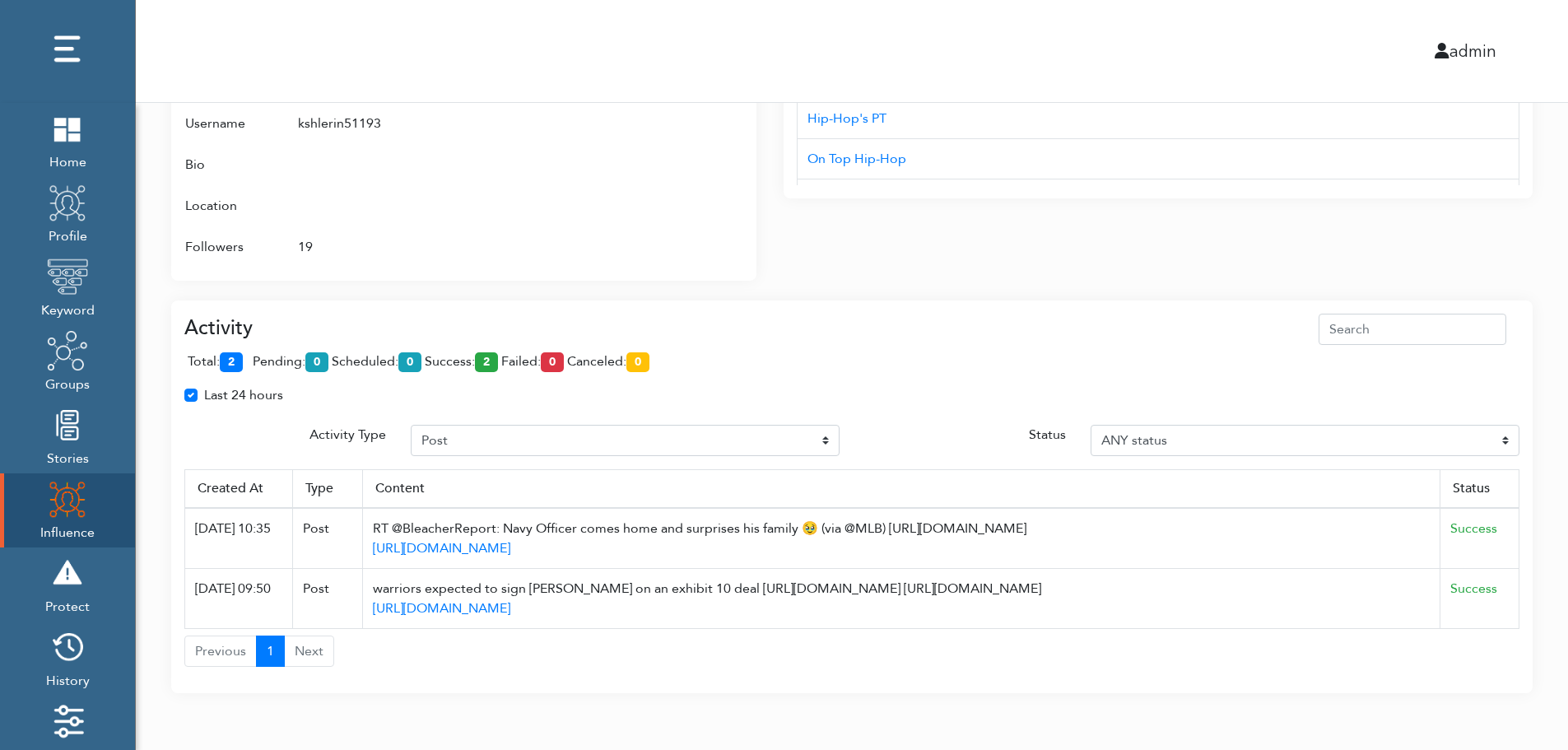
click at [247, 358] on span "total: 2" at bounding box center [218, 362] width 61 height 18
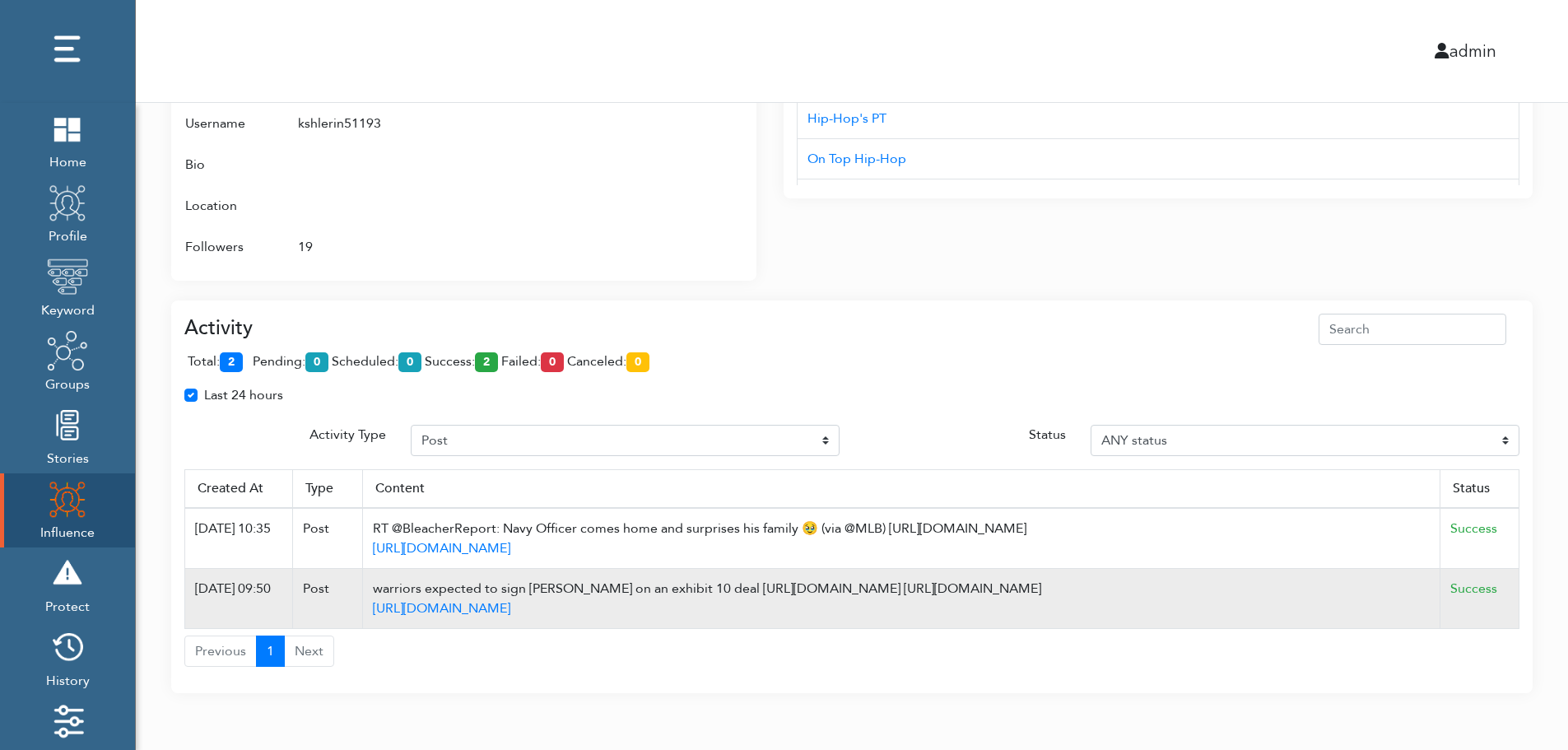
click at [1514, 597] on td "Success" at bounding box center [1480, 598] width 79 height 60
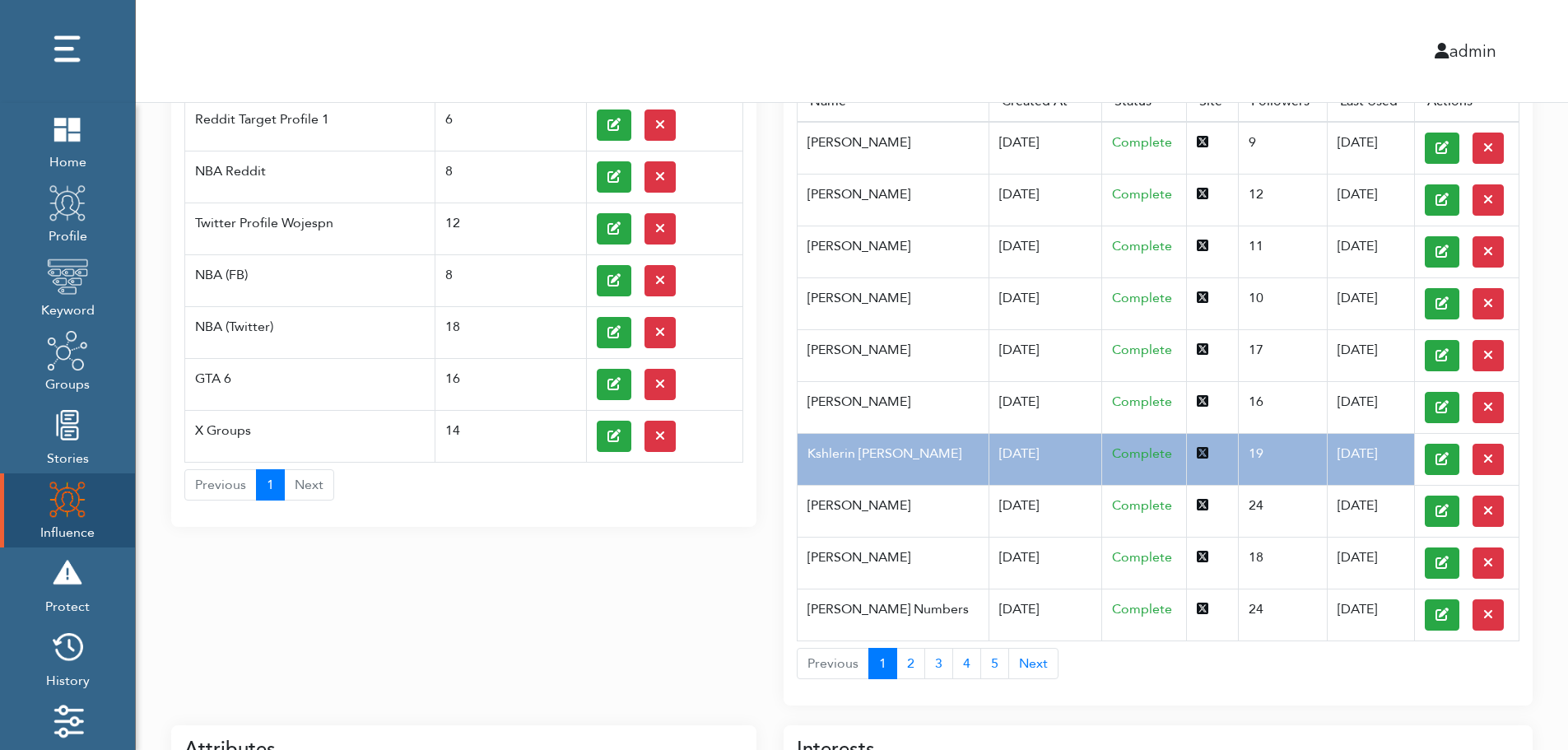
scroll to position [0, 0]
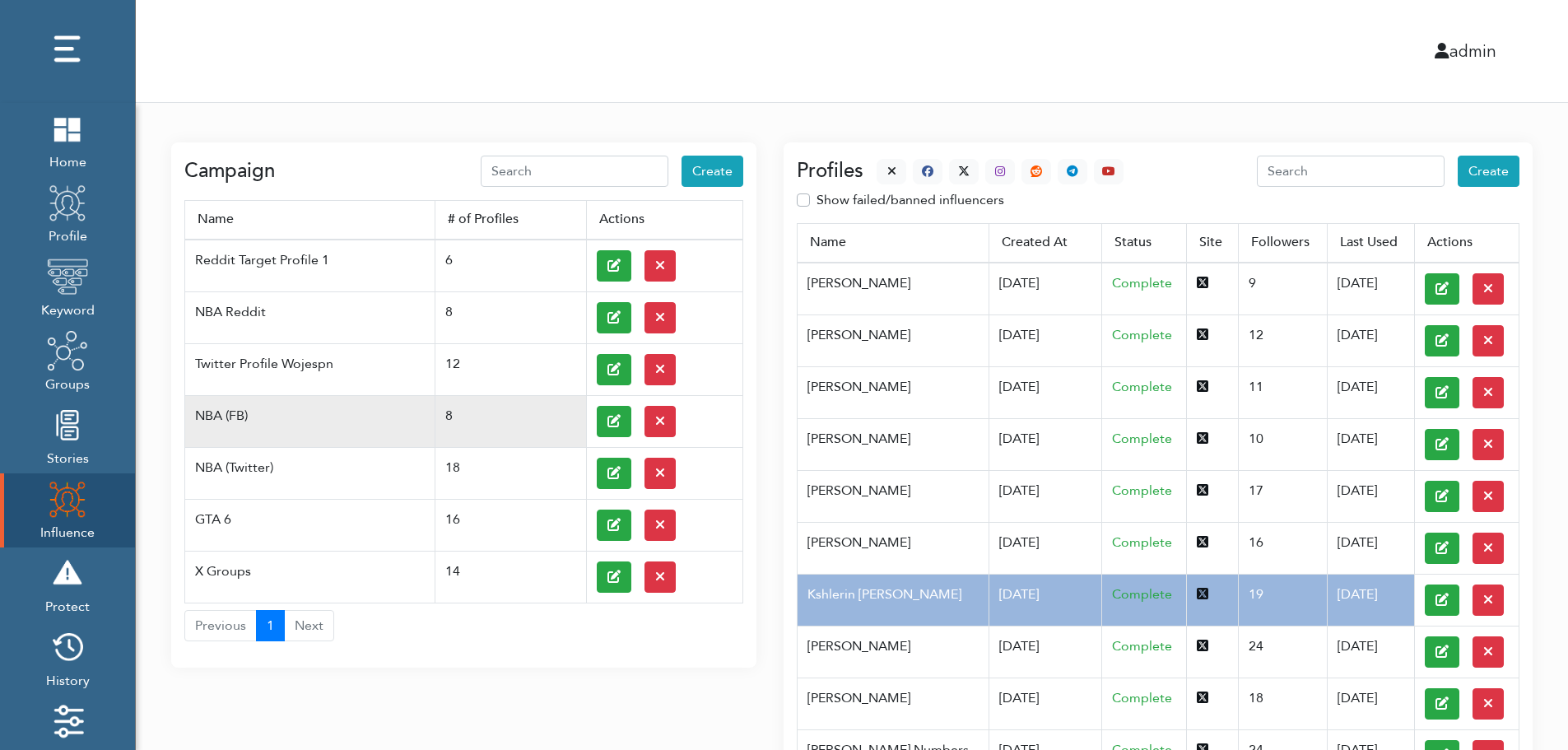
click at [592, 419] on td at bounding box center [665, 421] width 157 height 52
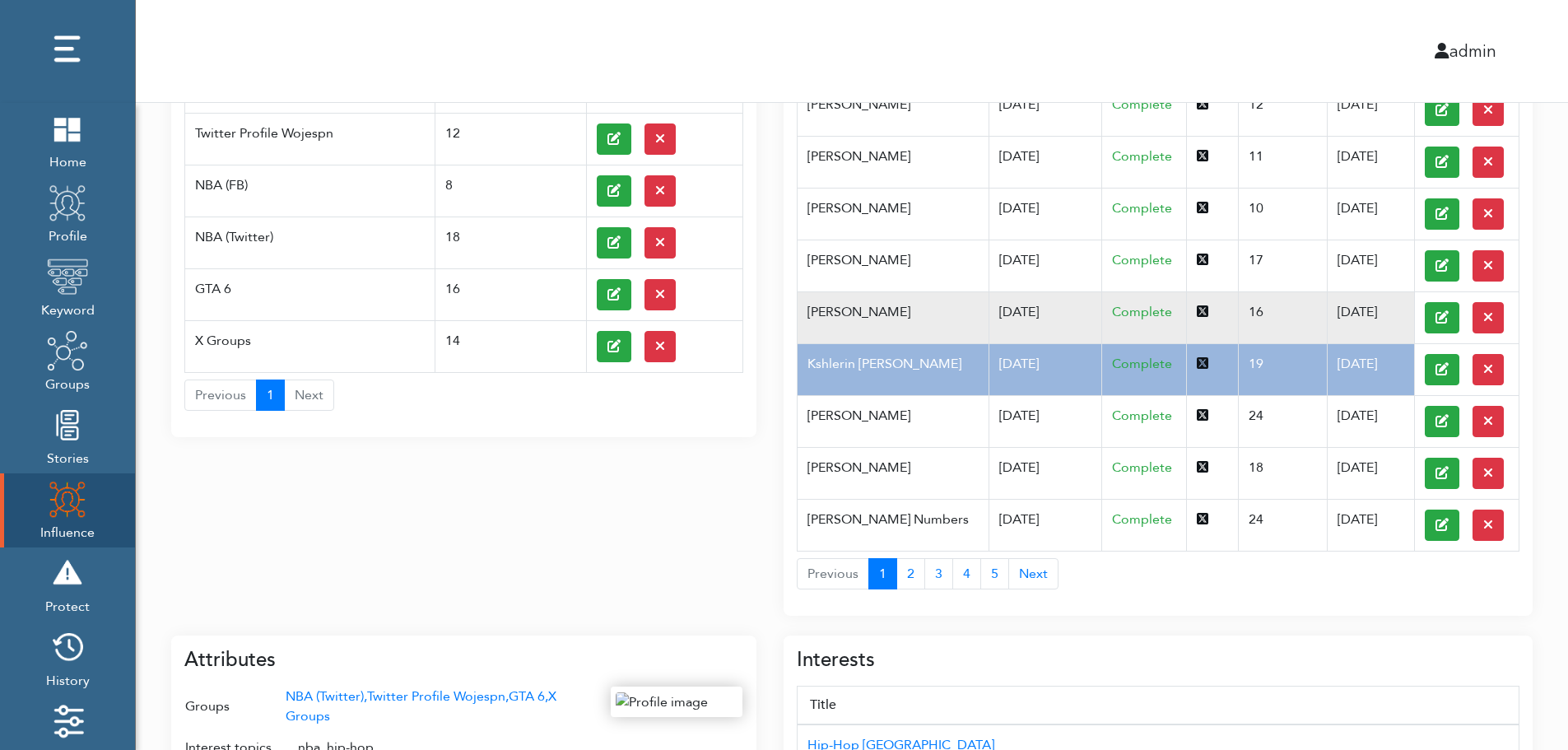
scroll to position [264, 0]
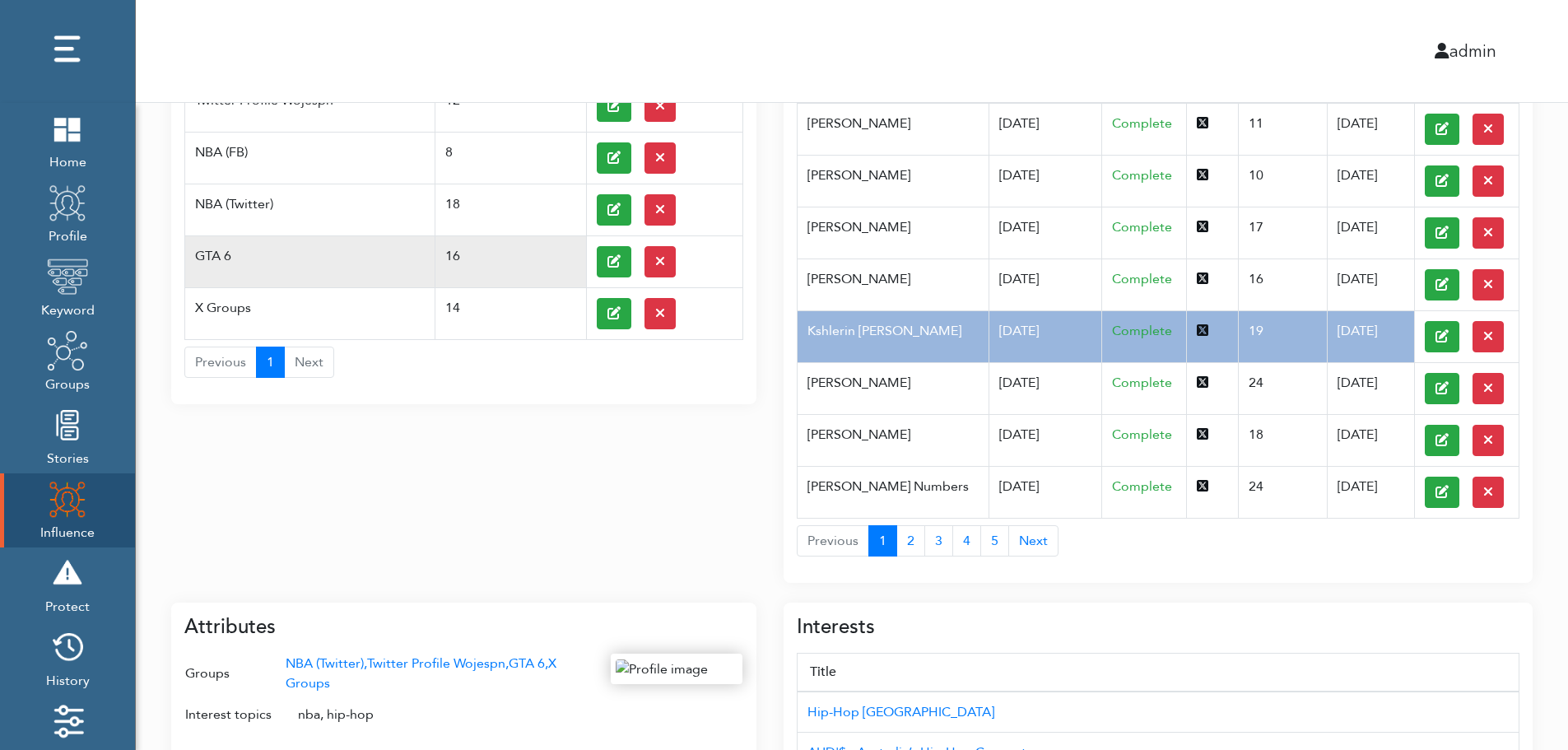
click at [245, 246] on td "GTA 6" at bounding box center [310, 262] width 251 height 52
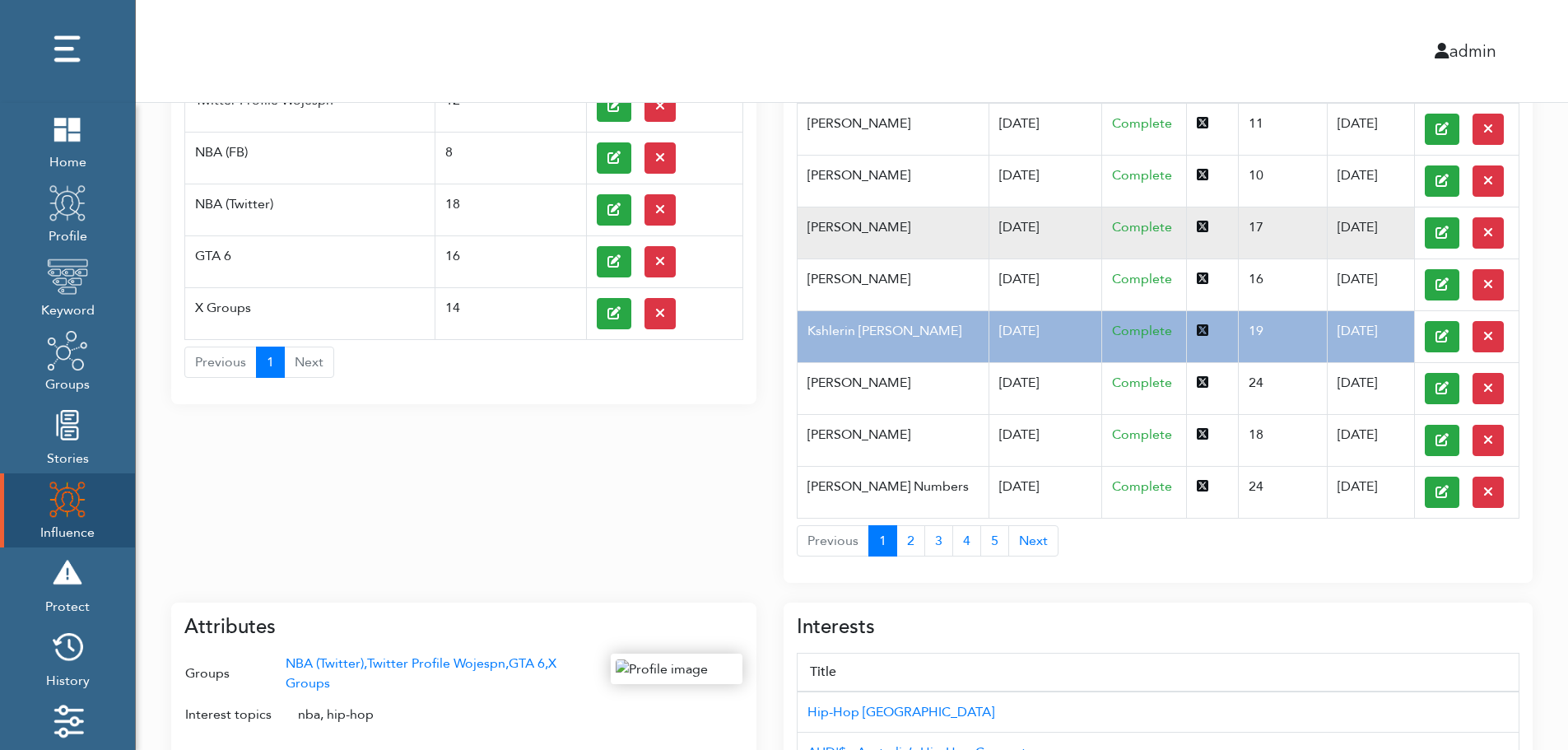
click at [951, 246] on td "Pfannerstill Norene" at bounding box center [892, 233] width 191 height 52
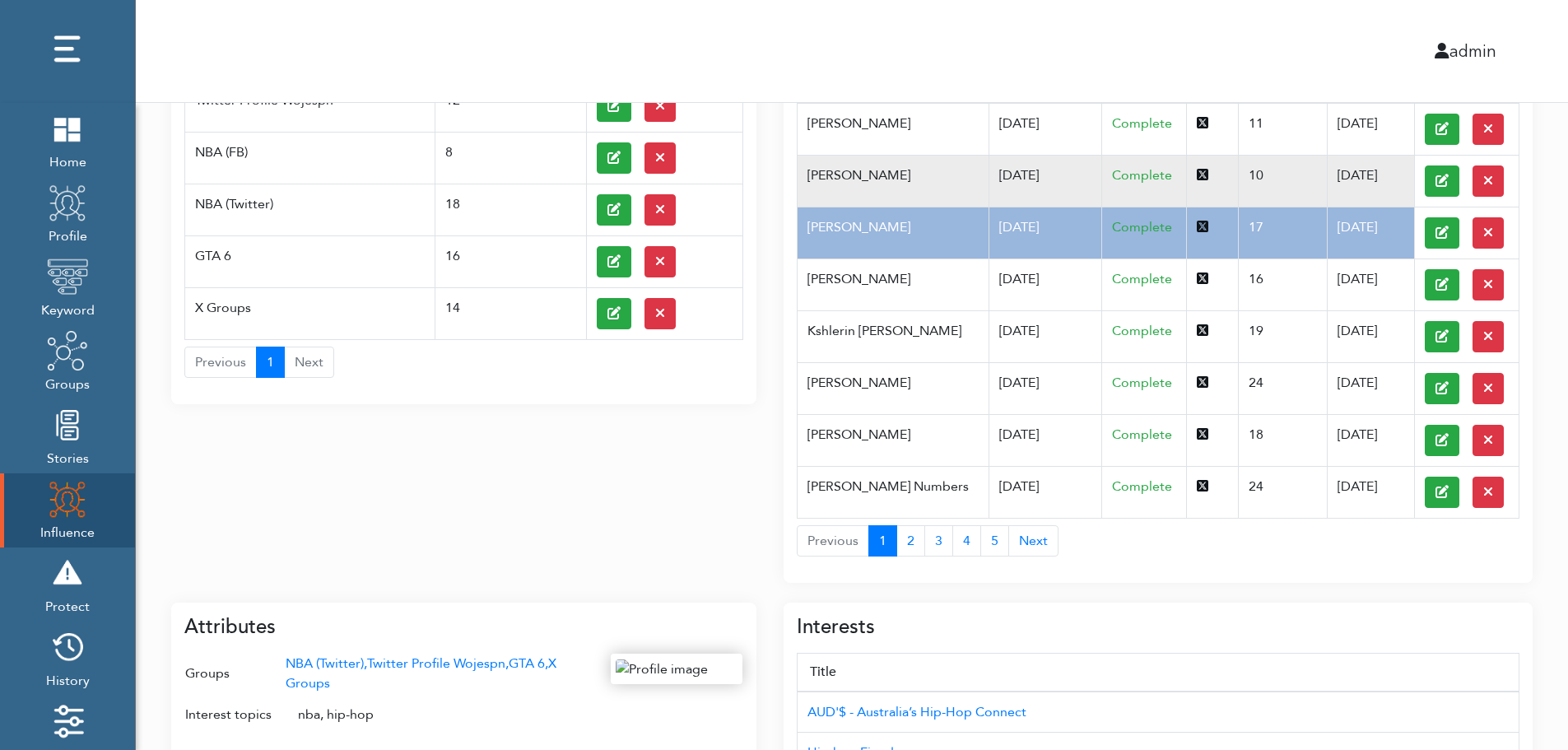
scroll to position [0, 0]
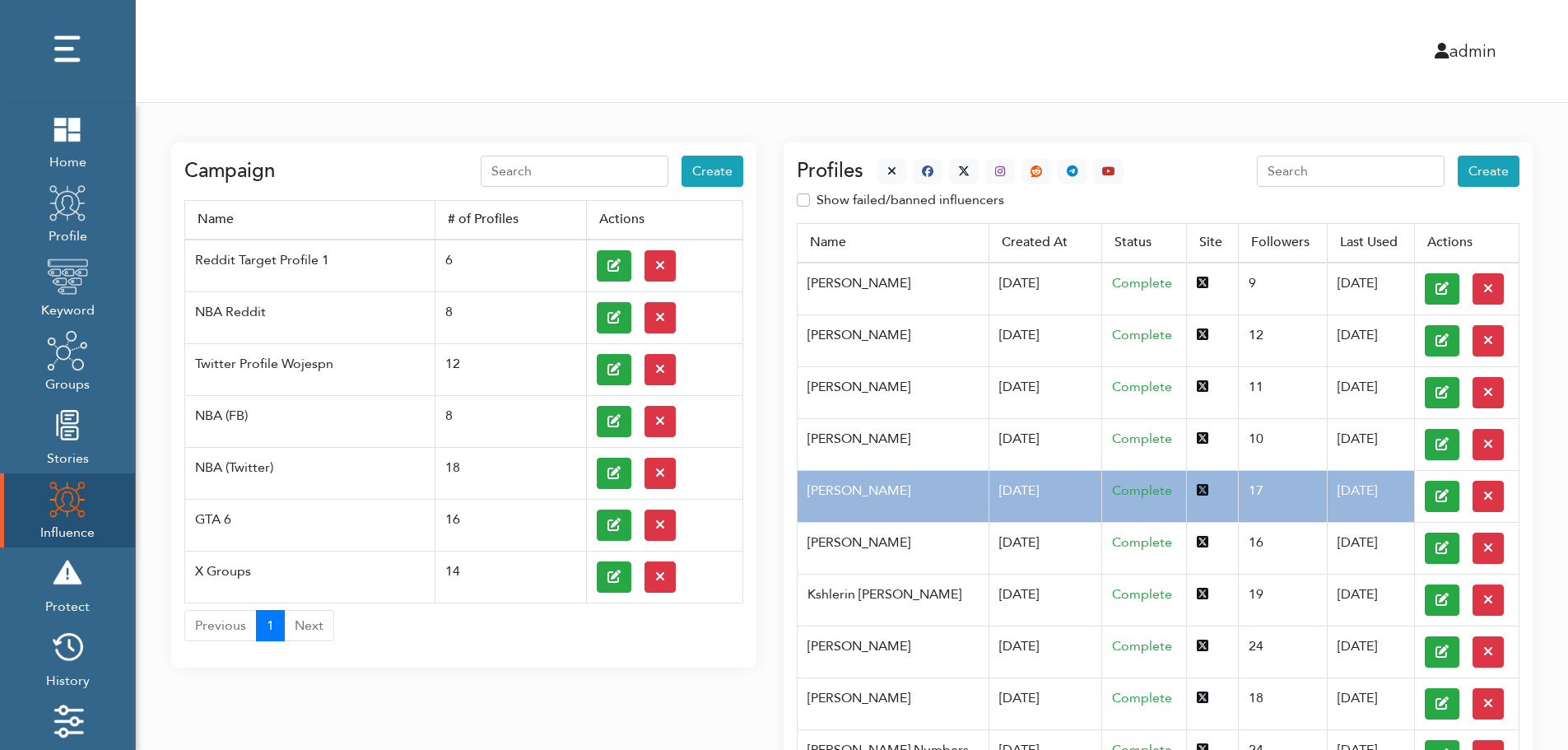
click at [872, 165] on div at bounding box center [993, 171] width 261 height 26
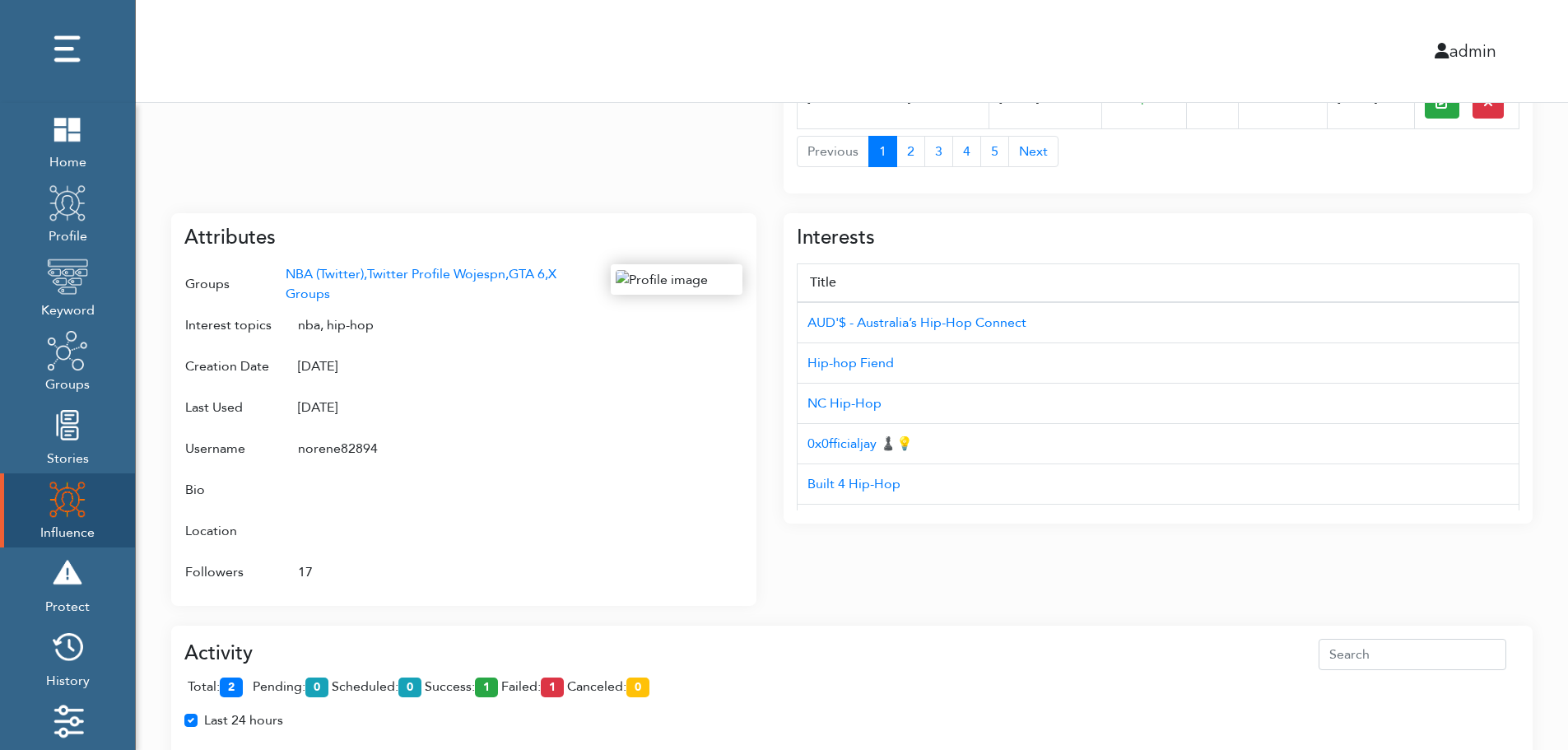
scroll to position [656, 0]
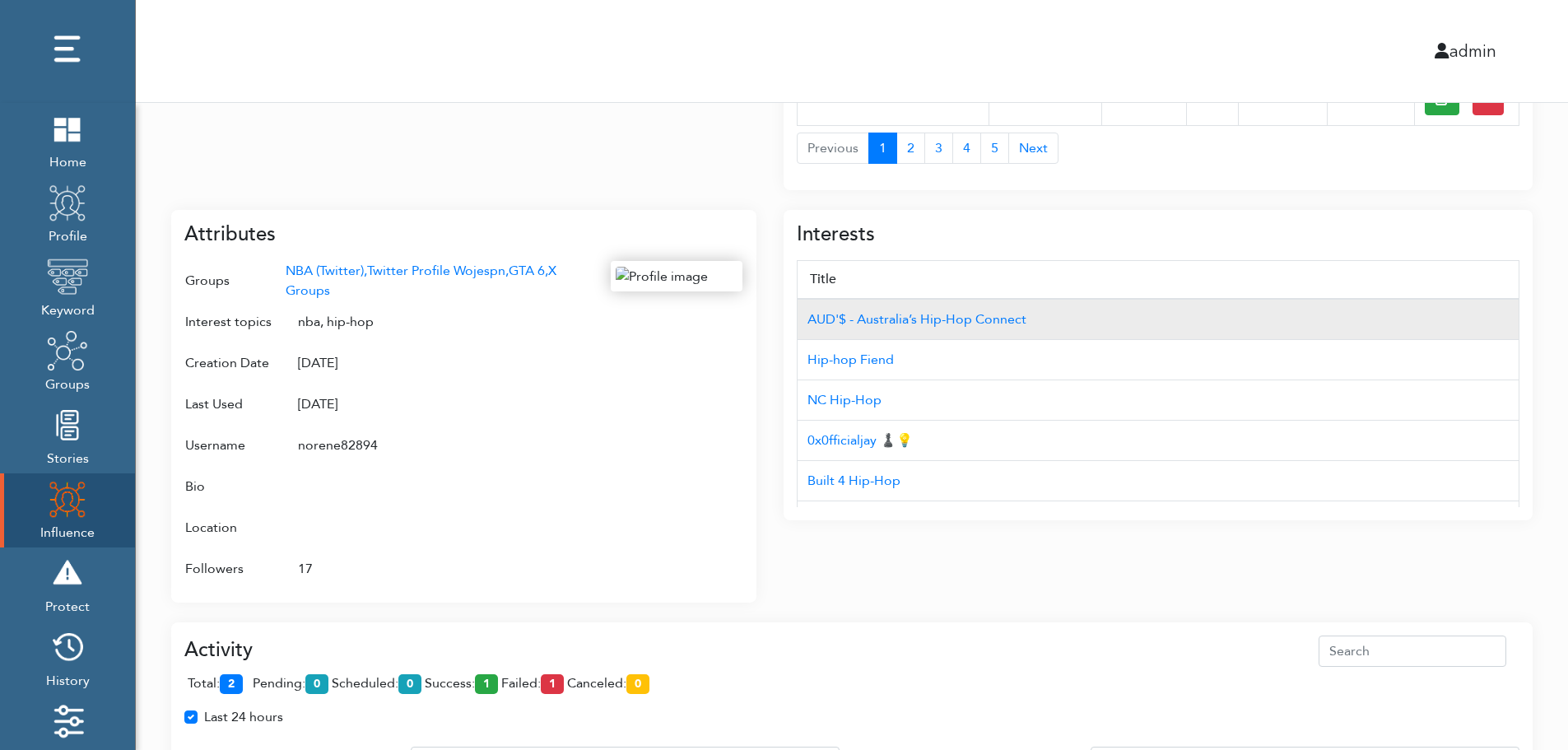
click at [1429, 301] on td "AUD'$ - Australia’s Hip-Hop Connect" at bounding box center [1158, 320] width 722 height 42
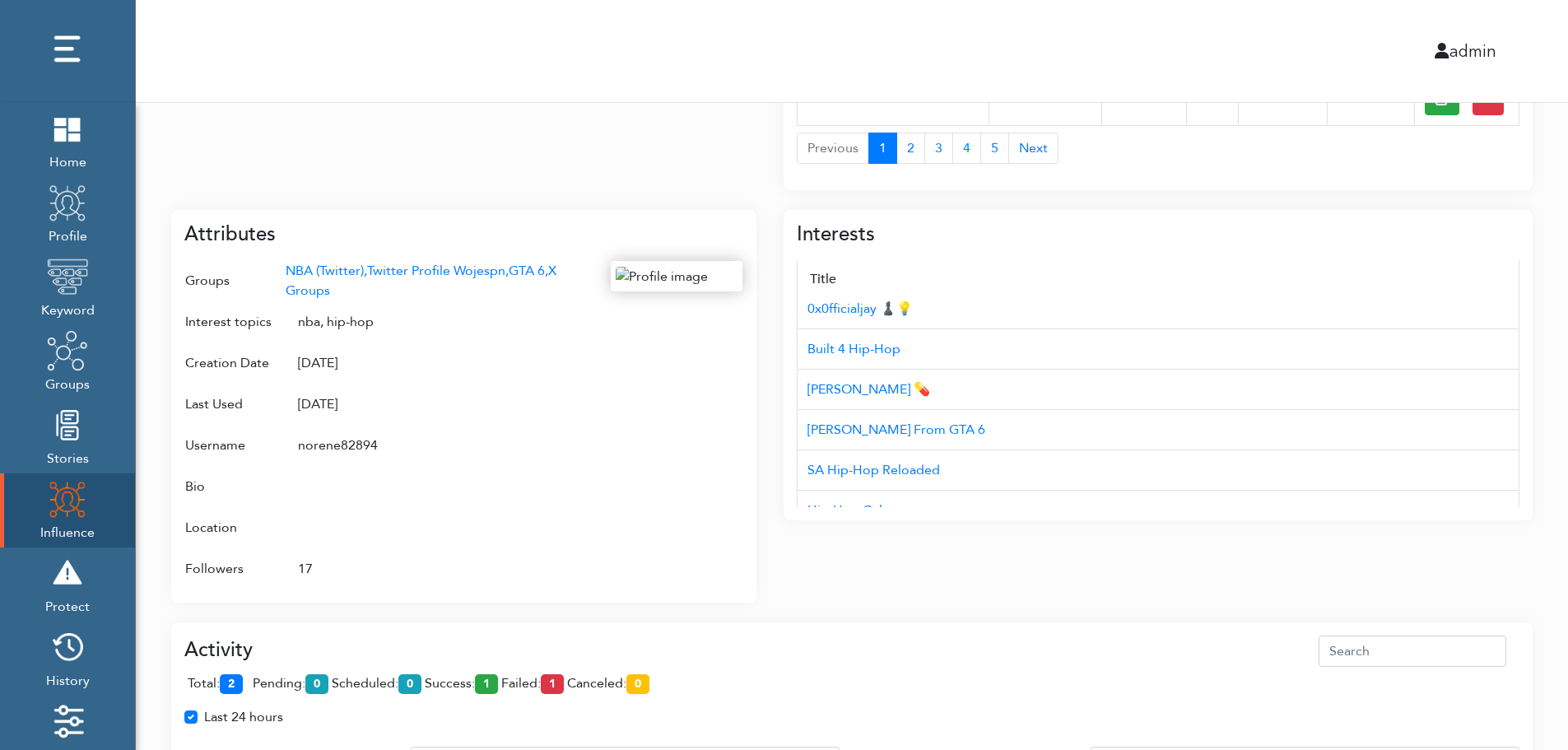
scroll to position [164, 0]
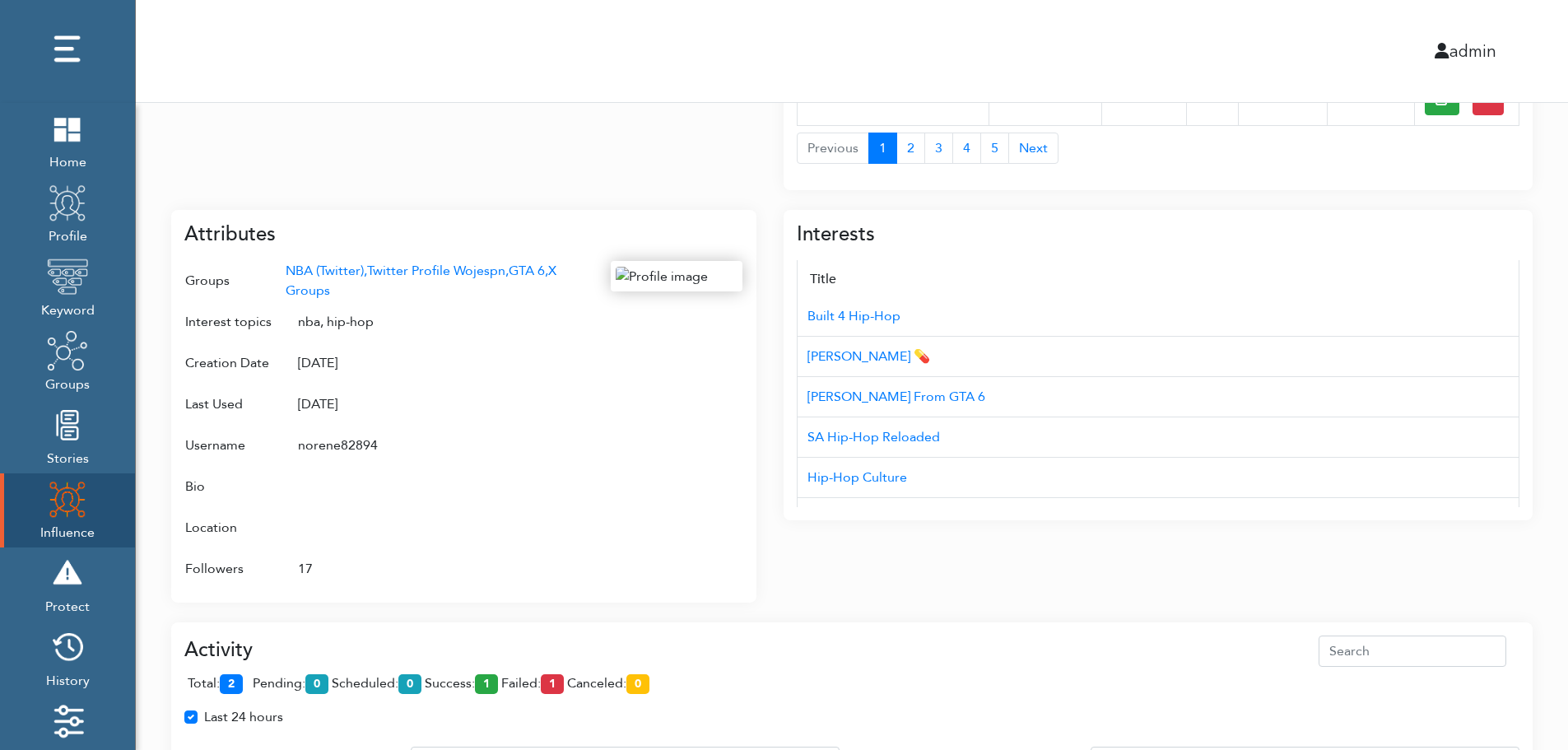
click at [1560, 439] on div "Campaign Create Name # of Profiles Actions Reddit Target Profile 1 6 NBA Reddit…" at bounding box center [852, 241] width 1432 height 1588
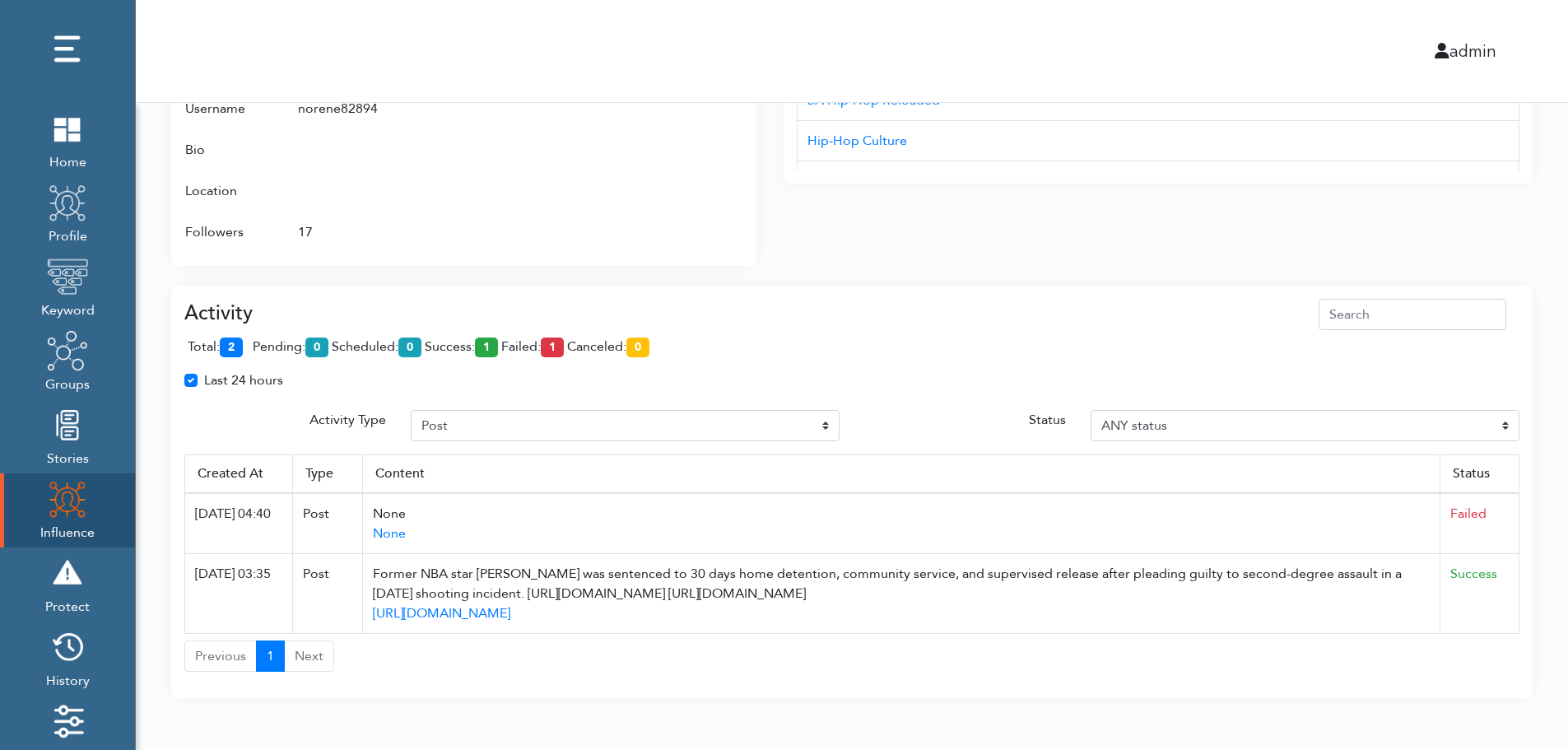
scroll to position [998, 0]
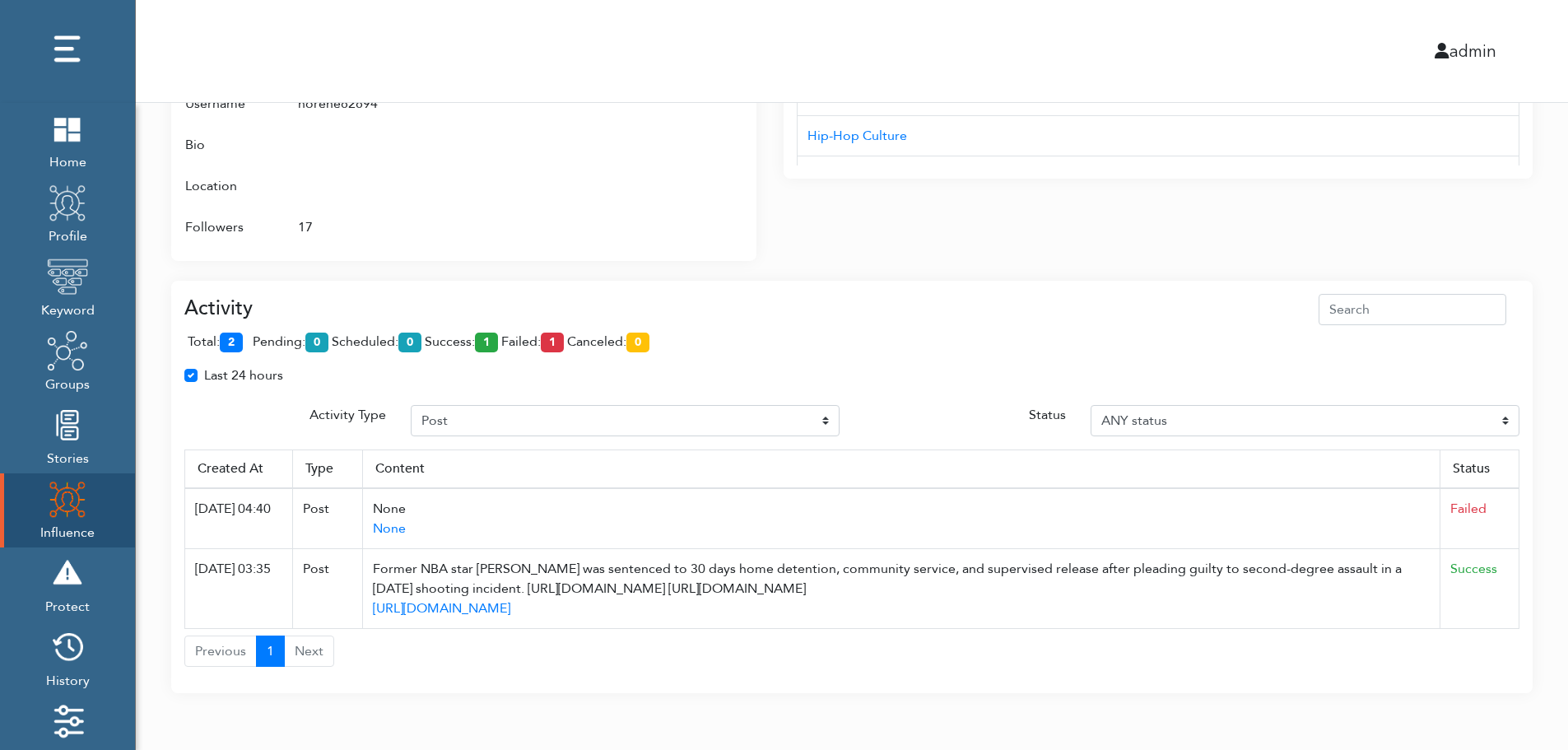
click at [1507, 438] on div "Activity total: 2 pending: 0 scheduled: 0 success: 1 failed: 1 canceled: 0 Last…" at bounding box center [852, 481] width 1335 height 374
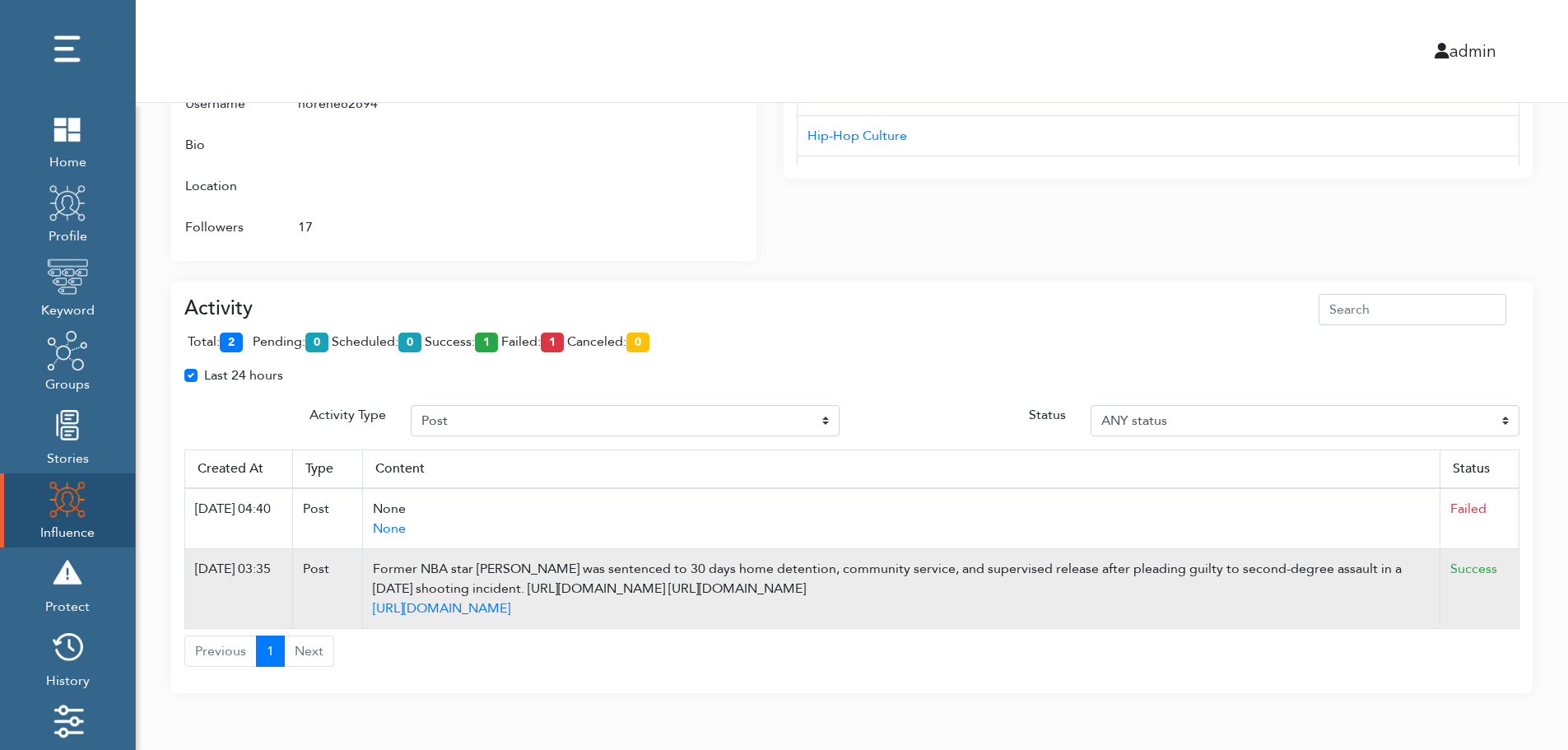
click at [1513, 555] on td "Success" at bounding box center [1480, 589] width 79 height 80
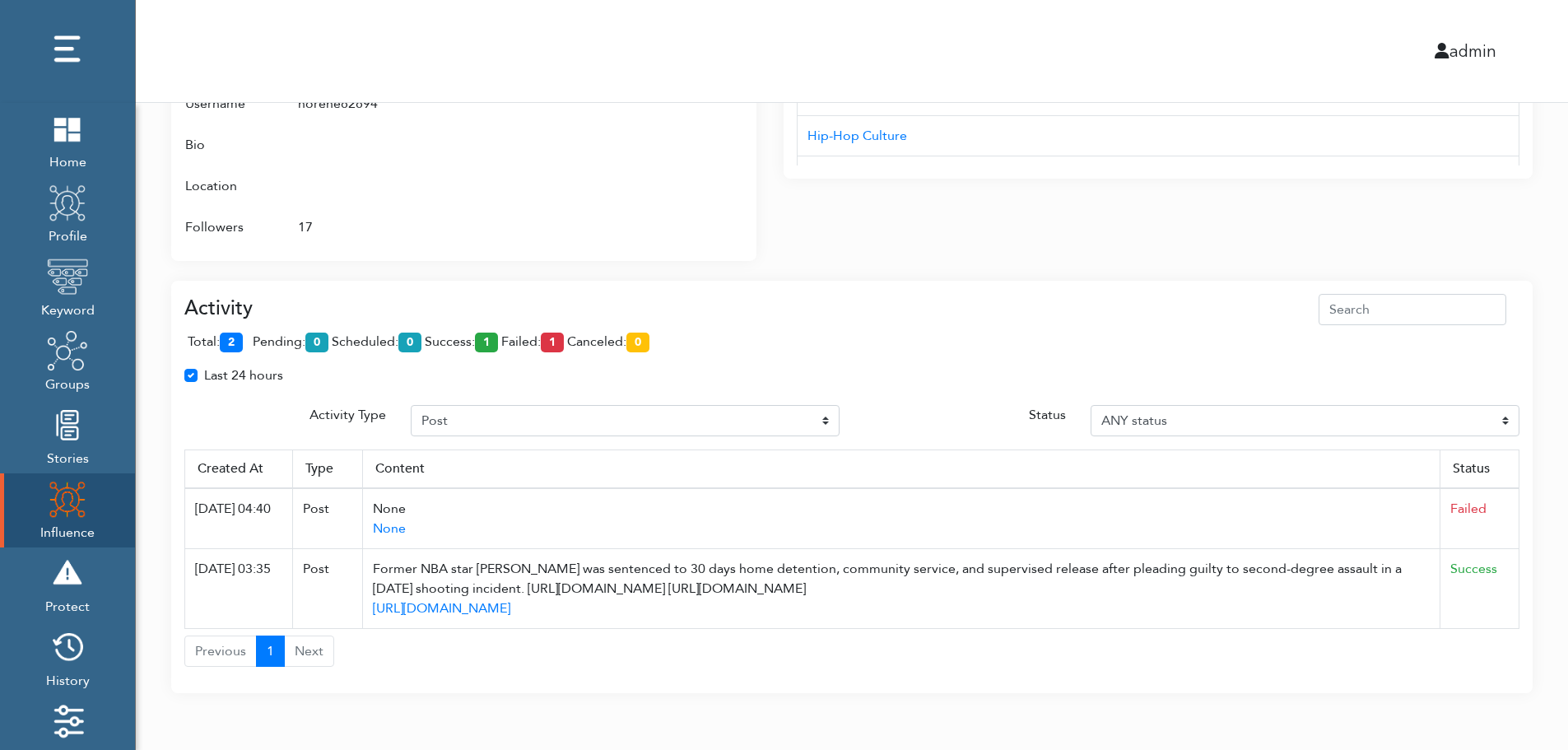
click at [1441, 284] on div "Activity total: 2 pending: 0 scheduled: 0 success: 1 failed: 1 canceled: 0 Last…" at bounding box center [852, 486] width 1361 height 413
click at [747, 140] on div "Attributes Groups NBA (Twitter), Twitter Profile Wojespn, GTA 6, X Groups Inter…" at bounding box center [464, 64] width 585 height 392
click at [671, 170] on div at bounding box center [677, 83] width 132 height 328
click at [665, 192] on div at bounding box center [677, 83] width 132 height 328
click at [1089, 198] on div "Interests Title AUD'$ - Australia’s Hip-Hop Connect Hip-hop Fiend NC Hip-Hop 0x…" at bounding box center [1158, 54] width 749 height 412
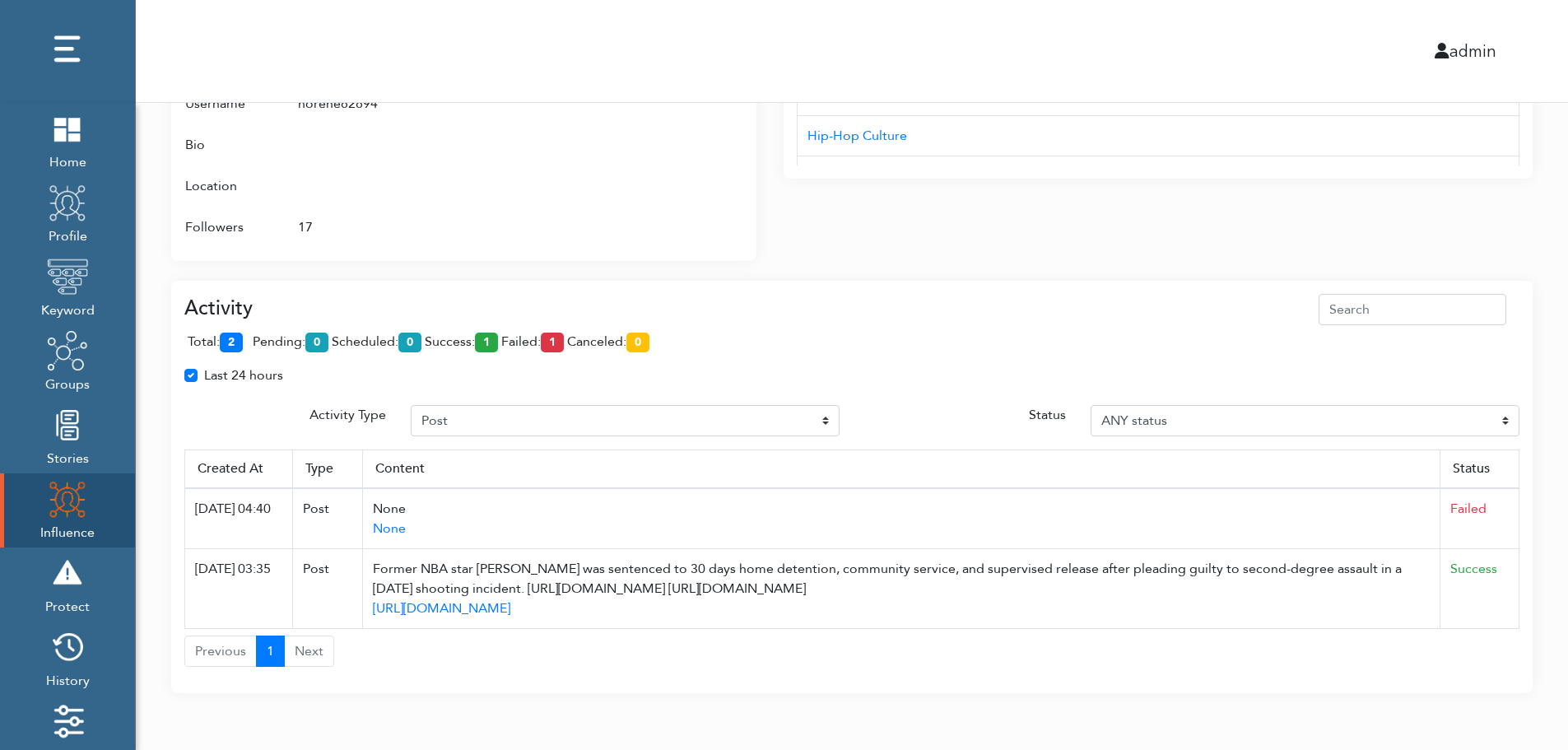
click at [1089, 198] on div "Interests Title AUD'$ - Australia’s Hip-Hop Connect Hip-hop Fiend NC Hip-Hop 0x…" at bounding box center [1158, 54] width 749 height 412
click at [1084, 262] on div "Activity total: 2 pending: 0 scheduled: 0 success: 1 failed: 1 canceled: 0 Last…" at bounding box center [852, 477] width 1361 height 433
click at [1084, 261] on div "Activity total: 2 pending: 0 scheduled: 0 success: 1 failed: 1 canceled: 0 Last…" at bounding box center [852, 477] width 1361 height 433
click at [549, 309] on div "Activity" at bounding box center [852, 310] width 1335 height 32
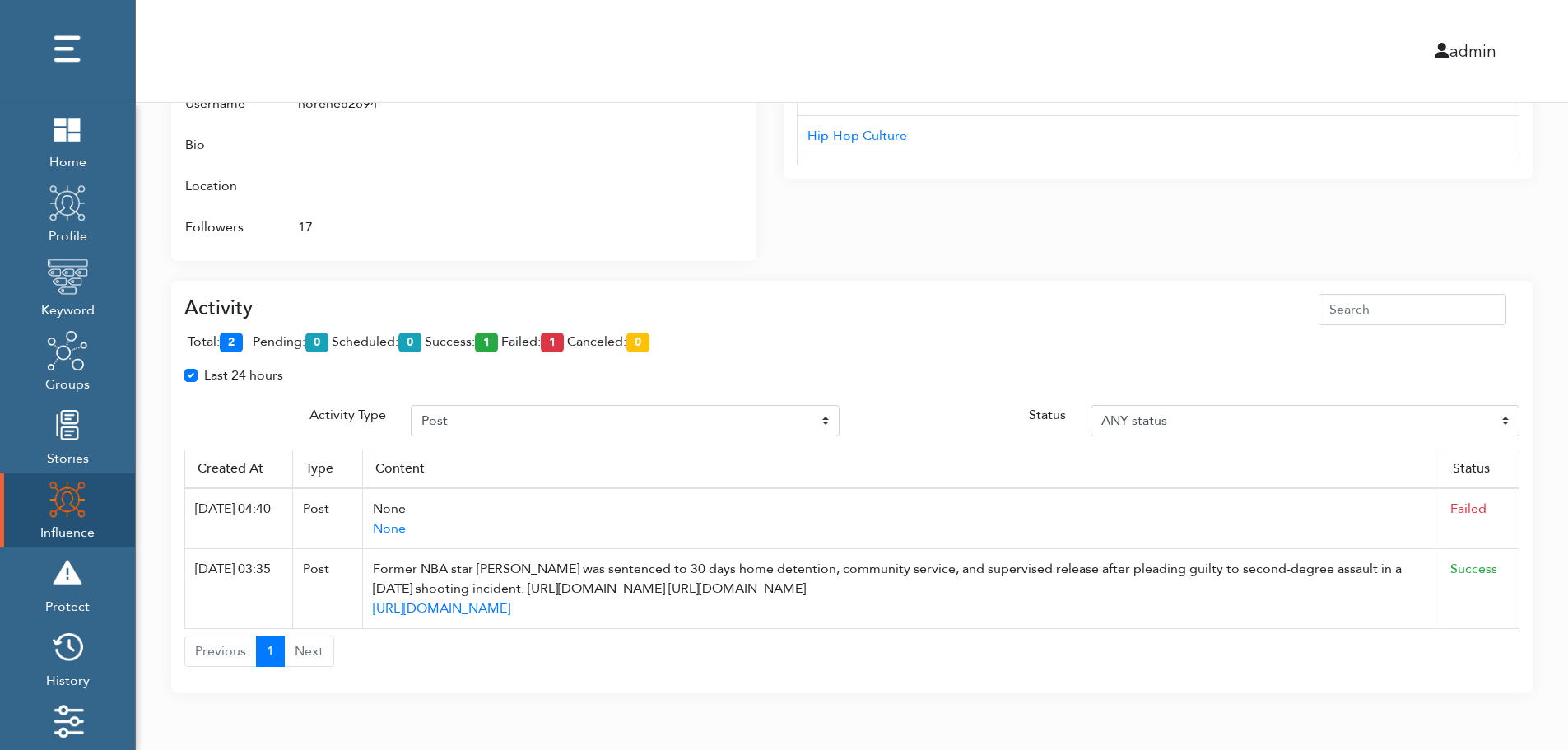
click at [1513, 487] on th "Status" at bounding box center [1480, 469] width 79 height 39
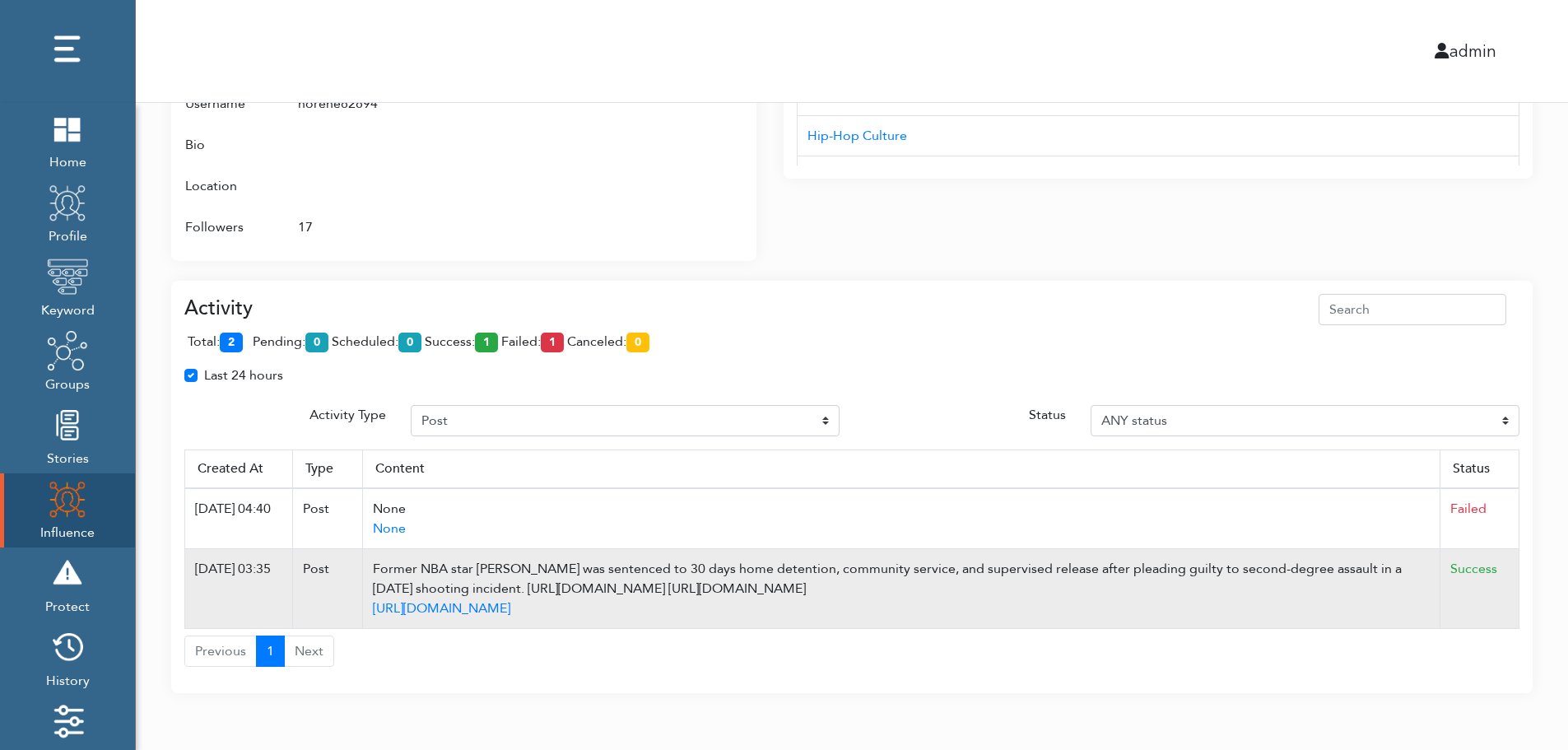
click at [1501, 601] on td "Success" at bounding box center [1480, 589] width 79 height 80
click at [1514, 581] on td "Success" at bounding box center [1480, 589] width 79 height 80
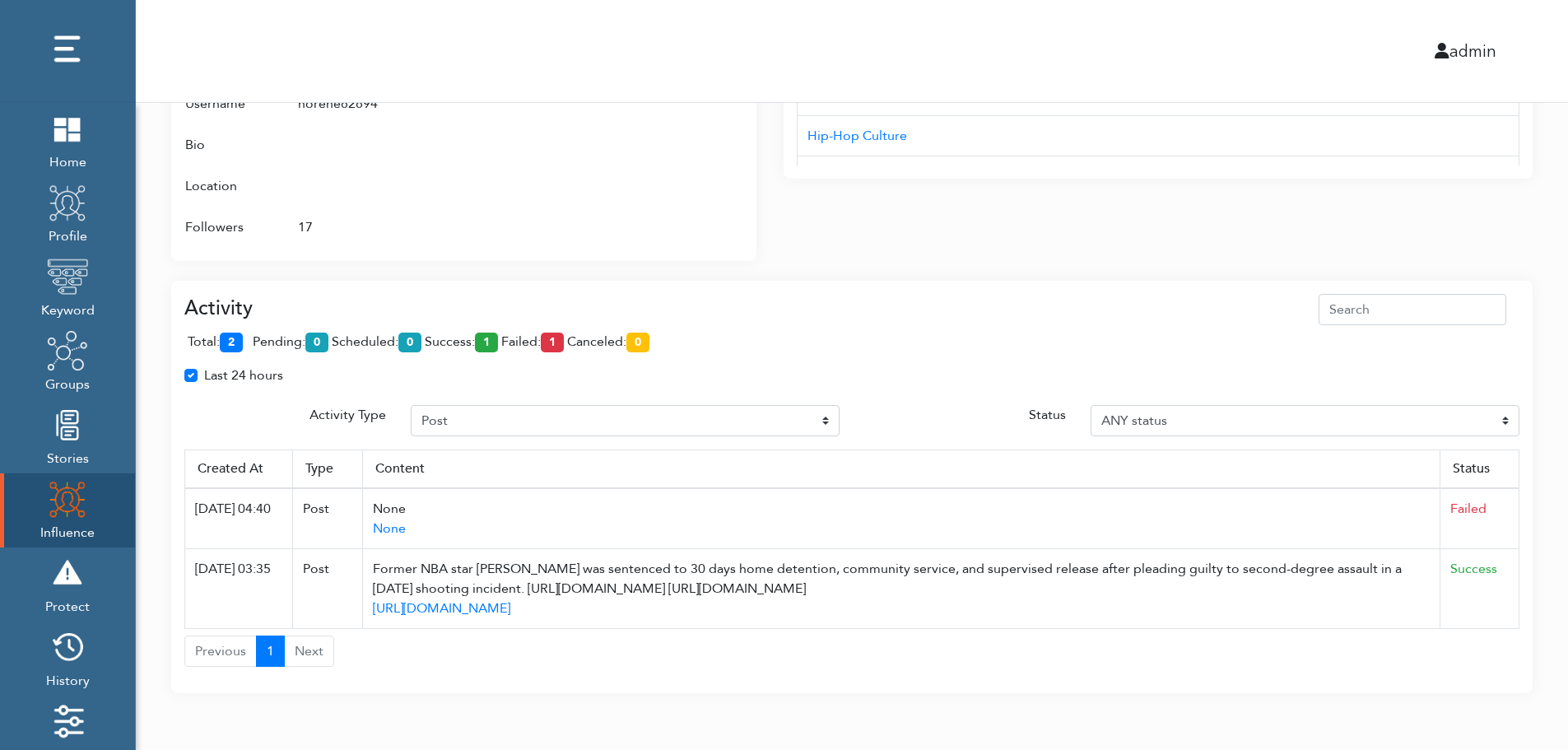
click at [767, 343] on div "total: 2 pending: 0 scheduled: 0 success: 1 failed: 1 canceled: 0" at bounding box center [852, 345] width 1335 height 41
click at [766, 326] on div "total: 2 pending: 0 scheduled: 0 success: 1 failed: 1 canceled: 0" at bounding box center [852, 345] width 1335 height 41
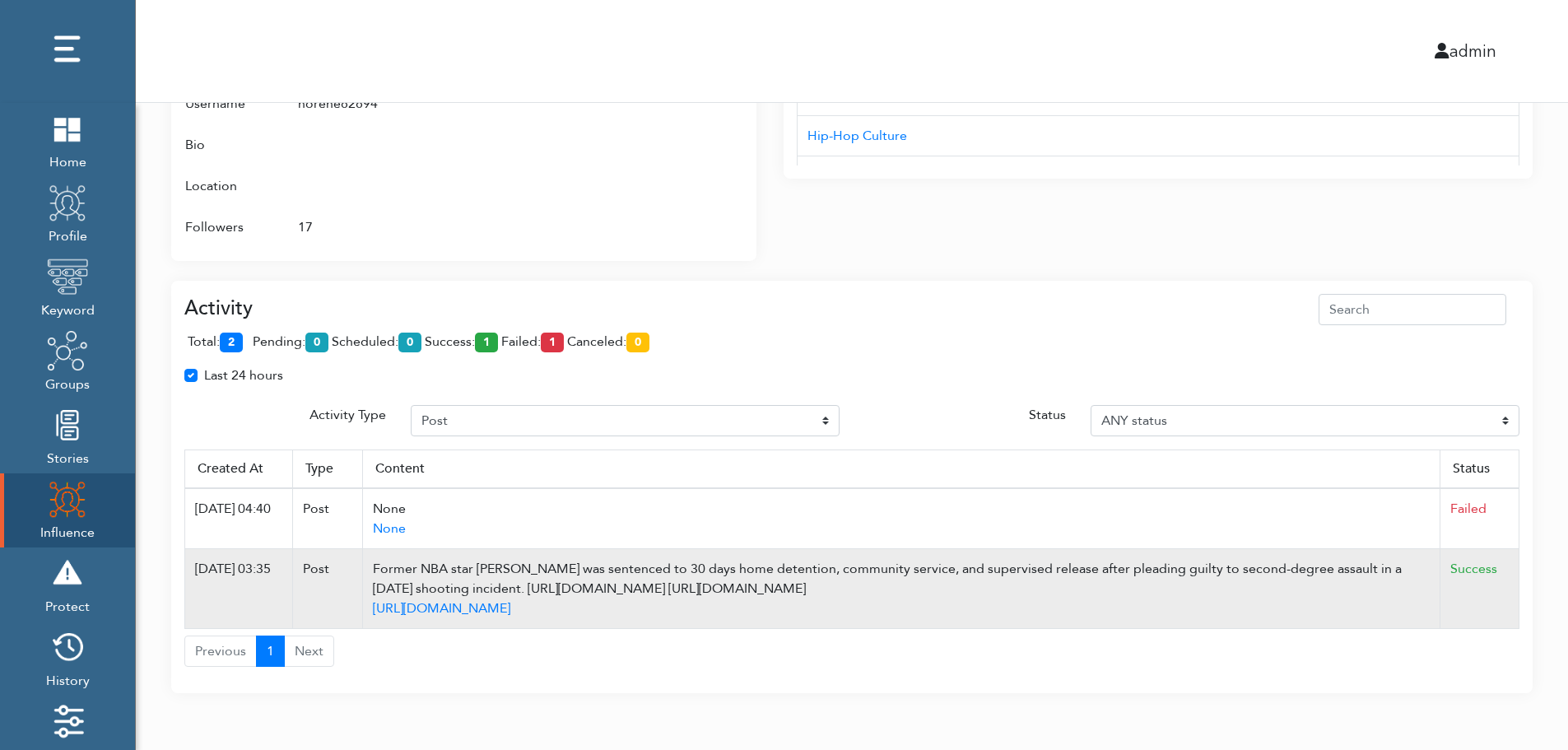
click at [1515, 590] on td "Success" at bounding box center [1480, 589] width 79 height 80
click at [1515, 594] on td "Success" at bounding box center [1480, 589] width 79 height 80
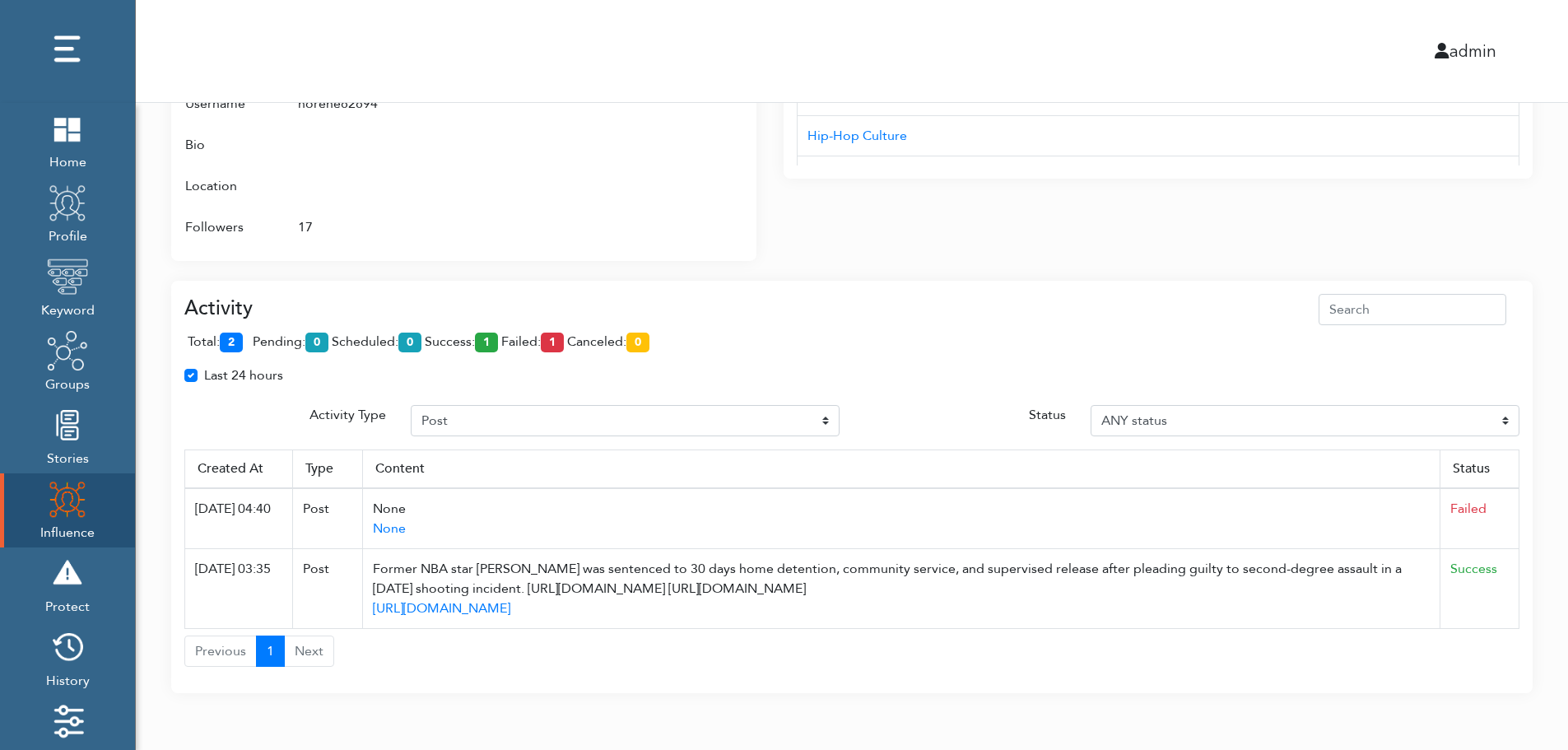
click at [812, 350] on div "total: 2 pending: 0 scheduled: 0 success: 1 failed: 1 canceled: 0" at bounding box center [852, 345] width 1335 height 41
click at [830, 31] on div "admin" at bounding box center [852, 51] width 1457 height 102
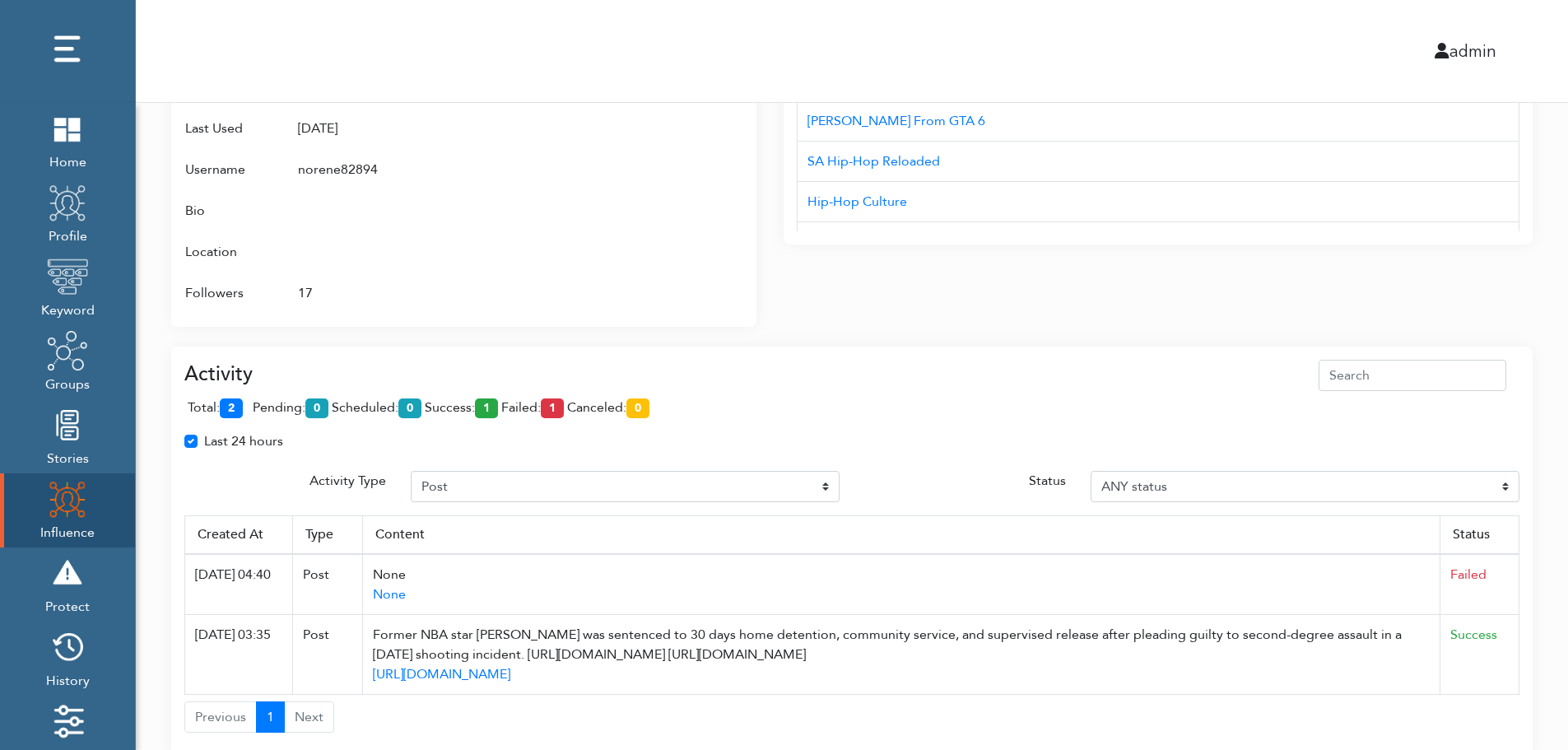
scroll to position [899, 0]
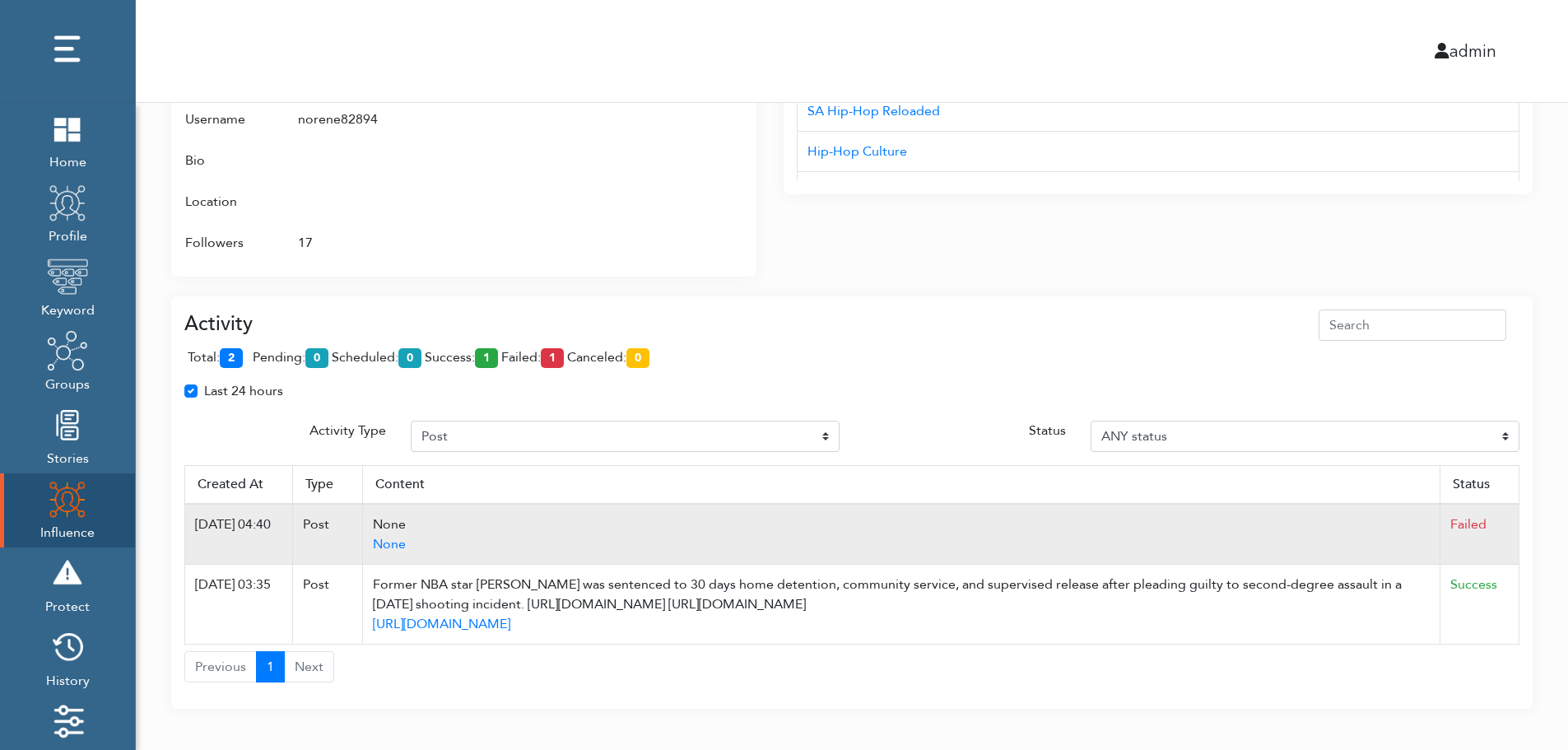
scroll to position [998, 0]
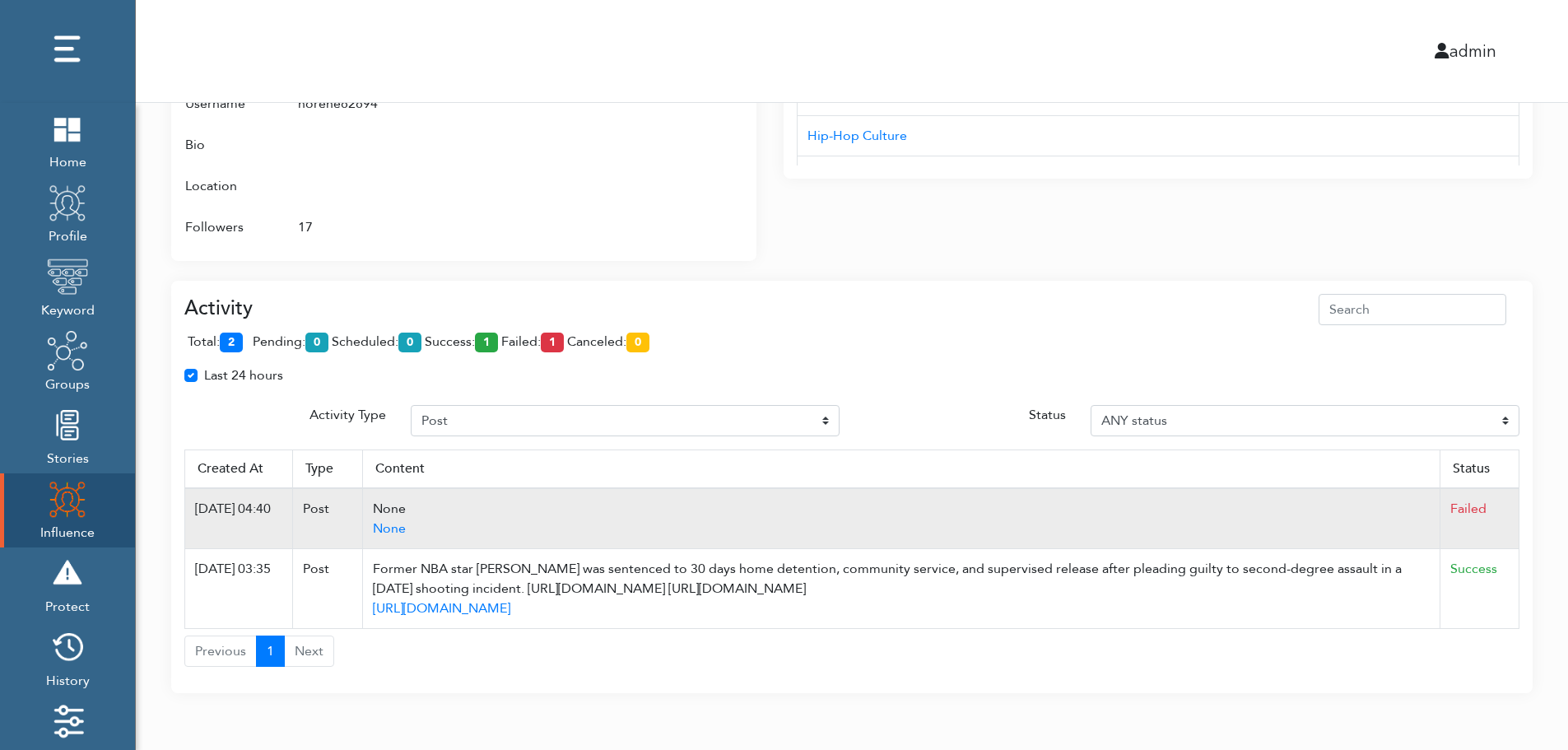
click at [1512, 491] on td "Failed" at bounding box center [1480, 518] width 79 height 60
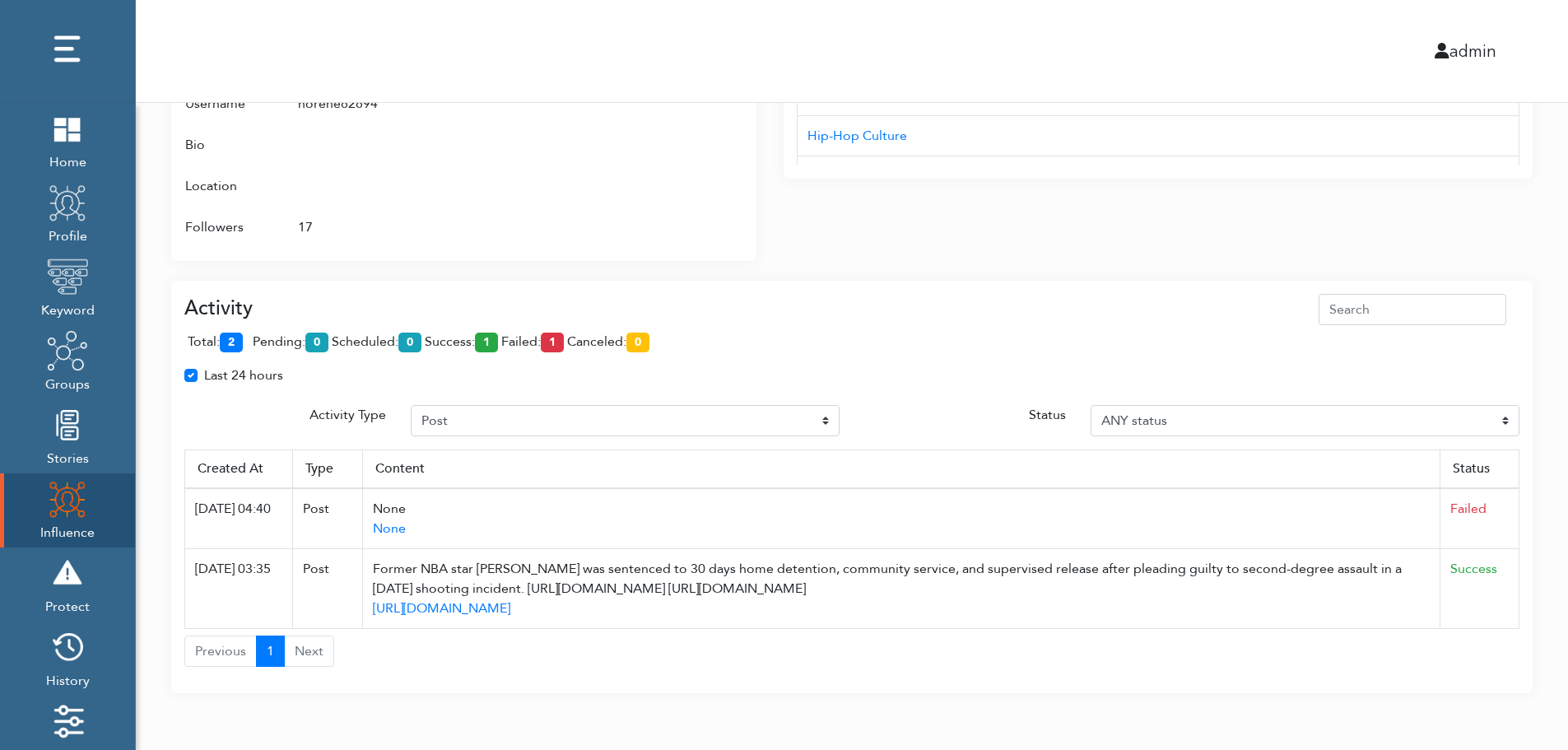
drag, startPoint x: 572, startPoint y: 510, endPoint x: 1534, endPoint y: 360, distance: 973.6
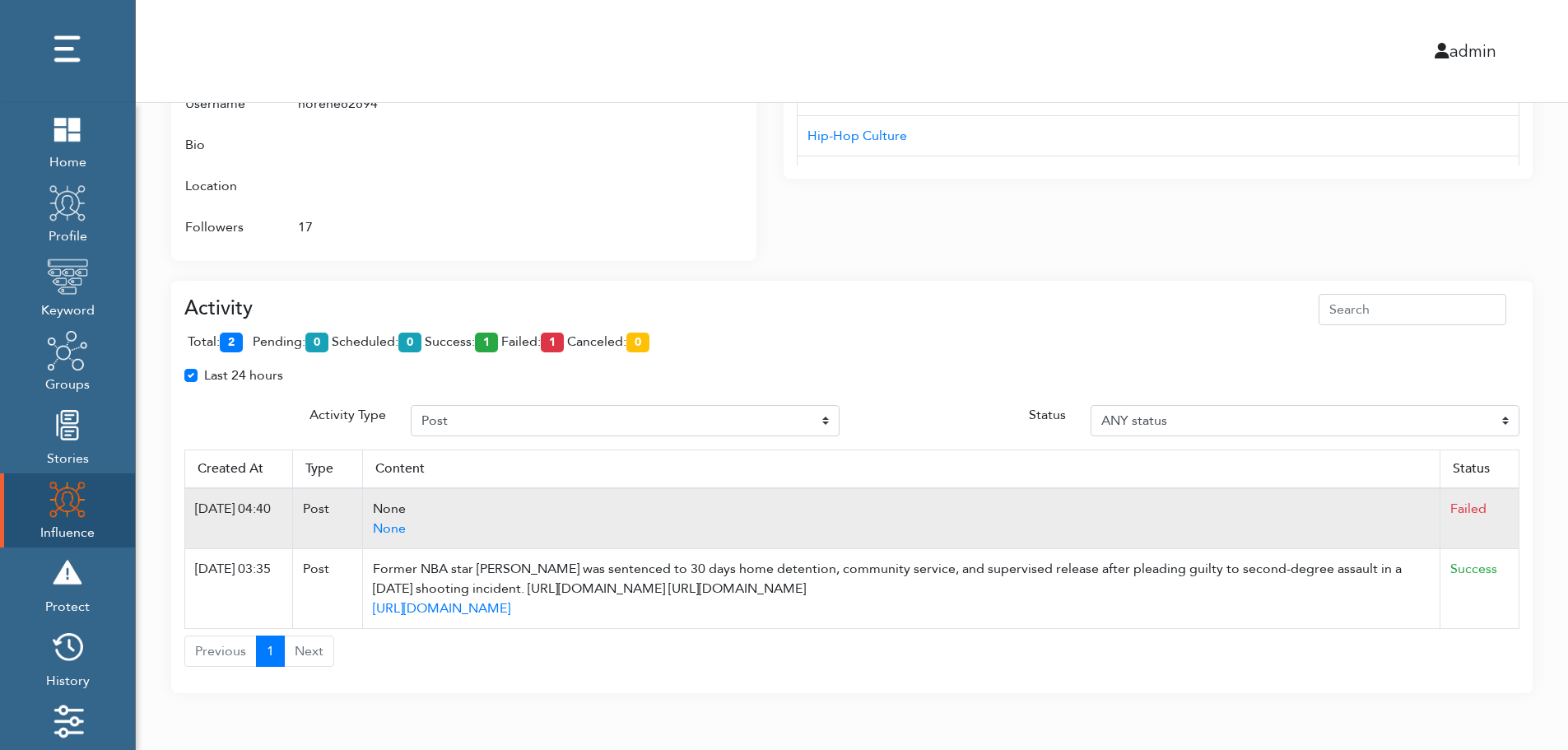
click at [563, 490] on td "None None" at bounding box center [901, 518] width 1078 height 60
click at [942, 496] on td "None None" at bounding box center [901, 518] width 1078 height 60
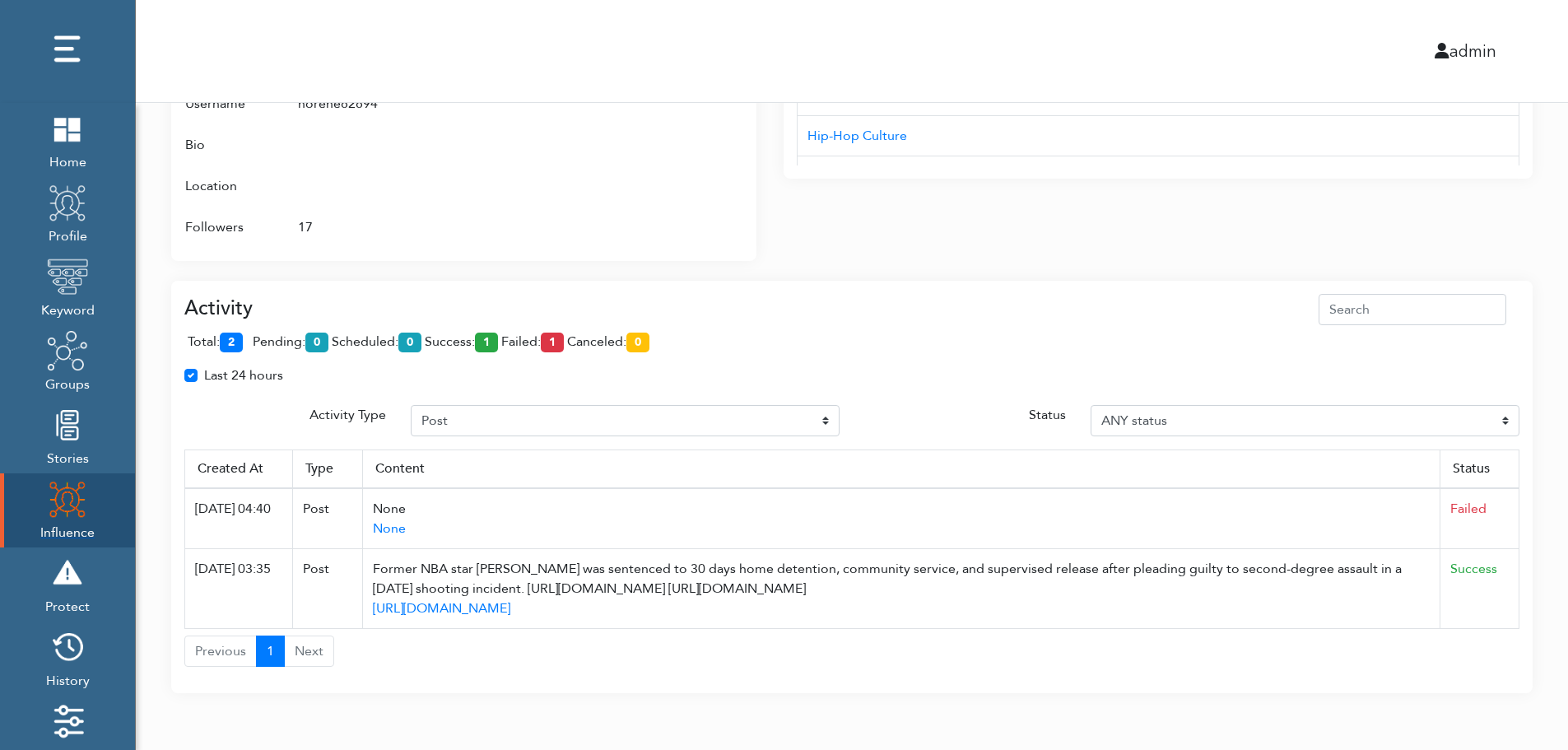
click at [54, 504] on img at bounding box center [67, 499] width 42 height 42
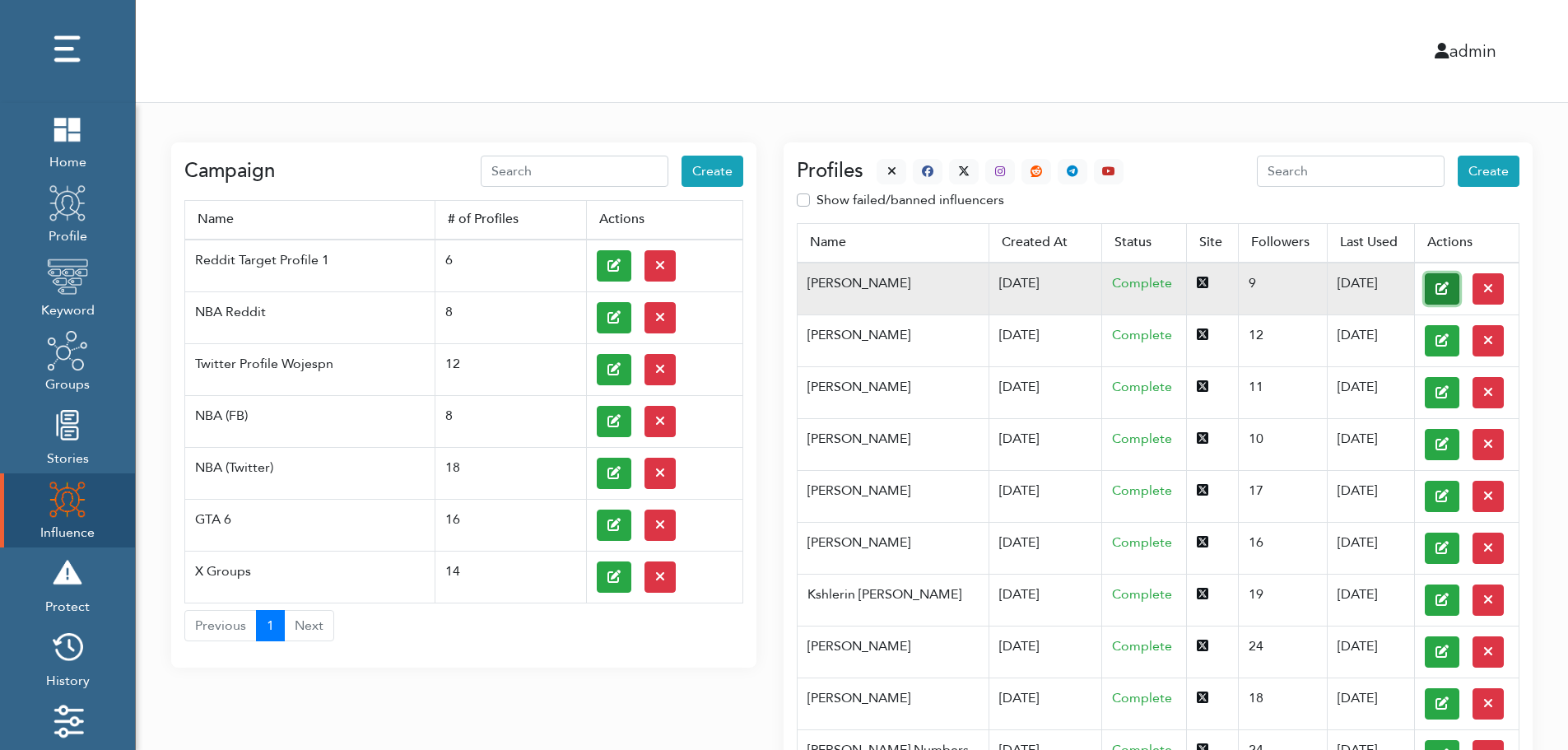
click at [1424, 287] on button at bounding box center [1441, 289] width 35 height 32
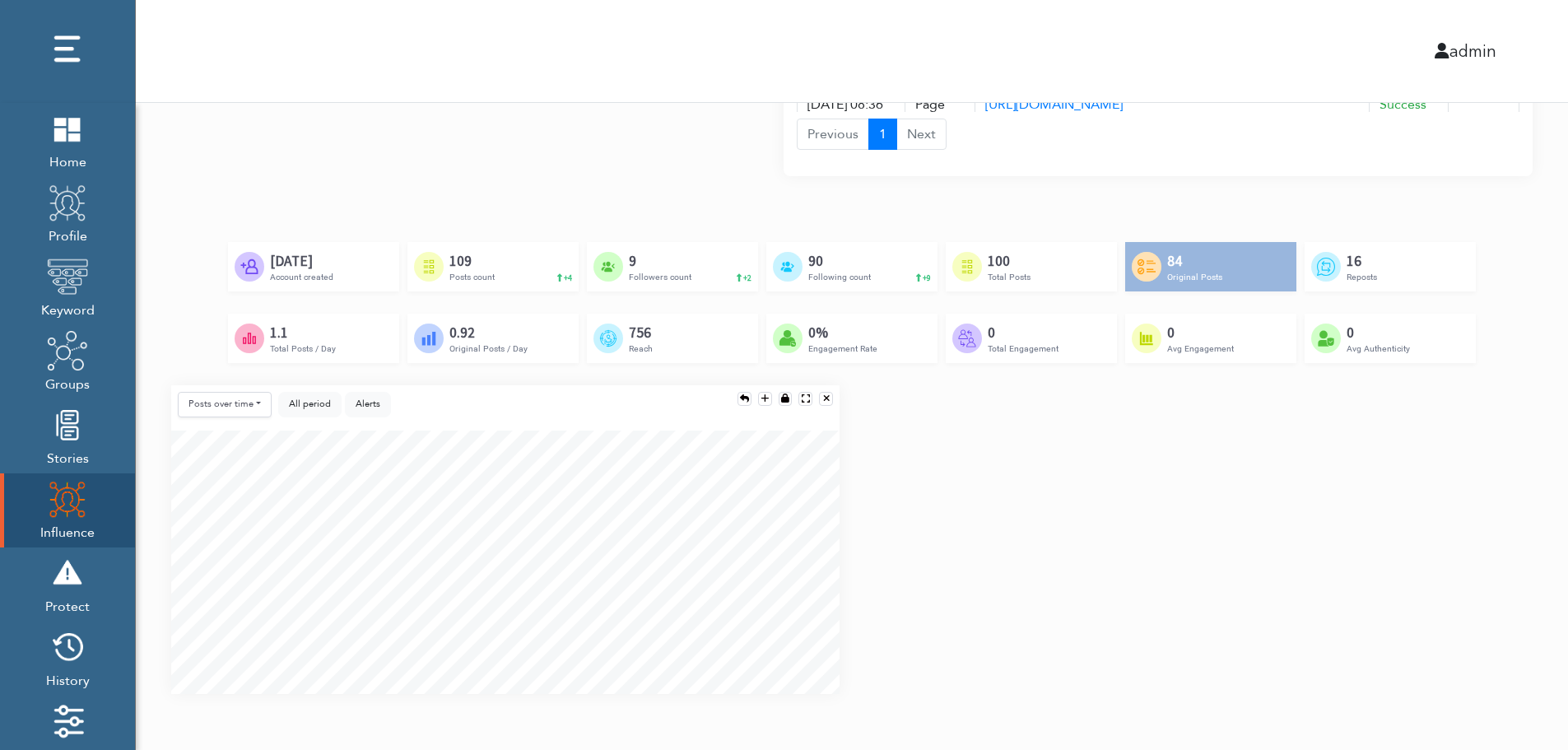
scroll to position [1229, 0]
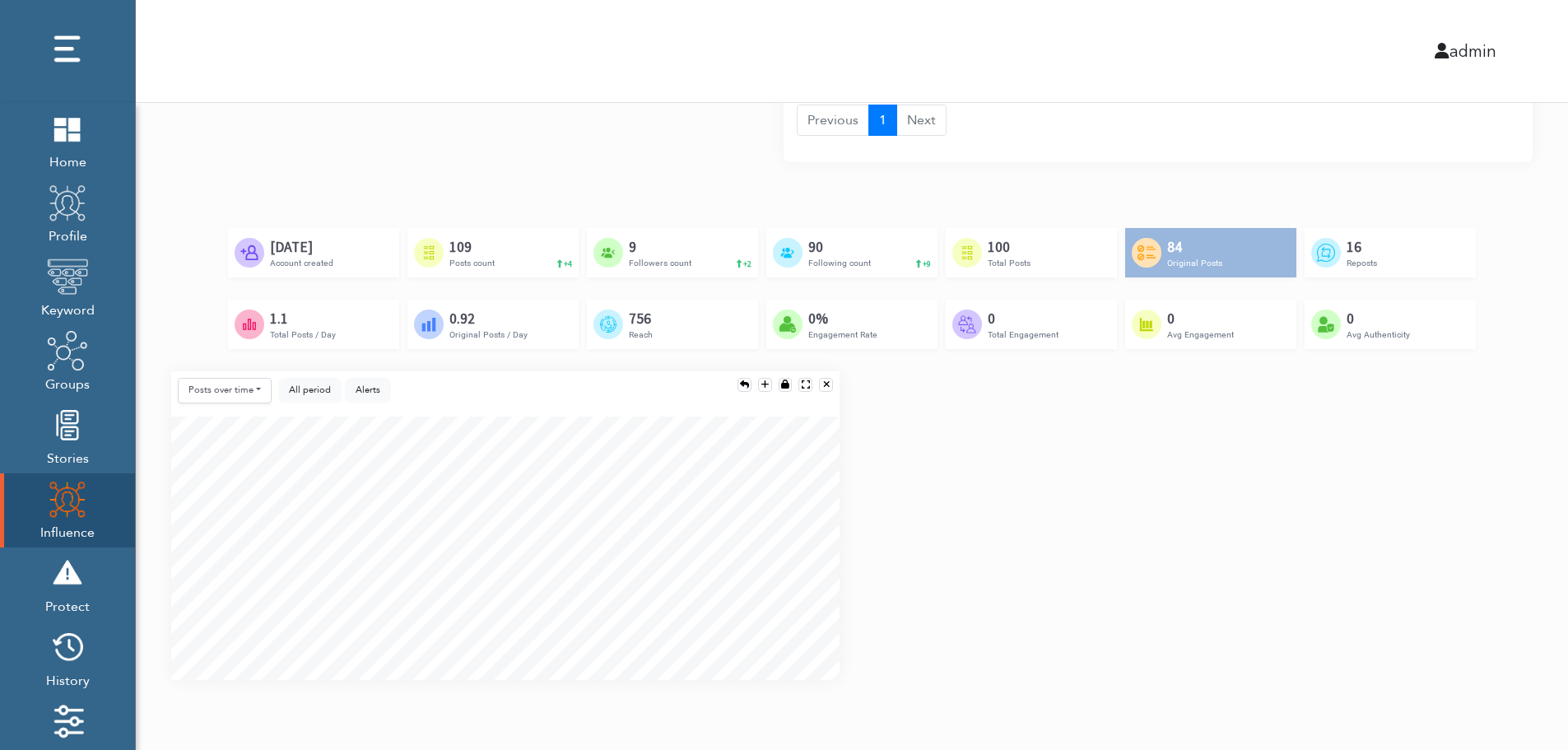
click at [1516, 535] on div "Posts over time Posts over time Posts by hour Reposts over time Reposts by hour…" at bounding box center [851, 532] width 1386 height 322
click at [1519, 596] on div "Posts over time Posts over time Posts by hour Reposts over time Reposts by hour…" at bounding box center [851, 532] width 1386 height 322
click at [1516, 606] on div "Posts over time Posts over time Posts by hour Reposts over time Reposts by hour…" at bounding box center [851, 532] width 1386 height 322
click at [1514, 485] on div "Posts over time Posts over time Posts by hour Reposts over time Reposts by hour…" at bounding box center [851, 532] width 1386 height 322
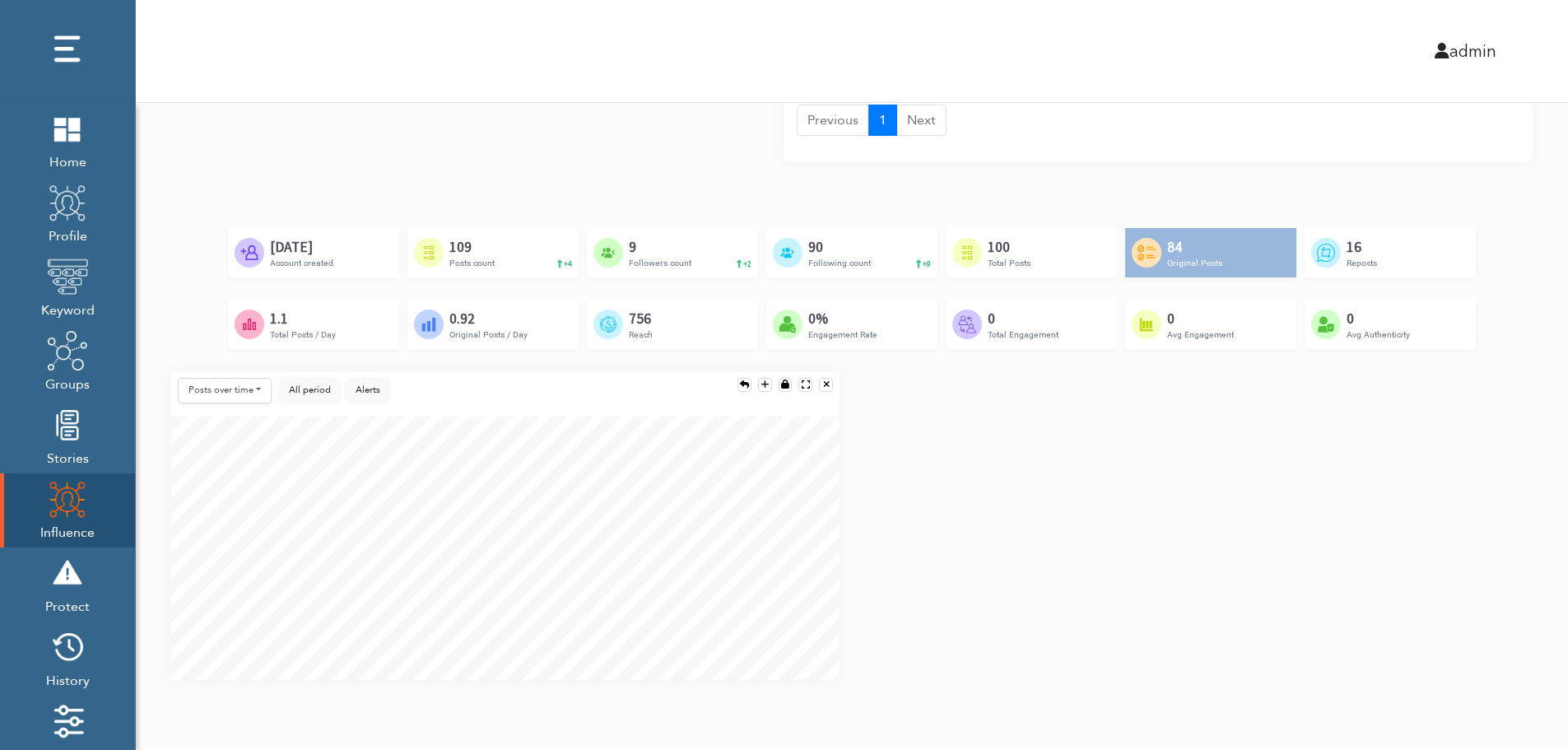
click at [1485, 354] on div "Created by Adrien Coquet from the Noun Project Feb 23rd, 2024 Account created C…" at bounding box center [852, 299] width 1361 height 144
click at [1478, 461] on div "Posts over time Posts over time Posts by hour Reposts over time Reposts by hour…" at bounding box center [851, 532] width 1386 height 322
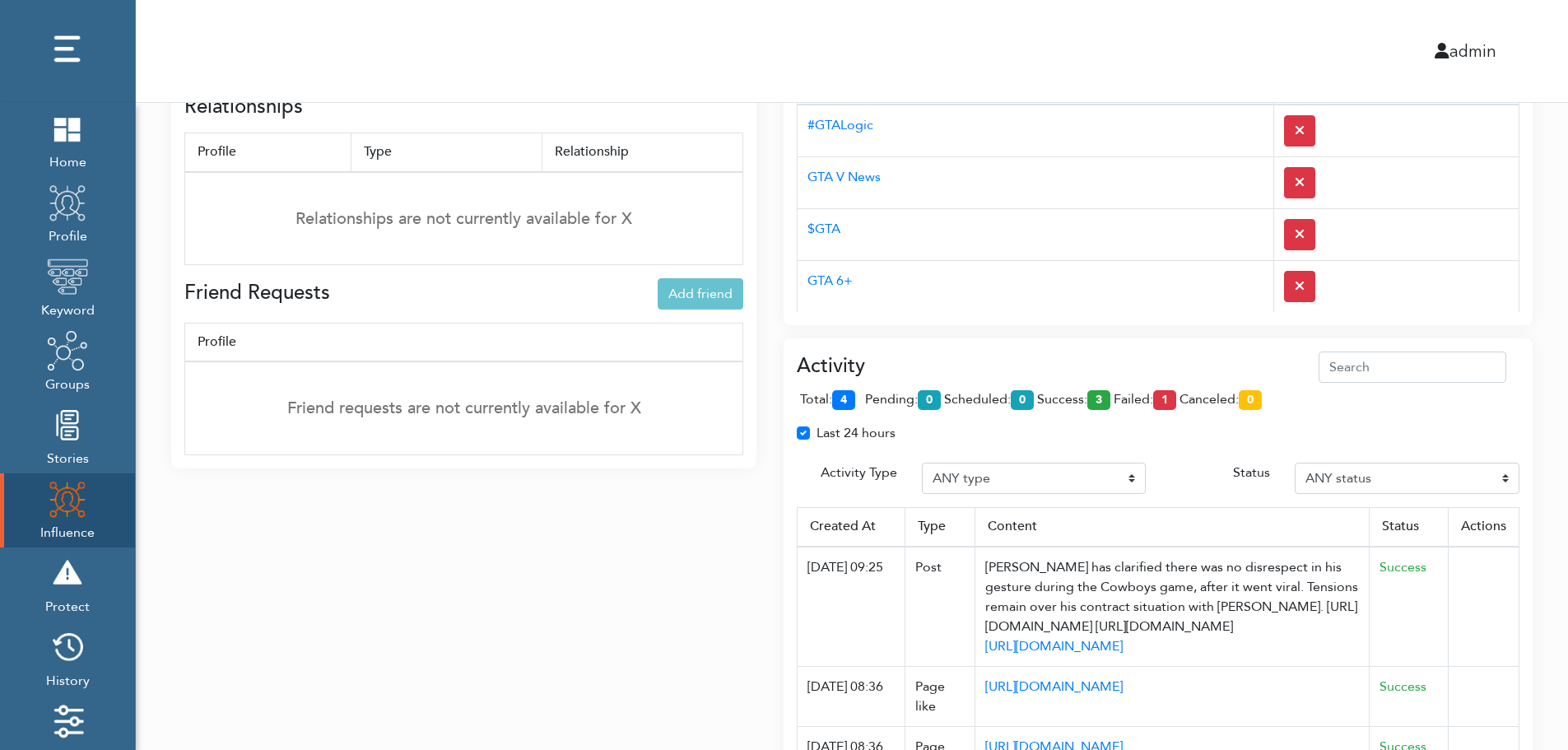
click at [1072, 350] on div "Activity total: 4 pending: 0 scheduled: 0 success: 3 failed: 1 canceled: 0 Last…" at bounding box center [1158, 579] width 749 height 480
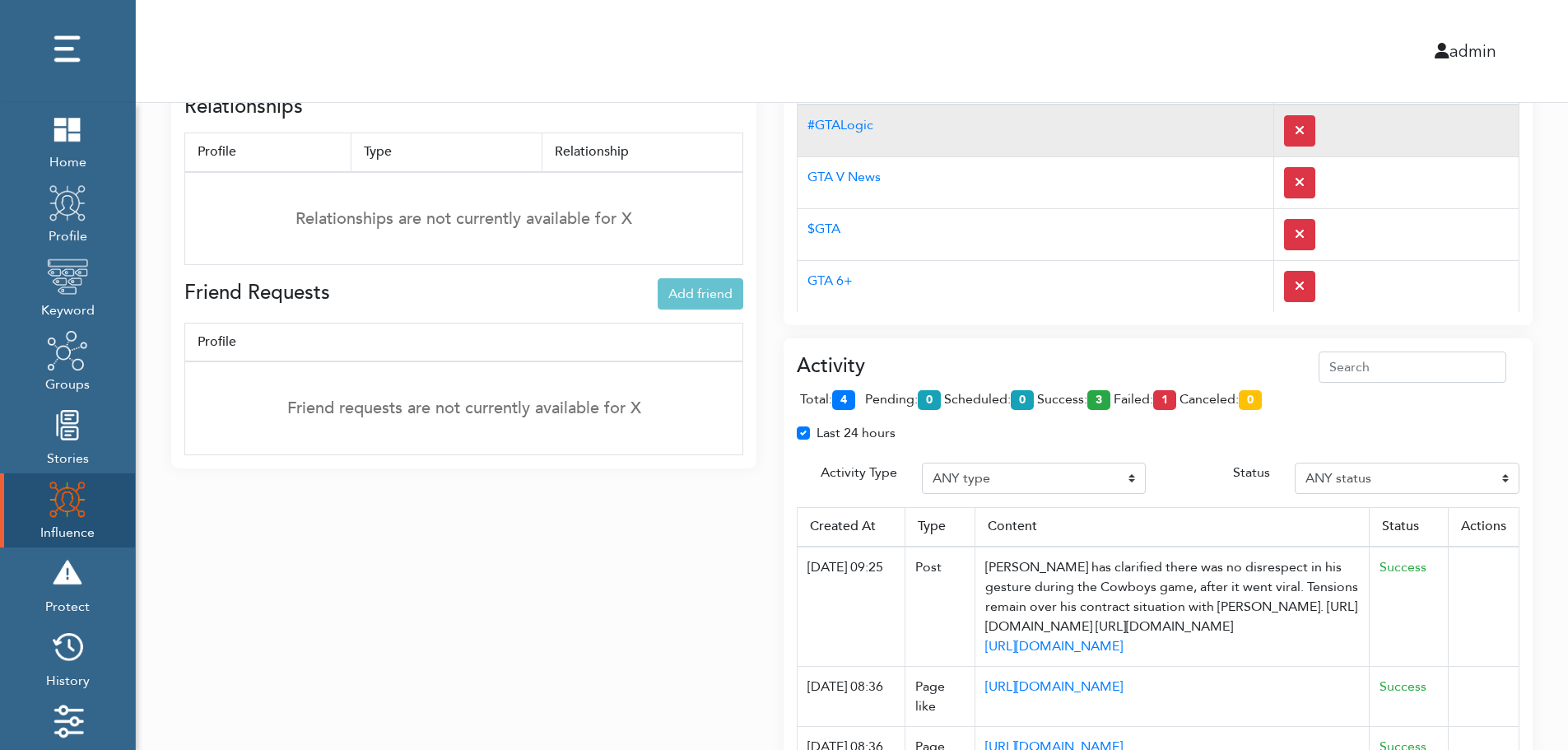
click at [1044, 146] on td "#GTALogic" at bounding box center [1035, 131] width 476 height 53
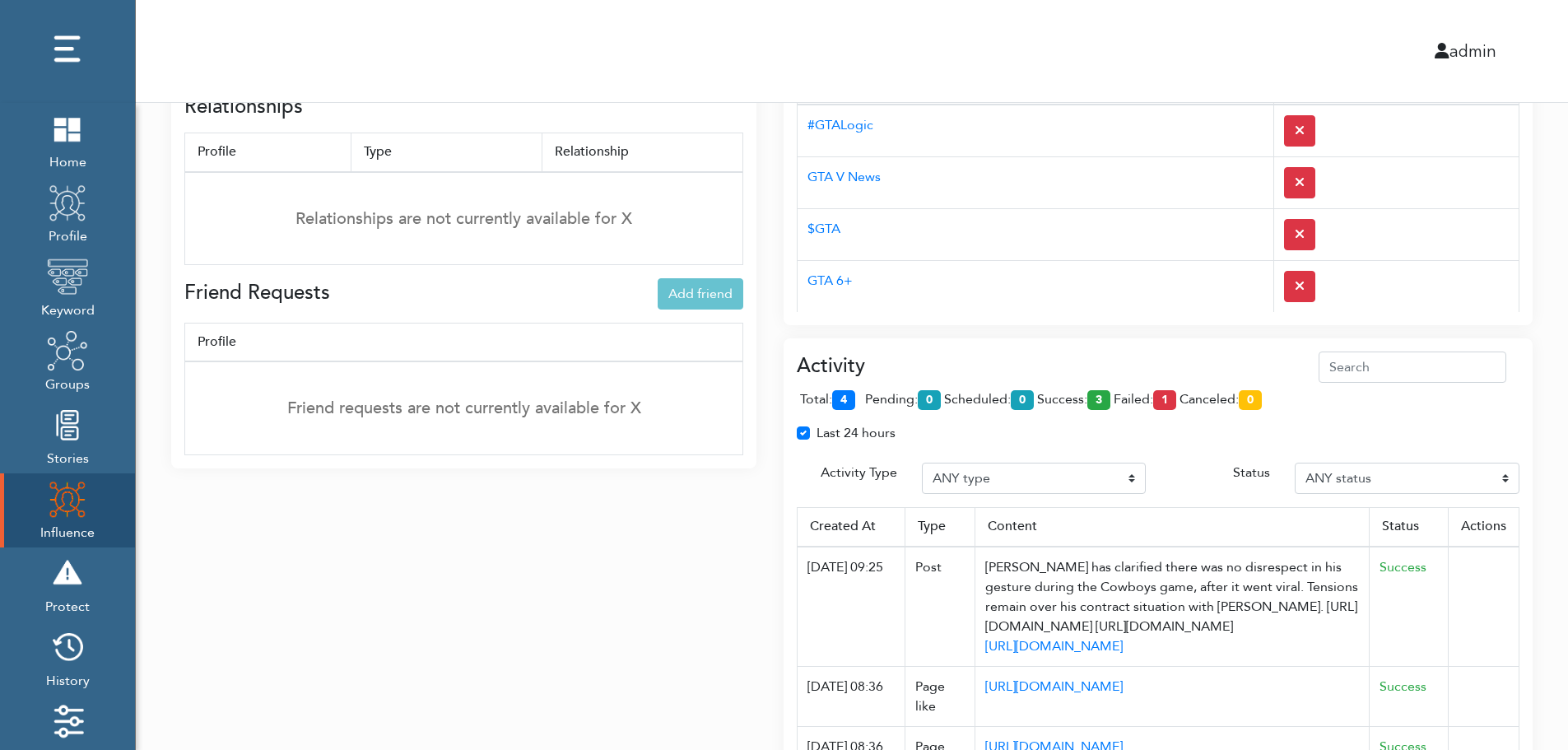
scroll to position [0, 0]
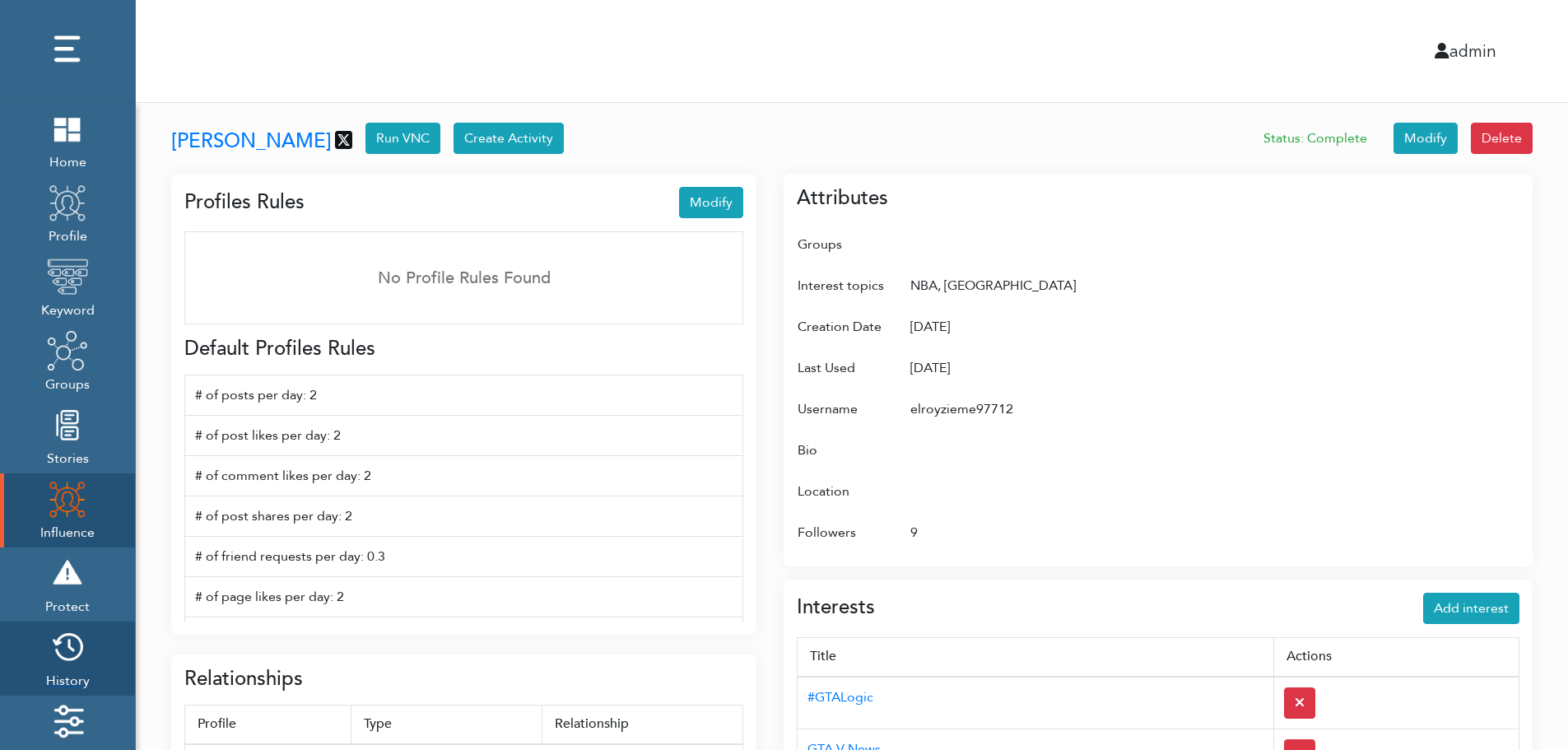
click at [74, 654] on img at bounding box center [67, 647] width 42 height 42
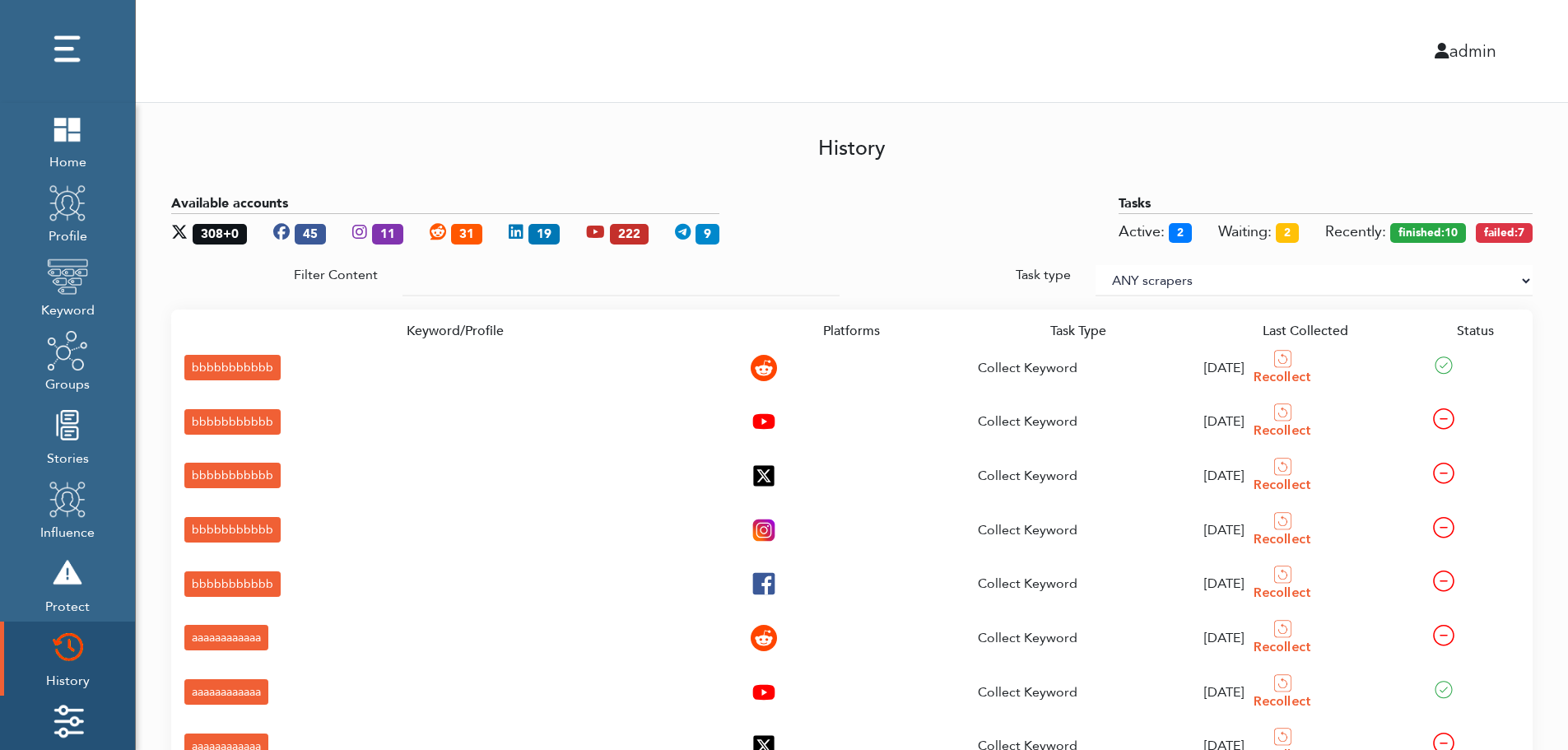
click at [75, 710] on img at bounding box center [67, 721] width 42 height 42
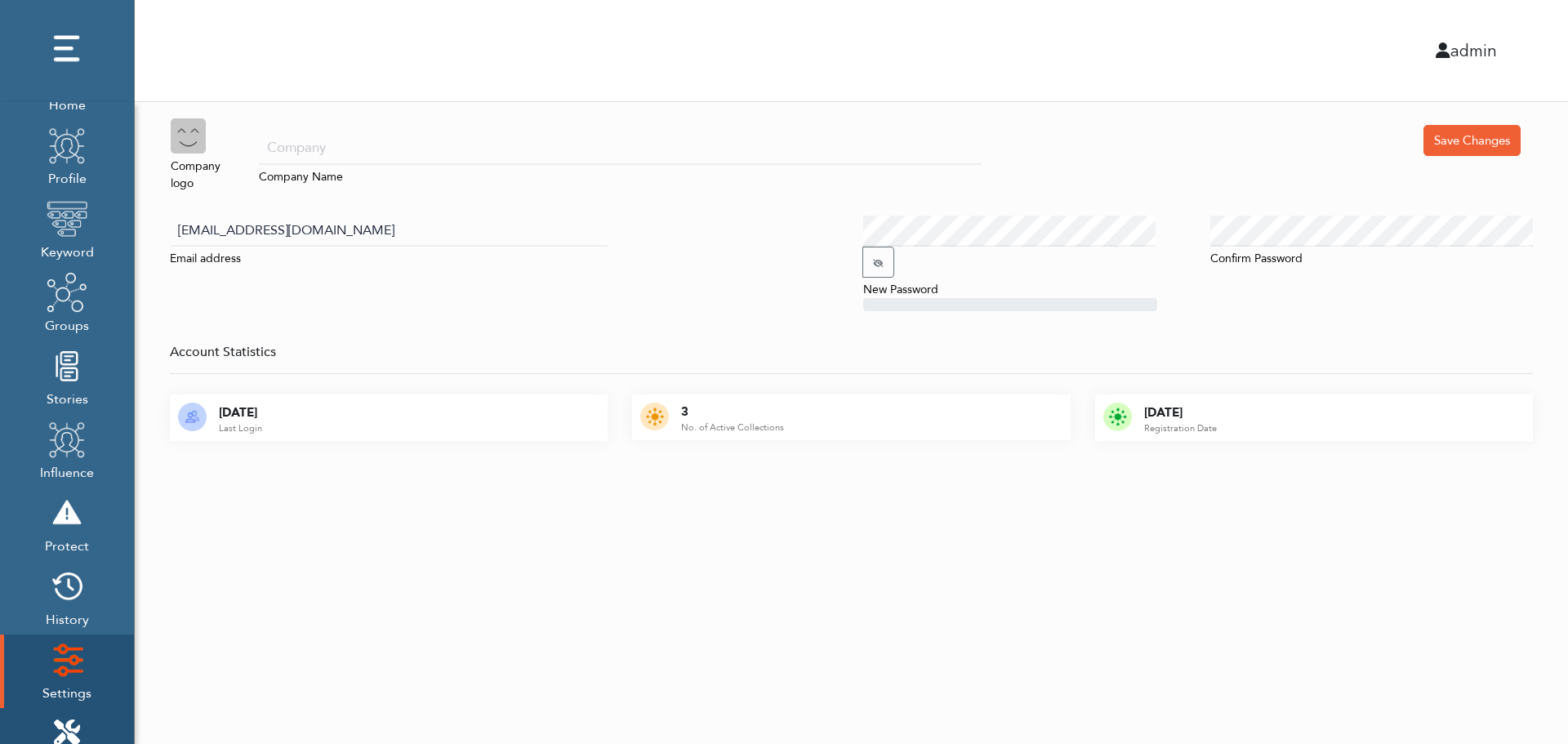
scroll to position [163, 0]
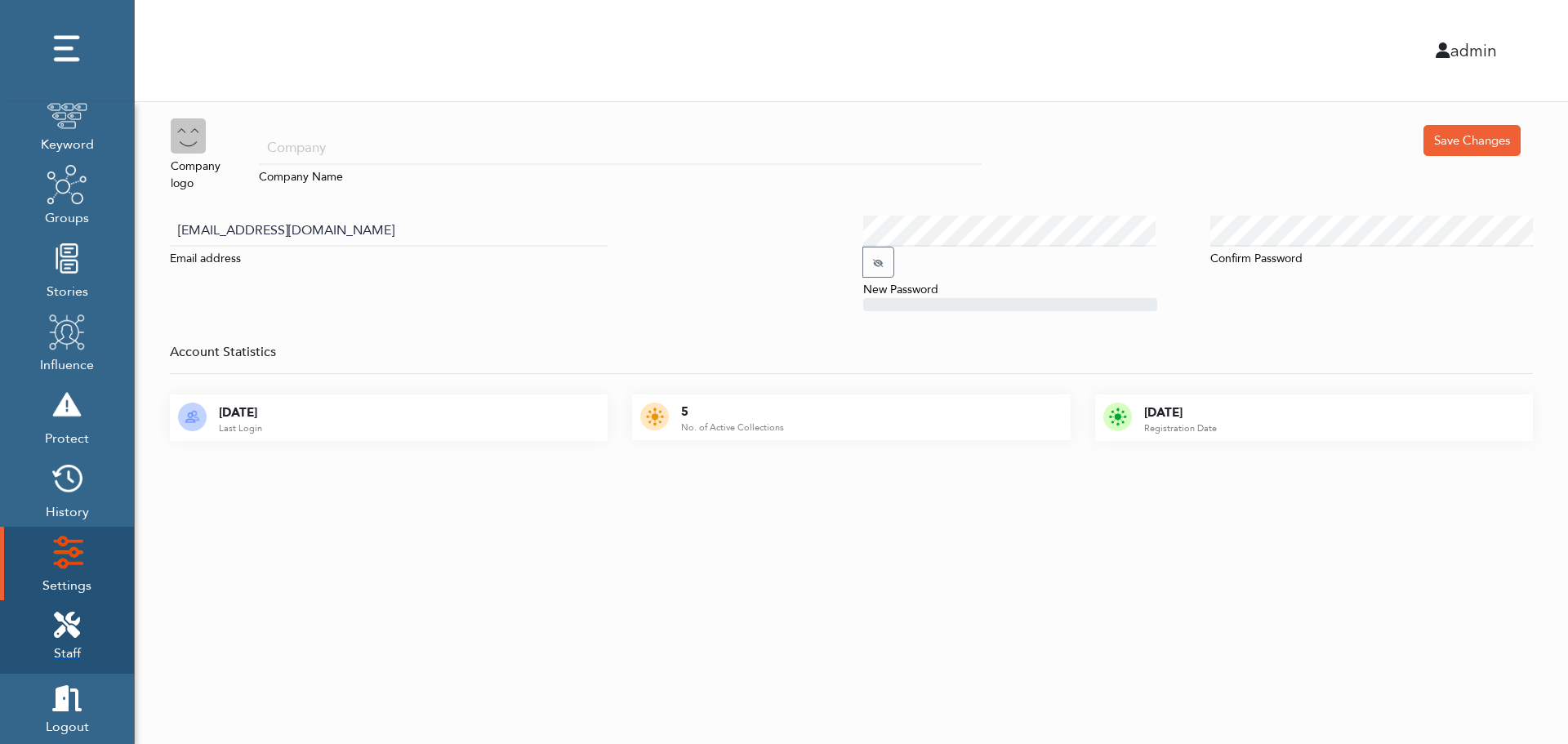
click at [76, 616] on icon at bounding box center [67, 624] width 27 height 27
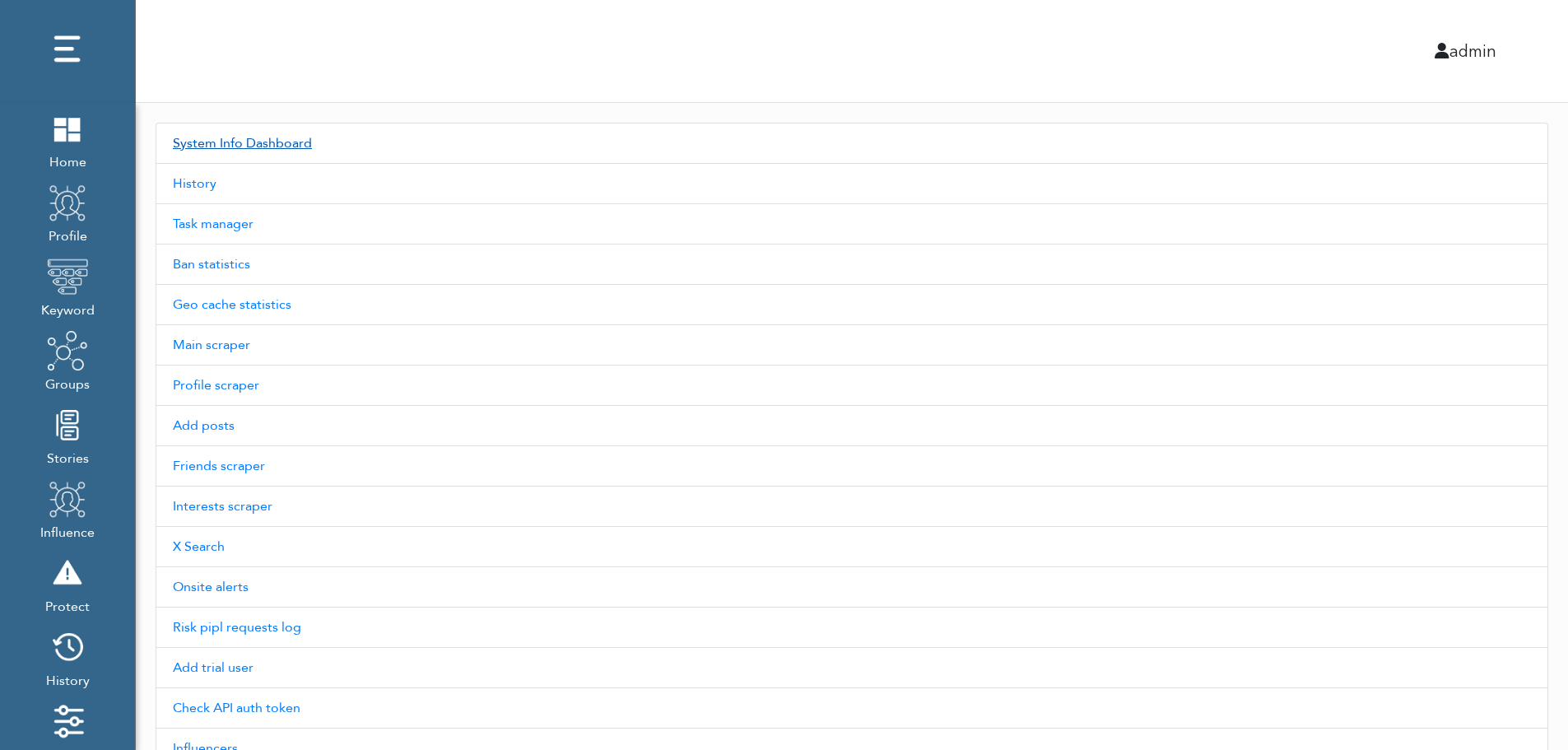
click at [269, 143] on link "System Info Dashboard" at bounding box center [852, 144] width 1393 height 42
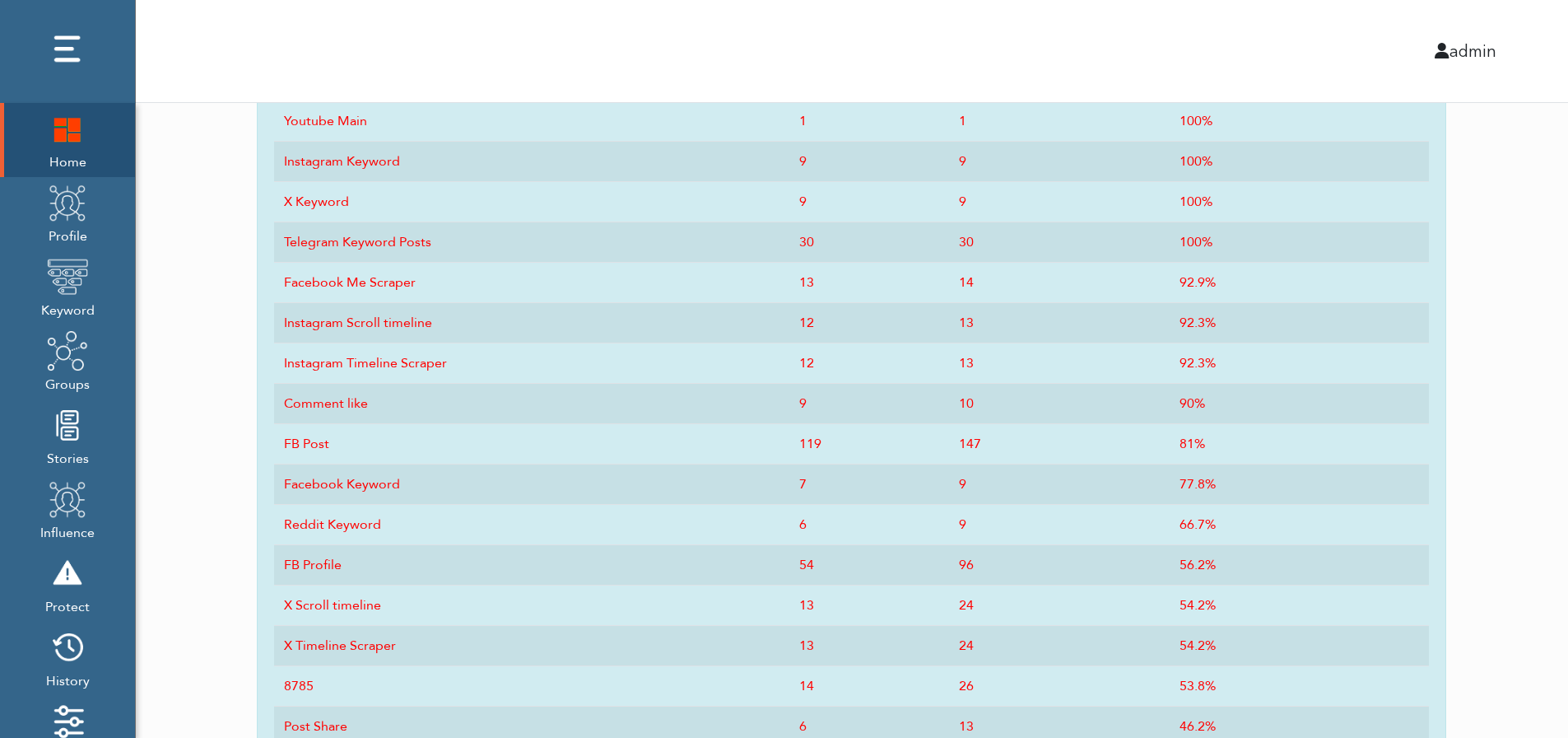
scroll to position [810, 0]
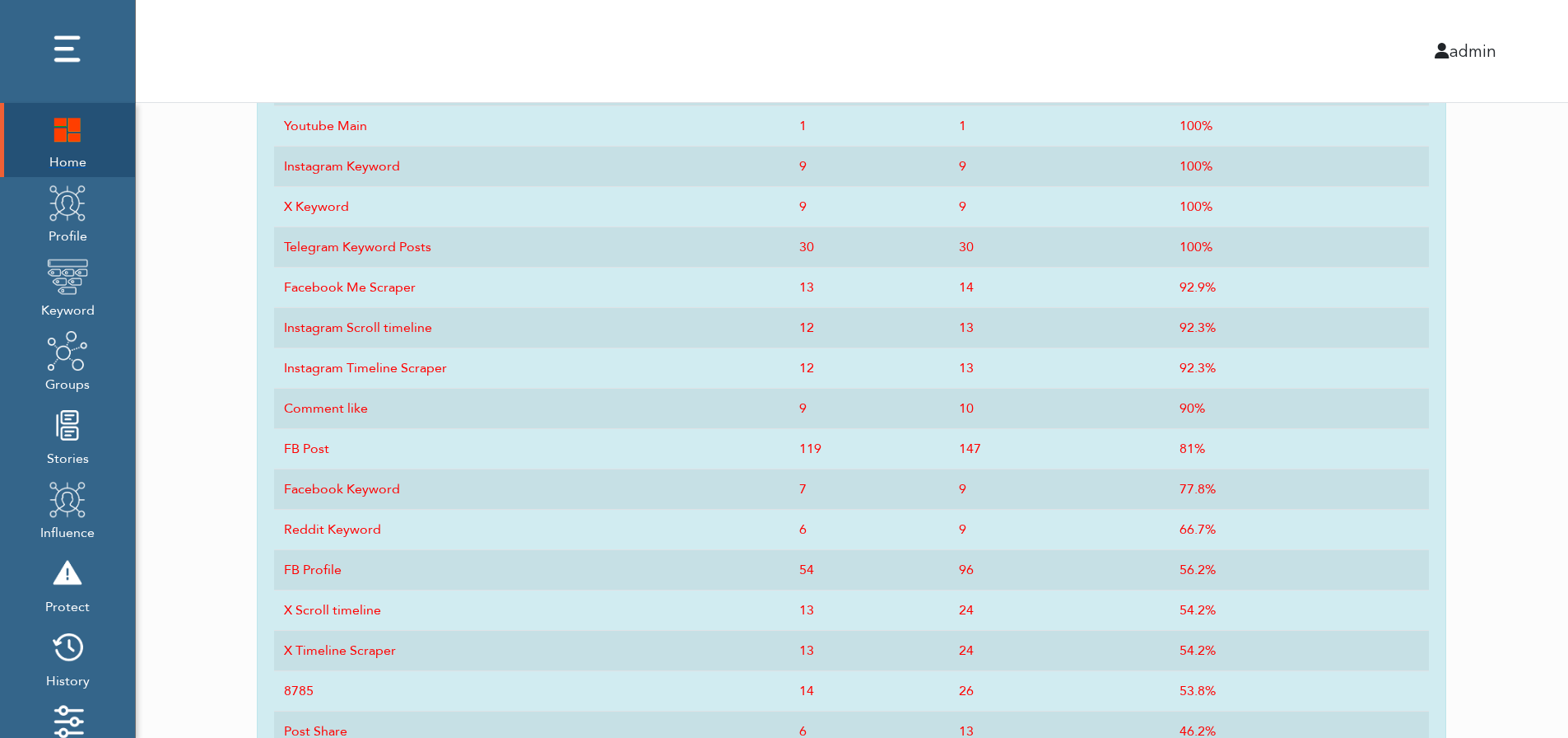
click at [59, 149] on img at bounding box center [67, 129] width 42 height 42
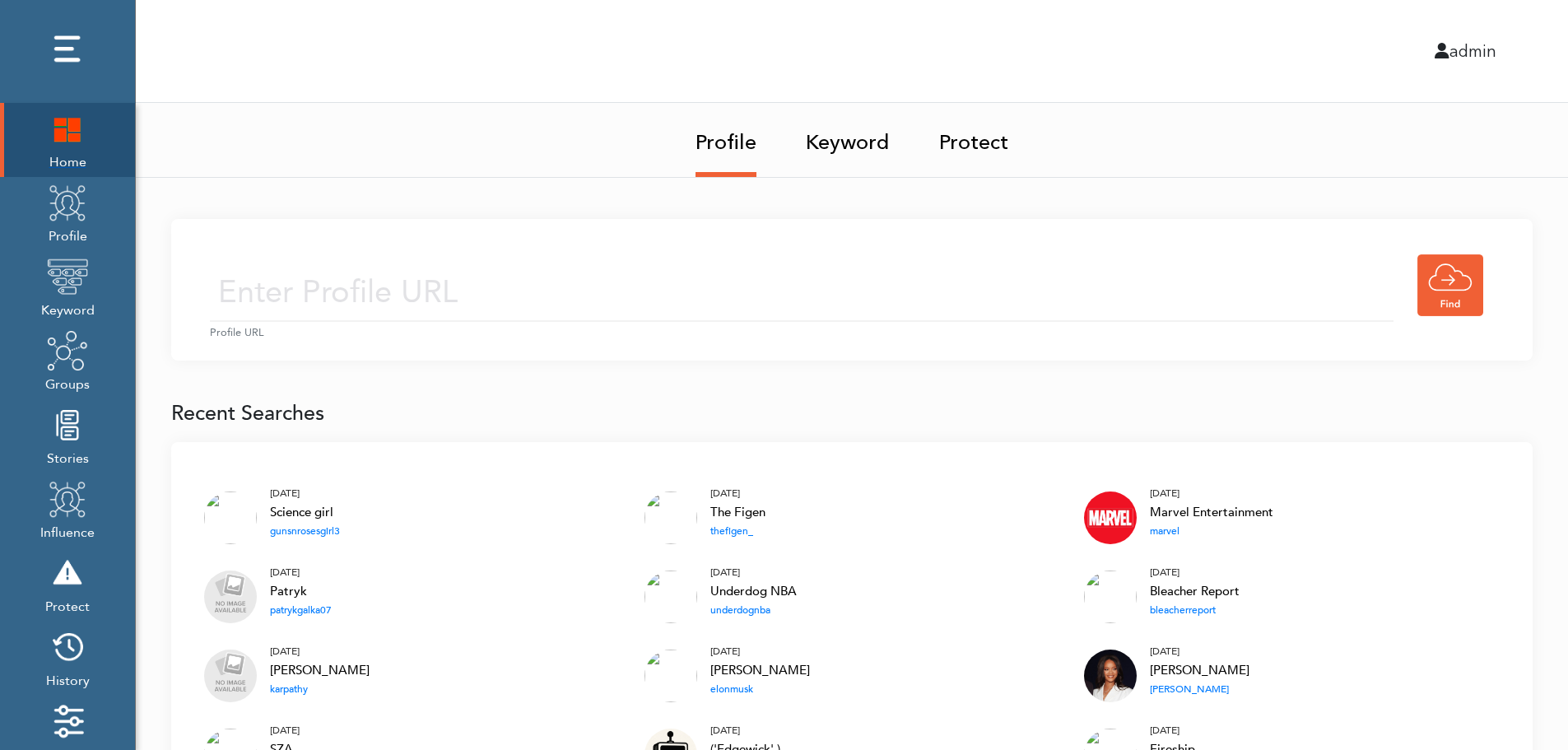
click at [57, 132] on img at bounding box center [67, 129] width 42 height 42
click at [69, 127] on img at bounding box center [67, 129] width 42 height 42
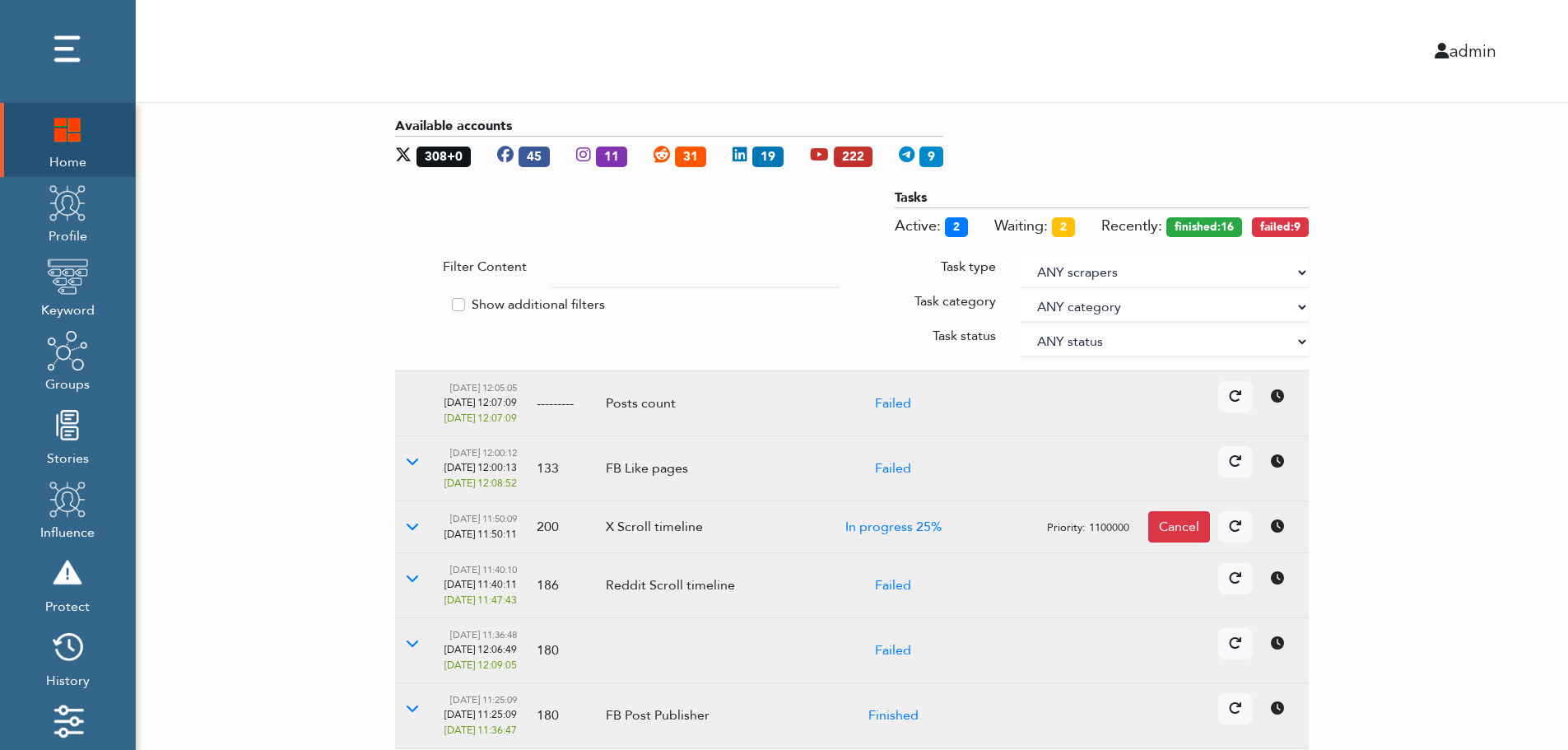
drag, startPoint x: 1470, startPoint y: 343, endPoint x: 1300, endPoint y: 270, distance: 185.0
click at [1300, 270] on select "ANY scrapers Facebook profile Facebook keyword X profile X keyword Instagram pr…" at bounding box center [1164, 272] width 288 height 32
click at [538, 300] on label "Show additional filters" at bounding box center [538, 304] width 134 height 20
click at [408, 300] on input "Show additional filters" at bounding box center [401, 302] width 13 height 17
checkbox input "true"
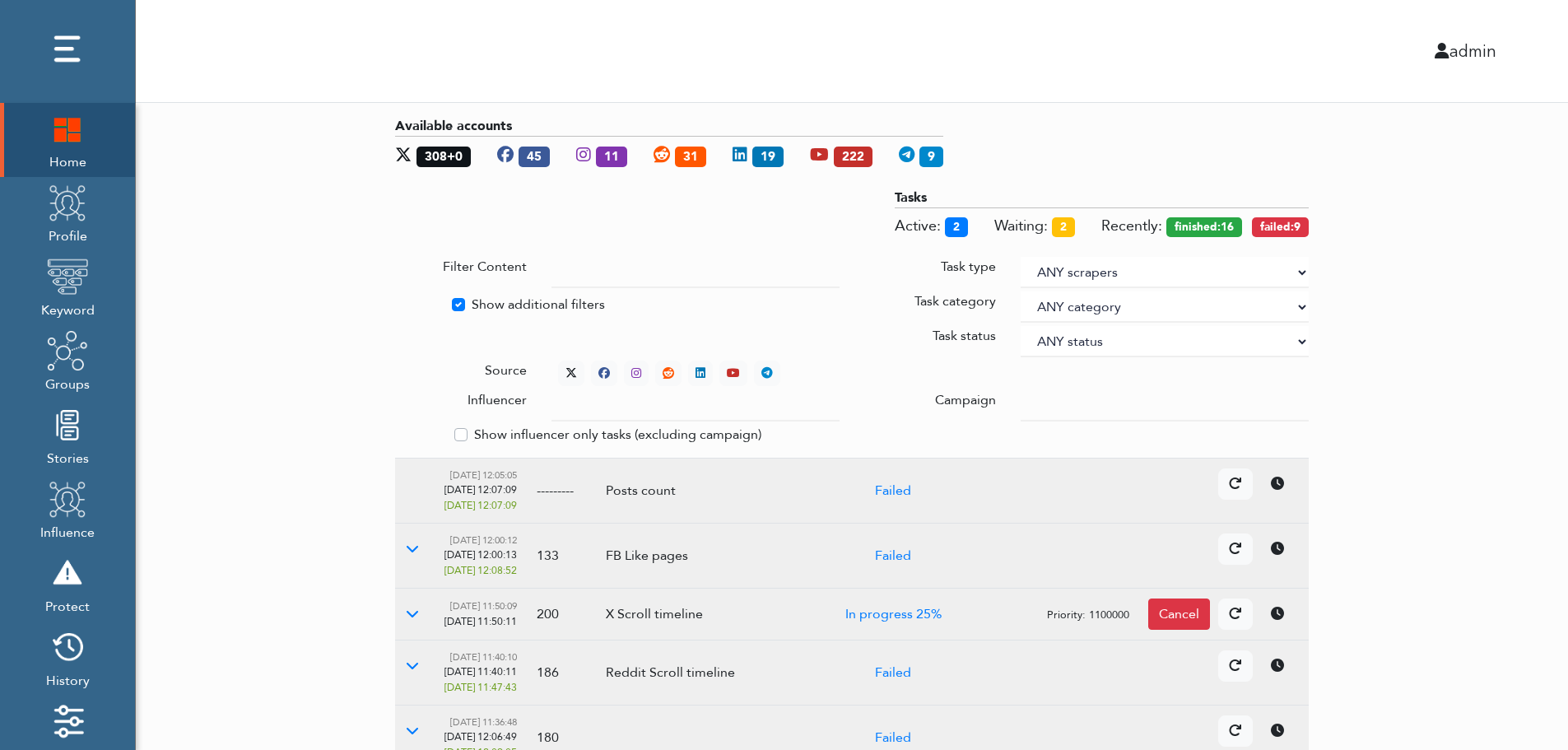
click at [1020, 400] on div at bounding box center [1165, 406] width 313 height 32
click at [679, 408] on input "text" at bounding box center [695, 406] width 288 height 32
click at [1074, 337] on select "ANY status None Created In progress Finished Failed Wait to retry Canceled Skip…" at bounding box center [1164, 342] width 288 height 32
click at [1020, 326] on select "ANY status None Created In progress Finished Failed Wait to retry Canceled Skip…" at bounding box center [1164, 342] width 288 height 32
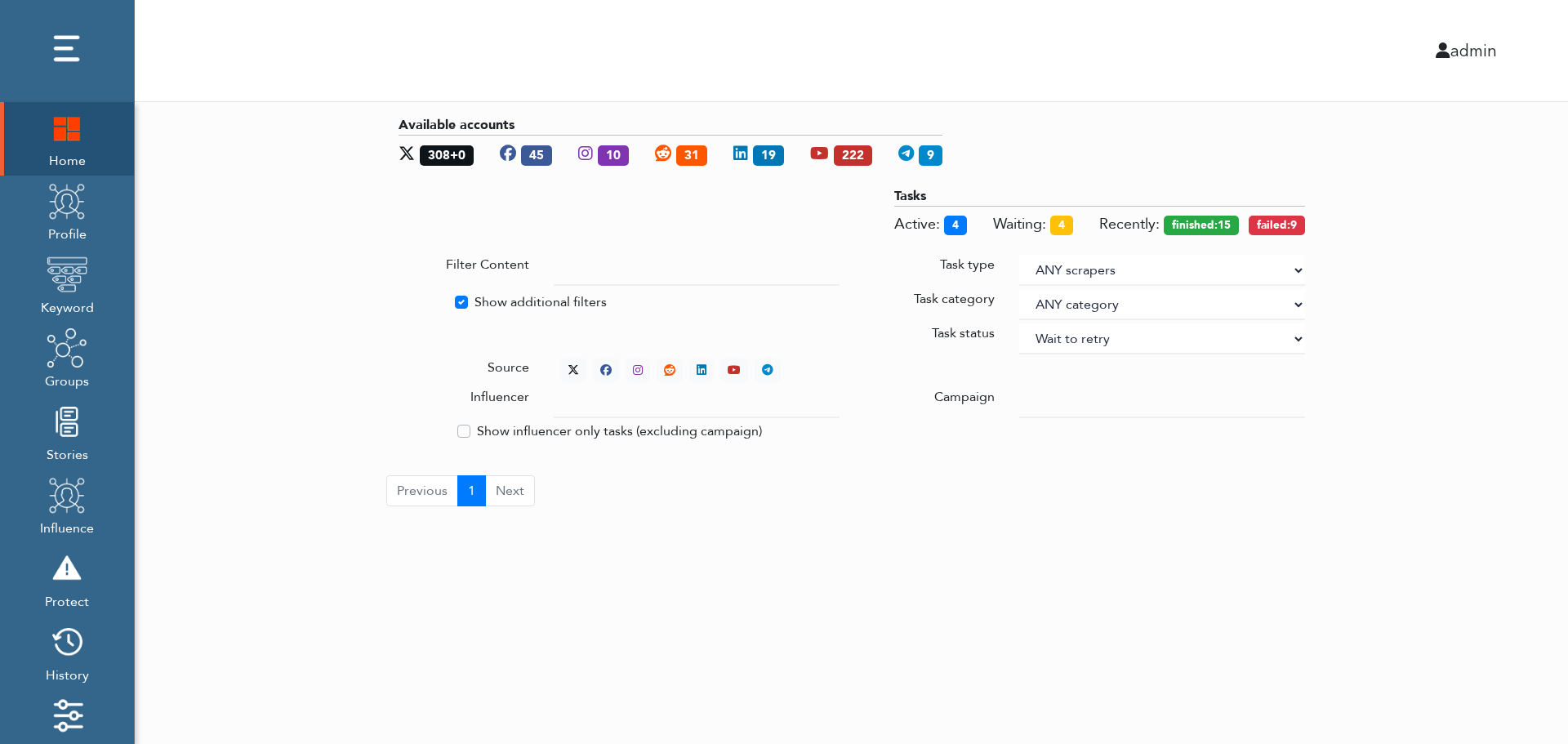
select select "4"
click at [1400, 251] on div "Available accounts 308+0 45 10 31 19 222 9 Tasks Active: 4 Waiting: 4 Recently:…" at bounding box center [851, 311] width 1433 height 418
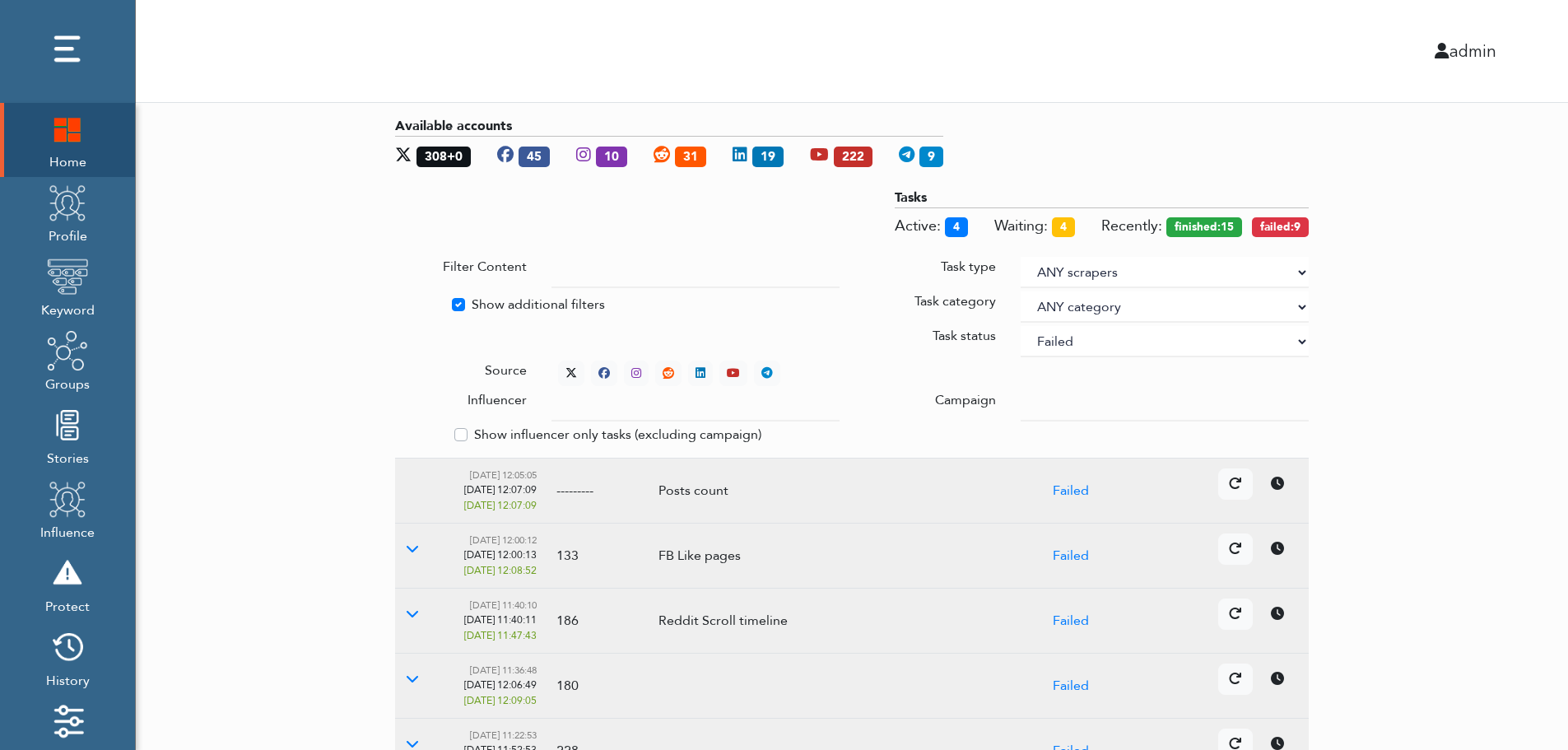
click at [1468, 377] on div "Available accounts 308+0 45 10 31 19 222 9 Tasks Active: 4 Waiting: 4 Recently:…" at bounding box center [852, 638] width 1432 height 1071
click at [568, 368] on icon at bounding box center [572, 374] width 12 height 12
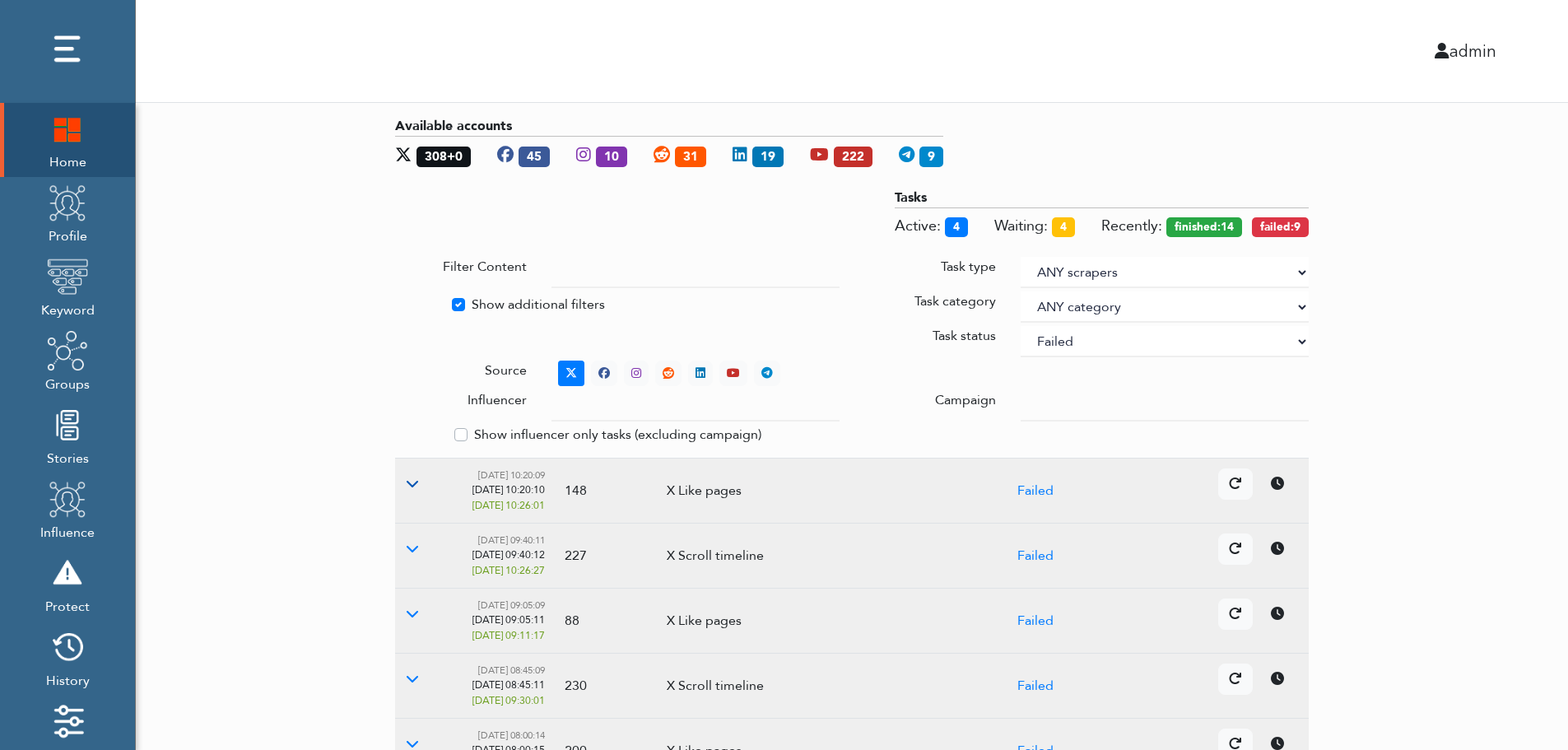
click at [411, 483] on icon at bounding box center [412, 482] width 13 height 13
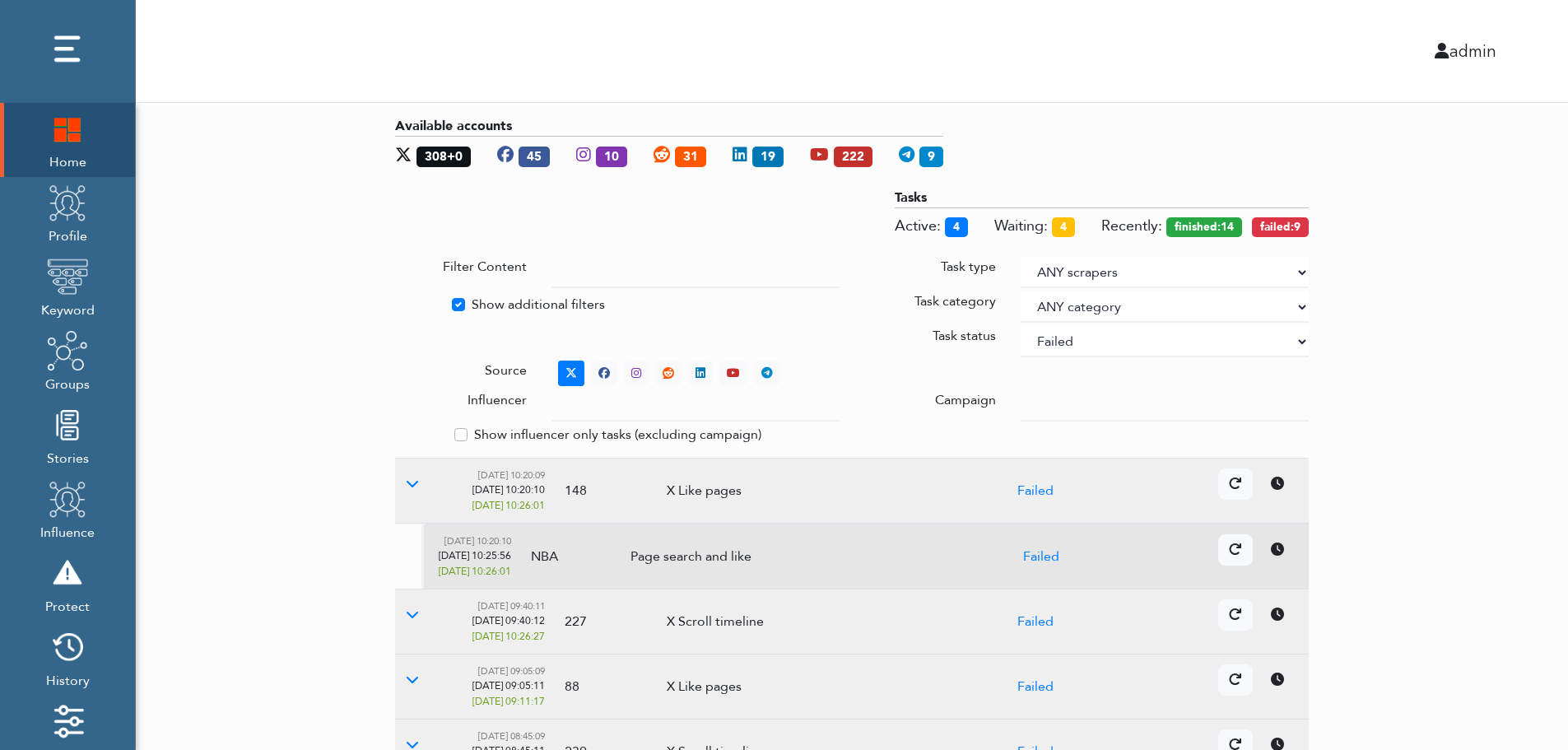
click at [1282, 553] on icon at bounding box center [1277, 549] width 13 height 13
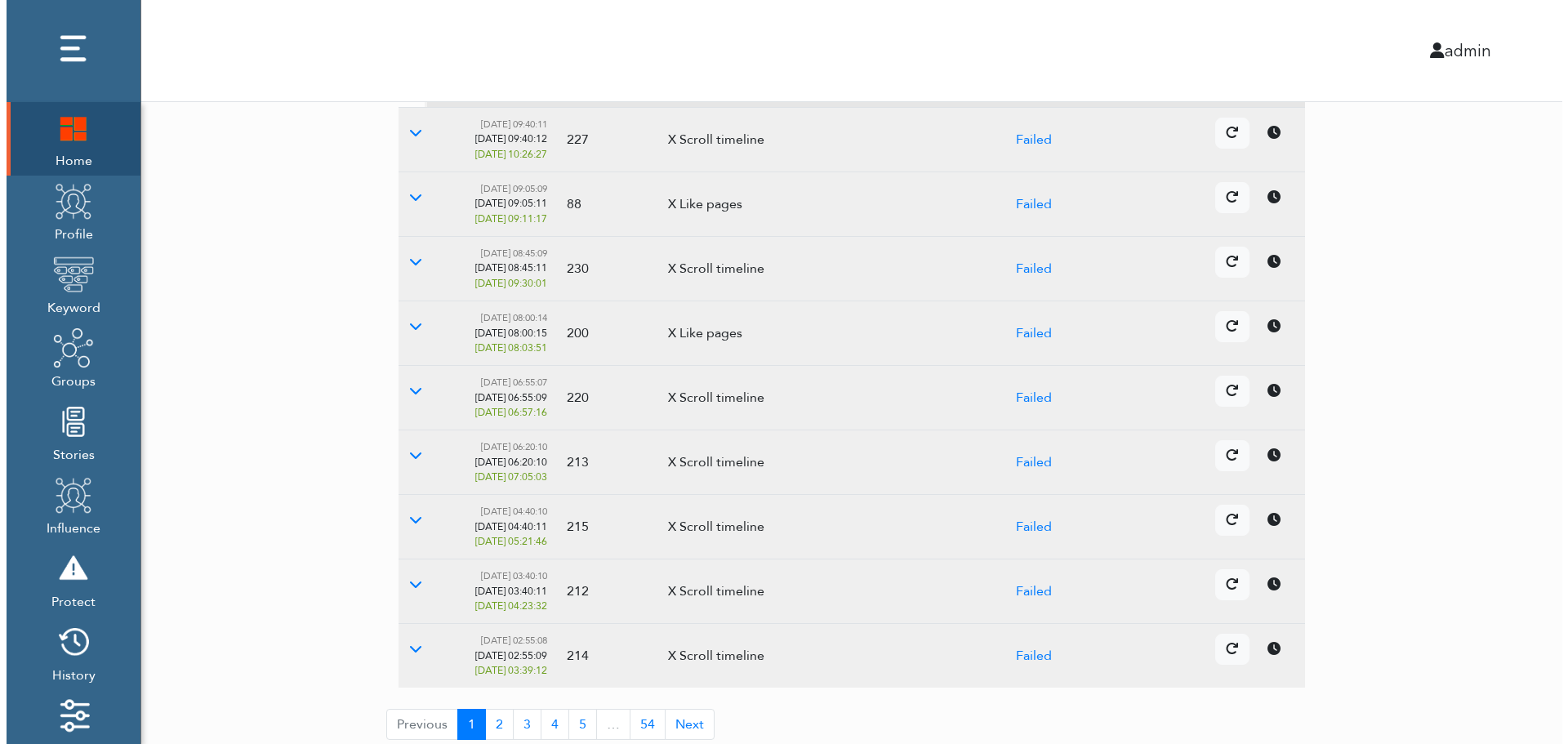
scroll to position [486, 0]
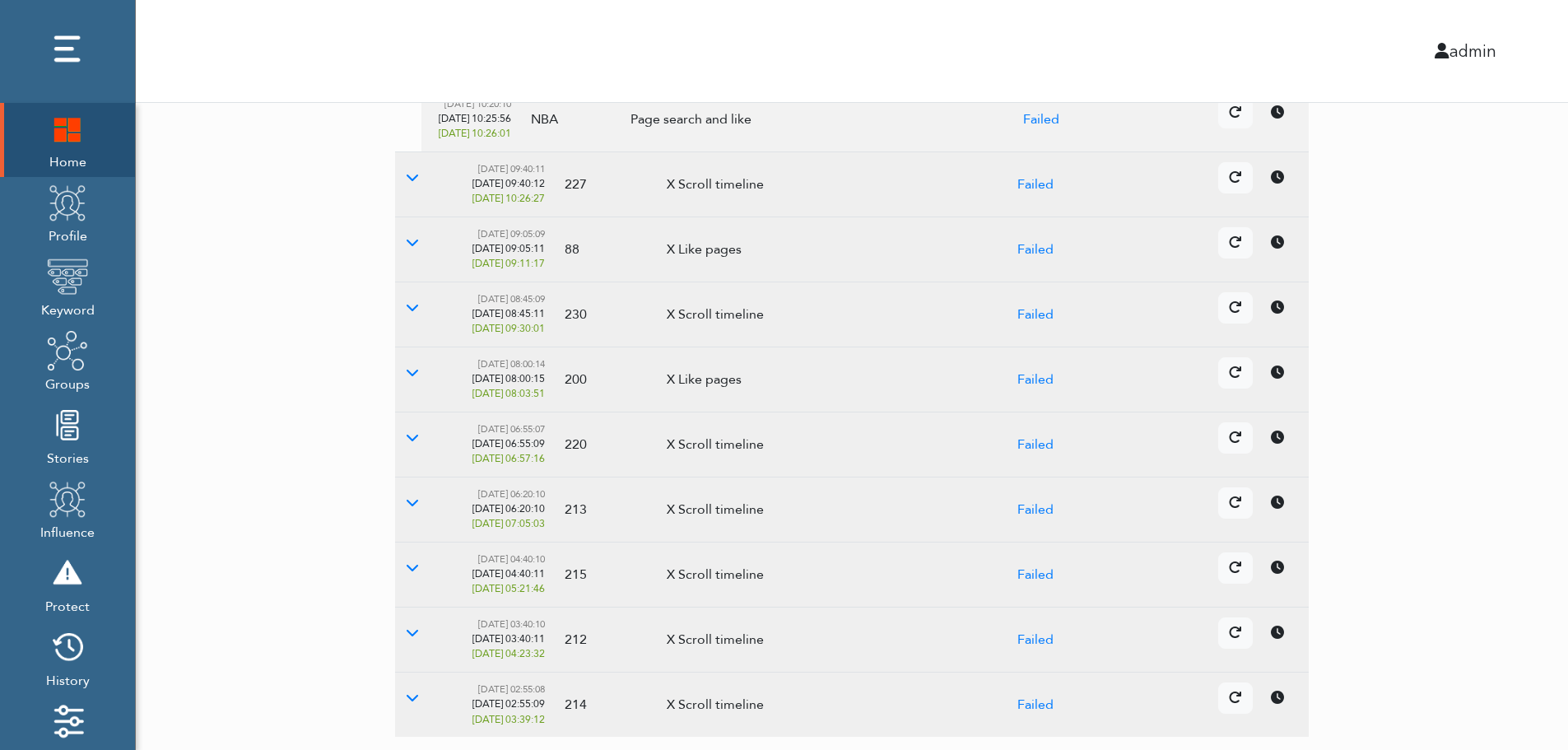
click at [1275, 518] on link at bounding box center [1277, 503] width 35 height 32
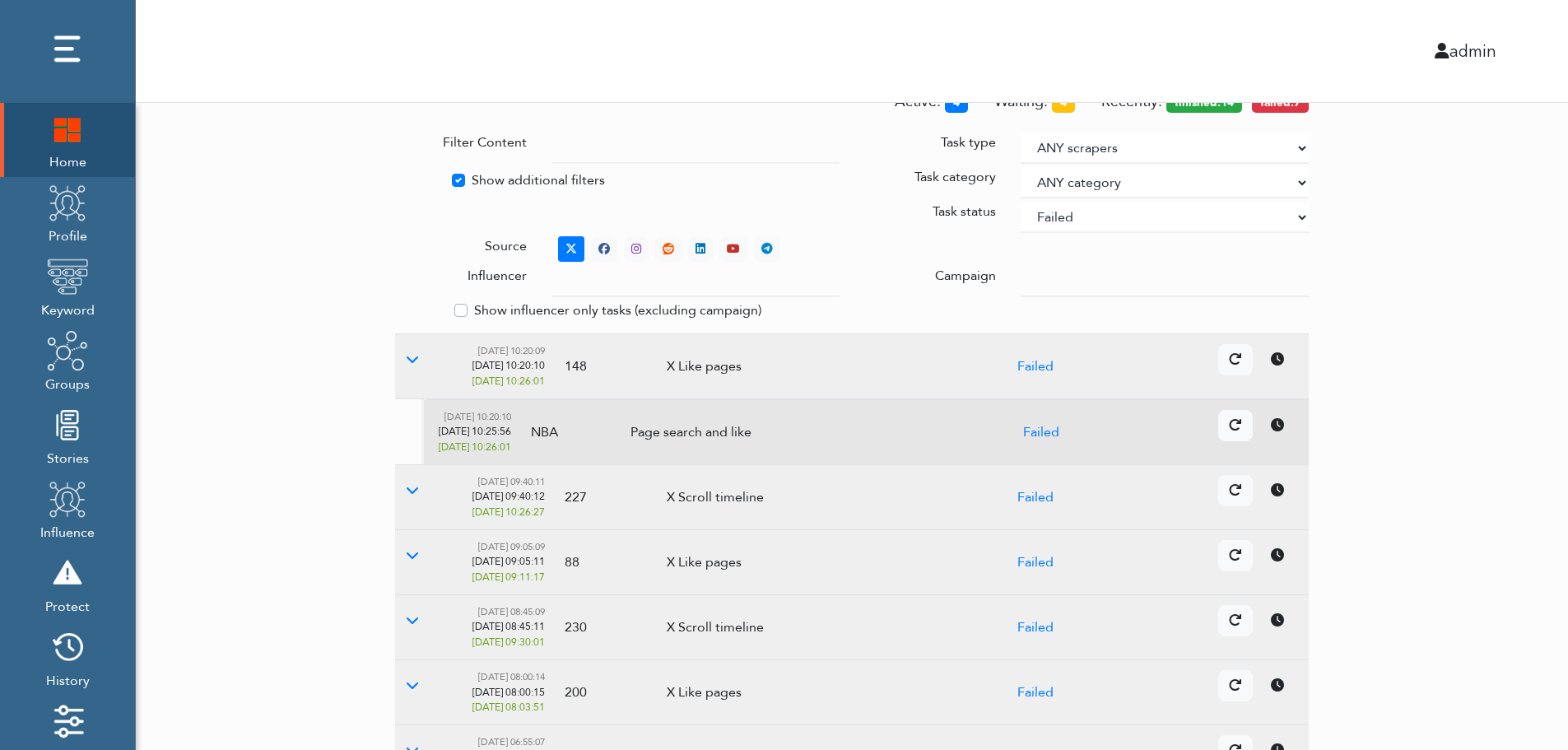
scroll to position [0, 0]
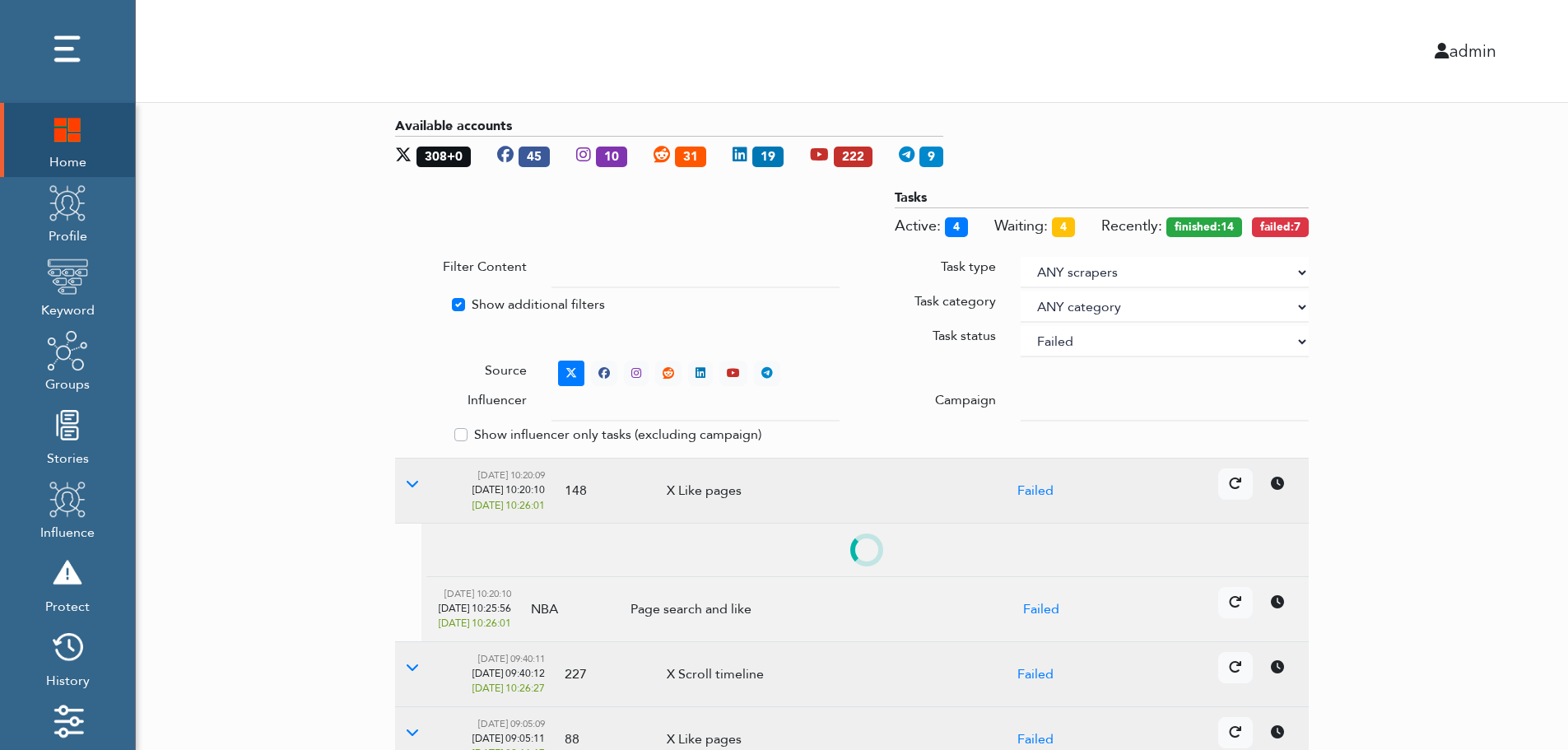
click at [1121, 343] on select "ANY status None Created In progress Finished Failed Wait to retry Canceled Skip…" at bounding box center [1164, 342] width 288 height 32
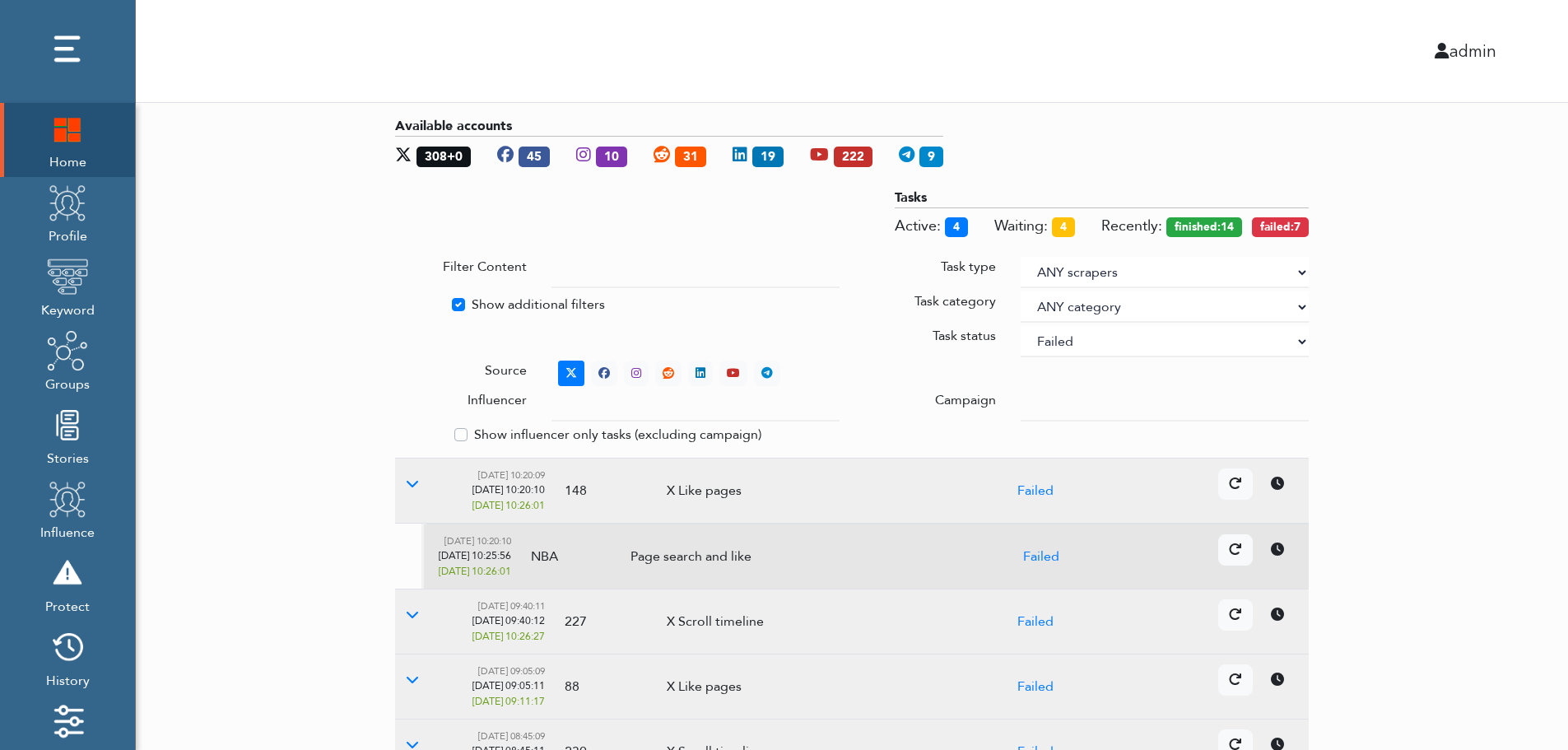
select select
click at [1020, 326] on select "ANY status None Created In progress Finished Failed Wait to retry Canceled Skip…" at bounding box center [1164, 342] width 288 height 32
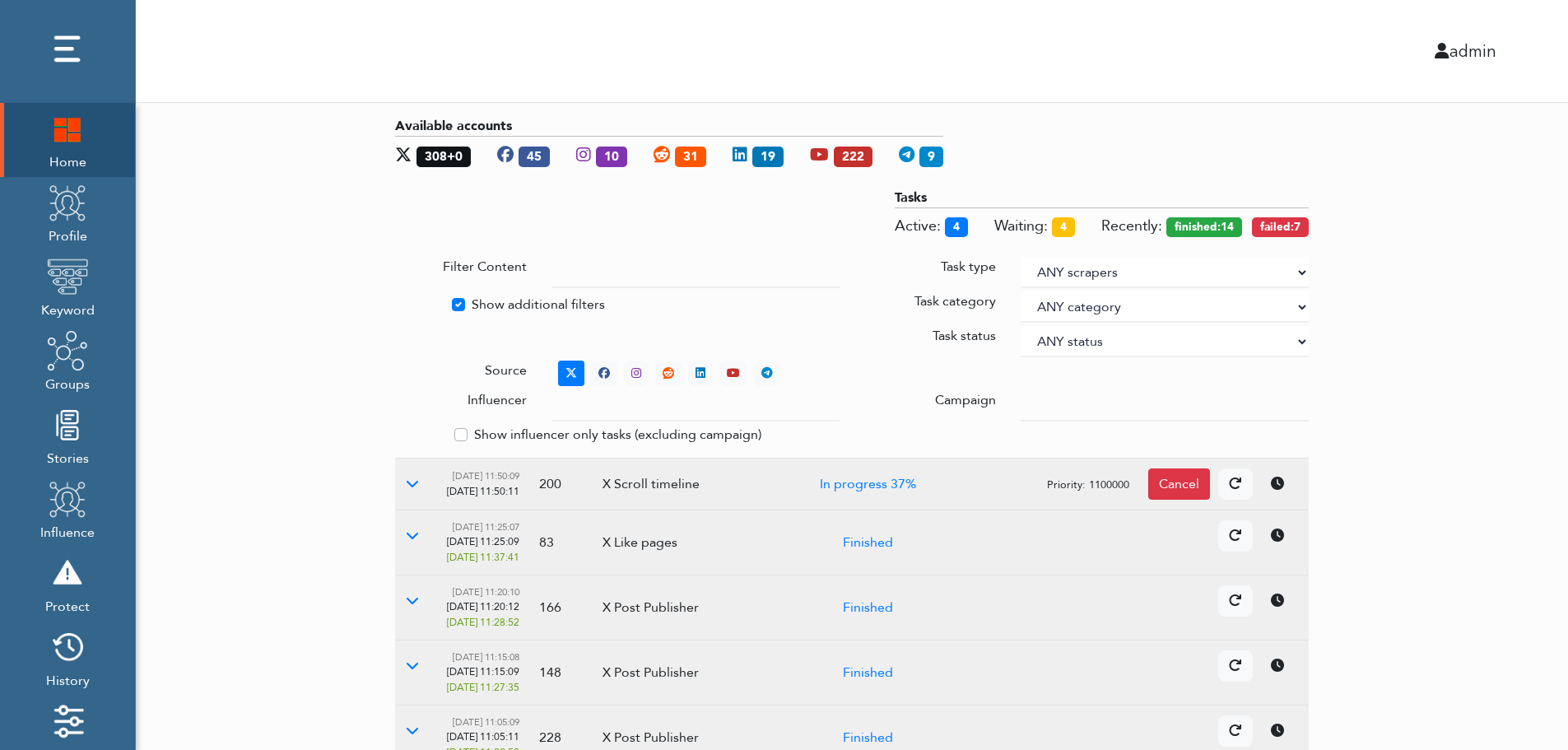
click at [1531, 308] on div "Available accounts 308+0 45 10 31 19 222 9 Tasks Active: 4 Waiting: 4 Recently:…" at bounding box center [852, 665] width 1432 height 1124
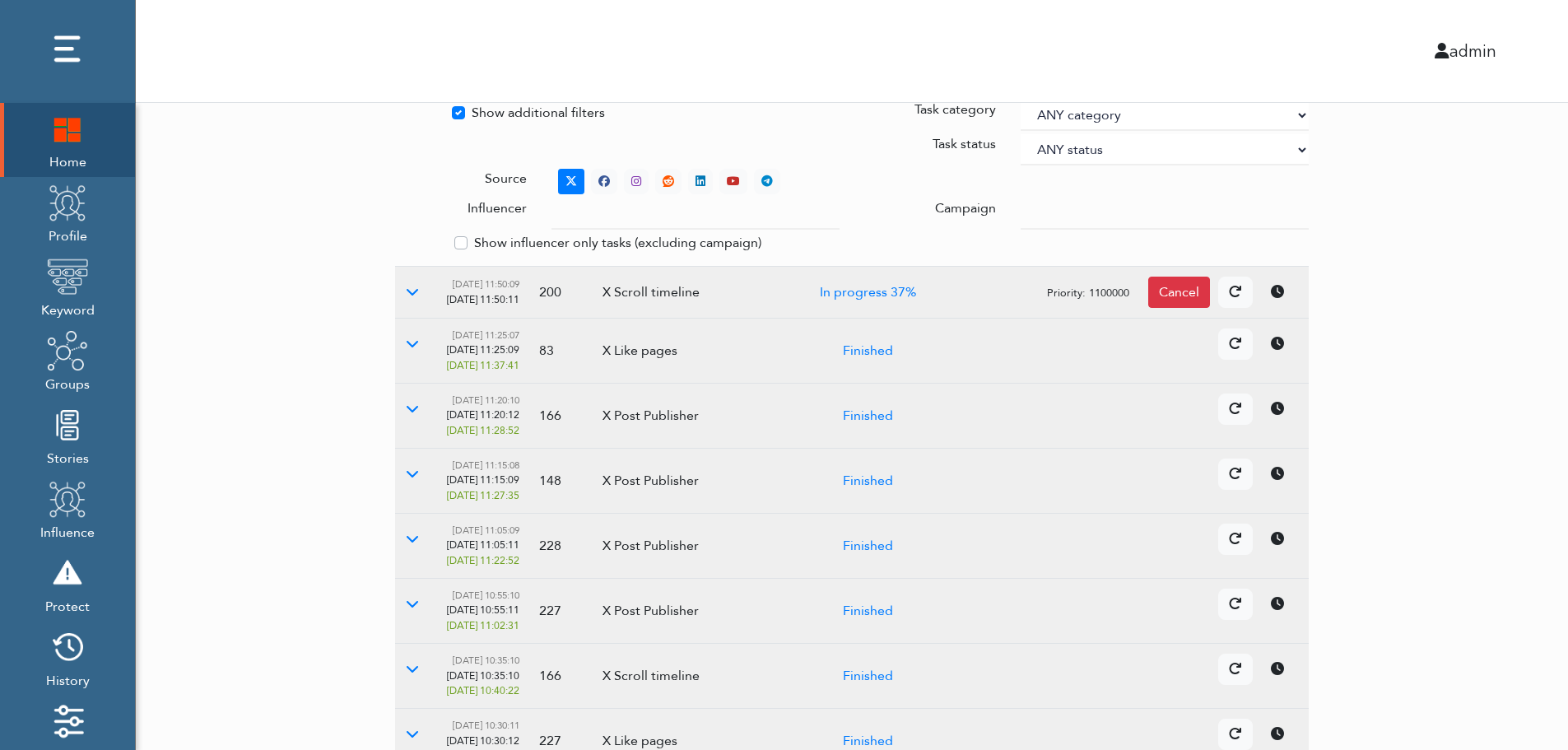
scroll to position [477, 0]
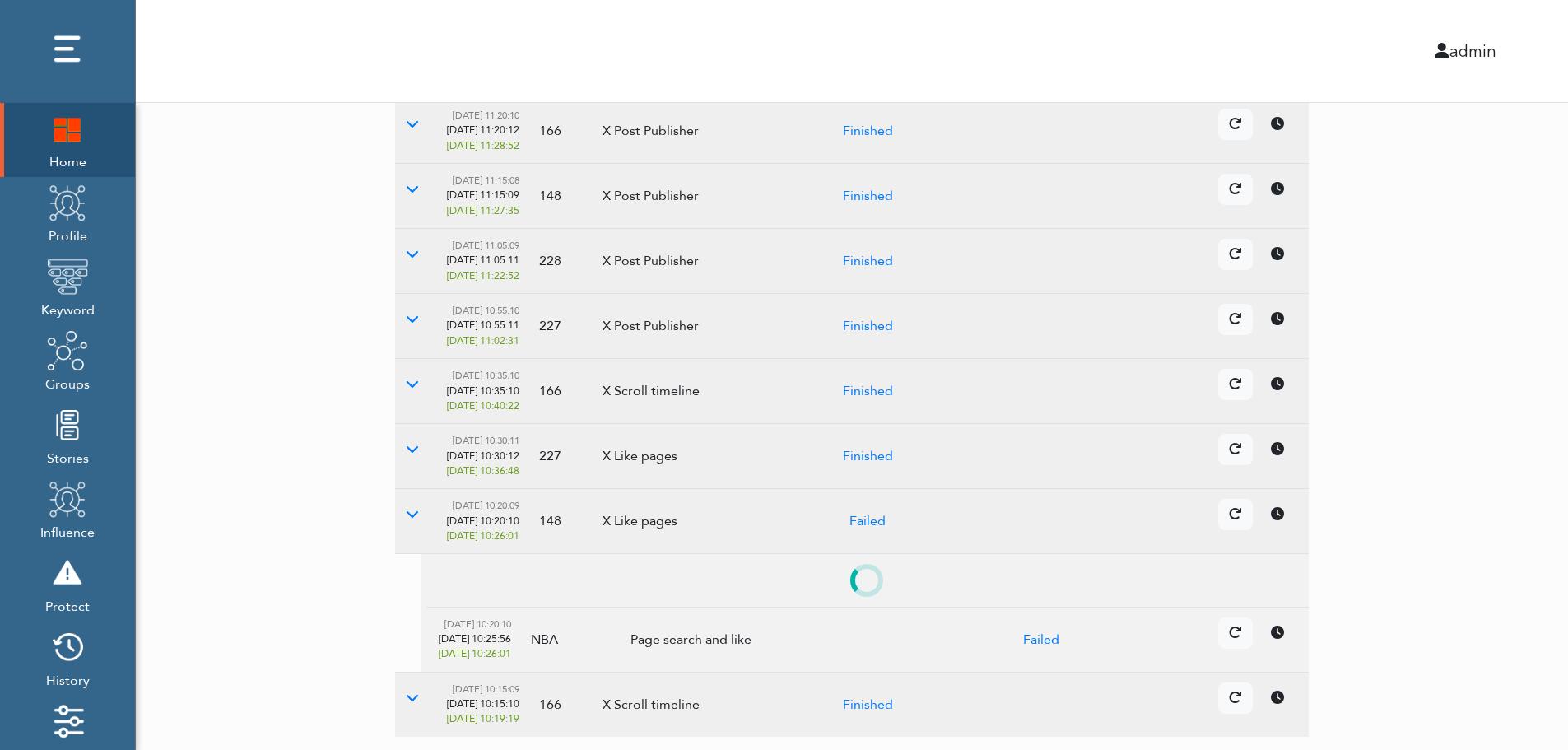
click at [1283, 533] on td "Details Cancel" at bounding box center [1125, 522] width 366 height 65
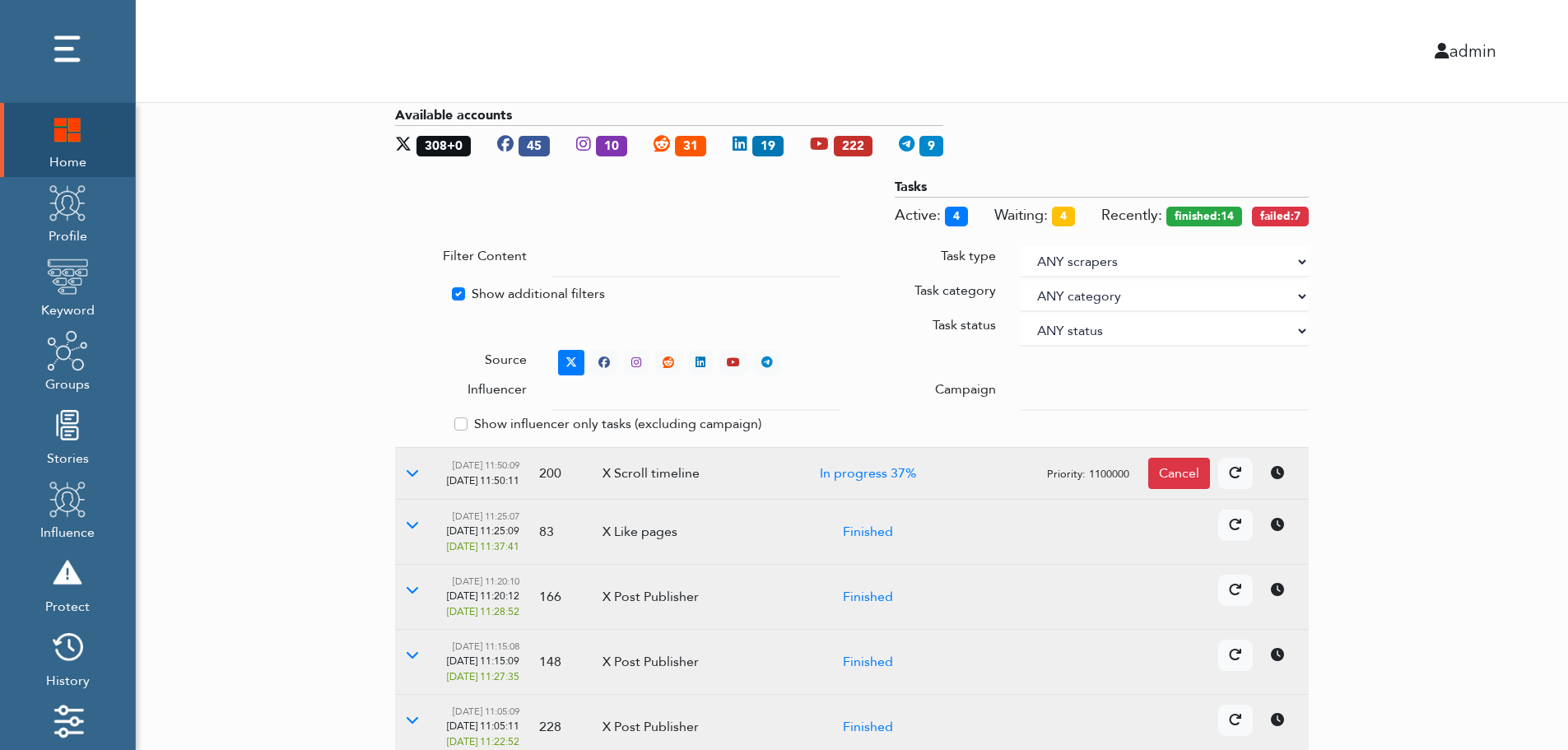
scroll to position [0, 0]
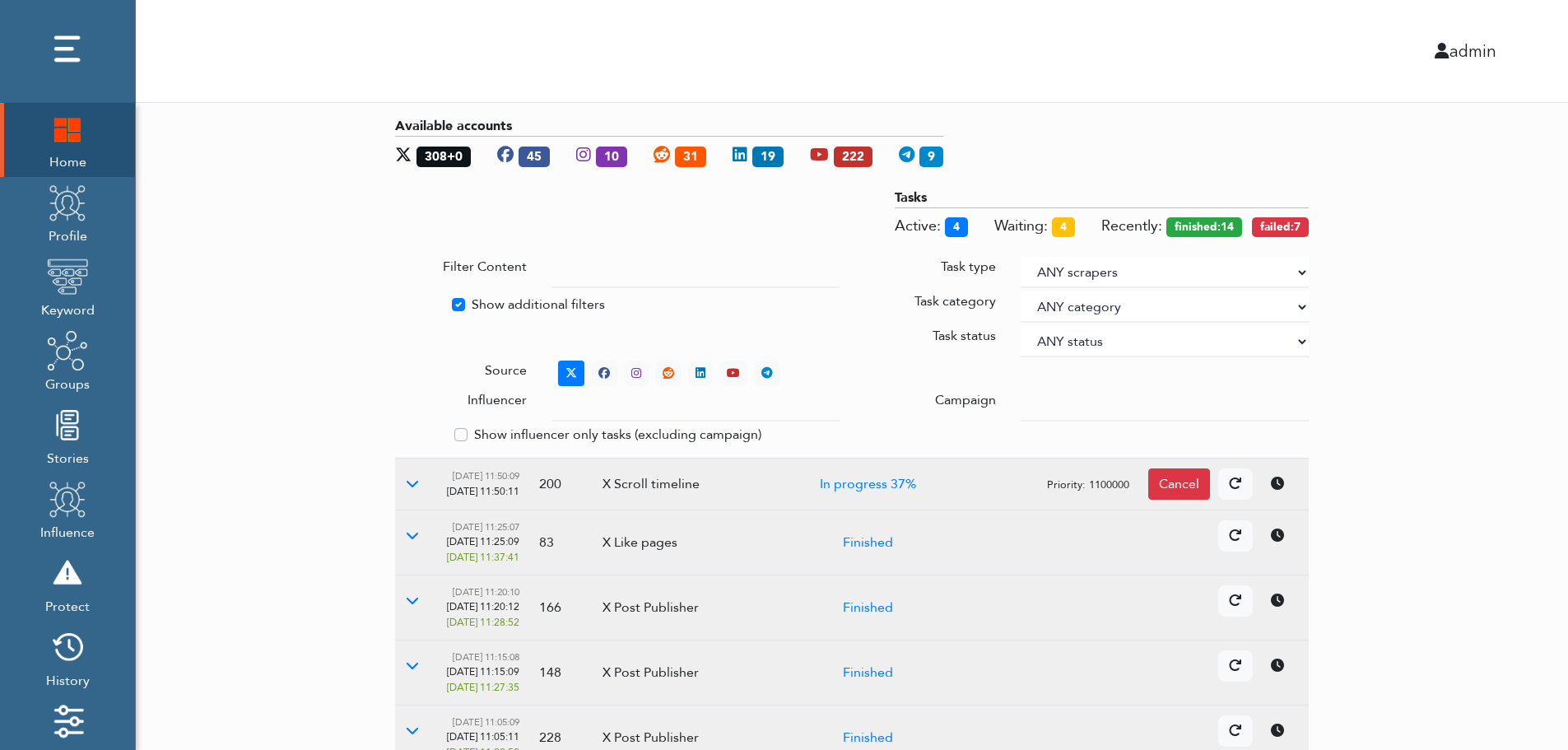
click at [494, 302] on label "Show additional filters" at bounding box center [538, 304] width 134 height 20
click at [408, 302] on input "Show additional filters" at bounding box center [401, 302] width 13 height 17
checkbox input "false"
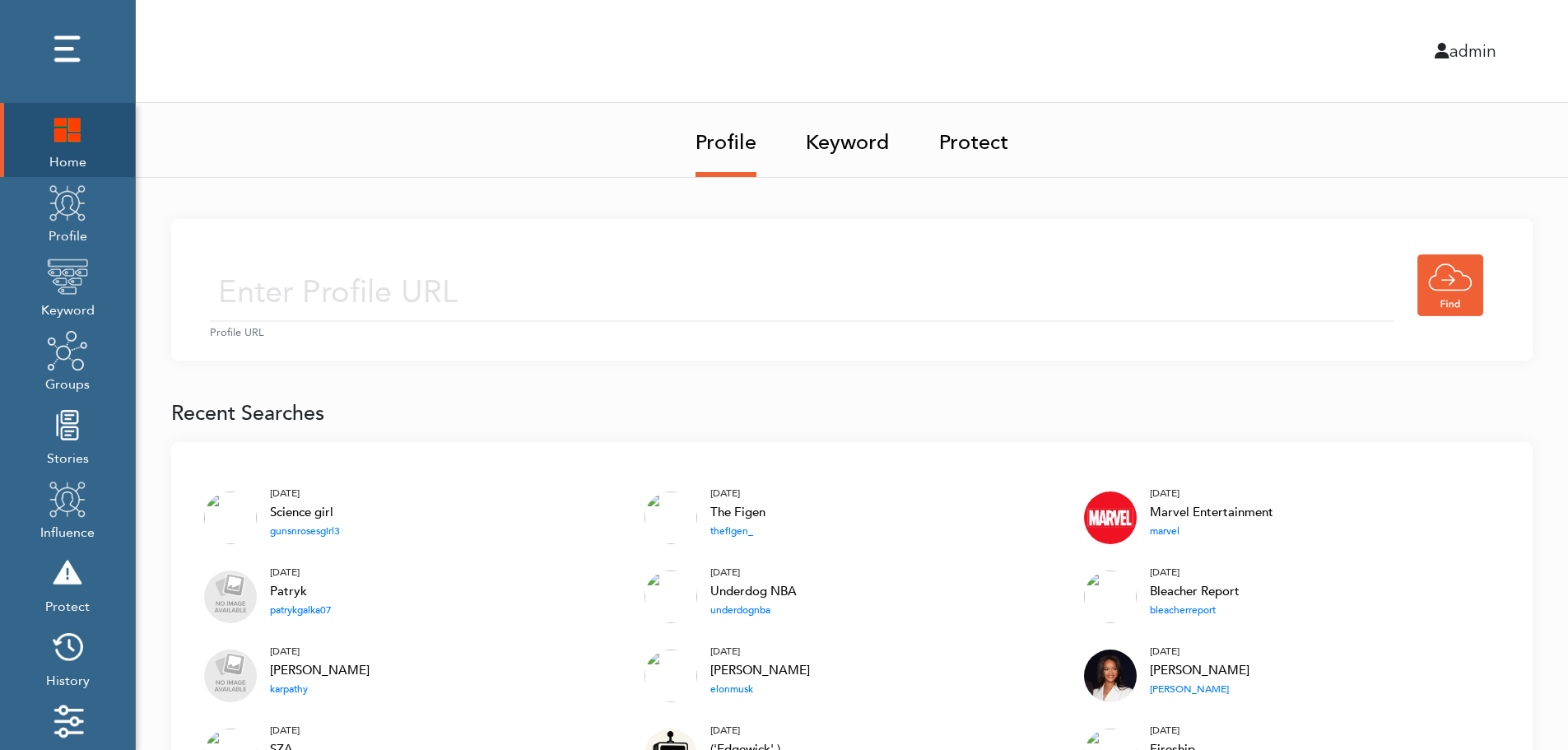
click at [533, 288] on input "text" at bounding box center [801, 292] width 1184 height 58
type input "https://twitter.com/KingJames"
click at [640, 297] on input "https://twitter.com/KingJames" at bounding box center [801, 292] width 1184 height 58
click at [772, 246] on div "https://twitter.com/KingJames Profile URL" at bounding box center [852, 289] width 1361 height 142
click at [728, 309] on input "https://twitter.com/KingJames" at bounding box center [801, 292] width 1184 height 58
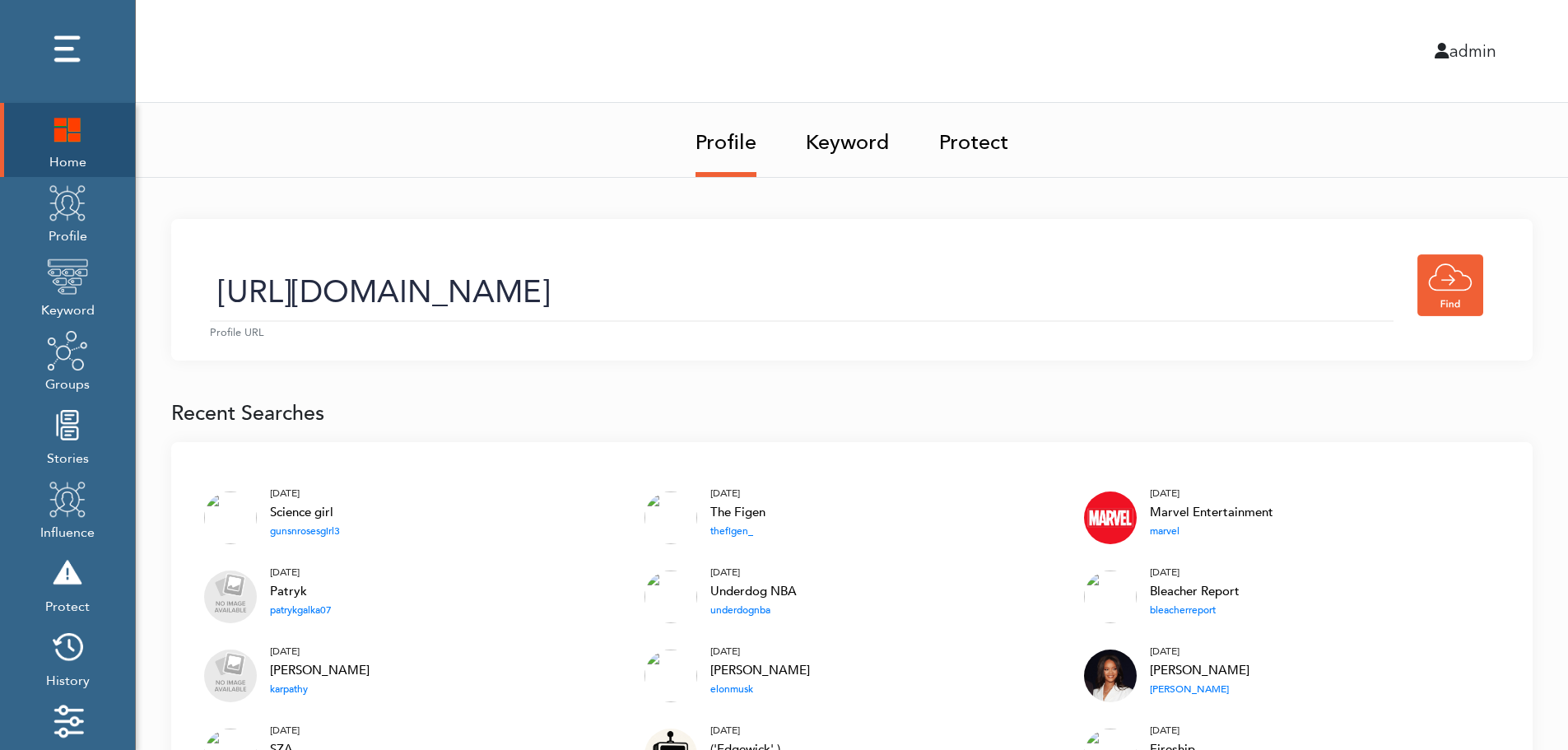
click at [853, 148] on link "Keyword" at bounding box center [847, 138] width 84 height 69
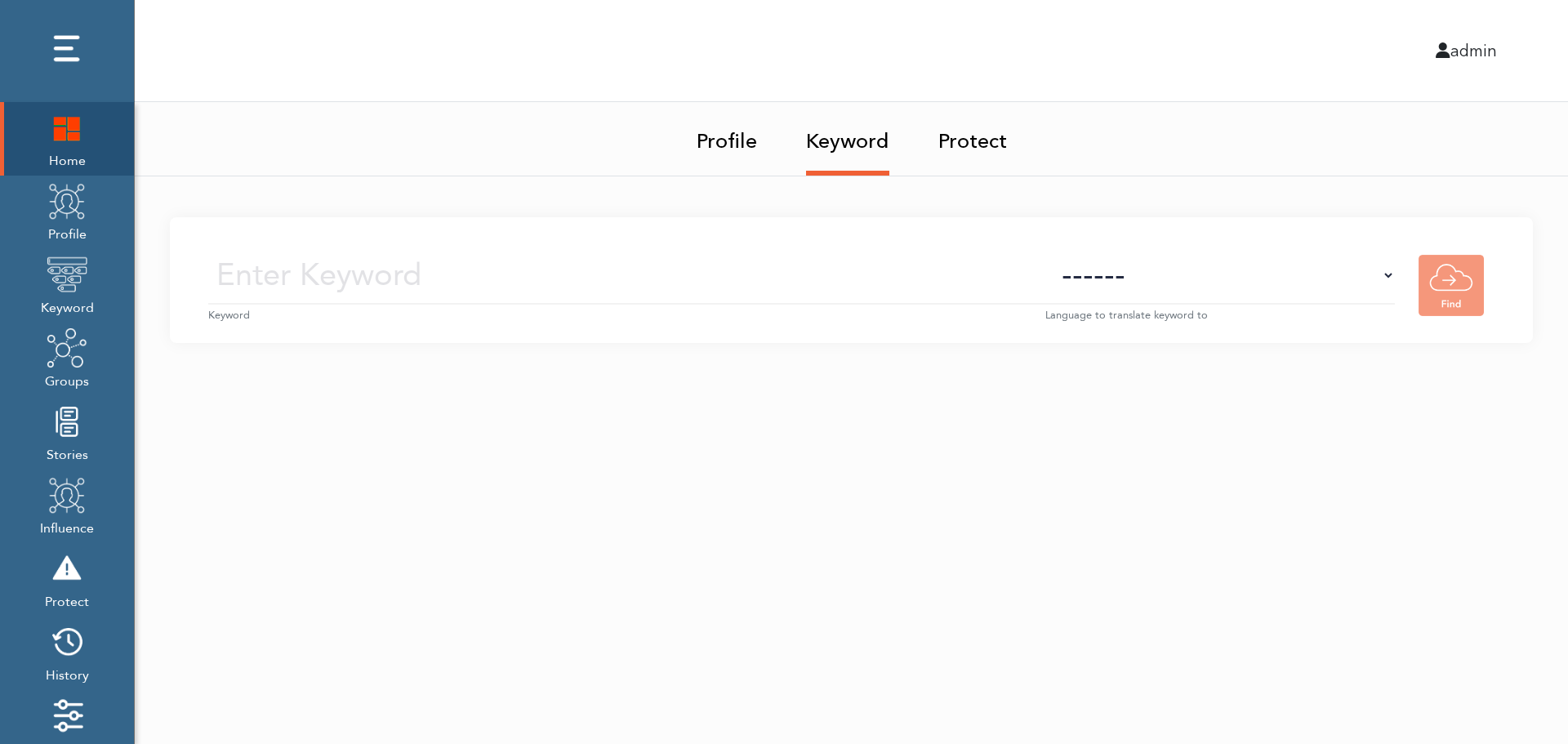
click at [861, 279] on input "text" at bounding box center [627, 275] width 838 height 58
click at [70, 220] on img at bounding box center [67, 201] width 41 height 41
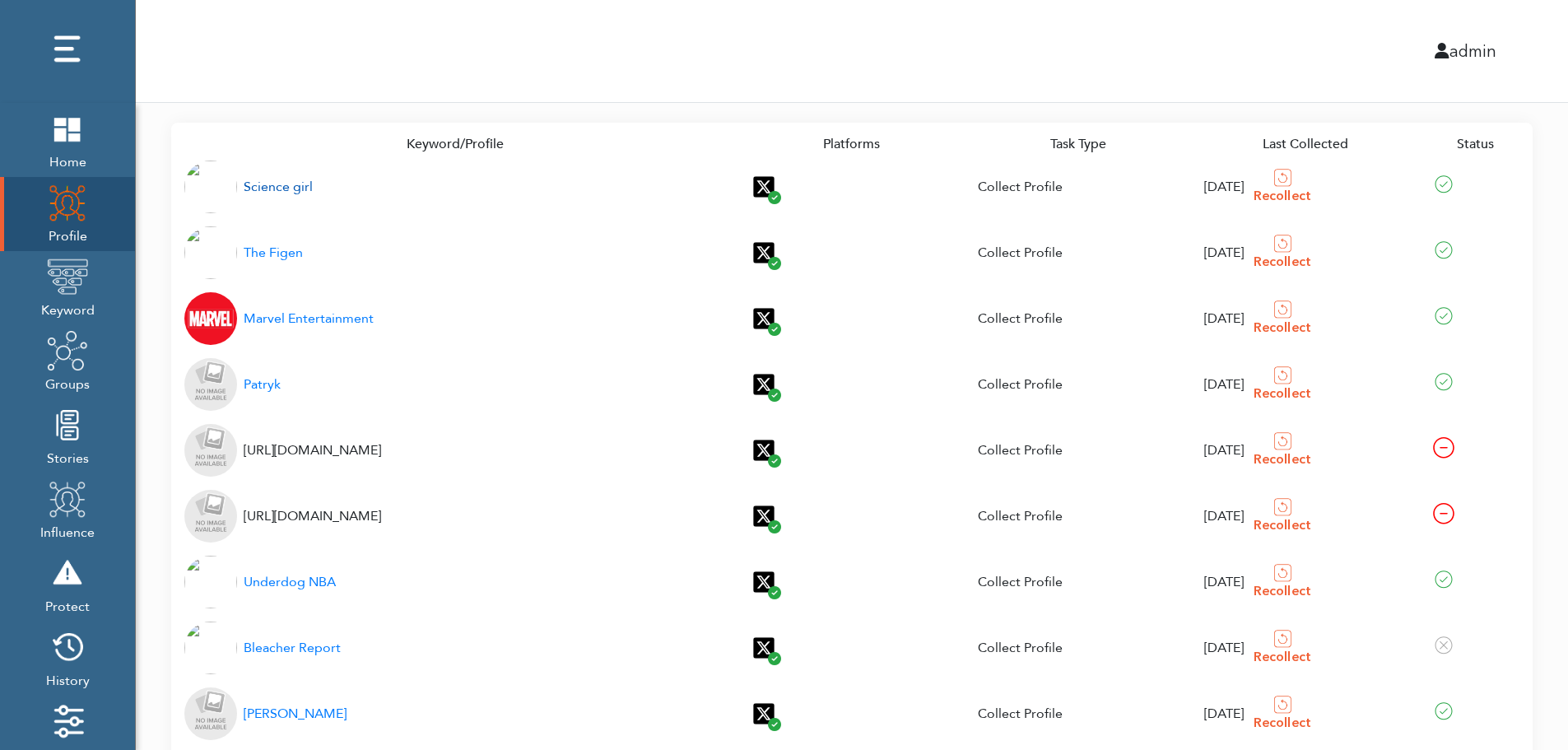
click at [268, 187] on div "Science girl" at bounding box center [278, 187] width 69 height 20
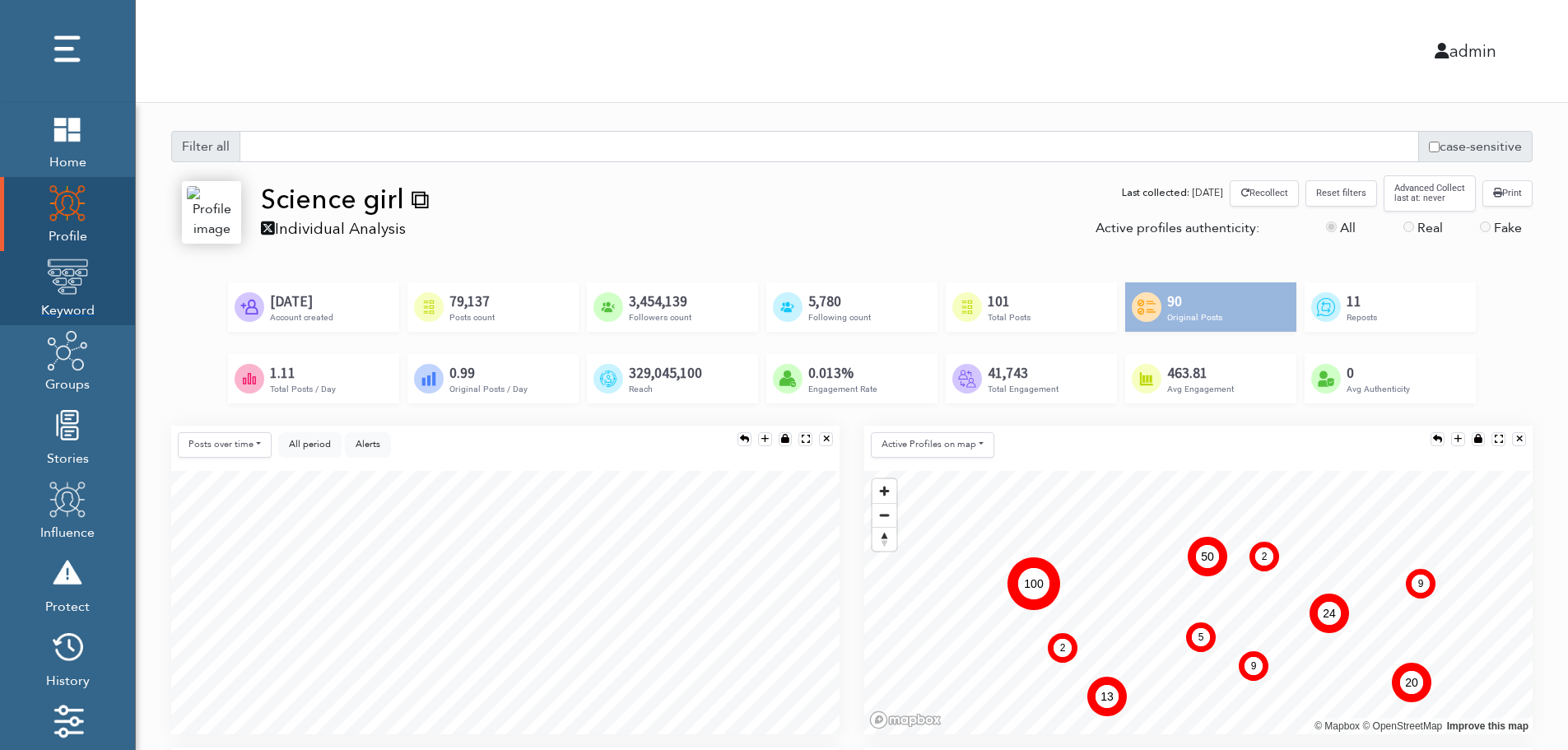
click at [62, 291] on img at bounding box center [67, 276] width 42 height 42
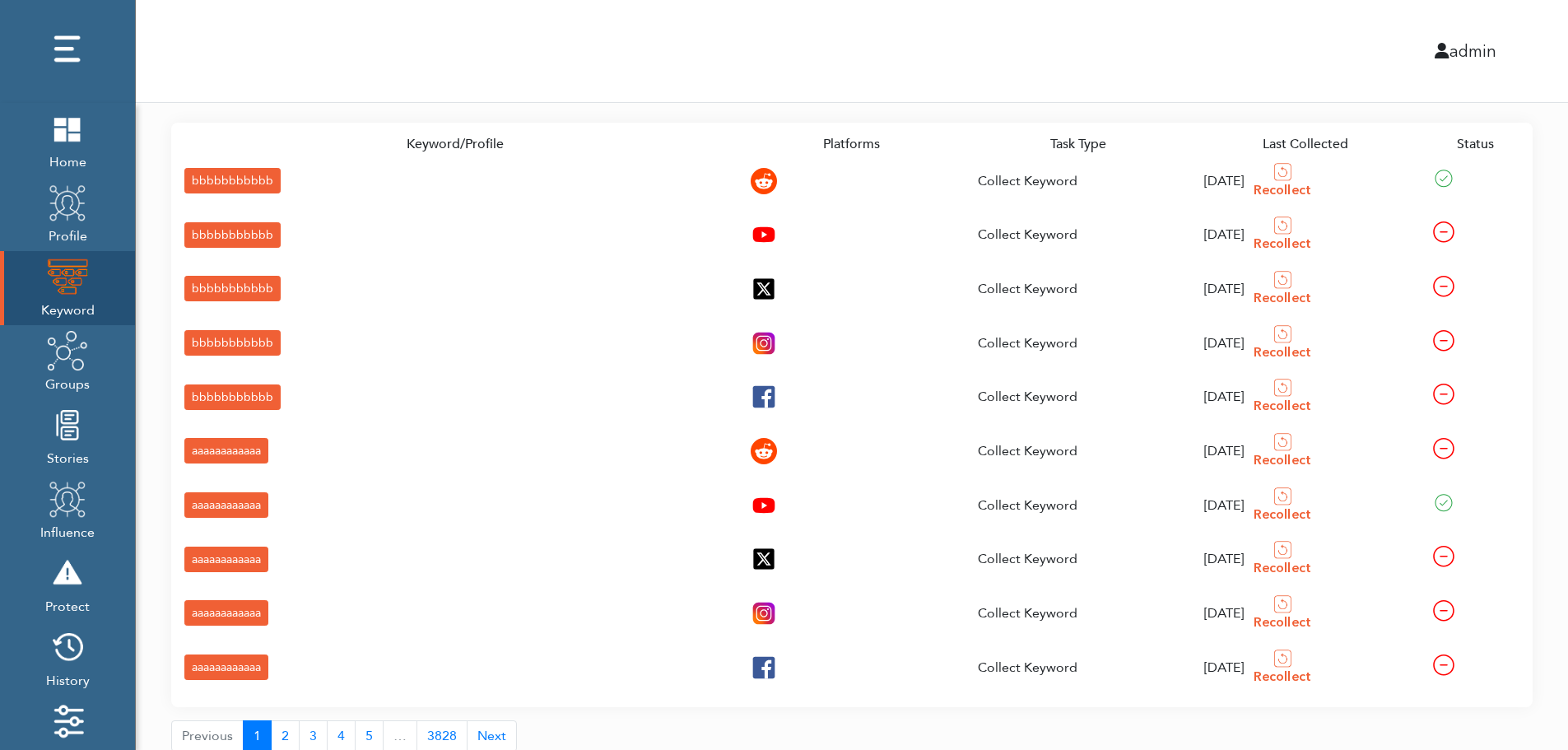
click at [200, 178] on div "bbbbbbbbbbb" at bounding box center [232, 181] width 96 height 26
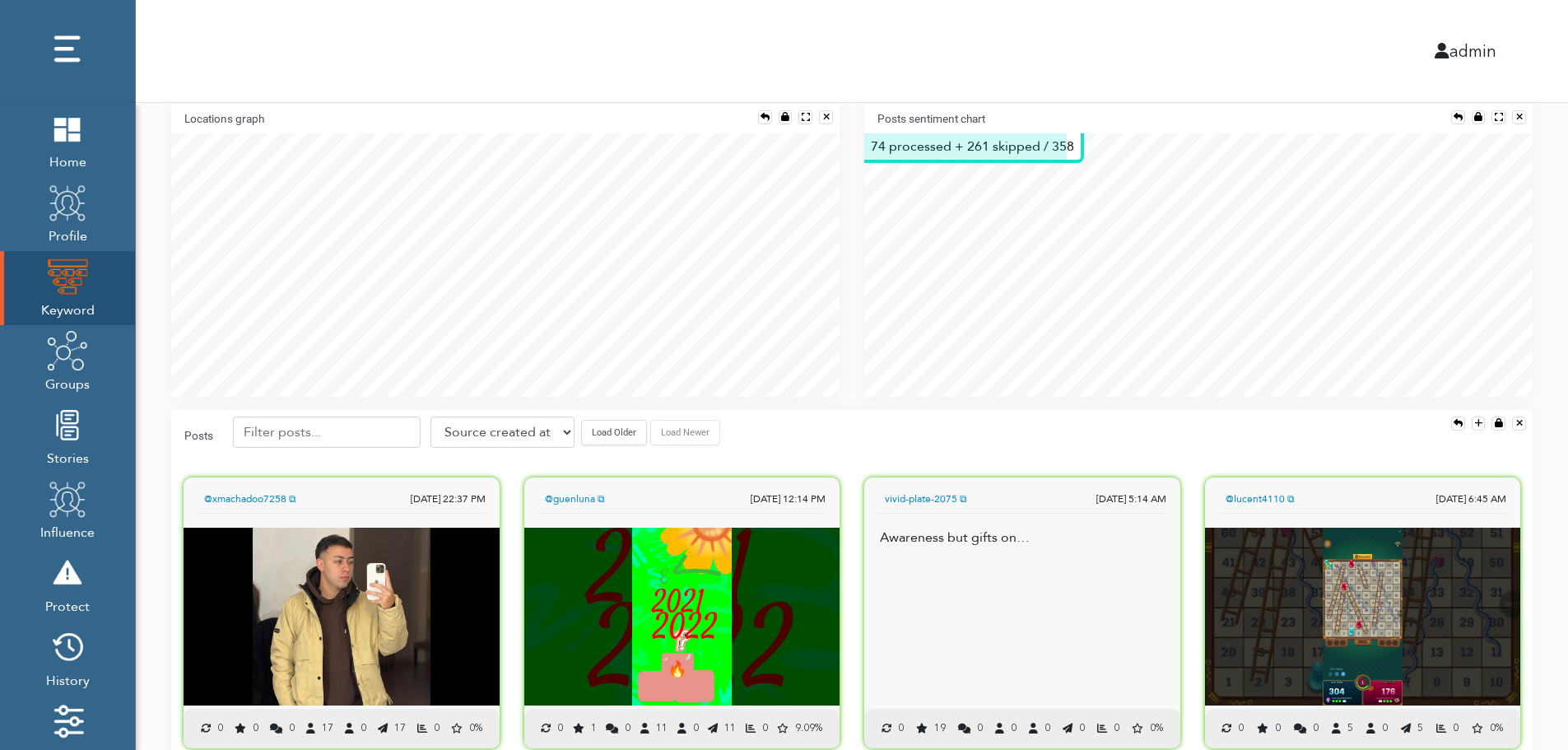
scroll to position [364, 0]
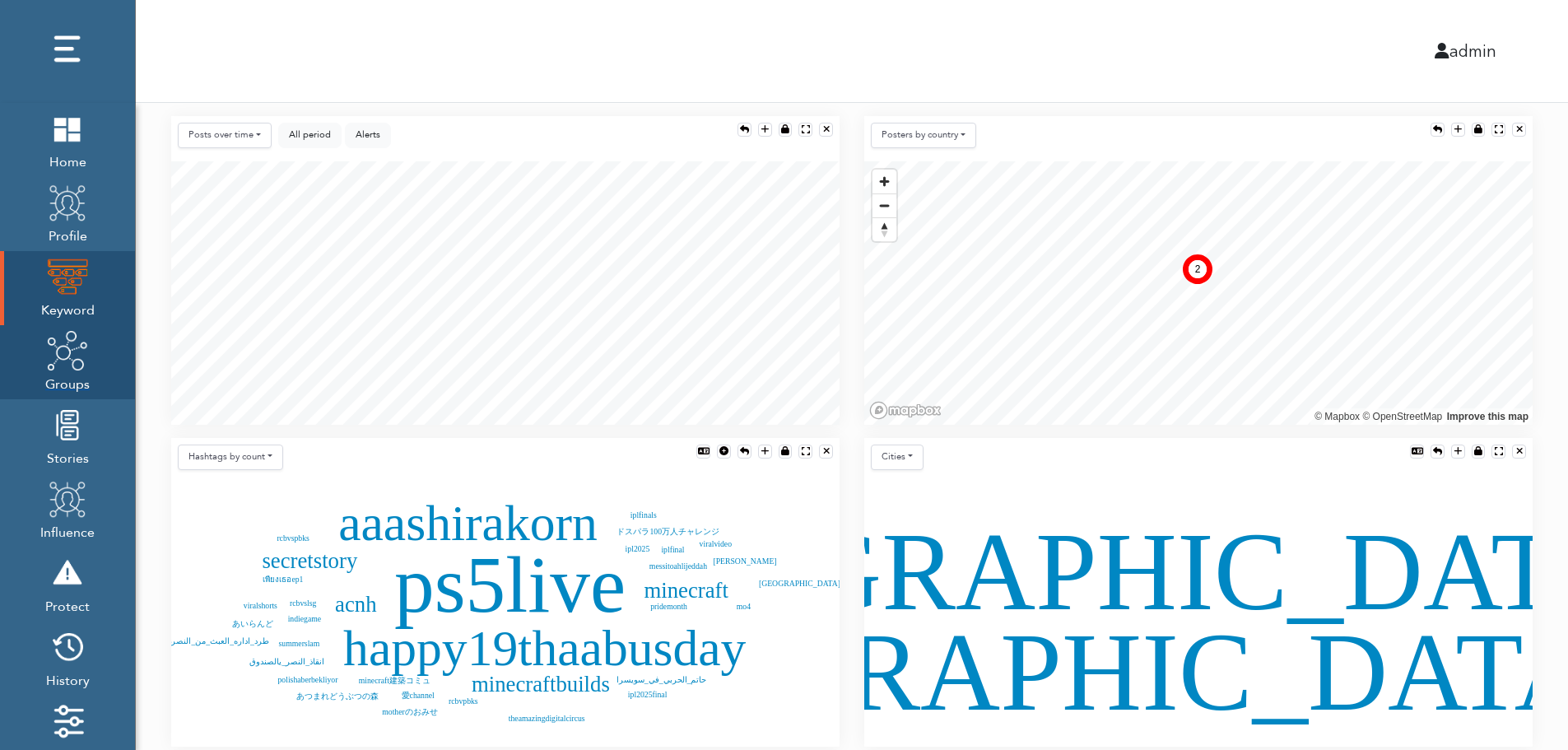
click at [65, 368] on img at bounding box center [67, 351] width 42 height 42
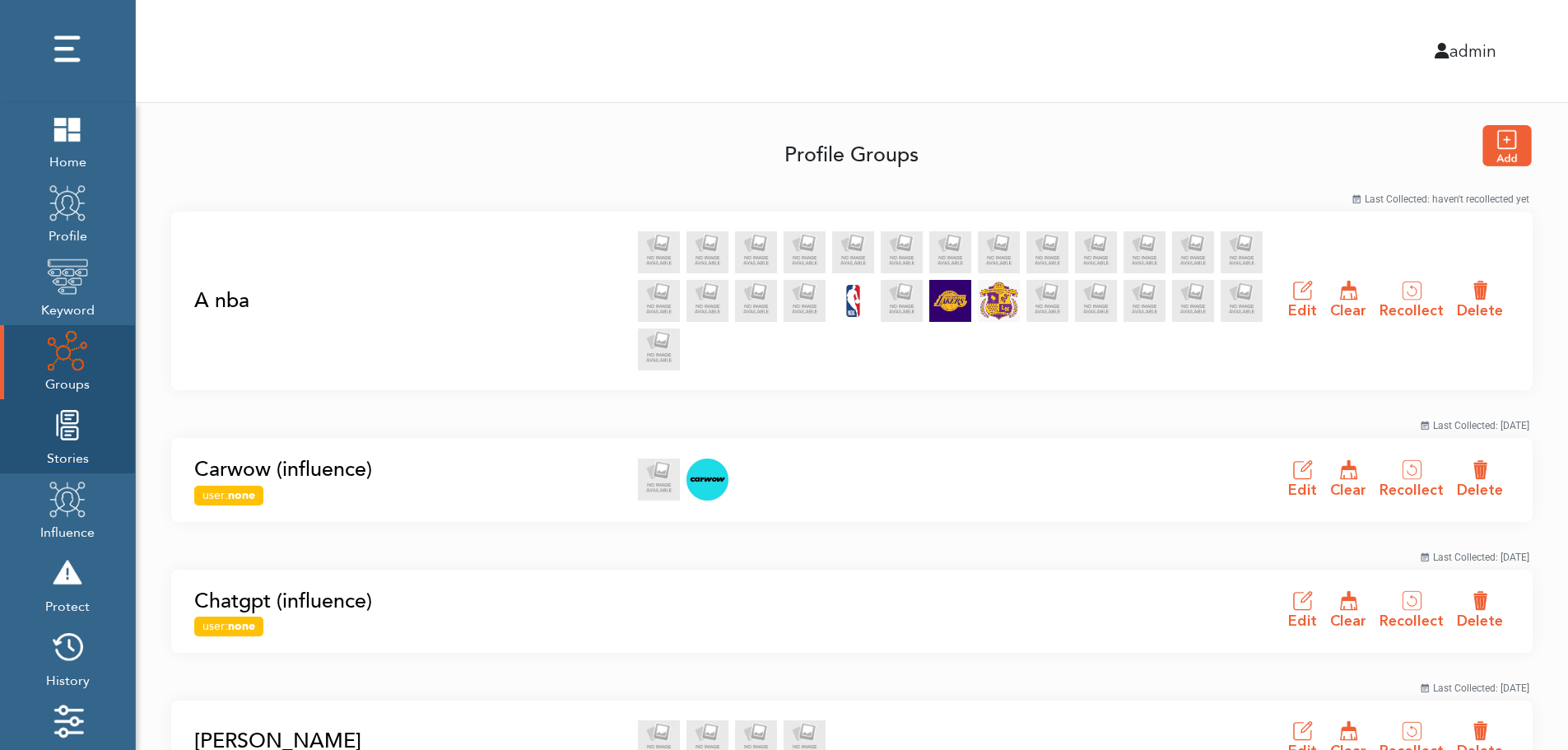
click at [62, 445] on img at bounding box center [67, 425] width 42 height 42
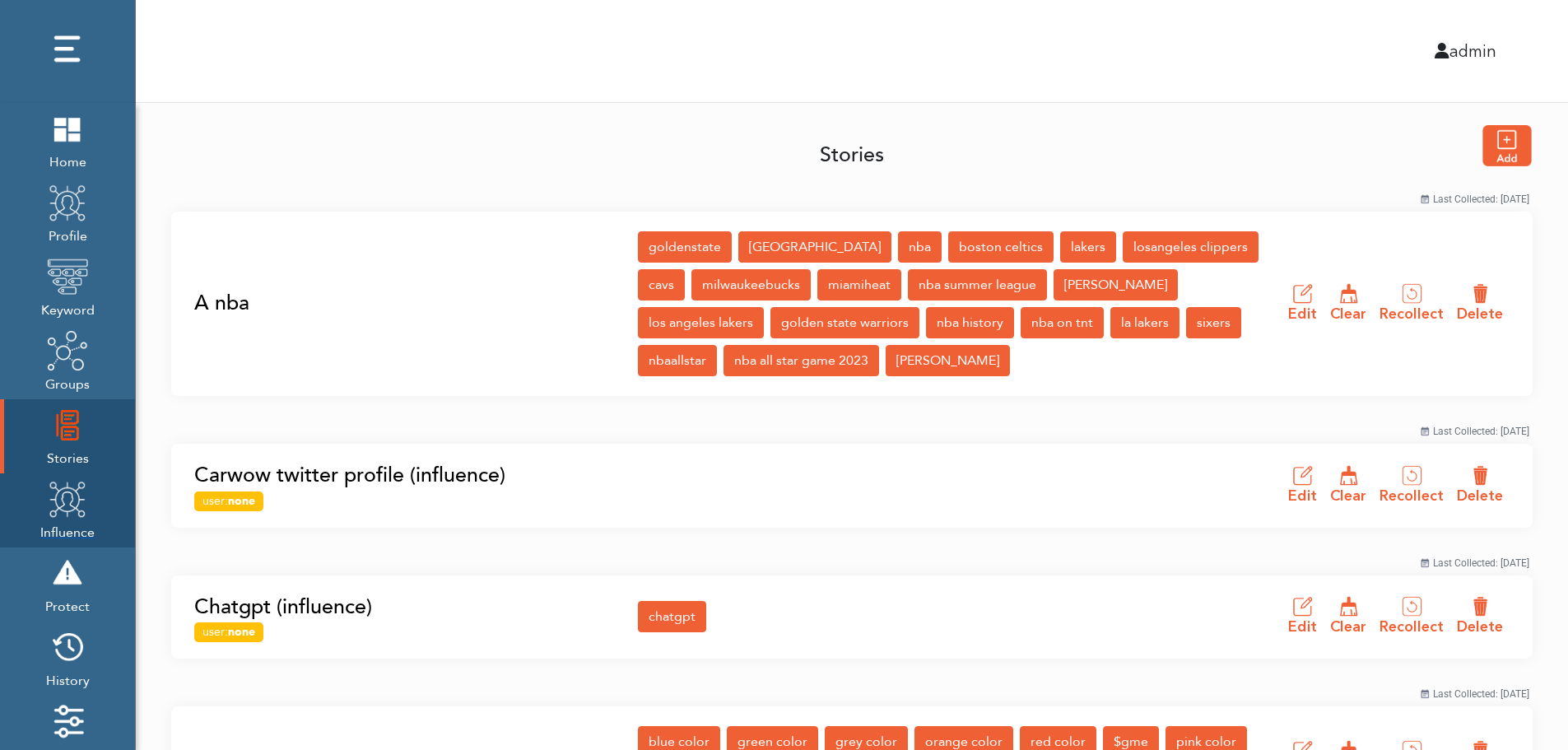
click at [61, 513] on img at bounding box center [67, 499] width 42 height 42
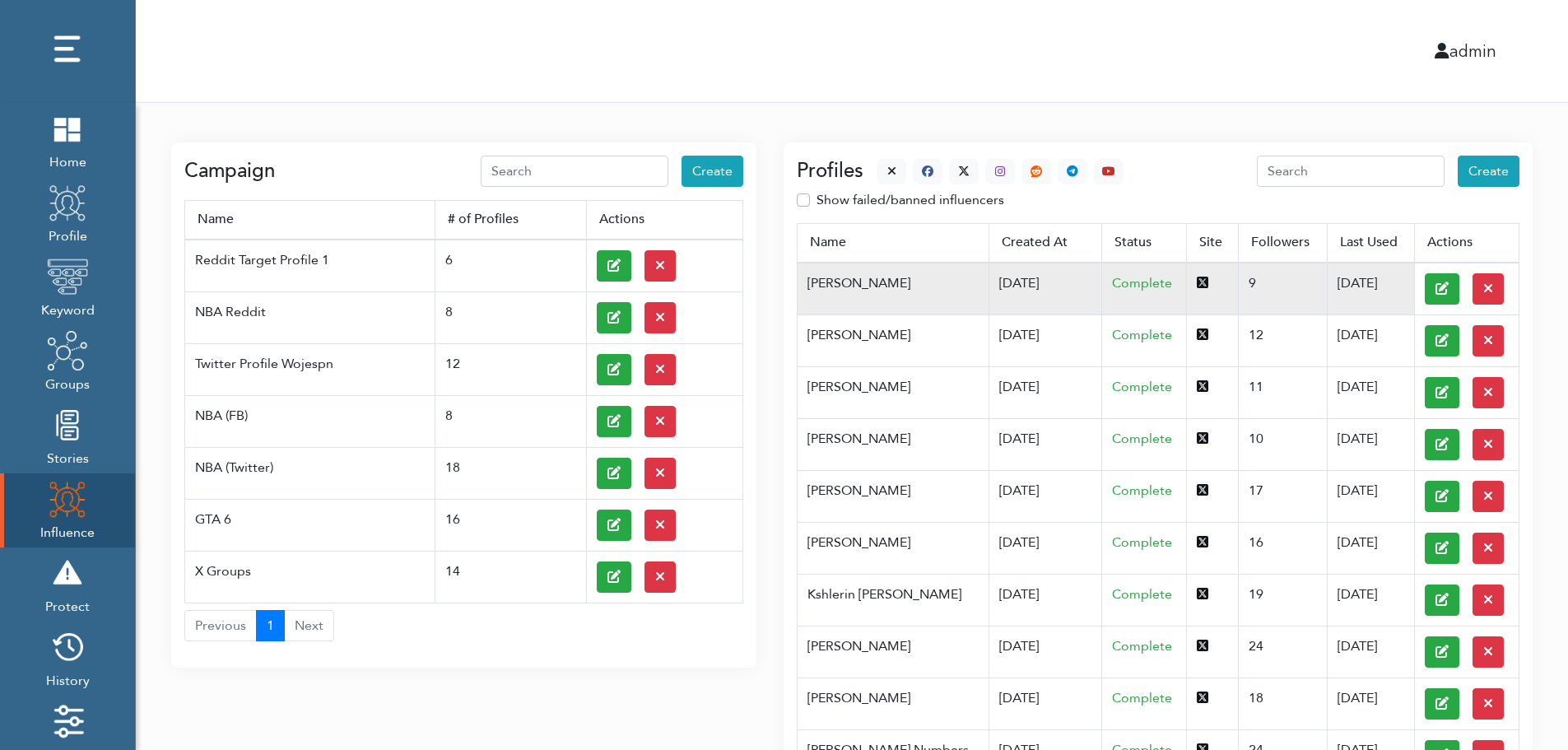
click at [989, 281] on td "07/03/2025" at bounding box center [1045, 288] width 114 height 53
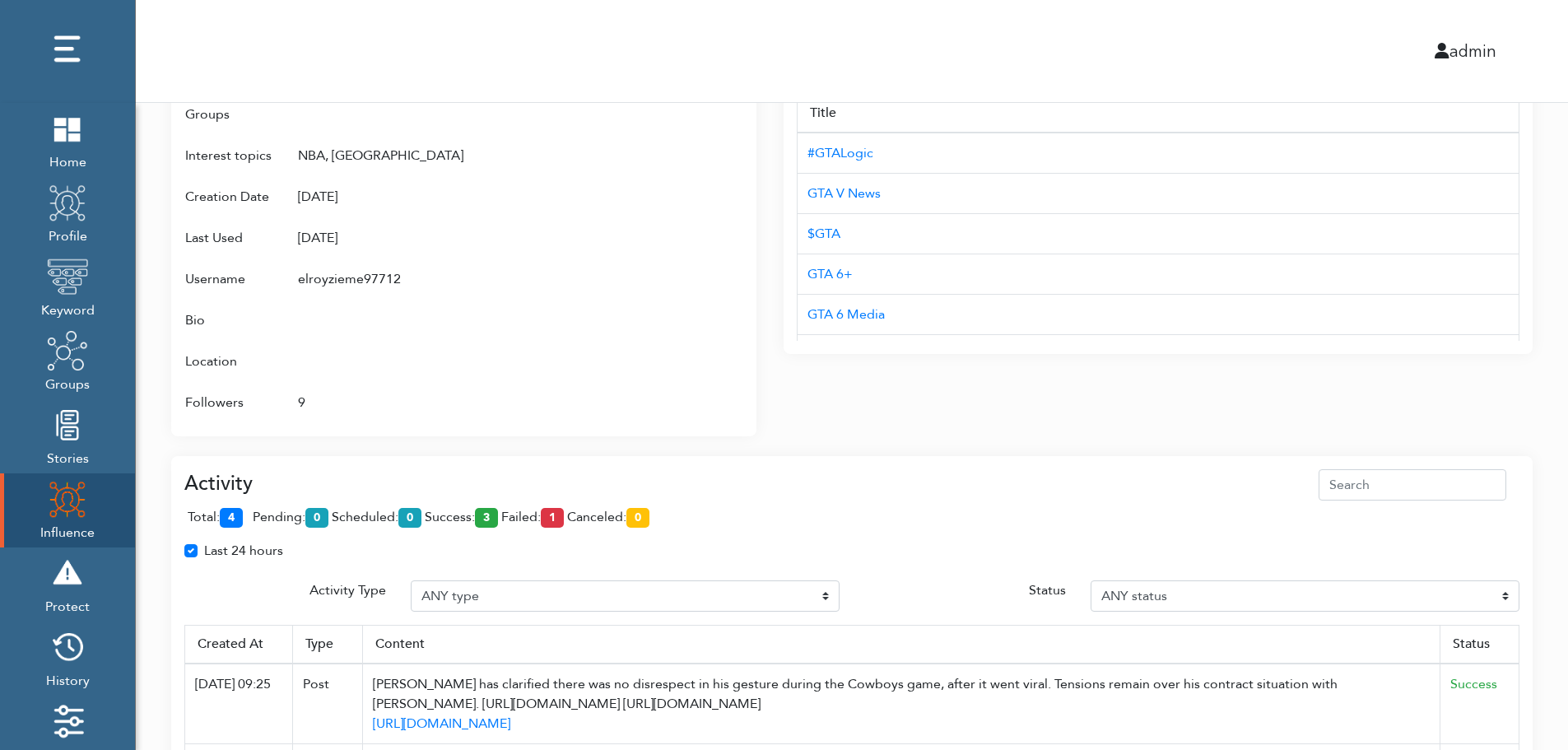
scroll to position [1065, 0]
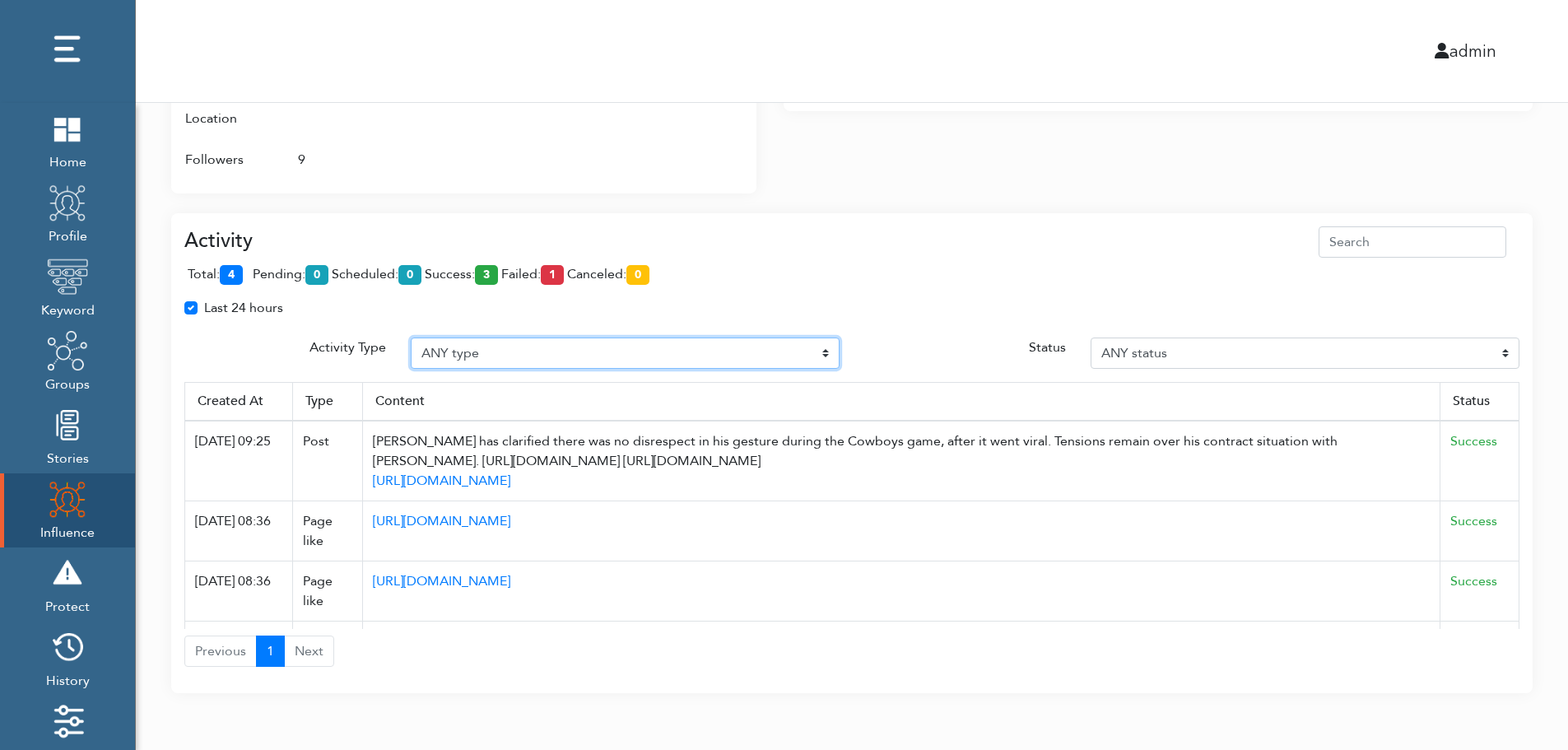
click at [533, 351] on select "ANY type Post Like Post Post comment Comment like Post Share Follow Unfollow Pa…" at bounding box center [625, 354] width 429 height 32
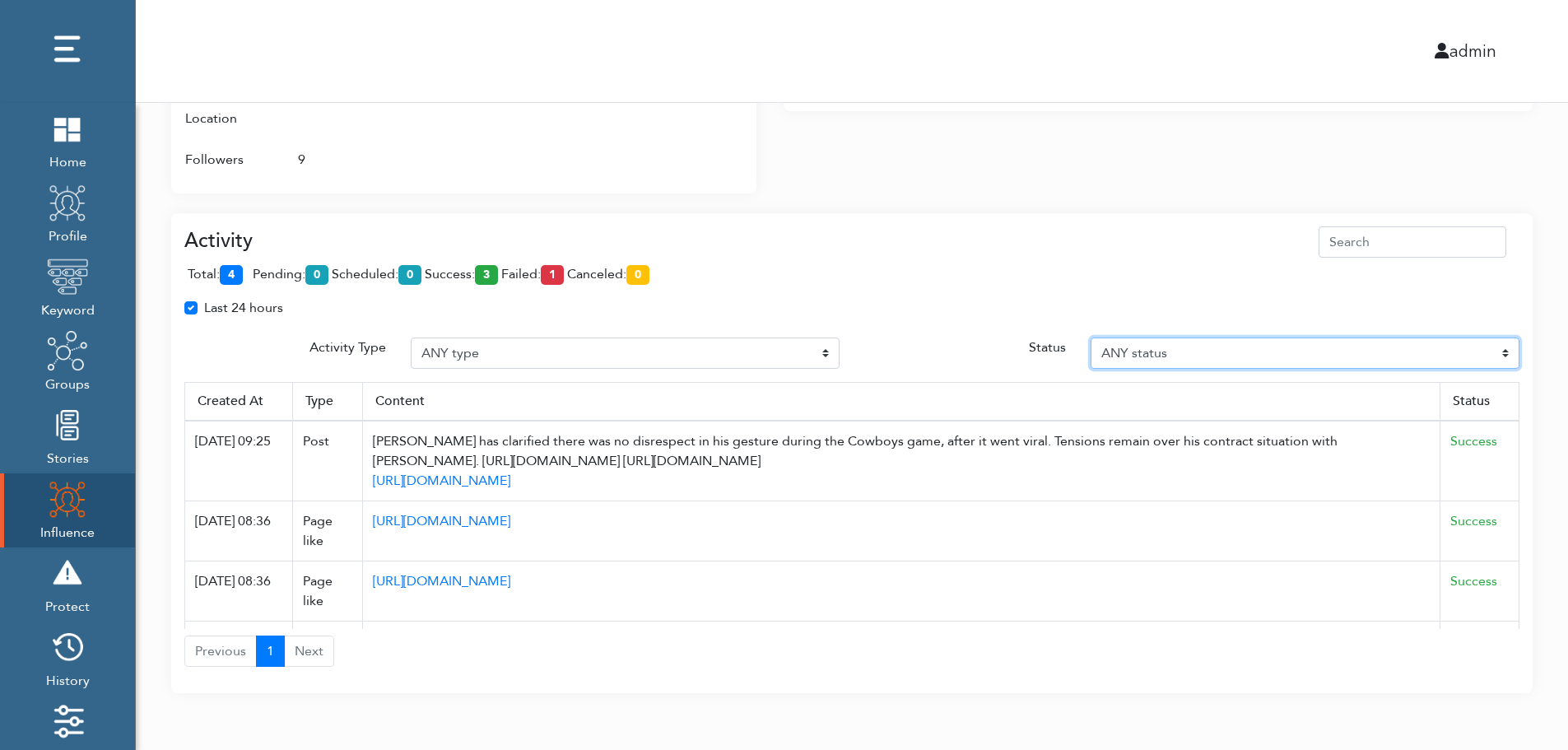
click at [1228, 351] on select "ANY status Pending Scheduled Success Failed Canceled Unknown" at bounding box center [1305, 354] width 429 height 32
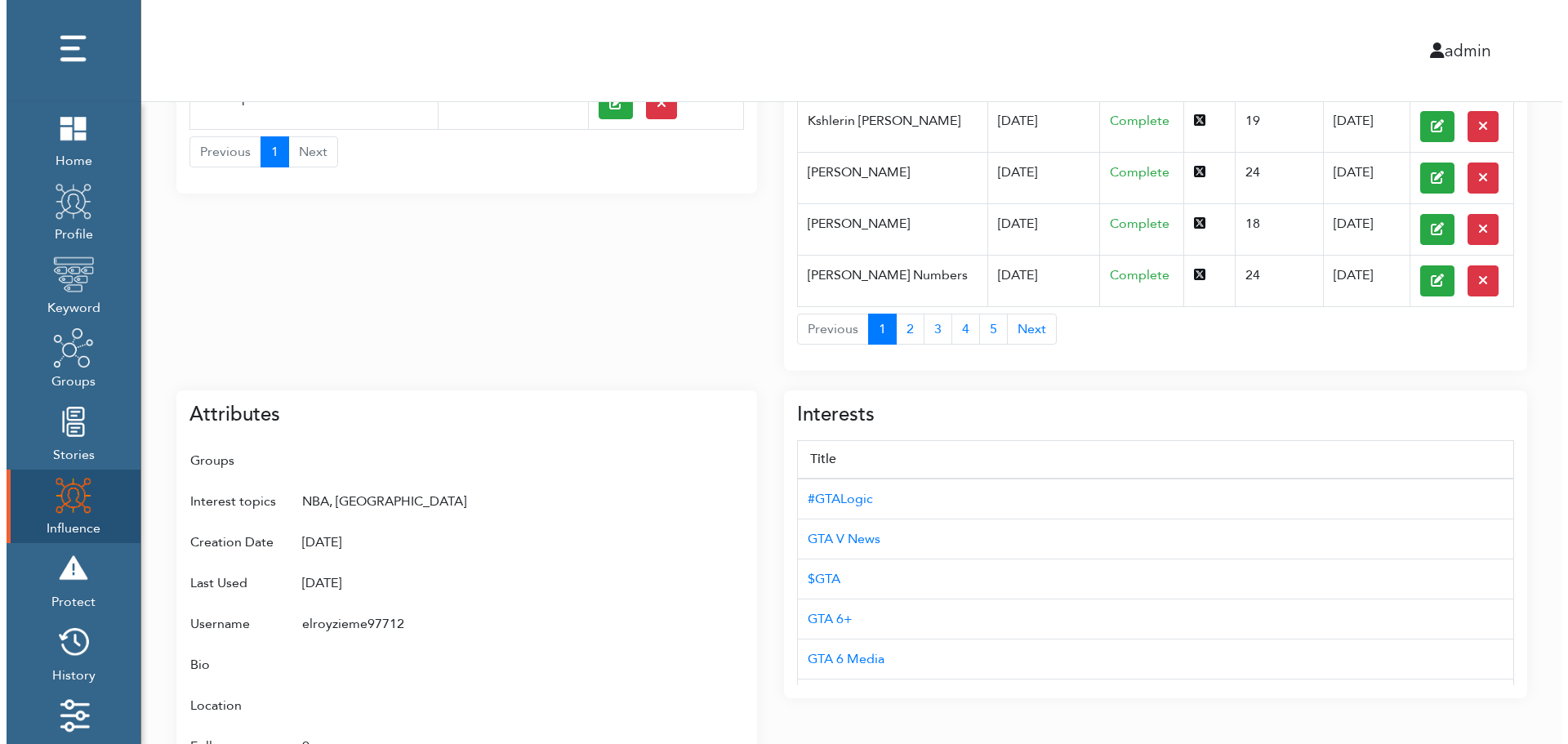
scroll to position [0, 0]
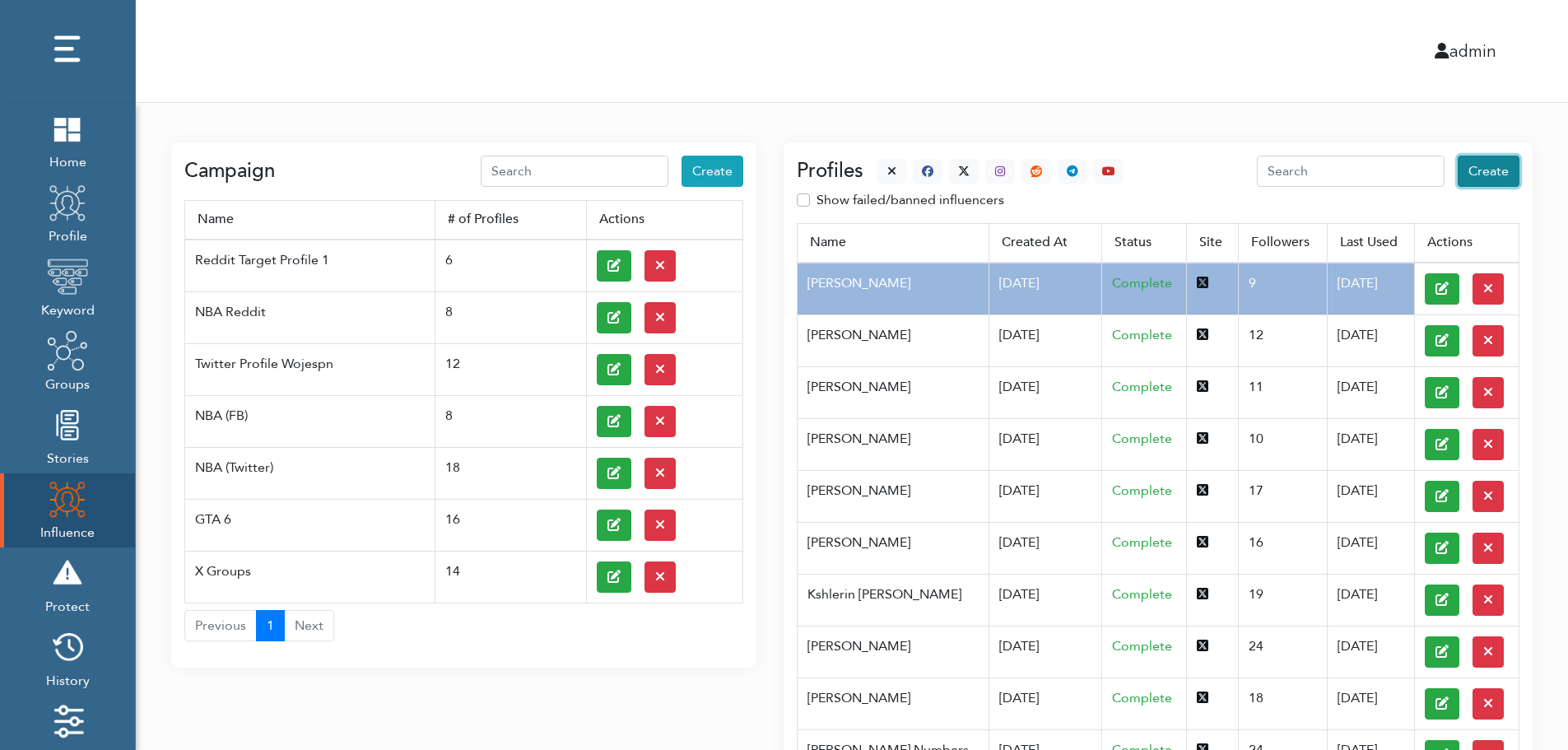
click at [1492, 172] on span "Create" at bounding box center [1488, 171] width 41 height 18
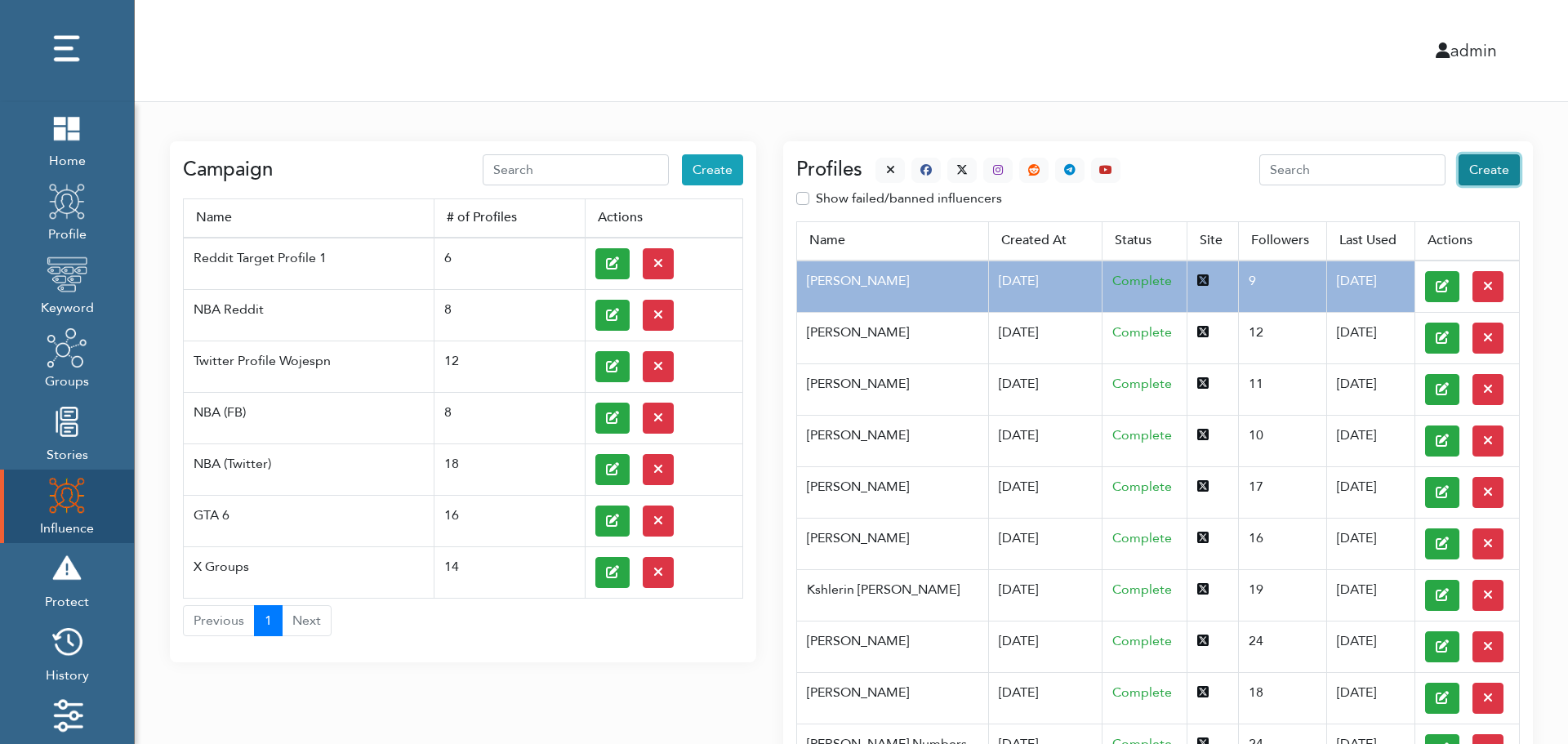
select select "primary"
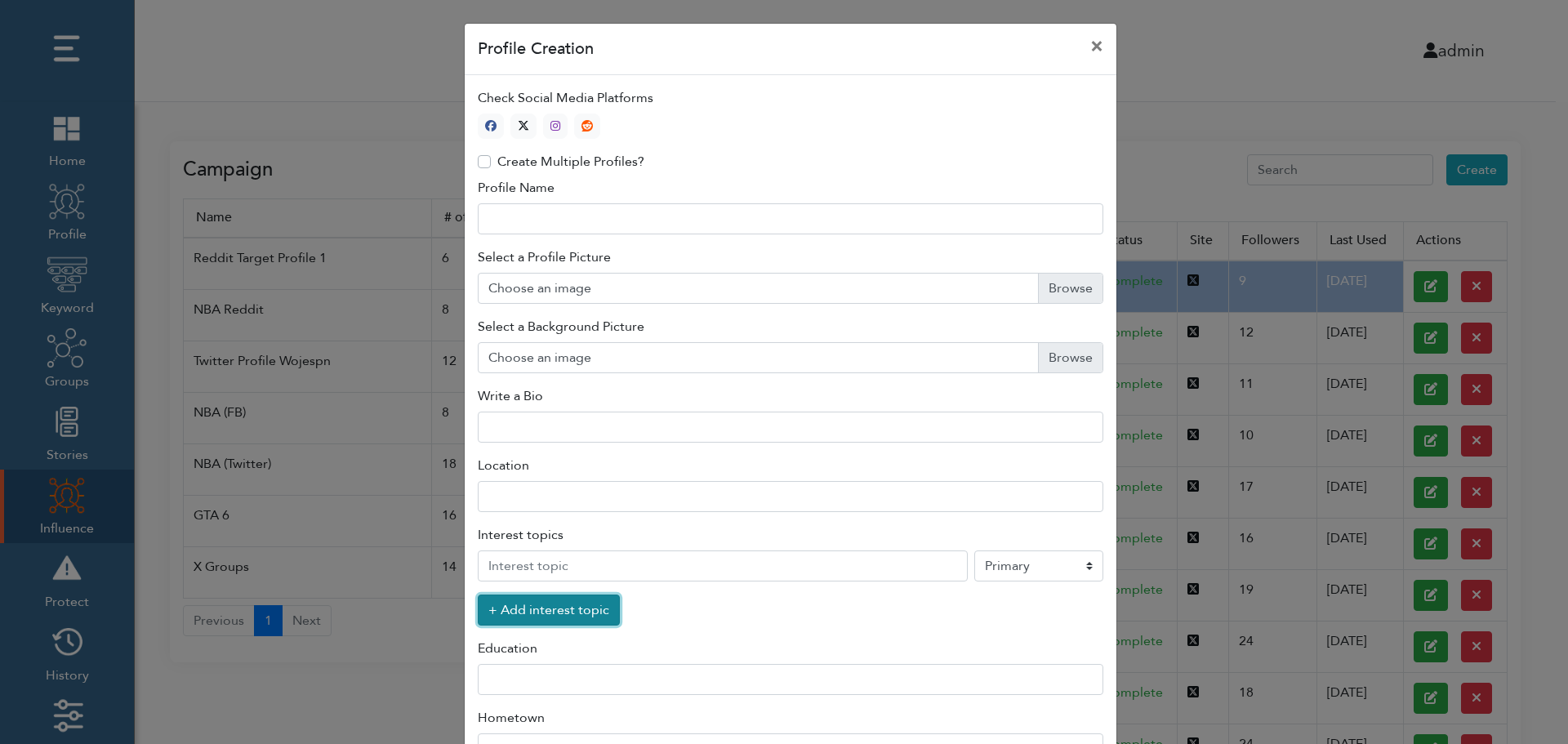
click at [539, 614] on button "+ Add interest topic" at bounding box center [549, 610] width 143 height 31
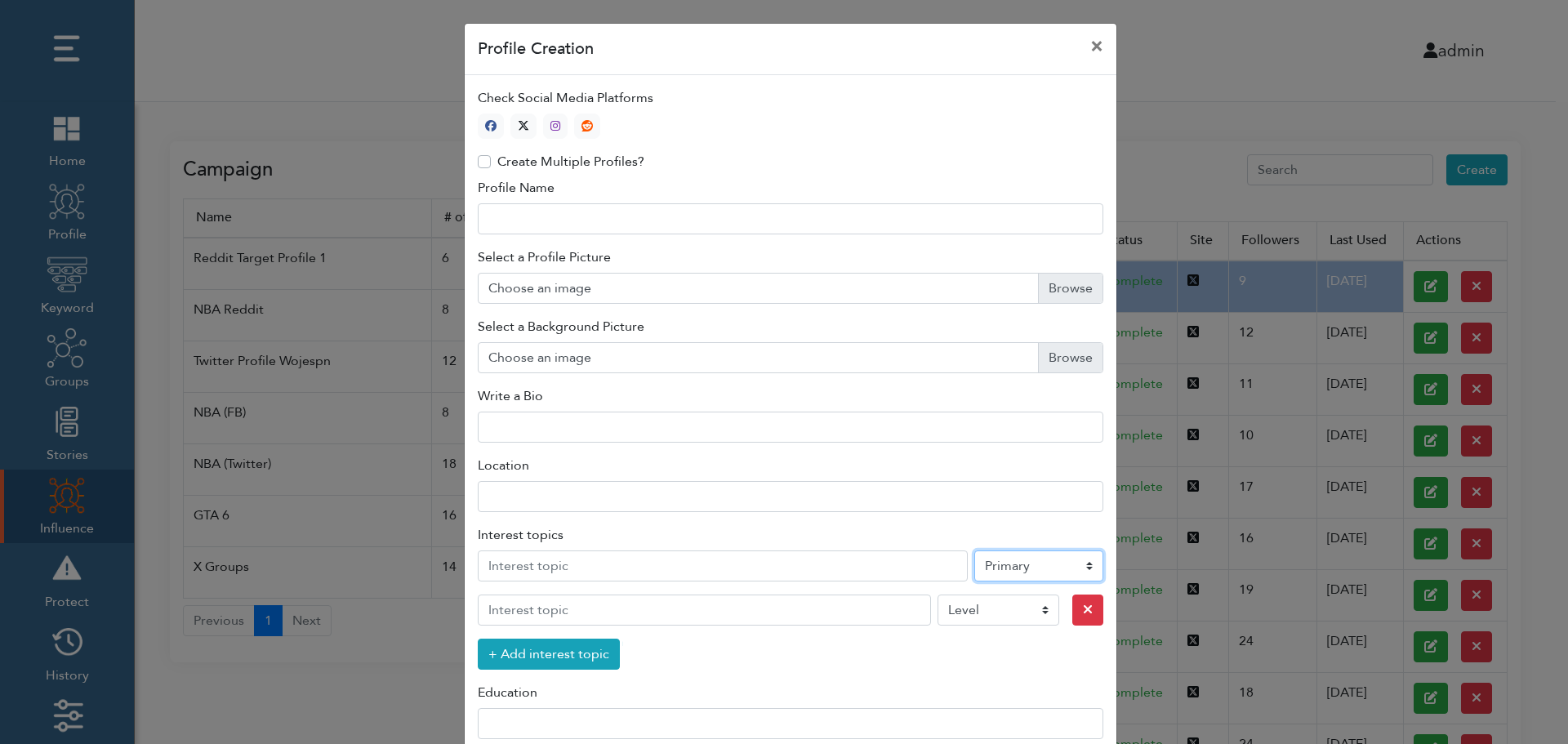
click at [1015, 569] on select "Level Primary Secondary Tertiary" at bounding box center [1038, 566] width 129 height 31
click at [519, 123] on icon "button" at bounding box center [524, 126] width 12 height 12
type input "1"
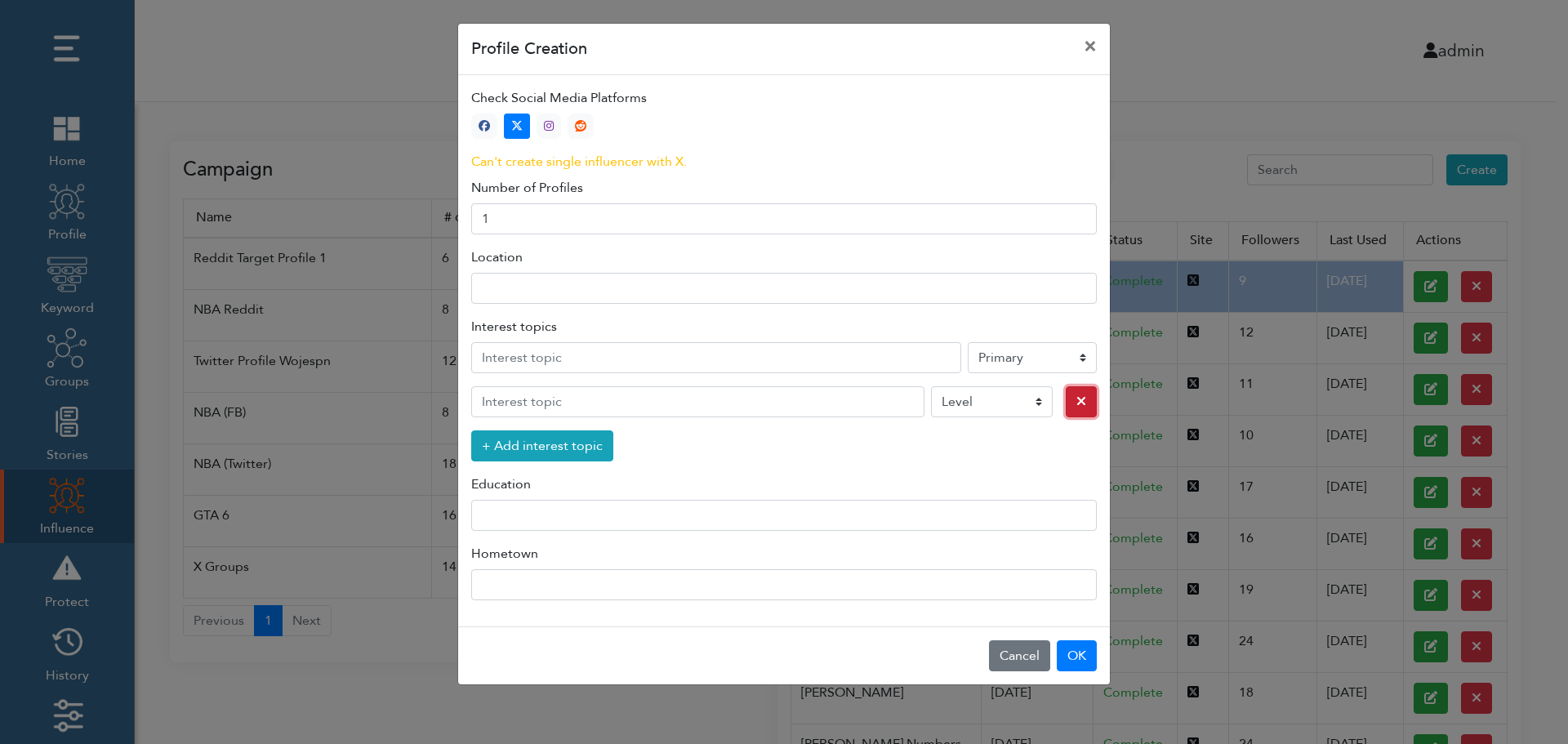
click at [1076, 403] on icon "button" at bounding box center [1081, 400] width 10 height 13
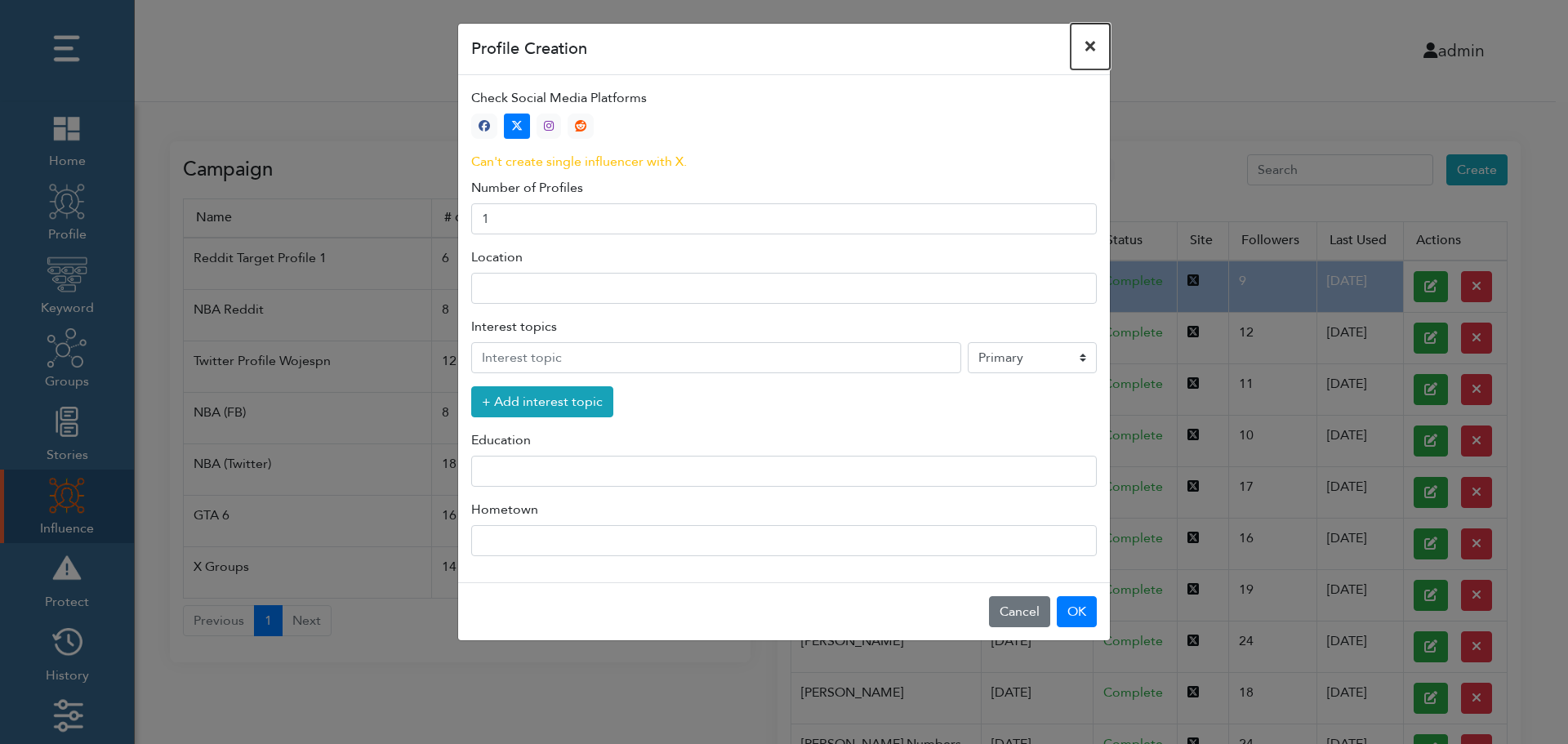
click at [1091, 45] on button "×" at bounding box center [1090, 46] width 39 height 46
select select "primary"
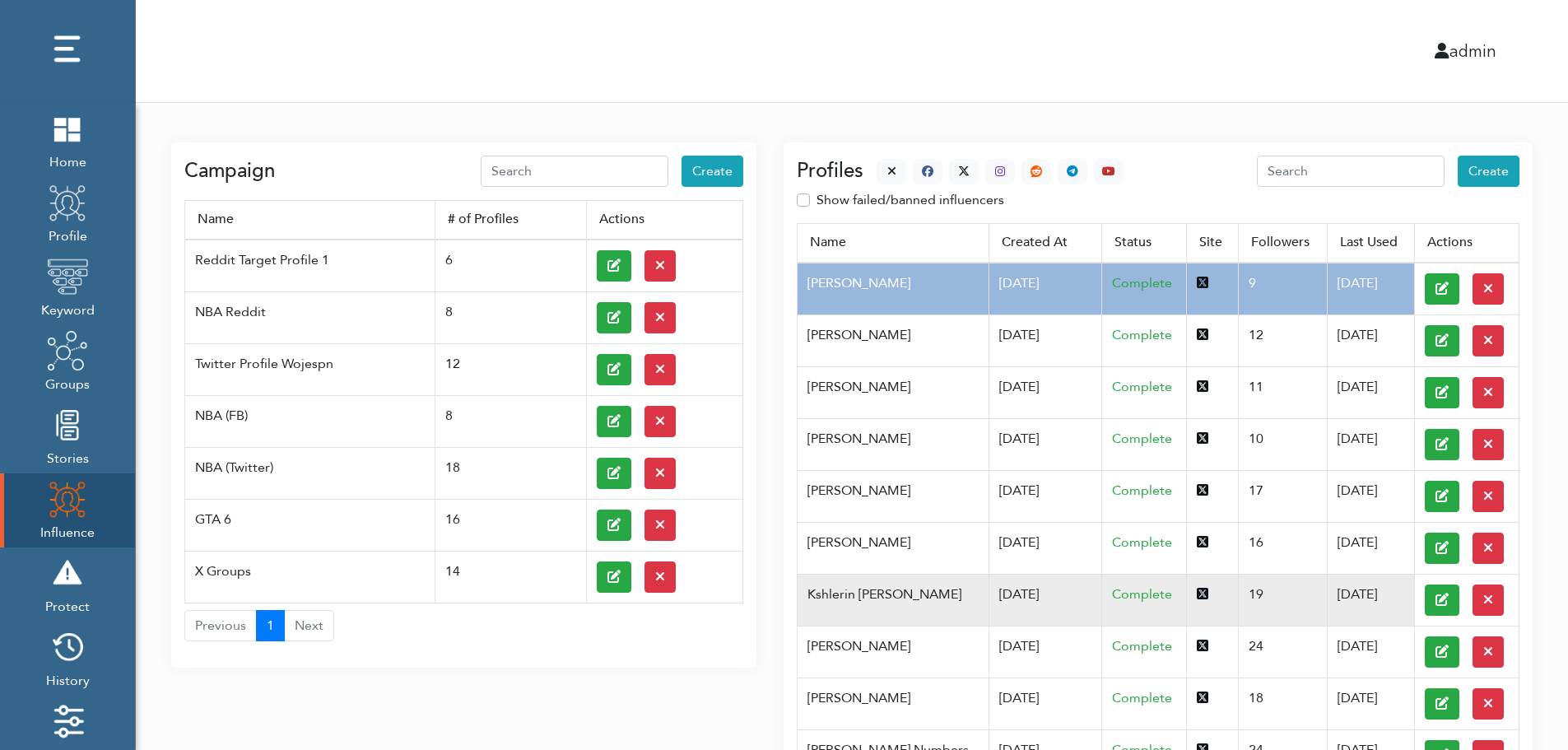
click at [881, 592] on td "Kshlerin Harland" at bounding box center [892, 599] width 191 height 52
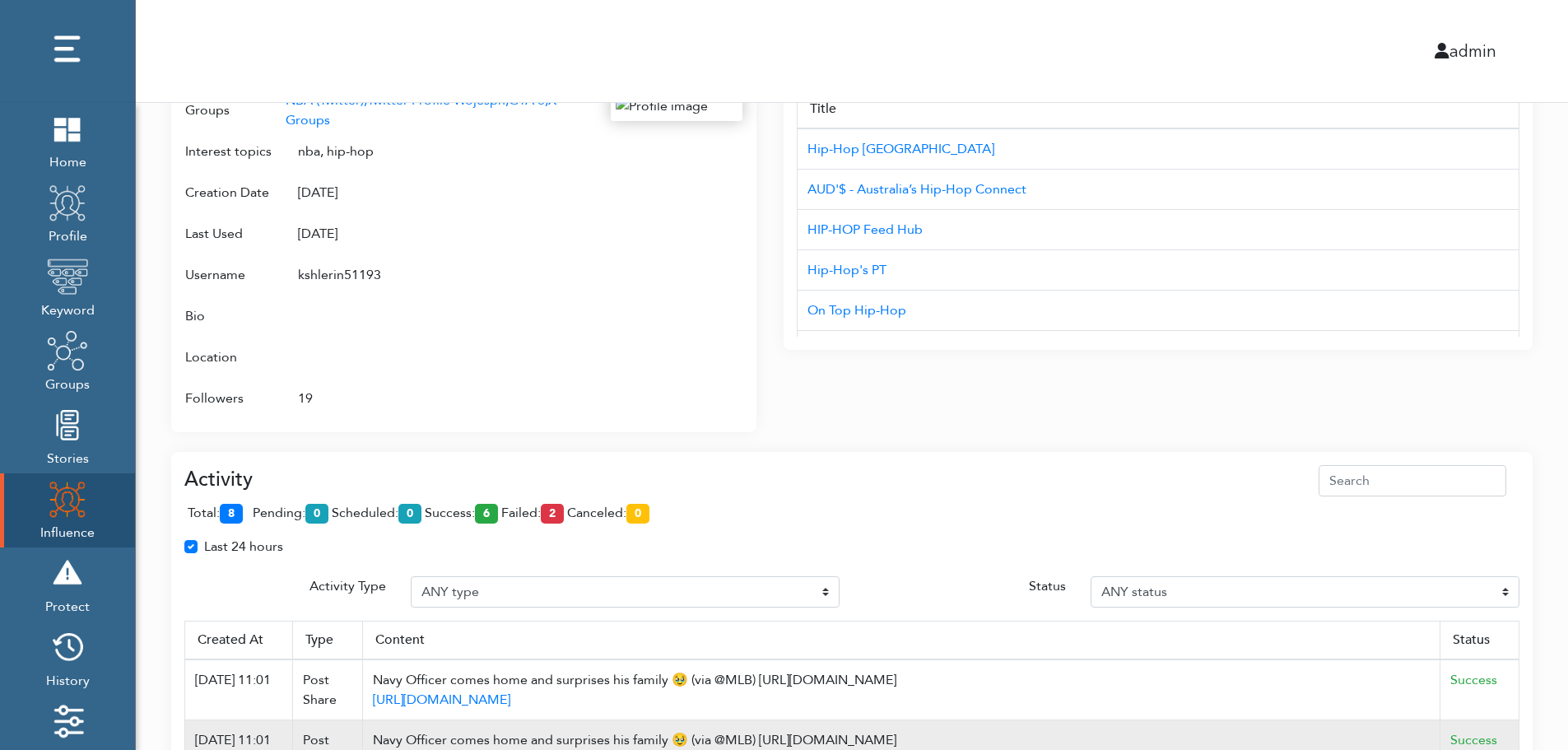
scroll to position [1065, 0]
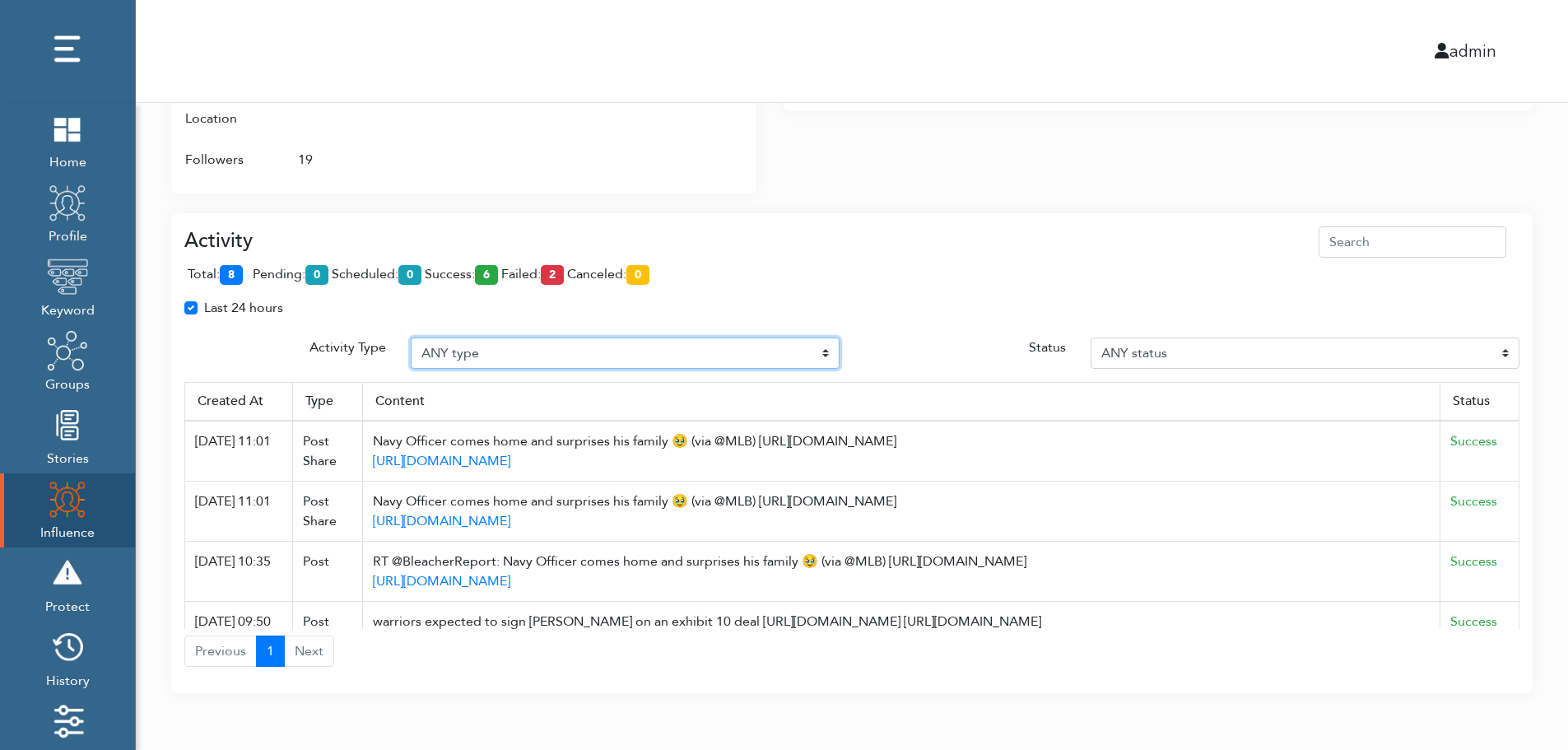
click at [499, 348] on select "ANY type Post Like Post Post comment Comment like Post Share Follow Unfollow Pa…" at bounding box center [625, 354] width 429 height 32
select select "Post"
click at [411, 338] on select "ANY type Post Like Post Post comment Comment like Post Share Follow Unfollow Pa…" at bounding box center [625, 354] width 429 height 32
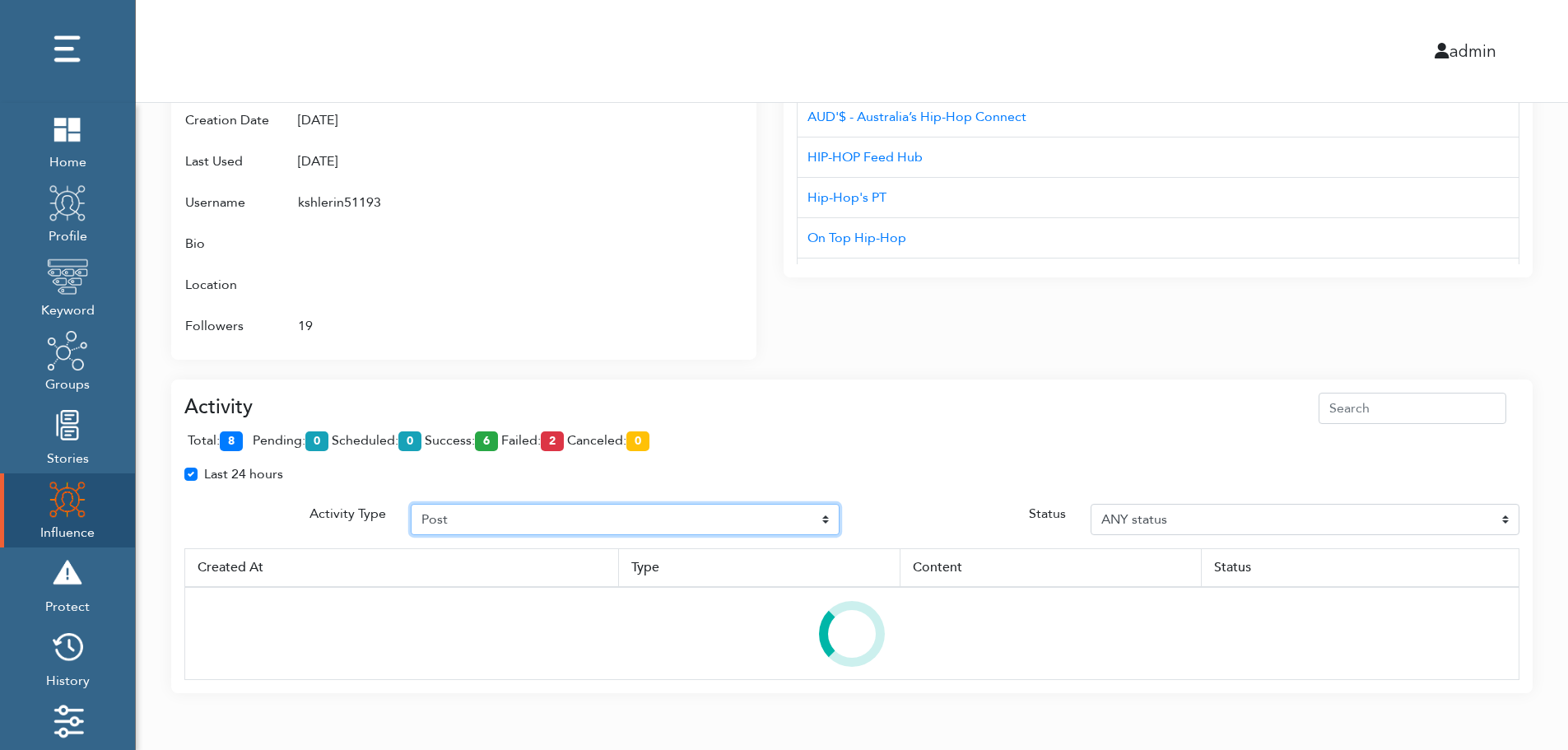
scroll to position [978, 0]
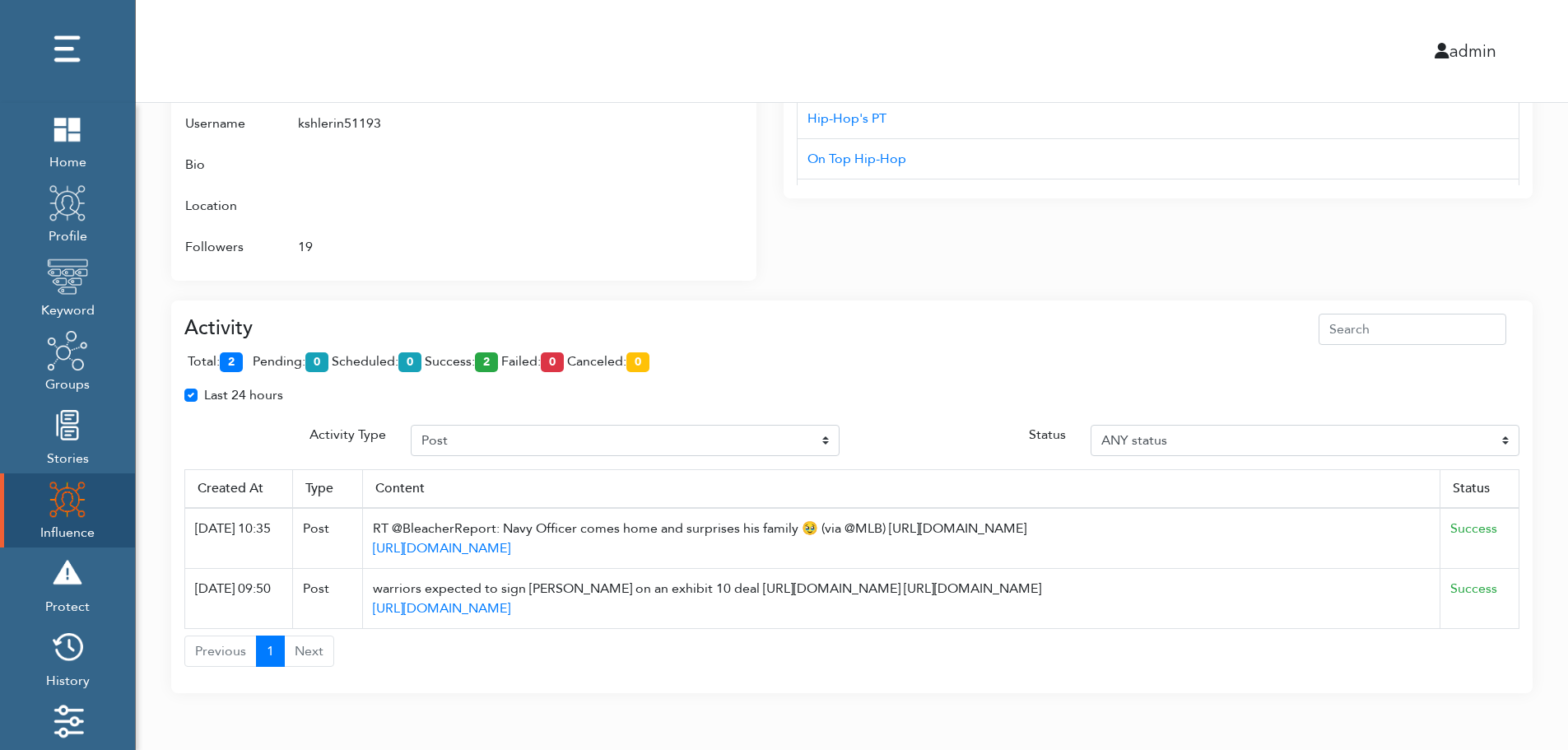
click at [247, 358] on span "total: 2" at bounding box center [218, 362] width 61 height 18
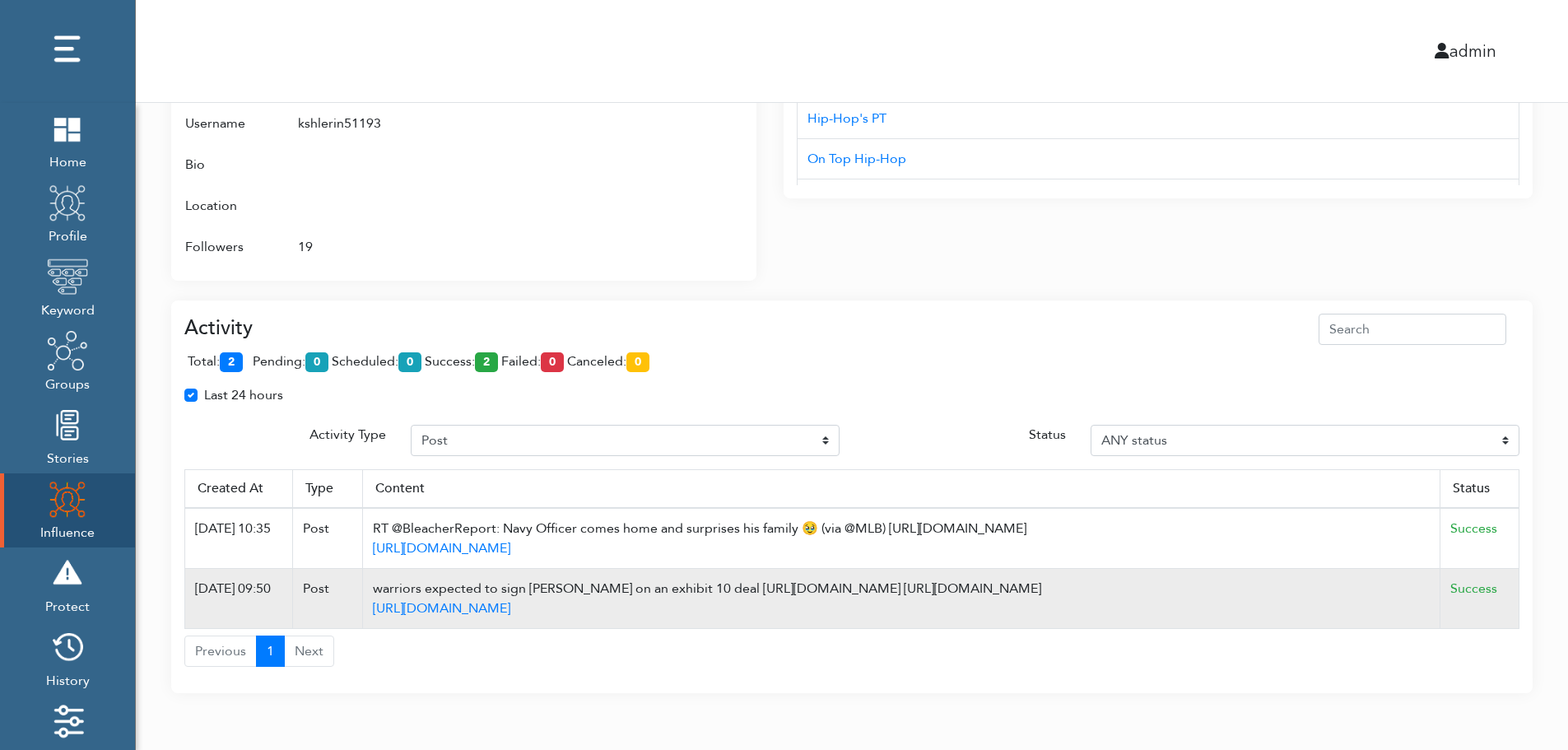
click at [1514, 597] on td "Success" at bounding box center [1480, 598] width 79 height 60
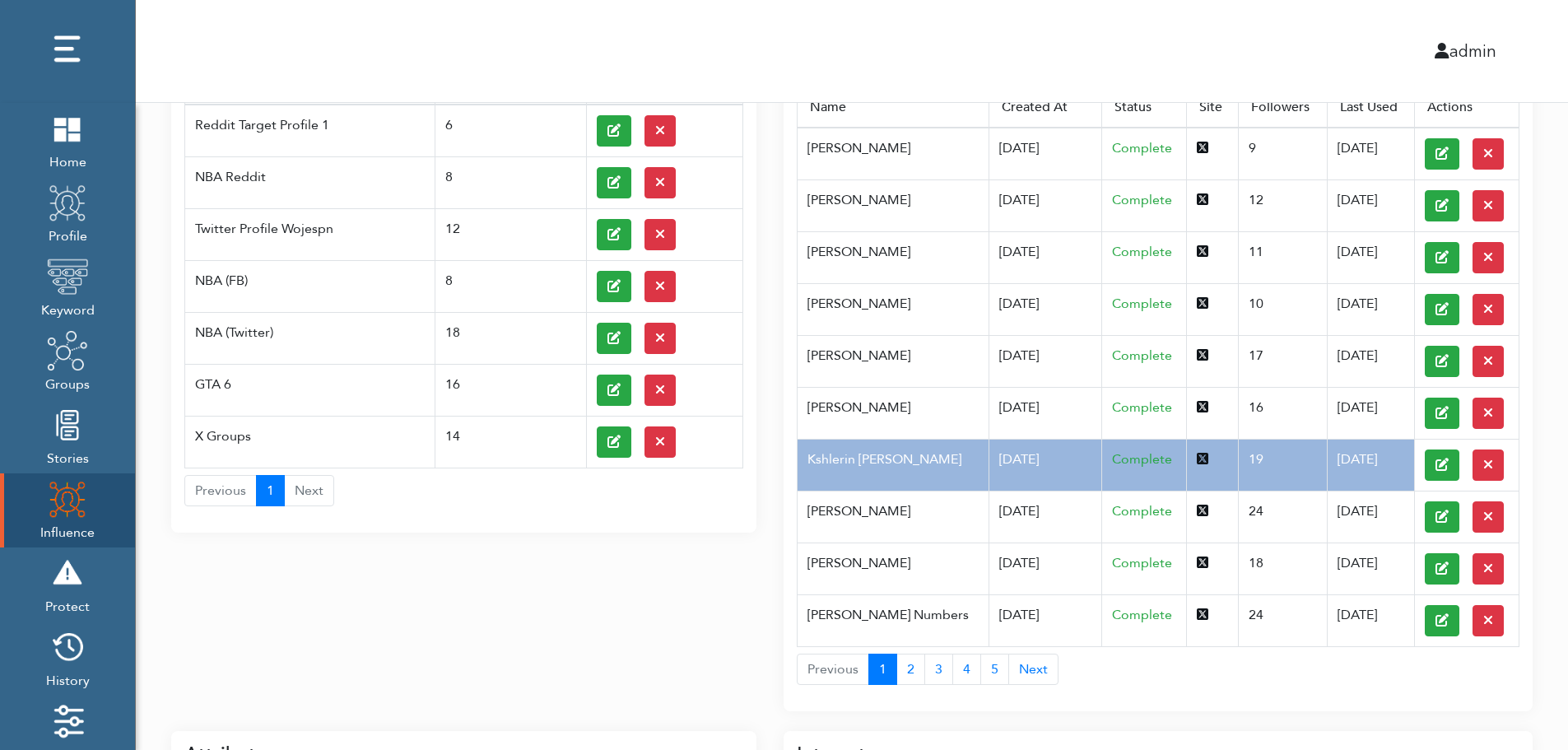
scroll to position [0, 0]
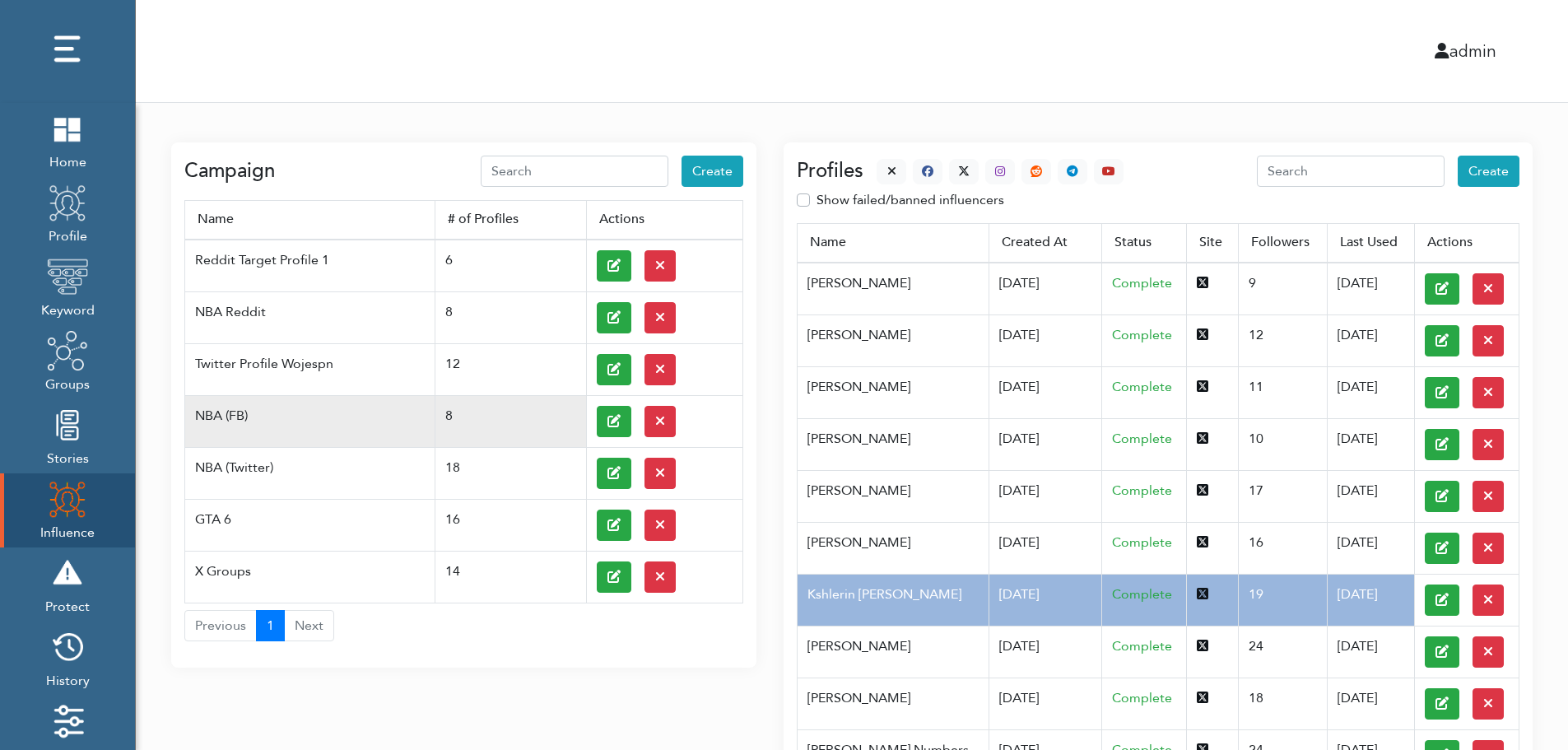
click at [592, 419] on td at bounding box center [665, 421] width 157 height 52
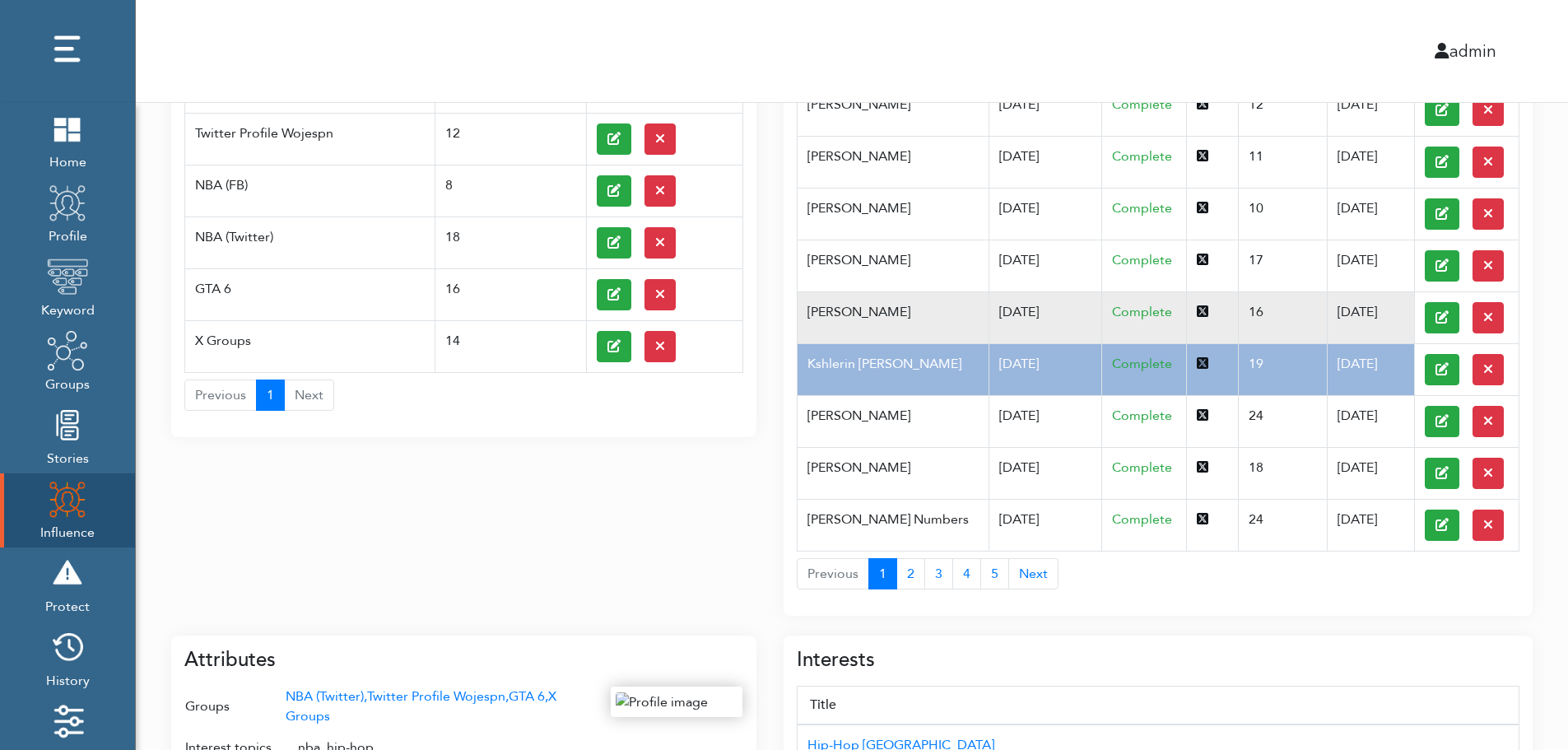
scroll to position [264, 0]
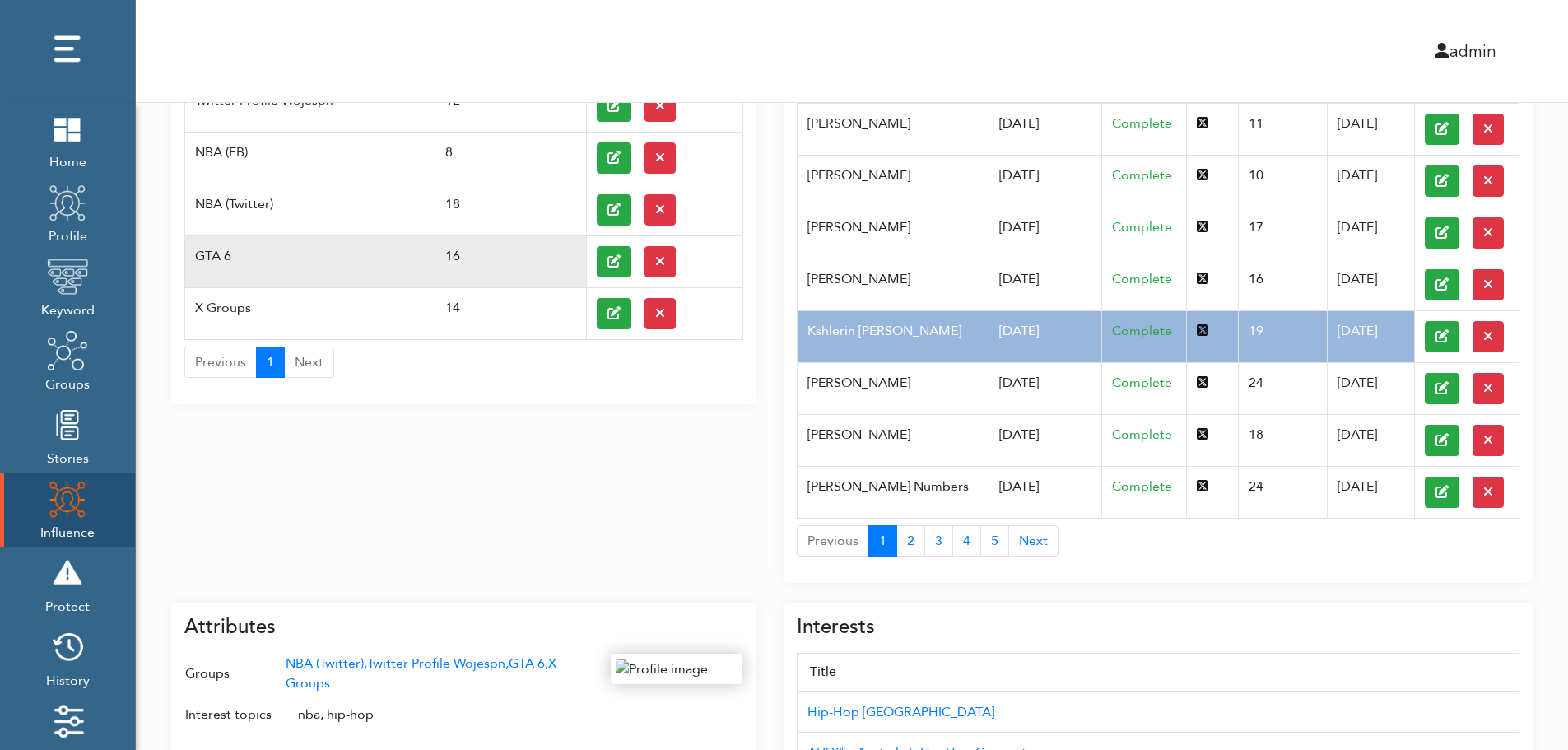
click at [245, 246] on td "GTA 6" at bounding box center [310, 262] width 251 height 52
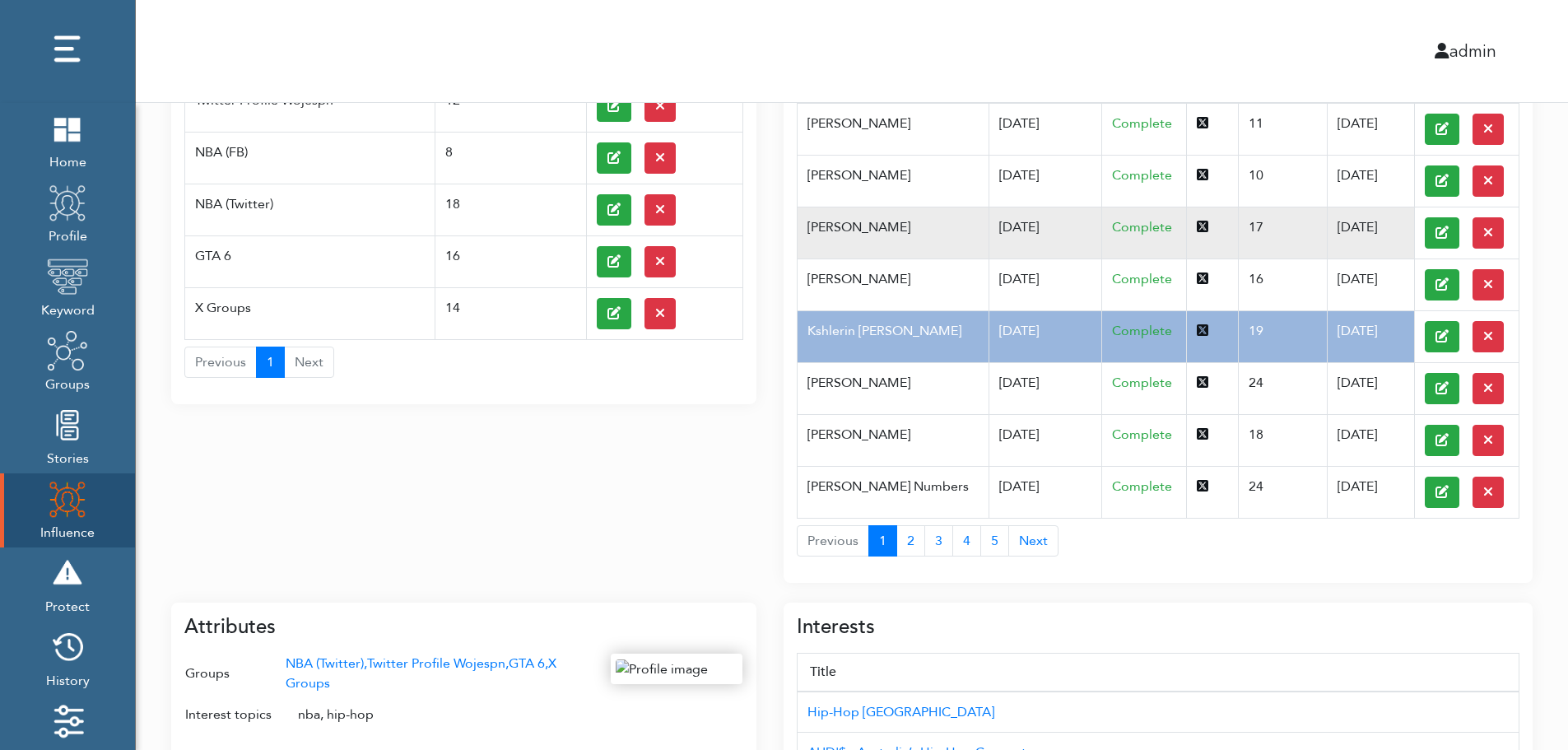
click at [951, 246] on td "Pfannerstill Norene" at bounding box center [892, 233] width 191 height 52
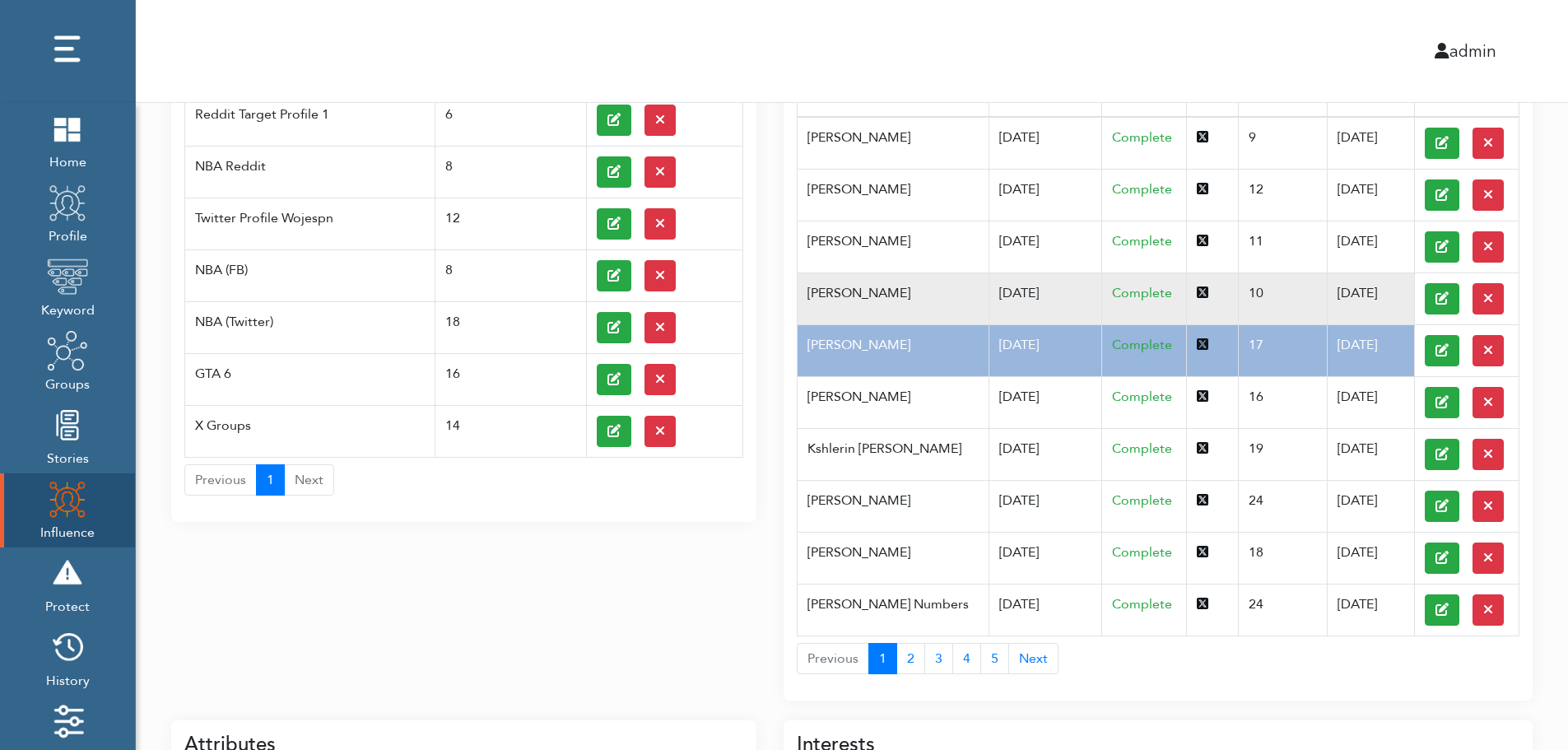
scroll to position [0, 0]
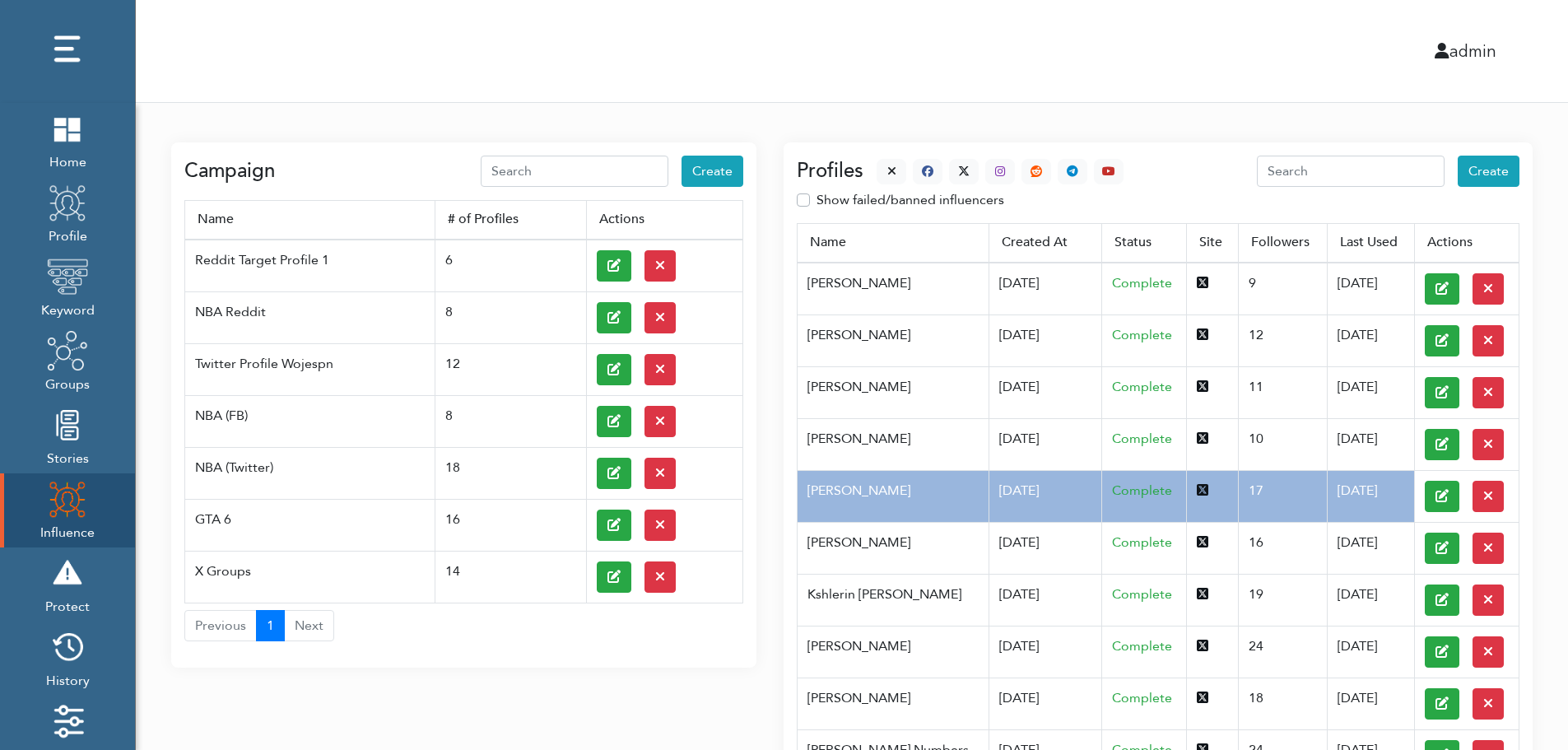
click at [872, 165] on div at bounding box center [993, 171] width 261 height 26
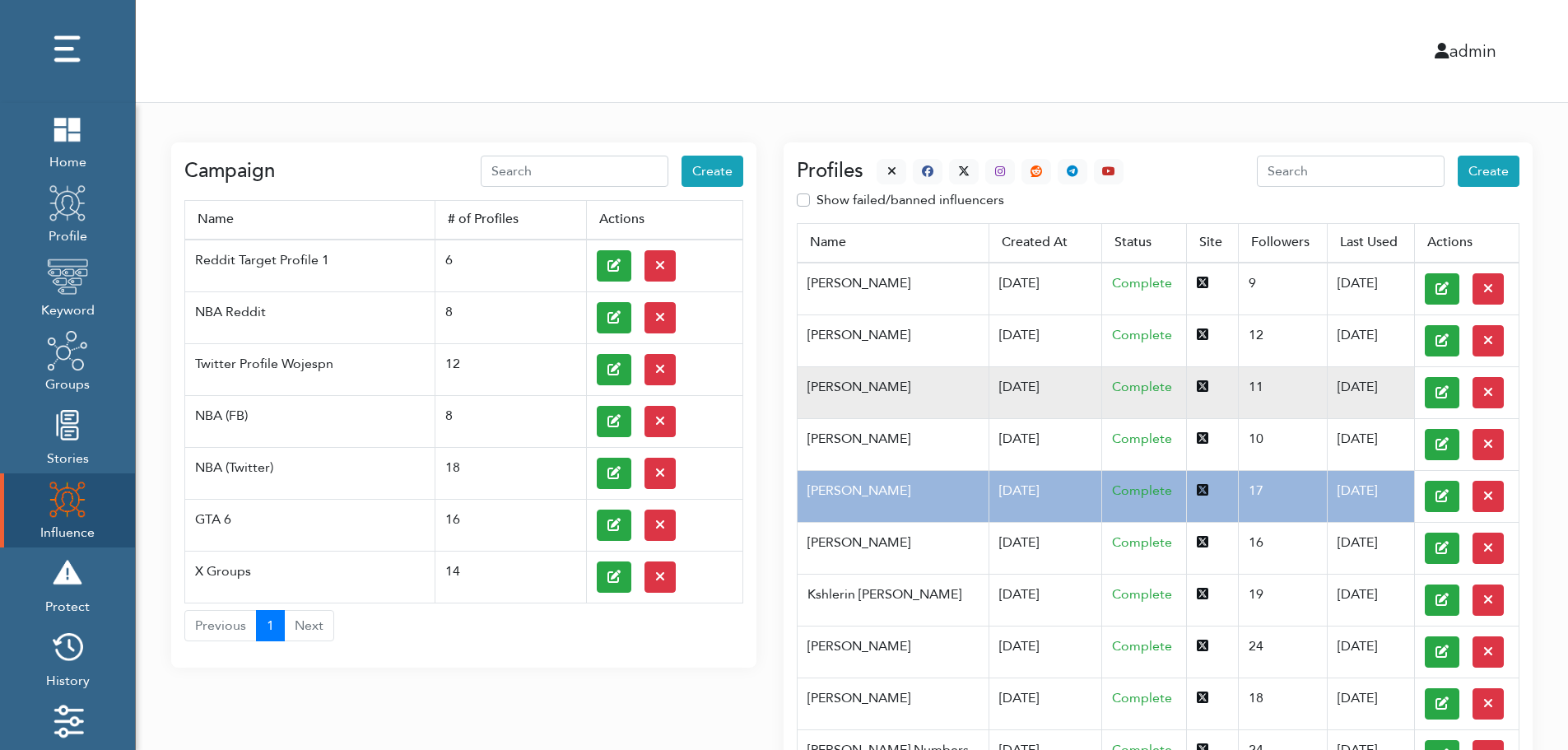
scroll to position [656, 0]
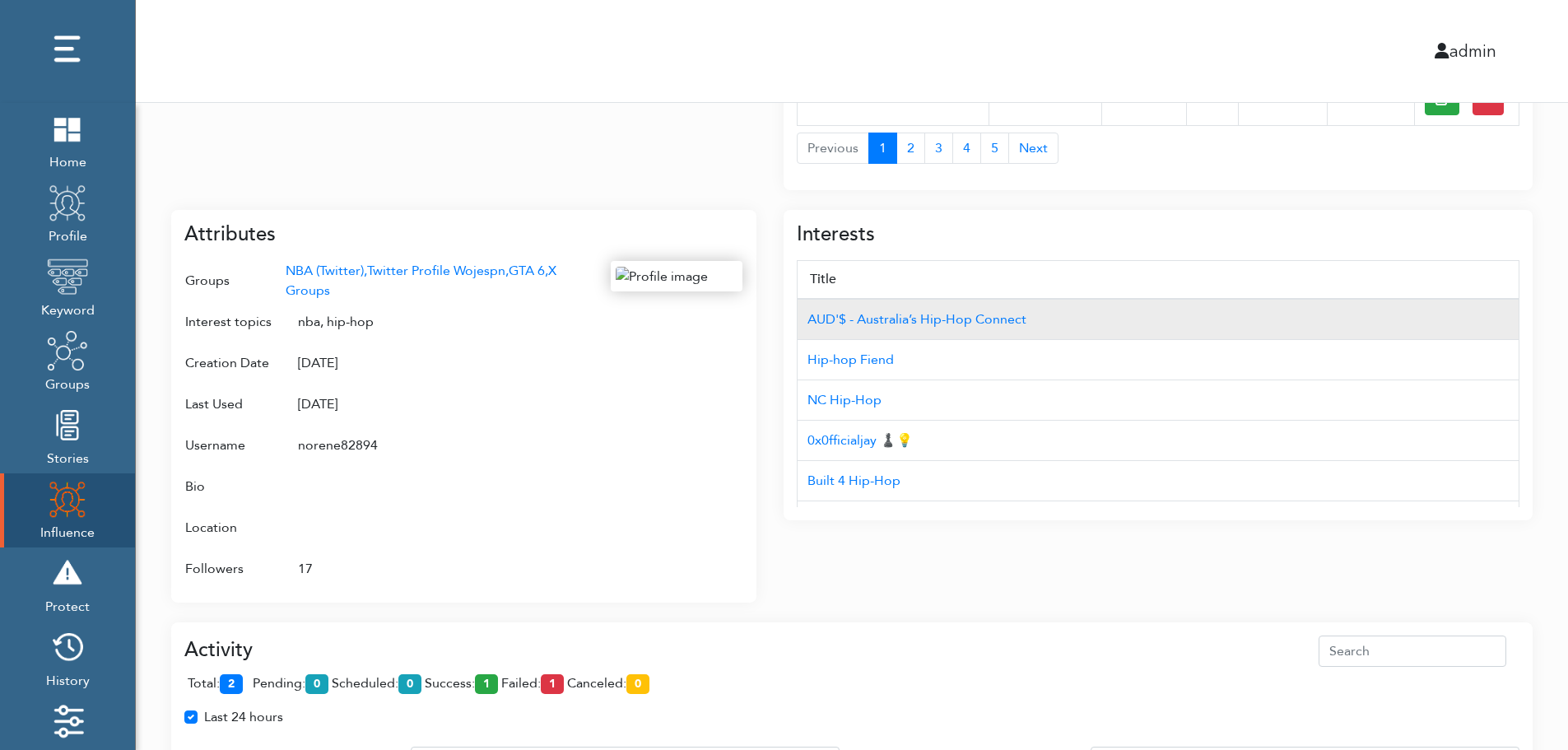
click at [1429, 301] on td "AUD'$ - Australia’s Hip-Hop Connect" at bounding box center [1158, 320] width 722 height 42
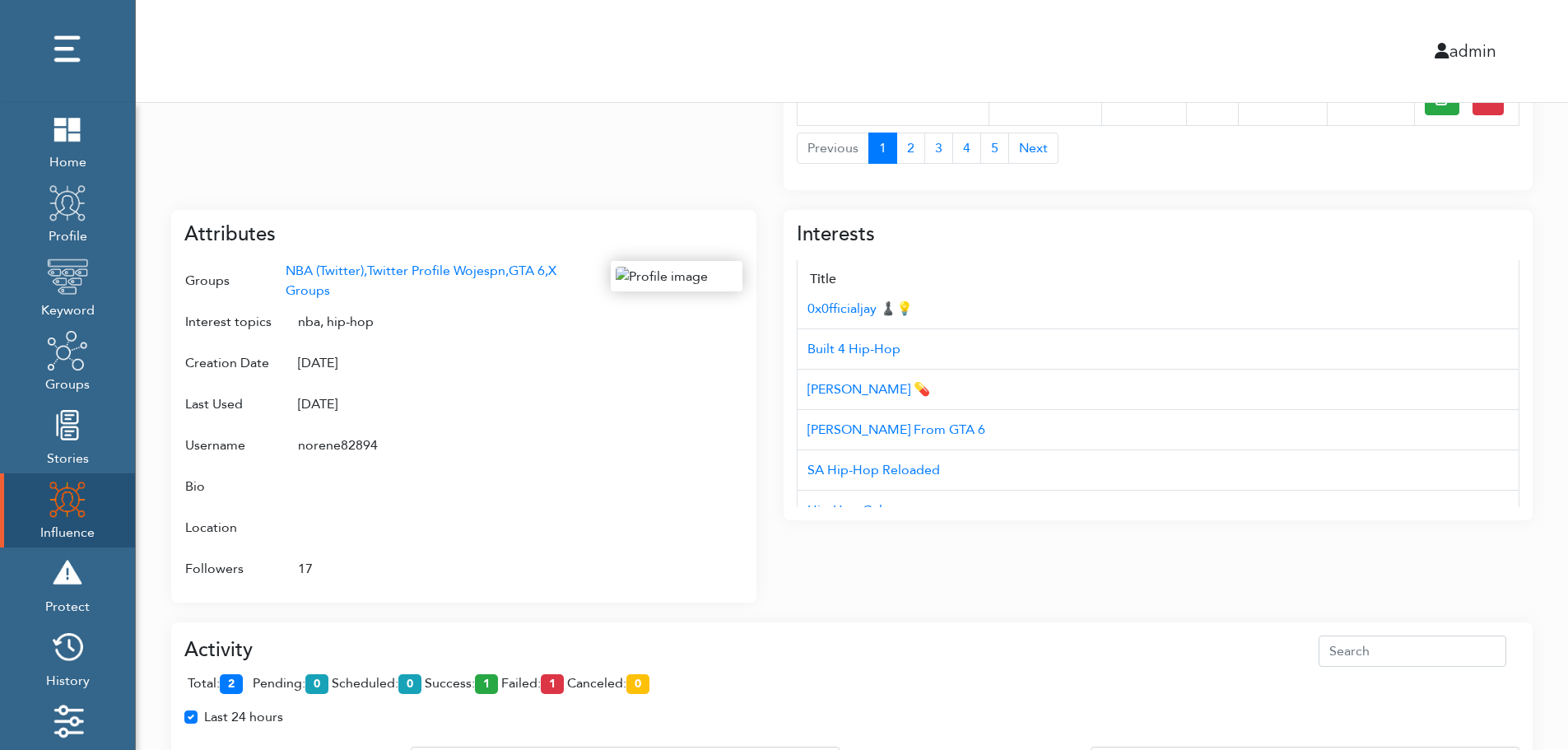
scroll to position [164, 0]
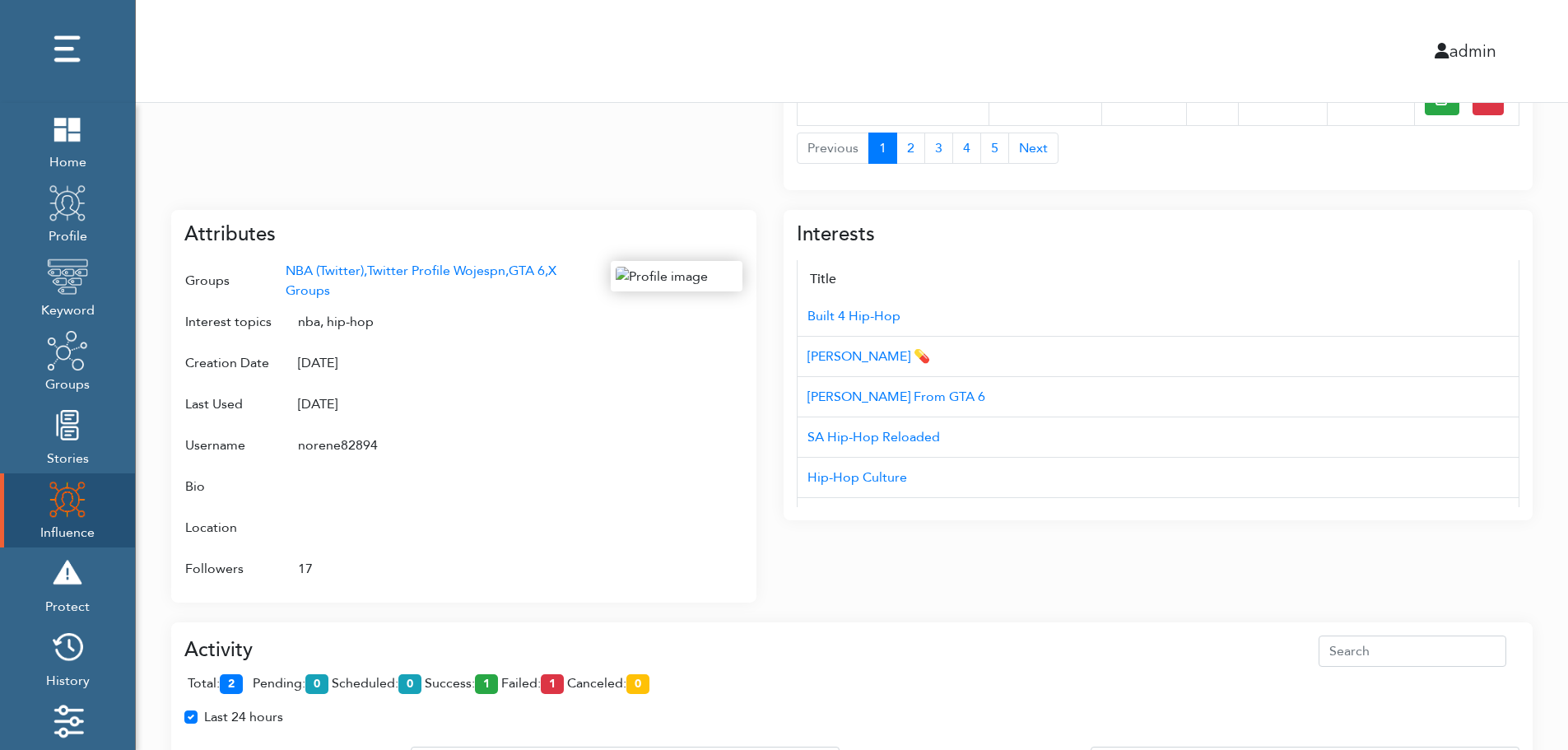
click at [1560, 439] on div "Campaign Create Name # of Profiles Actions Reddit Target Profile 1 6 NBA Reddit…" at bounding box center [852, 241] width 1432 height 1588
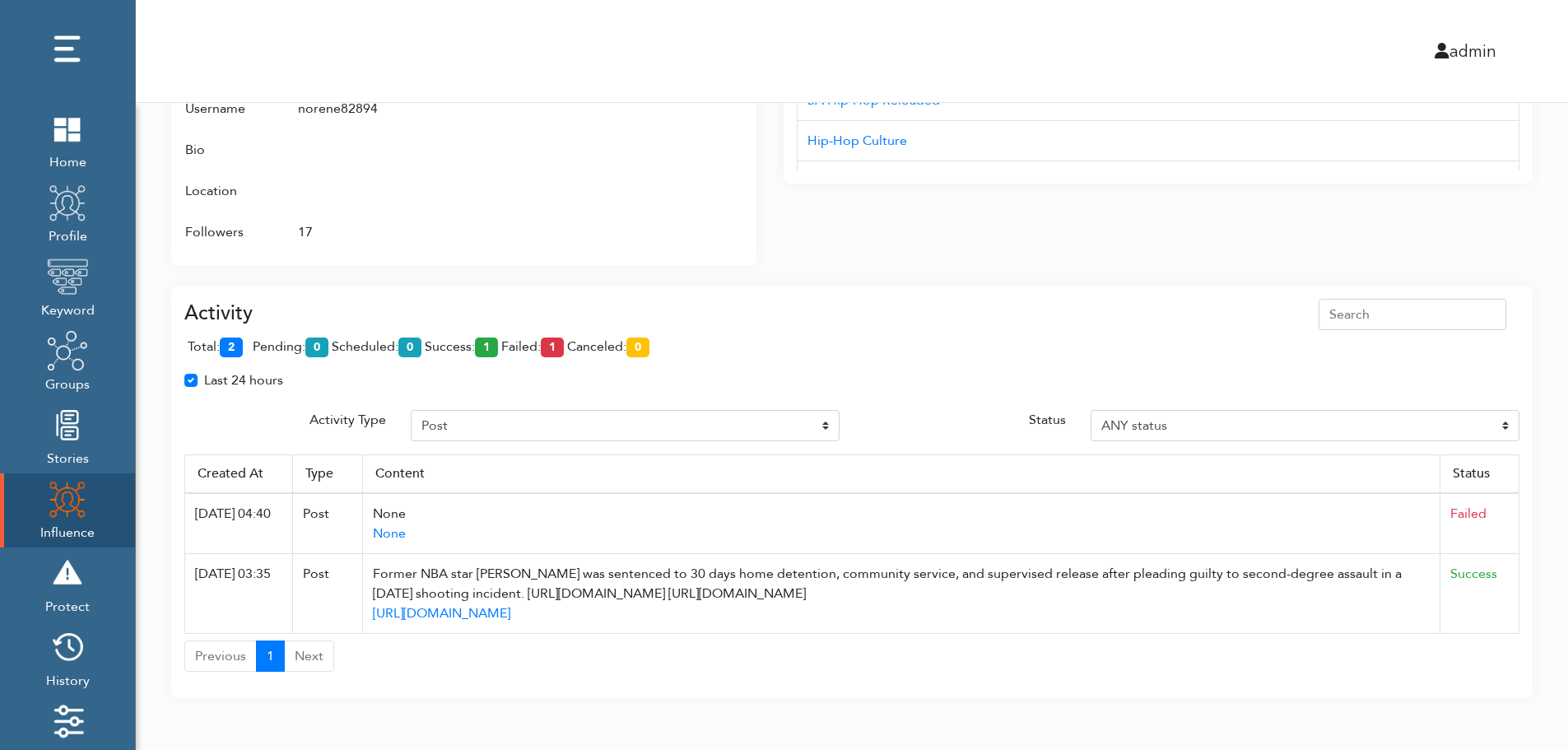
scroll to position [998, 0]
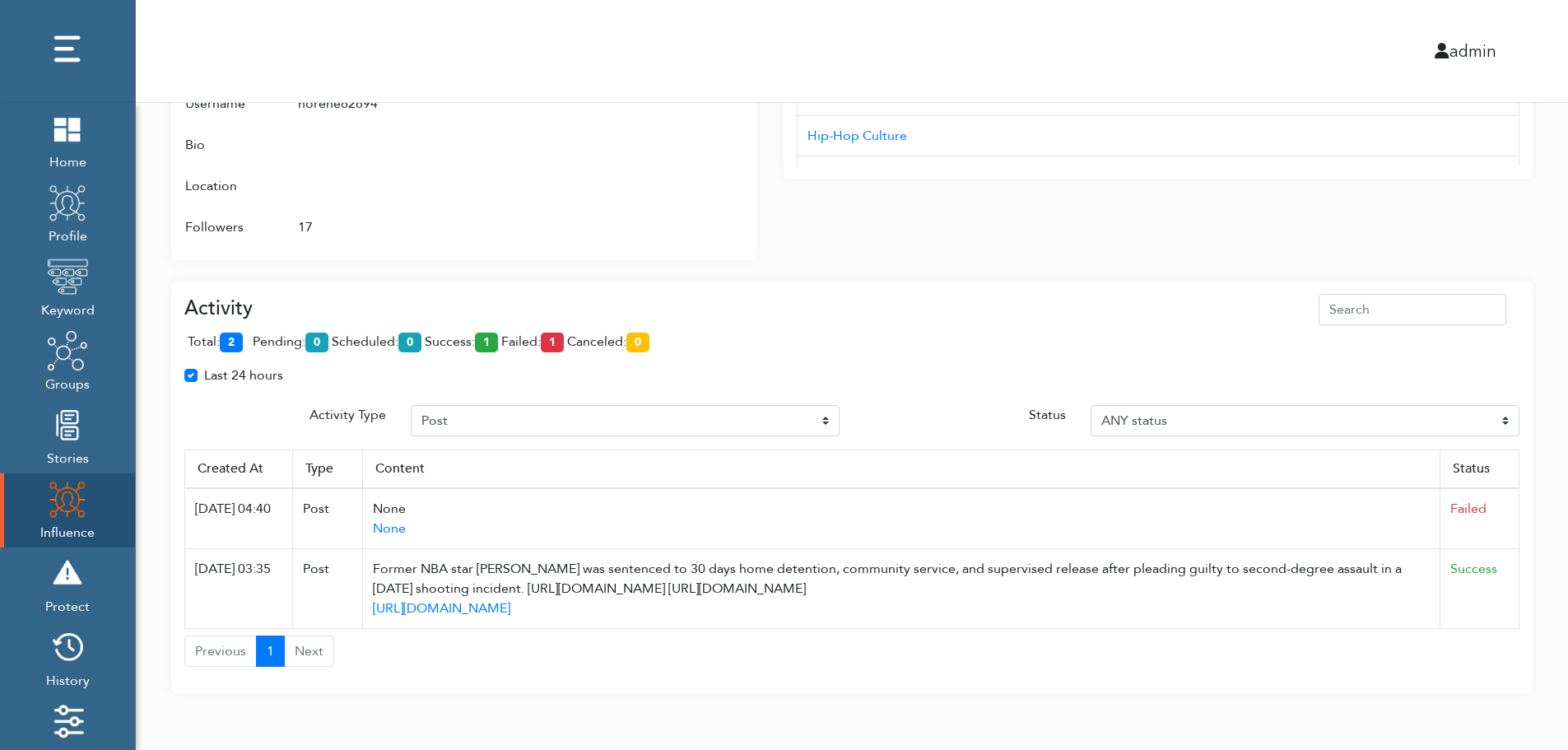
click at [1507, 438] on div "Activity total: 2 pending: 0 scheduled: 0 success: 1 failed: 1 canceled: 0 Last…" at bounding box center [852, 481] width 1335 height 374
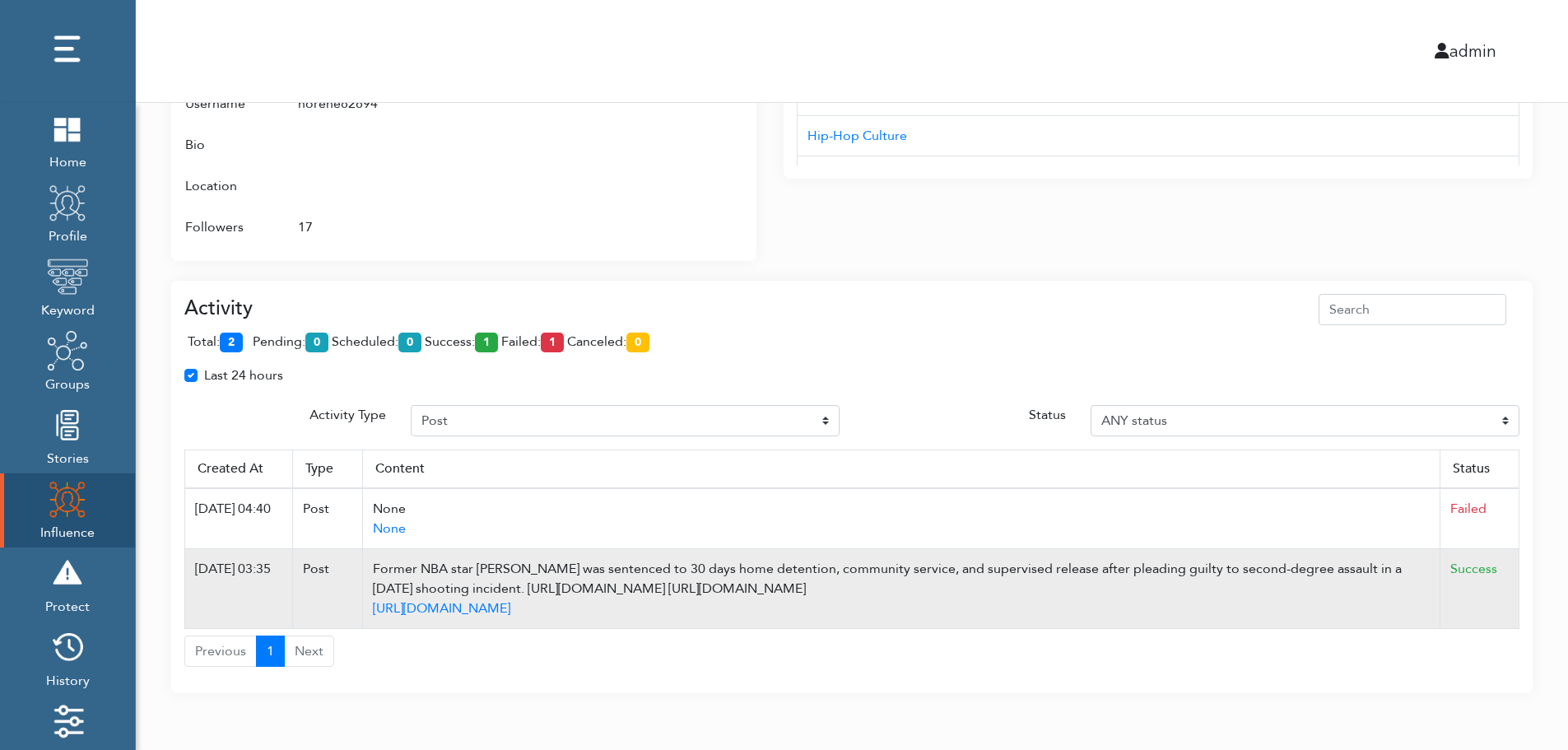
click at [1513, 555] on td "Success" at bounding box center [1480, 589] width 79 height 80
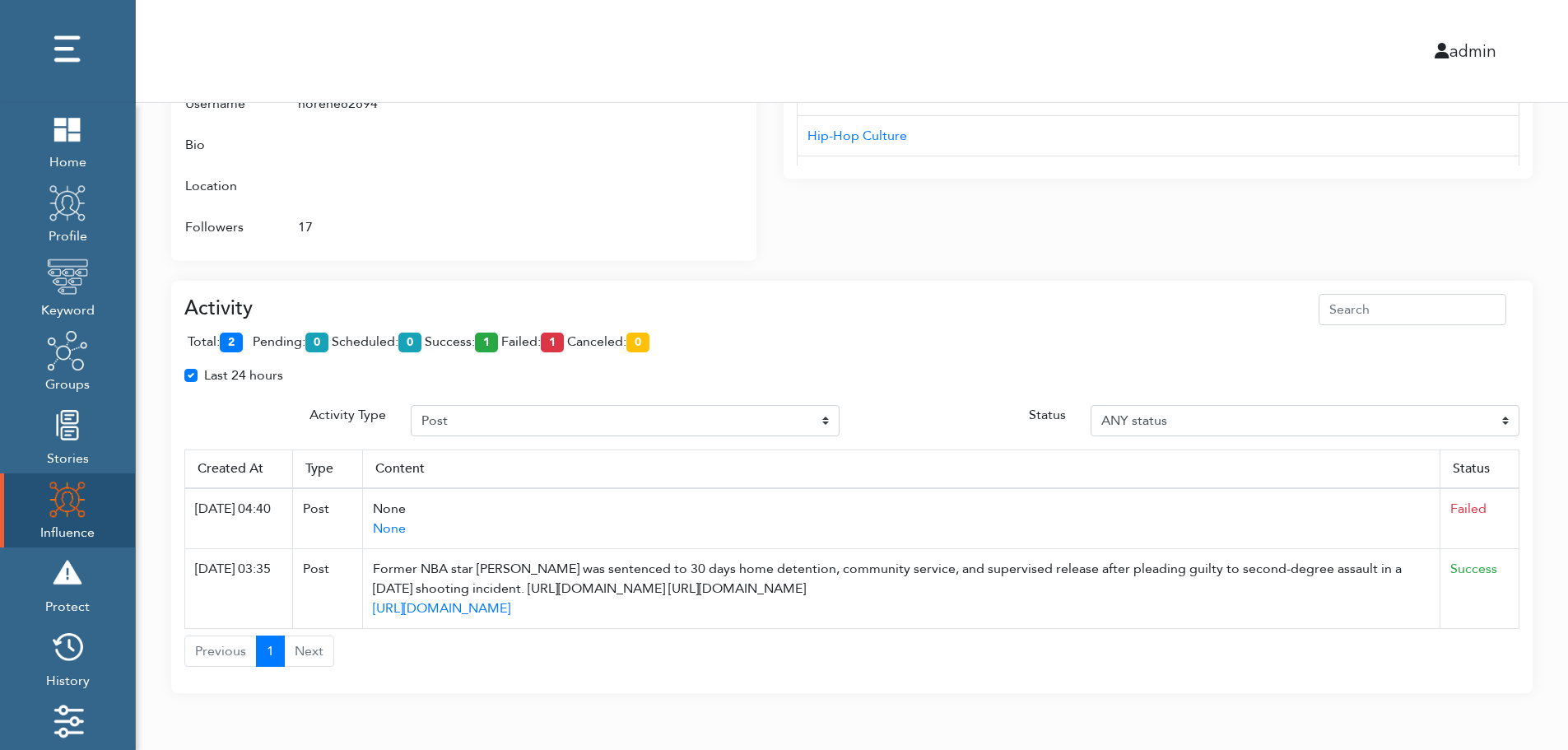
click at [1441, 284] on div "Activity total: 2 pending: 0 scheduled: 0 success: 1 failed: 1 canceled: 0 Last…" at bounding box center [852, 486] width 1361 height 413
click at [747, 140] on div "Attributes Groups NBA (Twitter), Twitter Profile Wojespn, GTA 6, X Groups Inter…" at bounding box center [464, 64] width 585 height 392
click at [671, 170] on div at bounding box center [677, 83] width 132 height 328
click at [665, 192] on div at bounding box center [677, 83] width 132 height 328
click at [1089, 198] on div "Interests Title AUD'$ - Australia’s Hip-Hop Connect Hip-hop Fiend NC Hip-Hop 0x…" at bounding box center [1158, 54] width 749 height 412
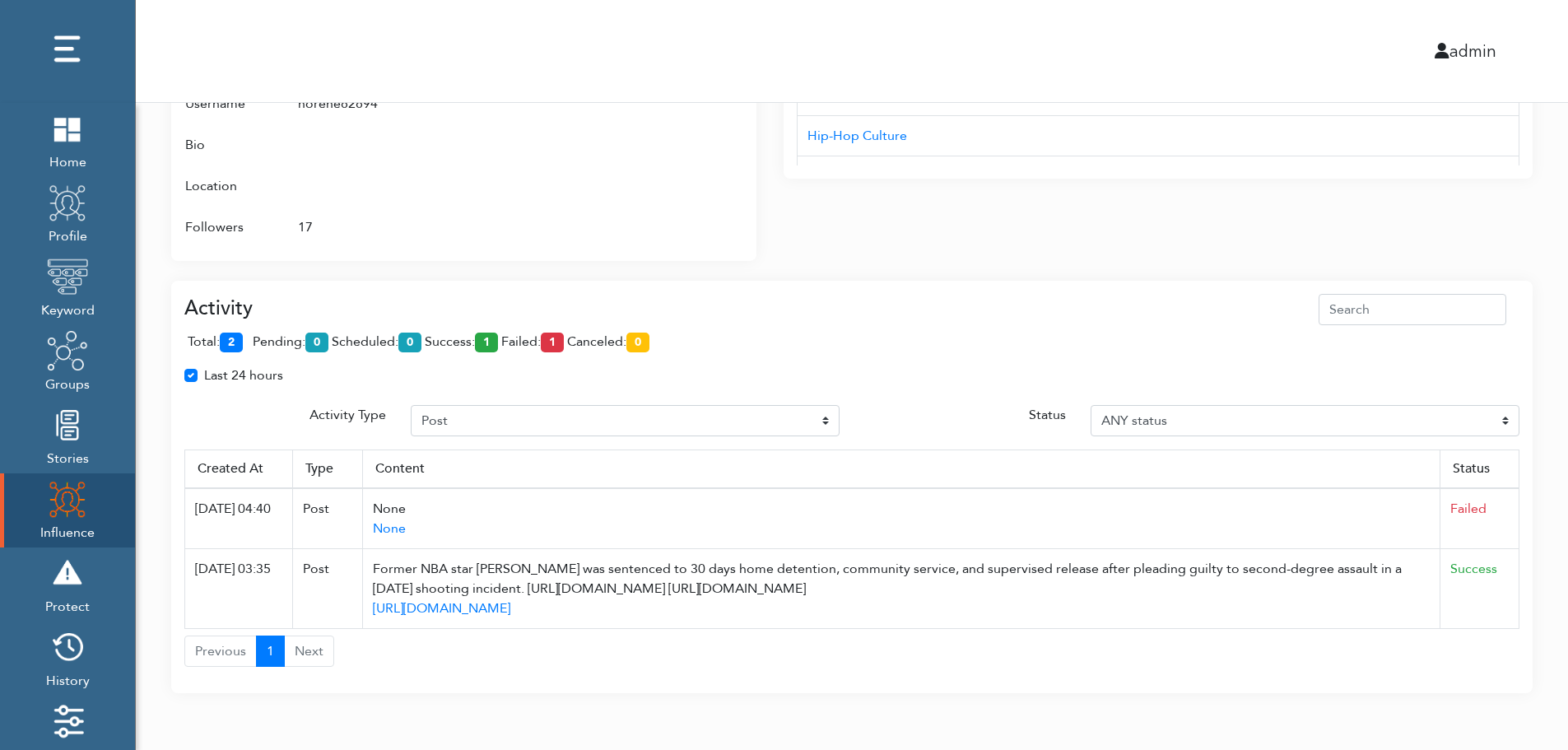
click at [1089, 198] on div "Interests Title AUD'$ - Australia’s Hip-Hop Connect Hip-hop Fiend NC Hip-Hop 0x…" at bounding box center [1158, 54] width 749 height 412
click at [1084, 262] on div "Activity total: 2 pending: 0 scheduled: 0 success: 1 failed: 1 canceled: 0 Last…" at bounding box center [852, 477] width 1361 height 433
click at [1084, 261] on div "Activity total: 2 pending: 0 scheduled: 0 success: 1 failed: 1 canceled: 0 Last…" at bounding box center [852, 477] width 1361 height 433
click at [549, 309] on div "Activity" at bounding box center [852, 310] width 1335 height 32
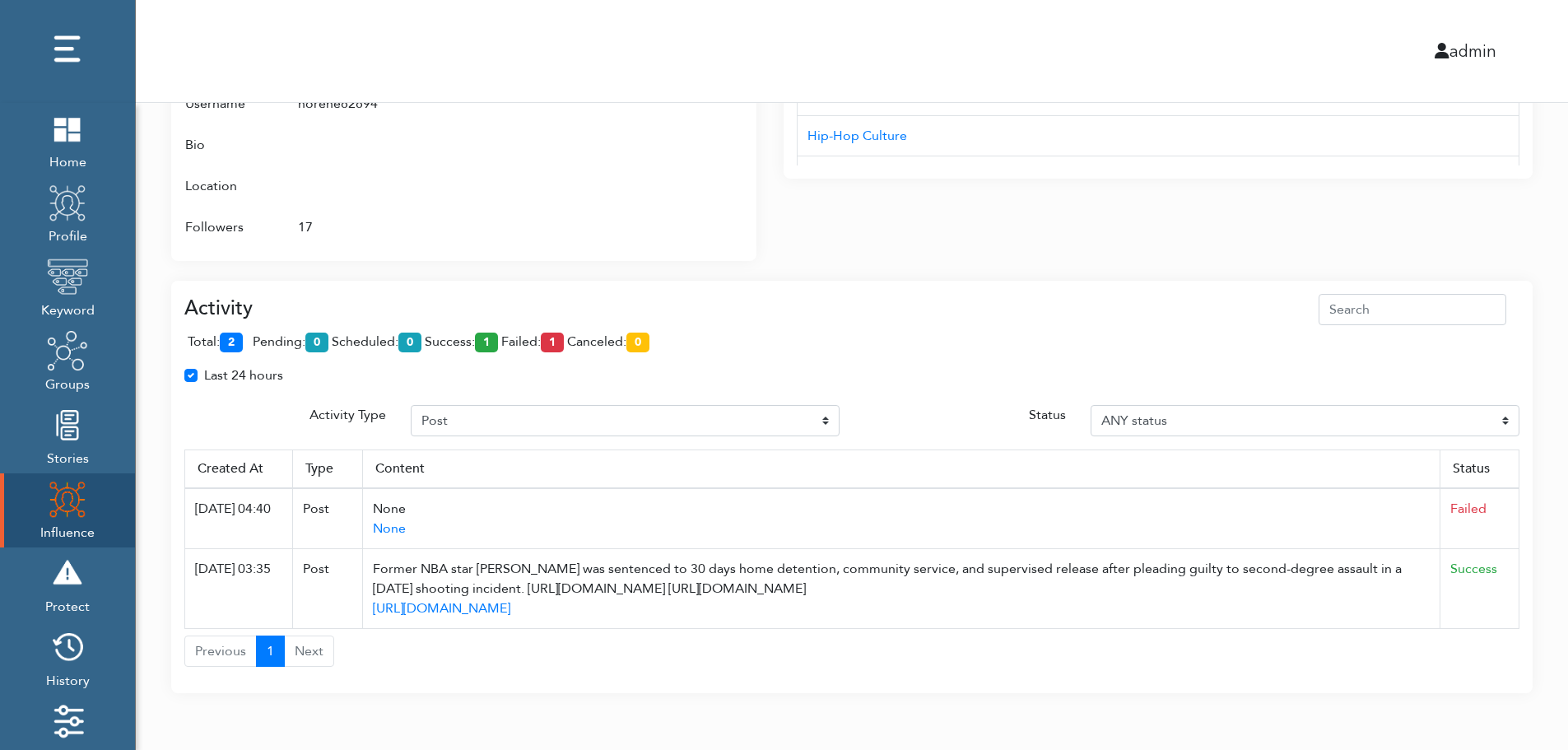
click at [1513, 487] on th "Status" at bounding box center [1480, 469] width 79 height 39
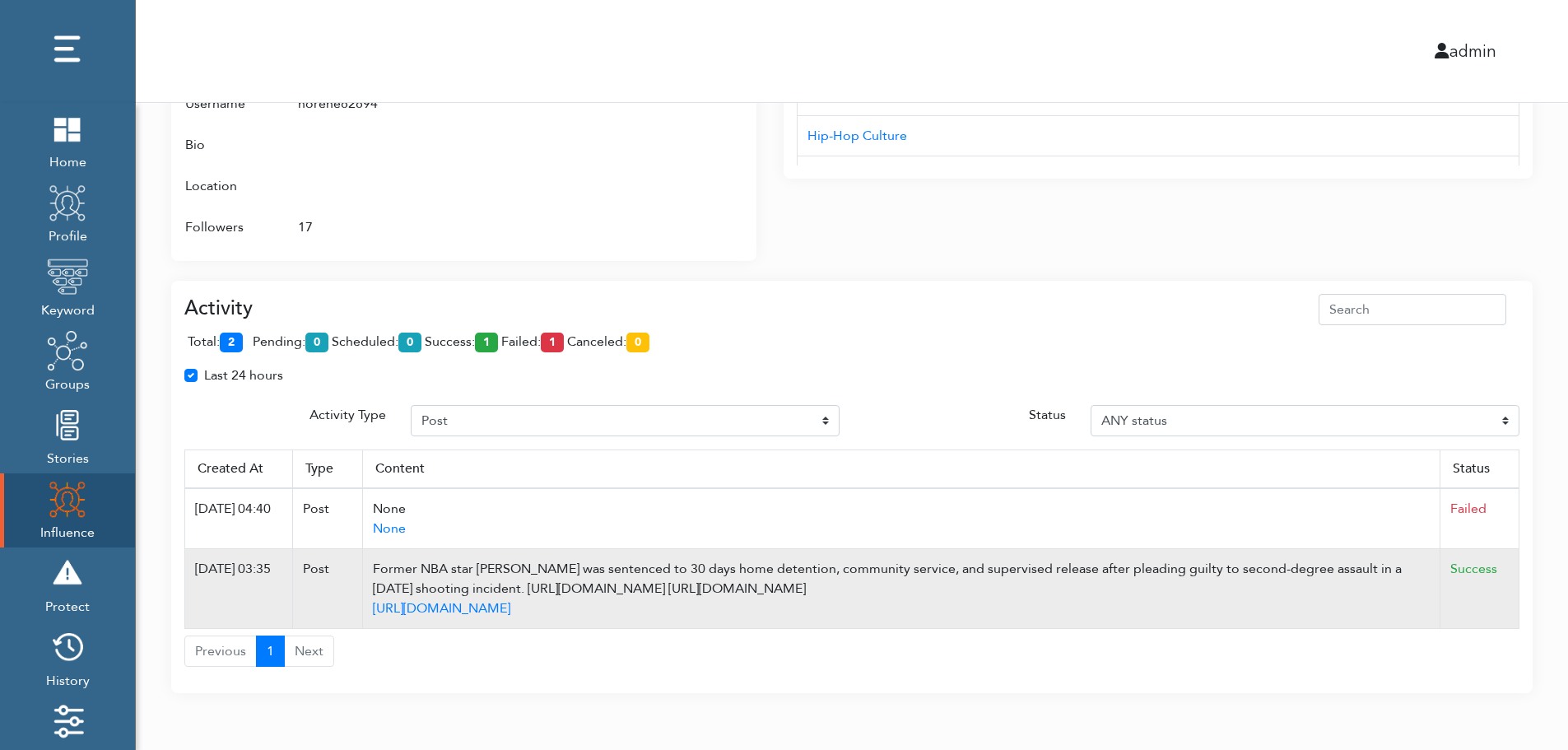
click at [1501, 601] on td "Success" at bounding box center [1480, 589] width 79 height 80
click at [1514, 581] on td "Success" at bounding box center [1480, 589] width 79 height 80
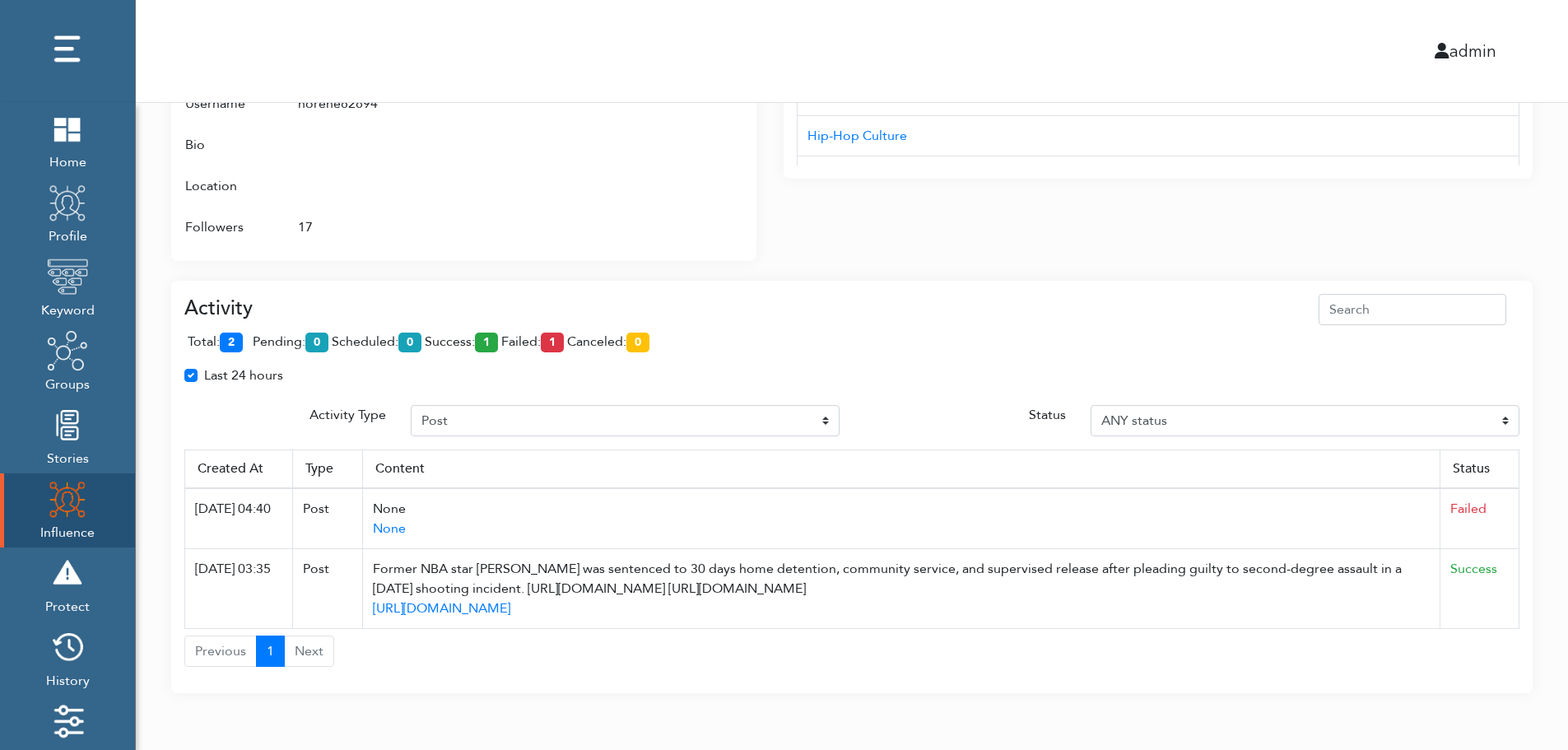
click at [767, 343] on div "total: 2 pending: 0 scheduled: 0 success: 1 failed: 1 canceled: 0" at bounding box center [852, 345] width 1335 height 41
click at [766, 326] on div "total: 2 pending: 0 scheduled: 0 success: 1 failed: 1 canceled: 0" at bounding box center [852, 345] width 1335 height 41
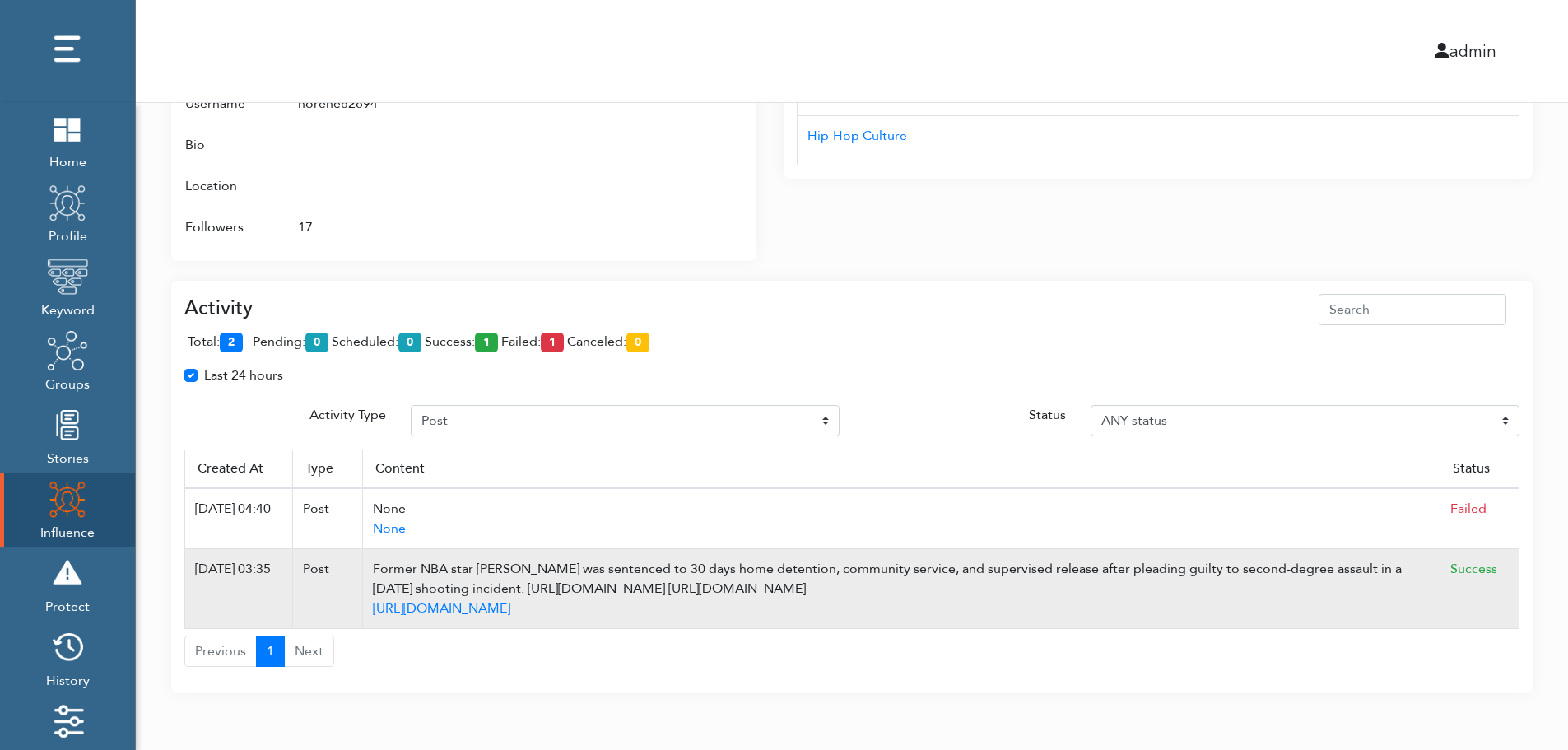
click at [1515, 590] on td "Success" at bounding box center [1480, 589] width 79 height 80
click at [1515, 594] on td "Success" at bounding box center [1480, 589] width 79 height 80
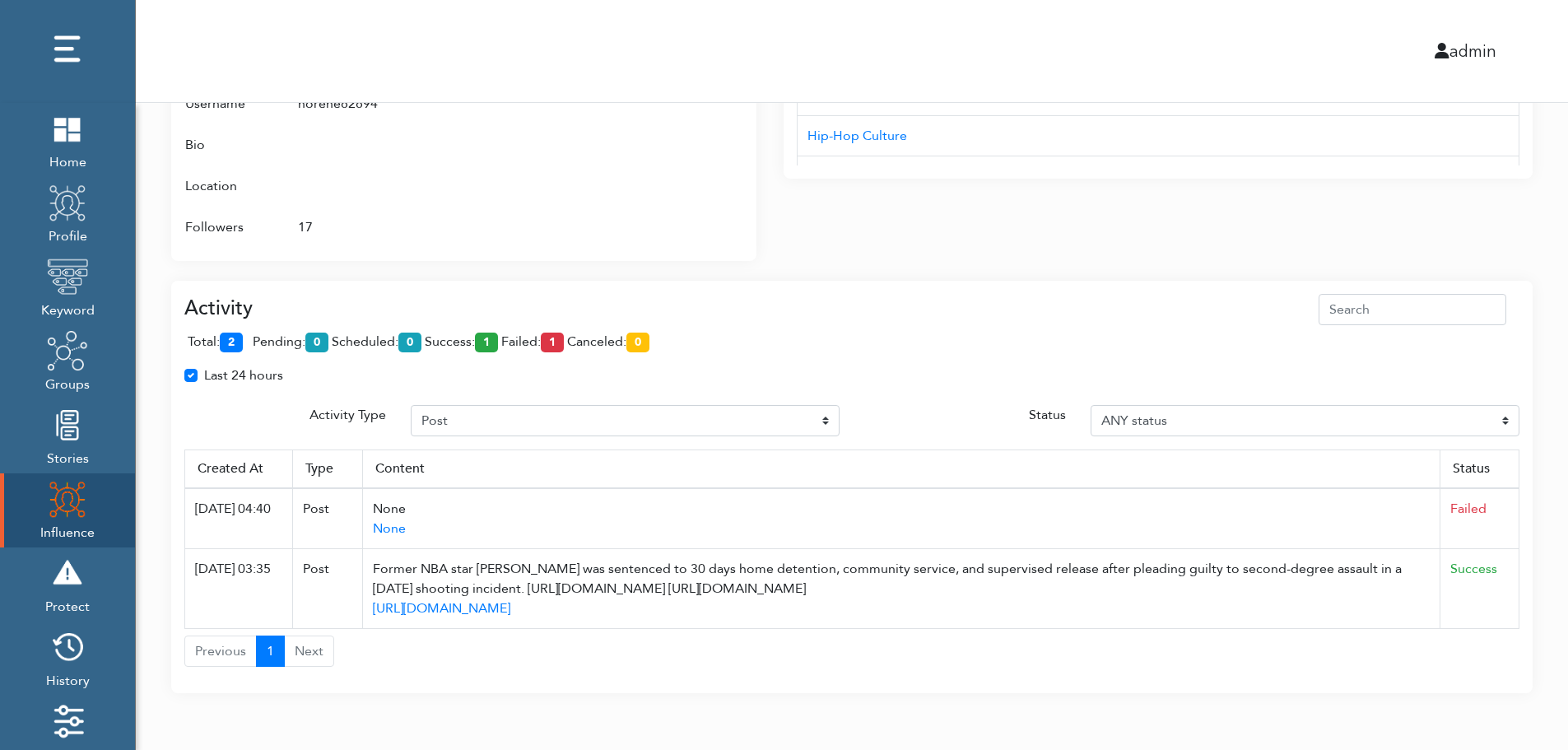
click at [812, 350] on div "total: 2 pending: 0 scheduled: 0 success: 1 failed: 1 canceled: 0" at bounding box center [852, 345] width 1335 height 41
click at [830, 31] on div "admin" at bounding box center [852, 51] width 1457 height 102
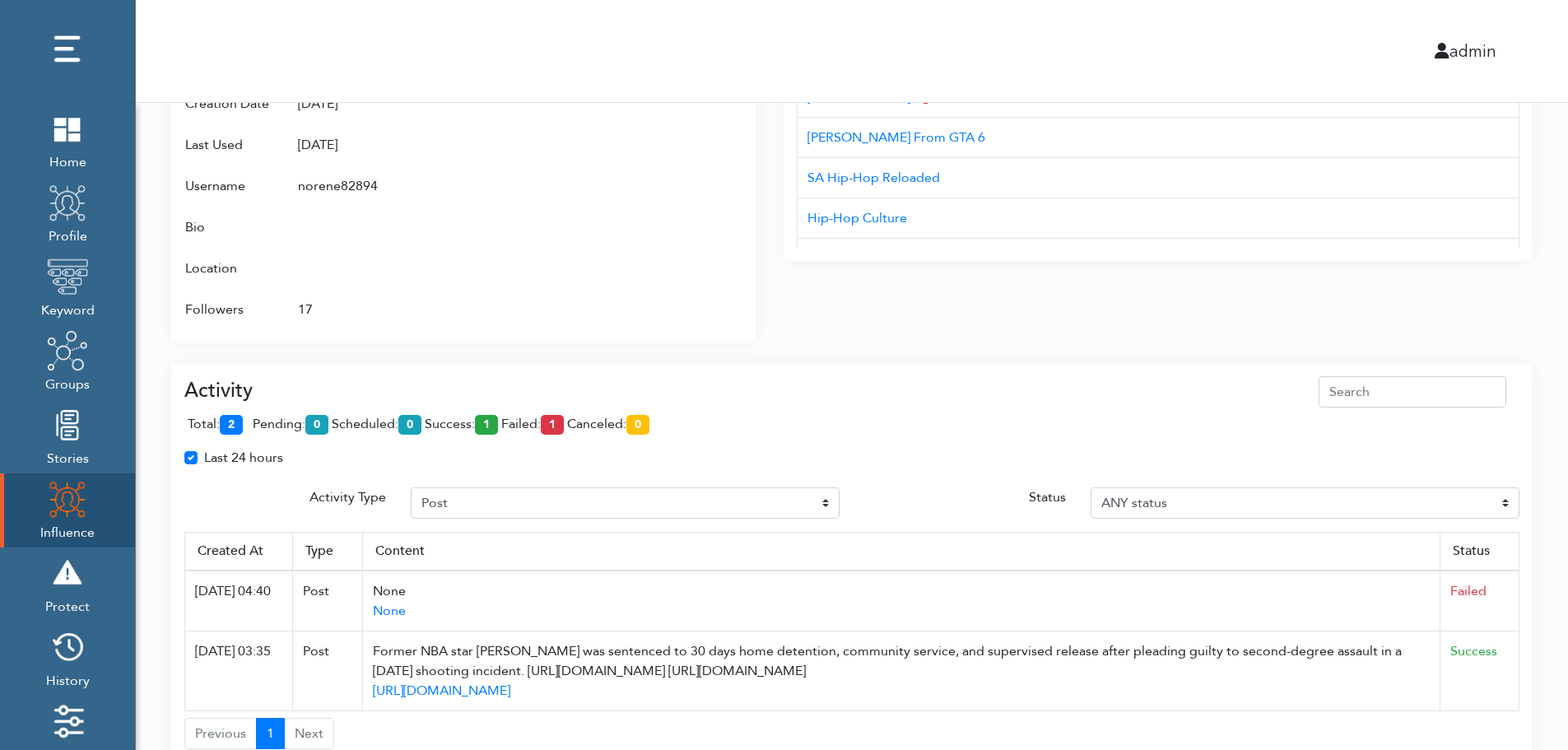
scroll to position [899, 0]
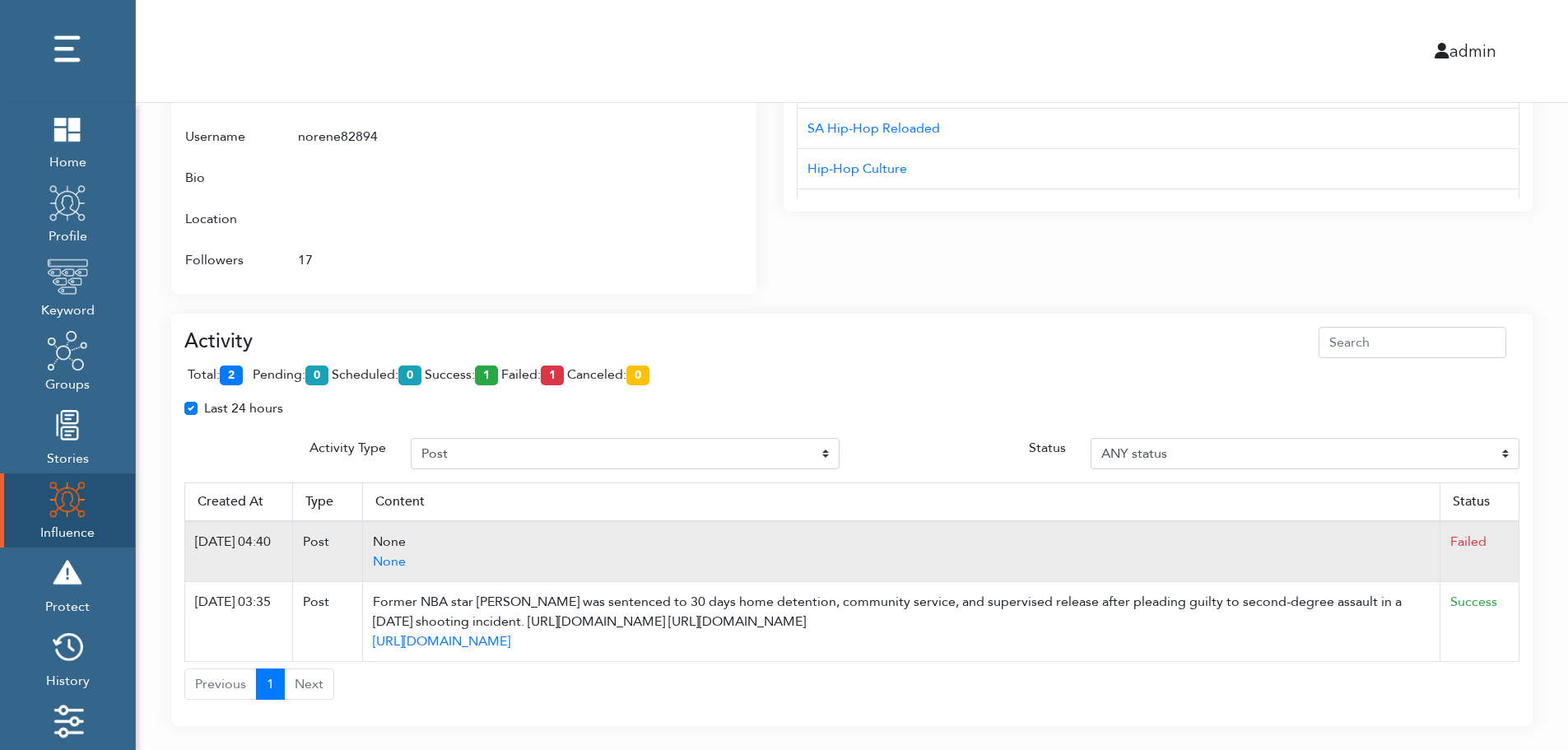
scroll to position [998, 0]
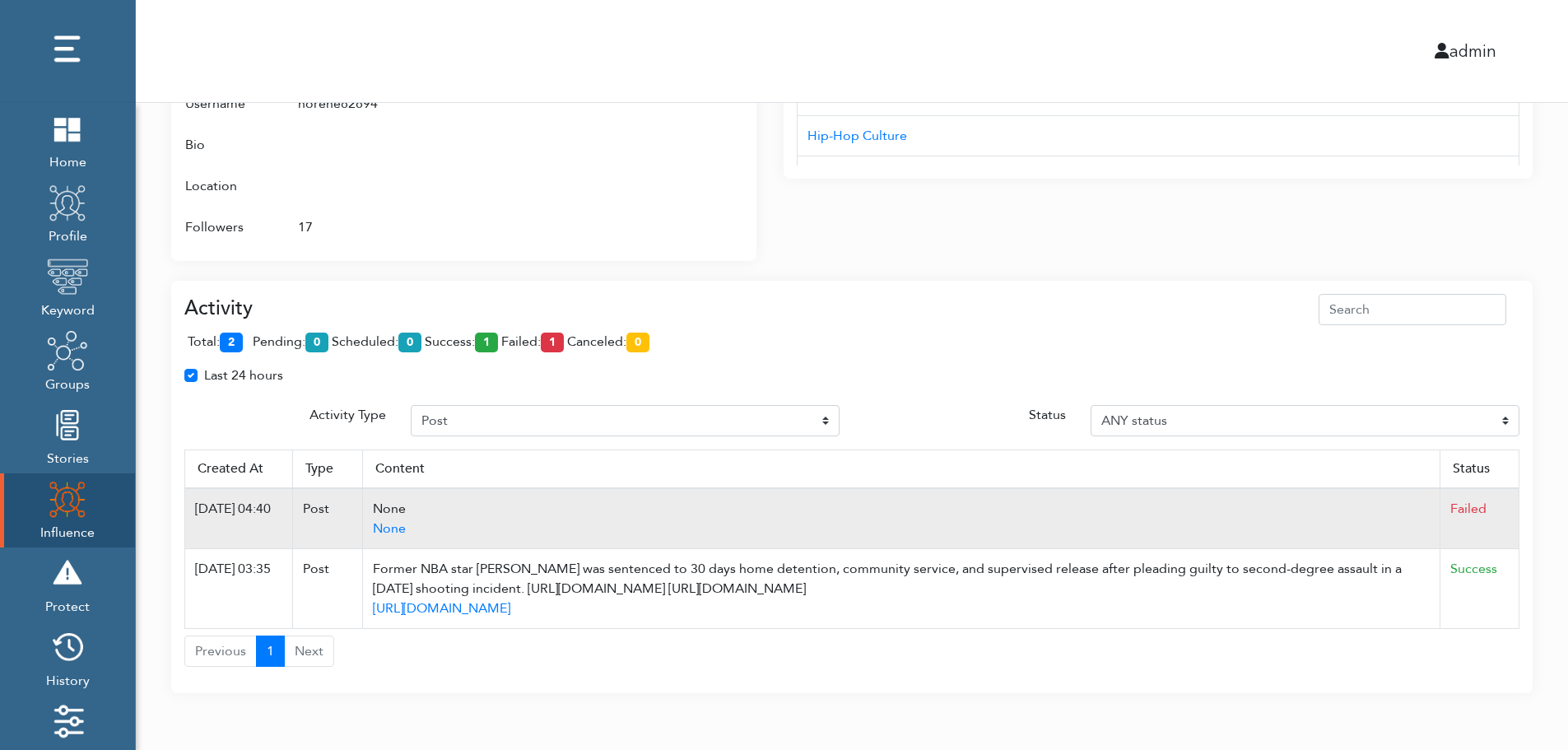
click at [1512, 491] on td "Failed" at bounding box center [1480, 518] width 79 height 60
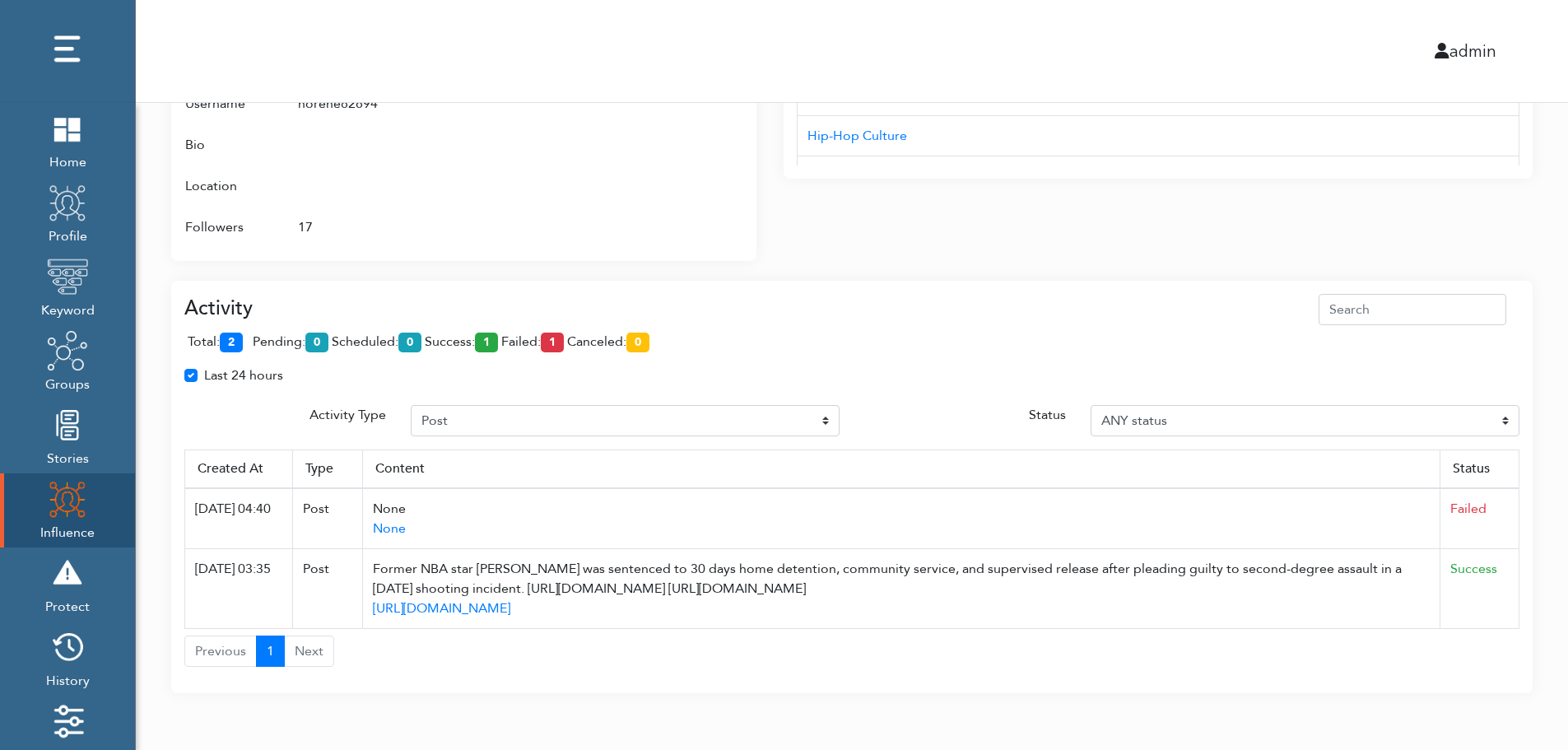
drag, startPoint x: 572, startPoint y: 510, endPoint x: 1534, endPoint y: 360, distance: 973.6
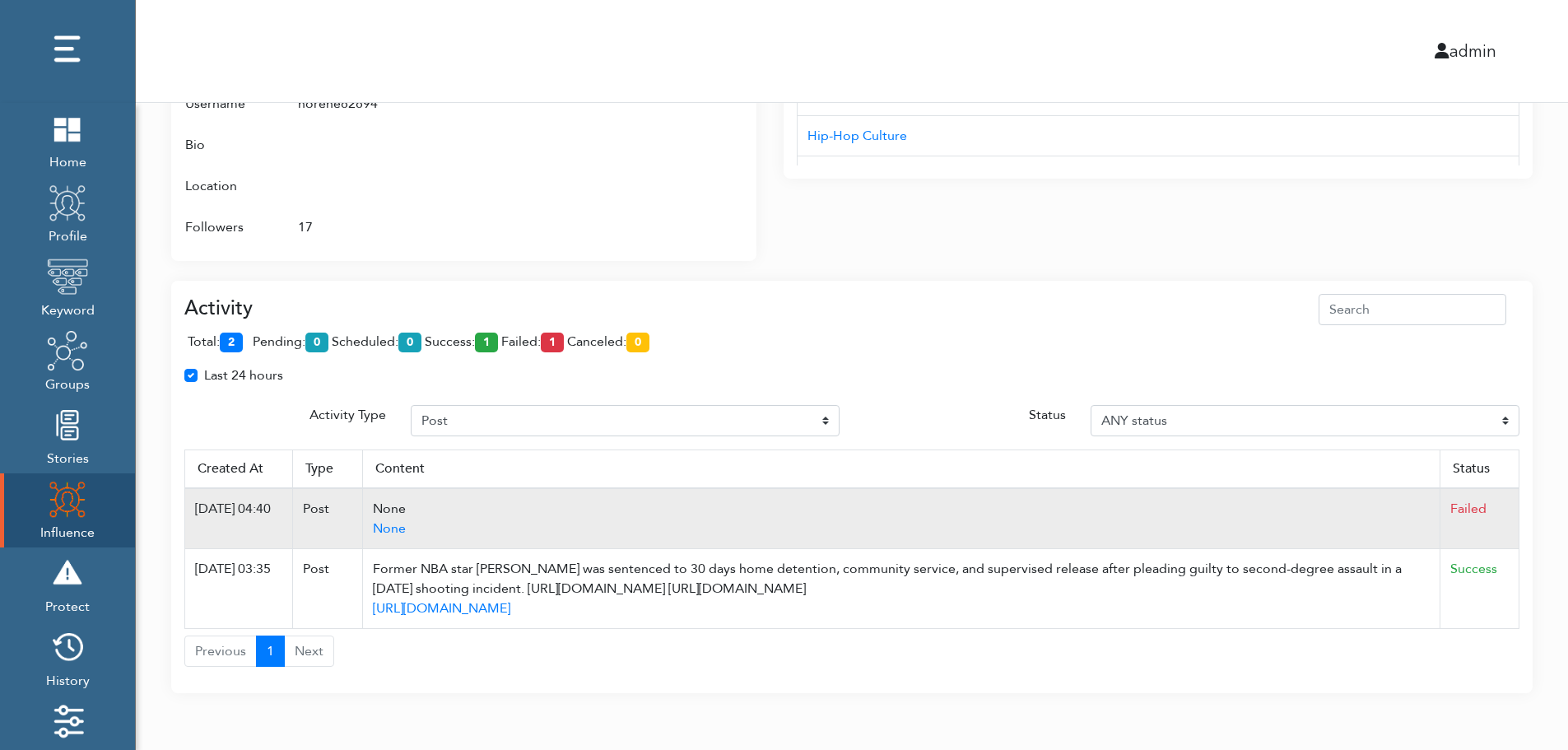
click at [563, 490] on td "None None" at bounding box center [901, 518] width 1078 height 60
click at [942, 496] on td "None None" at bounding box center [901, 518] width 1078 height 60
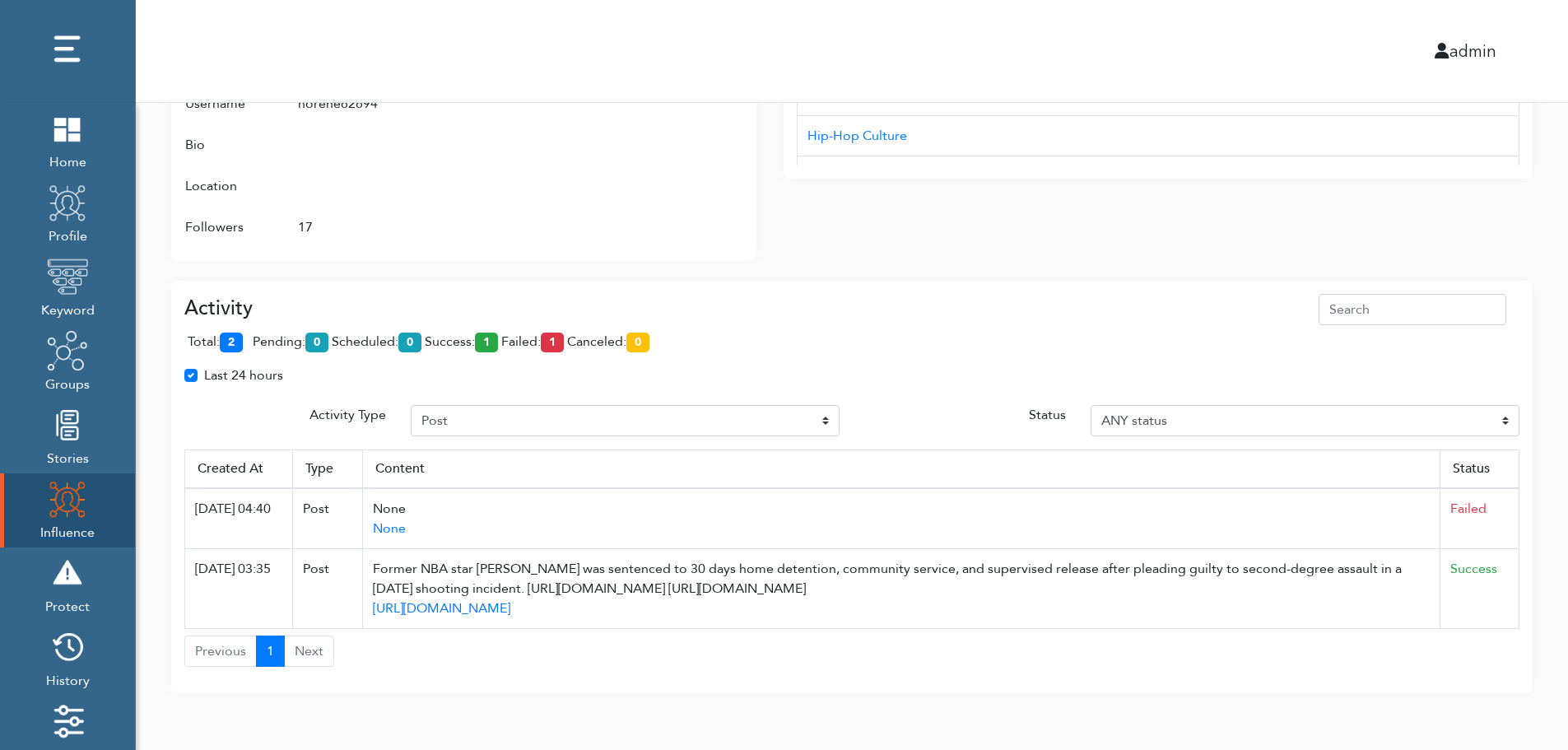
click at [54, 504] on img at bounding box center [67, 499] width 42 height 42
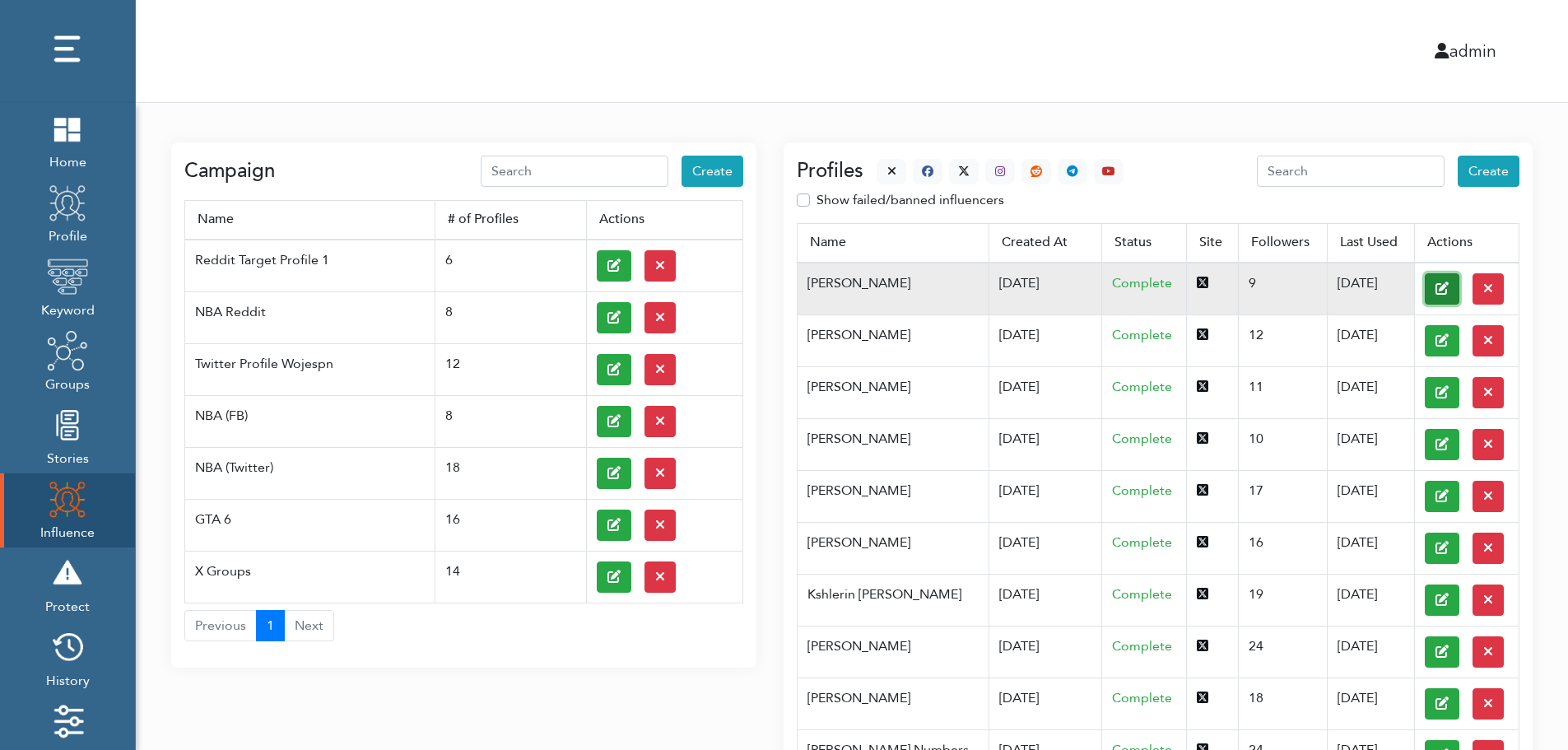
click at [1424, 287] on button at bounding box center [1441, 289] width 35 height 32
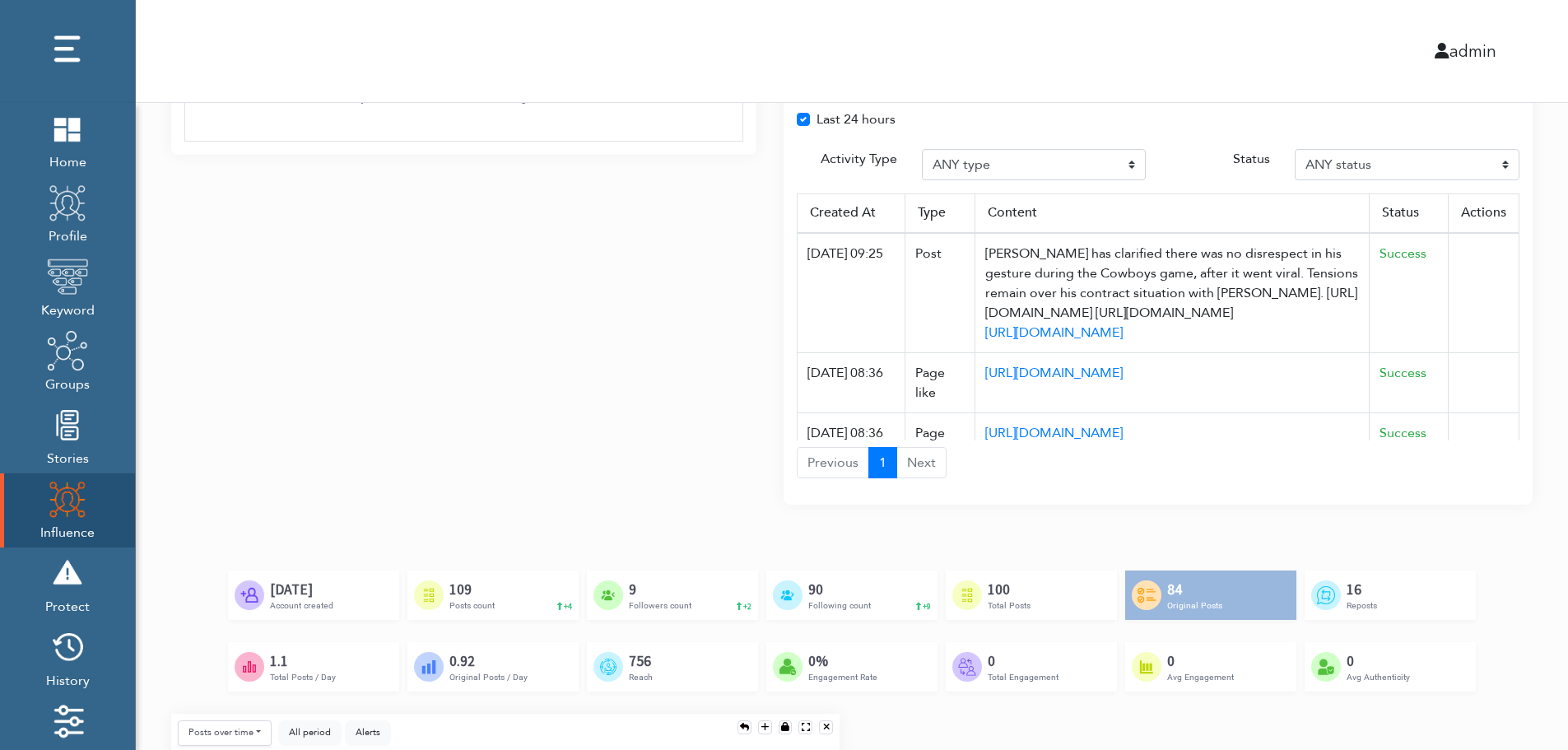
scroll to position [1229, 0]
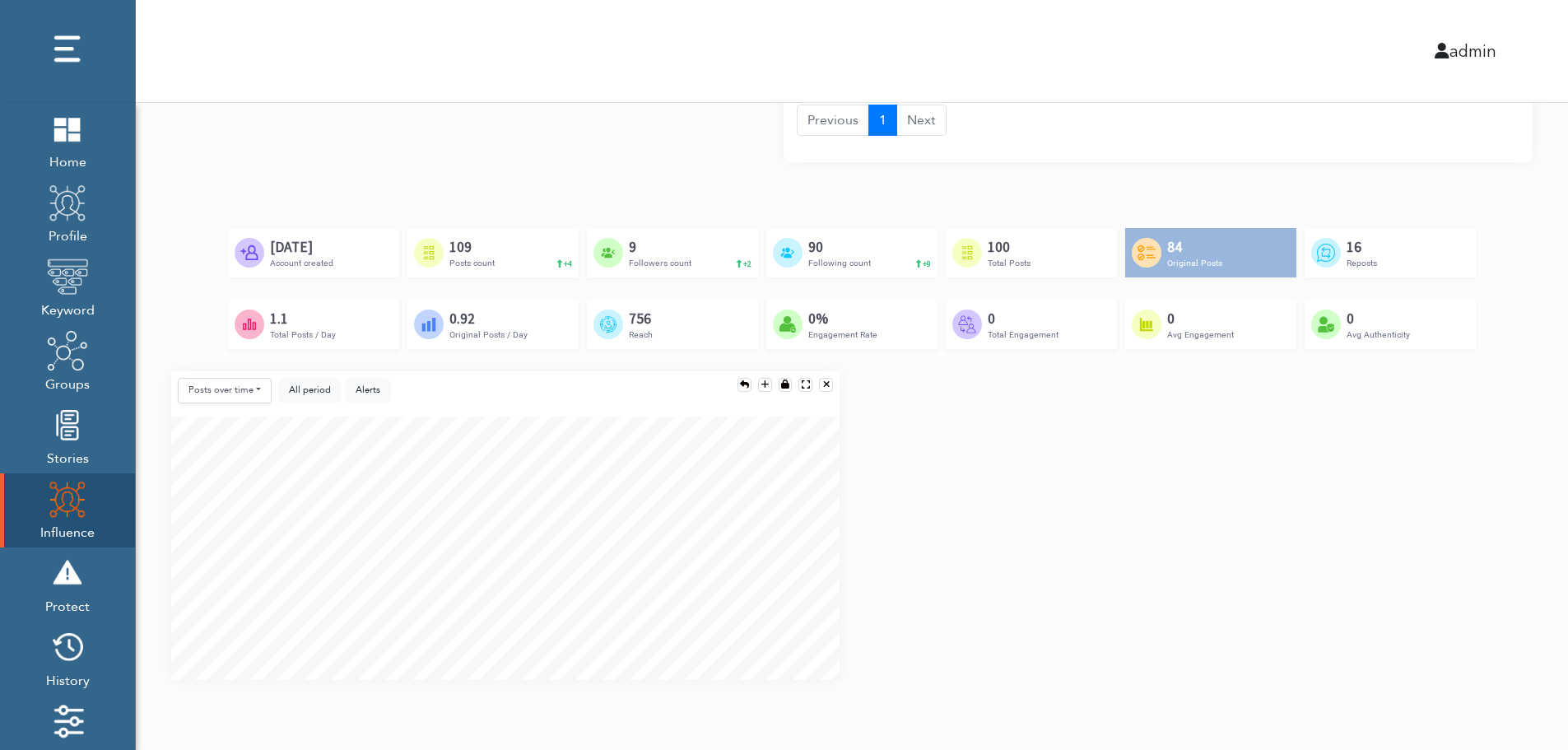
click at [1516, 535] on div "Posts over time Posts over time Posts by hour Reposts over time Reposts by hour…" at bounding box center [851, 532] width 1386 height 322
click at [1519, 596] on div "Posts over time Posts over time Posts by hour Reposts over time Reposts by hour…" at bounding box center [851, 532] width 1386 height 322
click at [1516, 606] on div "Posts over time Posts over time Posts by hour Reposts over time Reposts by hour…" at bounding box center [851, 532] width 1386 height 322
click at [1514, 485] on div "Posts over time Posts over time Posts by hour Reposts over time Reposts by hour…" at bounding box center [851, 532] width 1386 height 322
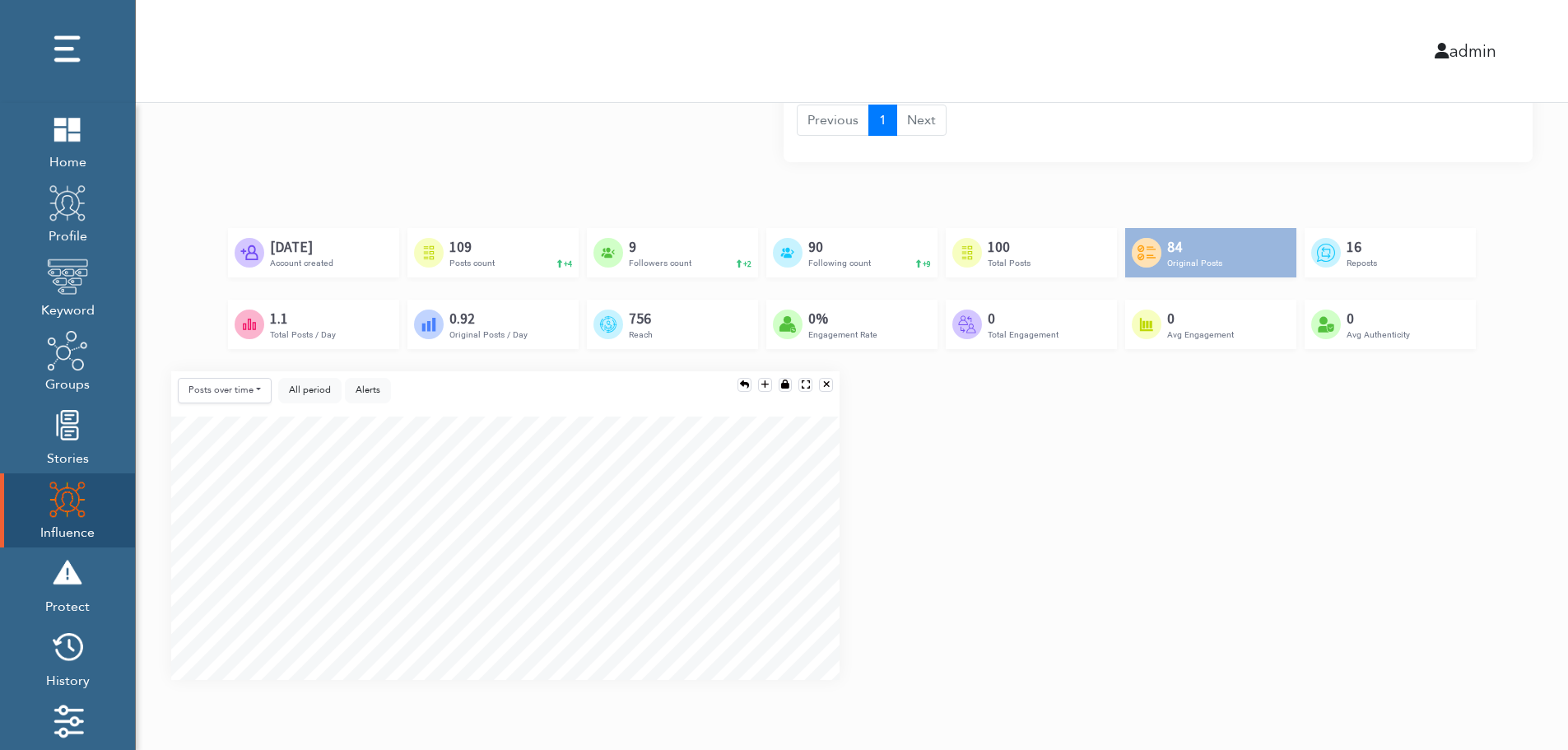
click at [1485, 354] on div "Created by Adrien Coquet from the Noun Project Feb 23rd, 2024 Account created C…" at bounding box center [852, 299] width 1361 height 144
click at [1478, 461] on div "Posts over time Posts over time Posts by hour Reposts over time Reposts by hour…" at bounding box center [851, 532] width 1386 height 322
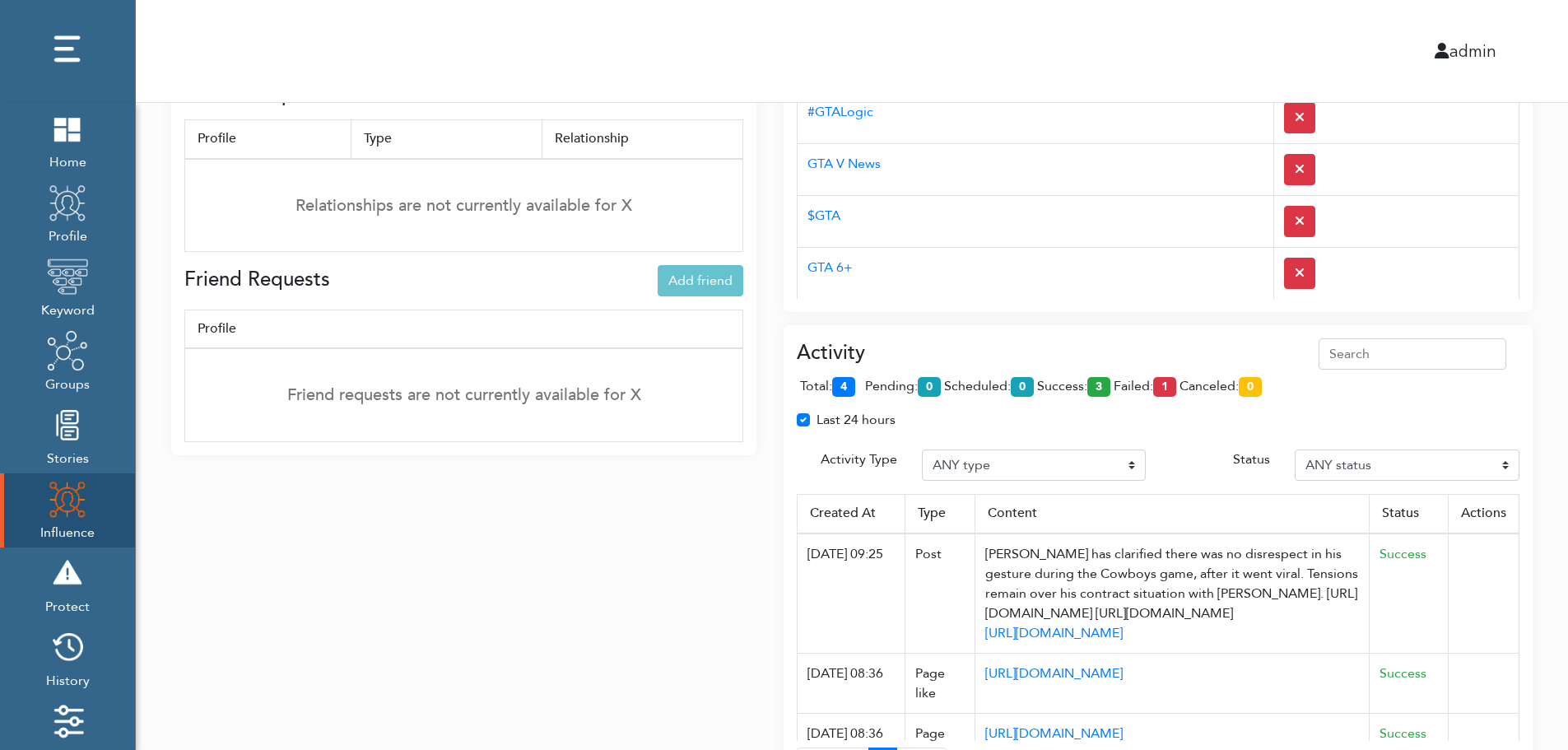
scroll to position [572, 0]
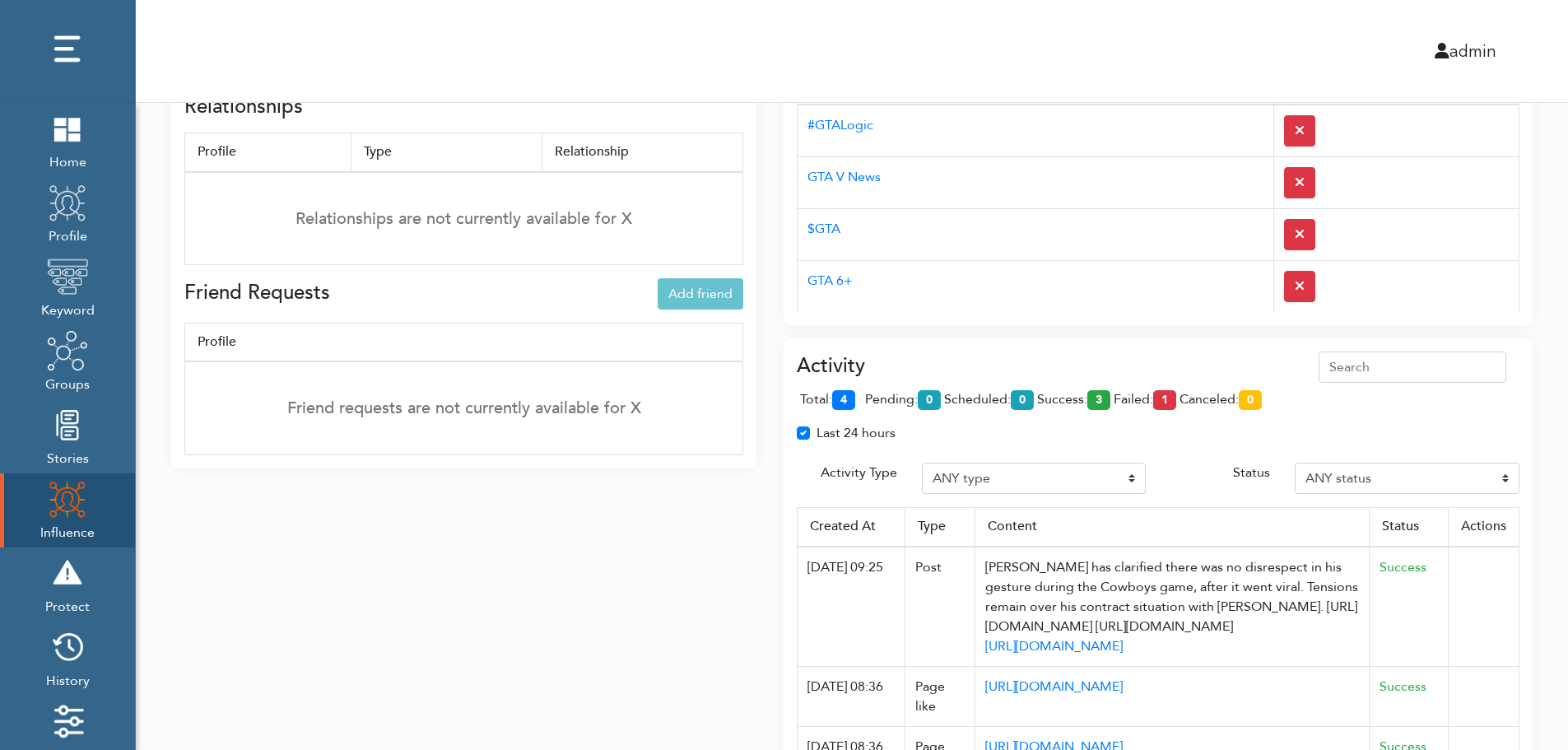
click at [1072, 350] on div "Activity total: 4 pending: 0 scheduled: 0 success: 3 failed: 1 canceled: 0 Last…" at bounding box center [1158, 579] width 749 height 480
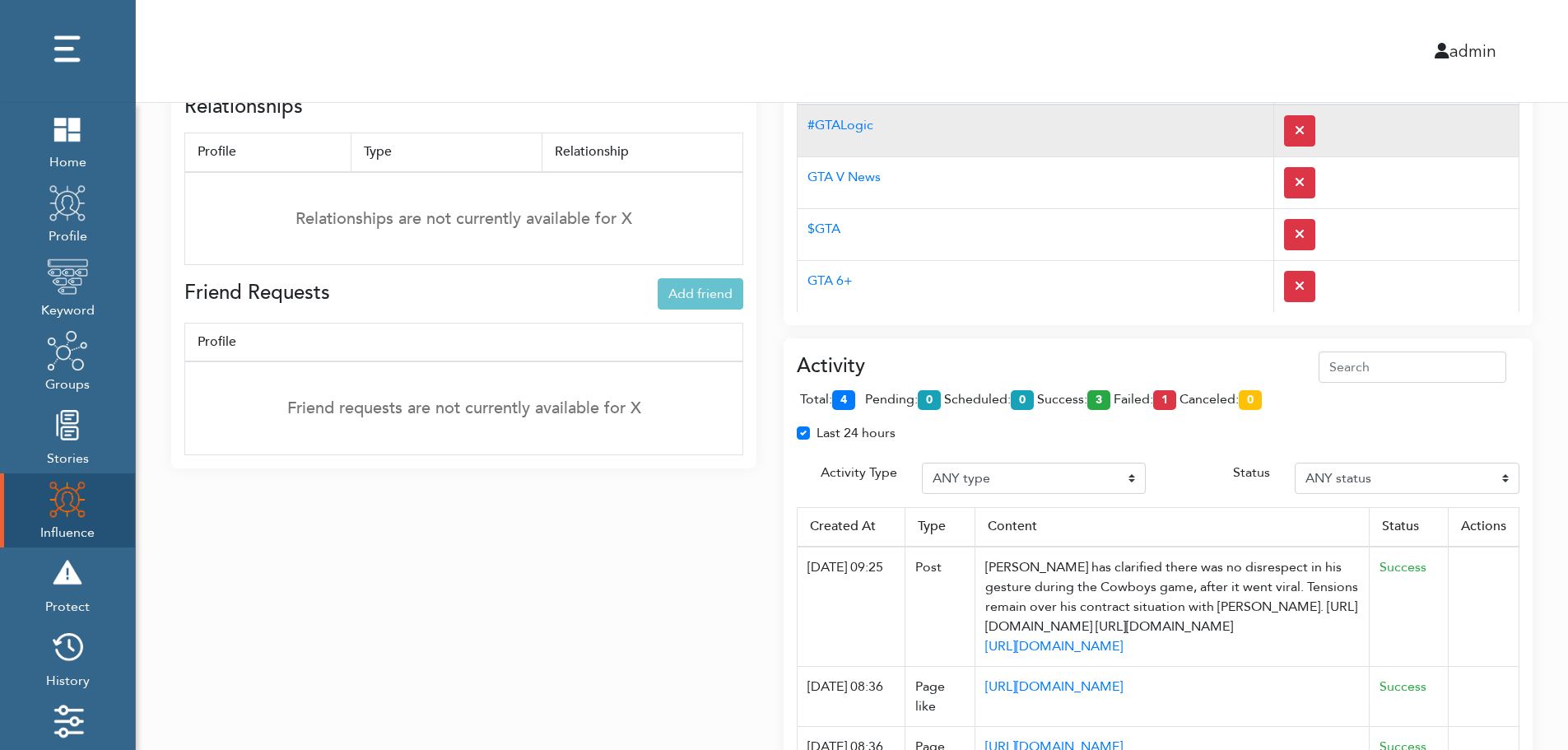
click at [1044, 146] on td "#GTALogic" at bounding box center [1035, 131] width 476 height 53
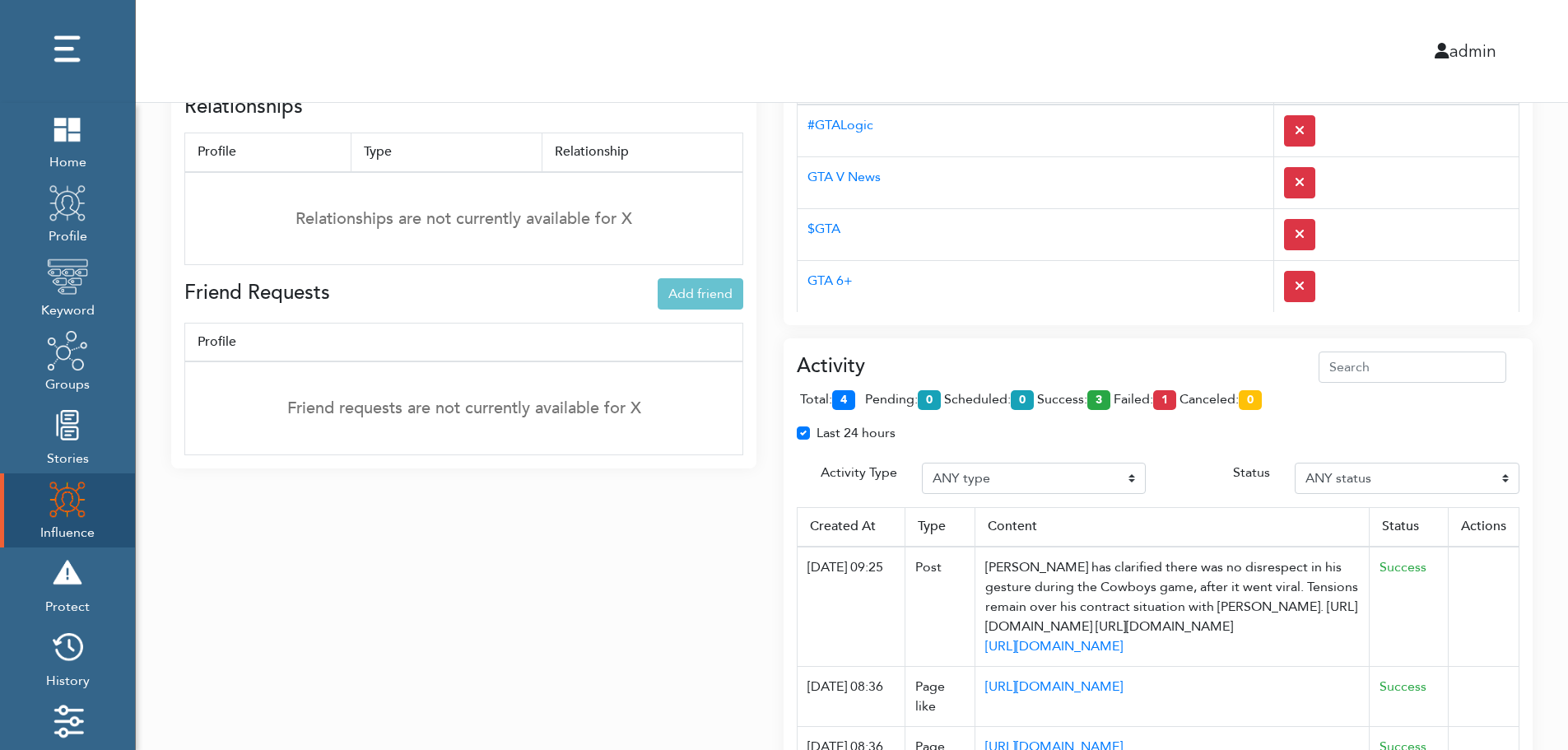
scroll to position [0, 0]
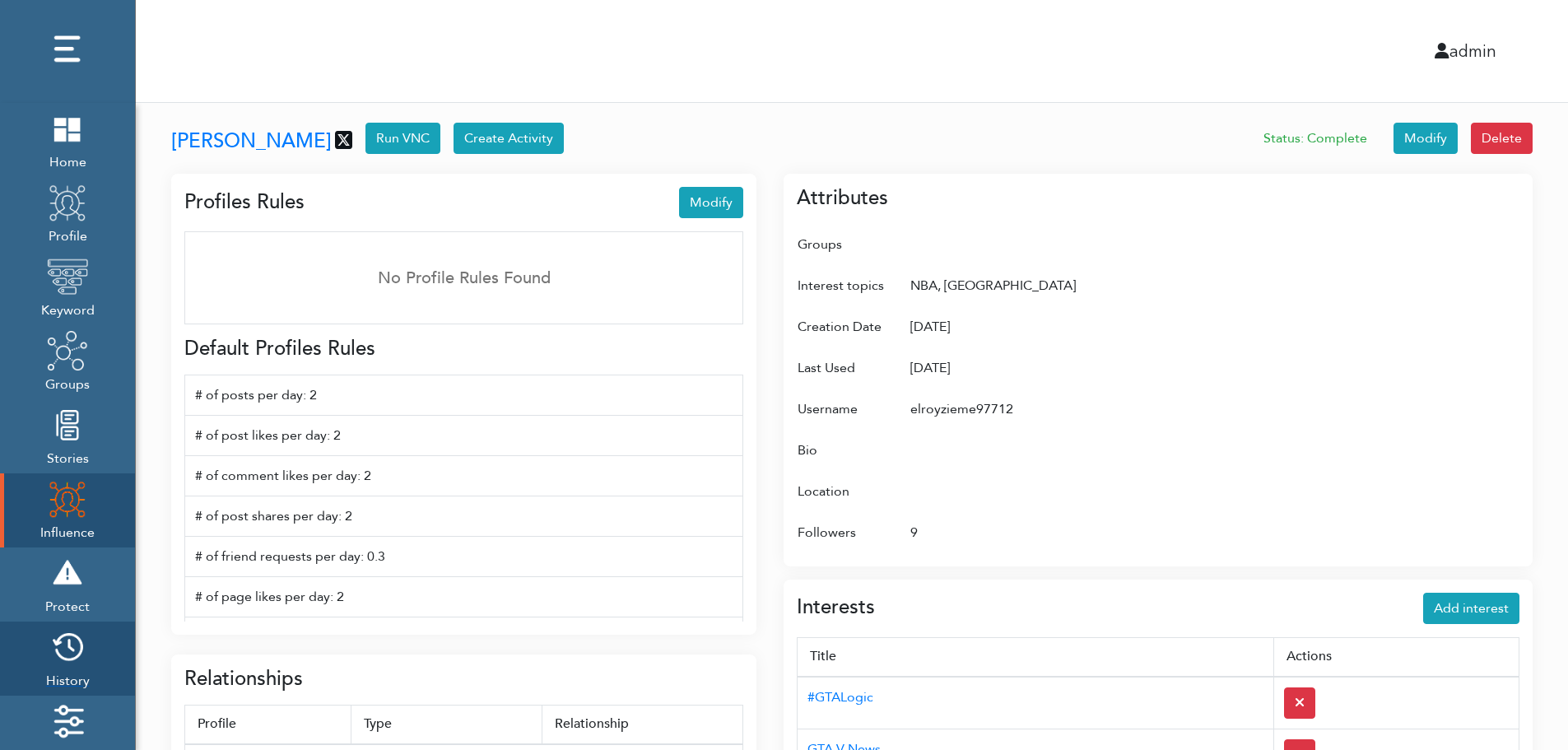
click at [74, 654] on img at bounding box center [67, 647] width 42 height 42
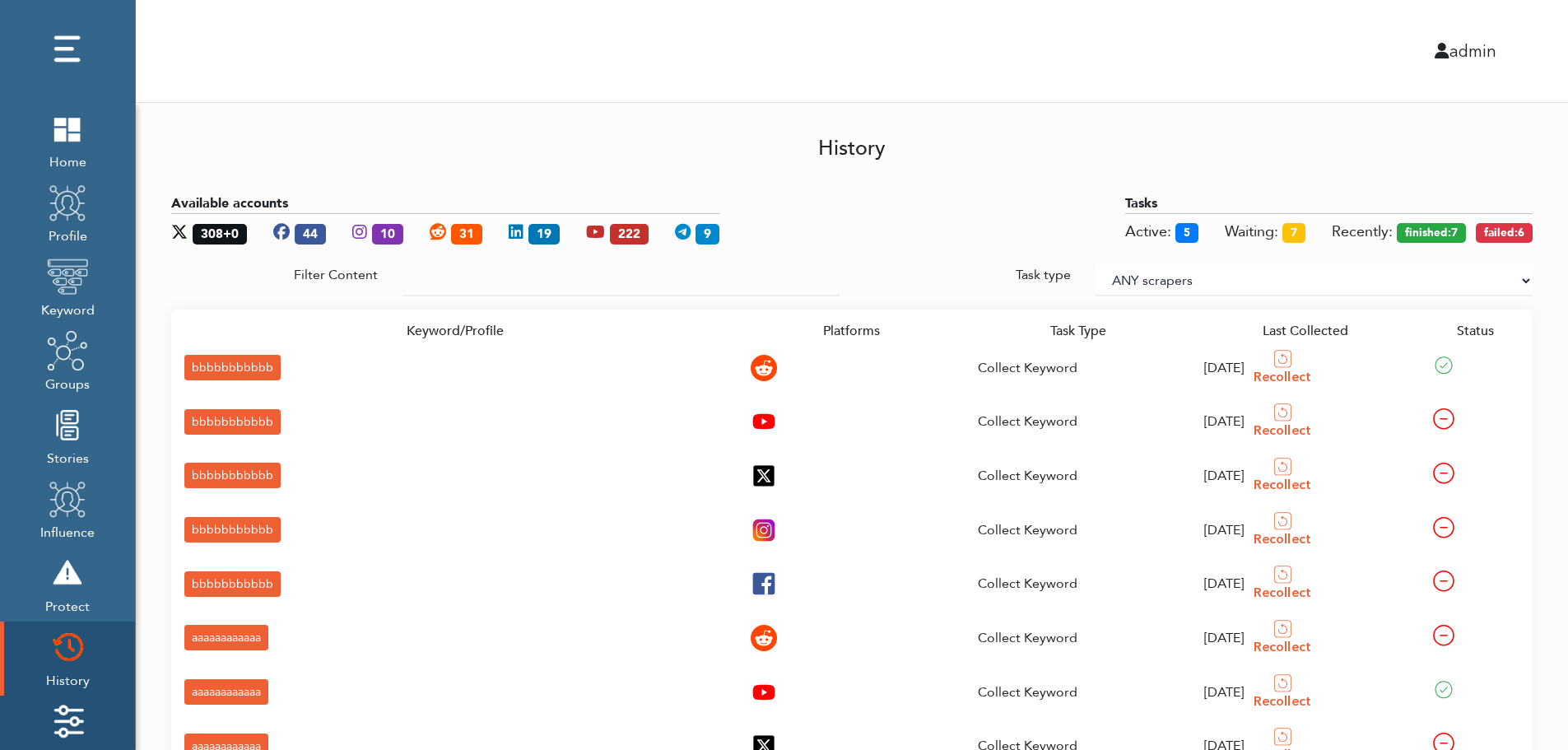
click at [75, 710] on img at bounding box center [67, 721] width 42 height 42
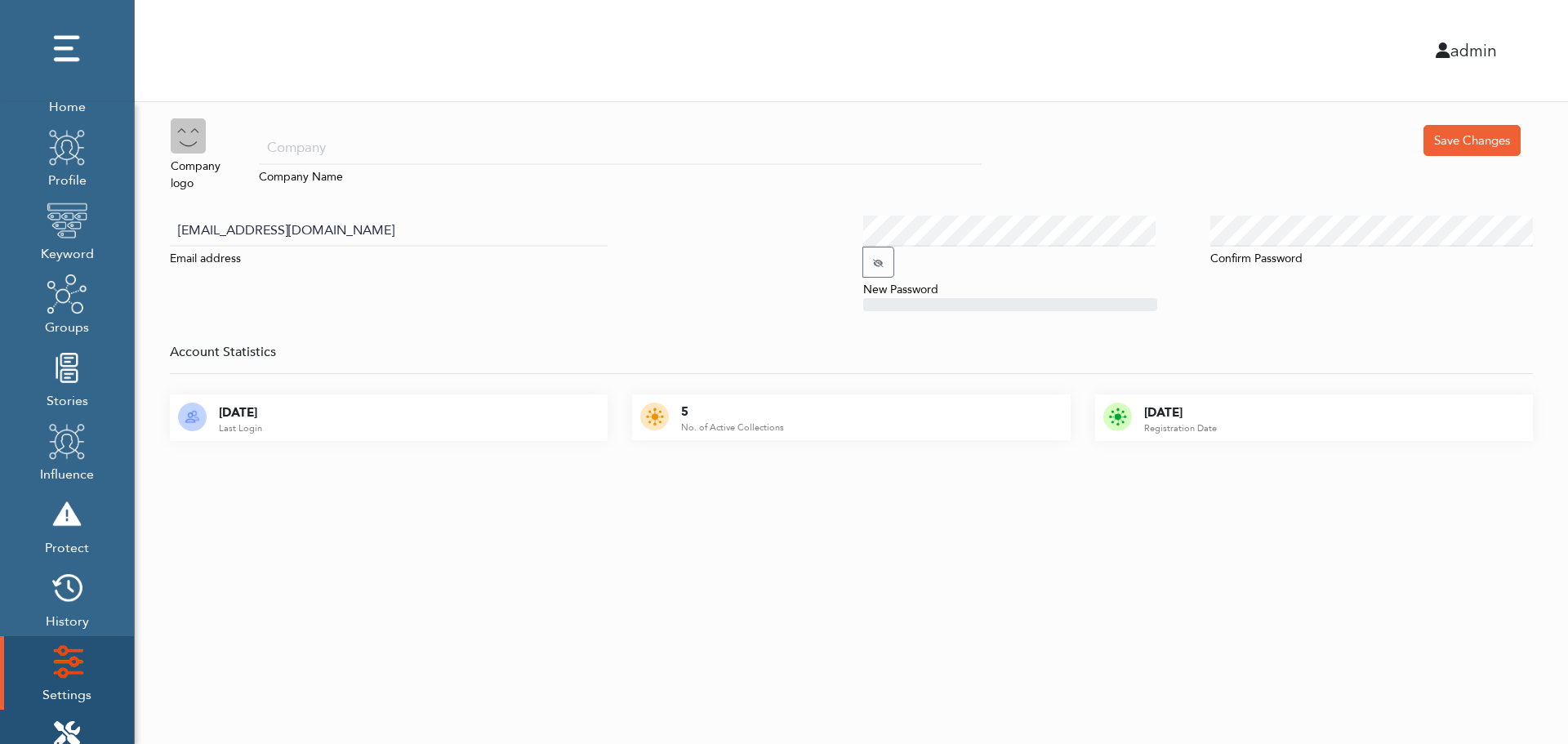
scroll to position [163, 0]
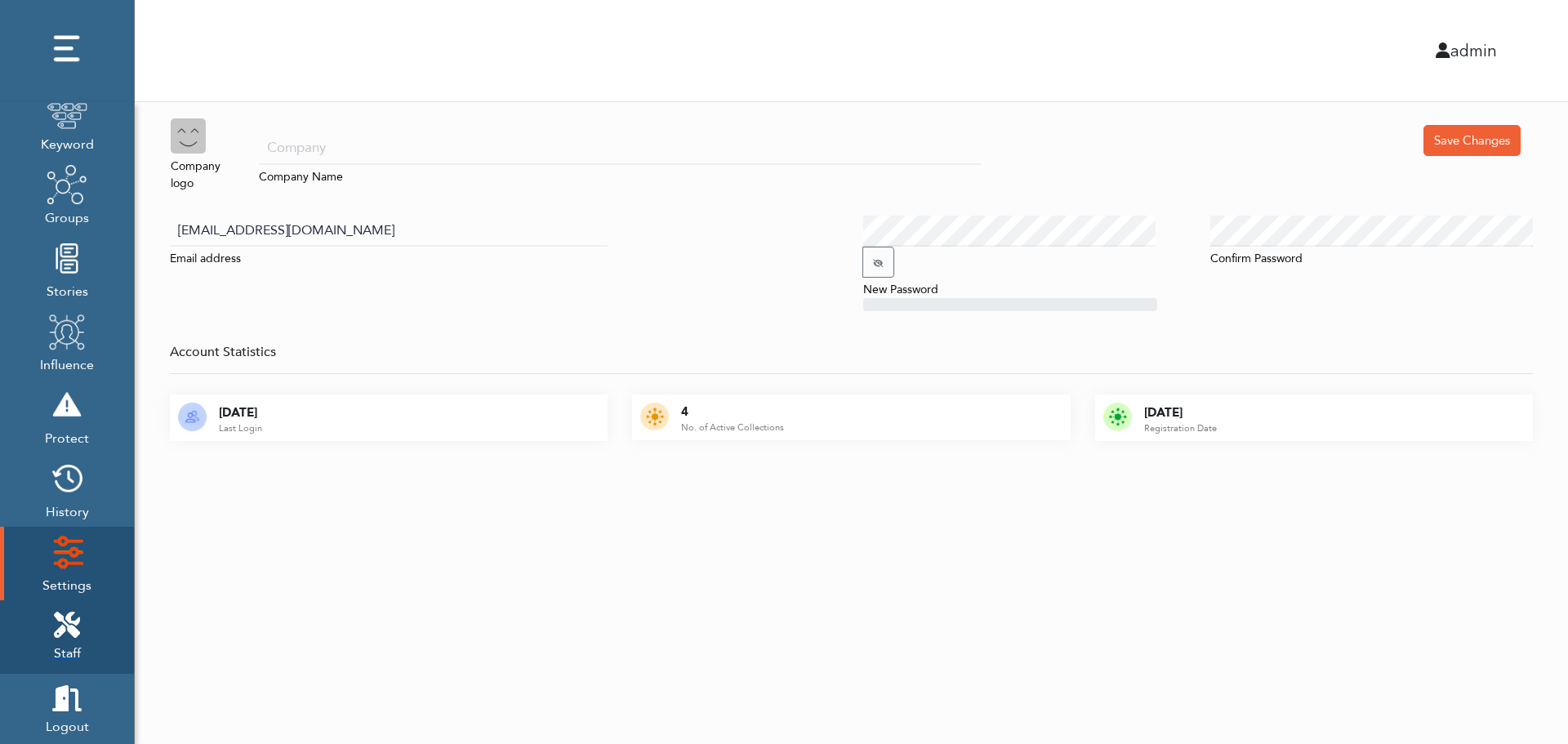
click at [76, 616] on icon at bounding box center [67, 624] width 27 height 27
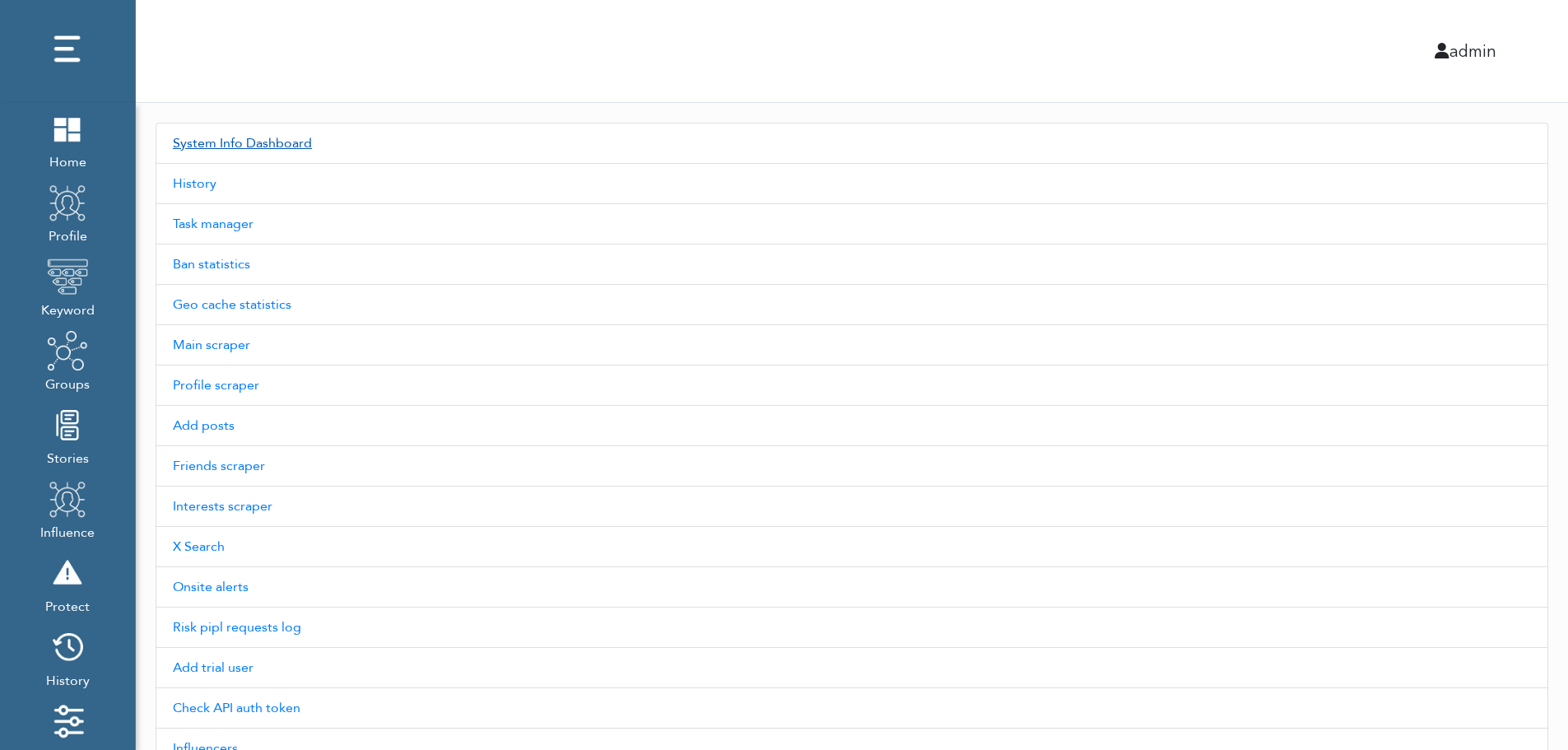
click at [269, 143] on link "System Info Dashboard" at bounding box center [852, 144] width 1393 height 42
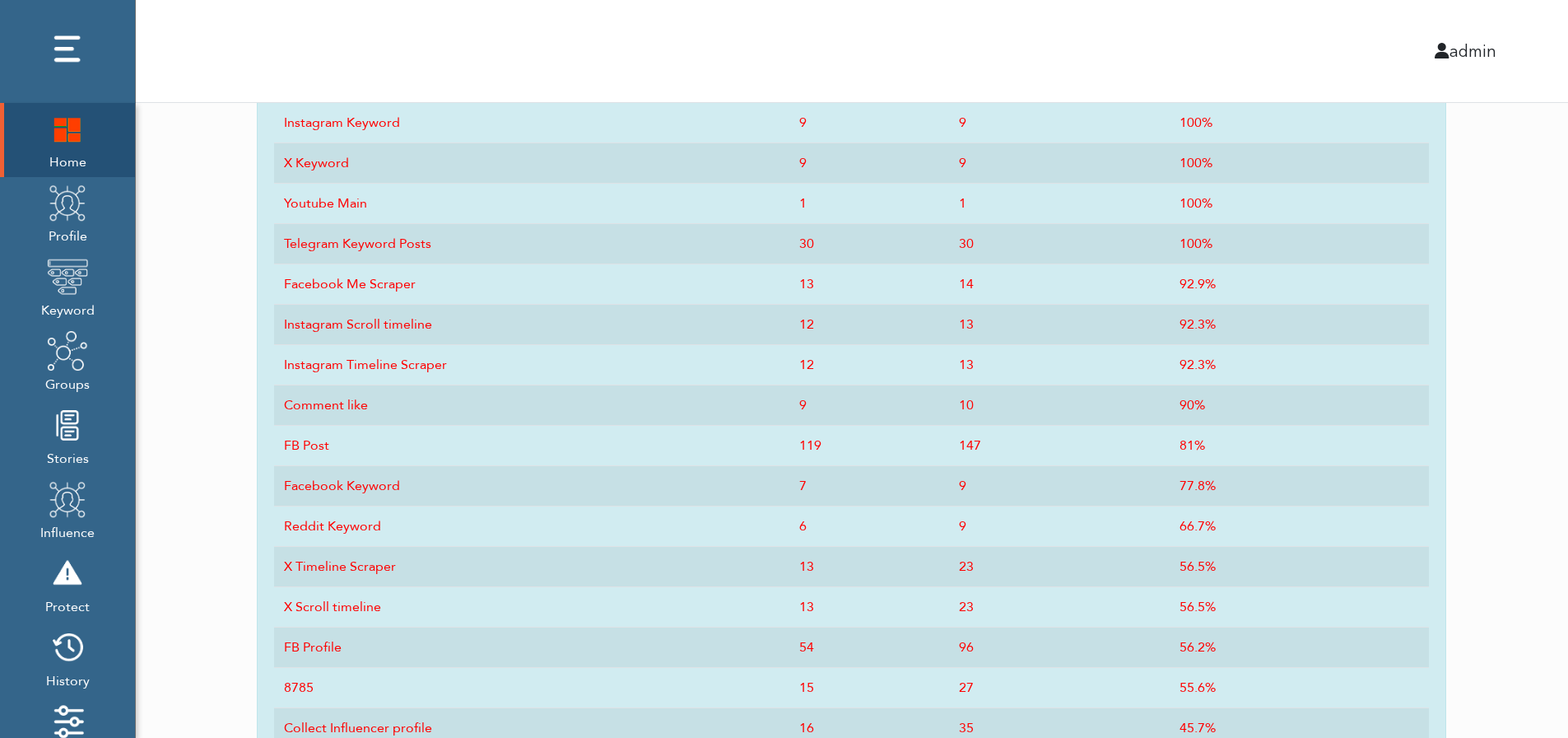
scroll to position [810, 0]
click at [59, 149] on img at bounding box center [67, 129] width 42 height 42
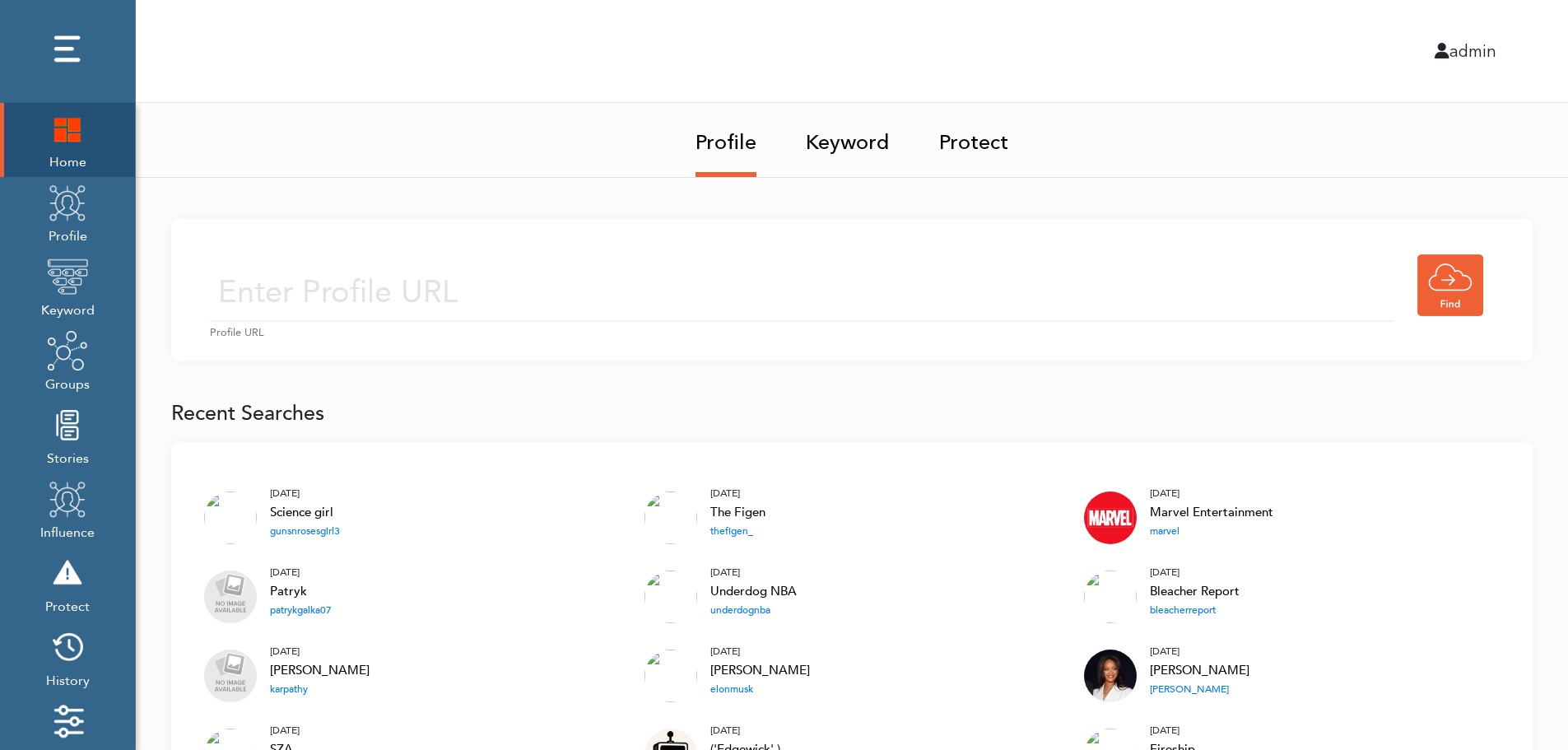
click at [57, 132] on img at bounding box center [67, 129] width 42 height 42
click at [69, 127] on img at bounding box center [67, 129] width 42 height 42
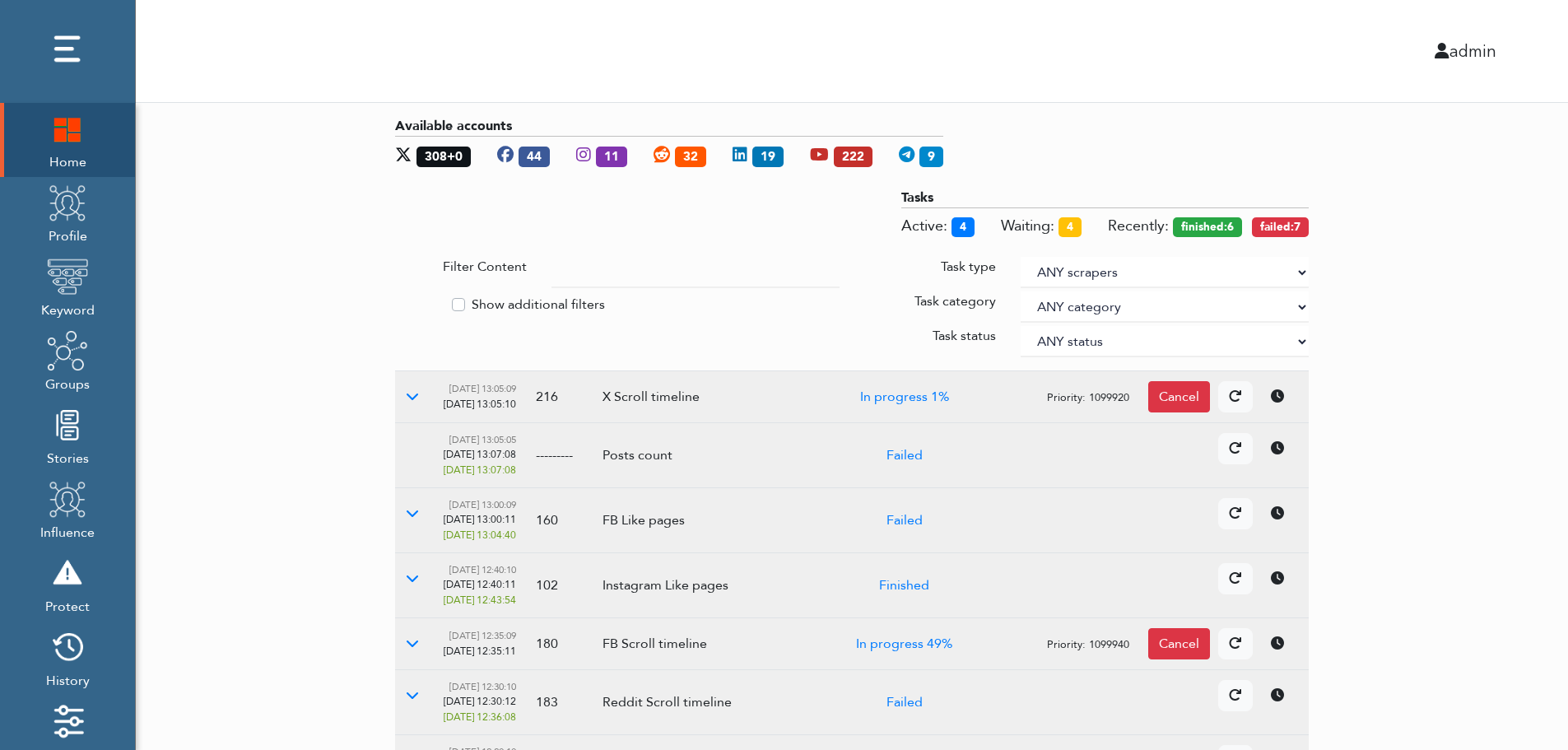
drag, startPoint x: 1470, startPoint y: 343, endPoint x: 1300, endPoint y: 270, distance: 185.0
click at [1300, 270] on select "ANY scrapers Facebook profile Facebook keyword X profile X keyword Instagram pr…" at bounding box center [1164, 272] width 288 height 32
click at [538, 300] on label "Show additional filters" at bounding box center [538, 304] width 134 height 20
click at [408, 300] on input "Show additional filters" at bounding box center [401, 302] width 13 height 17
checkbox input "true"
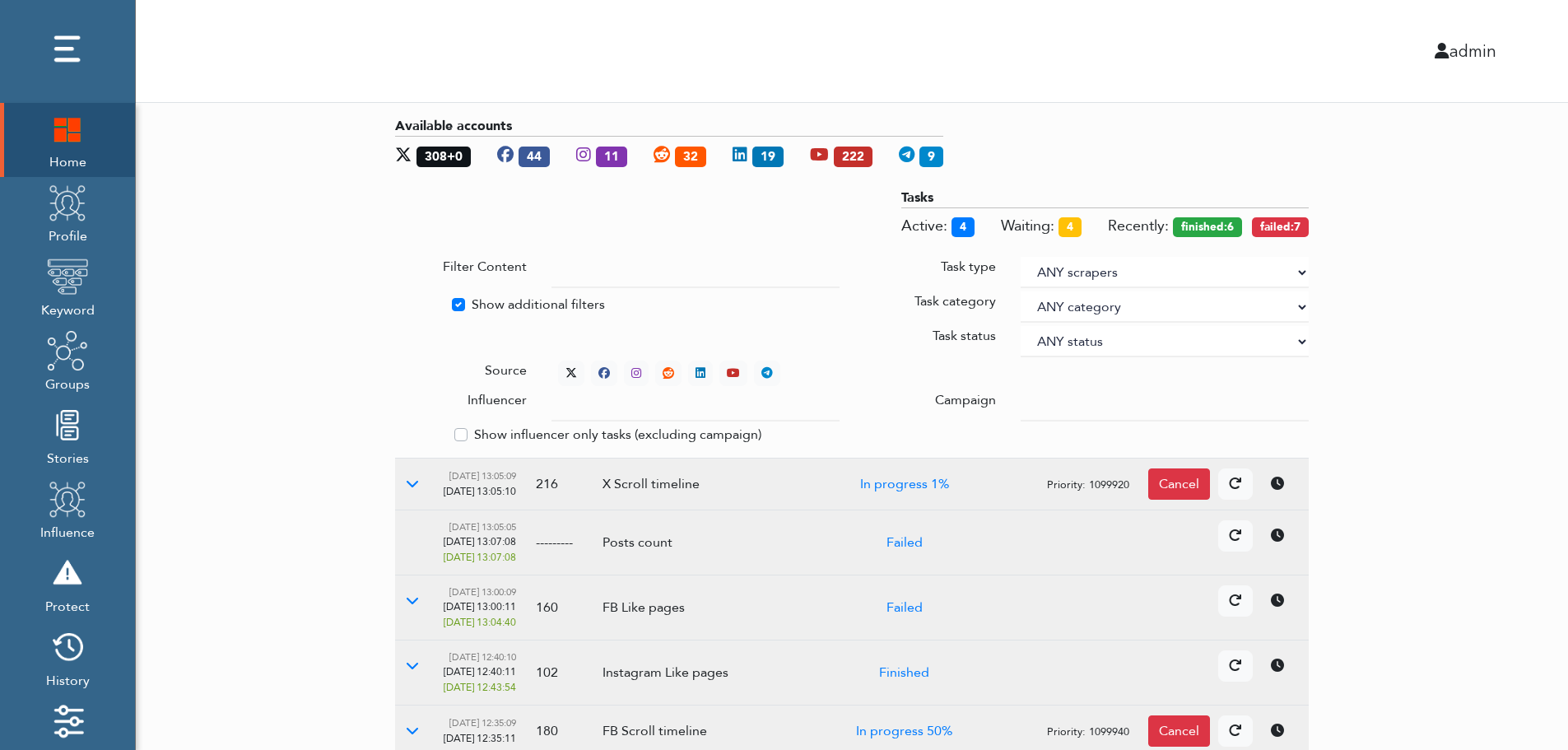
click at [1020, 400] on div at bounding box center [1165, 406] width 313 height 32
click at [679, 408] on input "text" at bounding box center [695, 406] width 288 height 32
click at [1074, 337] on select "ANY status None Created In progress Finished Failed Wait to retry Canceled Skip…" at bounding box center [1164, 342] width 288 height 32
click at [1020, 326] on select "ANY status None Created In progress Finished Failed Wait to retry Canceled Skip…" at bounding box center [1164, 342] width 288 height 32
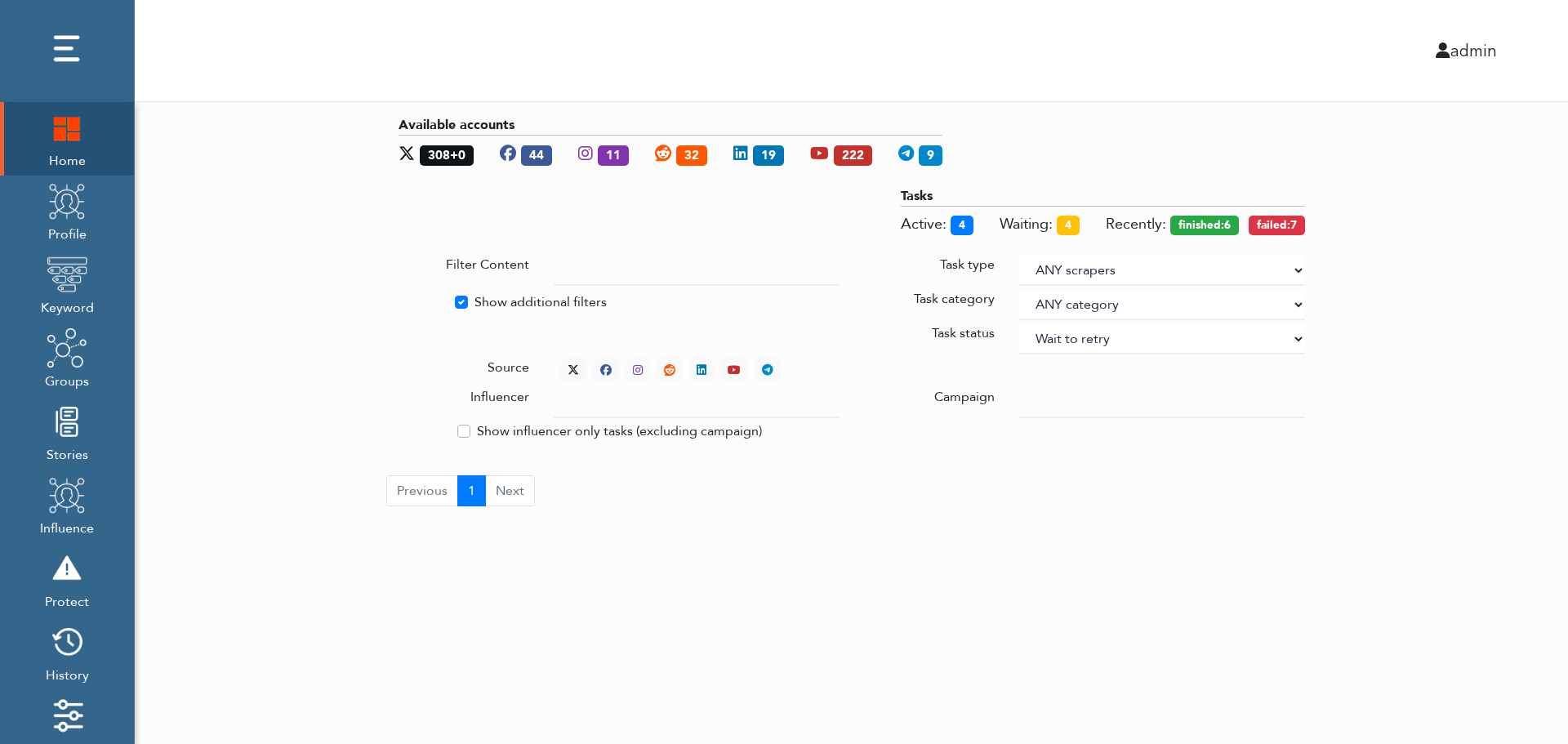
select select "4"
click at [1400, 251] on div "Available accounts 308+0 44 11 32 19 222 9 Tasks Active: 4 Waiting: 4 Recently:…" at bounding box center [851, 311] width 1433 height 418
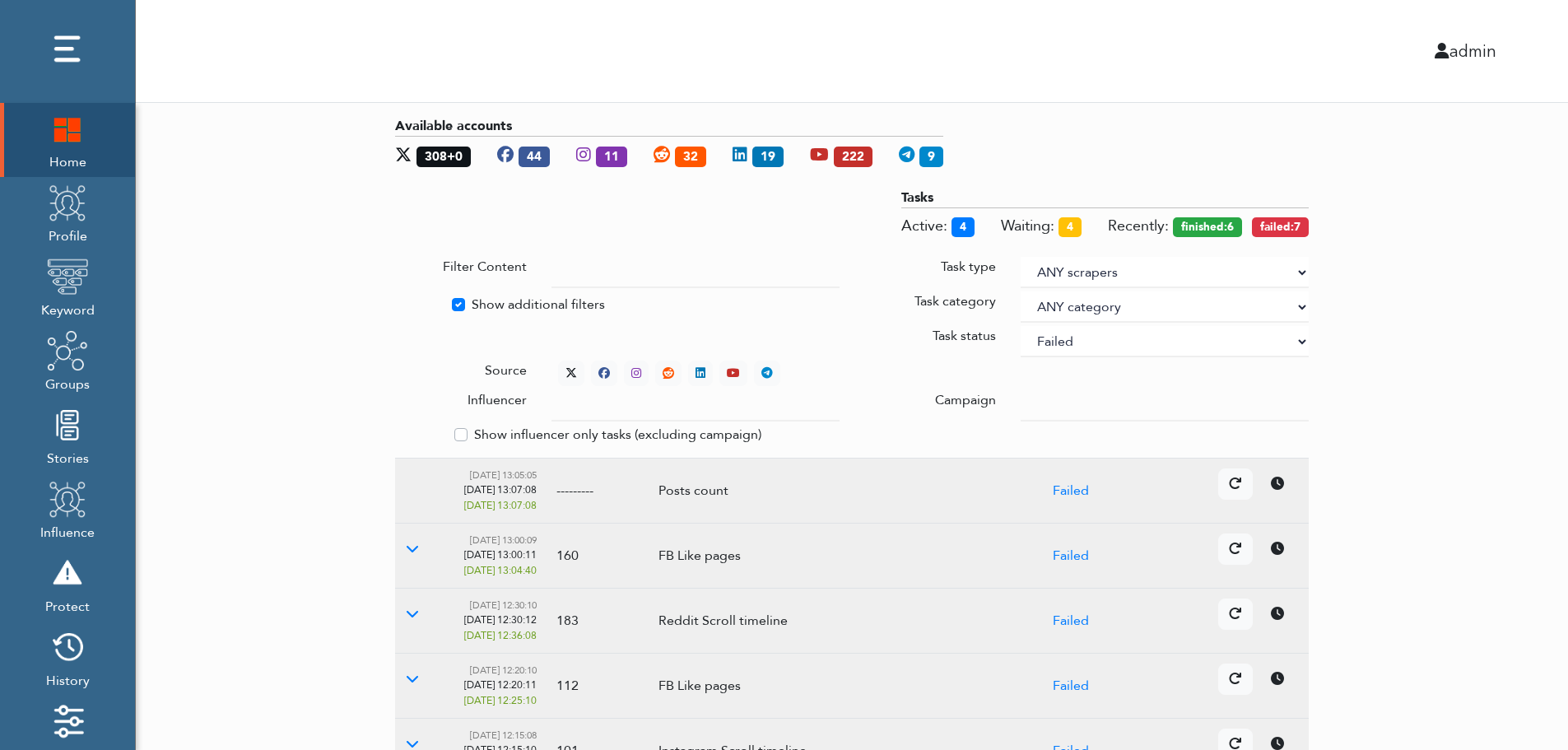
click at [1468, 377] on div "Available accounts 308+0 44 11 32 19 222 9 Tasks Active: 4 Waiting: 4 Recently:…" at bounding box center [852, 638] width 1432 height 1071
click at [568, 368] on icon at bounding box center [572, 374] width 12 height 12
click at [411, 483] on icon at bounding box center [412, 482] width 13 height 13
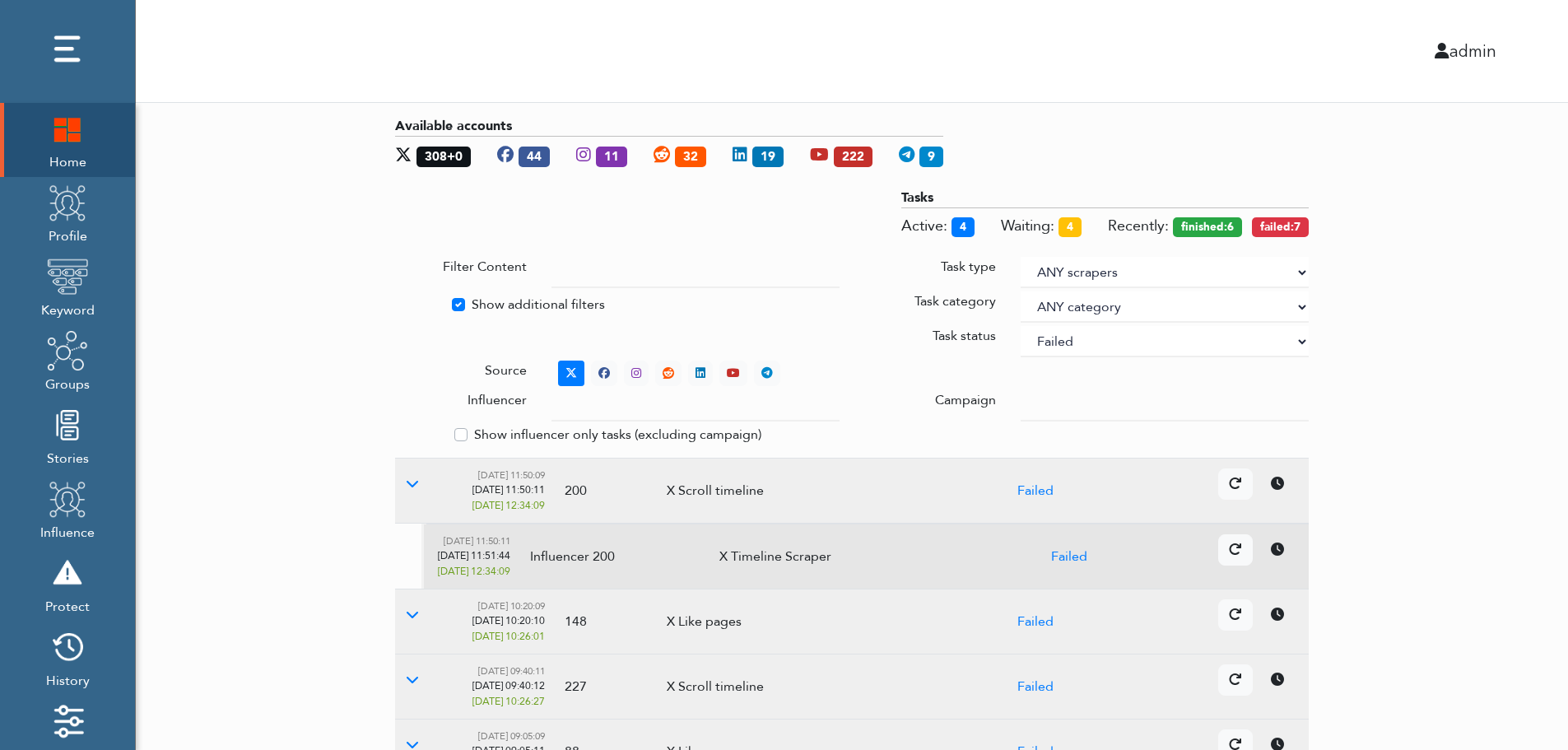
click at [1282, 553] on icon at bounding box center [1277, 549] width 13 height 13
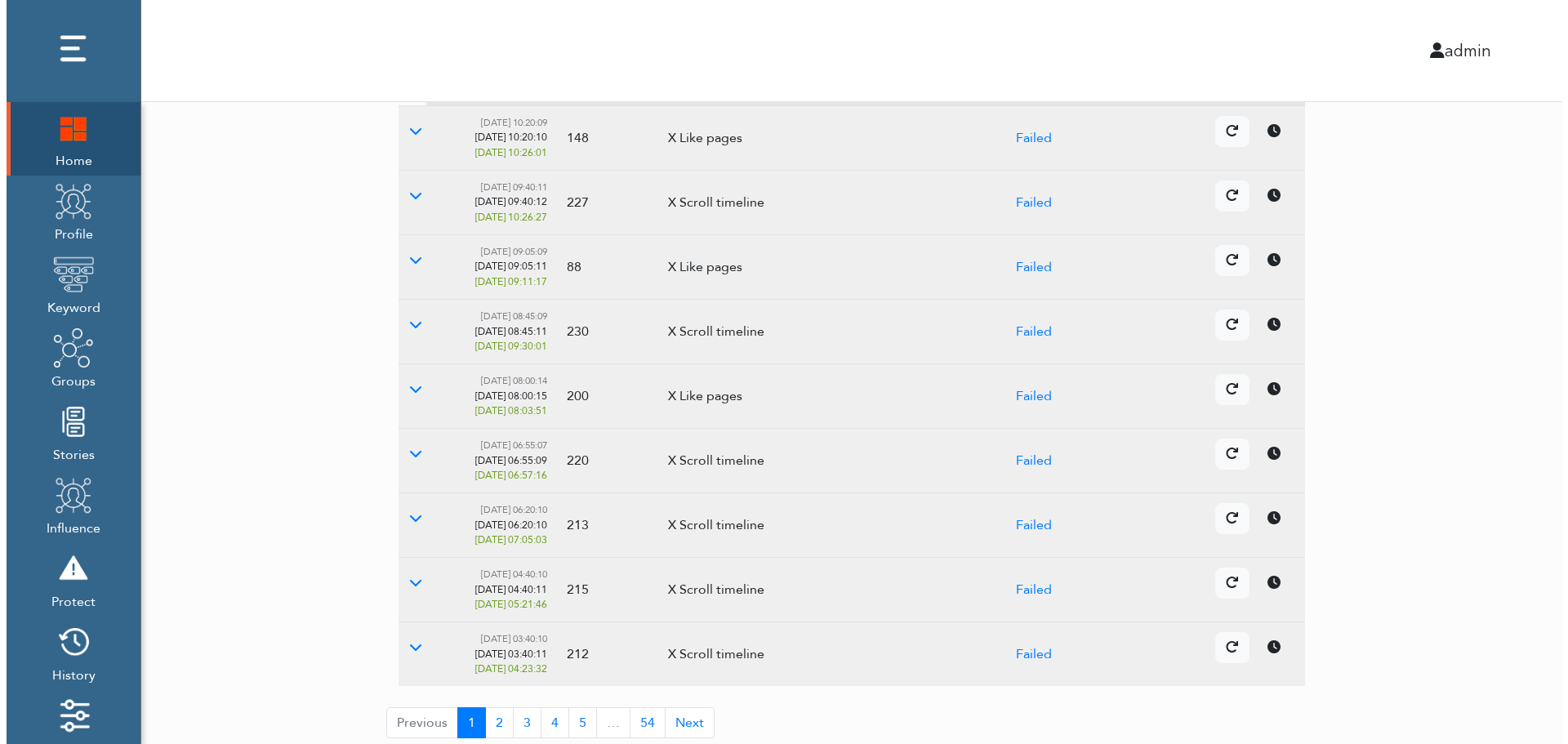
scroll to position [486, 0]
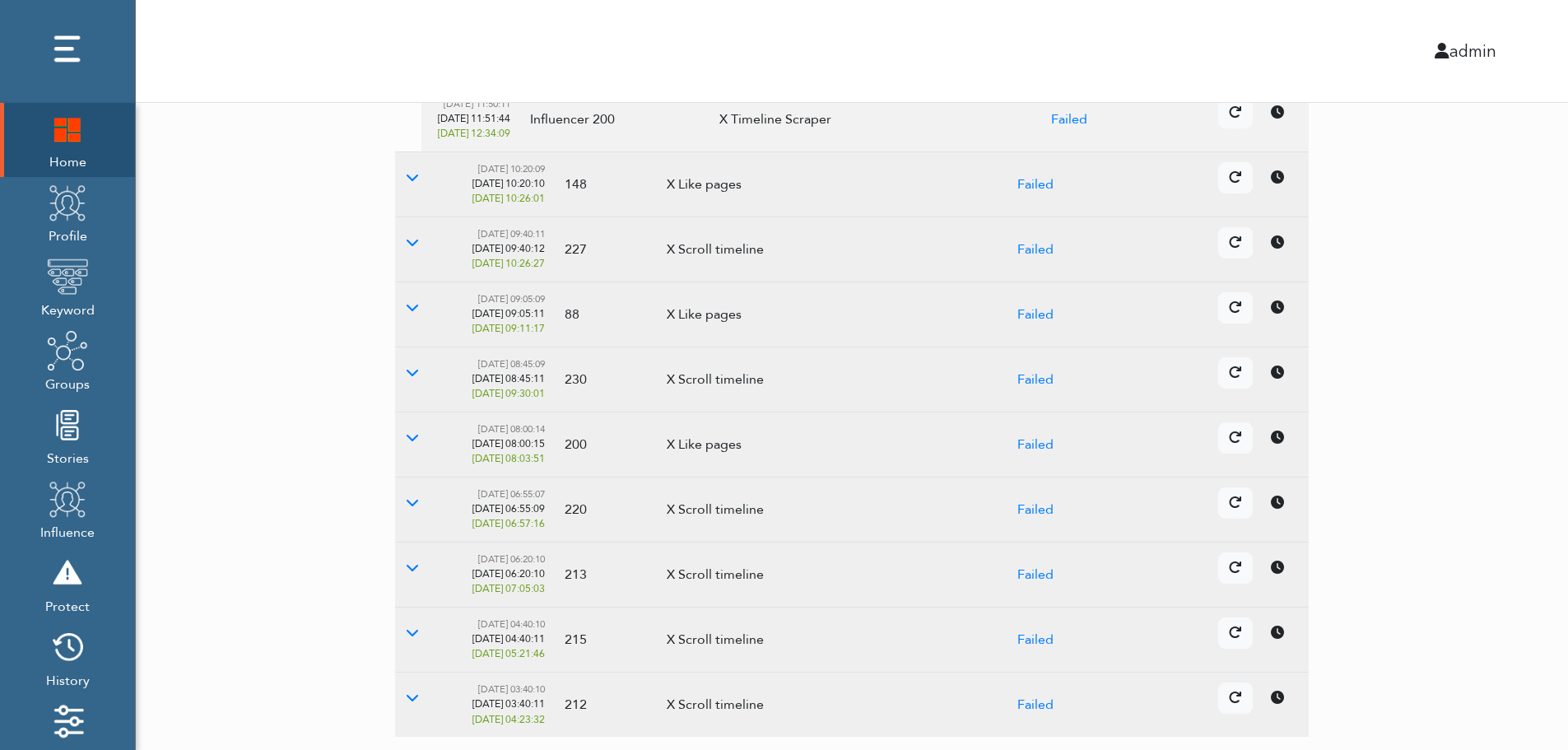
click at [1275, 518] on link at bounding box center [1277, 503] width 35 height 32
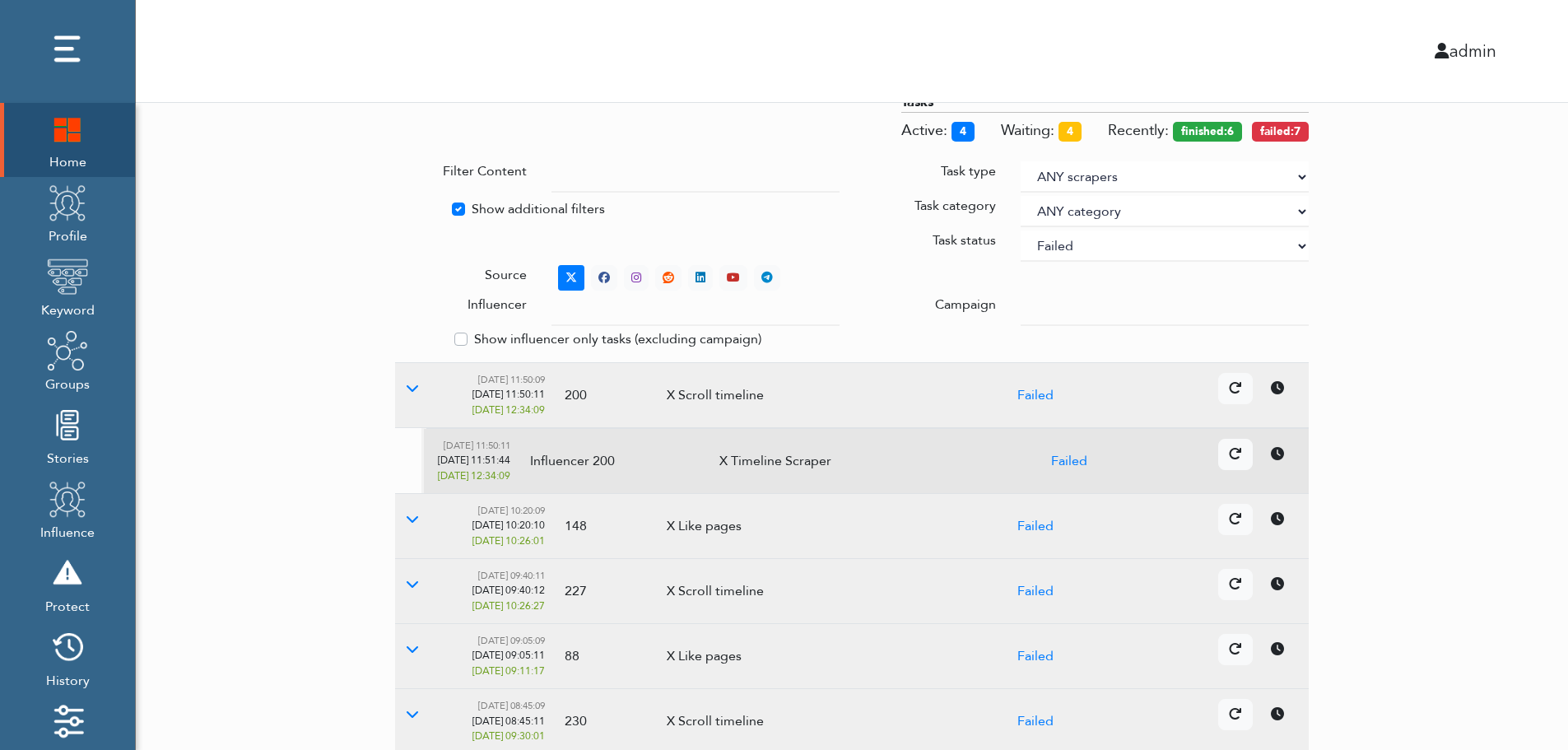
scroll to position [0, 0]
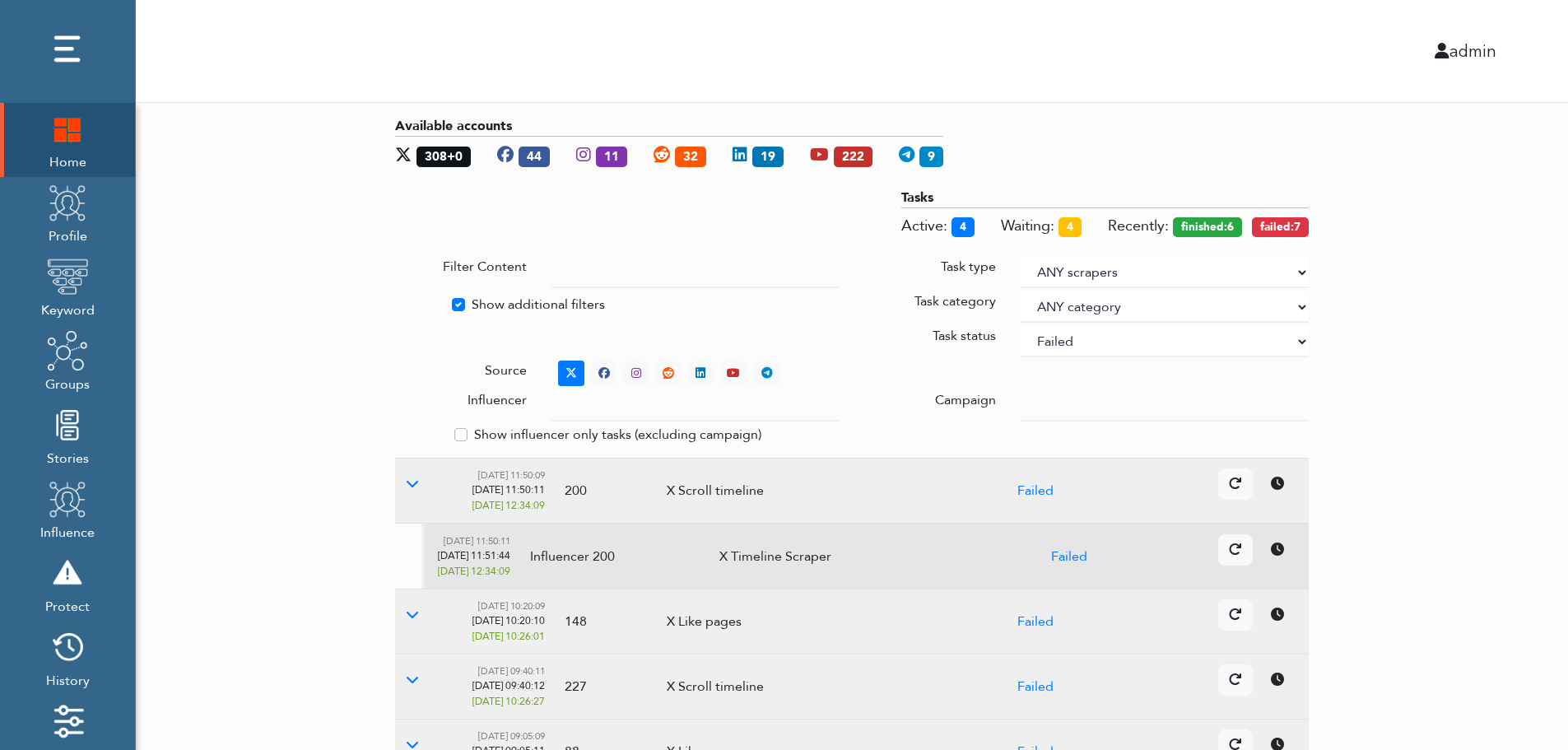
click at [1121, 343] on select "ANY status None Created In progress Finished Failed Wait to retry Canceled Skip…" at bounding box center [1164, 342] width 288 height 32
select select
click at [1020, 326] on select "ANY status None Created In progress Finished Failed Wait to retry Canceled Skip…" at bounding box center [1164, 342] width 288 height 32
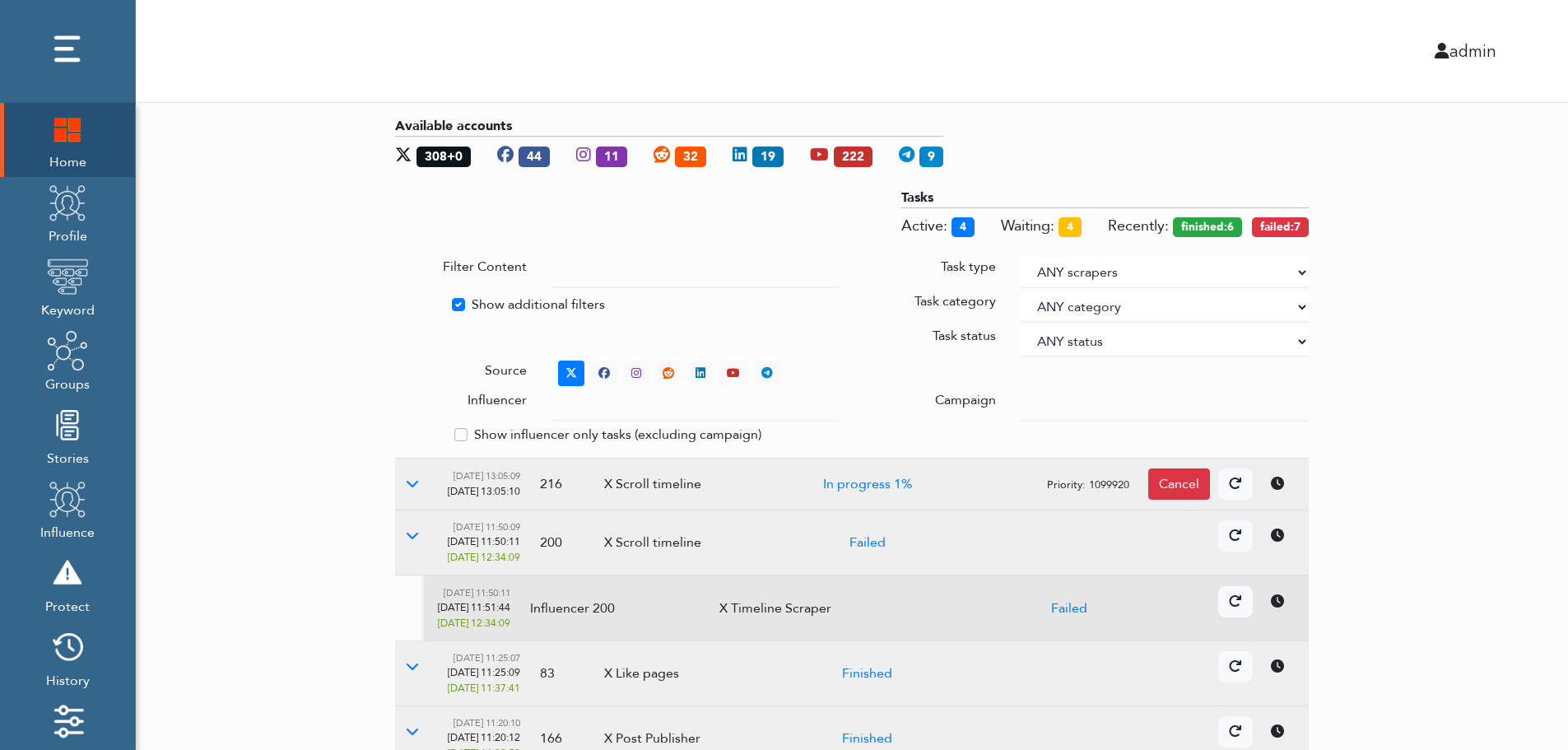
click at [1531, 308] on div "Available accounts 308+0 44 11 32 19 222 9 Tasks Active: 4 Waiting: 4 Recently:…" at bounding box center [852, 665] width 1432 height 1124
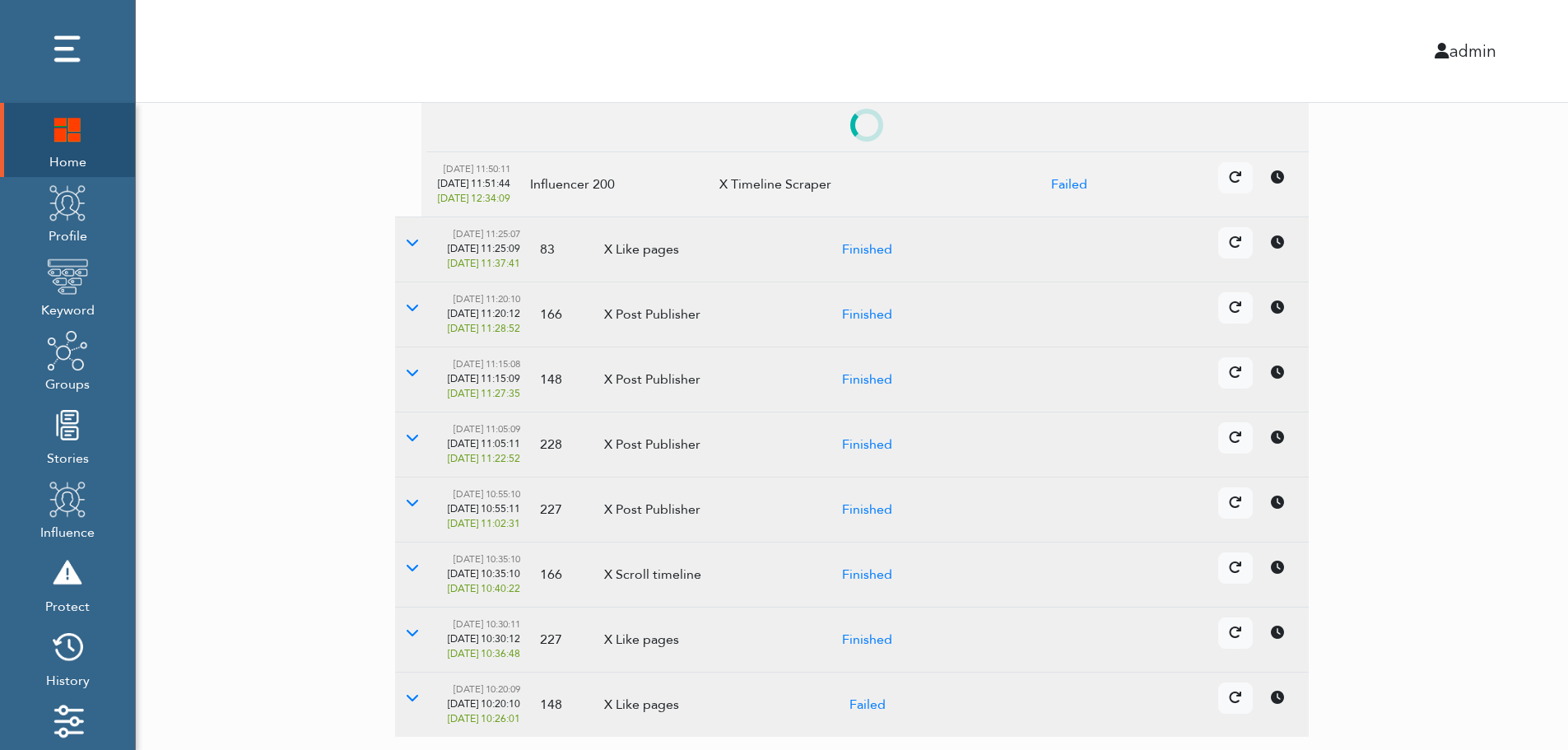
click at [1283, 533] on td "Details Cancel" at bounding box center [1122, 509] width 371 height 65
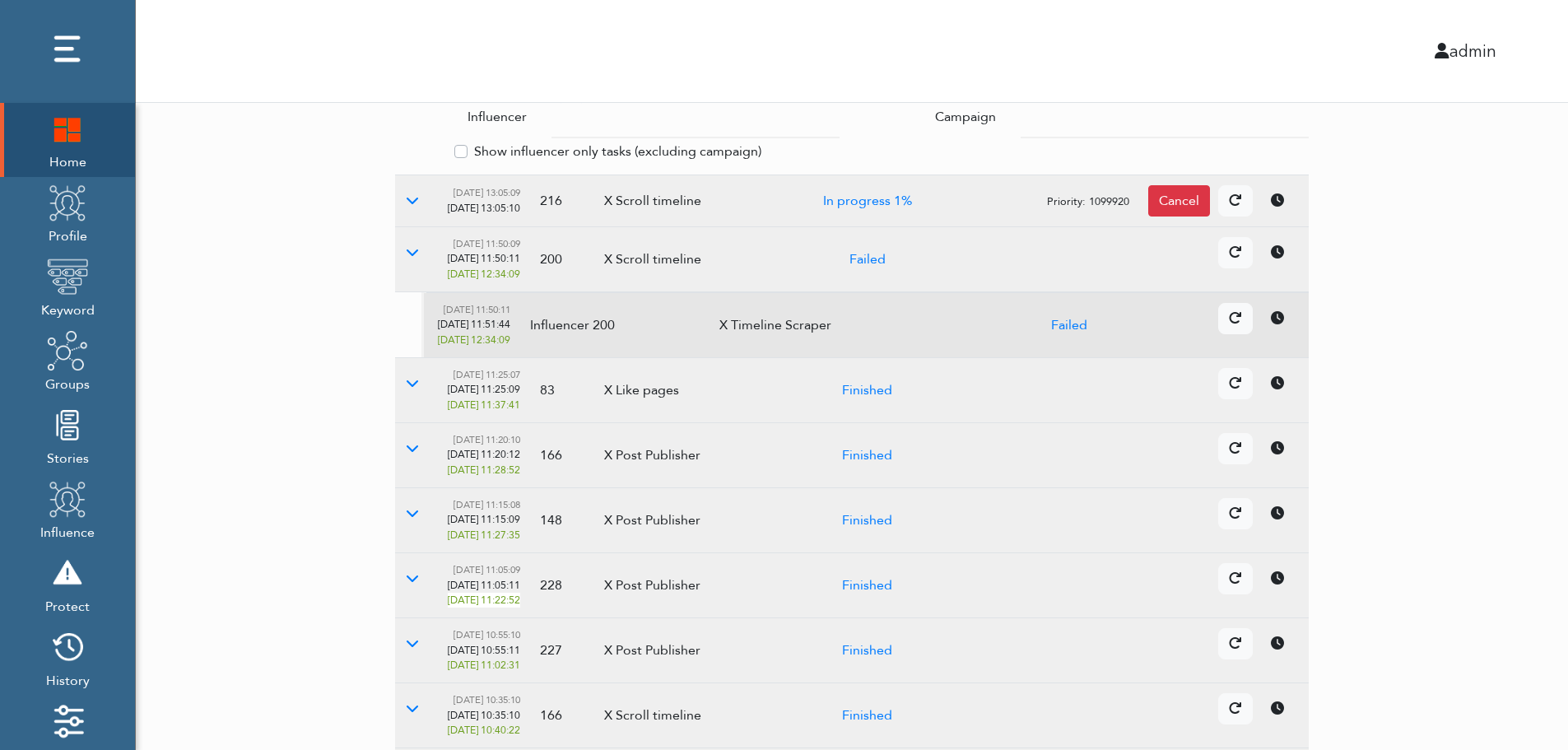
scroll to position [0, 0]
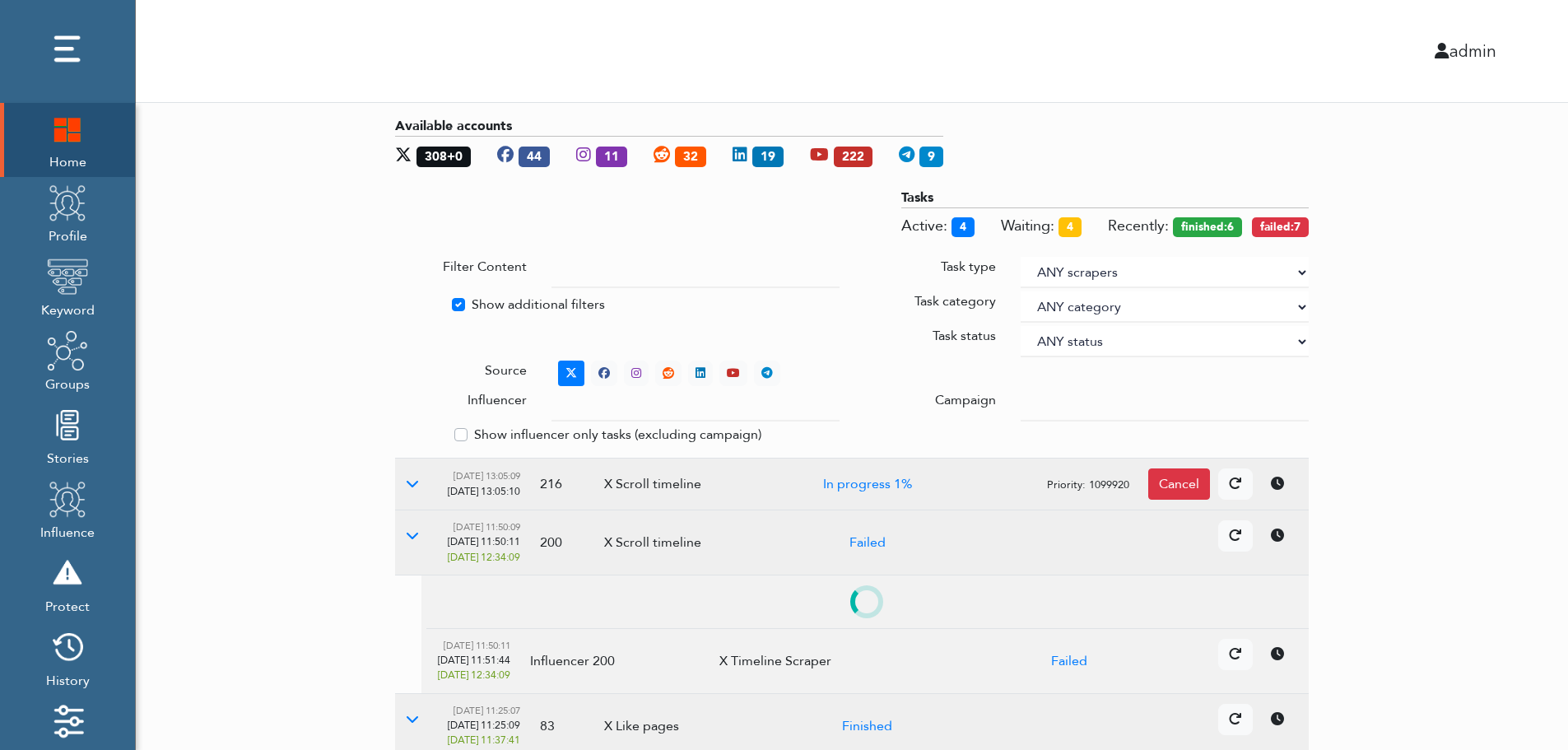
click at [494, 302] on label "Show additional filters" at bounding box center [538, 304] width 134 height 20
click at [408, 302] on input "Show additional filters" at bounding box center [401, 302] width 13 height 17
checkbox input "false"
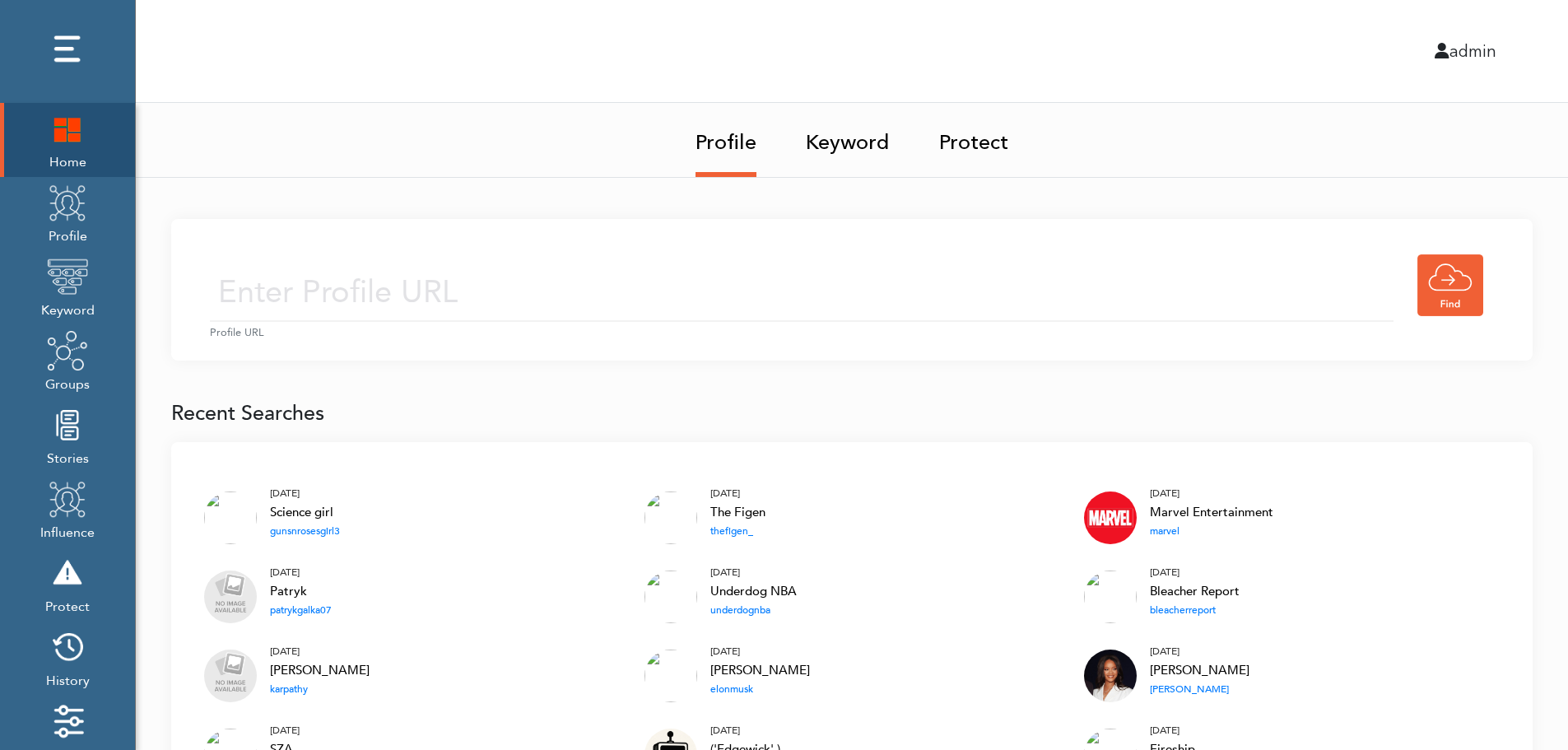
click at [533, 288] on input "text" at bounding box center [801, 292] width 1184 height 58
type input "[URL][DOMAIN_NAME]"
click at [640, 297] on input "[URL][DOMAIN_NAME]" at bounding box center [801, 292] width 1184 height 58
click at [772, 246] on div "https://twitter.com/KingJames Profile URL" at bounding box center [852, 289] width 1361 height 142
click at [728, 309] on input "https://twitter.com/KingJames" at bounding box center [801, 292] width 1184 height 58
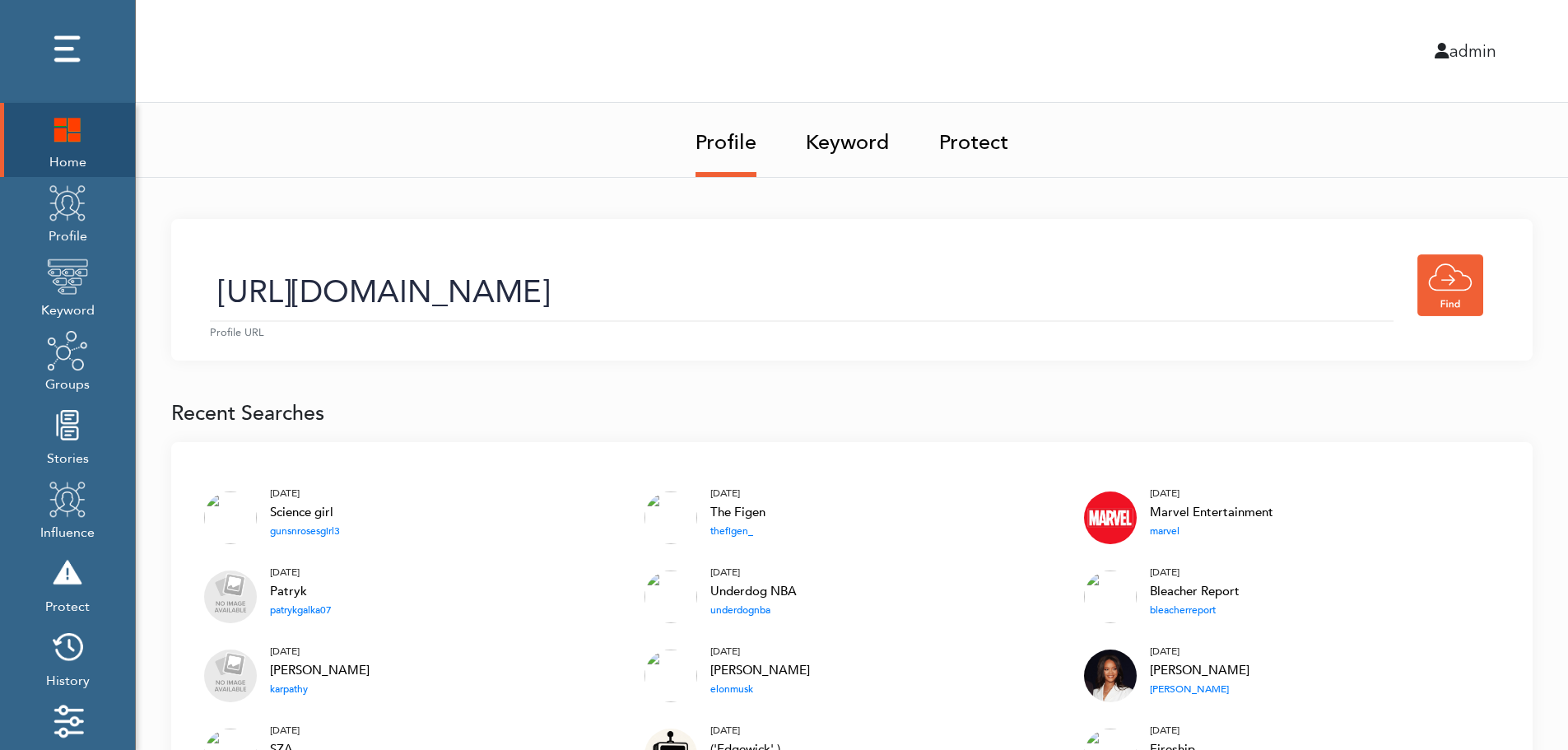
click at [853, 148] on link "Keyword" at bounding box center [847, 138] width 84 height 69
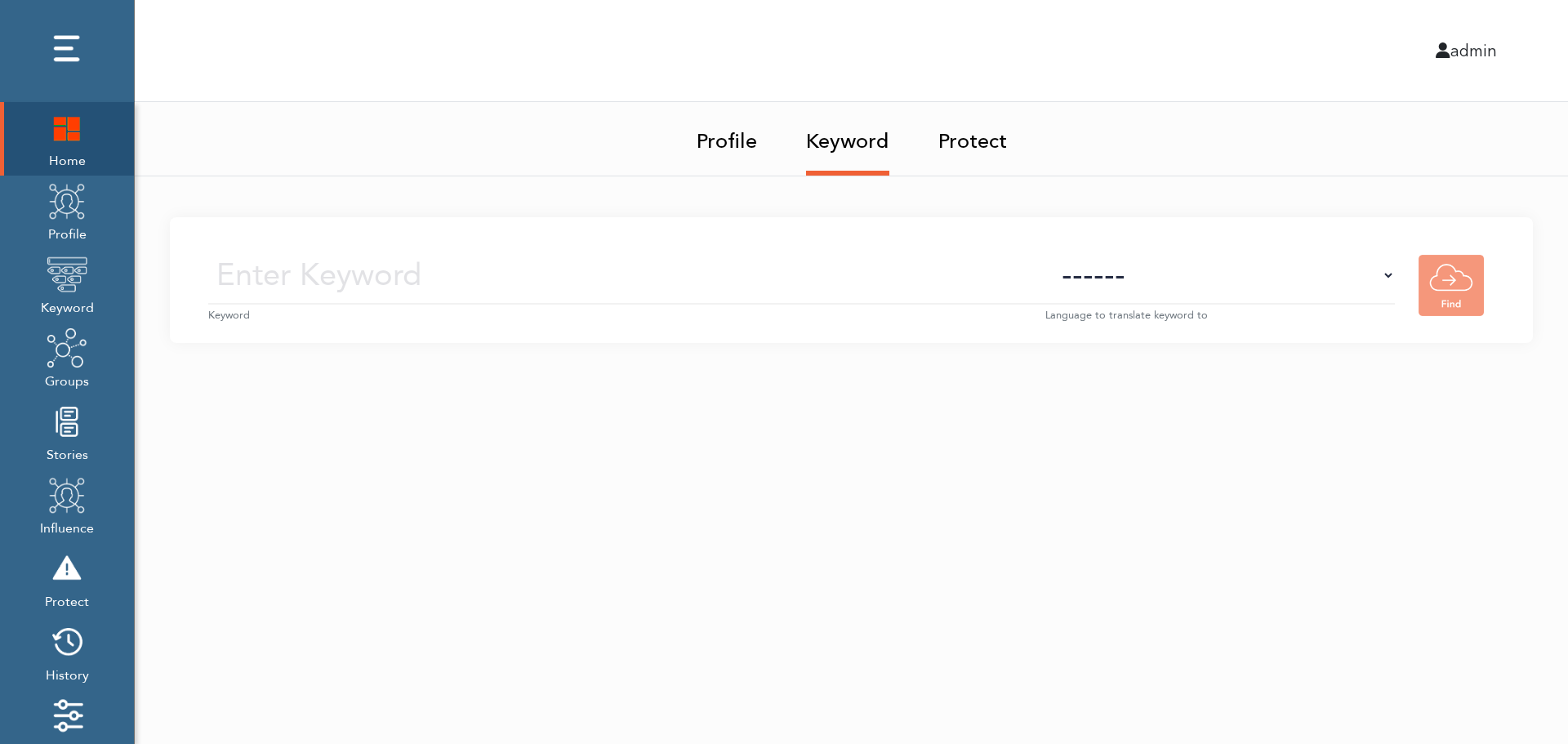
click at [861, 279] on input "text" at bounding box center [627, 275] width 838 height 58
click at [70, 220] on img at bounding box center [67, 201] width 41 height 41
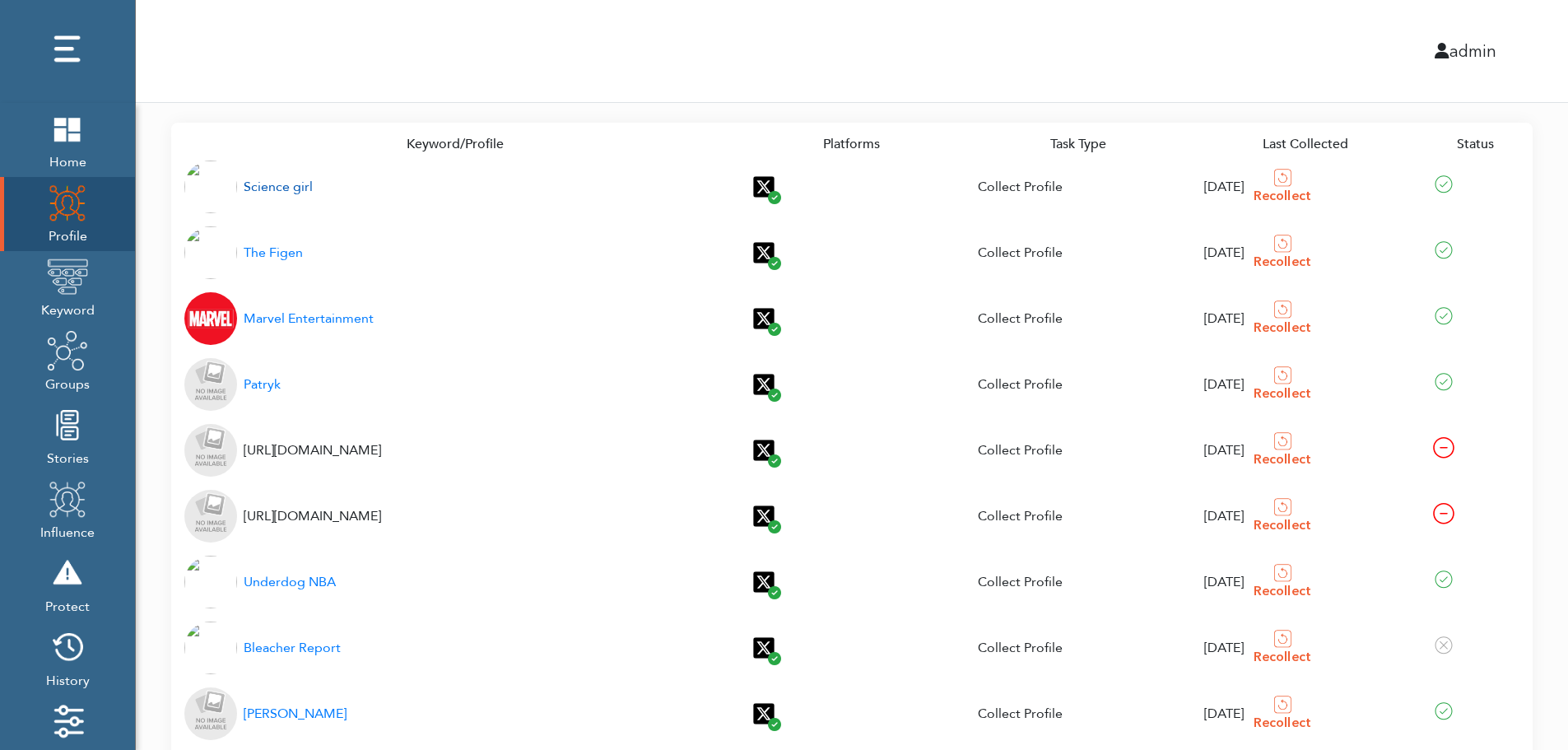
click at [268, 187] on div "Science girl" at bounding box center [278, 187] width 69 height 20
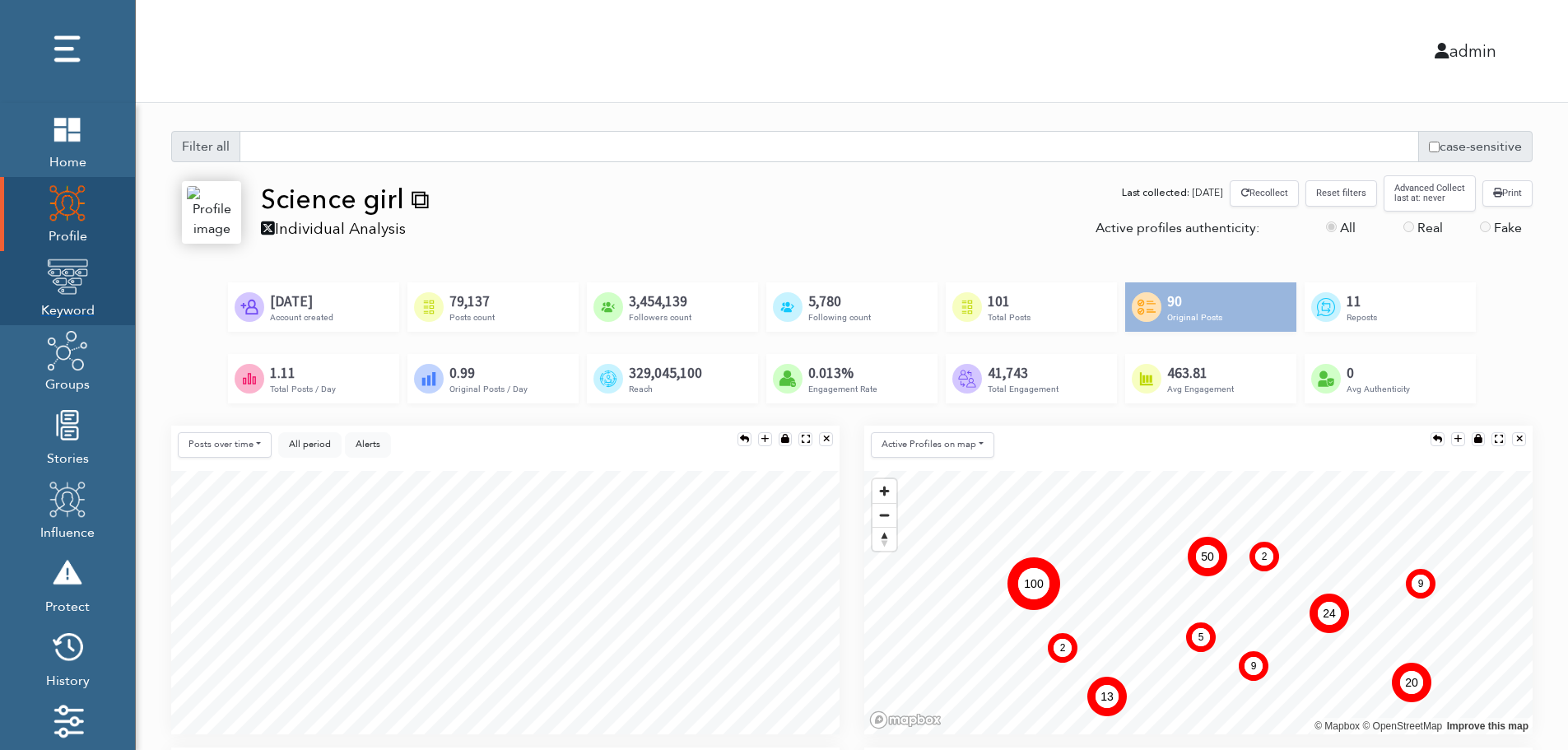
click at [62, 291] on img at bounding box center [67, 276] width 42 height 42
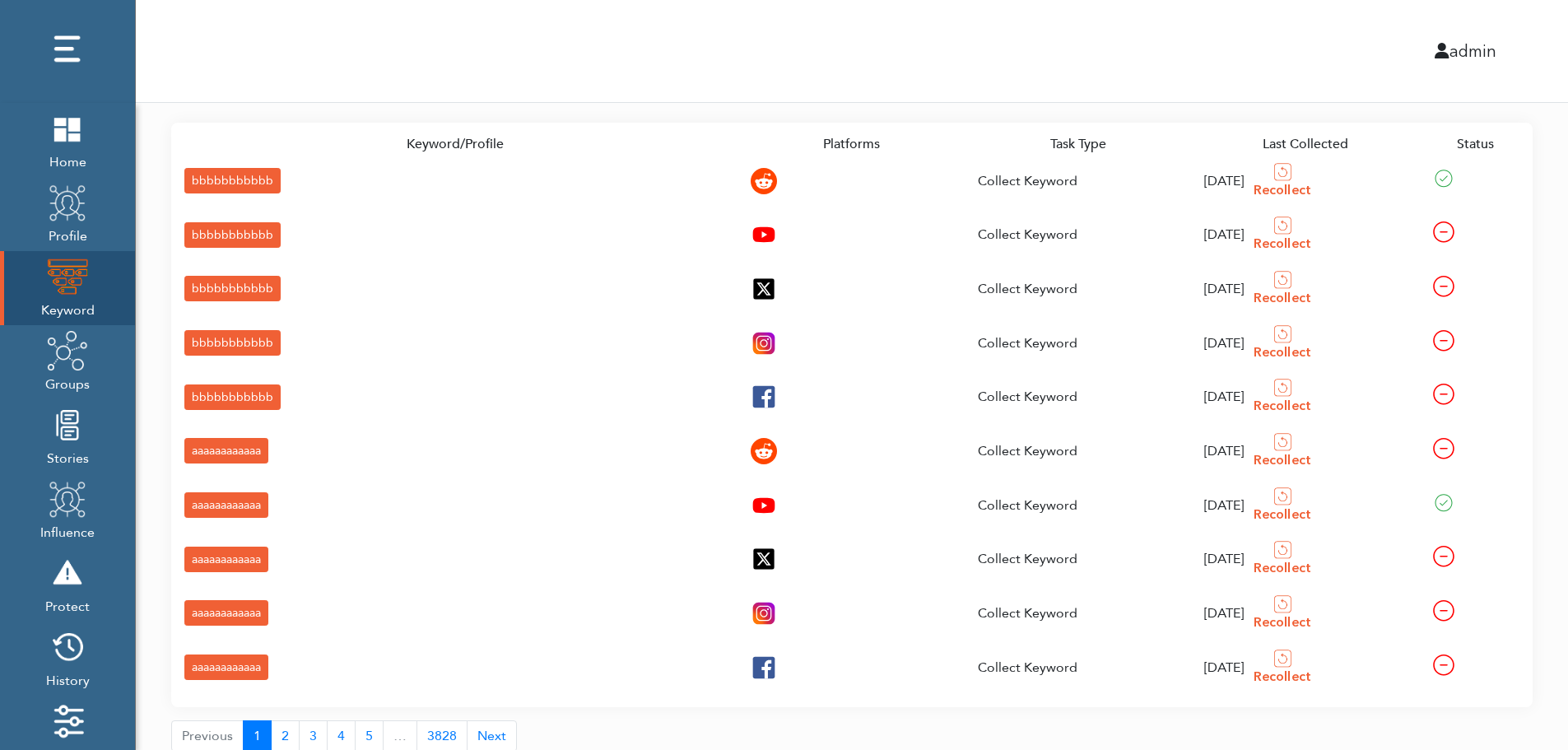
click at [200, 178] on div "bbbbbbbbbbb" at bounding box center [232, 181] width 96 height 26
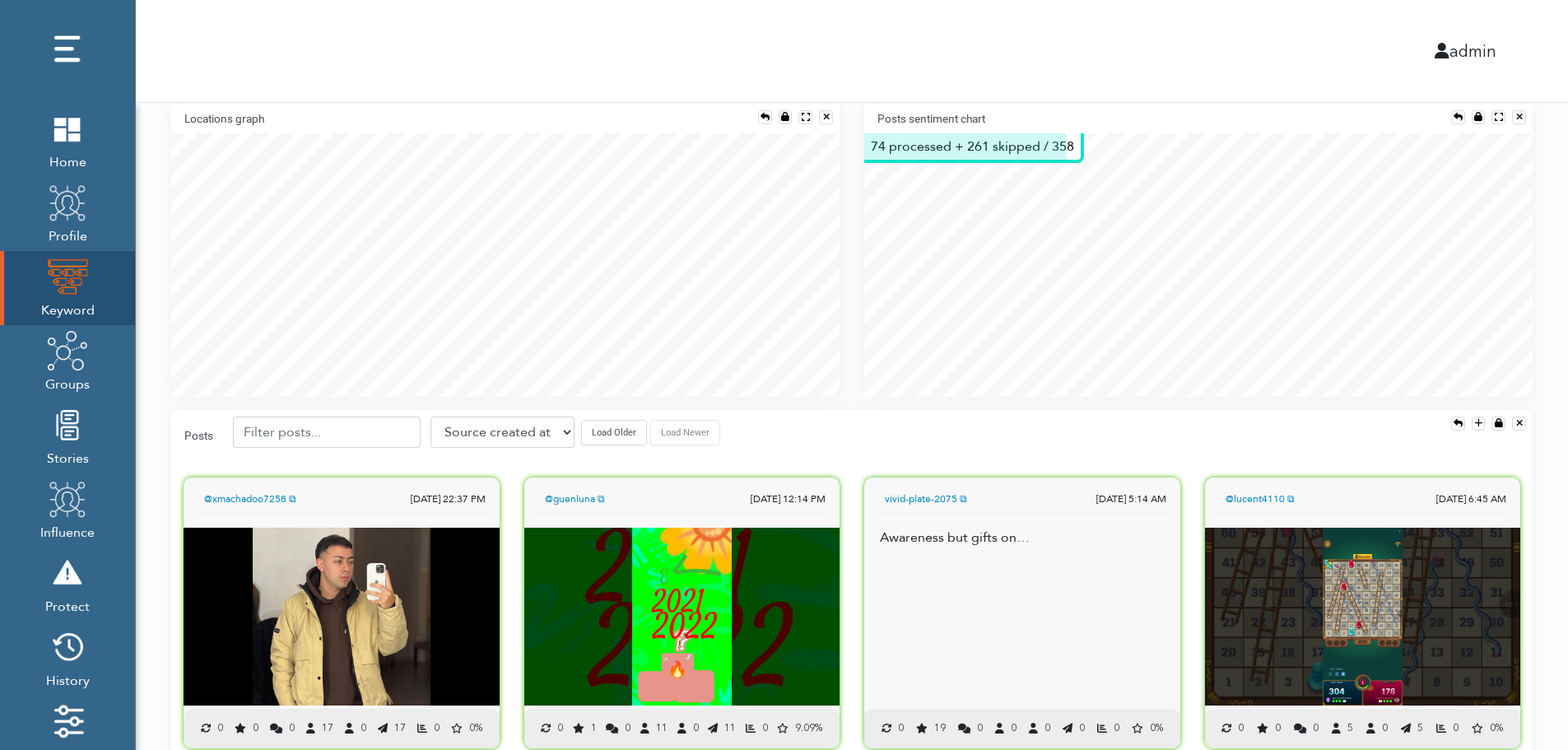
scroll to position [364, 0]
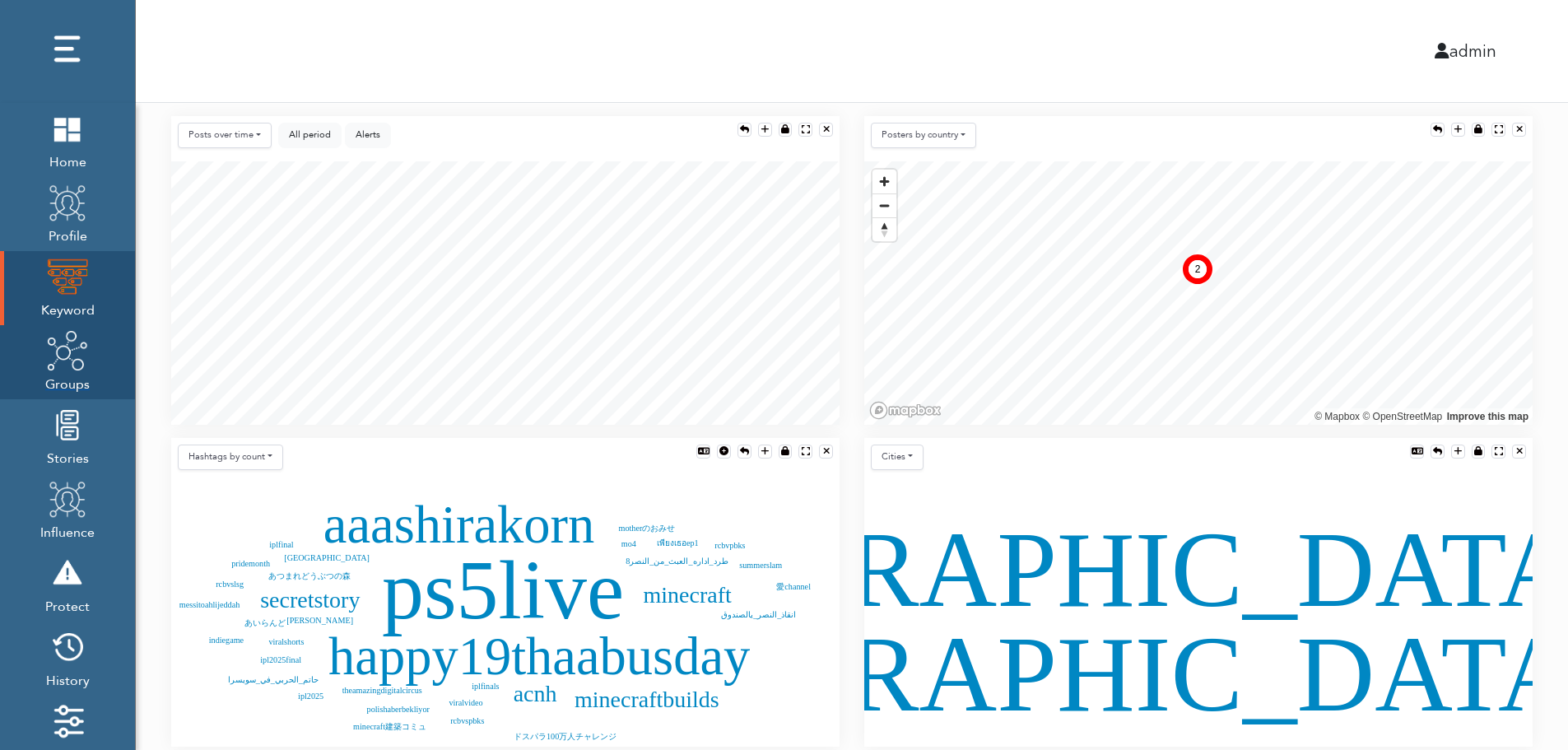
click at [65, 368] on img at bounding box center [67, 351] width 42 height 42
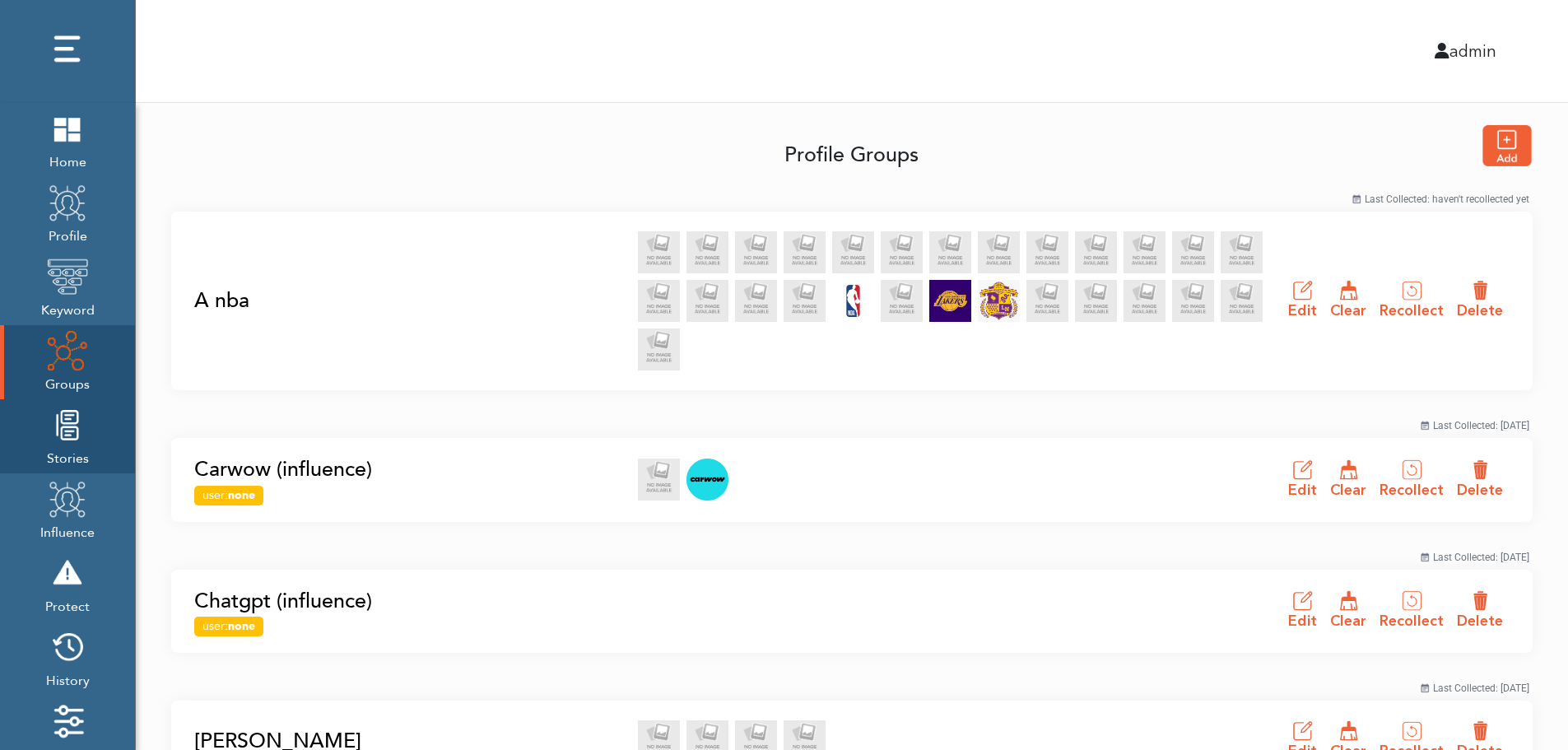
click at [62, 445] on img at bounding box center [67, 425] width 42 height 42
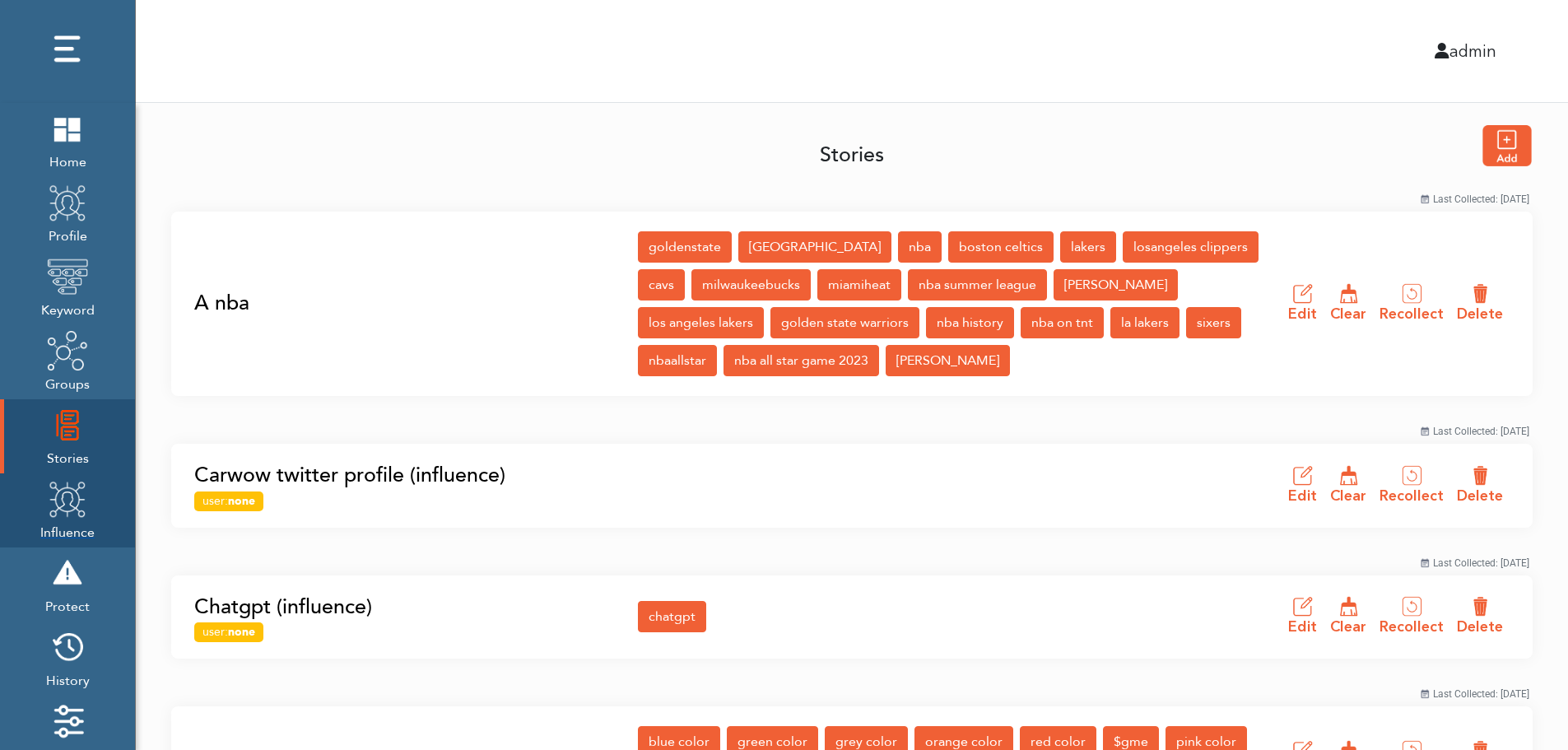
click at [61, 513] on img at bounding box center [67, 499] width 42 height 42
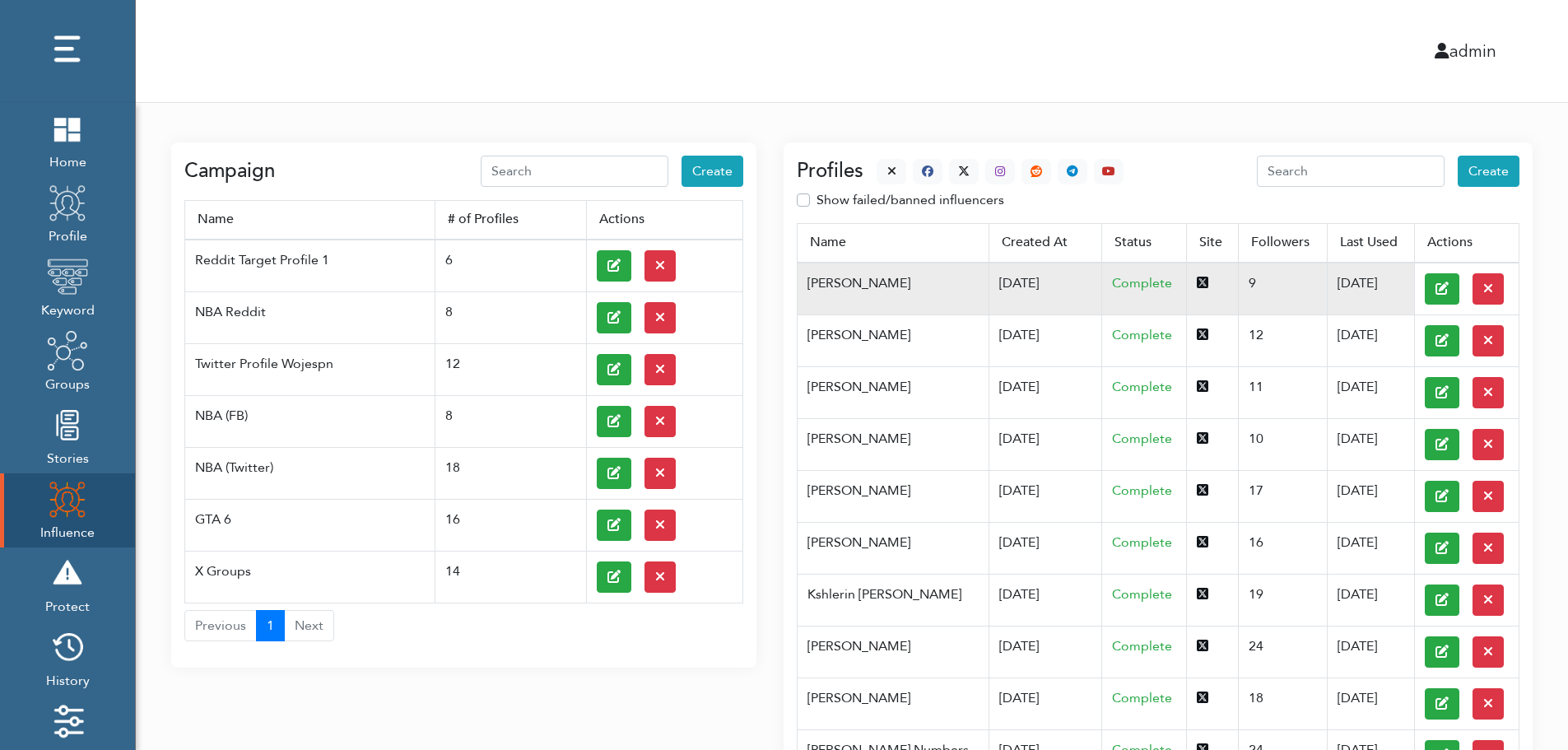
click at [989, 281] on td "07/03/2025" at bounding box center [1045, 288] width 114 height 53
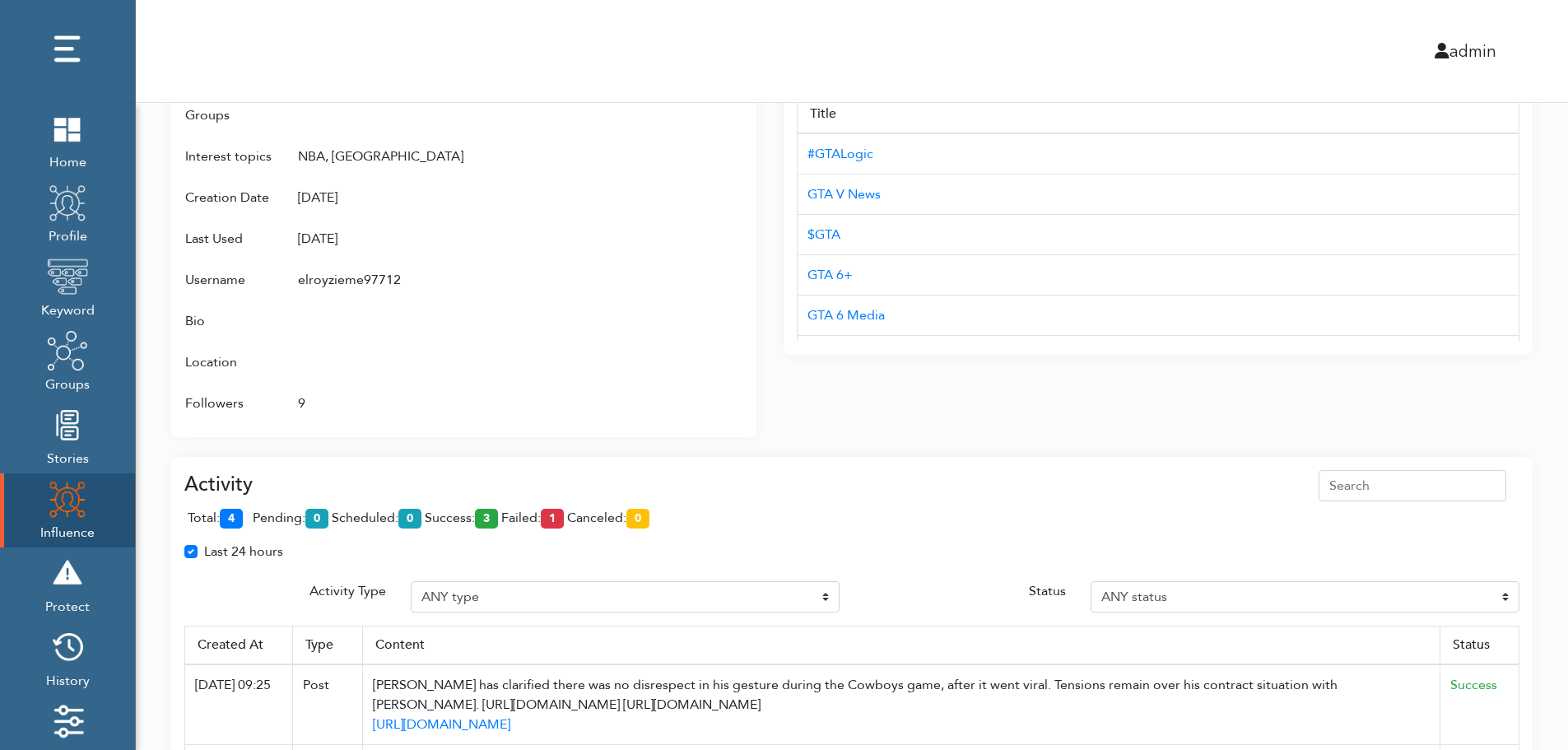
scroll to position [1065, 0]
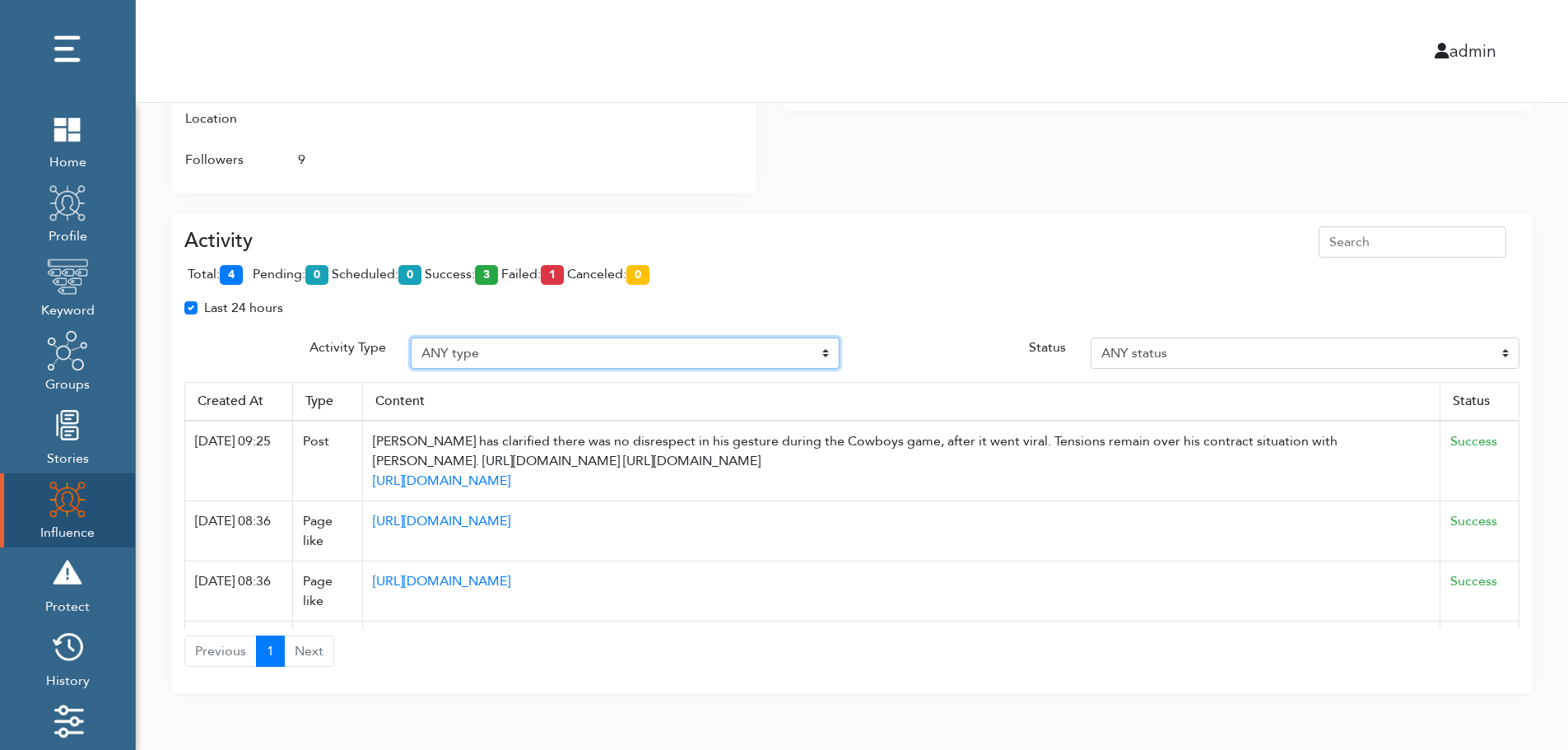
click at [533, 351] on select "ANY type Post Like Post Post comment Comment like Post Share Follow Unfollow Pa…" at bounding box center [625, 354] width 429 height 32
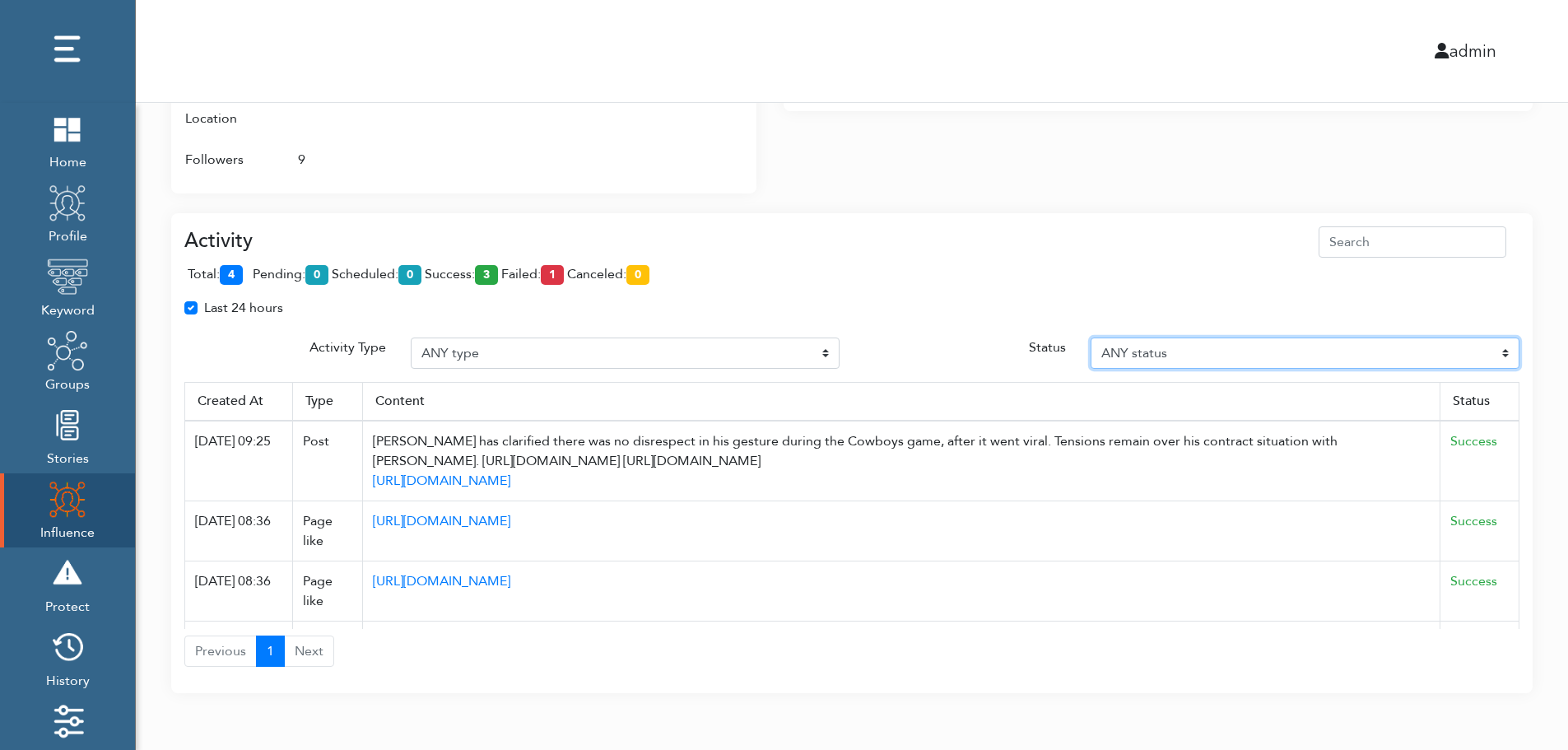
click at [1228, 351] on select "ANY status Pending Scheduled Success Failed Canceled Unknown" at bounding box center [1305, 354] width 429 height 32
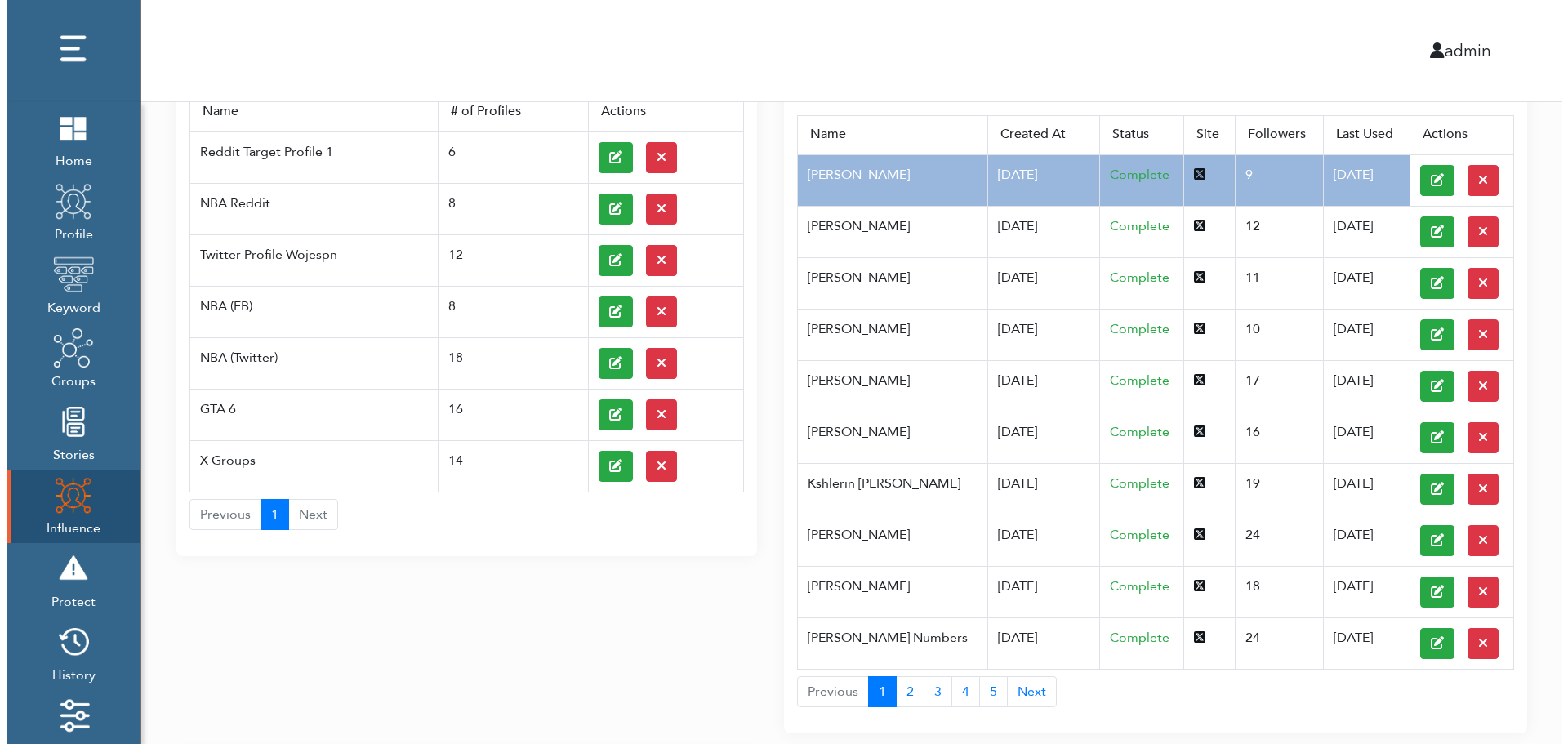
scroll to position [0, 0]
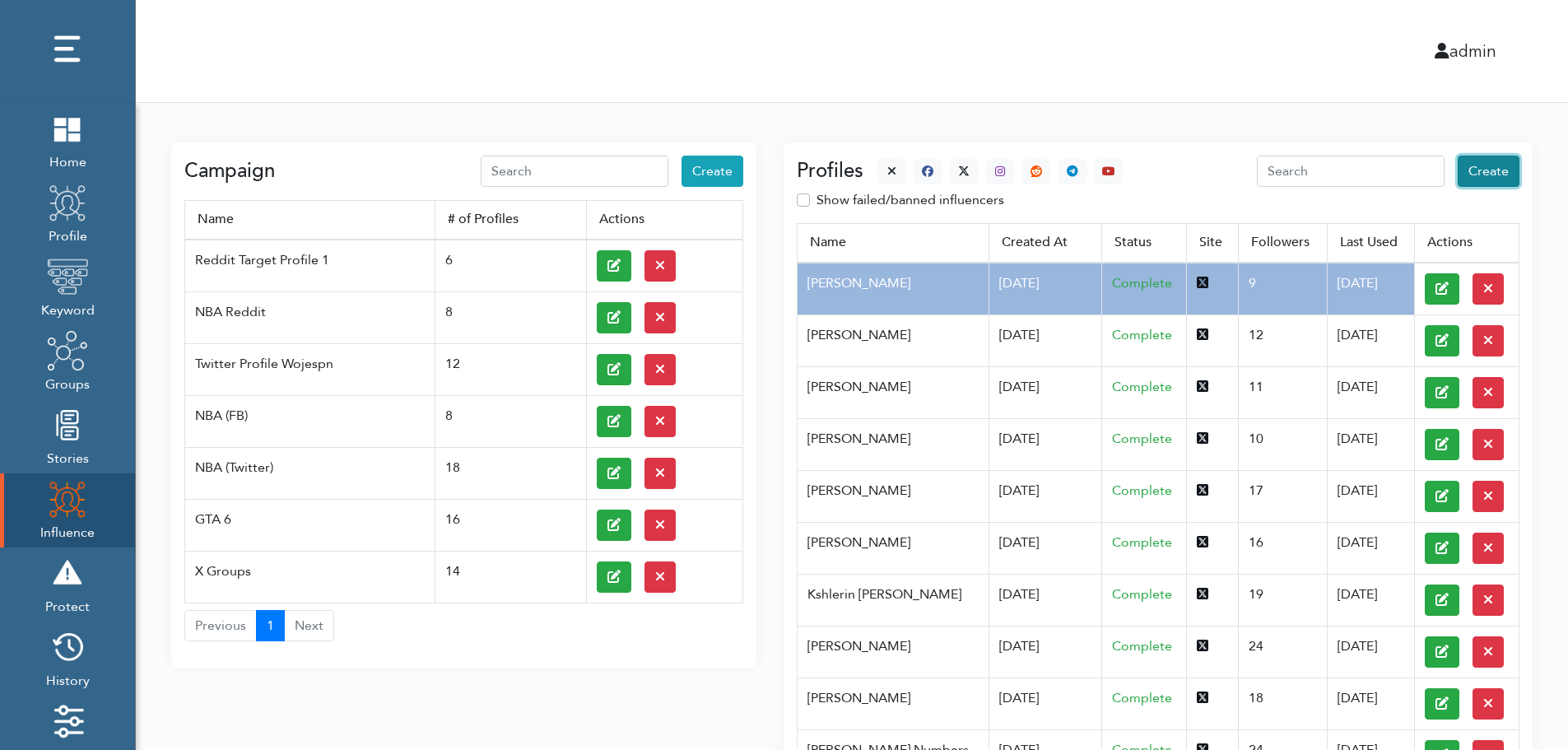
click at [1492, 172] on span "Create" at bounding box center [1488, 171] width 41 height 18
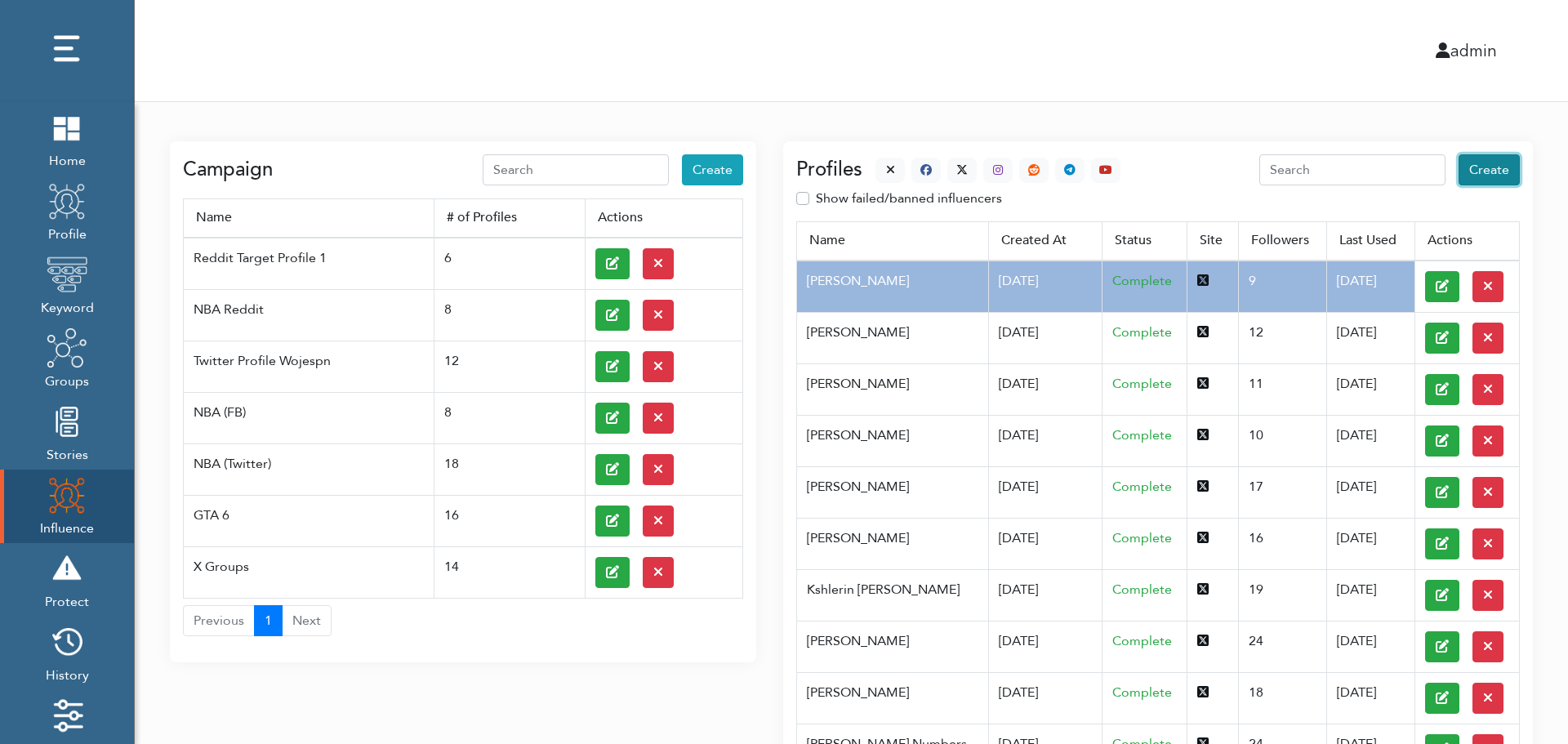
select select "primary"
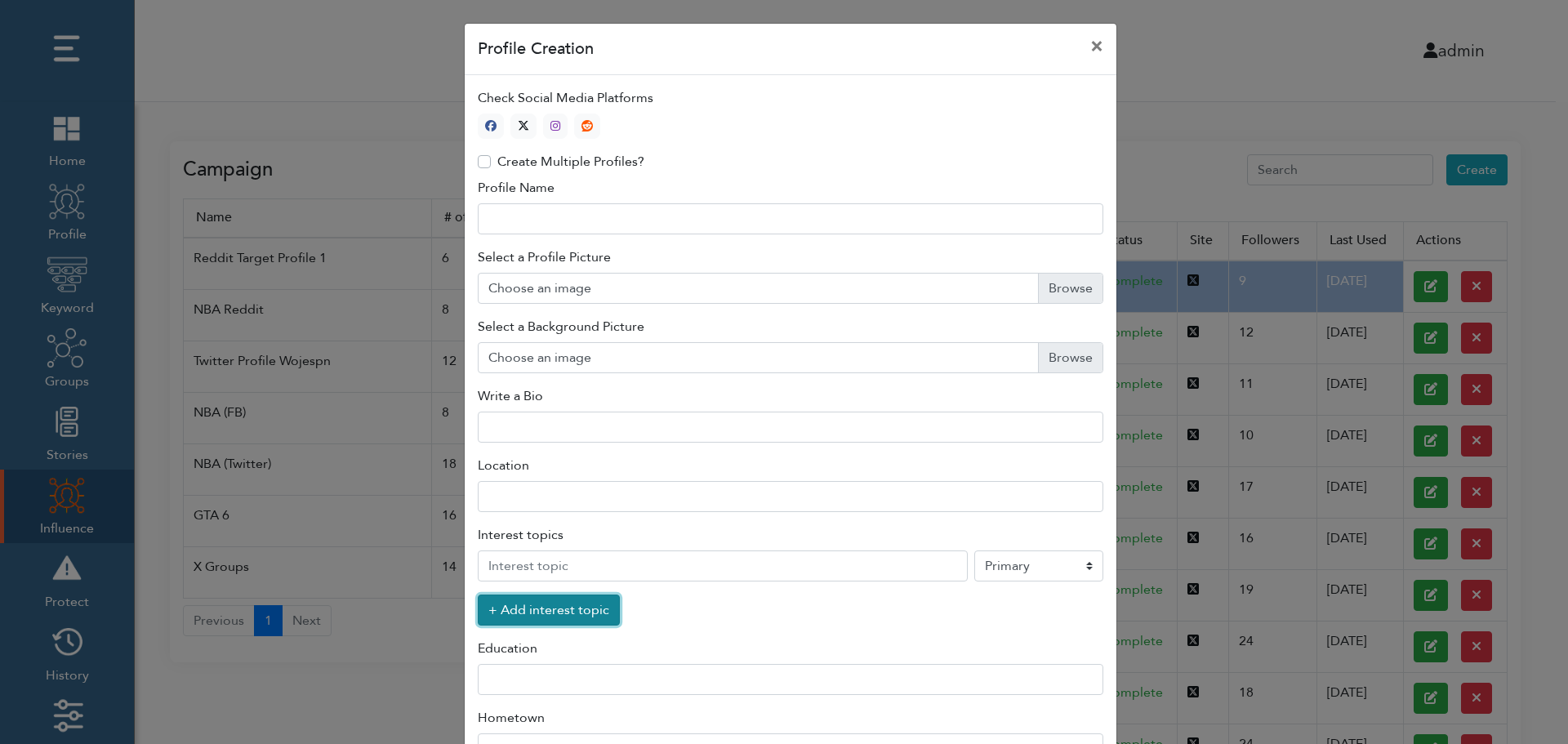
click at [539, 614] on button "+ Add interest topic" at bounding box center [549, 610] width 143 height 31
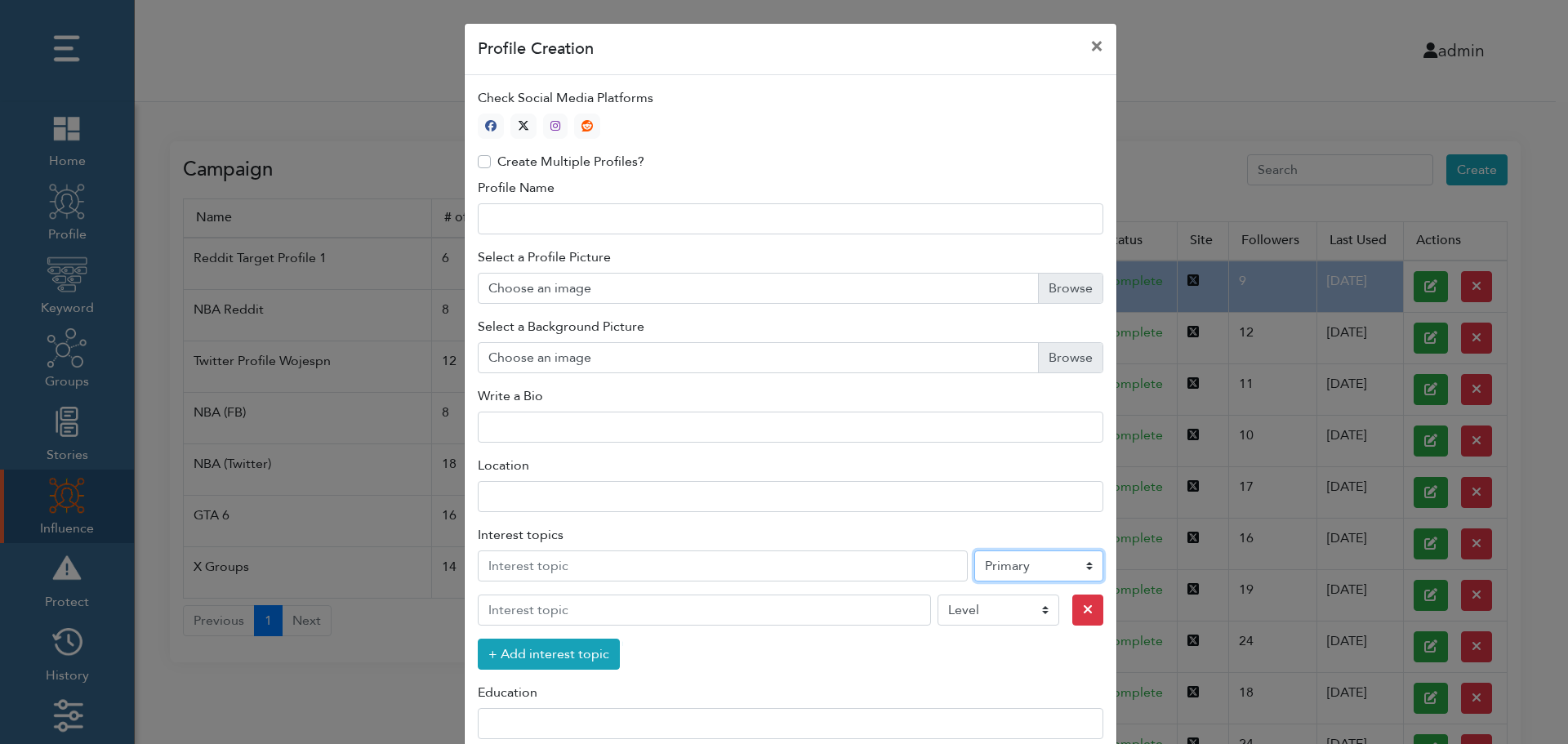
click at [1015, 569] on select "Level Primary Secondary Tertiary" at bounding box center [1038, 566] width 129 height 31
click at [519, 123] on icon "button" at bounding box center [524, 126] width 12 height 12
type input "1"
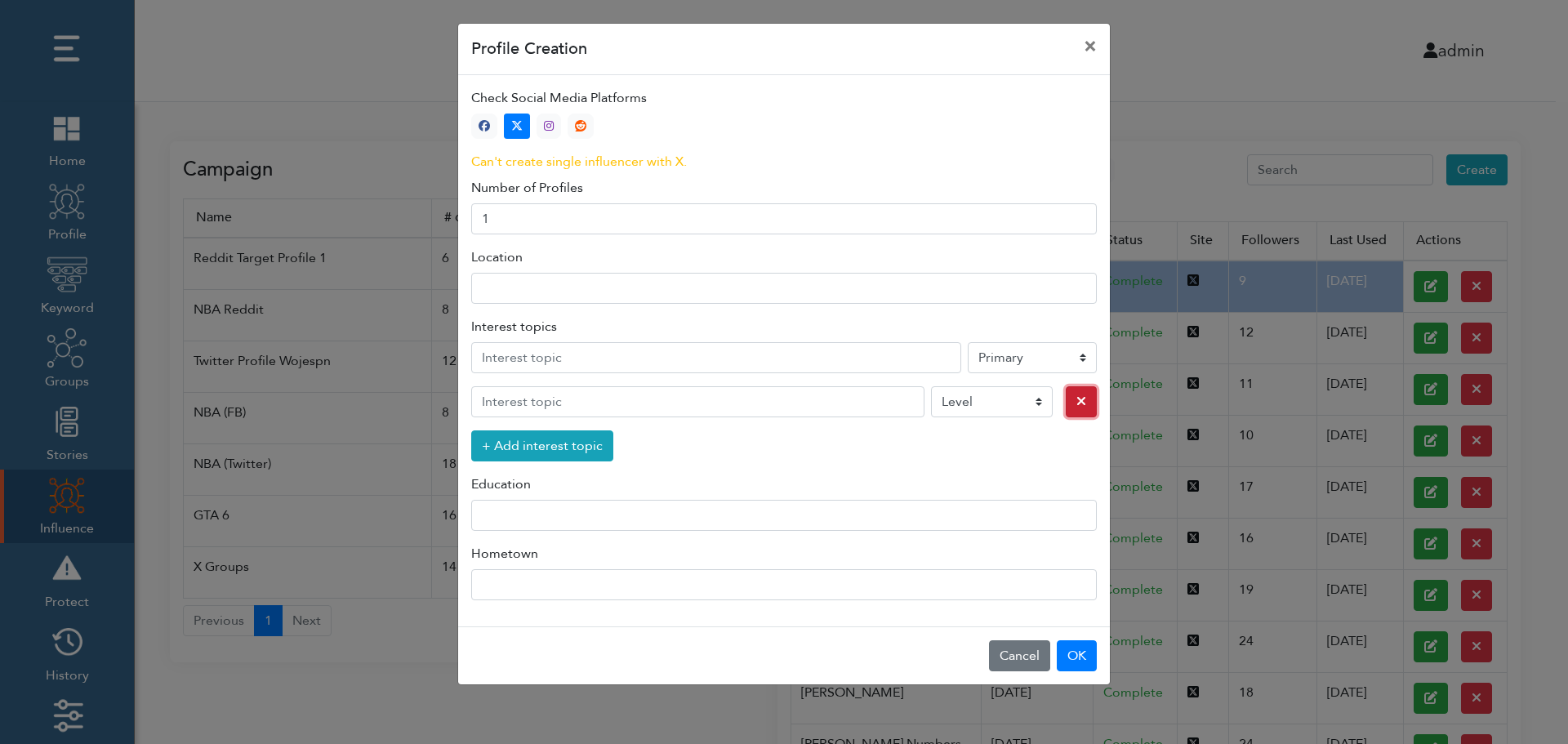
click at [1076, 403] on icon "button" at bounding box center [1081, 400] width 10 height 13
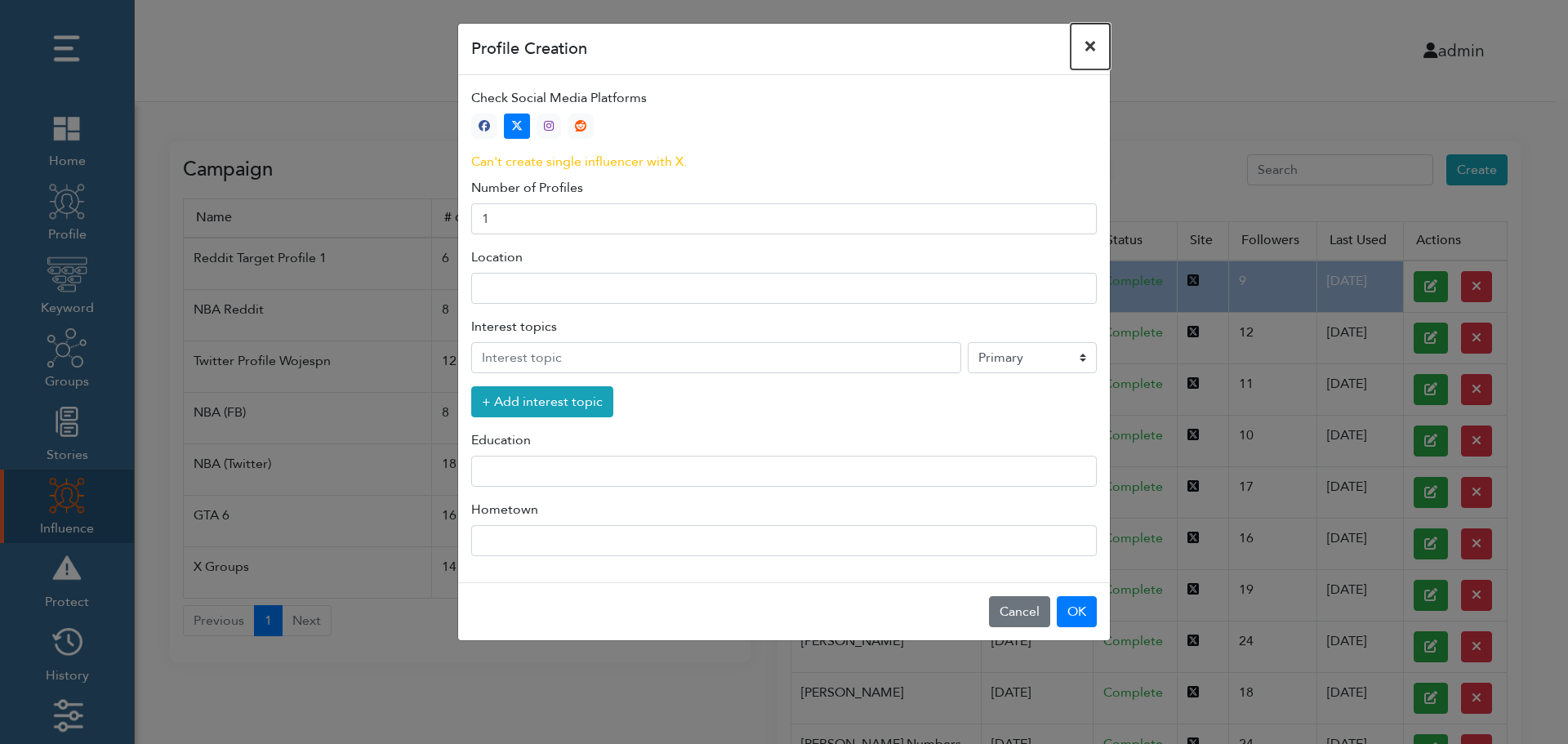
click at [1091, 45] on button "×" at bounding box center [1090, 46] width 39 height 46
select select "primary"
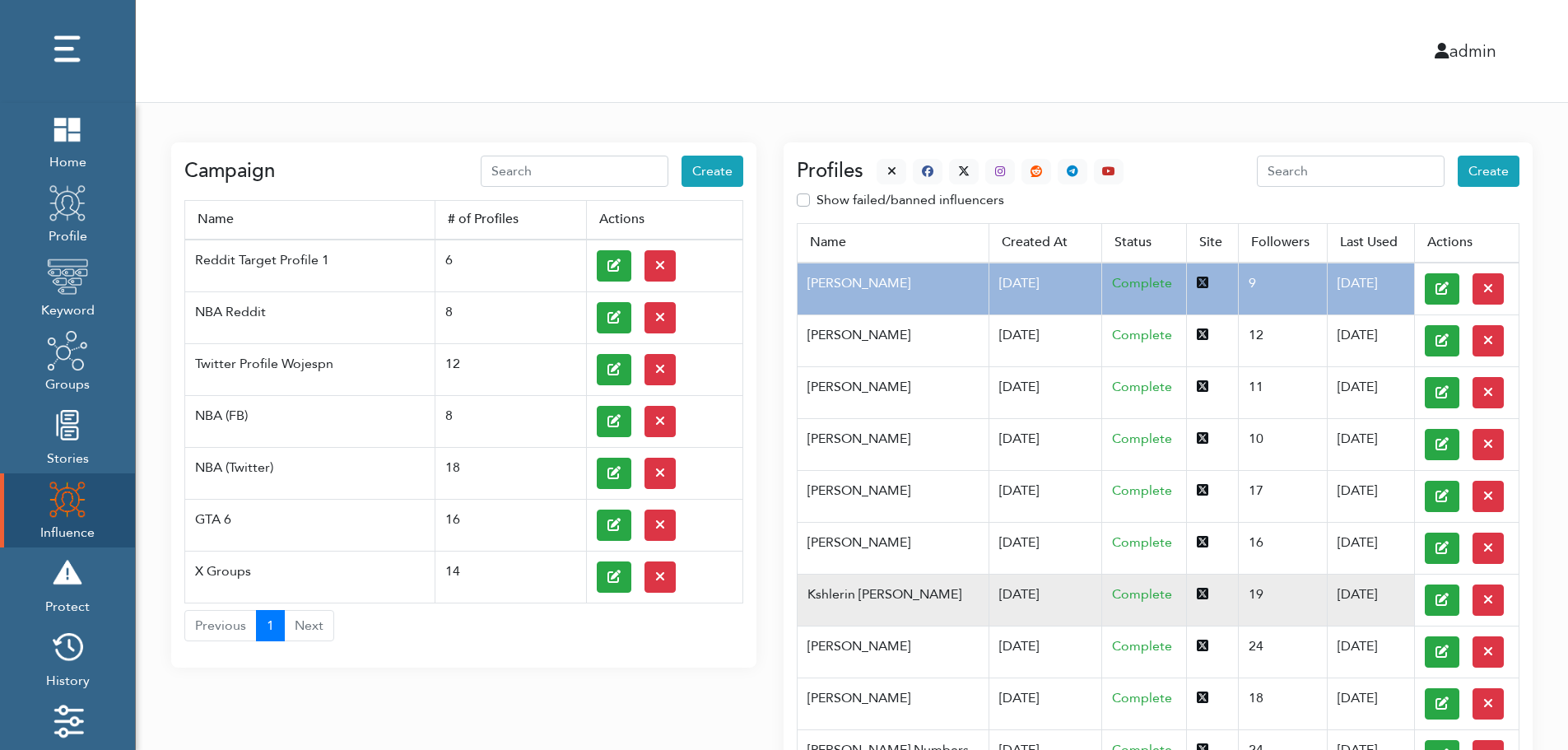
click at [881, 592] on td "Kshlerin Harland" at bounding box center [892, 599] width 191 height 52
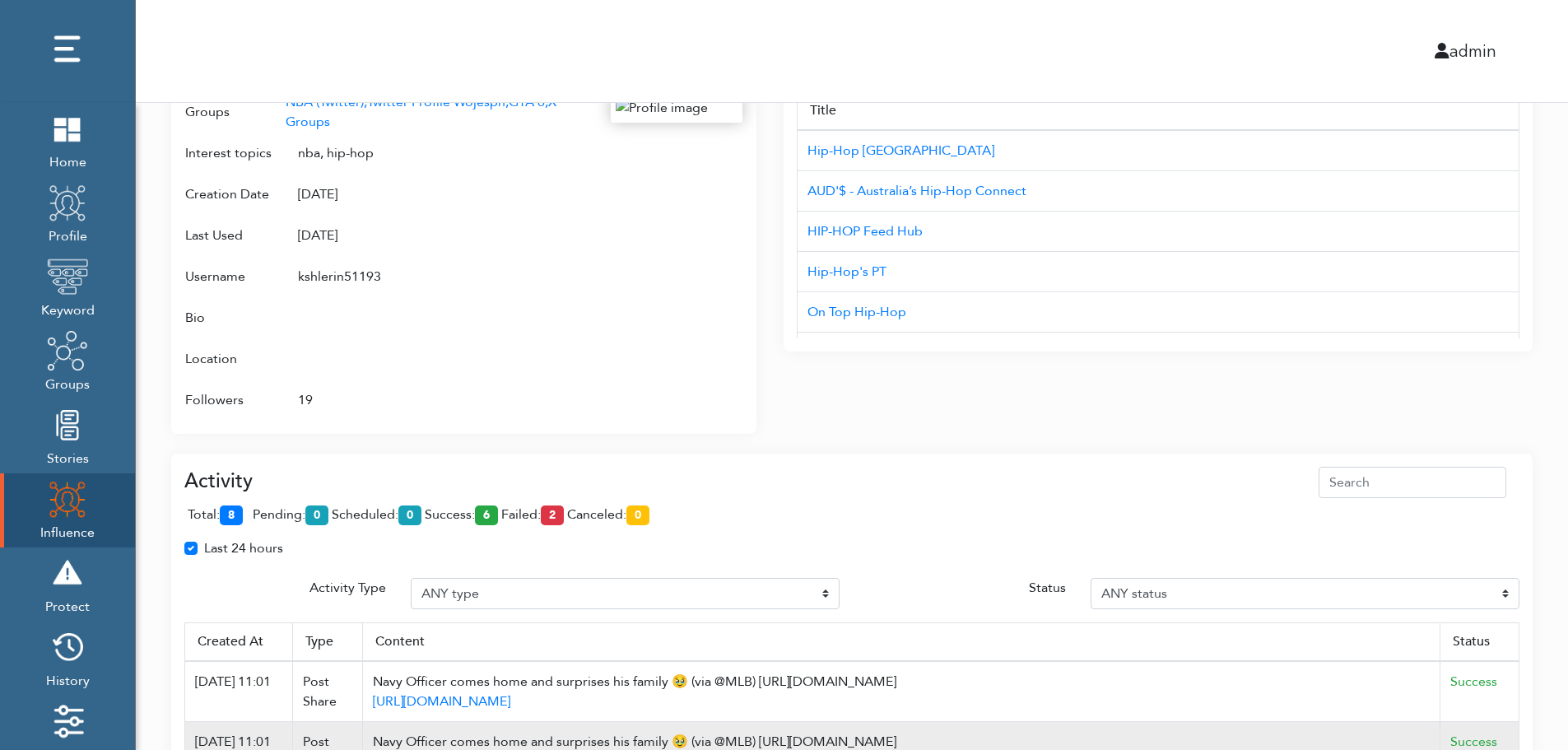
scroll to position [1065, 0]
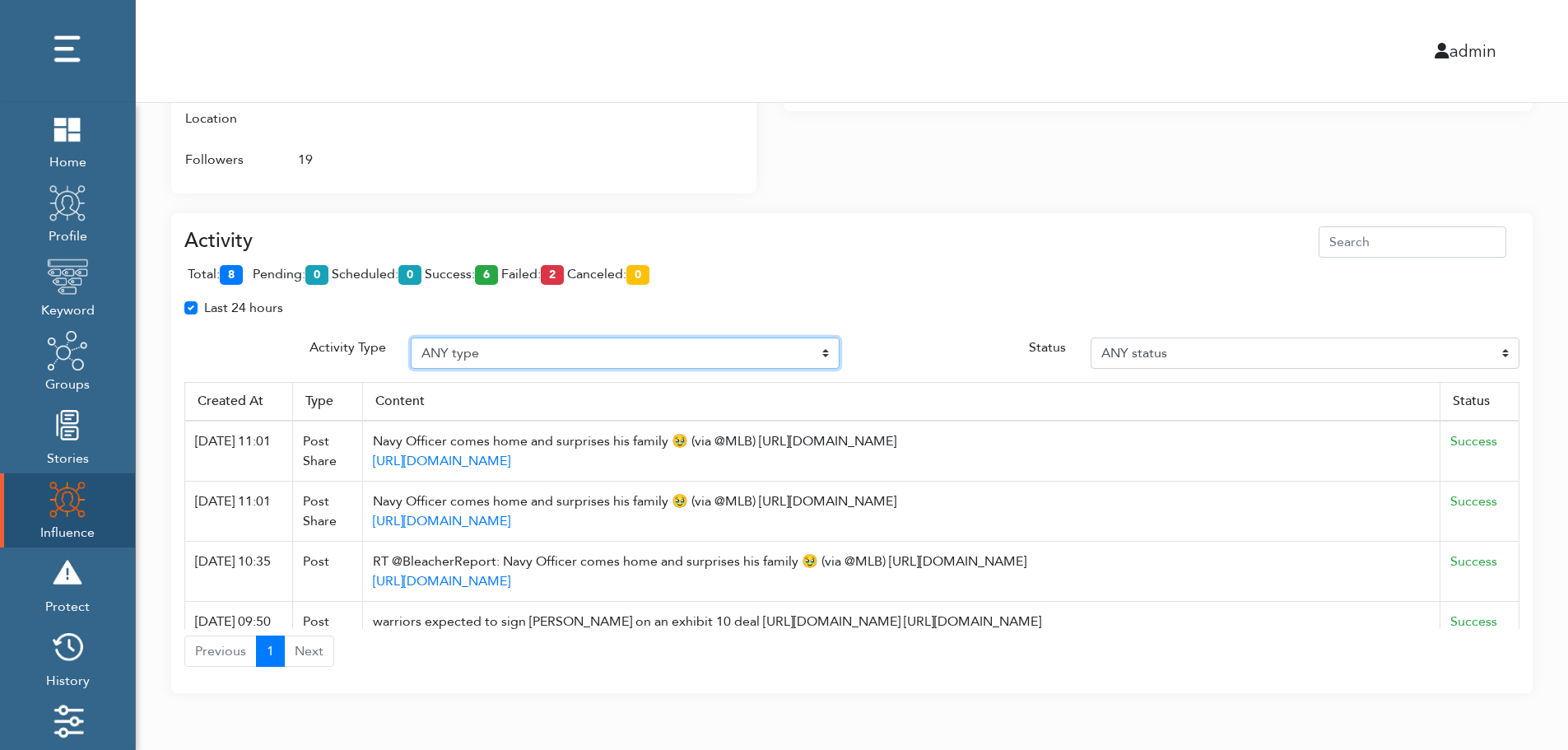
click at [499, 348] on select "ANY type Post Like Post Post comment Comment like Post Share Follow Unfollow Pa…" at bounding box center [625, 354] width 429 height 32
select select "Post"
click at [411, 338] on select "ANY type Post Like Post Post comment Comment like Post Share Follow Unfollow Pa…" at bounding box center [625, 354] width 429 height 32
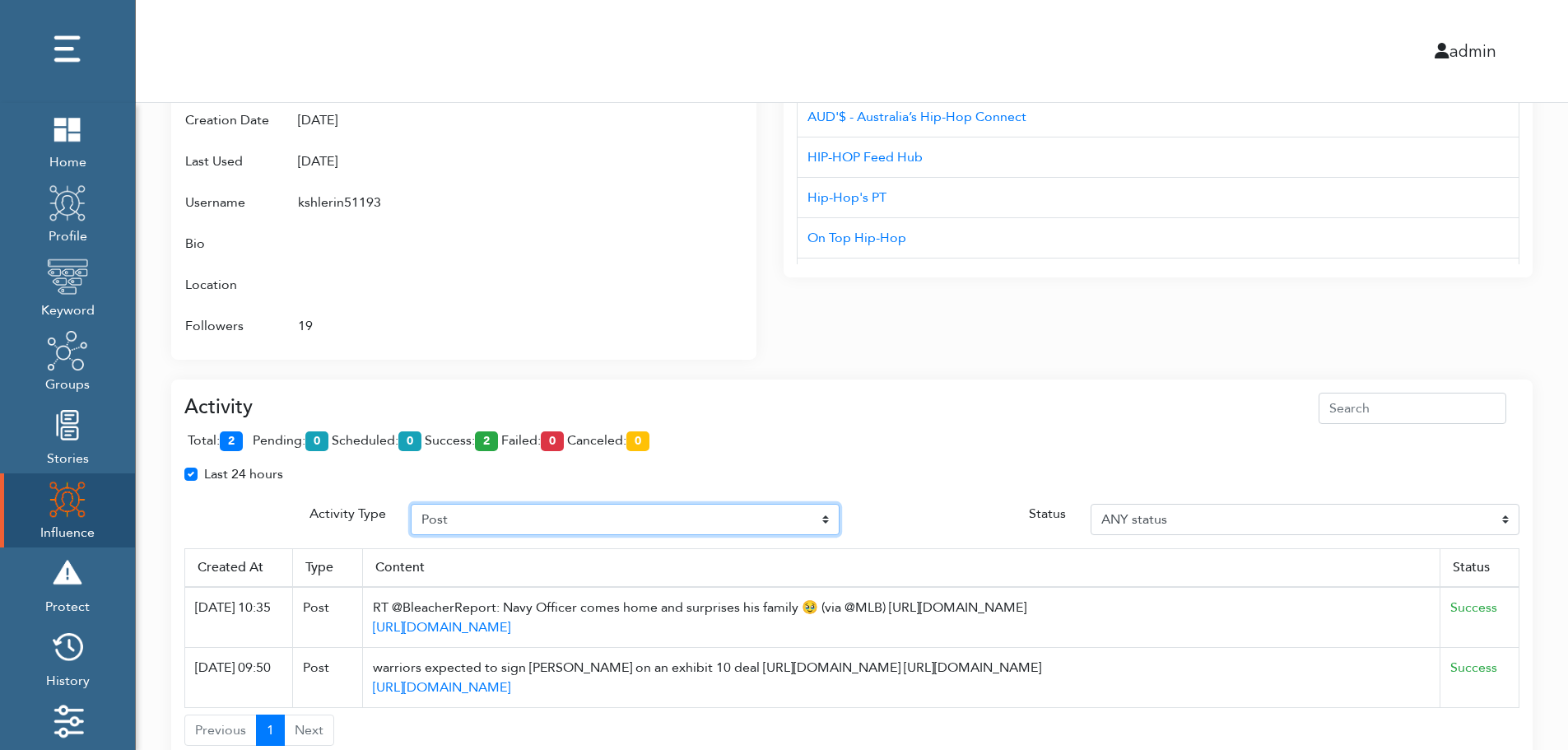
scroll to position [978, 0]
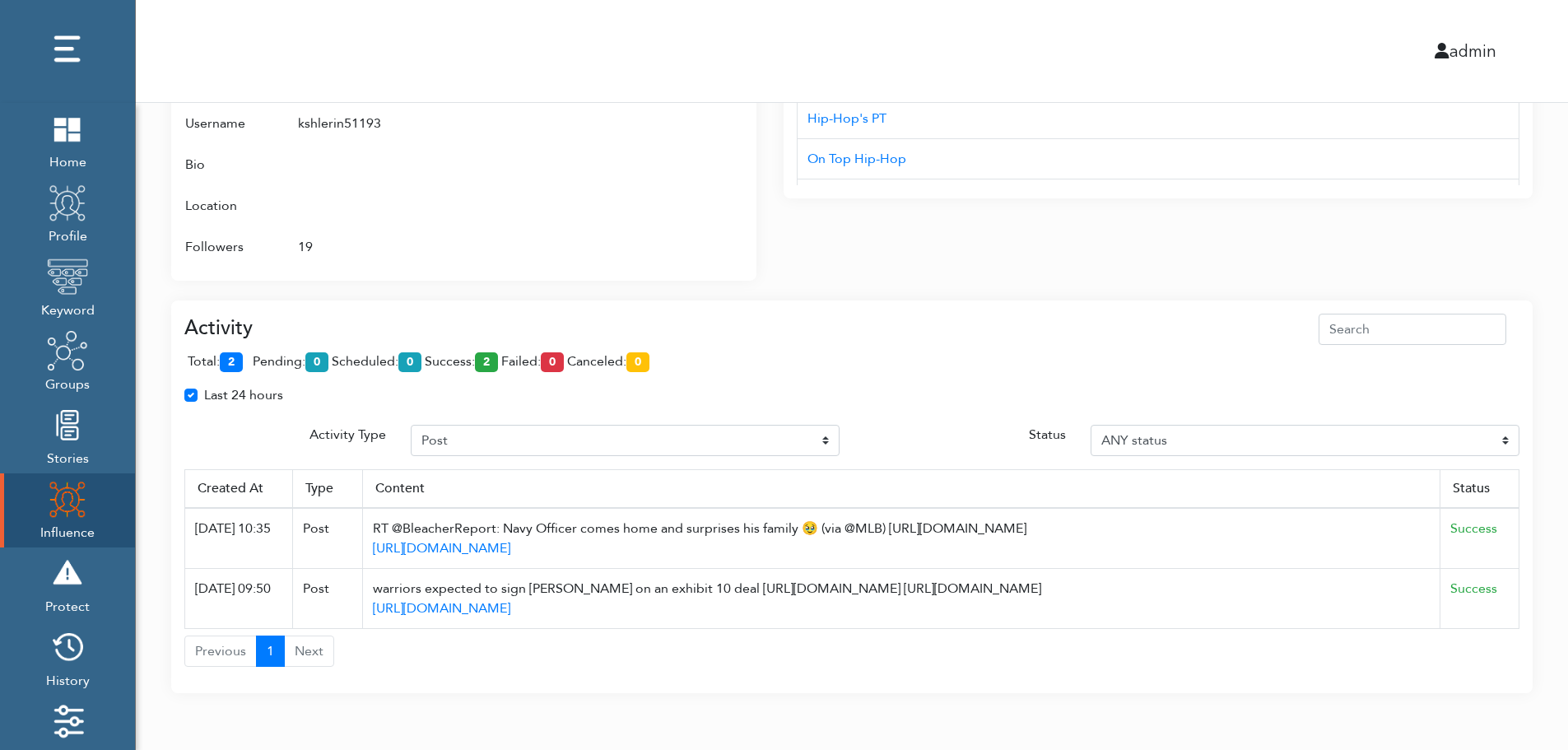
click at [247, 358] on span "total: 2" at bounding box center [218, 362] width 61 height 18
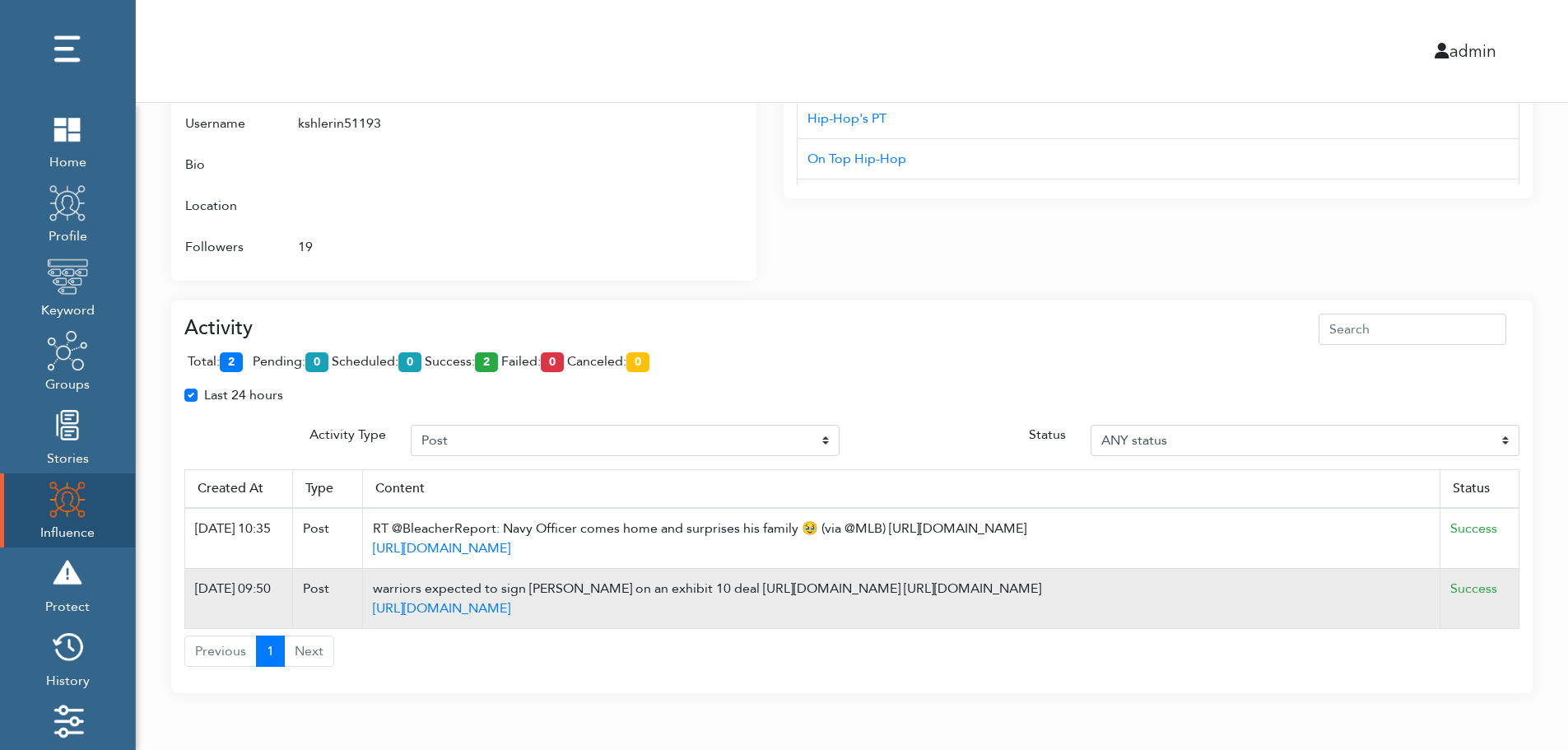
click at [1514, 597] on td "Success" at bounding box center [1480, 598] width 79 height 60
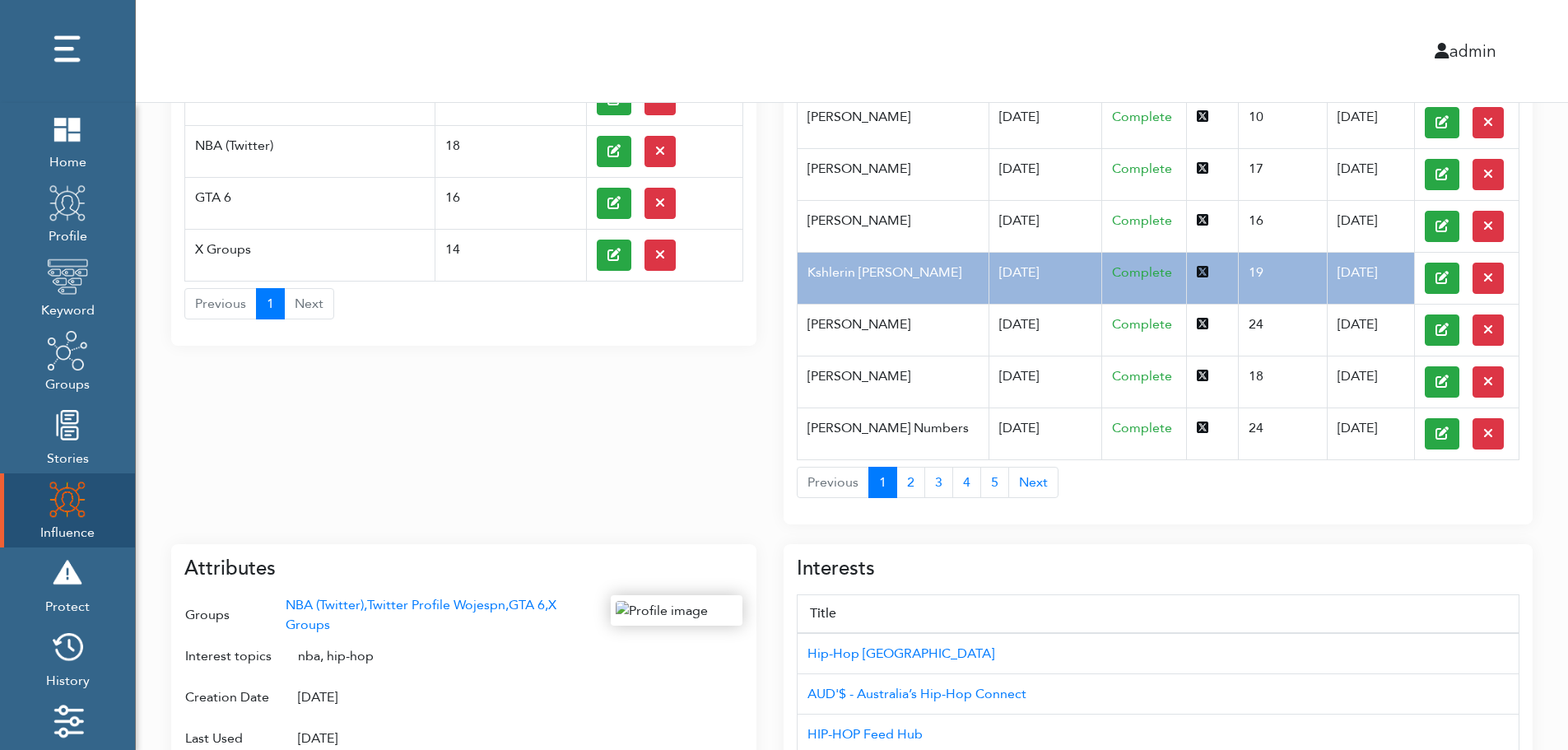
scroll to position [0, 0]
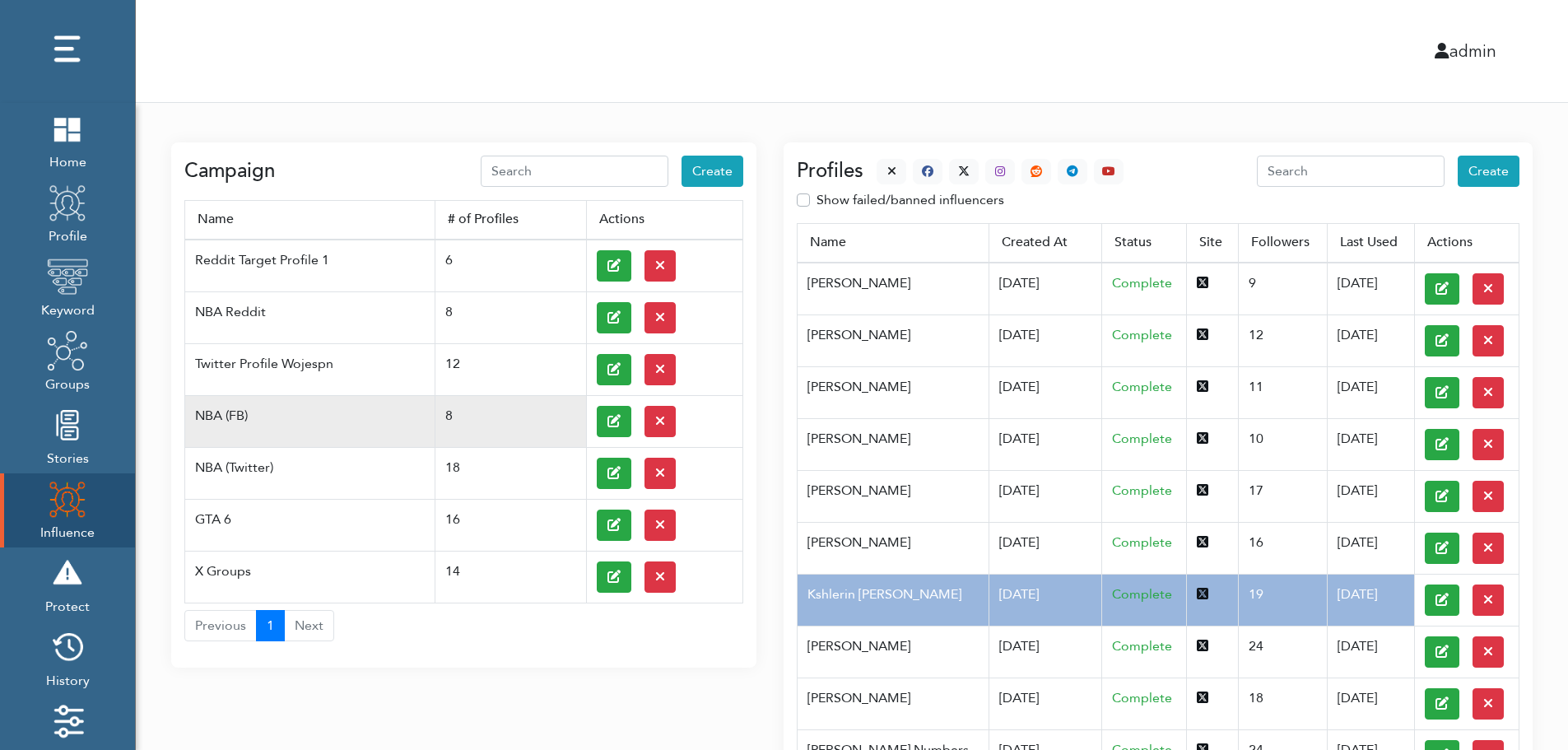
click at [592, 419] on td at bounding box center [665, 421] width 157 height 52
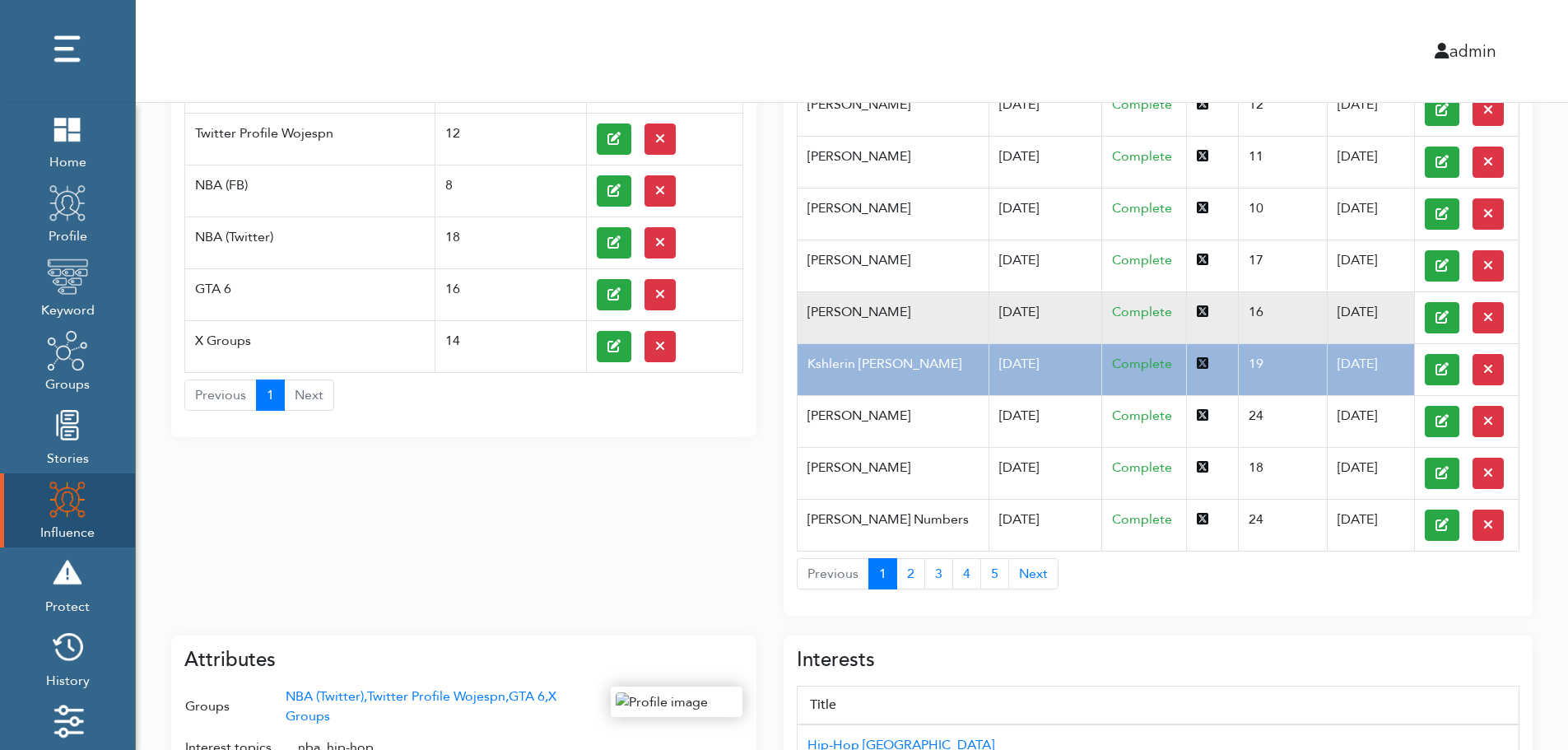
scroll to position [264, 0]
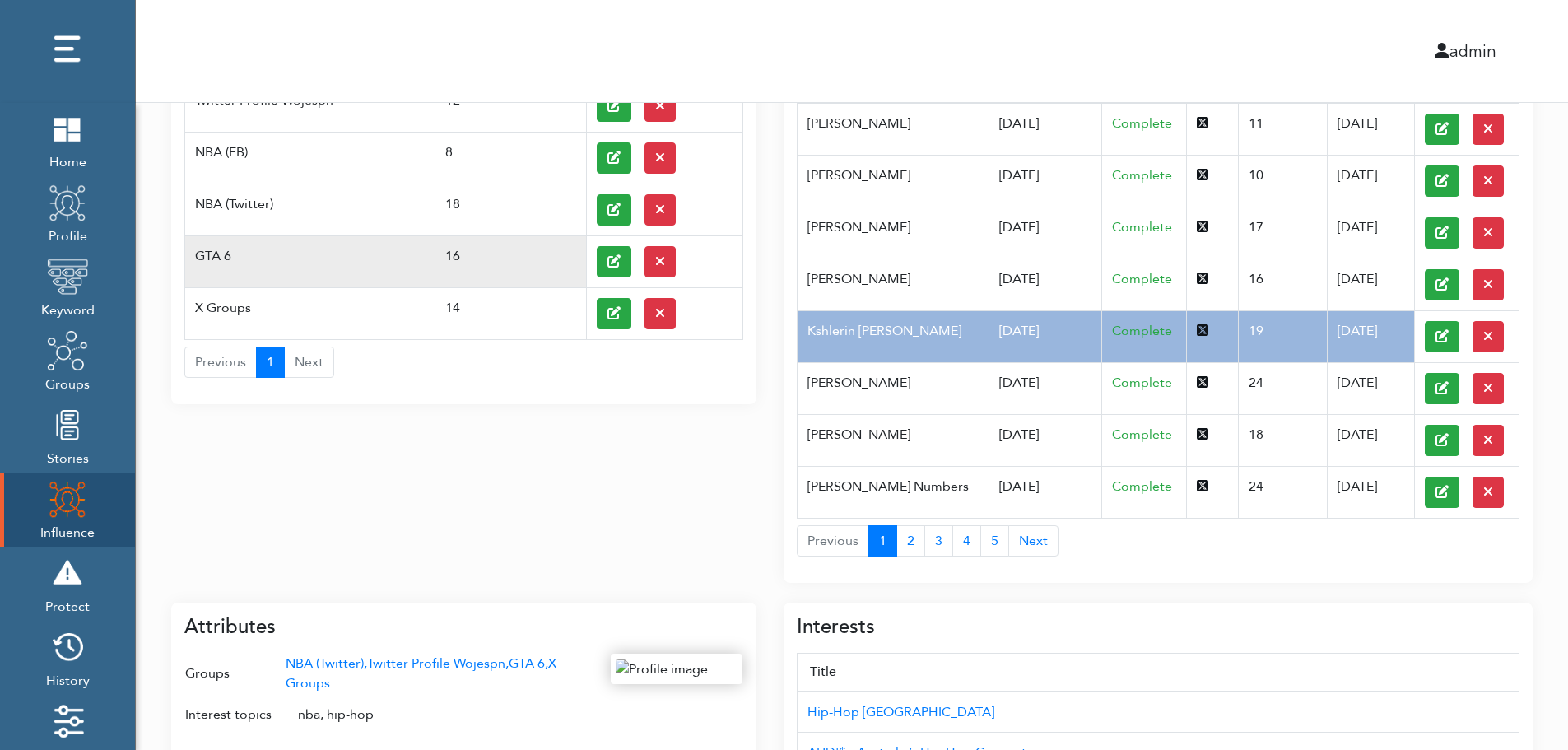
click at [245, 246] on td "GTA 6" at bounding box center [310, 262] width 251 height 52
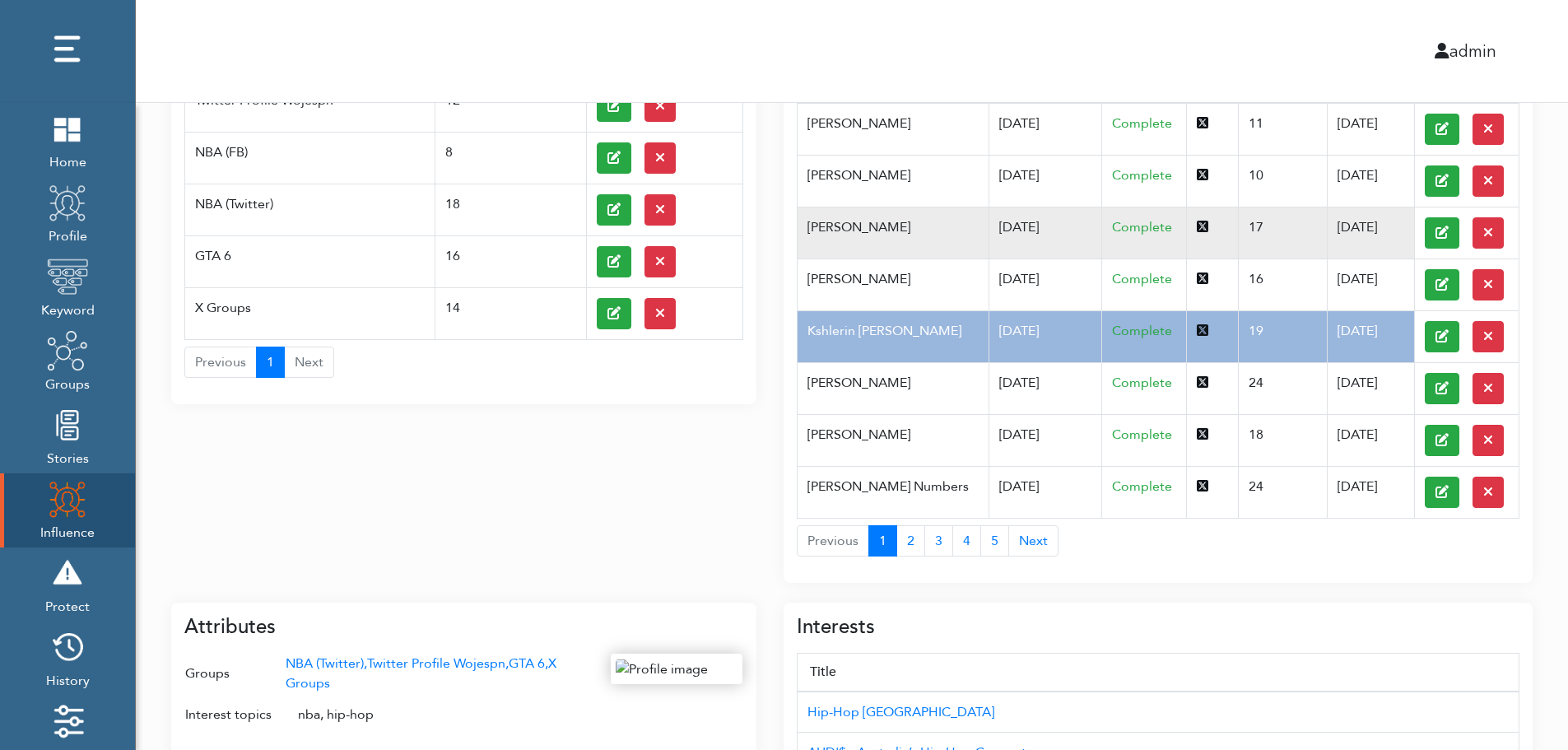
click at [951, 246] on td "Pfannerstill Norene" at bounding box center [892, 233] width 191 height 52
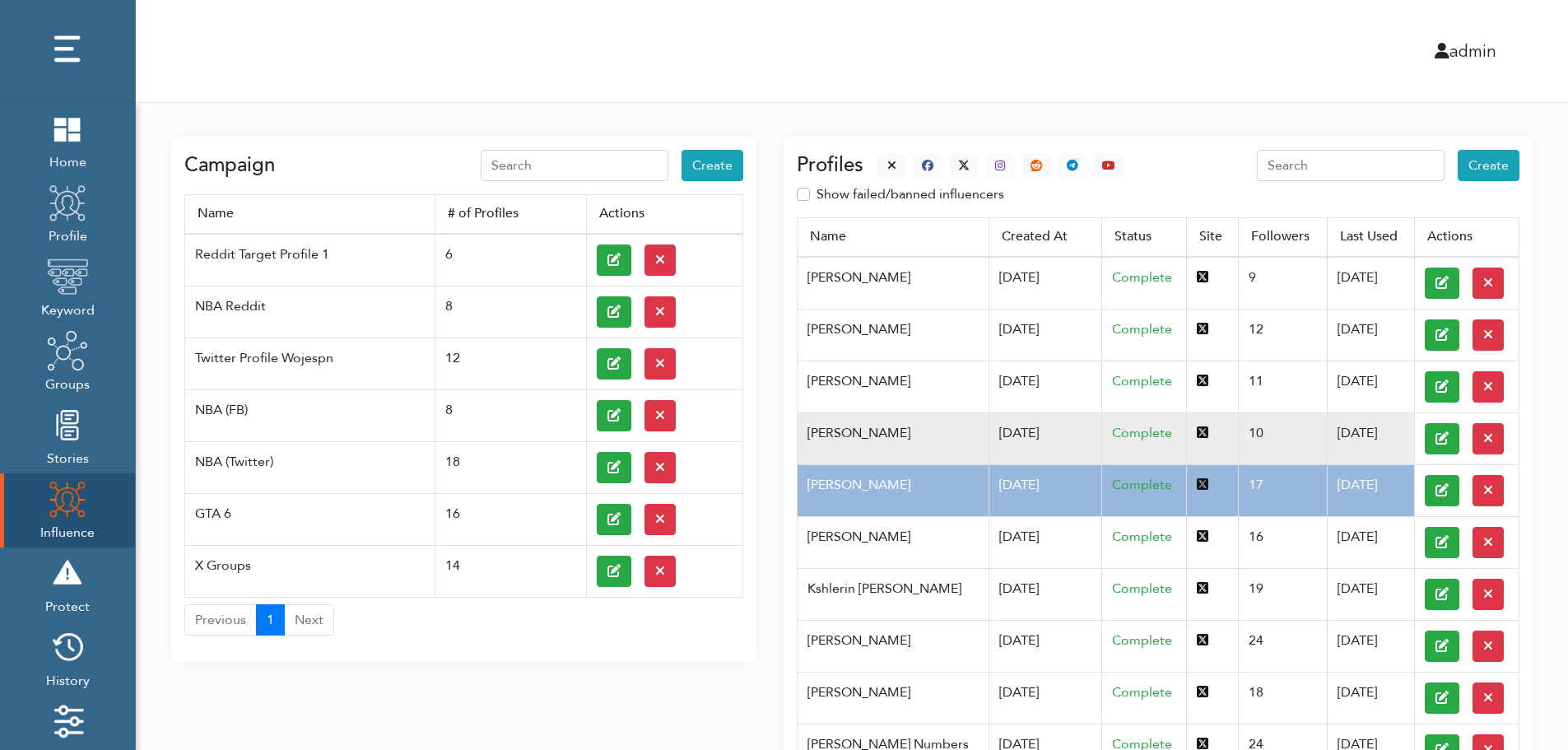
scroll to position [0, 0]
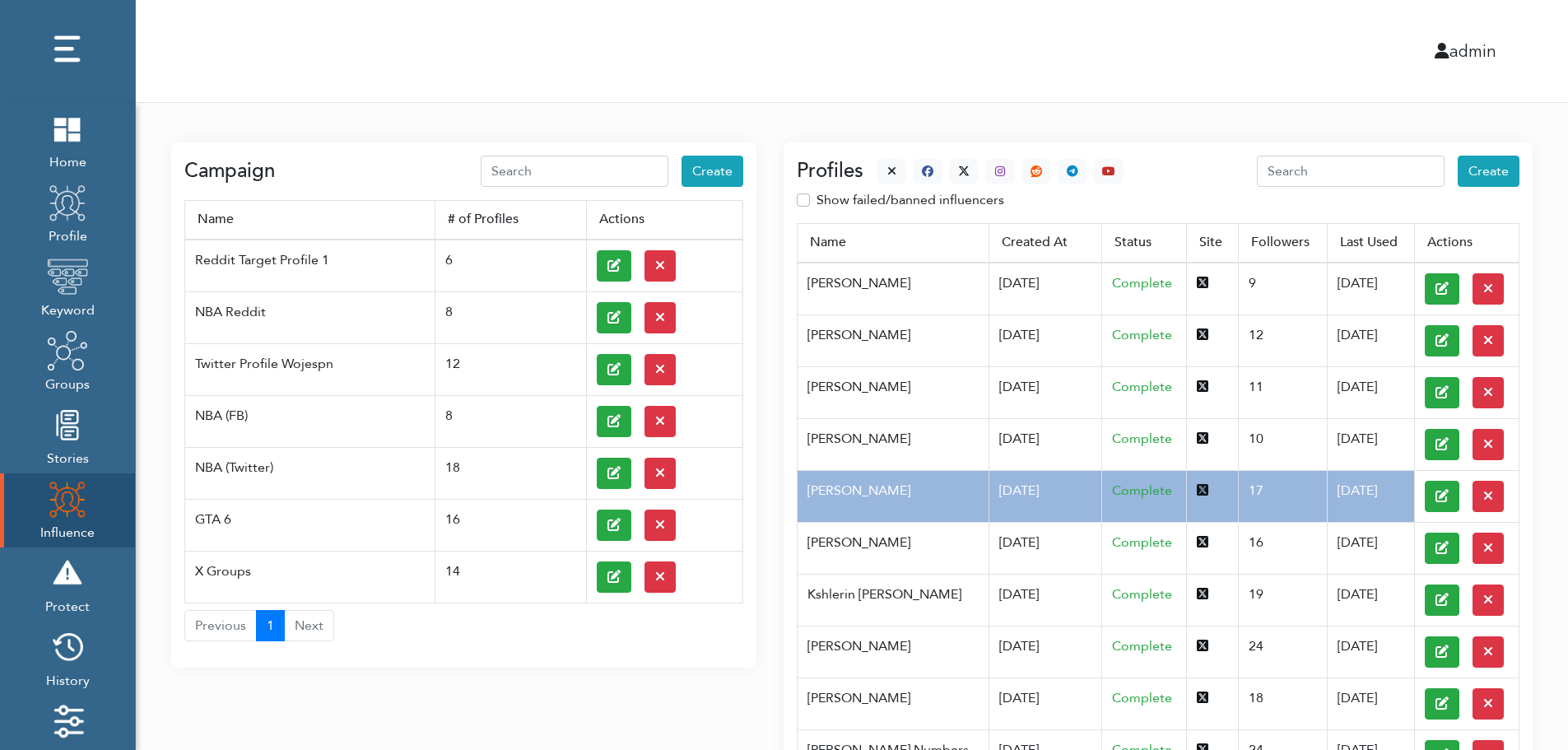
click at [872, 165] on div at bounding box center [993, 171] width 261 height 26
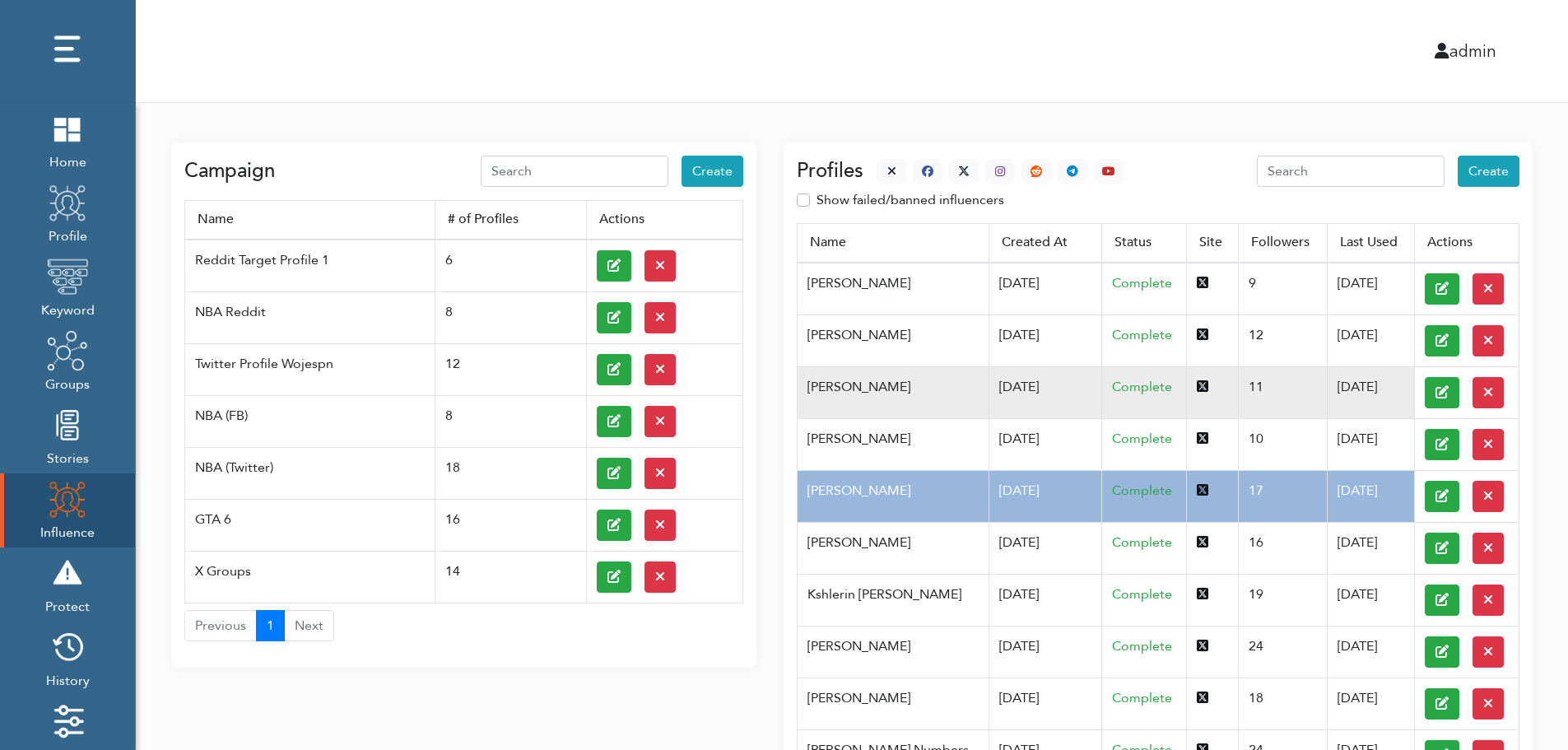
scroll to position [656, 0]
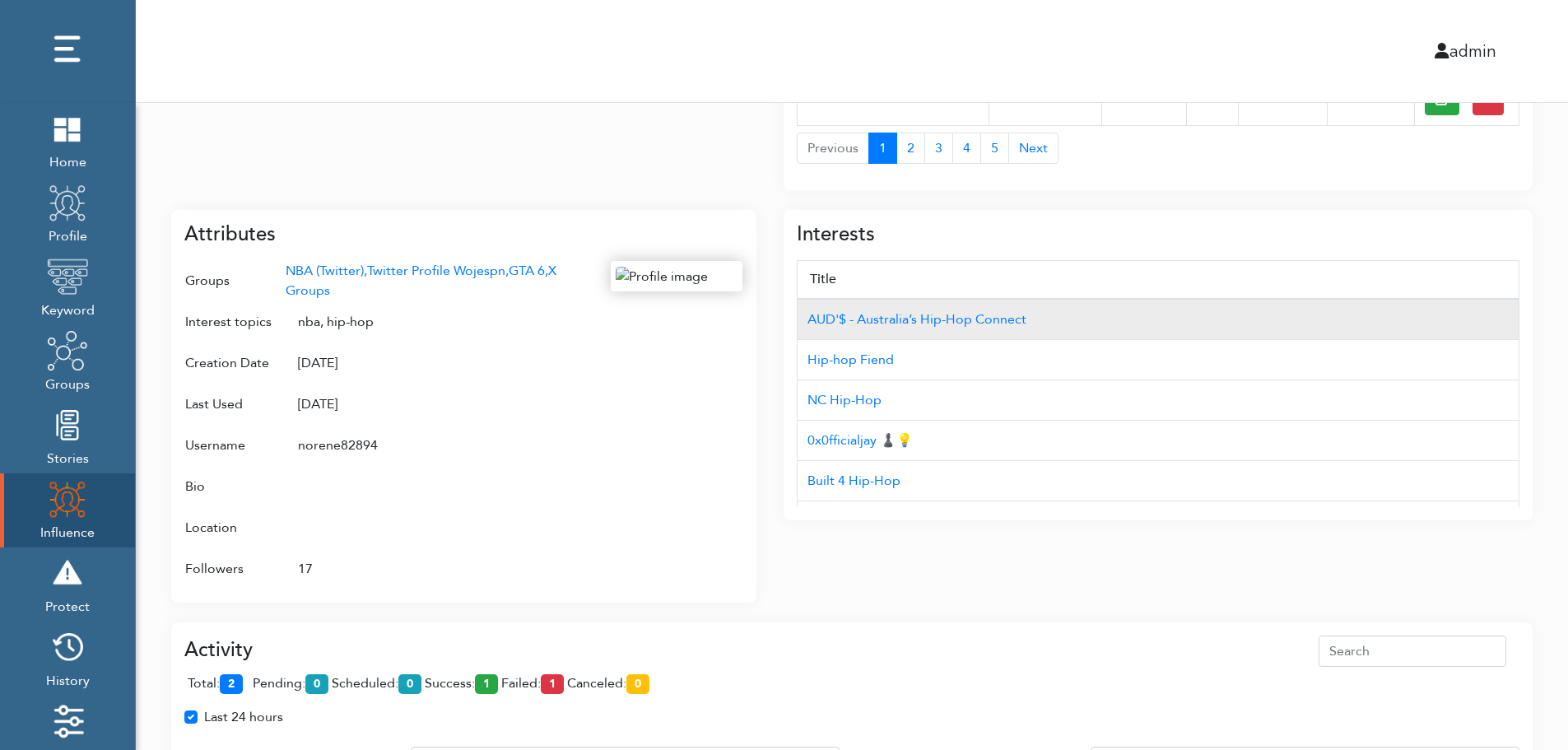
click at [1429, 301] on td "AUD'$ - Australia’s Hip-Hop Connect" at bounding box center [1158, 320] width 722 height 42
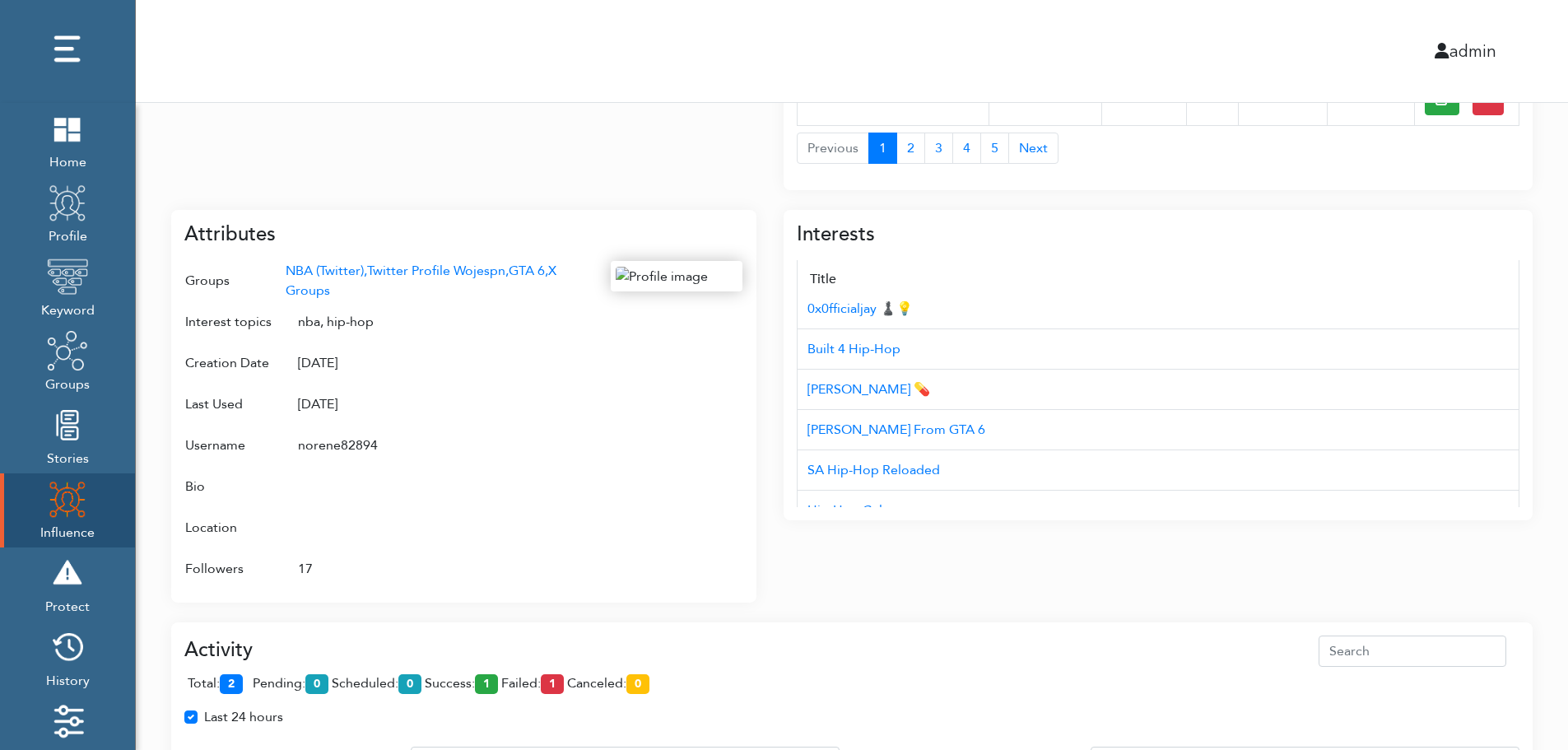
scroll to position [164, 0]
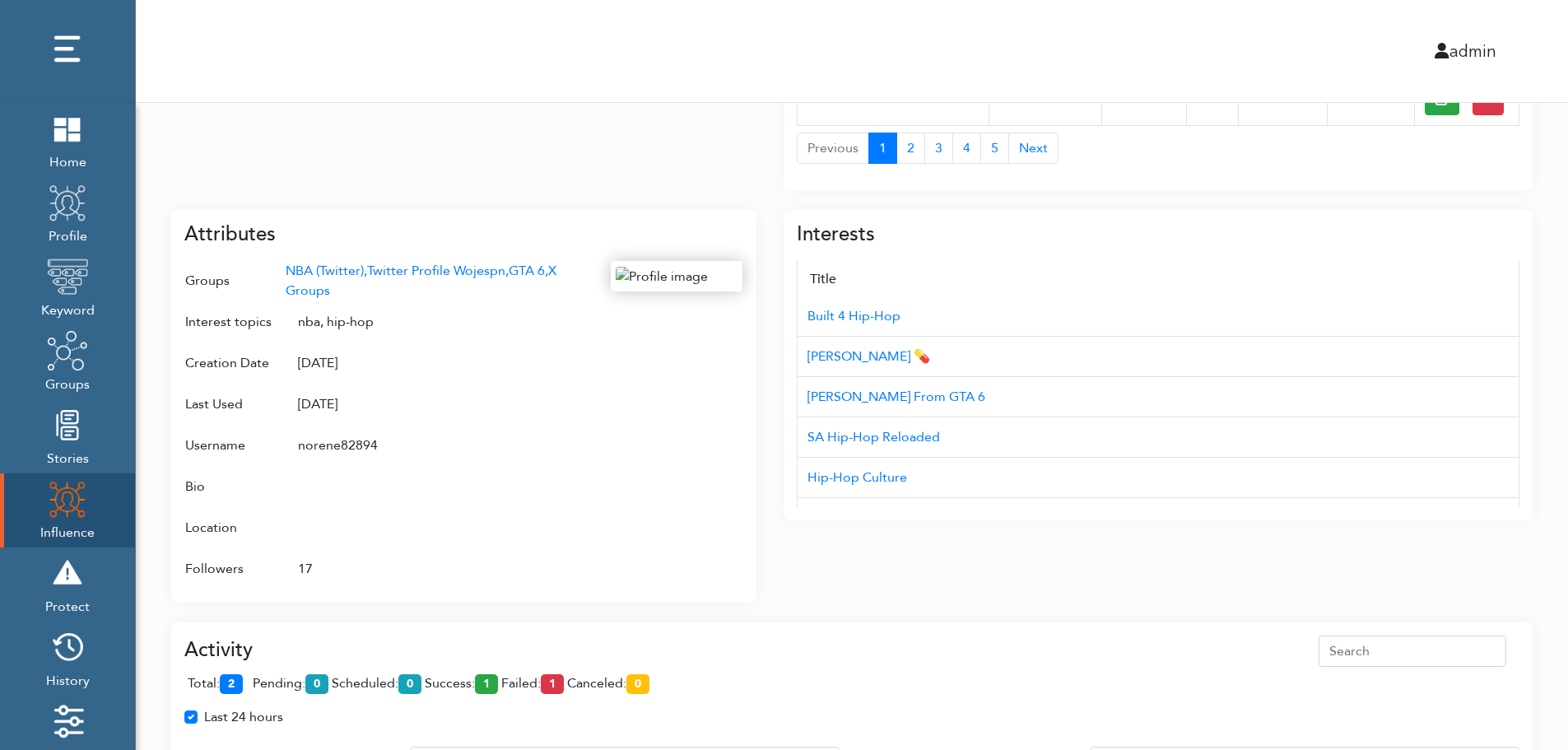
click at [1560, 439] on div "Campaign Create Name # of Profiles Actions Reddit Target Profile 1 6 NBA Reddit…" at bounding box center [852, 241] width 1432 height 1588
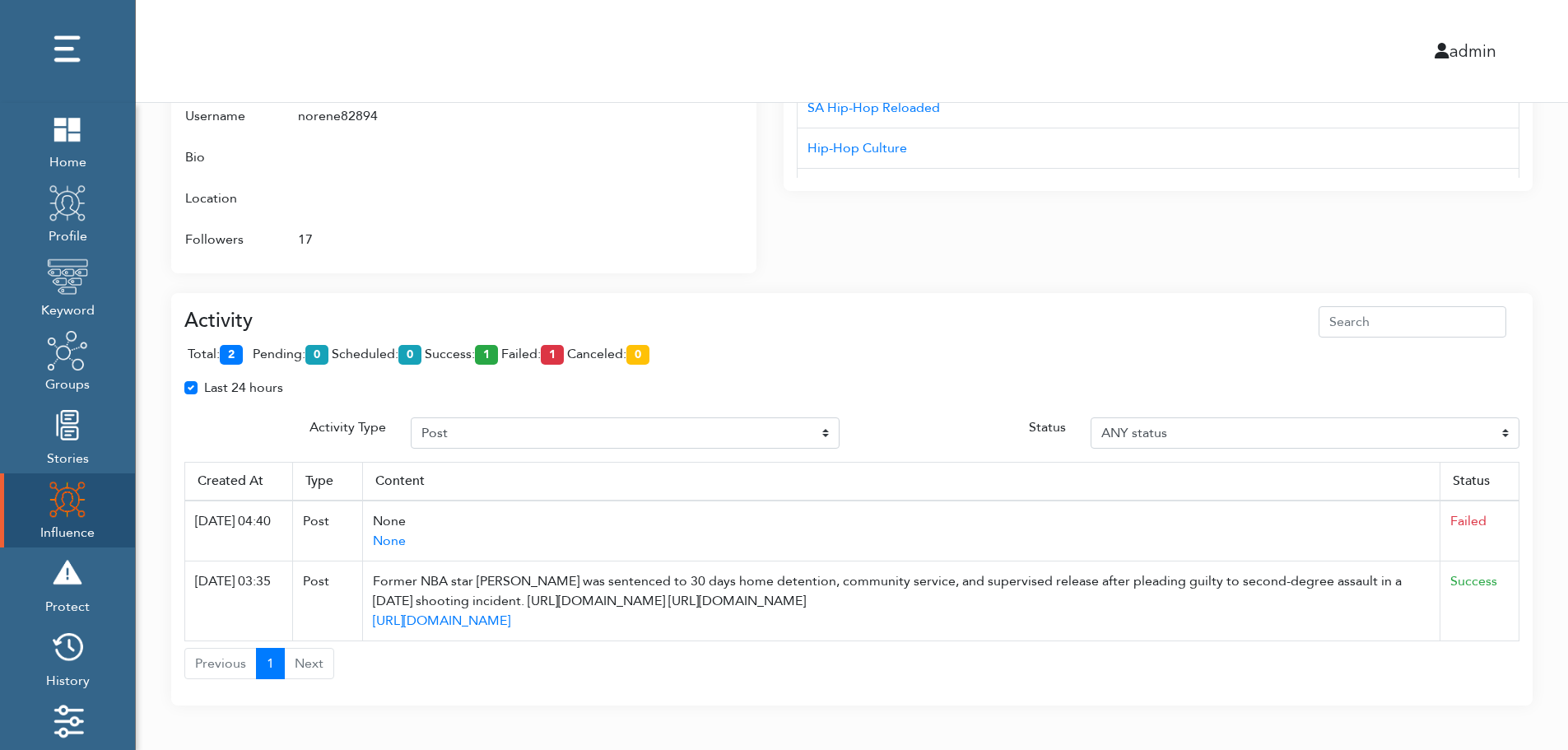
scroll to position [998, 0]
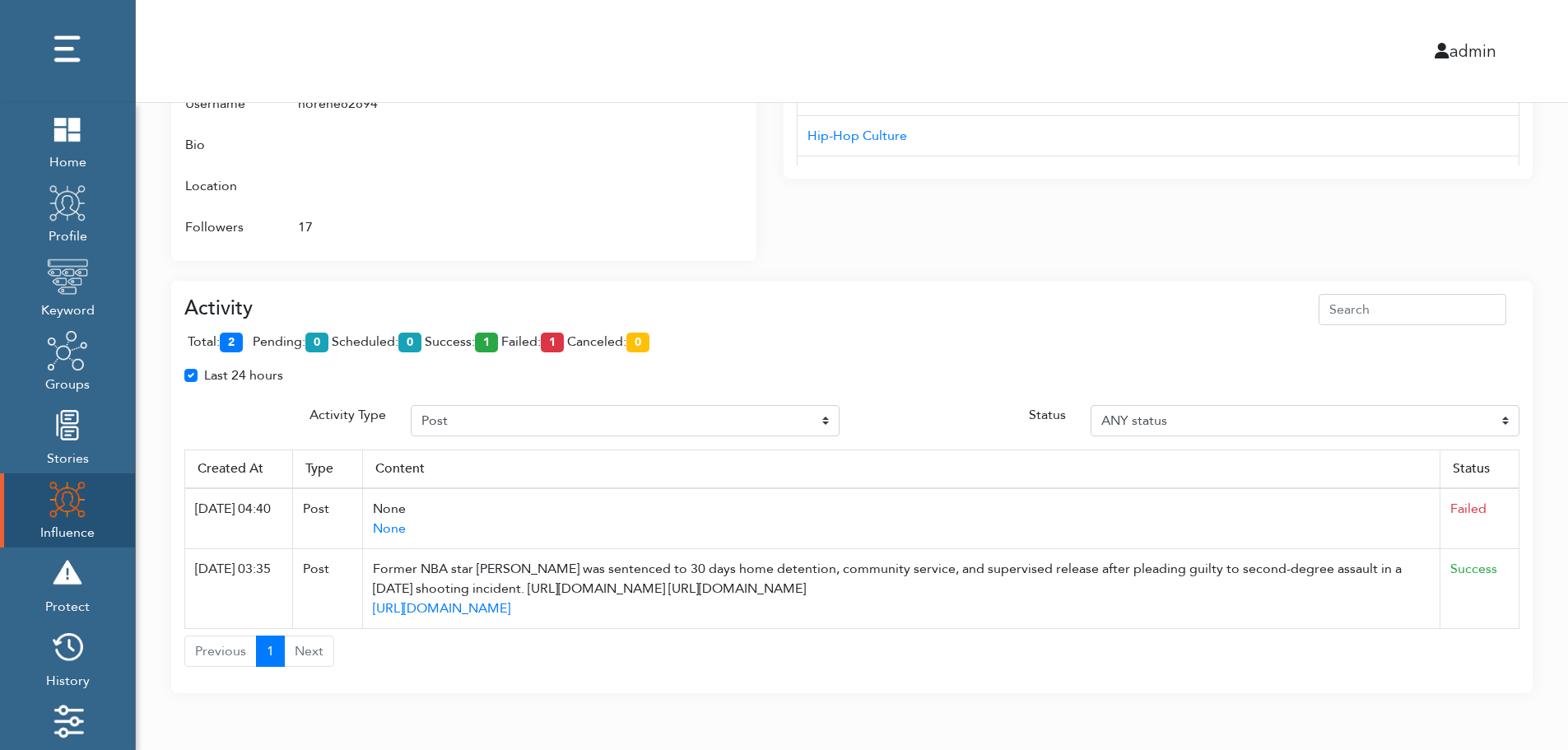
click at [1507, 438] on div "Activity total: 2 pending: 0 scheduled: 0 success: 1 failed: 1 canceled: 0 Last…" at bounding box center [852, 481] width 1335 height 374
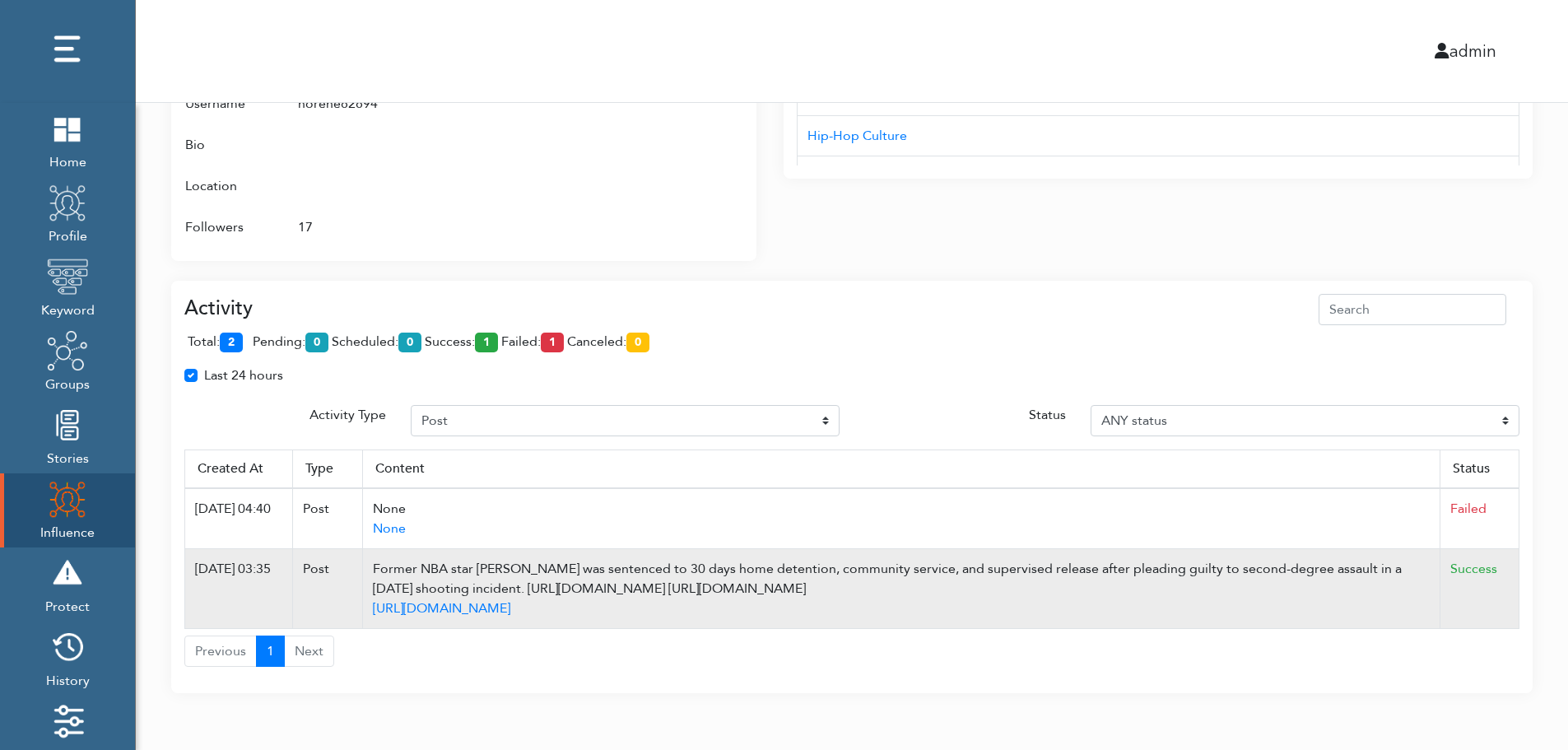
click at [1513, 555] on td "Success" at bounding box center [1480, 589] width 79 height 80
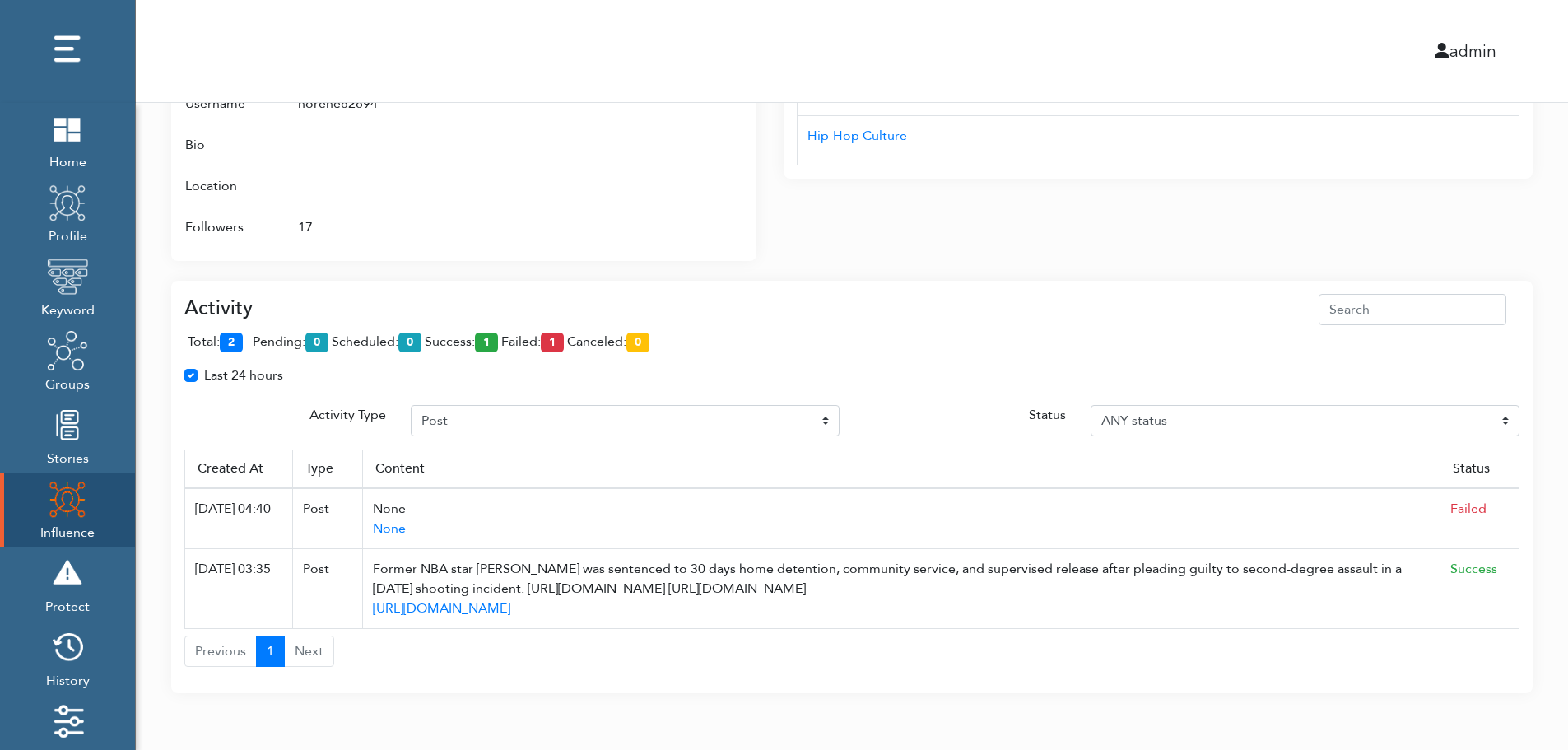
click at [1441, 284] on div "Activity total: 2 pending: 0 scheduled: 0 success: 1 failed: 1 canceled: 0 Last…" at bounding box center [852, 486] width 1361 height 413
click at [747, 140] on div "Attributes Groups NBA (Twitter), Twitter Profile Wojespn, GTA 6, X Groups Inter…" at bounding box center [464, 64] width 585 height 392
click at [671, 170] on div at bounding box center [677, 83] width 132 height 328
click at [665, 192] on div at bounding box center [677, 83] width 132 height 328
click at [1089, 198] on div "Interests Title AUD'$ - Australia’s Hip-Hop Connect Hip-hop Fiend NC Hip-Hop 0x…" at bounding box center [1158, 54] width 749 height 412
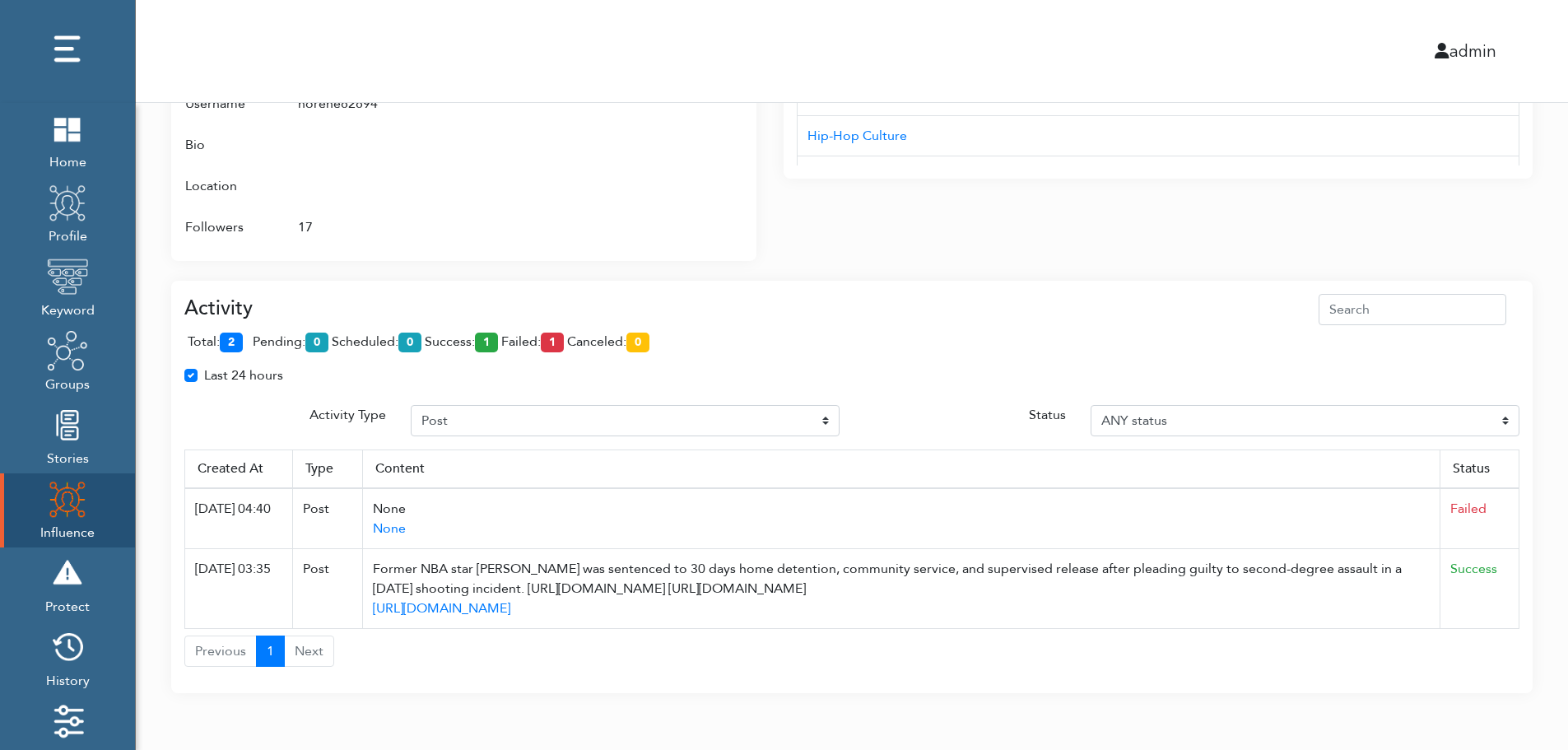
click at [1089, 198] on div "Interests Title AUD'$ - Australia’s Hip-Hop Connect Hip-hop Fiend NC Hip-Hop 0x…" at bounding box center [1158, 54] width 749 height 412
click at [1084, 262] on div "Activity total: 2 pending: 0 scheduled: 0 success: 1 failed: 1 canceled: 0 Last…" at bounding box center [852, 477] width 1361 height 433
click at [1084, 261] on div "Activity total: 2 pending: 0 scheduled: 0 success: 1 failed: 1 canceled: 0 Last…" at bounding box center [852, 477] width 1361 height 433
click at [549, 309] on div "Activity" at bounding box center [852, 310] width 1335 height 32
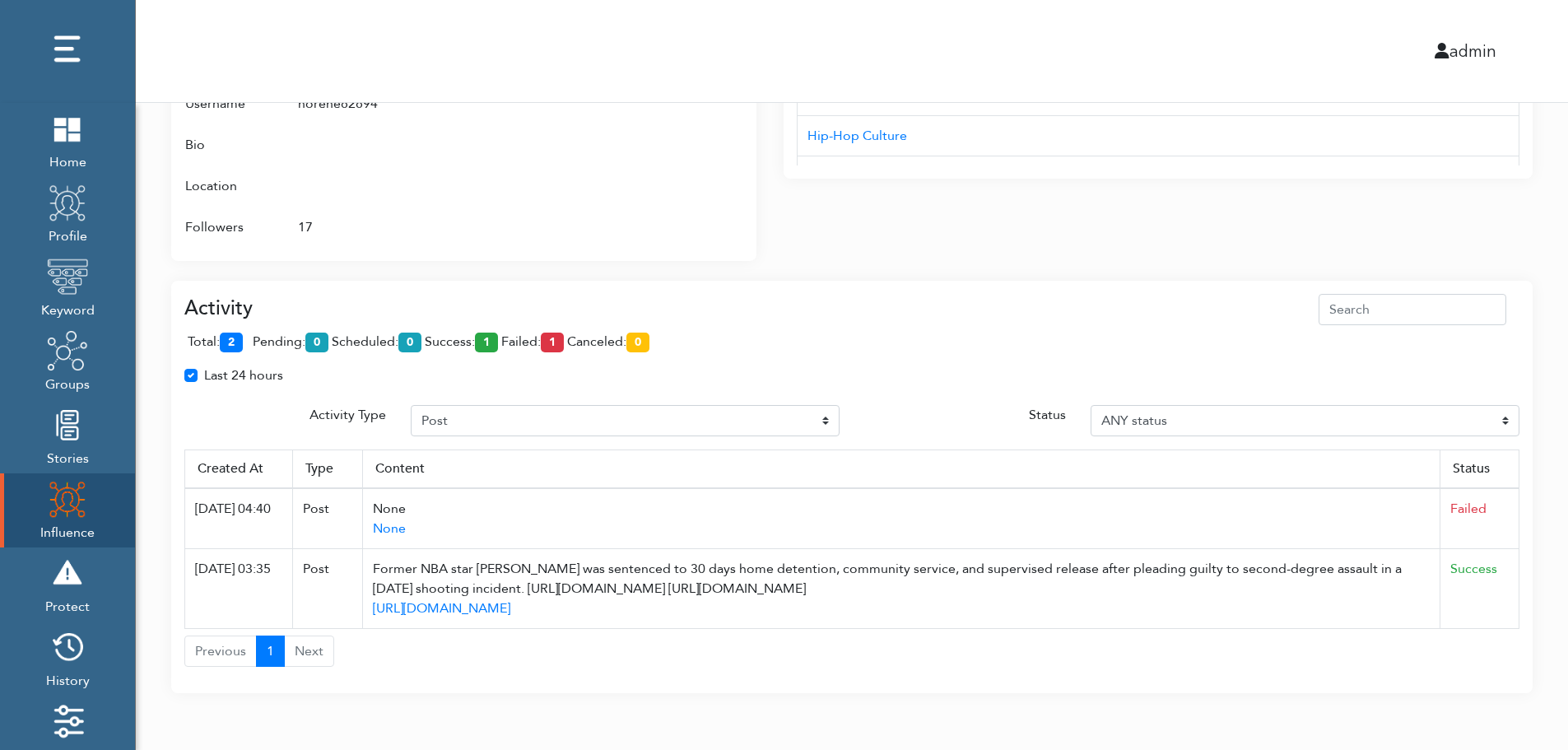
click at [1513, 487] on th "Status" at bounding box center [1480, 469] width 79 height 39
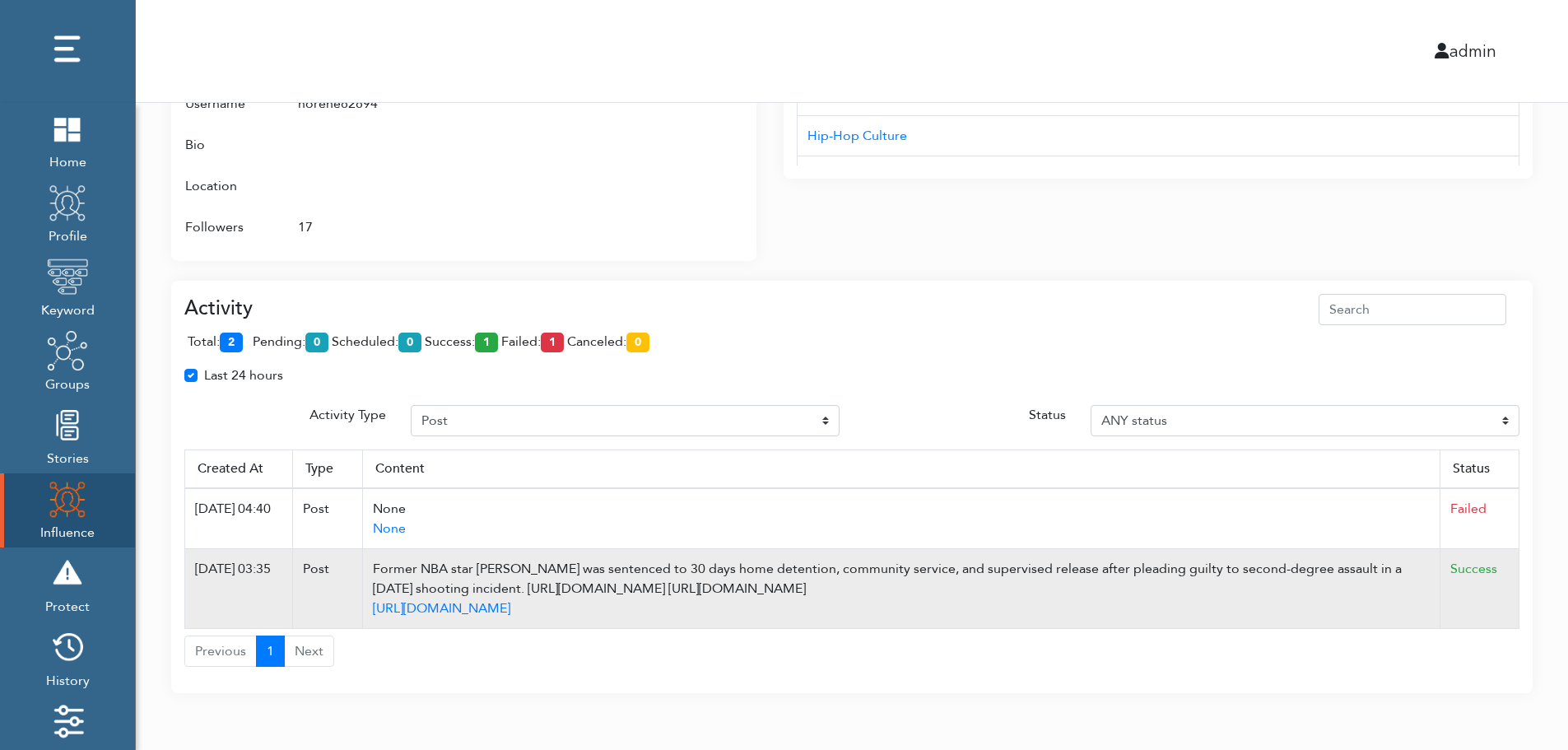
click at [1501, 601] on td "Success" at bounding box center [1480, 589] width 79 height 80
click at [1514, 581] on td "Success" at bounding box center [1480, 589] width 79 height 80
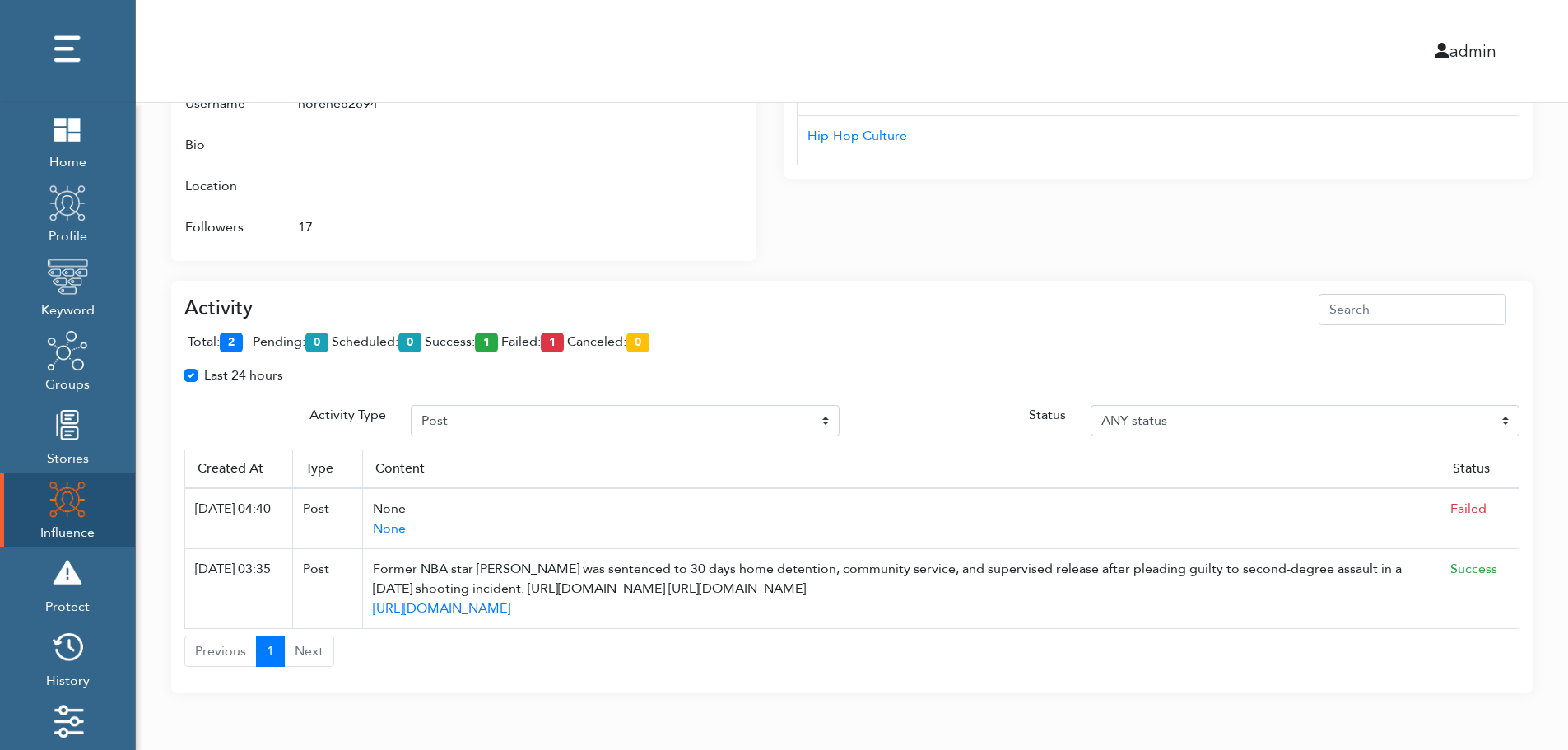
click at [767, 343] on div "total: 2 pending: 0 scheduled: 0 success: 1 failed: 1 canceled: 0" at bounding box center [852, 345] width 1335 height 41
click at [766, 326] on div "total: 2 pending: 0 scheduled: 0 success: 1 failed: 1 canceled: 0" at bounding box center [852, 345] width 1335 height 41
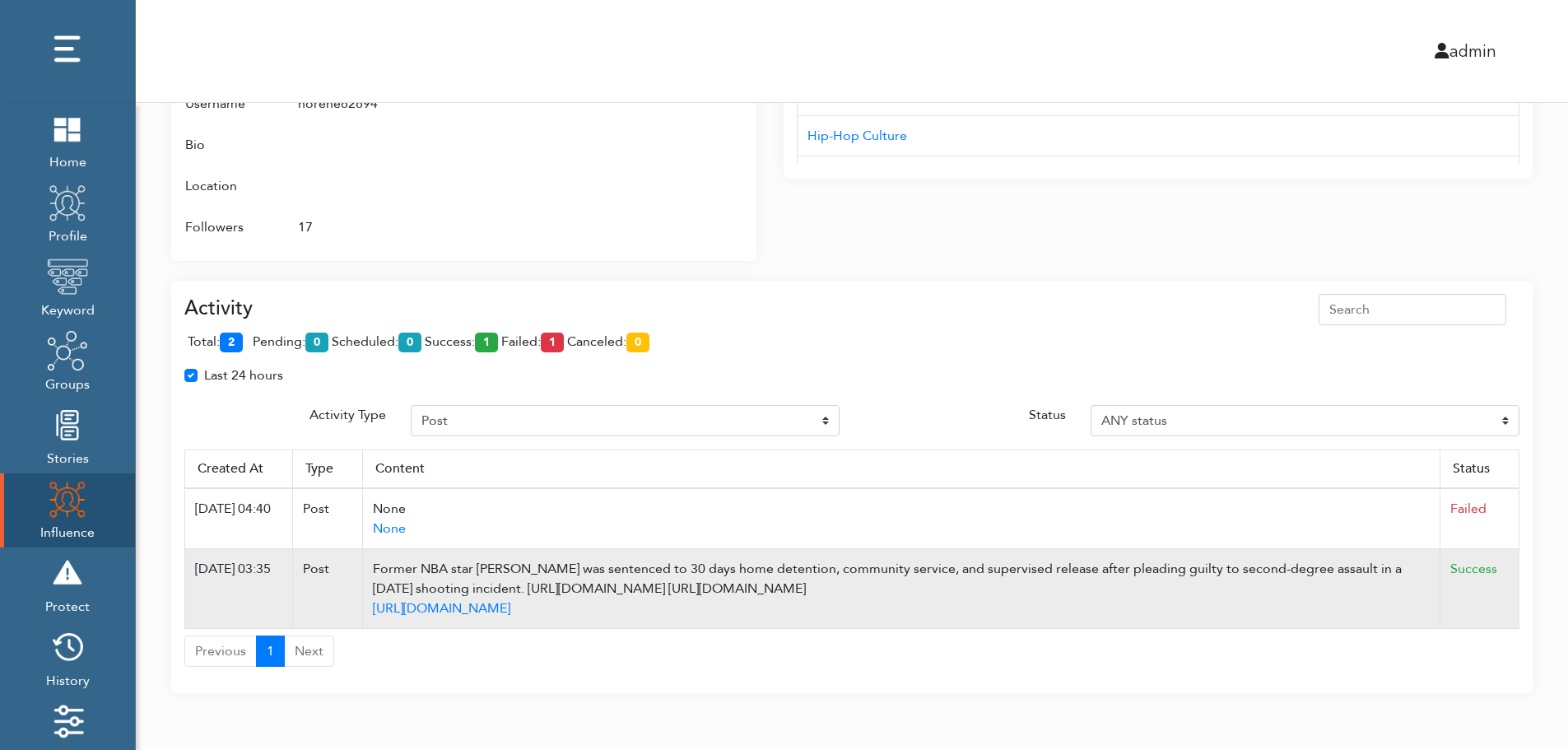
click at [1515, 590] on td "Success" at bounding box center [1480, 589] width 79 height 80
click at [1515, 594] on td "Success" at bounding box center [1480, 589] width 79 height 80
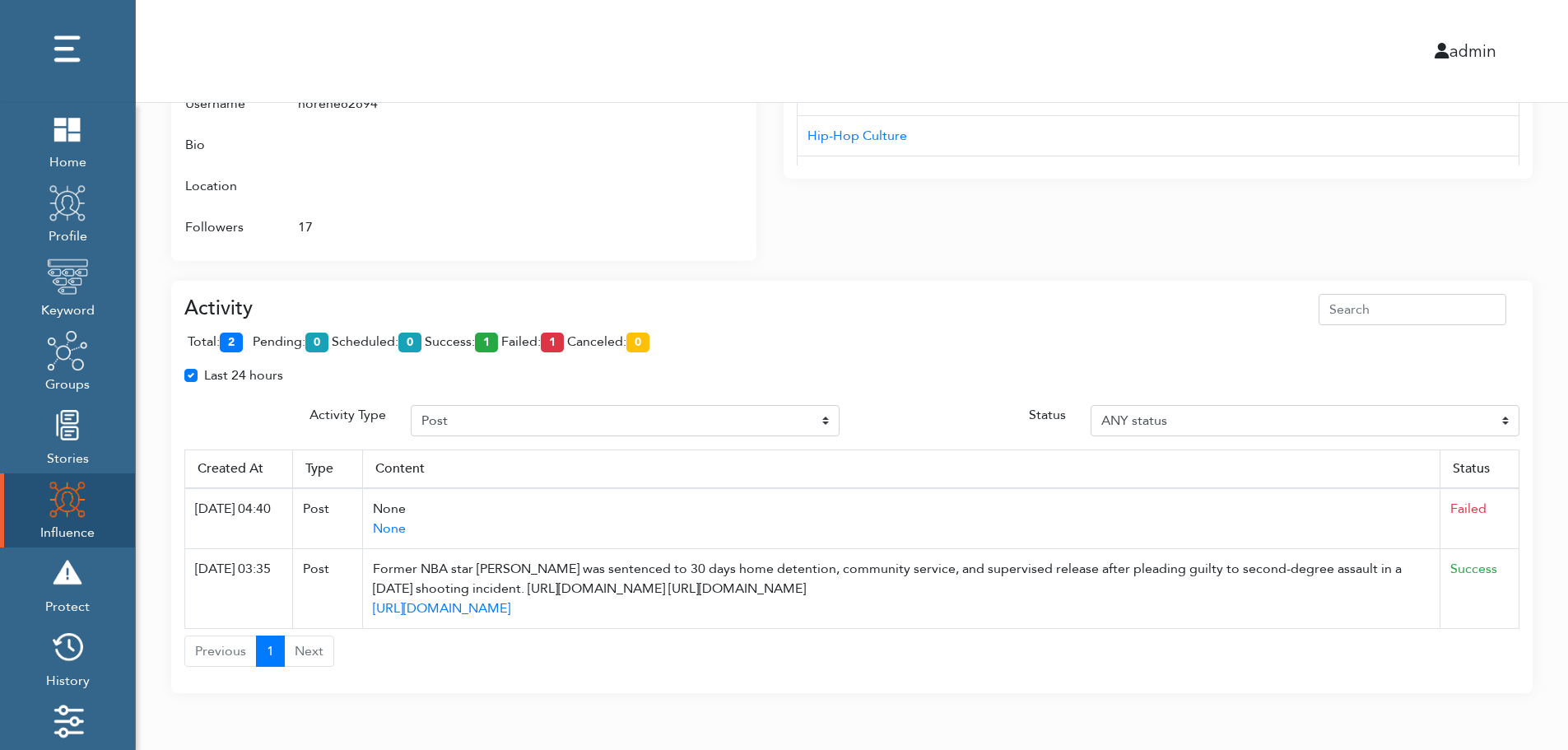
click at [812, 350] on div "total: 2 pending: 0 scheduled: 0 success: 1 failed: 1 canceled: 0" at bounding box center [852, 345] width 1335 height 41
click at [830, 31] on div "admin" at bounding box center [852, 51] width 1457 height 102
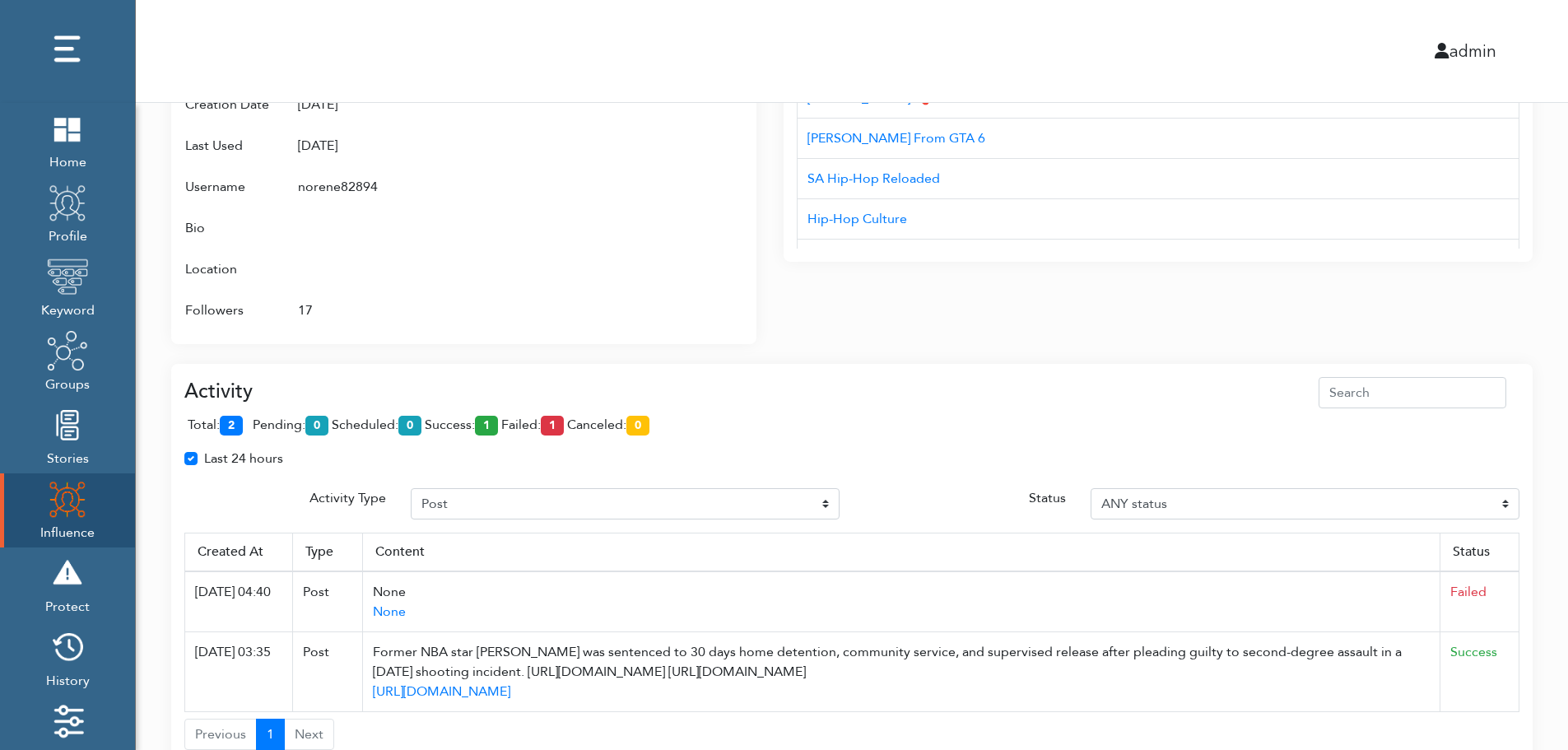
scroll to position [899, 0]
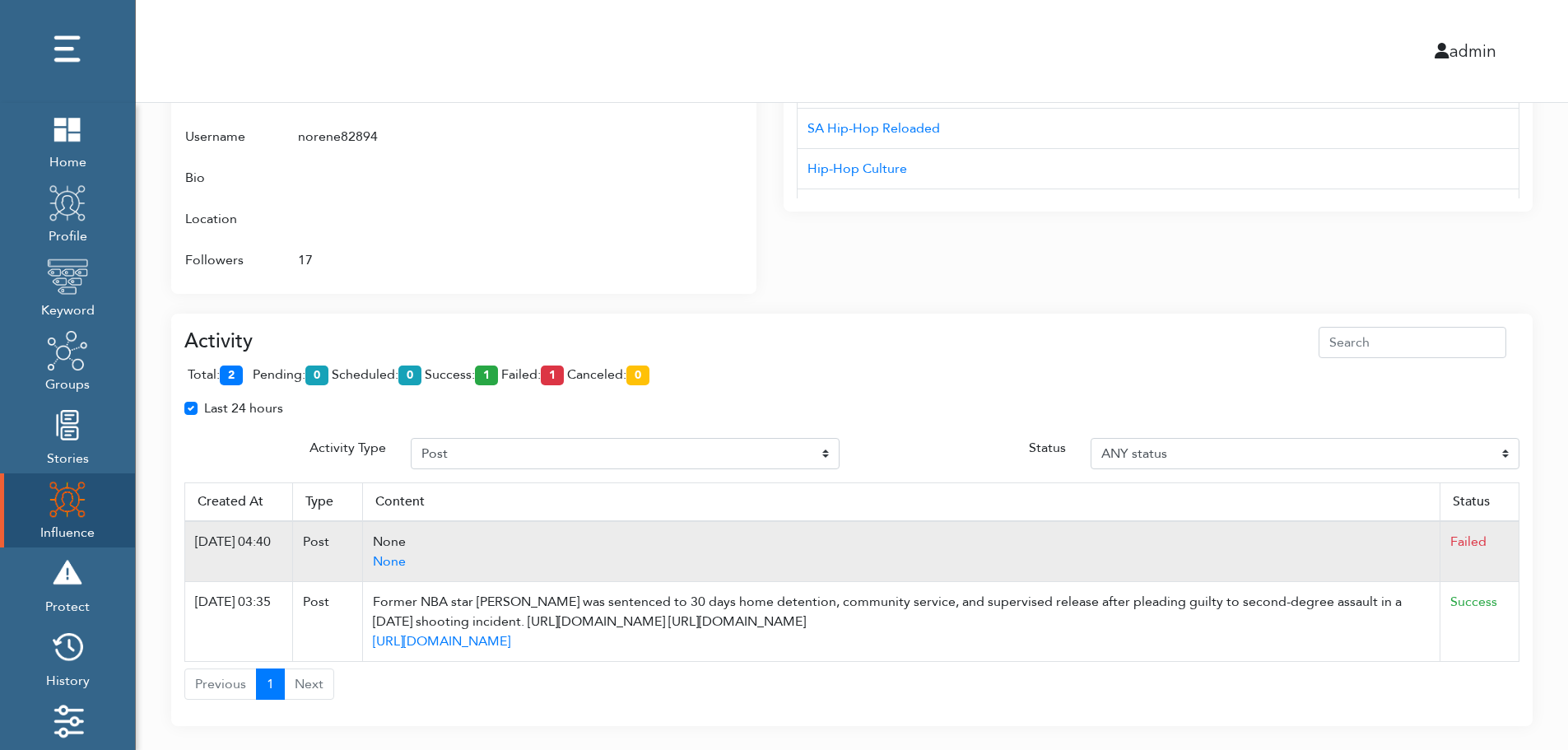
scroll to position [998, 0]
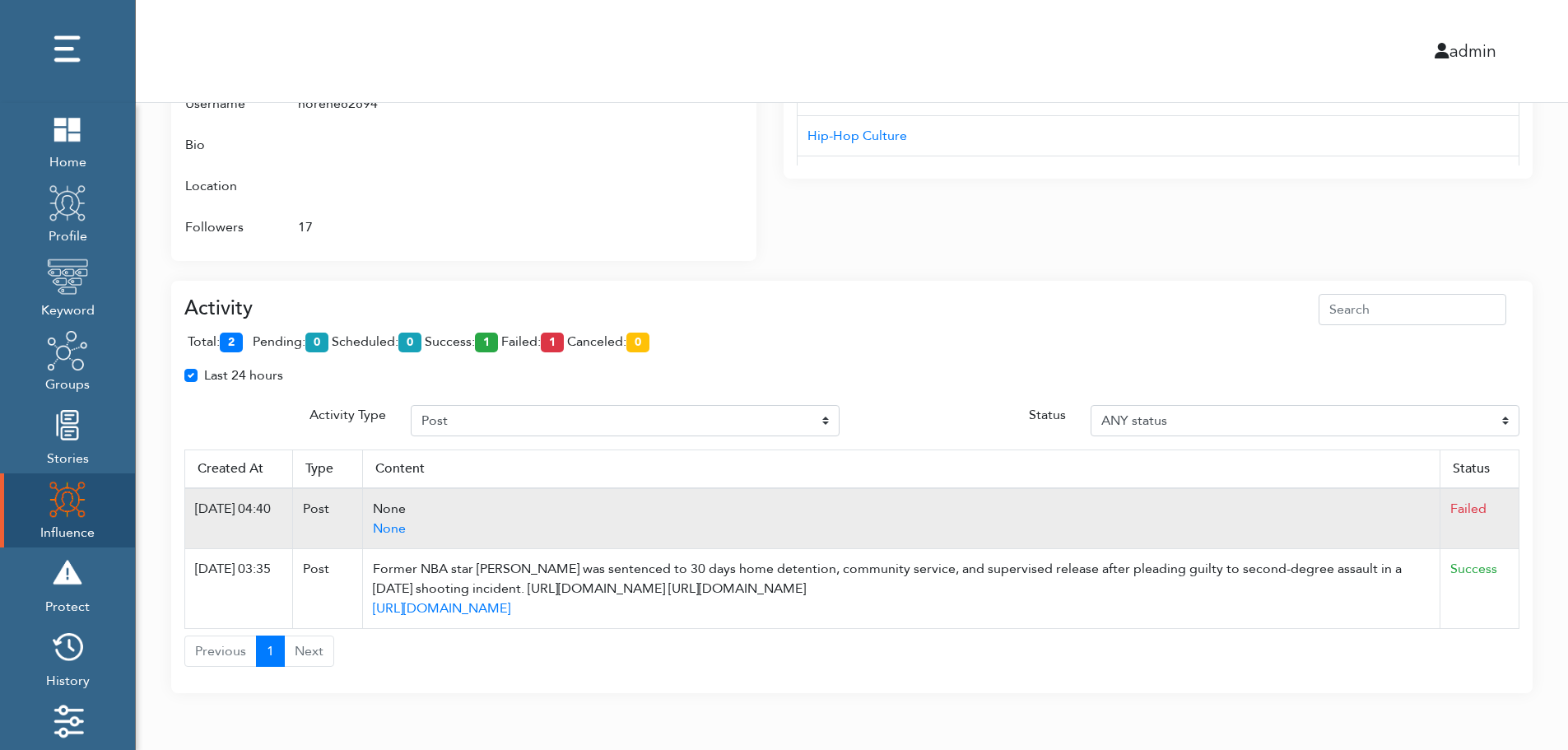
click at [1512, 491] on td "Failed" at bounding box center [1480, 518] width 79 height 60
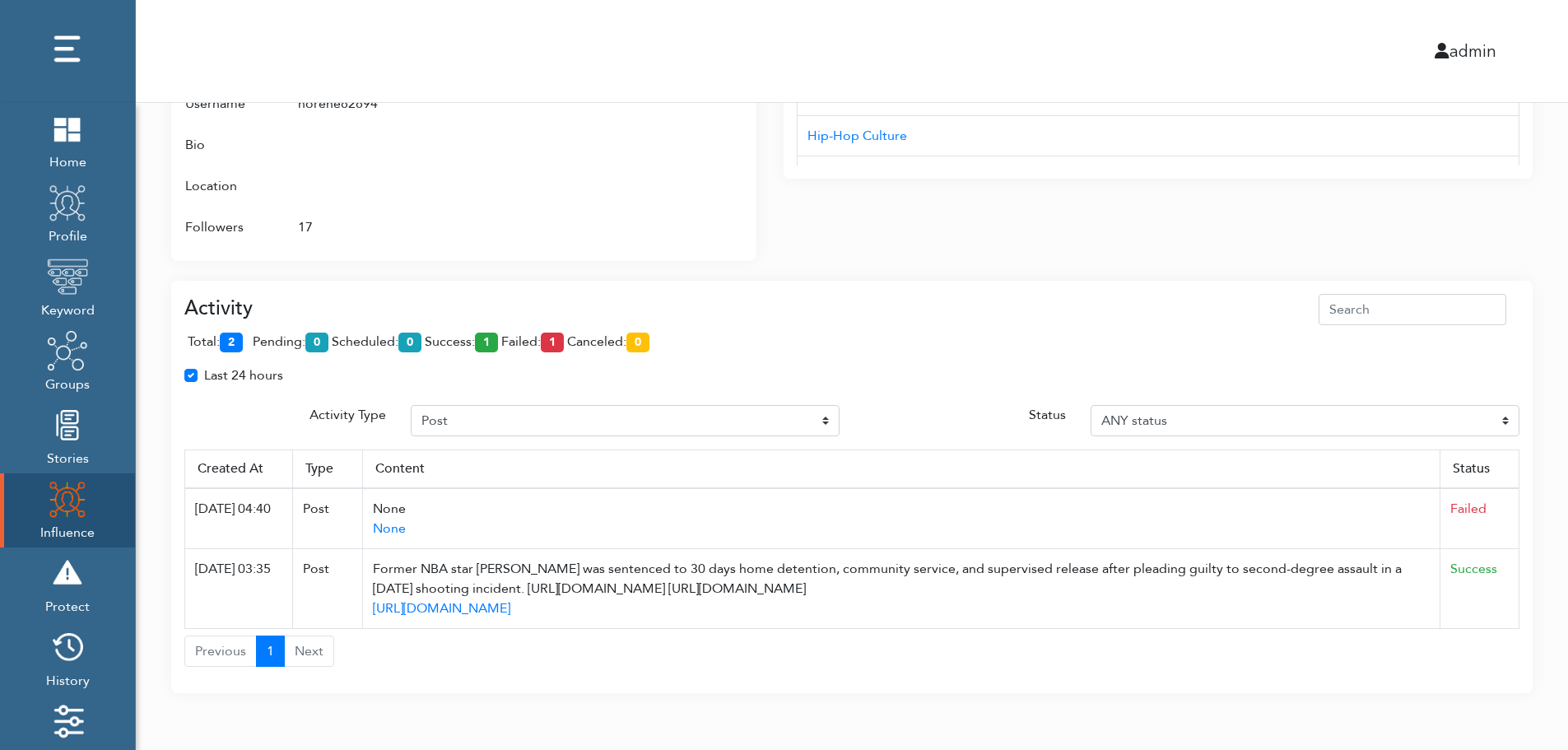
drag, startPoint x: 572, startPoint y: 510, endPoint x: 1534, endPoint y: 360, distance: 973.6
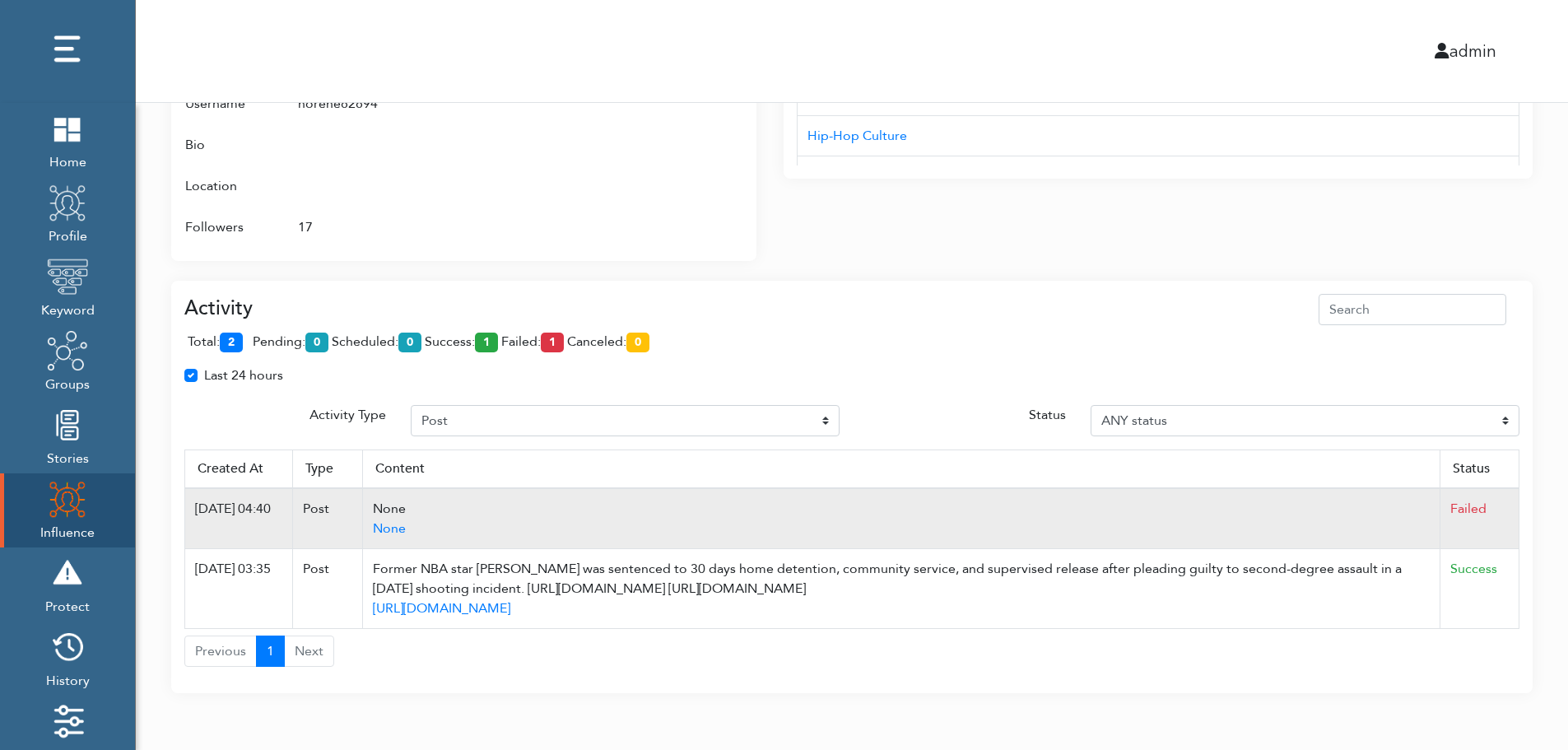
click at [563, 490] on td "None None" at bounding box center [901, 518] width 1078 height 60
click at [942, 496] on td "None None" at bounding box center [901, 518] width 1078 height 60
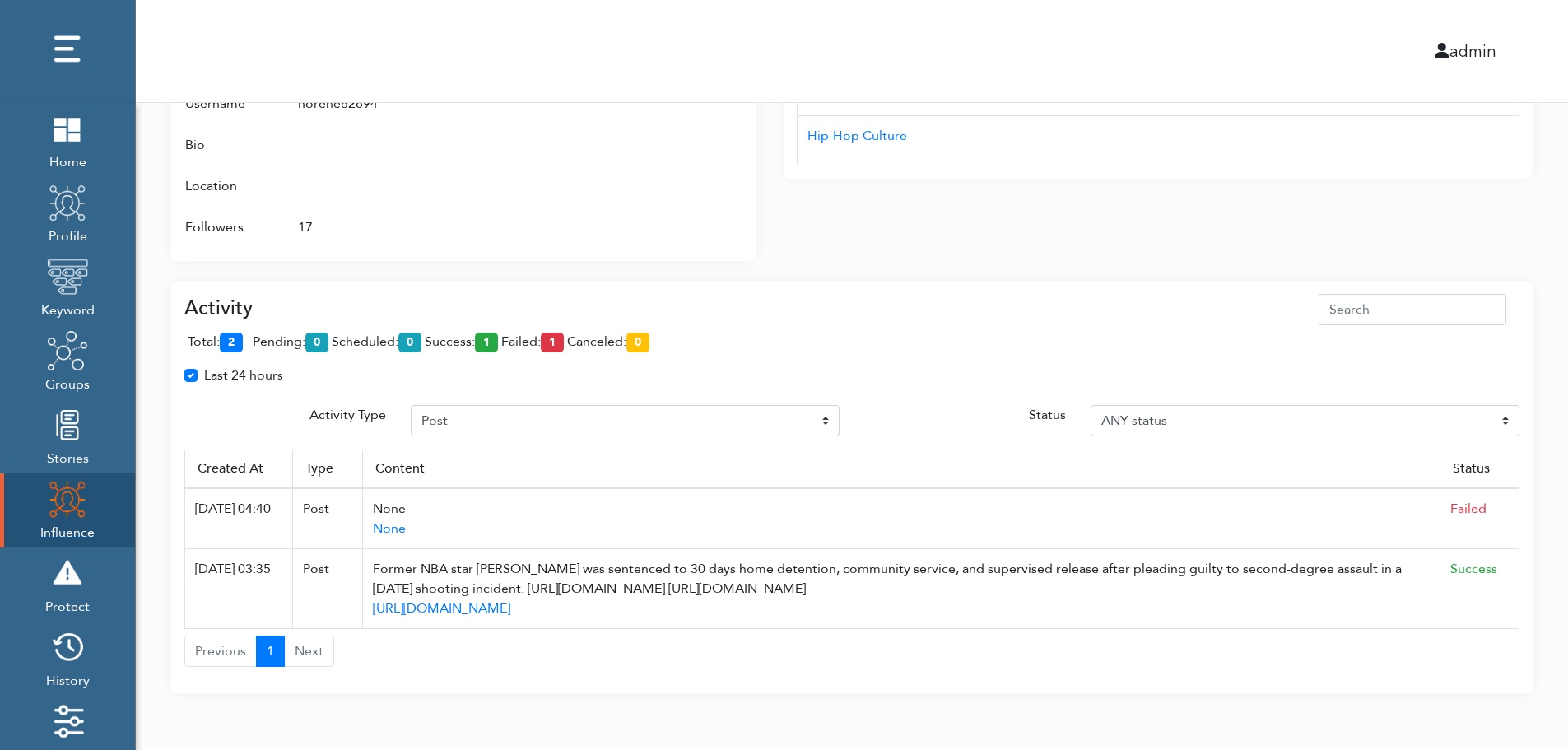
click at [54, 504] on img at bounding box center [67, 499] width 42 height 42
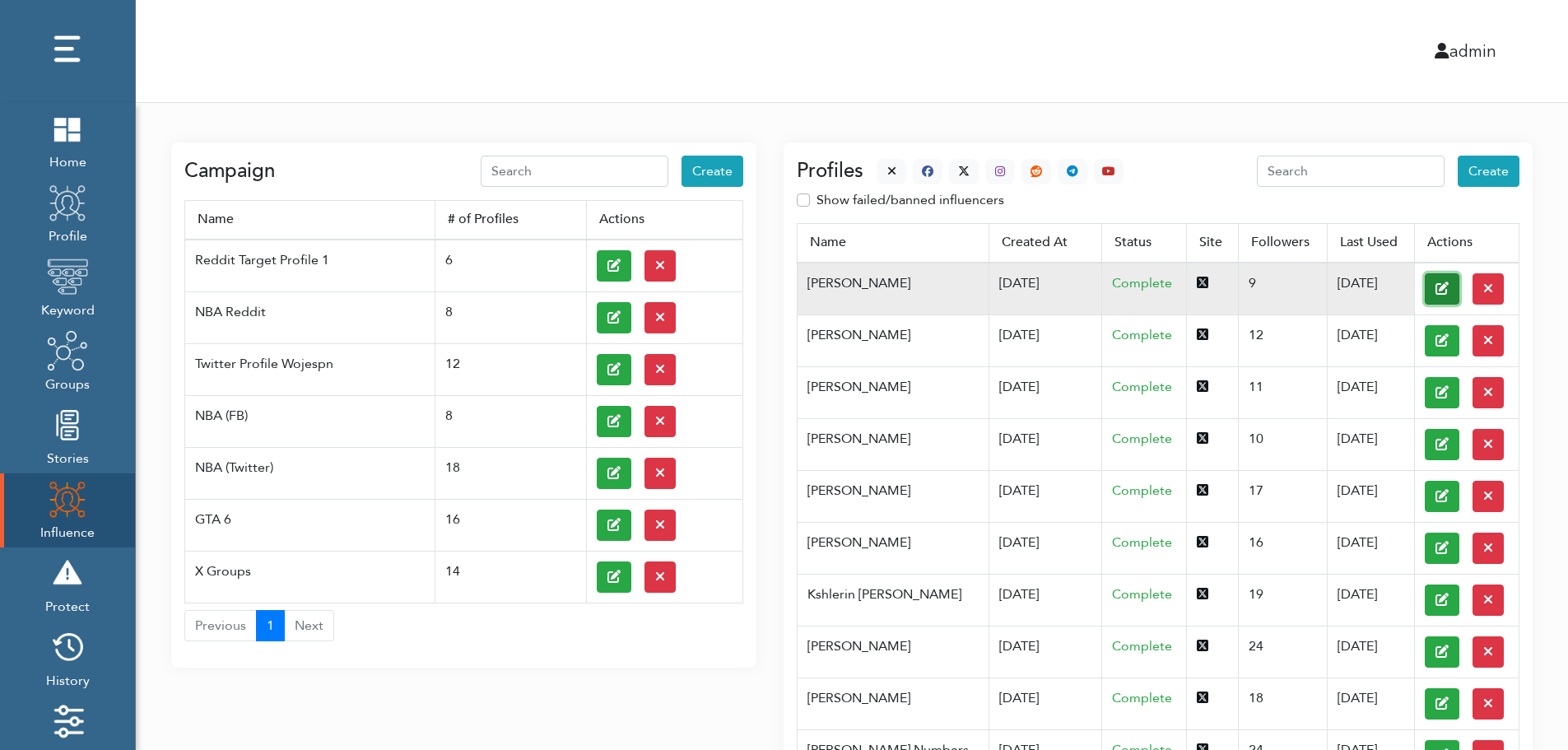
click at [1424, 287] on button at bounding box center [1441, 289] width 35 height 32
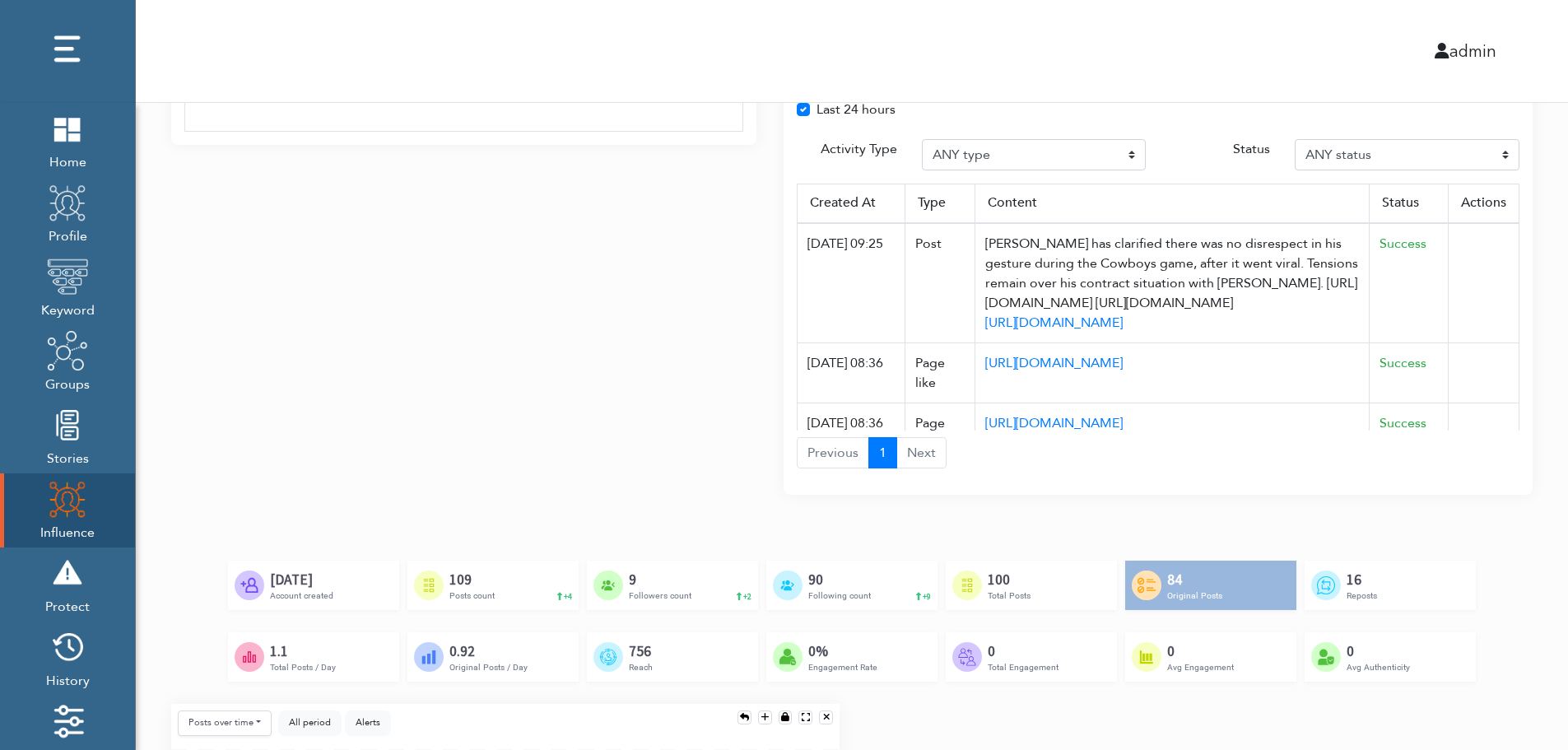
scroll to position [1229, 0]
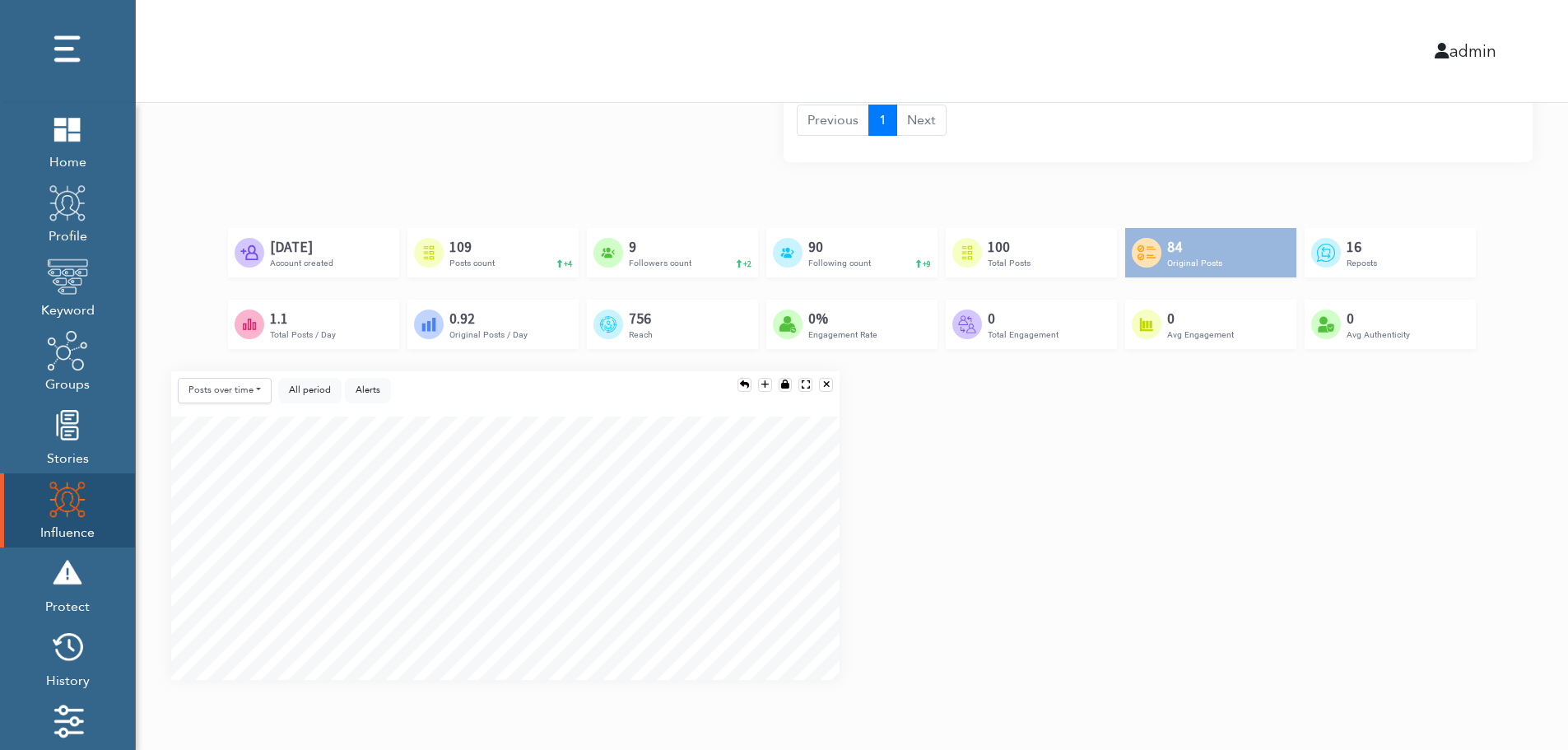
click at [1516, 535] on div "Posts over time Posts over time Posts by hour Reposts over time Reposts by hour…" at bounding box center [851, 532] width 1386 height 322
click at [1519, 596] on div "Posts over time Posts over time Posts by hour Reposts over time Reposts by hour…" at bounding box center [851, 532] width 1386 height 322
click at [1516, 606] on div "Posts over time Posts over time Posts by hour Reposts over time Reposts by hour…" at bounding box center [851, 532] width 1386 height 322
click at [1514, 485] on div "Posts over time Posts over time Posts by hour Reposts over time Reposts by hour…" at bounding box center [851, 532] width 1386 height 322
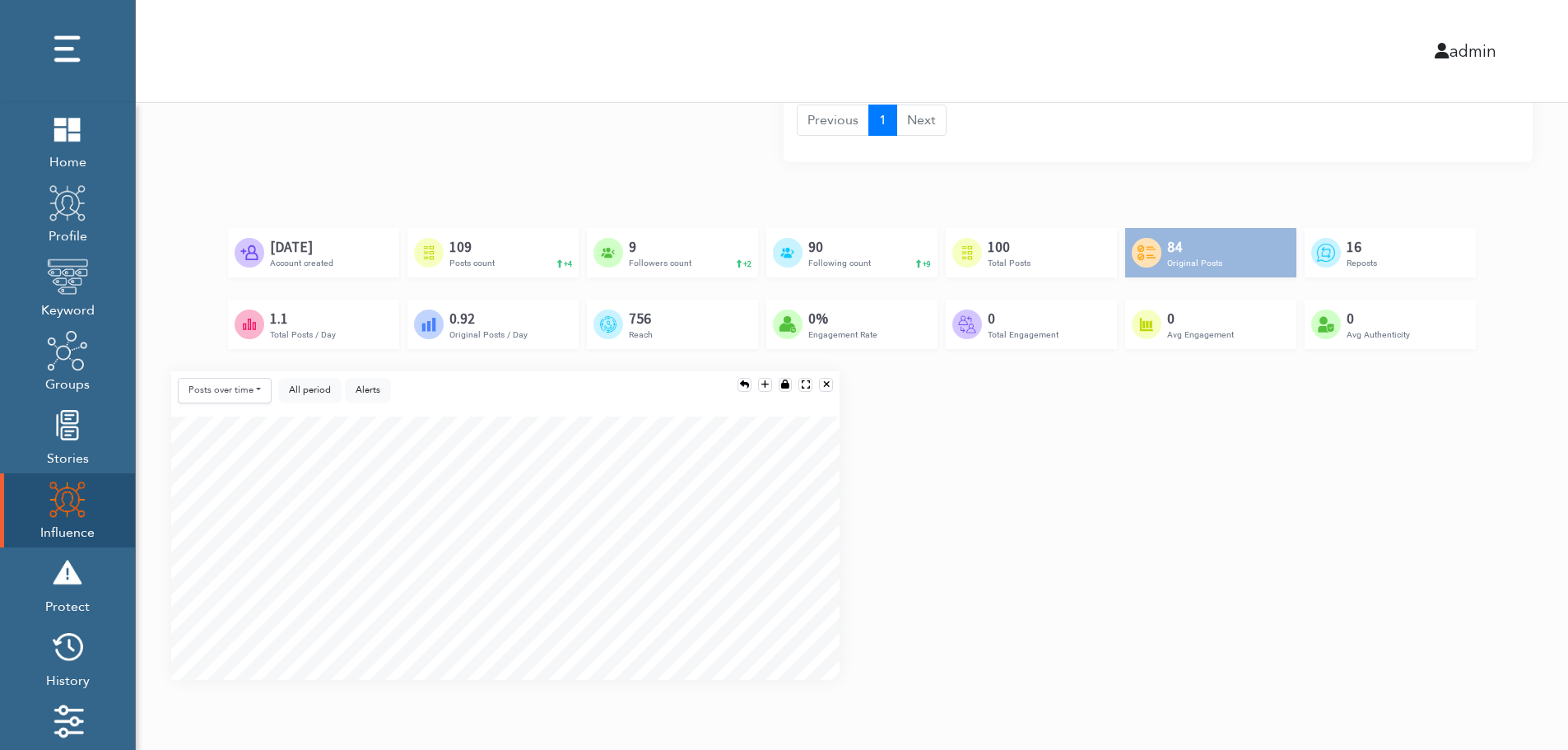
click at [1485, 354] on div "Created by [PERSON_NAME] from the Noun Project [DATE] Account created Created b…" at bounding box center [852, 299] width 1361 height 144
click at [1478, 461] on div "Posts over time Posts over time Posts by hour Reposts over time Reposts by hour…" at bounding box center [851, 532] width 1386 height 322
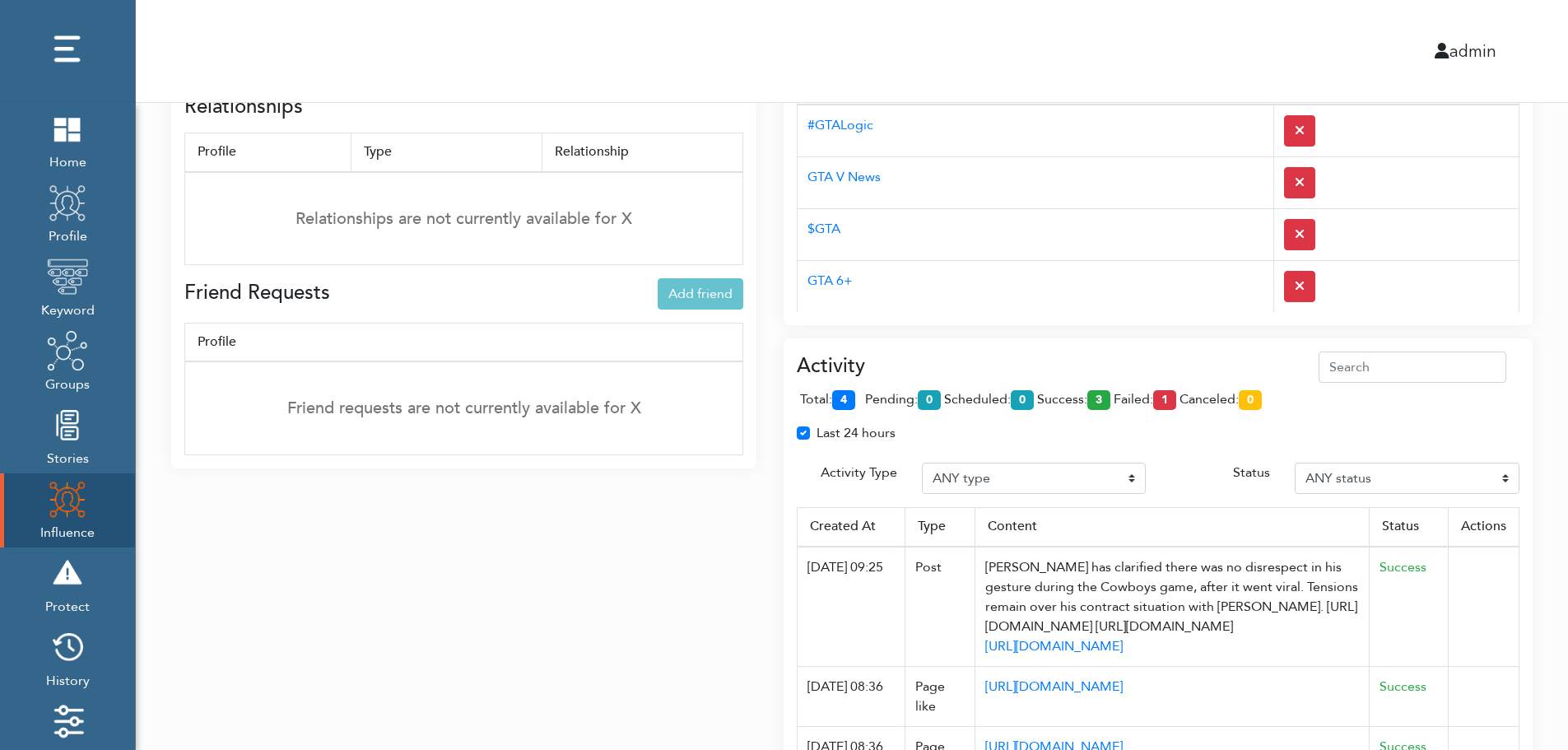
click at [1072, 350] on div "Activity total: 4 pending: 0 scheduled: 0 success: 3 failed: 1 canceled: 0 Last…" at bounding box center [1158, 579] width 749 height 480
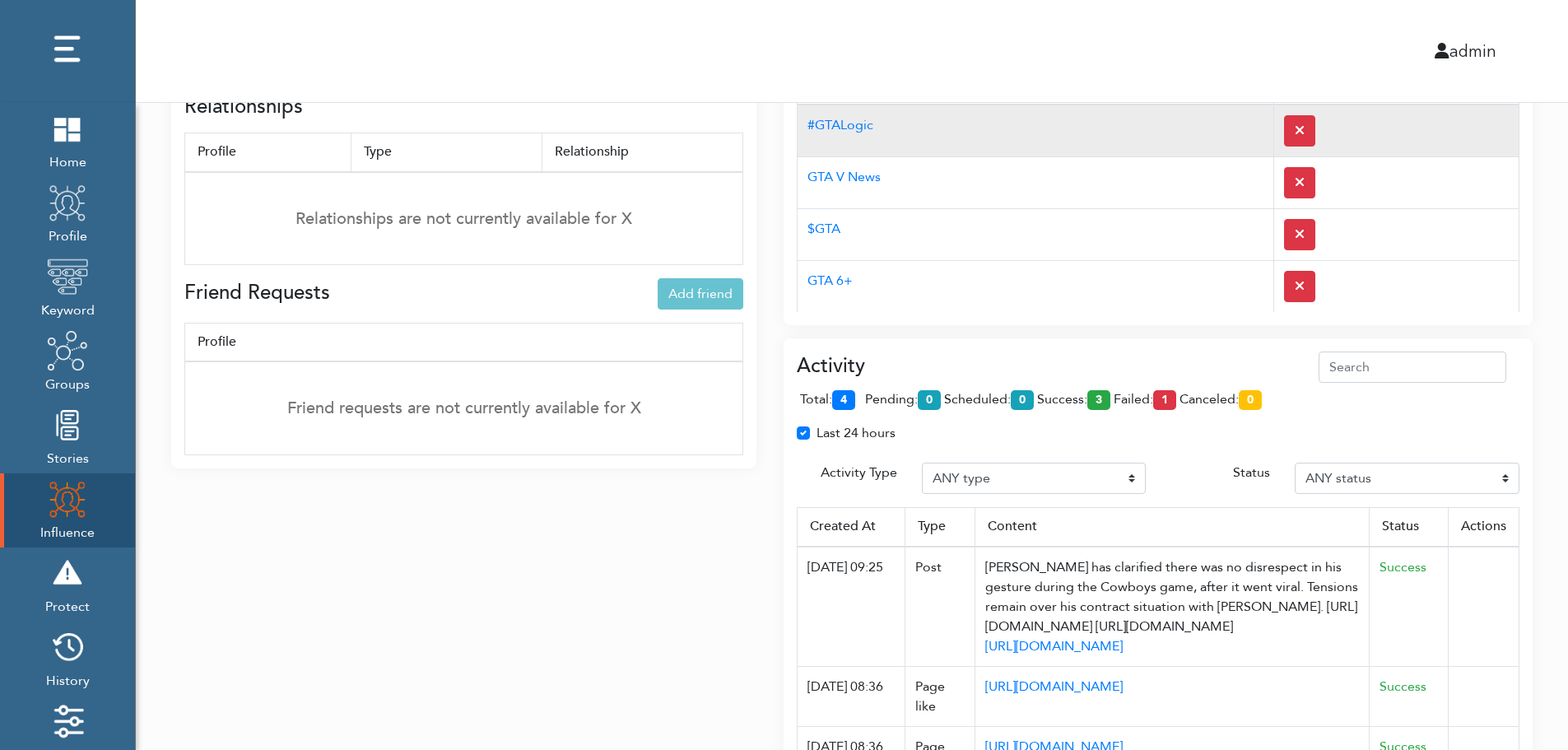
click at [1044, 146] on td "#GTALogic" at bounding box center [1035, 131] width 476 height 53
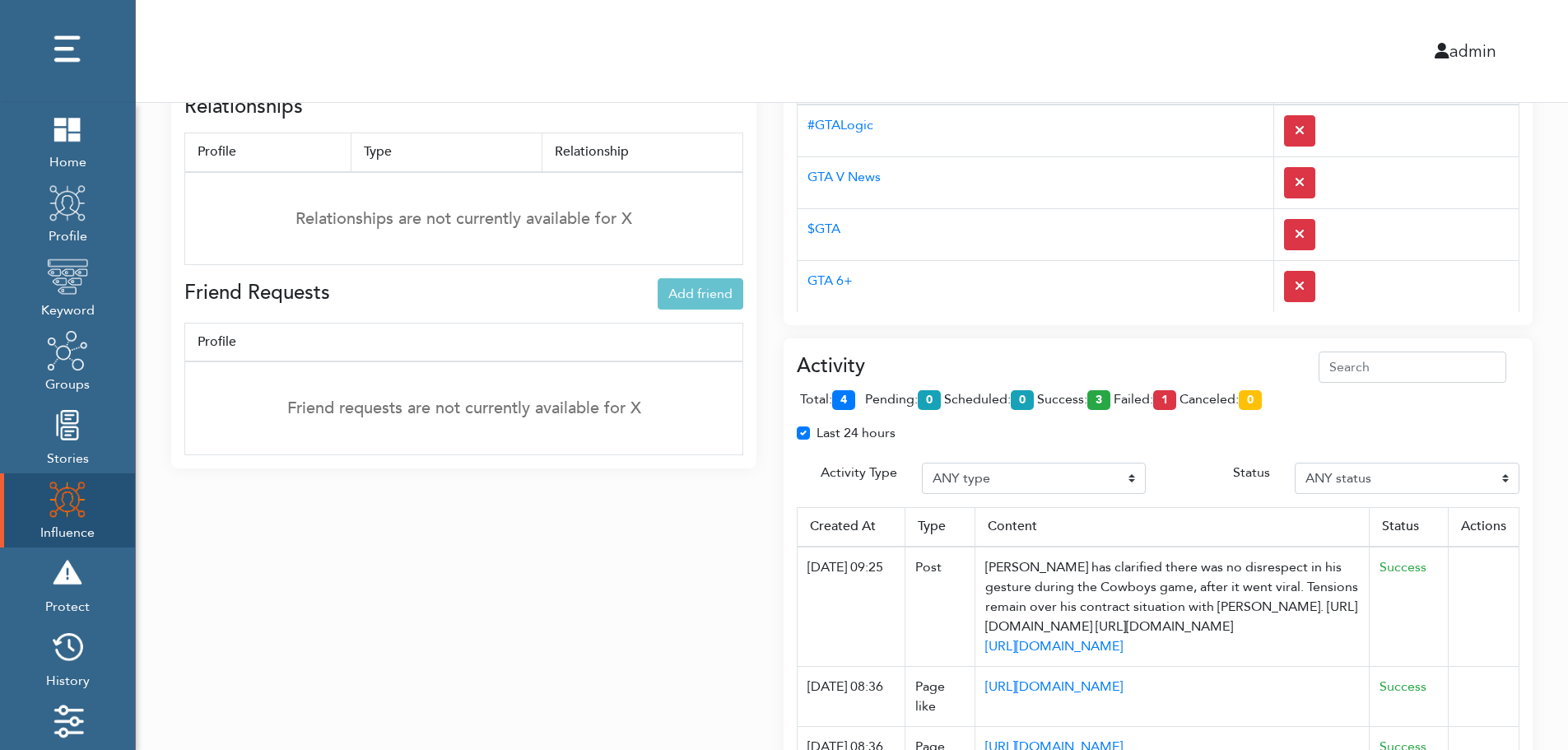
scroll to position [0, 0]
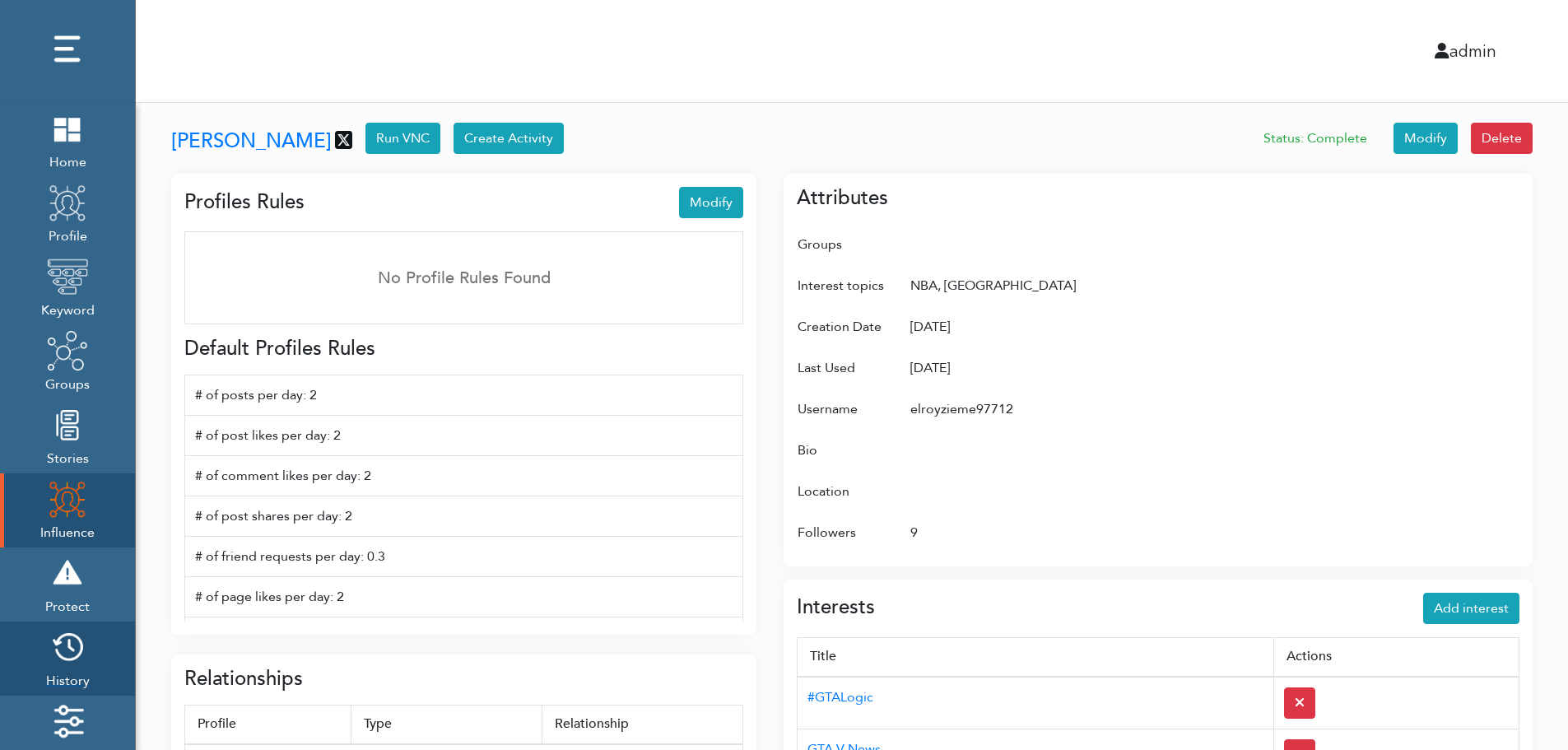
click at [74, 654] on img at bounding box center [67, 647] width 42 height 42
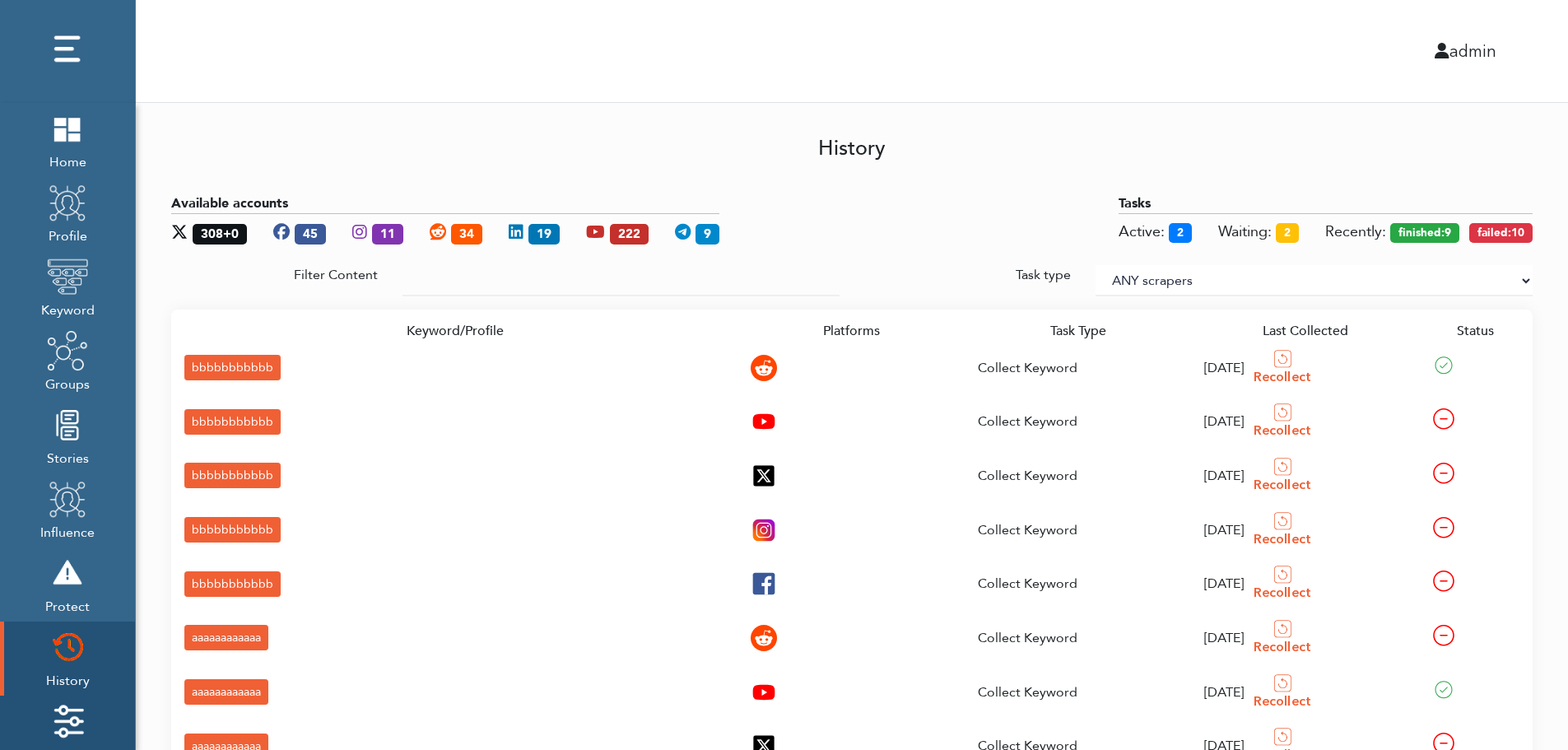
click at [75, 710] on img at bounding box center [67, 721] width 42 height 42
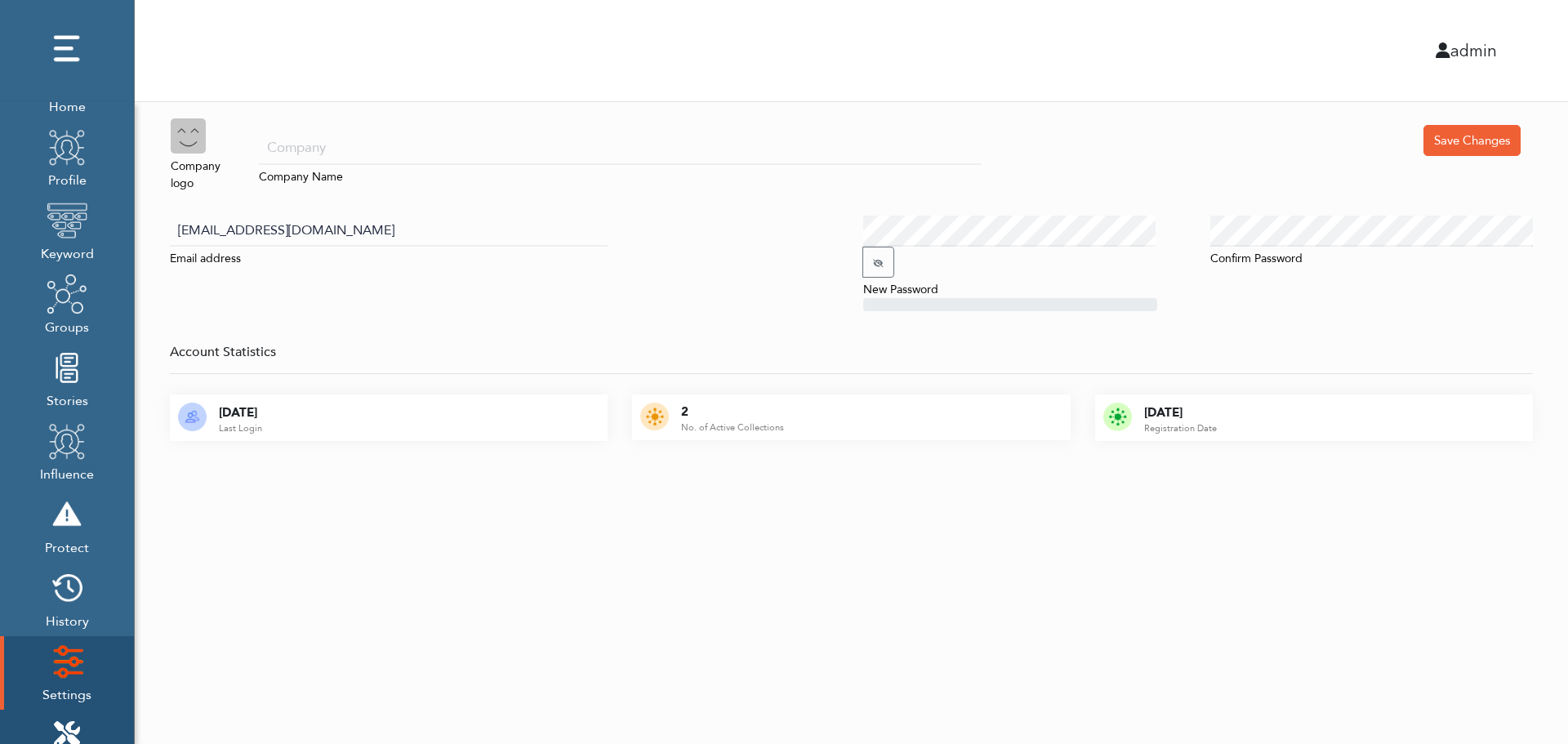
scroll to position [163, 0]
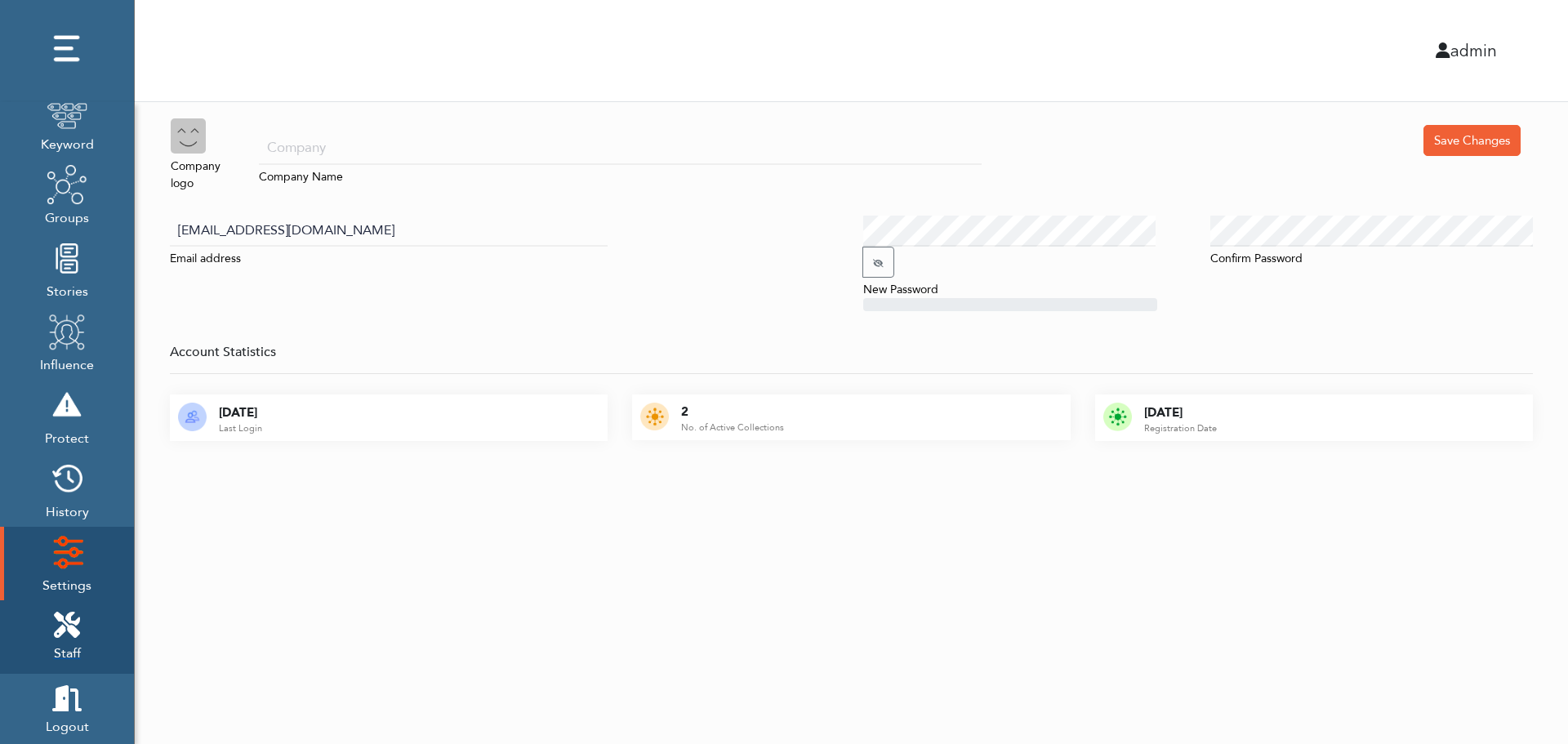
click at [76, 616] on icon at bounding box center [67, 624] width 27 height 27
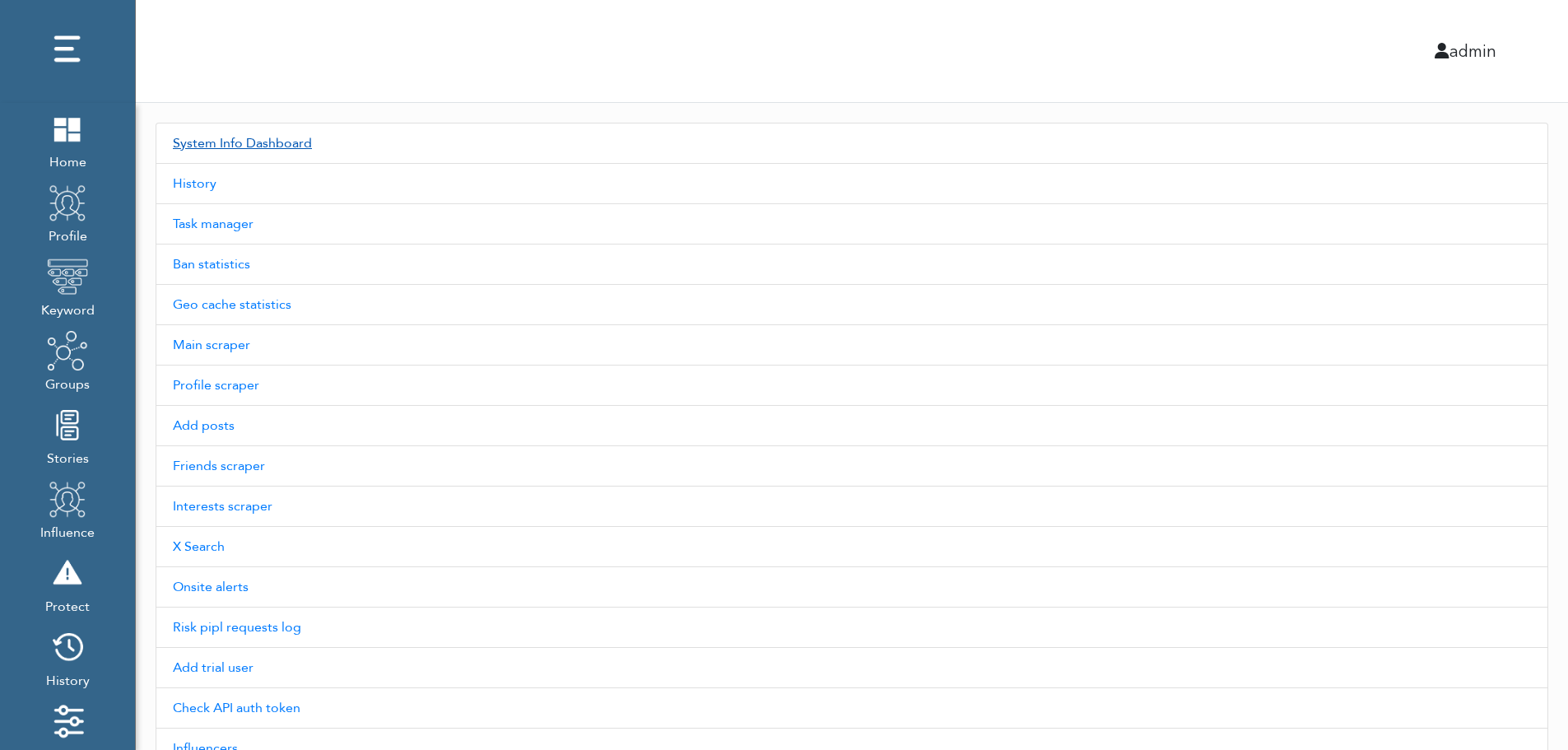
click at [269, 143] on link "System Info Dashboard" at bounding box center [852, 144] width 1393 height 42
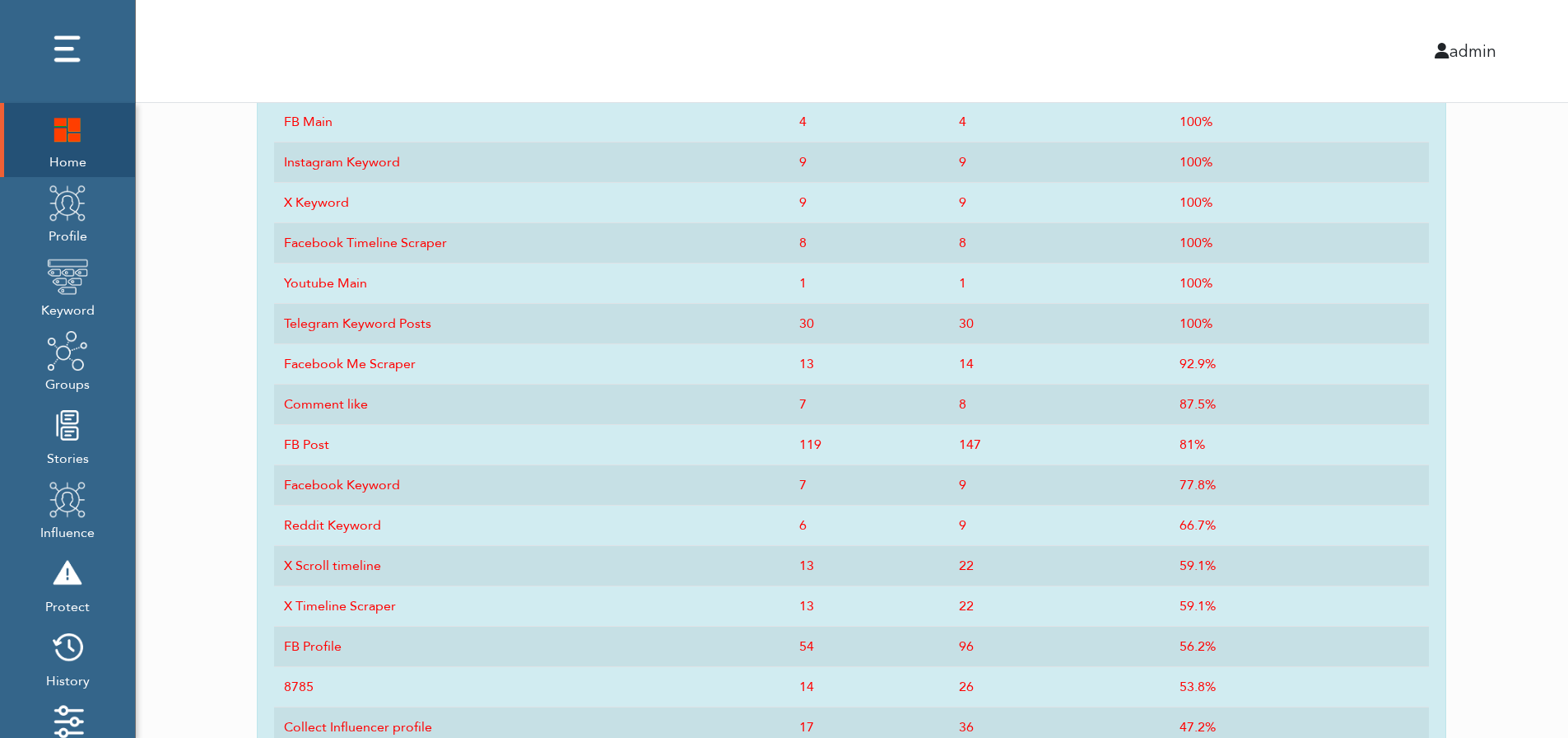
scroll to position [810, 0]
click at [59, 149] on img at bounding box center [67, 129] width 42 height 42
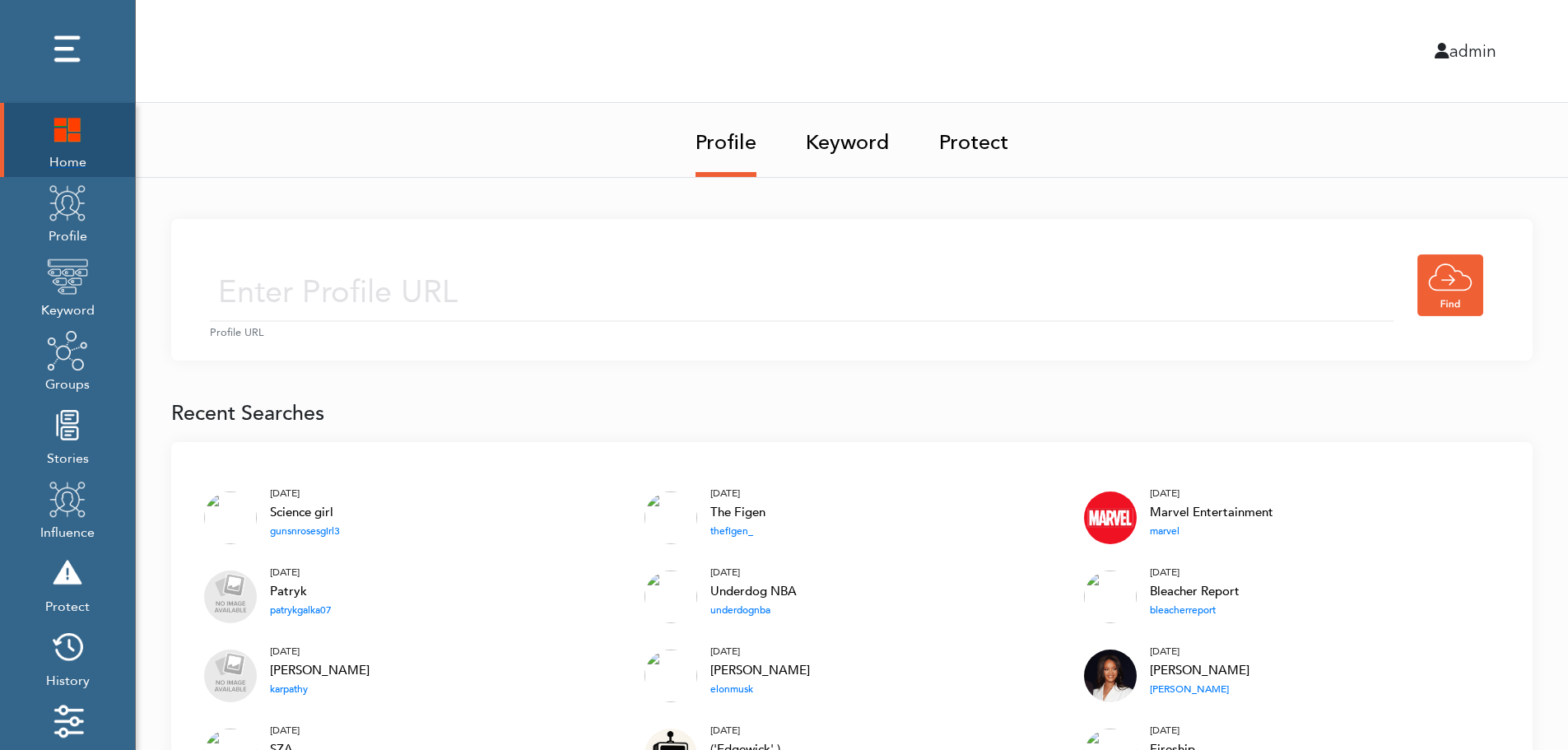
click at [57, 132] on img at bounding box center [67, 129] width 42 height 42
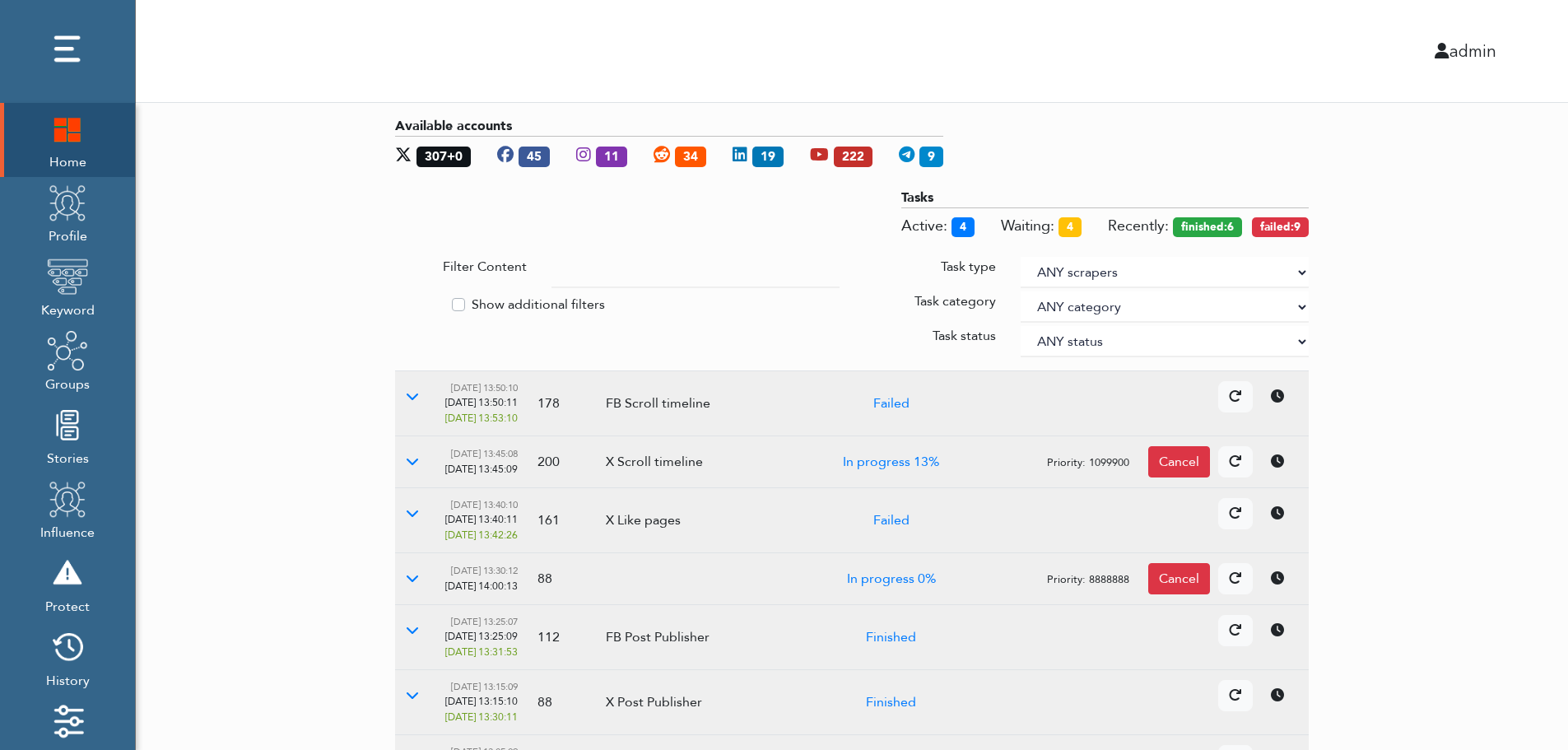
click at [1453, 226] on div "Available accounts 307+0 45 11 34 19 222 9 Tasks Active: 4 Waiting: 4 Recently:…" at bounding box center [852, 582] width 1432 height 957
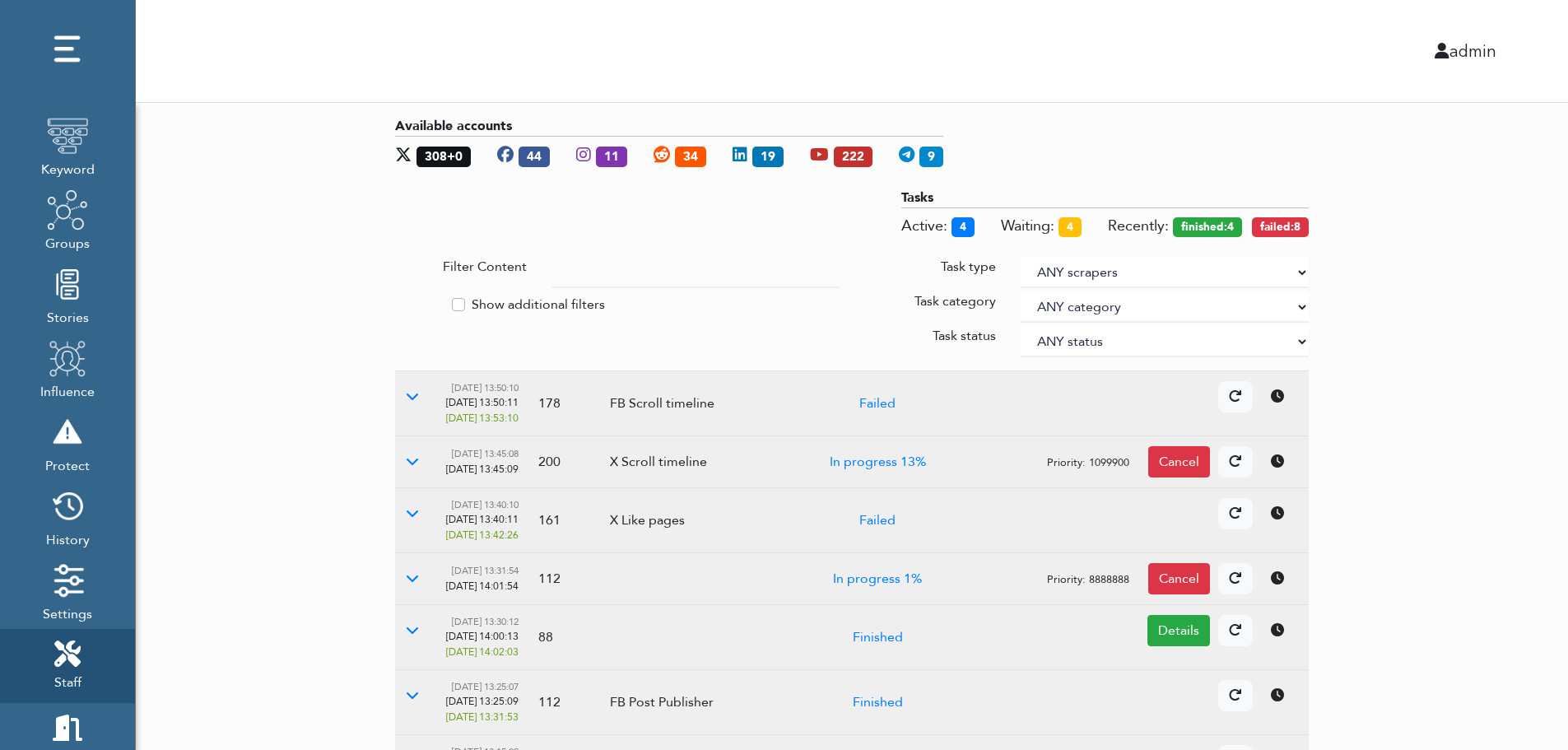
scroll to position [168, 0]
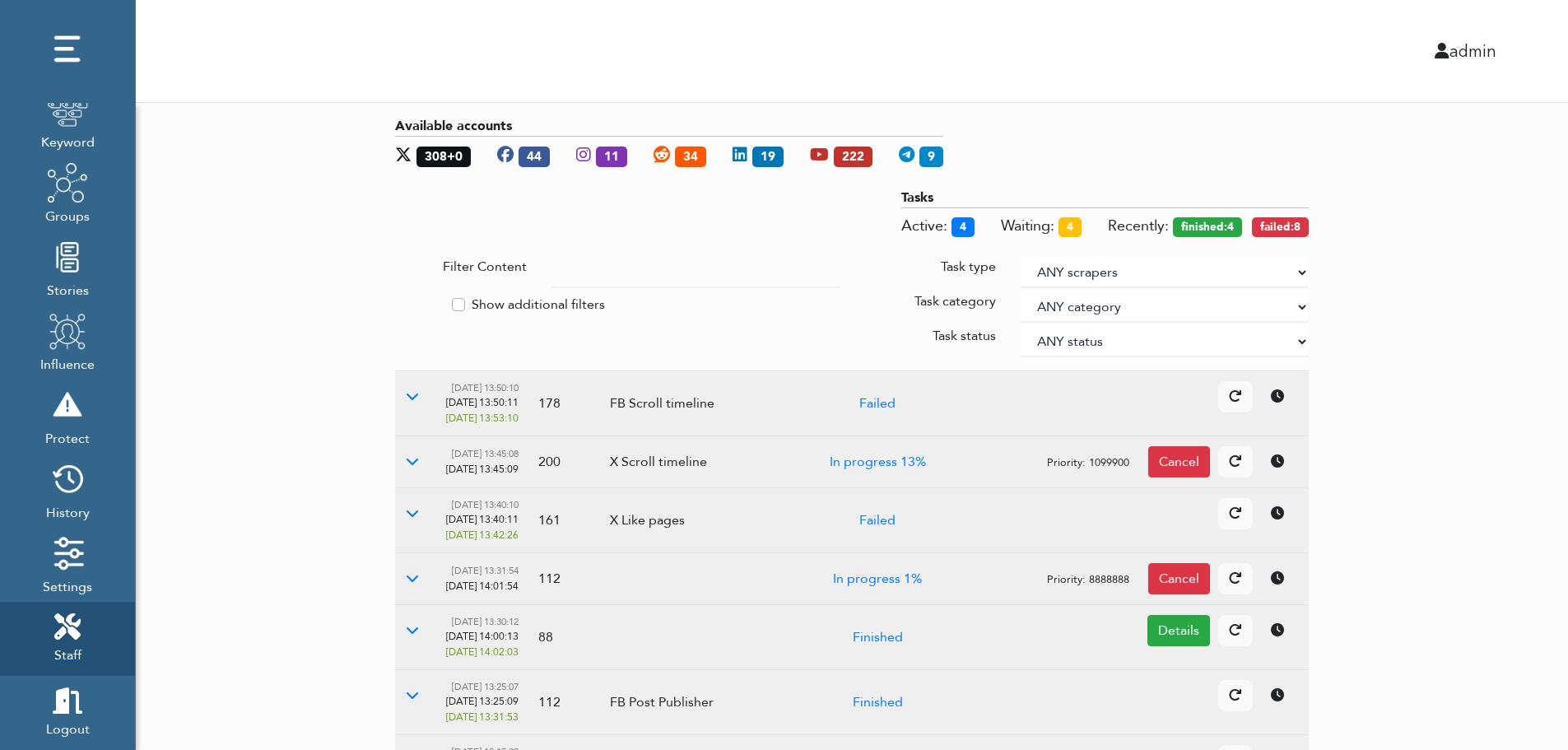
click at [70, 667] on link "Staff" at bounding box center [67, 638] width 135 height 74
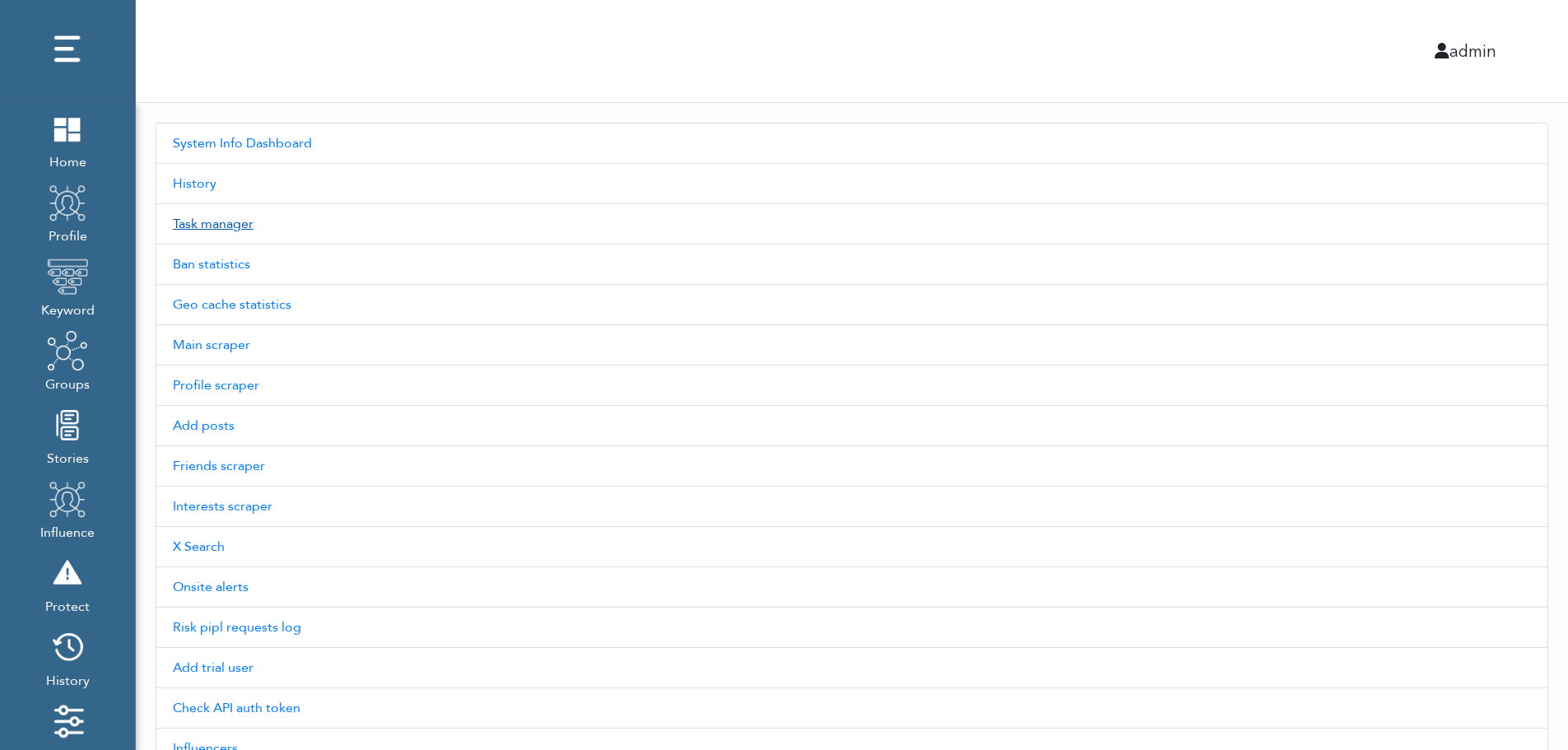
click at [221, 243] on div "System Info Dashboard History Task manager Ban statistics Geo cache statistics …" at bounding box center [852, 466] width 1432 height 726
click at [233, 229] on link "Task manager" at bounding box center [852, 224] width 1393 height 41
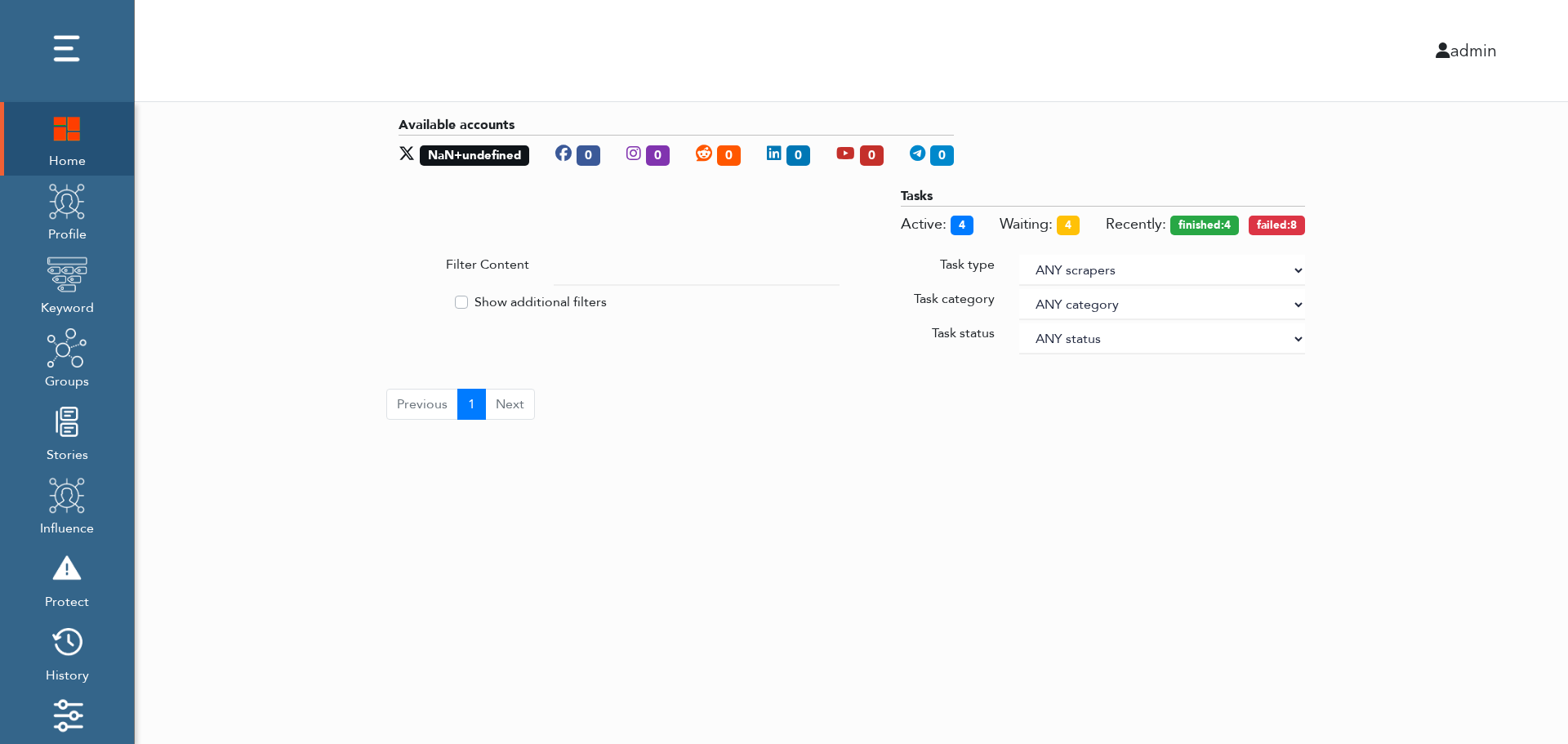
click at [592, 264] on input "text" at bounding box center [696, 270] width 286 height 31
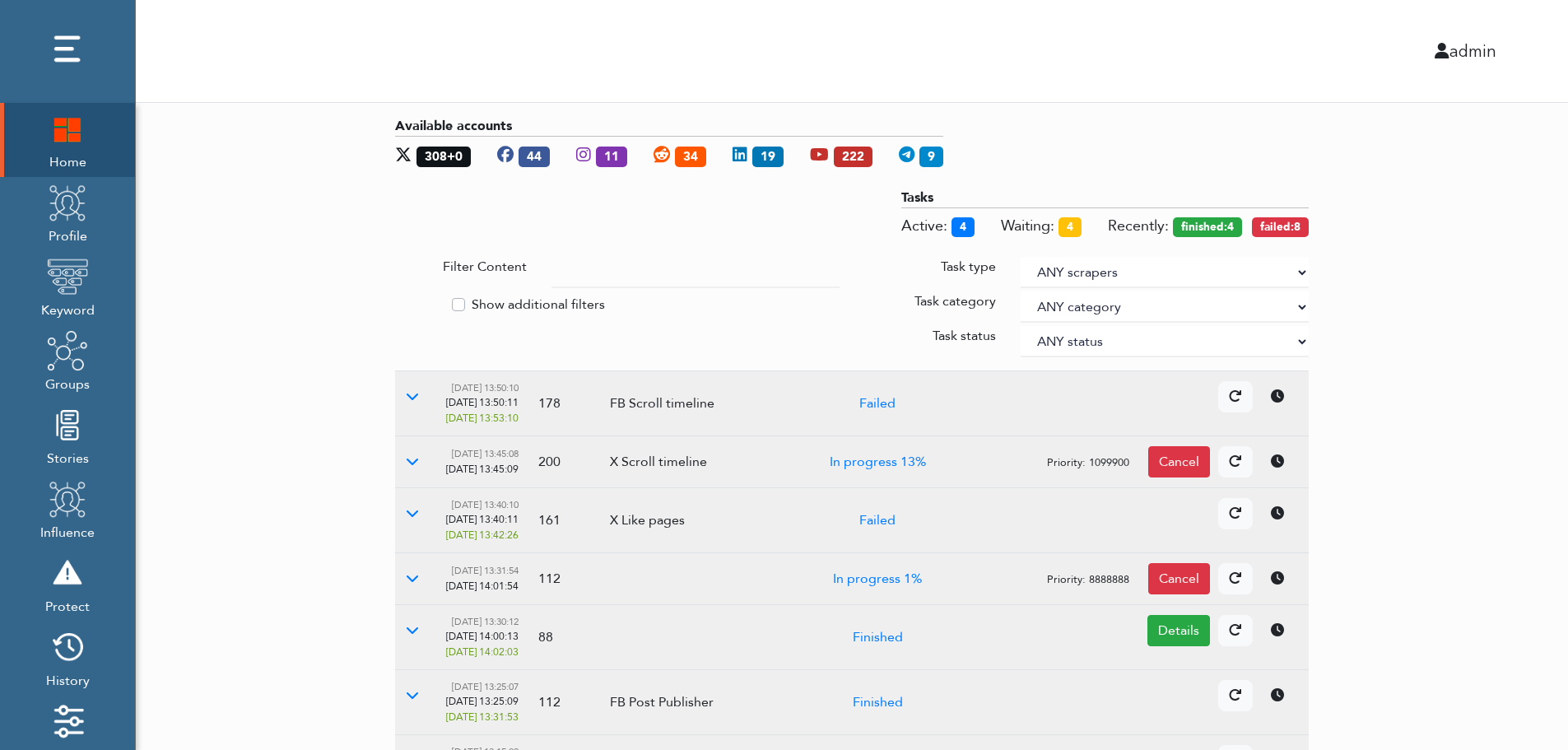
paste input "Auto Post Replies"
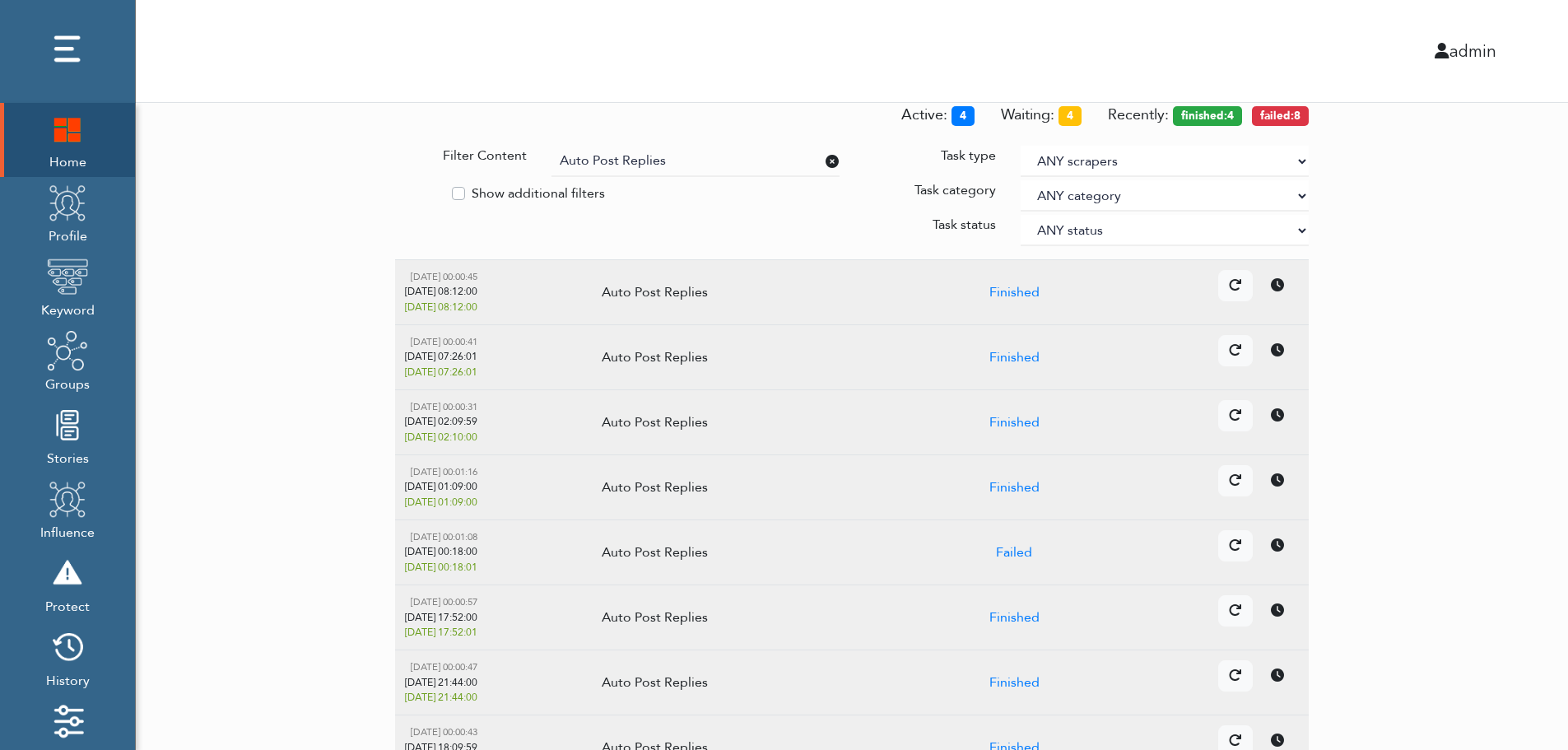
scroll to position [337, 0]
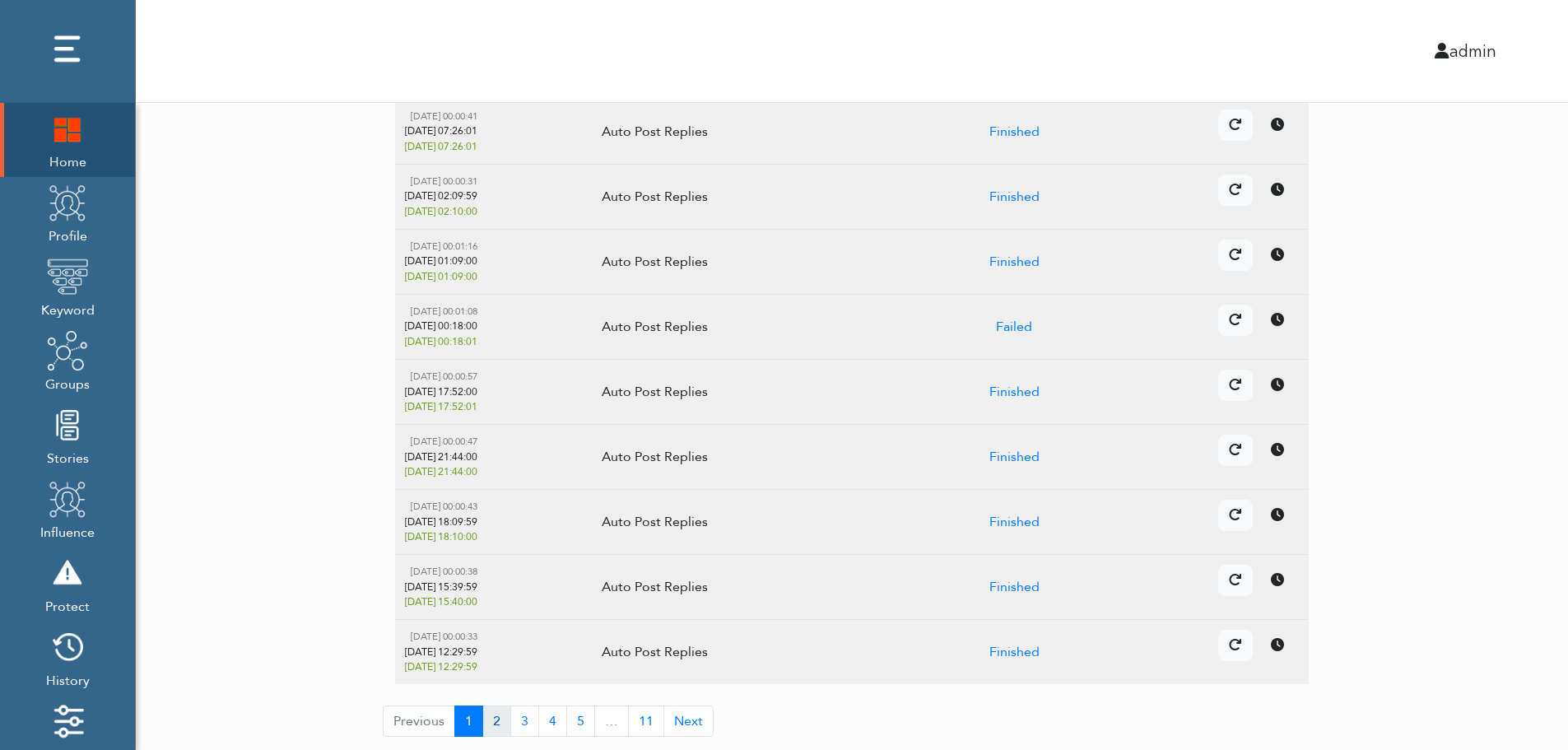
type input "Auto Post Replies"
click at [494, 718] on button "2" at bounding box center [496, 721] width 29 height 32
click at [84, 485] on img at bounding box center [67, 499] width 42 height 42
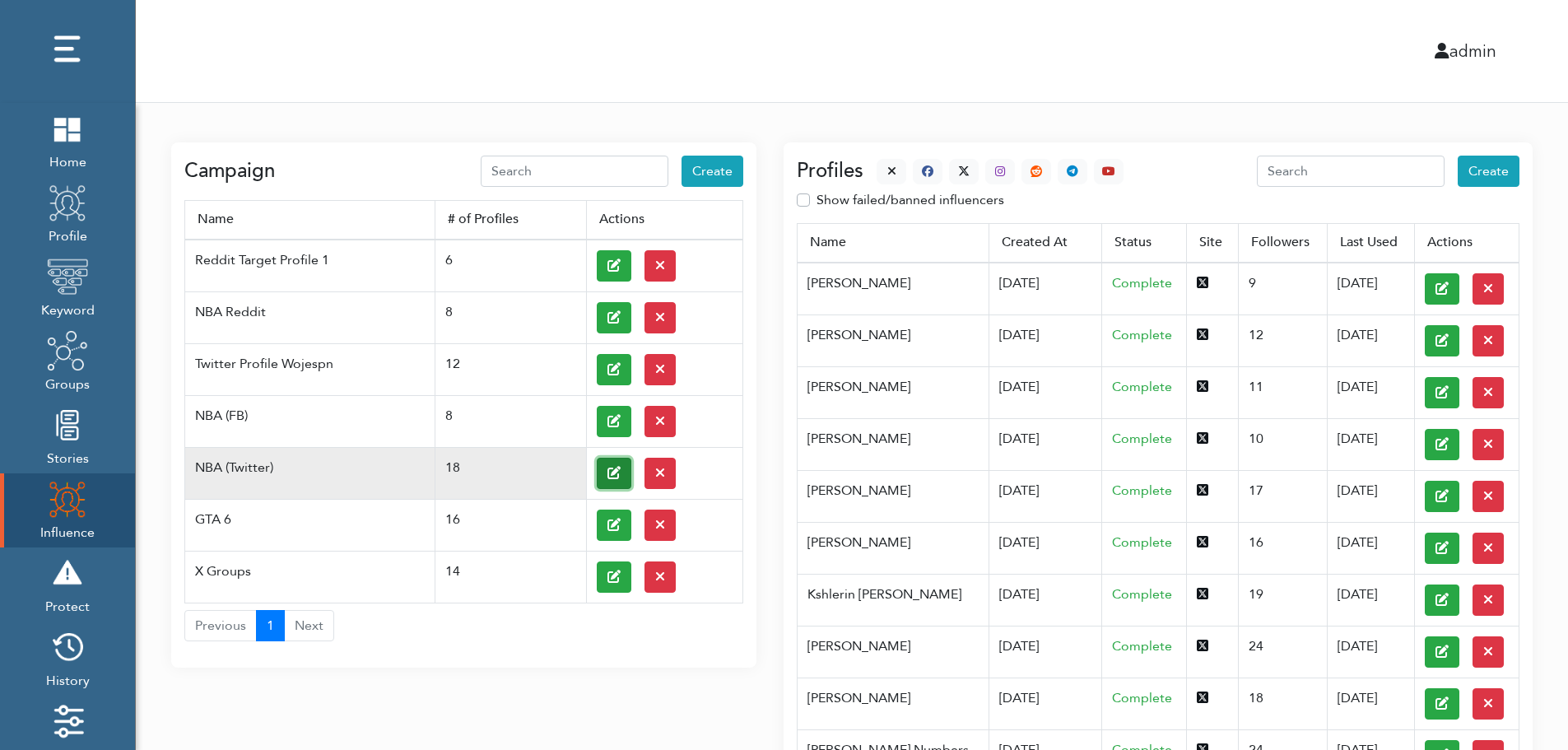
click at [612, 466] on icon at bounding box center [613, 472] width 13 height 13
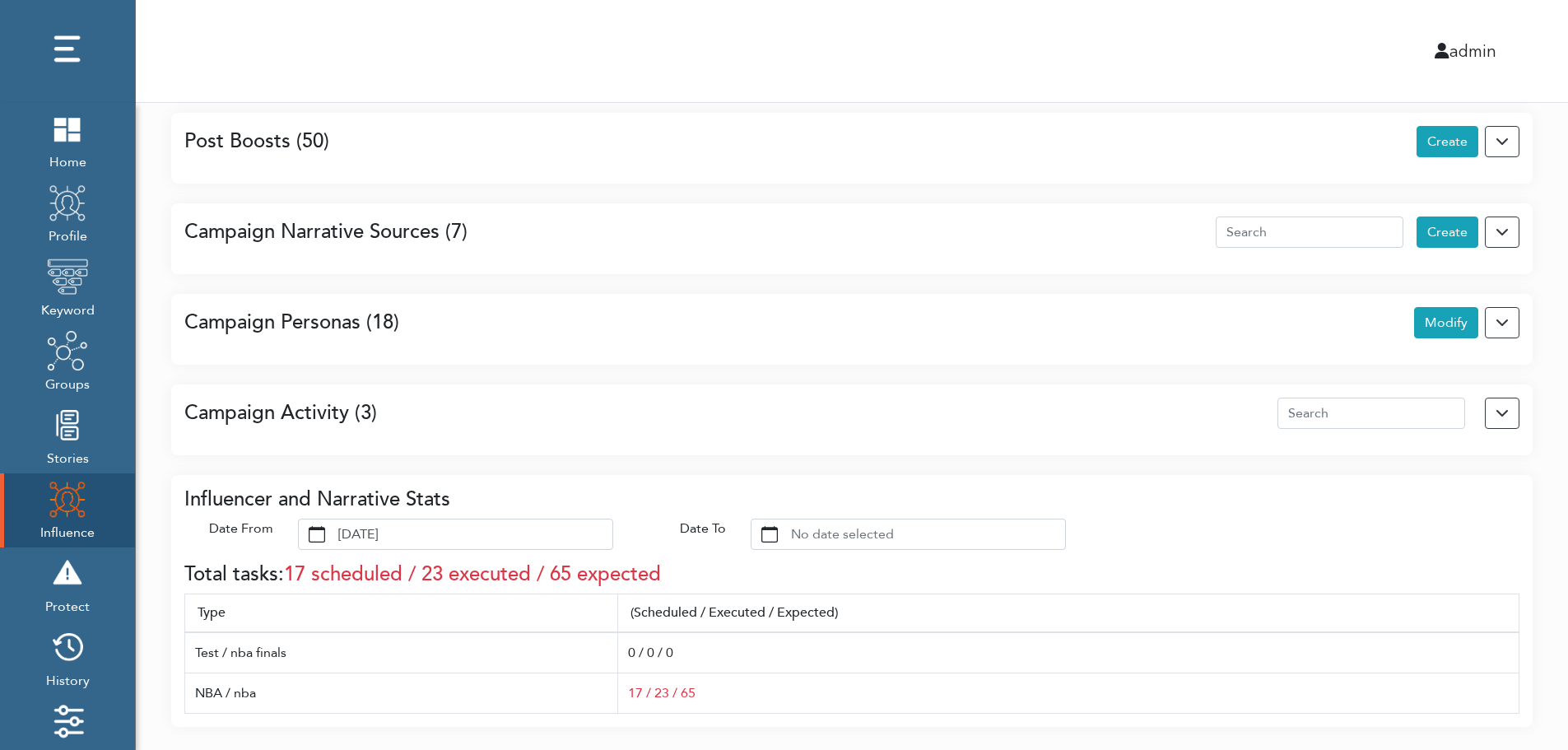
scroll to position [1220, 0]
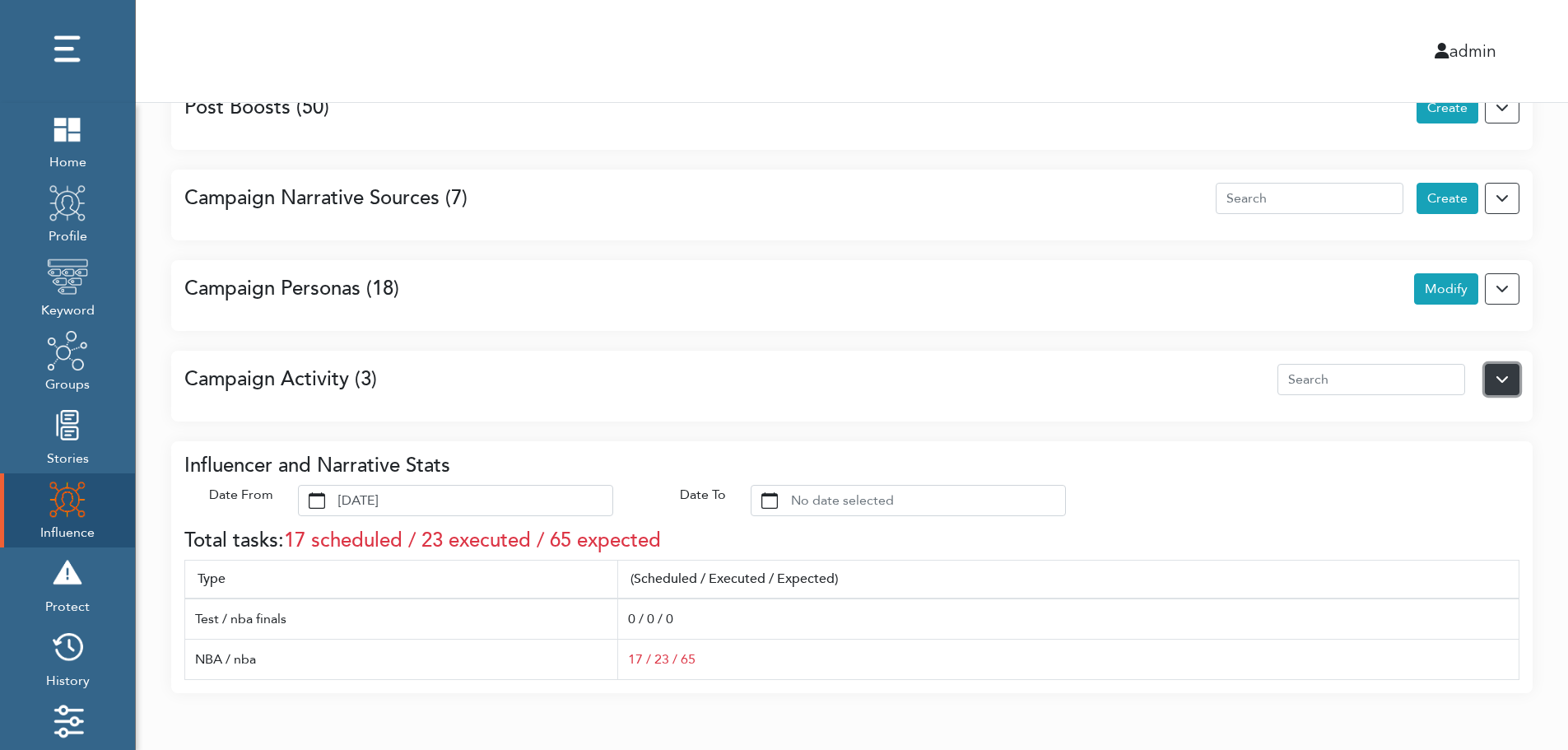
click at [1504, 388] on button at bounding box center [1502, 379] width 35 height 32
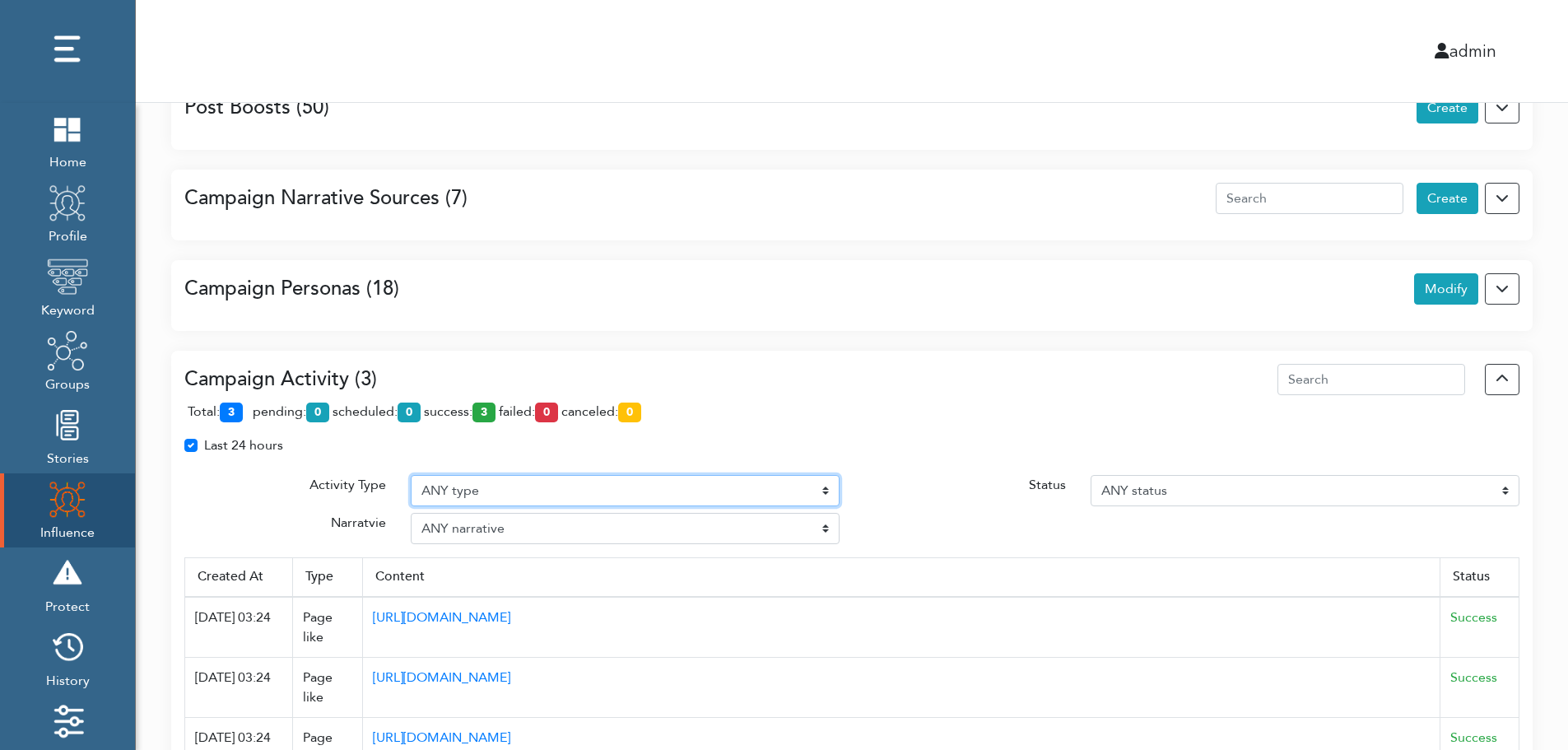
click at [602, 481] on select "ANY type Post Like Post Post comment Comment like Post Share Follow Unfollow Pa…" at bounding box center [625, 490] width 429 height 32
select select "Post comment"
click at [411, 475] on select "ANY type Post Like Post Post comment Comment like Post Share Follow Unfollow Pa…" at bounding box center [625, 490] width 429 height 32
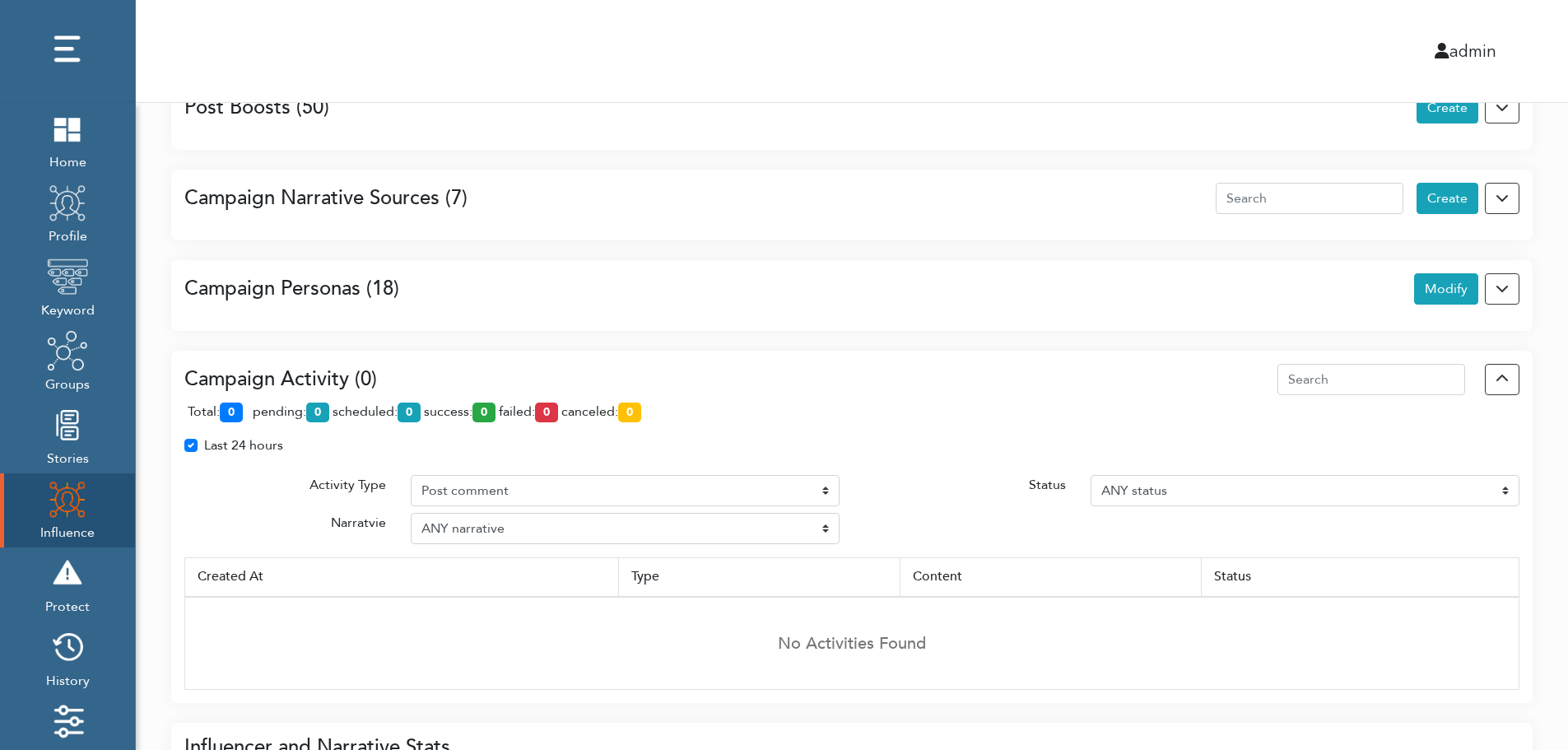
click at [233, 445] on label "Last 24 hours" at bounding box center [244, 446] width 79 height 20
click at [197, 445] on input "Last 24 hours" at bounding box center [190, 444] width 13 height 17
checkbox input "false"
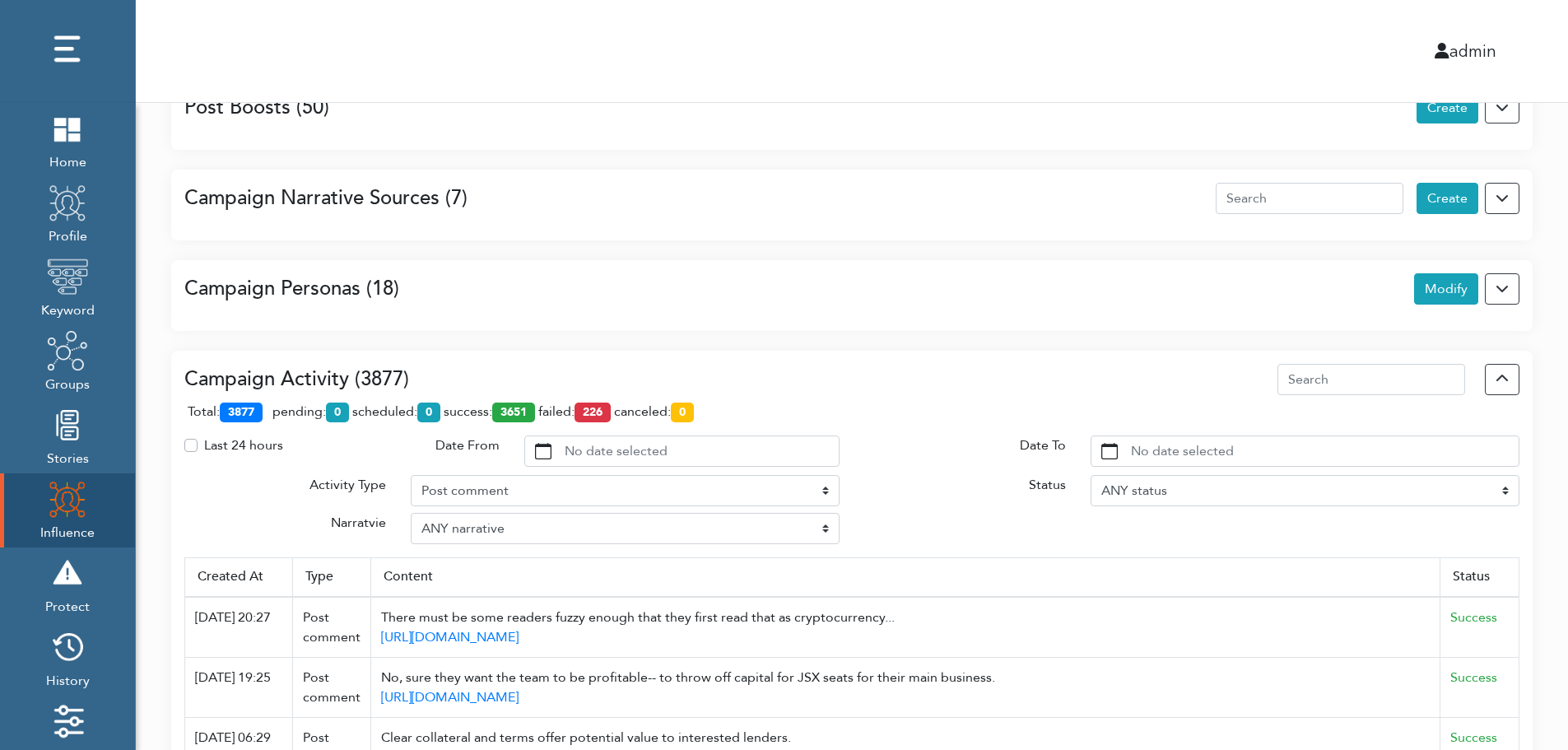
click at [431, 107] on div "Post Boosts (50) Create" at bounding box center [852, 108] width 1335 height 32
